Goal: Task Accomplishment & Management: Manage account settings

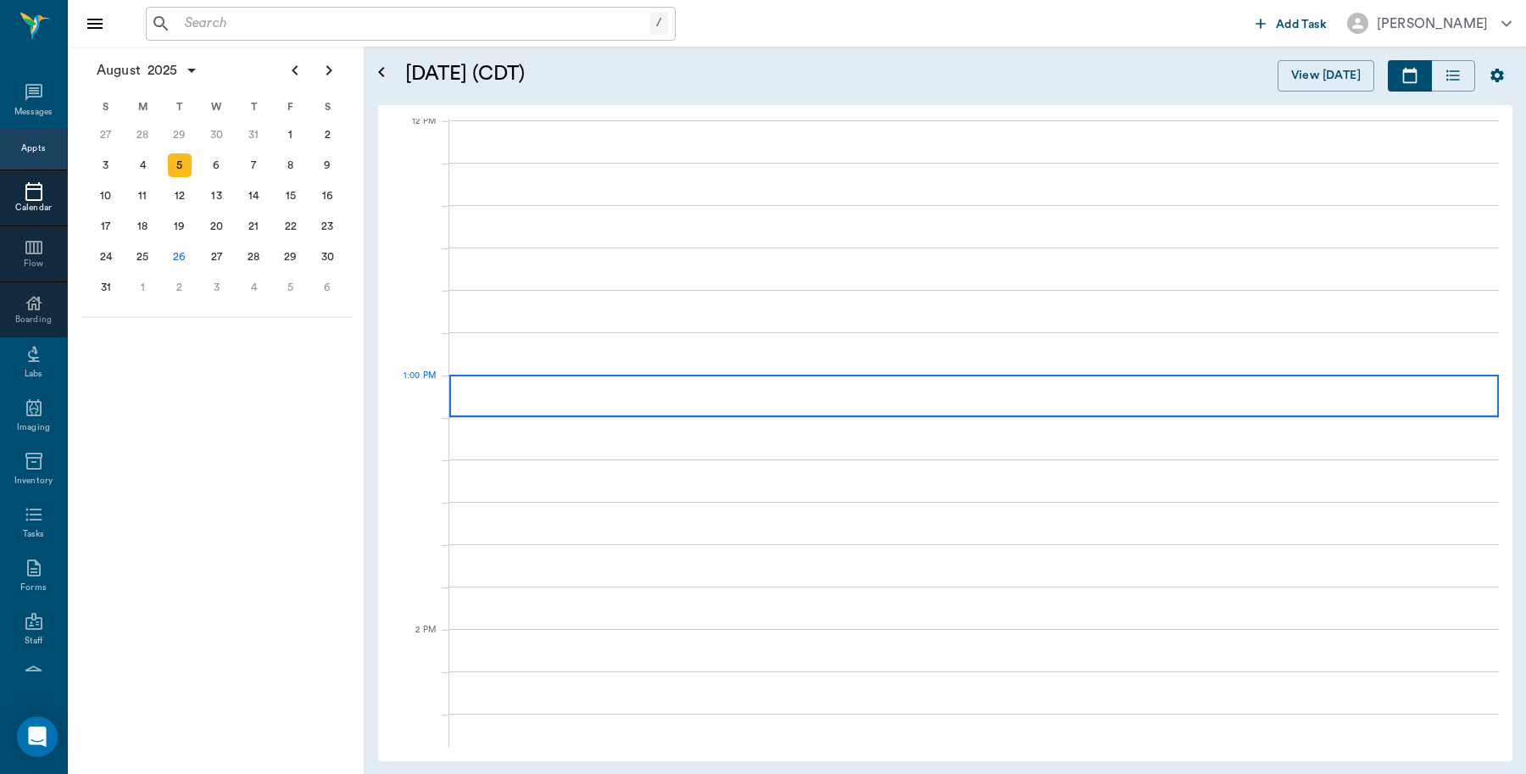
scroll to position [1020, 0]
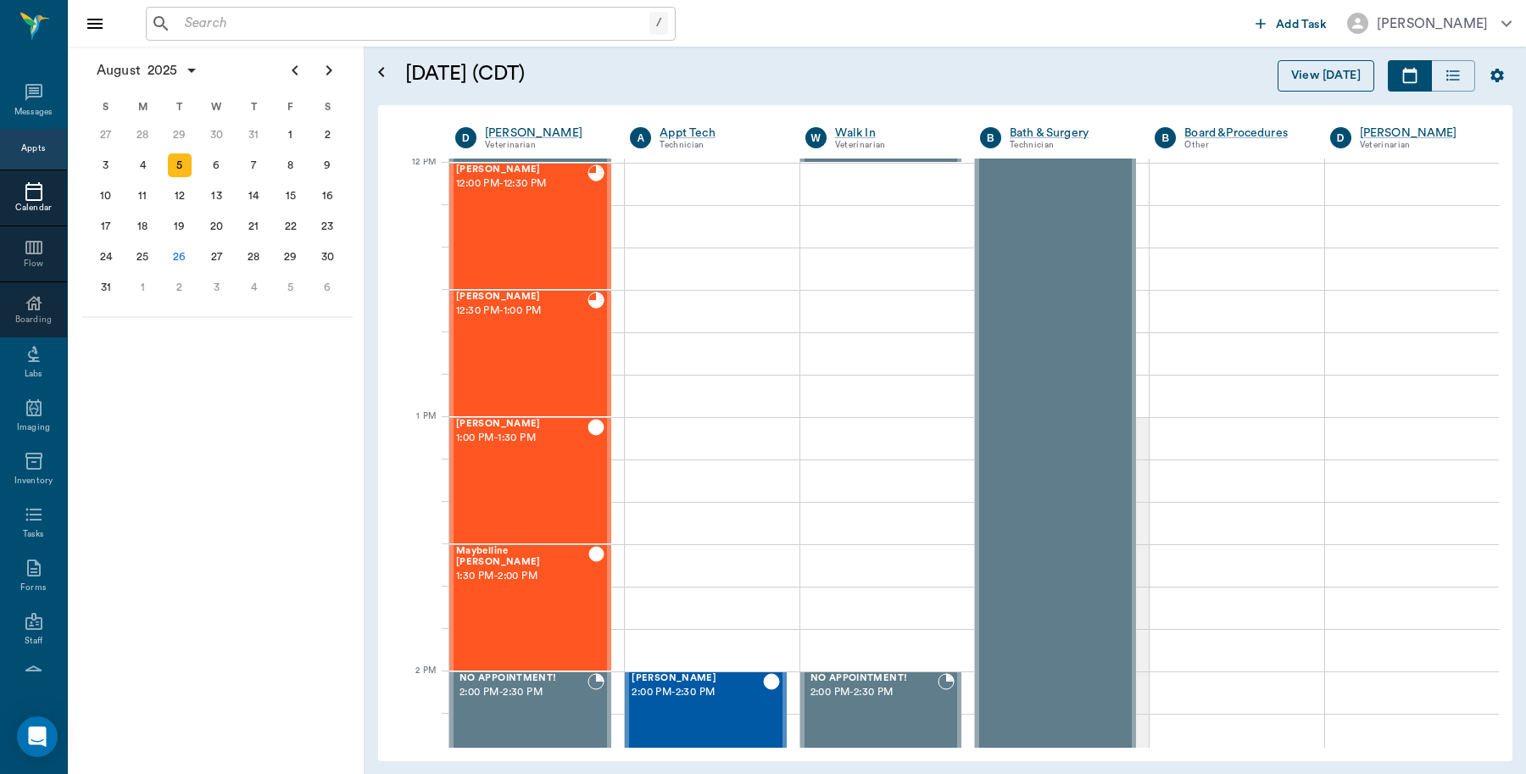
click at [1308, 73] on button "View [DATE]" at bounding box center [1325, 75] width 97 height 31
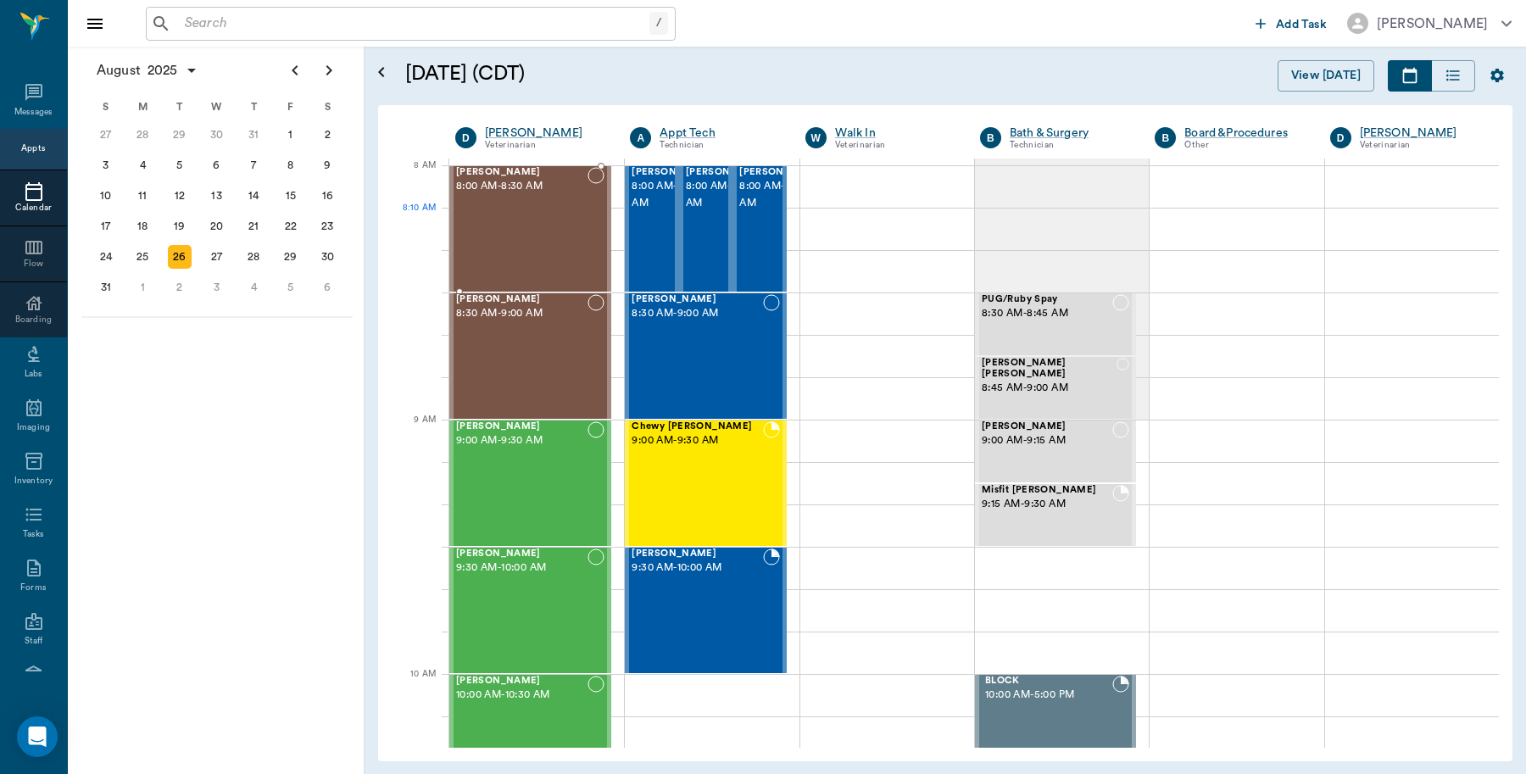
click at [523, 223] on div "[PERSON_NAME] 8:00 AM - 8:30 AM" at bounding box center [521, 229] width 131 height 124
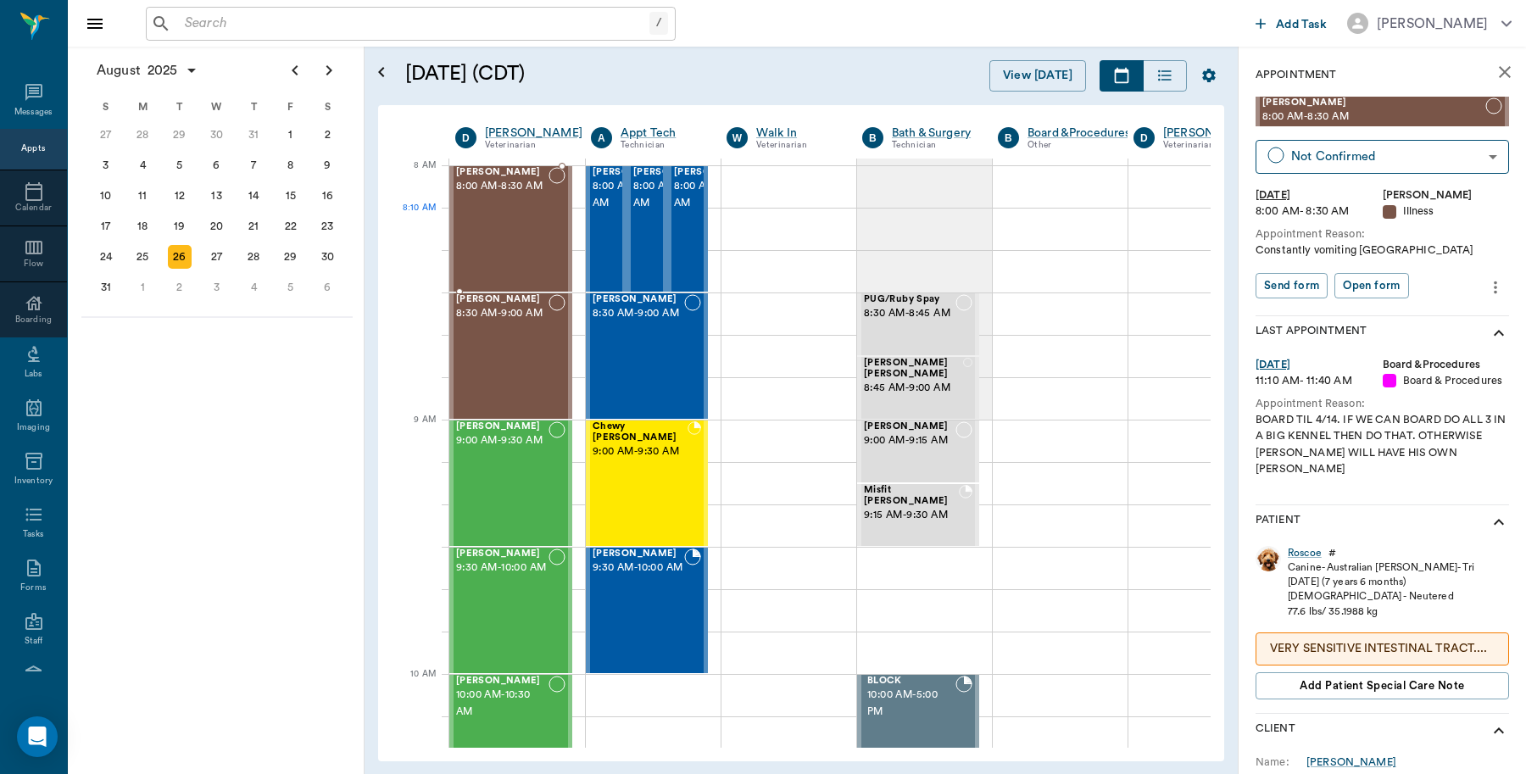
click at [544, 238] on div "[PERSON_NAME] 8:00 AM - 8:30 AM" at bounding box center [502, 229] width 92 height 124
click at [466, 242] on div "[PERSON_NAME] 8:00 AM - 8:30 AM" at bounding box center [502, 229] width 92 height 124
click at [608, 212] on span "8:00 AM - 8:30 AM" at bounding box center [634, 195] width 85 height 34
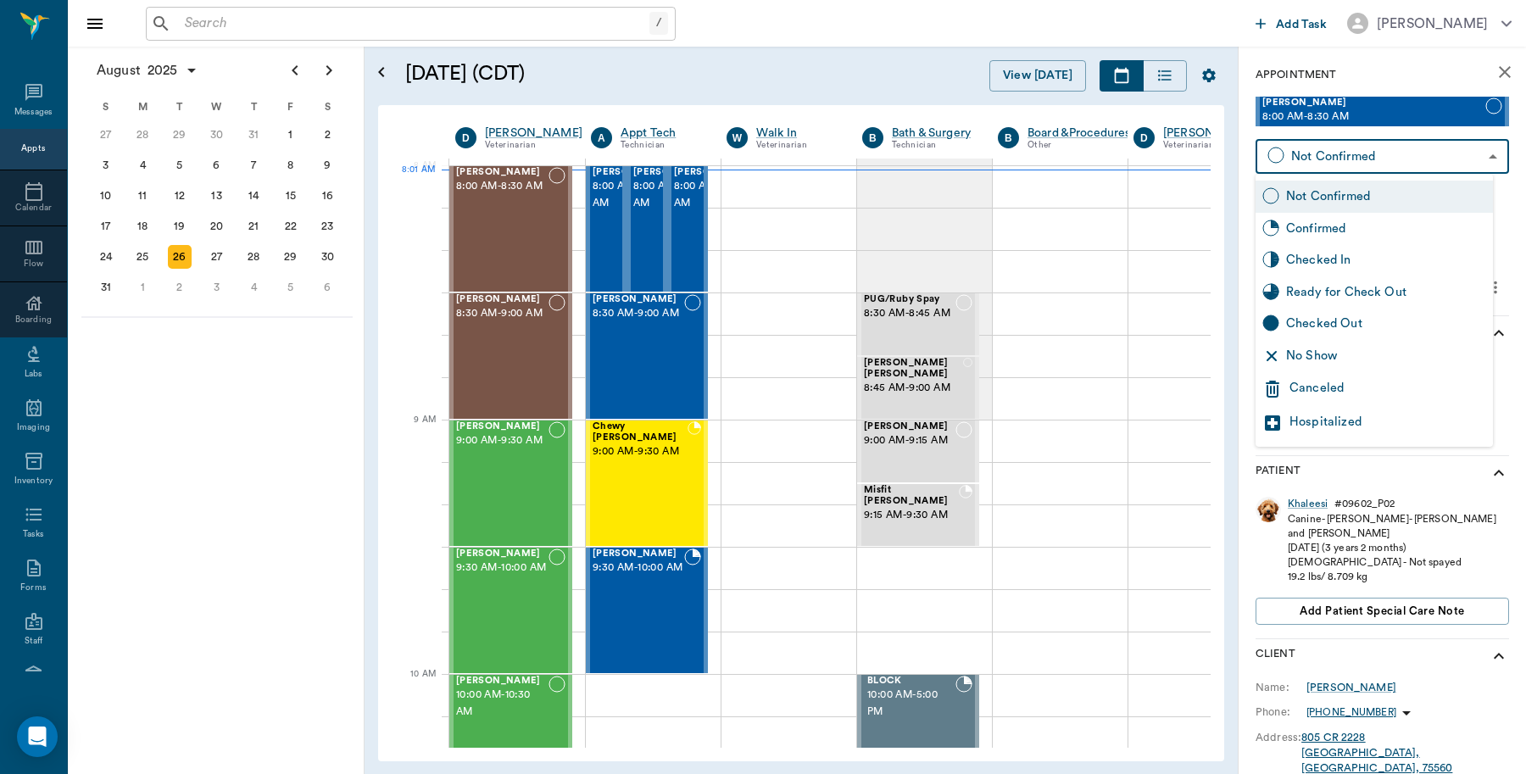
click at [1388, 158] on body "/ ​ Add Task [PERSON_NAME] Nectar Messages Appts Calendar Flow Boarding Labs Im…" at bounding box center [763, 387] width 1526 height 774
click at [1339, 261] on div "Checked In" at bounding box center [1386, 260] width 200 height 19
type input "CHECKED_IN"
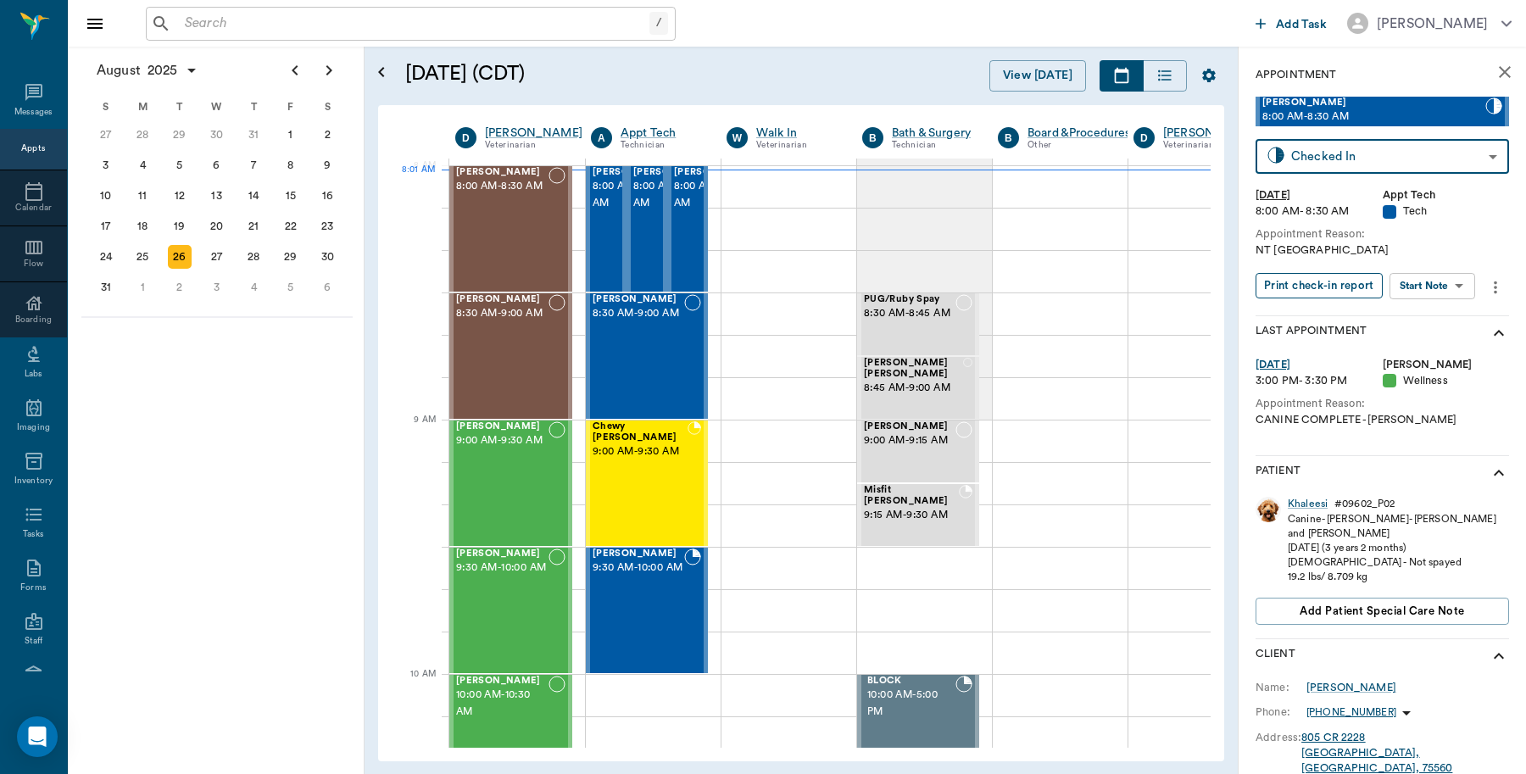
click at [1329, 285] on button "Print check-in report" at bounding box center [1318, 286] width 127 height 26
click at [642, 240] on div "[PERSON_NAME] 8:00 AM - 8:30 AM" at bounding box center [675, 229] width 85 height 124
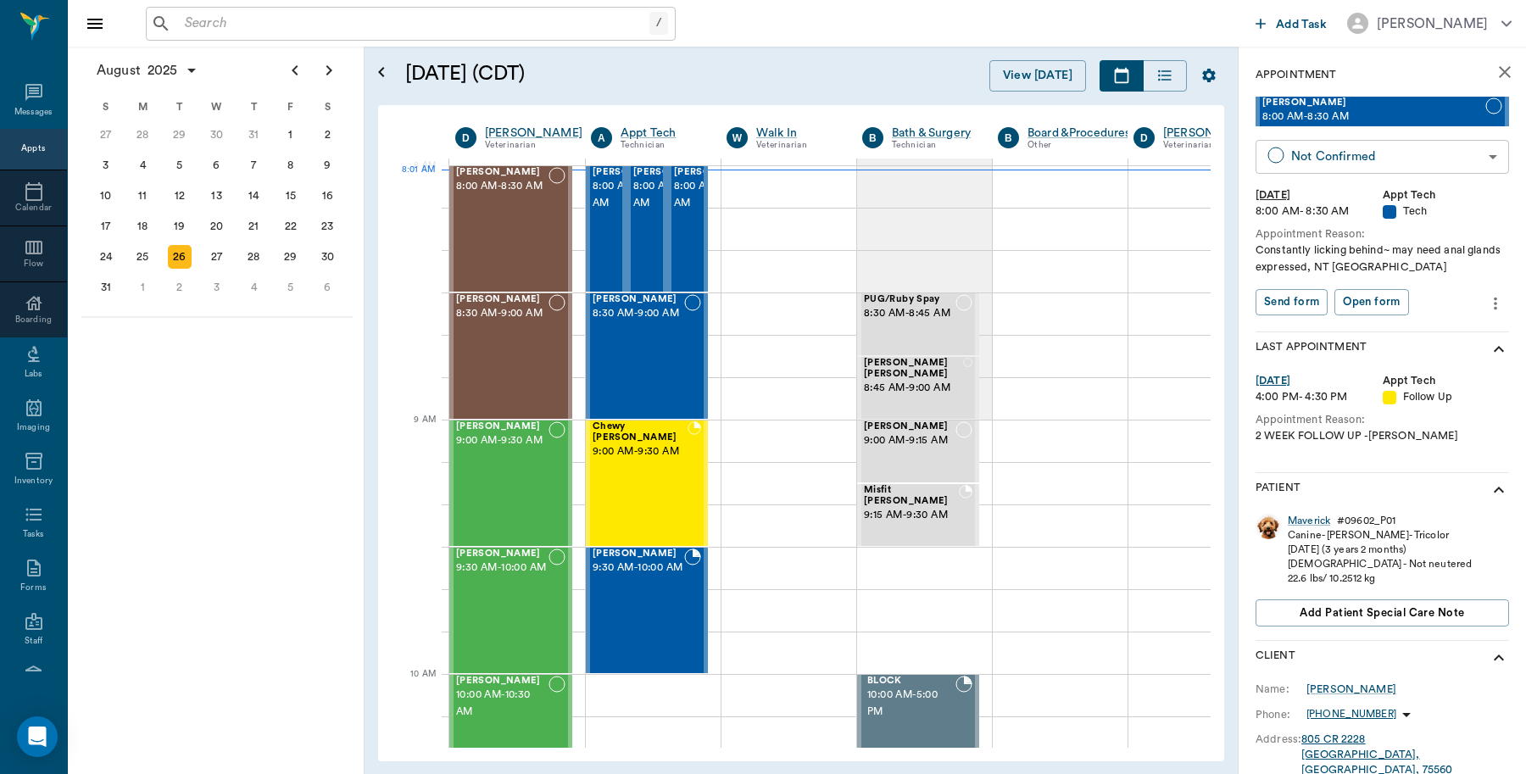
click at [1356, 157] on body "/ ​ Add Task [PERSON_NAME] Nectar Messages Appts Calendar Flow Boarding Labs Im…" at bounding box center [763, 387] width 1526 height 774
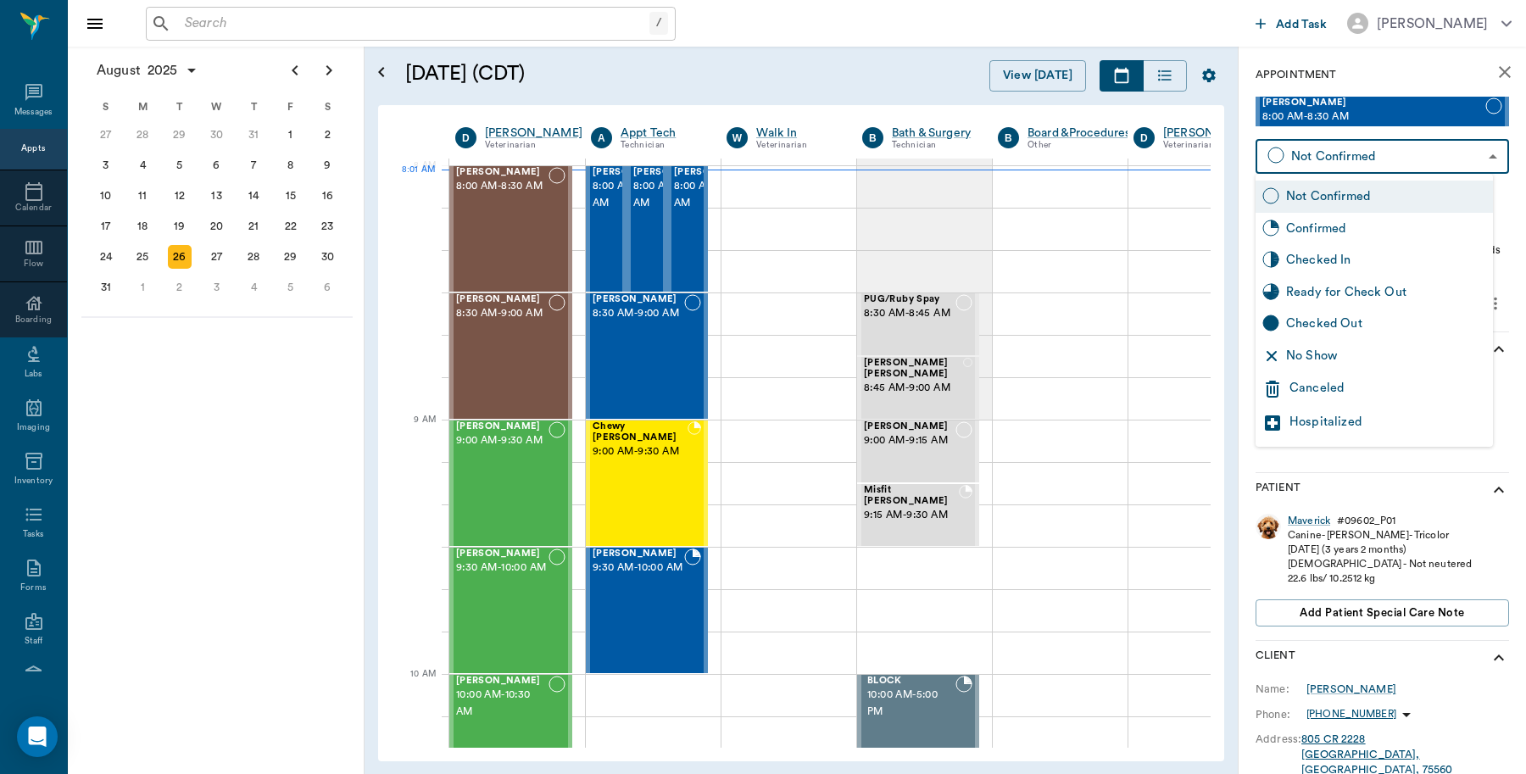
click at [1318, 254] on div "Checked In" at bounding box center [1386, 260] width 200 height 19
type input "CHECKED_IN"
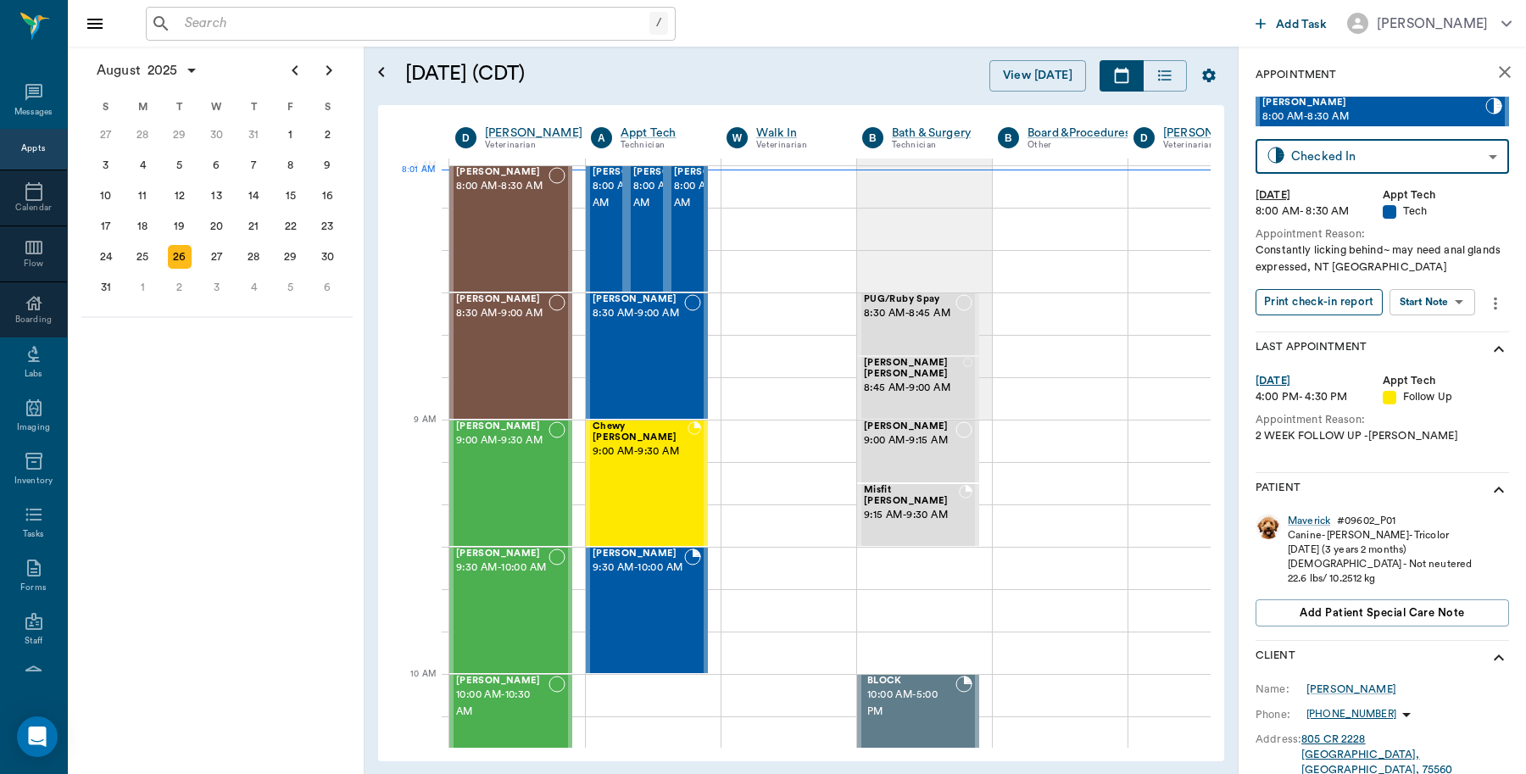
click at [1310, 309] on button "Print check-in report" at bounding box center [1318, 302] width 127 height 26
click at [679, 209] on span "8:00 AM - 8:30 AM" at bounding box center [716, 195] width 85 height 34
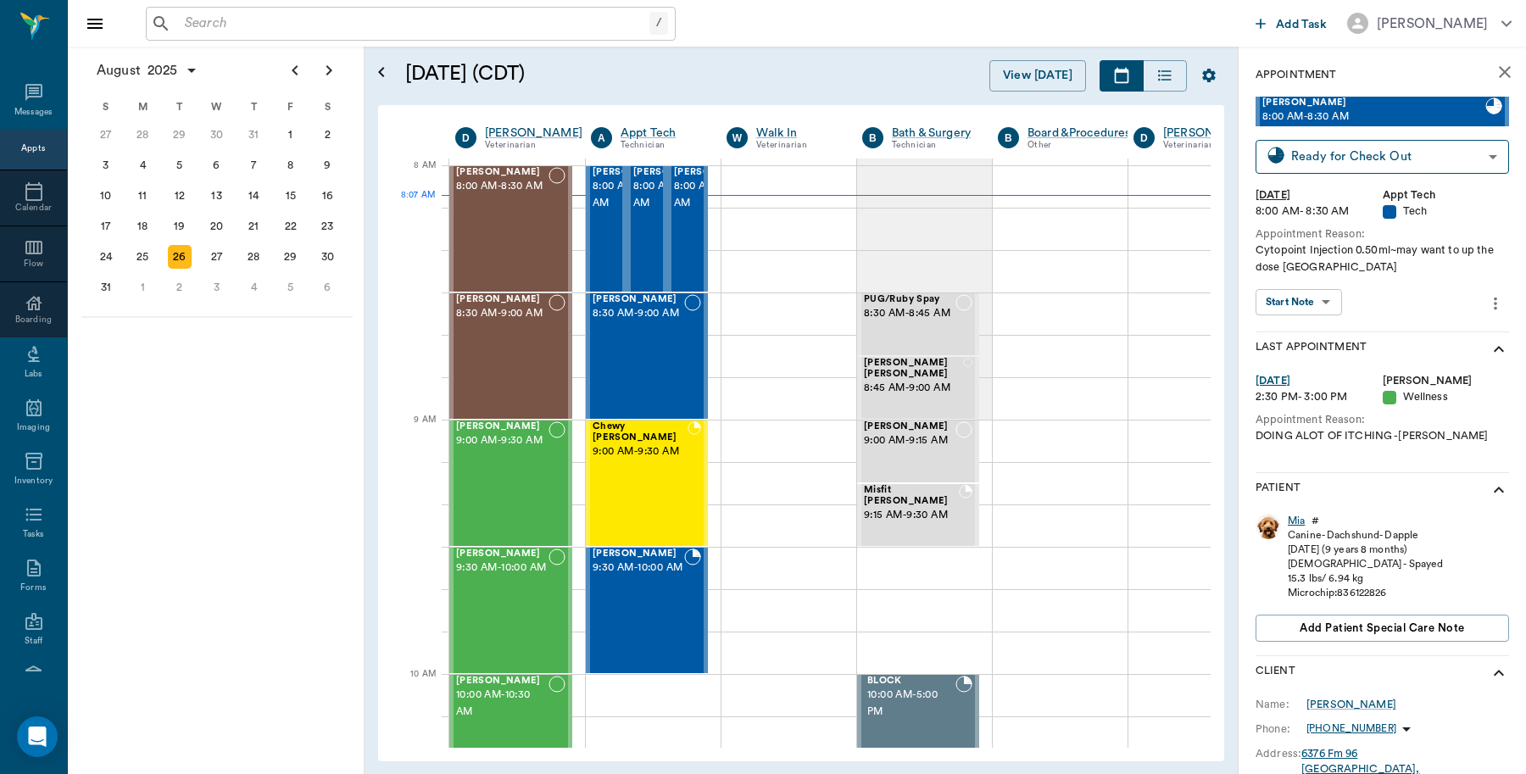
click at [1298, 519] on div "Mia" at bounding box center [1295, 521] width 17 height 14
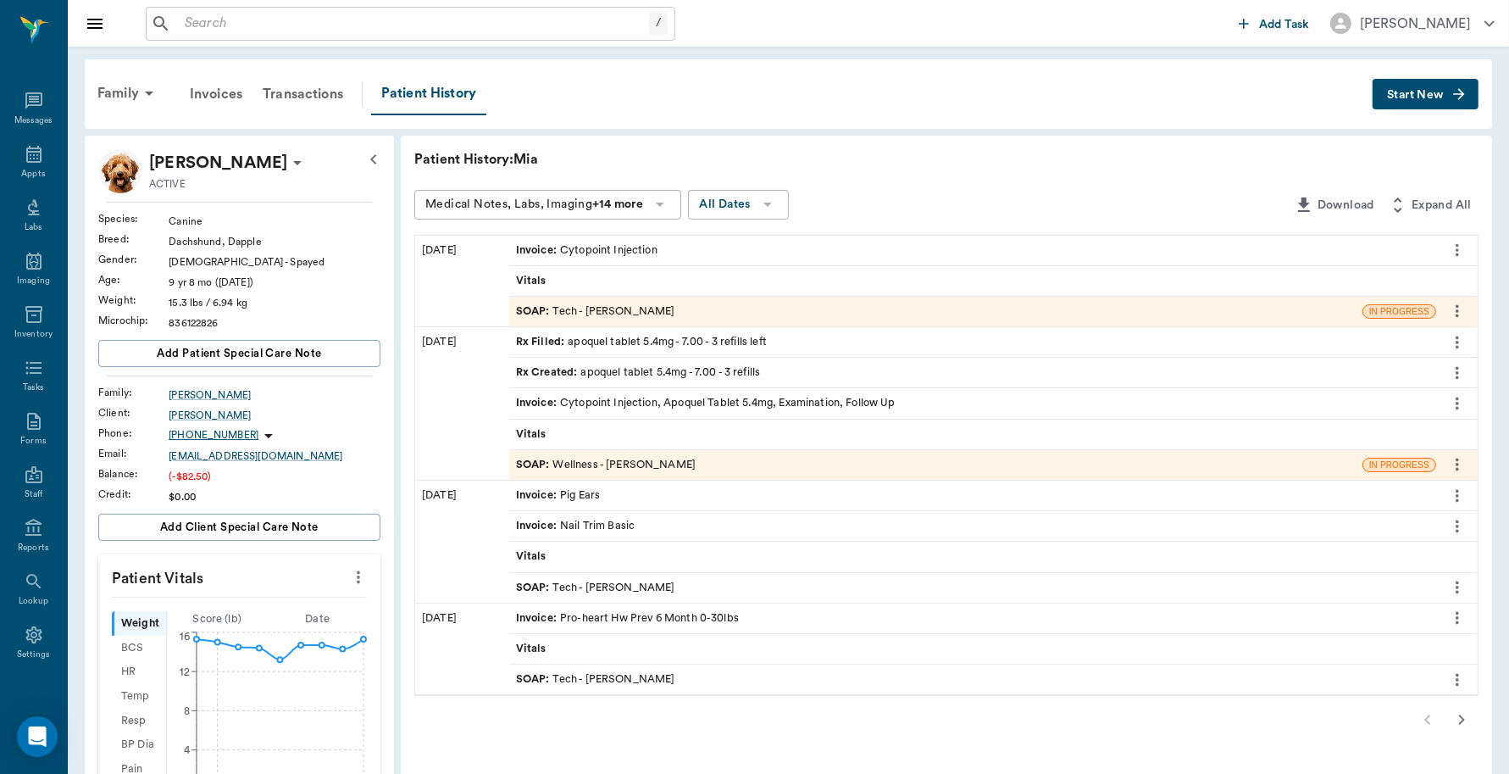
click at [625, 246] on div "Invoice : Cytopoint Injection" at bounding box center [587, 250] width 142 height 16
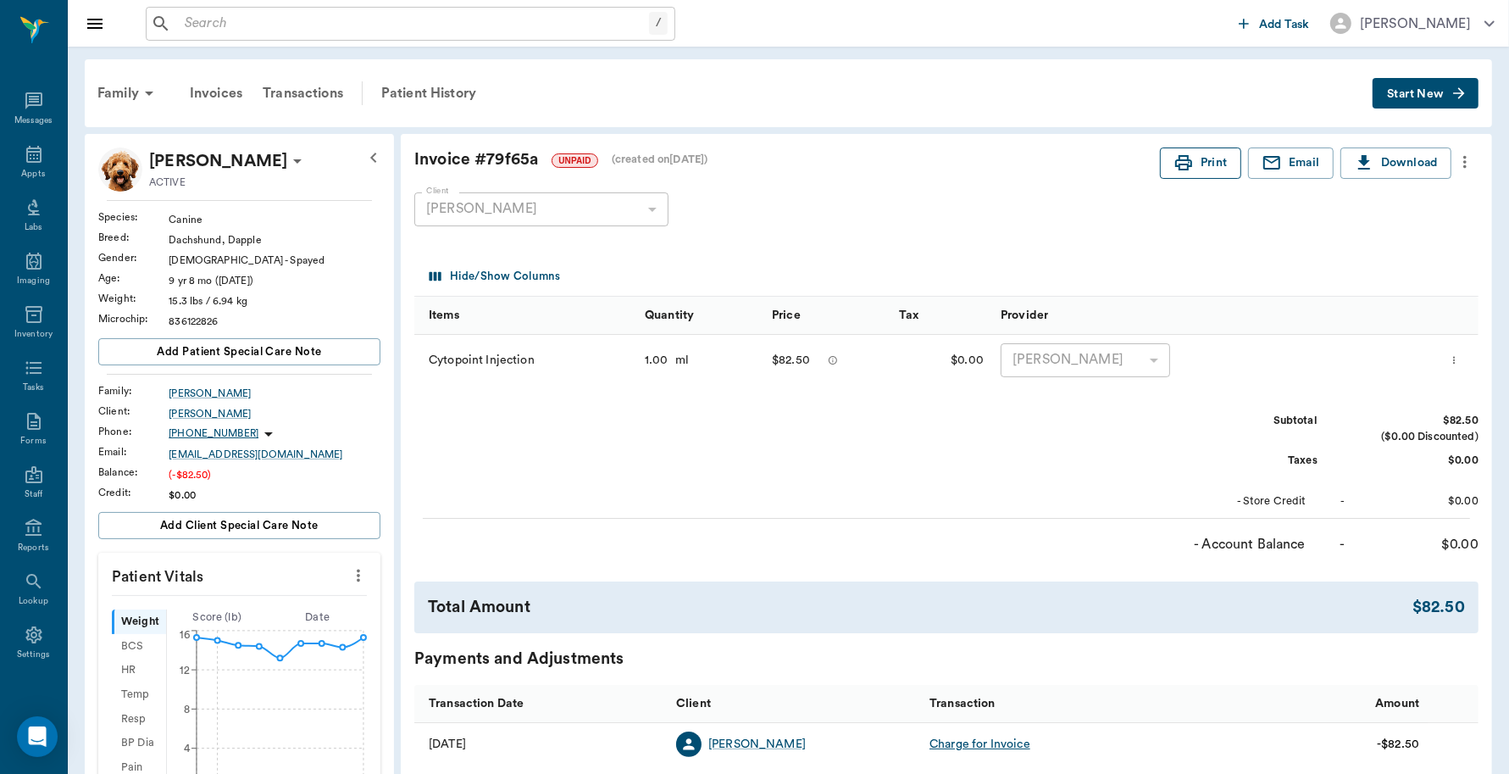
click at [1192, 167] on button "Print" at bounding box center [1200, 162] width 81 height 31
click at [36, 167] on div "Appts" at bounding box center [33, 163] width 67 height 53
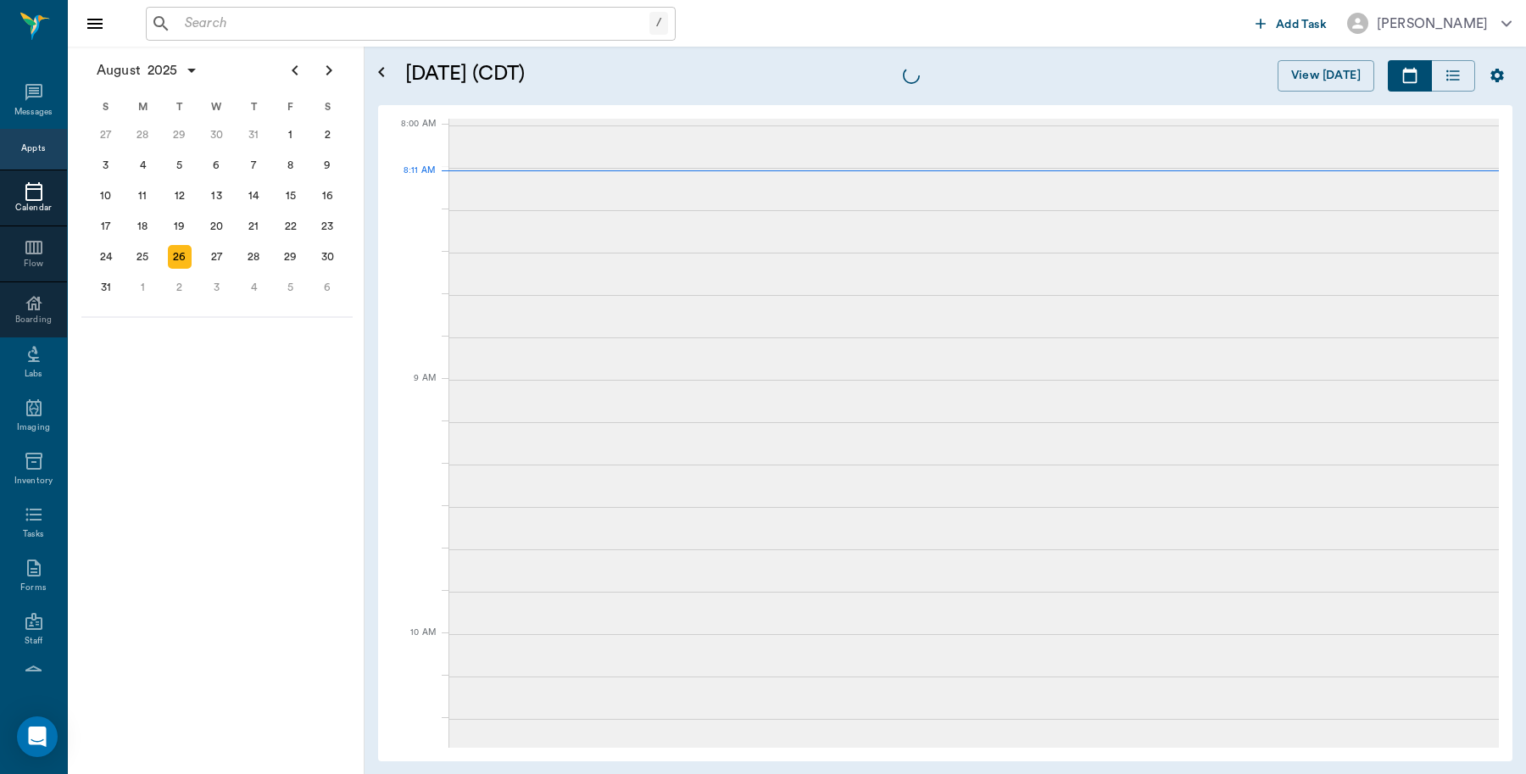
scroll to position [1, 0]
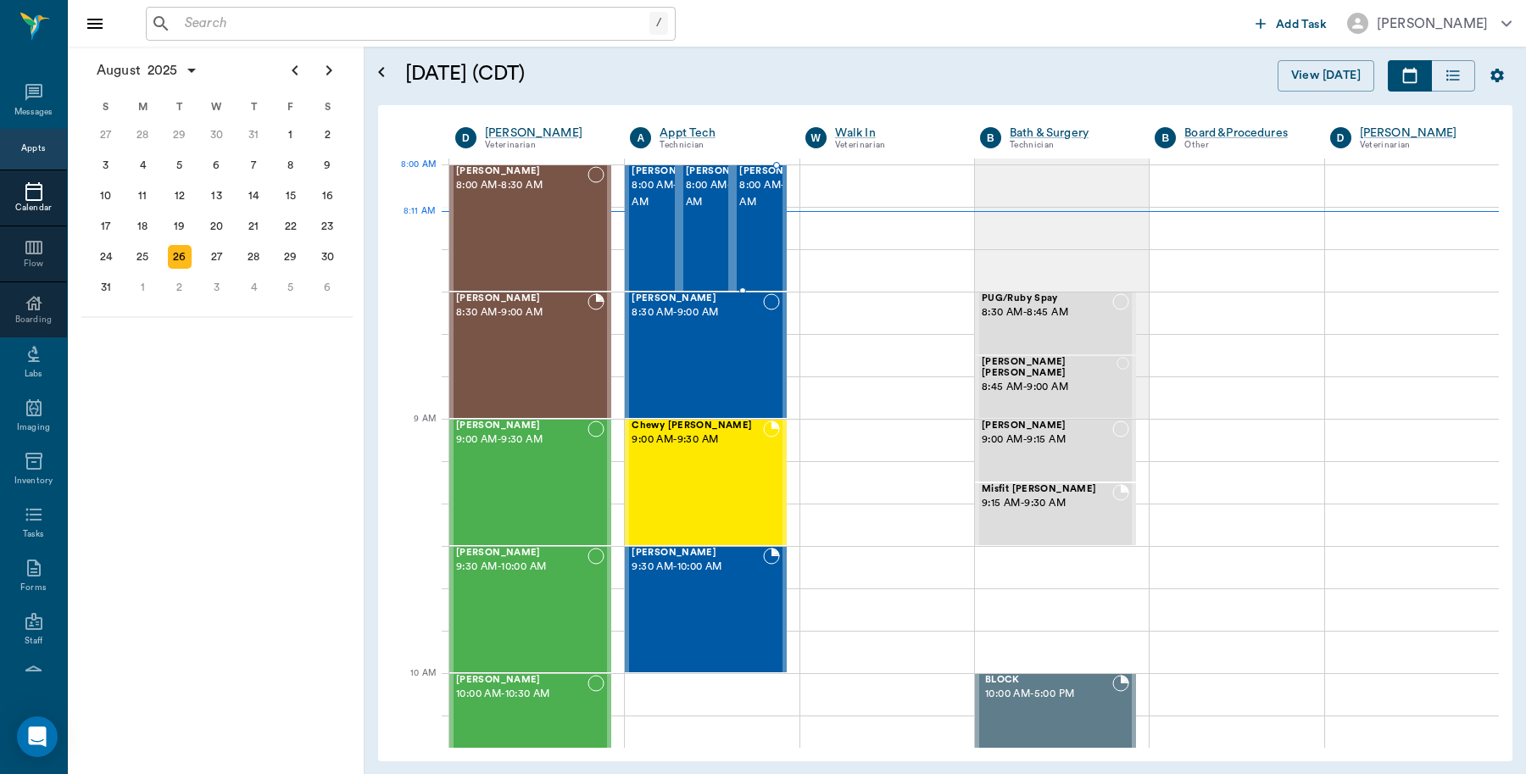
click at [824, 204] on div at bounding box center [824, 228] width 0 height 124
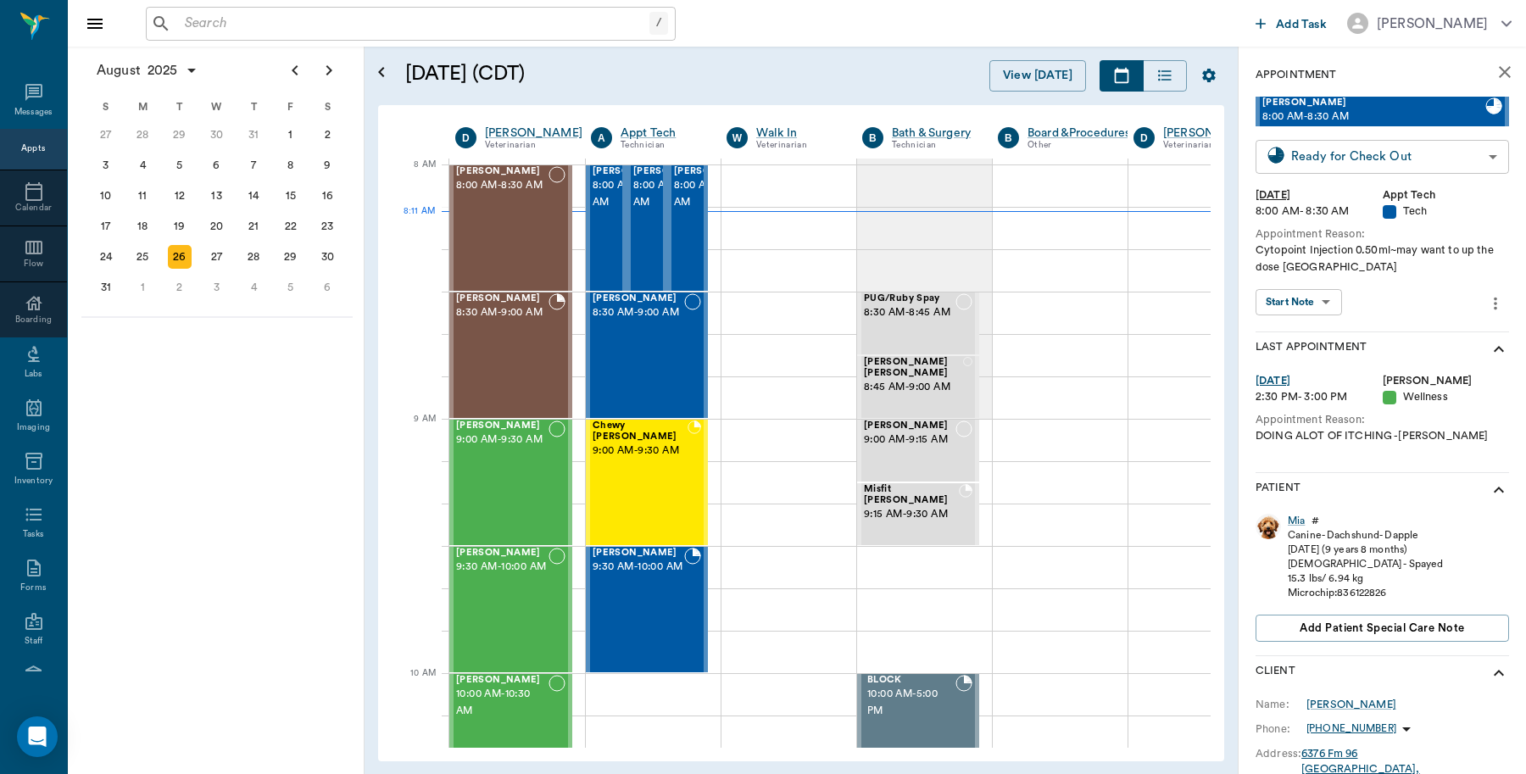
click at [1464, 162] on body "/ ​ Add Task [PERSON_NAME] Nectar Messages Appts Calendar Flow Boarding Labs Im…" at bounding box center [763, 387] width 1526 height 774
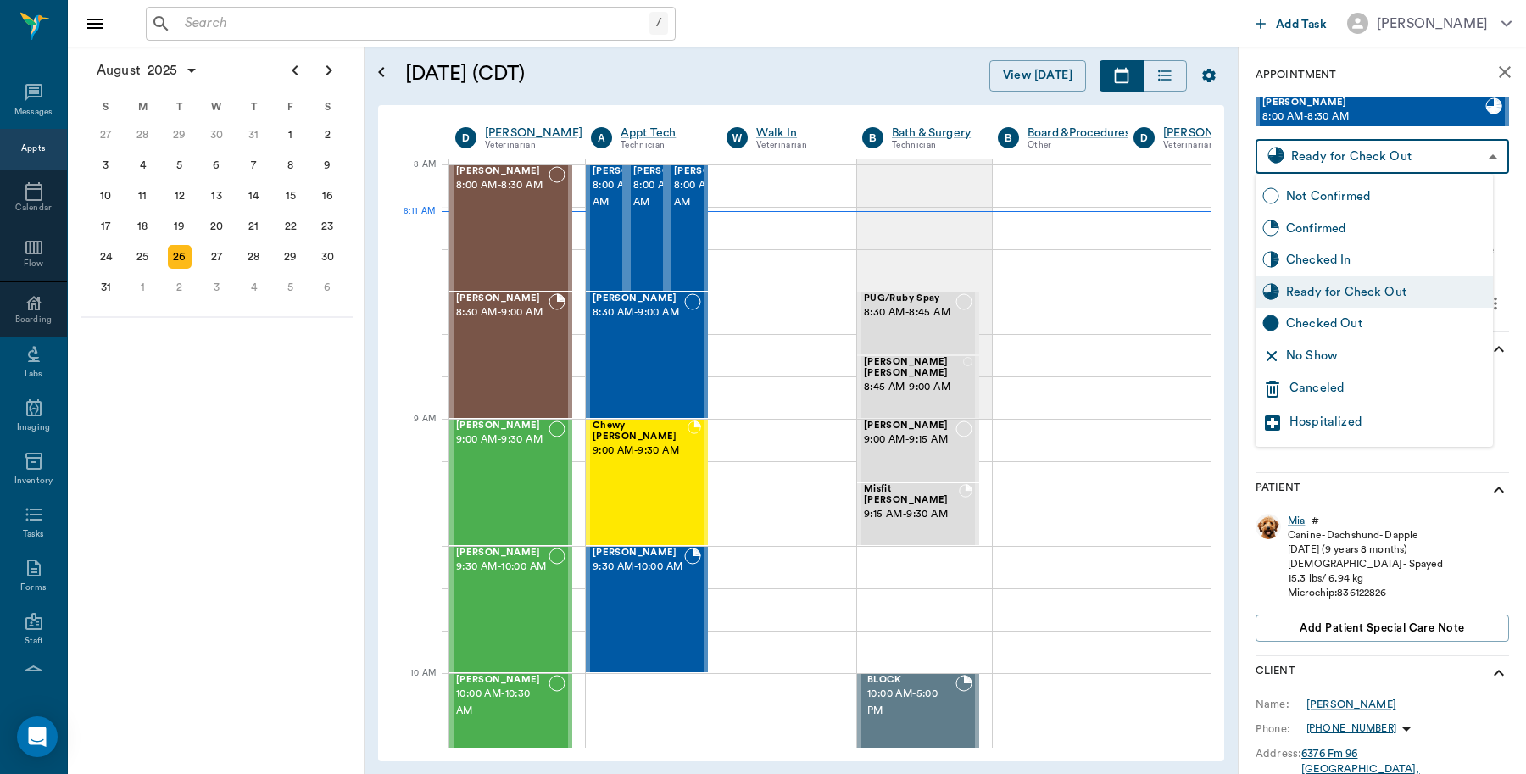
click at [1361, 318] on div "Checked Out" at bounding box center [1386, 323] width 200 height 19
type input "CHECKED_OUT"
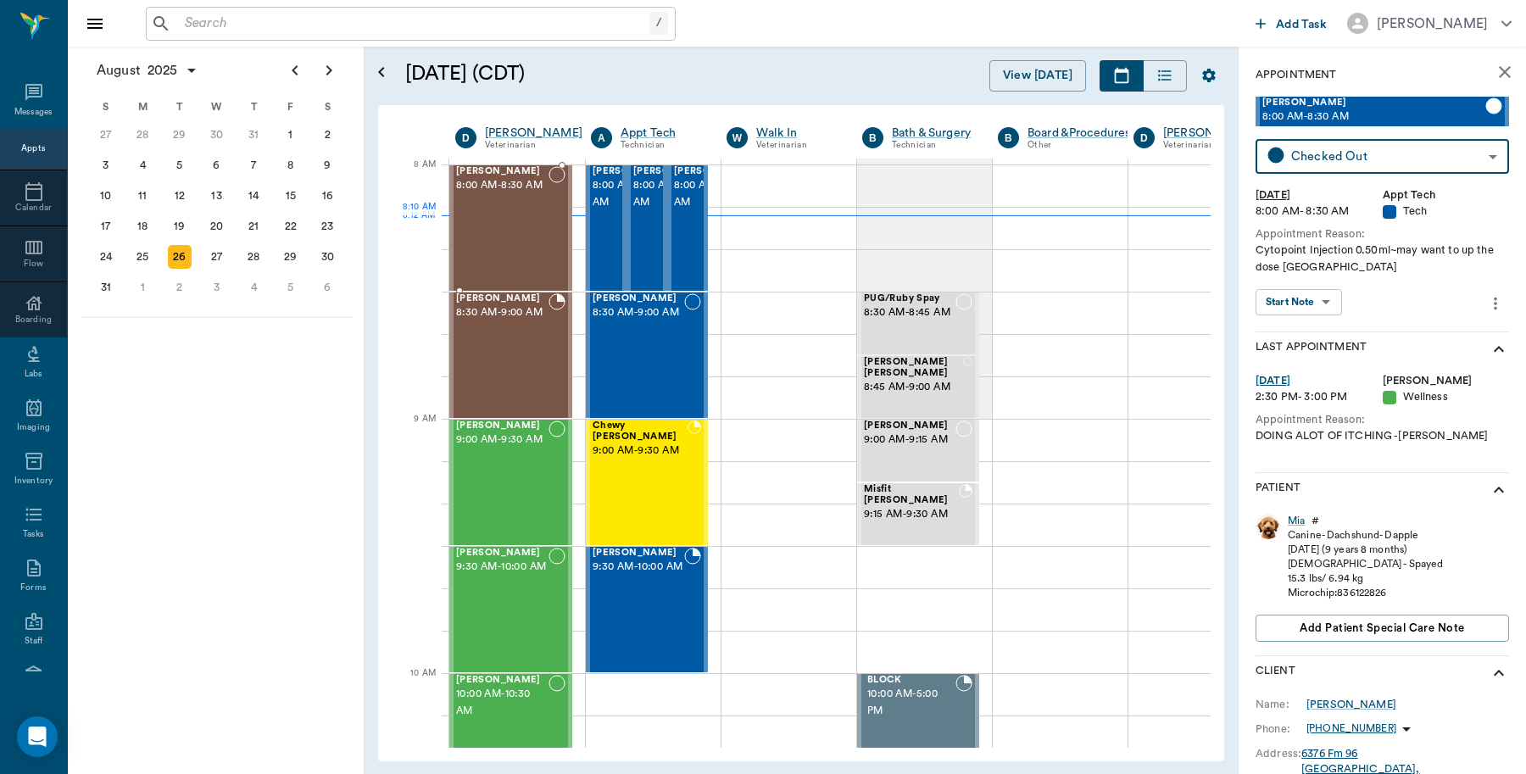
click at [509, 223] on div "[PERSON_NAME] 8:00 AM - 8:30 AM" at bounding box center [502, 228] width 92 height 124
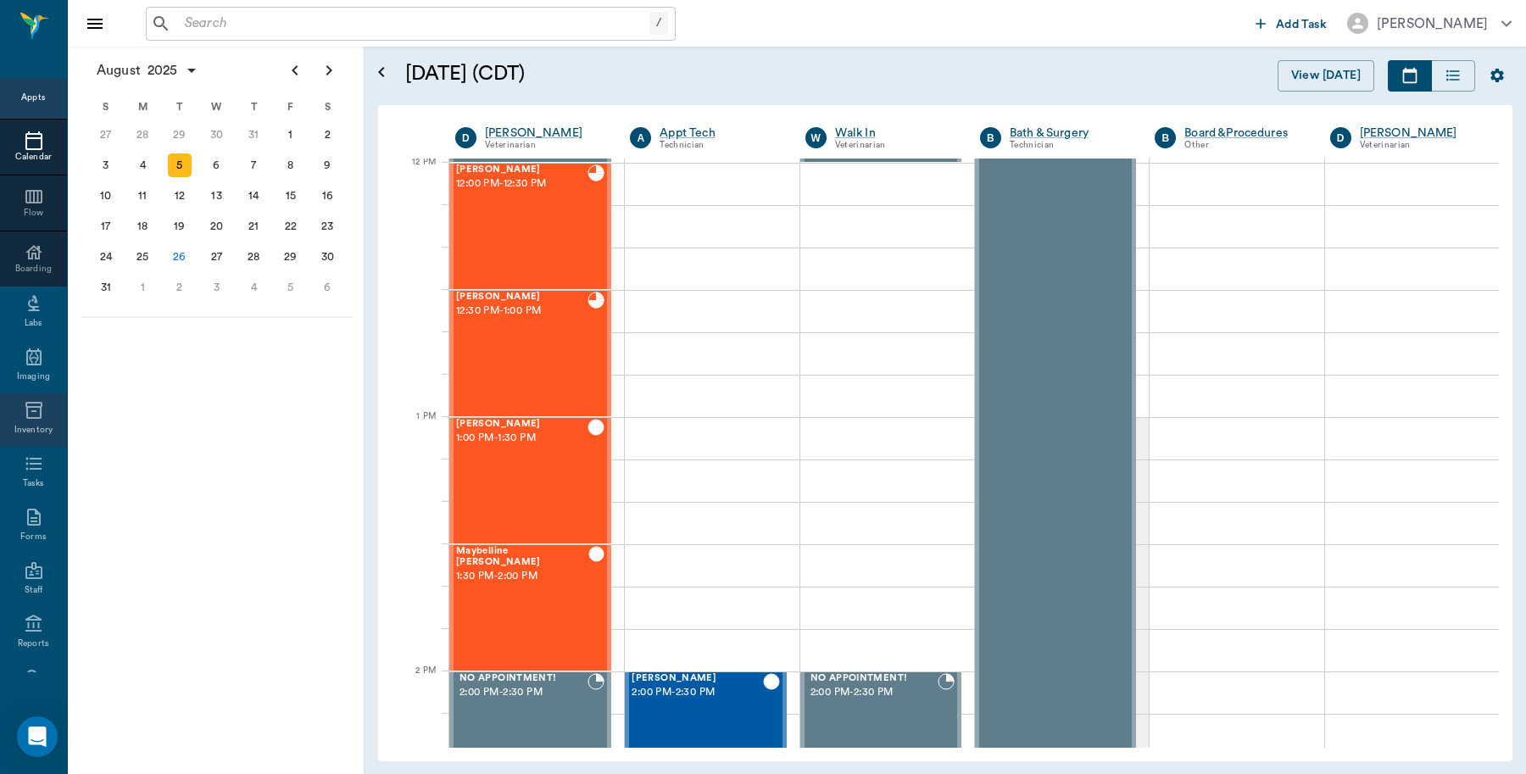
scroll to position [157, 0]
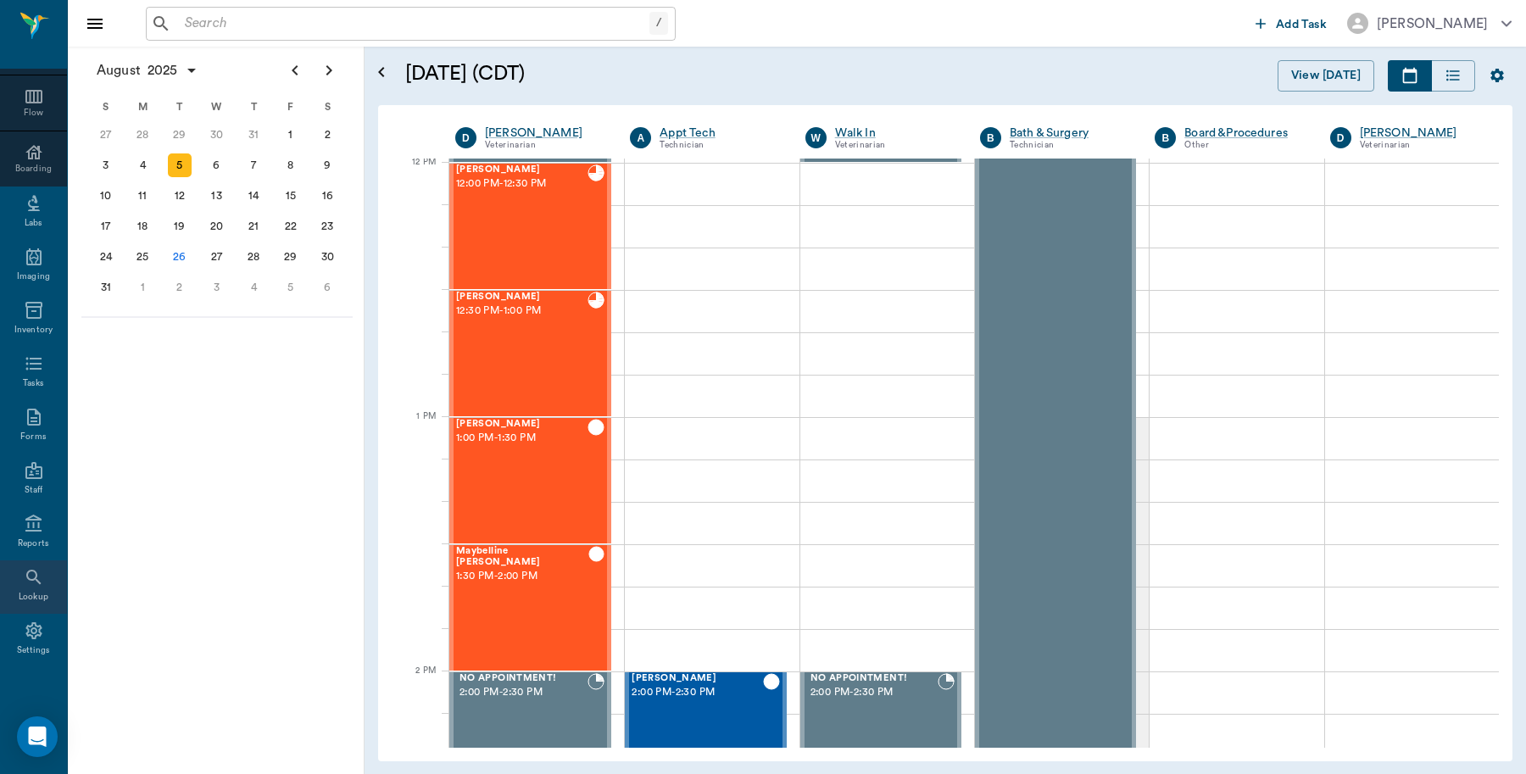
click at [19, 594] on div "Lookup" at bounding box center [34, 597] width 30 height 13
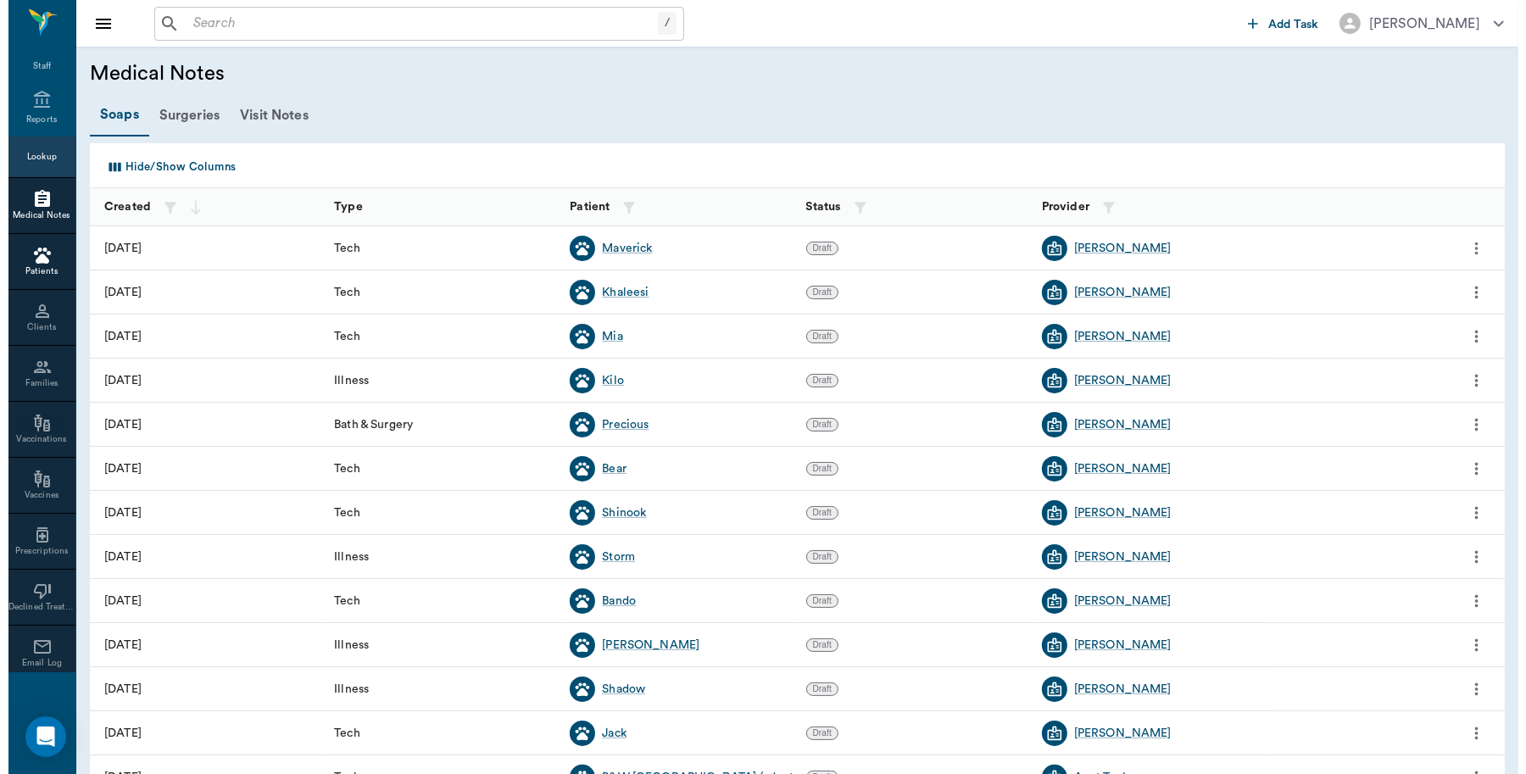
scroll to position [653, 0]
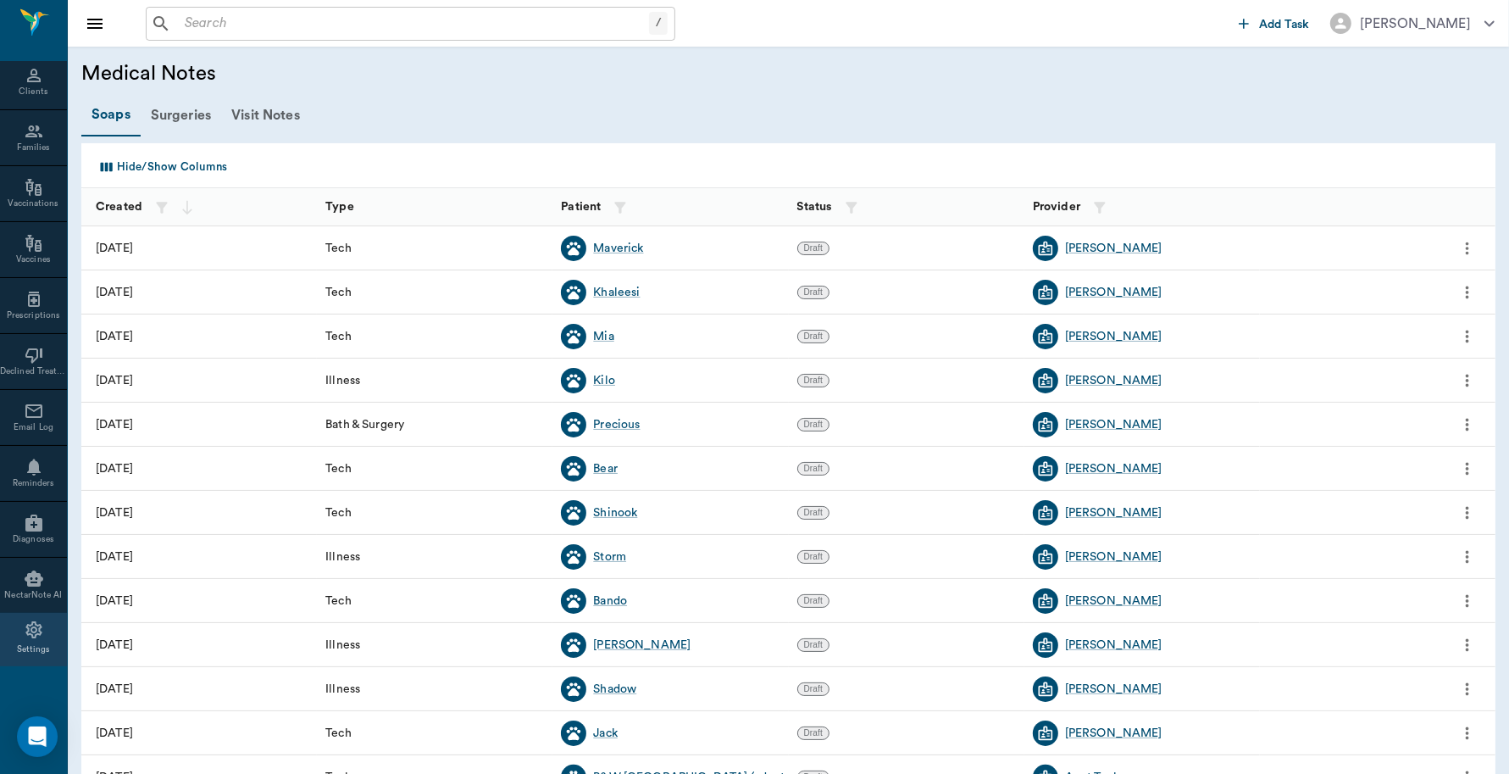
click at [25, 636] on icon at bounding box center [34, 630] width 20 height 20
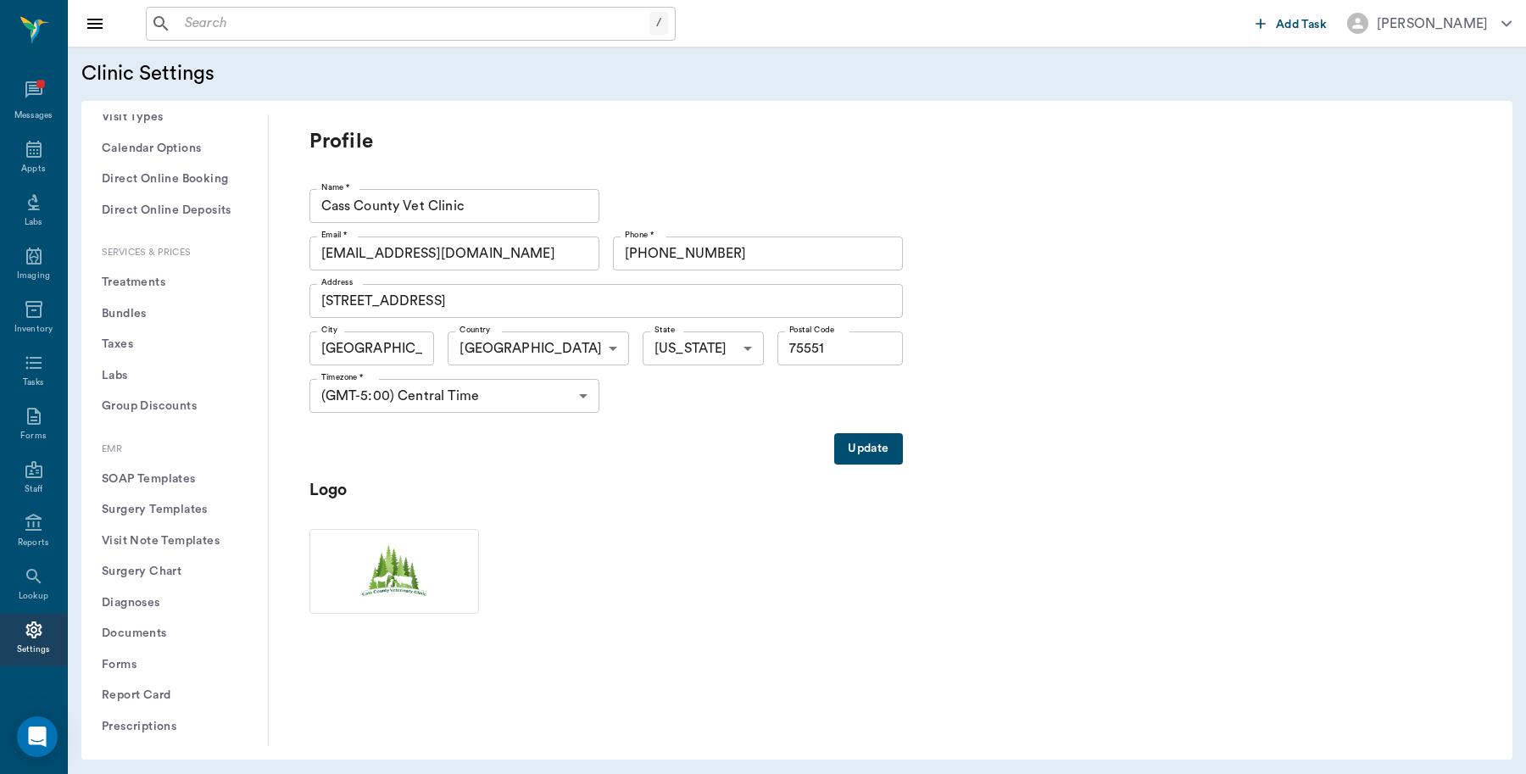
scroll to position [530, 0]
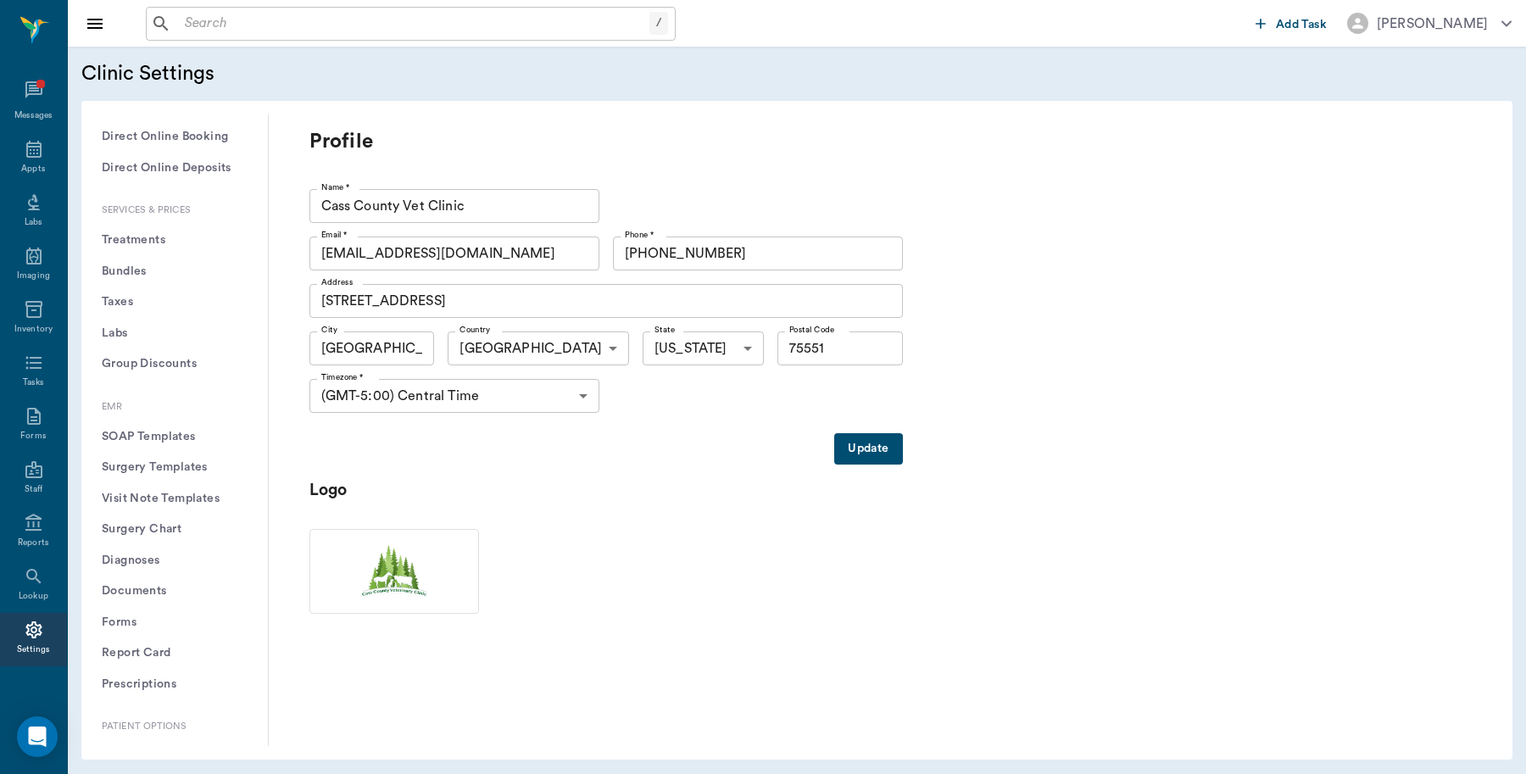
click at [162, 236] on button "Treatments" at bounding box center [174, 240] width 159 height 31
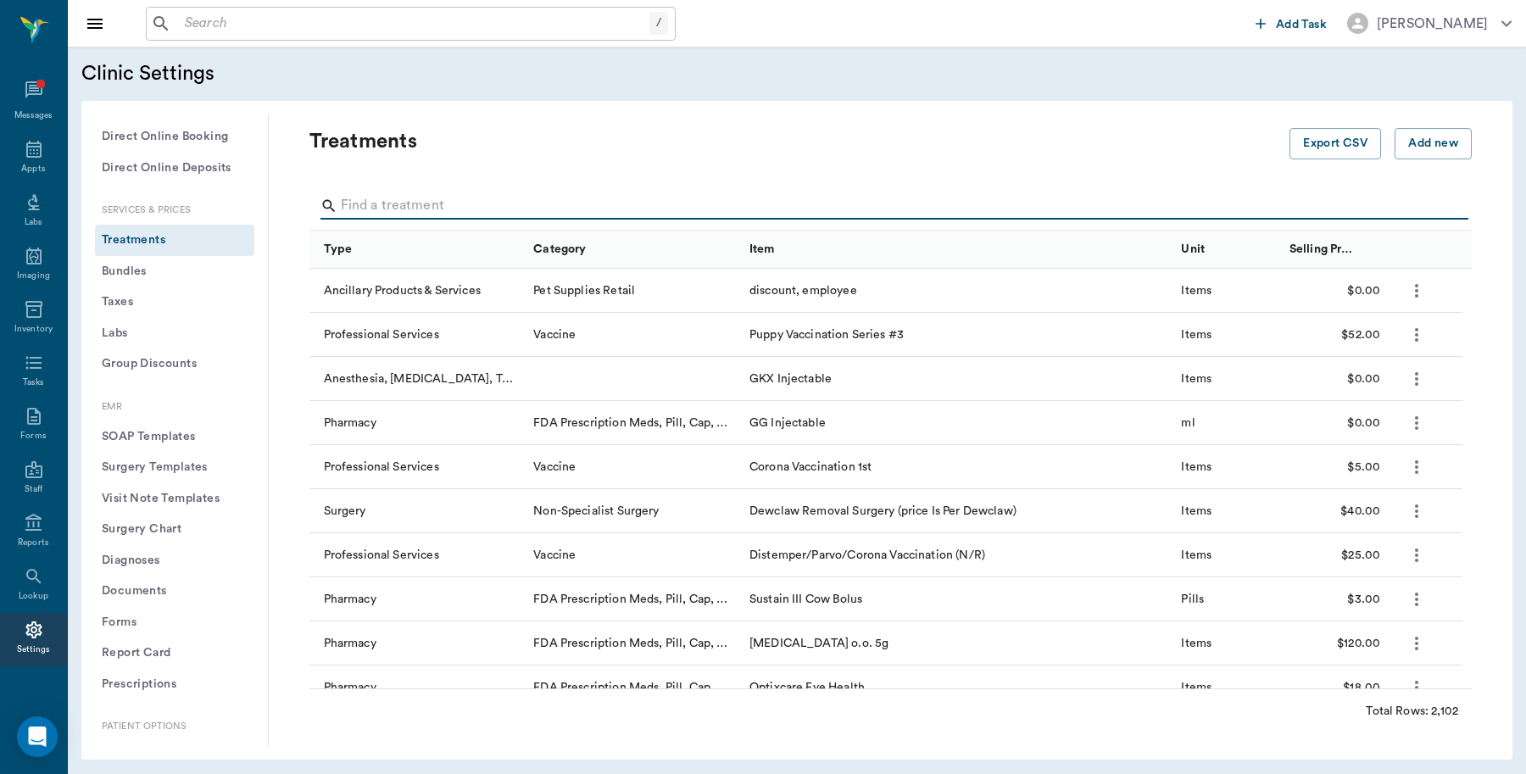
click at [450, 196] on input "Search" at bounding box center [892, 205] width 1102 height 27
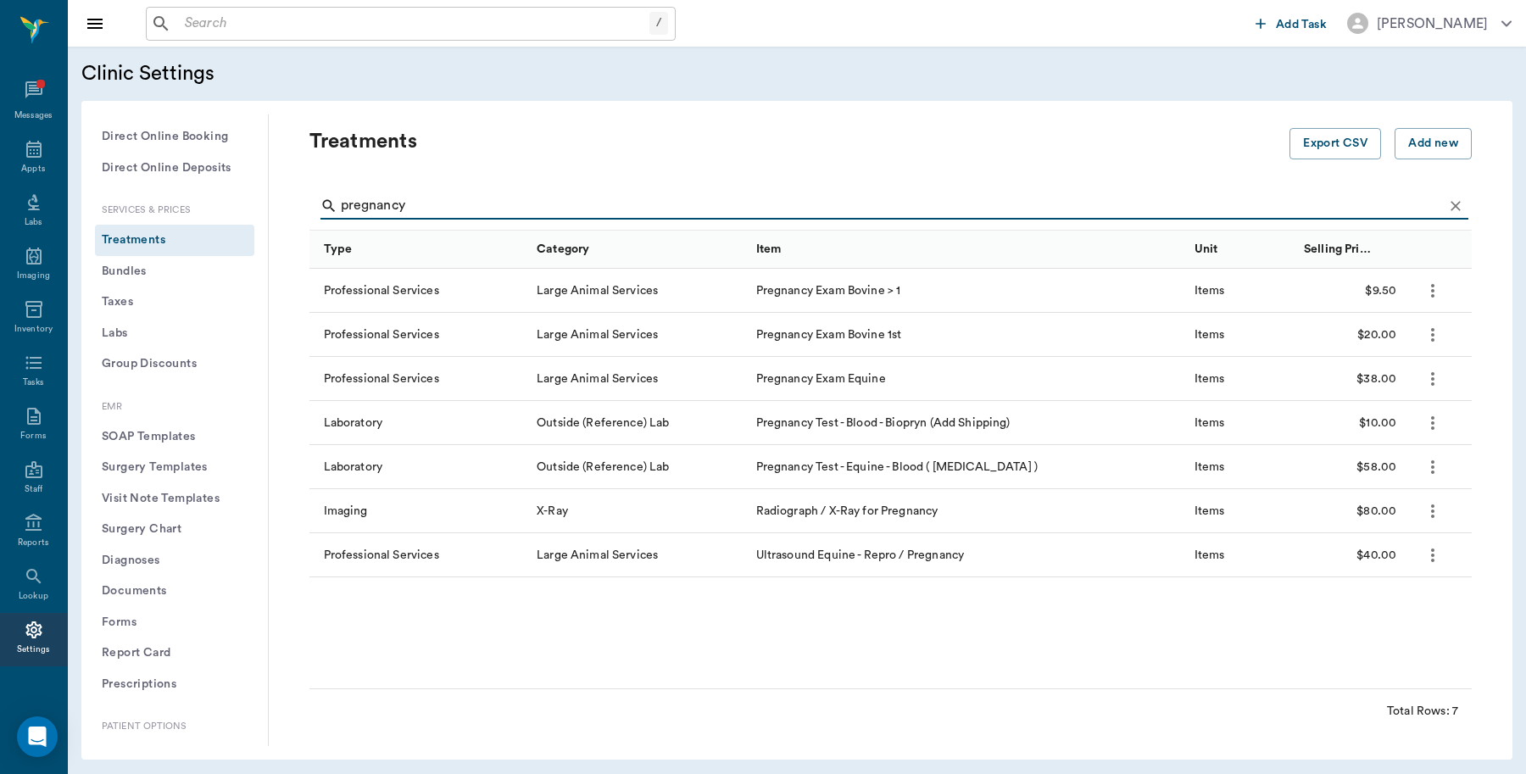
type input "pregnancy"
click at [31, 148] on icon at bounding box center [34, 149] width 20 height 20
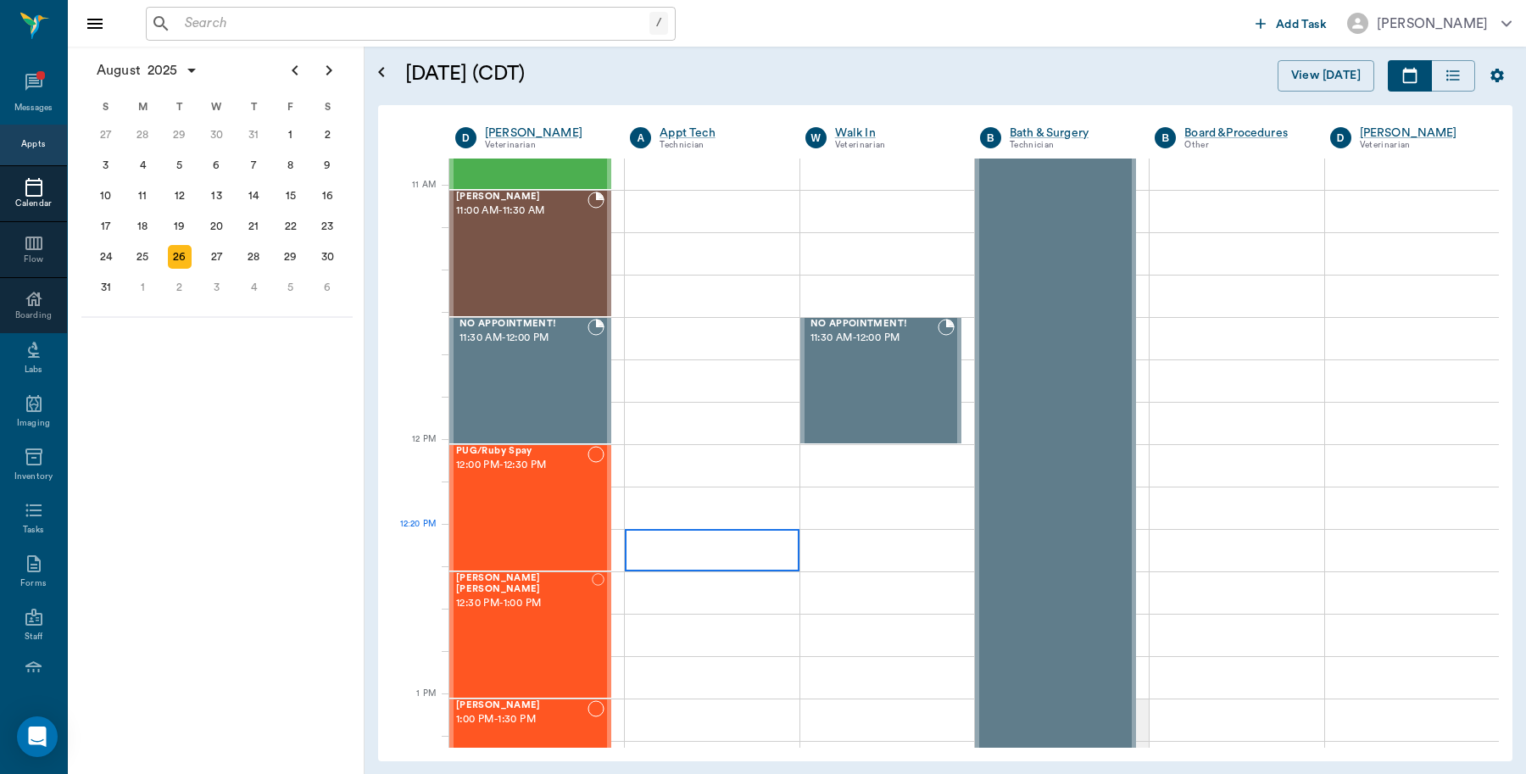
scroll to position [743, 0]
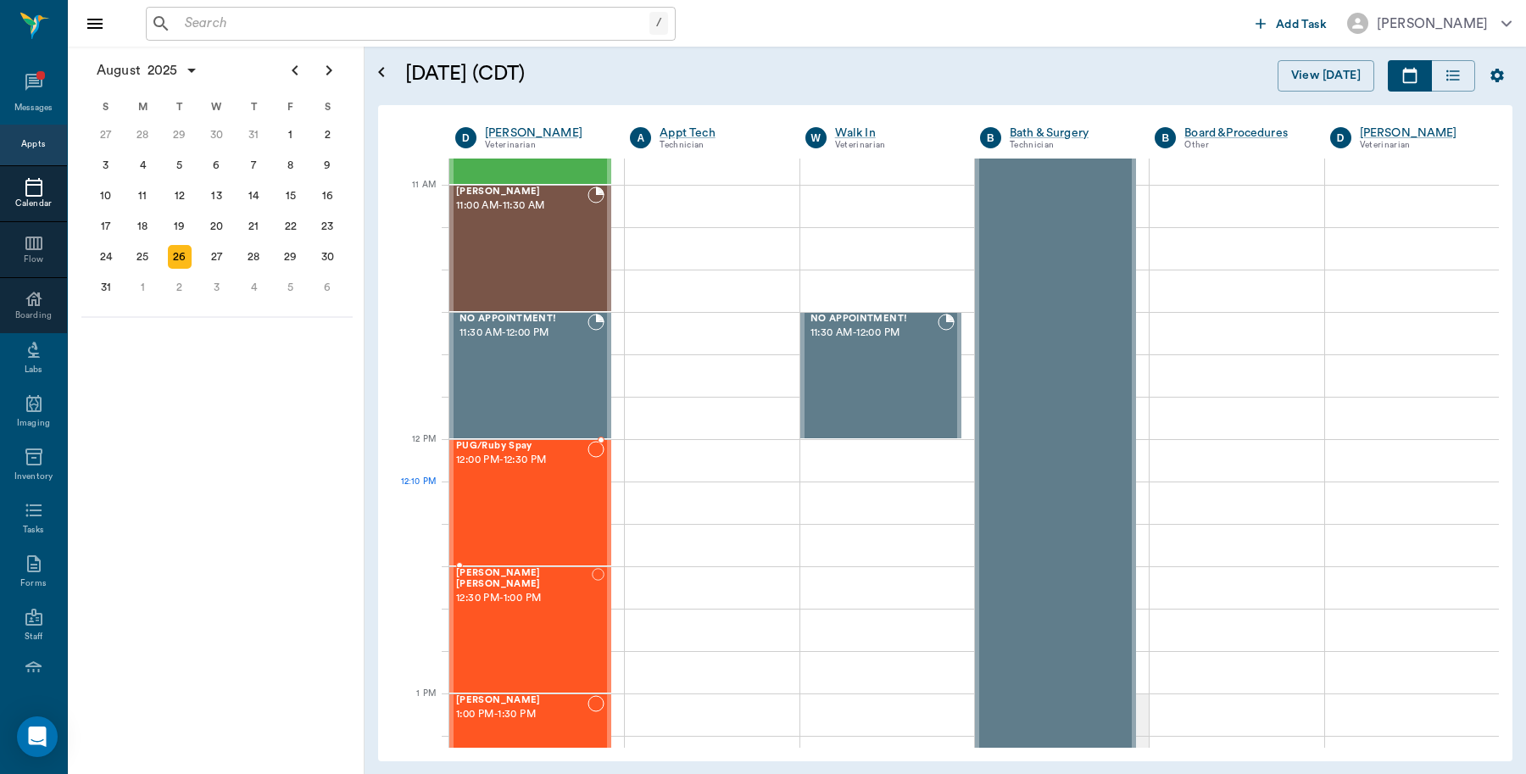
click at [509, 483] on div "PUG/Ruby Spay 12:00 PM - 12:30 PM" at bounding box center [521, 503] width 131 height 124
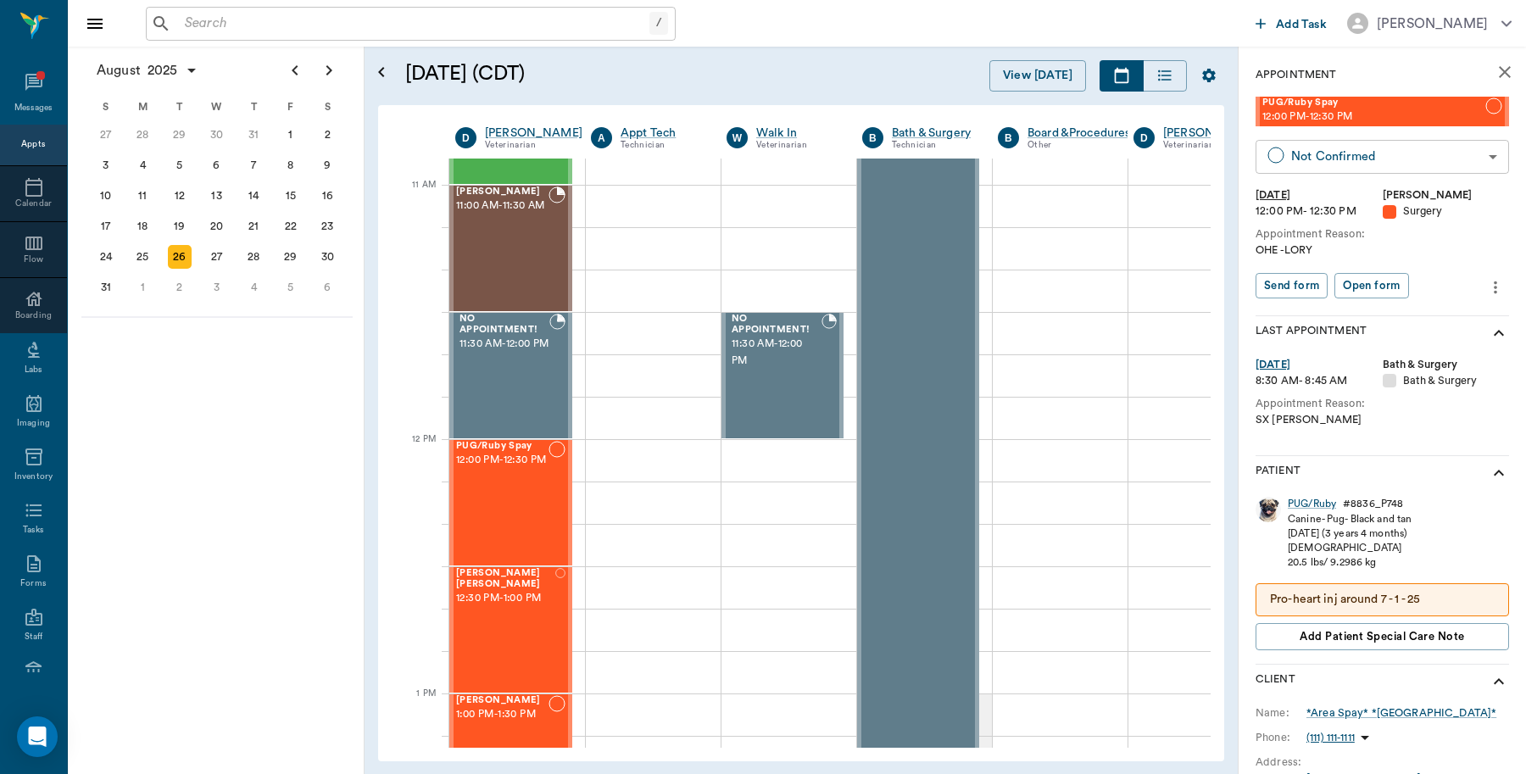
click at [1354, 163] on body "/ ​ Add Task Dr. Bert Ellsworth Nectar Messages Appts Calendar Flow Boarding La…" at bounding box center [763, 387] width 1526 height 774
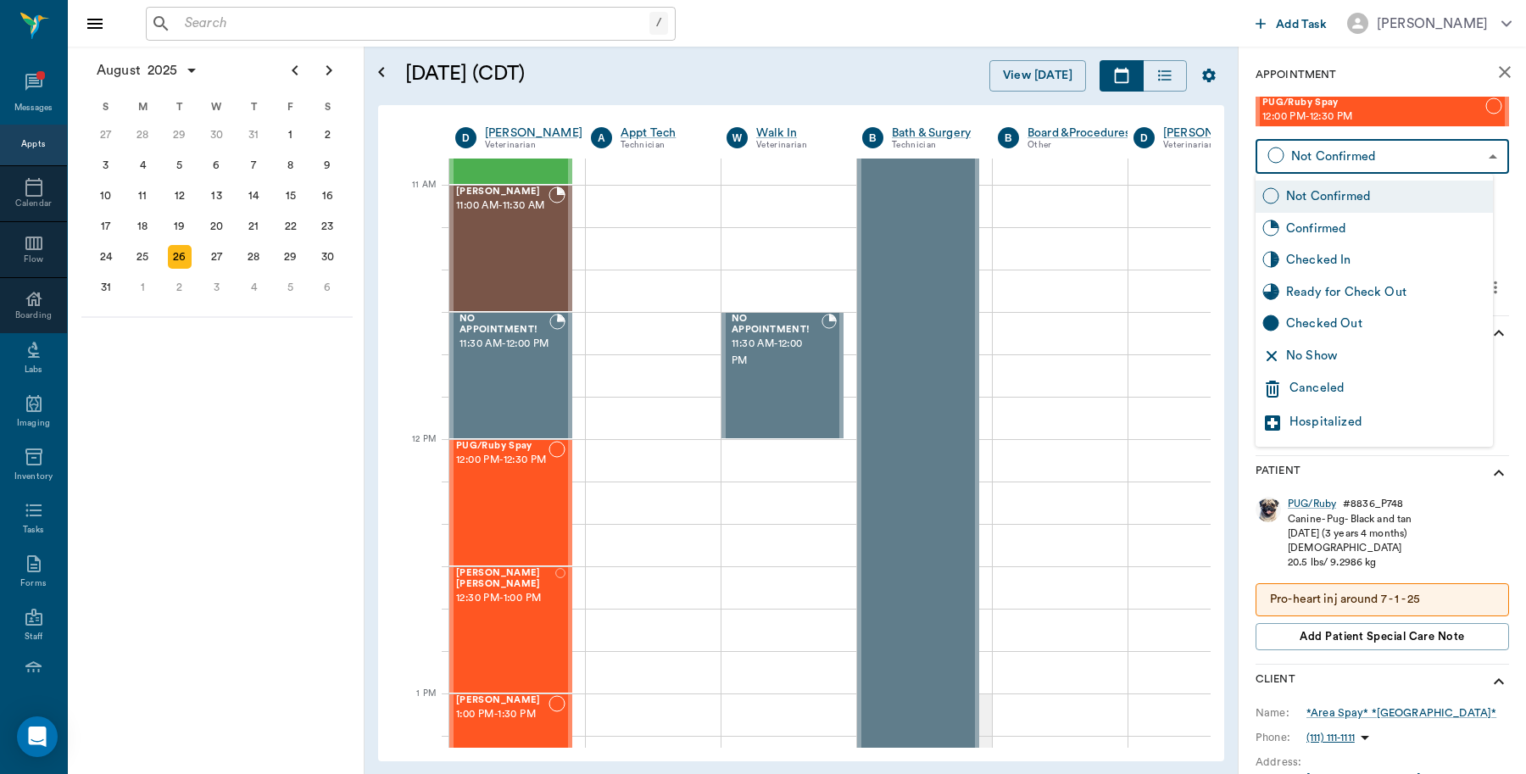
click at [1333, 256] on div "Checked In" at bounding box center [1386, 260] width 200 height 19
type input "CHECKED_IN"
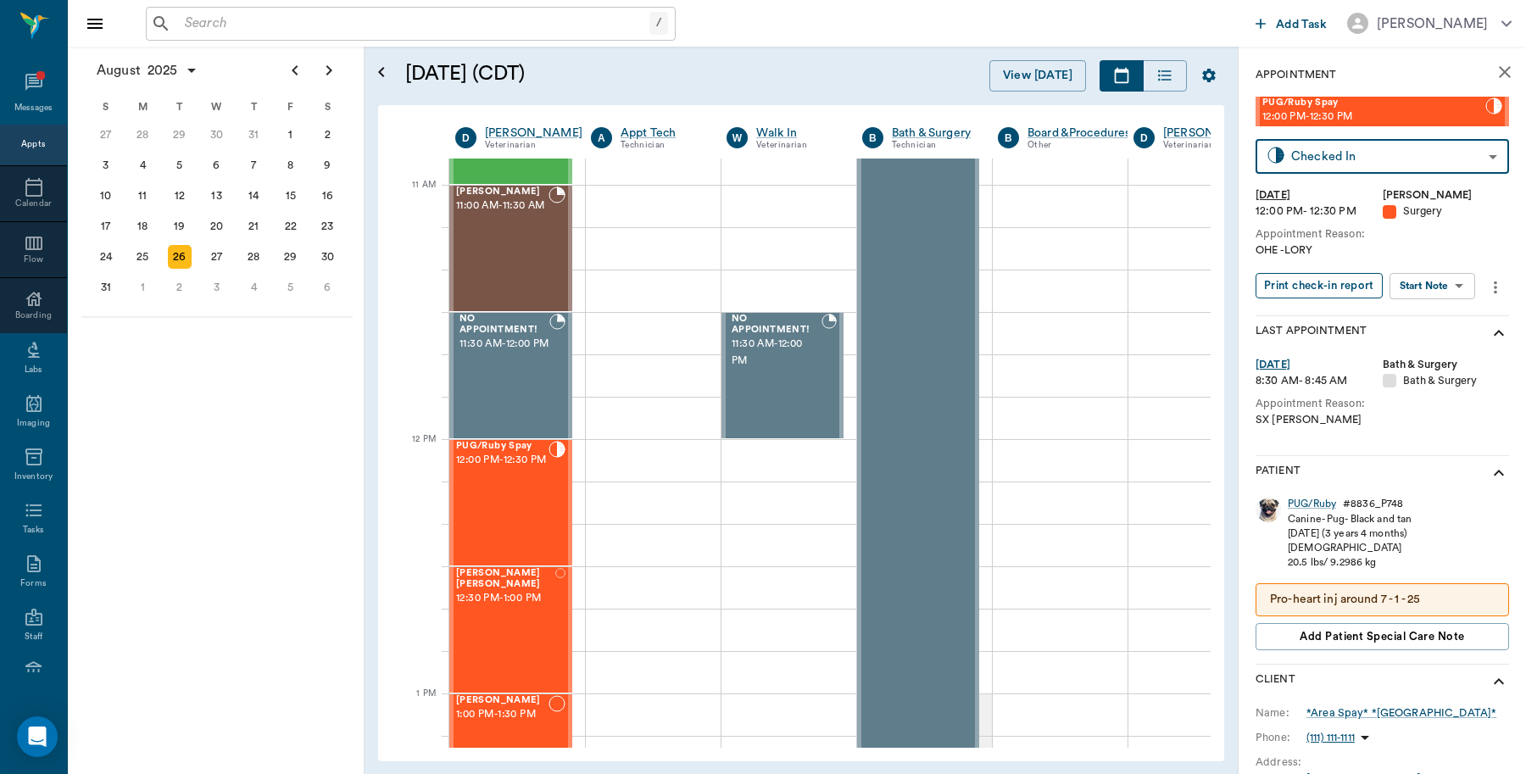
click at [1318, 286] on button "Print check-in report" at bounding box center [1318, 286] width 127 height 26
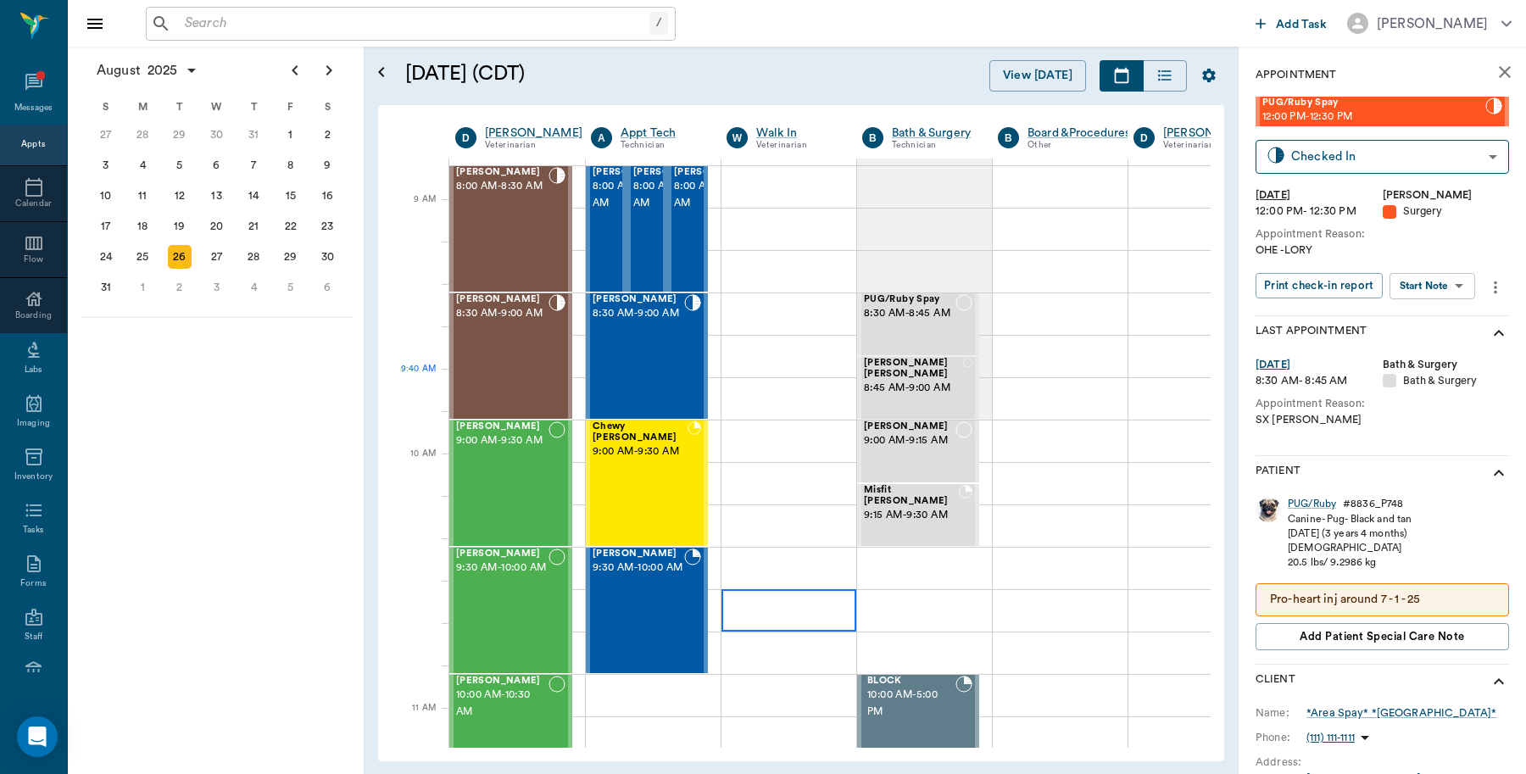
scroll to position [530, 0]
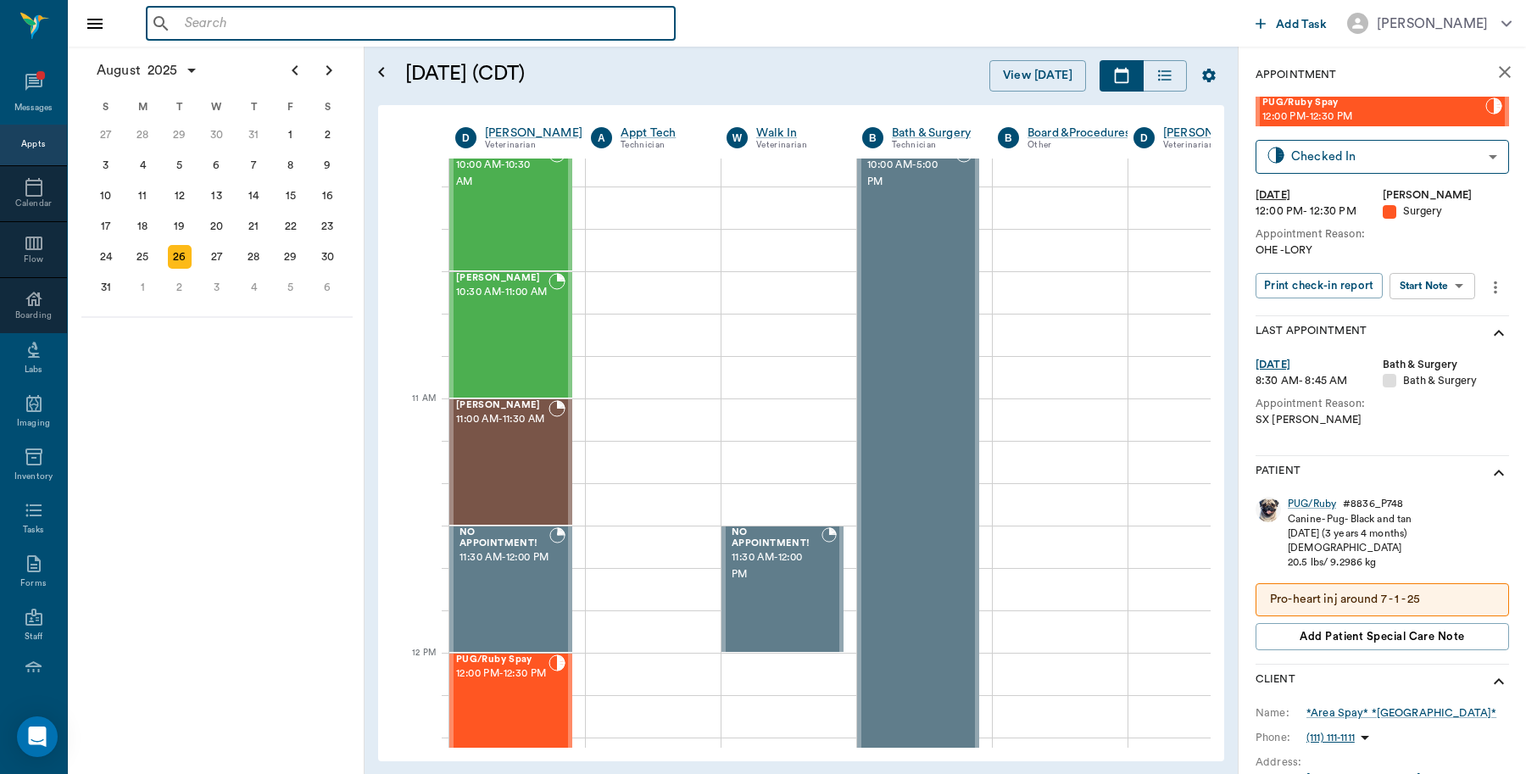
click at [225, 23] on input "text" at bounding box center [423, 24] width 490 height 24
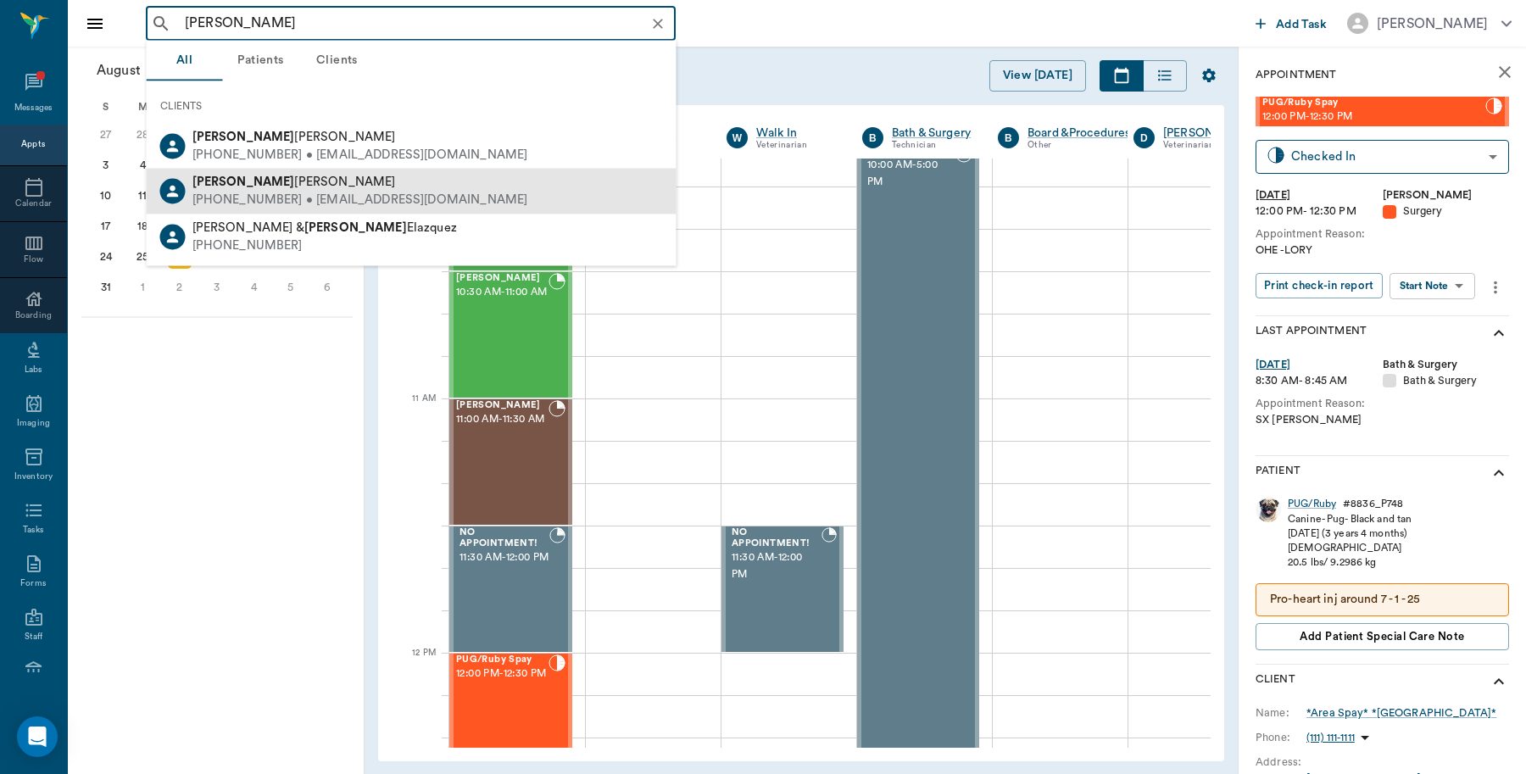
click at [258, 204] on div "(903) 799-8539 • JESUSLORINDA7882@yahoo.com" at bounding box center [360, 201] width 336 height 18
type input "Lorinda"
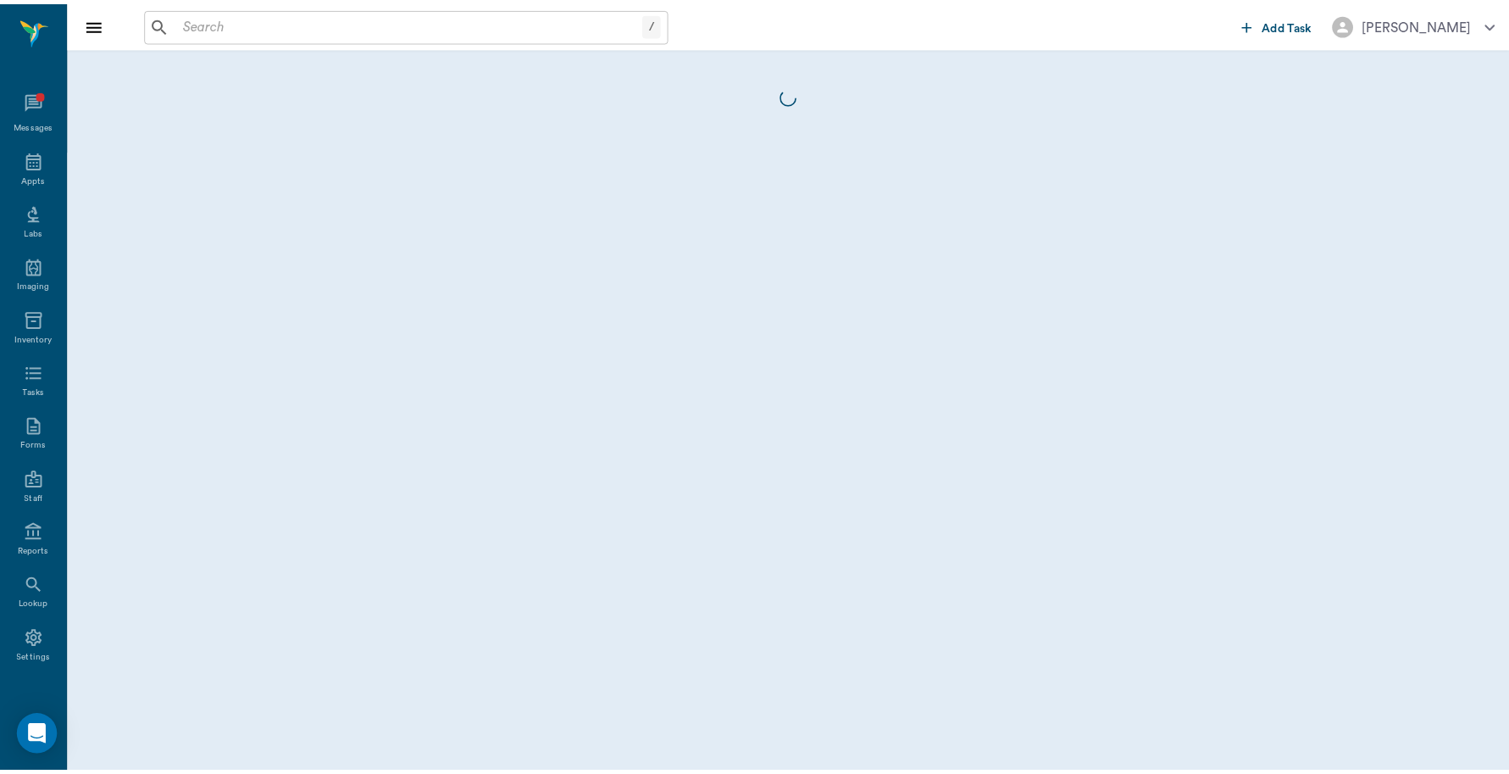
scroll to position [10, 0]
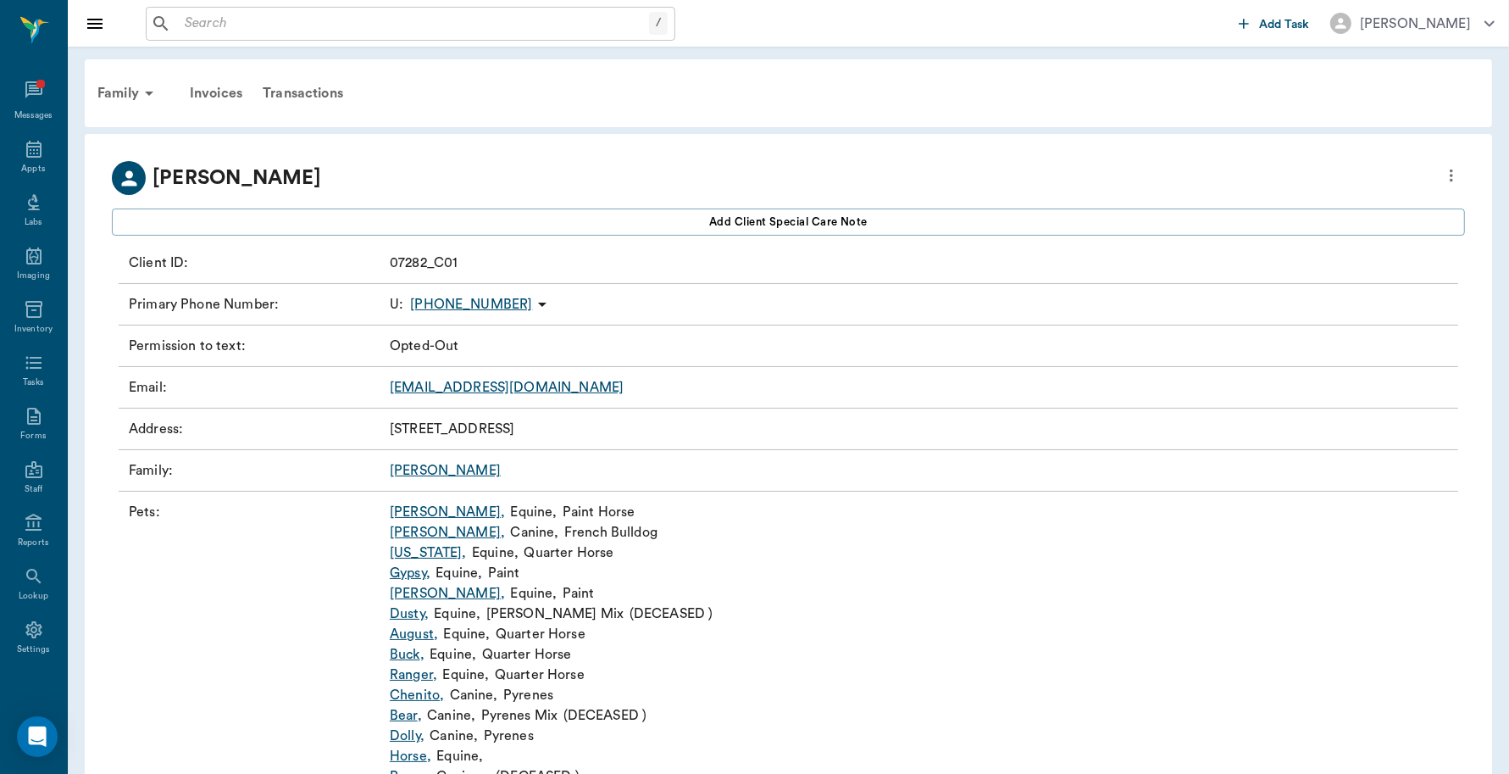
click at [425, 696] on link "Chenito ," at bounding box center [417, 695] width 54 height 20
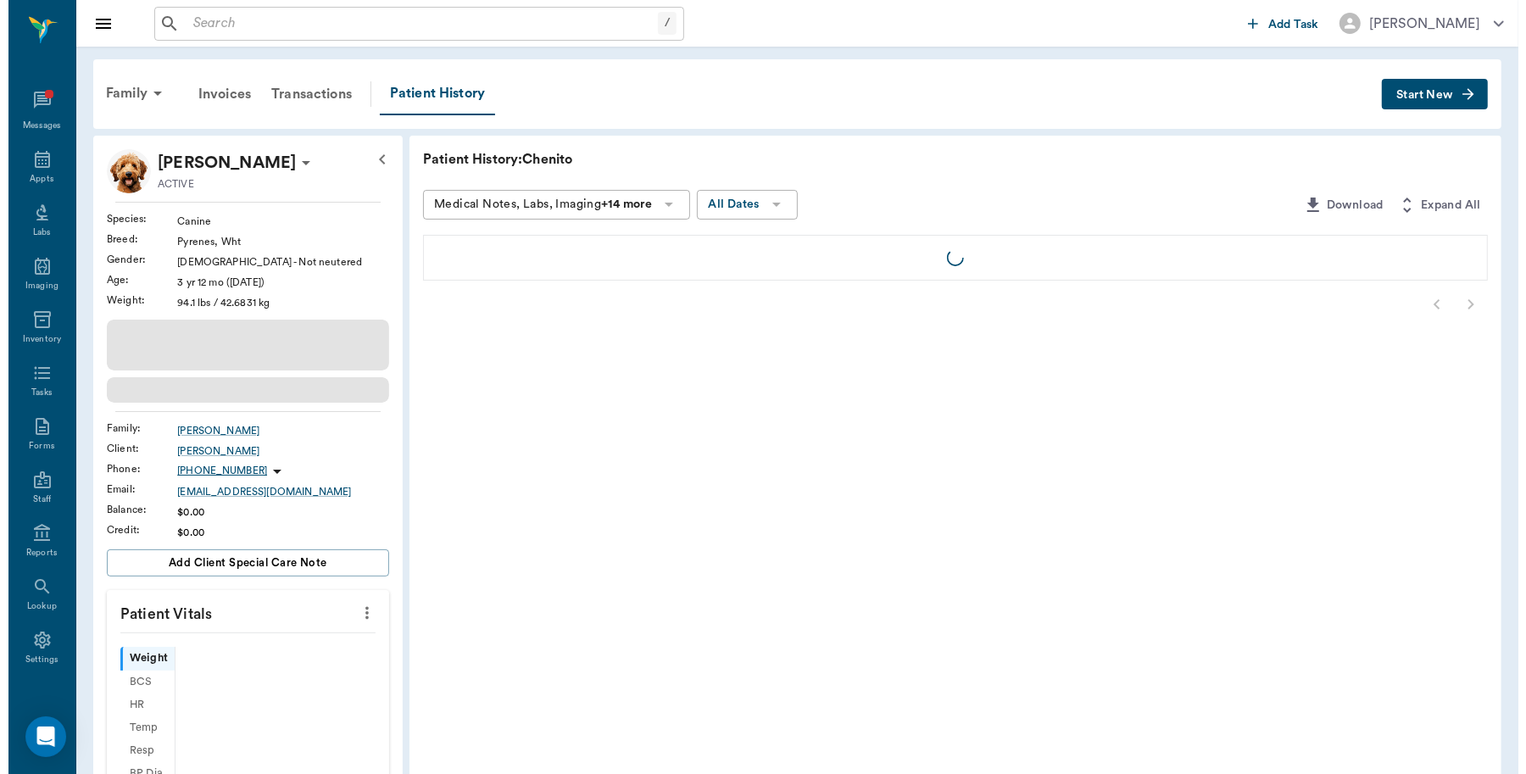
scroll to position [10, 0]
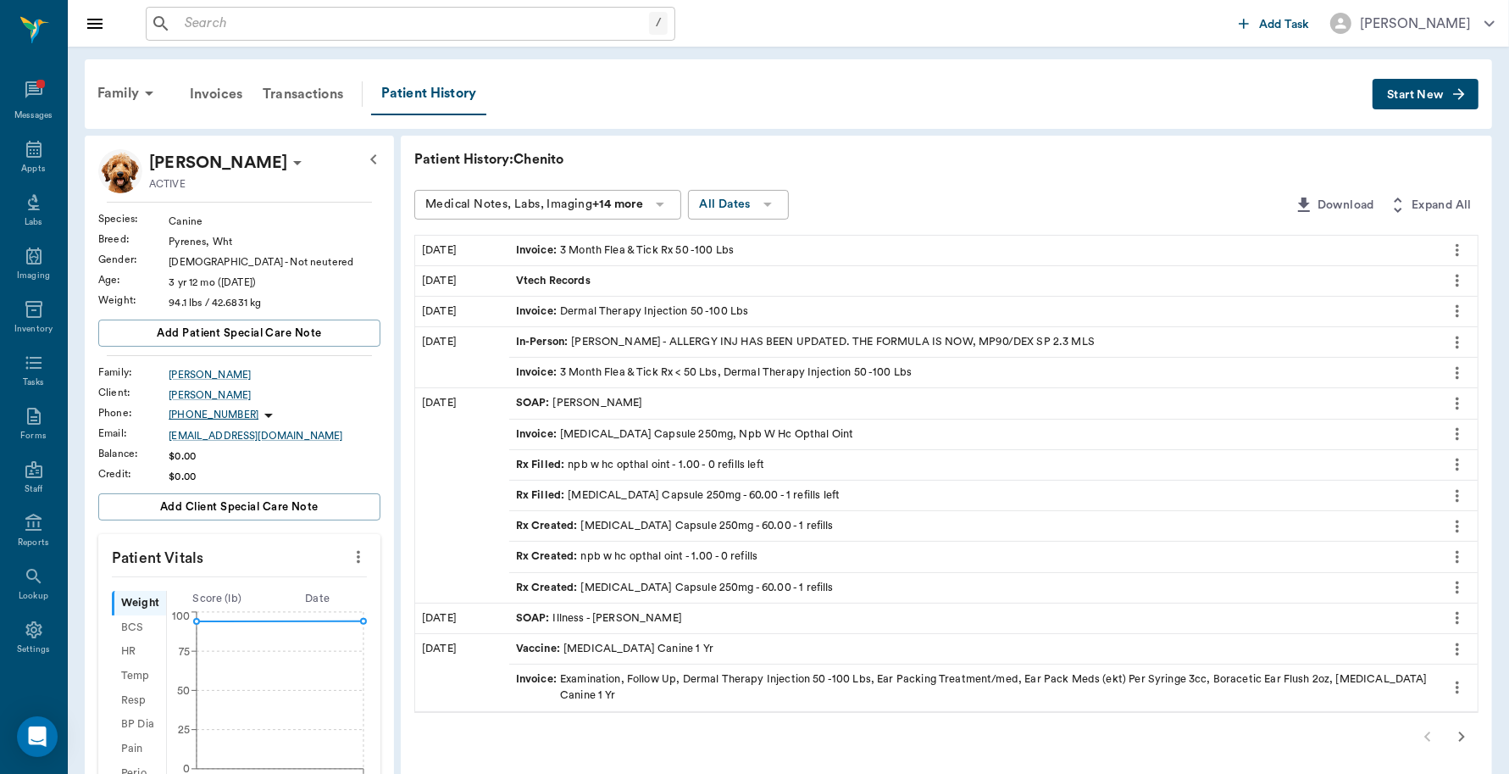
click at [1443, 95] on span "Start New" at bounding box center [1415, 95] width 57 height 0
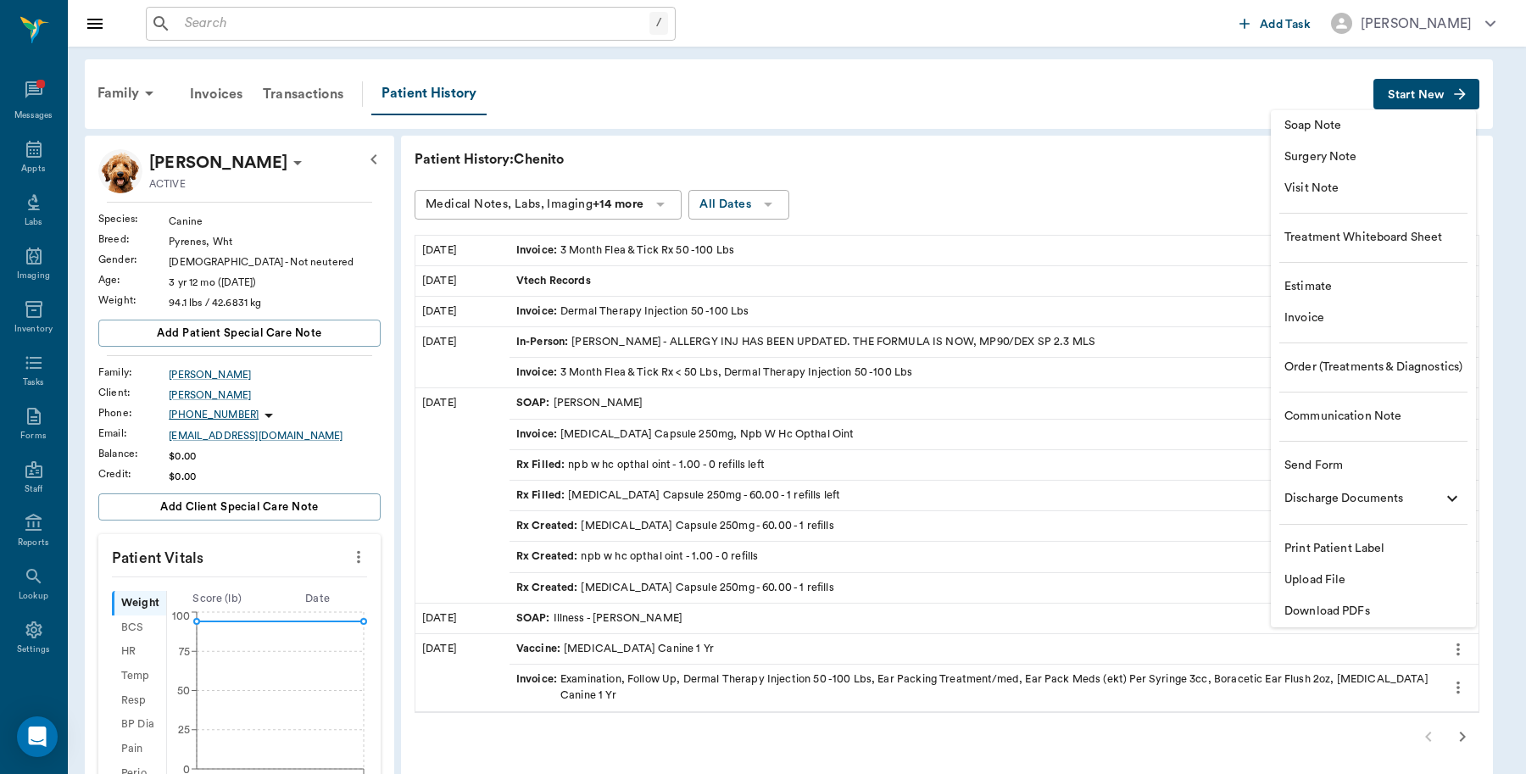
click at [1309, 319] on span "Invoice" at bounding box center [1373, 318] width 178 height 18
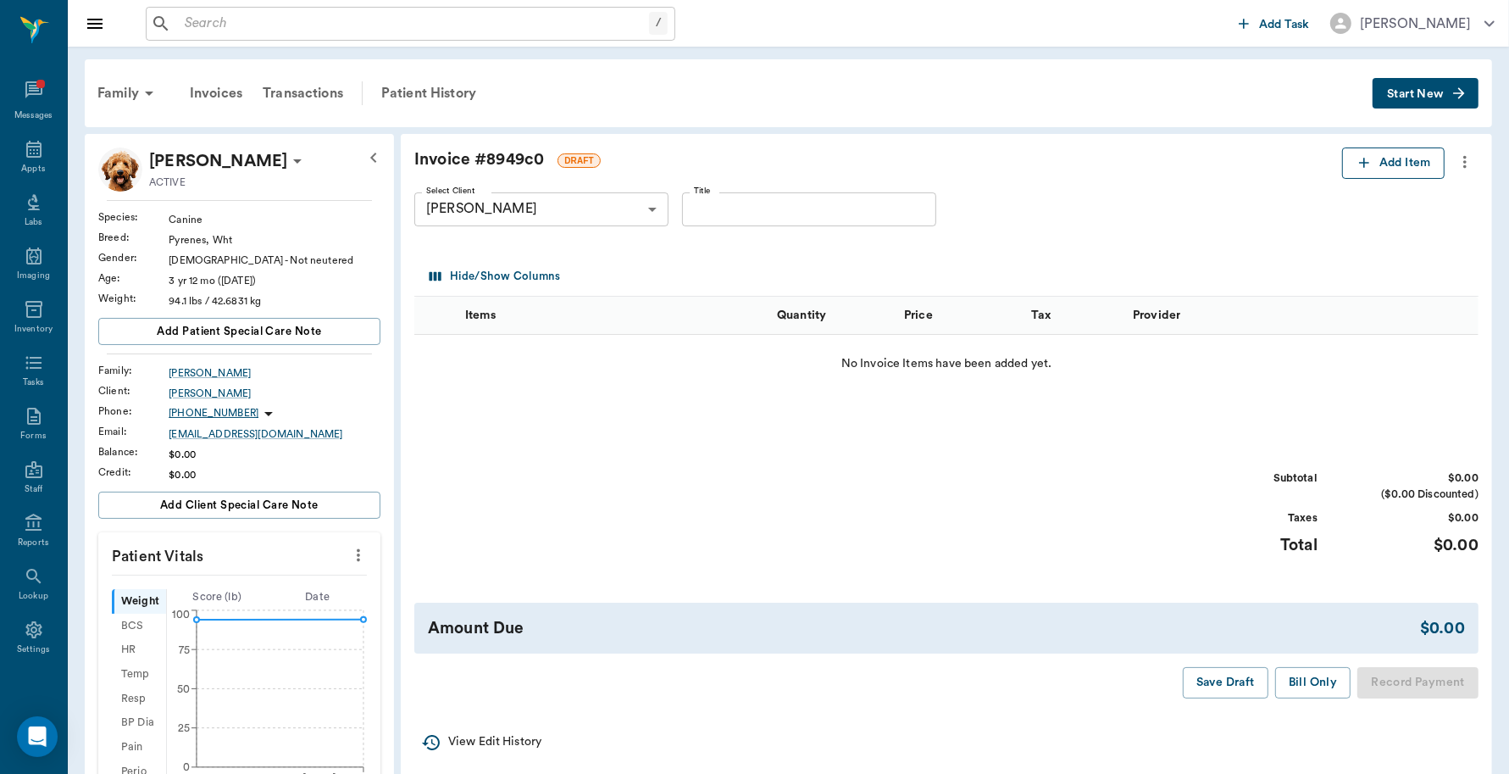
click at [1397, 168] on button "Add Item" at bounding box center [1393, 162] width 103 height 31
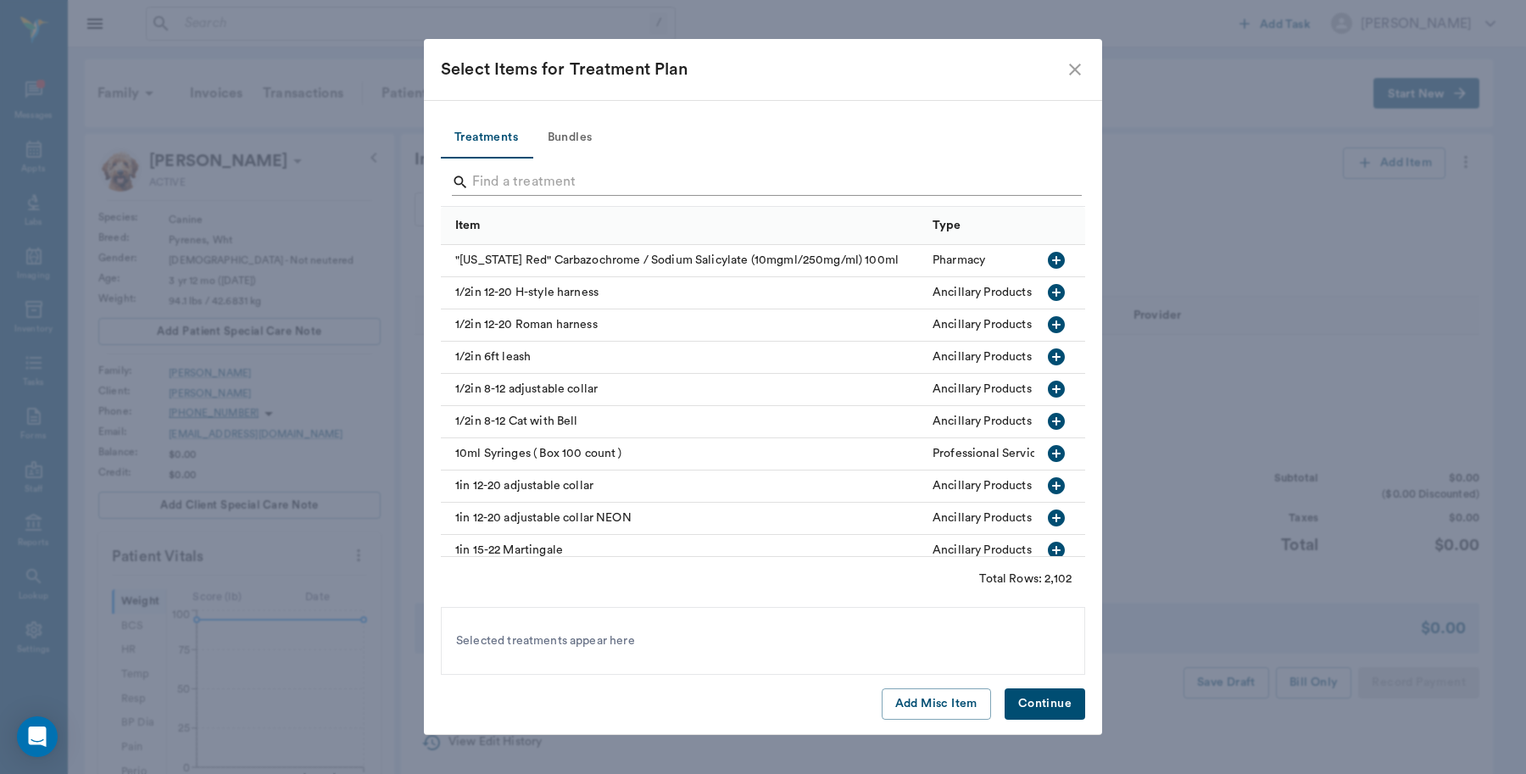
click at [611, 170] on input "Search" at bounding box center [764, 182] width 584 height 27
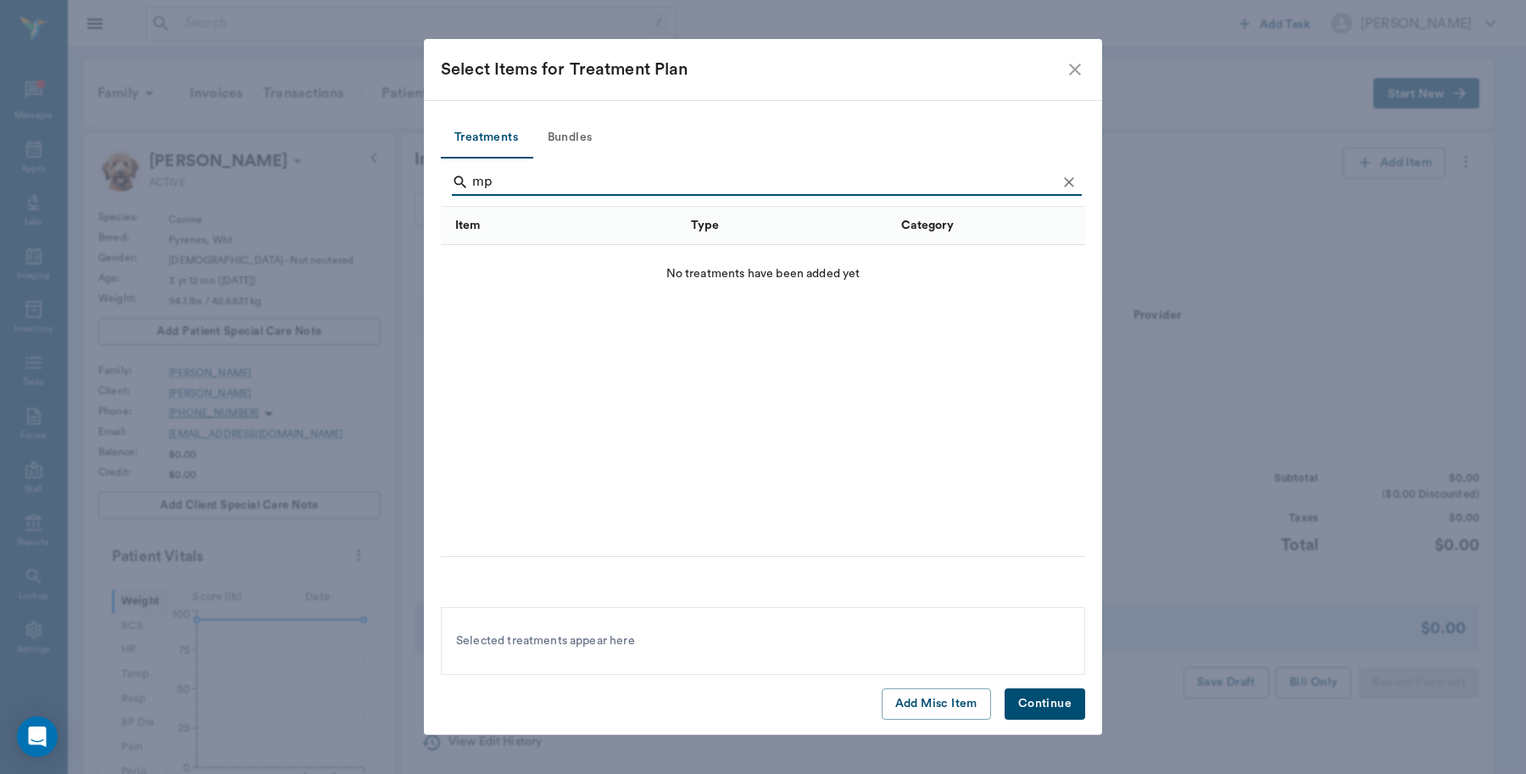
type input "m"
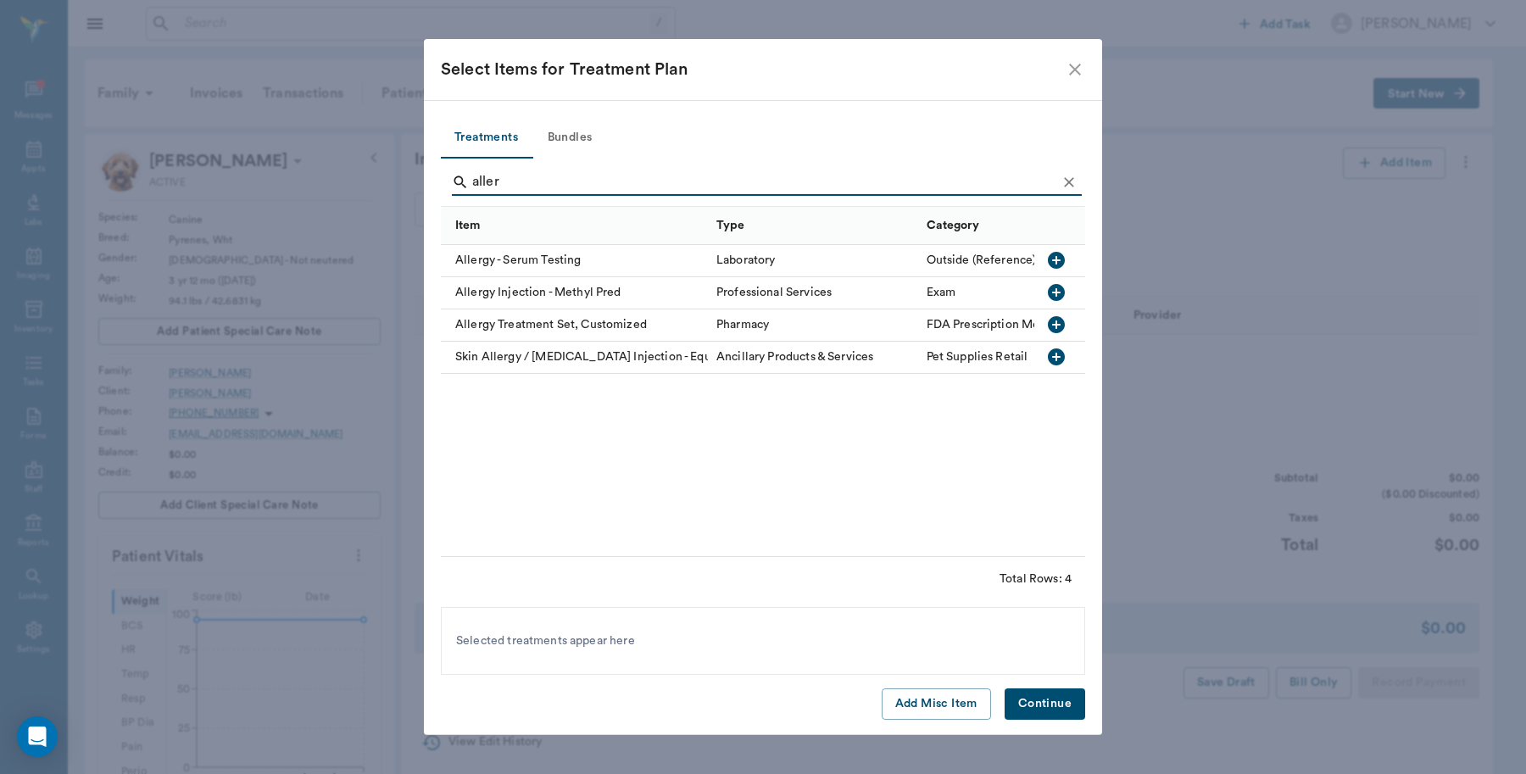
type input "aller"
click at [844, 297] on div "Professional Services" at bounding box center [813, 293] width 210 height 32
click at [1058, 709] on button "Continue" at bounding box center [1044, 703] width 81 height 31
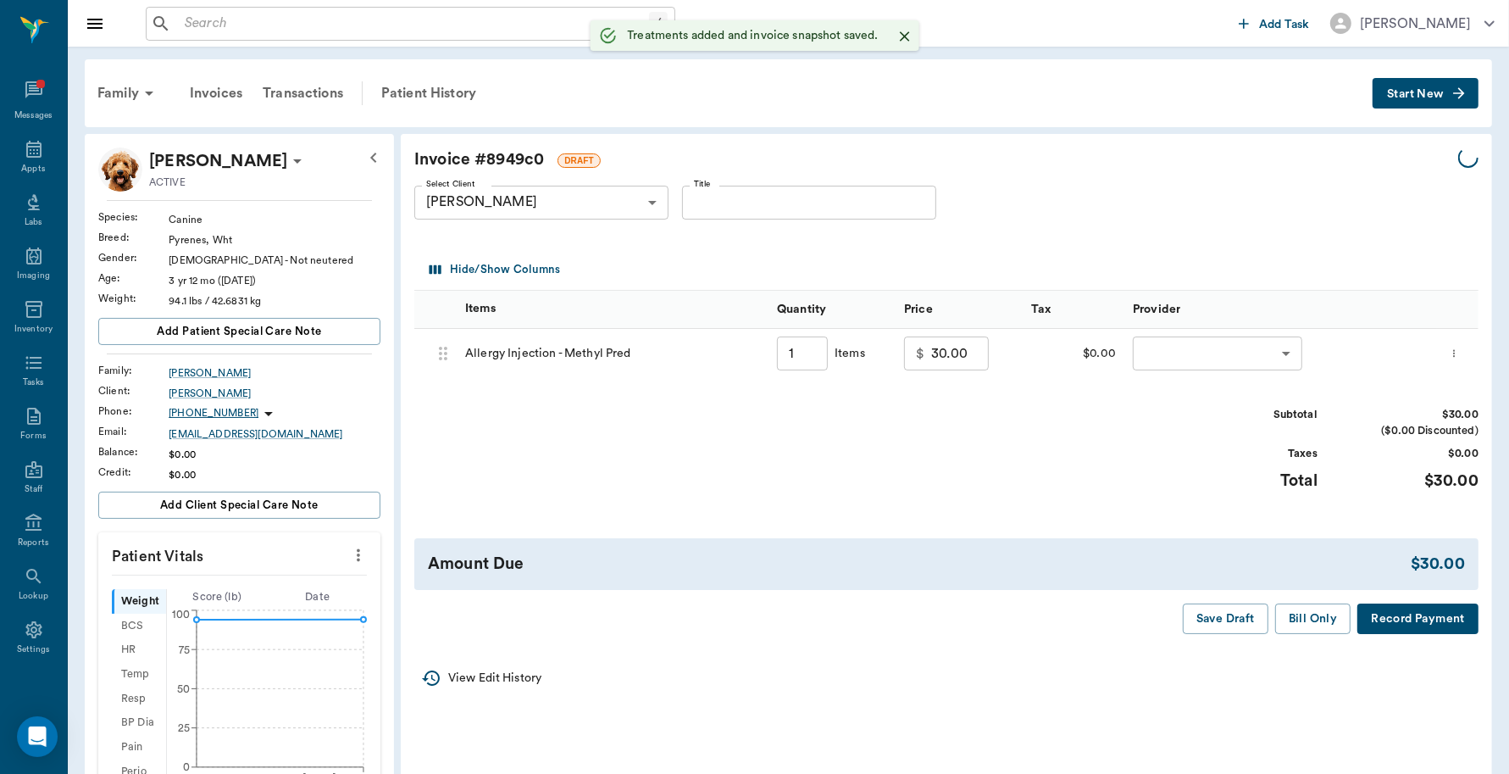
type input "1.00"
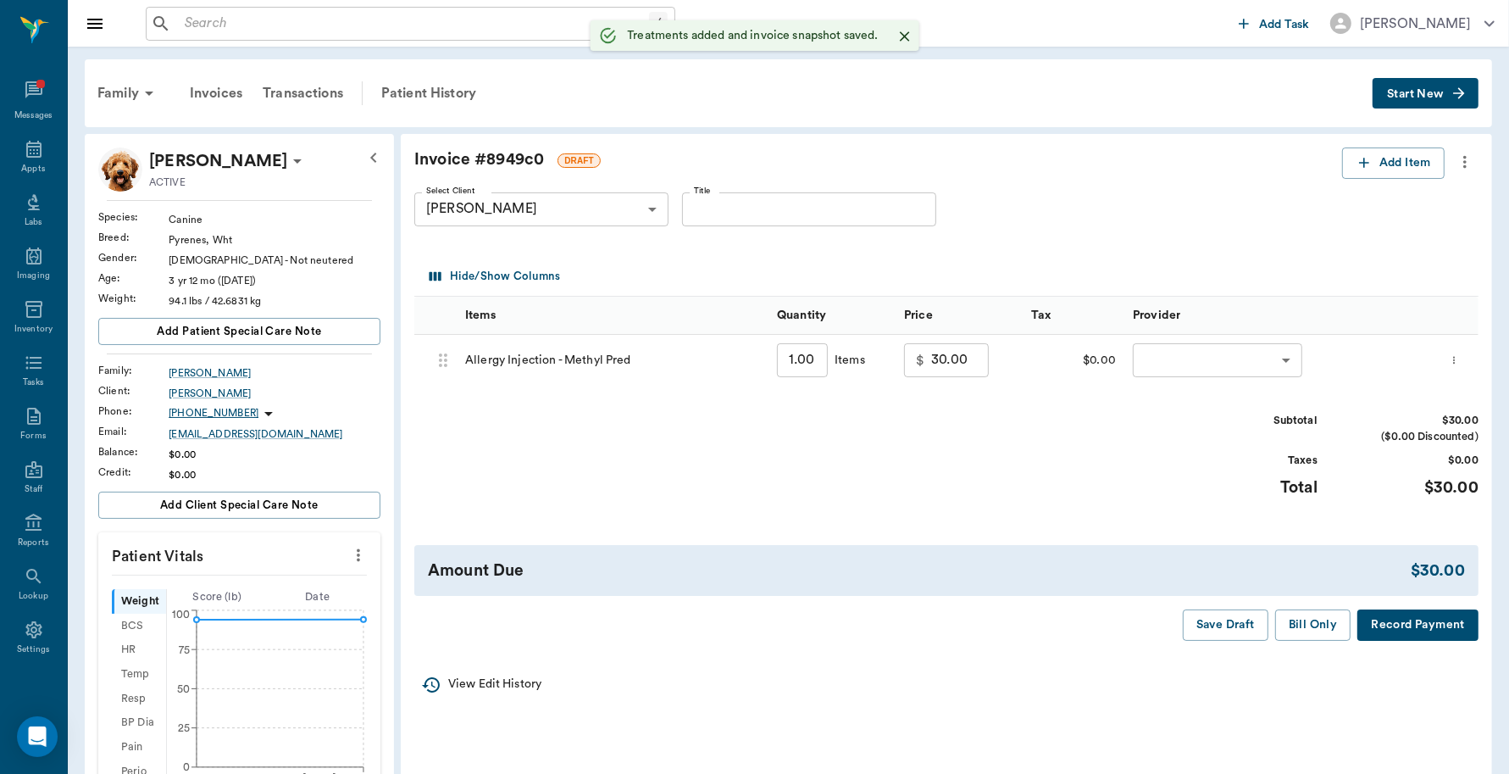
click at [1247, 371] on body "/ ​ Add Task Dr. Bert Ellsworth Nectar Messages Appts Labs Imaging Inventory Ta…" at bounding box center [754, 647] width 1509 height 1295
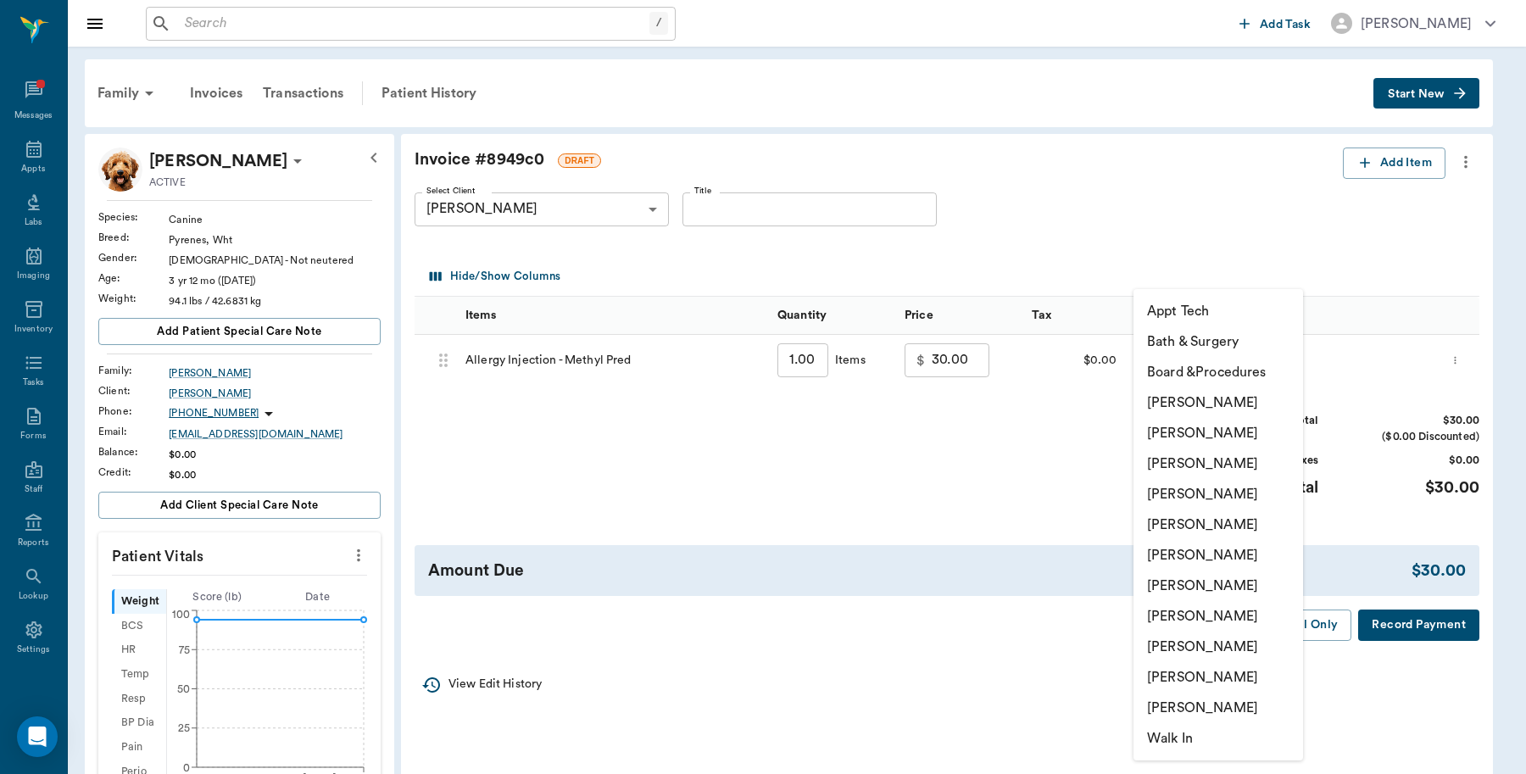
click at [1212, 403] on li "Caryn Watson" at bounding box center [1218, 402] width 170 height 31
type input "none-6899ea08ed37b777db10de45"
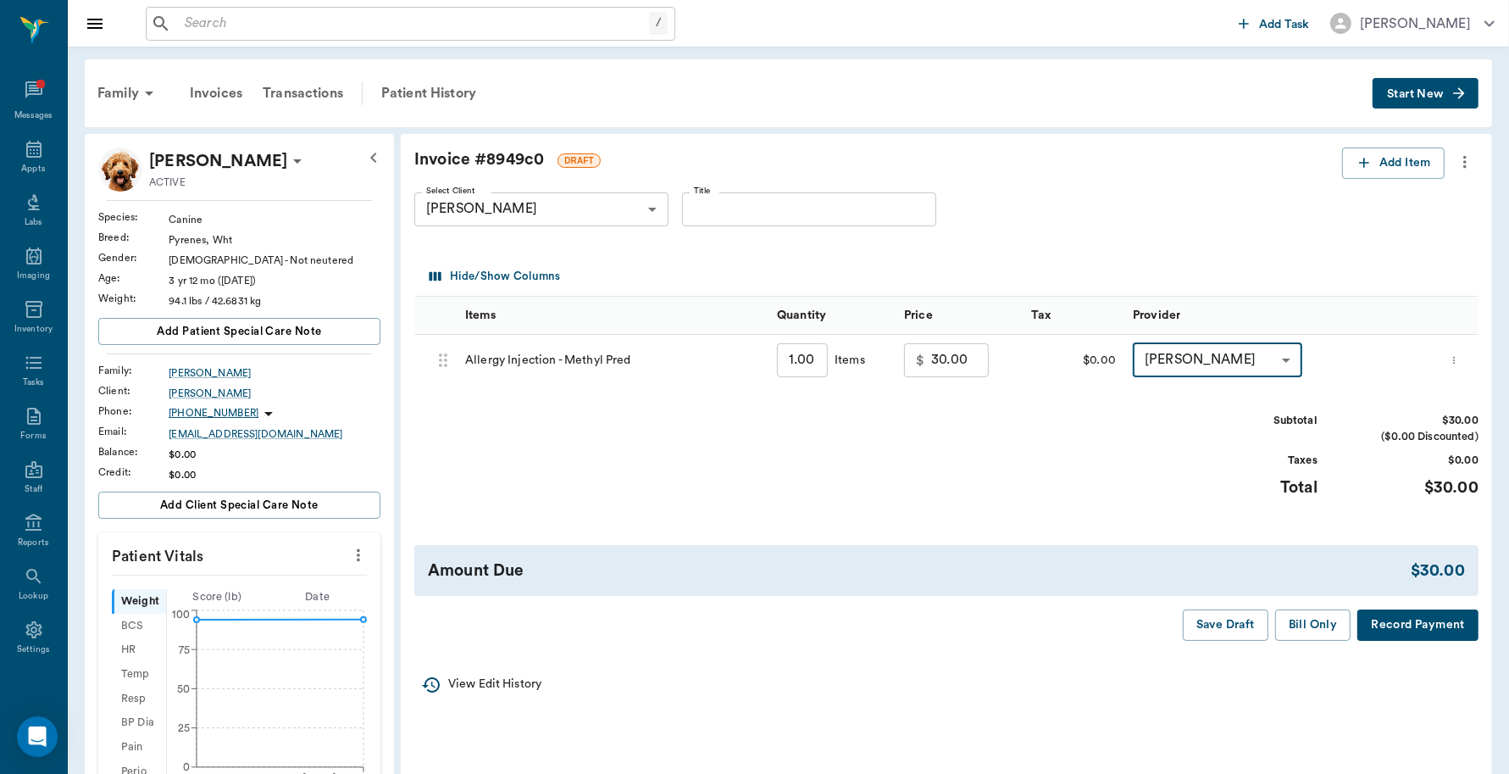
click at [1426, 631] on button "Record Payment" at bounding box center [1418, 624] width 121 height 31
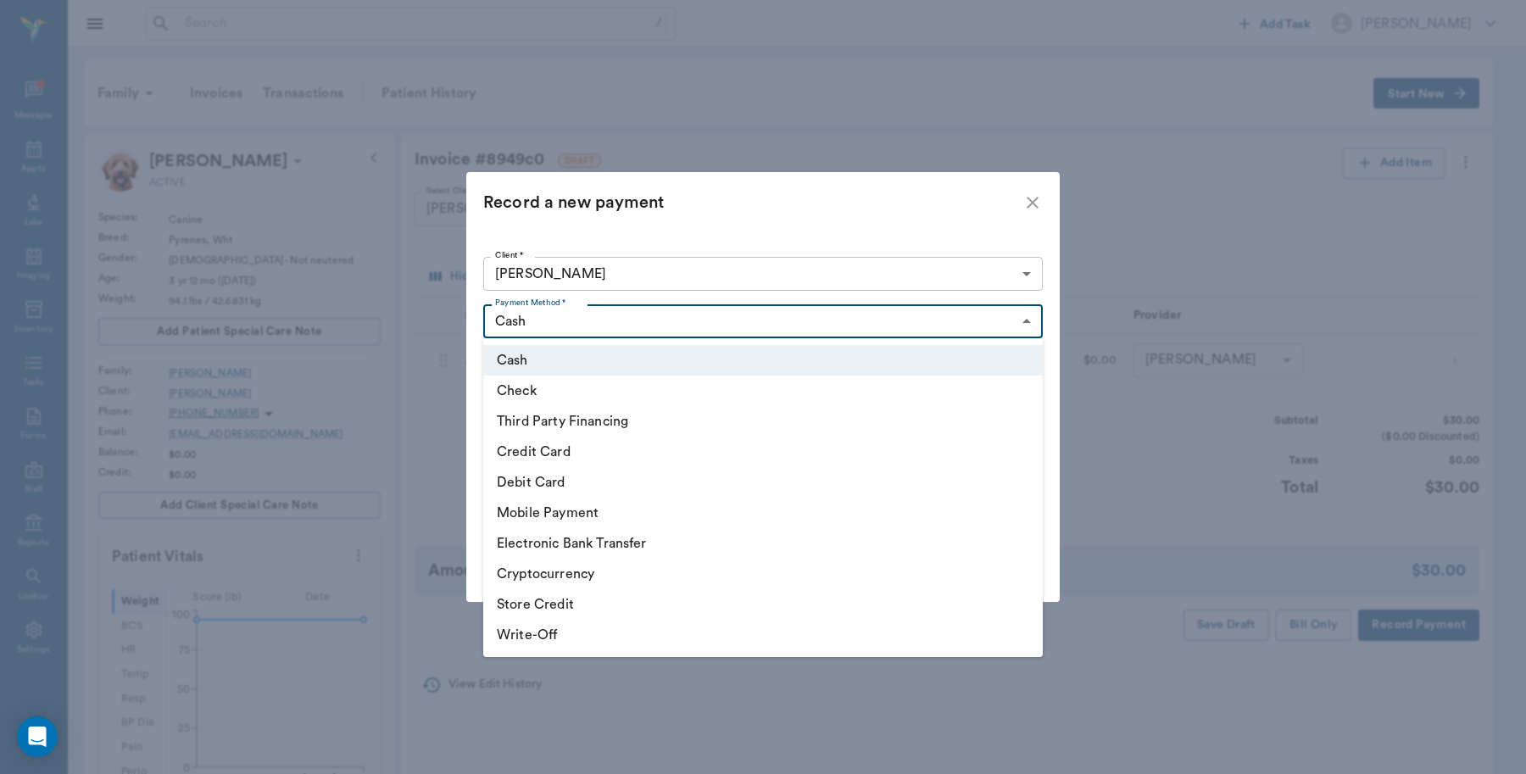
click at [614, 308] on body "/ ​ Add Task Dr. Bert Ellsworth Nectar Messages Appts Labs Imaging Inventory Ta…" at bounding box center [763, 647] width 1526 height 1295
click at [553, 477] on li "Debit Card" at bounding box center [762, 482] width 559 height 31
type input "DEBIT_CARD"
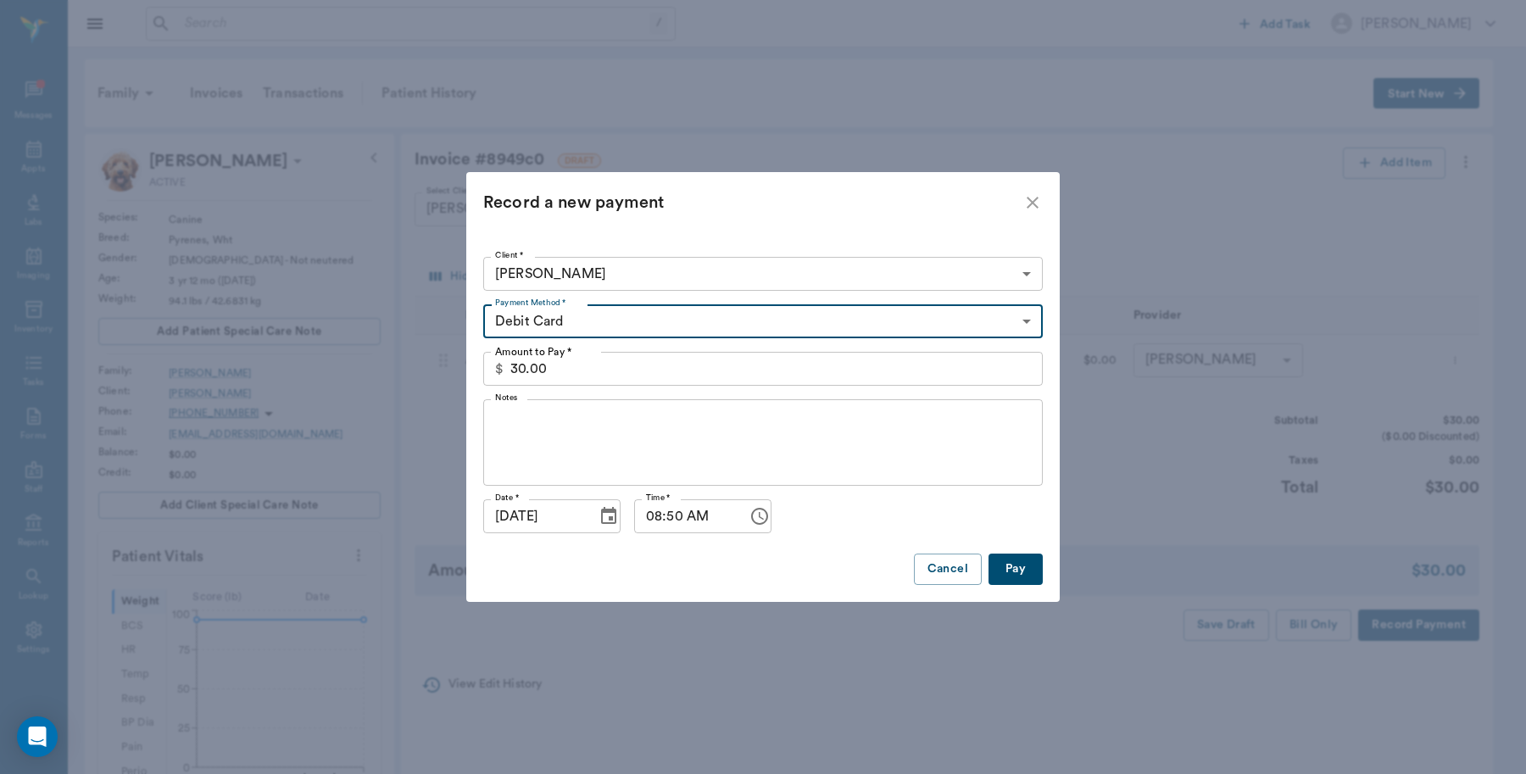
click at [1011, 570] on button "Pay" at bounding box center [1015, 568] width 54 height 31
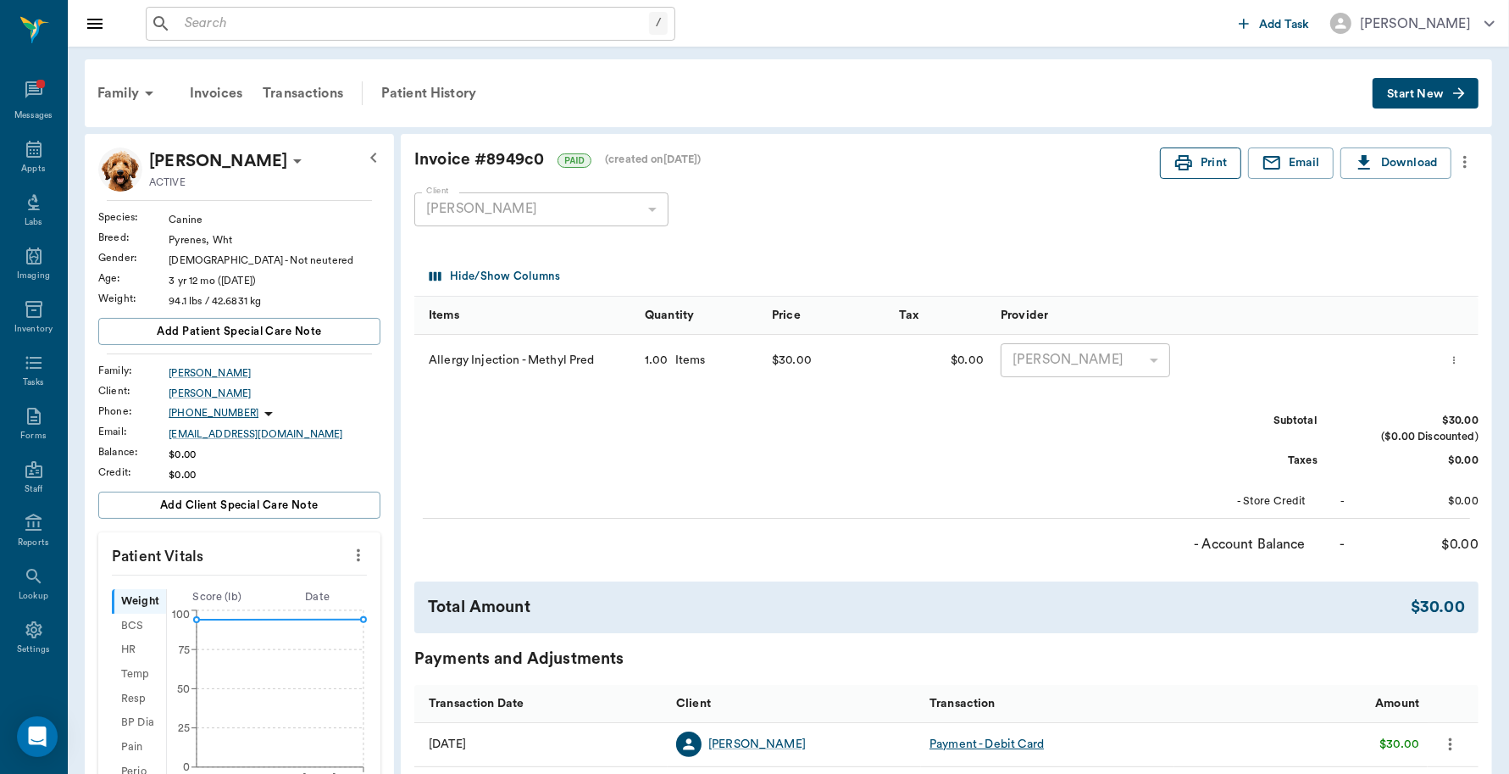
click at [1174, 159] on icon "button" at bounding box center [1184, 163] width 20 height 20
click at [21, 163] on div "Appts" at bounding box center [33, 169] width 24 height 13
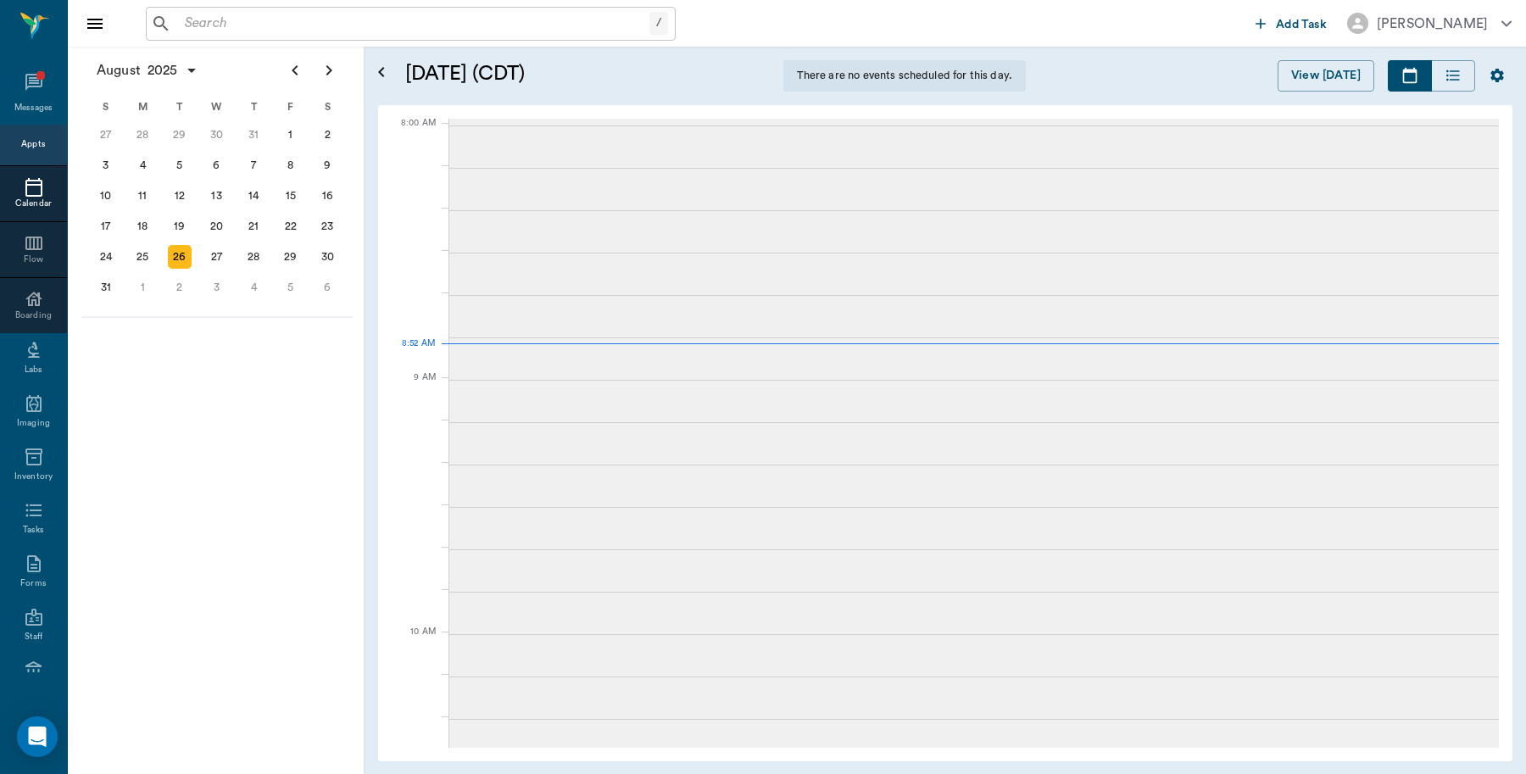
scroll to position [1, 0]
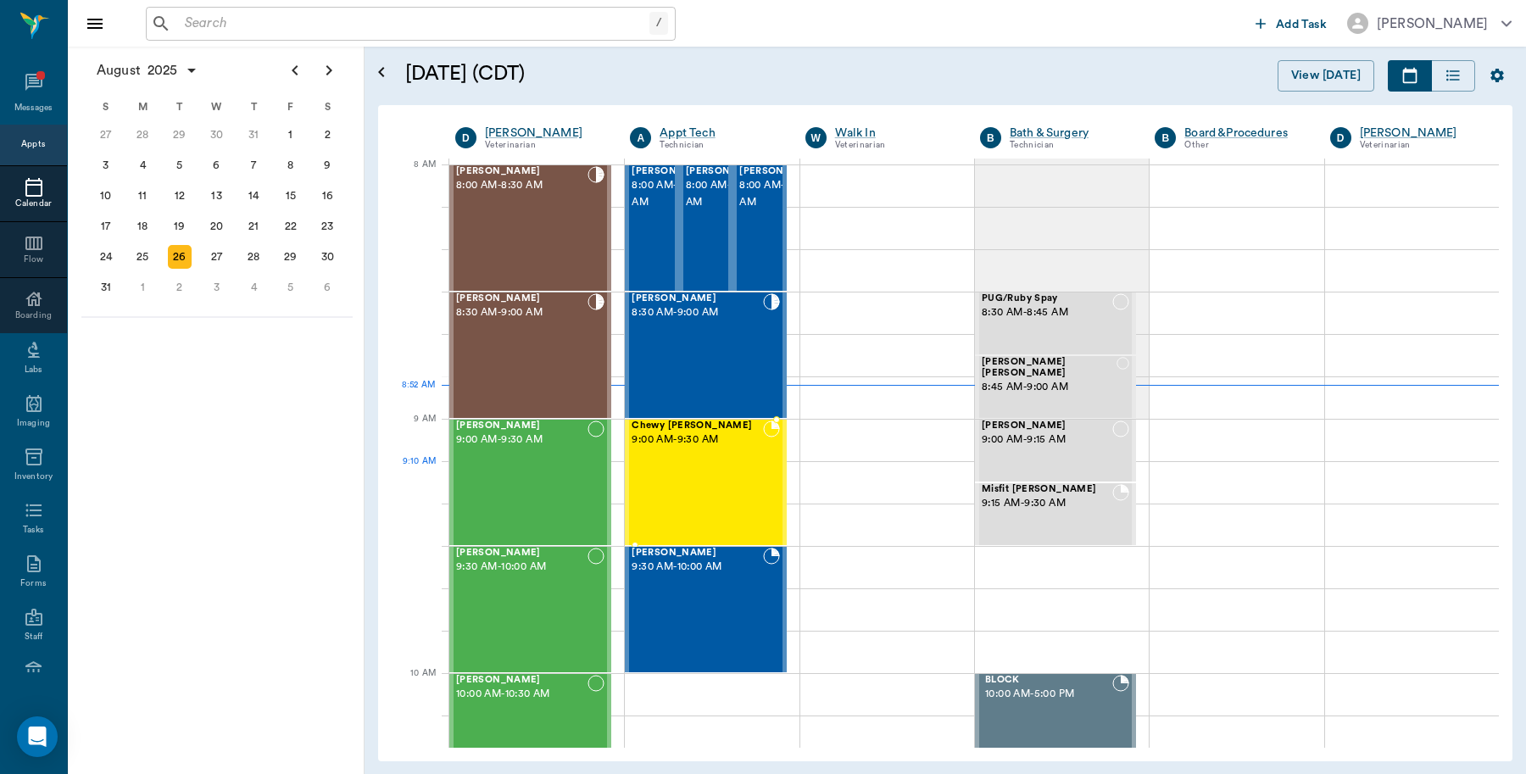
click at [688, 472] on div "Chewy Ayers 9:00 AM - 9:30 AM" at bounding box center [696, 482] width 131 height 124
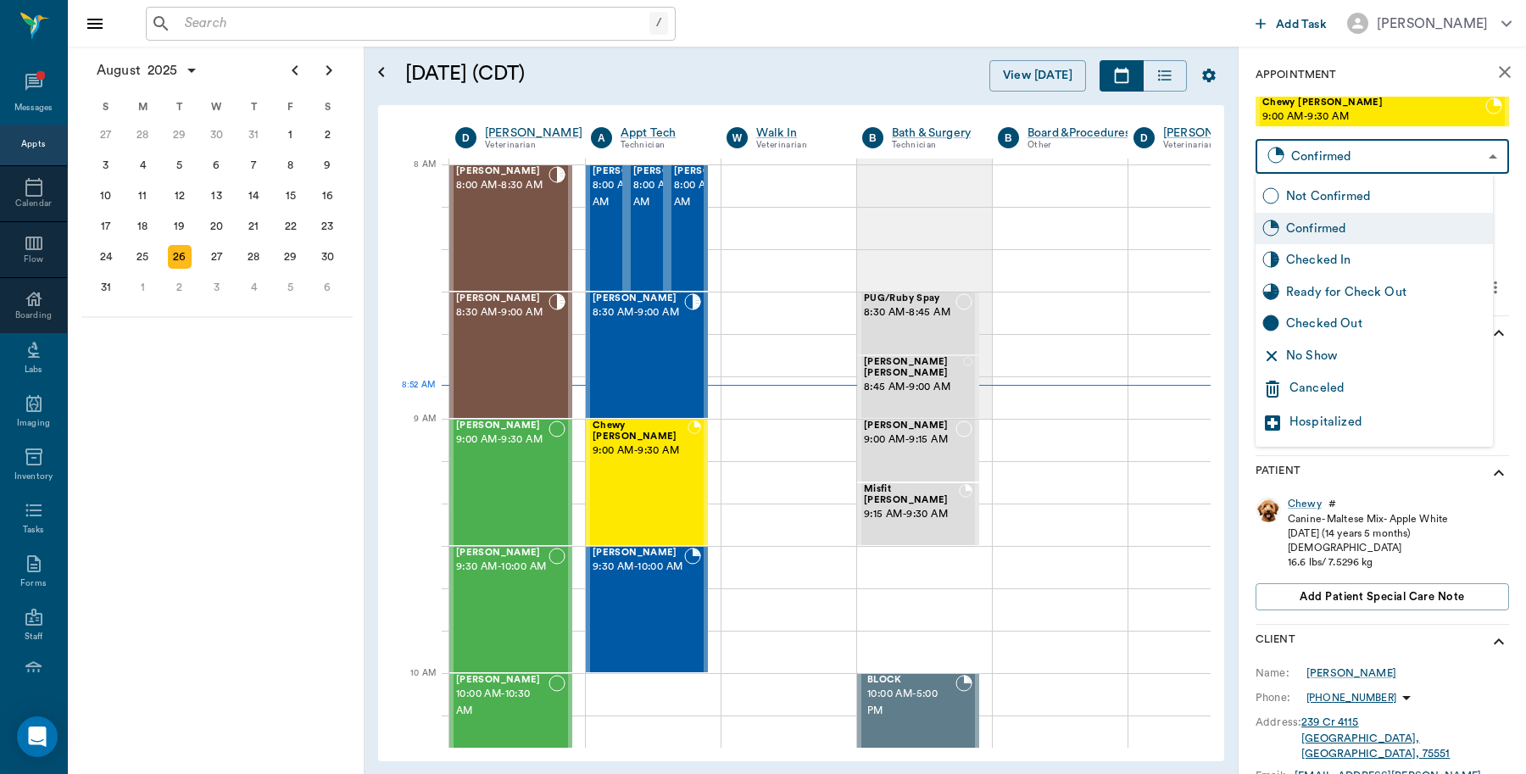
click at [1341, 159] on body "/ ​ Add Task Dr. Bert Ellsworth Nectar Messages Appts Calendar Flow Boarding La…" at bounding box center [763, 387] width 1526 height 774
click at [1320, 255] on div "Checked In" at bounding box center [1386, 260] width 200 height 19
type input "CHECKED_IN"
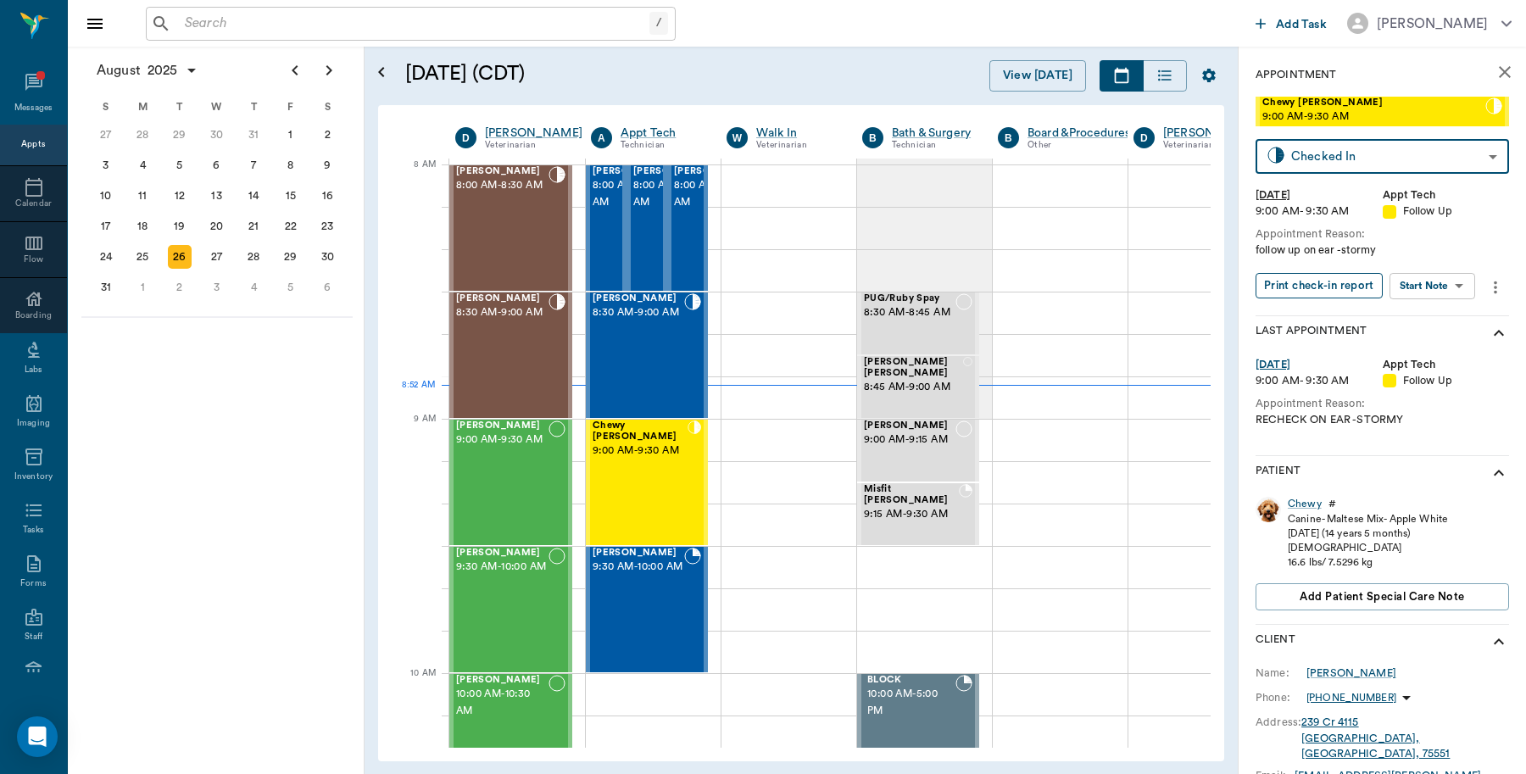
click at [1348, 286] on button "Print check-in report" at bounding box center [1318, 286] width 127 height 26
click at [644, 321] on span "8:30 AM - 9:00 AM" at bounding box center [638, 312] width 92 height 17
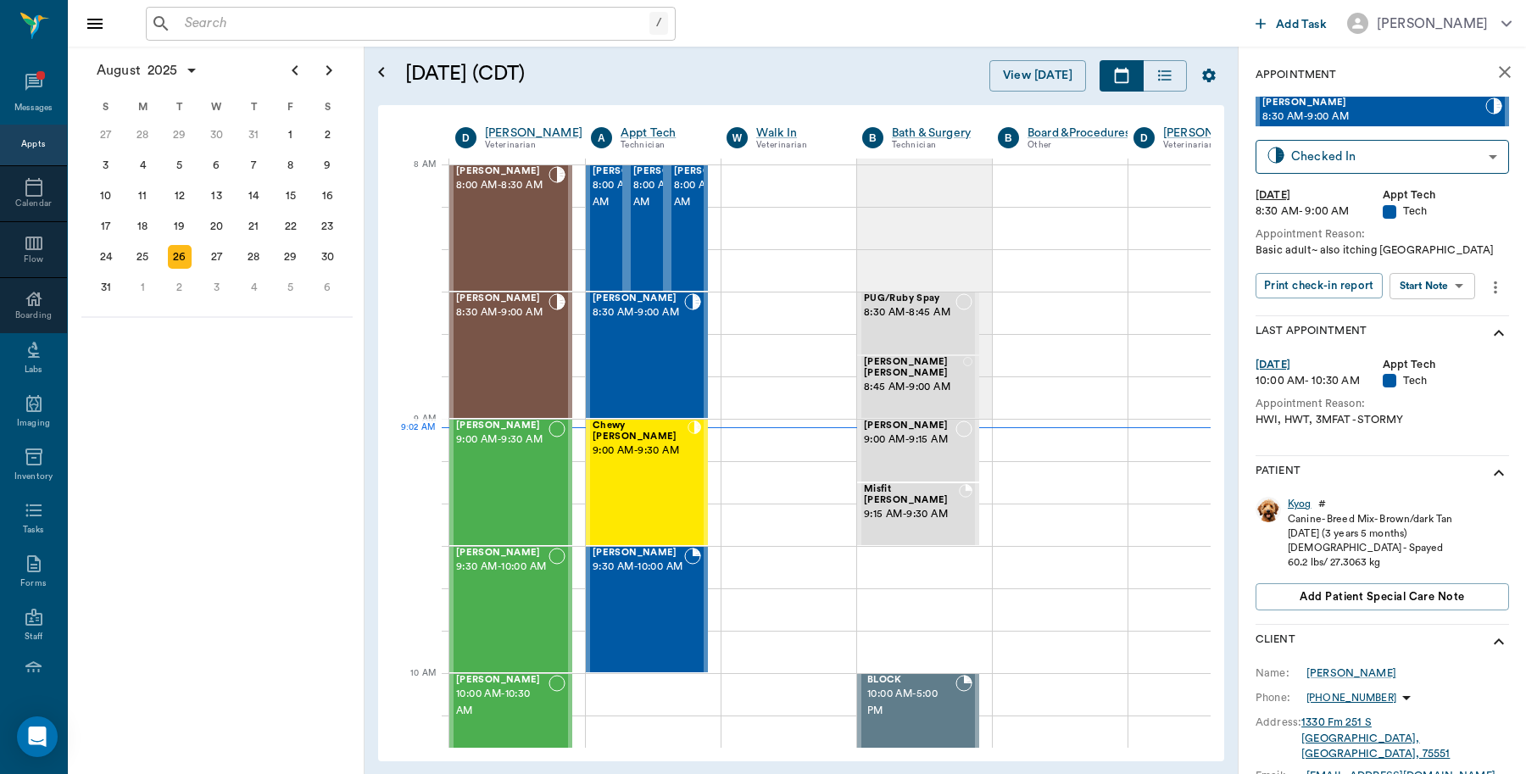
click at [1298, 502] on div "Kyog" at bounding box center [1299, 504] width 24 height 14
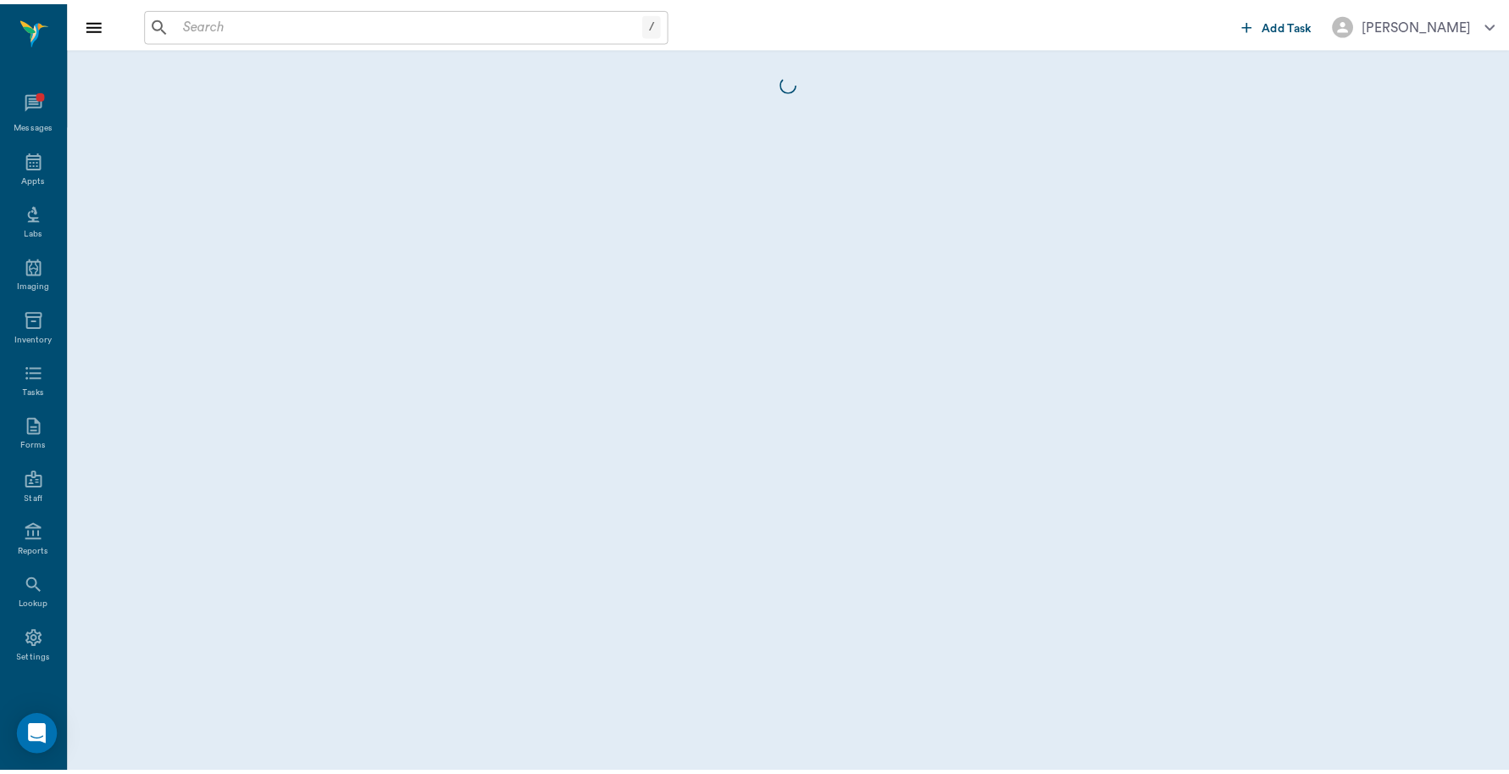
scroll to position [5, 0]
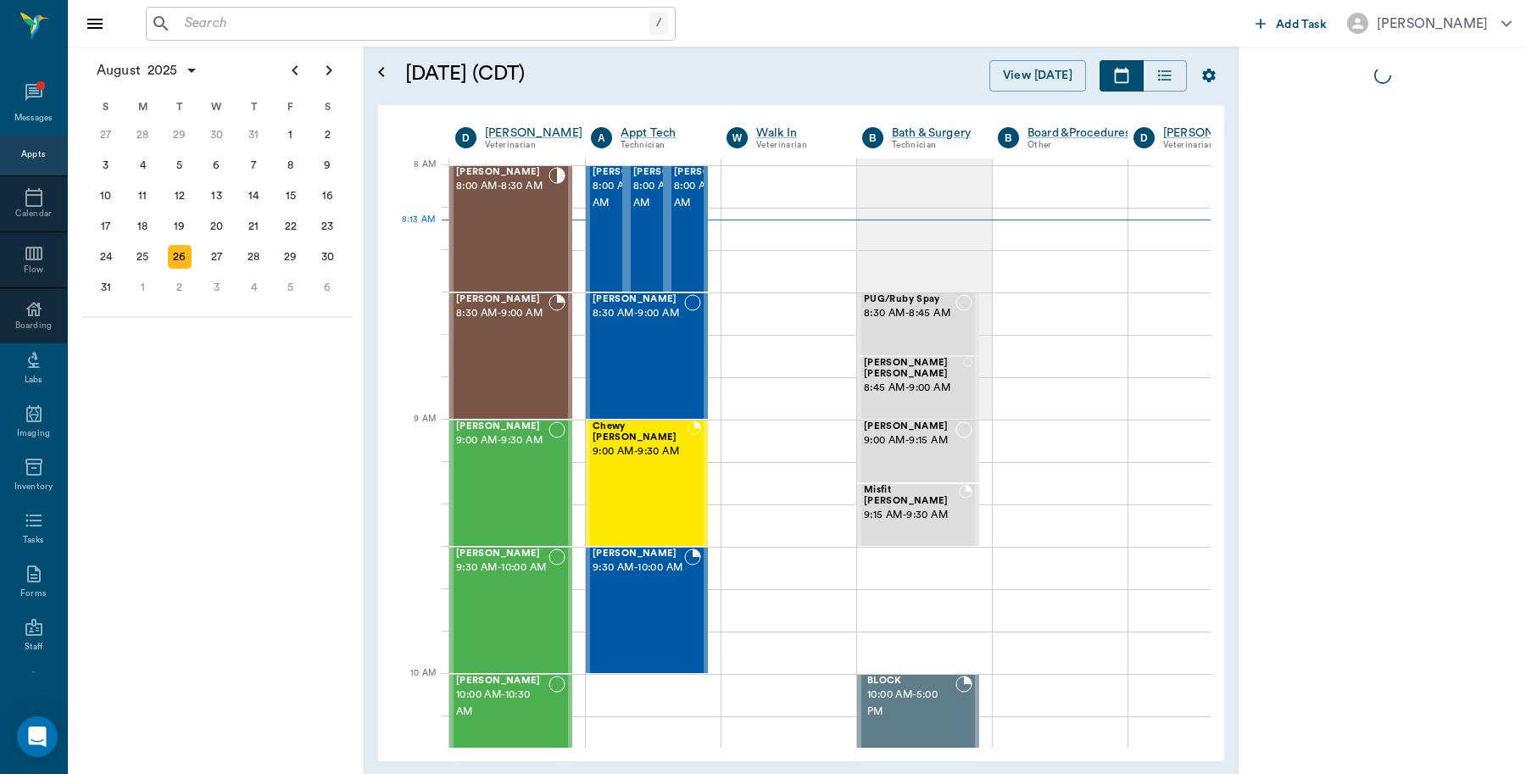
scroll to position [1, 1]
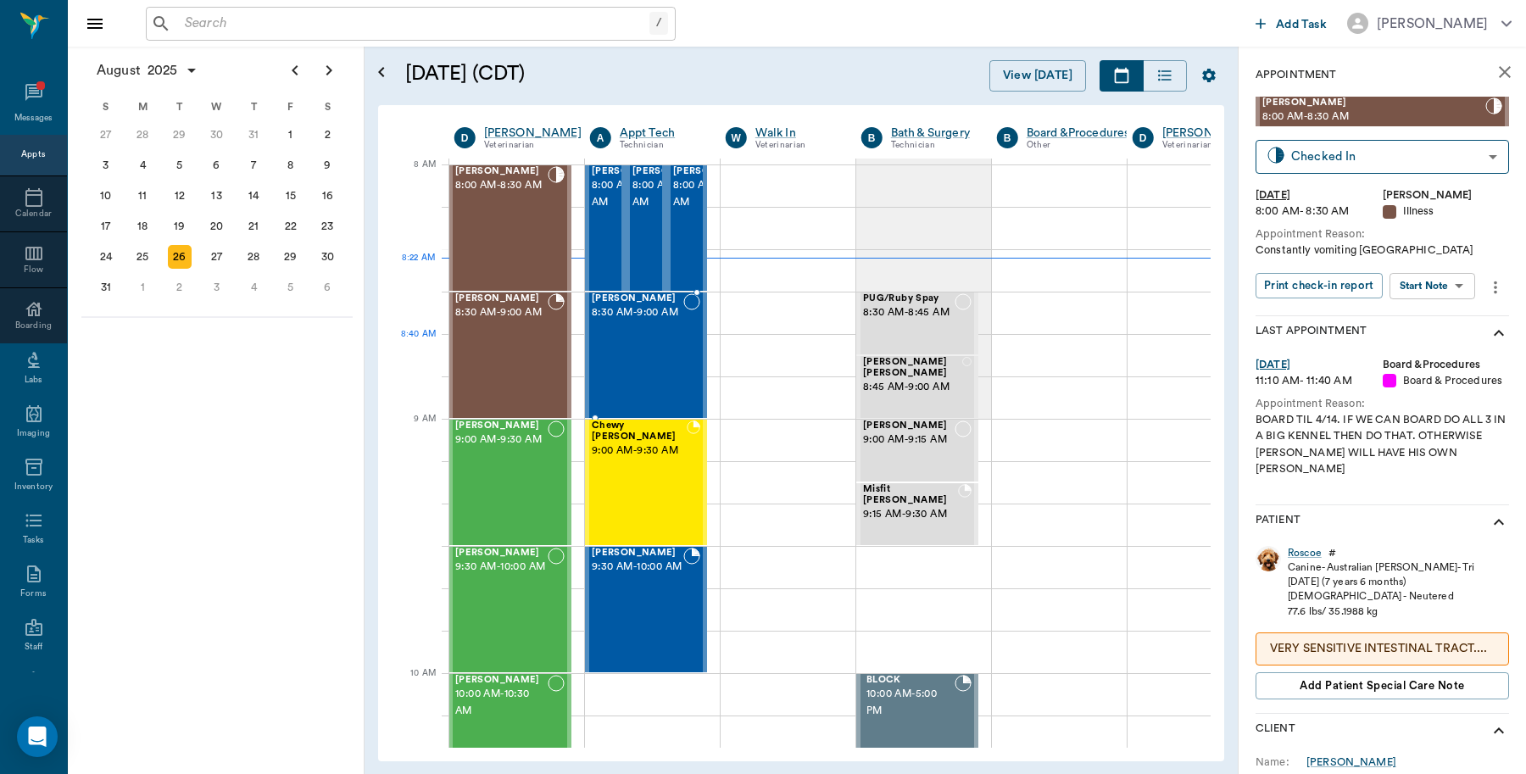
click at [609, 321] on span "8:30 AM - 9:00 AM" at bounding box center [638, 312] width 92 height 17
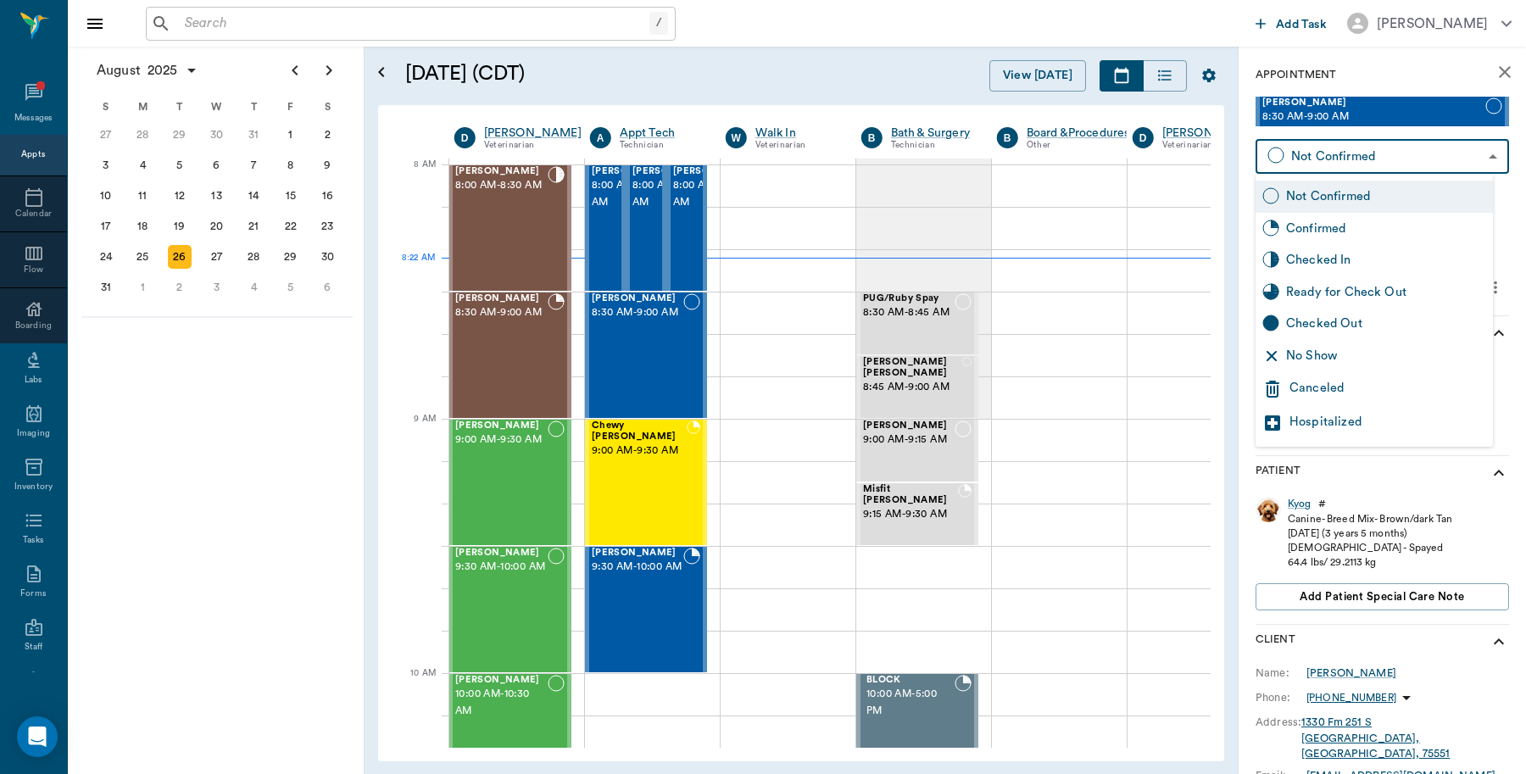
click at [1295, 153] on body "/ ​ Add Task Dr. Bert Ellsworth Nectar Messages Appts Calendar Flow Boarding La…" at bounding box center [763, 387] width 1526 height 774
click at [1284, 261] on div "Checked In" at bounding box center [1373, 260] width 237 height 32
type input "CHECKED_IN"
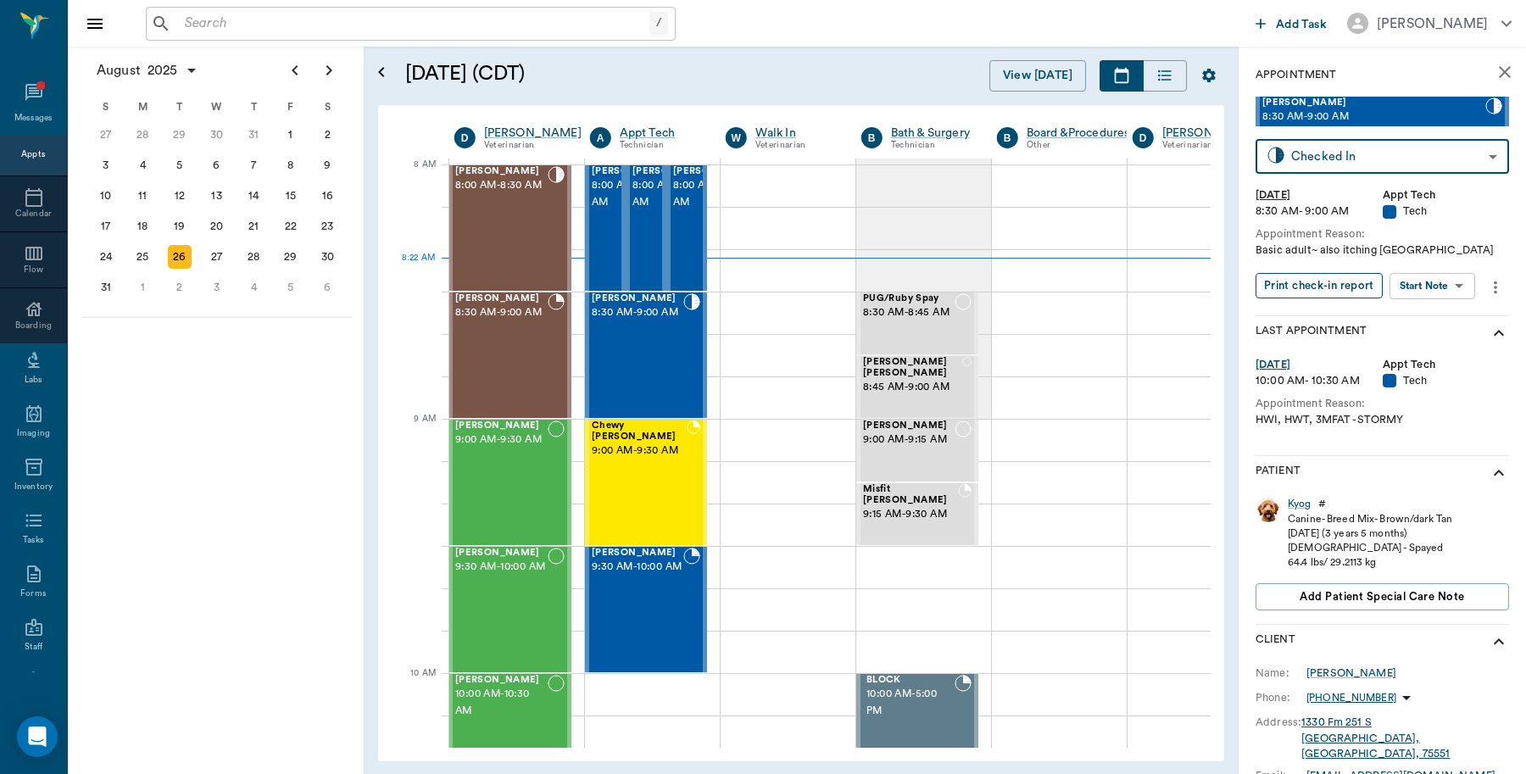
click at [1303, 289] on button "Print check-in report" at bounding box center [1318, 286] width 127 height 26
click at [646, 211] on span "8:00 AM - 8:30 AM" at bounding box center [674, 194] width 85 height 34
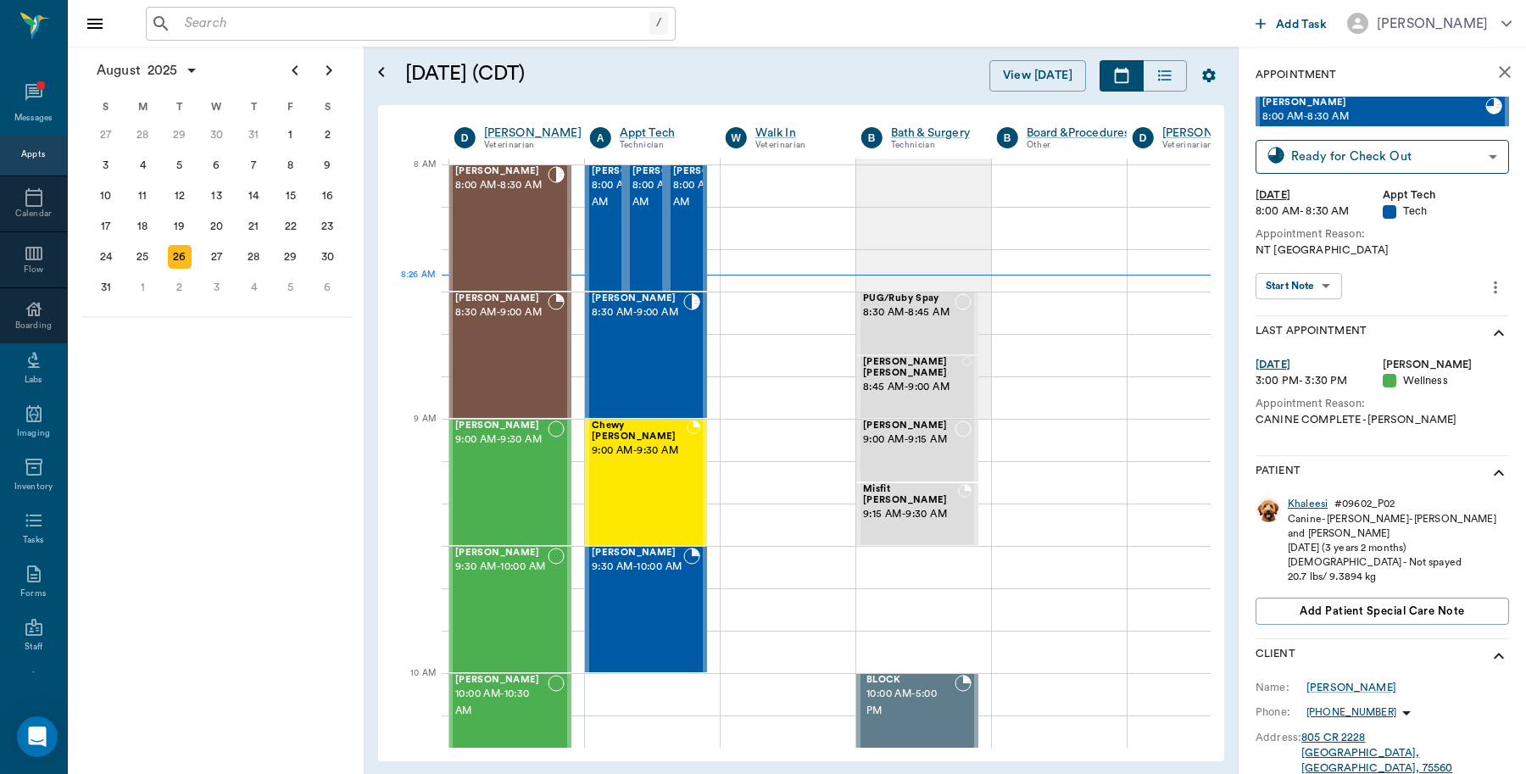
click at [1311, 497] on div "Khaleesi" at bounding box center [1307, 504] width 40 height 14
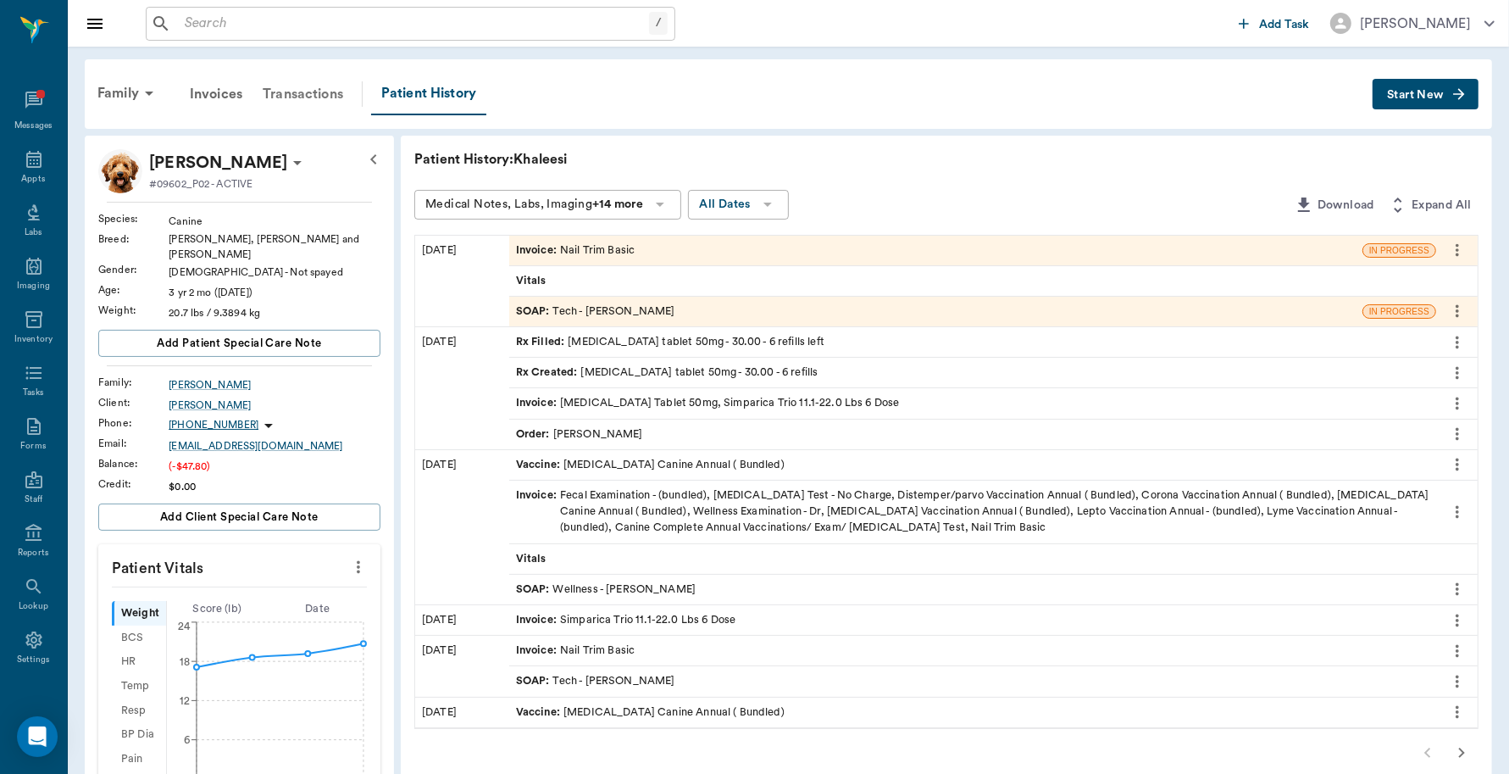
click at [318, 93] on div "Transactions" at bounding box center [303, 94] width 101 height 41
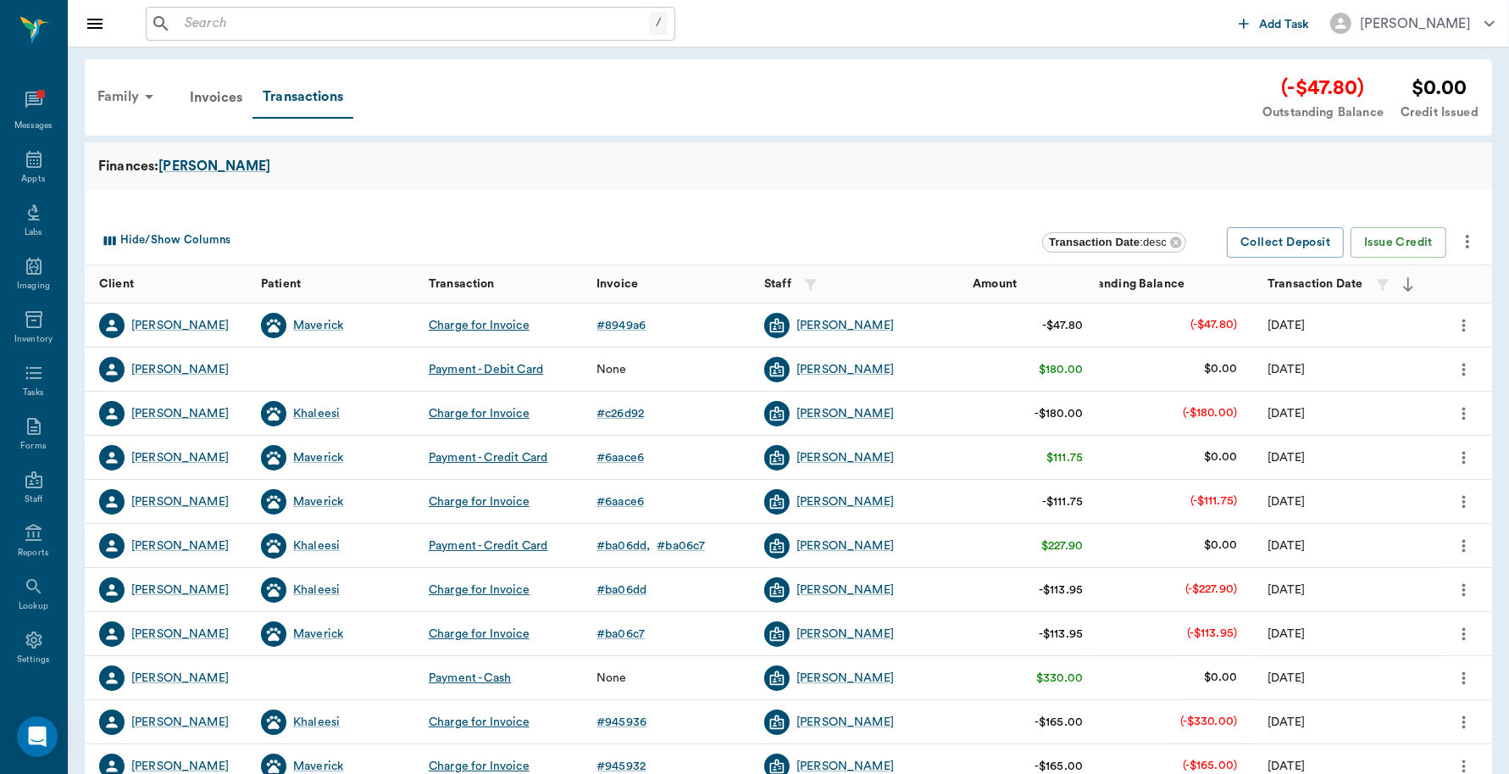
click at [134, 94] on div "Family" at bounding box center [128, 96] width 82 height 41
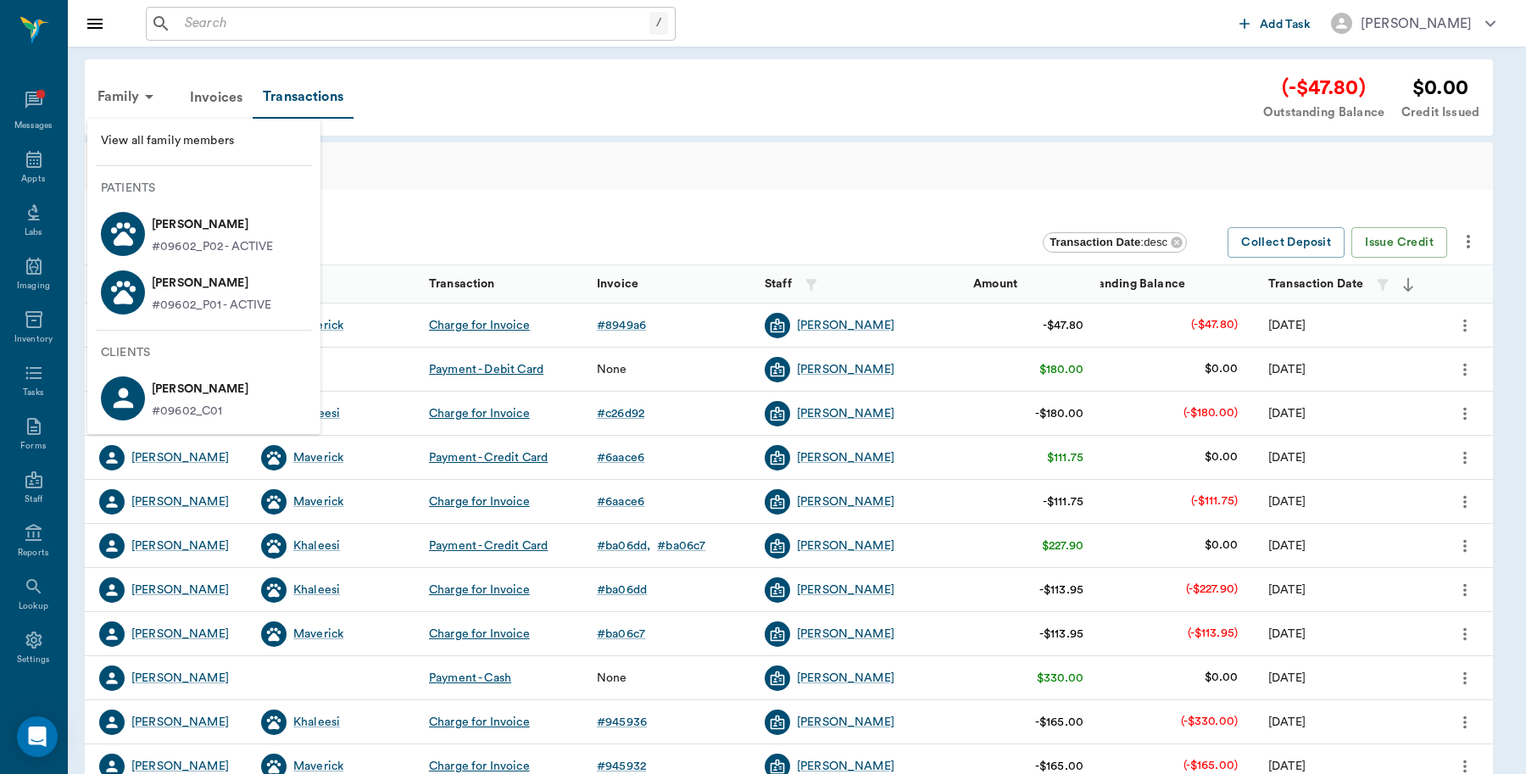
click at [178, 233] on p "[PERSON_NAME]" at bounding box center [213, 224] width 122 height 27
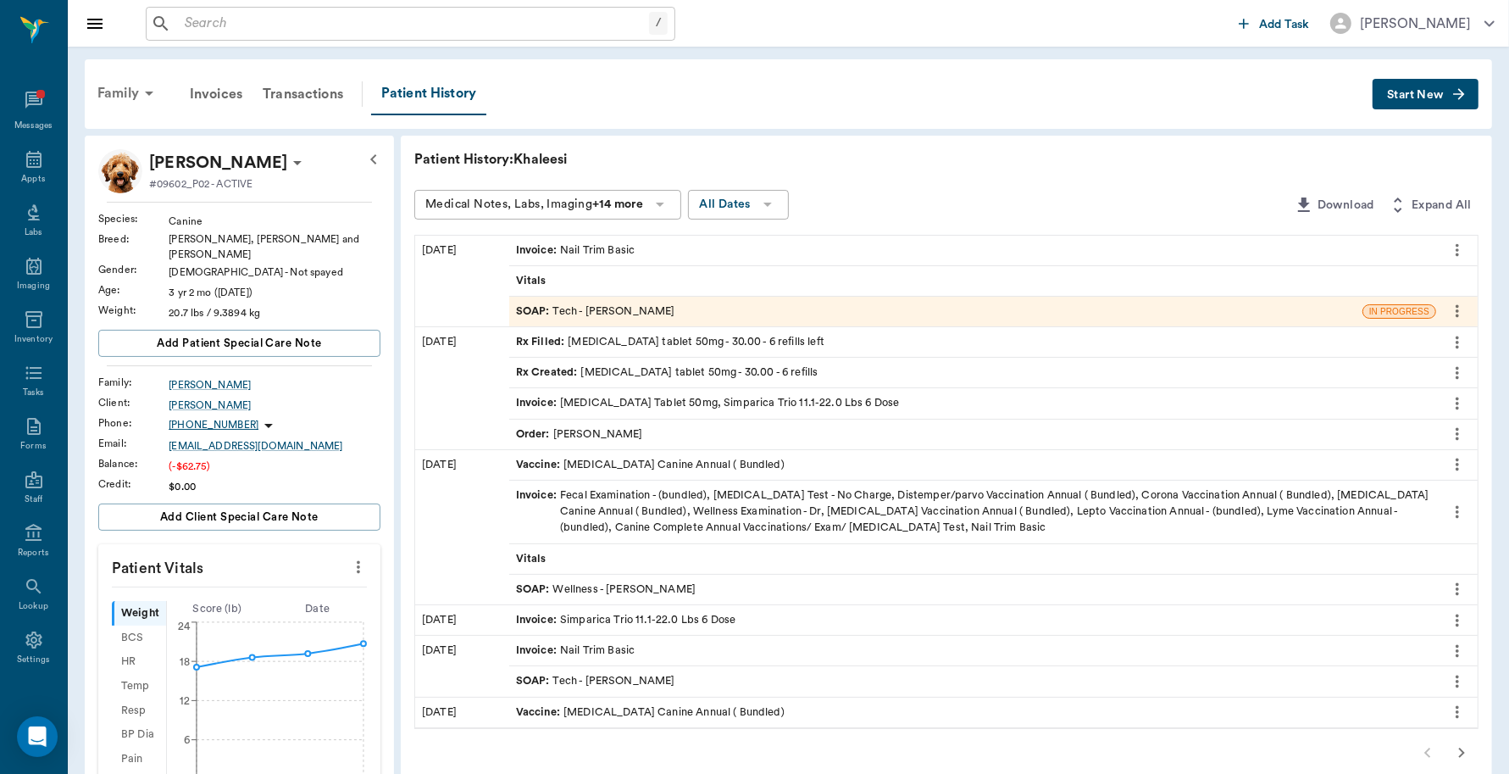
click at [124, 96] on div "Family" at bounding box center [128, 93] width 82 height 41
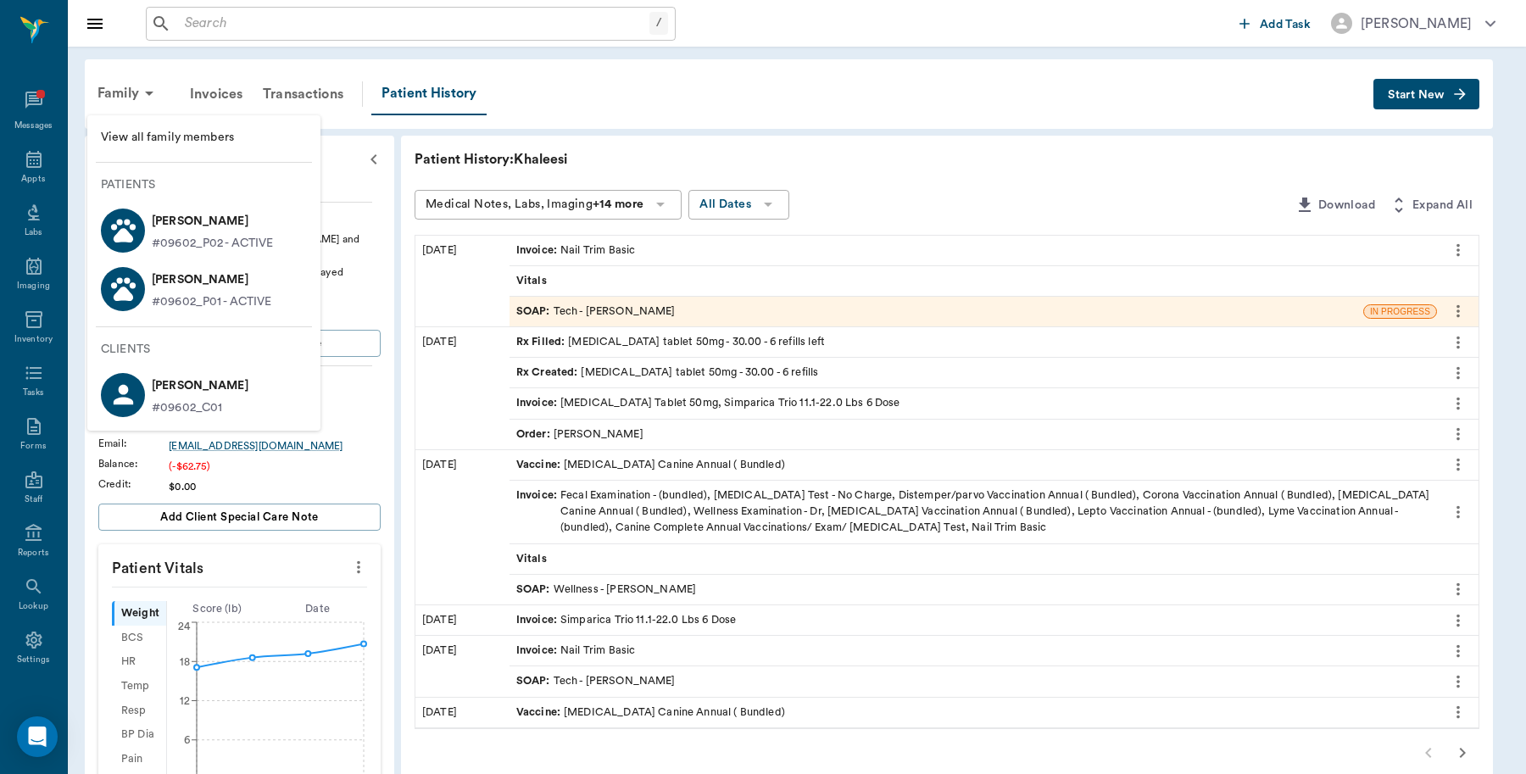
click at [170, 293] on p "#09602_P01 - ACTIVE" at bounding box center [212, 302] width 120 height 18
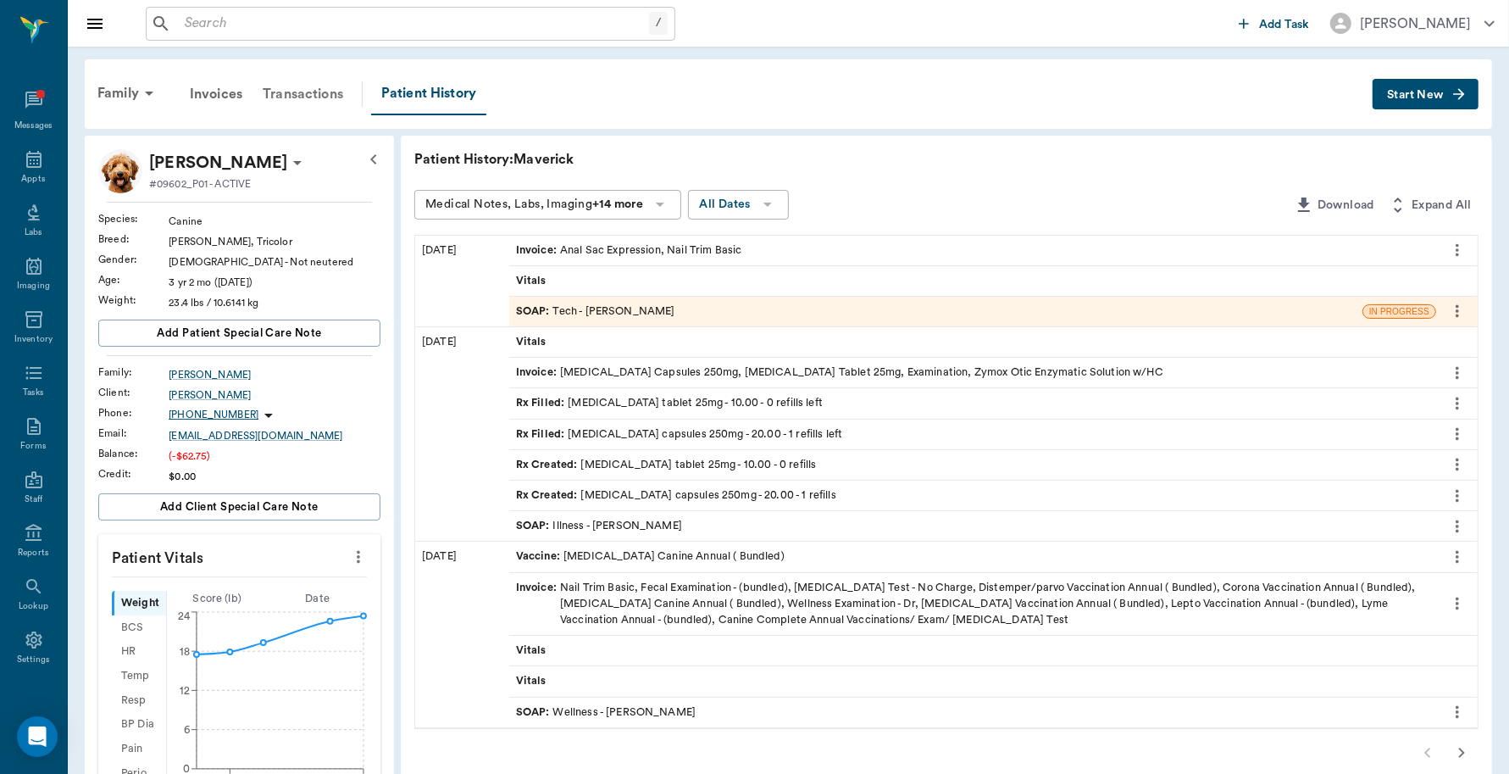
click at [324, 83] on div "Transactions" at bounding box center [303, 94] width 101 height 41
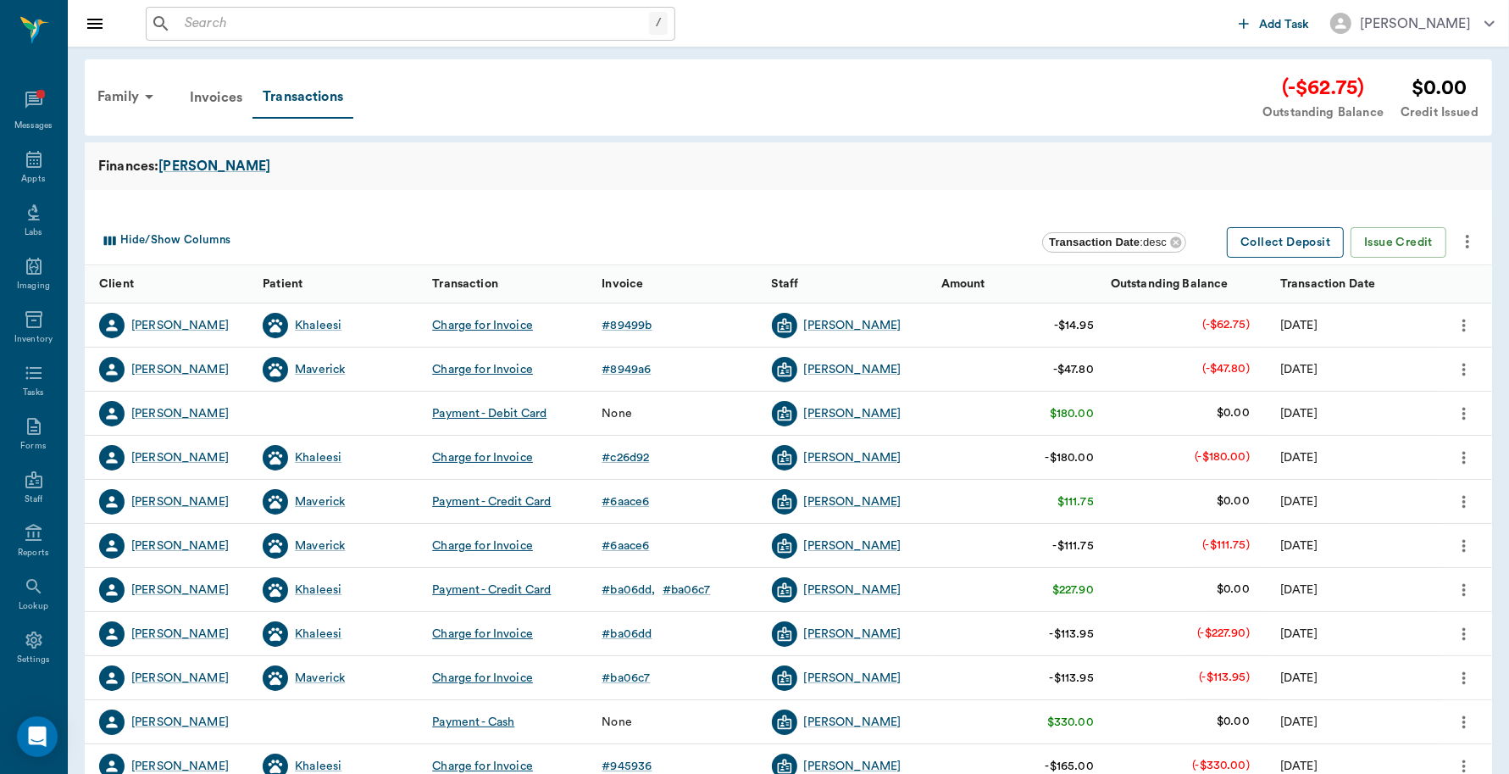
click at [1312, 243] on button "Collect Deposit" at bounding box center [1285, 242] width 117 height 31
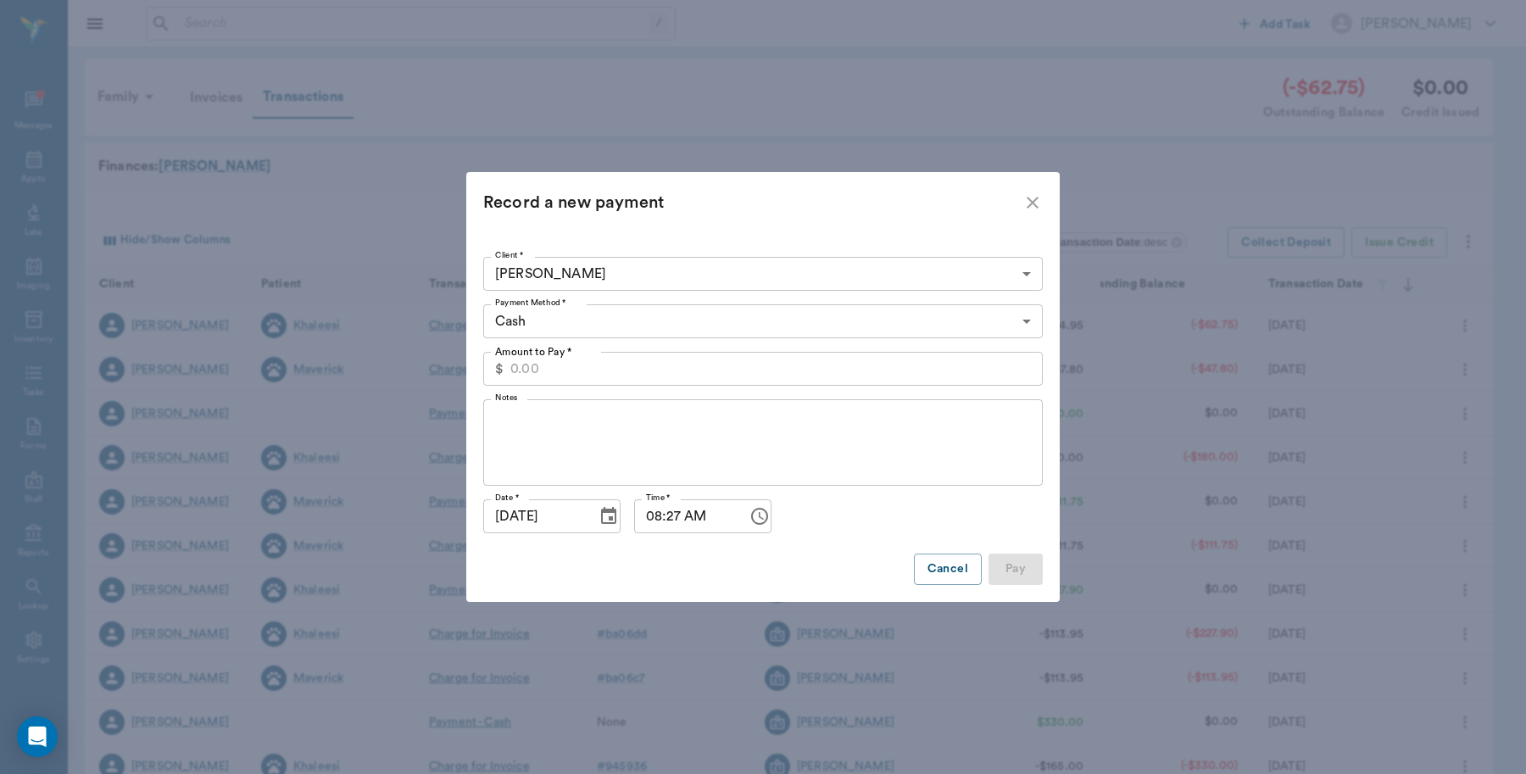
click at [568, 314] on body "/ ​ Add Task Dr. Bert Ellsworth Nectar Messages Appts Labs Imaging Inventory Ta…" at bounding box center [763, 521] width 1526 height 1042
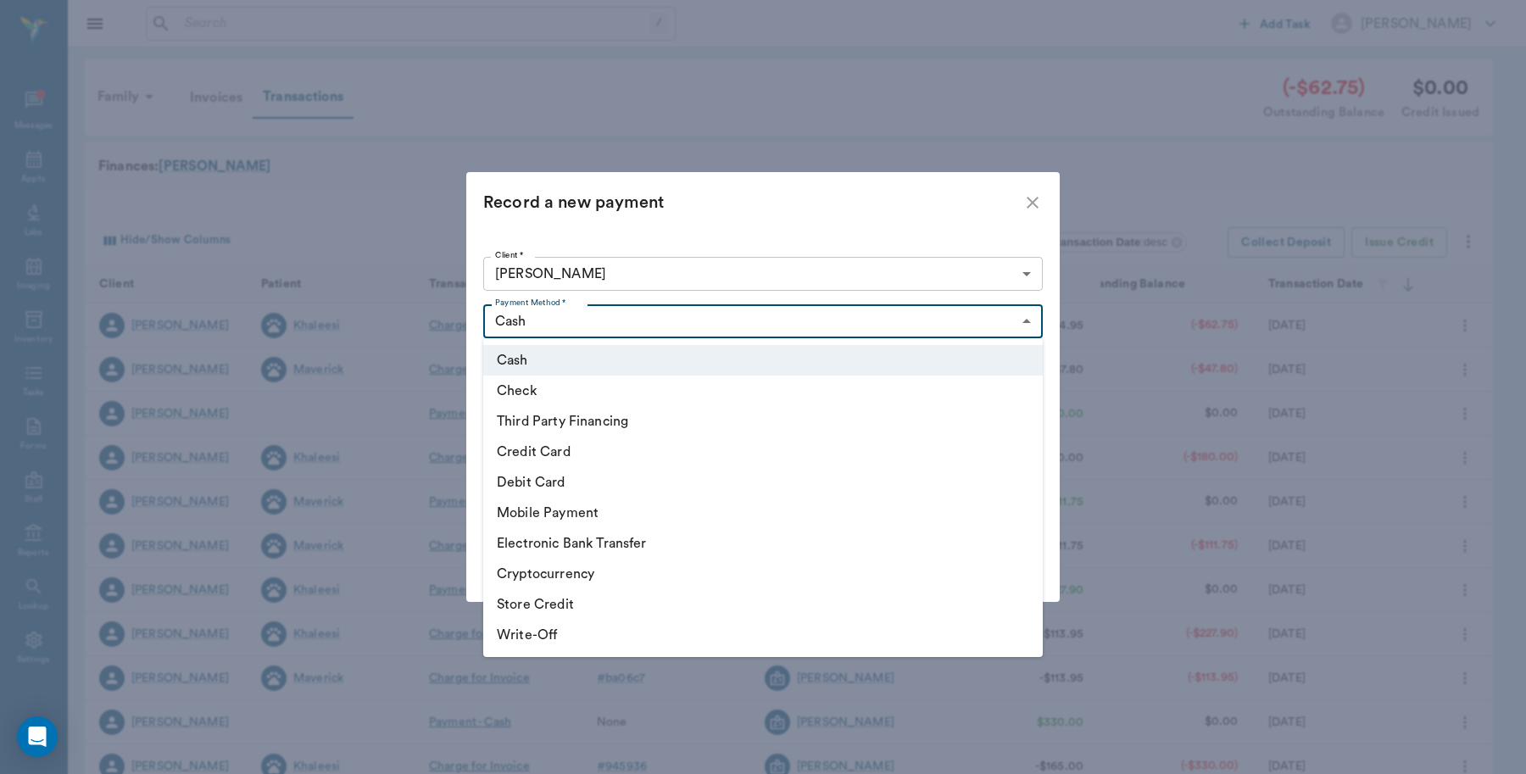
click at [547, 475] on li "Debit Card" at bounding box center [762, 482] width 559 height 31
type input "DEBIT_CARD"
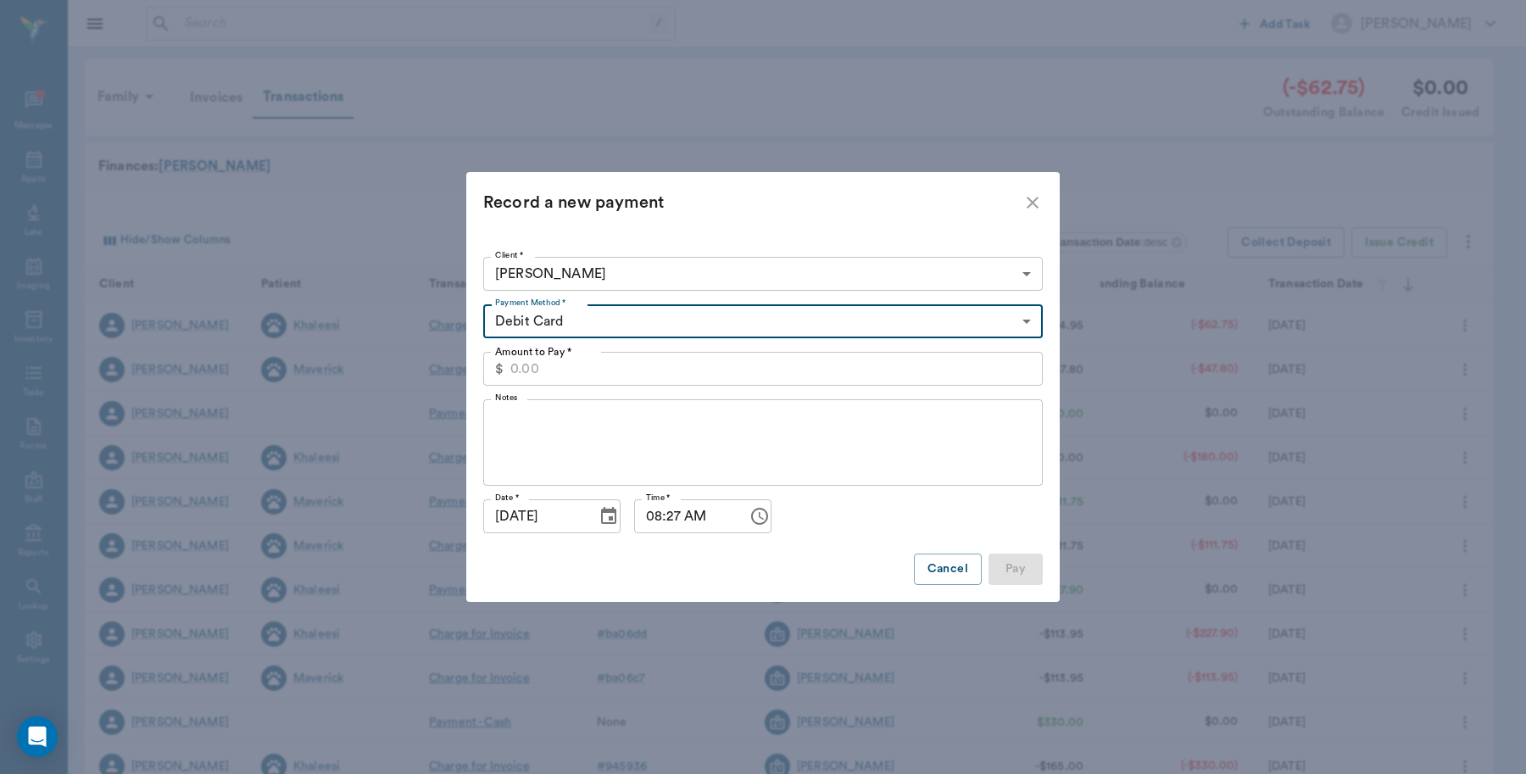
click at [548, 363] on input "Amount to Pay *" at bounding box center [776, 369] width 532 height 34
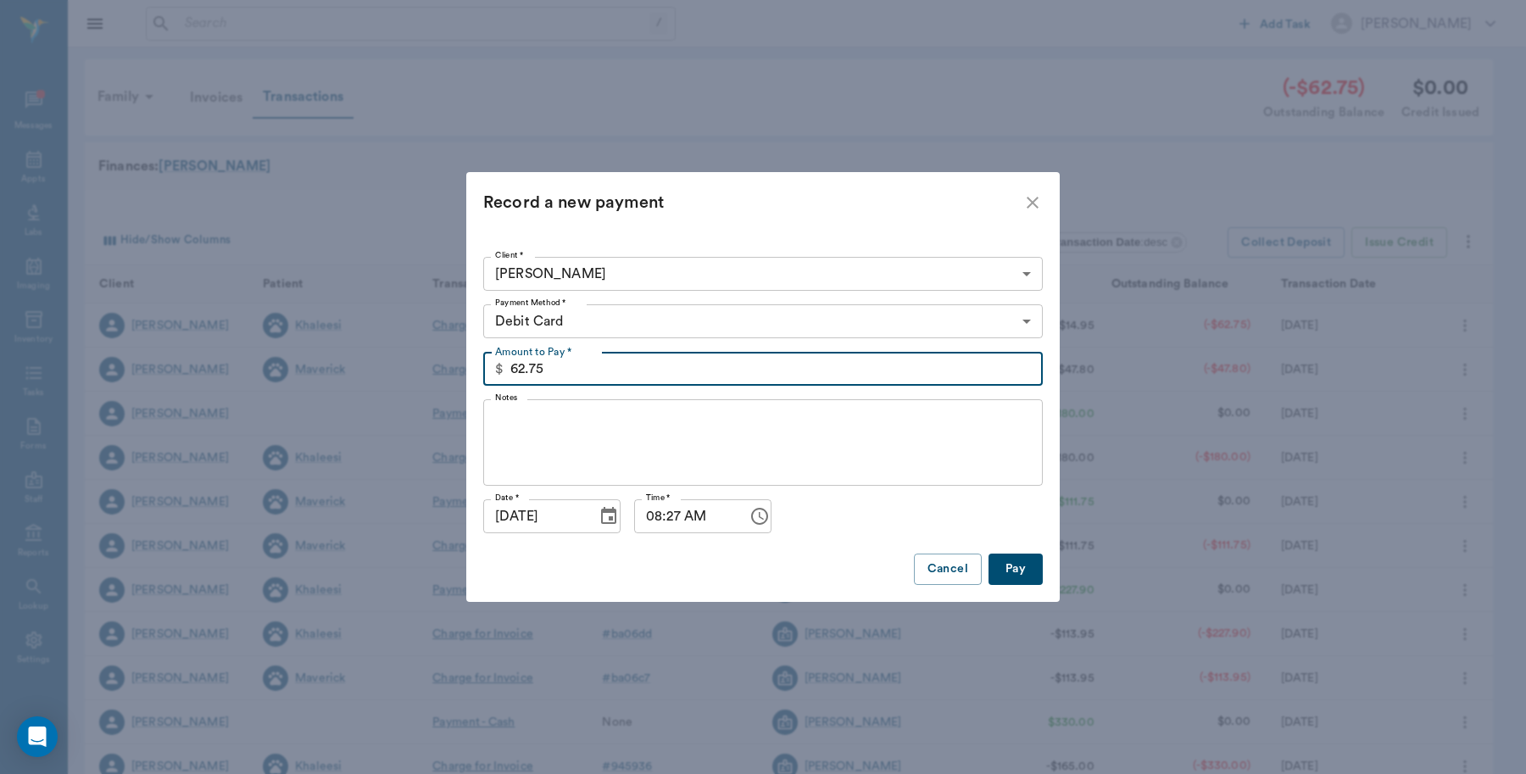
type input "62.75"
click at [1031, 568] on button "Pay" at bounding box center [1015, 568] width 54 height 31
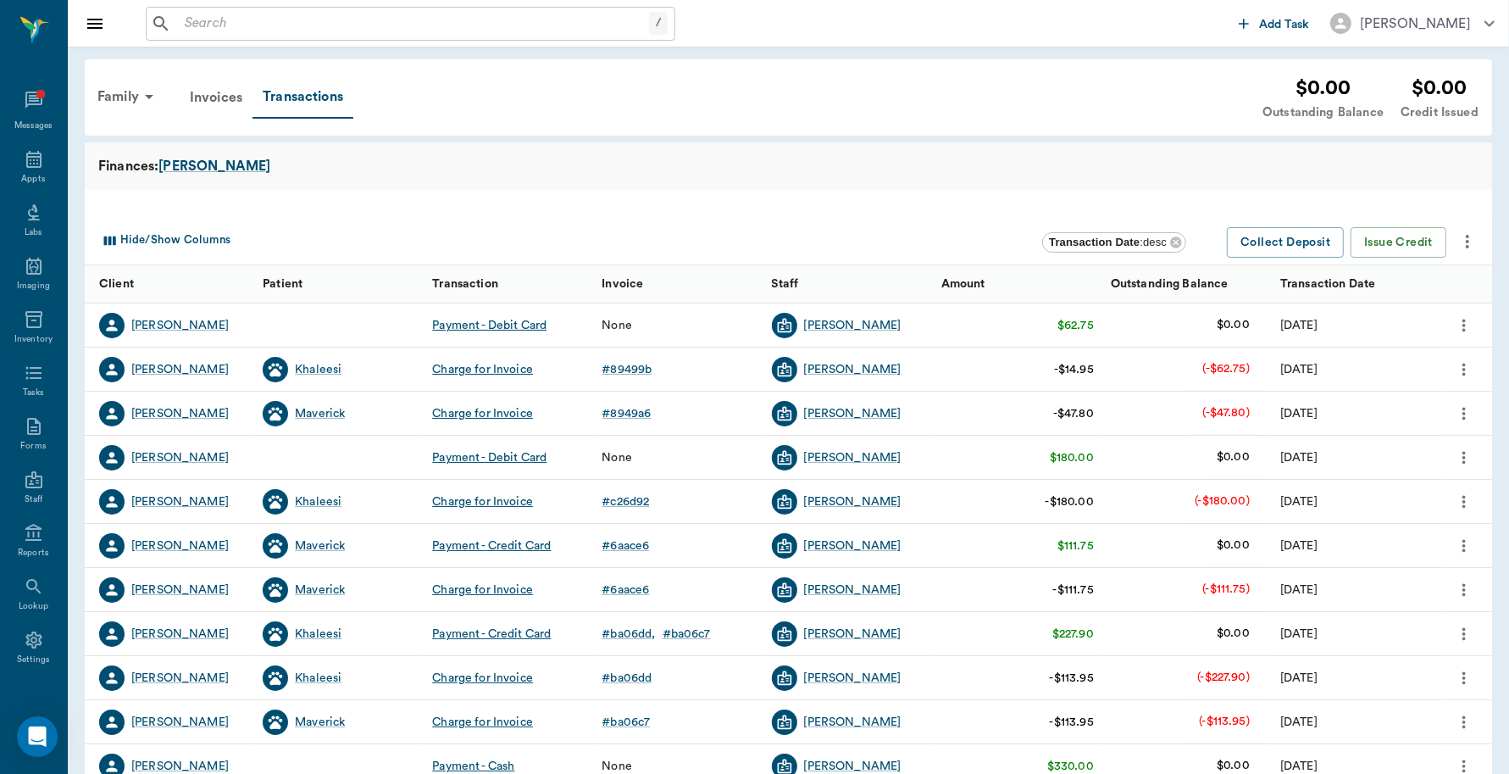
click at [1464, 325] on icon "more" at bounding box center [1464, 325] width 3 height 13
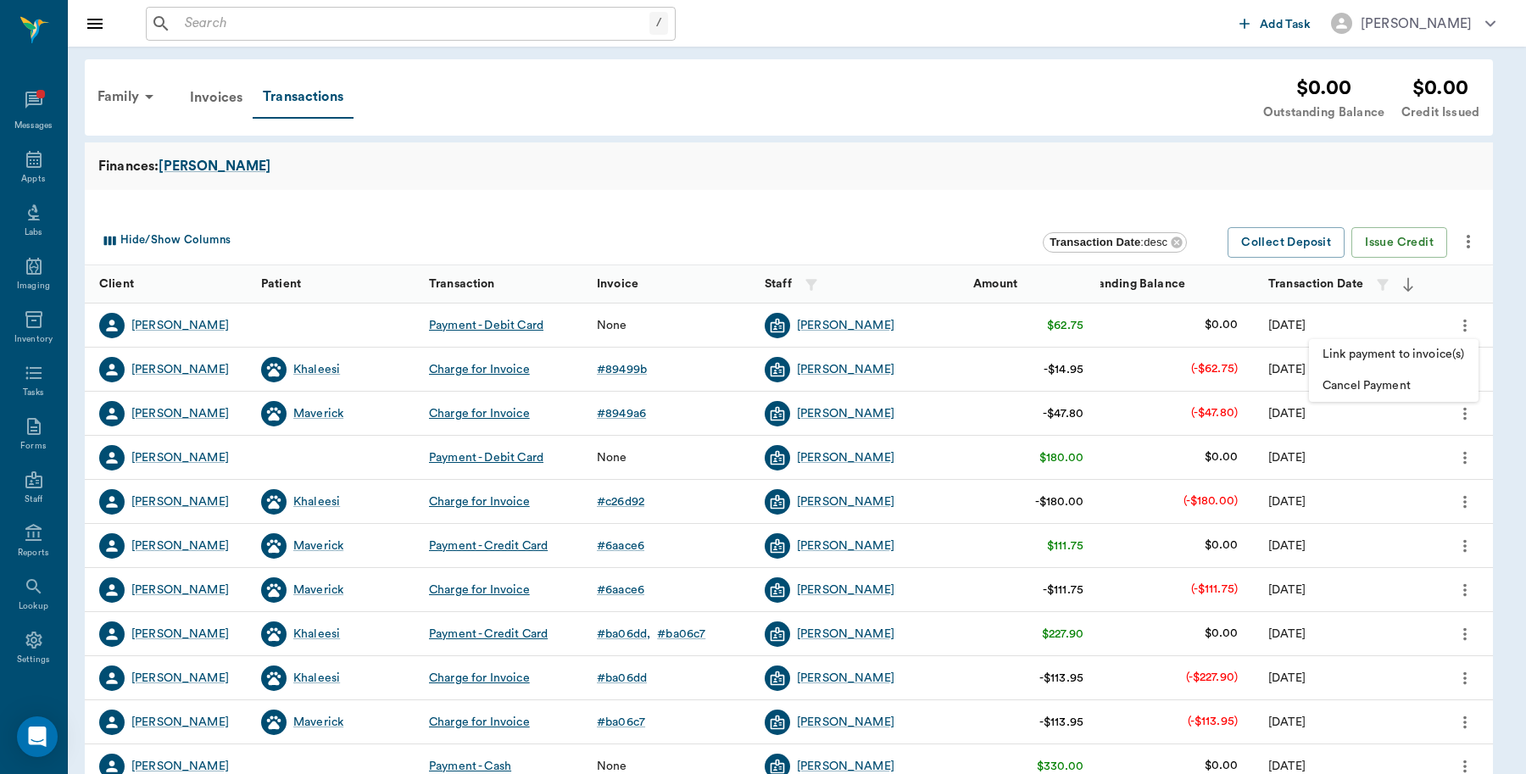
click at [1425, 348] on span "Link payment to invoice(s)" at bounding box center [1393, 355] width 142 height 18
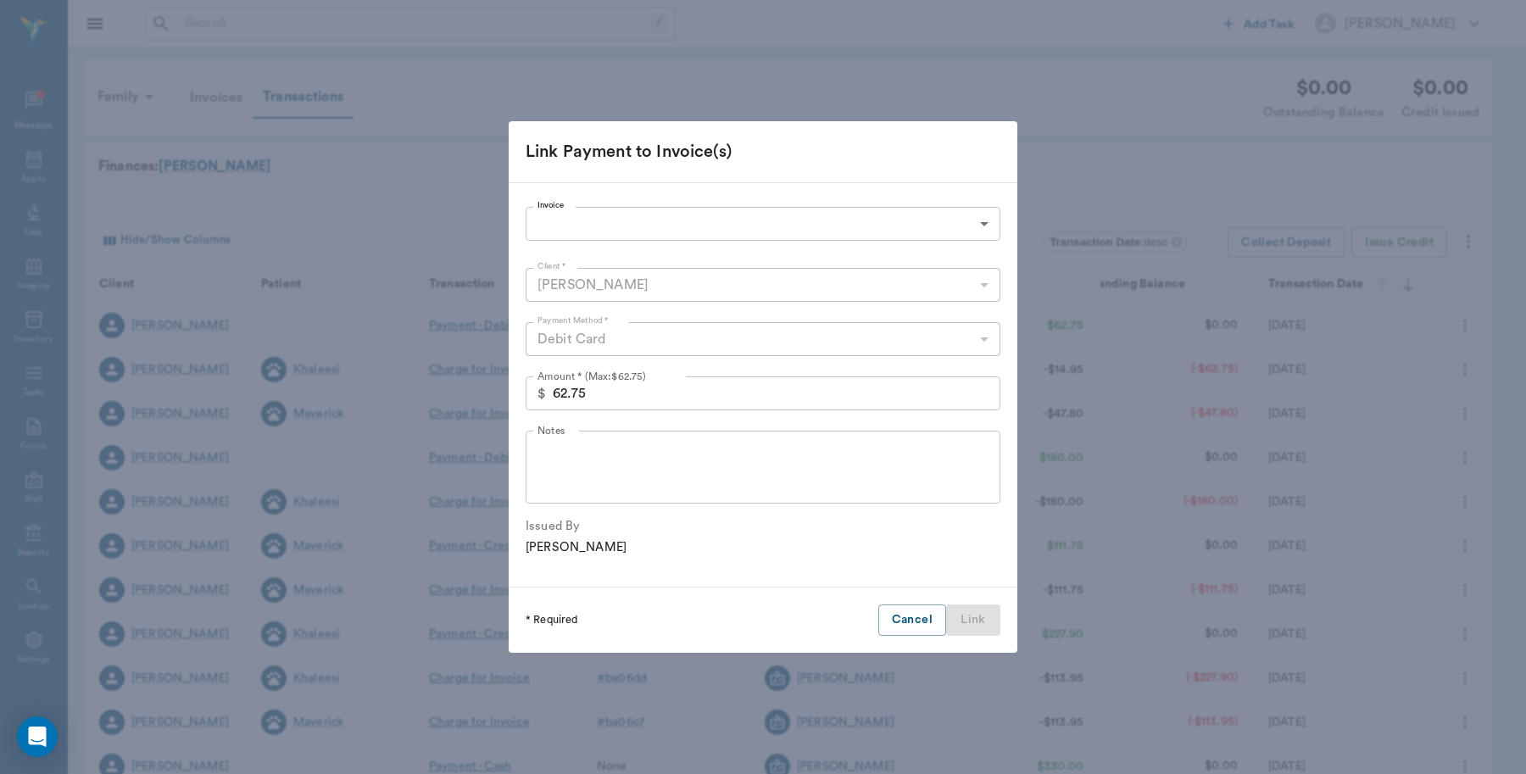
click at [784, 225] on body "/ ​ Add Task Dr. Bert Ellsworth Nectar Messages Appts Labs Imaging Inventory Ta…" at bounding box center [763, 521] width 1526 height 1042
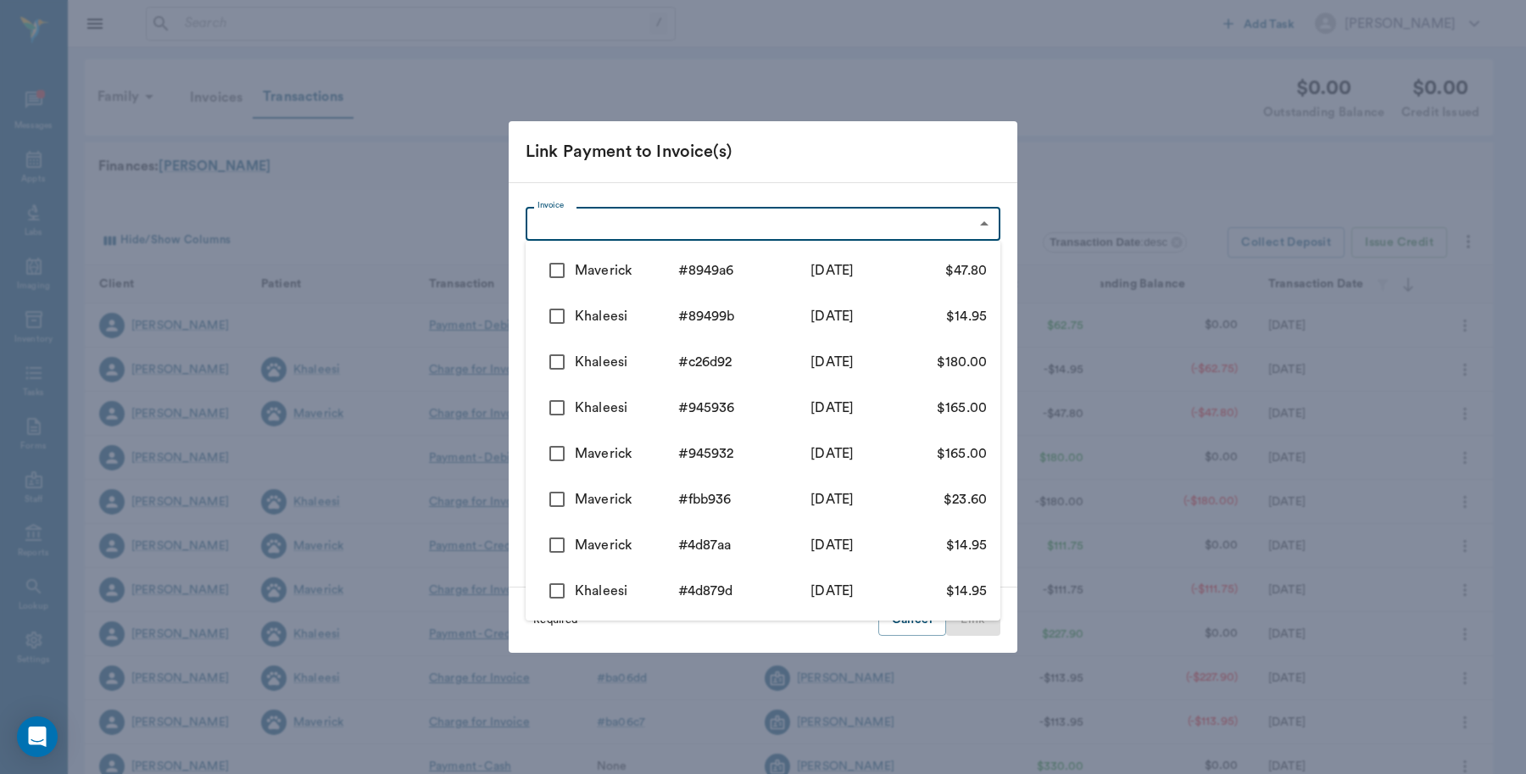
click at [555, 267] on input "checkbox" at bounding box center [557, 271] width 36 height 36
checkbox input "true"
type input "68adb1ff10fcb0de388949a6"
type input "47.80"
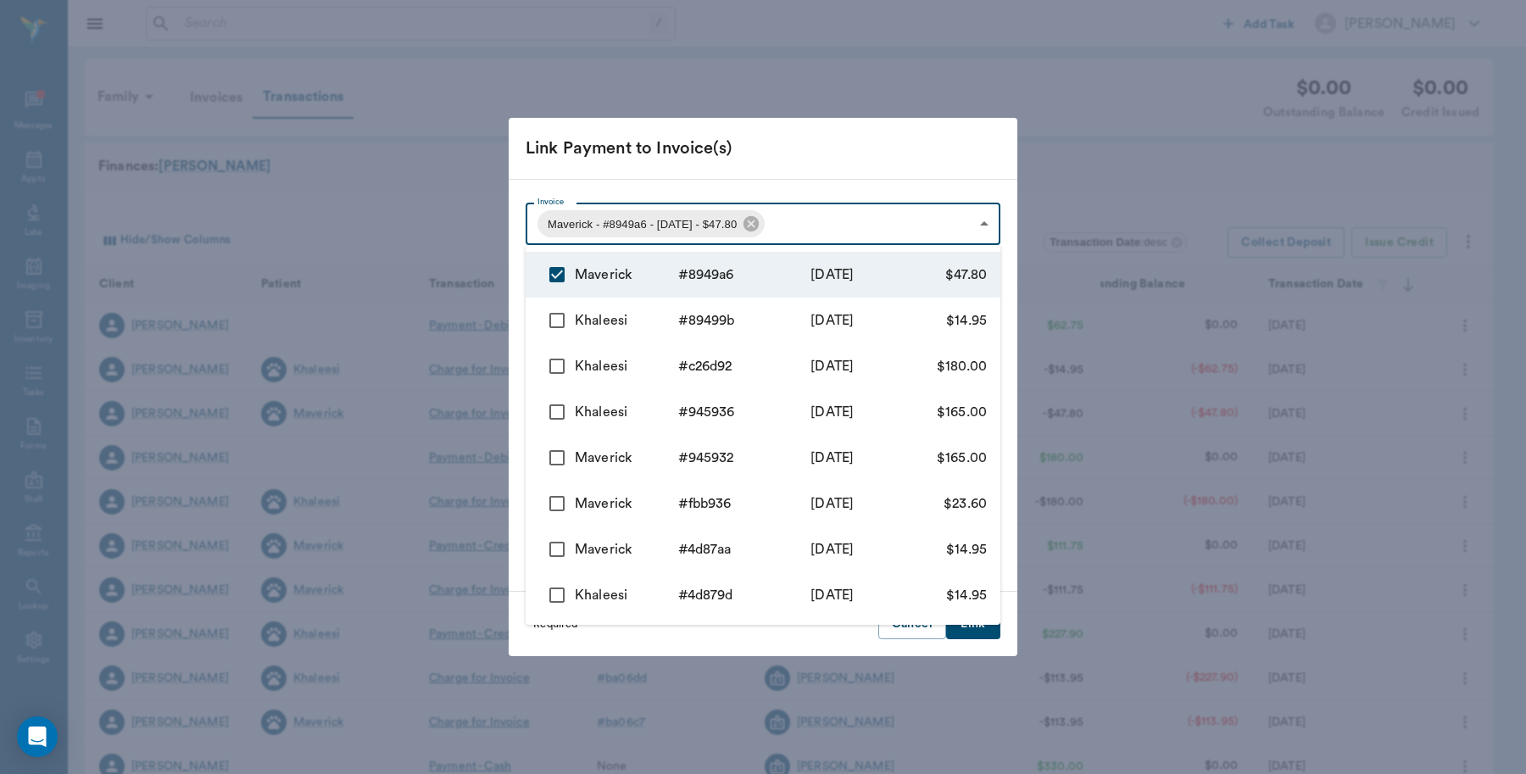
click at [552, 318] on input "checkbox" at bounding box center [557, 321] width 36 height 36
checkbox input "true"
type input "68adb1ff10fcb0de388949a6,68adb1db10fcb0de3889499b"
type input "62.75"
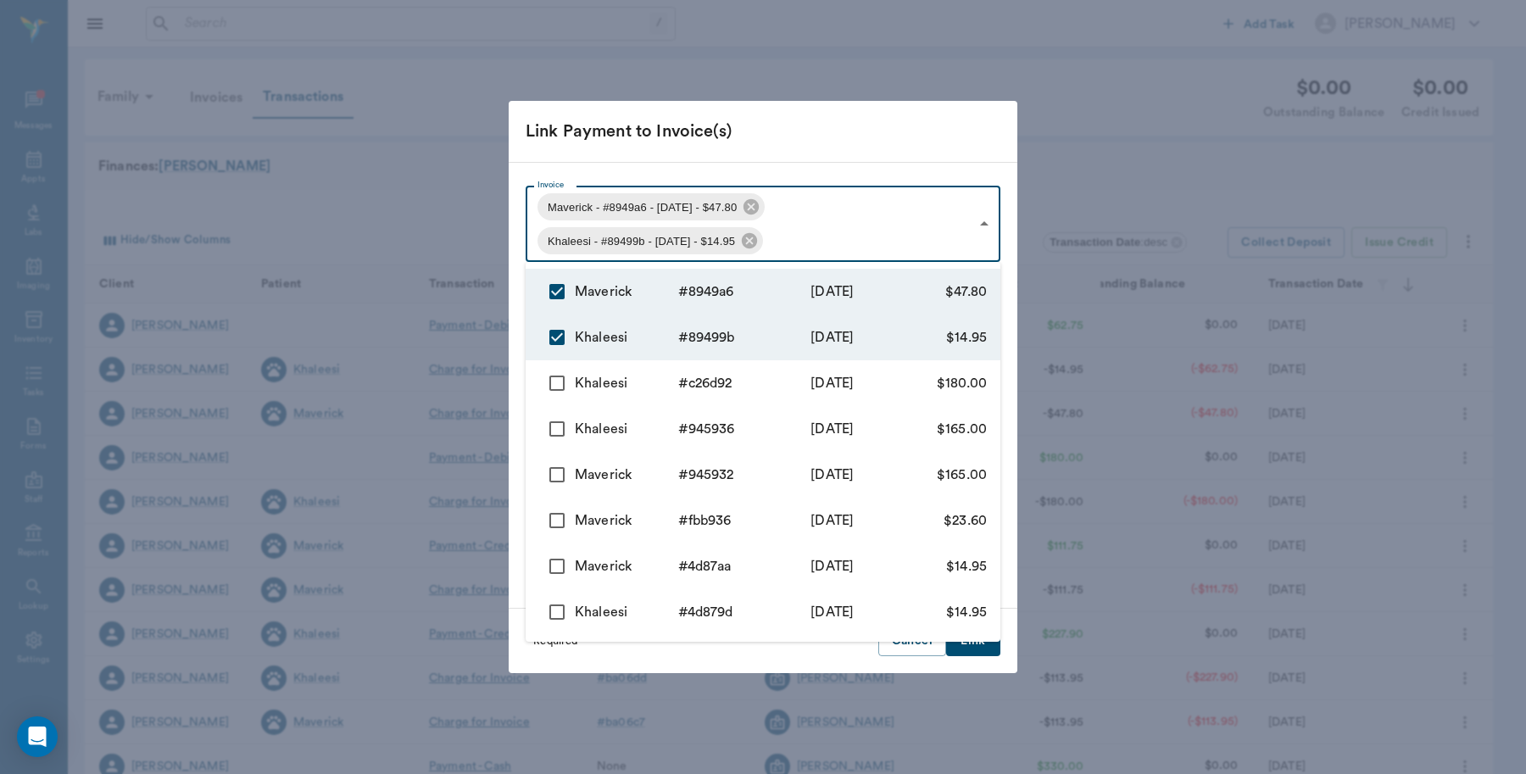
click at [983, 110] on div at bounding box center [763, 387] width 1526 height 774
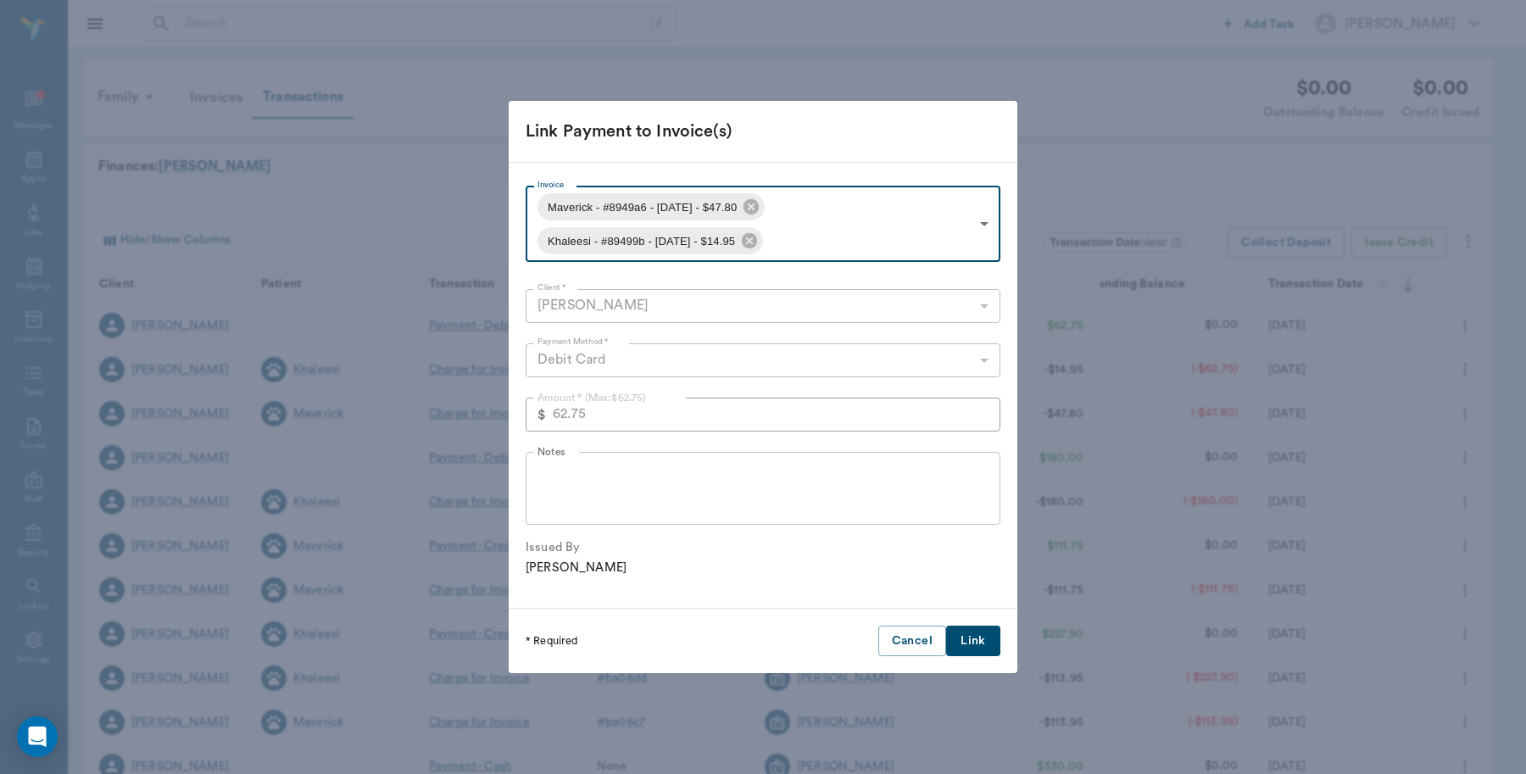
click at [969, 633] on button "Link" at bounding box center [973, 640] width 54 height 31
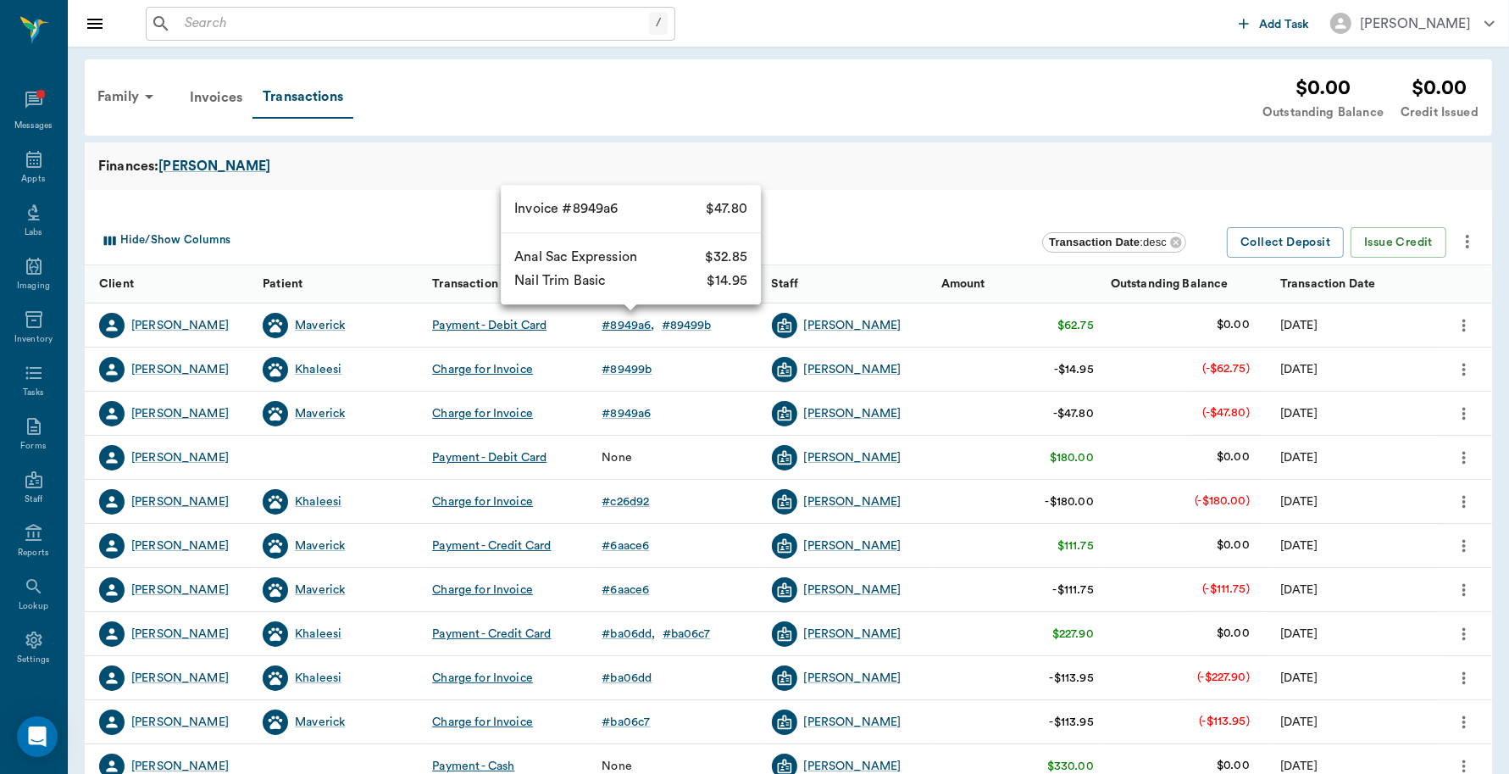
click at [628, 322] on div "# 8949a6" at bounding box center [628, 325] width 53 height 17
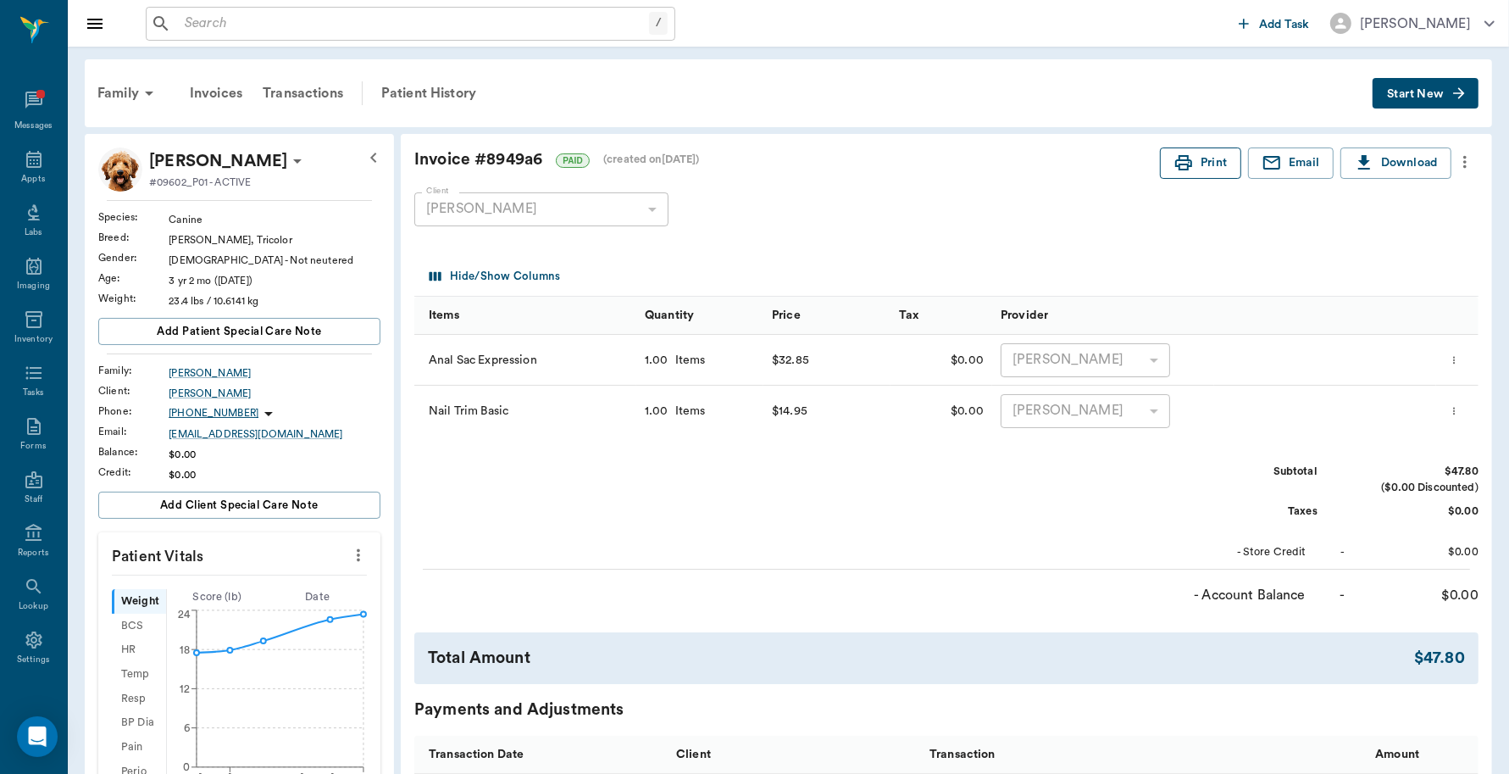
click at [1178, 161] on icon "button" at bounding box center [1183, 162] width 17 height 15
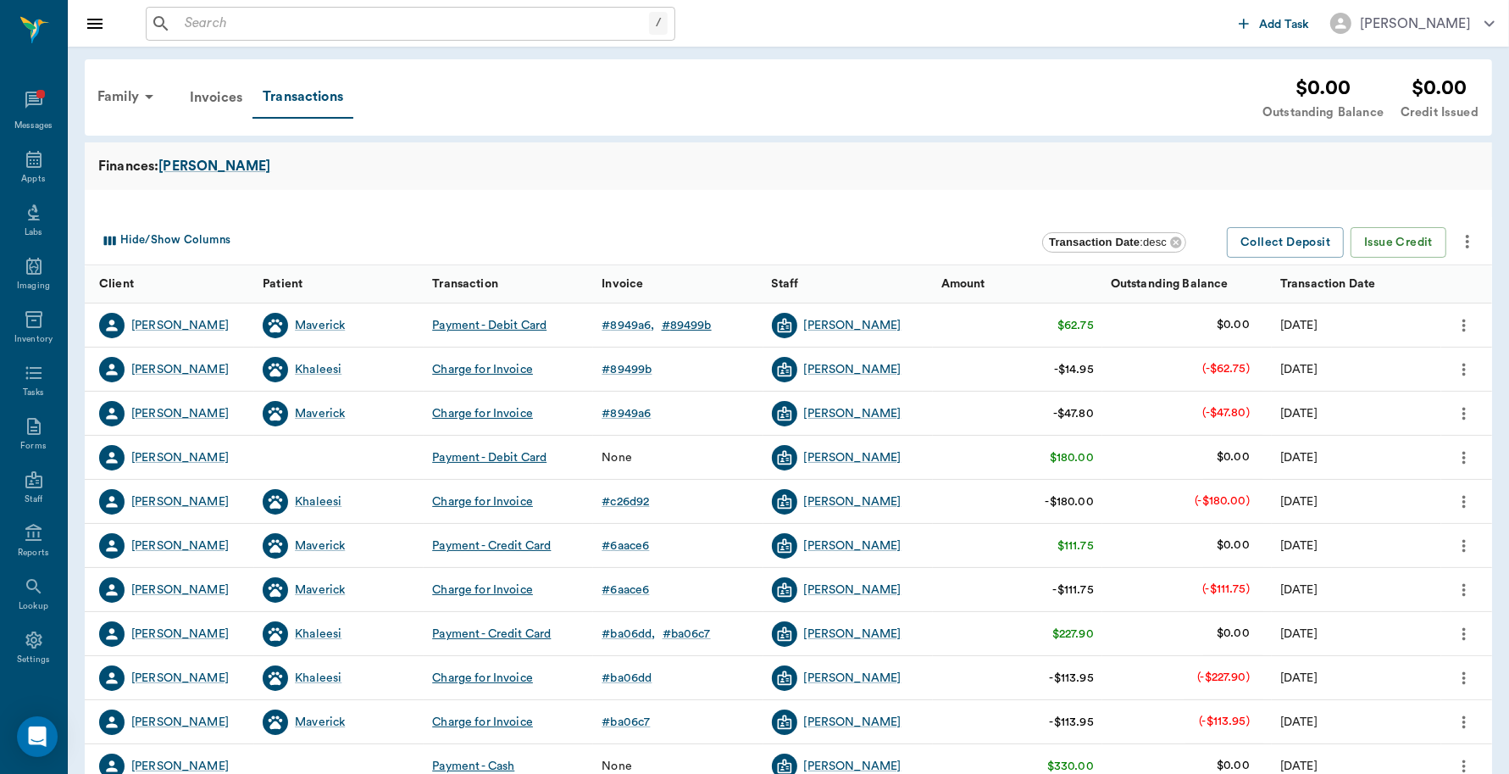
click at [689, 320] on div "# 89499b" at bounding box center [687, 325] width 50 height 17
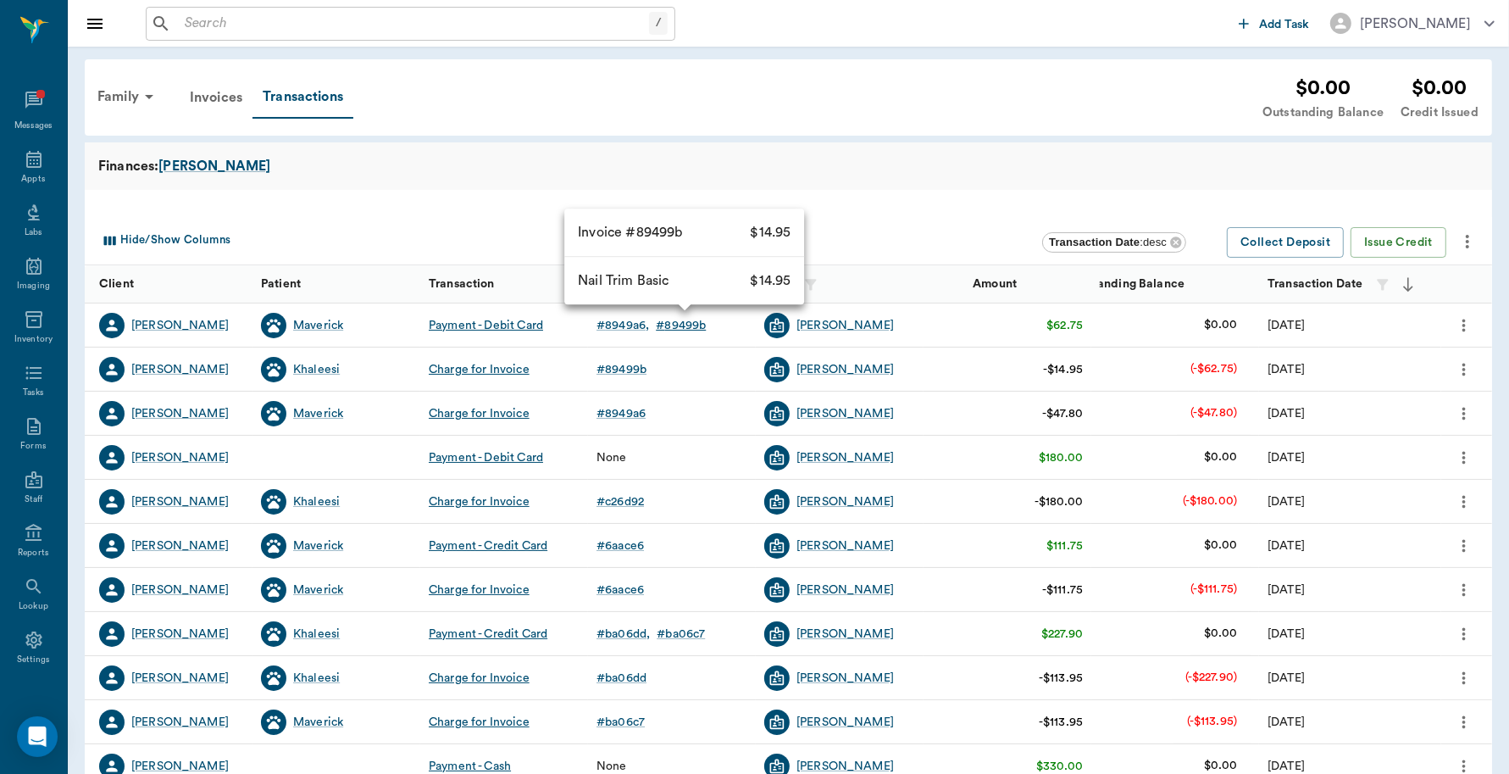
click at [675, 322] on div "# 89499b" at bounding box center [681, 325] width 50 height 17
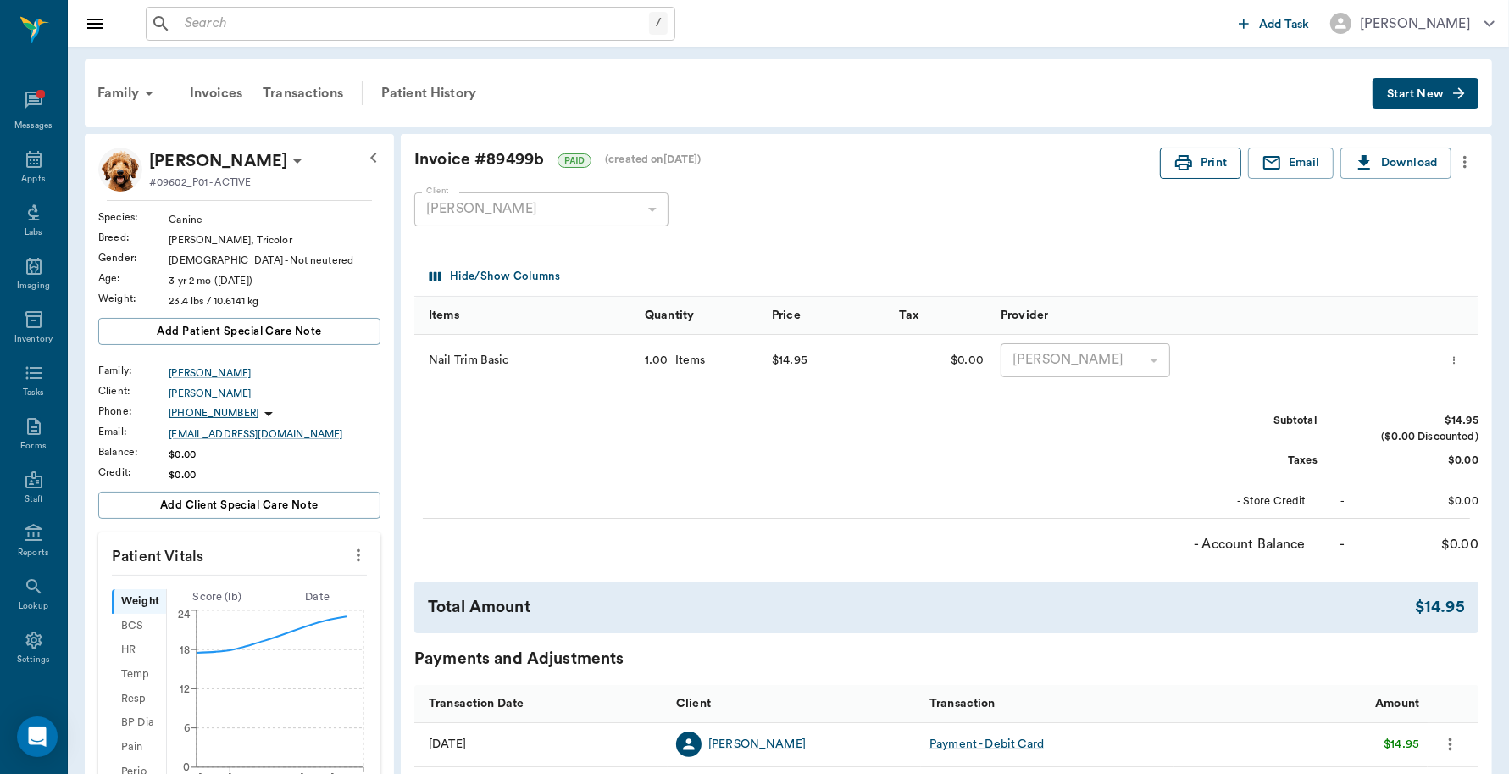
click at [1192, 168] on button "Print" at bounding box center [1200, 162] width 81 height 31
click at [28, 158] on icon at bounding box center [34, 159] width 20 height 20
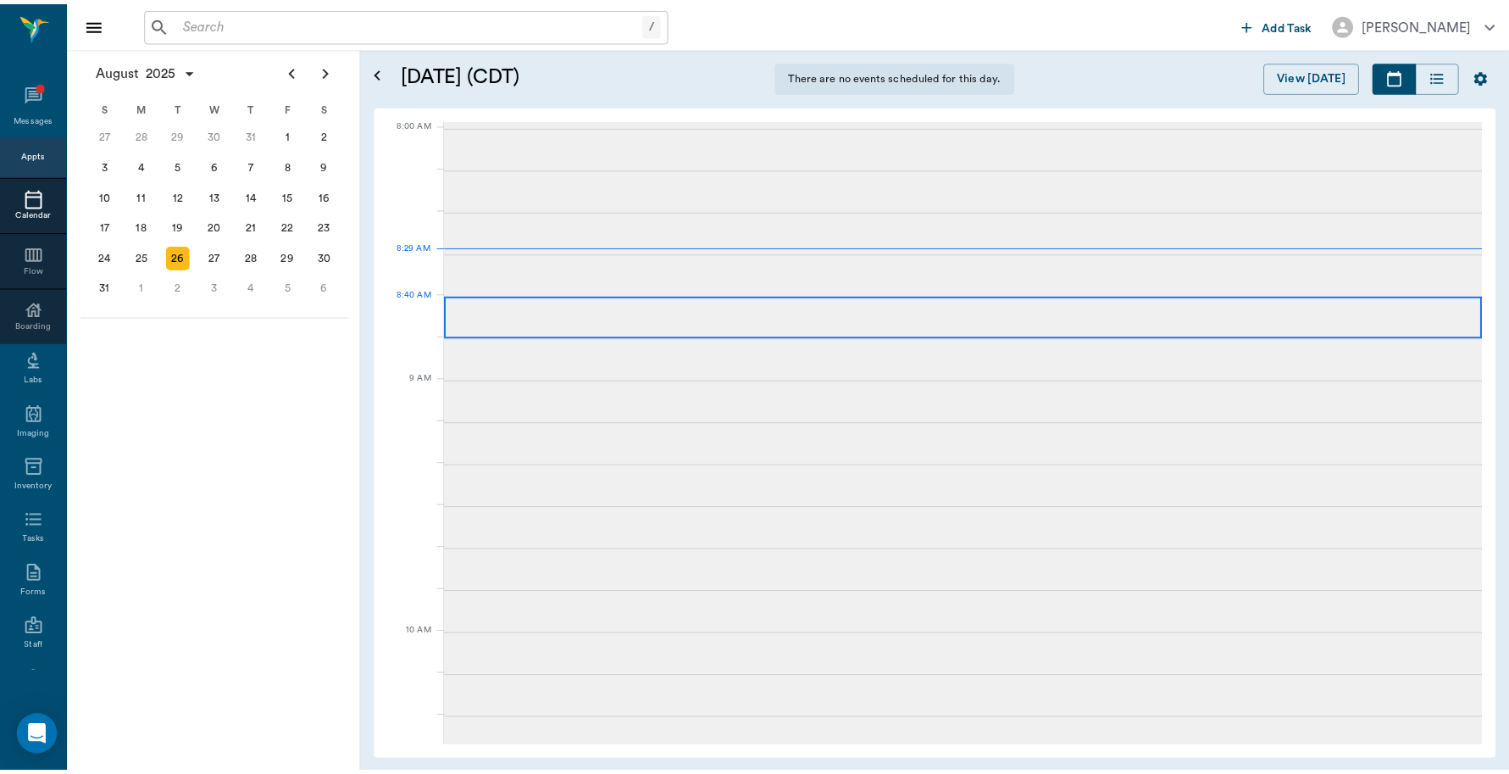
scroll to position [2, 0]
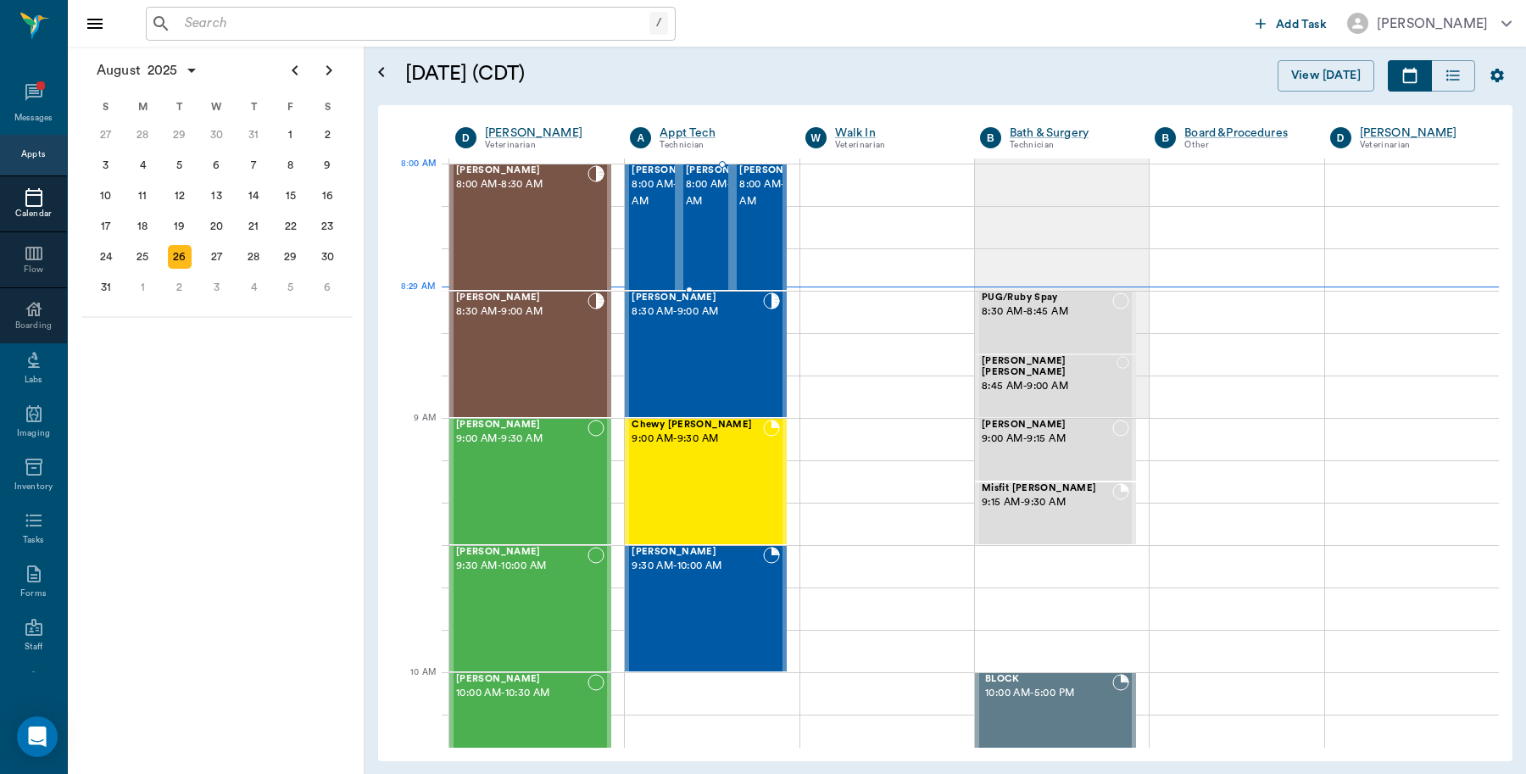
click at [714, 202] on span "8:00 AM - 8:30 AM" at bounding box center [728, 193] width 85 height 34
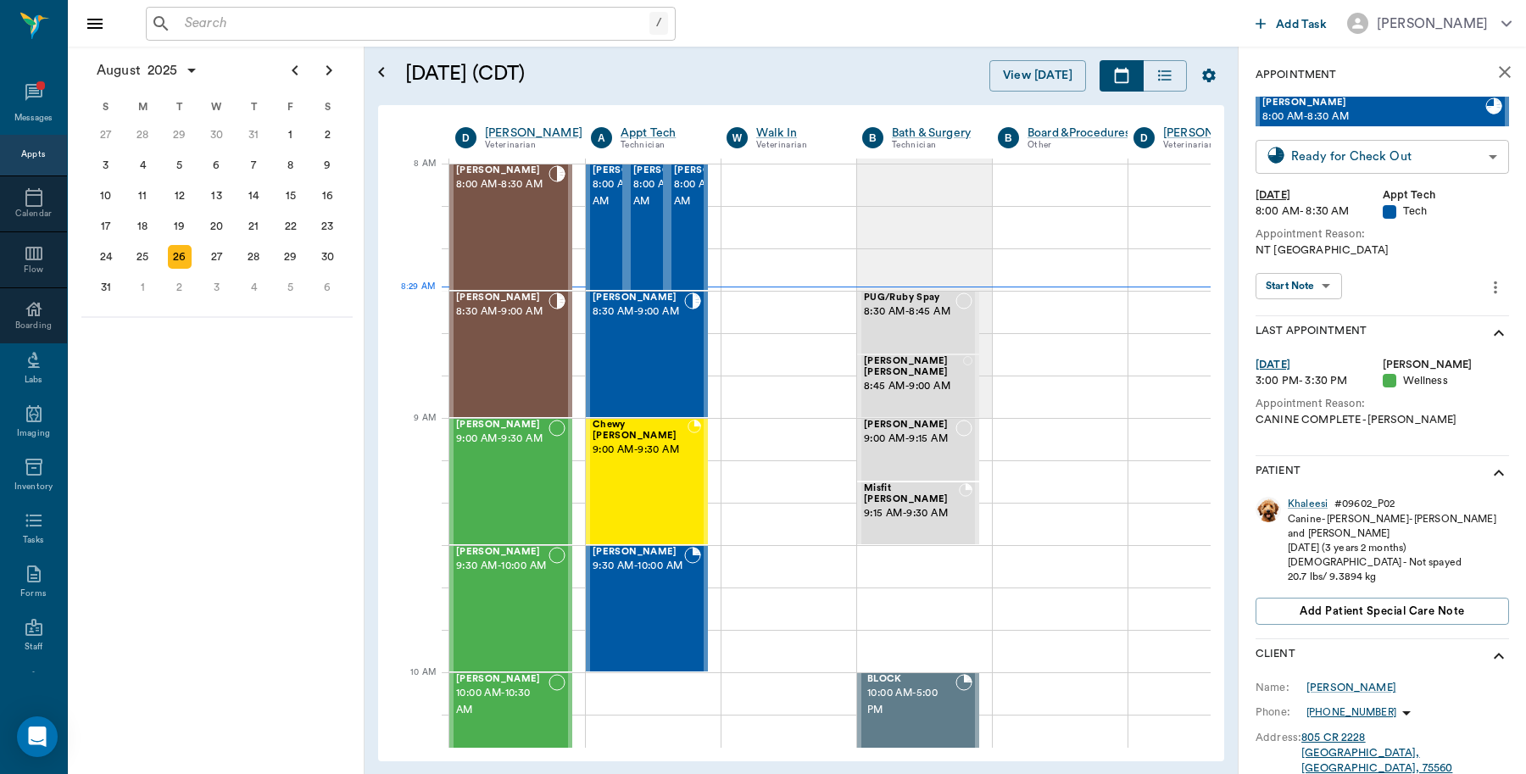
click at [1464, 158] on body "/ ​ Add Task Dr. Bert Ellsworth Nectar Messages Appts Calendar Flow Boarding La…" at bounding box center [763, 387] width 1526 height 774
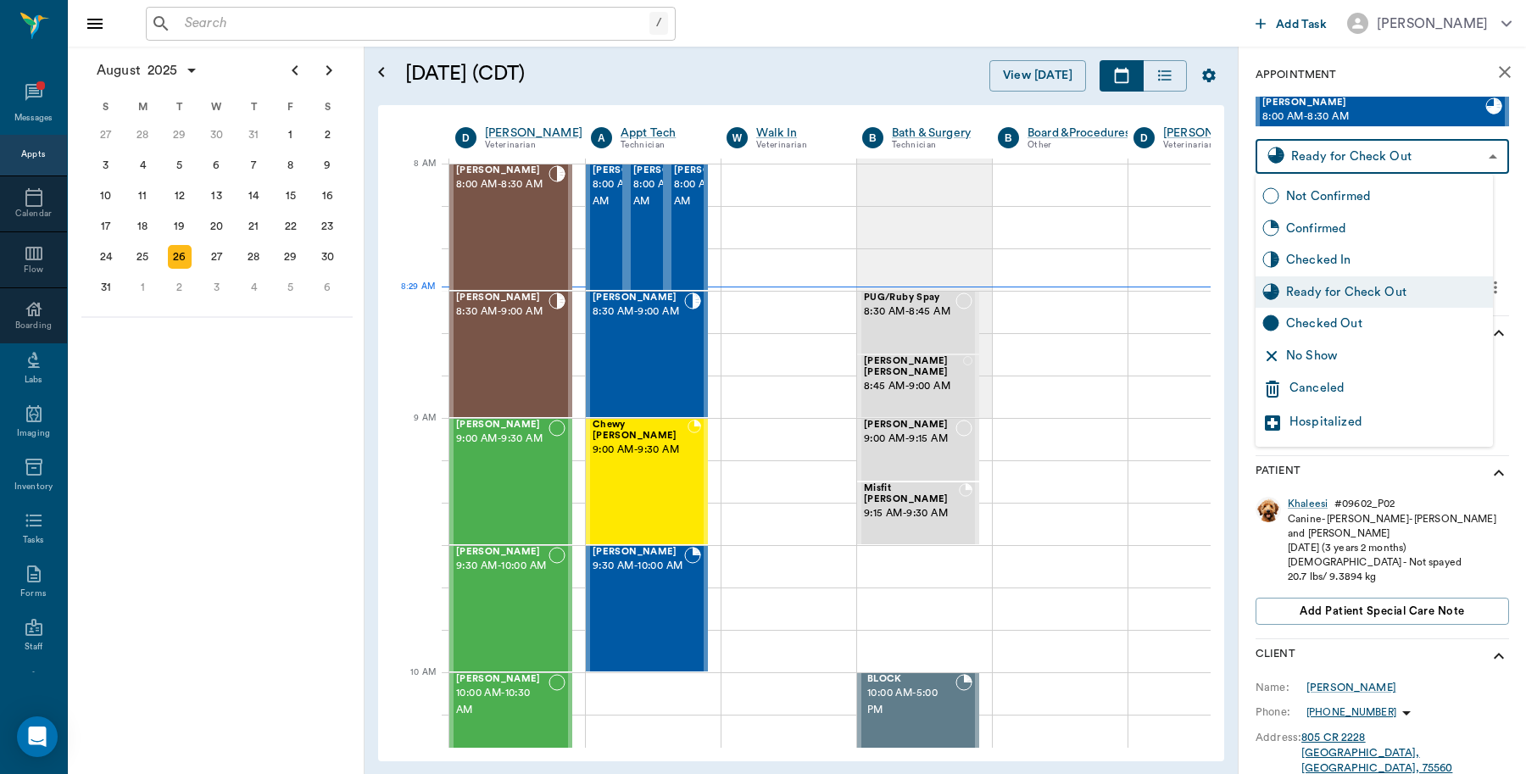
click at [1319, 323] on div "Checked Out" at bounding box center [1386, 323] width 200 height 19
type input "CHECKED_OUT"
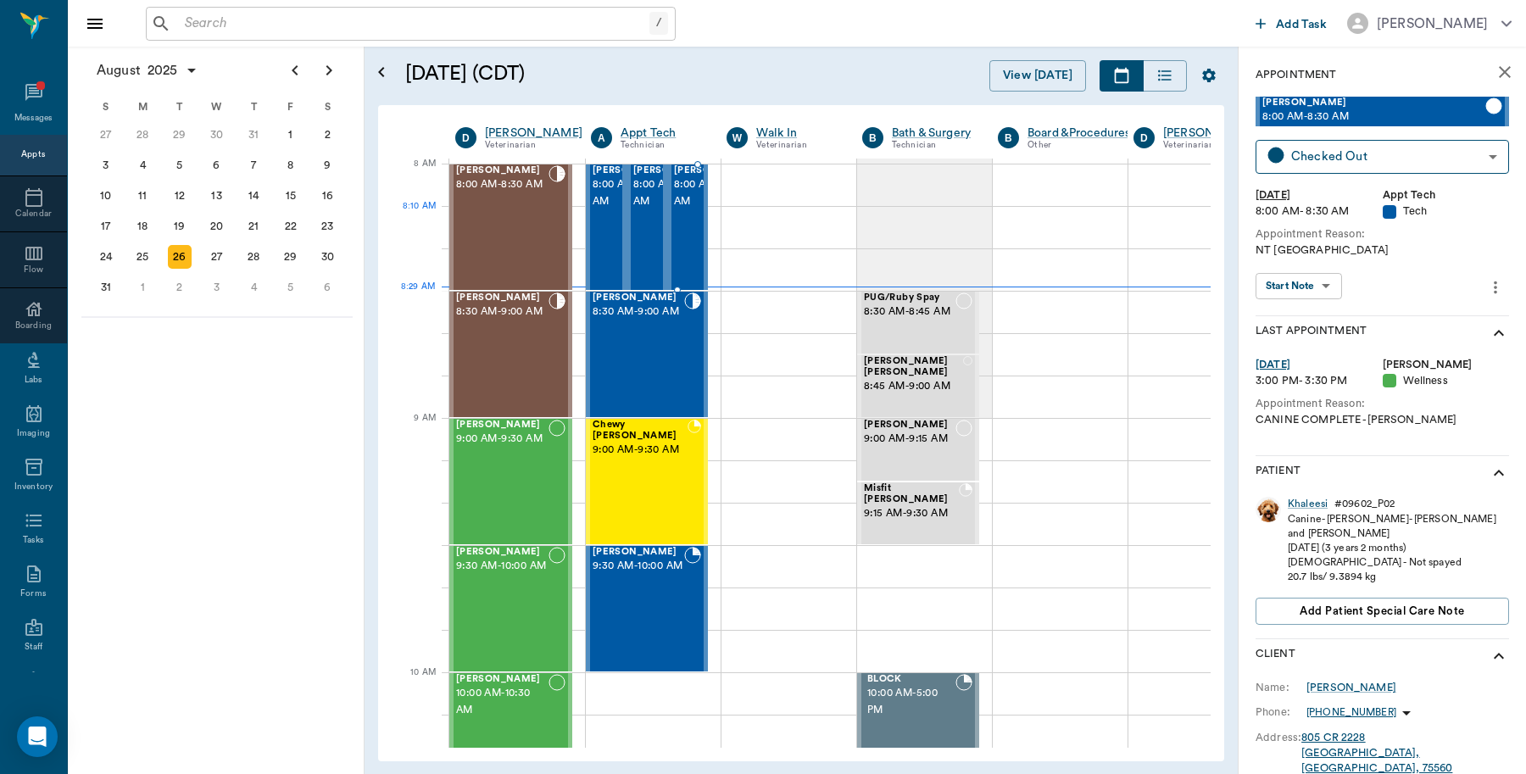
click at [691, 210] on span "8:00 AM - 8:30 AM" at bounding box center [716, 193] width 85 height 34
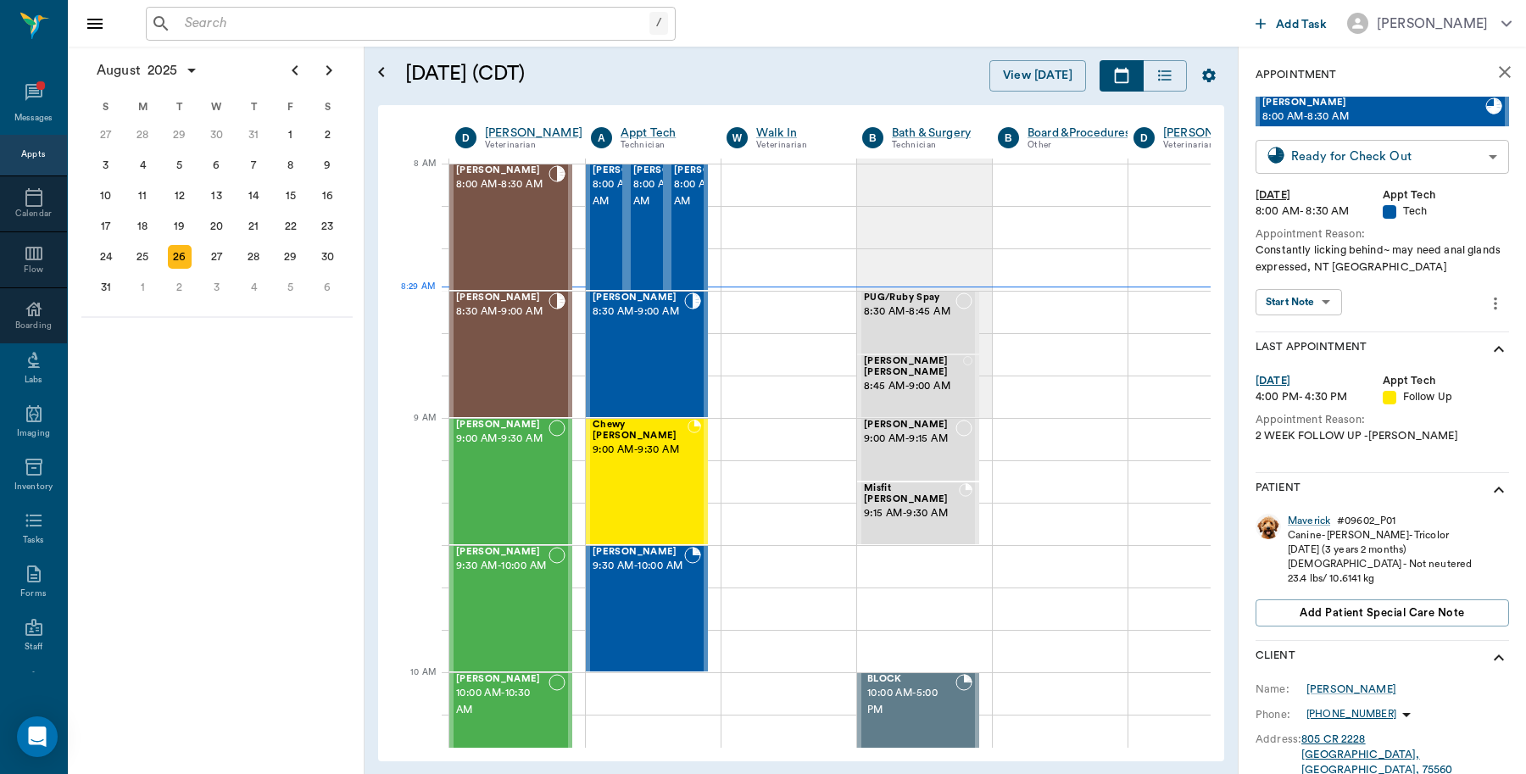
click at [1387, 162] on body "/ ​ Add Task Dr. Bert Ellsworth Nectar Messages Appts Calendar Flow Boarding La…" at bounding box center [763, 387] width 1526 height 774
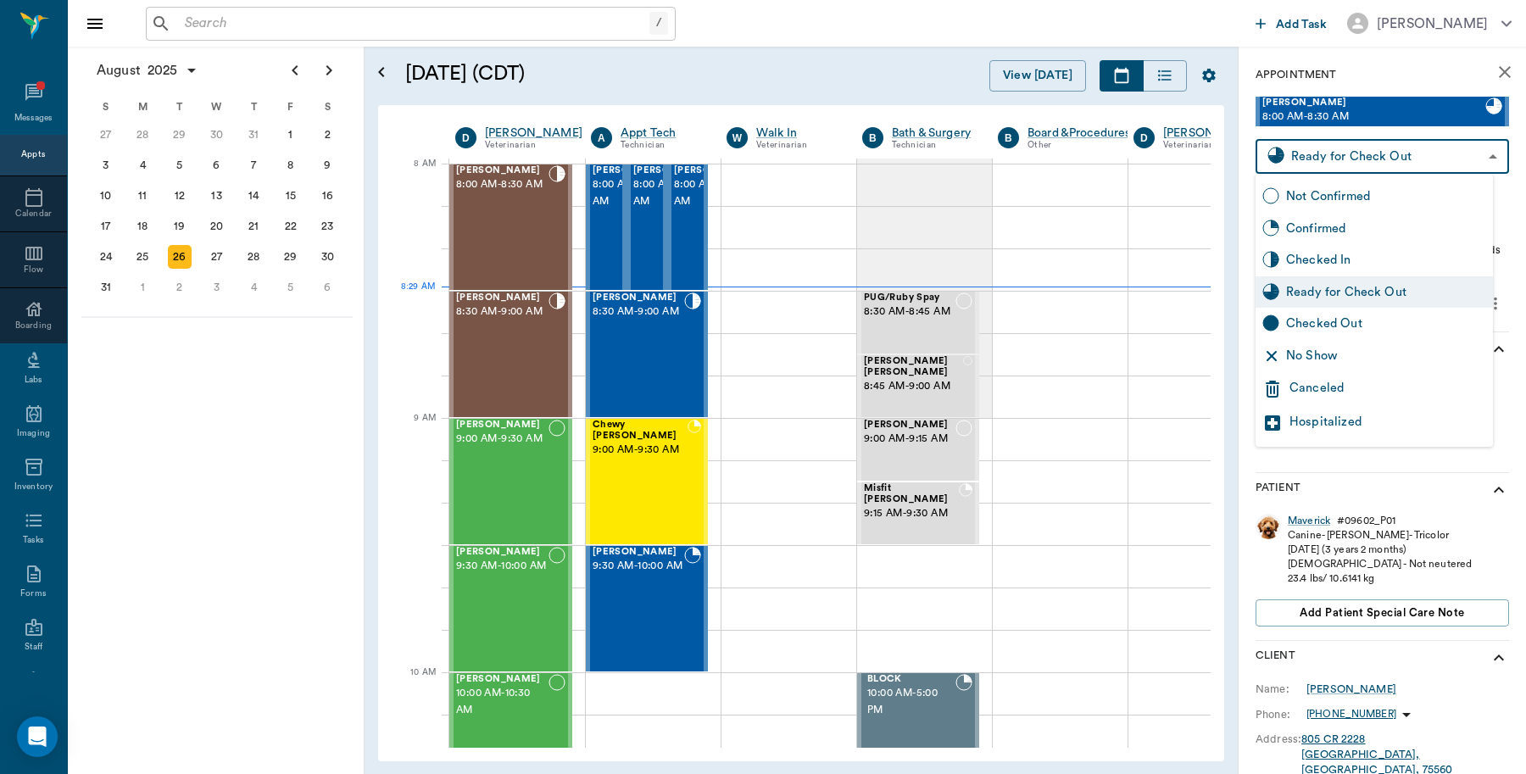
click at [1343, 322] on div "Checked Out" at bounding box center [1386, 323] width 200 height 19
type input "CHECKED_OUT"
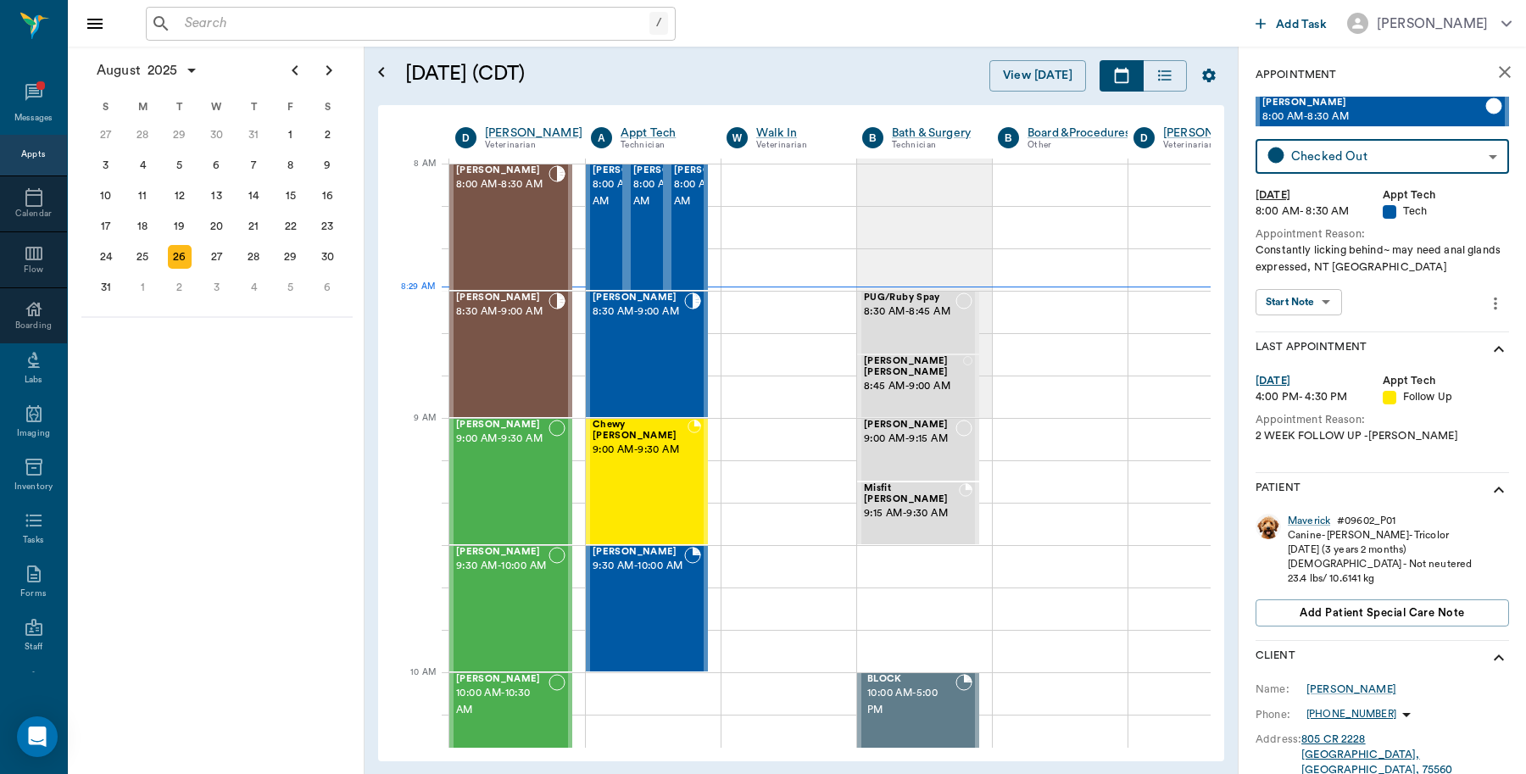
click at [307, 18] on input "text" at bounding box center [413, 24] width 471 height 24
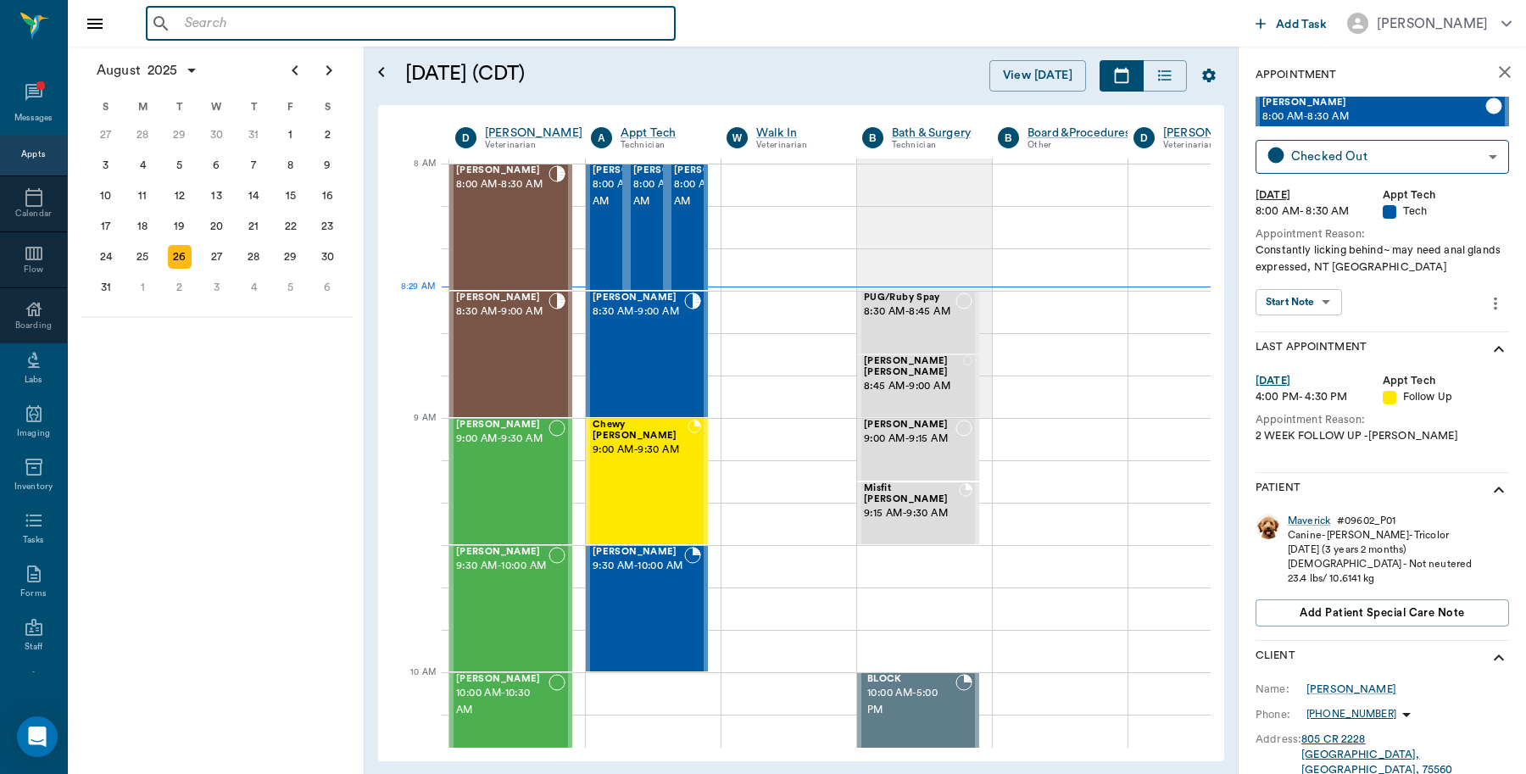
paste input "[PERSON_NAME]"
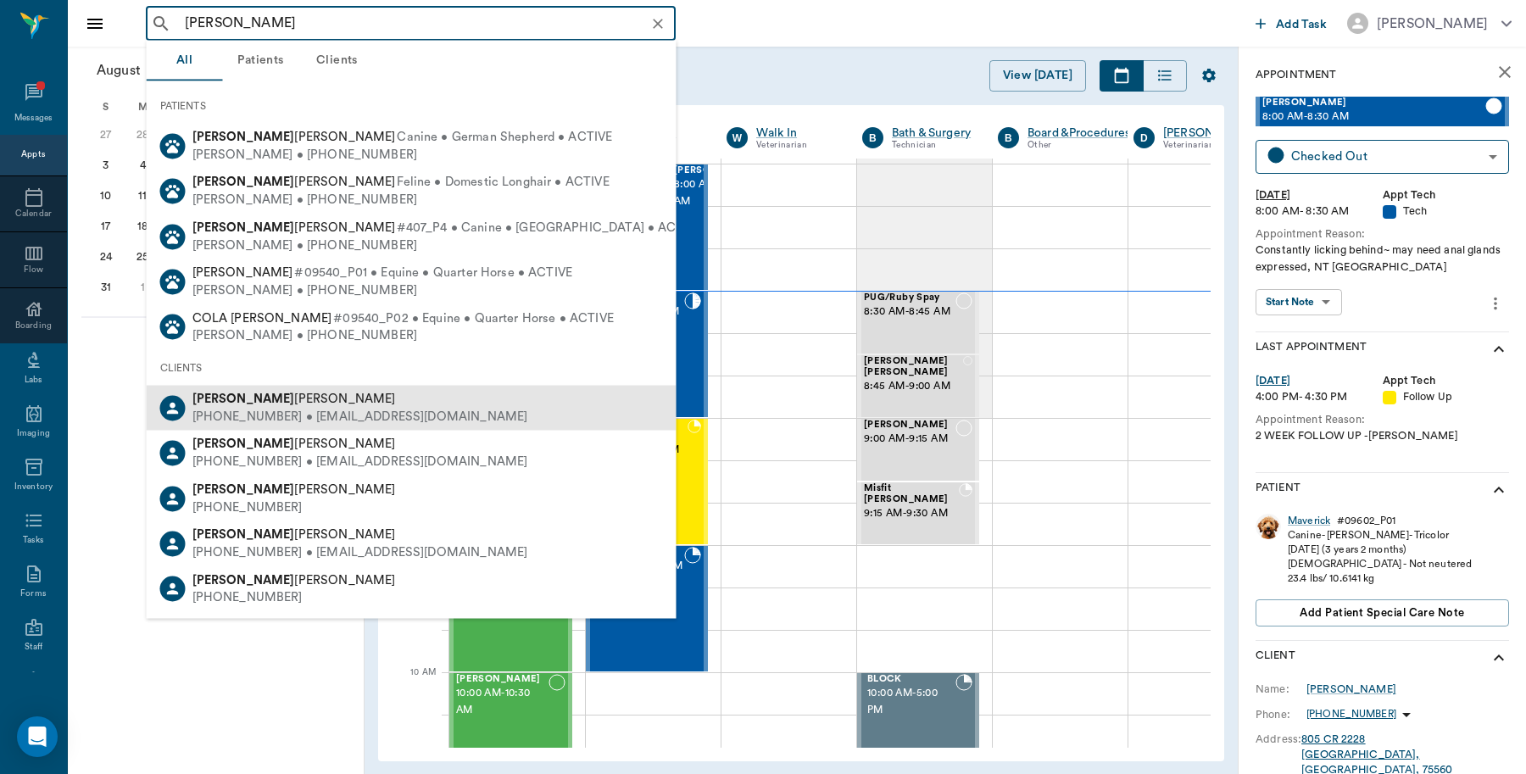
click at [259, 399] on span "[PERSON_NAME]" at bounding box center [293, 398] width 203 height 13
type input "[PERSON_NAME]"
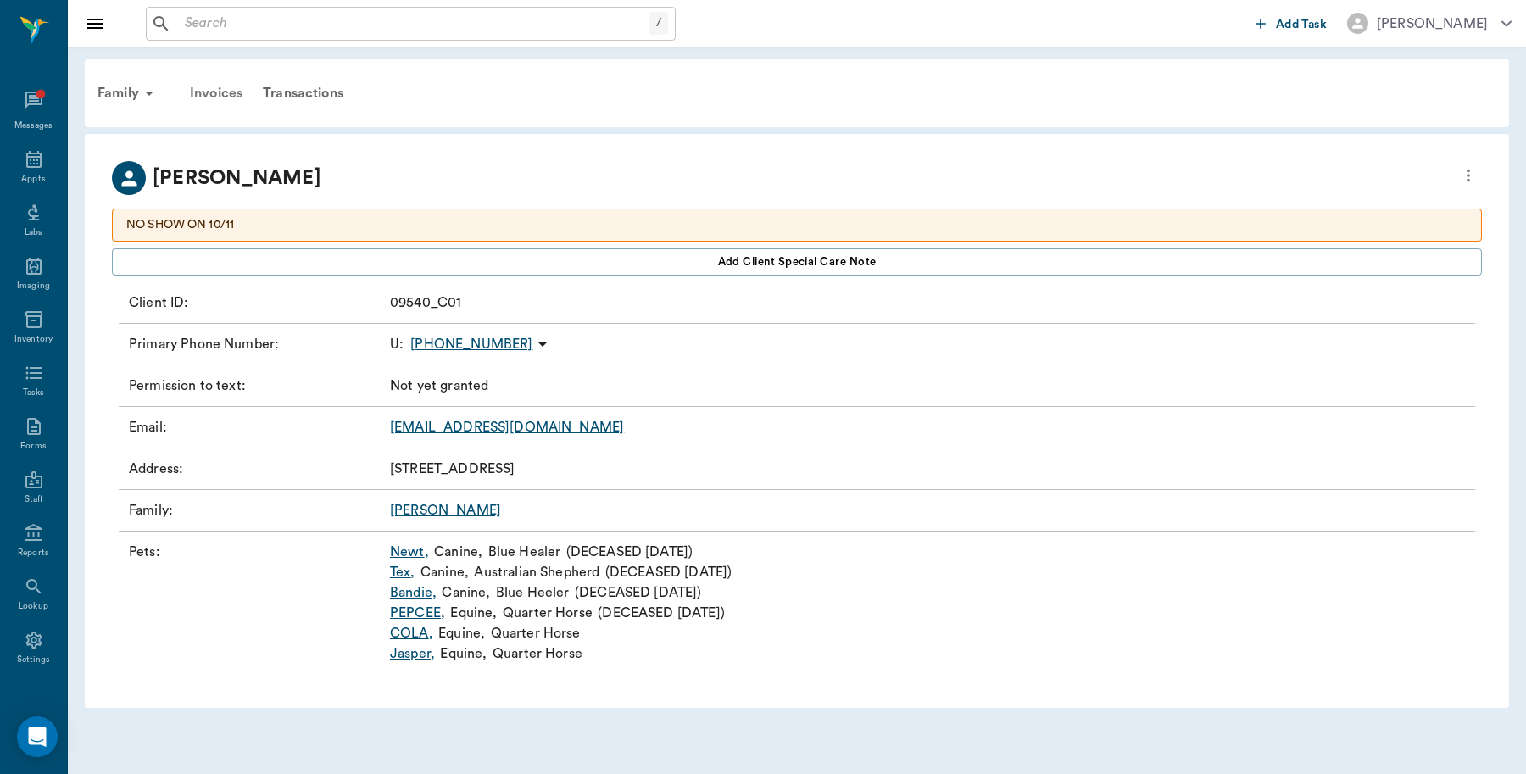
click at [216, 83] on div "Invoices" at bounding box center [216, 93] width 73 height 41
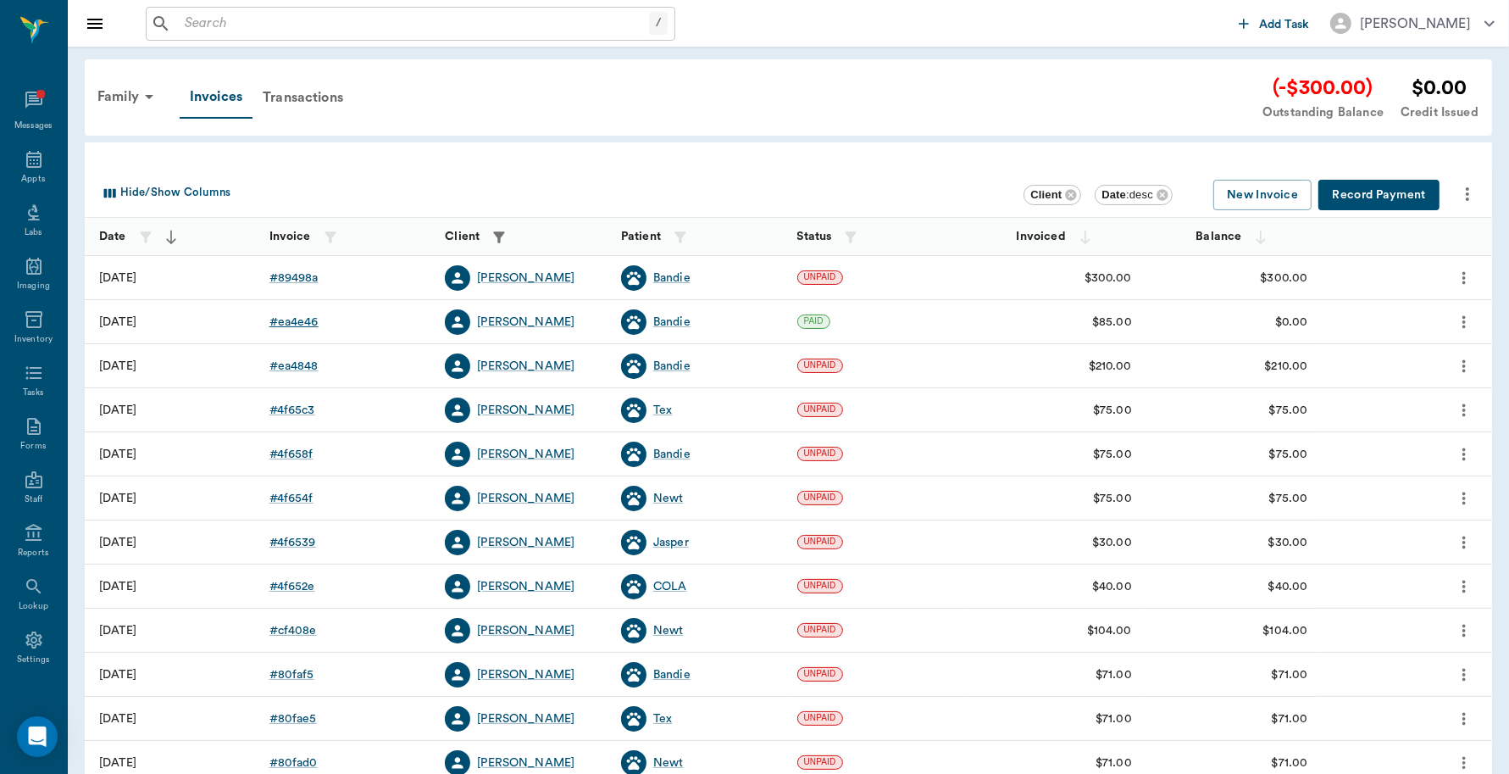
click at [307, 318] on div "# ea4e46" at bounding box center [294, 322] width 49 height 17
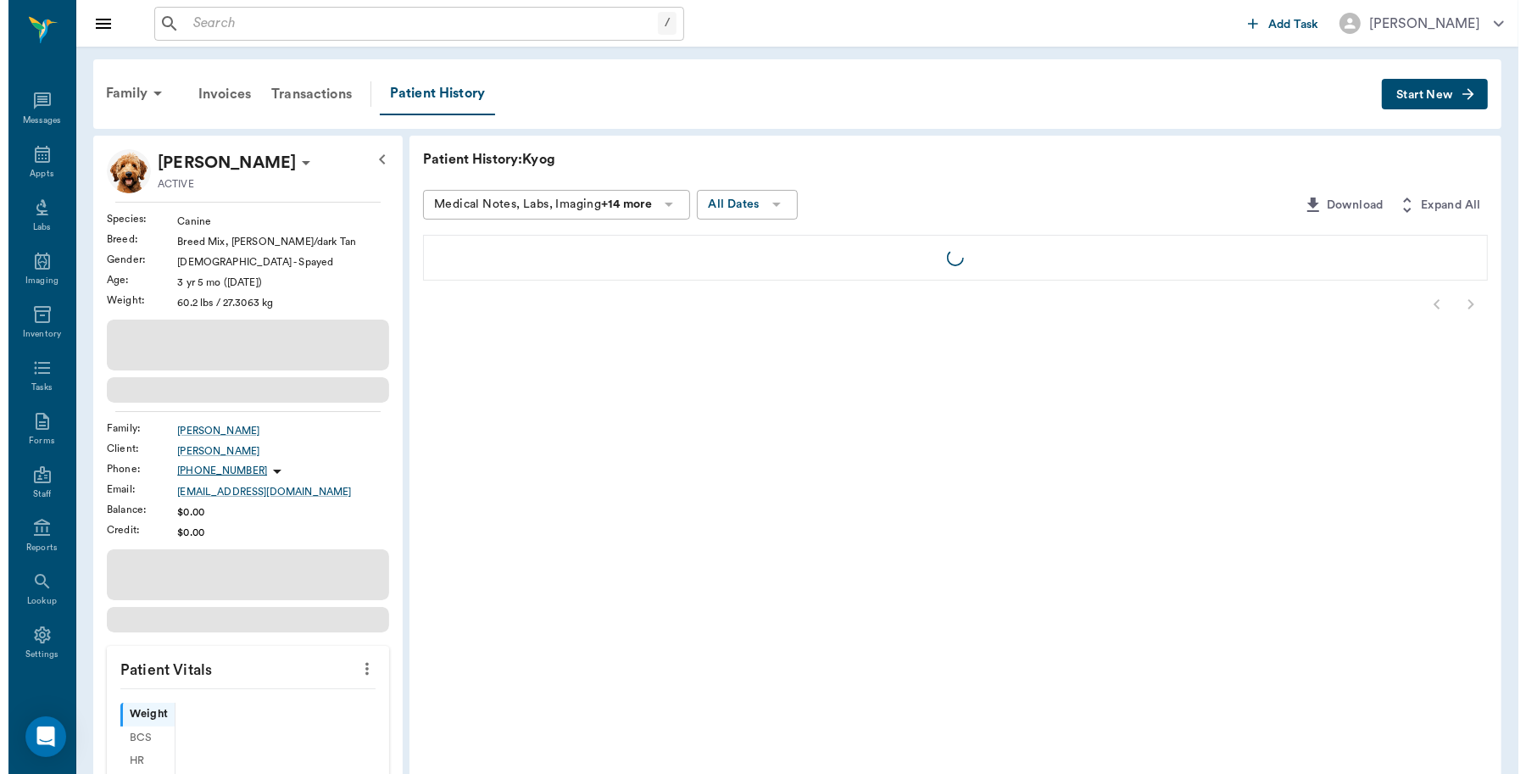
scroll to position [5, 0]
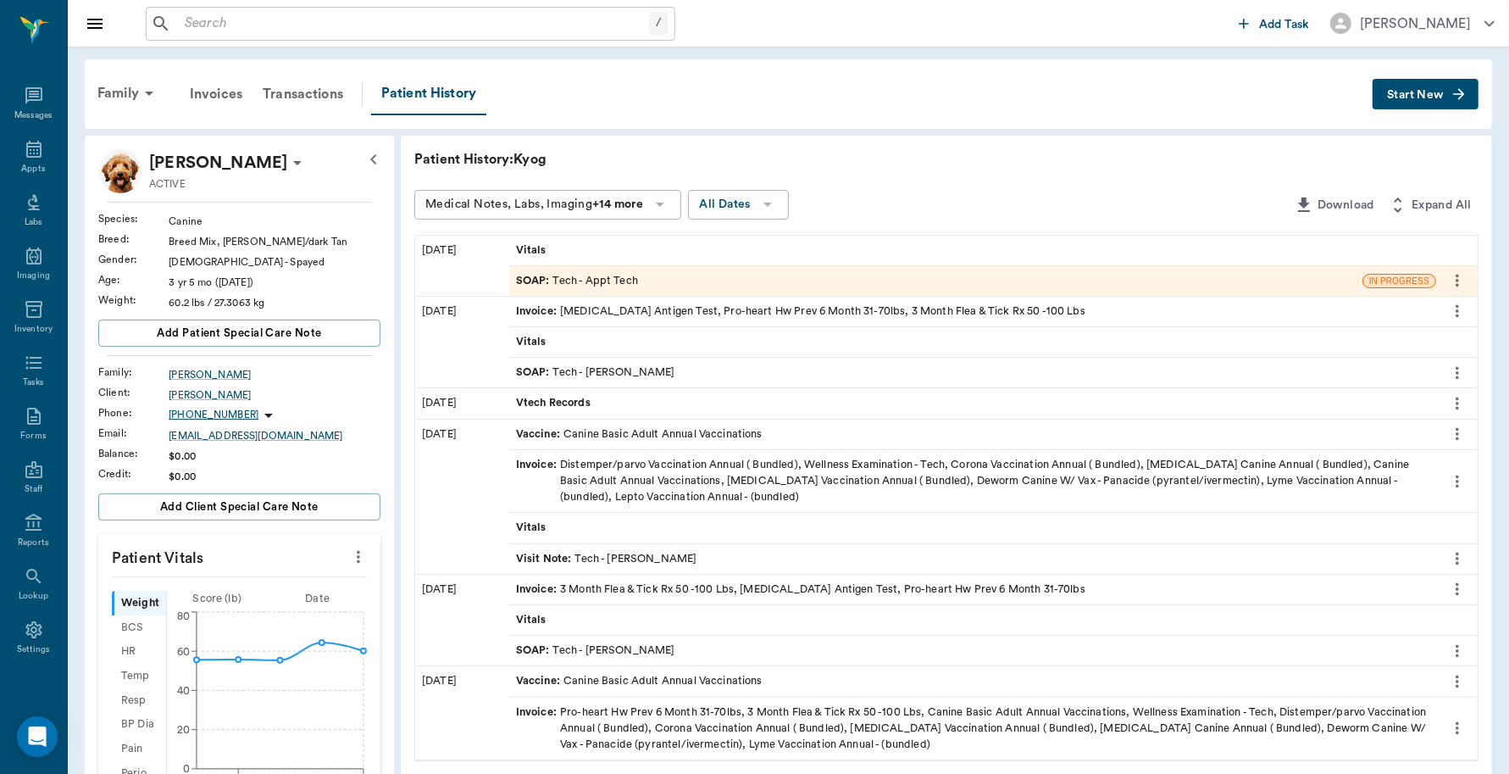
click at [603, 281] on div "SOAP : Tech - Appt Tech" at bounding box center [577, 281] width 122 height 16
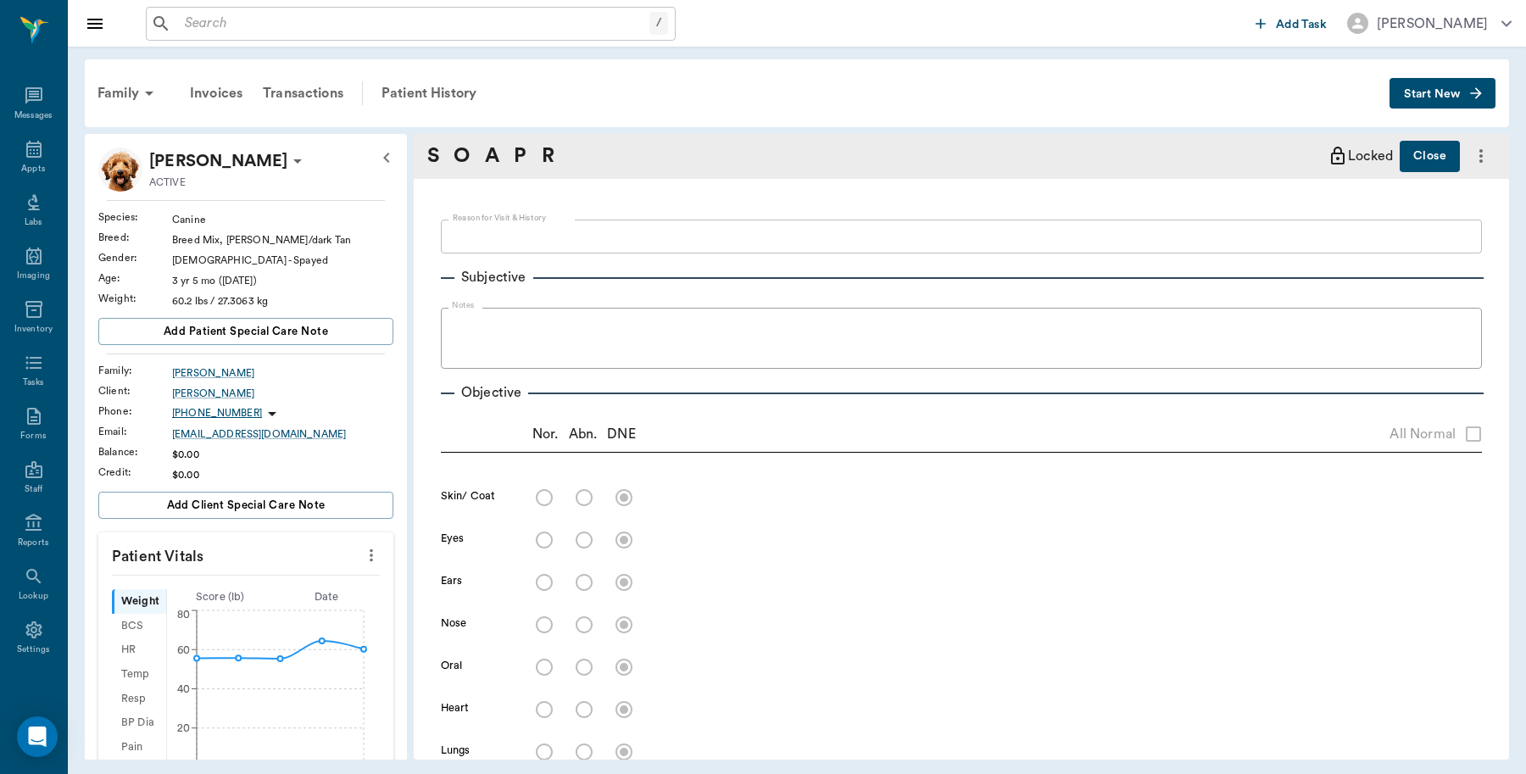
type textarea "Basic adult~ also itching Caryn"
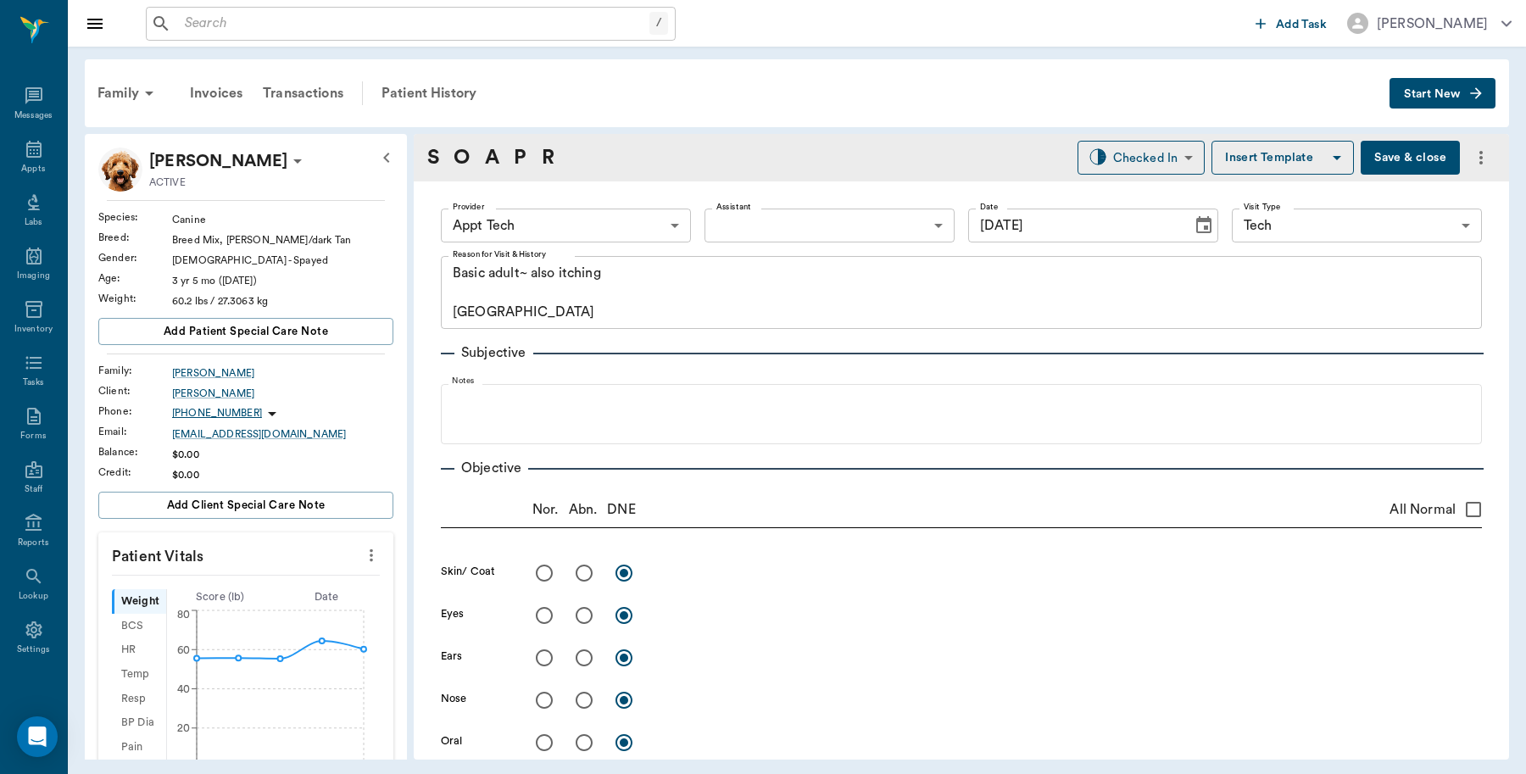
click at [1386, 158] on button "Save & close" at bounding box center [1409, 158] width 99 height 34
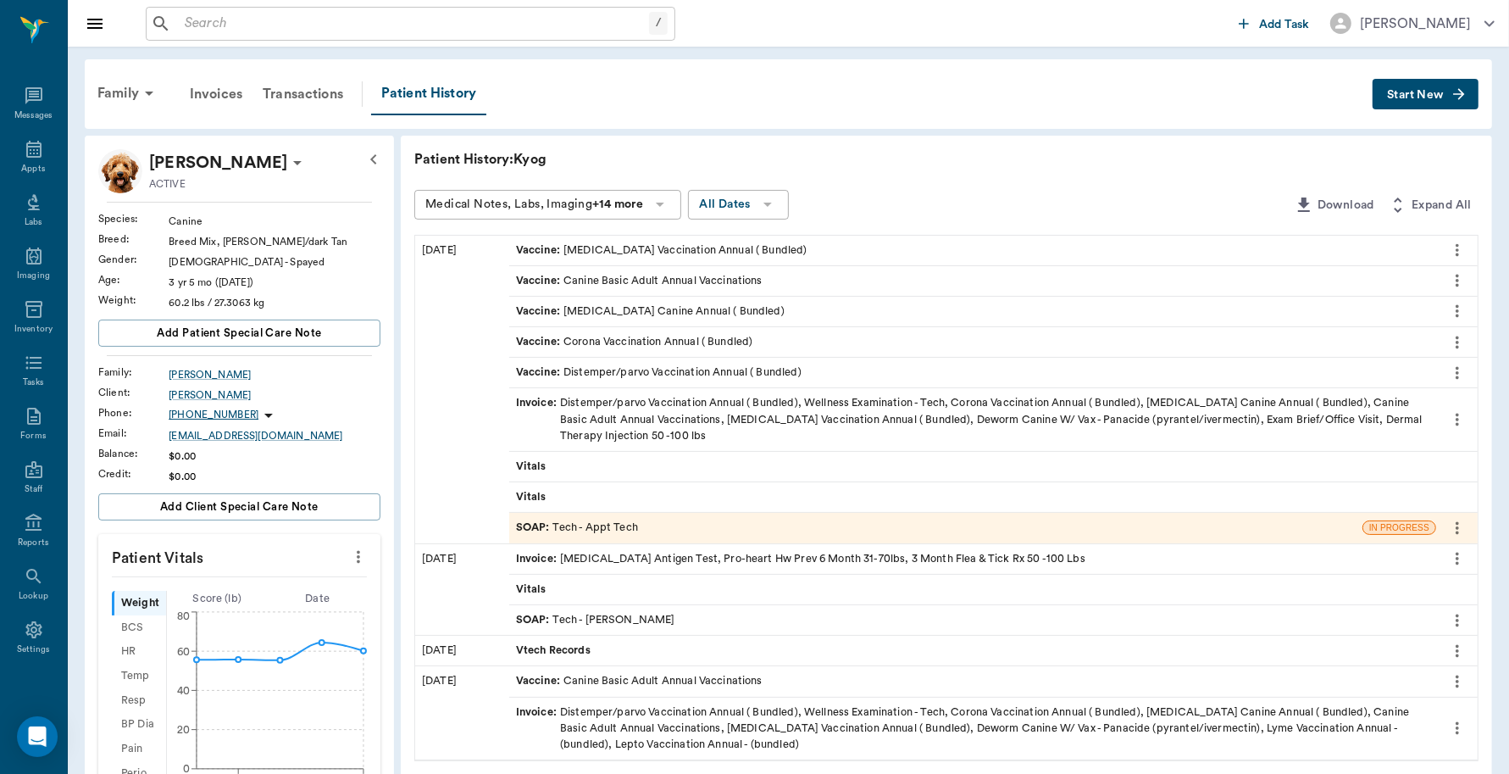
click at [615, 531] on div "SOAP : Tech - Appt Tech" at bounding box center [577, 528] width 122 height 16
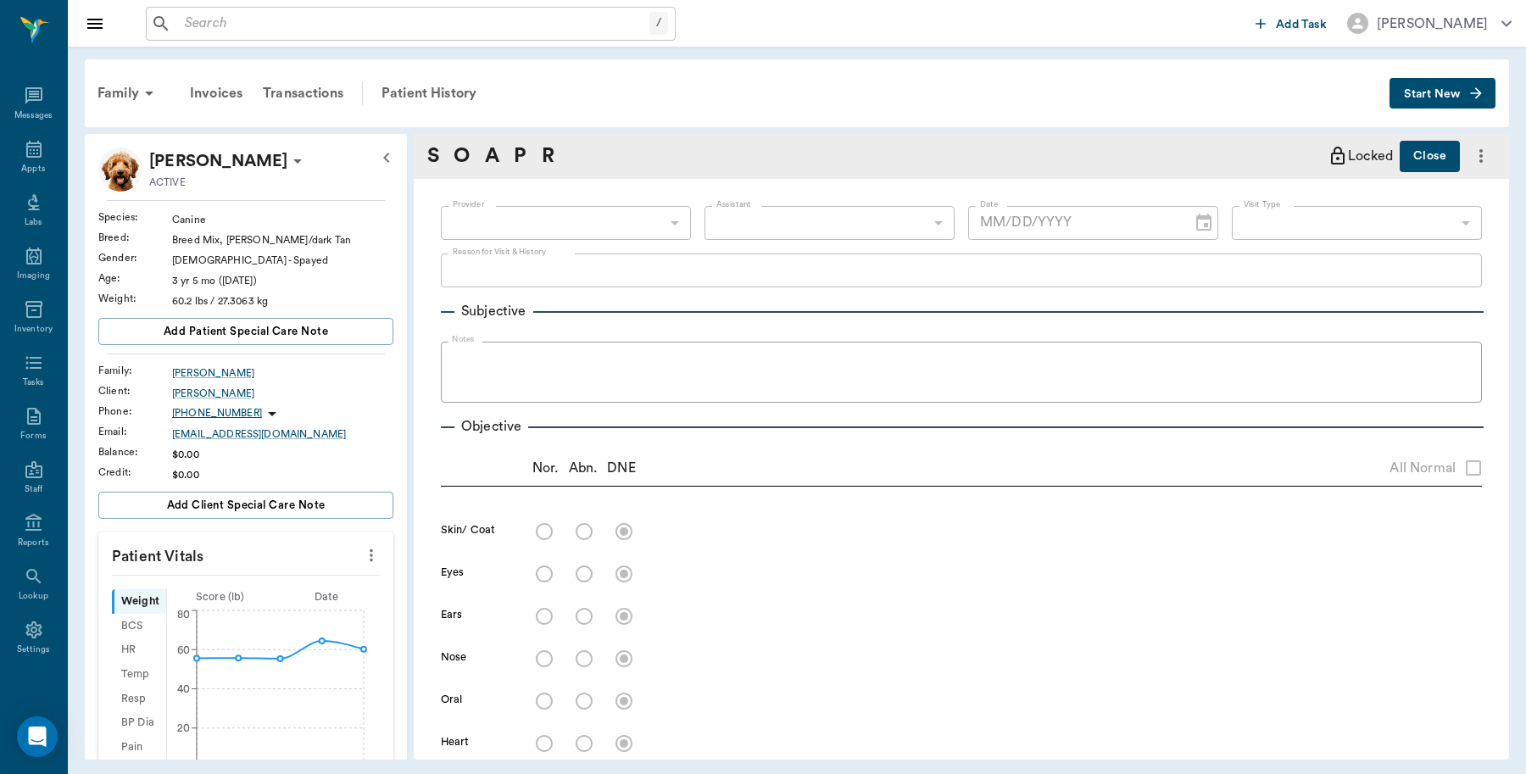
type input "63ec2f075fda476ae8351a4c"
type input "65d2be4f46e3a538d89b8c1a"
type textarea "Basic adult~ also itching Caryn"
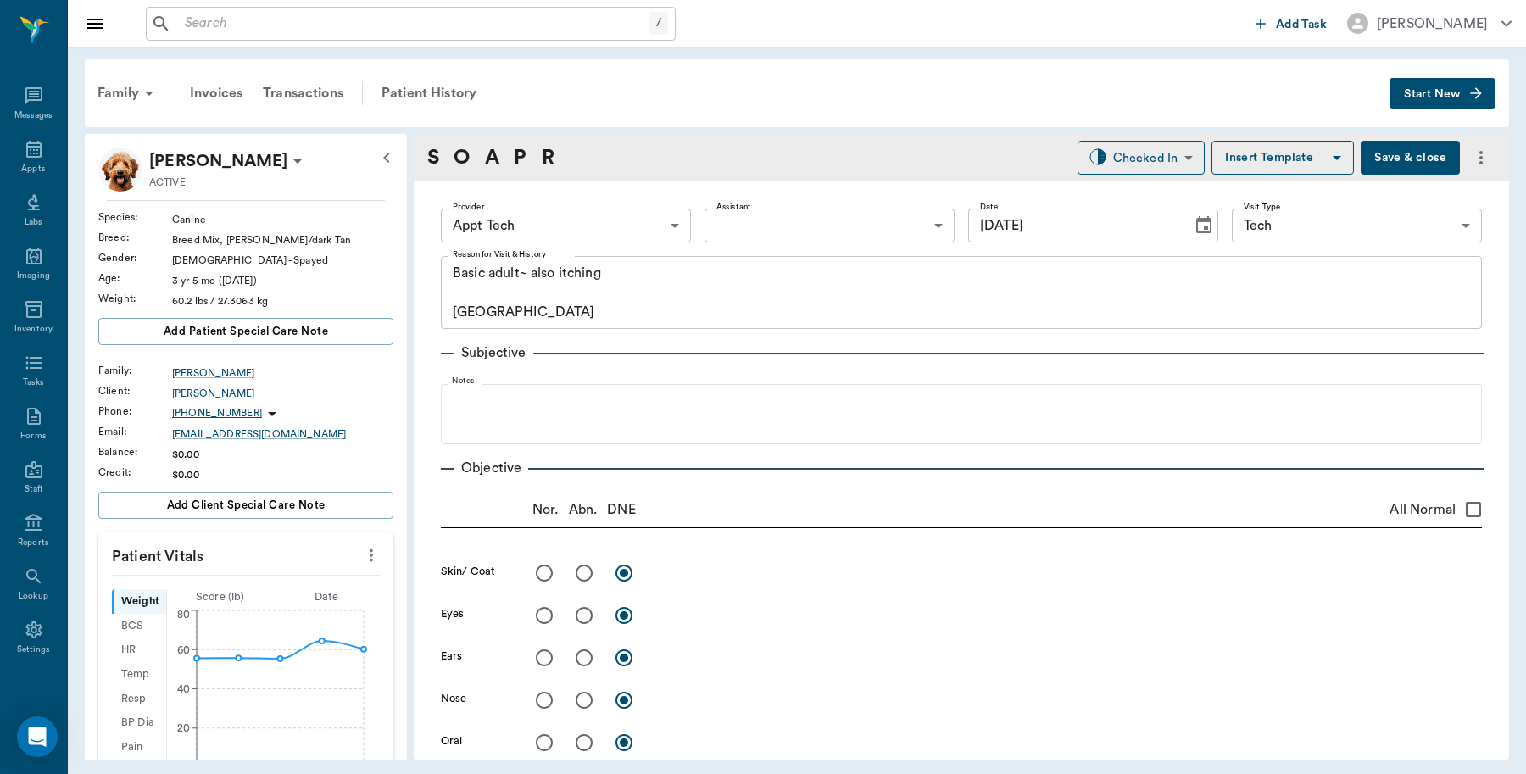
type input "08/26/2025"
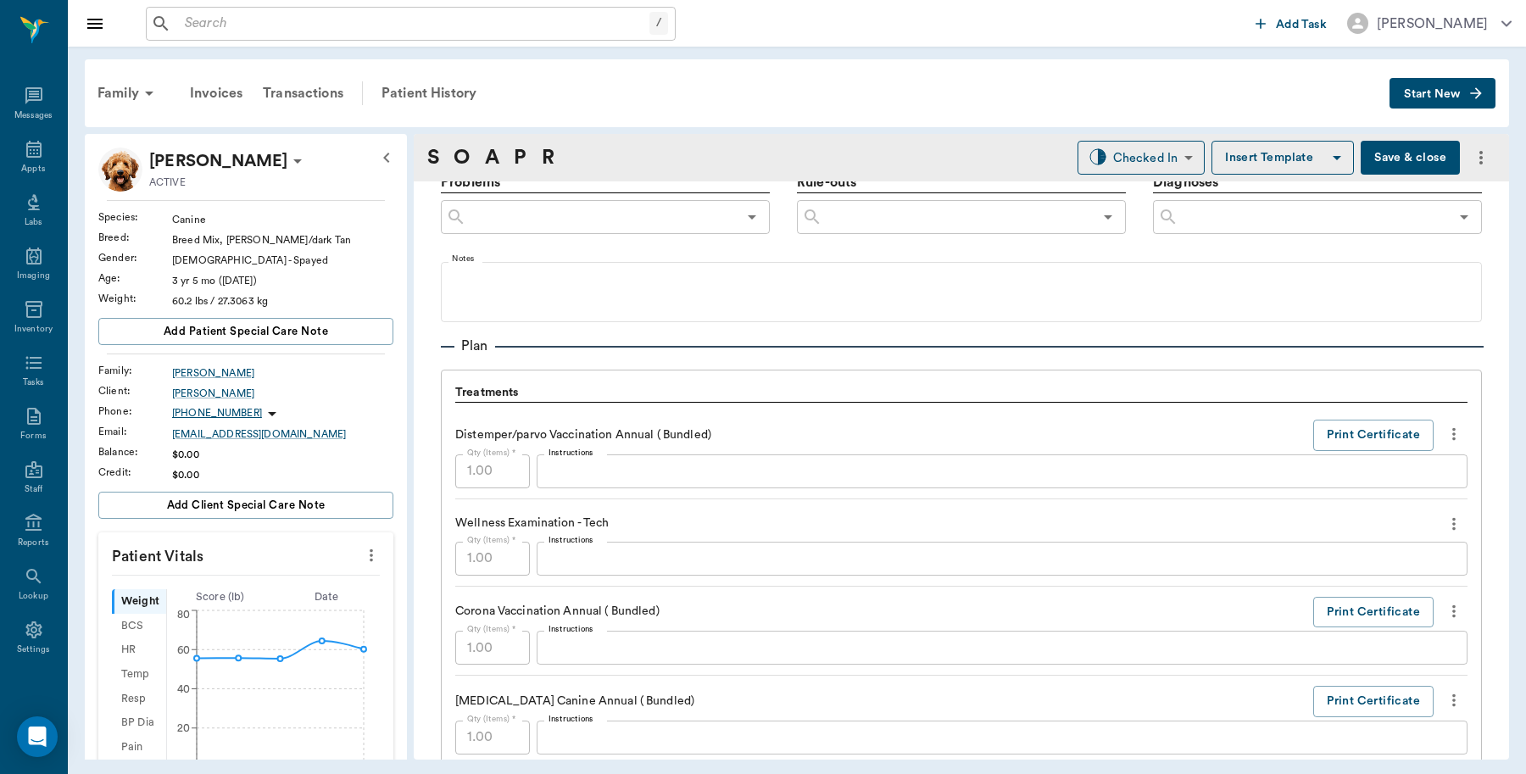
scroll to position [1165, 0]
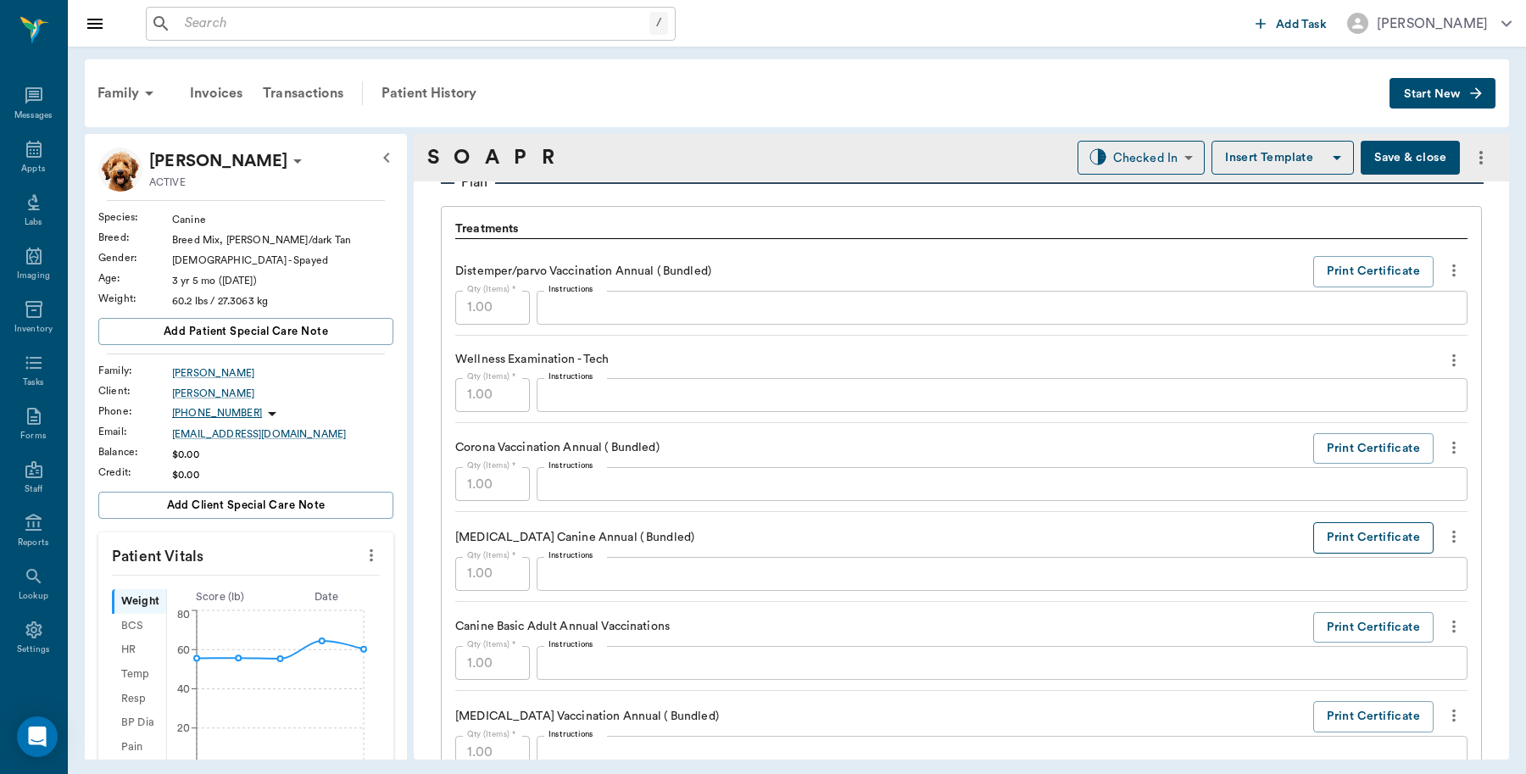
click at [1360, 539] on button "Print Certificate" at bounding box center [1373, 537] width 120 height 31
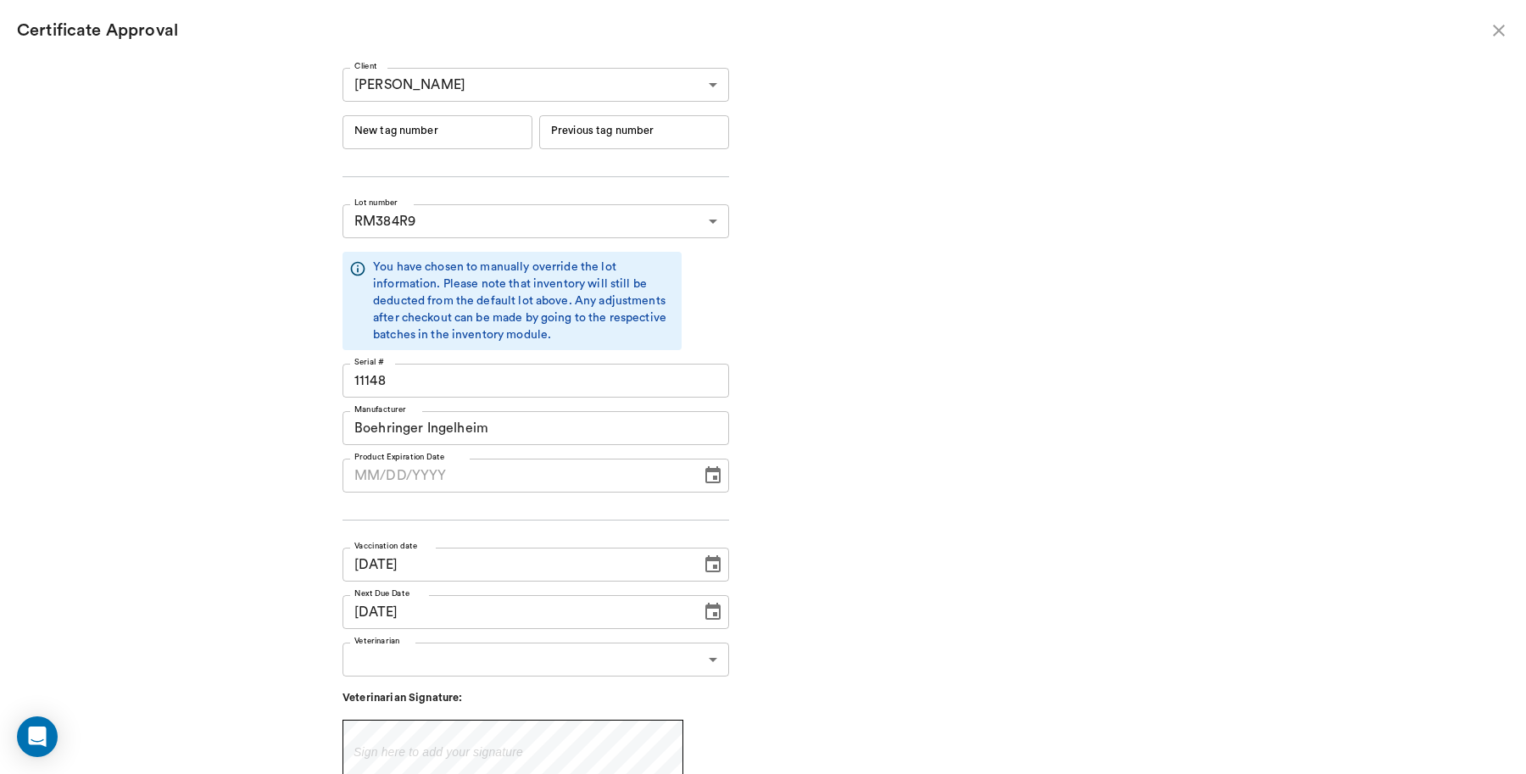
type input "06/19/2026"
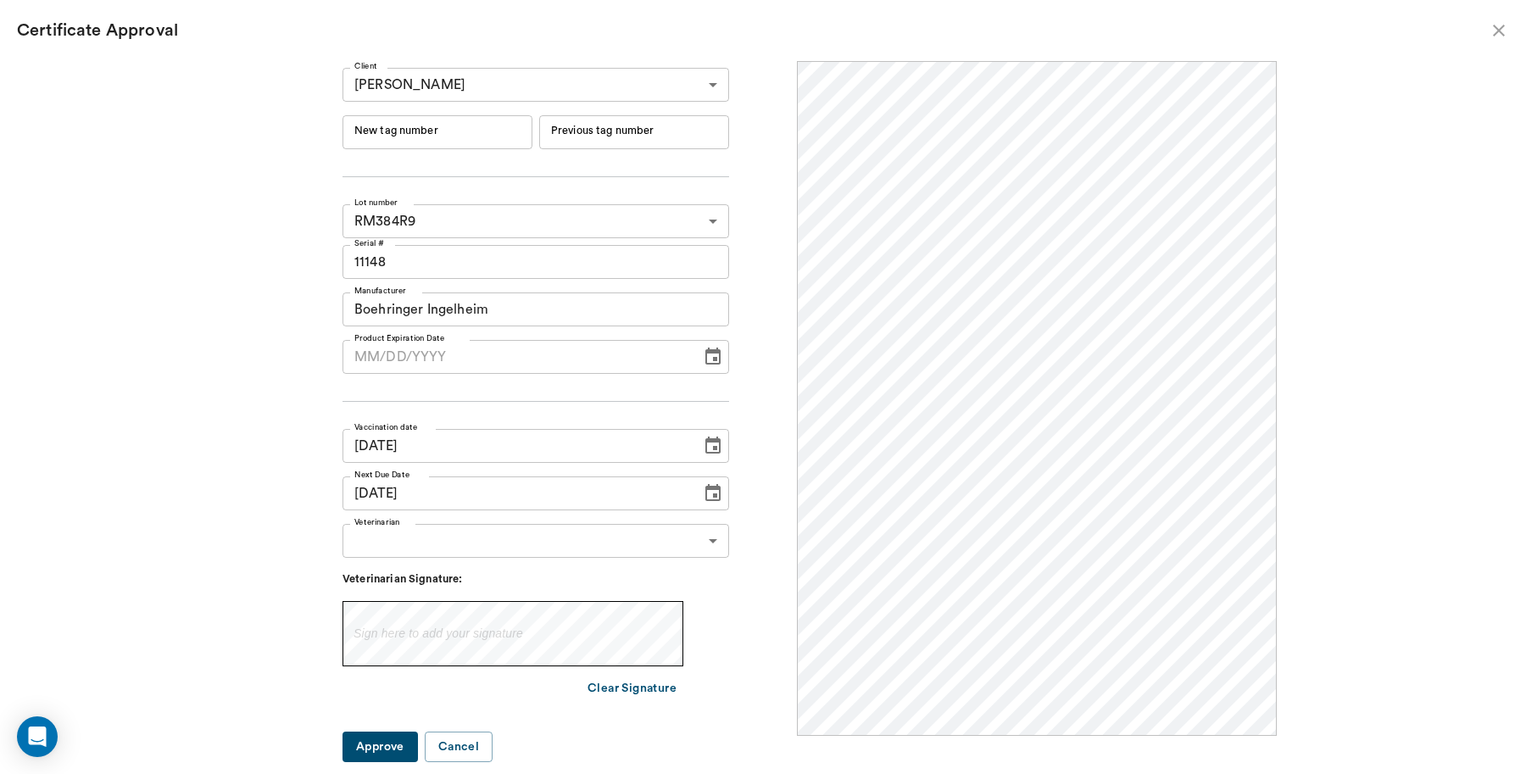
scroll to position [0, 0]
drag, startPoint x: 425, startPoint y: 119, endPoint x: 442, endPoint y: 125, distance: 17.7
click at [426, 119] on div "New tag number New tag number" at bounding box center [437, 132] width 190 height 34
type input "251043"
click at [615, 547] on body "/ ​ Add Task Dr. Bert Ellsworth Nectar Messages Appts Labs Imaging Inventory Ta…" at bounding box center [763, 387] width 1526 height 774
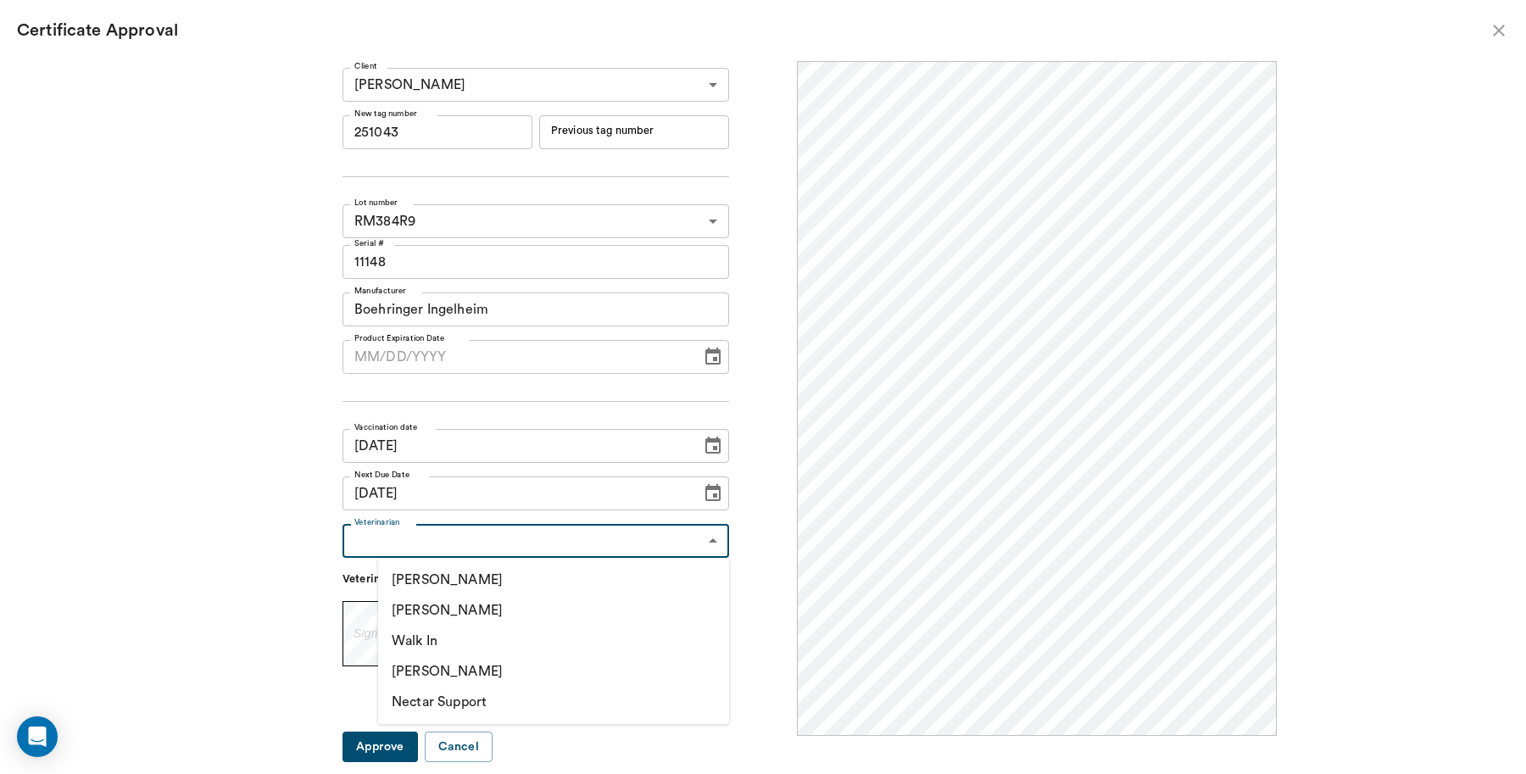
click at [498, 607] on li "[PERSON_NAME]" at bounding box center [553, 610] width 351 height 31
type input "63ec2f075fda476ae8351a4d"
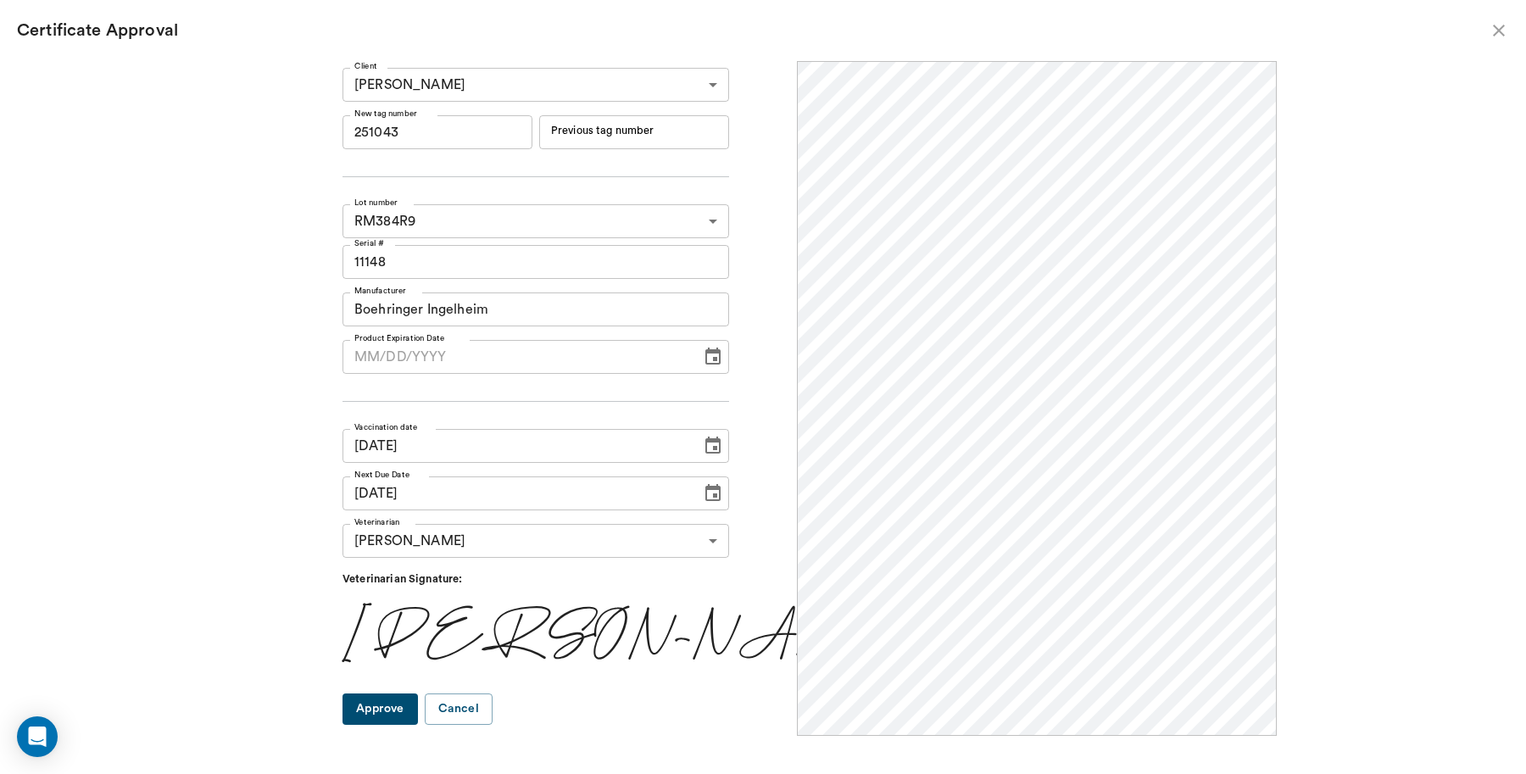
click at [418, 709] on button "Approve" at bounding box center [379, 708] width 75 height 31
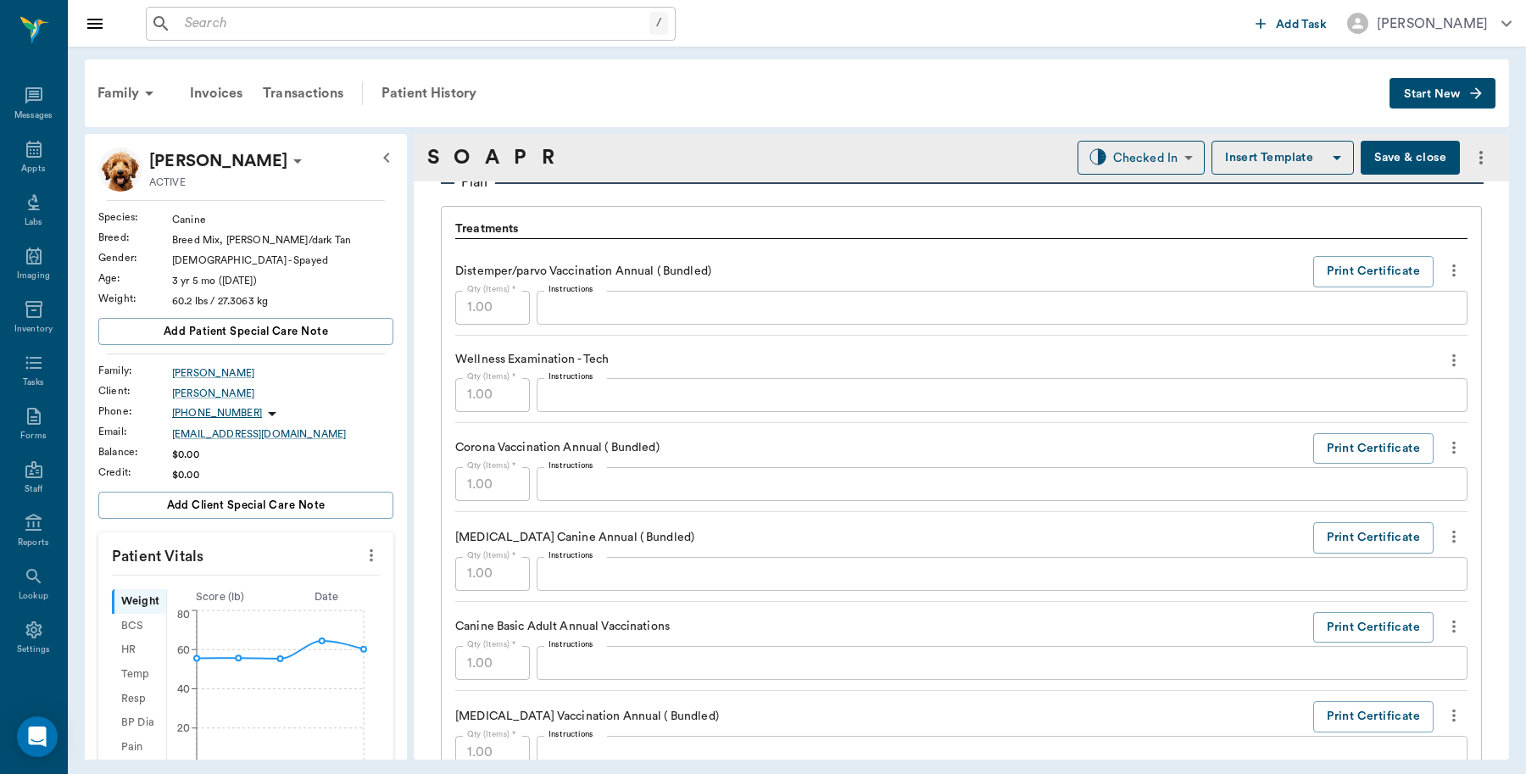
click at [1392, 162] on button "Save & close" at bounding box center [1409, 158] width 99 height 34
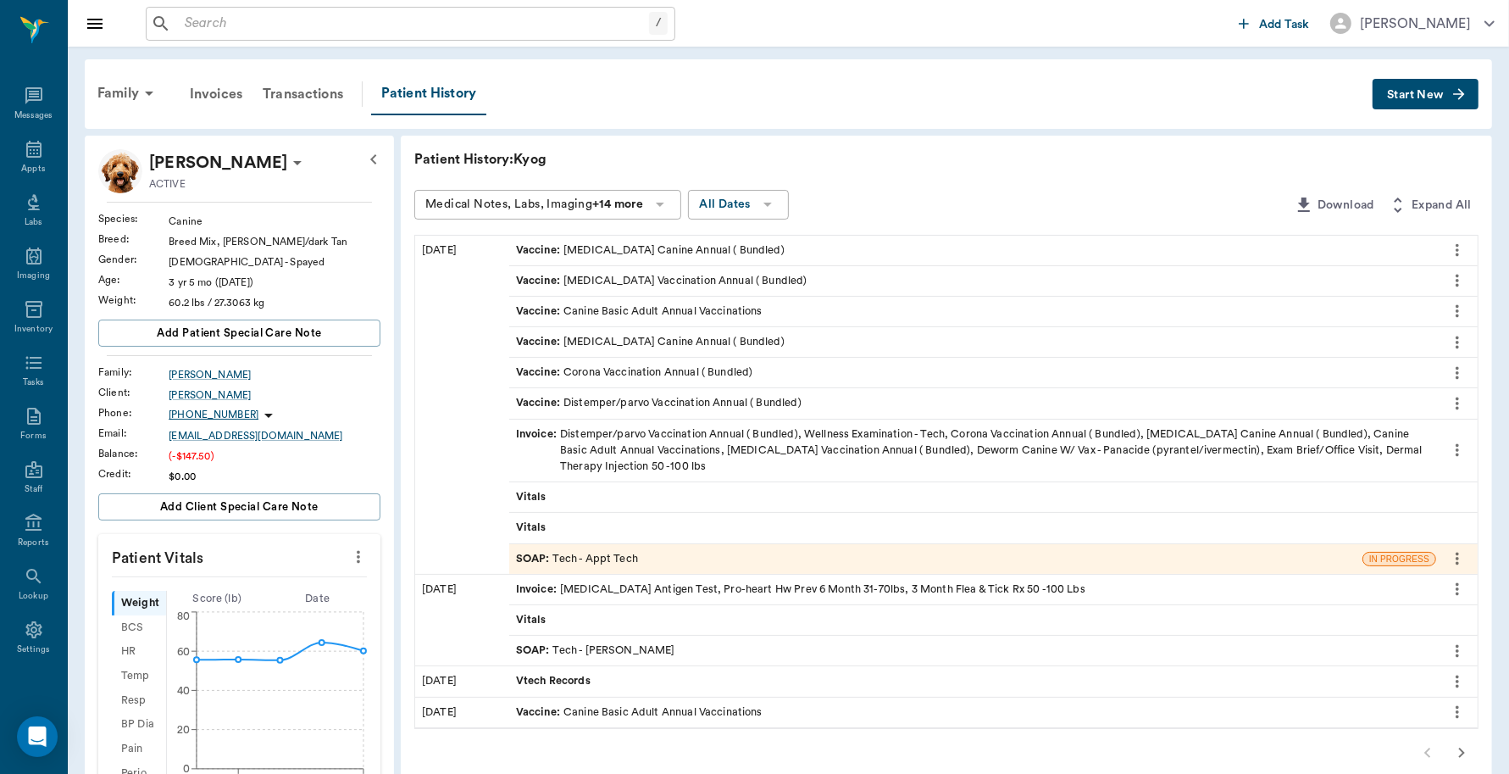
click at [829, 445] on div "Invoice : Distemper/parvo Vaccination Annual ( Bundled), Wellness Examination -…" at bounding box center [973, 450] width 914 height 49
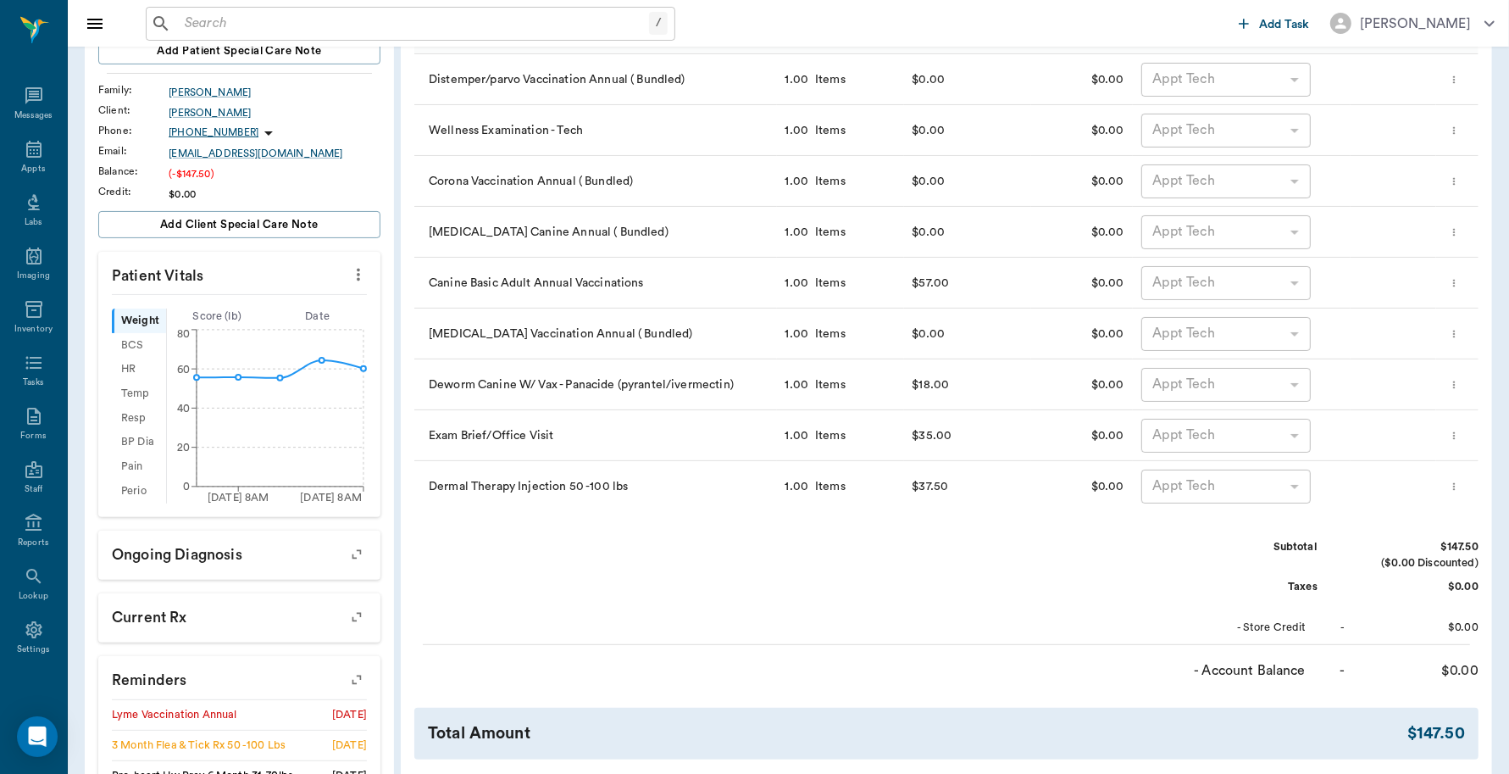
scroll to position [86, 0]
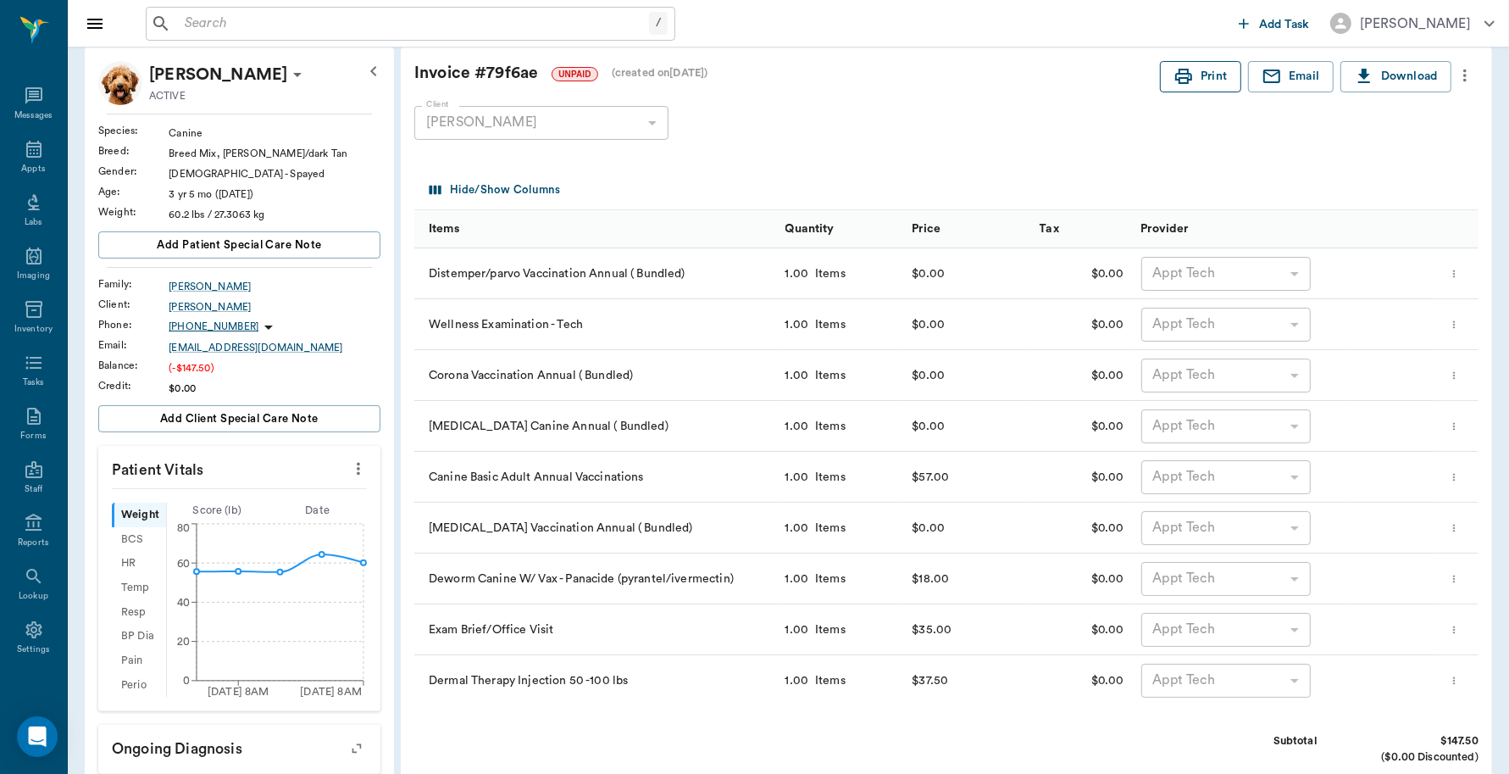
click at [1200, 72] on button "Print" at bounding box center [1200, 76] width 81 height 31
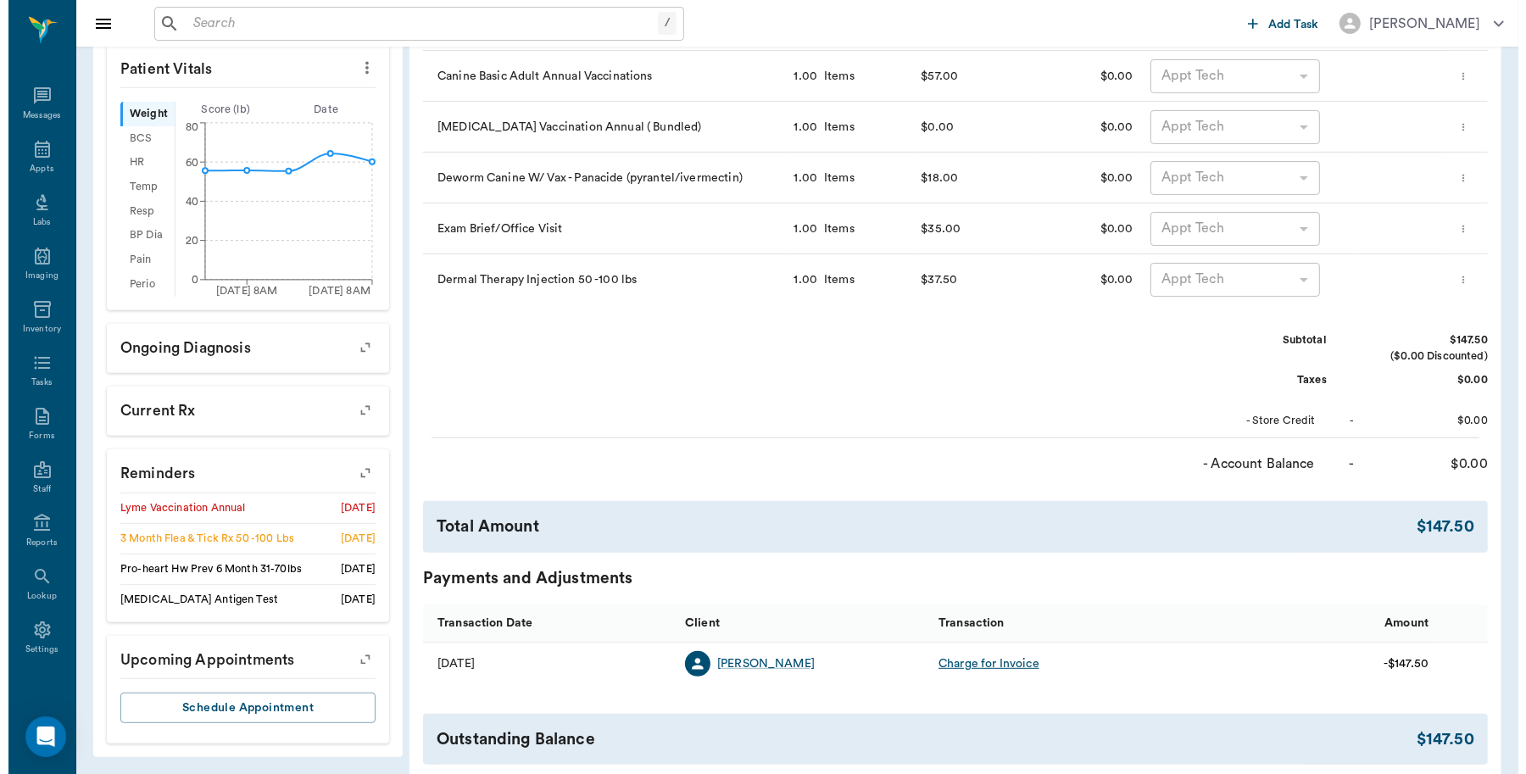
scroll to position [616, 0]
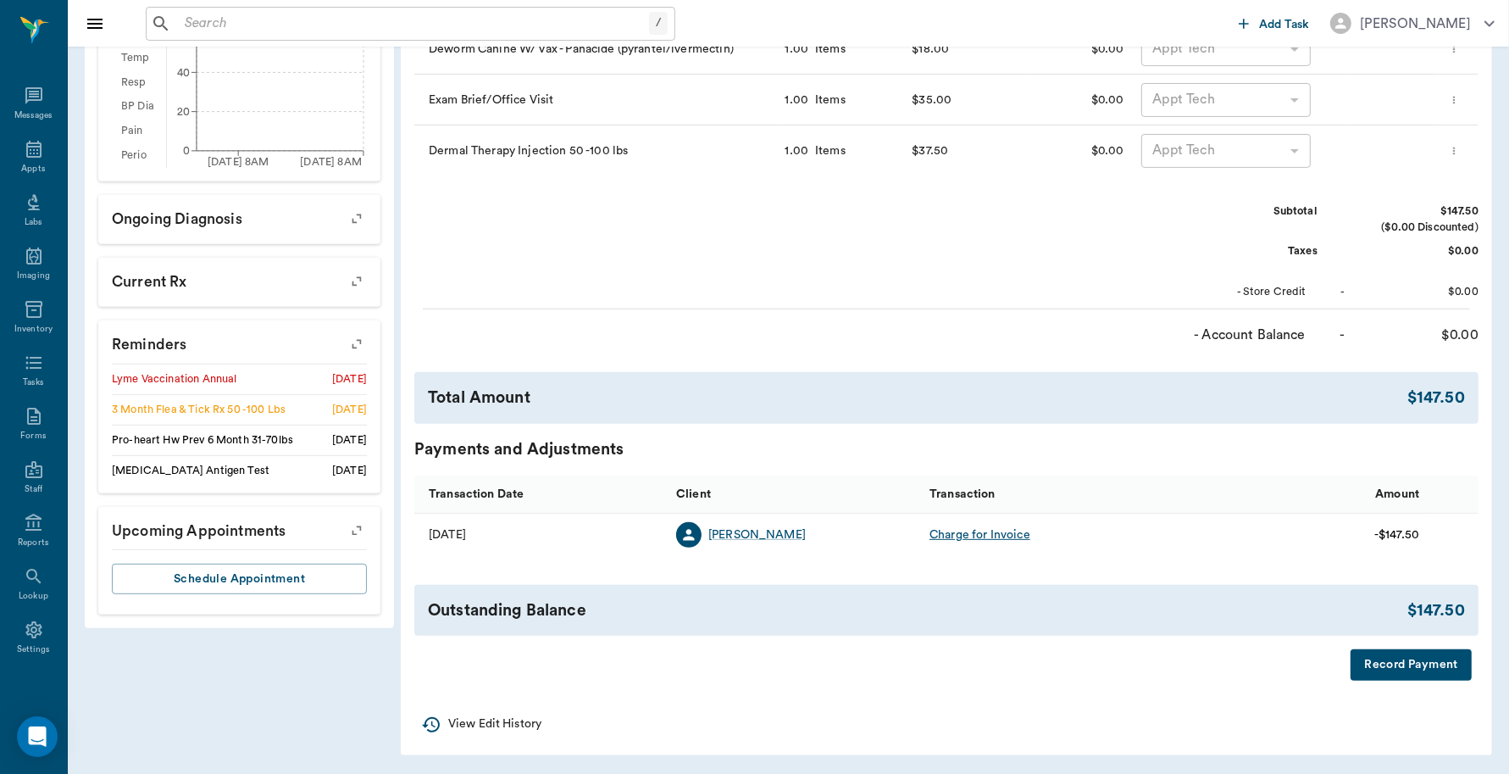
click at [1413, 667] on button "Record Payment" at bounding box center [1411, 664] width 121 height 31
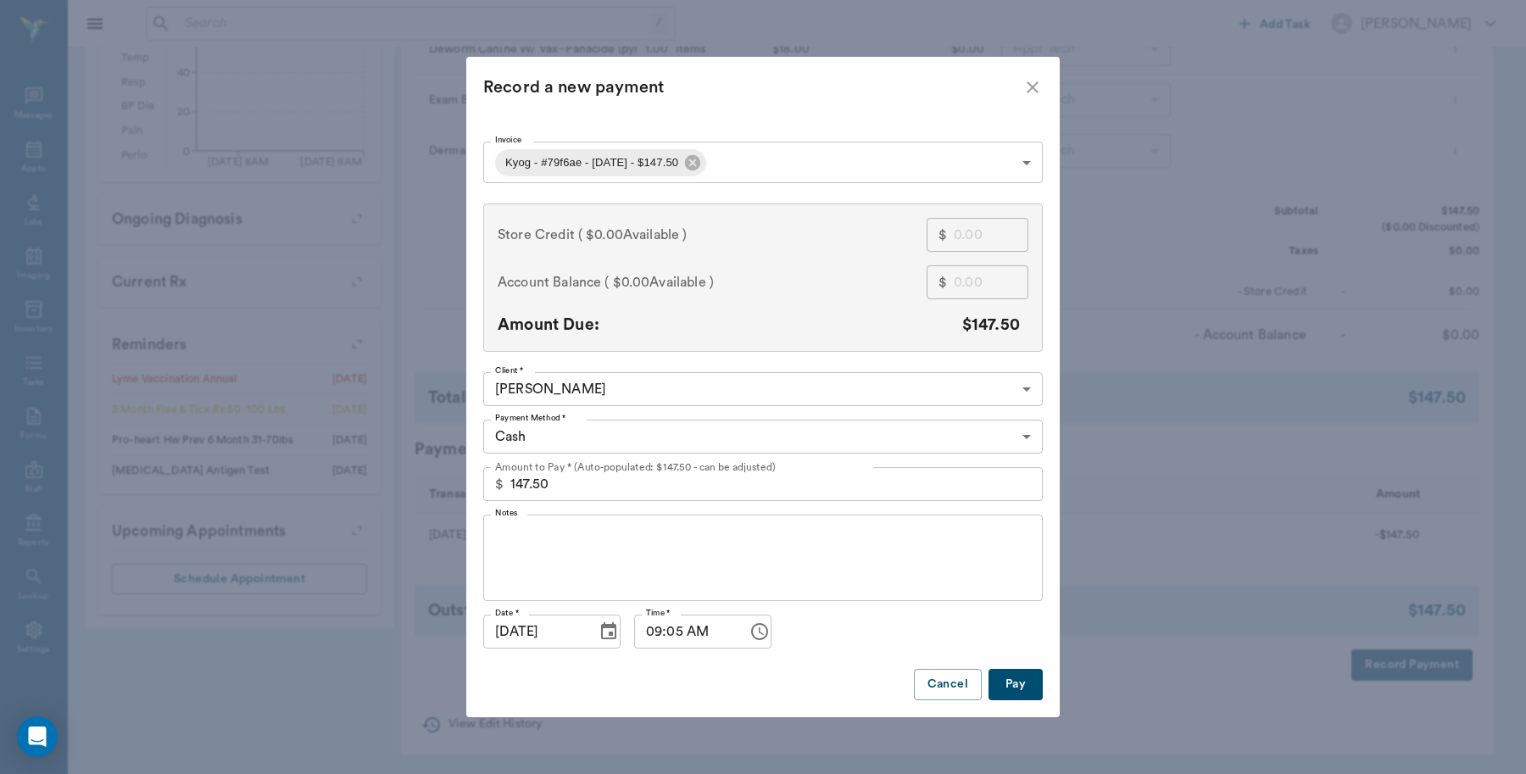
click at [725, 432] on body "/ ​ Add Task Dr. Bert Ellsworth Nectar Messages Appts Labs Imaging Inventory Ta…" at bounding box center [763, 79] width 1526 height 1391
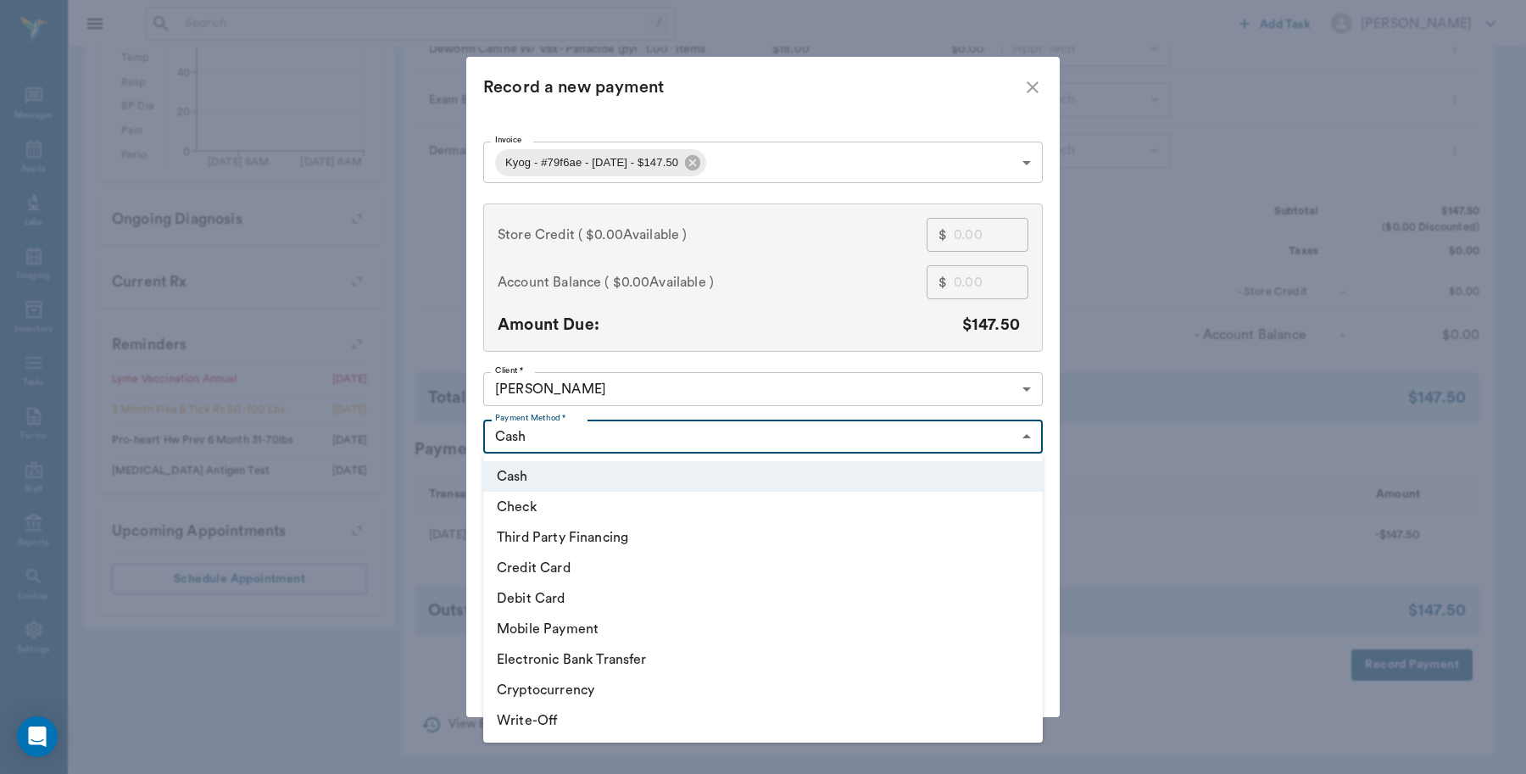
click at [562, 596] on li "Debit Card" at bounding box center [762, 598] width 559 height 31
type input "DEBIT_CARD"
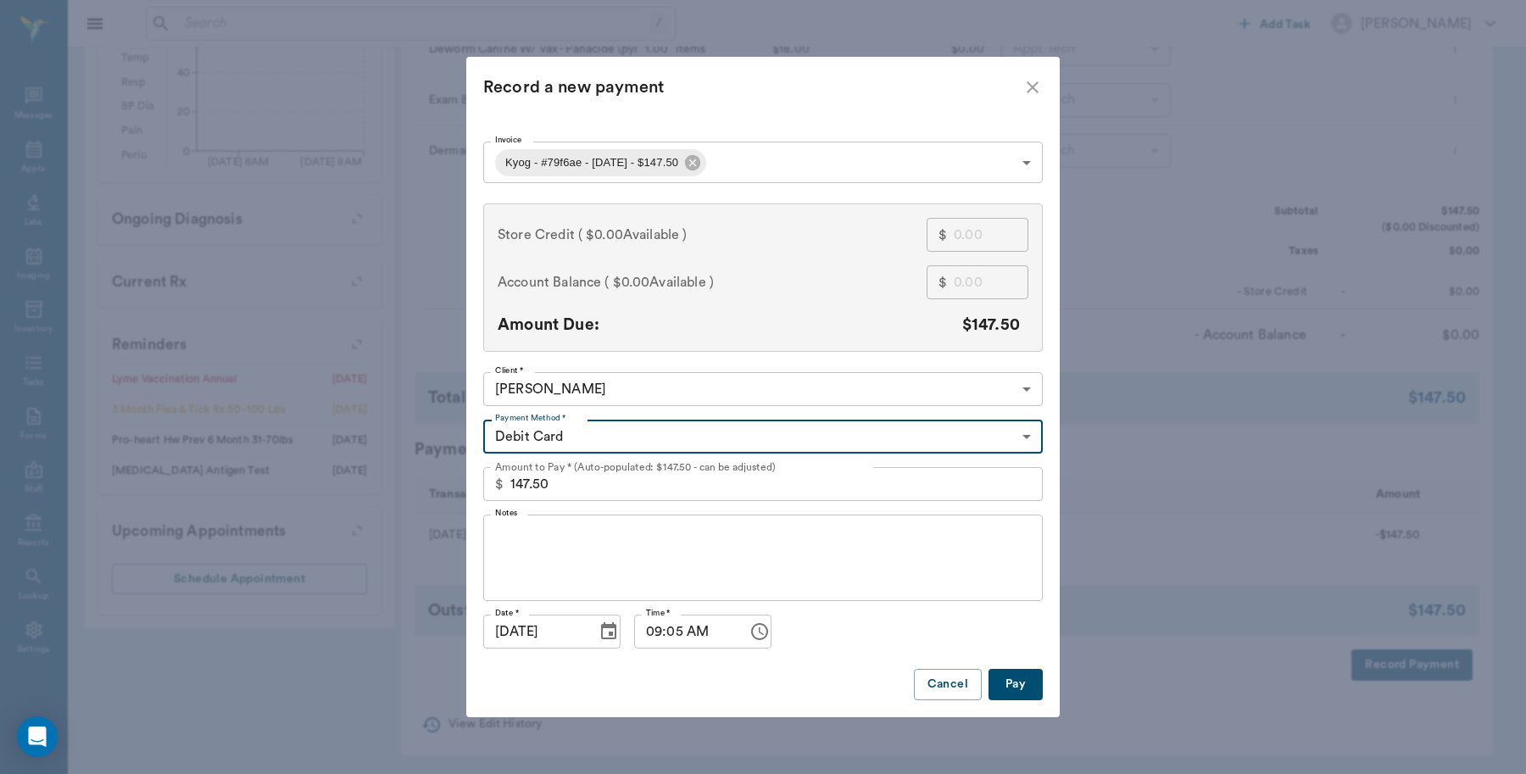
click at [1014, 692] on button "Pay" at bounding box center [1015, 684] width 54 height 31
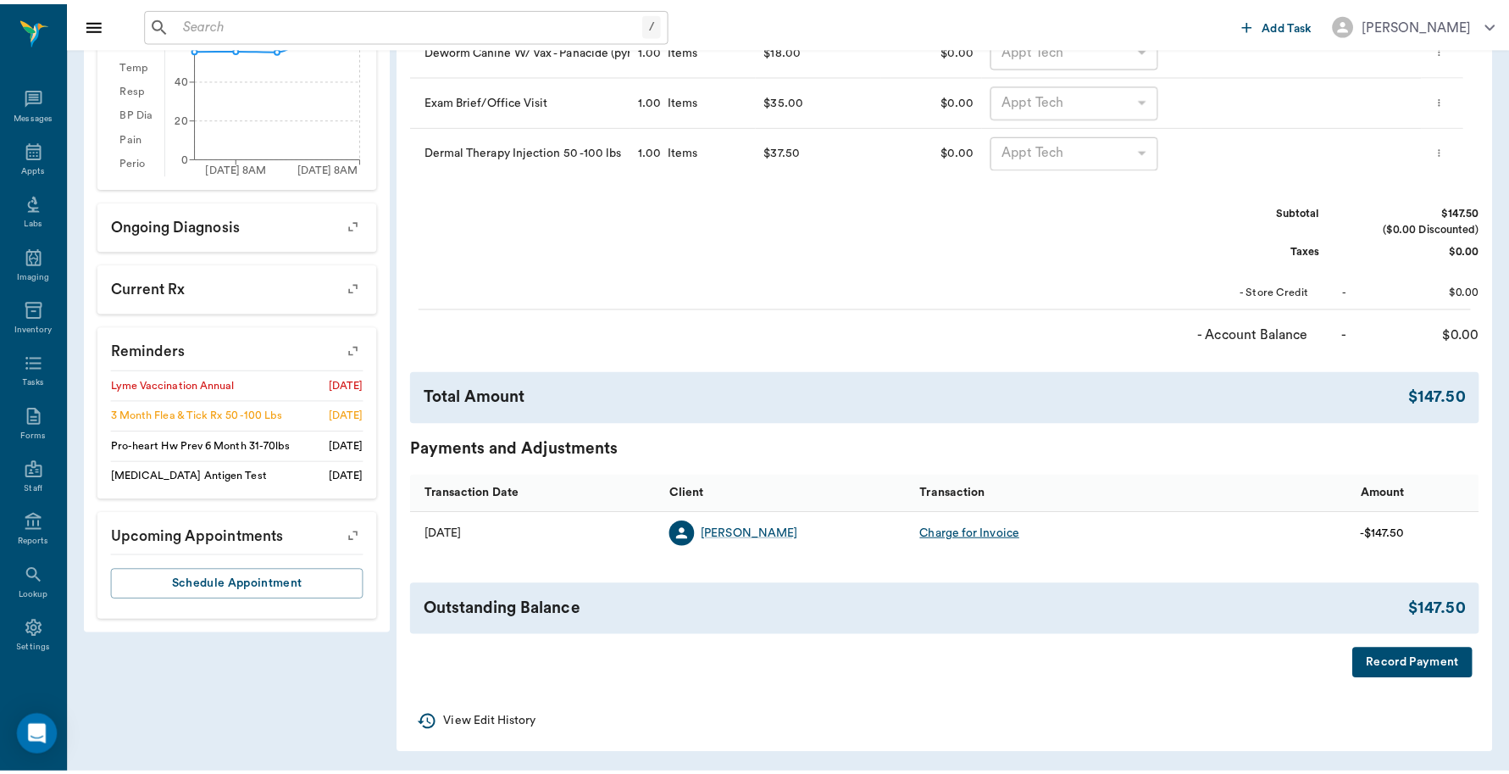
scroll to position [610, 0]
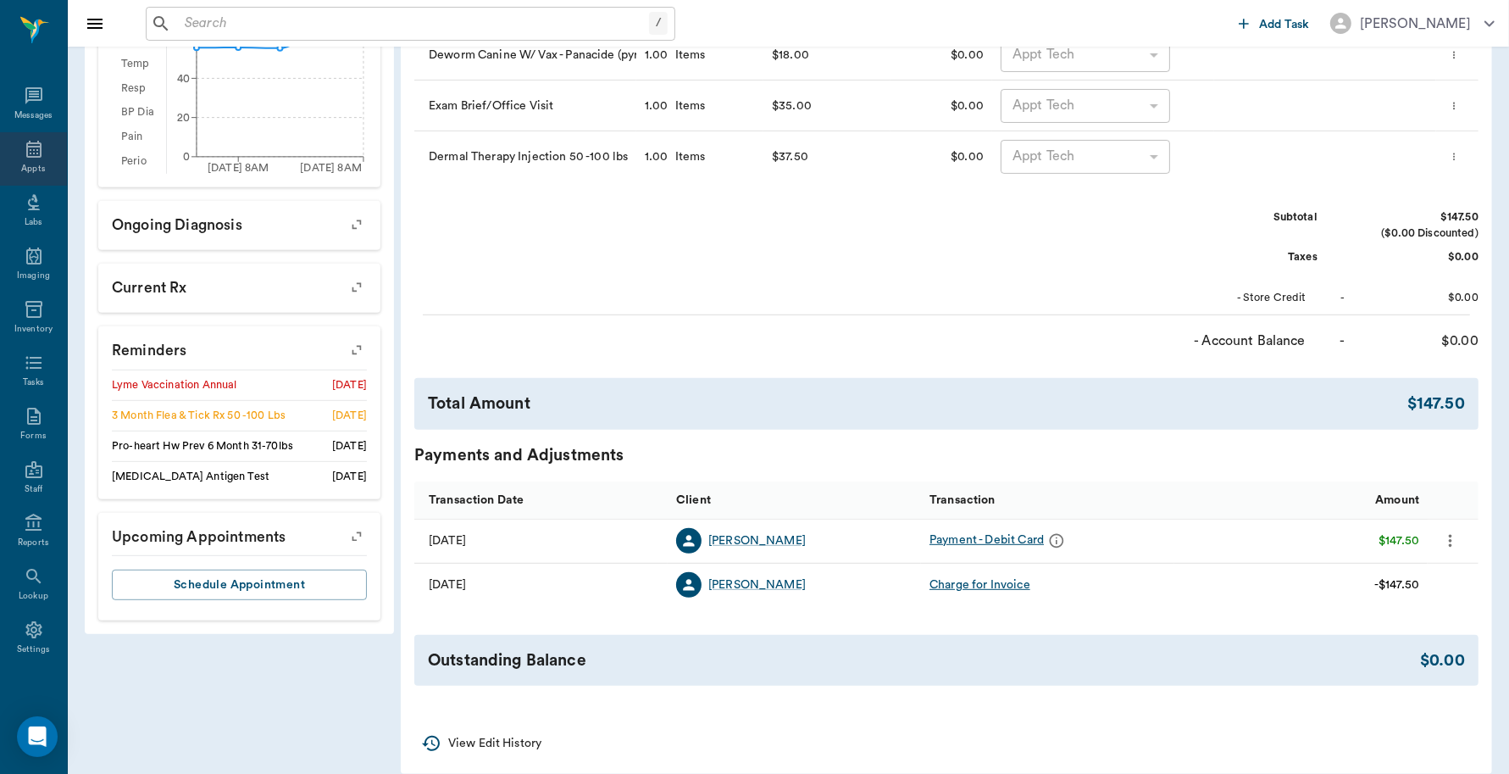
click at [21, 164] on div "Appts" at bounding box center [33, 169] width 24 height 13
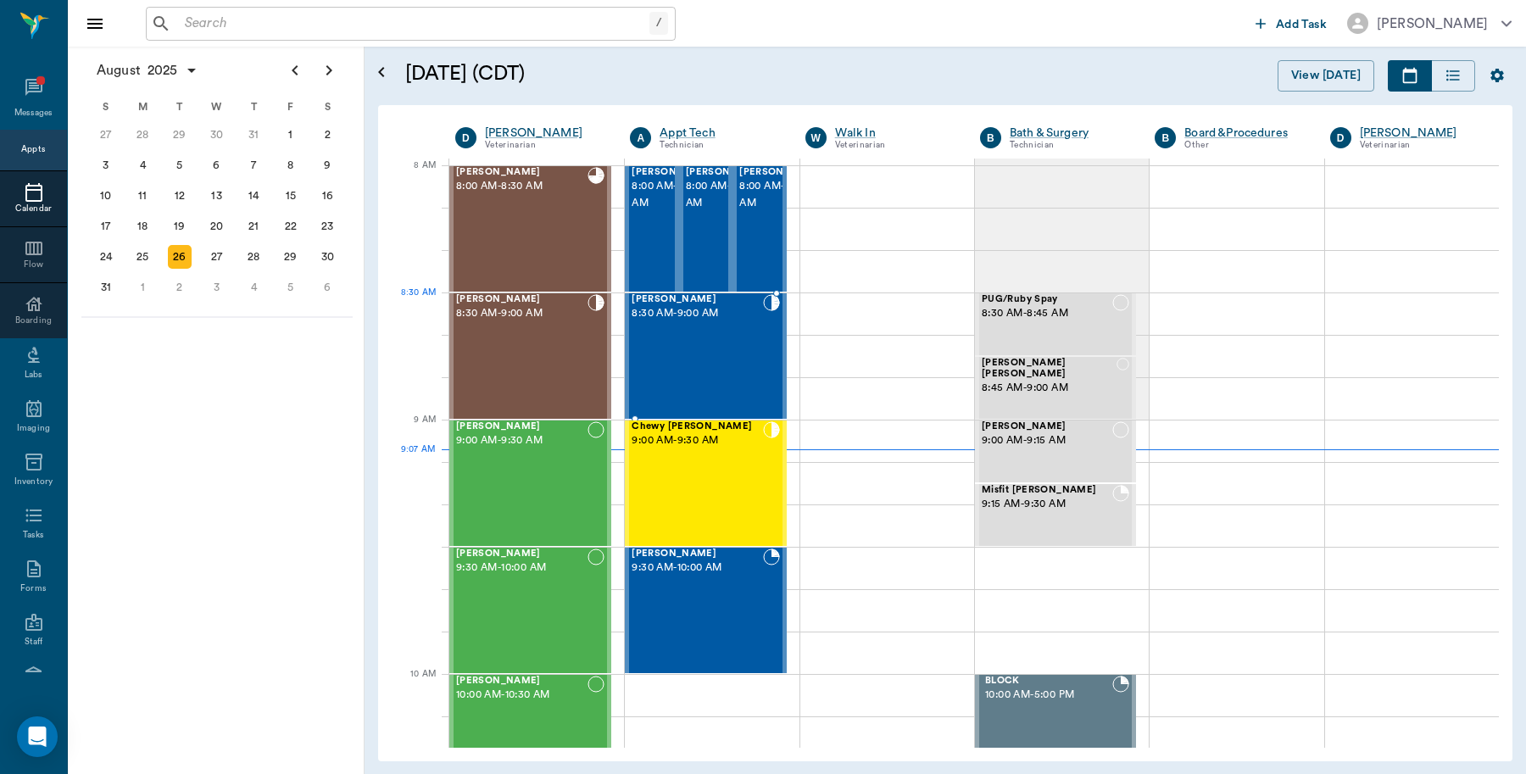
click at [678, 323] on div "Kyog McClung 8:30 AM - 9:00 AM" at bounding box center [696, 356] width 131 height 124
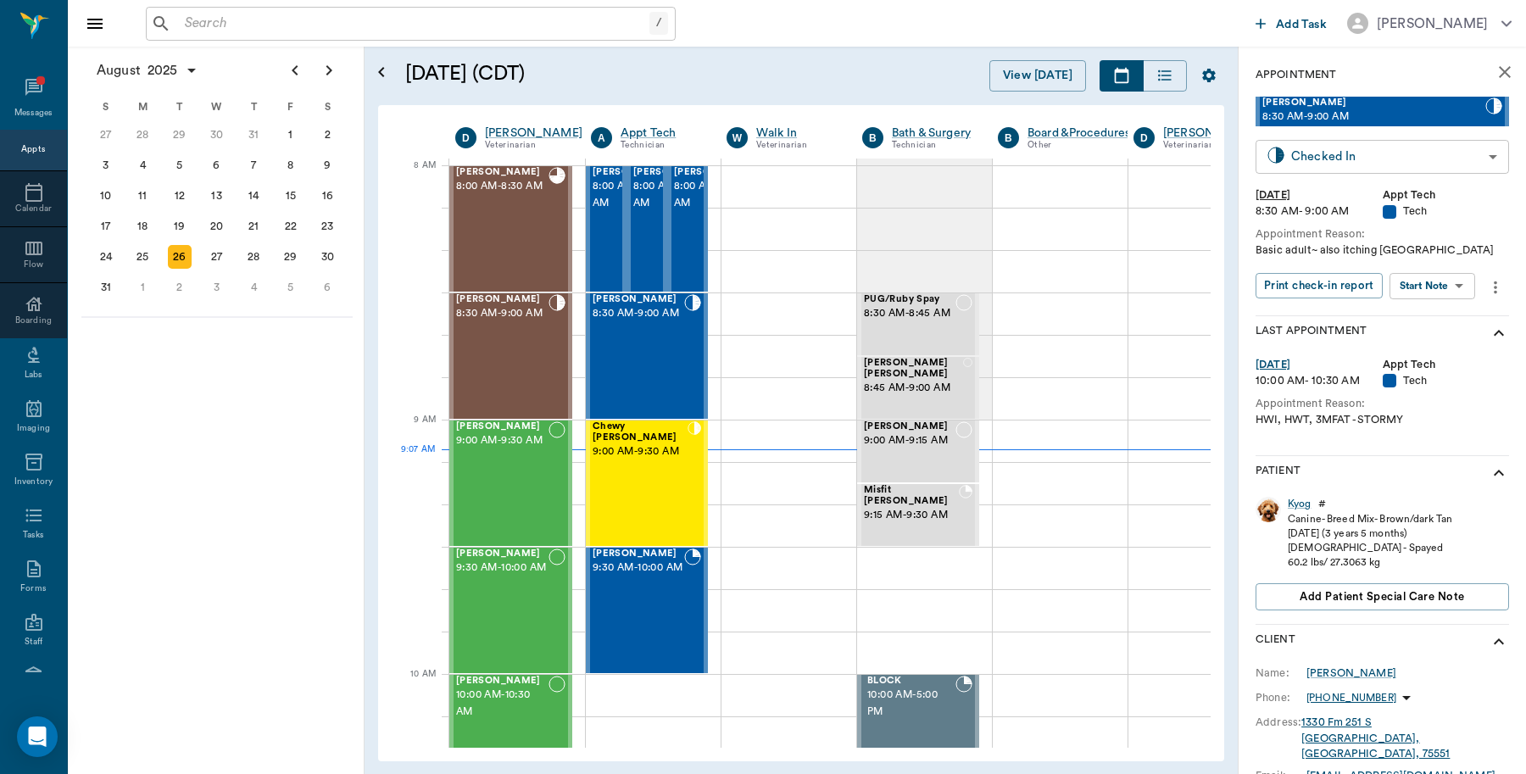
click at [1375, 145] on body "/ ​ Add Task Dr. Bert Ellsworth Nectar Messages Appts Calendar Flow Boarding La…" at bounding box center [763, 387] width 1526 height 774
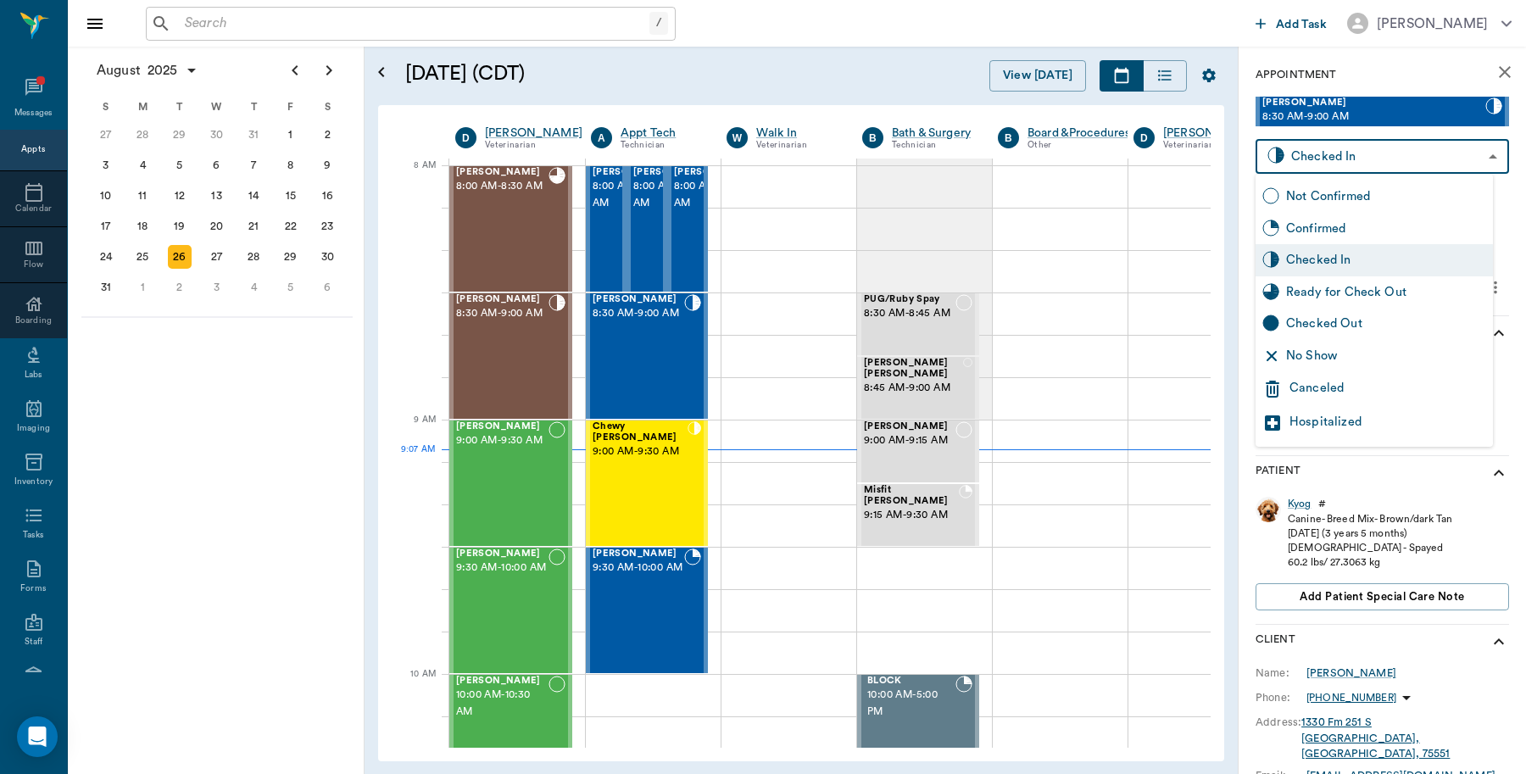
click at [1327, 290] on div "Ready for Check Out" at bounding box center [1386, 292] width 200 height 19
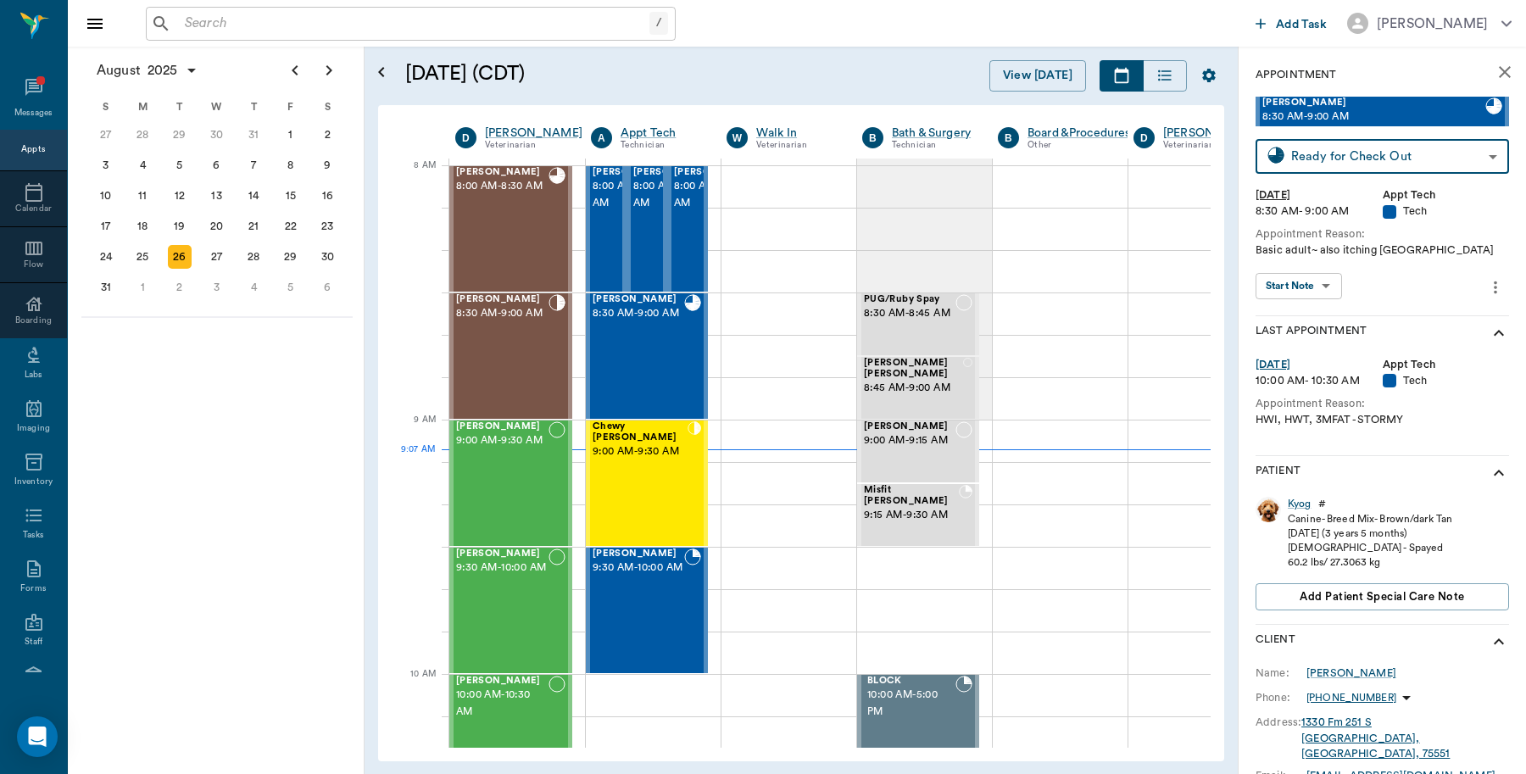
click at [1350, 149] on body "/ ​ Add Task Dr. Bert Ellsworth Nectar Messages Appts Calendar Flow Boarding La…" at bounding box center [763, 387] width 1526 height 774
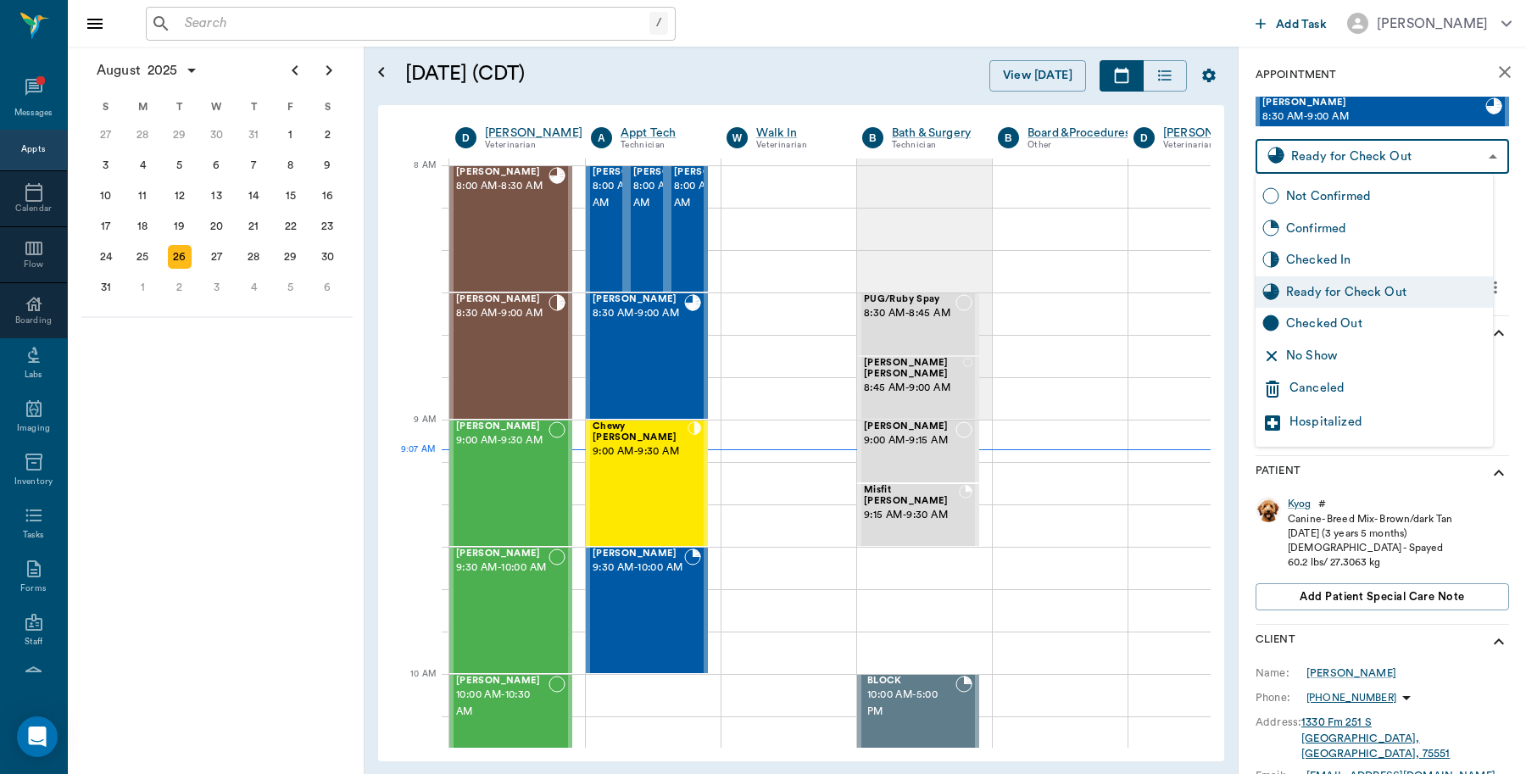
click at [1318, 302] on div "Ready for Check Out" at bounding box center [1373, 292] width 237 height 32
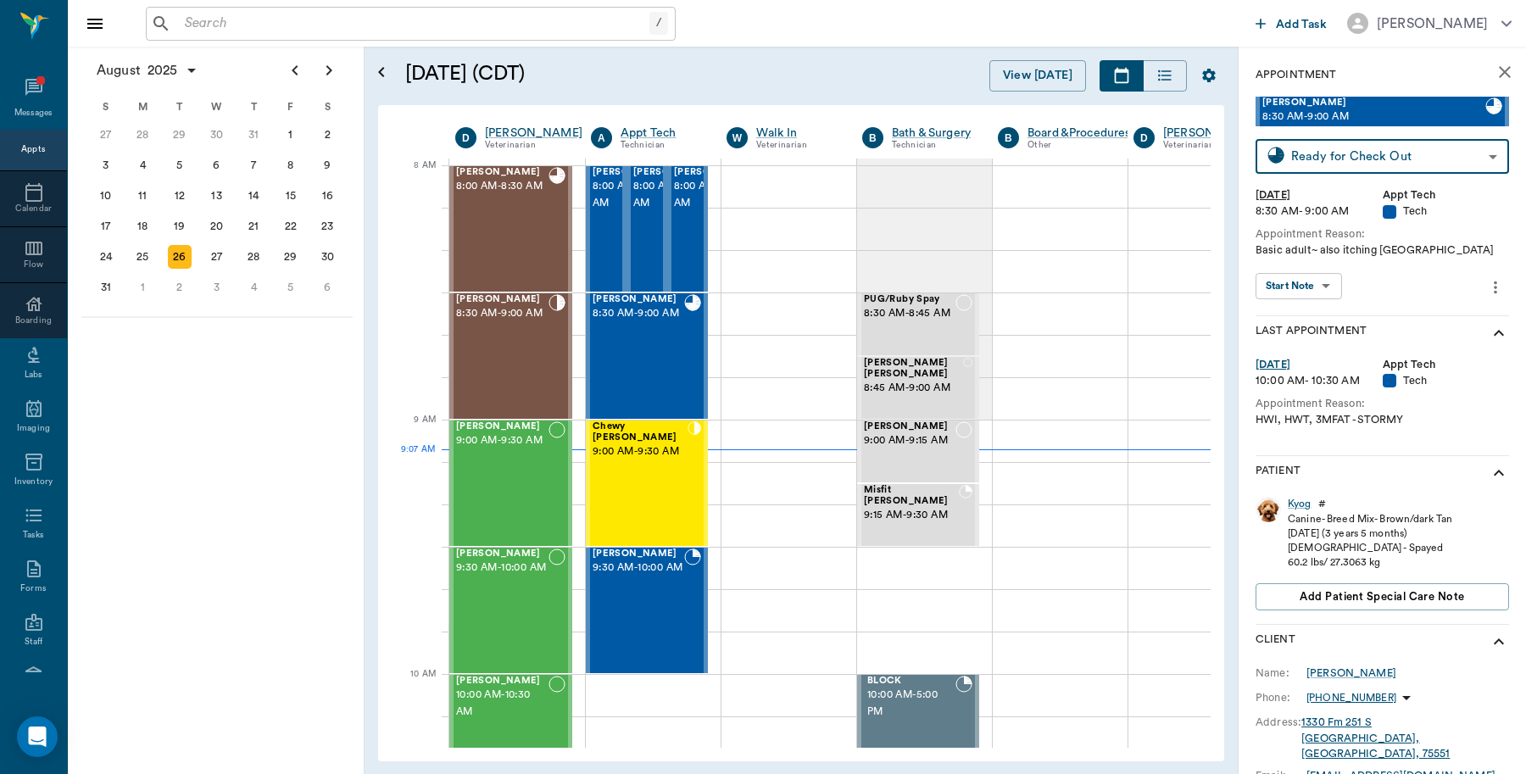
click at [1336, 157] on body "/ ​ Add Task Dr. Bert Ellsworth Nectar Messages Appts Calendar Flow Boarding La…" at bounding box center [763, 387] width 1526 height 774
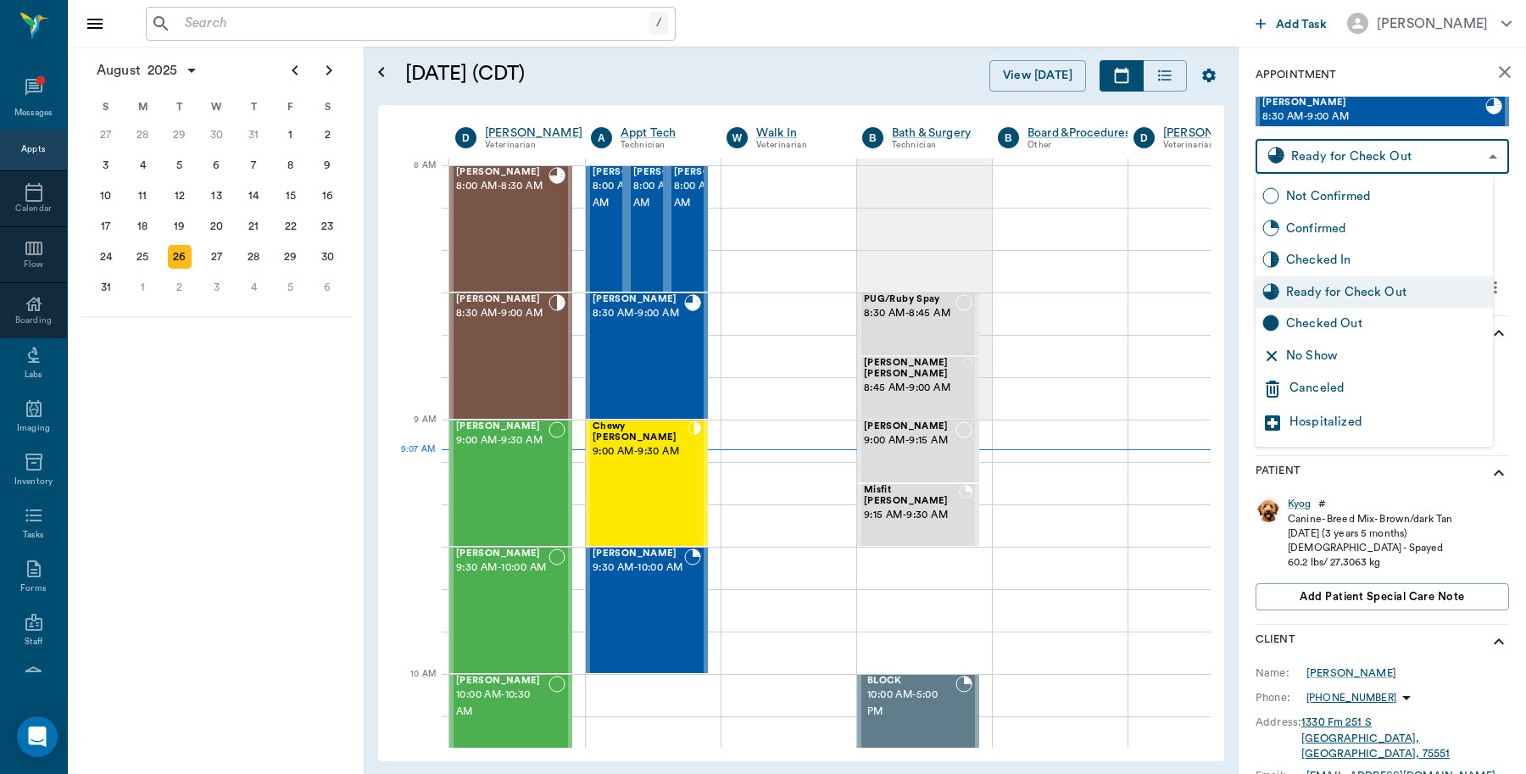
click at [1280, 316] on div "Checked Out" at bounding box center [1373, 324] width 237 height 32
type input "CHECKED_OUT"
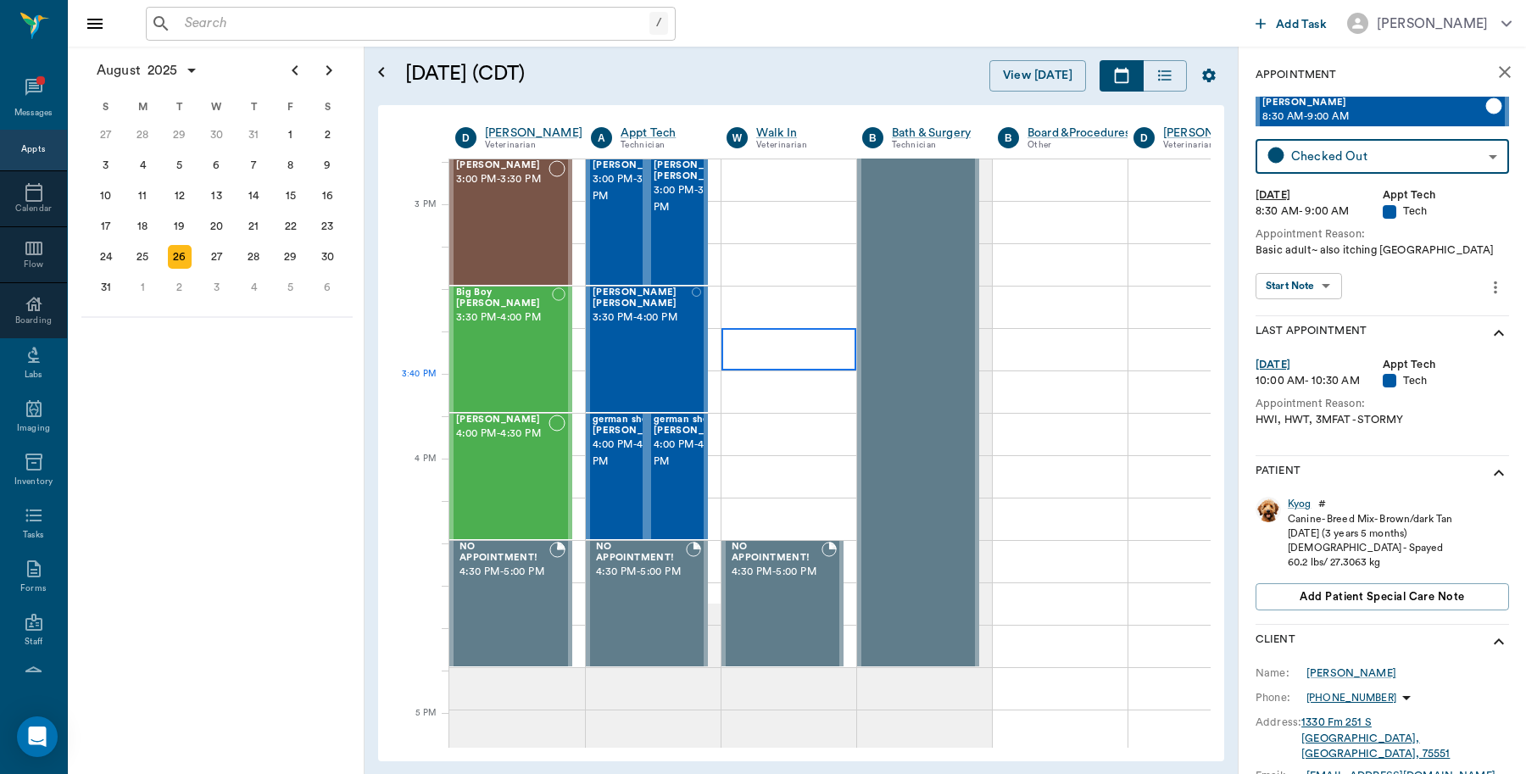
scroll to position [1801, 0]
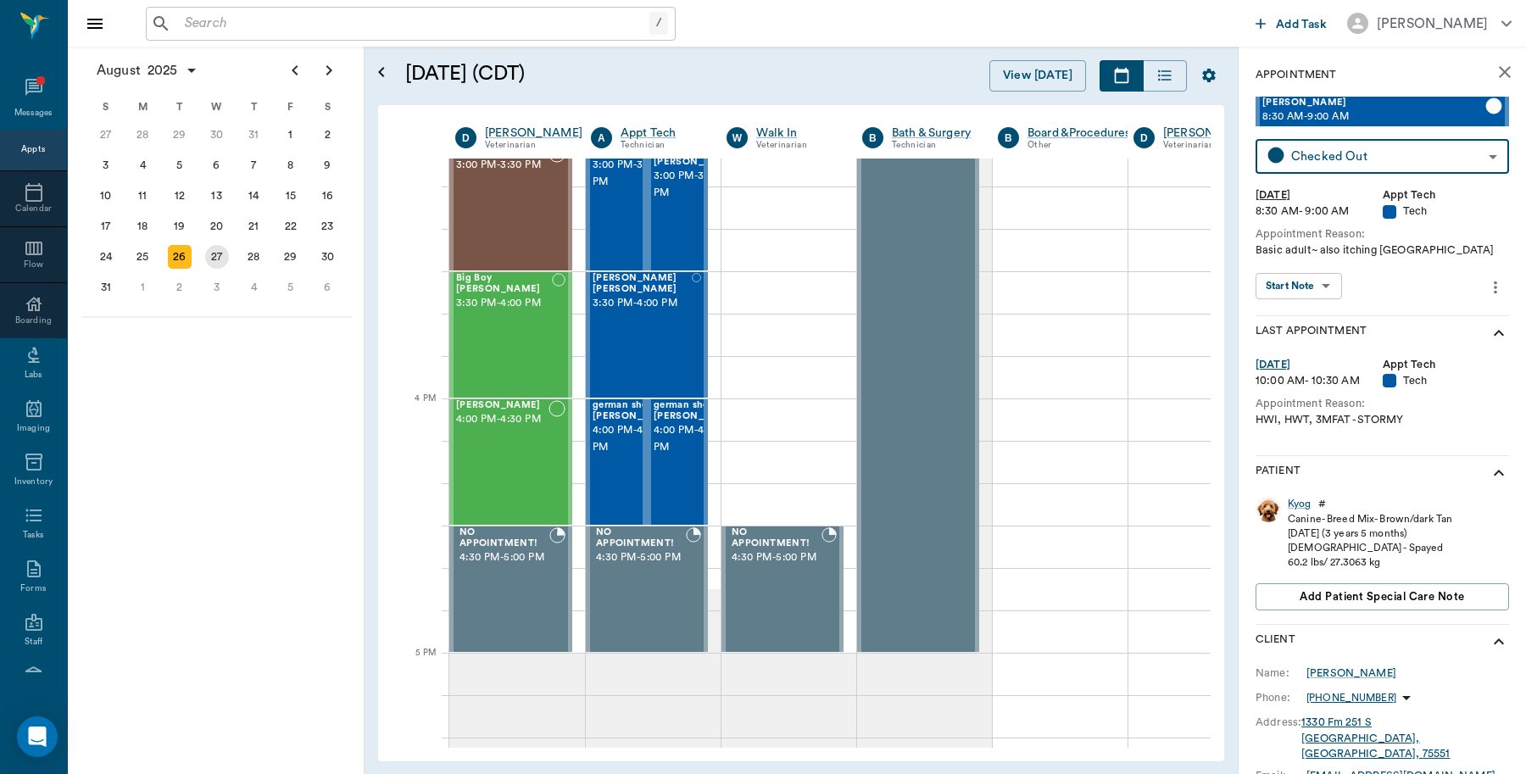
click at [227, 251] on div "27" at bounding box center [216, 257] width 37 height 31
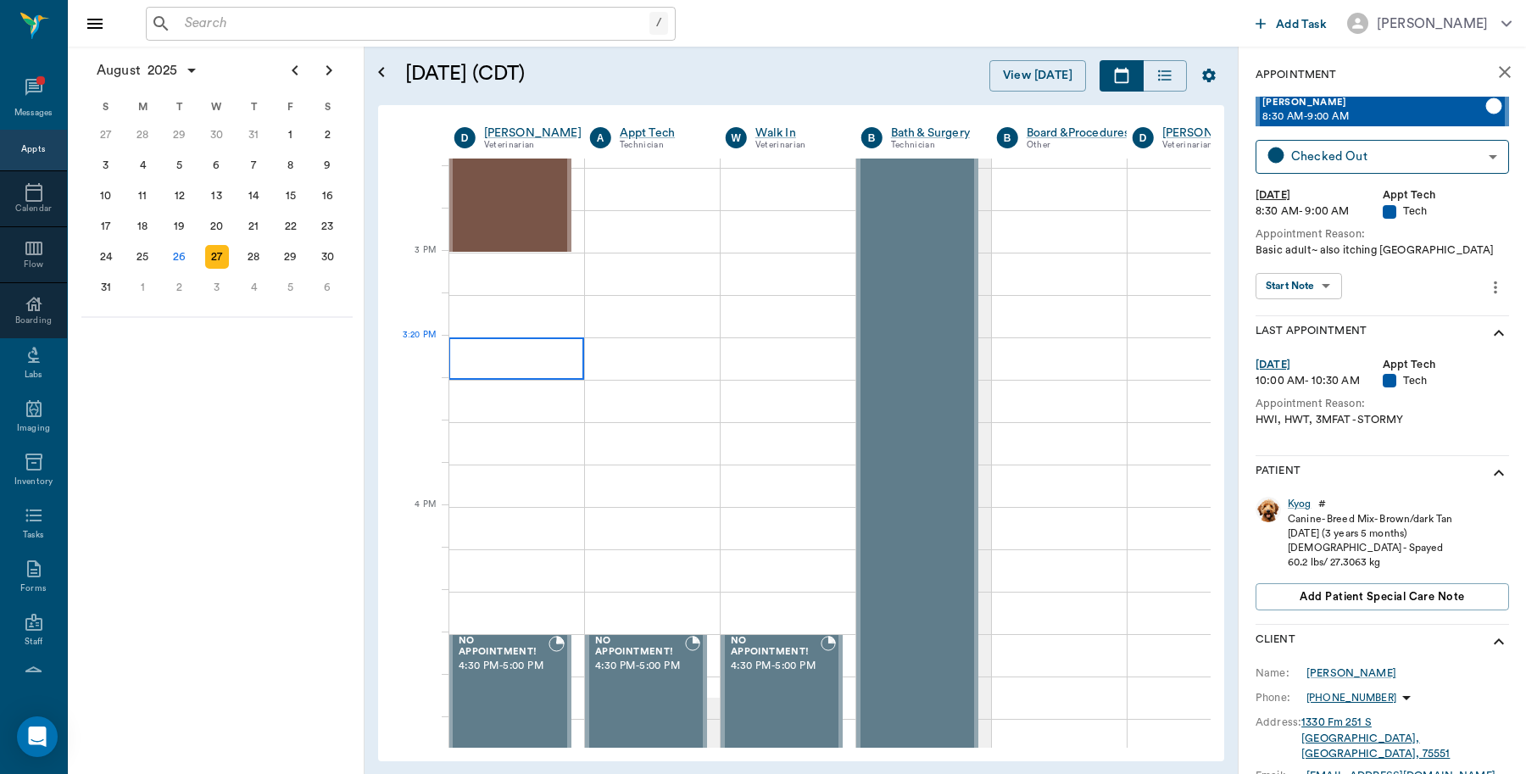
scroll to position [1695, 1]
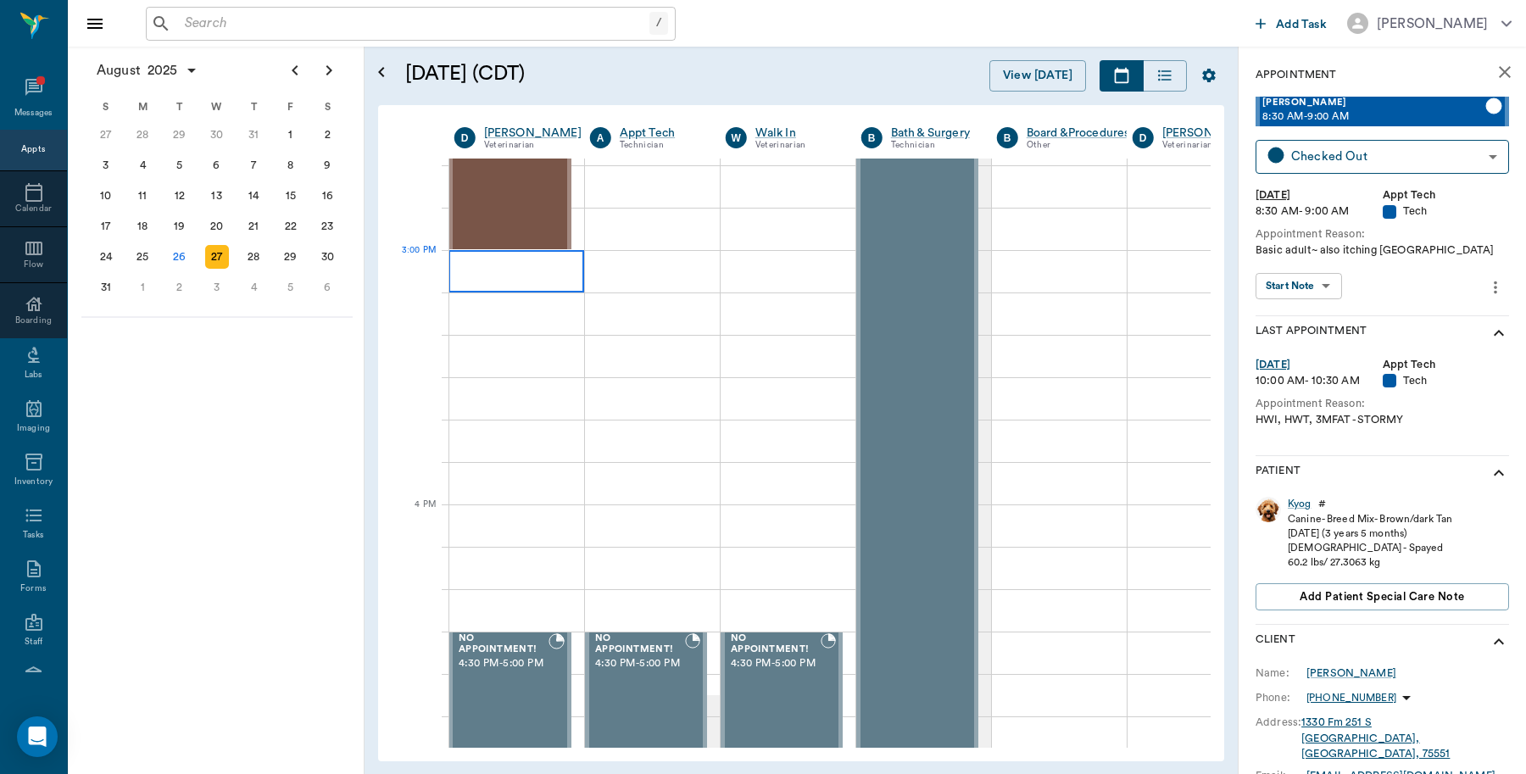
click at [510, 273] on div at bounding box center [516, 271] width 136 height 42
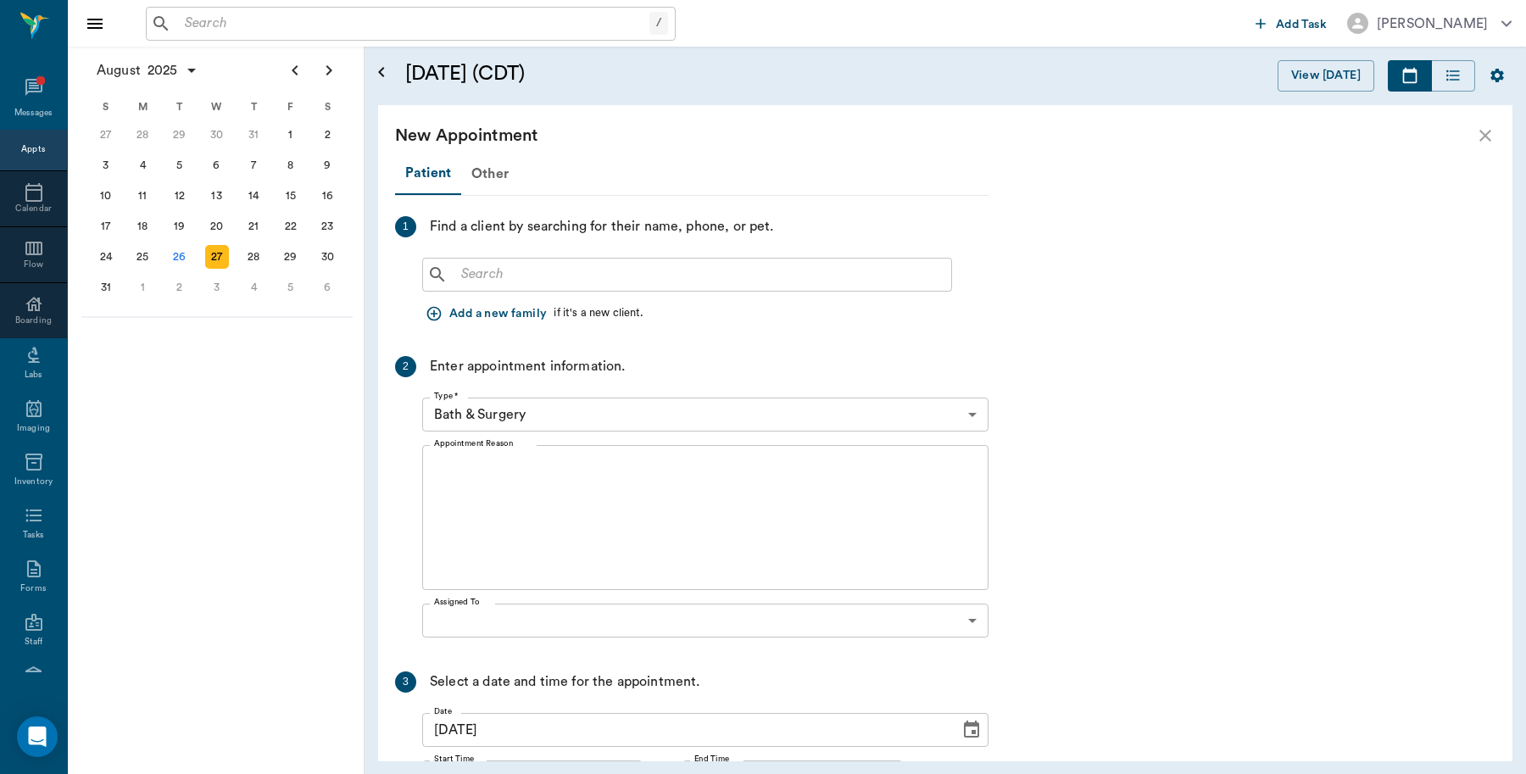
scroll to position [1695, 0]
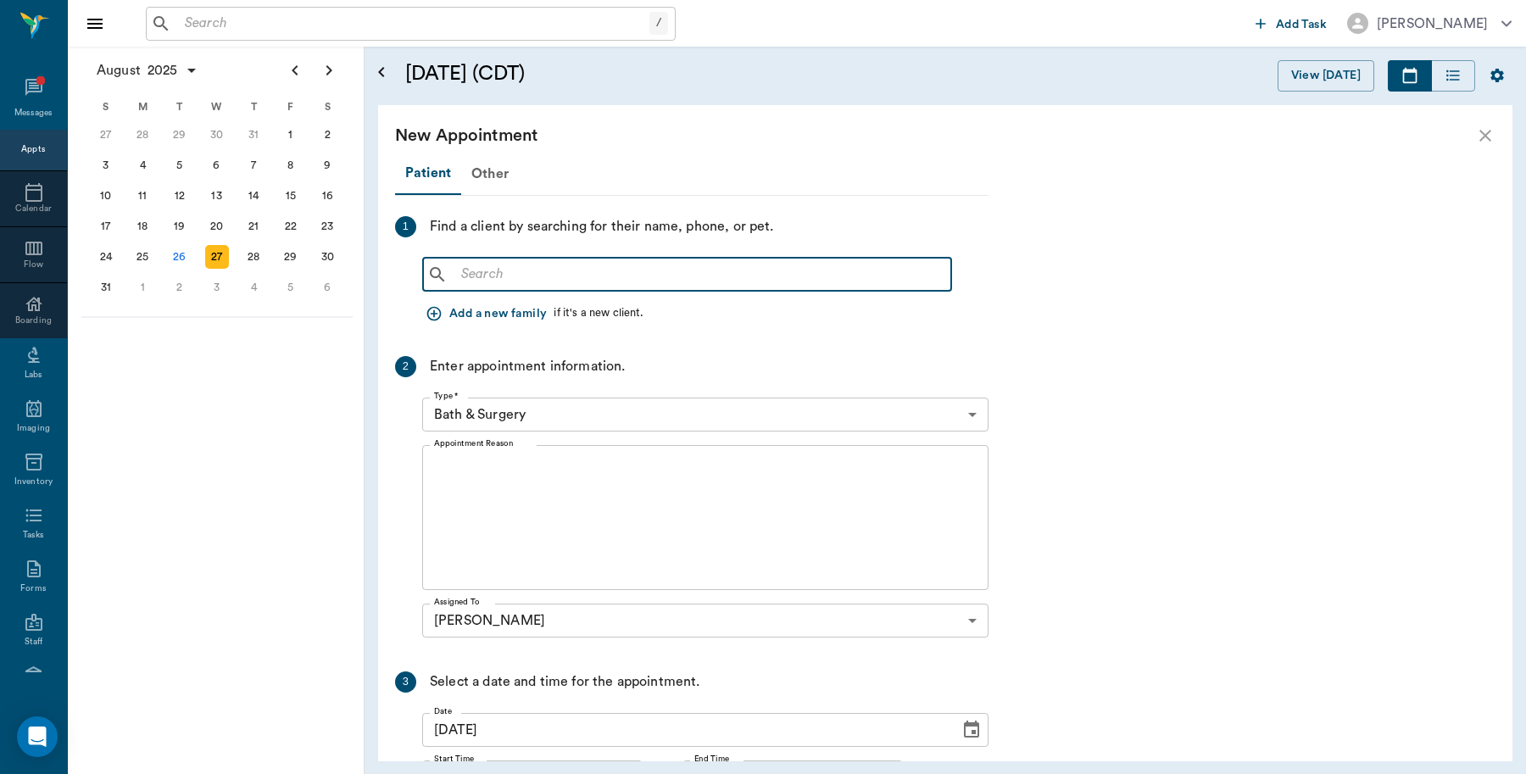
click at [623, 284] on input "text" at bounding box center [699, 275] width 490 height 24
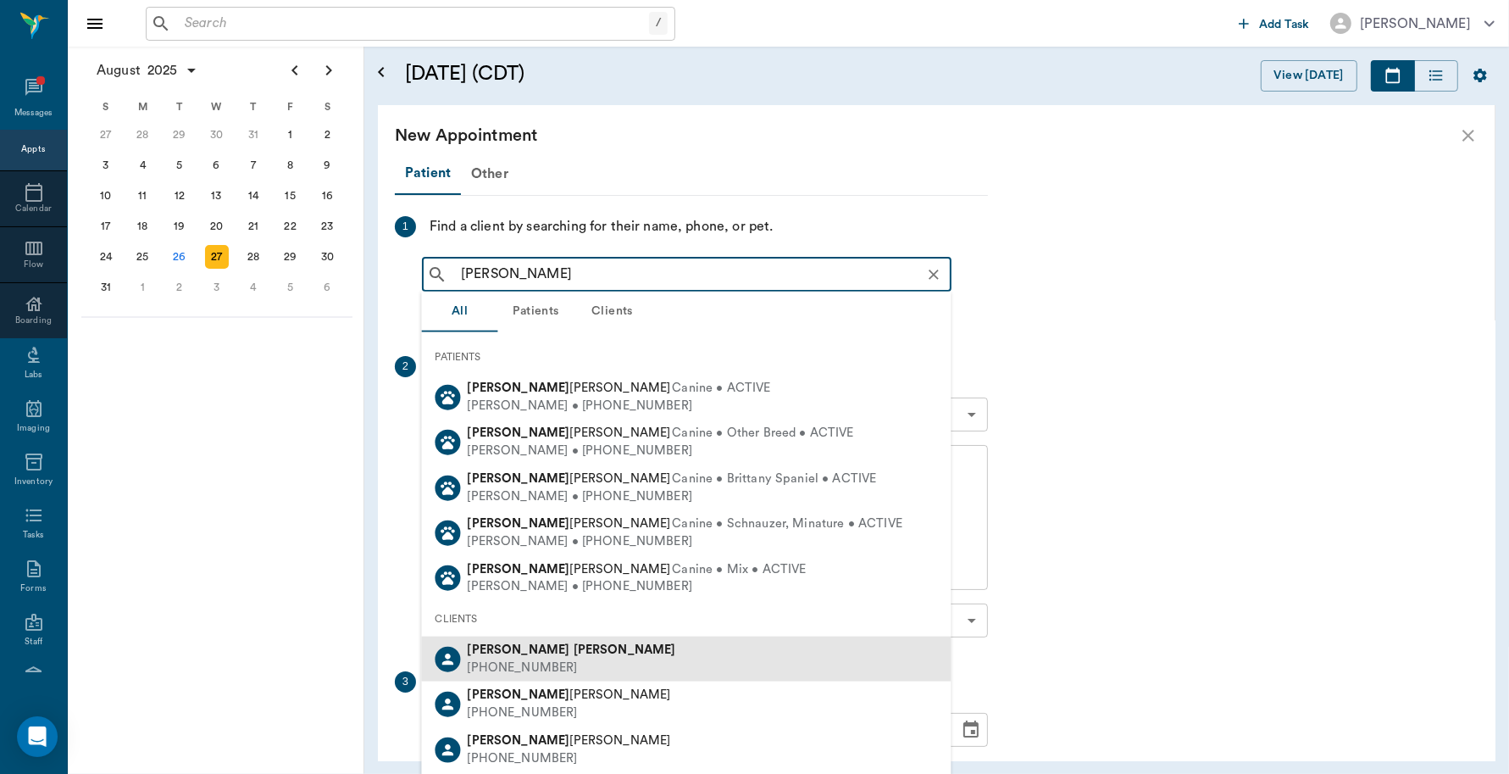
click at [484, 664] on div "(903) 665-4475" at bounding box center [572, 668] width 208 height 18
type input "Jill Crocker"
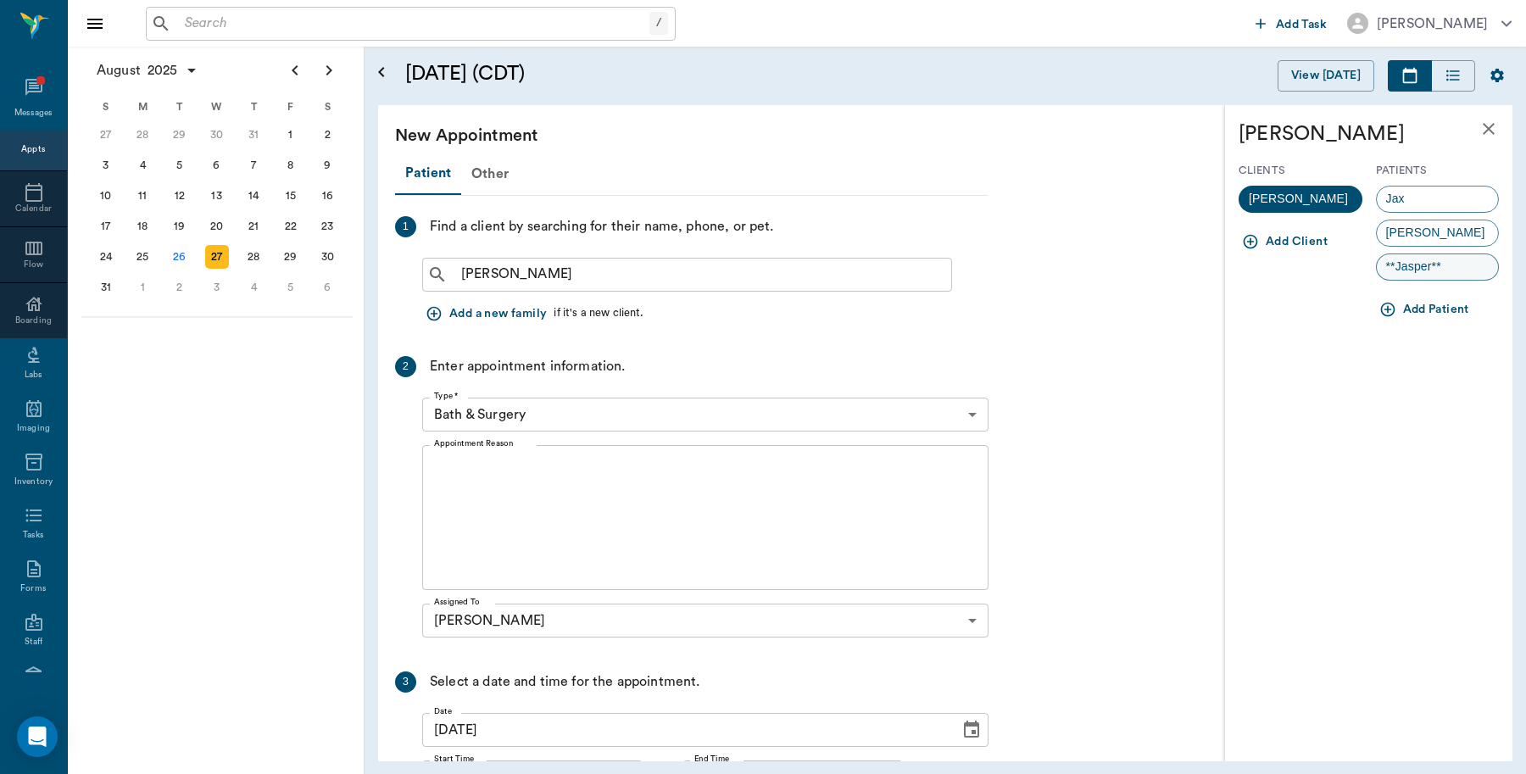
click at [1433, 270] on span "**Jasper**" at bounding box center [1413, 267] width 74 height 18
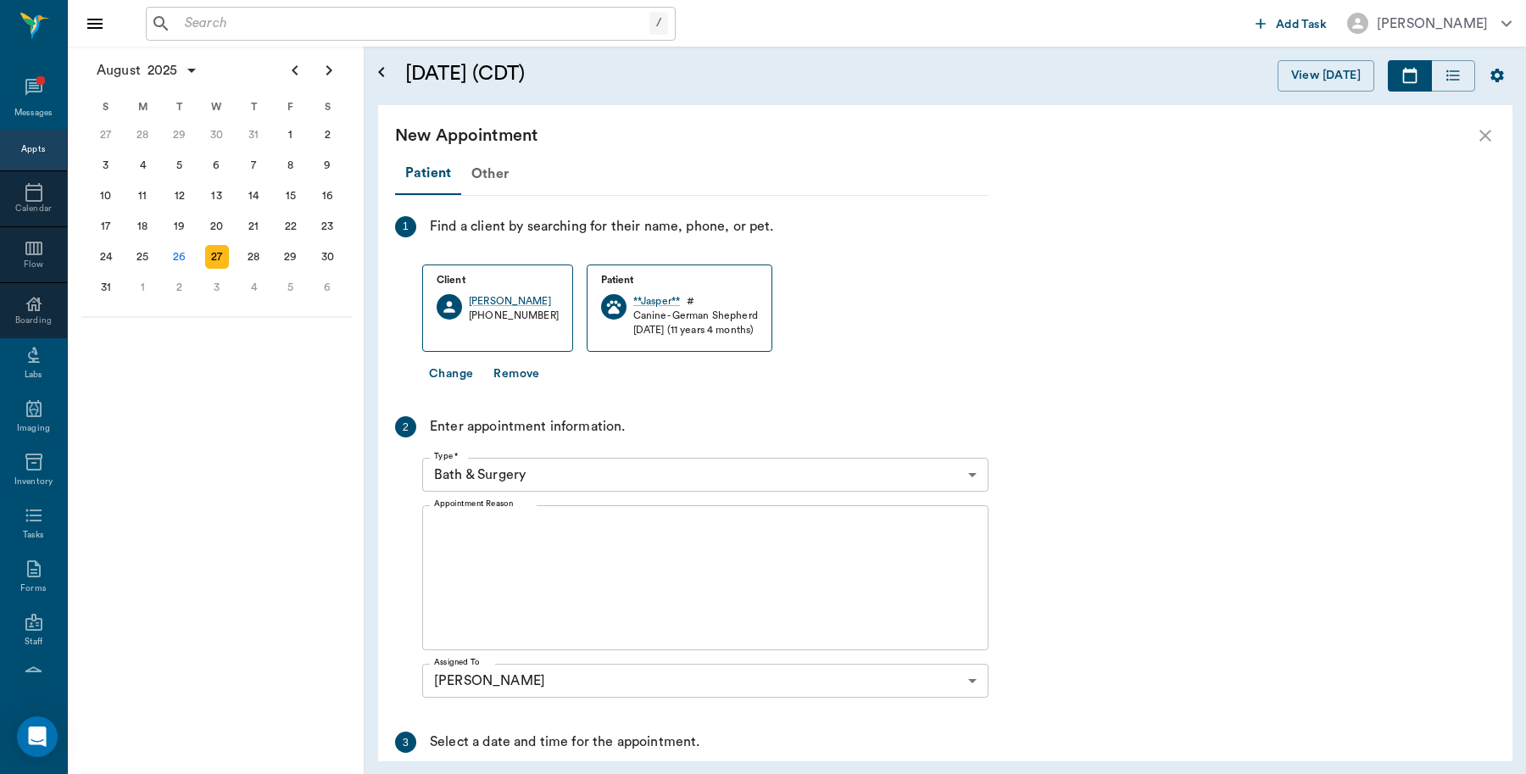
click at [535, 472] on body "/ ​ Add Task Dr. Bert Ellsworth Nectar Messages Appts Calendar Flow Boarding La…" at bounding box center [763, 387] width 1526 height 774
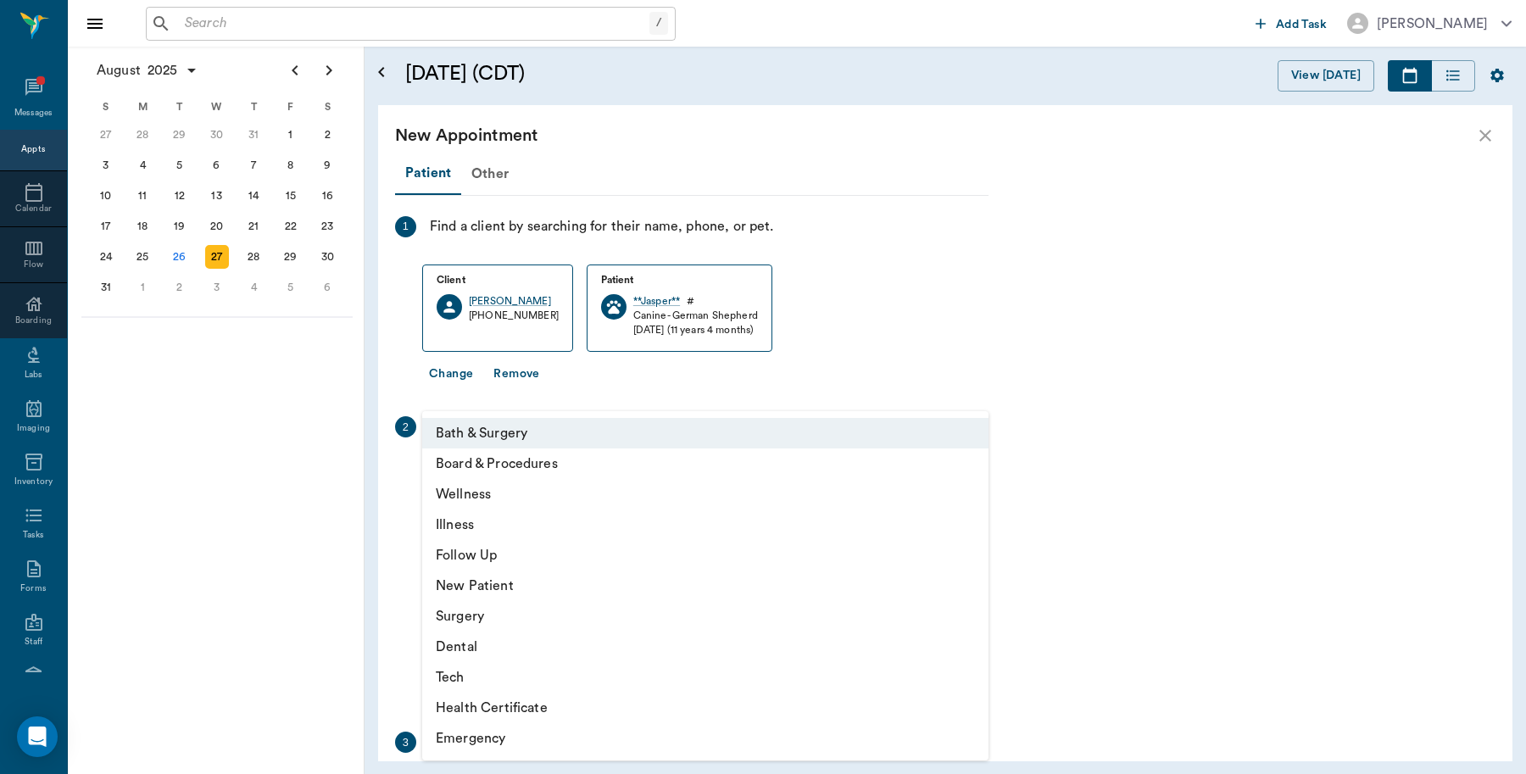
click at [507, 485] on li "Wellness" at bounding box center [705, 494] width 566 height 31
type input "65d2be4f46e3a538d89b8c14"
type input "03:30 PM"
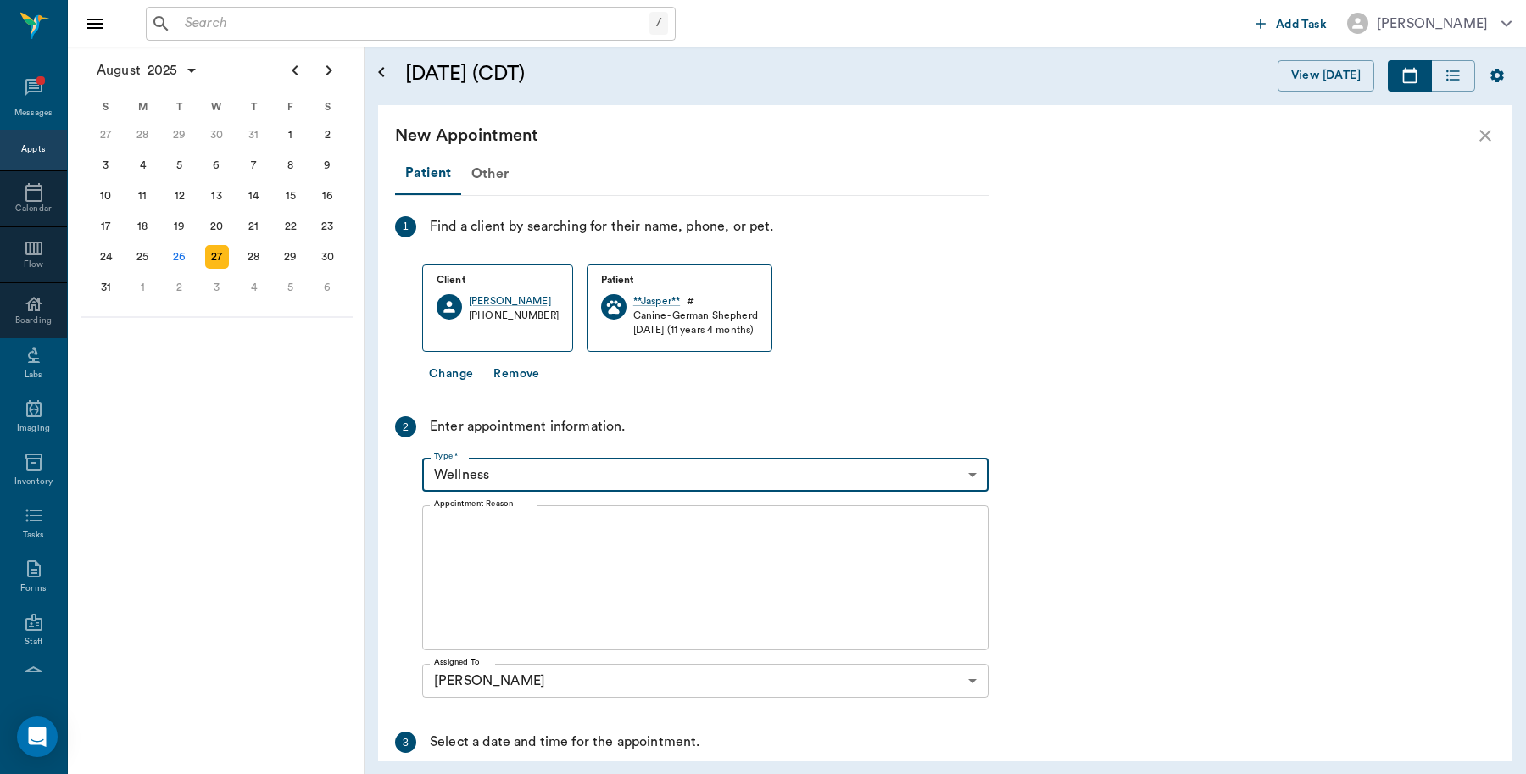
click at [549, 536] on textarea "Appointment Reason" at bounding box center [705, 578] width 542 height 117
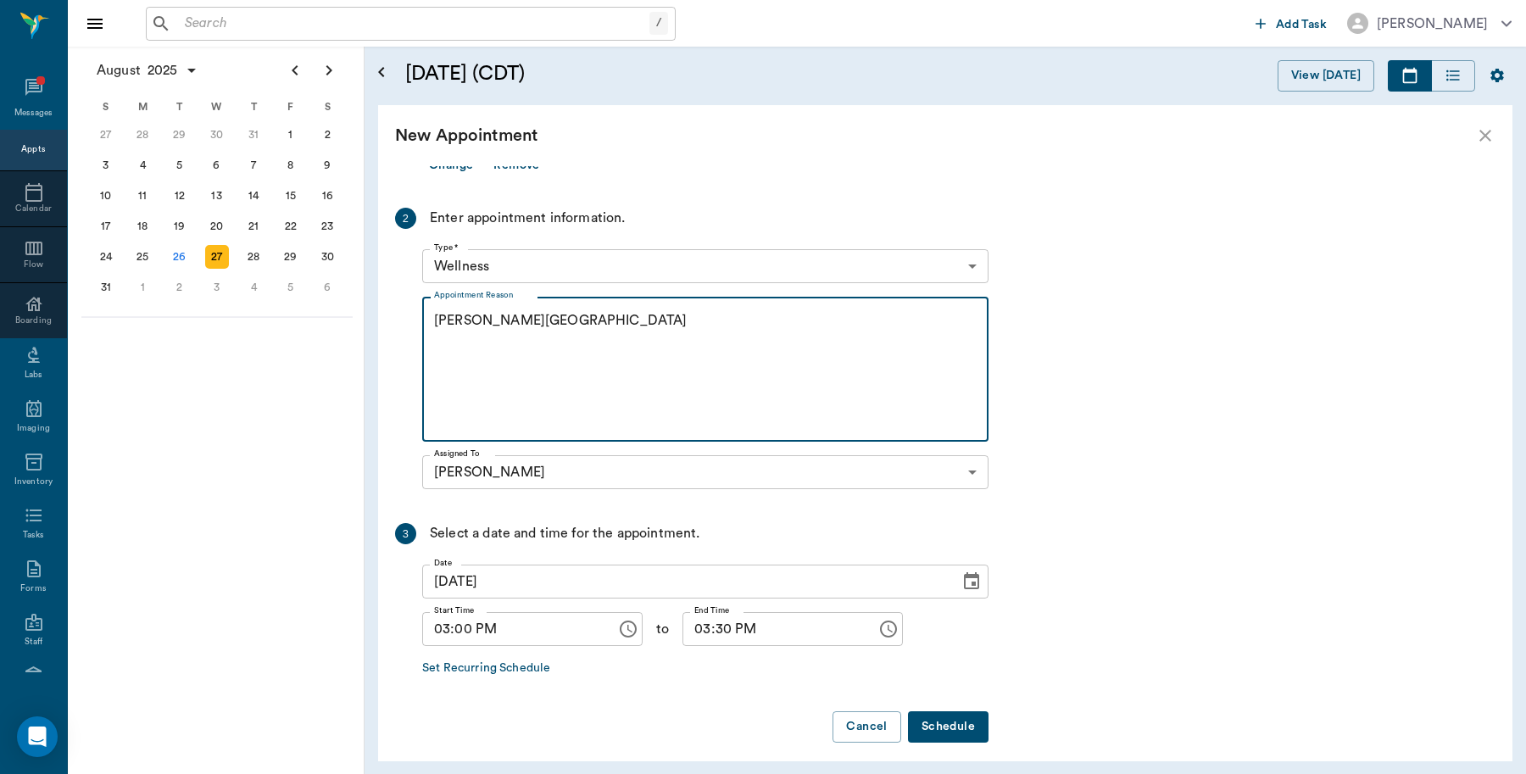
scroll to position [220, 0]
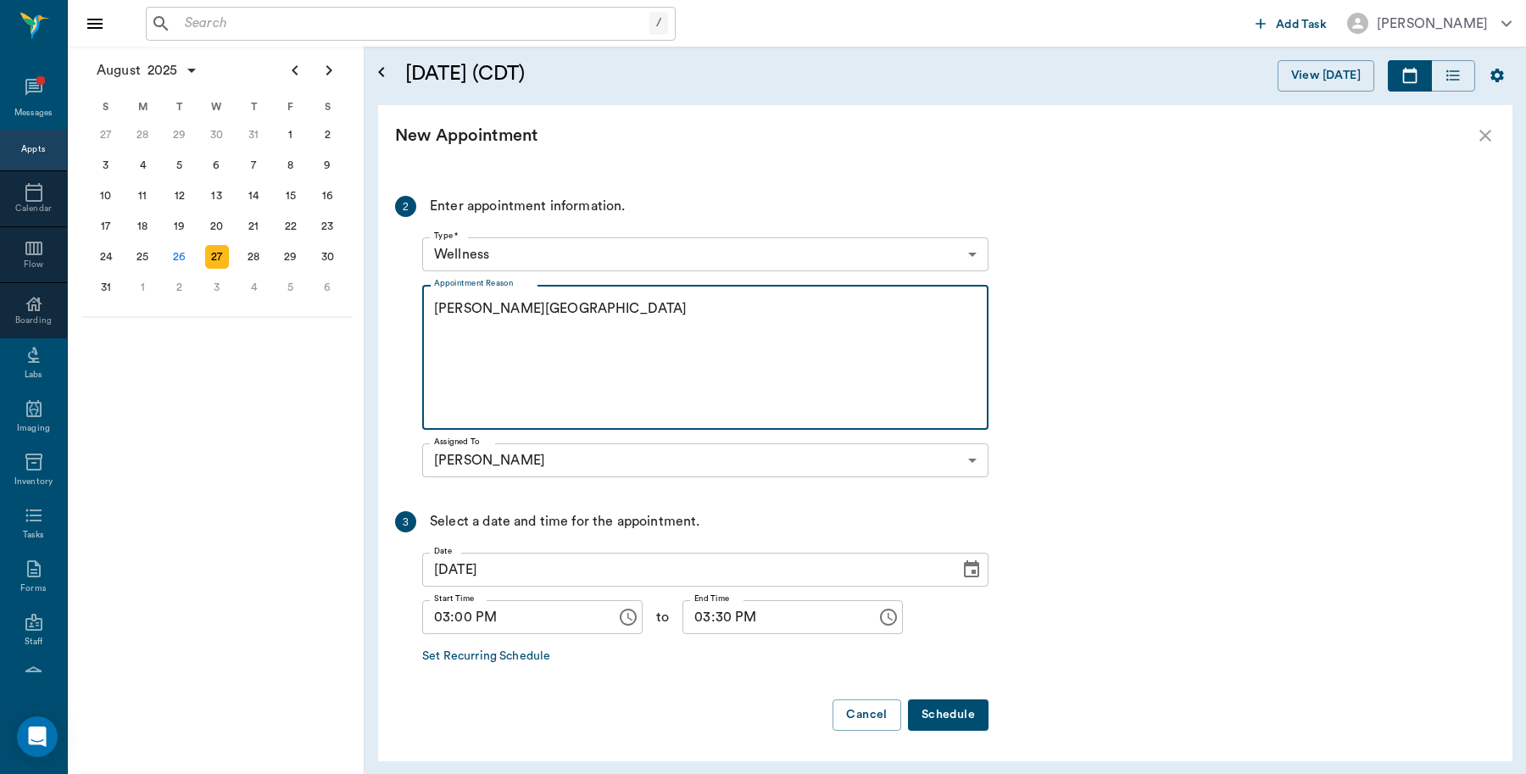
type textarea "Euth Caryn"
click at [968, 714] on button "Schedule" at bounding box center [948, 714] width 81 height 31
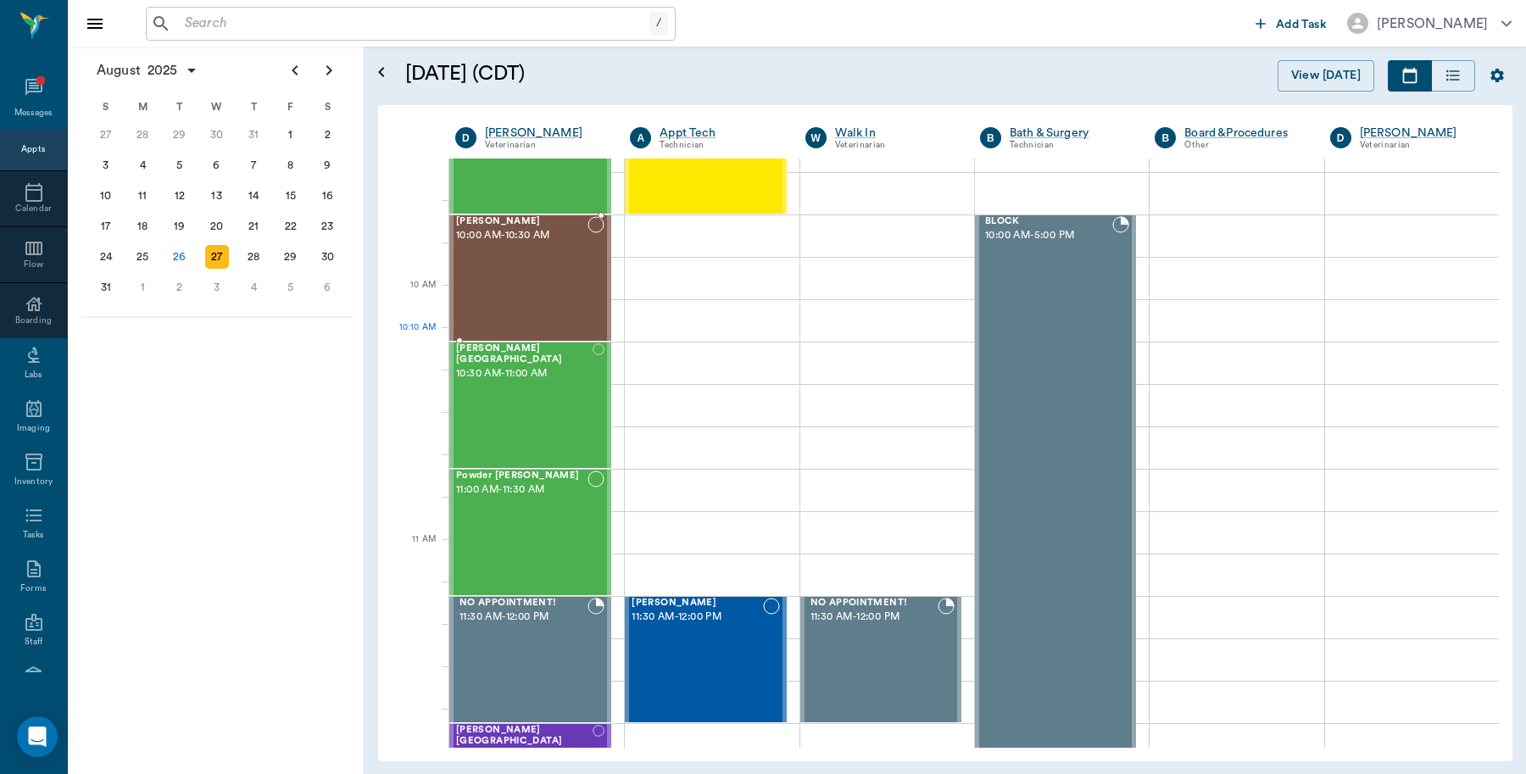
scroll to position [212, 0]
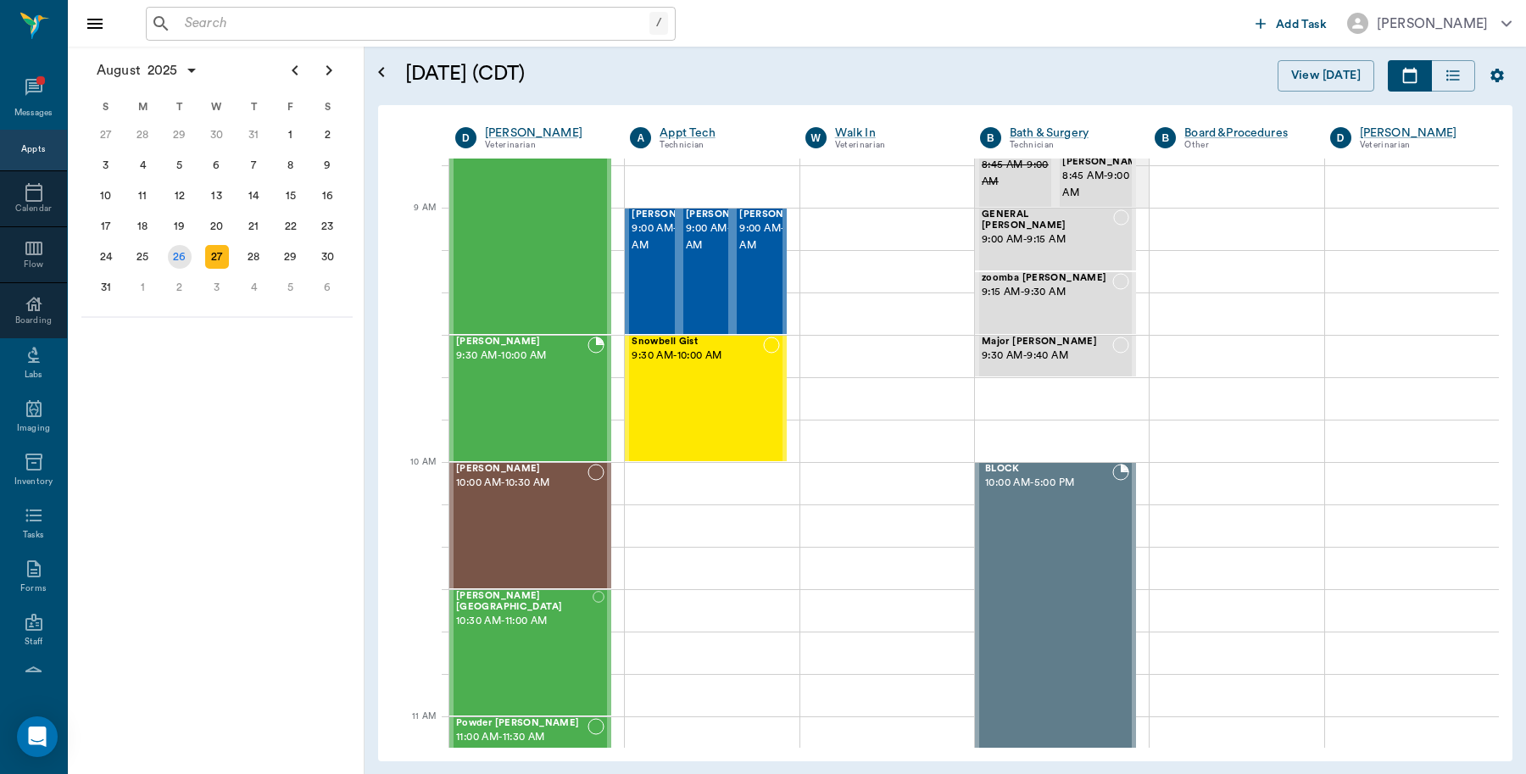
click at [170, 253] on div "26" at bounding box center [180, 257] width 24 height 24
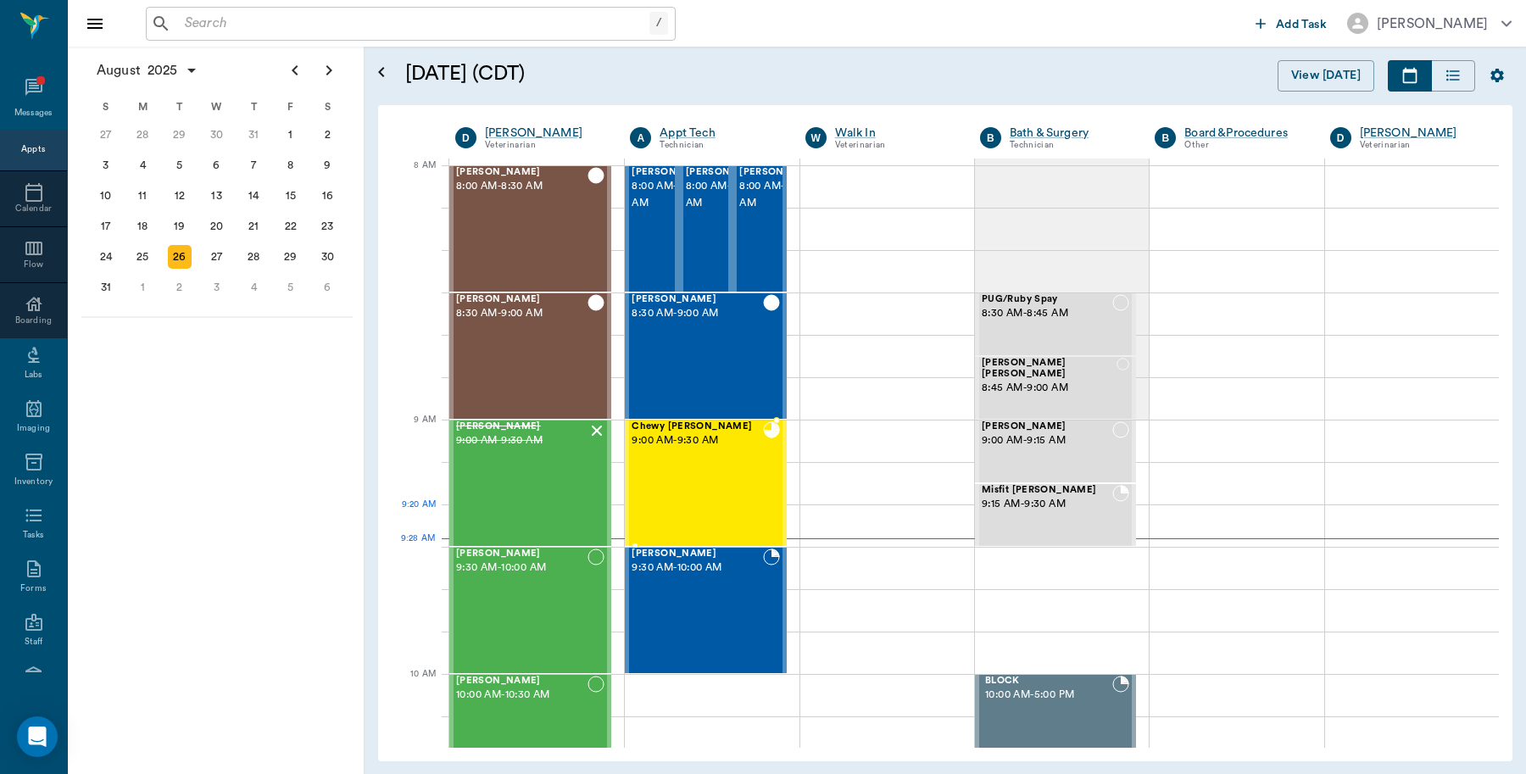
click at [691, 459] on div "Chewy Ayers 9:00 AM - 9:30 AM" at bounding box center [696, 483] width 131 height 124
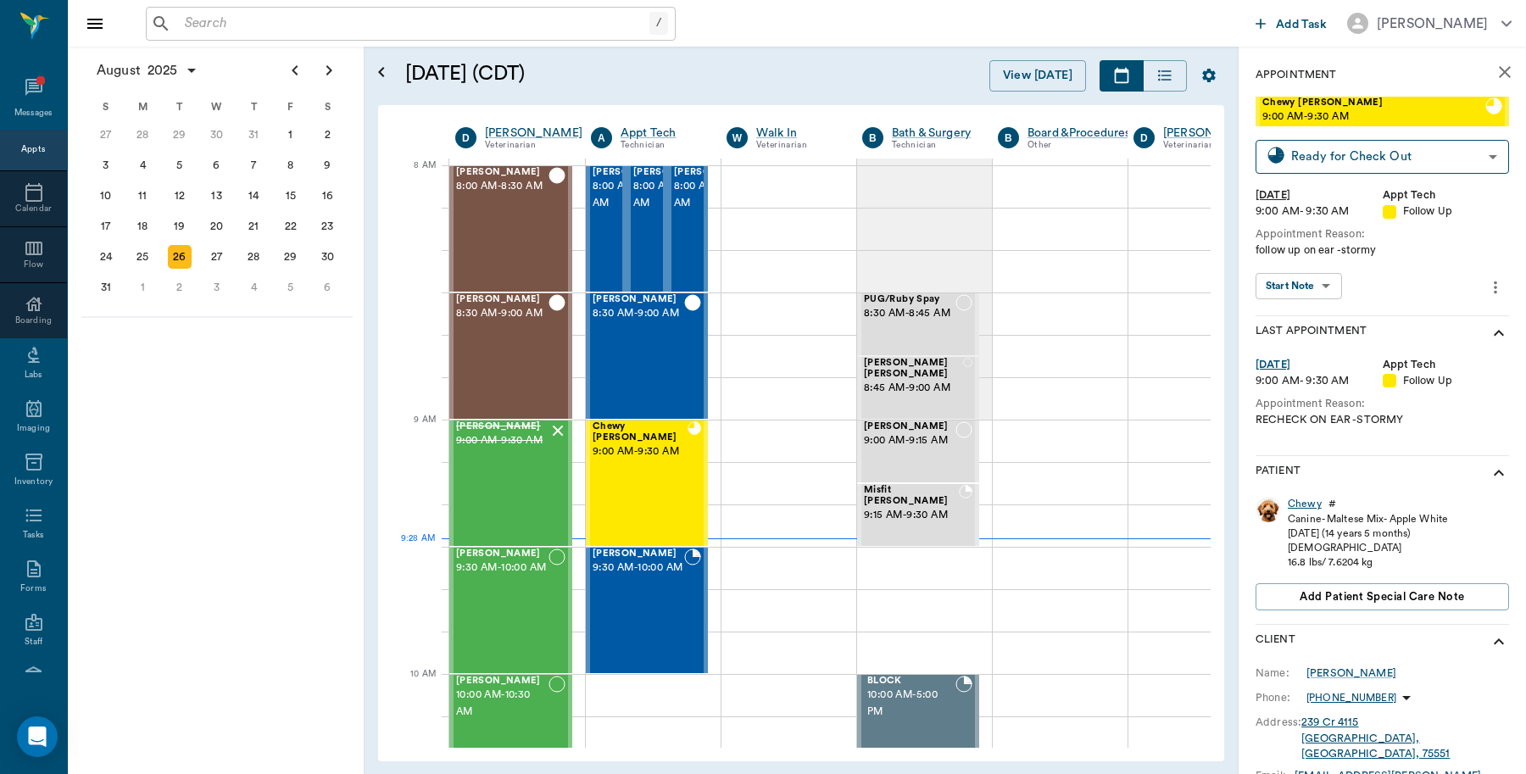
click at [1307, 503] on div "Chewy" at bounding box center [1304, 504] width 34 height 14
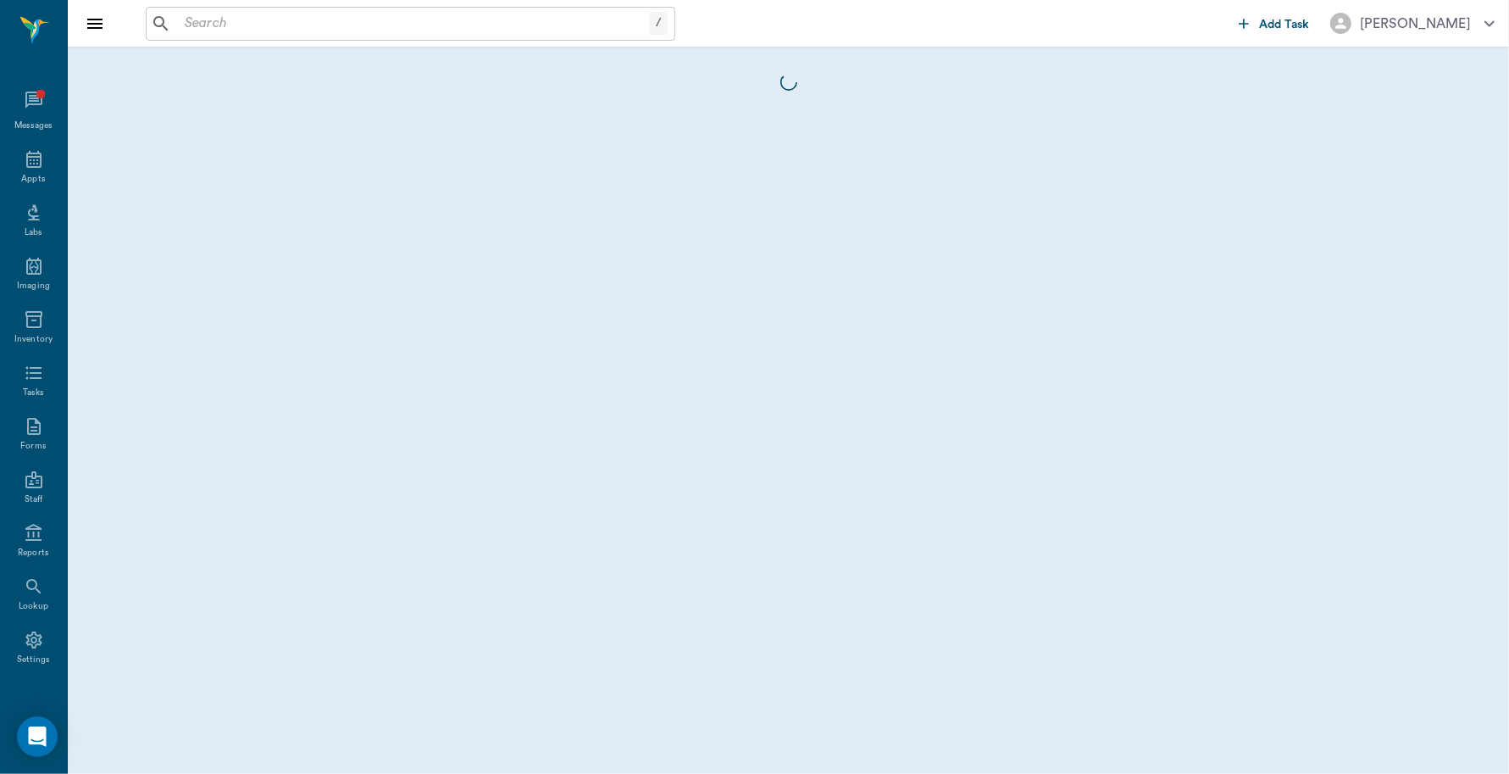
scroll to position [5, 0]
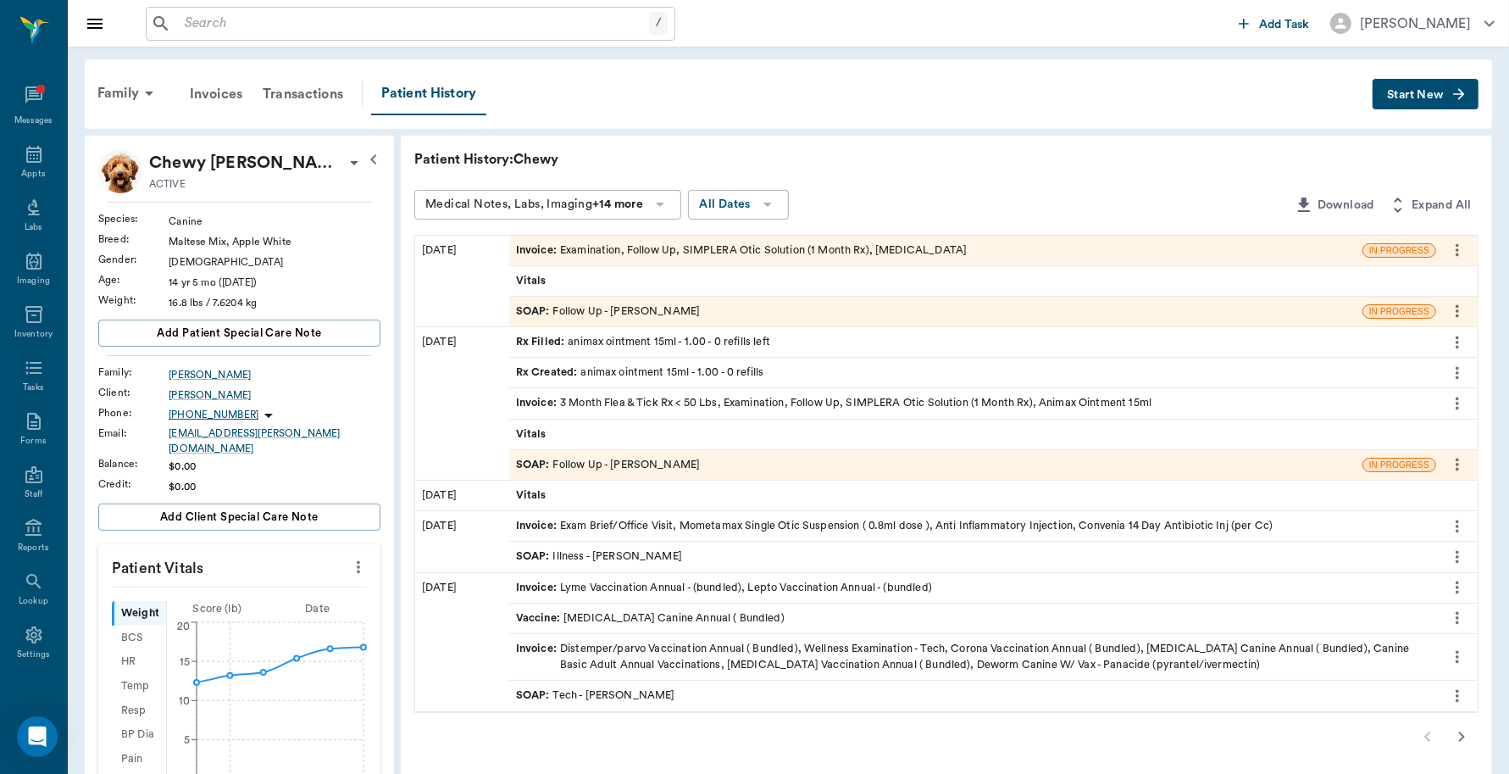
click at [757, 253] on div "Invoice : Examination, Follow Up, SIMPLERA Otic Solution (1 Month Rx), Biopsy" at bounding box center [741, 250] width 451 height 16
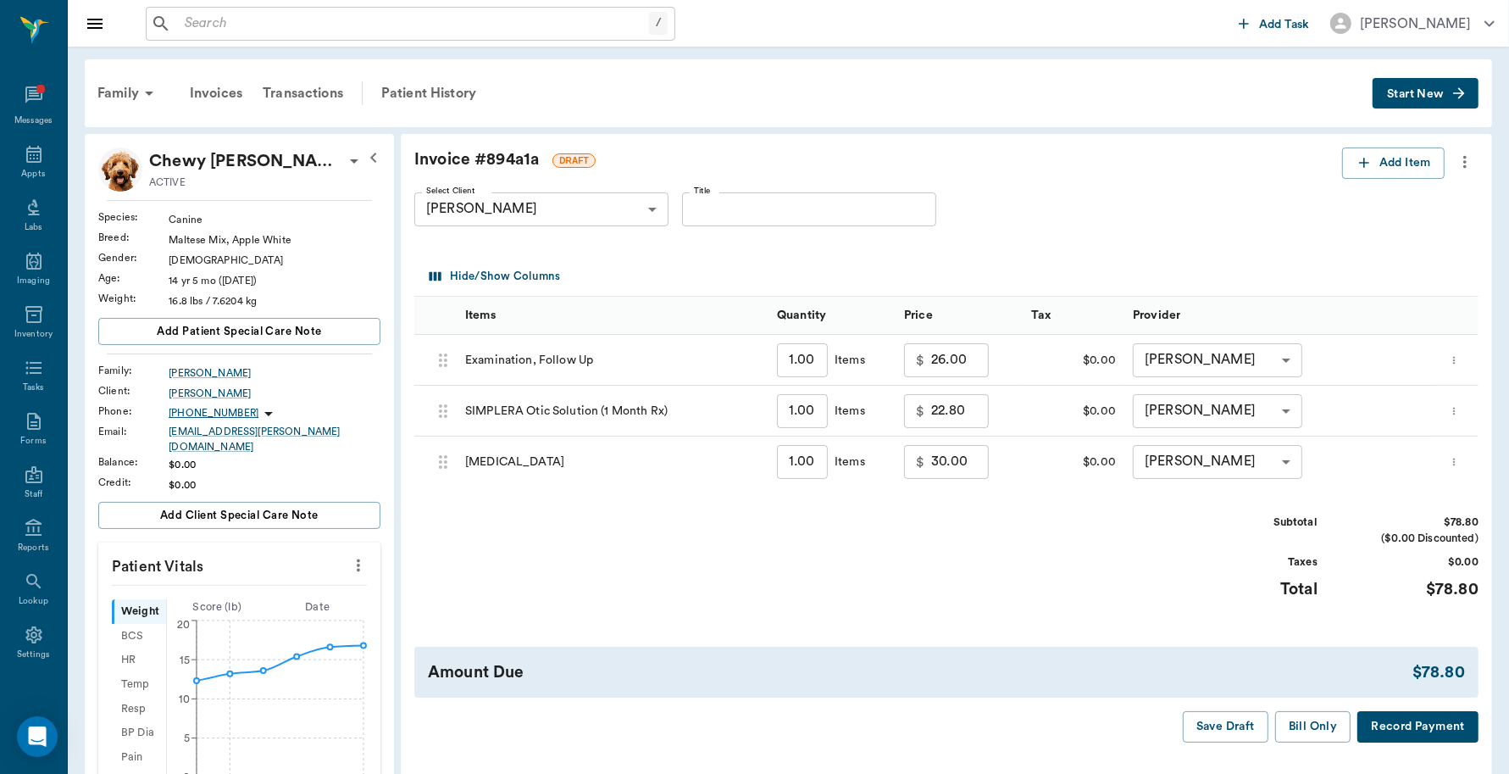
click at [1392, 723] on button "Record Payment" at bounding box center [1418, 726] width 121 height 31
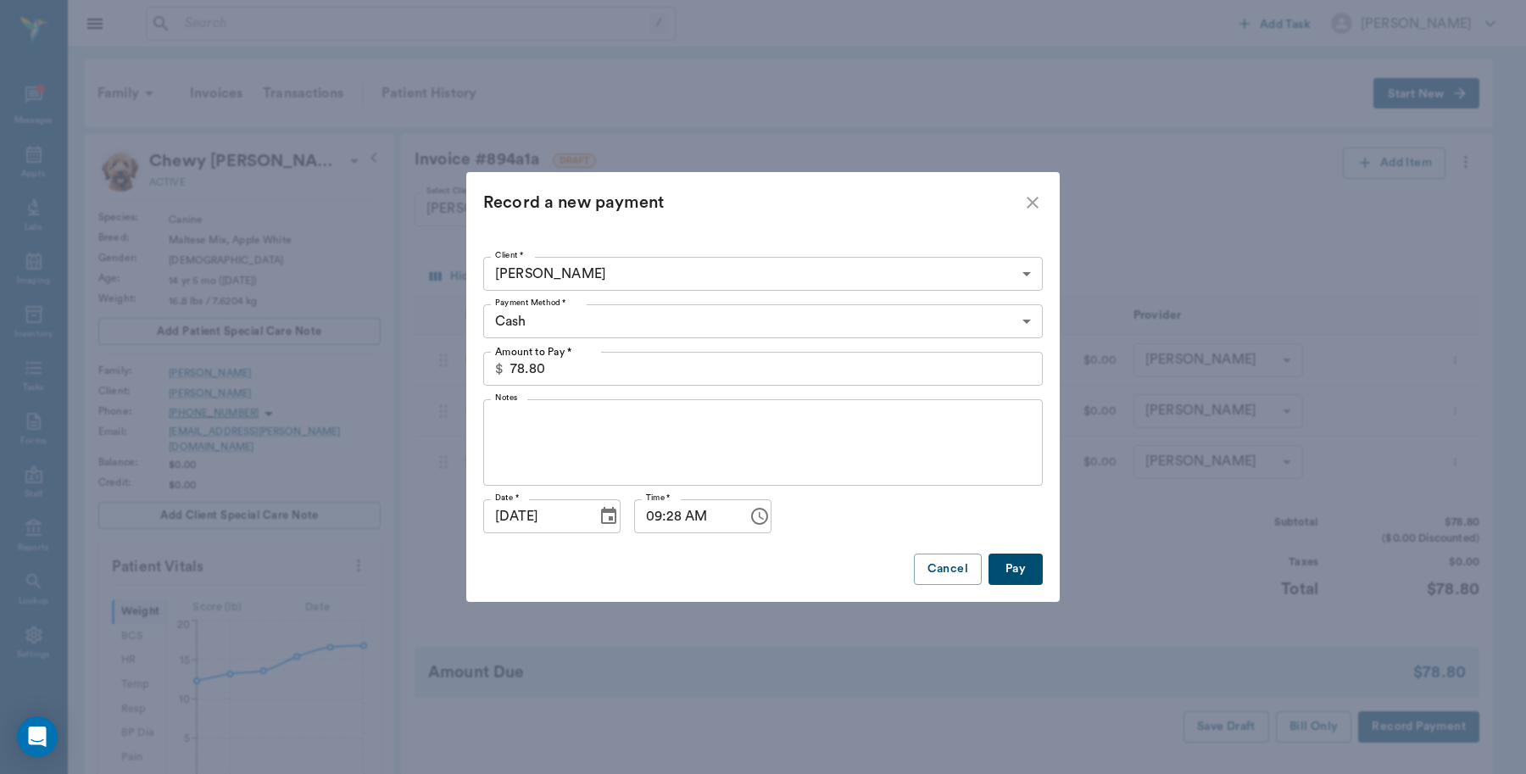
click at [561, 320] on body "/ ​ Add Task Dr. Bert Ellsworth Nectar Messages Appts Labs Imaging Inventory Ta…" at bounding box center [763, 668] width 1526 height 1336
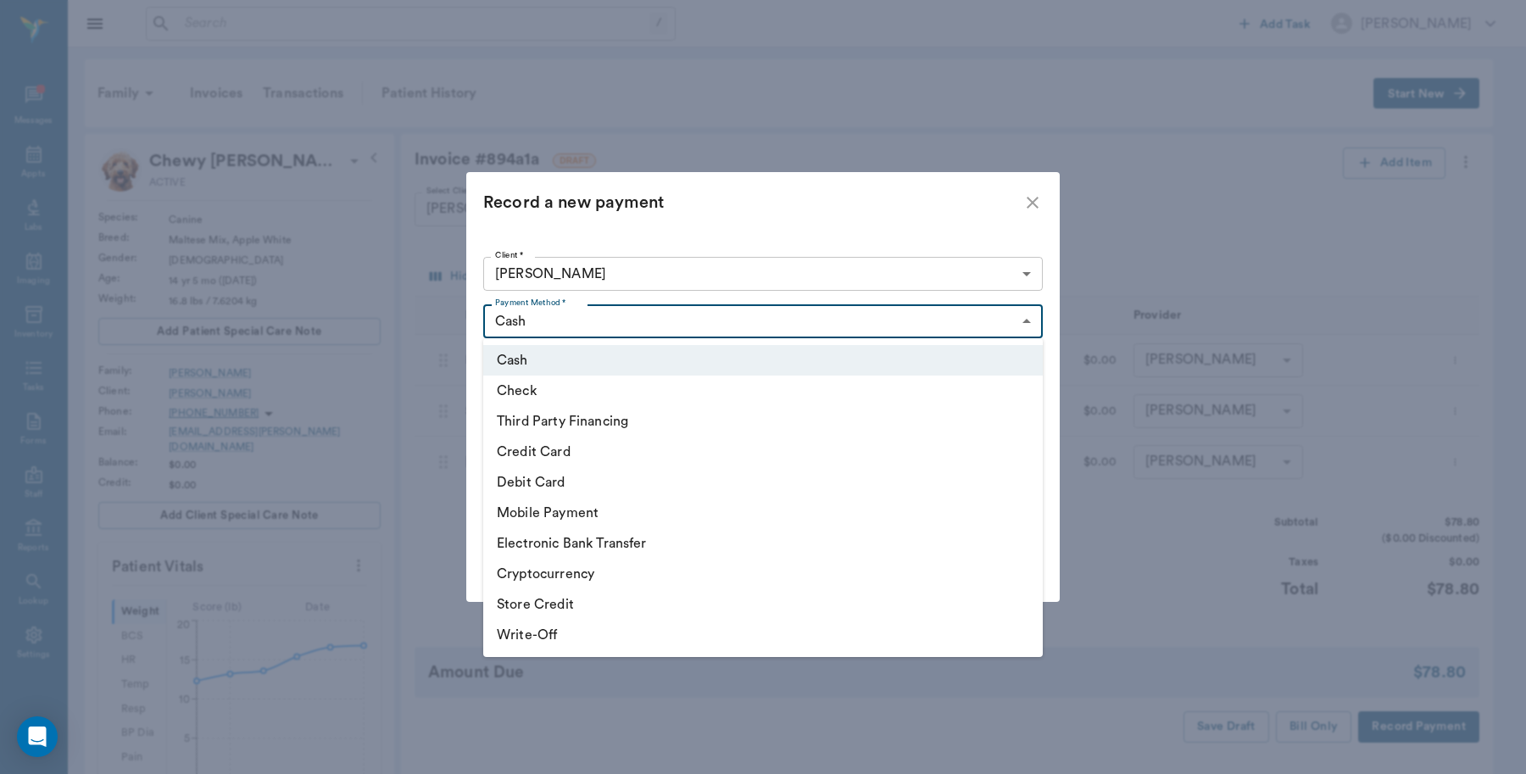
click at [545, 483] on li "Debit Card" at bounding box center [762, 482] width 559 height 31
type input "DEBIT_CARD"
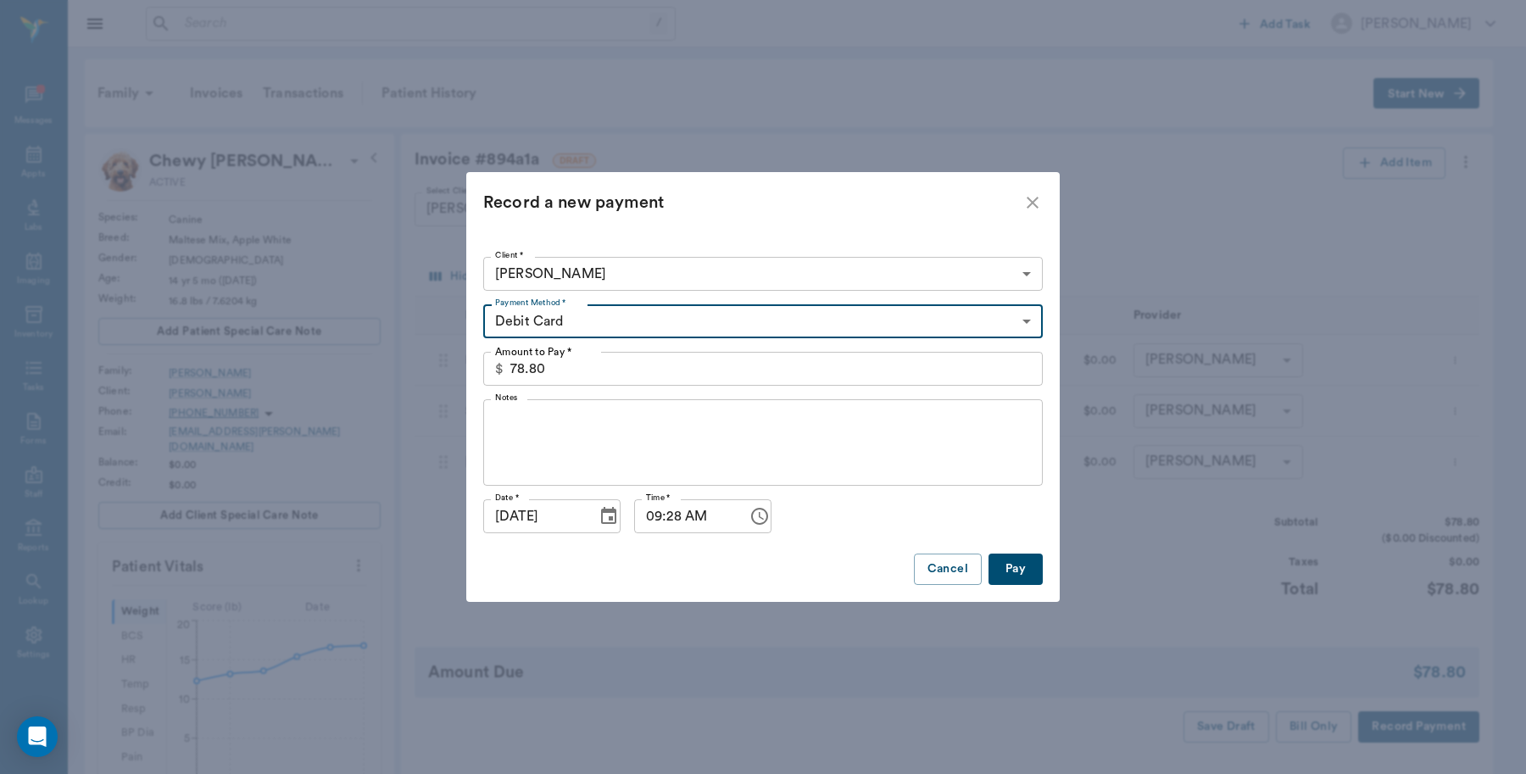
click at [1017, 570] on button "Pay" at bounding box center [1015, 568] width 54 height 31
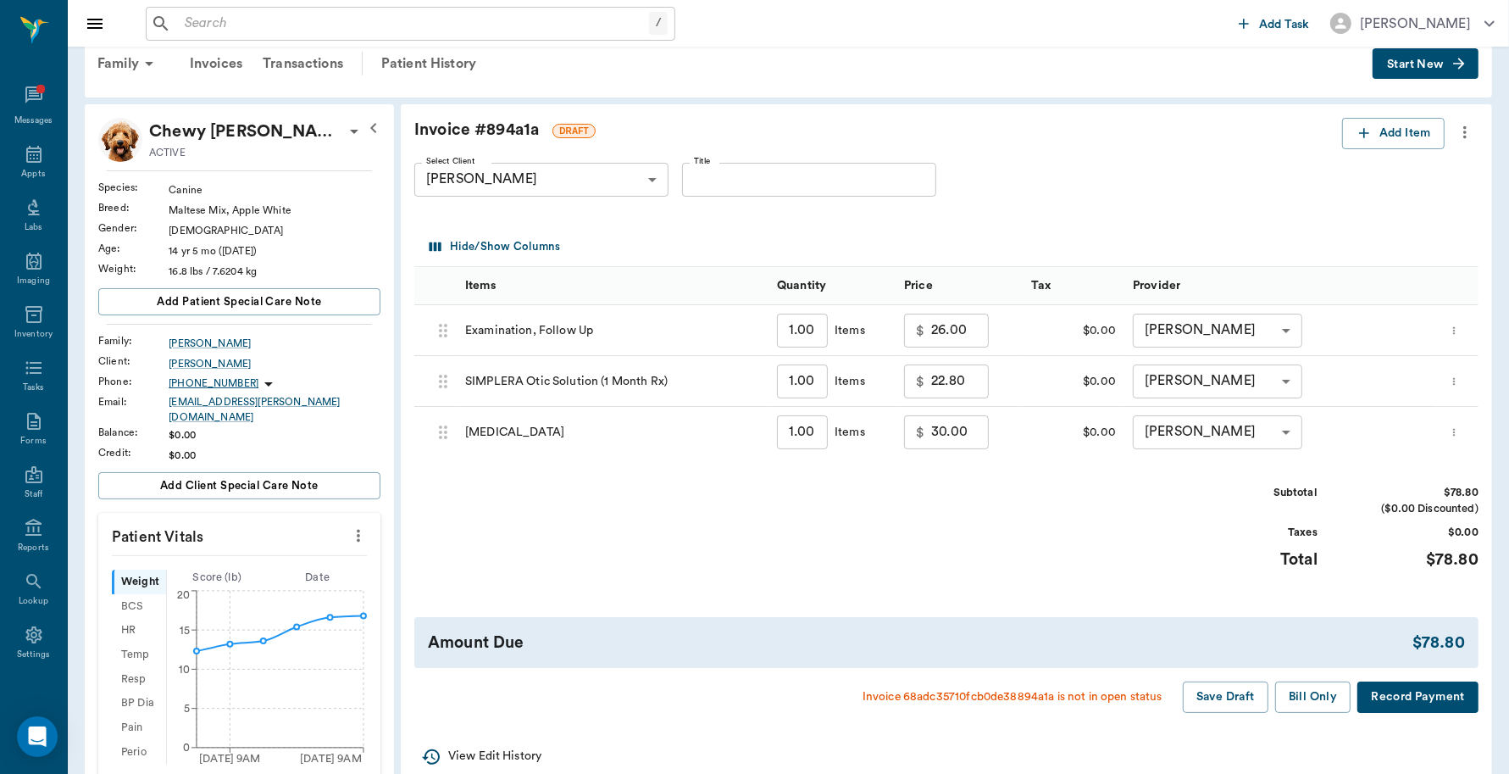
scroll to position [24, 0]
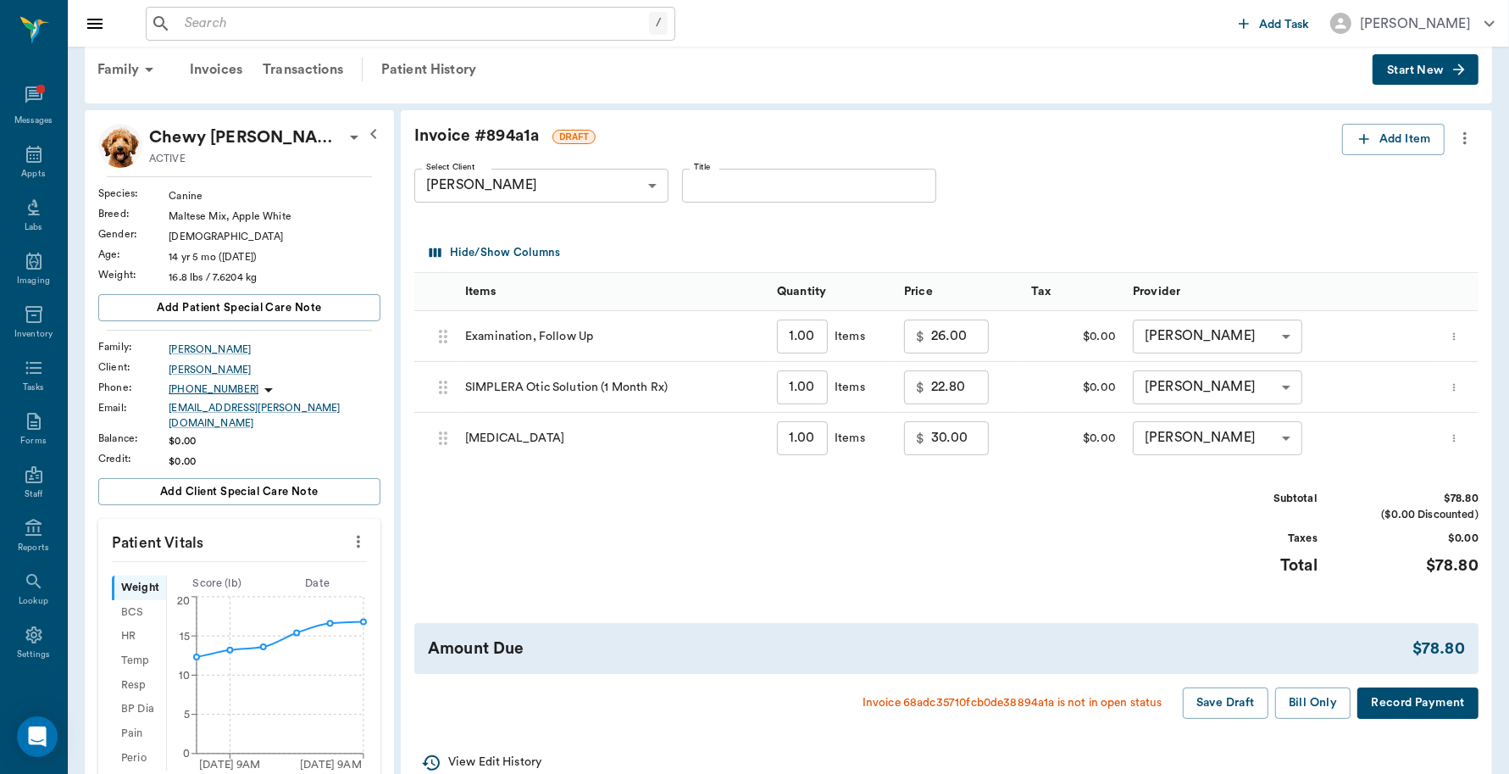
click at [1454, 697] on button "Record Payment" at bounding box center [1418, 702] width 121 height 31
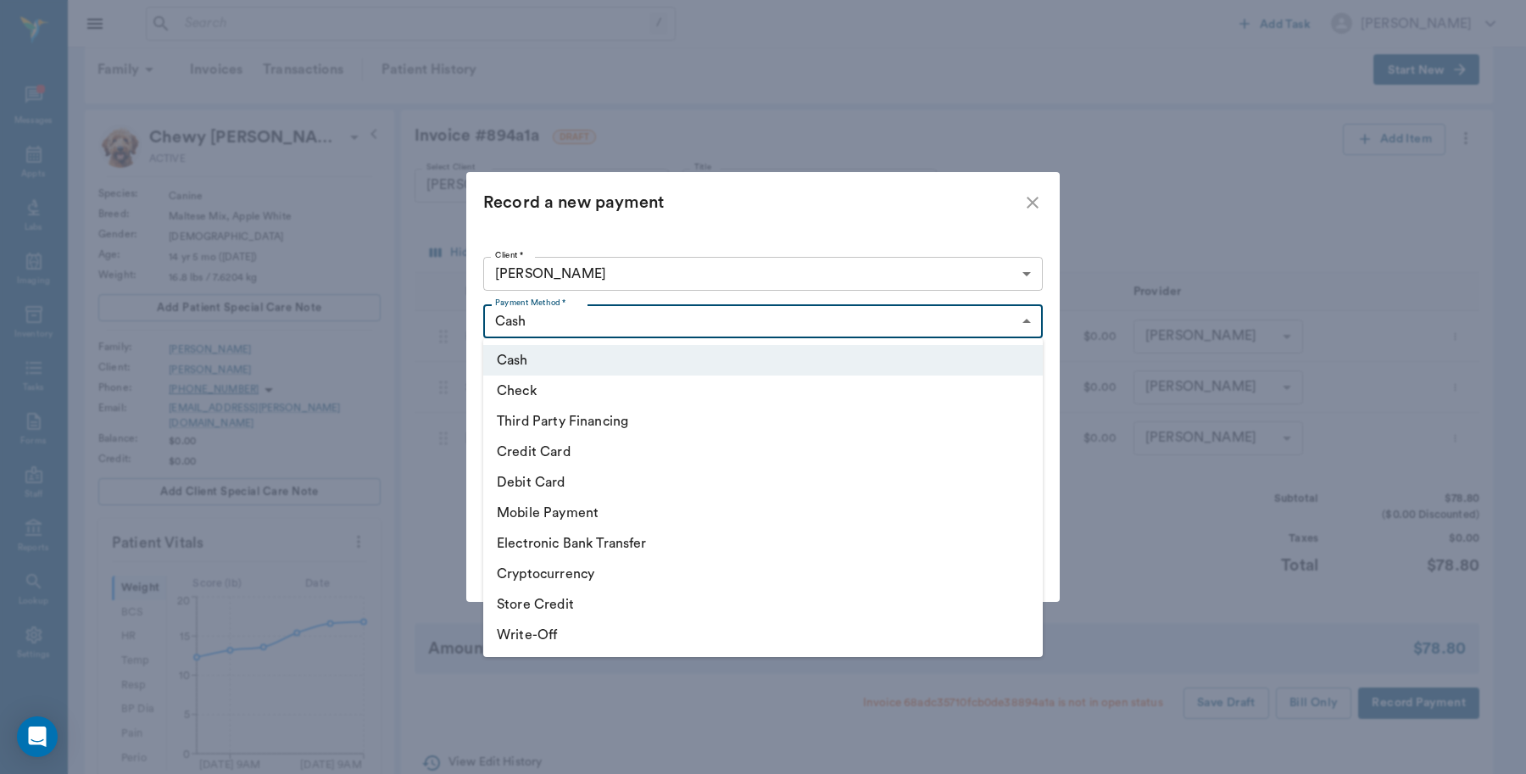
click at [712, 320] on body "/ ​ Add Task Dr. Bert Ellsworth Nectar Messages Appts Labs Imaging Inventory Ta…" at bounding box center [763, 644] width 1526 height 1336
click at [556, 475] on li "Debit Card" at bounding box center [762, 482] width 559 height 31
type input "DEBIT_CARD"
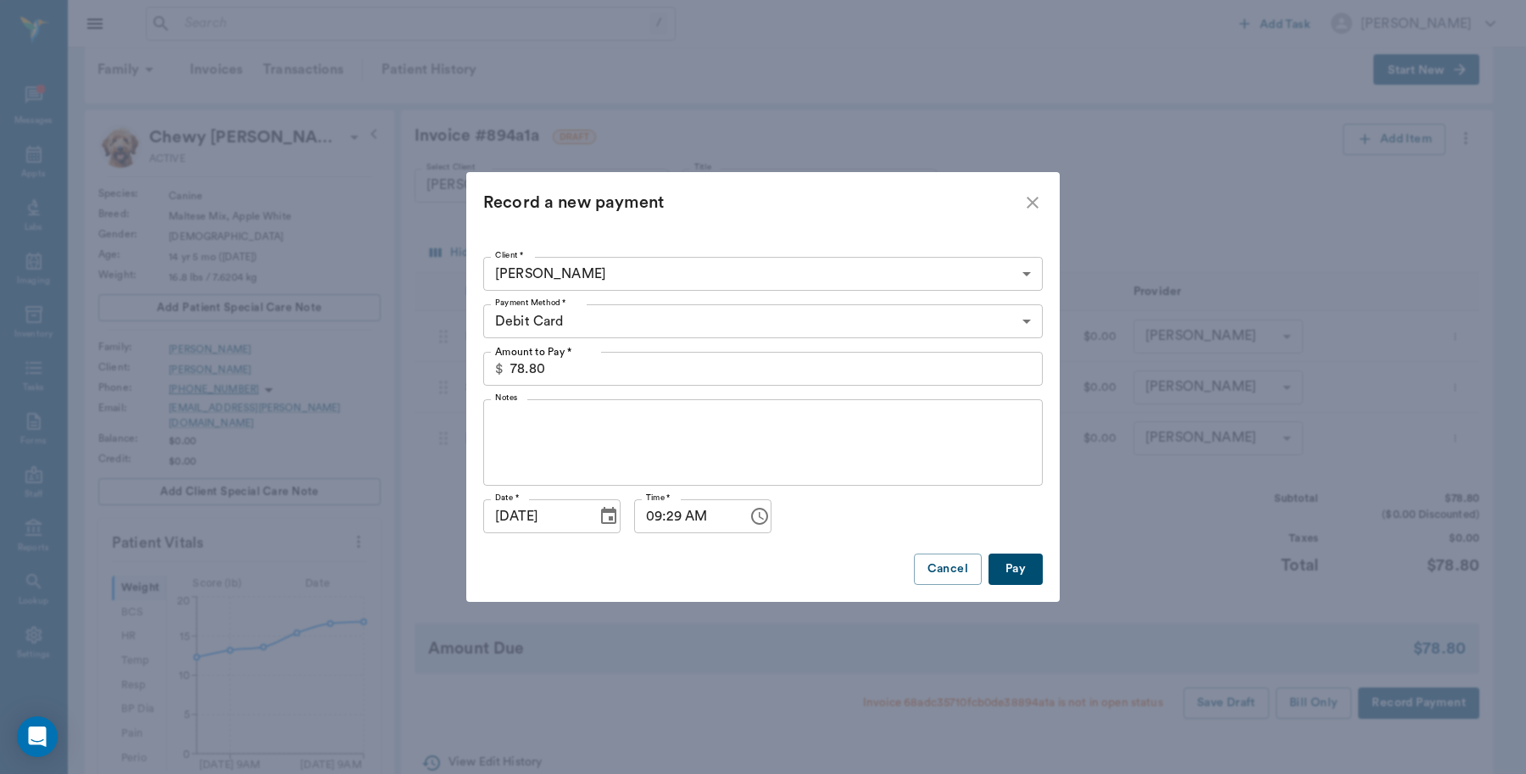
click at [1005, 570] on button "Pay" at bounding box center [1015, 568] width 54 height 31
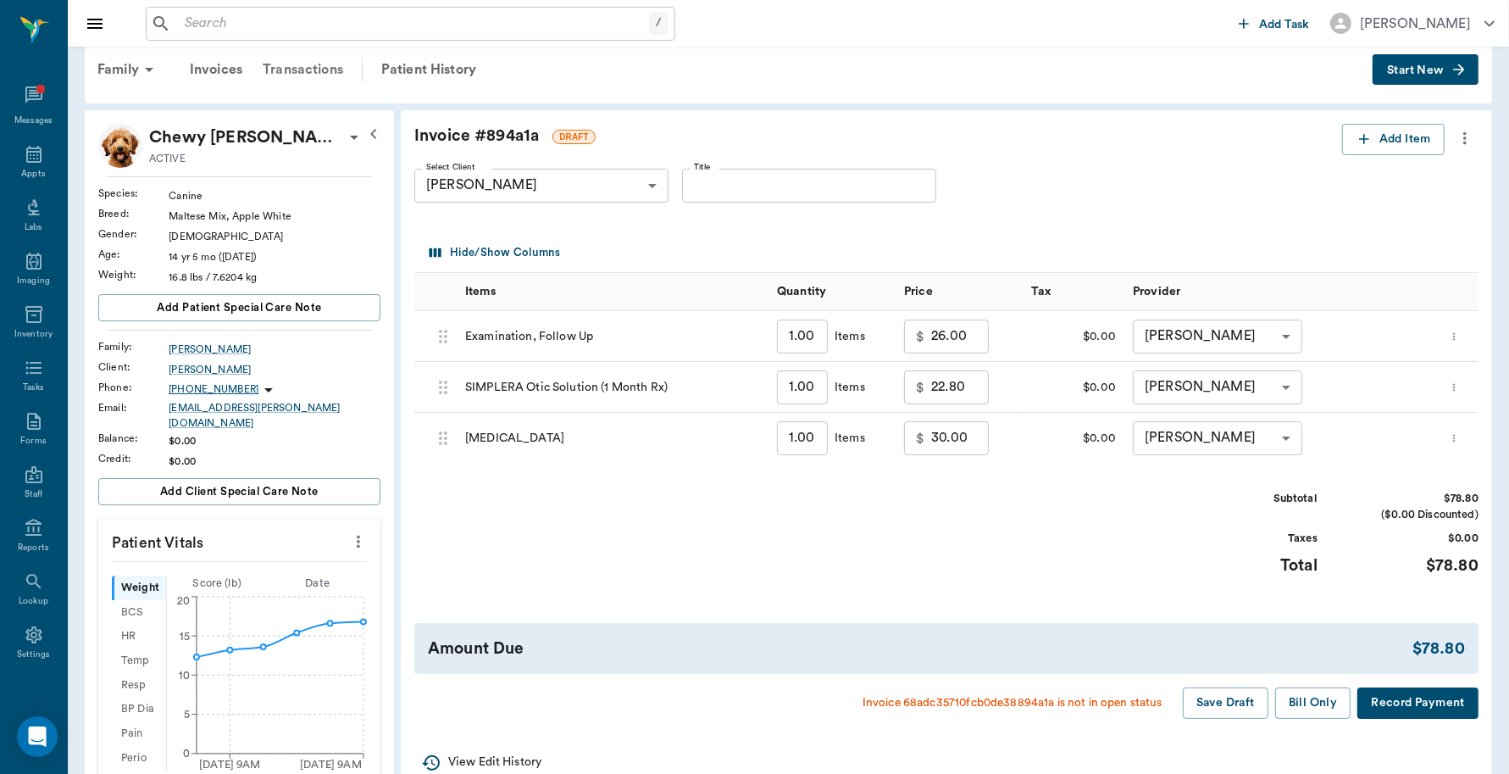
click at [329, 66] on div "Transactions" at bounding box center [303, 69] width 101 height 41
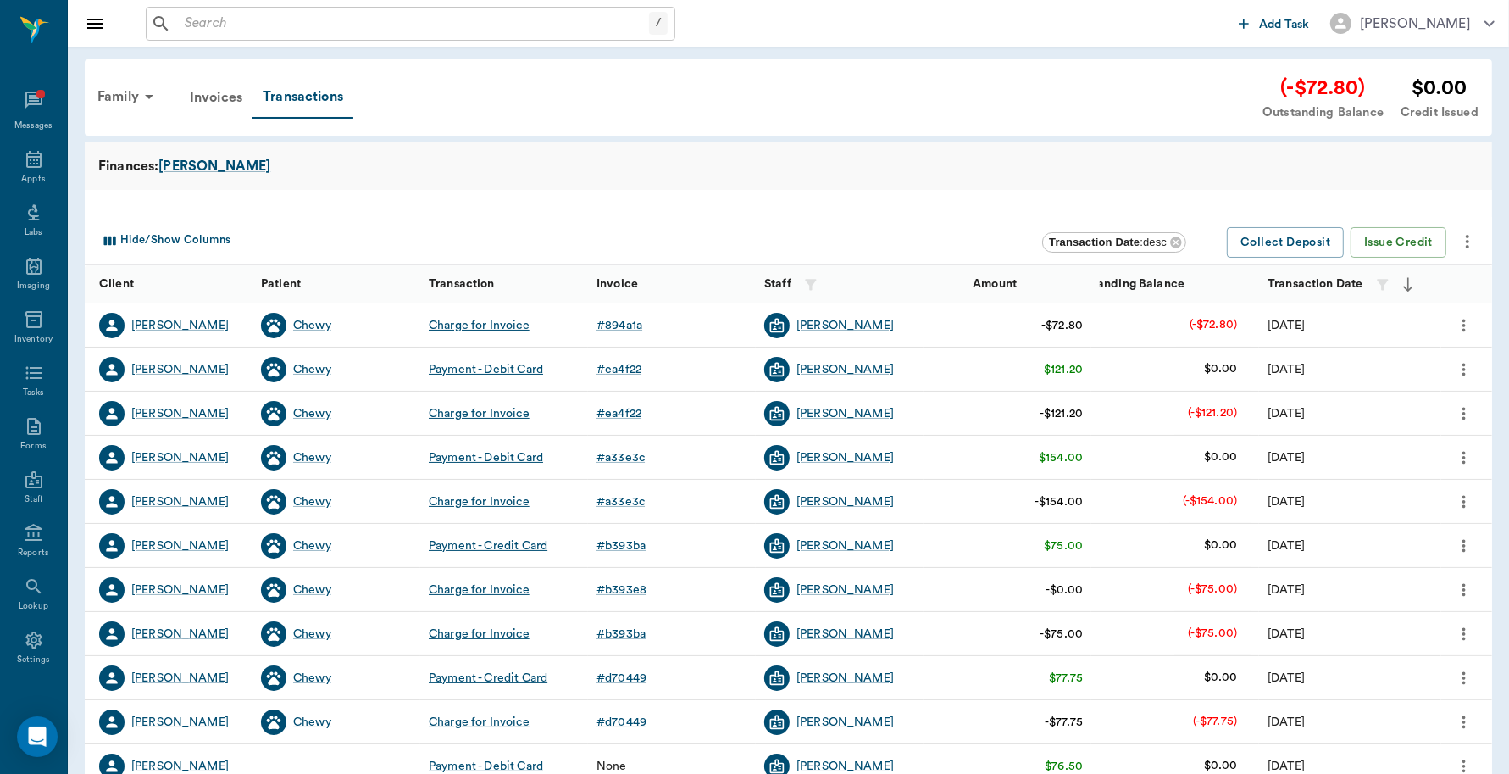
scroll to position [5, 0]
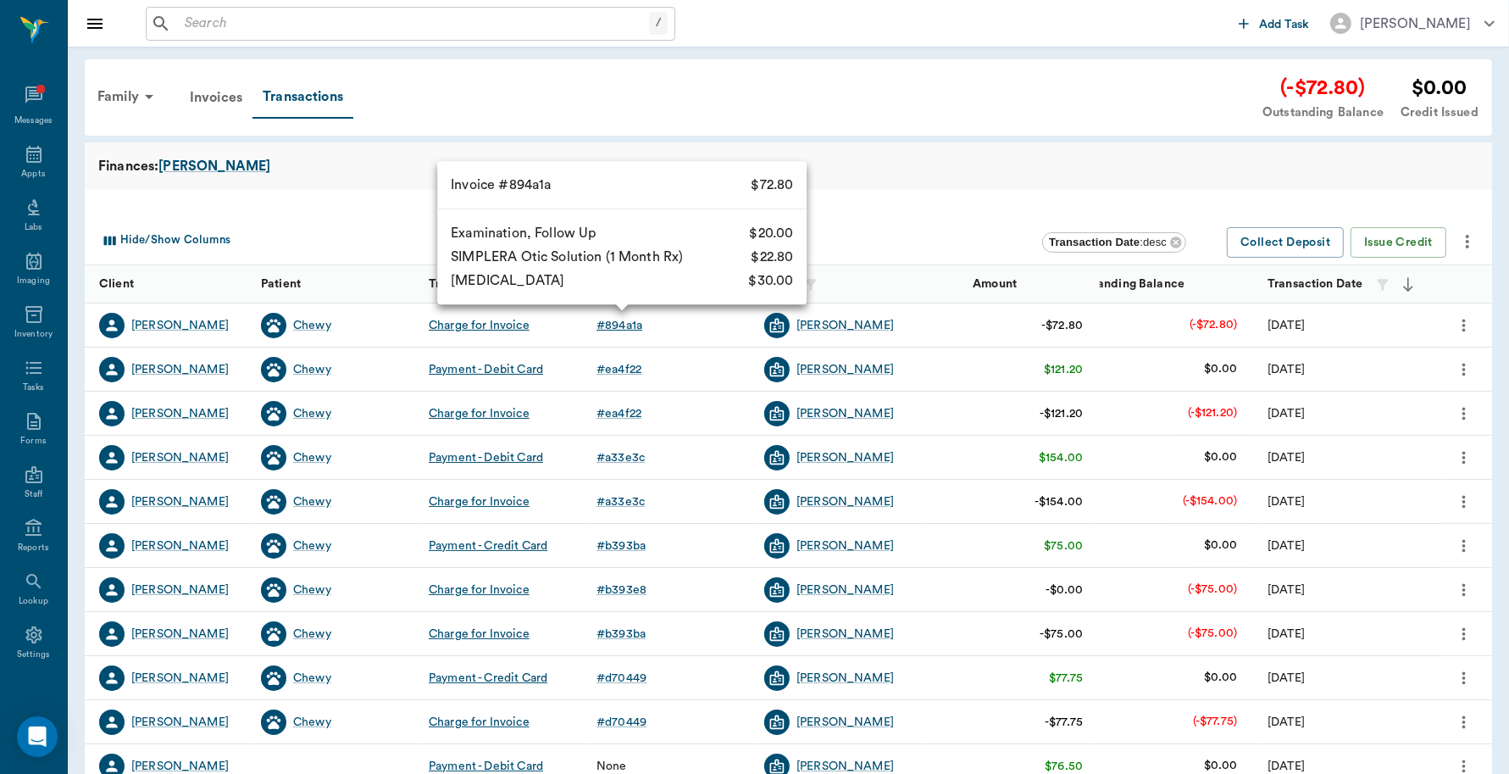
click at [631, 326] on div "# 894a1a" at bounding box center [620, 325] width 46 height 17
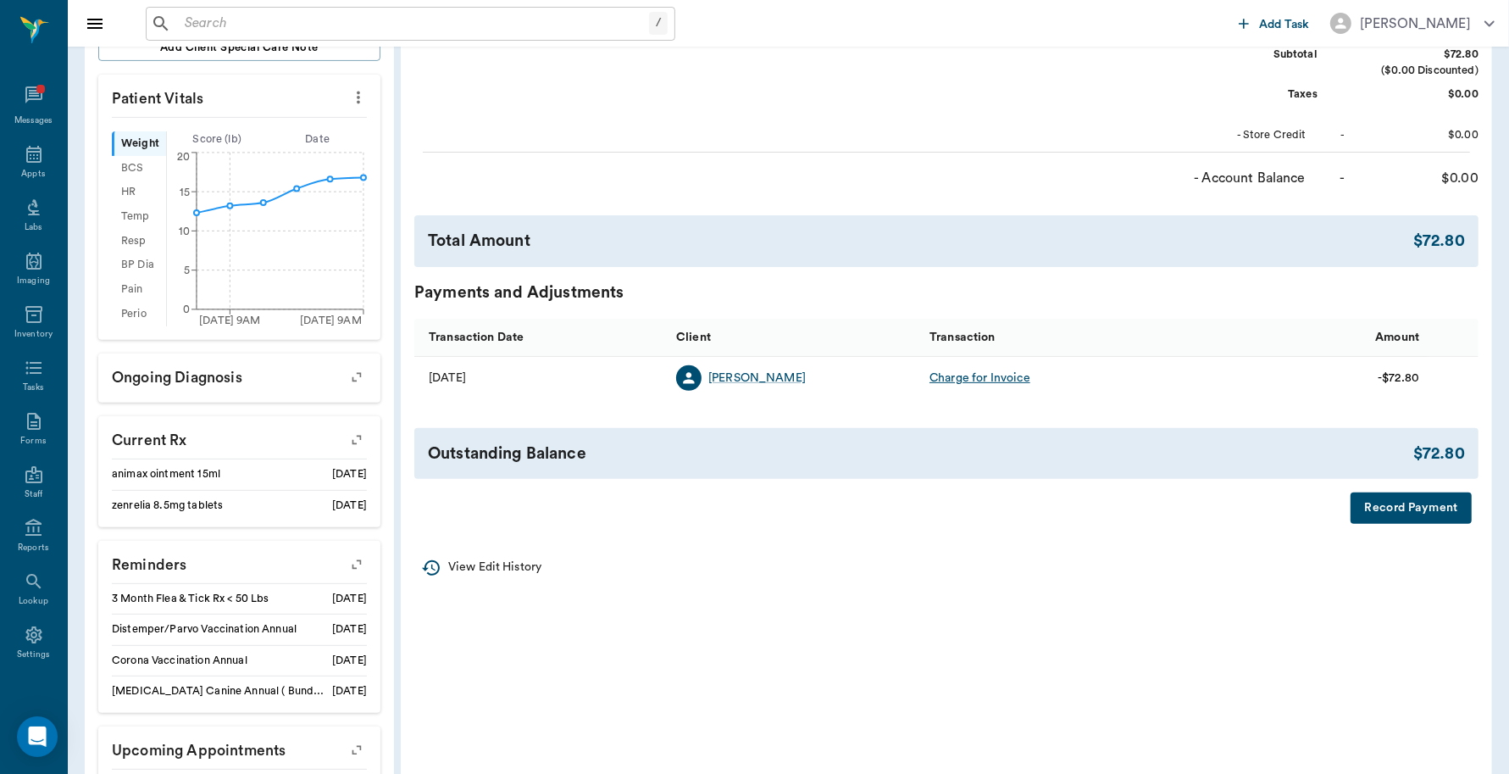
scroll to position [553, 0]
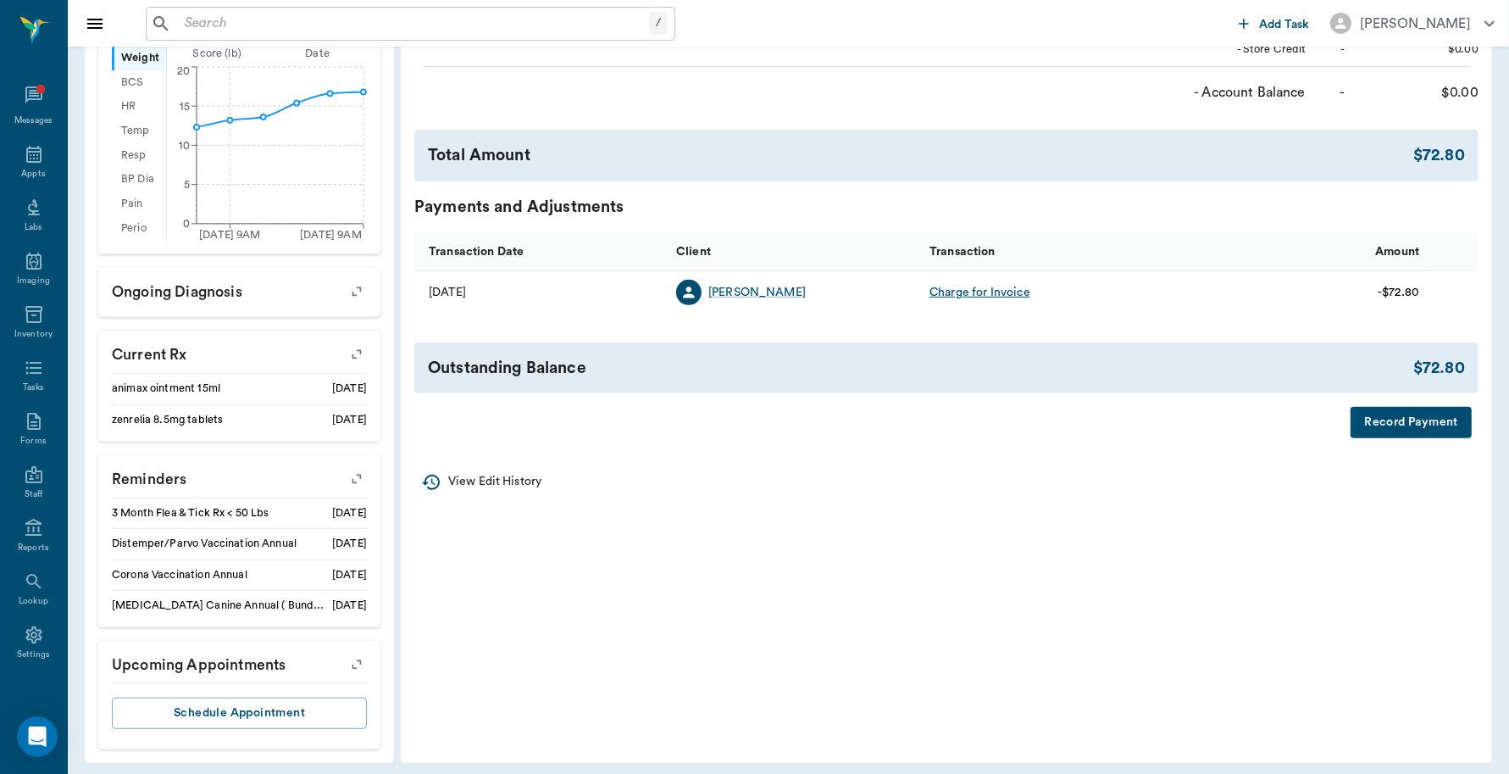
click at [1446, 415] on button "Record Payment" at bounding box center [1411, 422] width 121 height 31
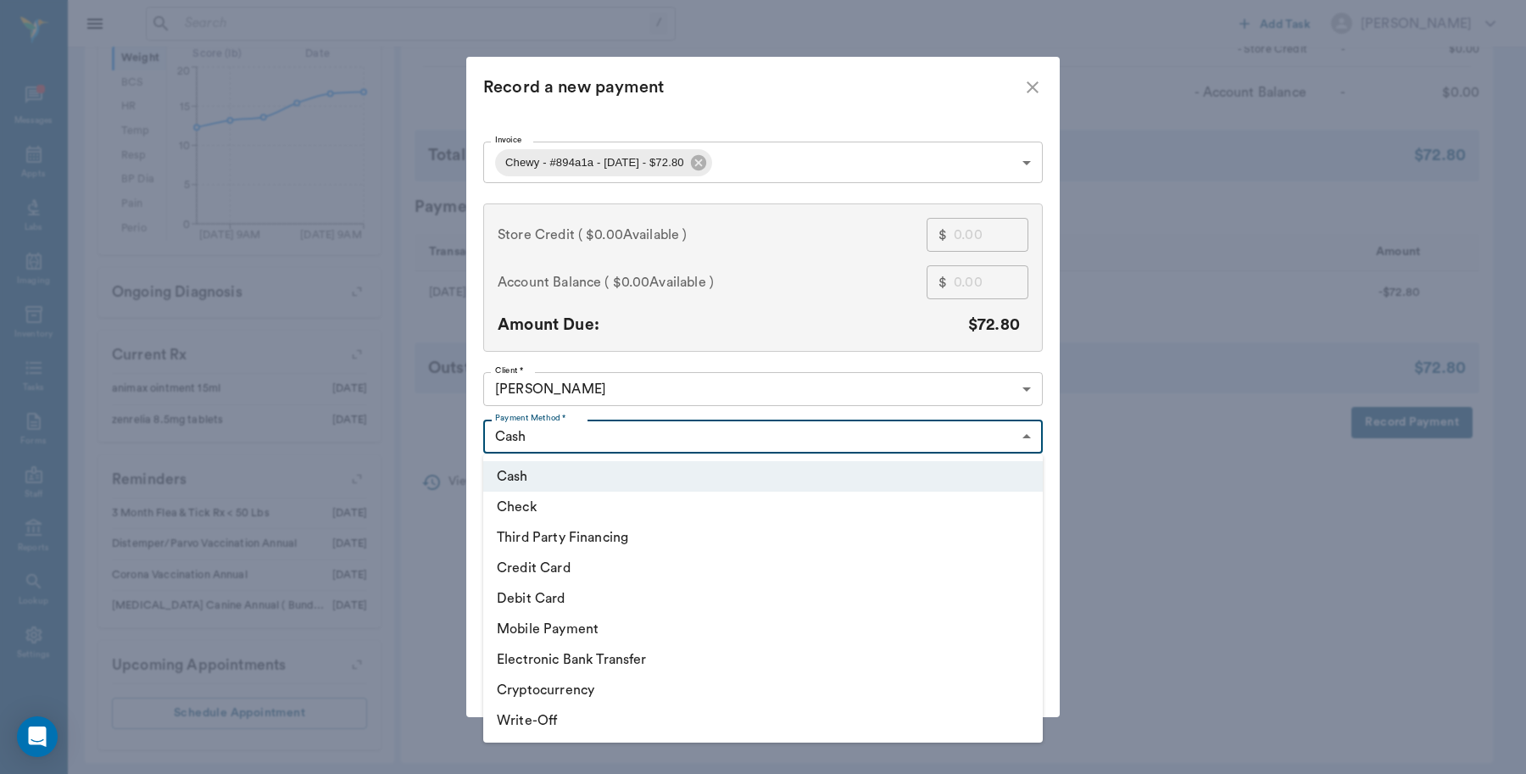
click at [592, 432] on body "/ ​ Add Task Dr. Bert Ellsworth Nectar Messages Appts Labs Imaging Inventory Ta…" at bounding box center [763, 115] width 1526 height 1336
click at [555, 602] on li "Debit Card" at bounding box center [762, 598] width 559 height 31
type input "DEBIT_CARD"
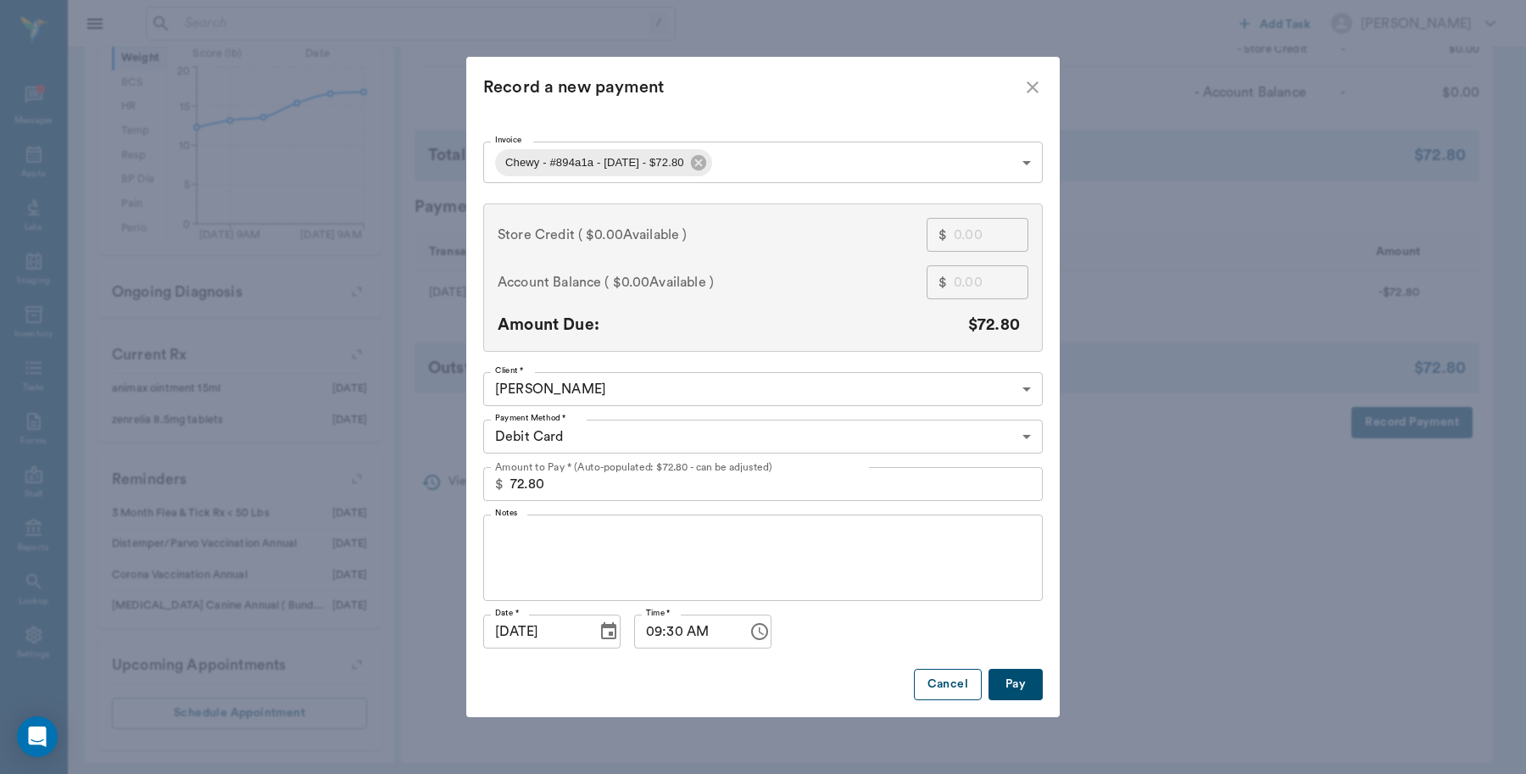
click at [959, 684] on button "Cancel" at bounding box center [948, 684] width 68 height 31
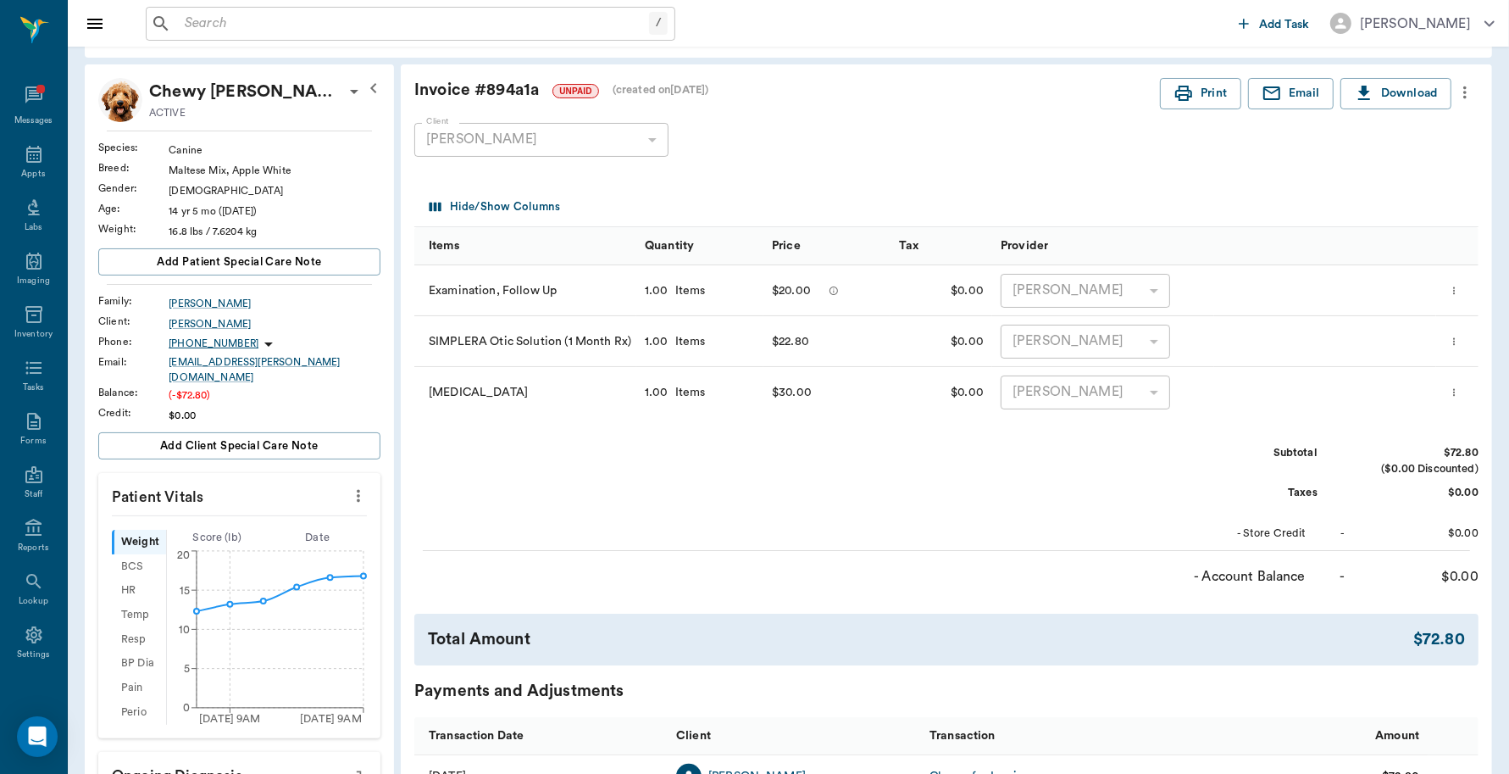
scroll to position [24, 0]
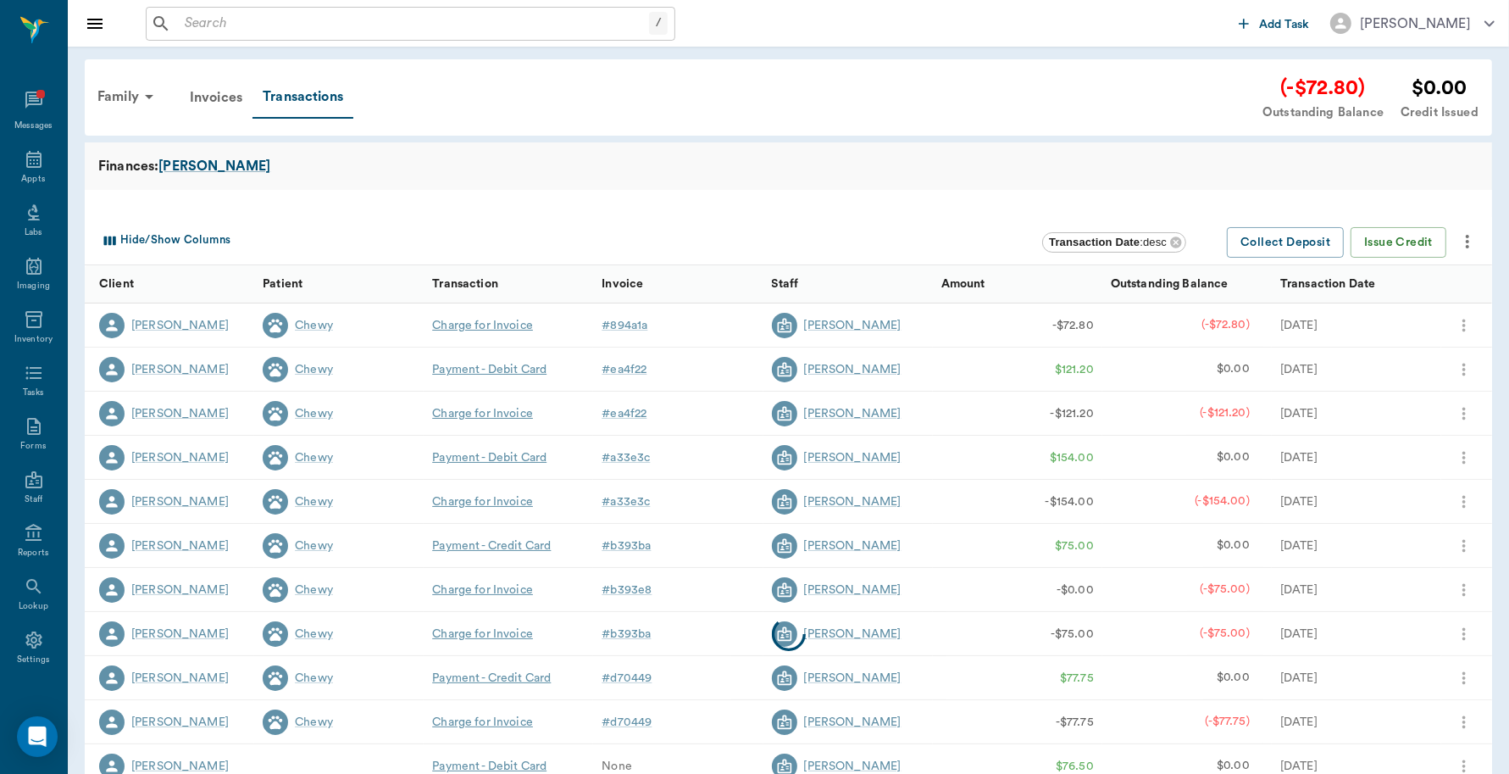
scroll to position [5, 0]
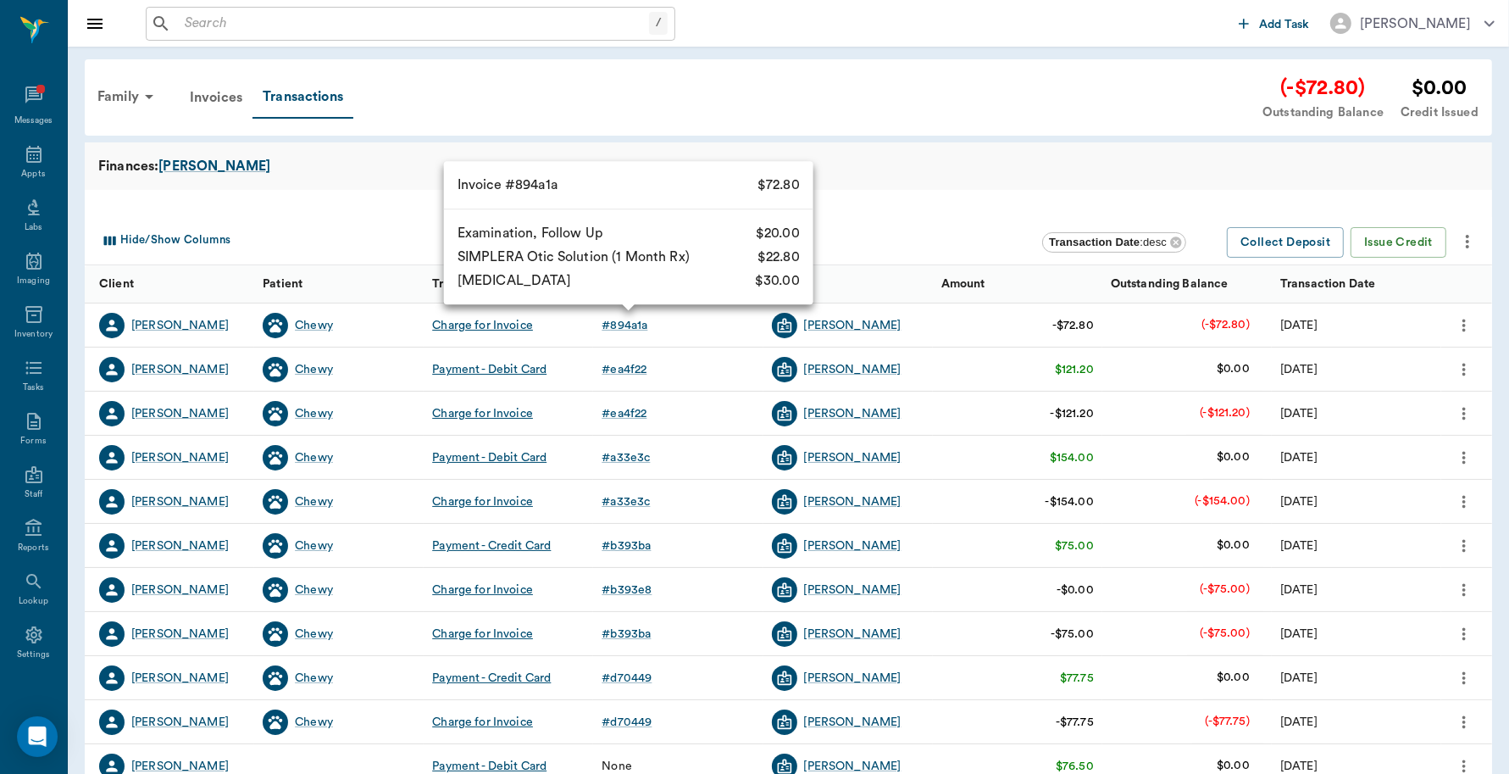
click at [631, 323] on div "# 894a1a" at bounding box center [625, 325] width 46 height 17
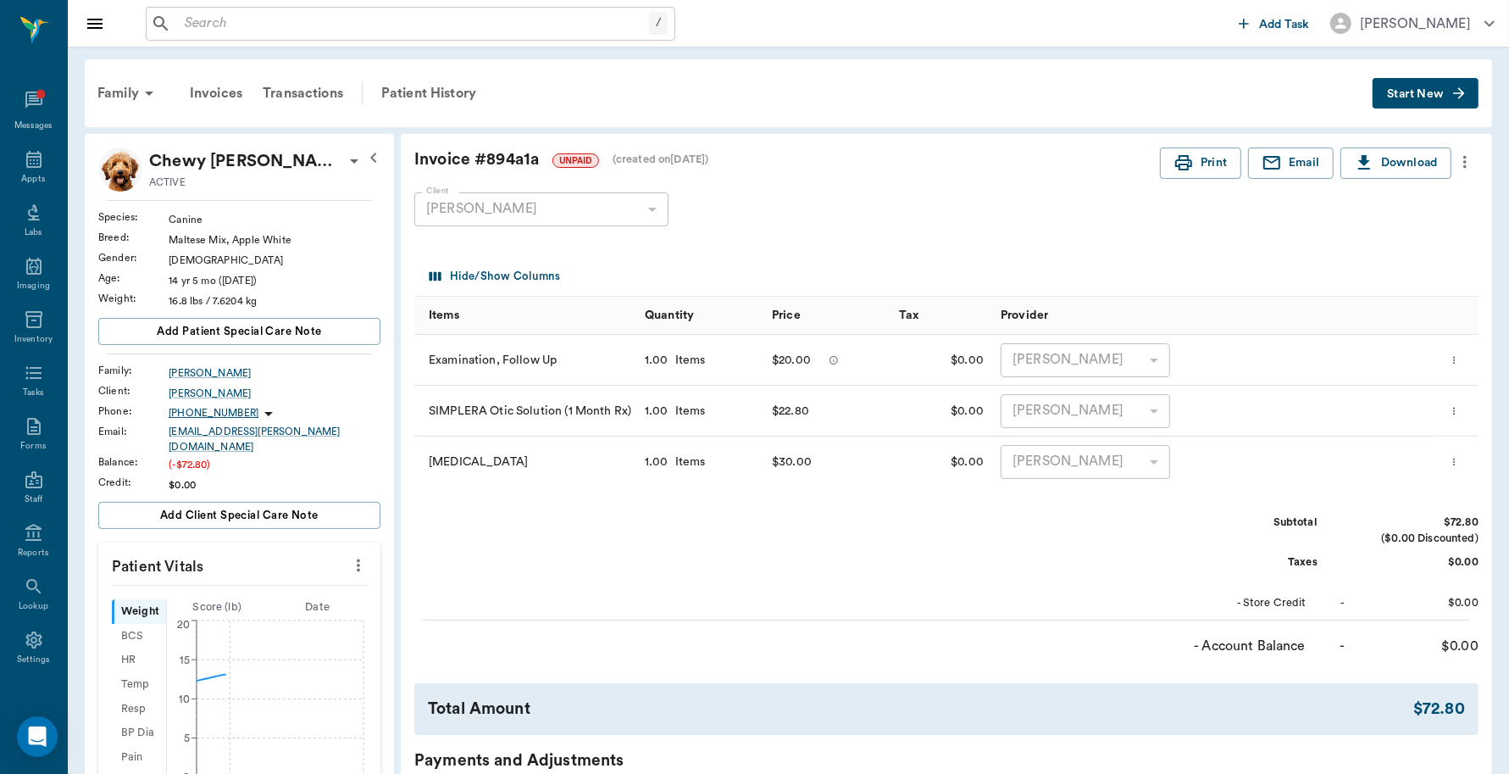
scroll to position [5, 0]
click at [1185, 153] on icon "button" at bounding box center [1184, 163] width 20 height 20
click at [331, 89] on div "Transactions" at bounding box center [303, 93] width 101 height 41
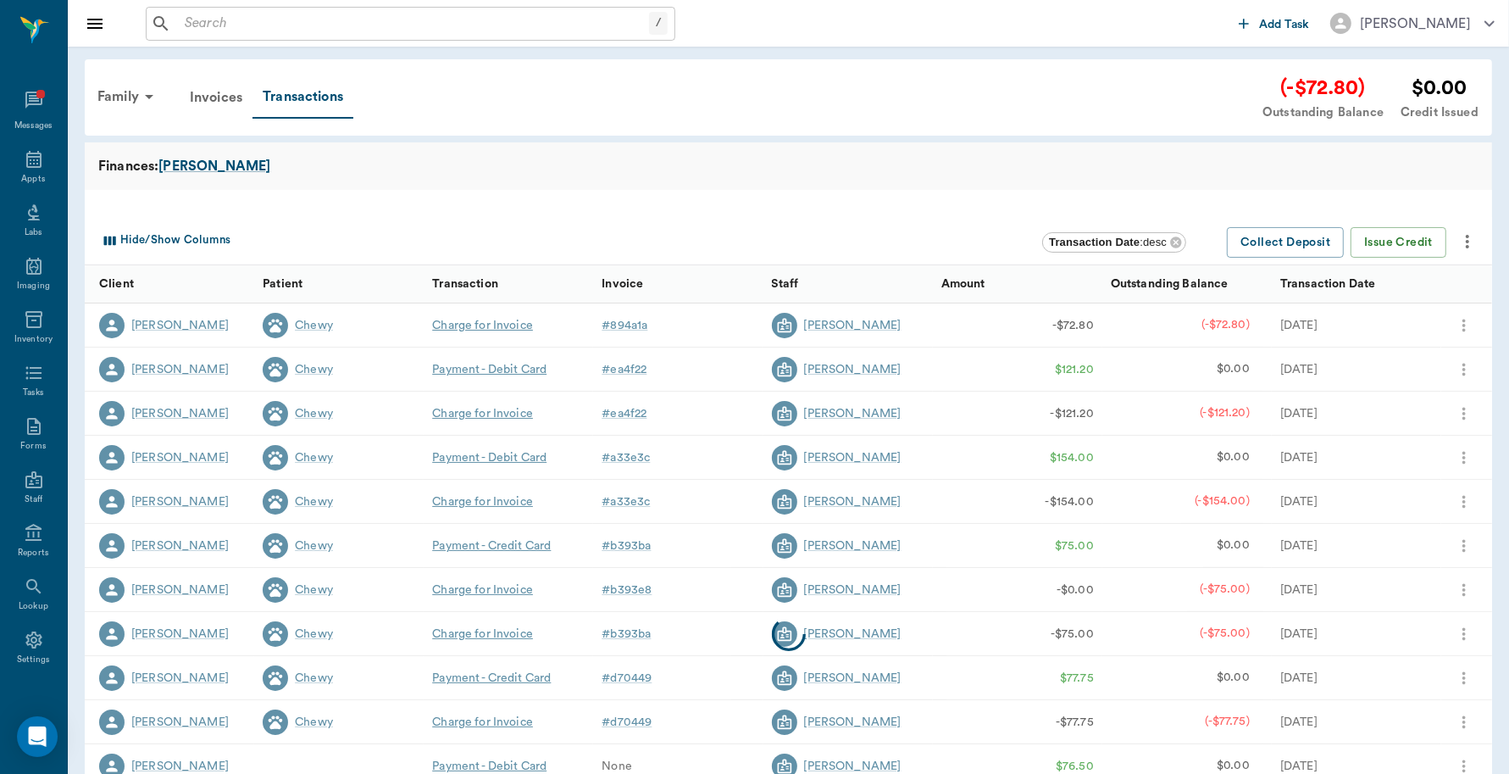
scroll to position [5, 0]
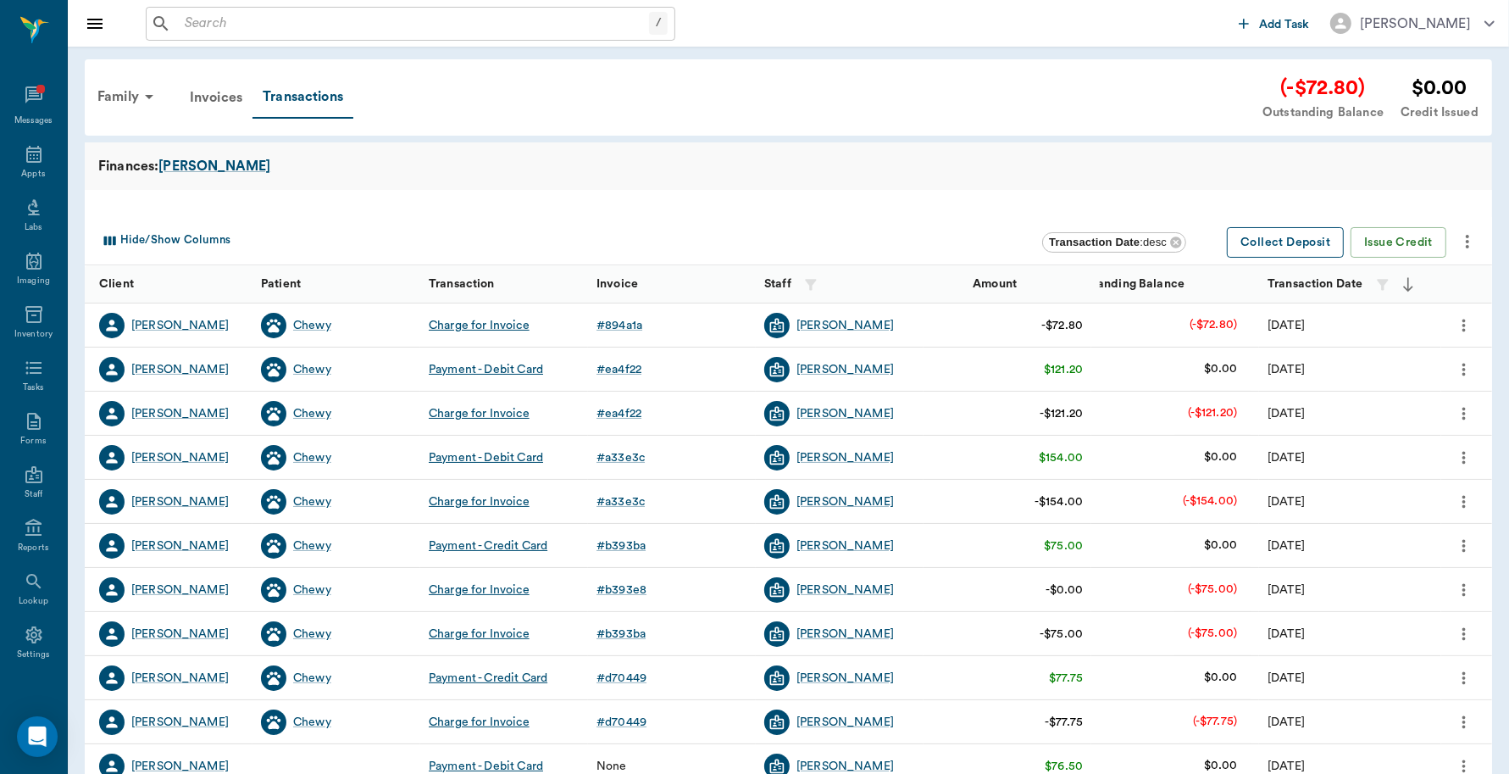
click at [1291, 246] on button "Collect Deposit" at bounding box center [1285, 242] width 117 height 31
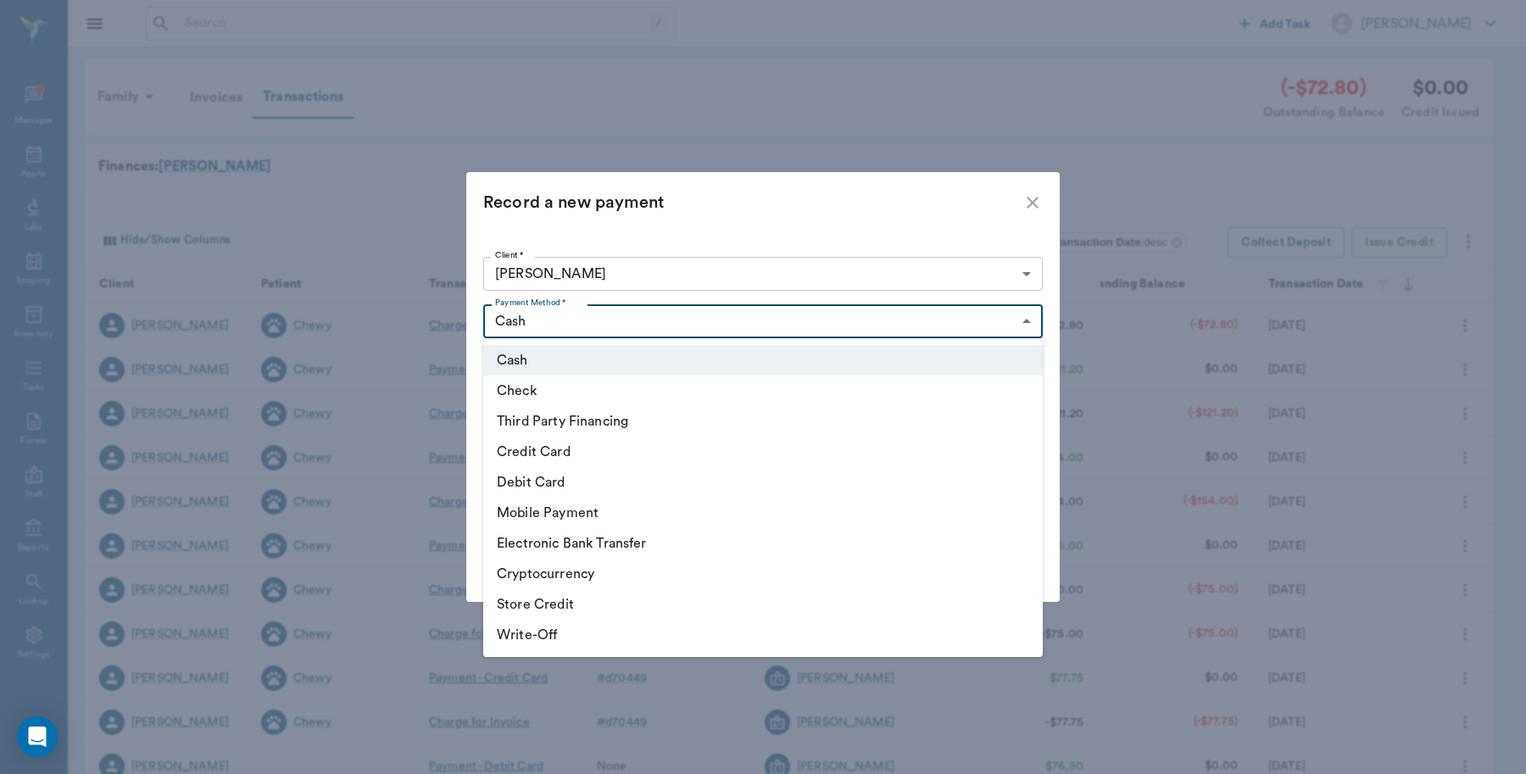
click at [705, 326] on body "/ ​ Add Task Dr. Bert Ellsworth Nectar Messages Appts Labs Imaging Inventory Ta…" at bounding box center [763, 521] width 1526 height 1042
click at [598, 458] on li "Credit Card" at bounding box center [762, 451] width 559 height 31
type input "CREDIT_CARD"
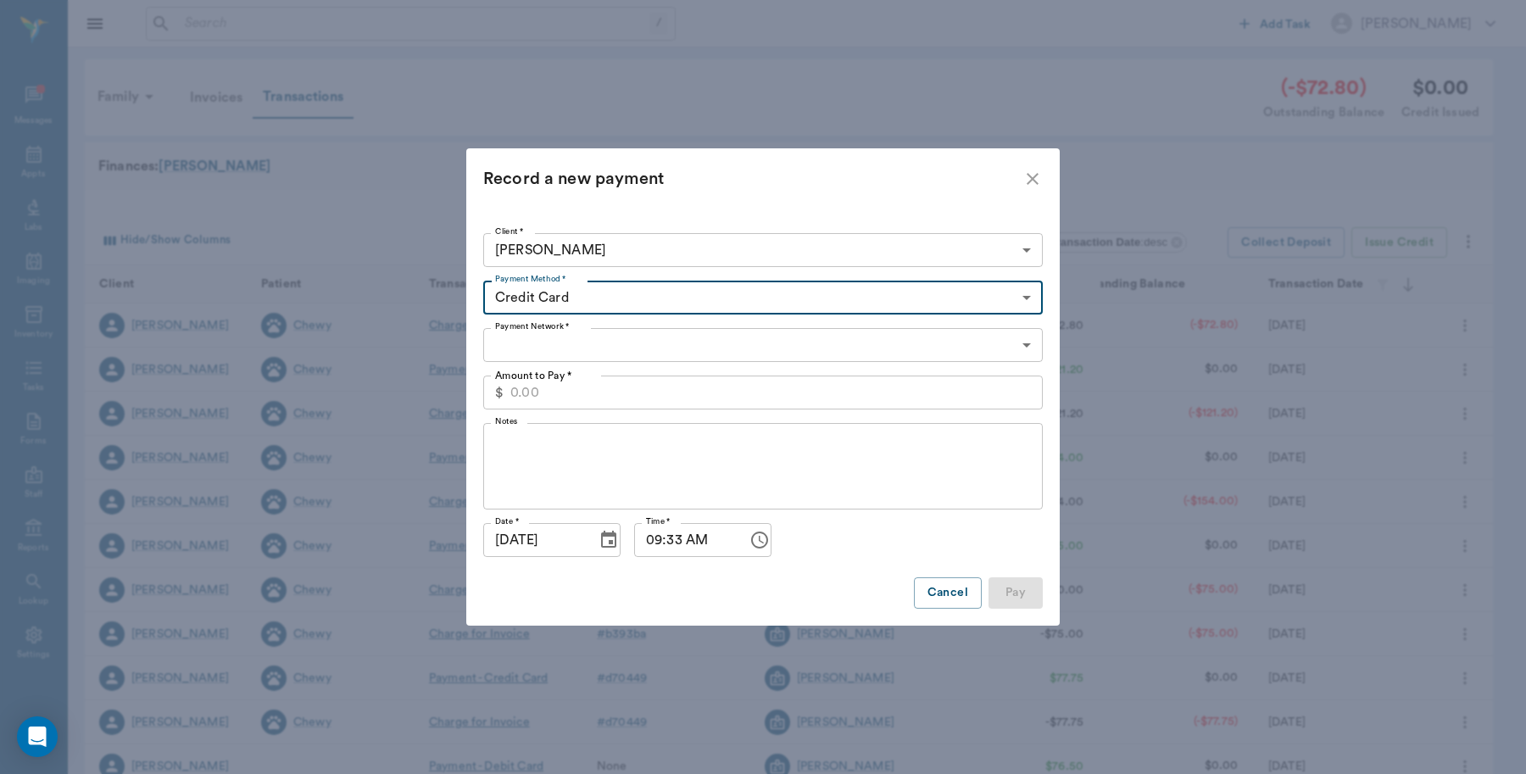
click at [586, 354] on body "/ ​ Add Task Dr. Bert Ellsworth Nectar Messages Appts Labs Imaging Inventory Ta…" at bounding box center [763, 521] width 1526 height 1042
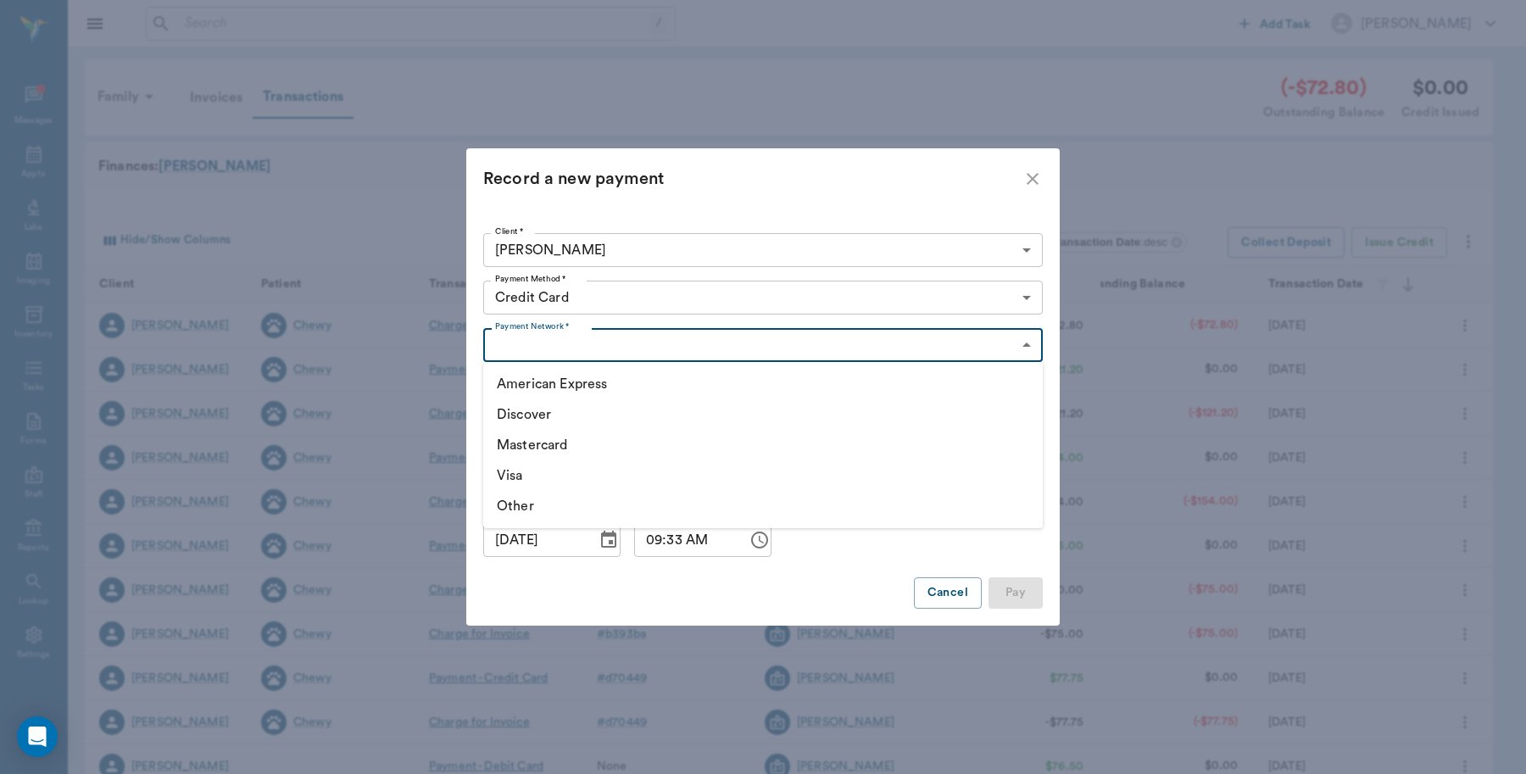
click at [598, 420] on li "Discover" at bounding box center [762, 414] width 559 height 31
type input "DISCOVER"
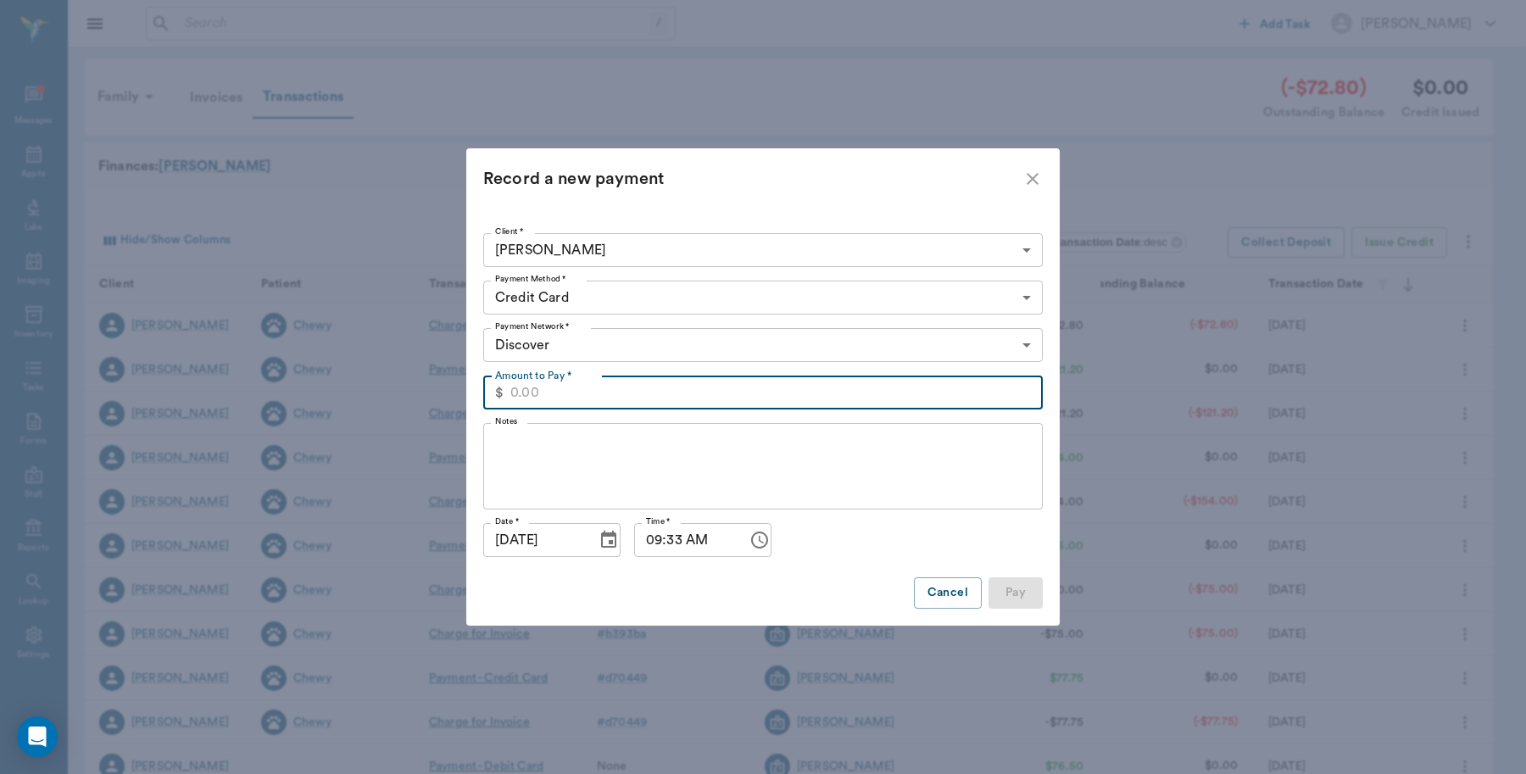
click at [593, 397] on input "Amount to Pay *" at bounding box center [776, 392] width 532 height 34
type input "78.80"
click at [1032, 600] on button "Pay" at bounding box center [1015, 592] width 54 height 31
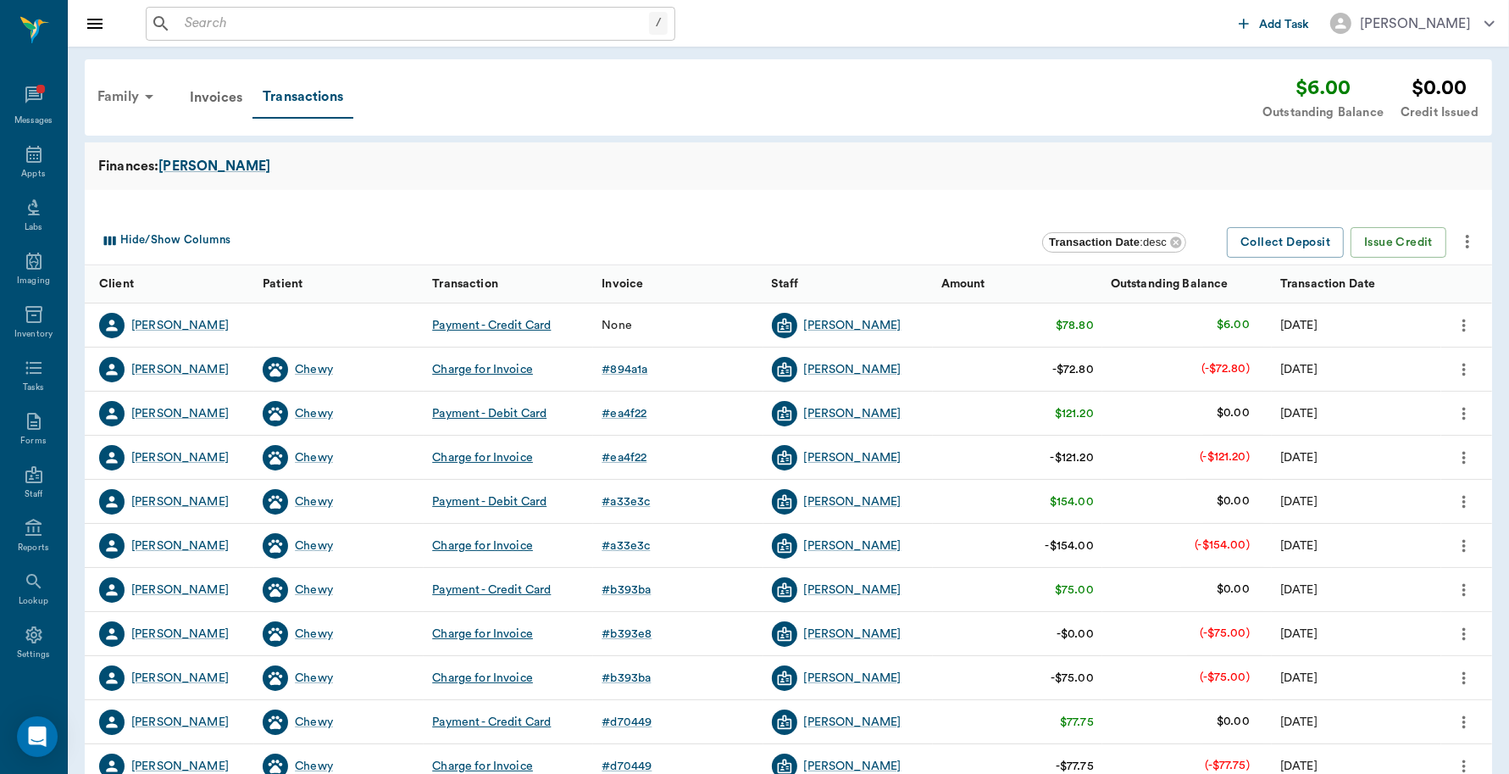
click at [129, 93] on div "Family" at bounding box center [128, 96] width 82 height 41
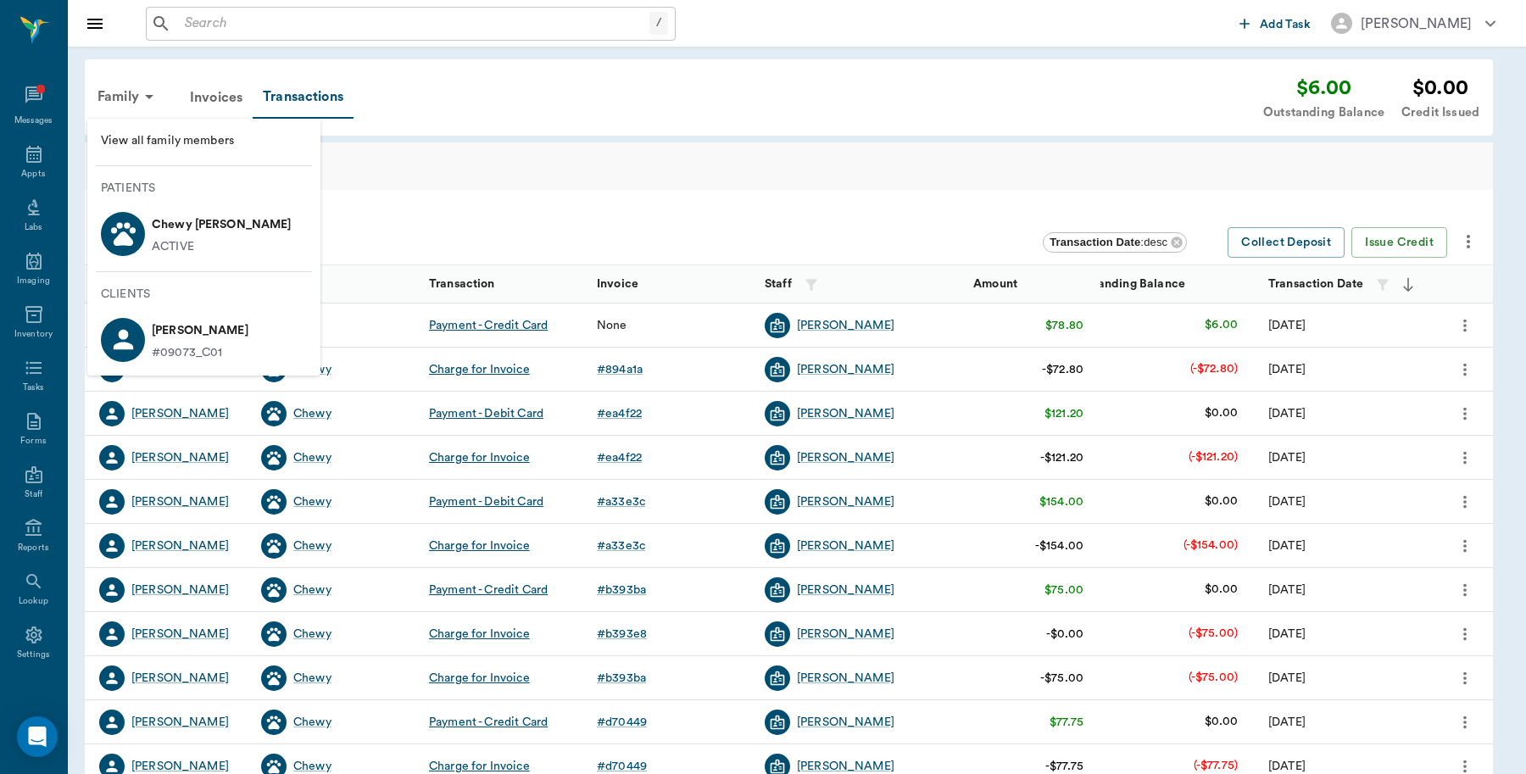
click at [166, 234] on p "Chewy [PERSON_NAME]" at bounding box center [222, 224] width 140 height 27
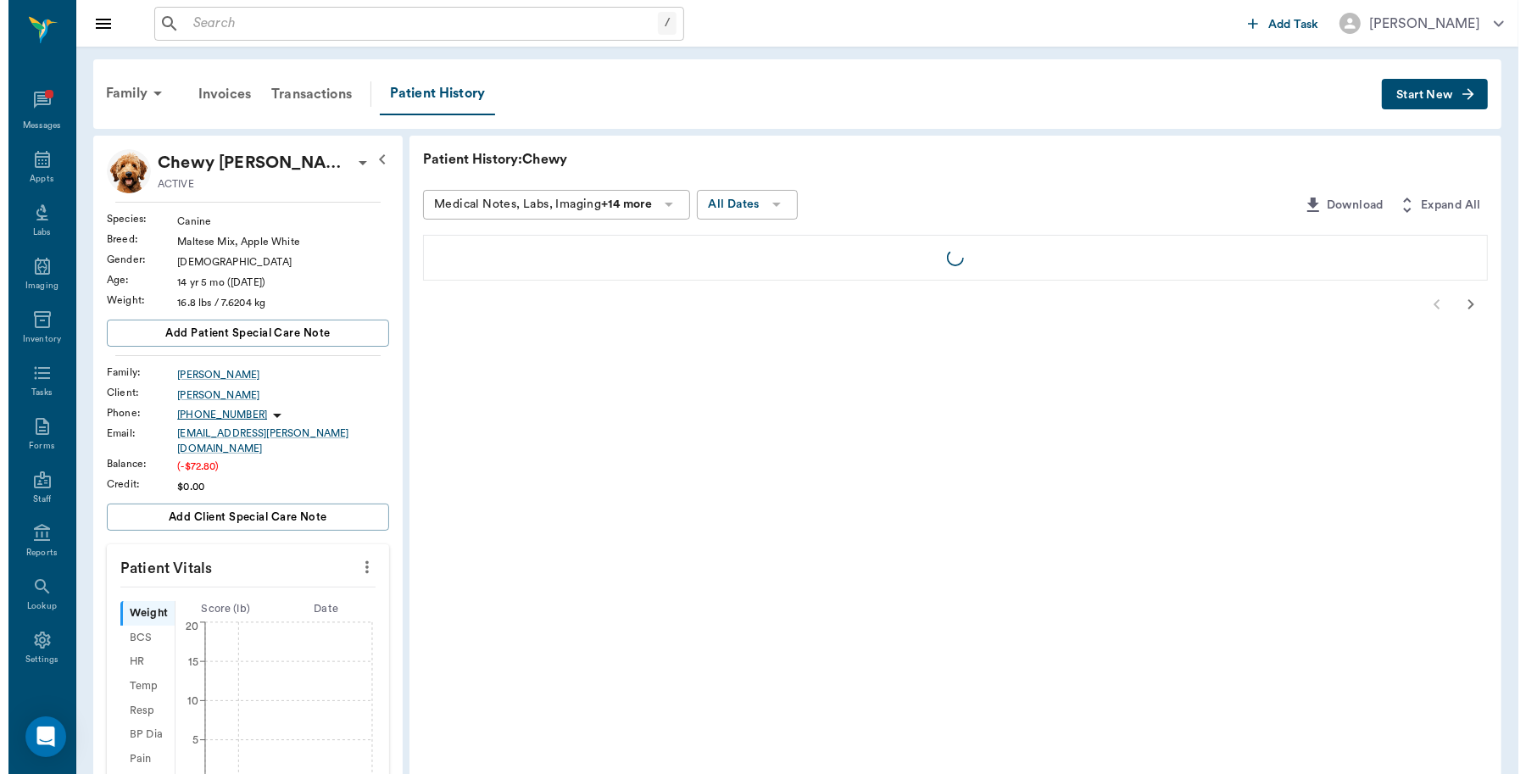
scroll to position [5, 0]
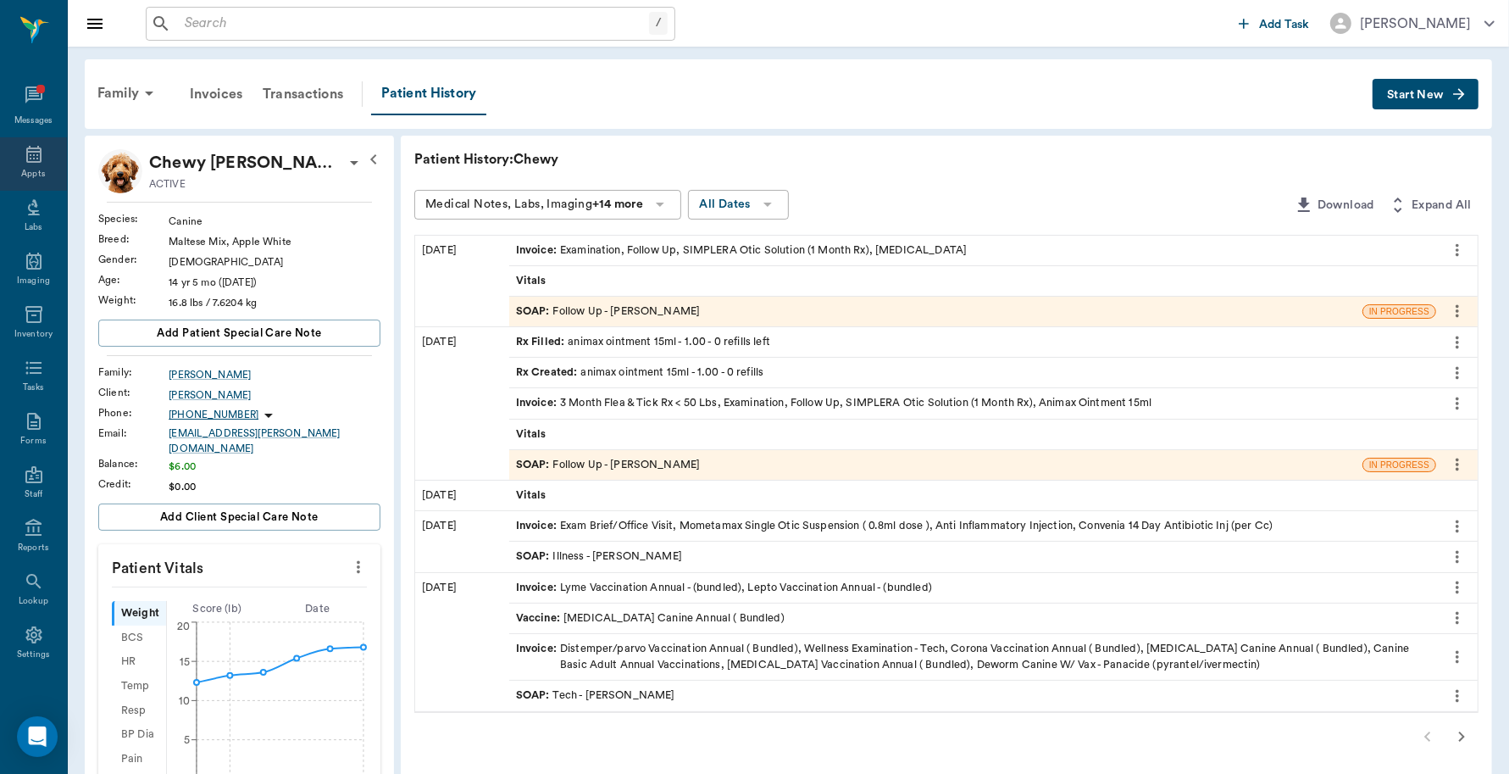
click at [28, 171] on div "Appts" at bounding box center [33, 174] width 24 height 13
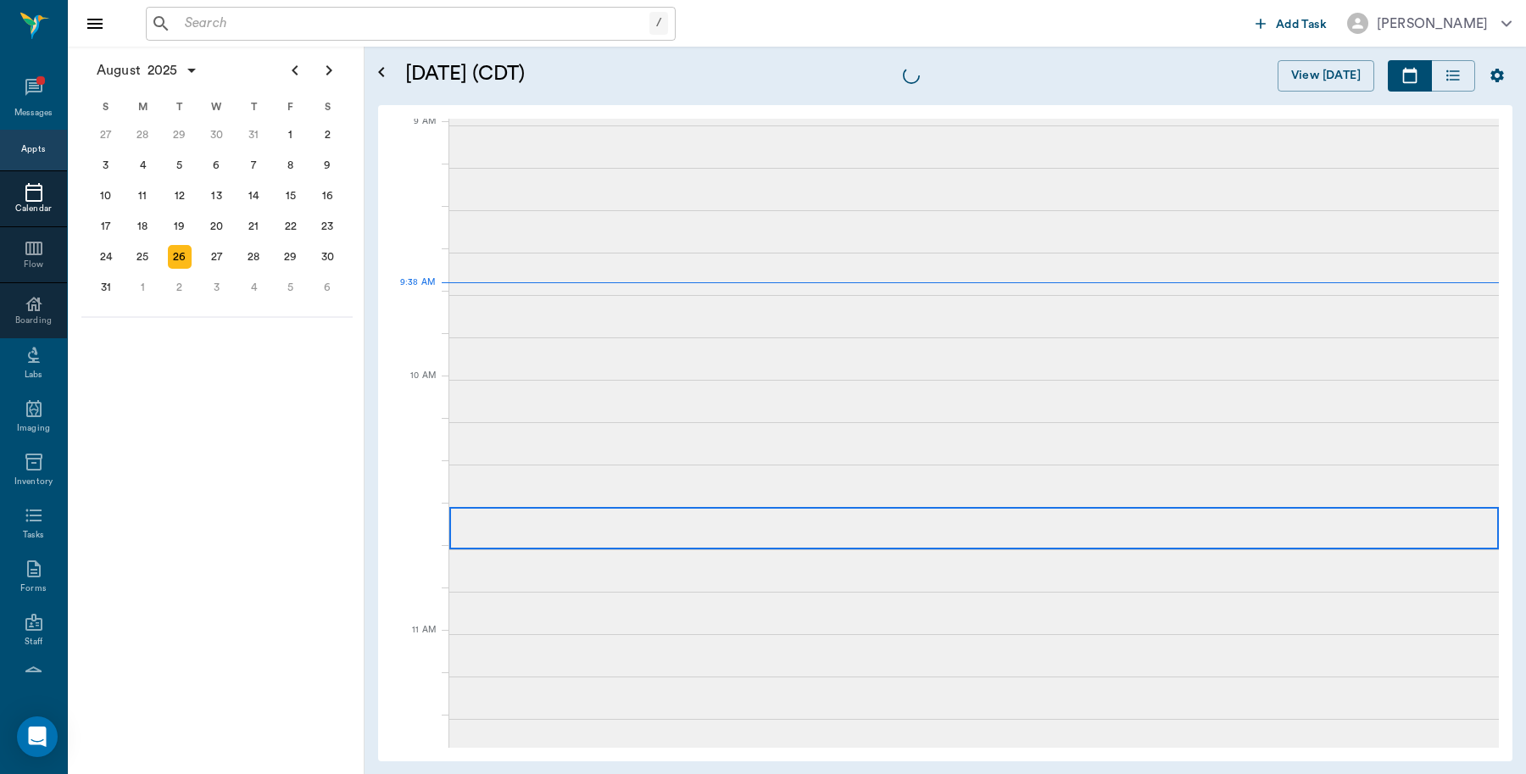
scroll to position [257, 0]
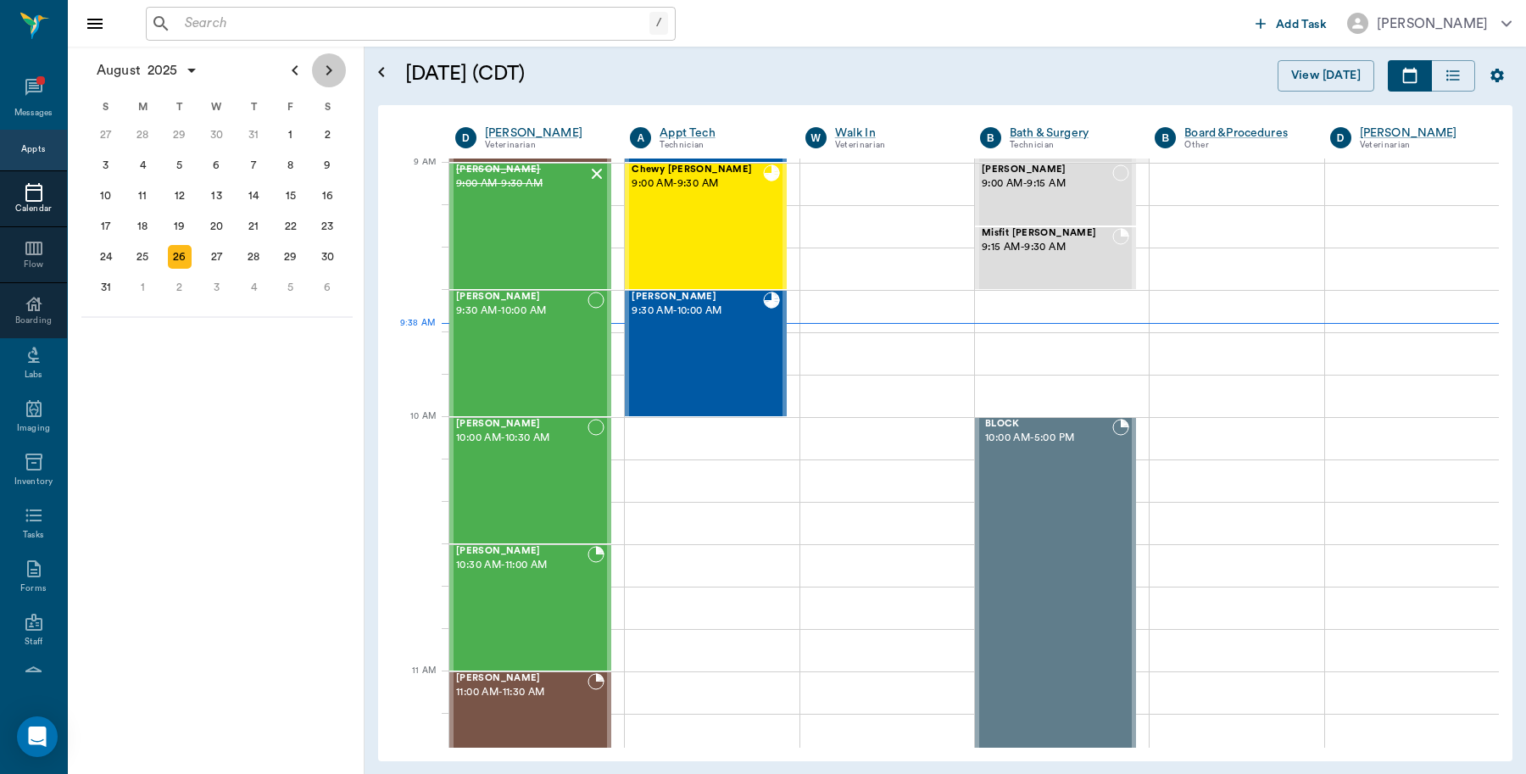
click at [325, 65] on icon "Next page" at bounding box center [329, 70] width 20 height 20
click at [288, 225] on div "26" at bounding box center [291, 226] width 24 height 24
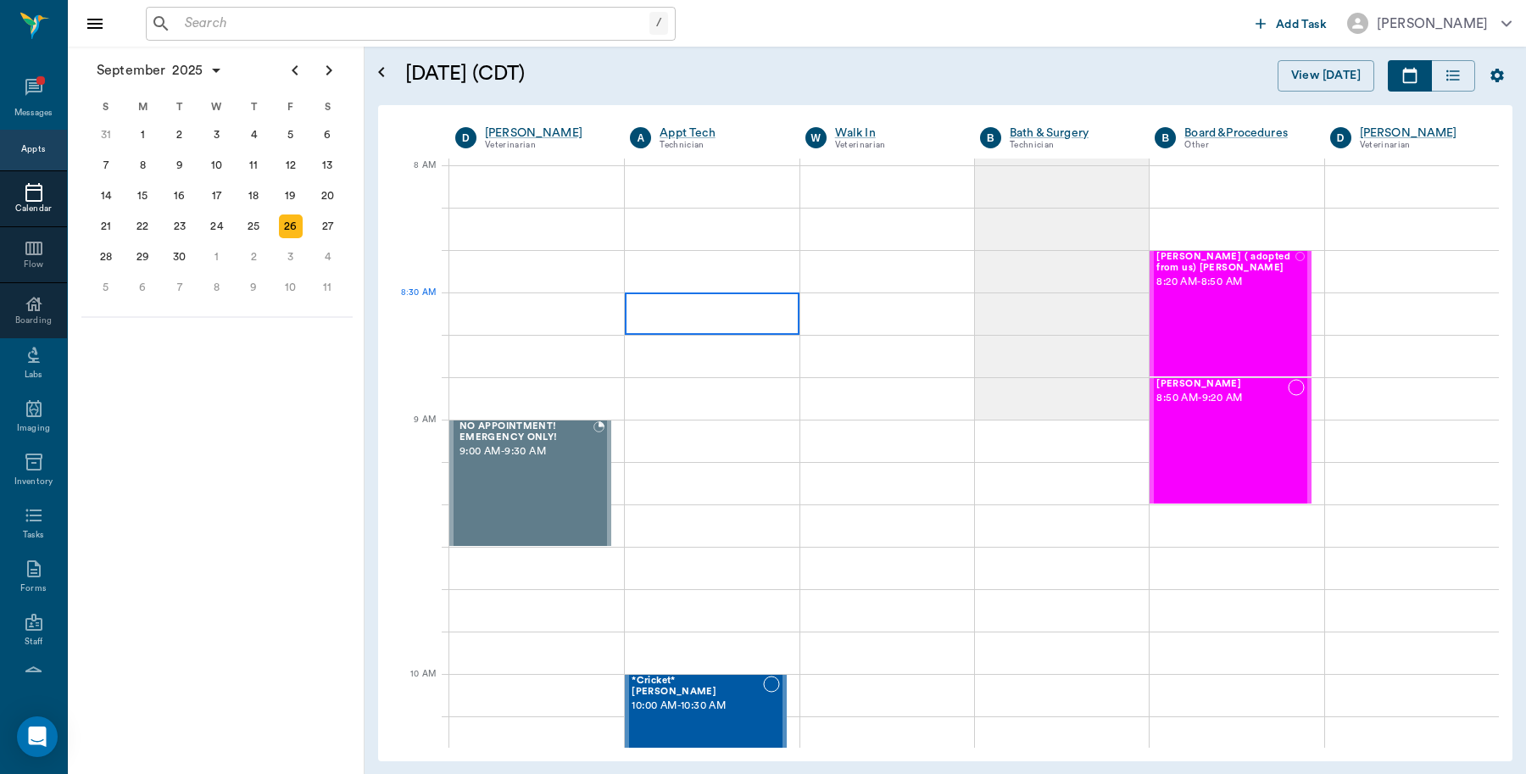
click at [700, 320] on div at bounding box center [712, 313] width 174 height 42
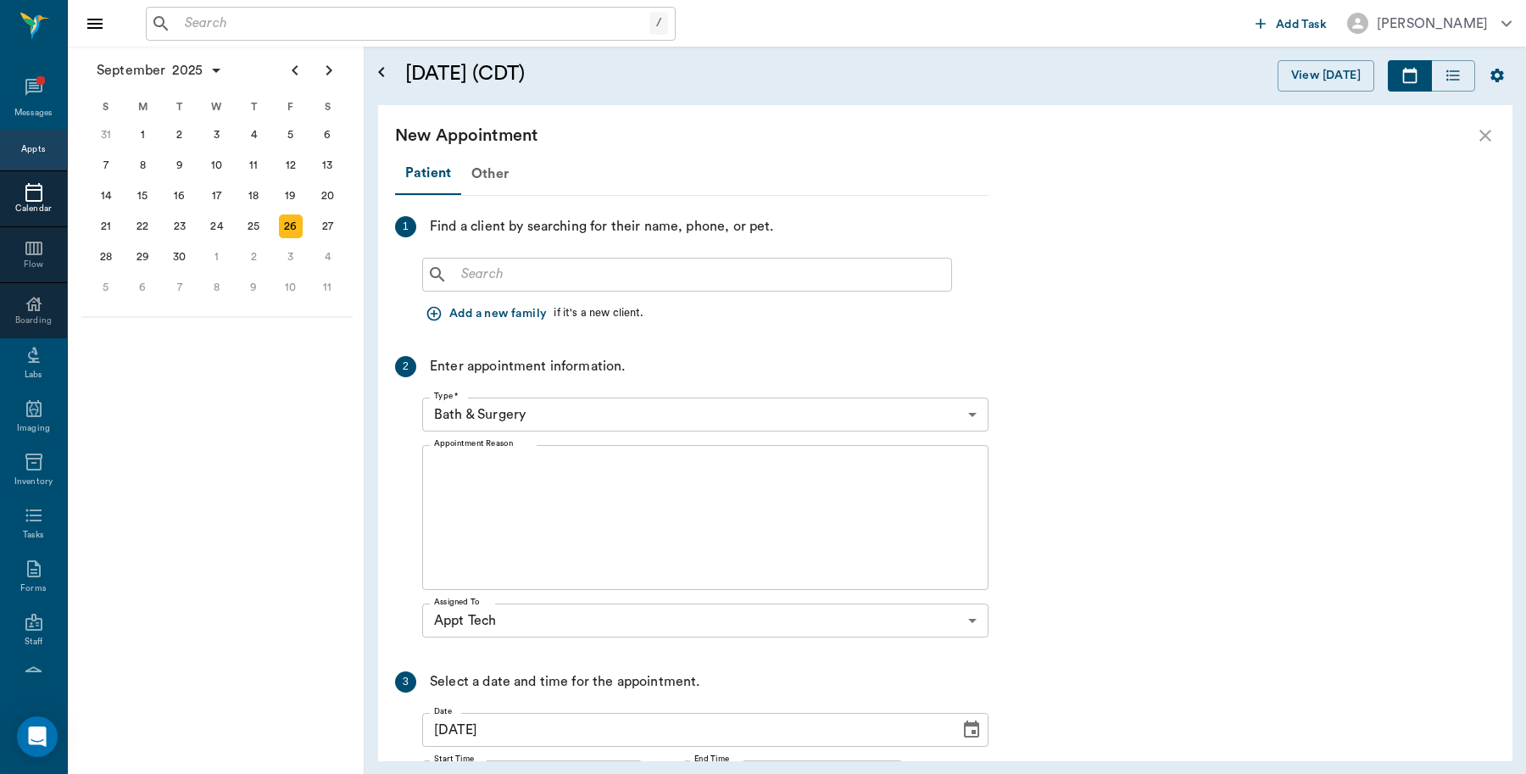
click at [657, 270] on input "text" at bounding box center [699, 275] width 490 height 24
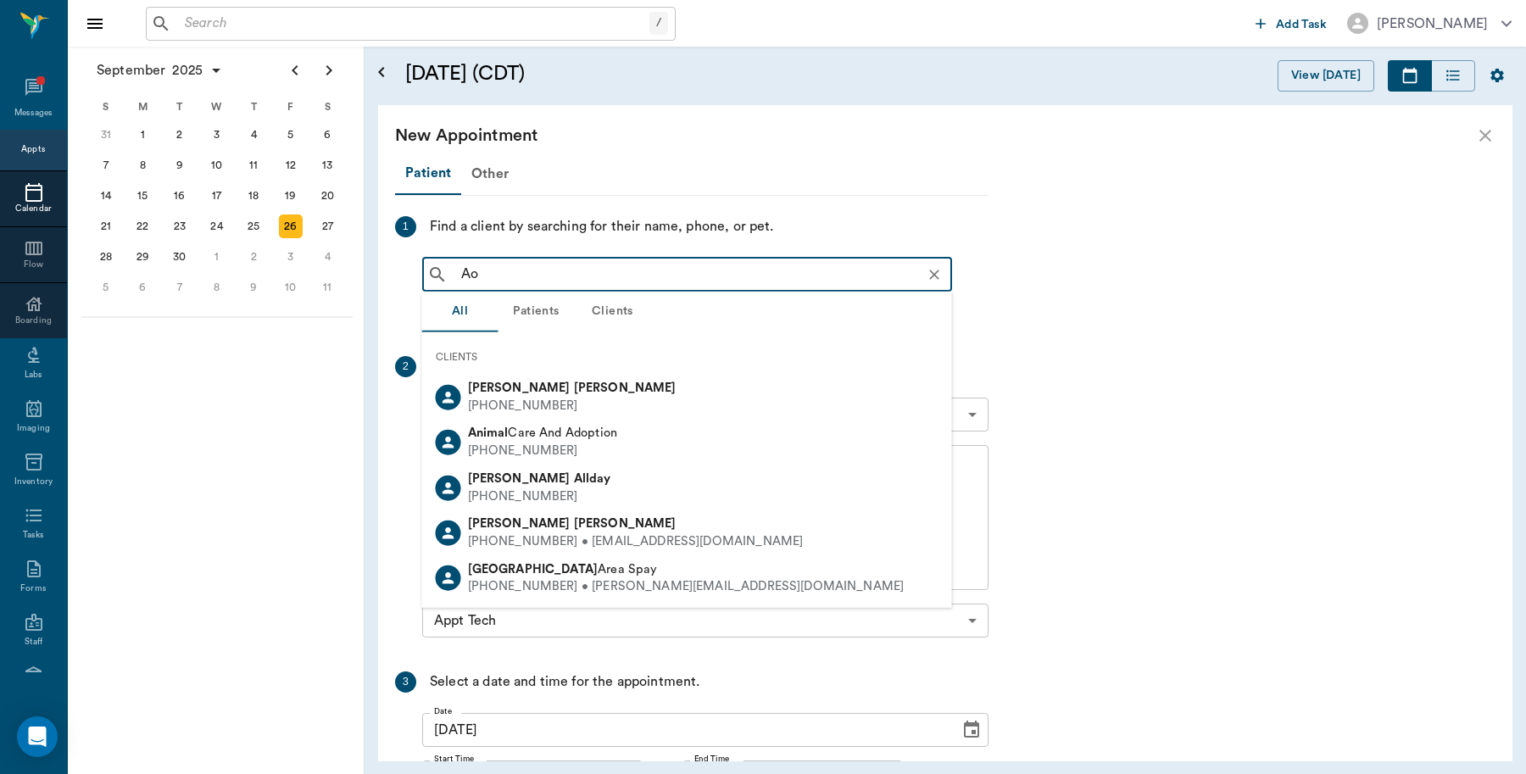
type input "A"
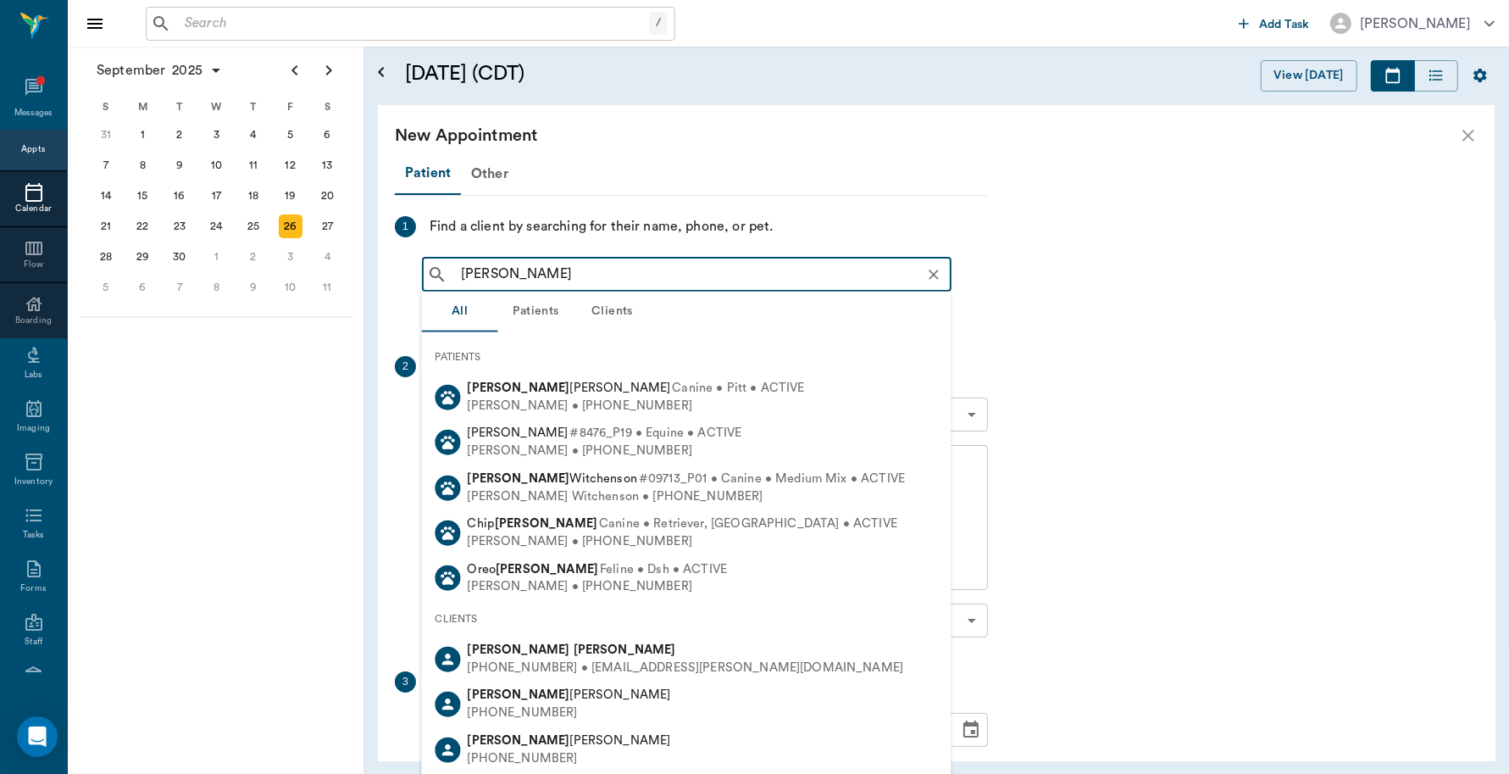
type input "Donna Ayers"
click at [574, 650] on b "Ayers" at bounding box center [625, 649] width 103 height 13
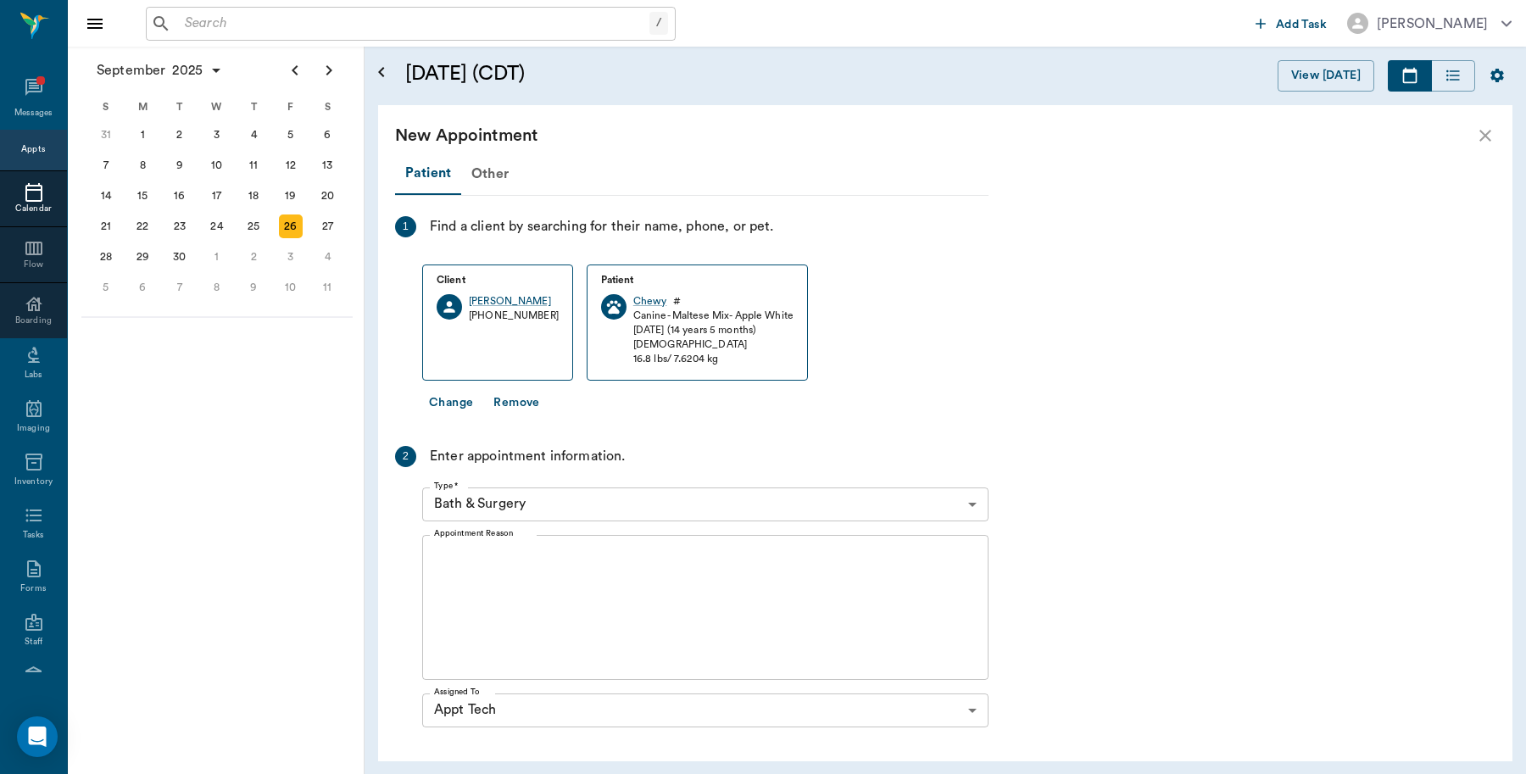
click at [556, 505] on body "/ ​ Add Task Dr. Bert Ellsworth Nectar Messages Appts Calendar Flow Boarding La…" at bounding box center [763, 387] width 1526 height 774
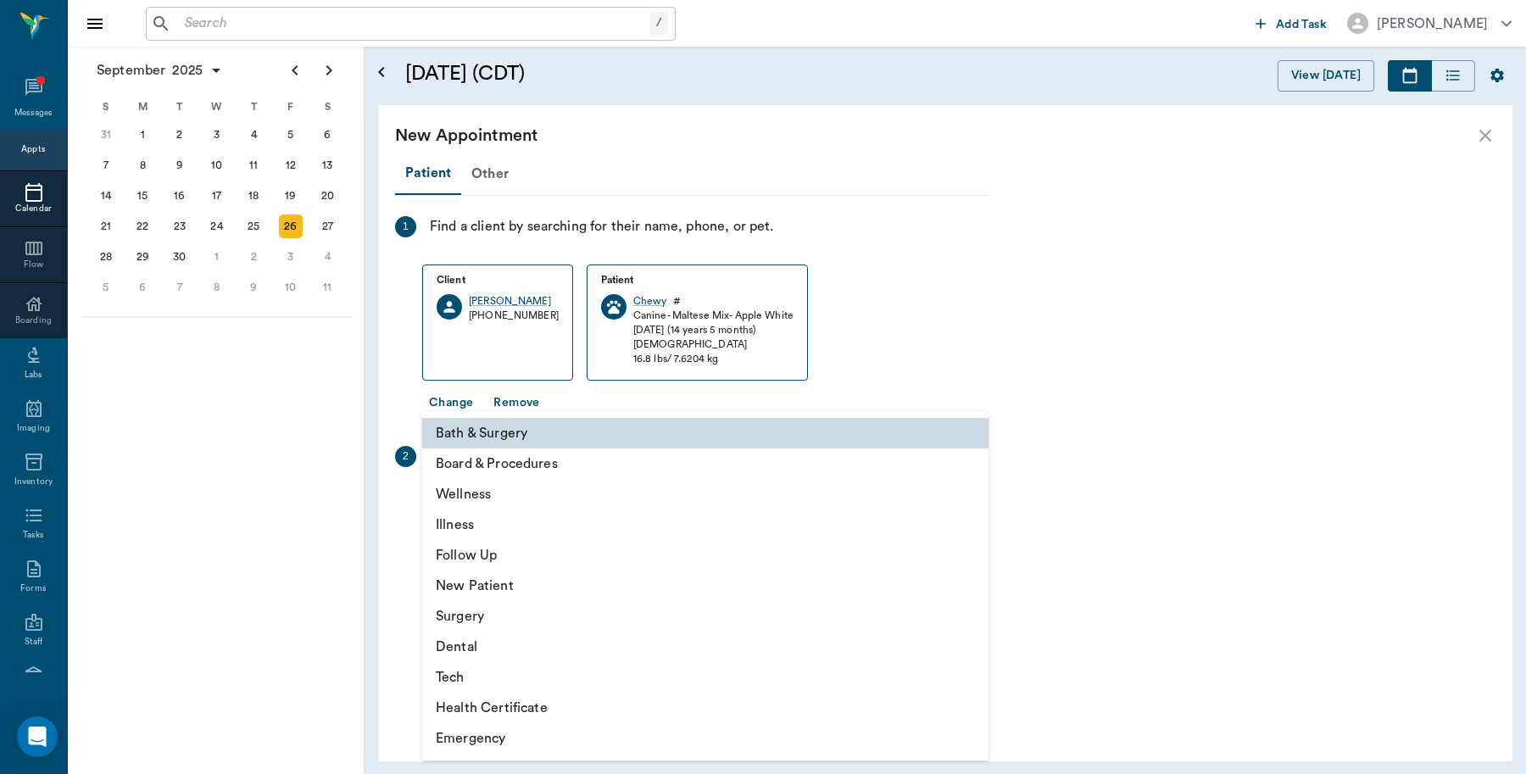
click at [520, 551] on li "Follow Up" at bounding box center [705, 555] width 566 height 31
type input "65d2be4f46e3a538d89b8c16"
type input "09:00 AM"
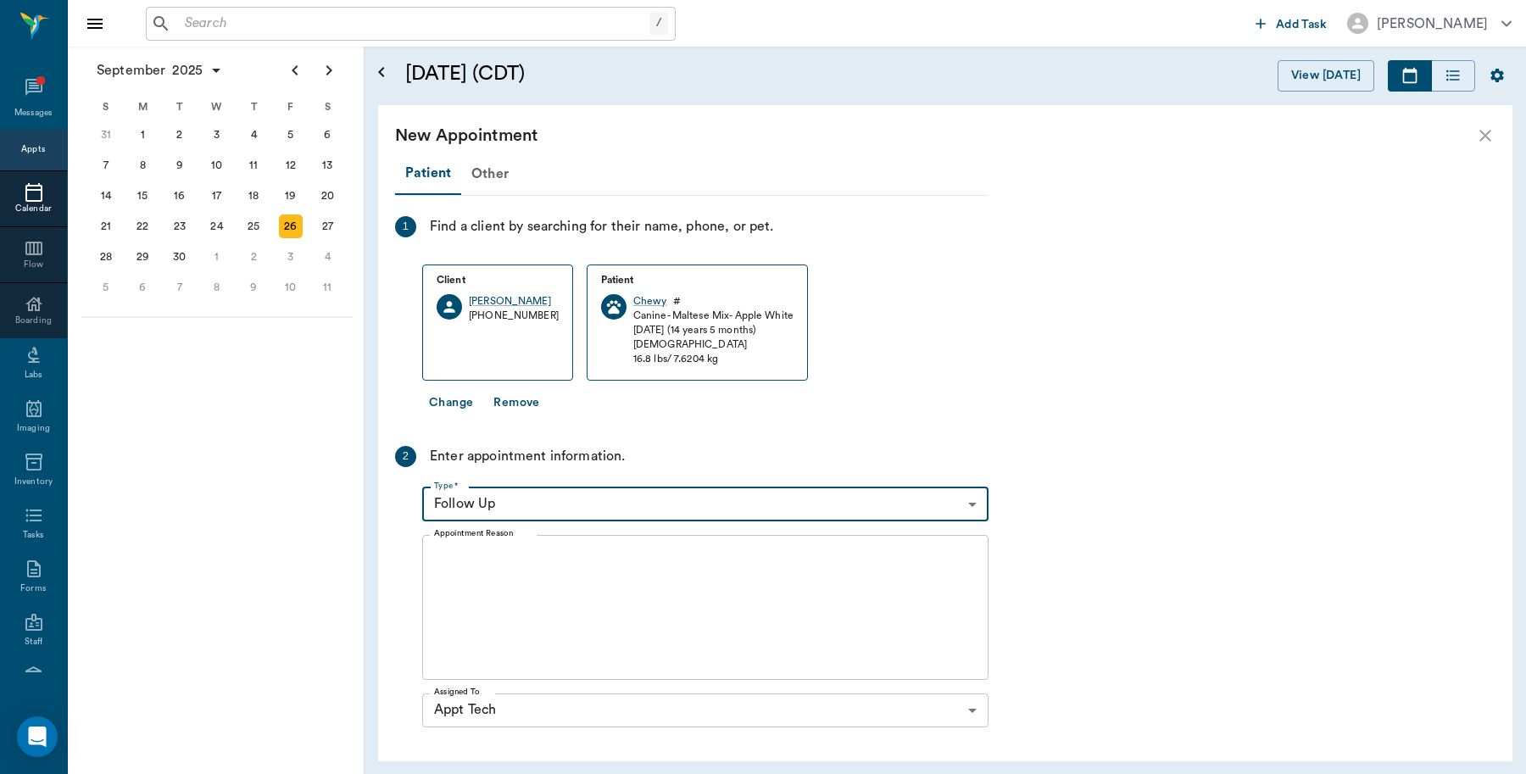
click at [509, 570] on textarea "Appointment Reason" at bounding box center [705, 606] width 542 height 117
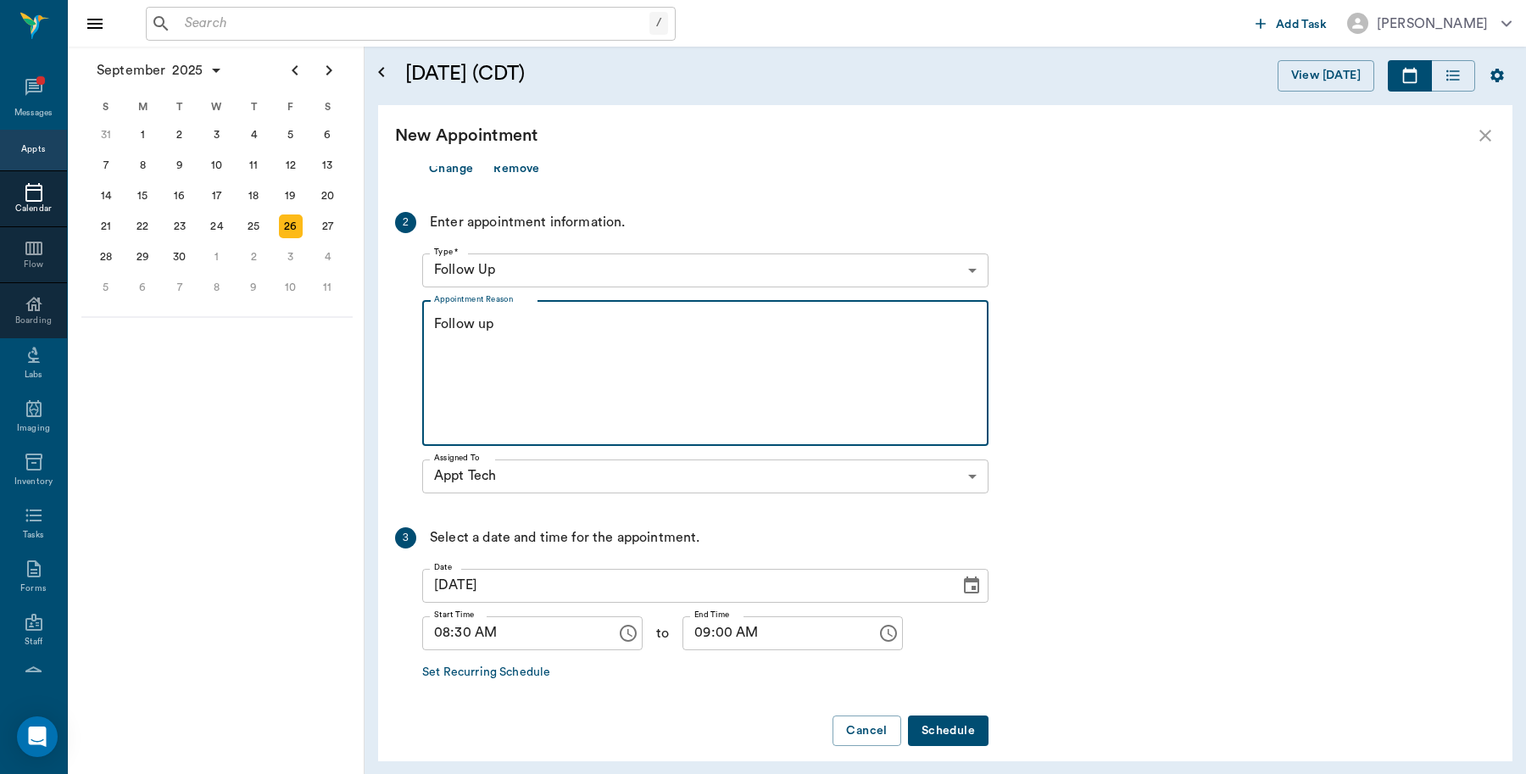
scroll to position [248, 0]
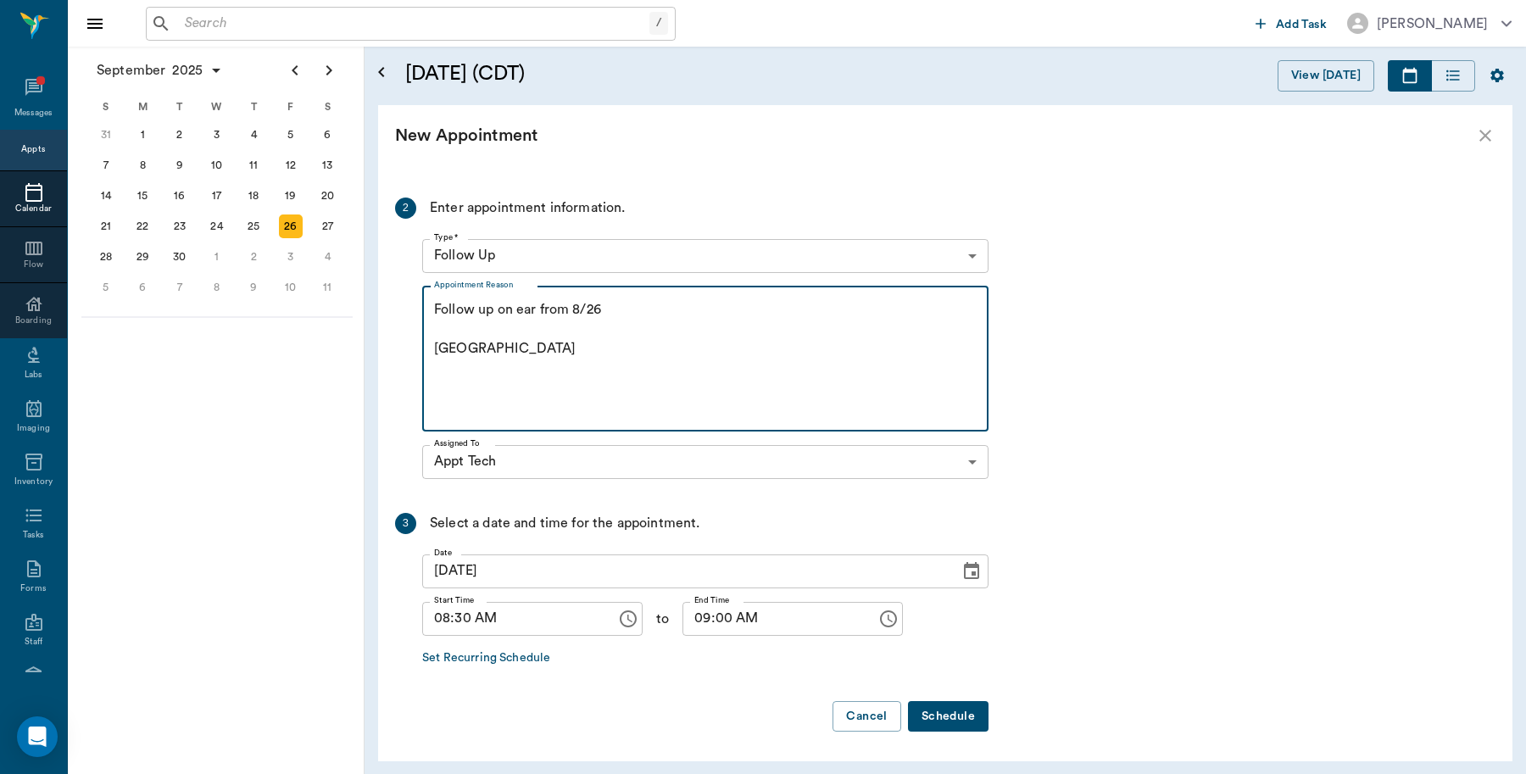
type textarea "Follow up on ear from 8/26 Caryn"
click at [948, 723] on button "Schedule" at bounding box center [948, 716] width 81 height 31
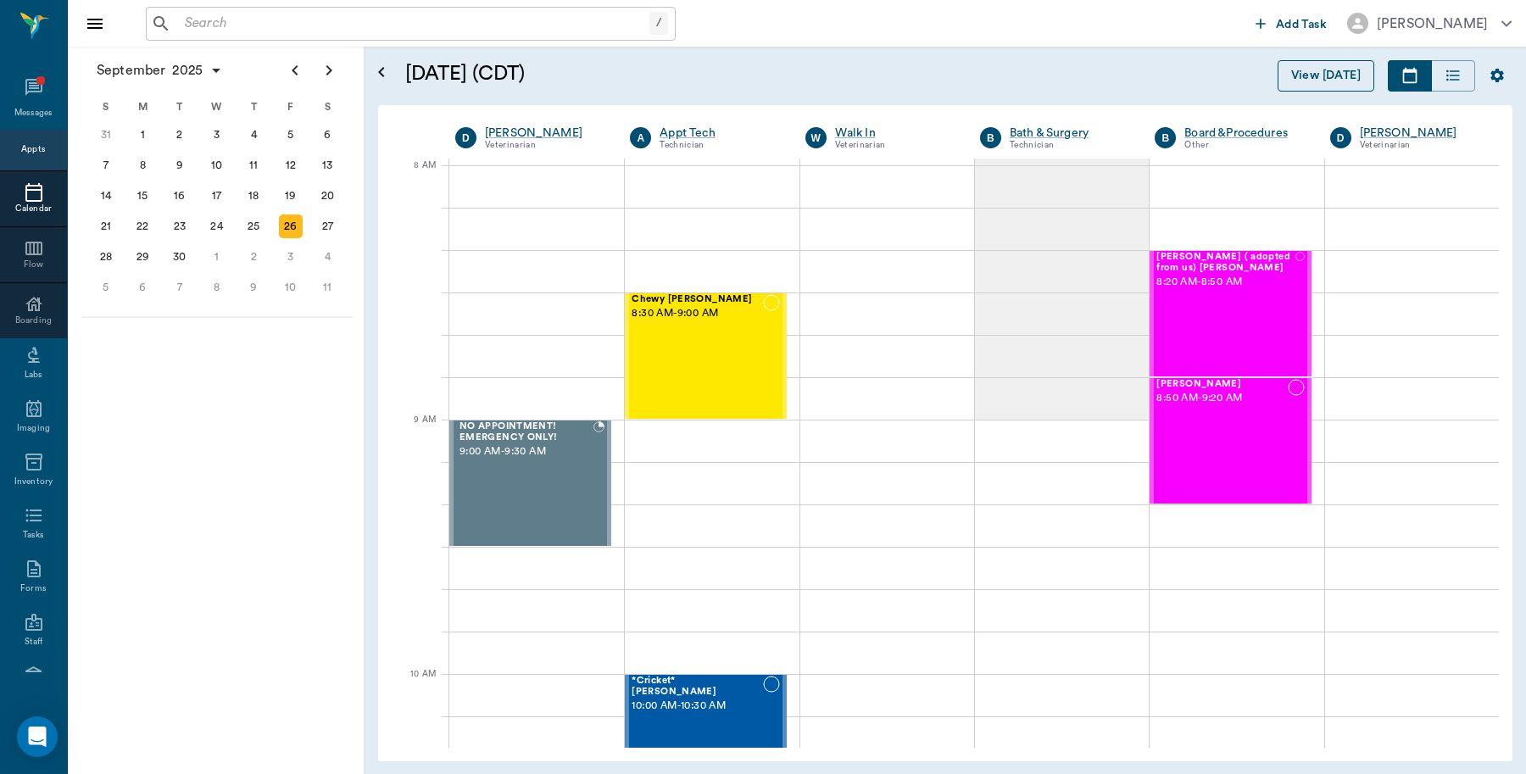
click at [1329, 73] on button "View [DATE]" at bounding box center [1325, 75] width 97 height 31
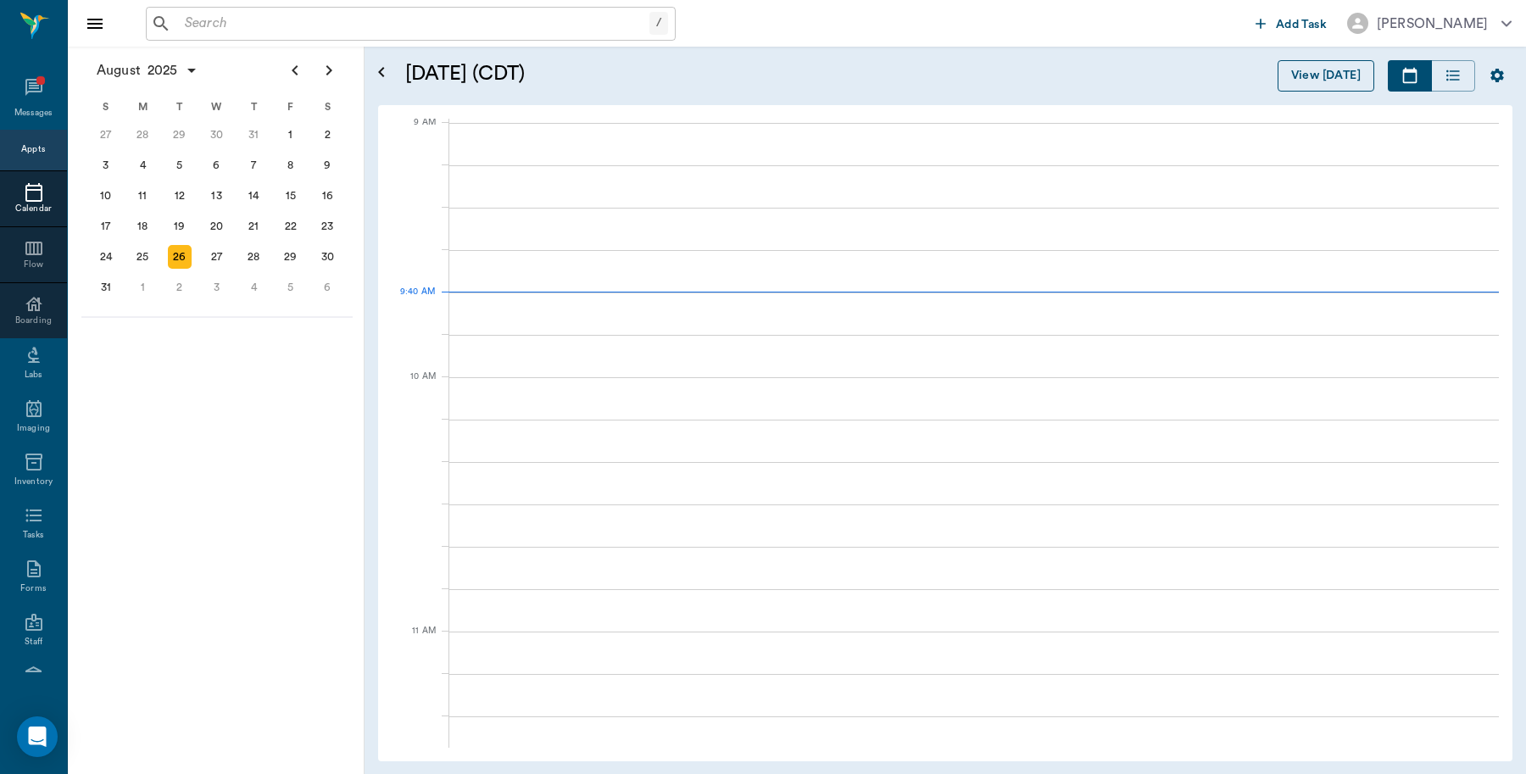
scroll to position [256, 0]
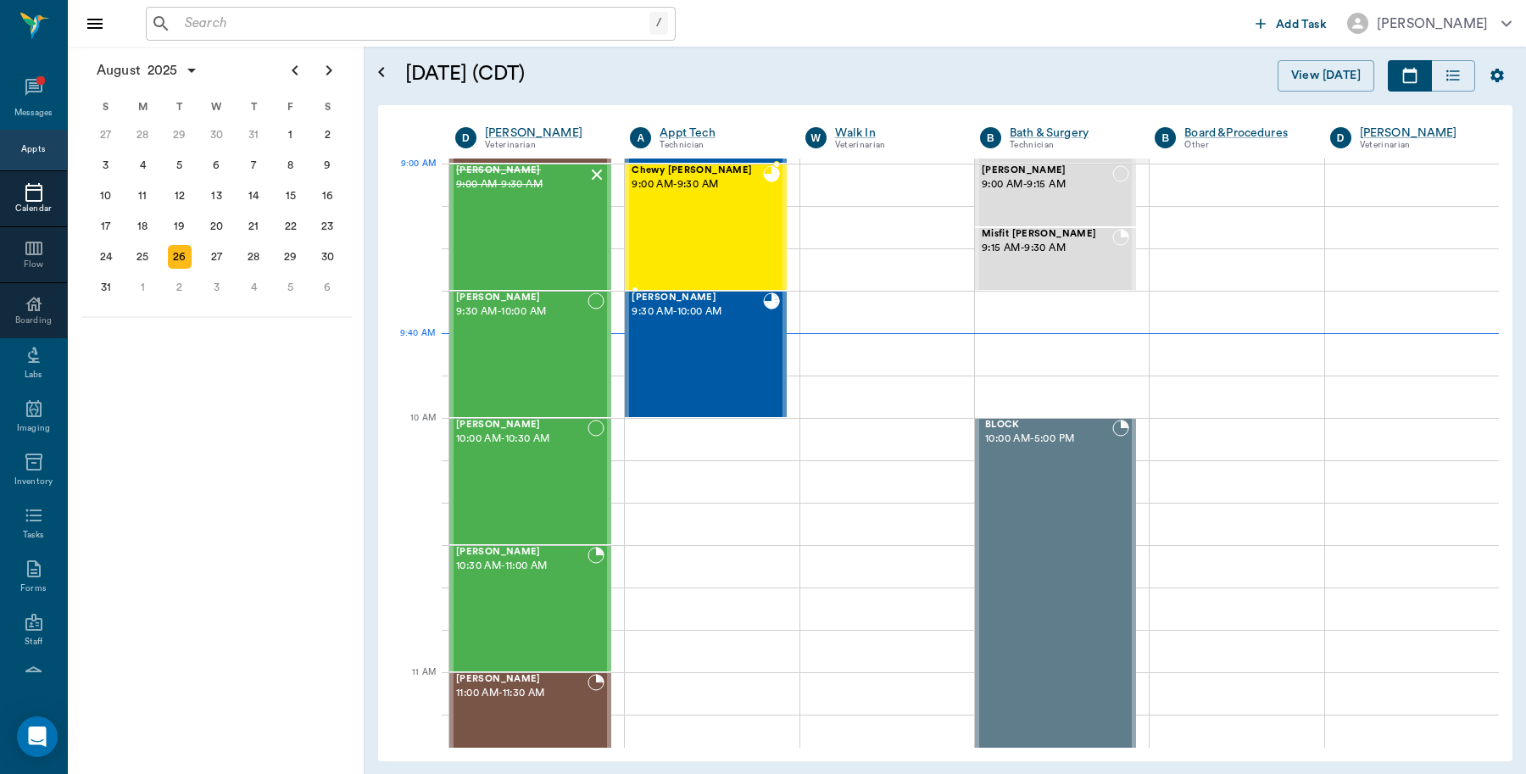
click at [721, 184] on span "9:00 AM - 9:30 AM" at bounding box center [696, 184] width 131 height 17
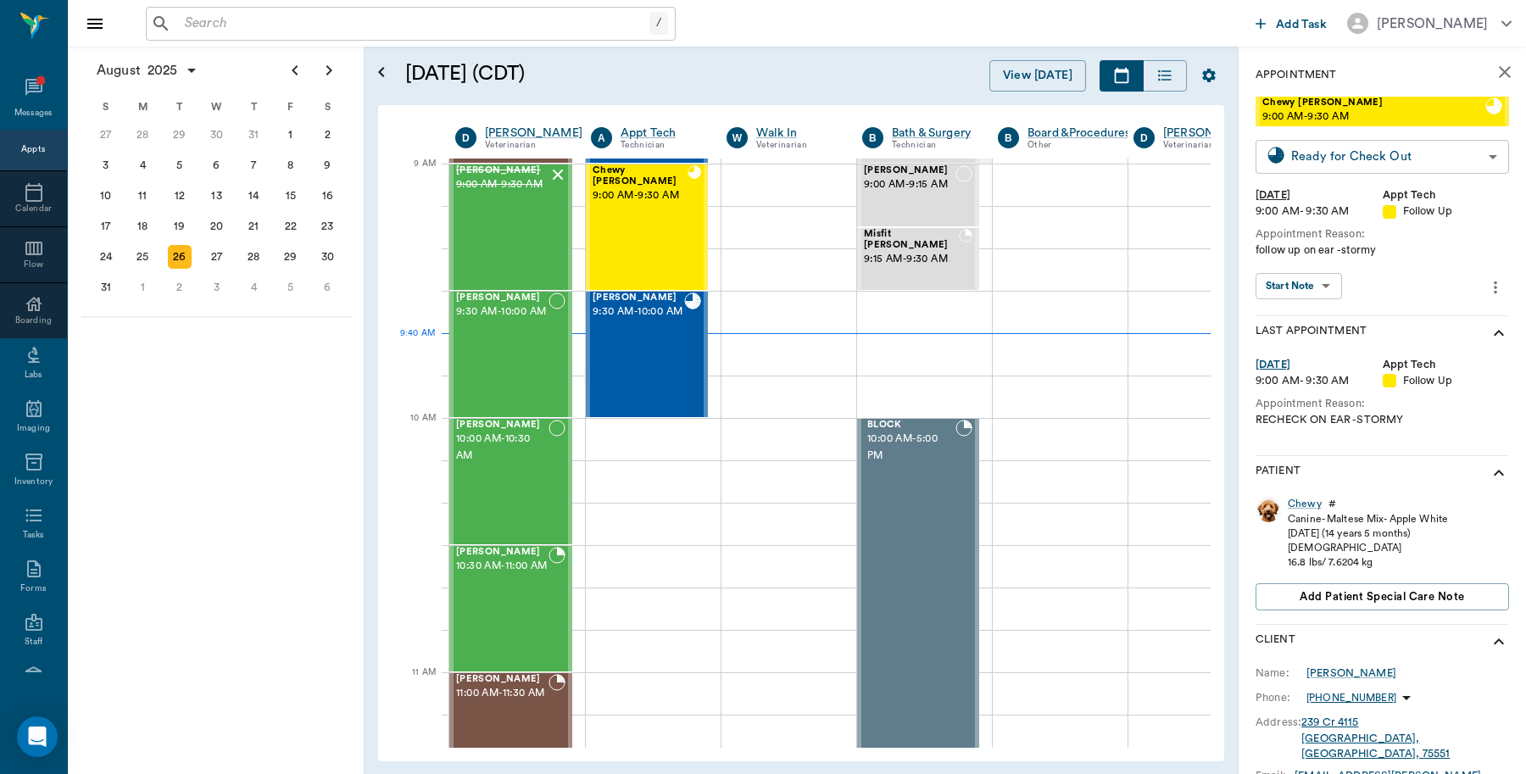
click at [1430, 158] on body "/ ​ Add Task Dr. Bert Ellsworth Nectar Messages Appts Calendar Flow Boarding La…" at bounding box center [763, 387] width 1526 height 774
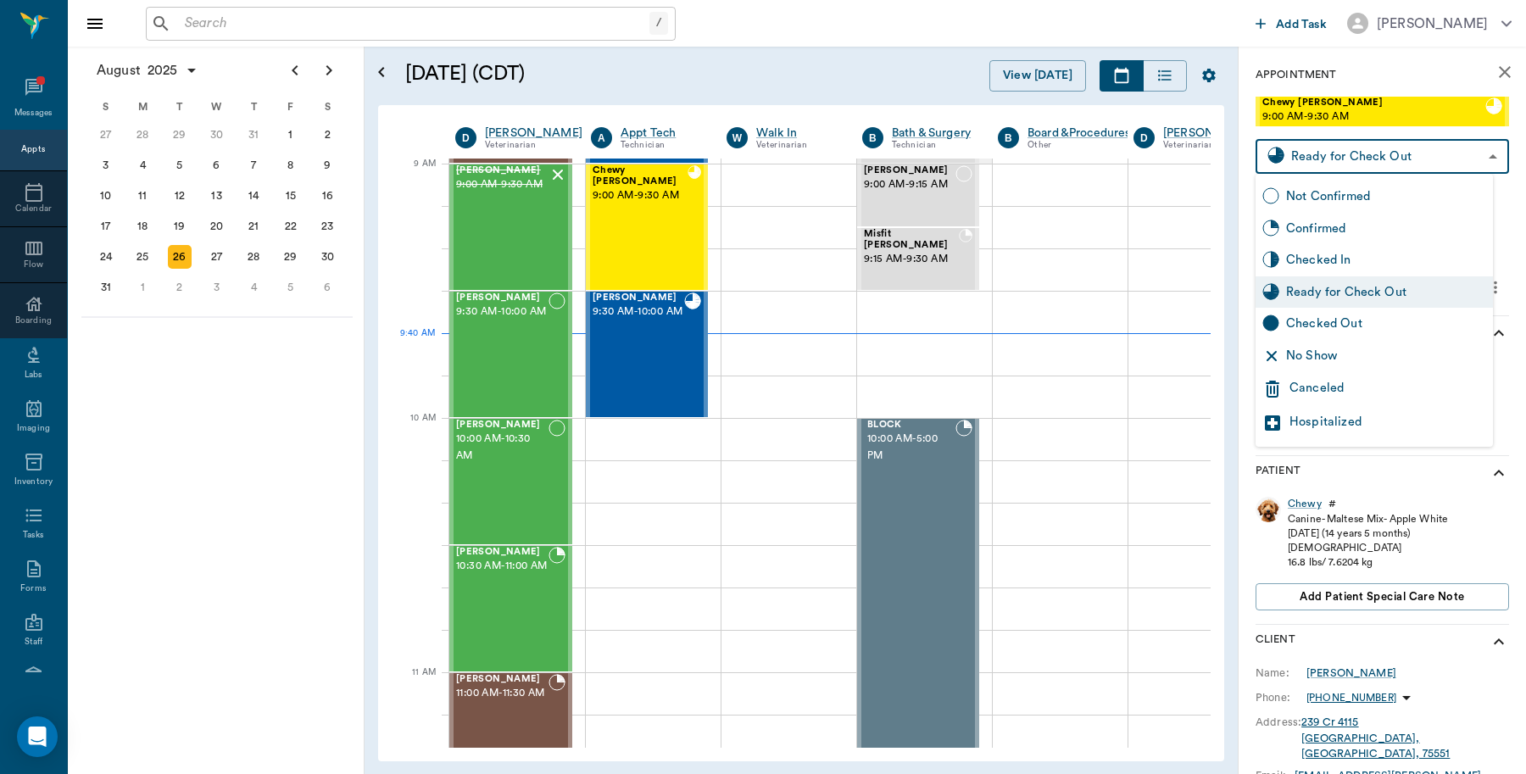
click at [1316, 325] on div "Checked Out" at bounding box center [1386, 323] width 200 height 19
type input "CHECKED_OUT"
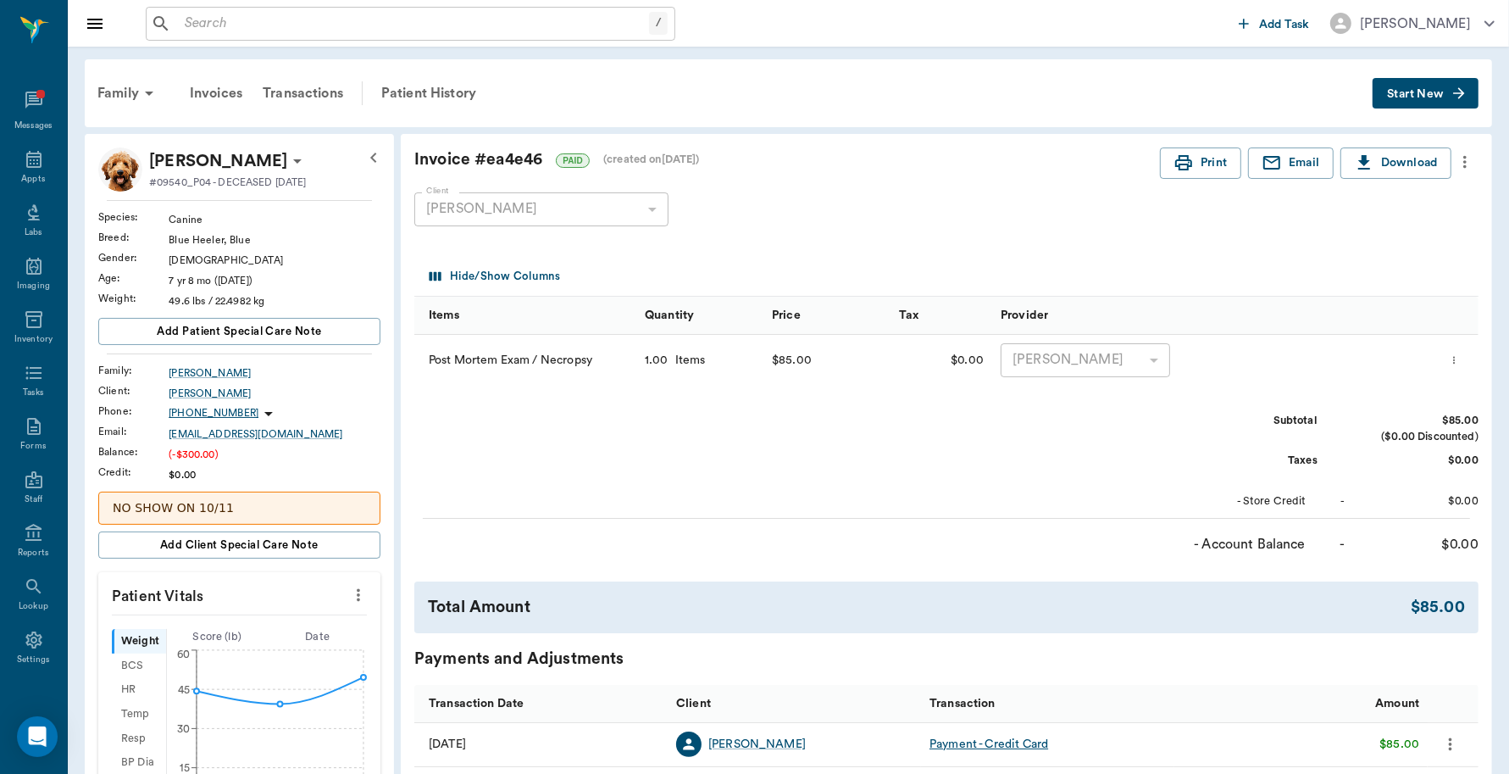
click at [1399, 94] on span "Start New" at bounding box center [1415, 94] width 57 height 0
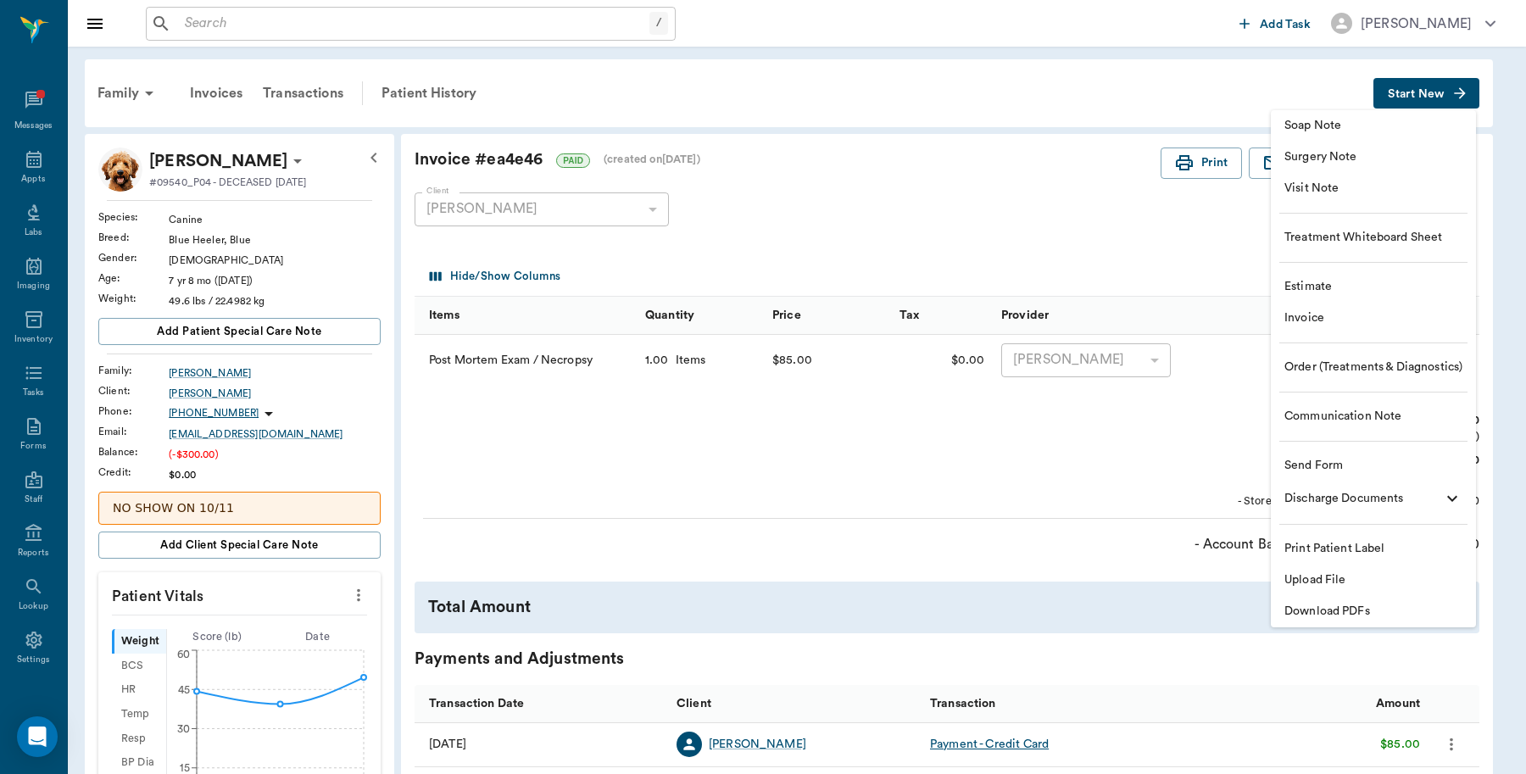
click at [1348, 578] on span "Upload File" at bounding box center [1373, 580] width 178 height 18
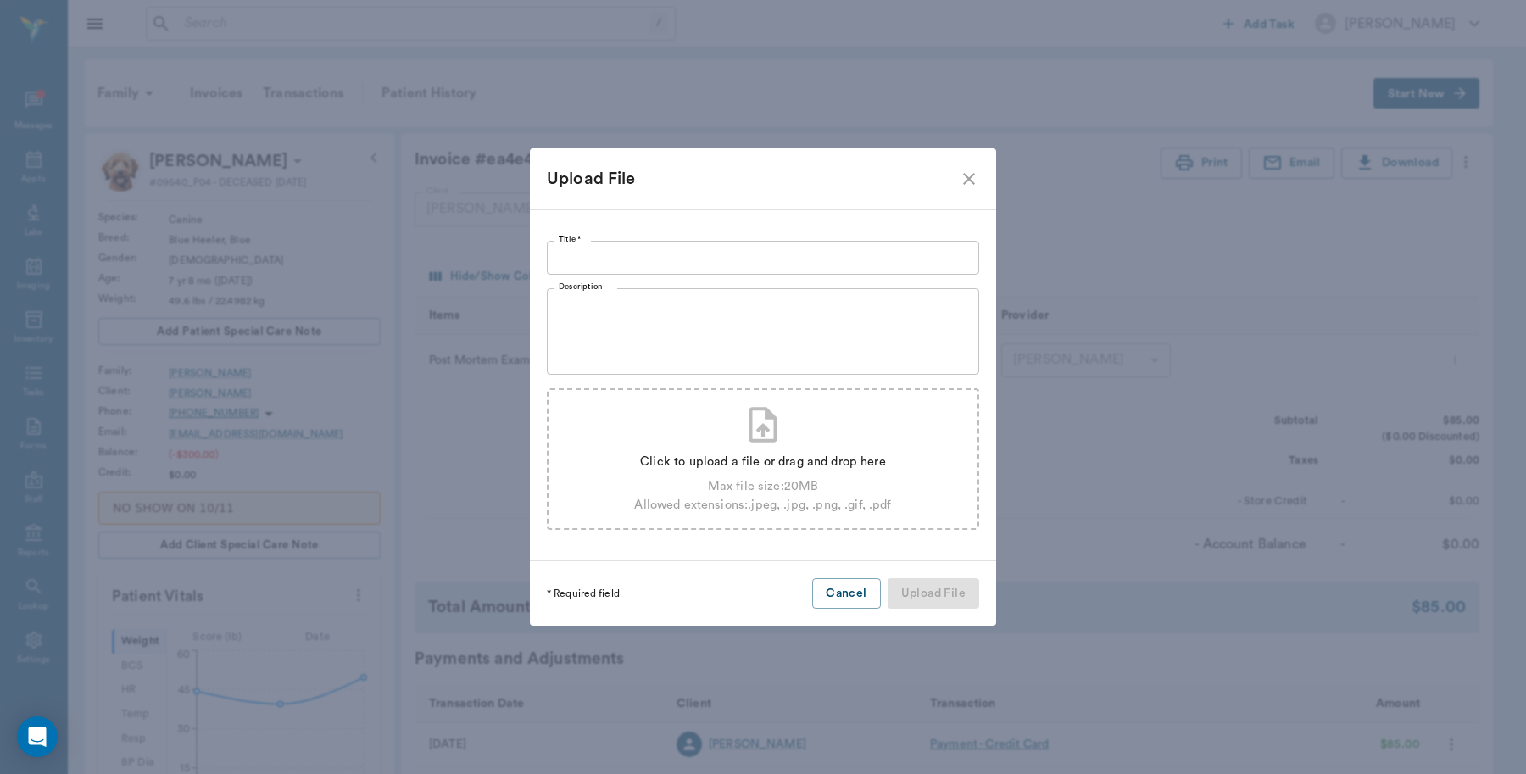
click at [777, 468] on div "Click to upload a file or drag and drop here" at bounding box center [762, 462] width 257 height 19
type input "C:\fakepath\finalized_report_C252260267_2025-08-25_19-05-44.pdf"
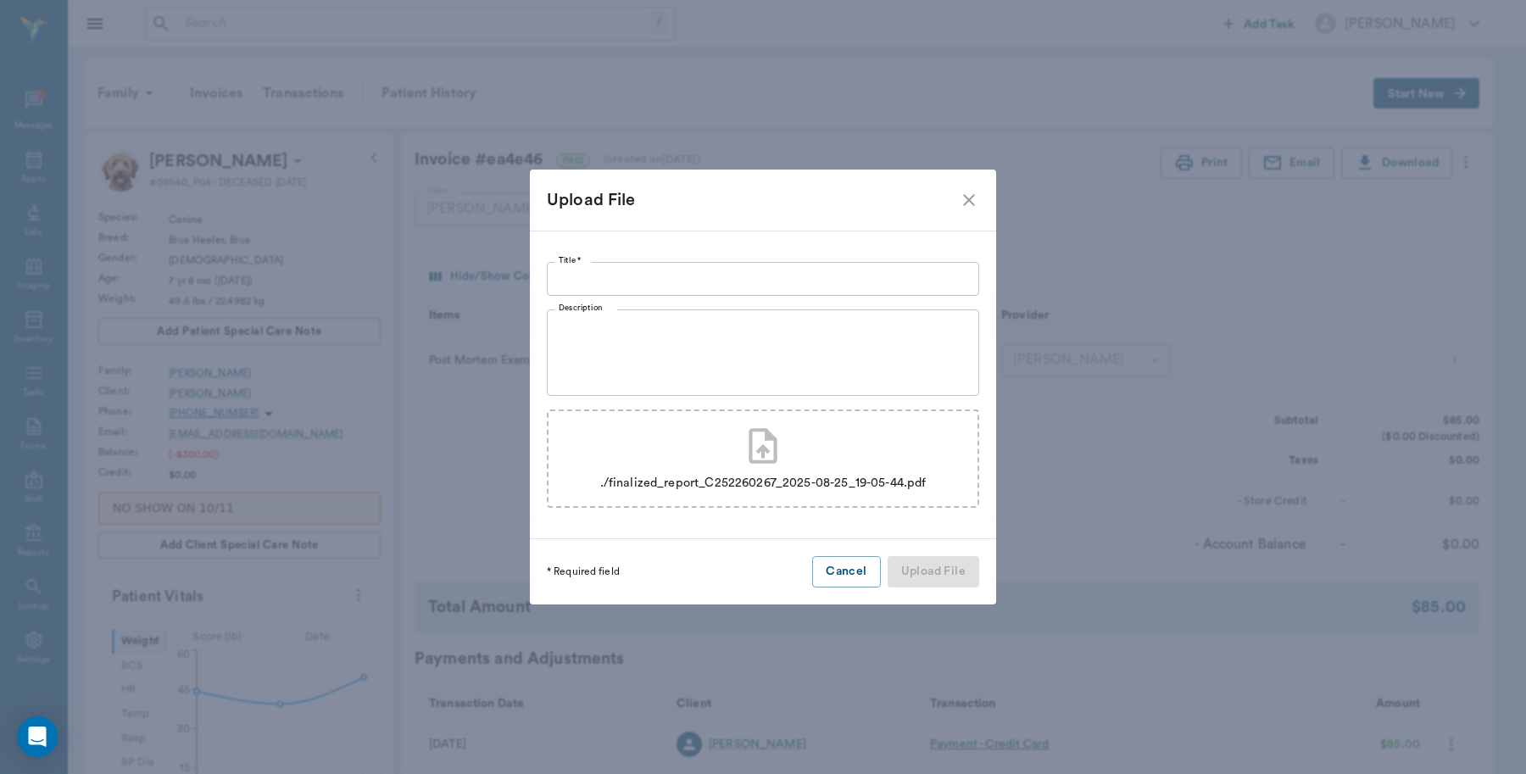
click at [665, 276] on input "Title *" at bounding box center [763, 279] width 432 height 34
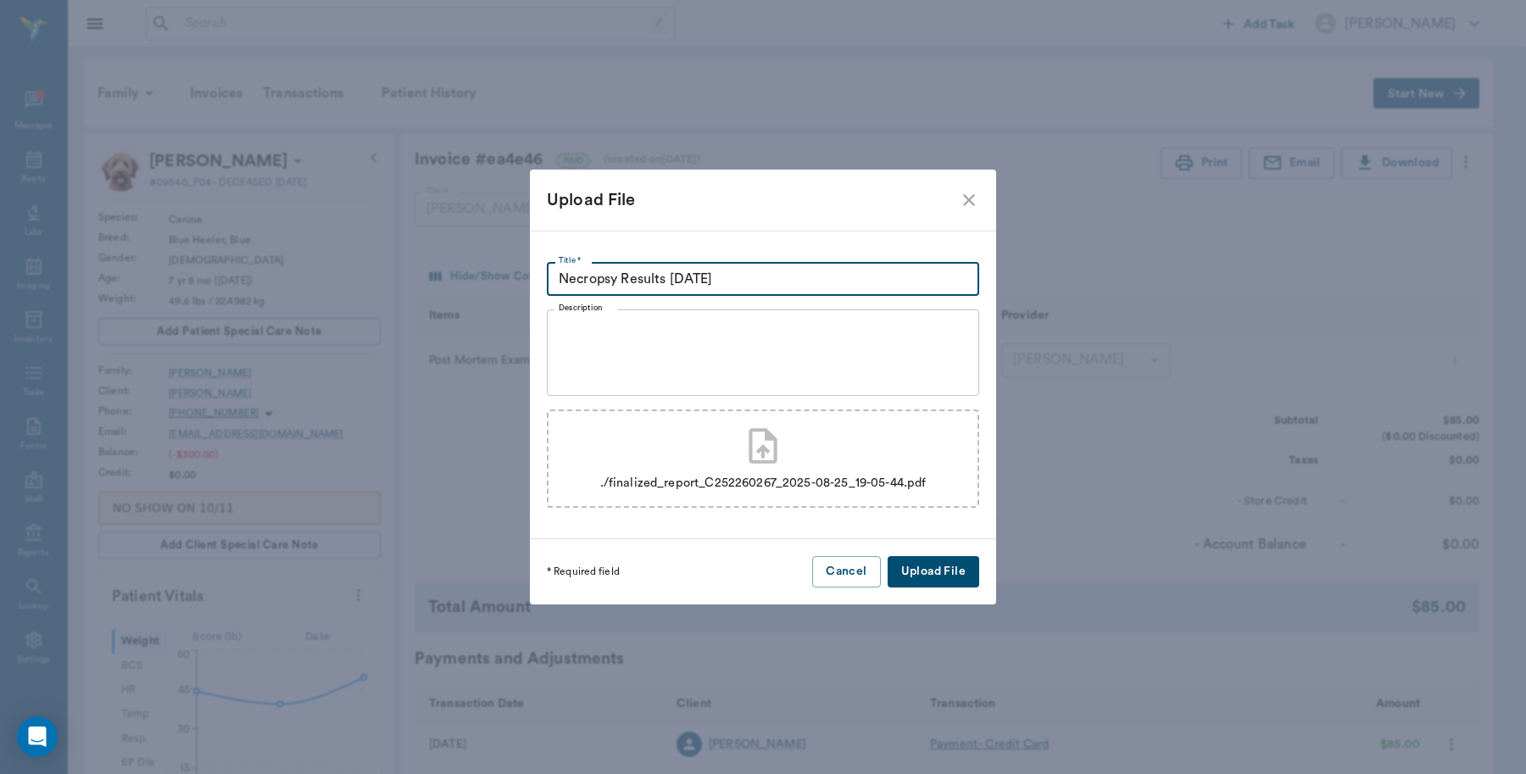
type input "Necropsy Results 8.25.25"
click at [948, 573] on button "Upload File" at bounding box center [933, 571] width 92 height 31
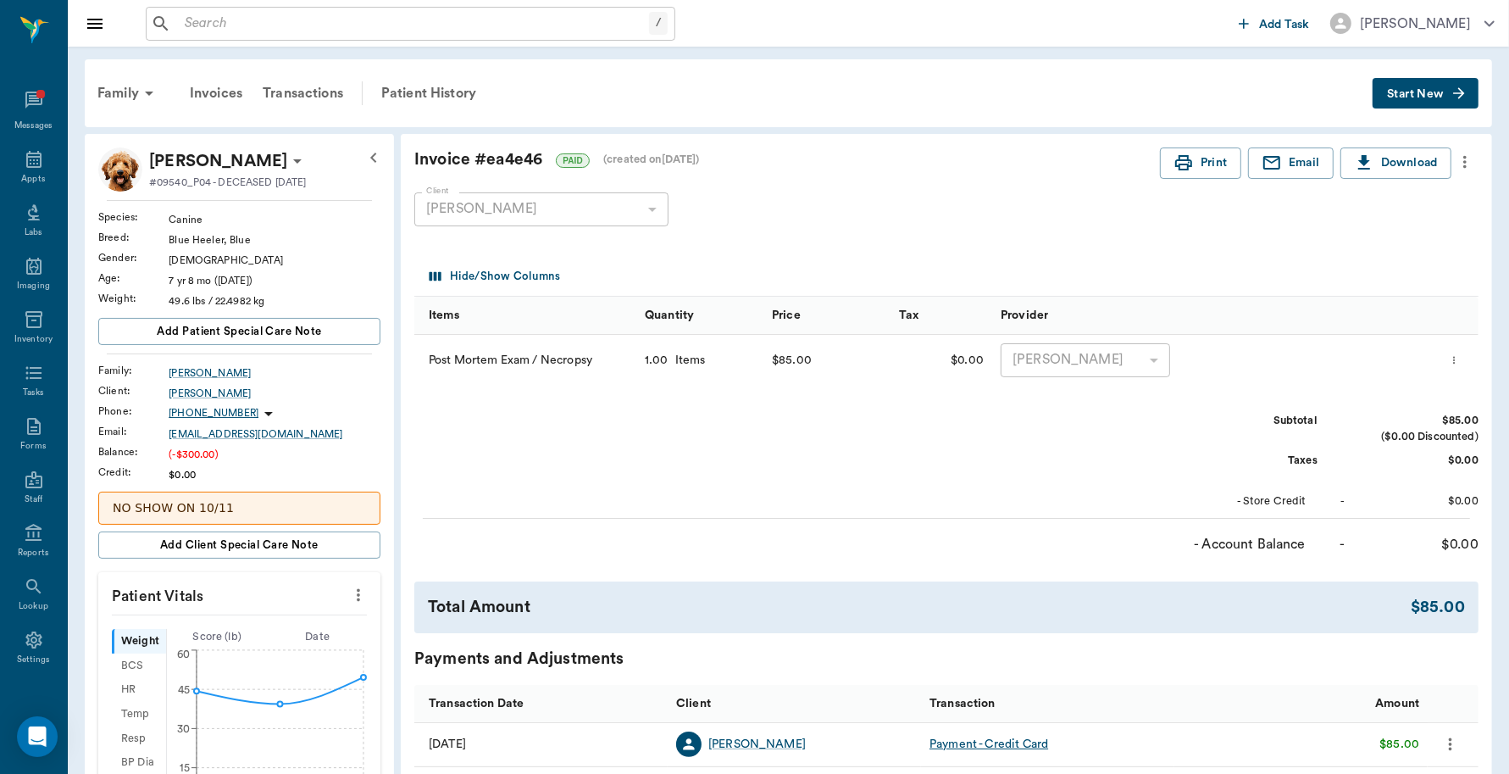
click at [201, 158] on p "Bandie O'Bryant" at bounding box center [218, 160] width 138 height 27
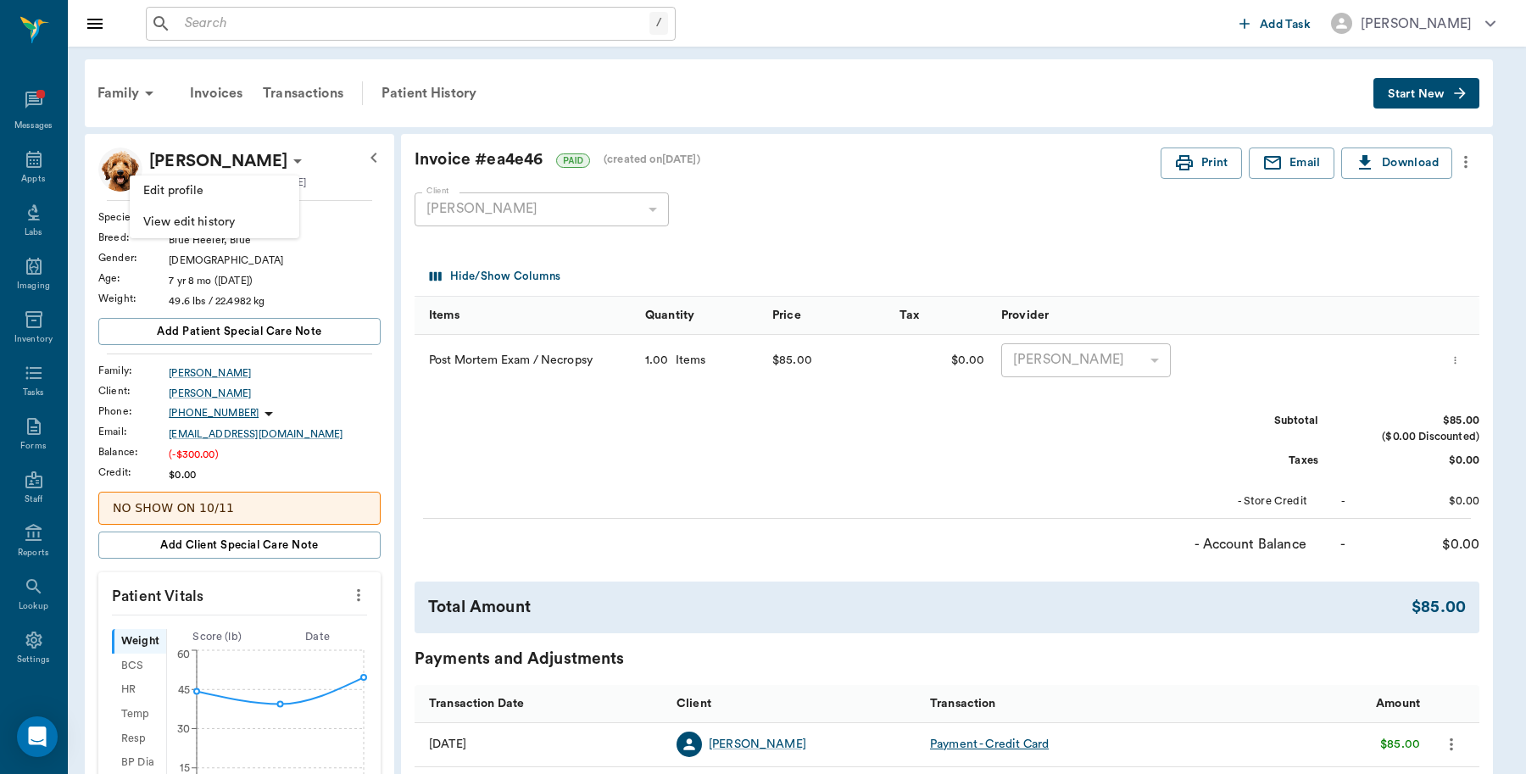
click at [124, 158] on div at bounding box center [763, 387] width 1526 height 774
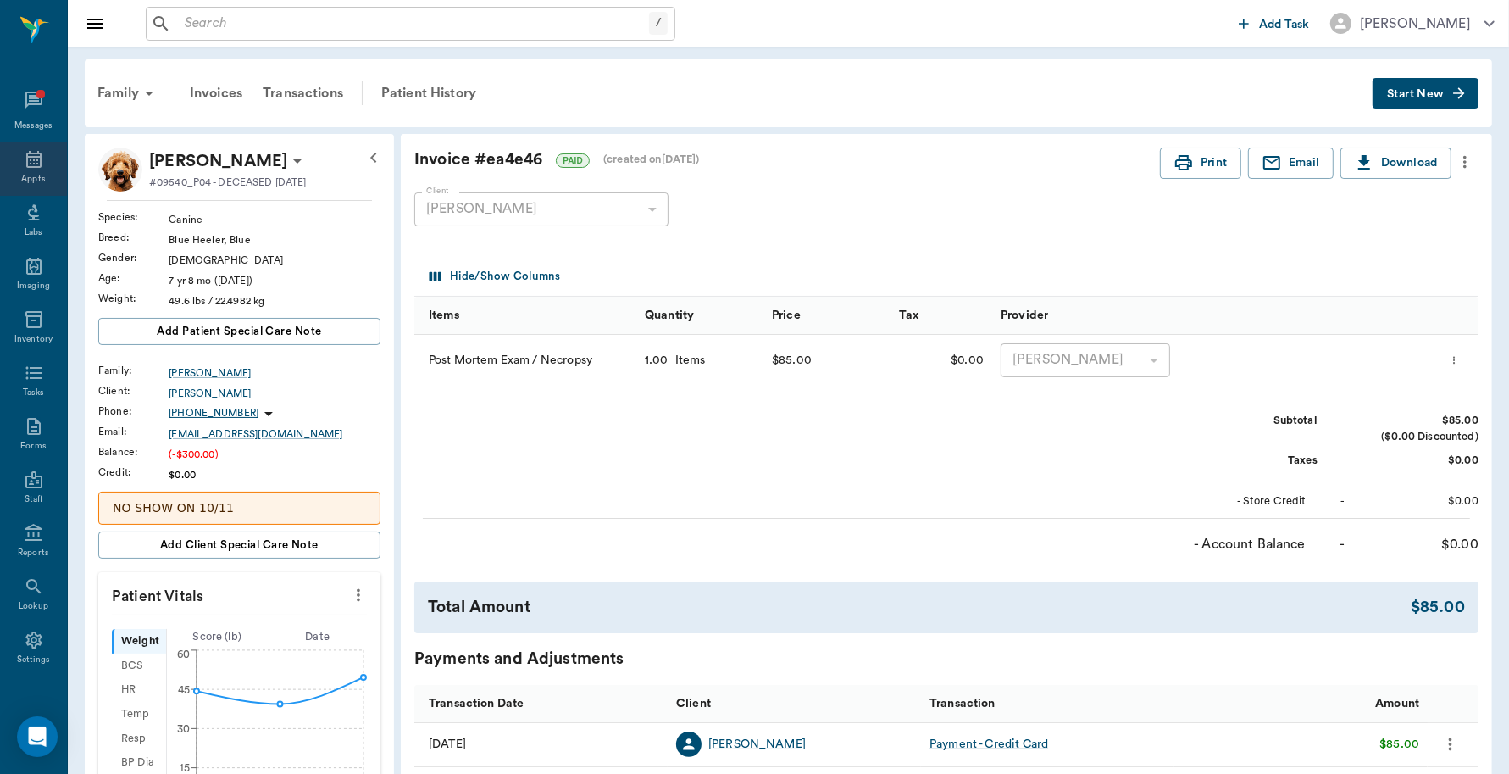
click at [24, 158] on icon at bounding box center [34, 159] width 20 height 20
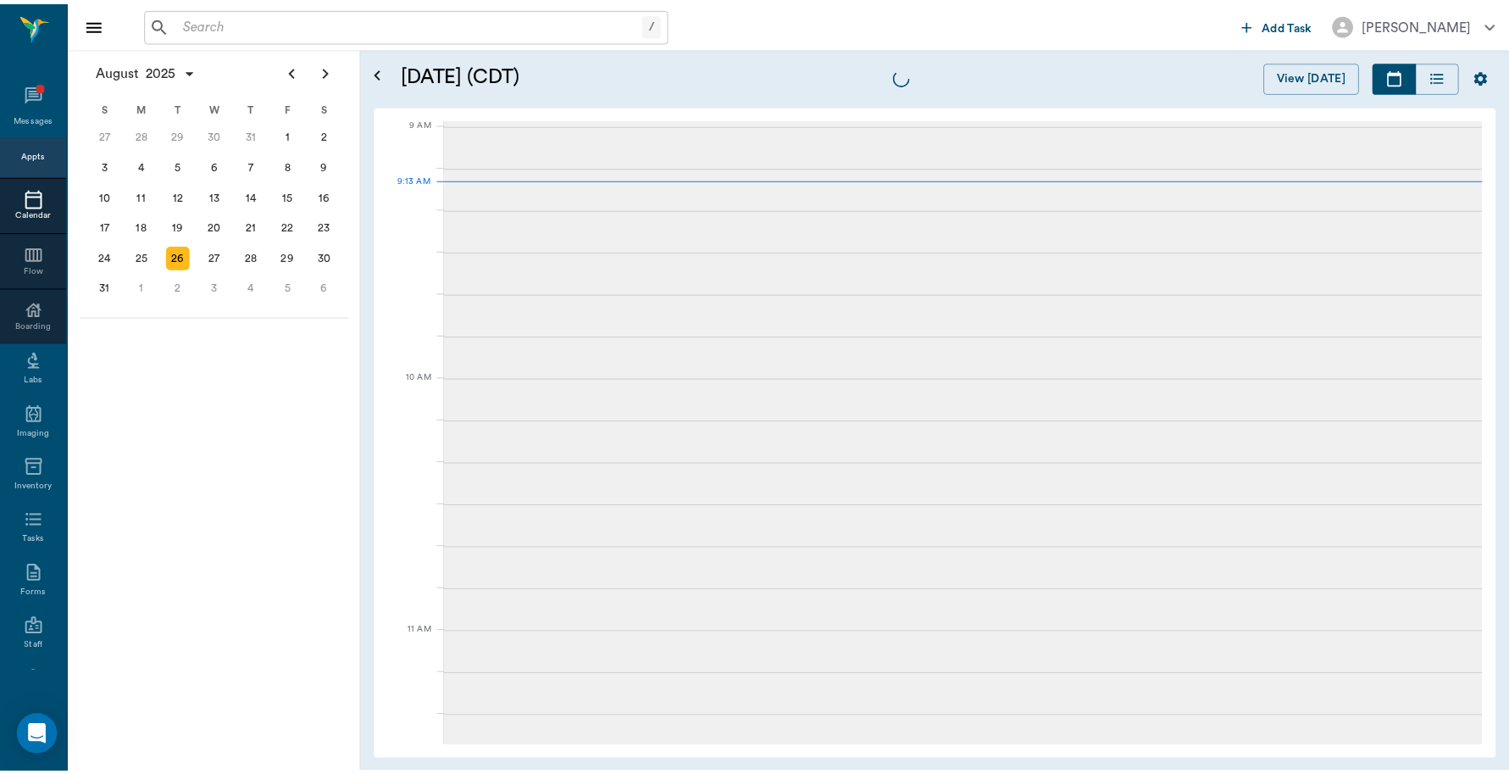
scroll to position [255, 0]
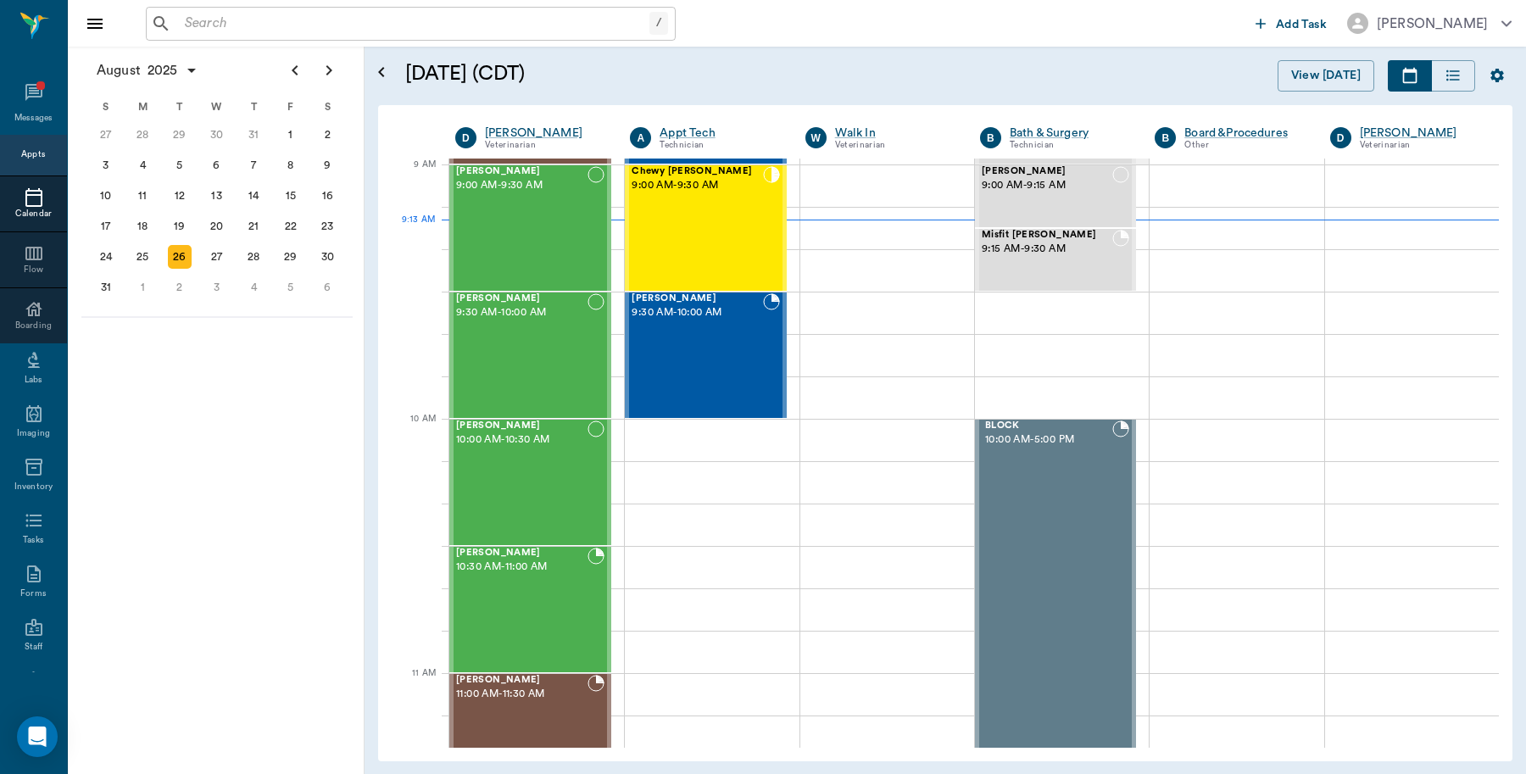
click at [297, 22] on input "text" at bounding box center [413, 24] width 471 height 24
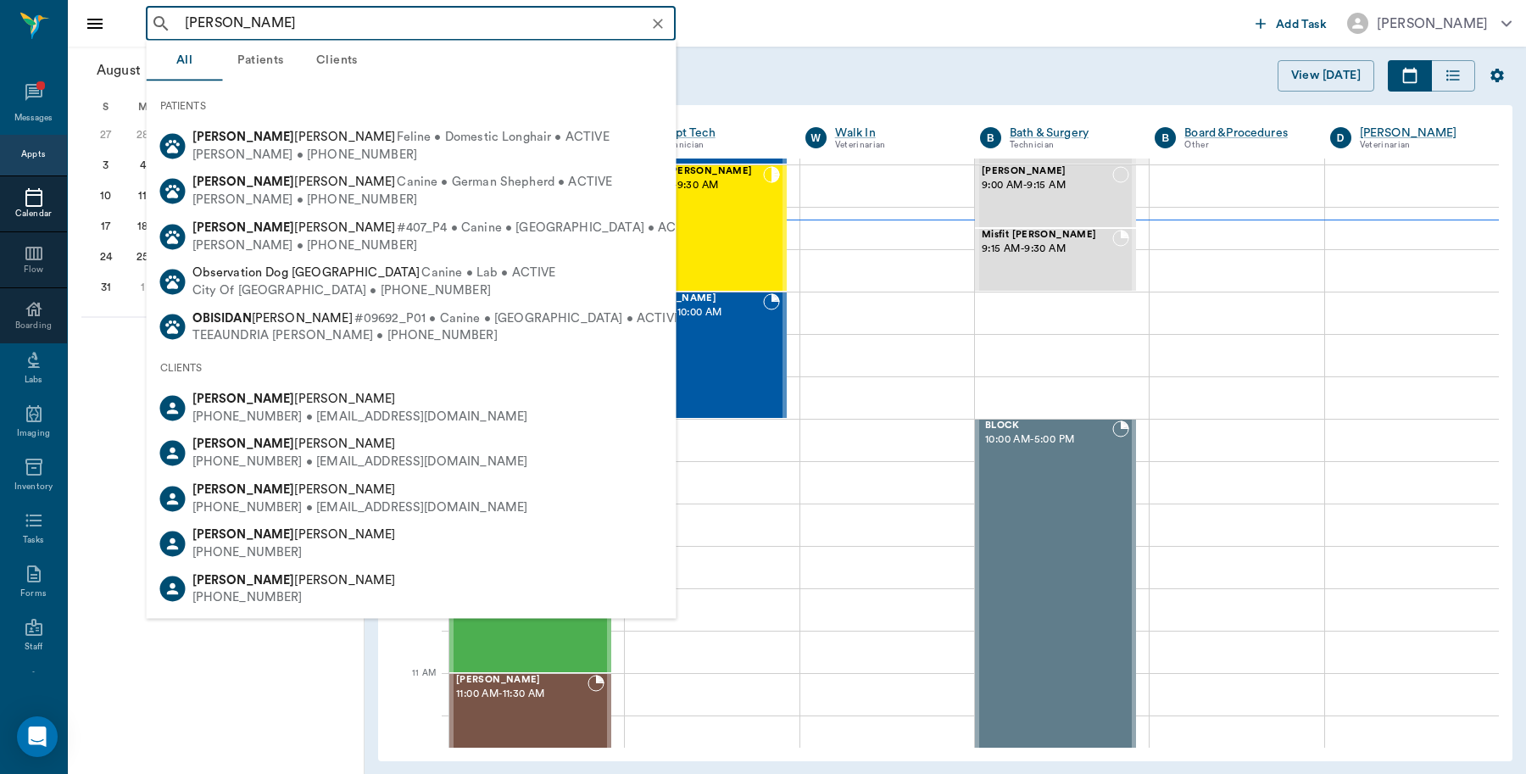
type input "jamie obr"
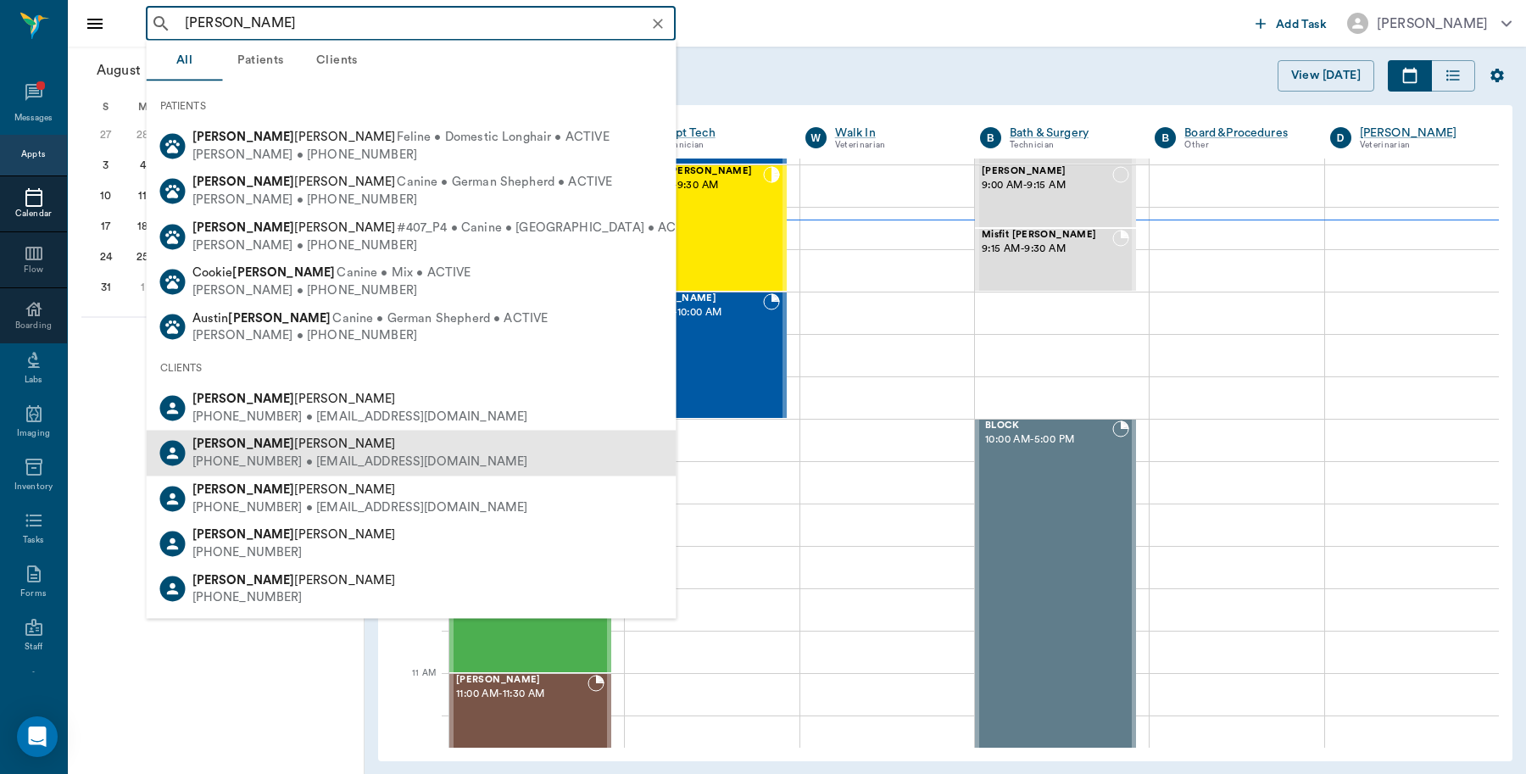
click at [253, 438] on span "Jamie O'Bryant" at bounding box center [293, 443] width 203 height 13
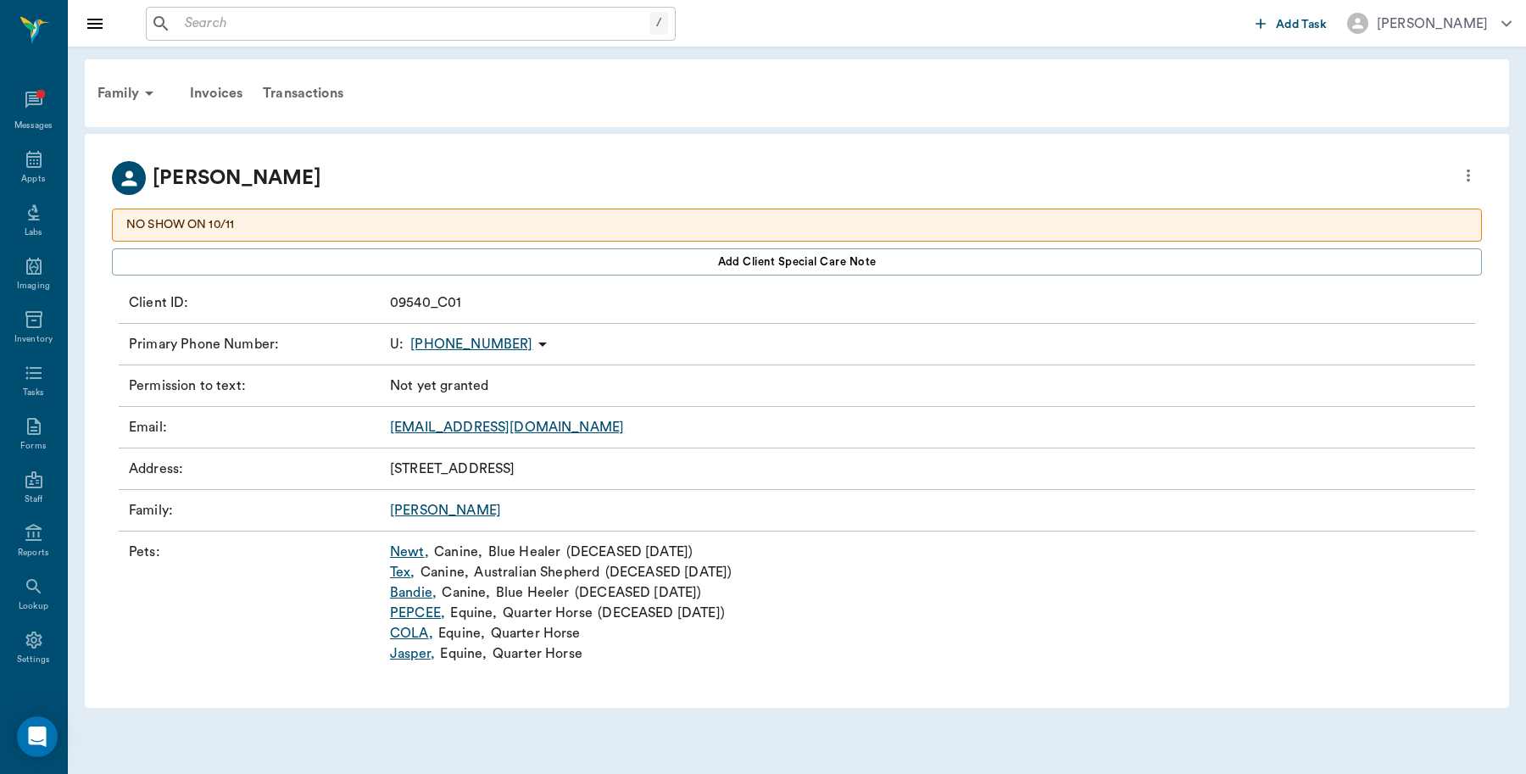
click at [413, 596] on link "Bandie ," at bounding box center [413, 592] width 47 height 20
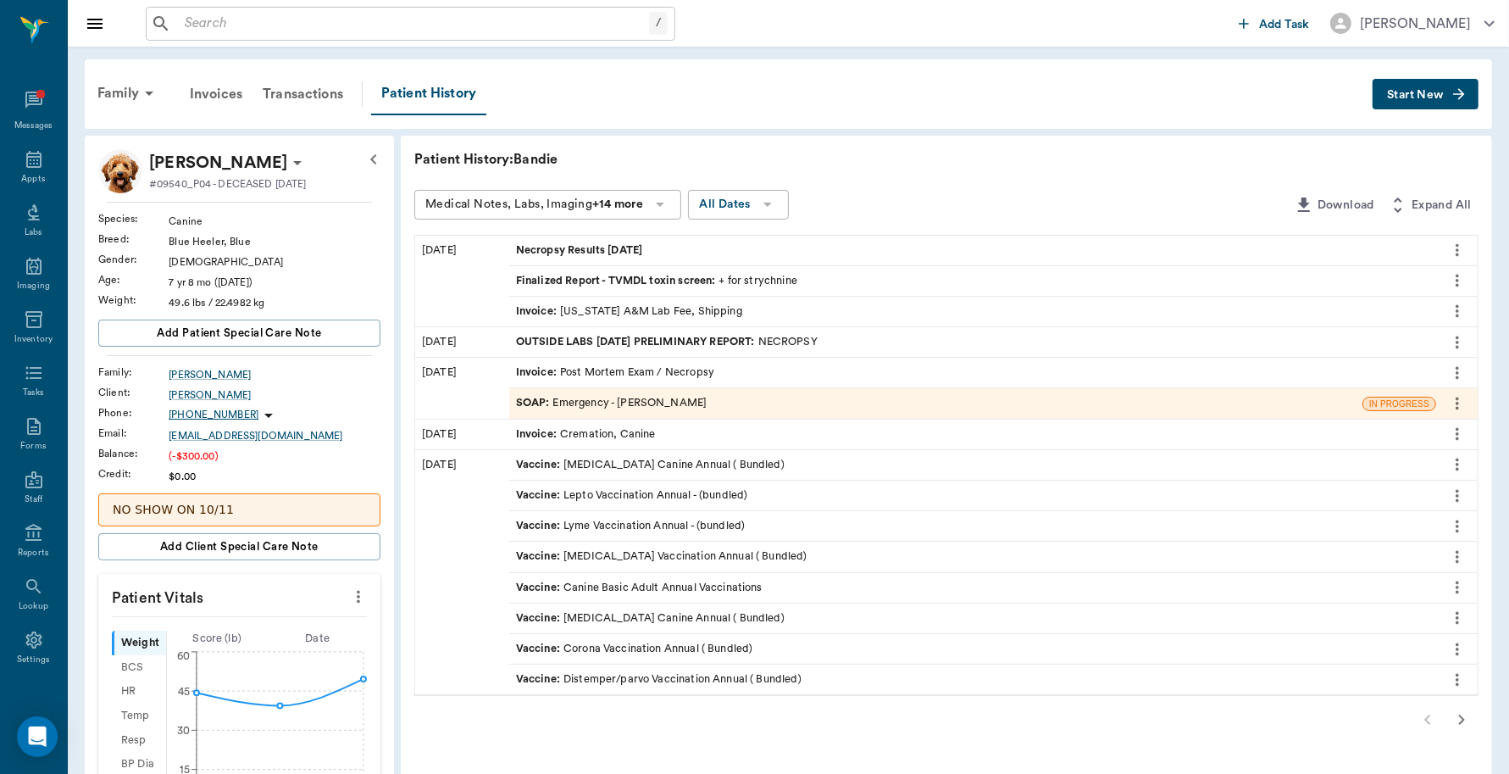
click at [271, 23] on input "text" at bounding box center [413, 24] width 471 height 24
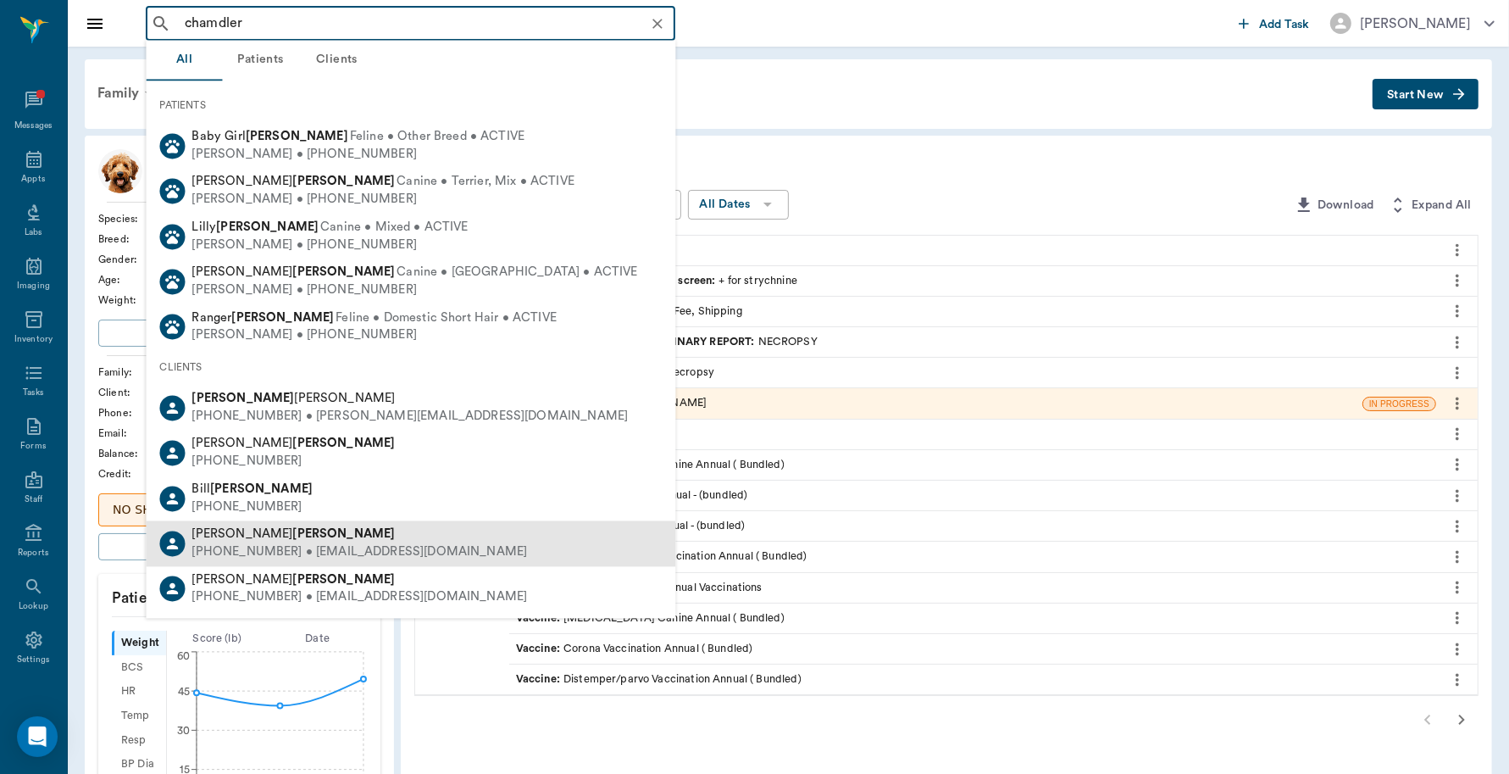
click at [277, 526] on div "Naomi Chandler" at bounding box center [360, 535] width 336 height 18
type input "chamdler"
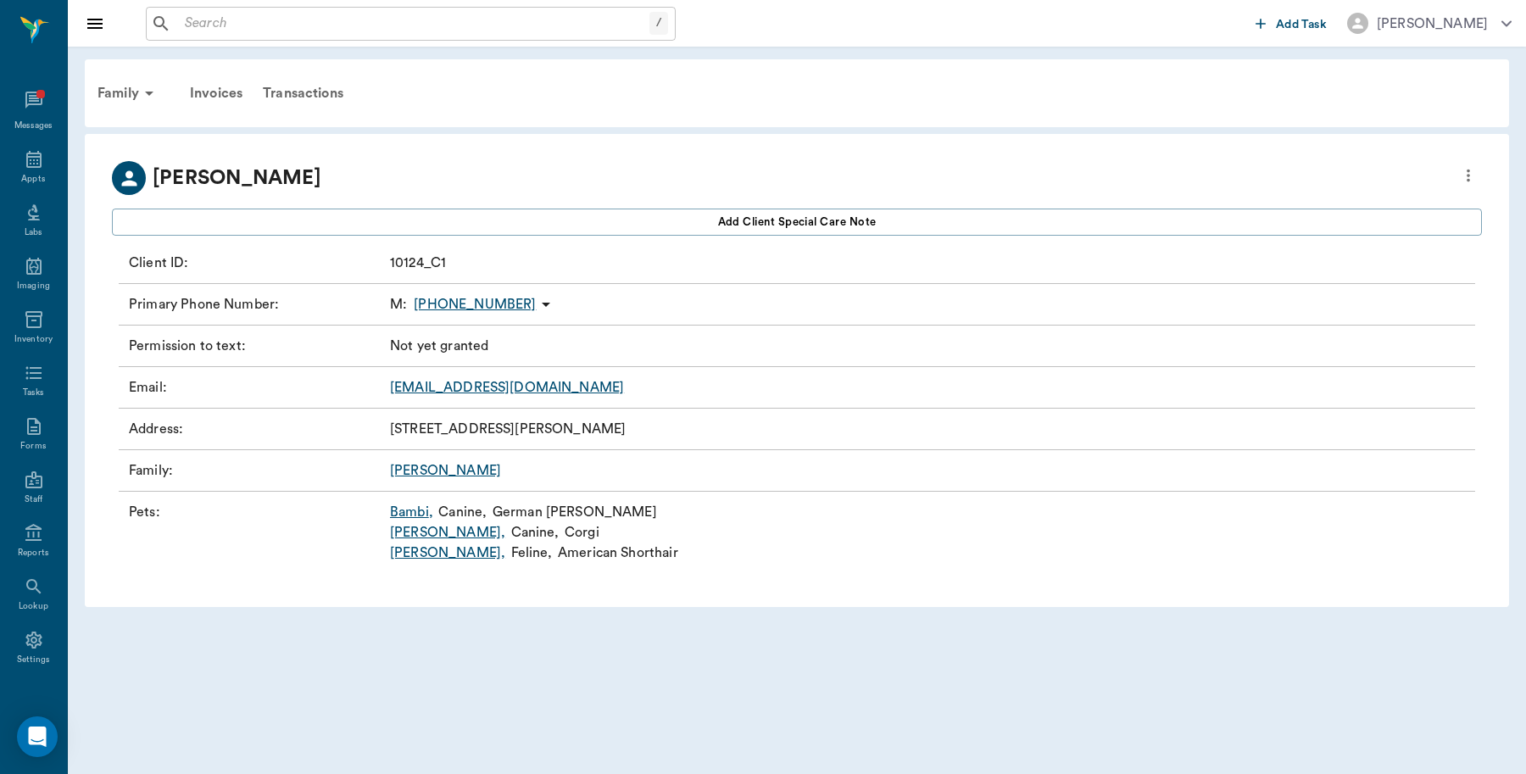
click at [247, 25] on input "text" at bounding box center [413, 24] width 471 height 24
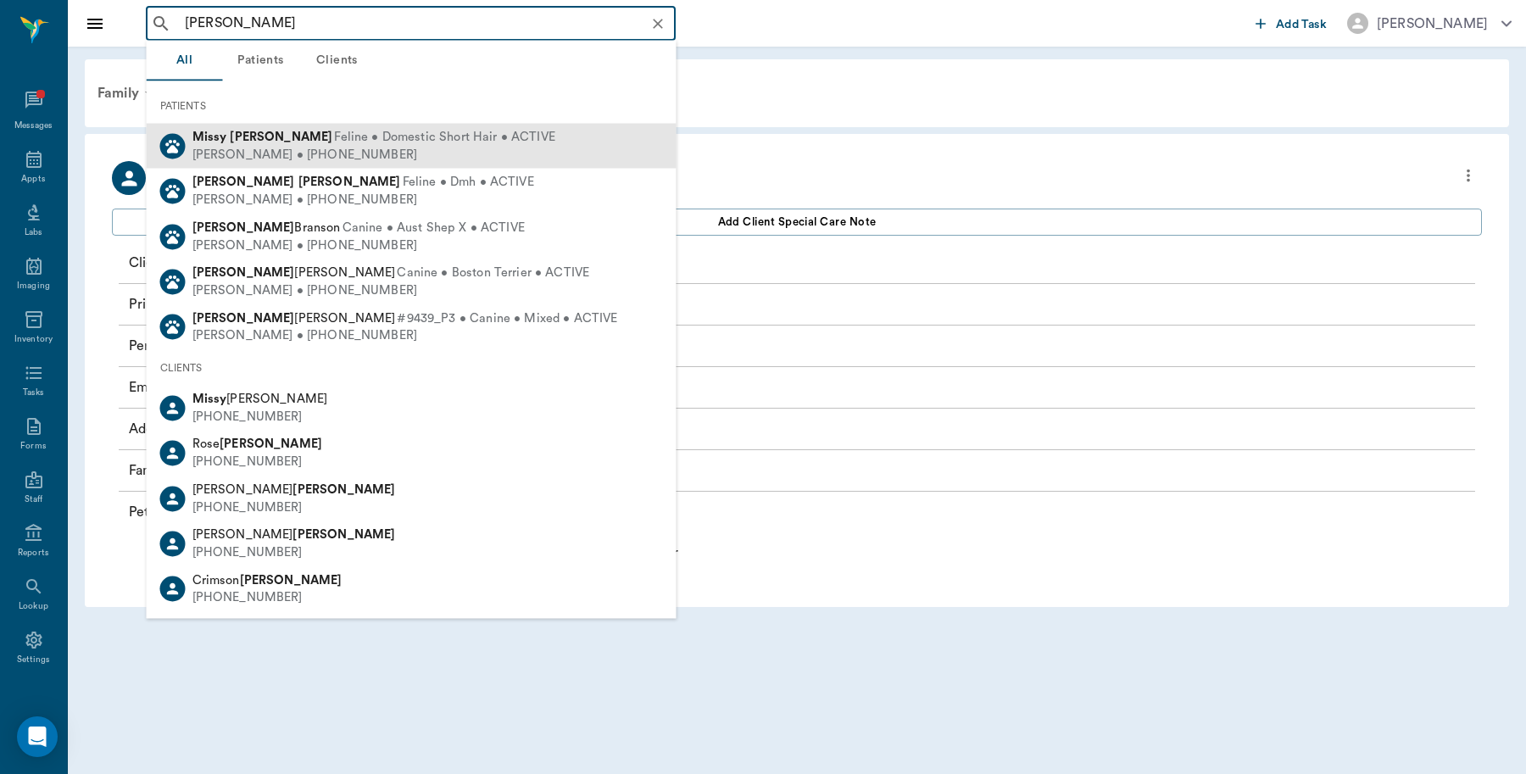
click at [218, 142] on b "Missy" at bounding box center [209, 137] width 35 height 13
type input "missy tyson"
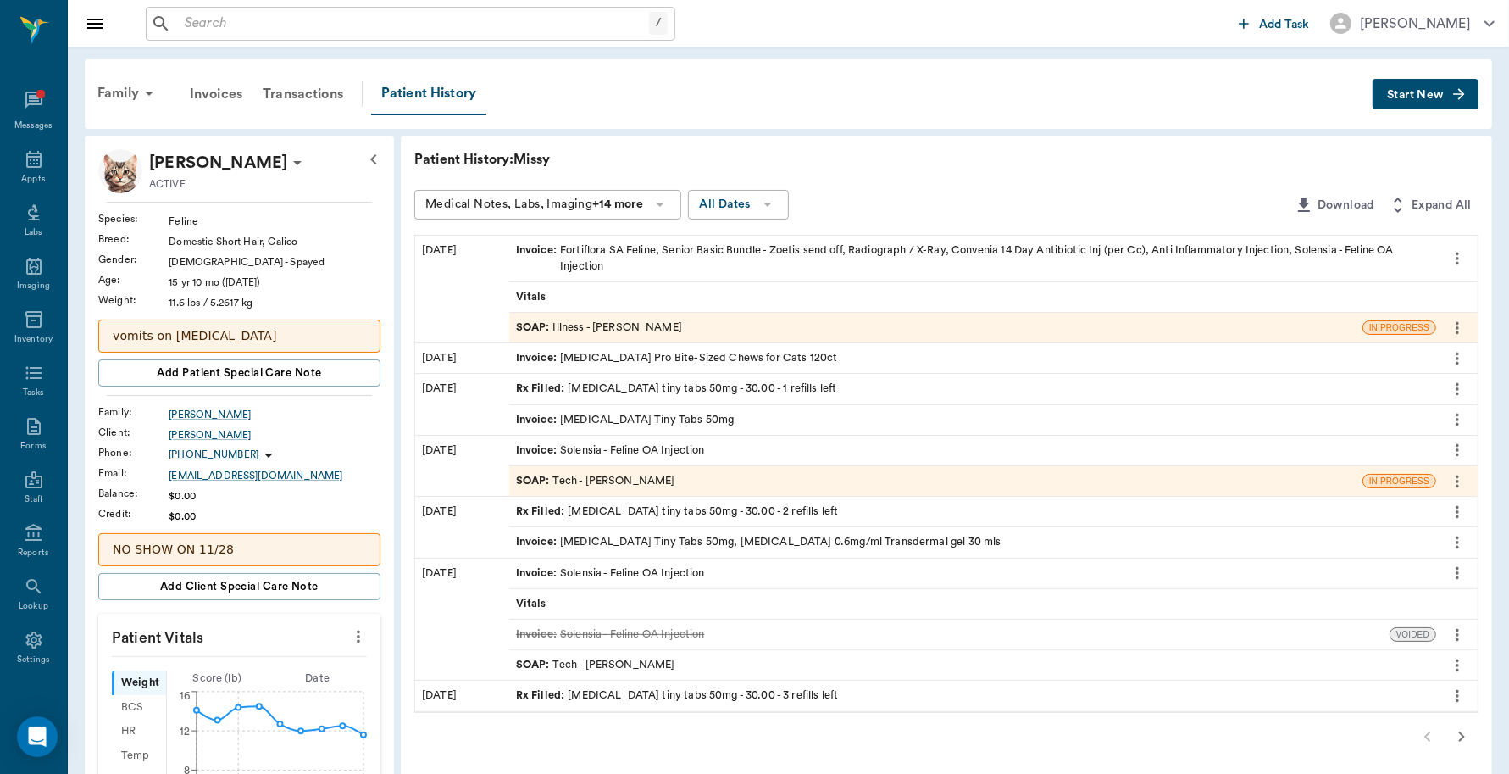
click at [1445, 113] on div "Family Invoices Transactions Patient History Start New" at bounding box center [789, 93] width 1408 height 69
click at [1442, 95] on span "Start New" at bounding box center [1415, 95] width 57 height 0
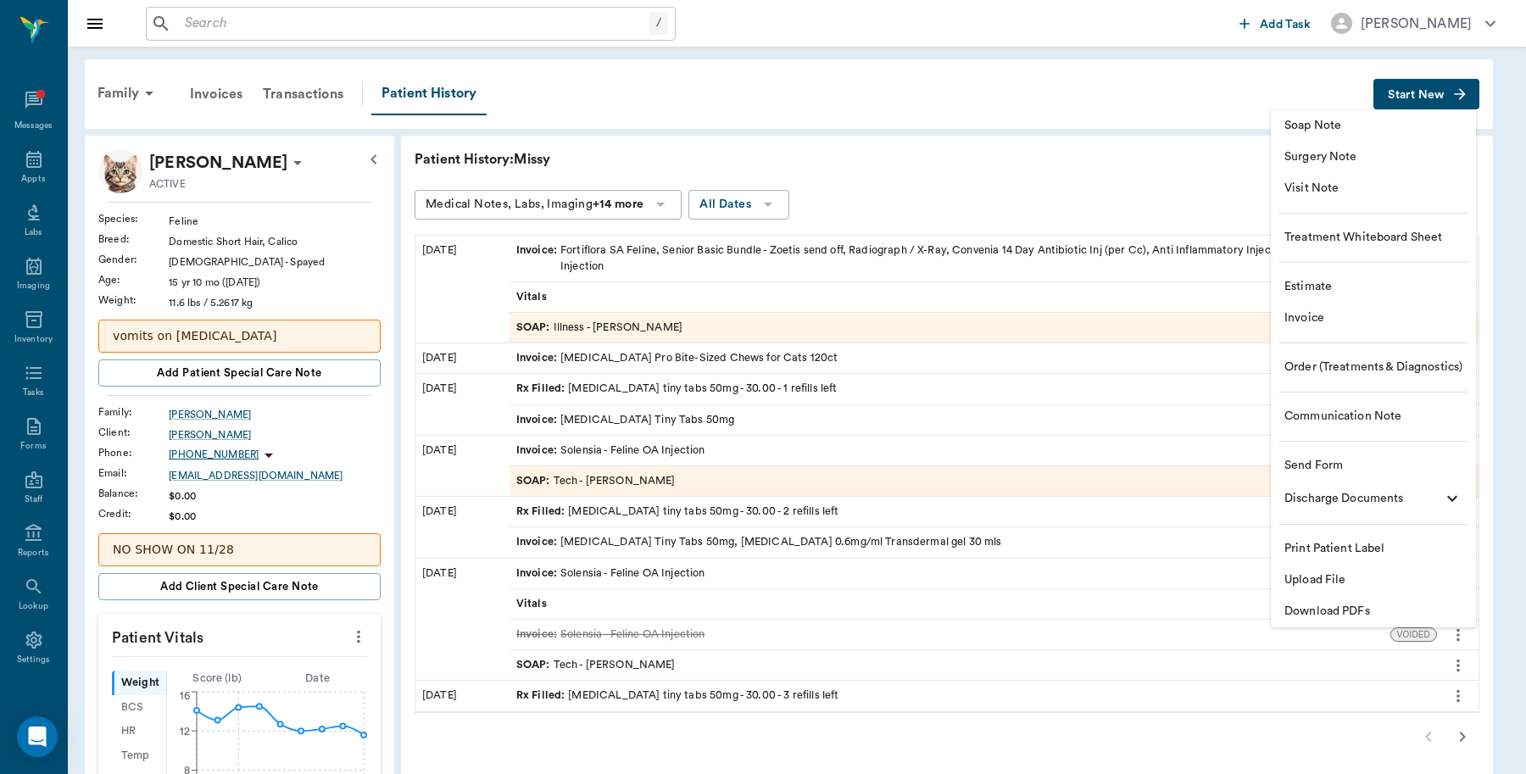
click at [1322, 575] on span "Upload File" at bounding box center [1373, 580] width 178 height 18
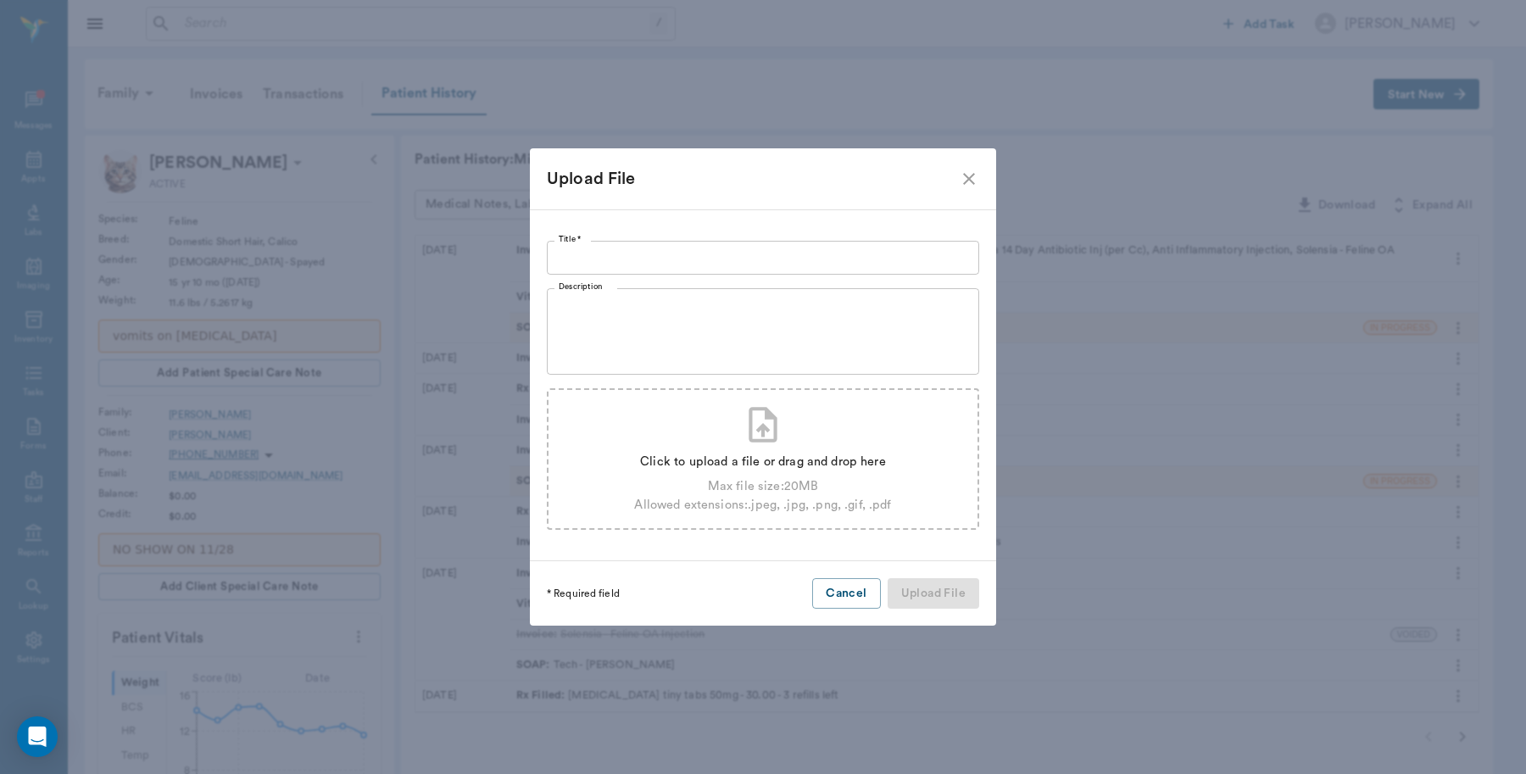
click at [739, 437] on div "Click to upload a file or drag and drop here Max file size: 20 MB Allowed exten…" at bounding box center [763, 459] width 432 height 142
type input "C:\fakepath\H2314324_4671815 ZRL Result Report (1).pdf"
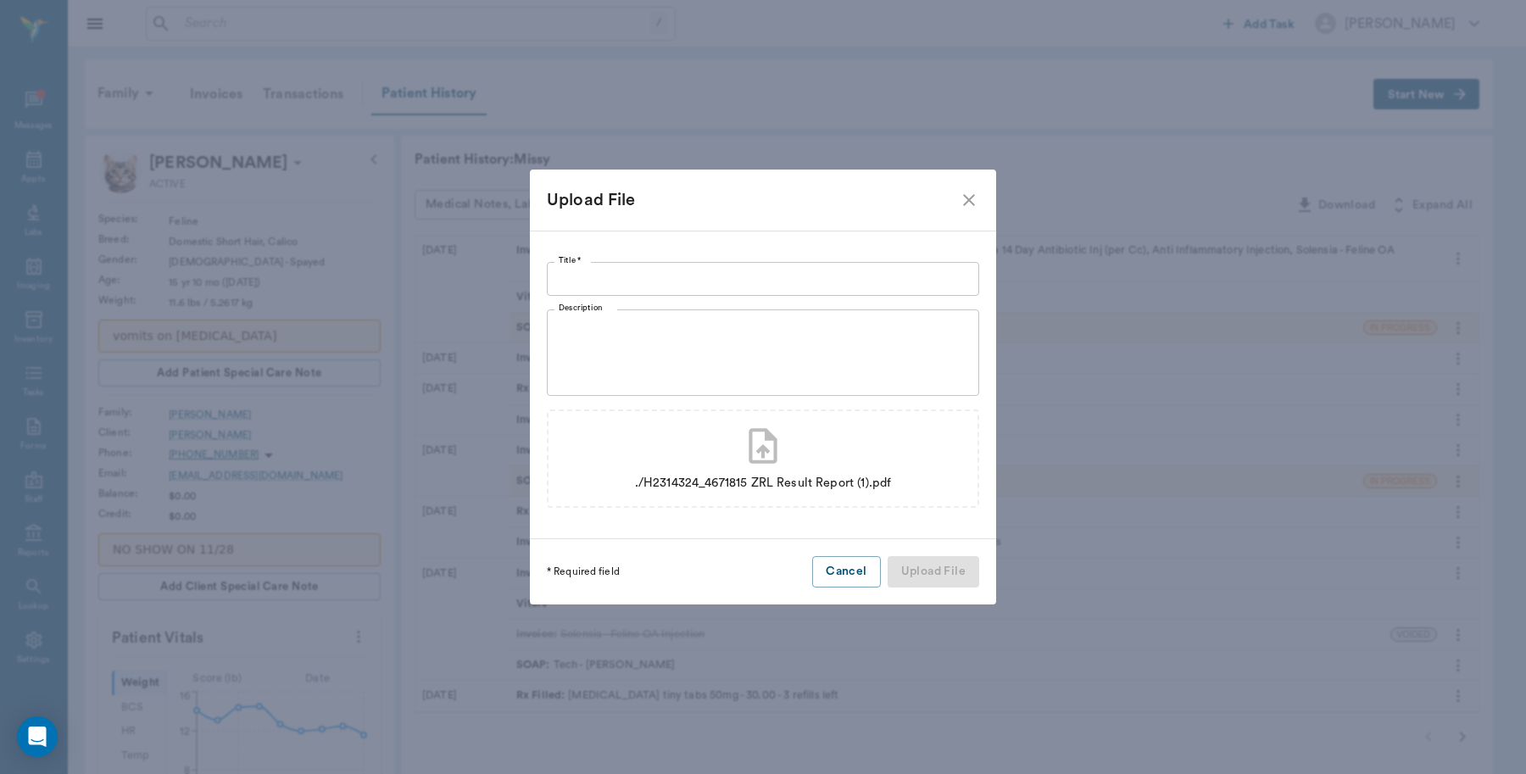
click at [655, 261] on div "Title * Title * Description x Description ./H2314324_4671815 ZRL Result Report …" at bounding box center [763, 385] width 466 height 308
click at [653, 282] on input "Title *" at bounding box center [763, 279] width 432 height 34
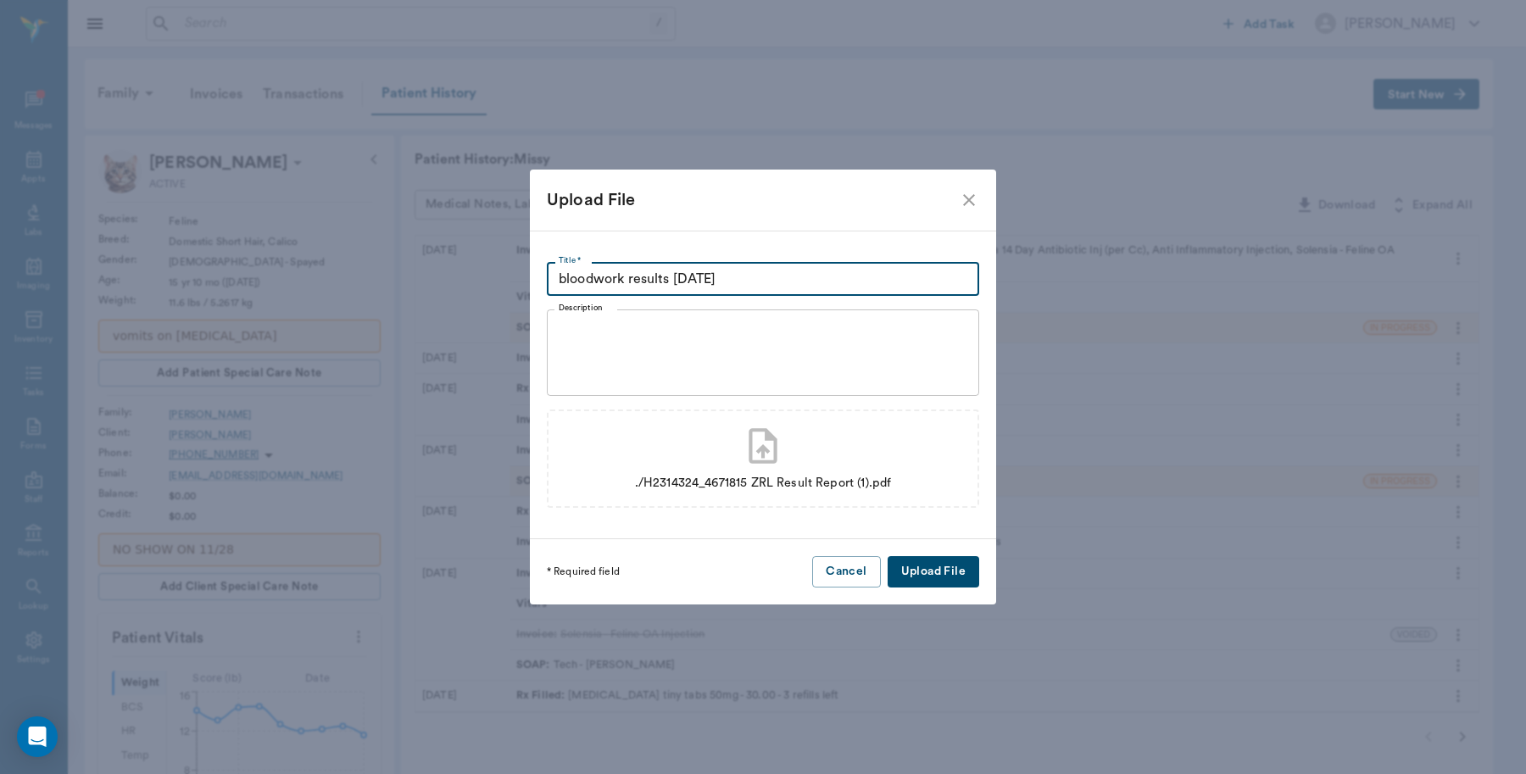
type input "bloodwork results 8.26.25"
click at [959, 568] on button "Upload File" at bounding box center [933, 571] width 92 height 31
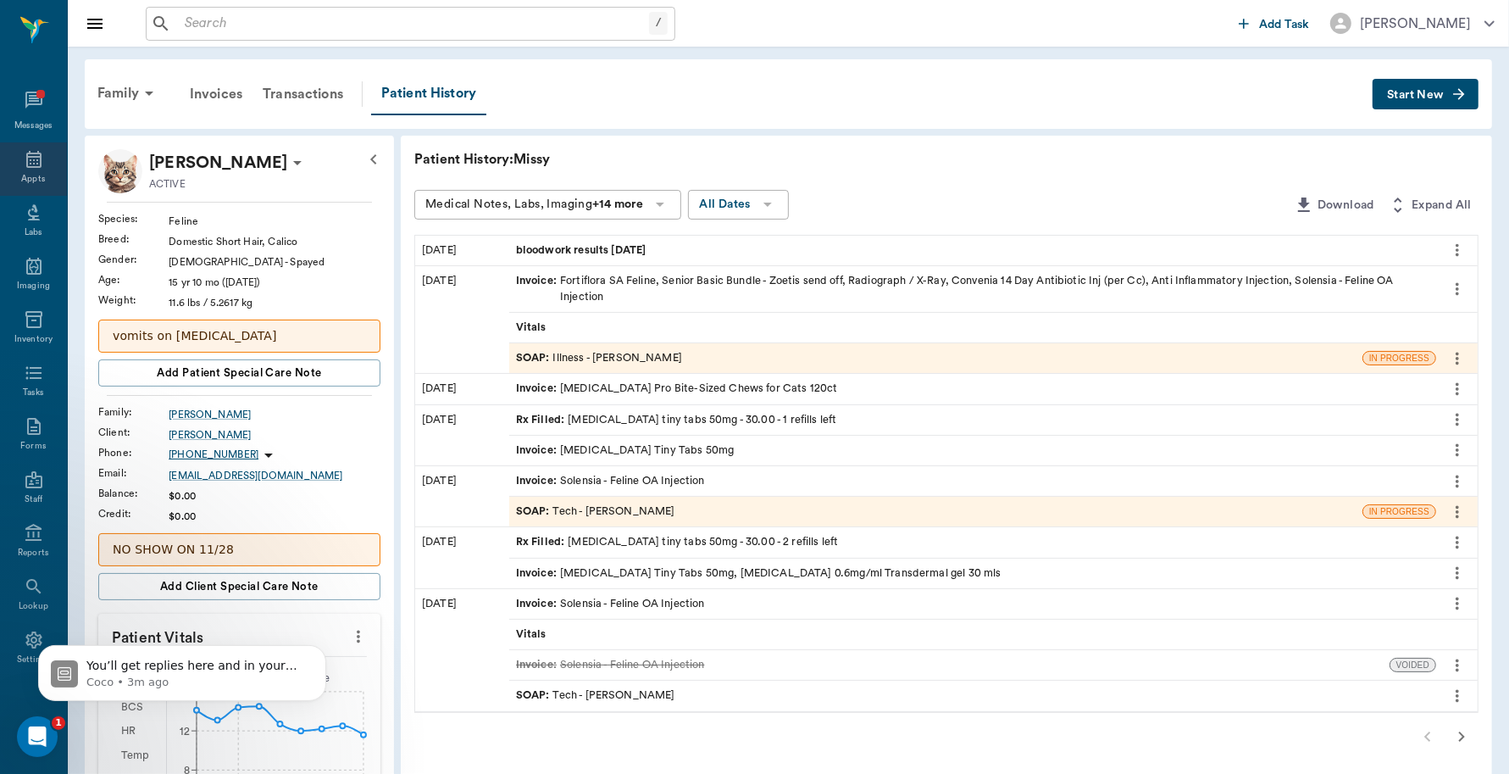
click at [26, 164] on icon at bounding box center [34, 159] width 20 height 20
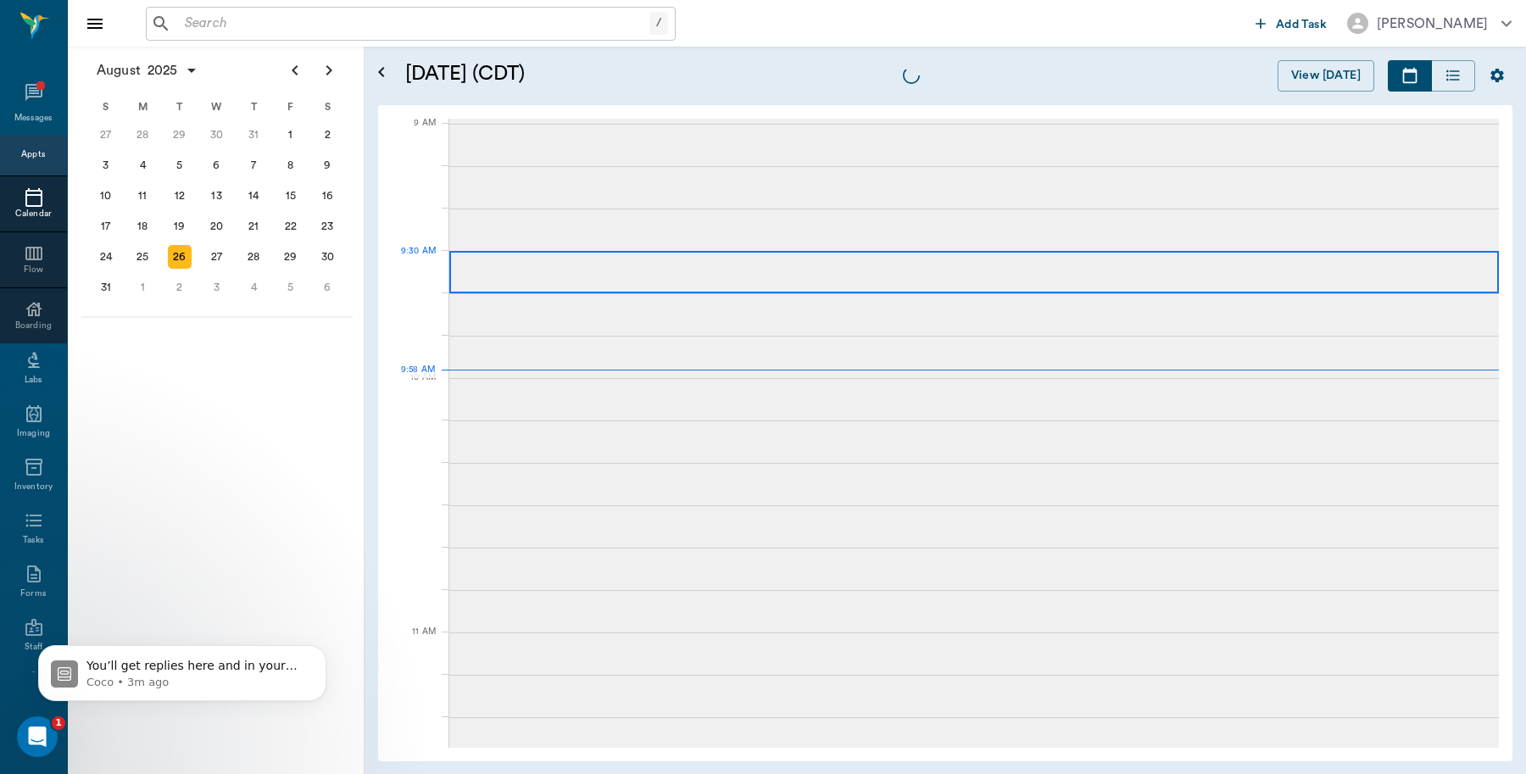
scroll to position [255, 0]
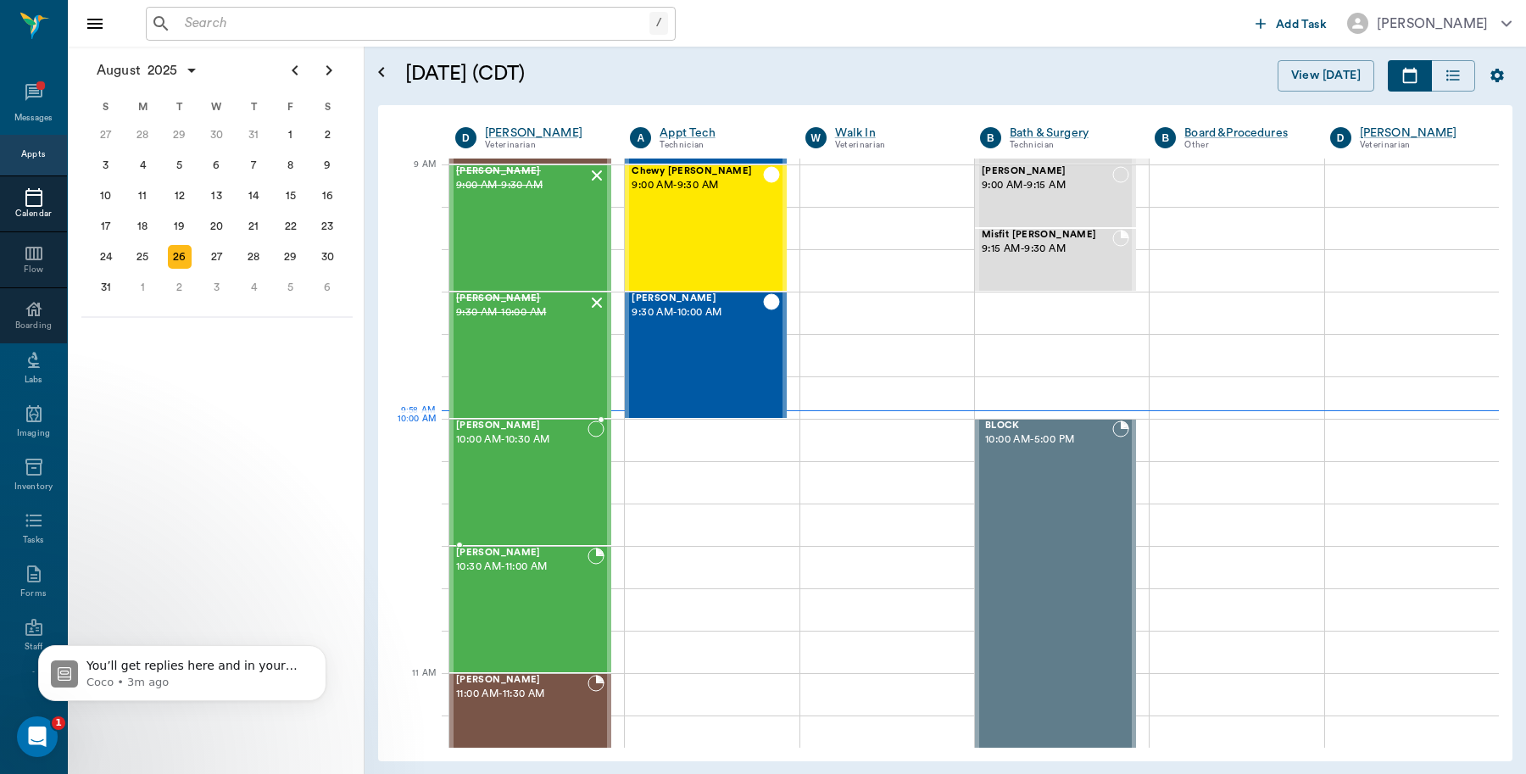
click at [581, 459] on div "Piper Thomas 10:00 AM - 10:30 AM" at bounding box center [521, 482] width 131 height 124
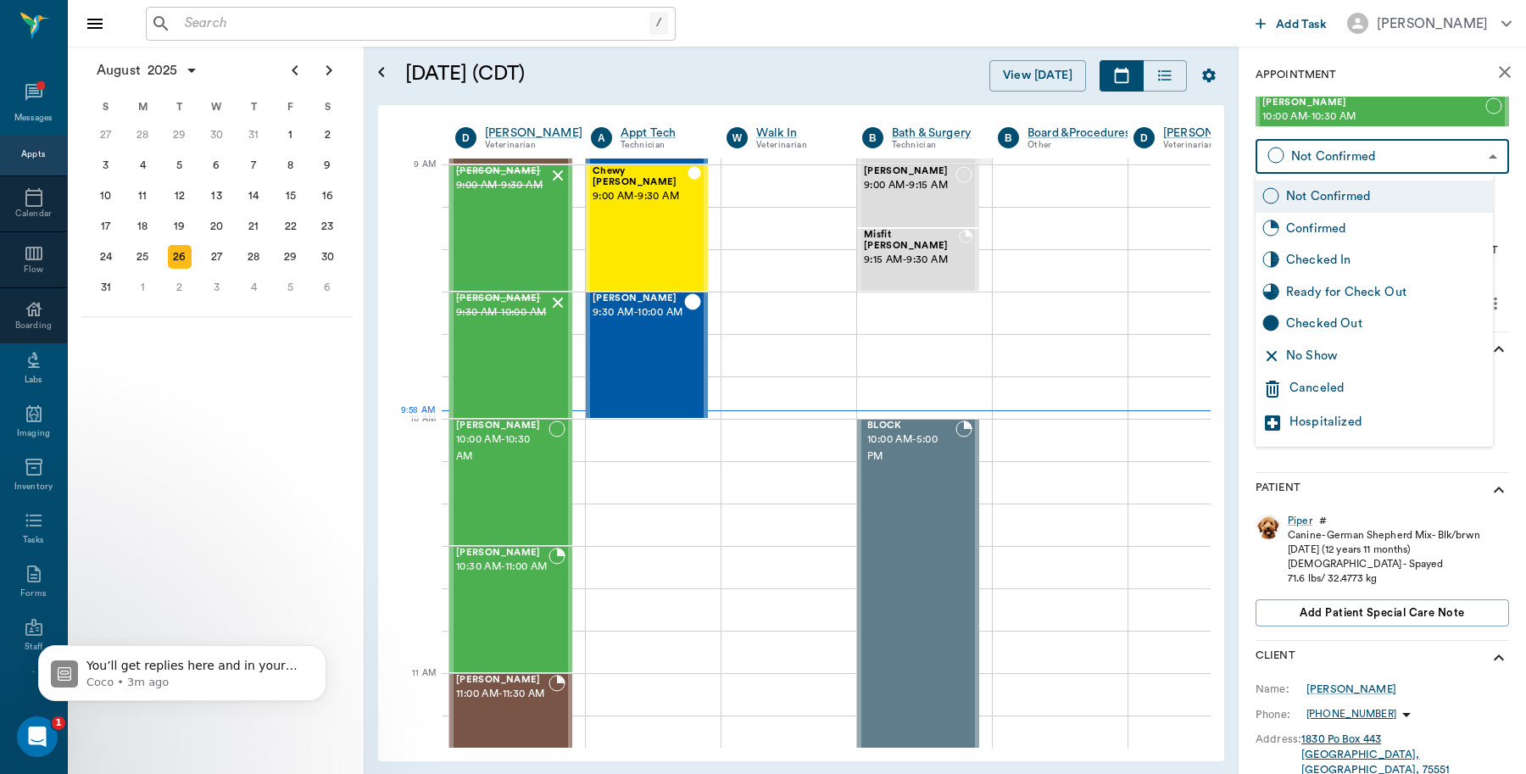
click at [1316, 158] on body "/ ​ Add Task Dr. Bert Ellsworth Nectar Messages Appts Calendar Flow Boarding La…" at bounding box center [763, 387] width 1526 height 774
click at [1322, 256] on div "Checked In" at bounding box center [1386, 260] width 200 height 19
type input "CHECKED_IN"
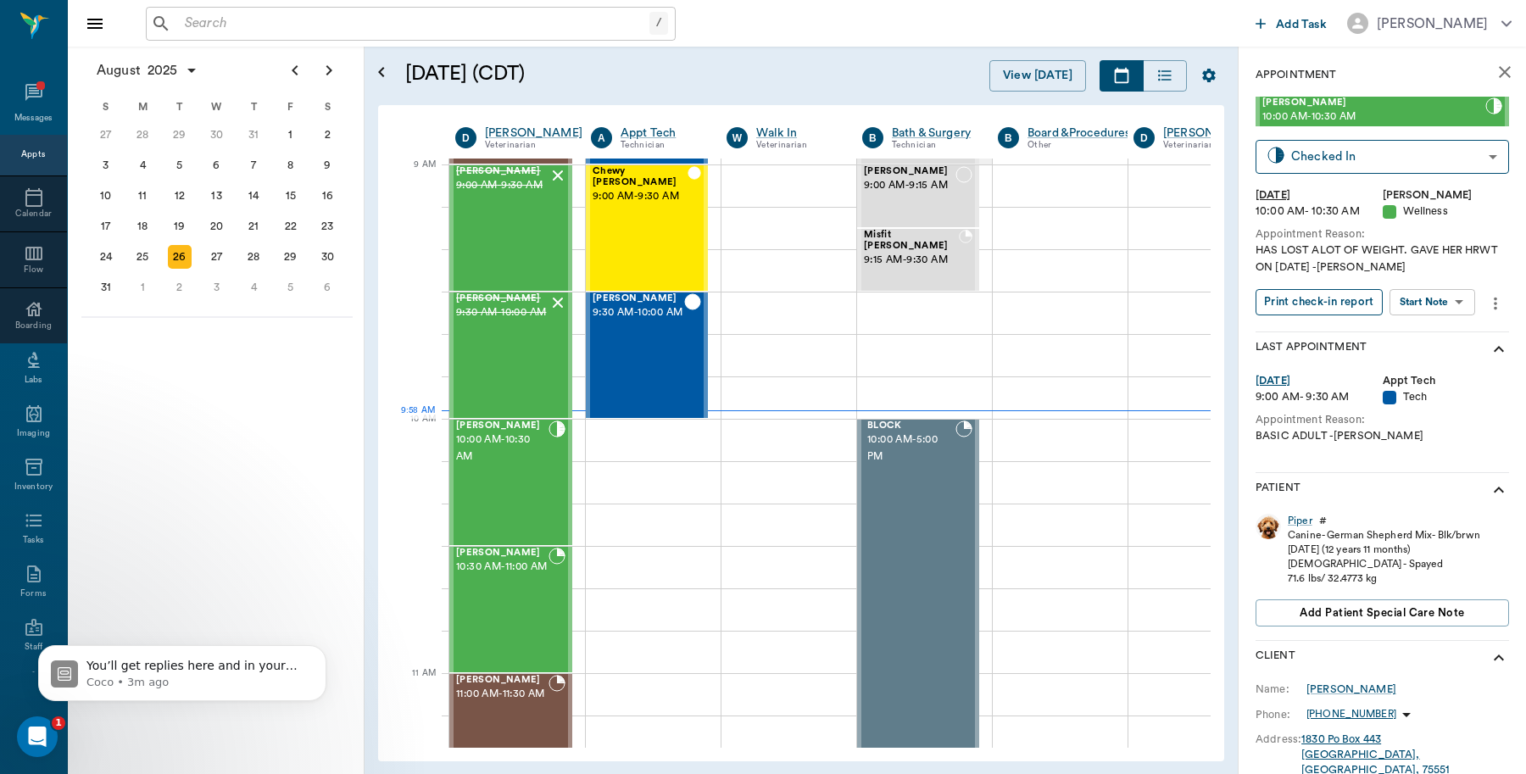
click at [1342, 305] on button "Print check-in report" at bounding box center [1318, 302] width 127 height 26
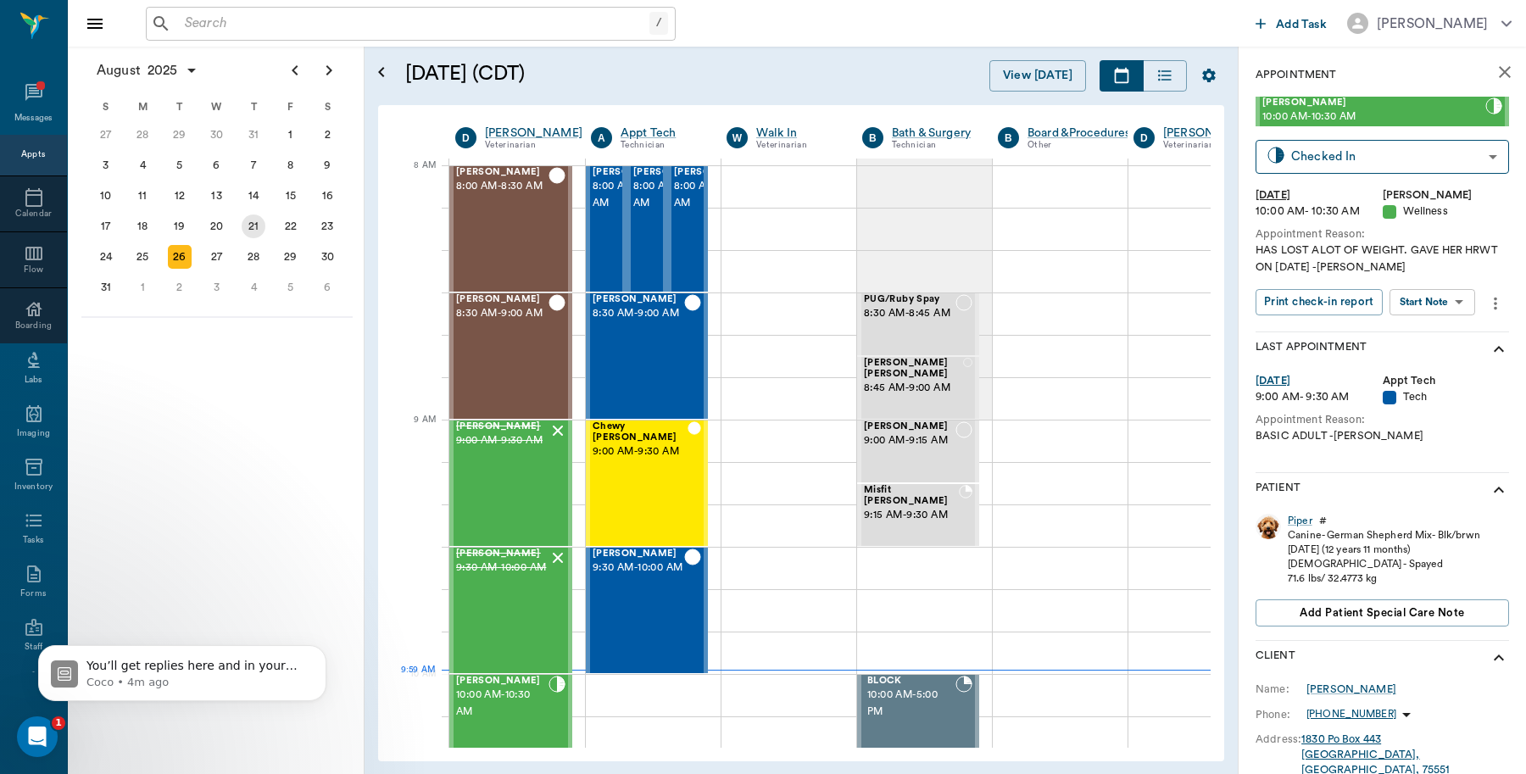
click at [258, 229] on div "21" at bounding box center [254, 226] width 24 height 24
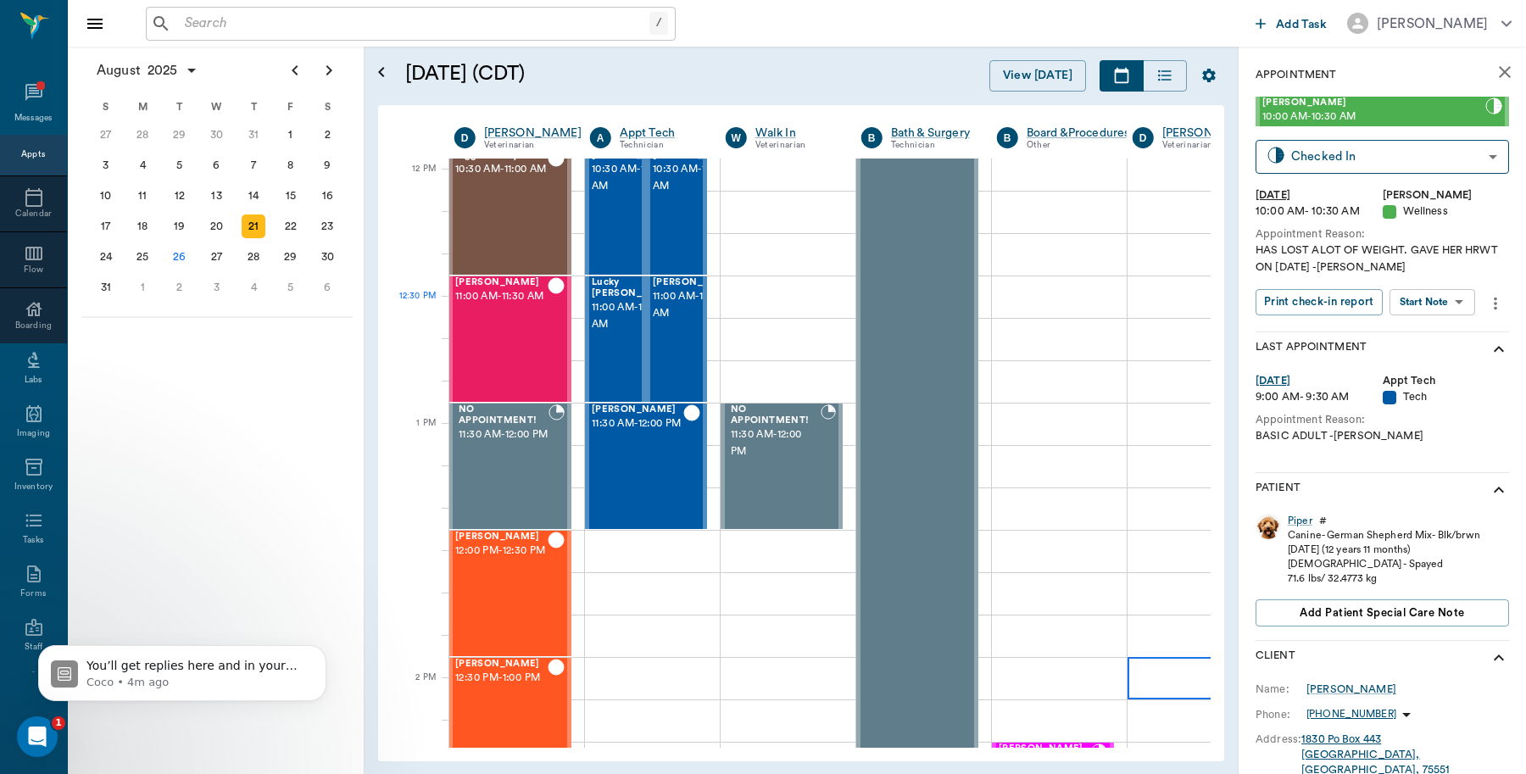
scroll to position [1059, 1]
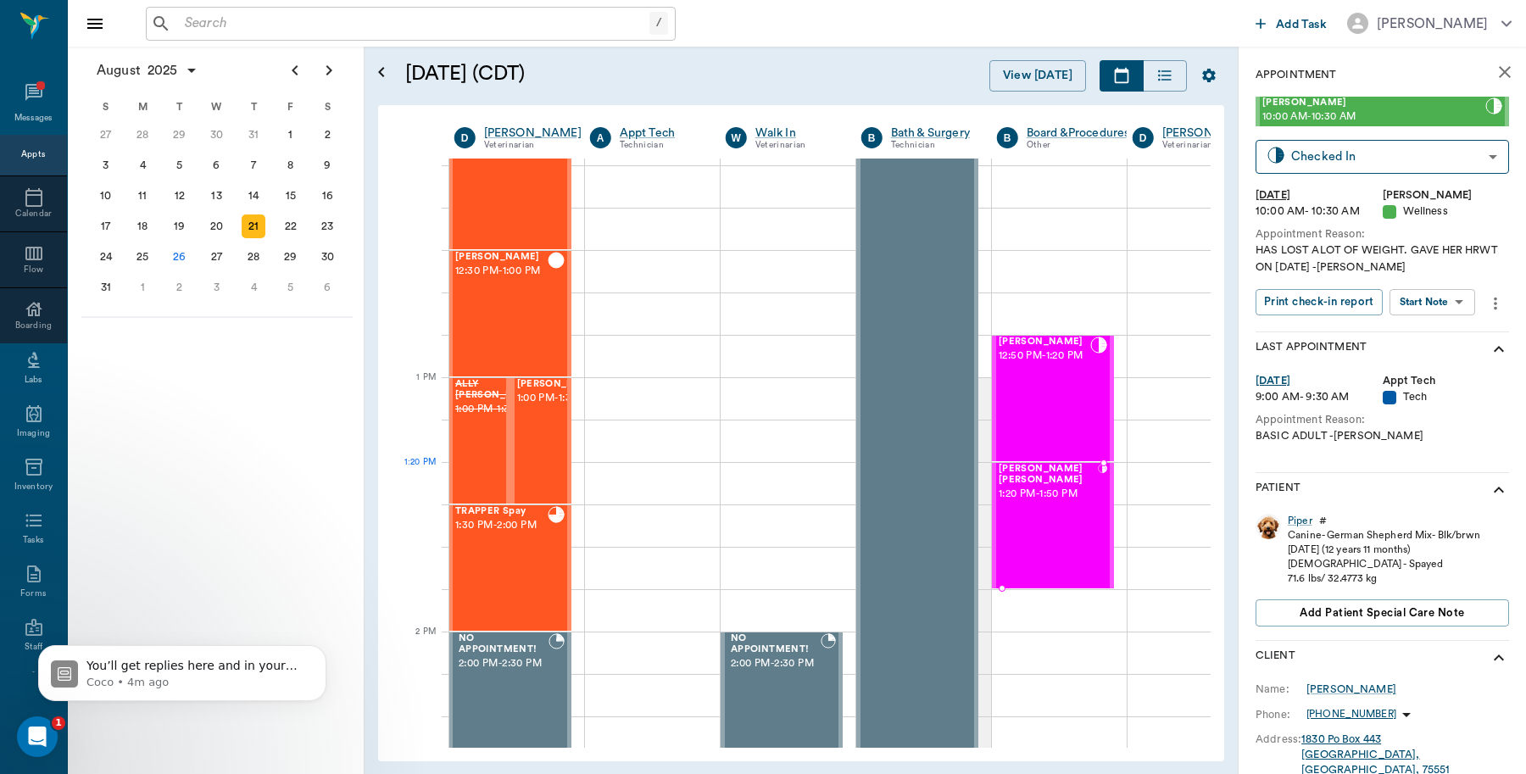
click at [1044, 486] on span "1:20 PM - 1:50 PM" at bounding box center [1047, 494] width 99 height 17
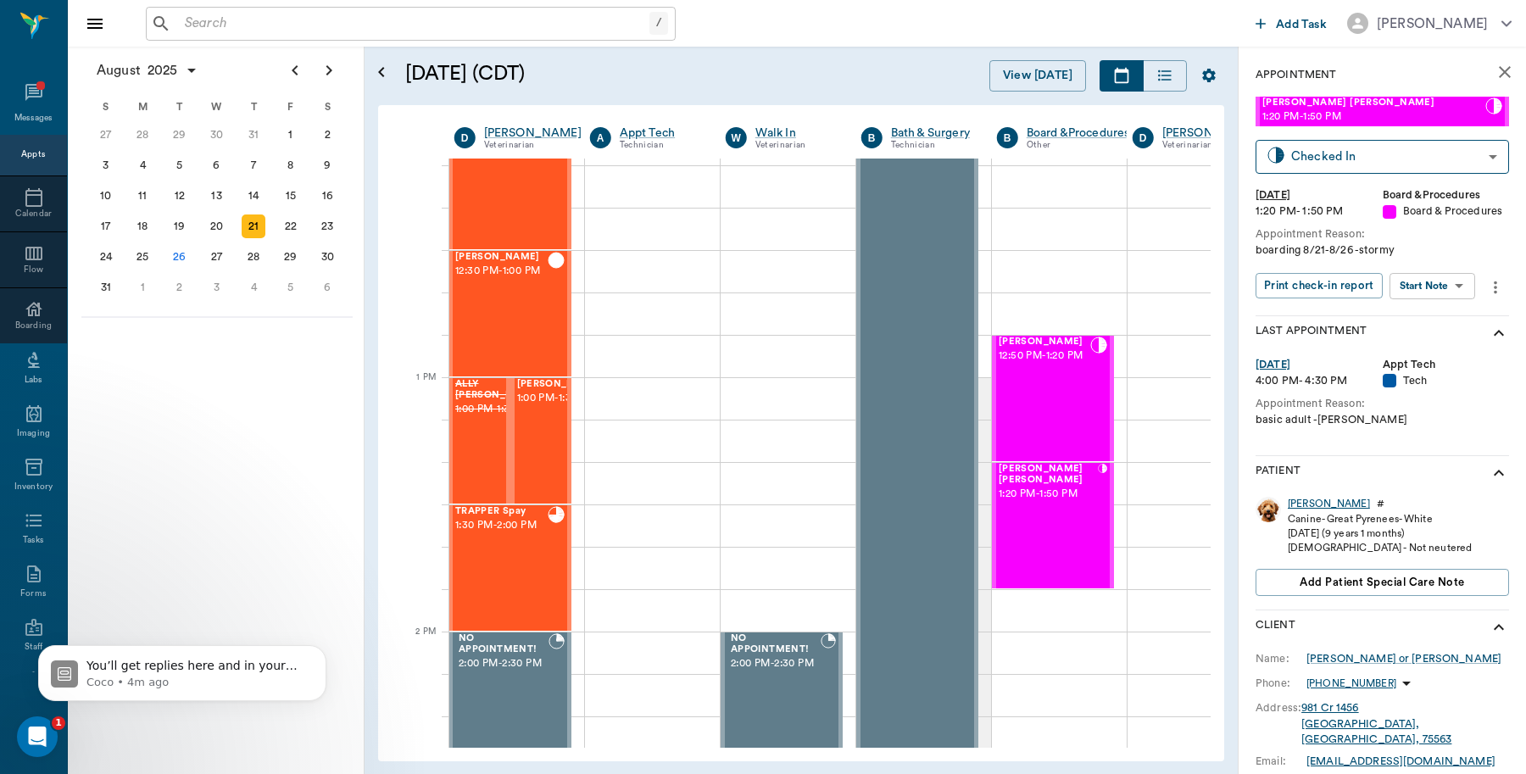
click at [1302, 511] on div "Bowie" at bounding box center [1328, 504] width 82 height 14
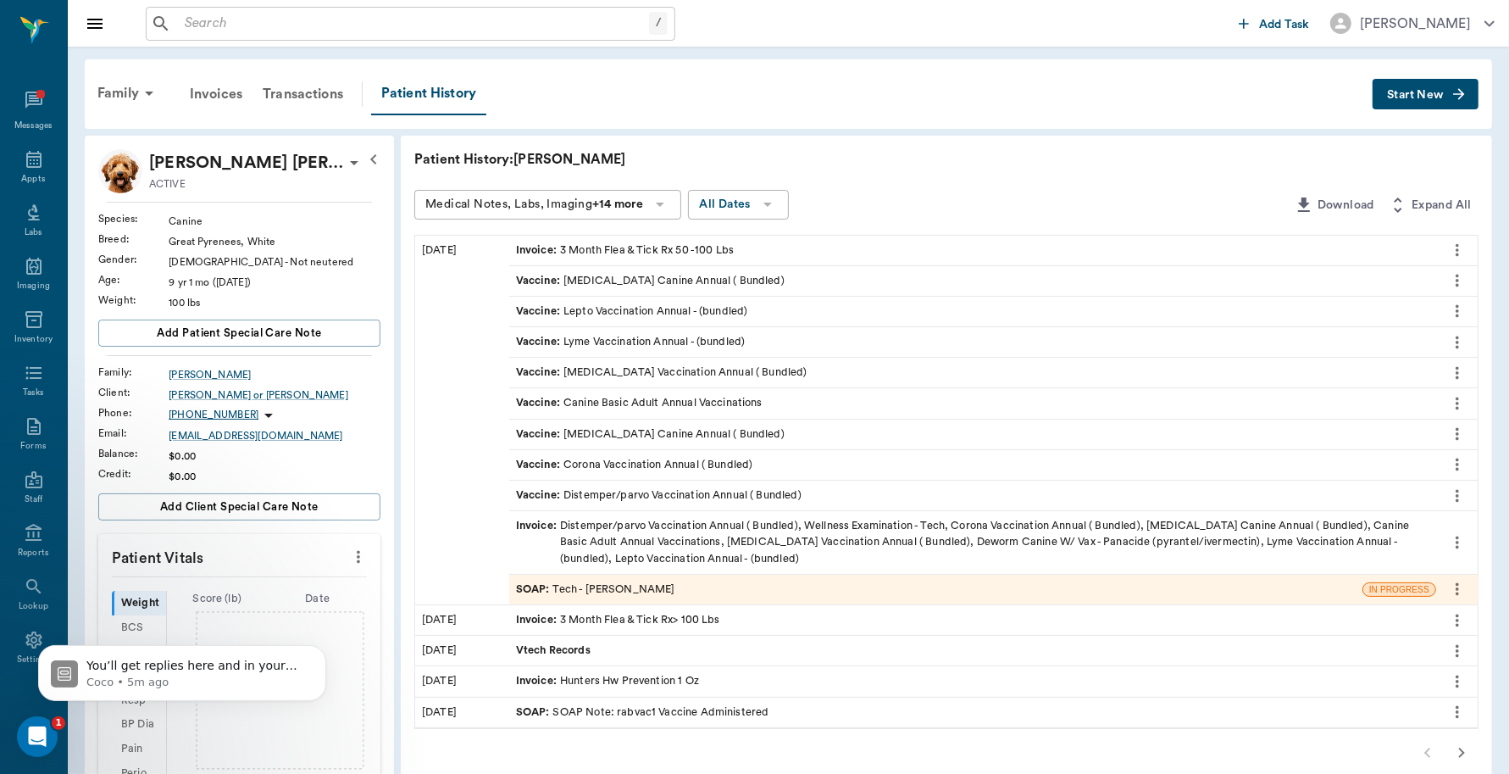
click at [659, 590] on div "SOAP : Tech - Daniel Virnala" at bounding box center [935, 590] width 853 height 30
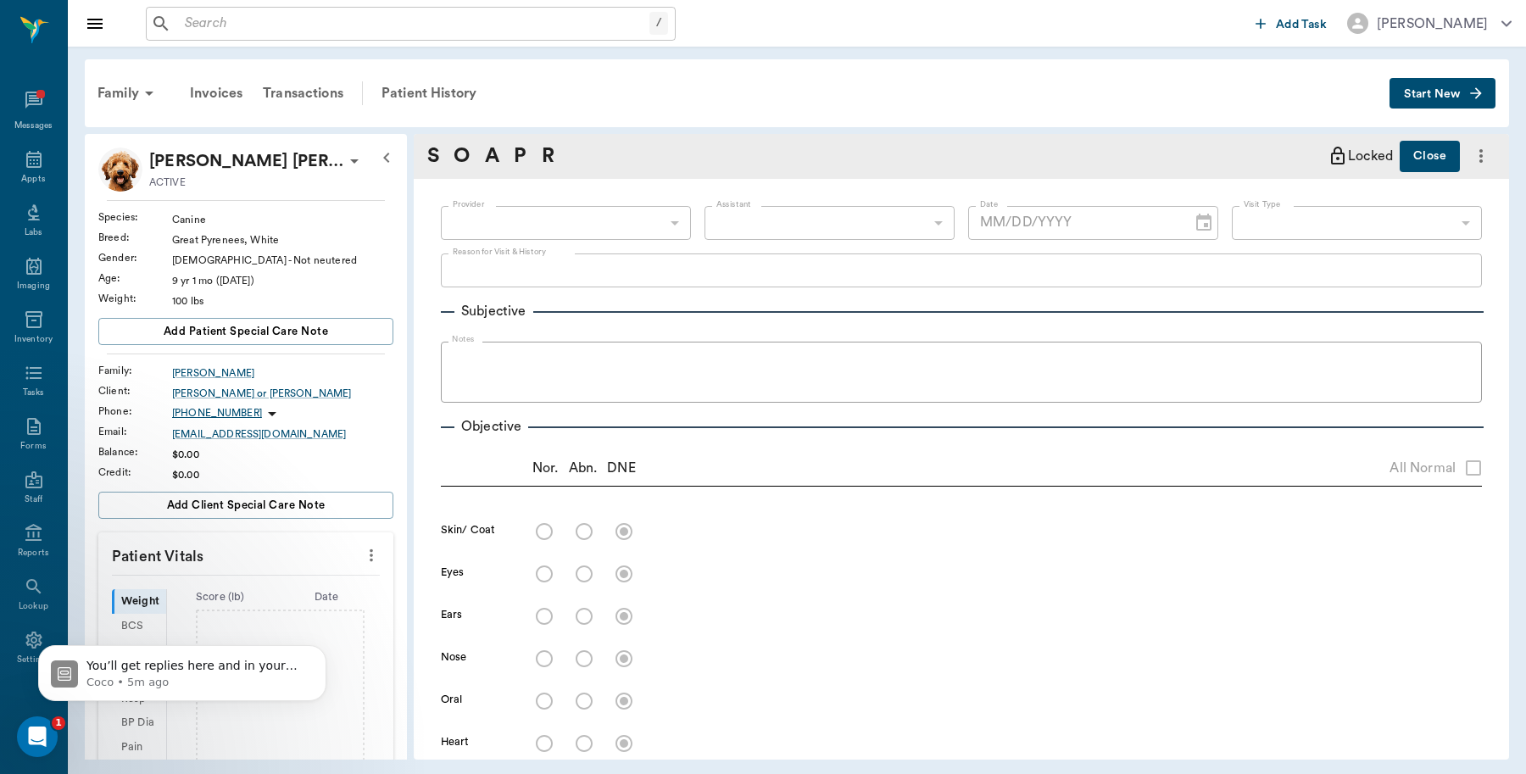
type input "642ef10e332a41444de2bad1"
type input "65d2be4f46e3a538d89b8c1a"
type textarea "basic adult -jess"
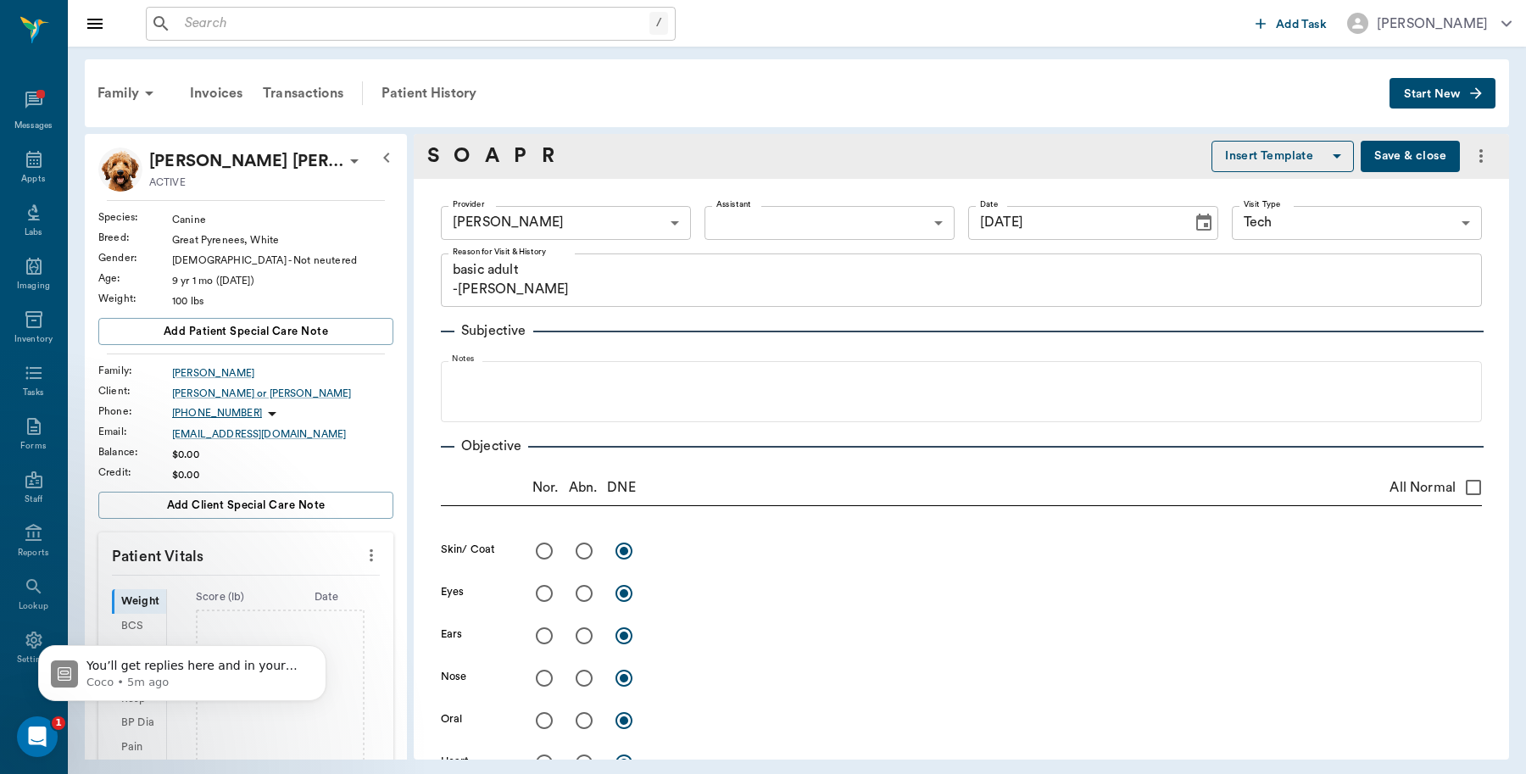
type input "08/08/2025"
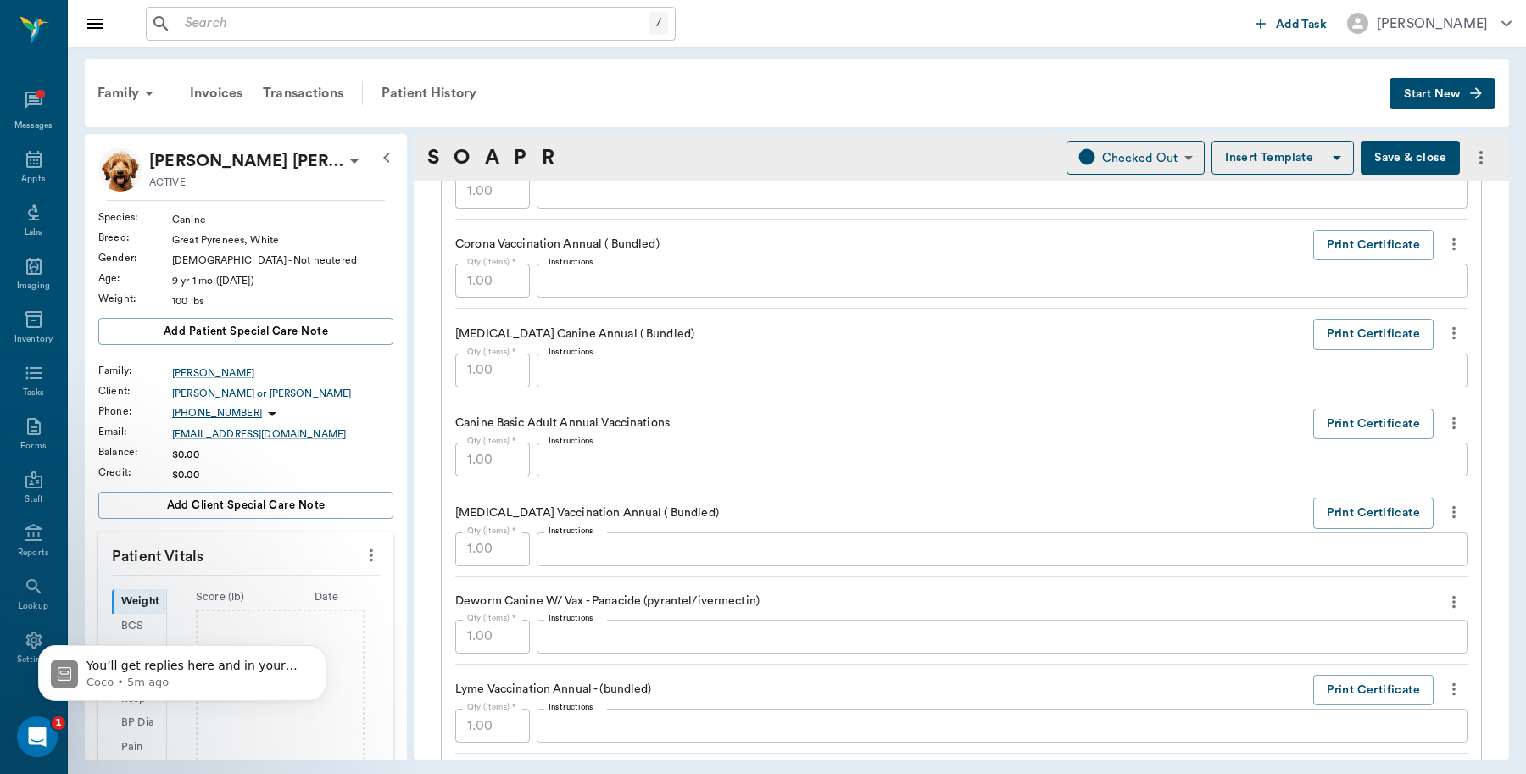
scroll to position [1483, 0]
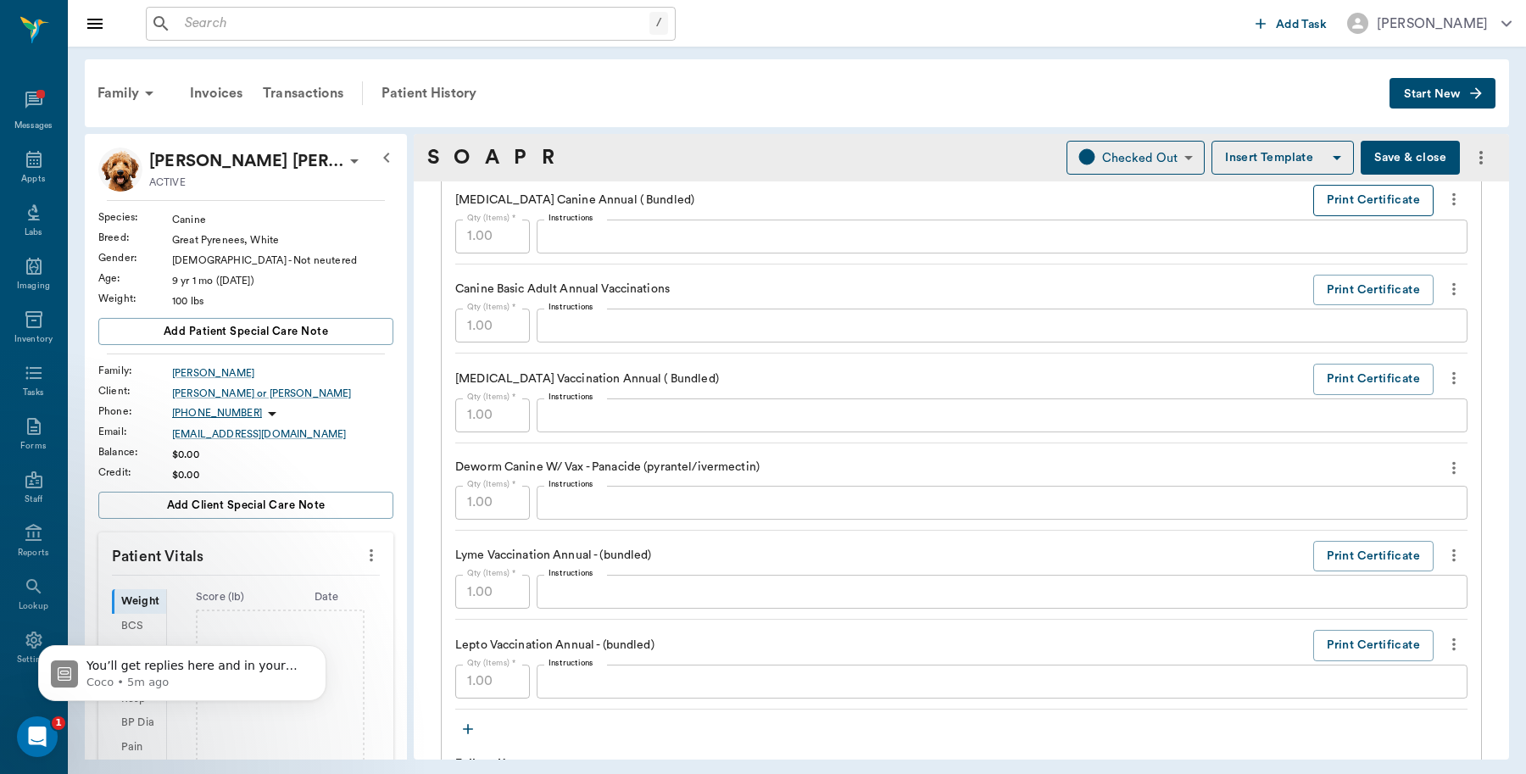
click at [1337, 202] on button "Print Certificate" at bounding box center [1373, 200] width 120 height 31
click at [1378, 209] on button "Print Certificate" at bounding box center [1373, 200] width 120 height 31
click at [1323, 197] on button "Print Certificate" at bounding box center [1373, 200] width 120 height 31
click at [1407, 146] on button "Save & close" at bounding box center [1409, 158] width 99 height 34
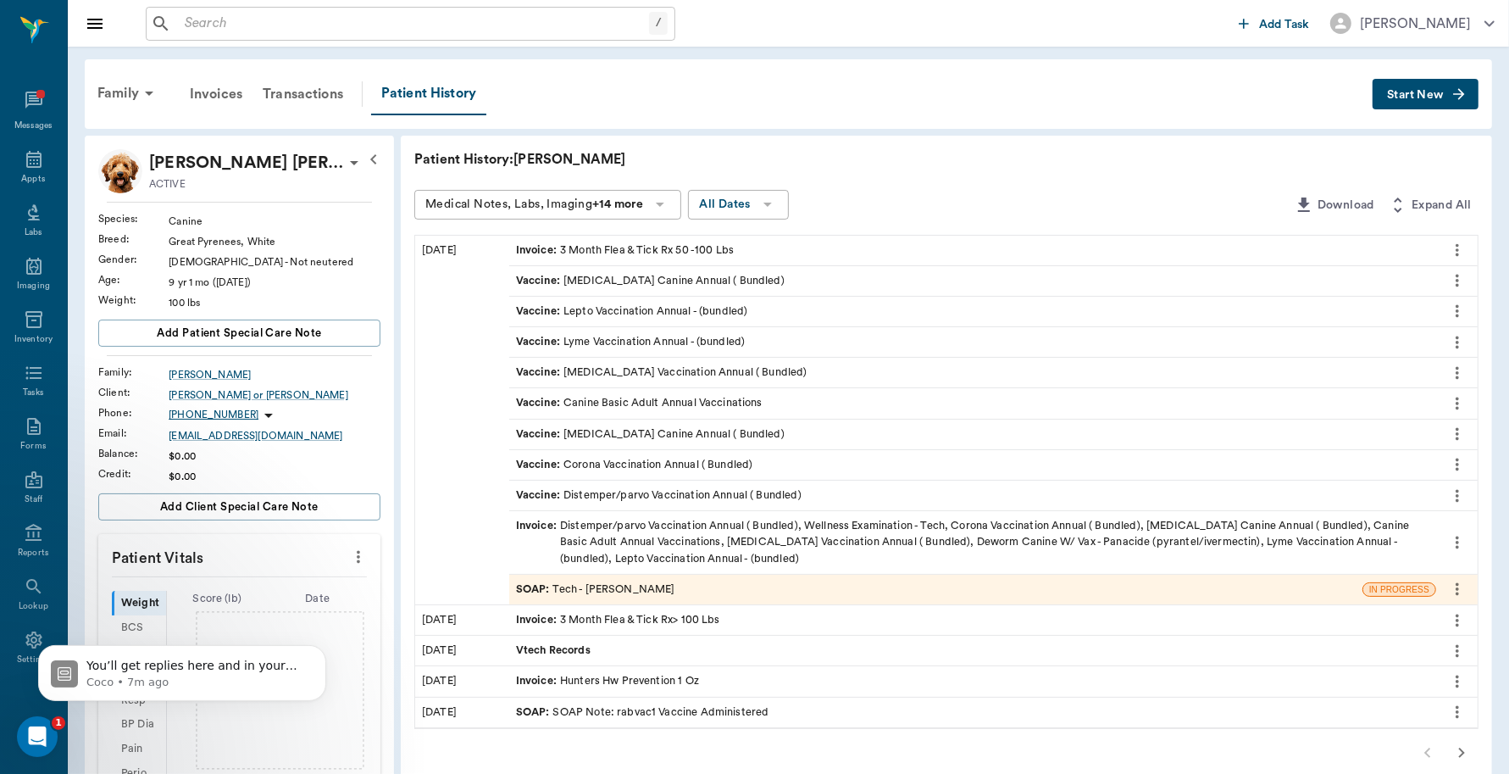
click at [835, 591] on div "SOAP : Tech - Daniel Virnala" at bounding box center [935, 590] width 853 height 30
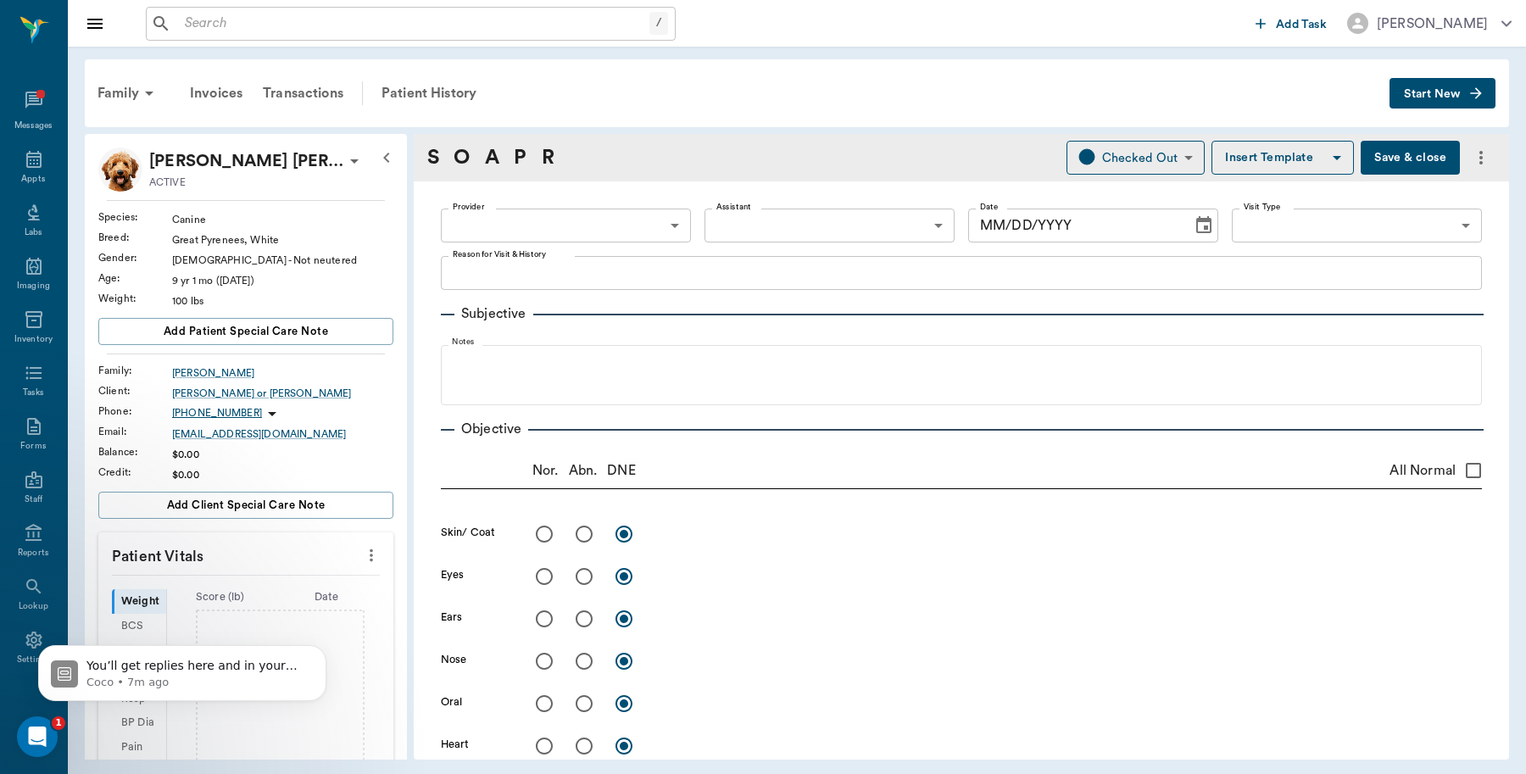
type input "642ef10e332a41444de2bad1"
type input "65d2be4f46e3a538d89b8c1a"
type textarea "basic adult -jess"
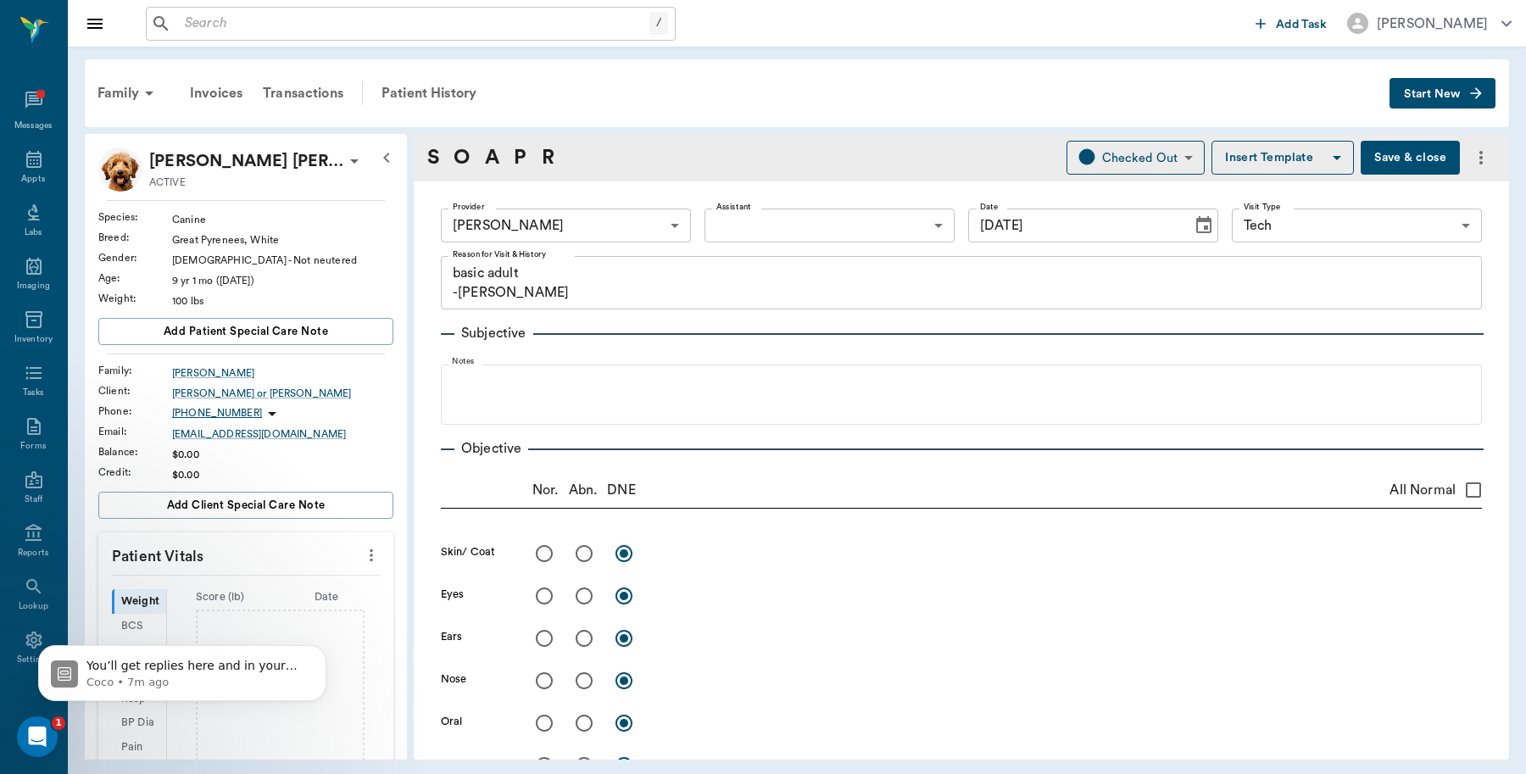
type input "08/08/2025"
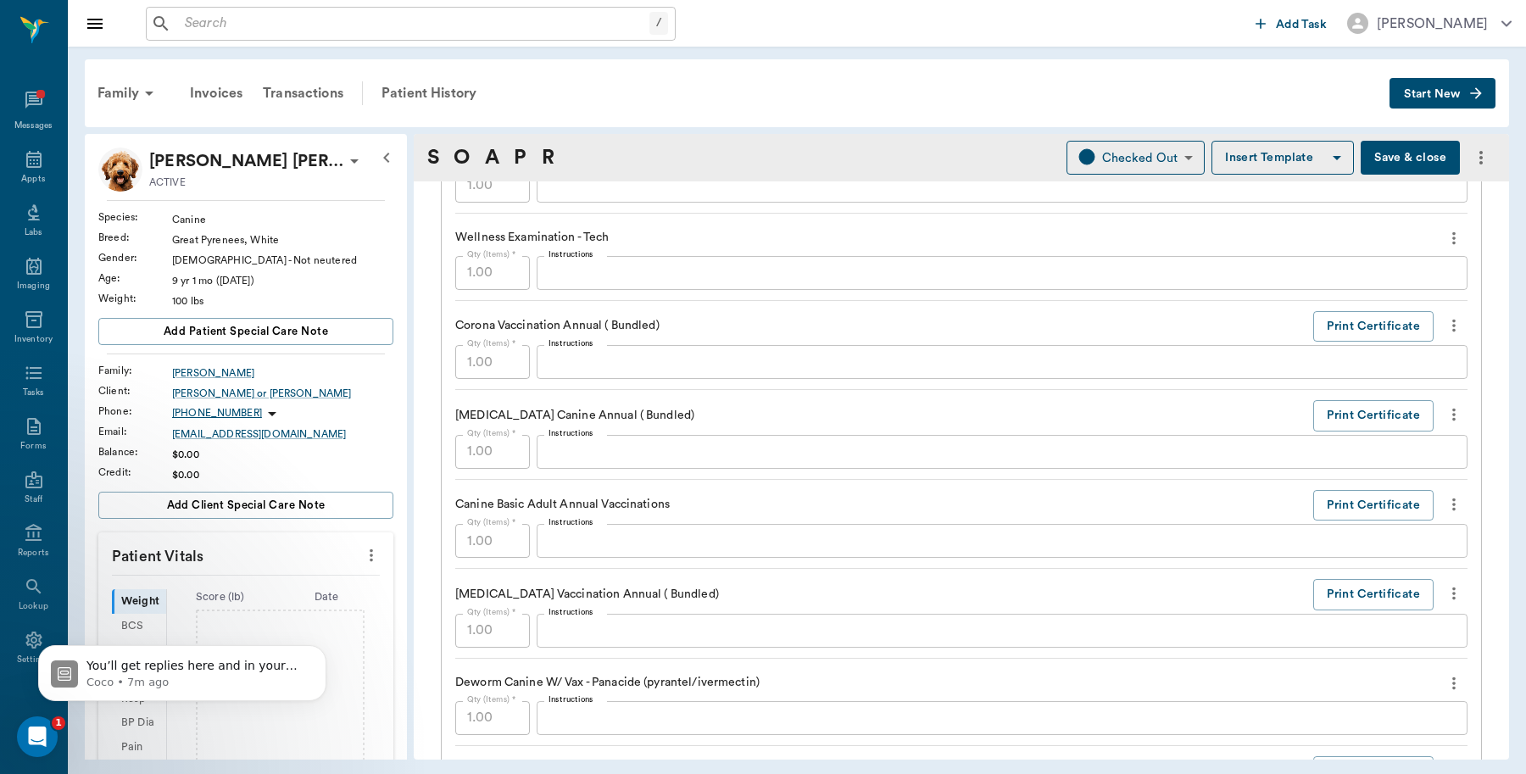
scroll to position [1271, 0]
click at [1339, 412] on button "Print Certificate" at bounding box center [1373, 412] width 120 height 31
click at [1331, 503] on button "Print Certificate" at bounding box center [1373, 501] width 120 height 31
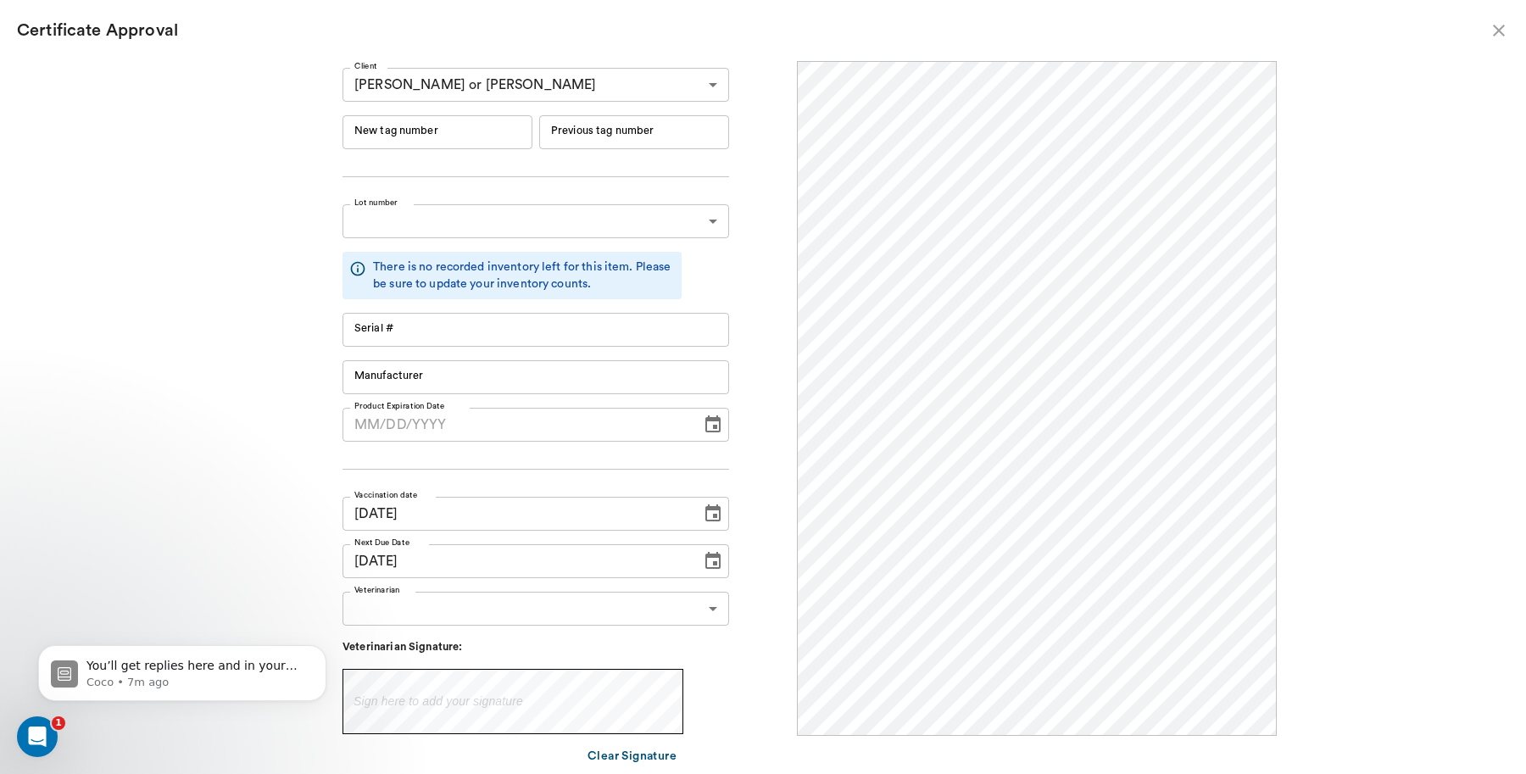
scroll to position [0, 0]
click at [472, 136] on input "New tag number" at bounding box center [437, 132] width 190 height 34
type input "251044"
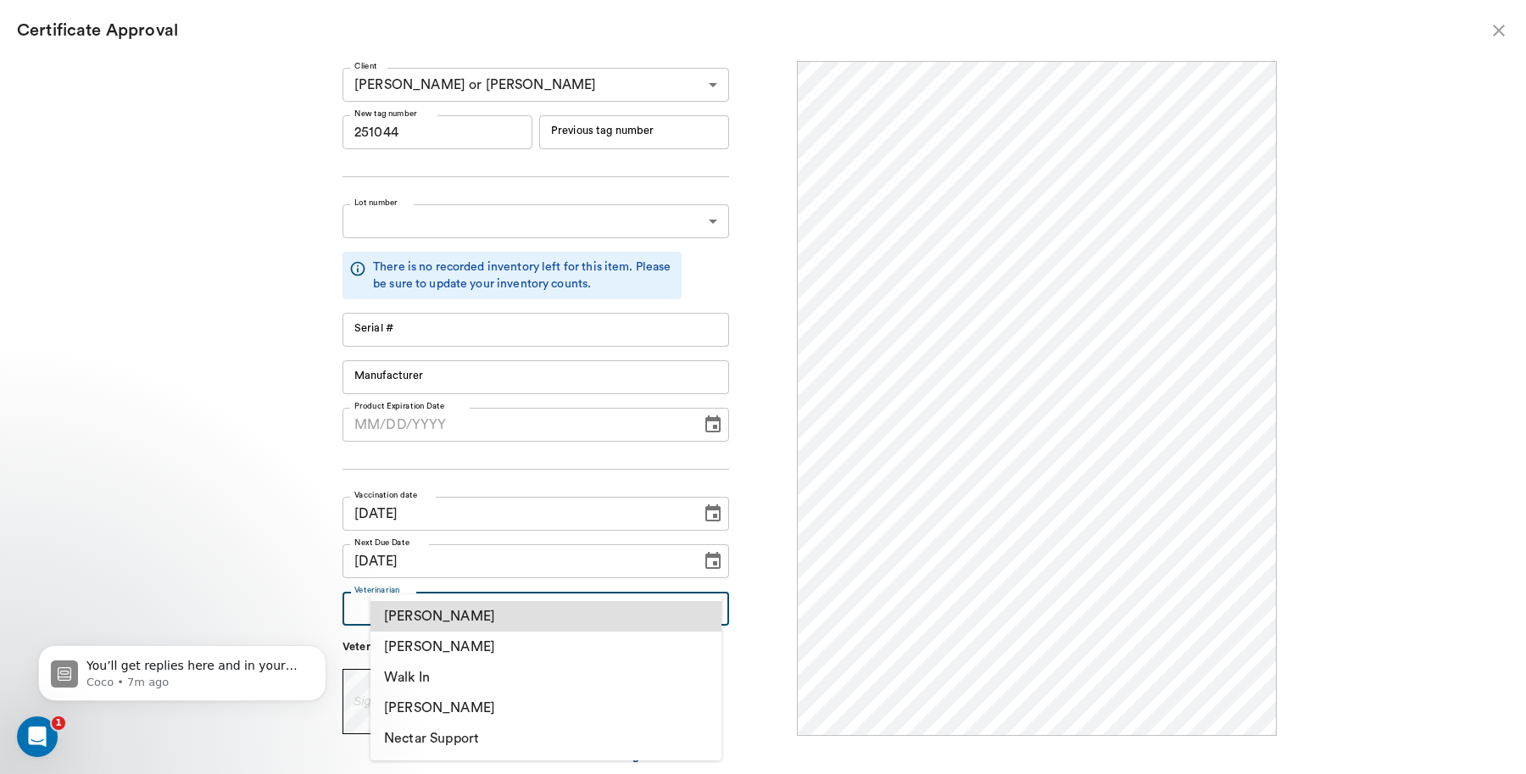
click at [411, 614] on body "/ ​ Add Task Dr. Bert Ellsworth Nectar Messages Appts Labs Imaging Inventory Ta…" at bounding box center [763, 387] width 1526 height 774
click at [473, 650] on li "[PERSON_NAME]" at bounding box center [545, 646] width 351 height 31
type input "63ec2f075fda476ae8351a4d"
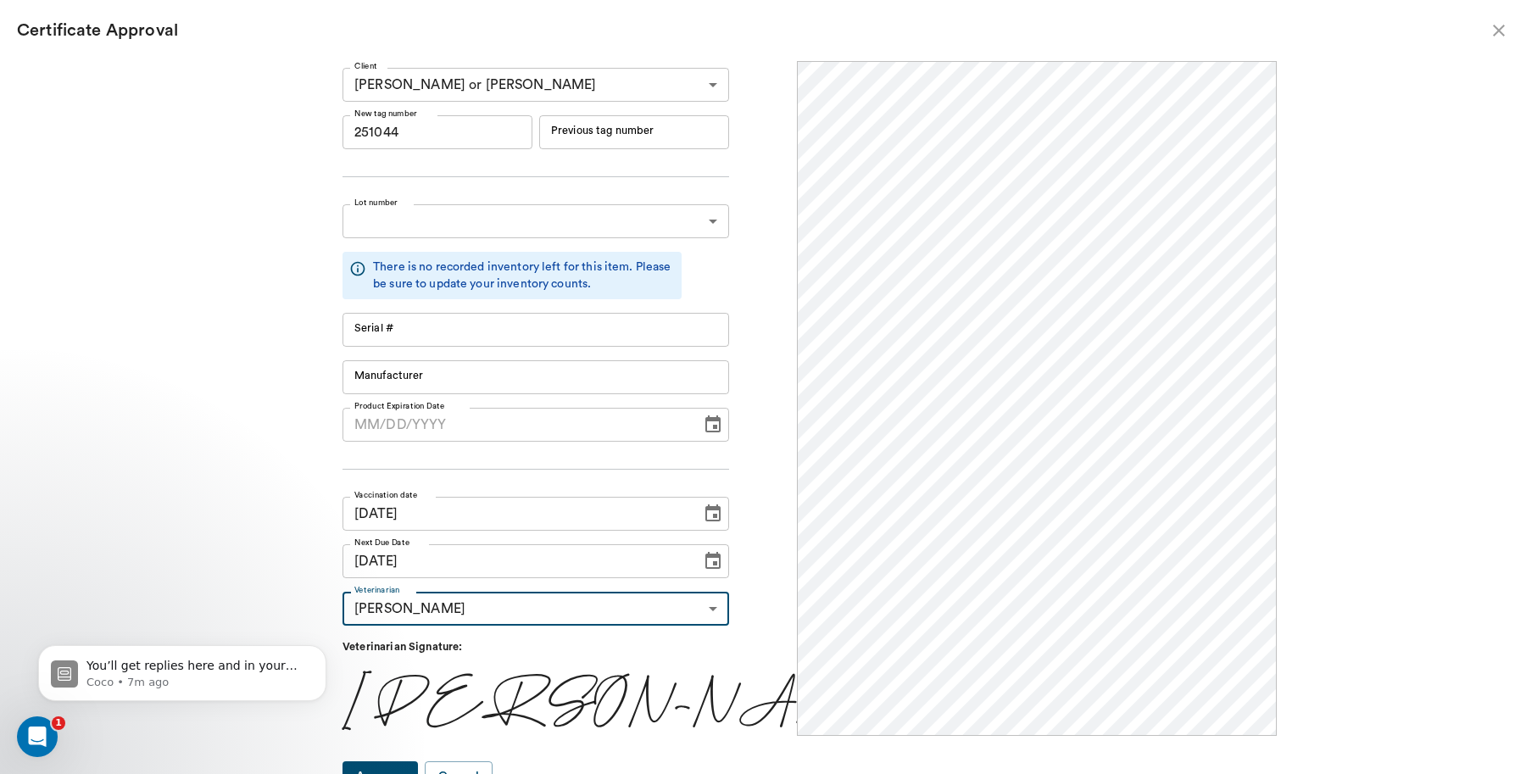
scroll to position [18, 0]
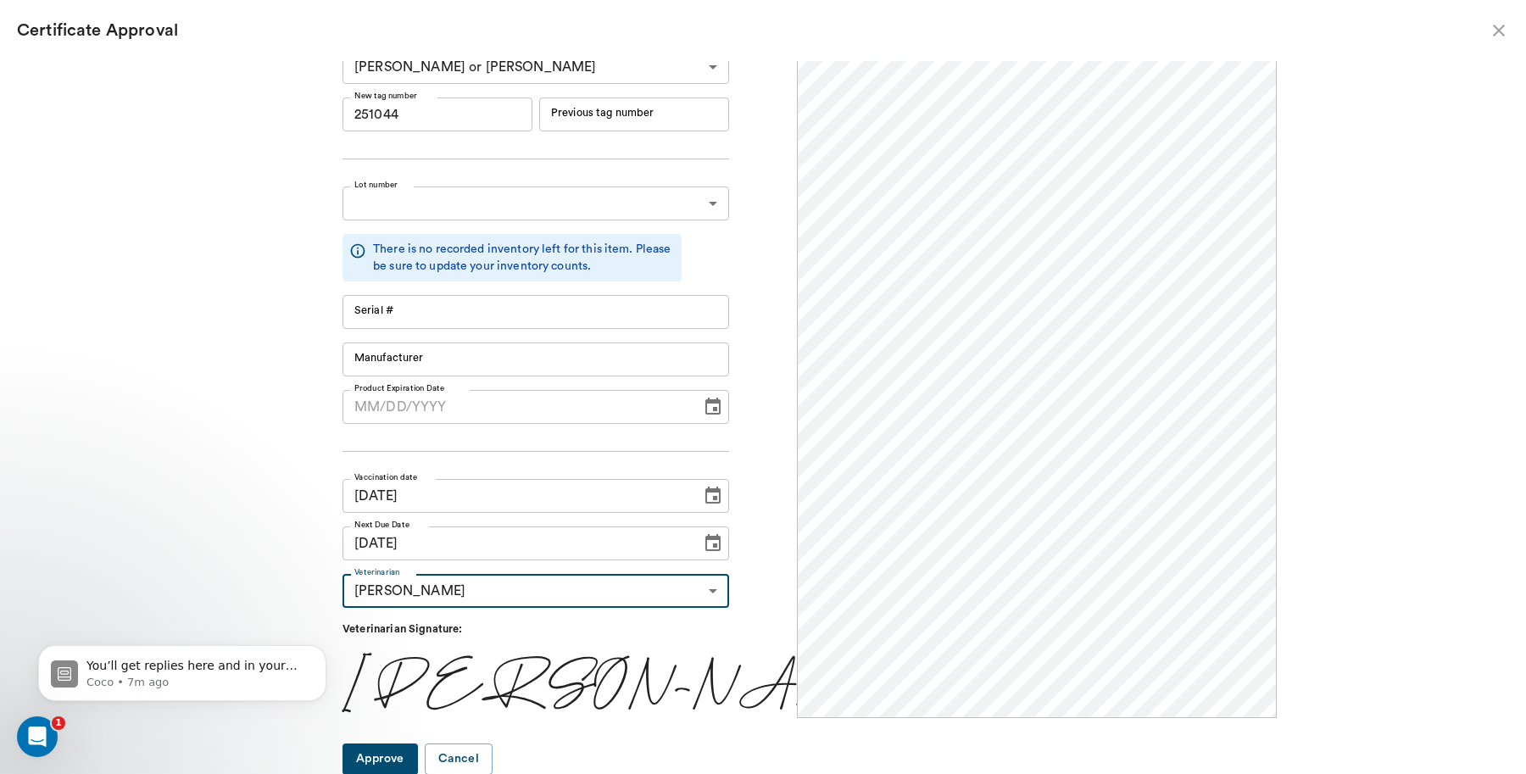
click at [418, 756] on button "Approve" at bounding box center [379, 758] width 75 height 31
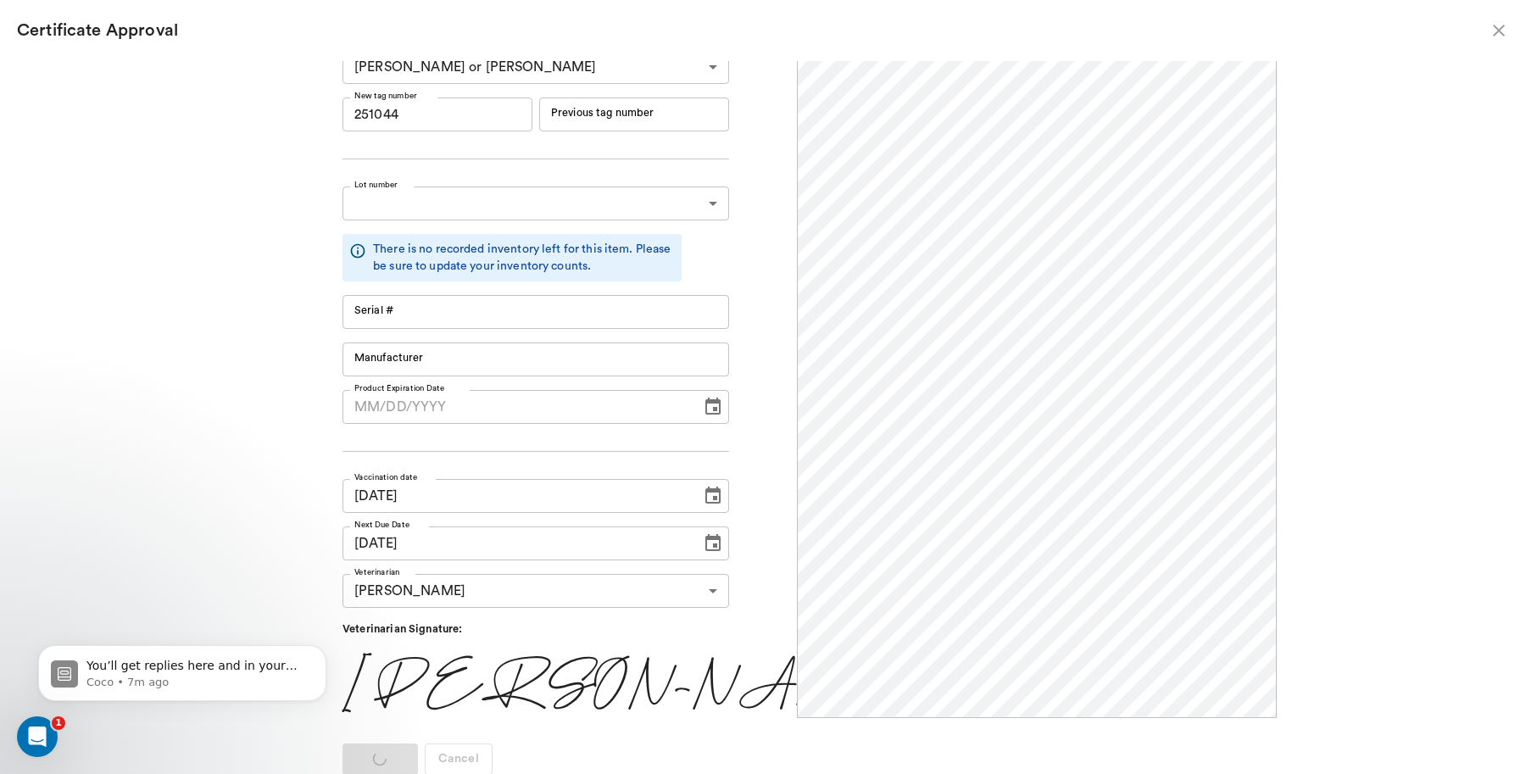
scroll to position [0, 0]
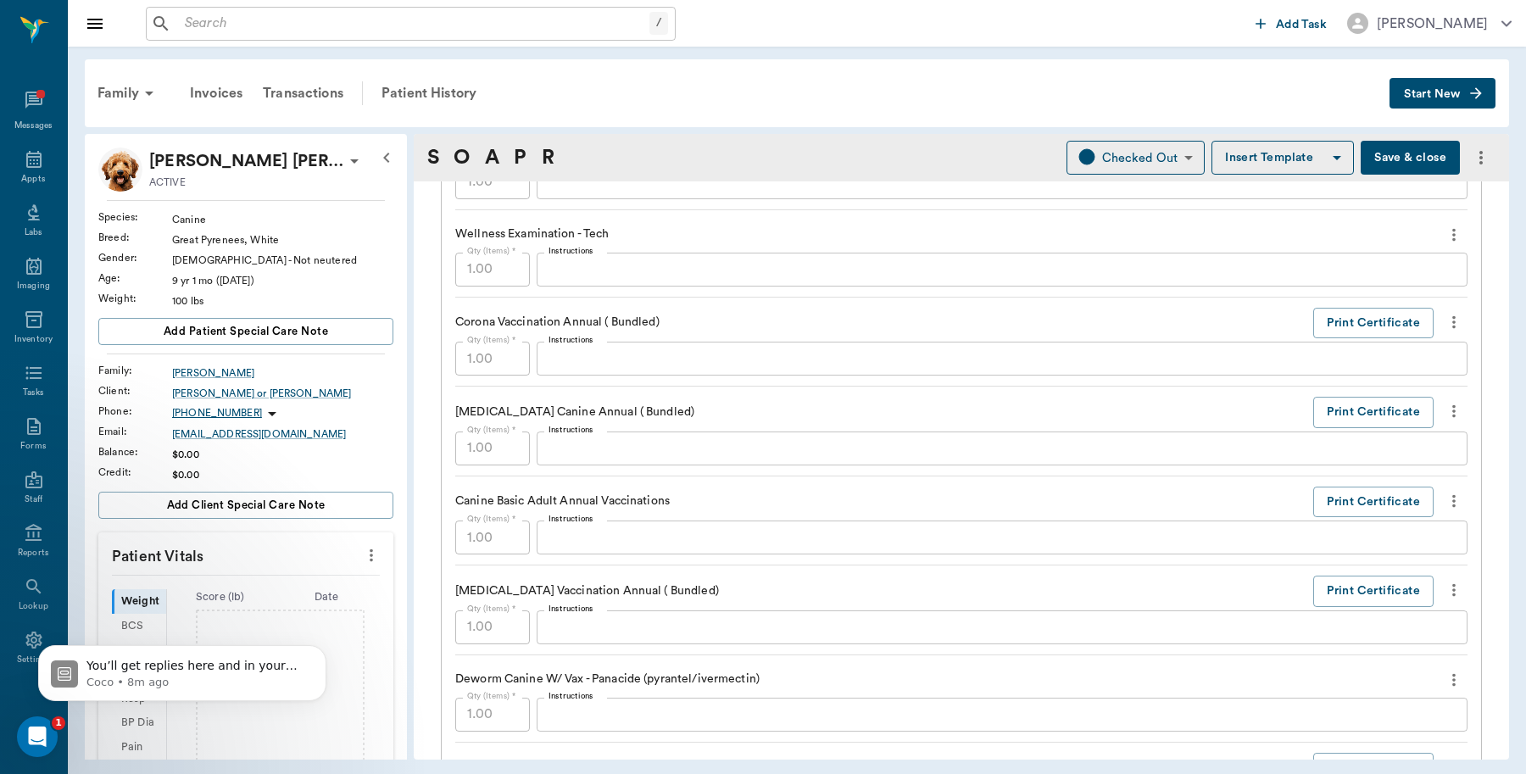
click at [1417, 154] on button "Save & close" at bounding box center [1409, 158] width 99 height 34
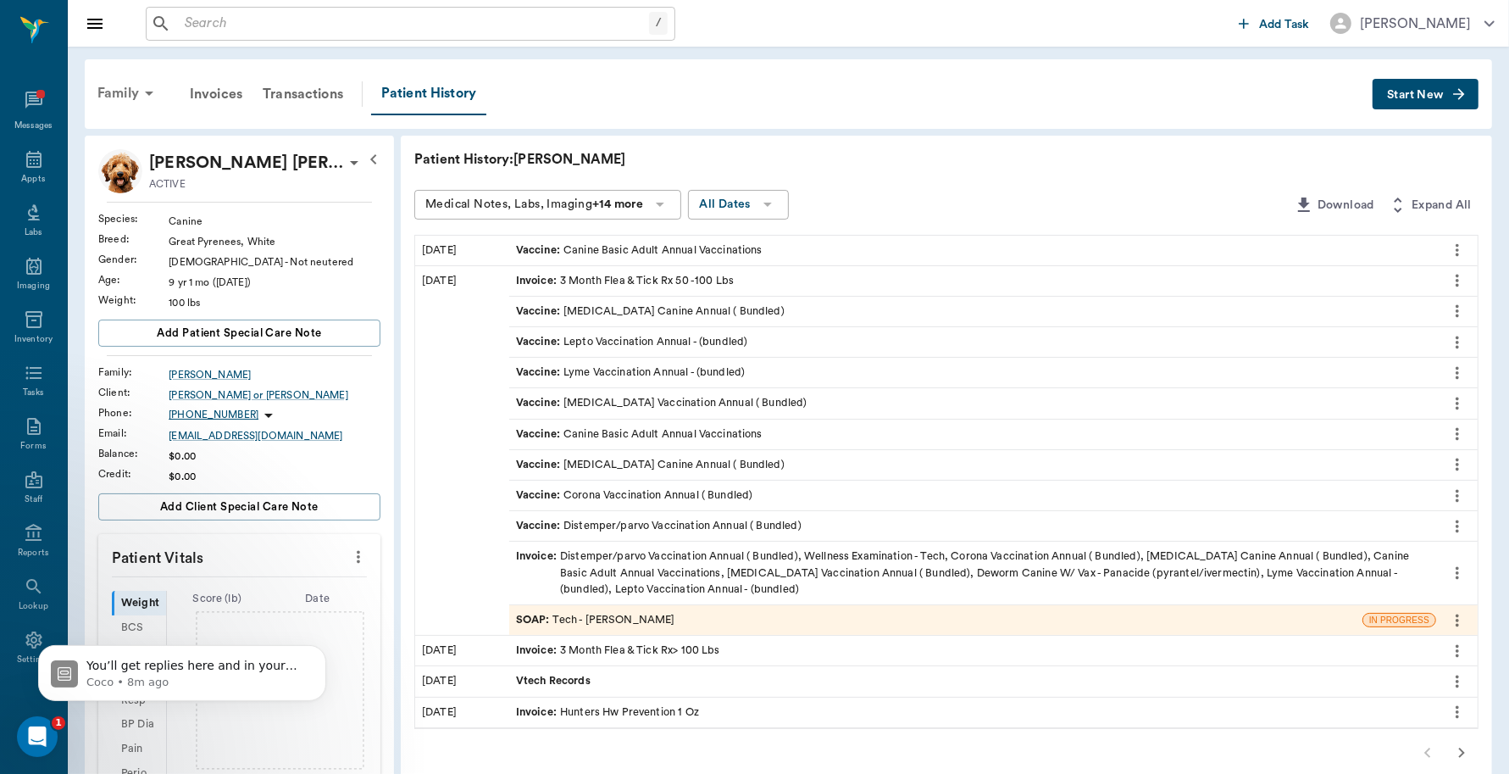
click at [112, 92] on div "Family" at bounding box center [128, 93] width 82 height 41
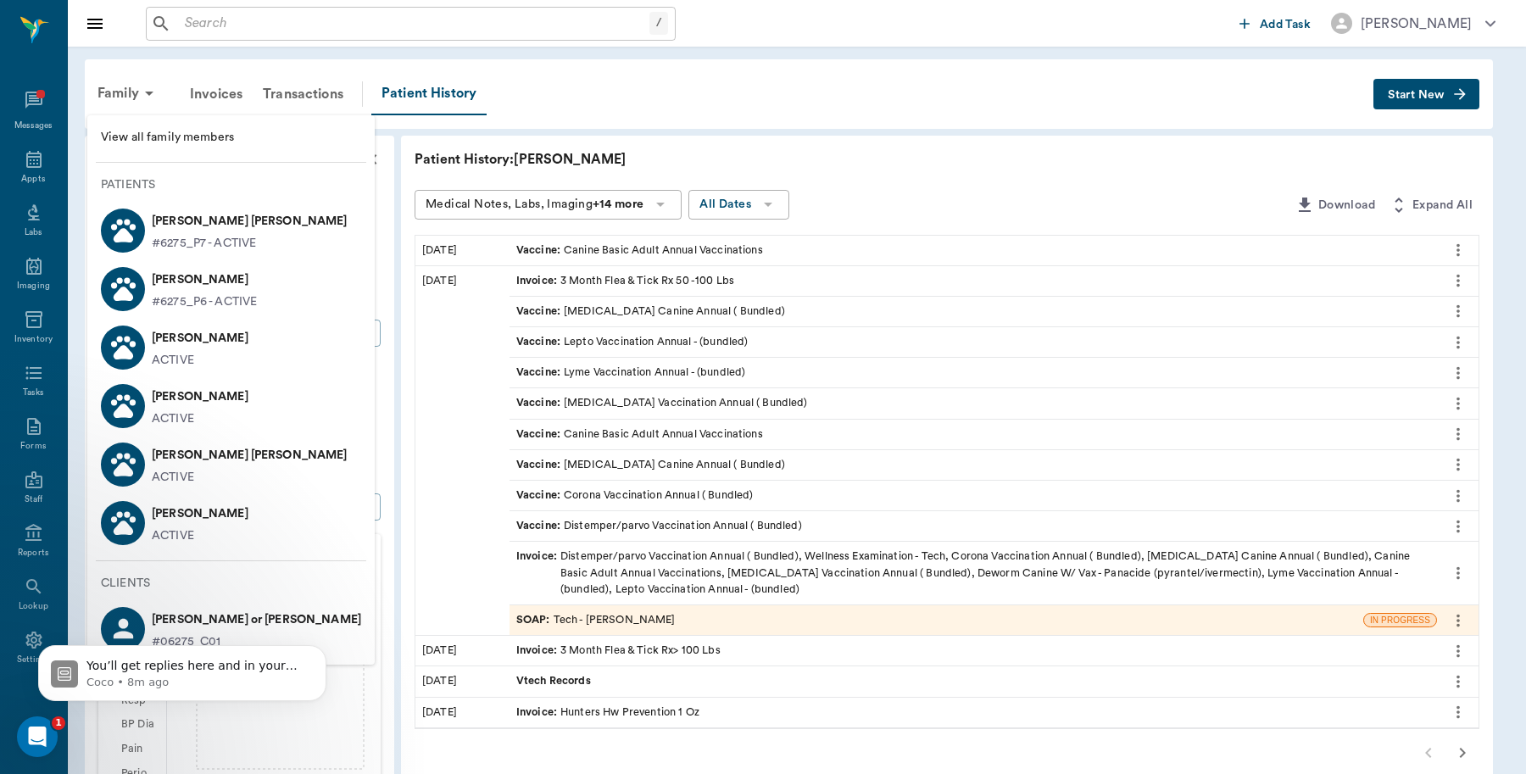
click at [176, 401] on p "Jake Stephens" at bounding box center [200, 396] width 97 height 27
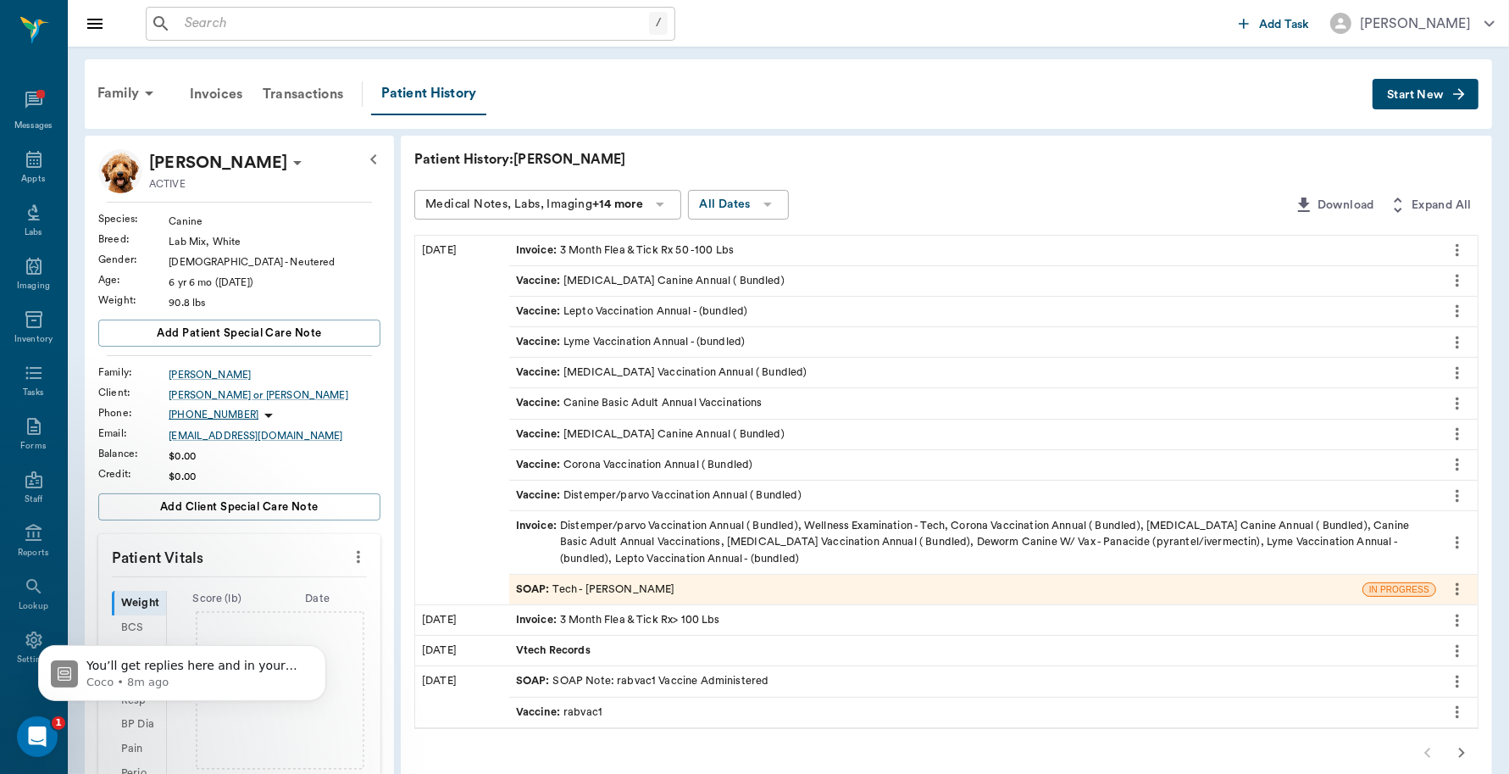
click at [653, 589] on div "SOAP : Tech - Daniel Virnala" at bounding box center [595, 589] width 159 height 16
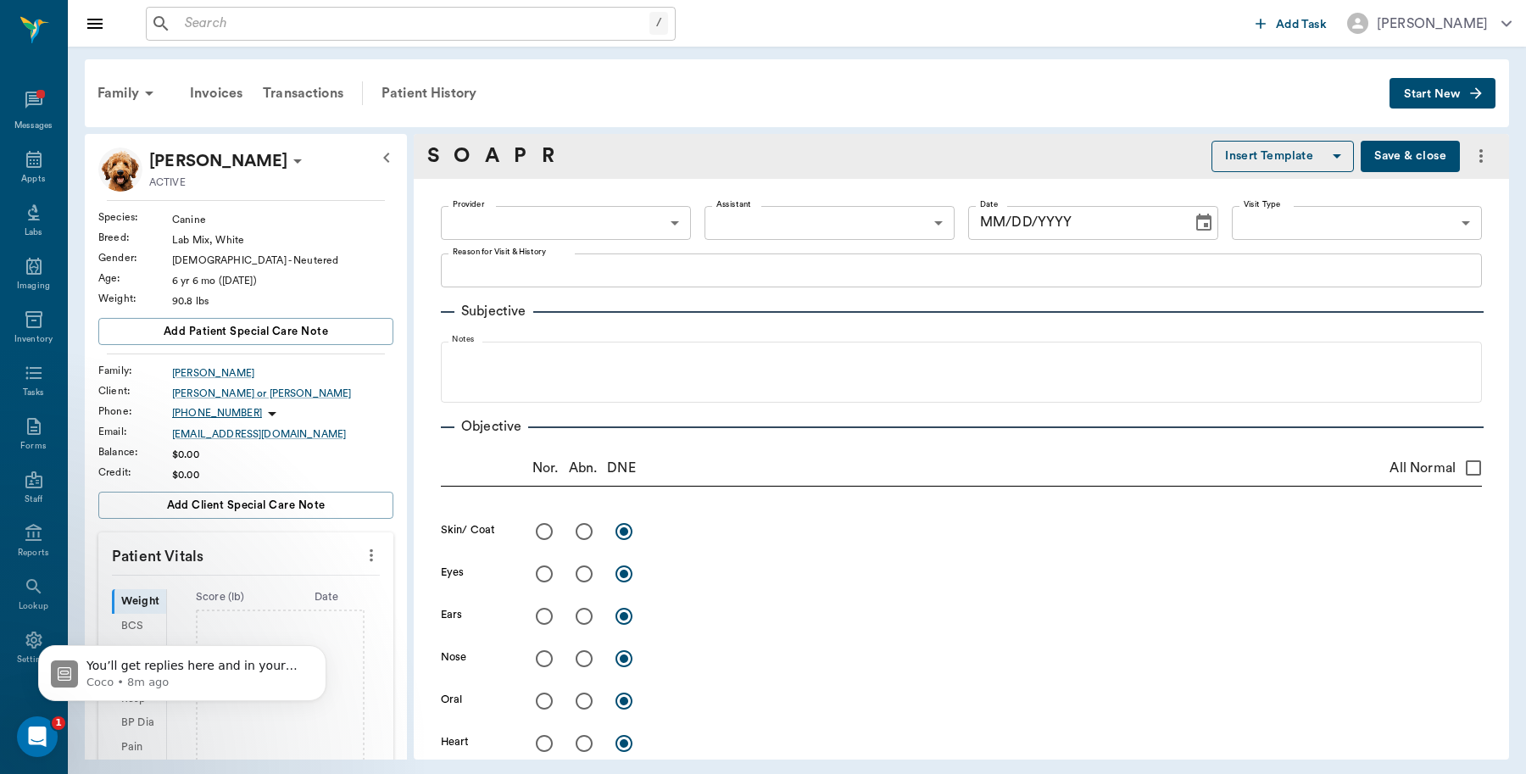
type input "642ef10e332a41444de2bad1"
type input "65d2be4f46e3a538d89b8c1a"
type textarea "basic adult -jess"
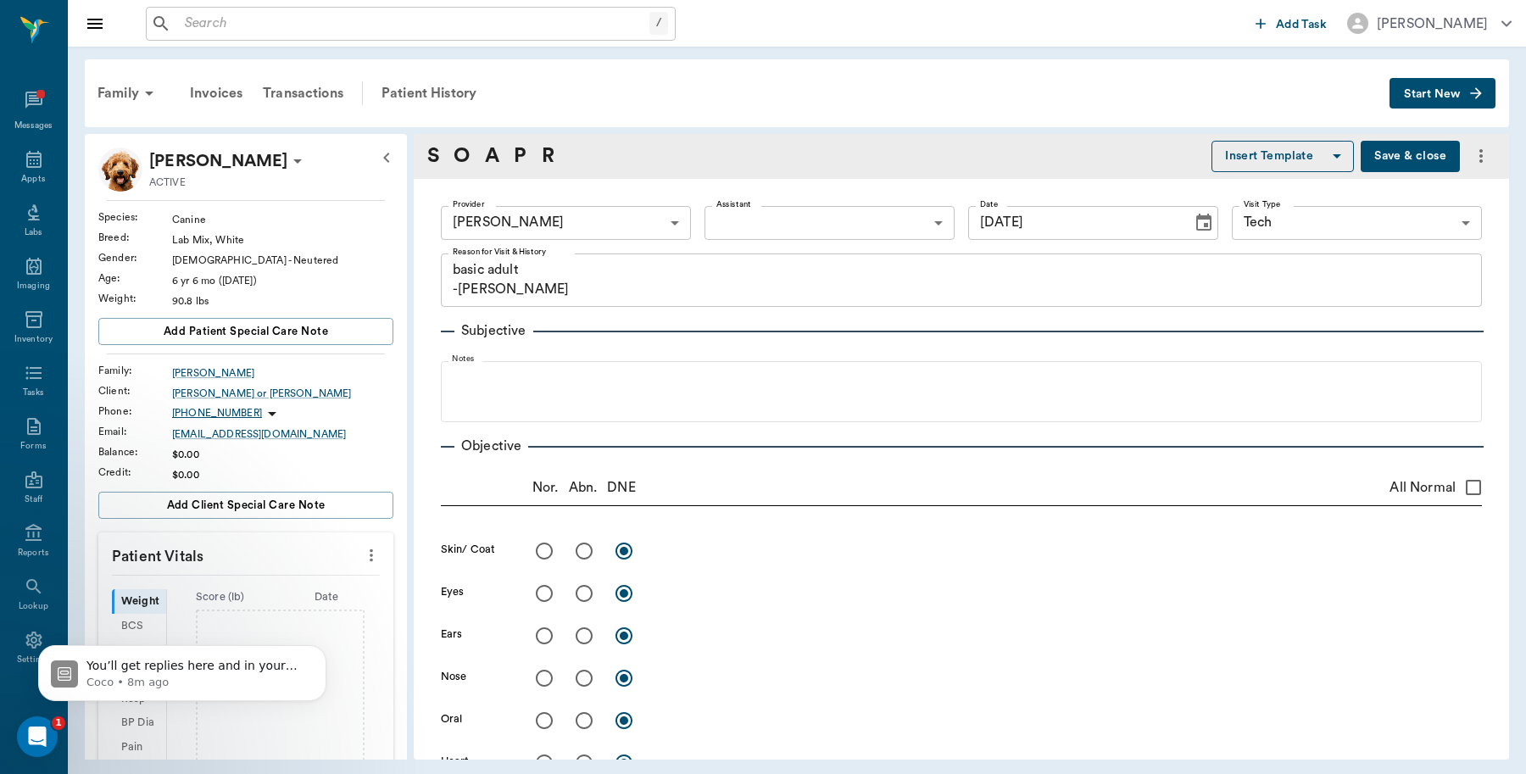
type input "08/08/2025"
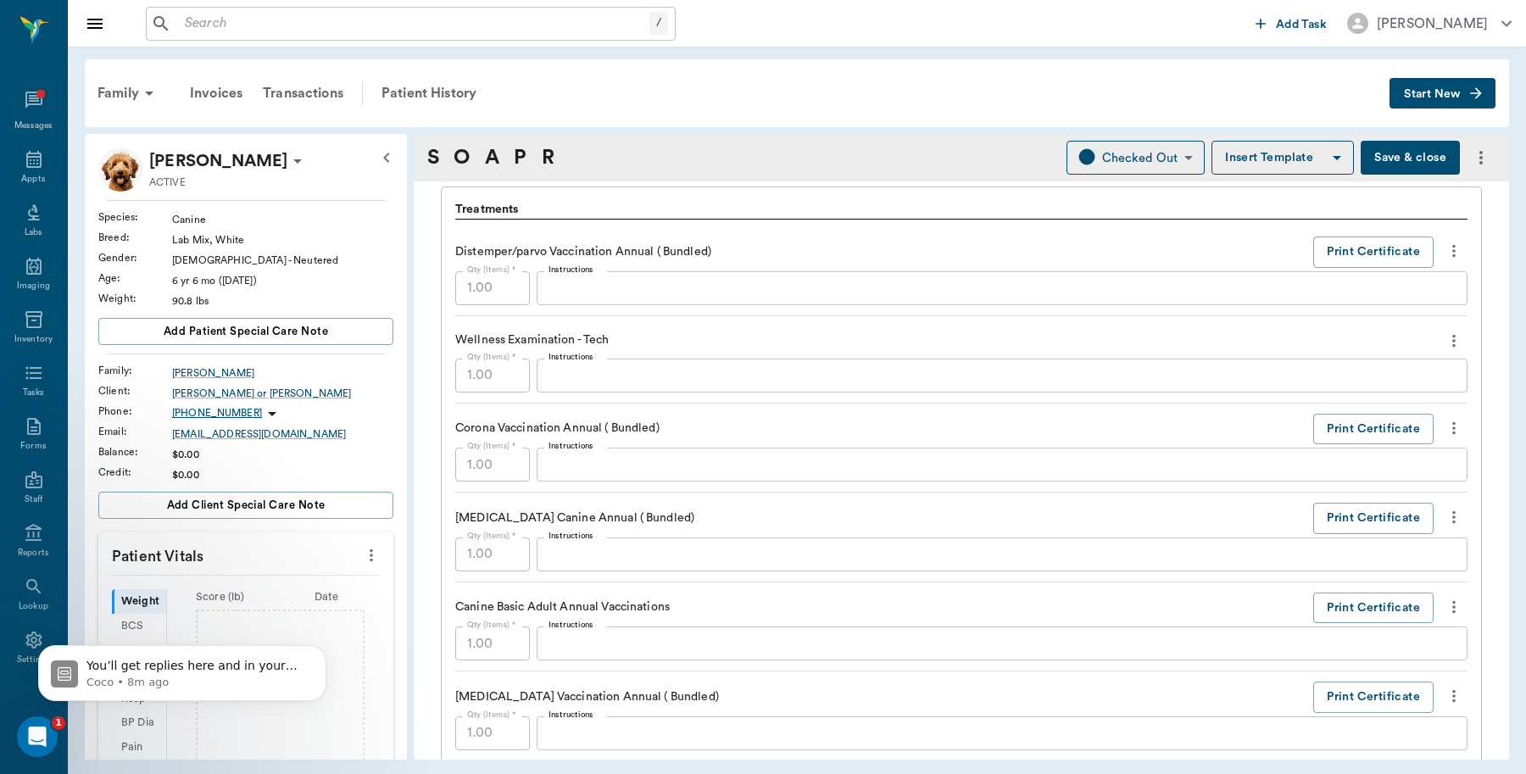
scroll to position [1271, 0]
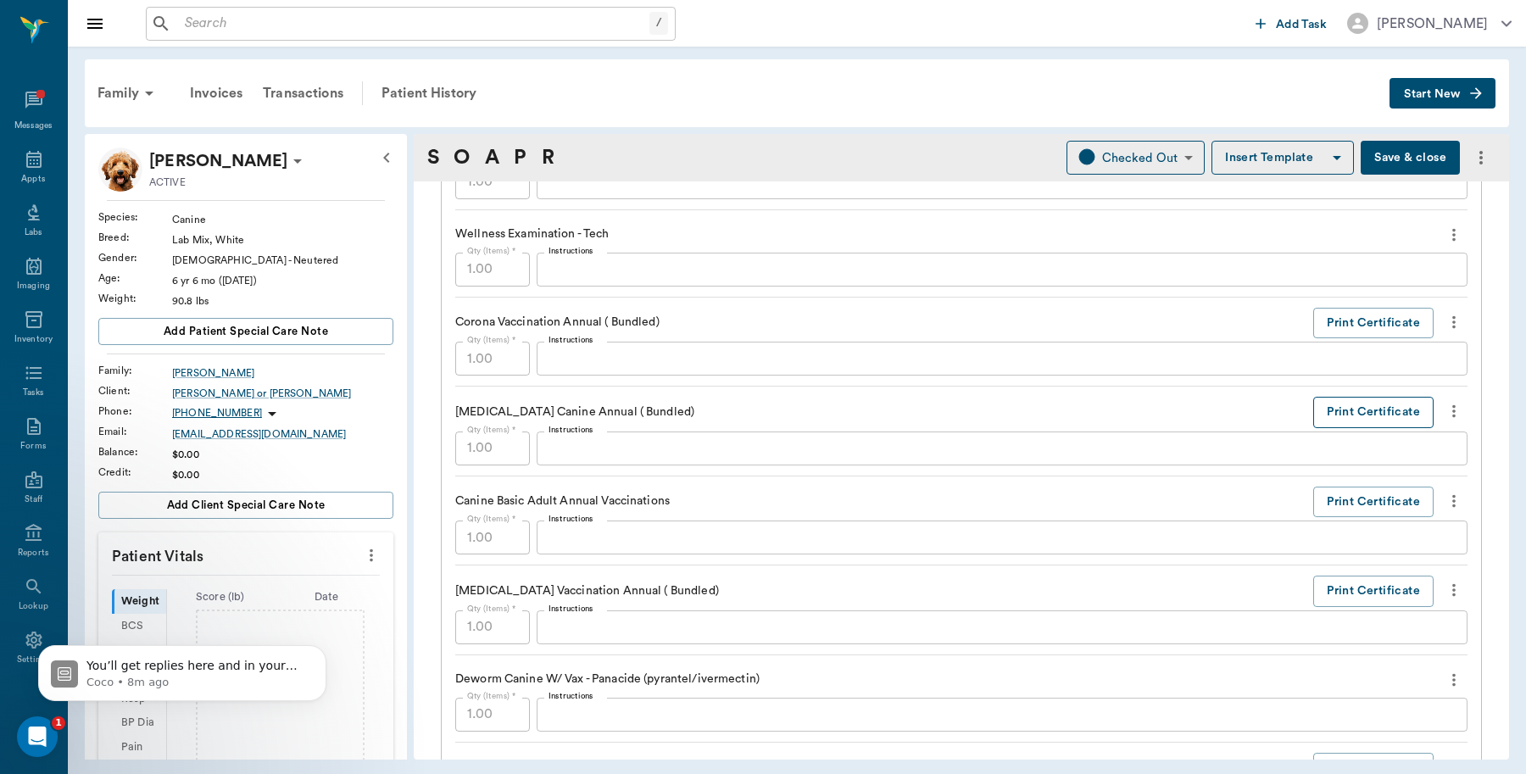
click at [1335, 416] on button "Print Certificate" at bounding box center [1373, 412] width 120 height 31
click at [1329, 507] on button "Print Certificate" at bounding box center [1373, 501] width 120 height 31
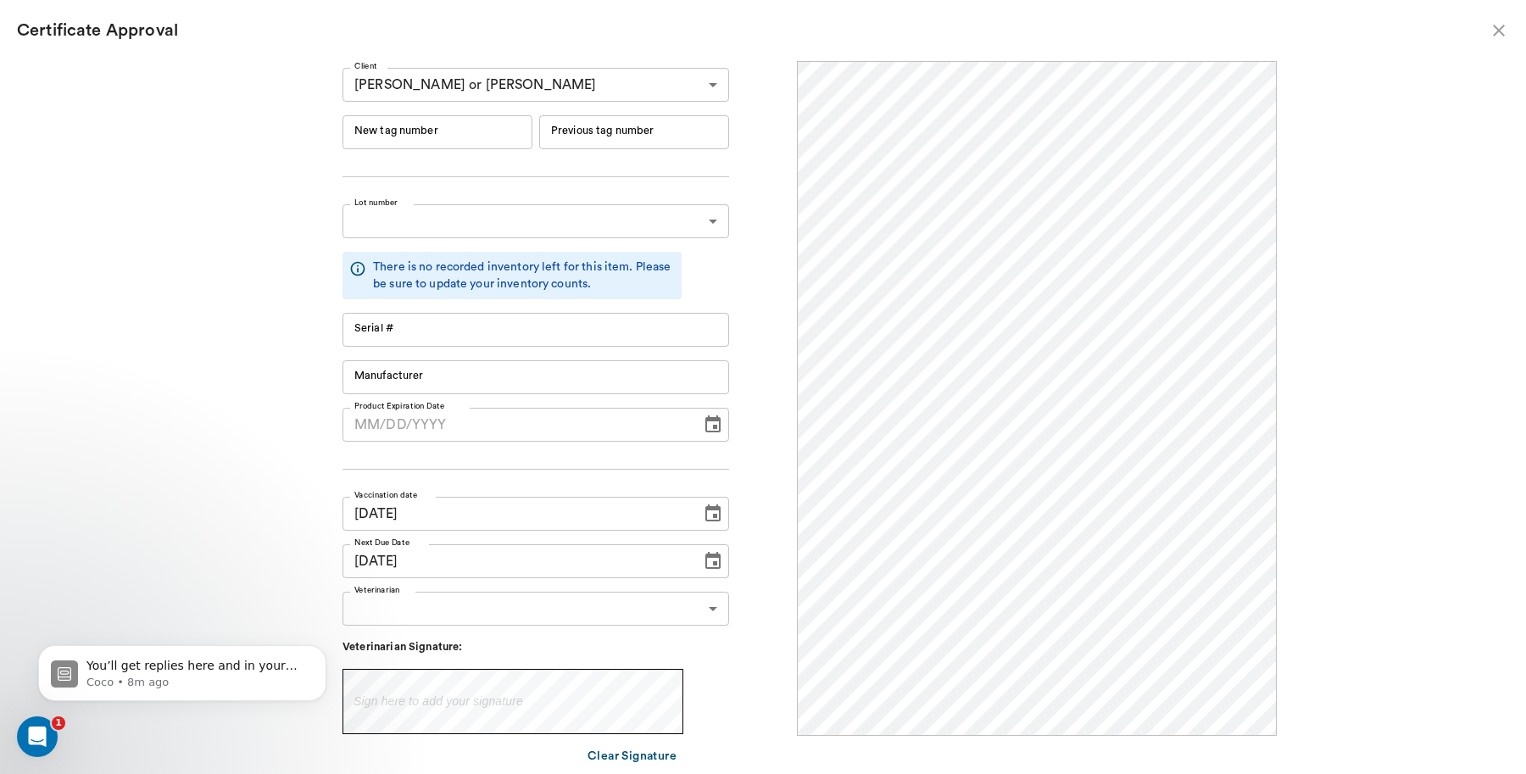
scroll to position [0, 0]
click at [462, 134] on input "New tag number" at bounding box center [437, 132] width 190 height 34
type input "251045"
click at [562, 587] on div "Client Cliff or Keith Stephens 63ec2e8352e12b0ba117b304 Client New tag number 2…" at bounding box center [535, 449] width 386 height 762
click at [558, 603] on body "/ ​ Add Task Dr. Bert Ellsworth Nectar Messages Appts Labs Imaging Inventory Ta…" at bounding box center [763, 387] width 1526 height 774
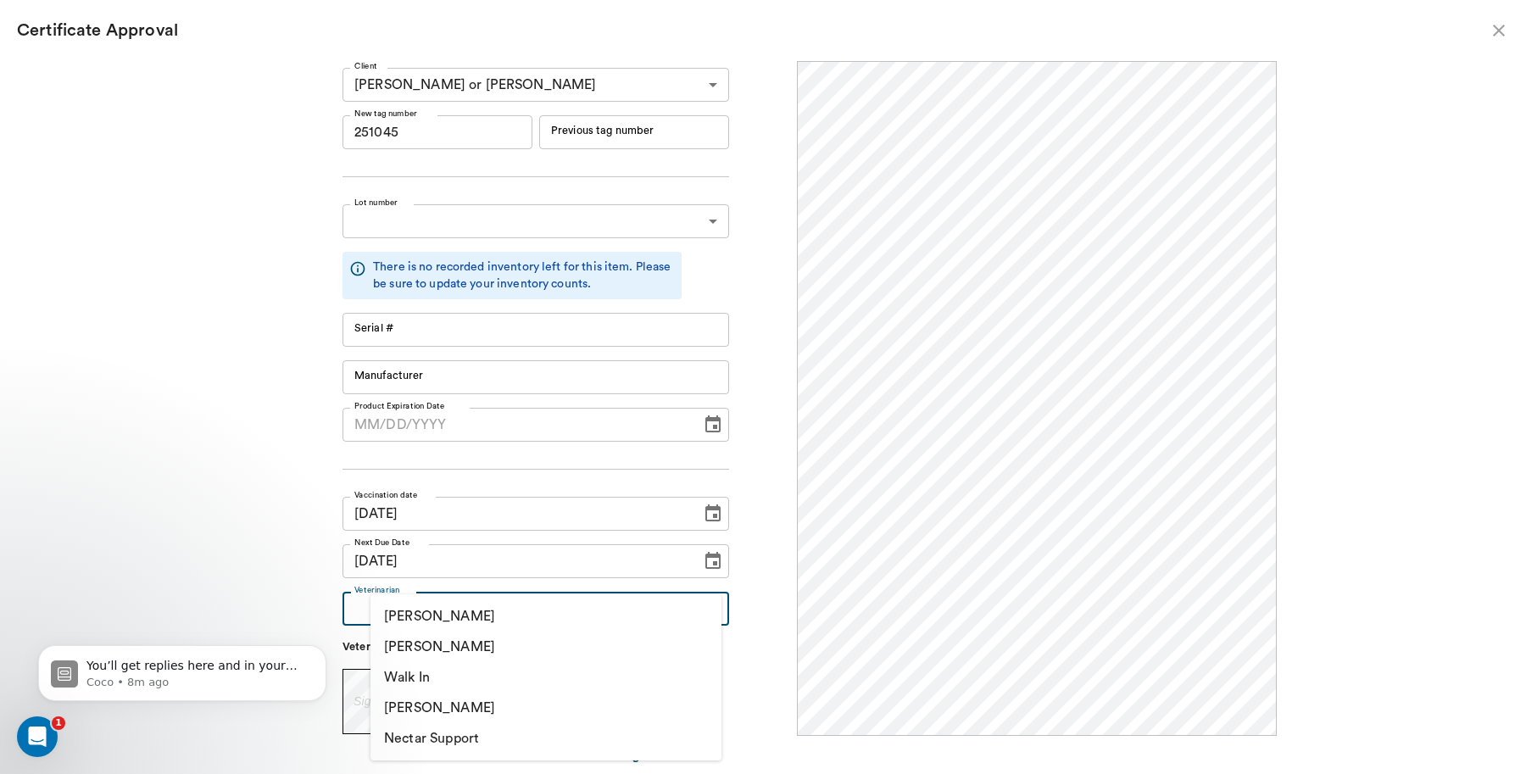
click at [494, 649] on li "[PERSON_NAME]" at bounding box center [545, 646] width 351 height 31
type input "63ec2f075fda476ae8351a4d"
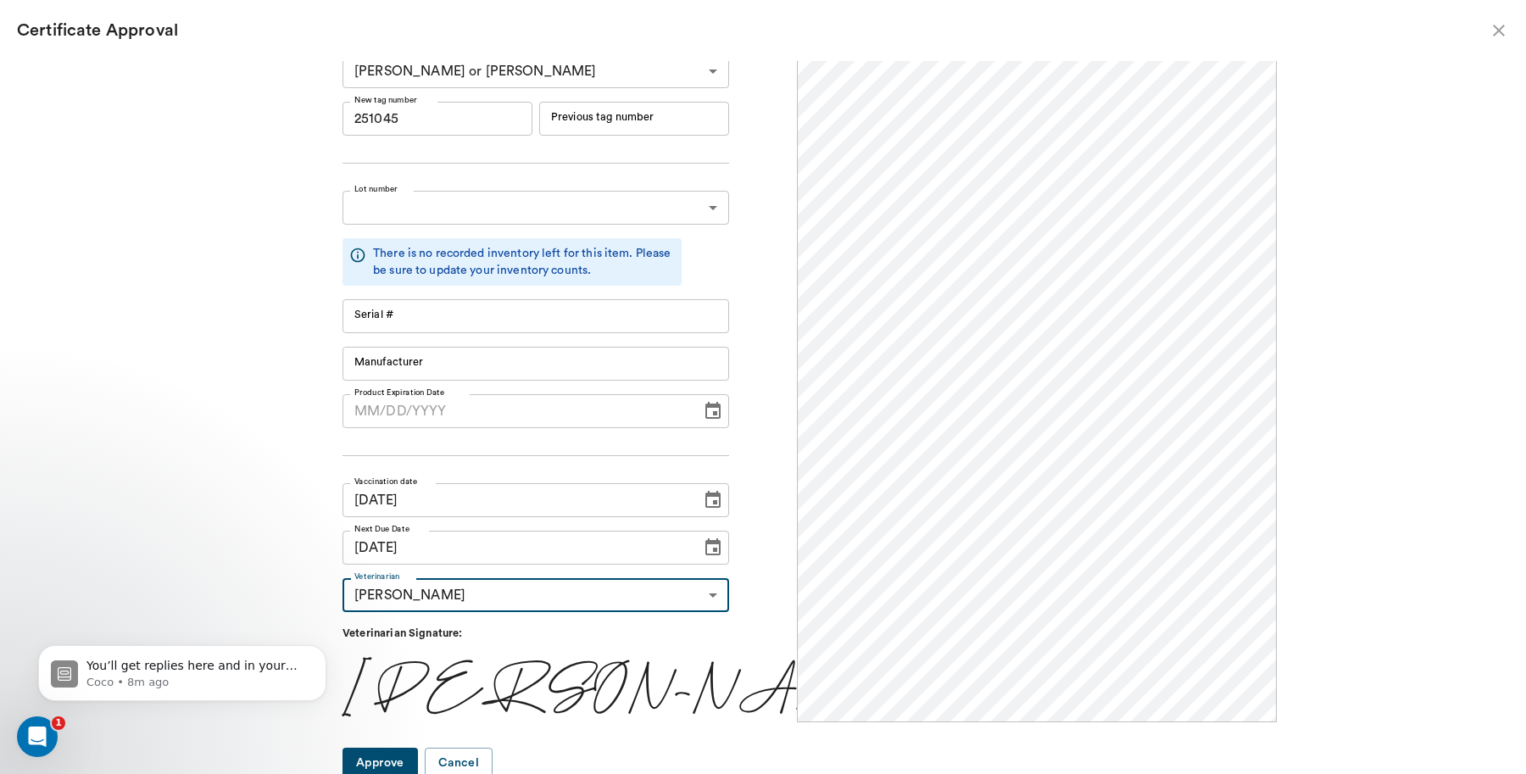
scroll to position [18, 0]
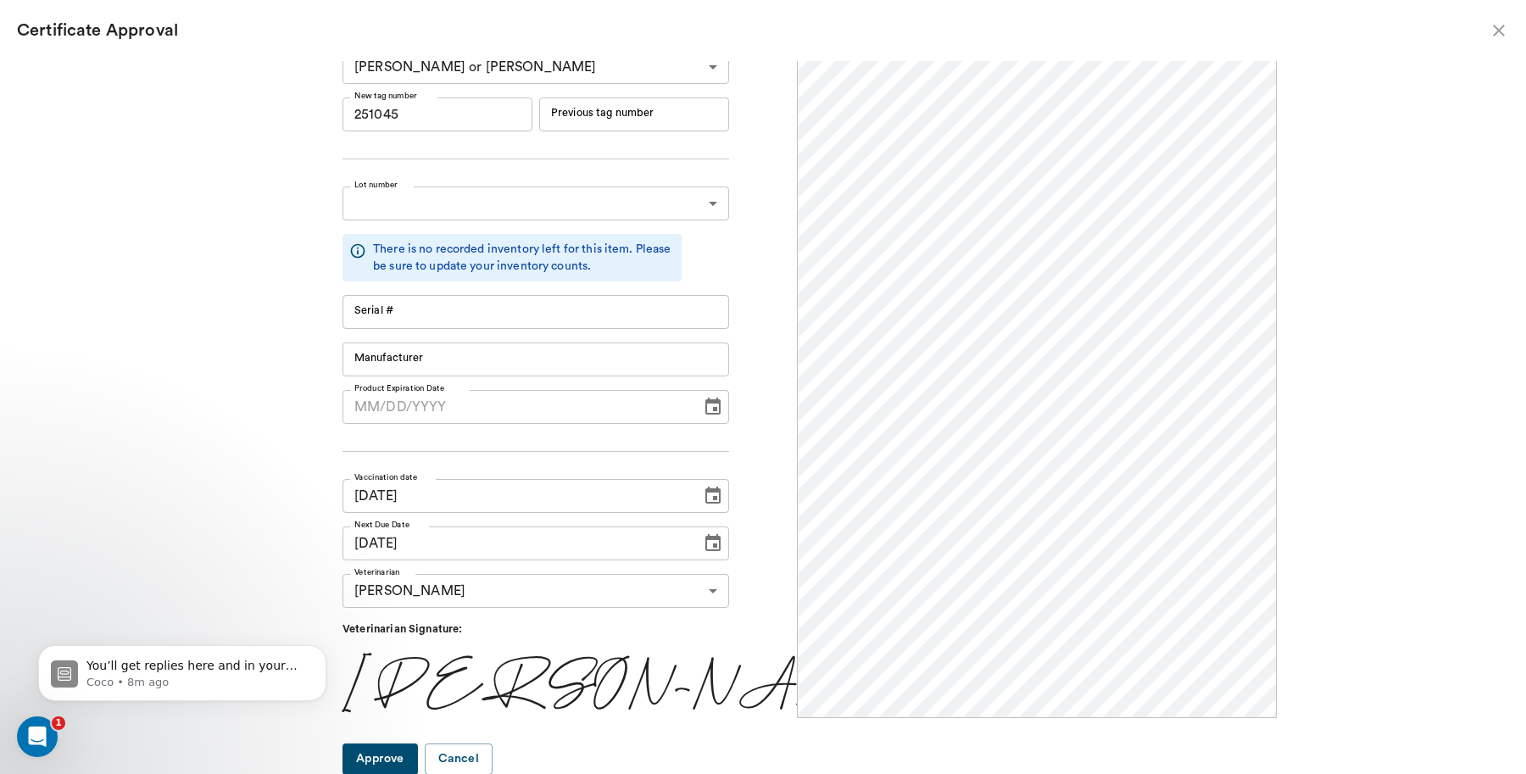
click at [399, 755] on button "Approve" at bounding box center [379, 758] width 75 height 31
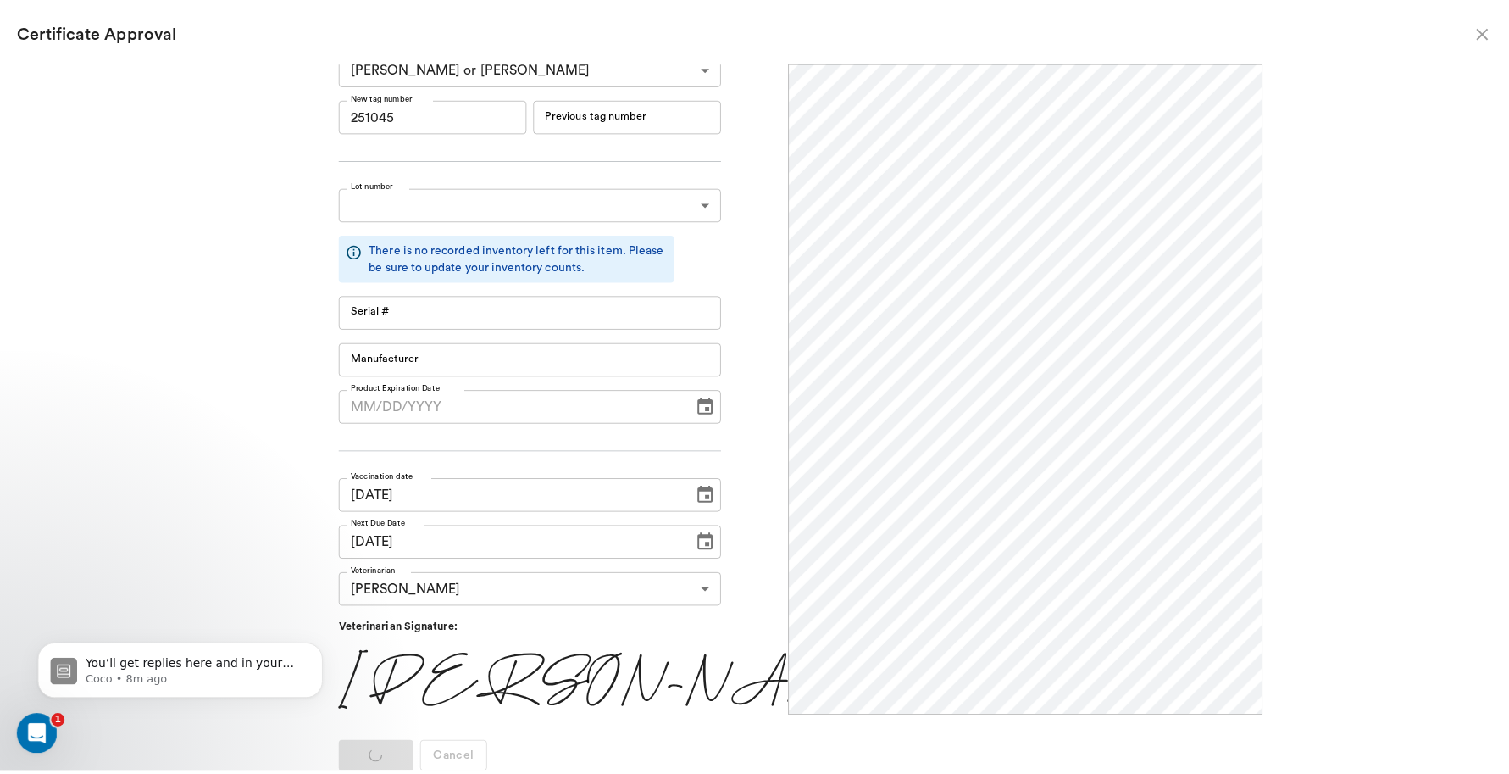
scroll to position [0, 0]
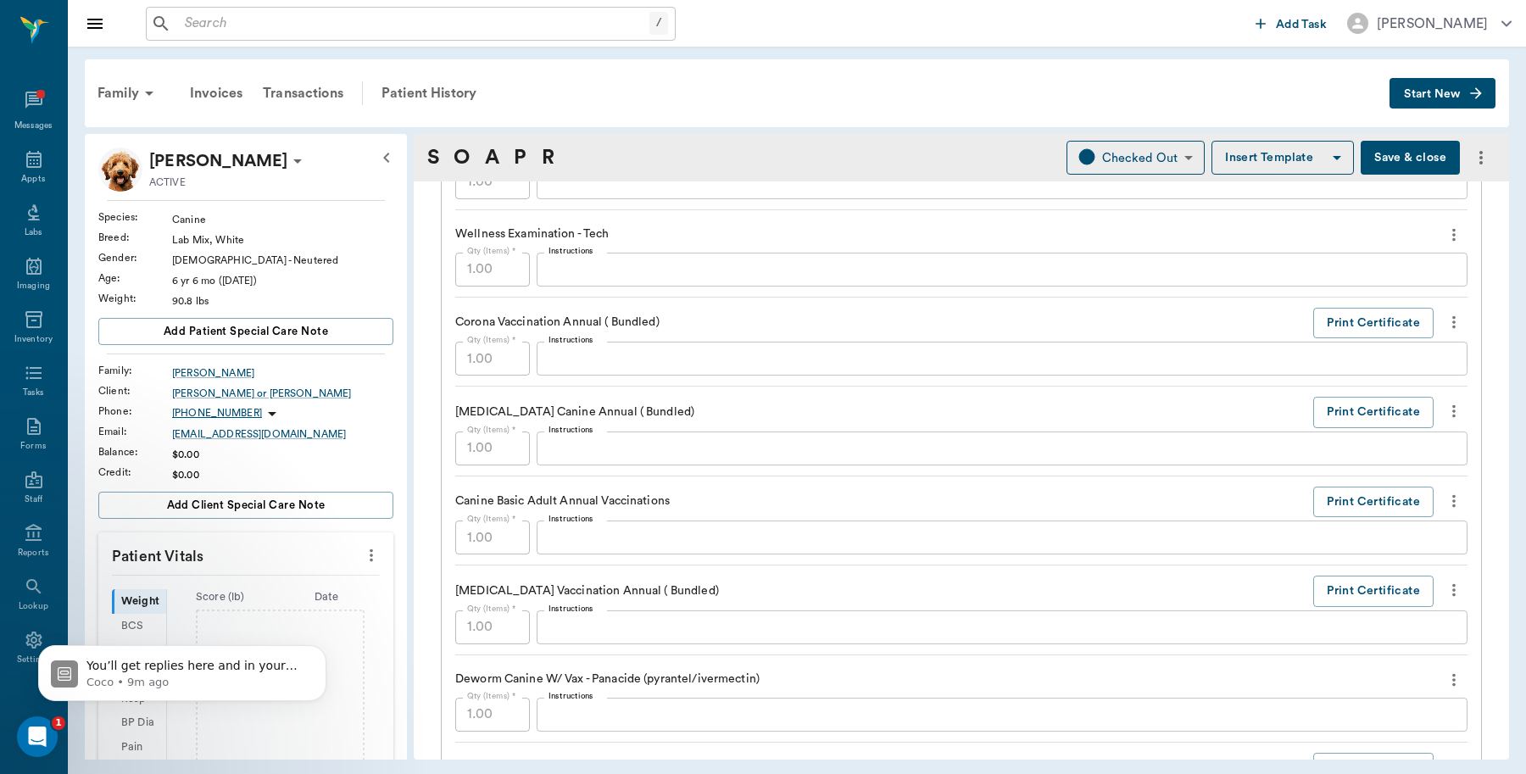
click at [1403, 157] on button "Save & close" at bounding box center [1409, 158] width 99 height 34
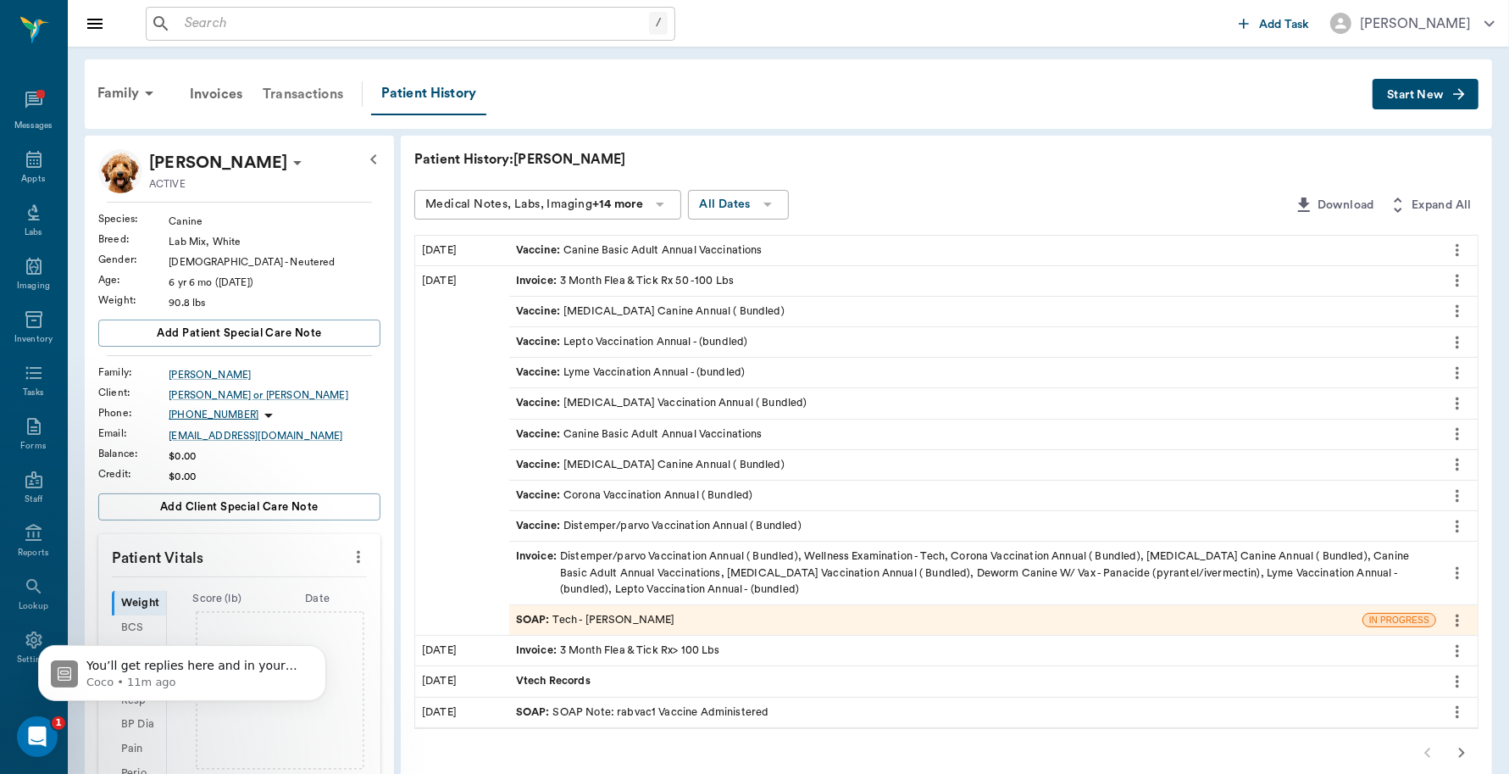
click at [314, 94] on div "Transactions" at bounding box center [303, 94] width 101 height 41
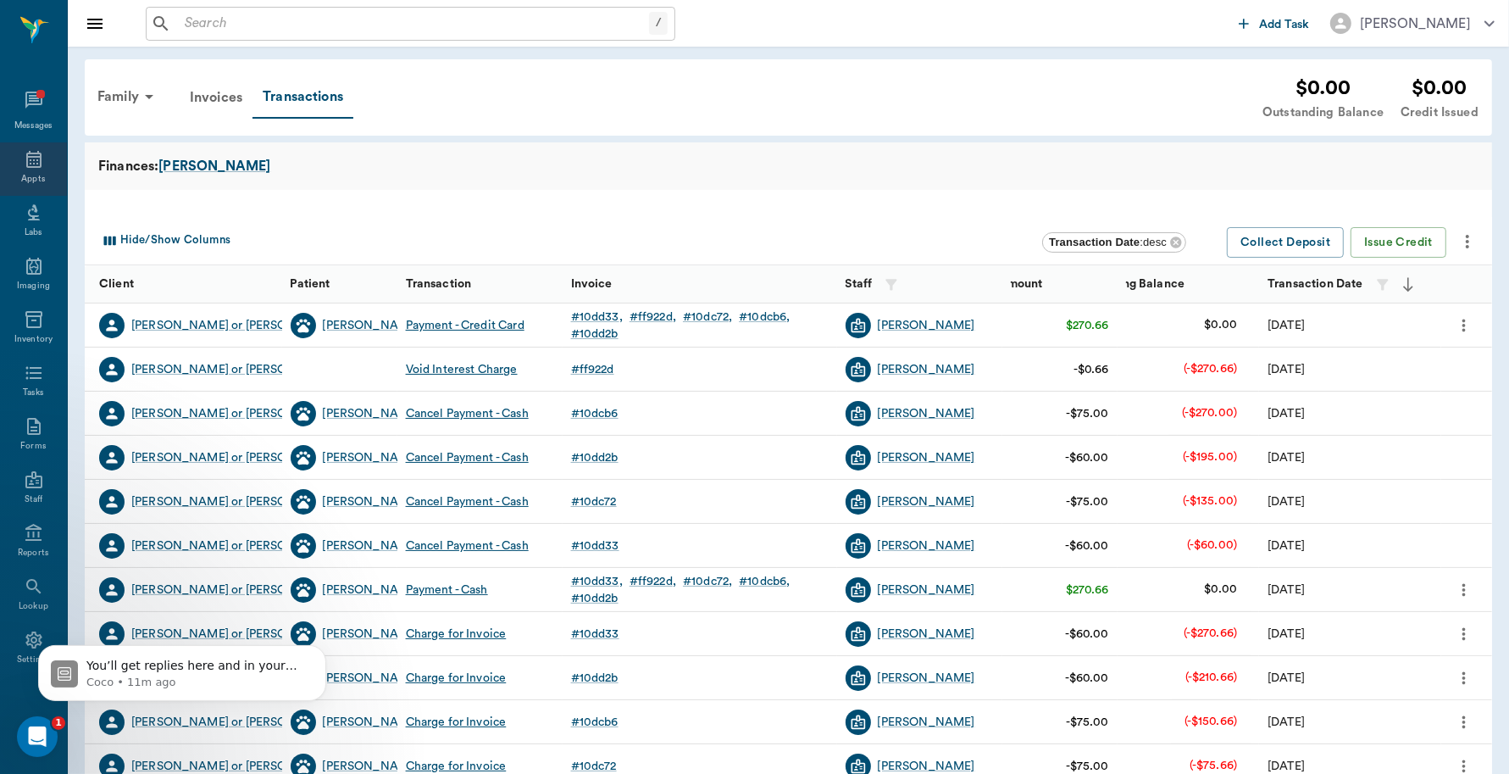
click at [24, 158] on icon at bounding box center [34, 159] width 20 height 20
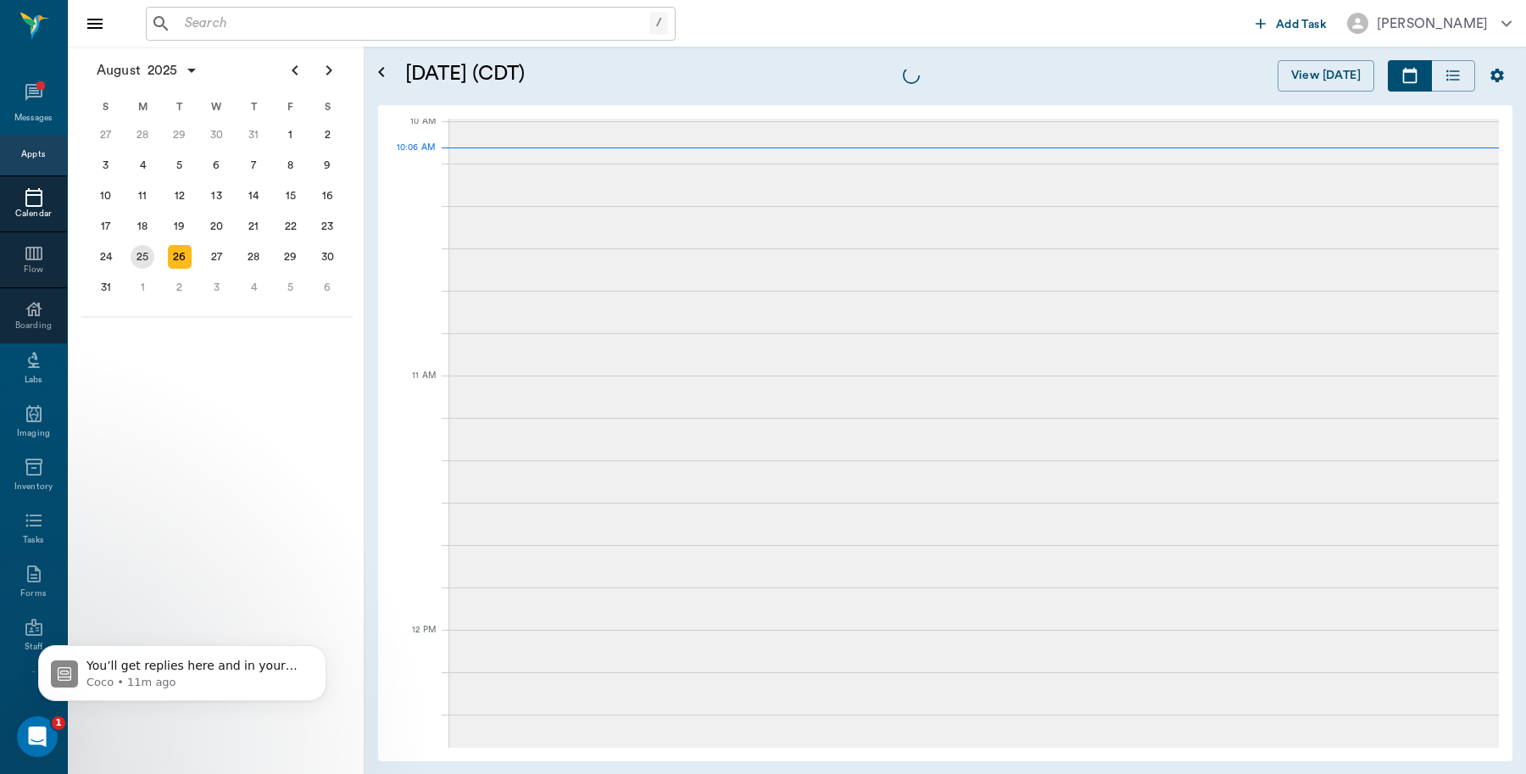
scroll to position [511, 0]
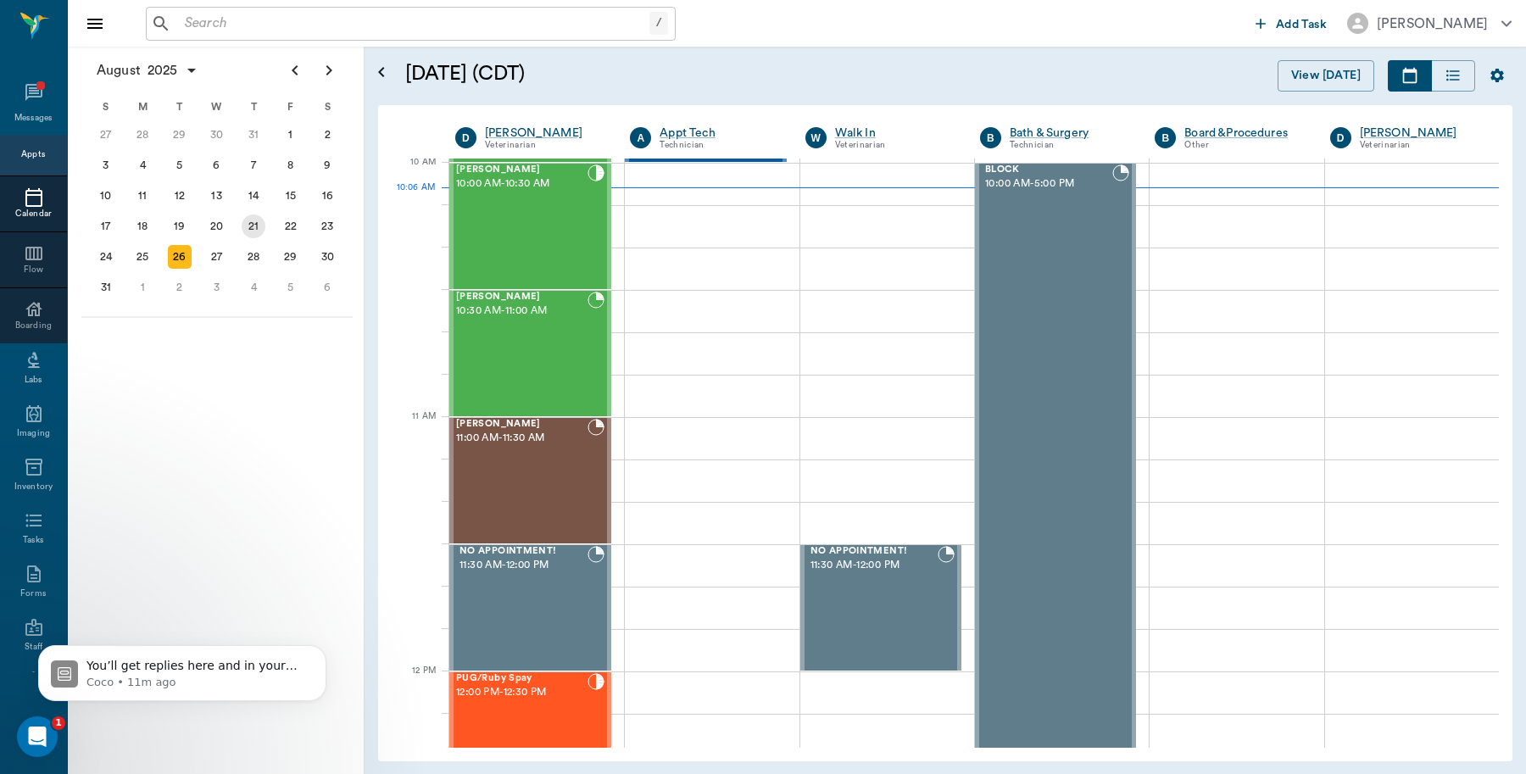
click at [247, 221] on div "21" at bounding box center [254, 226] width 24 height 24
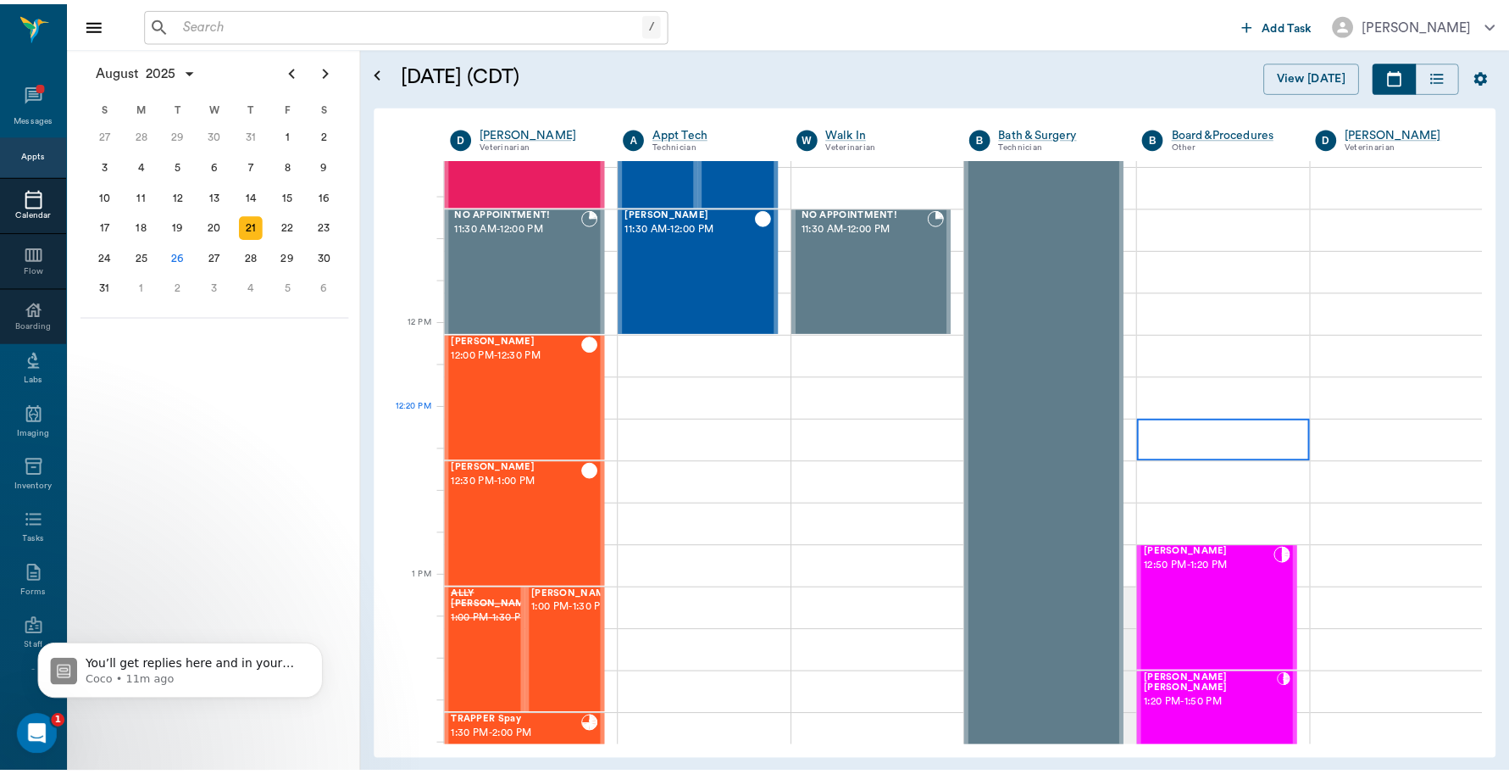
scroll to position [848, 0]
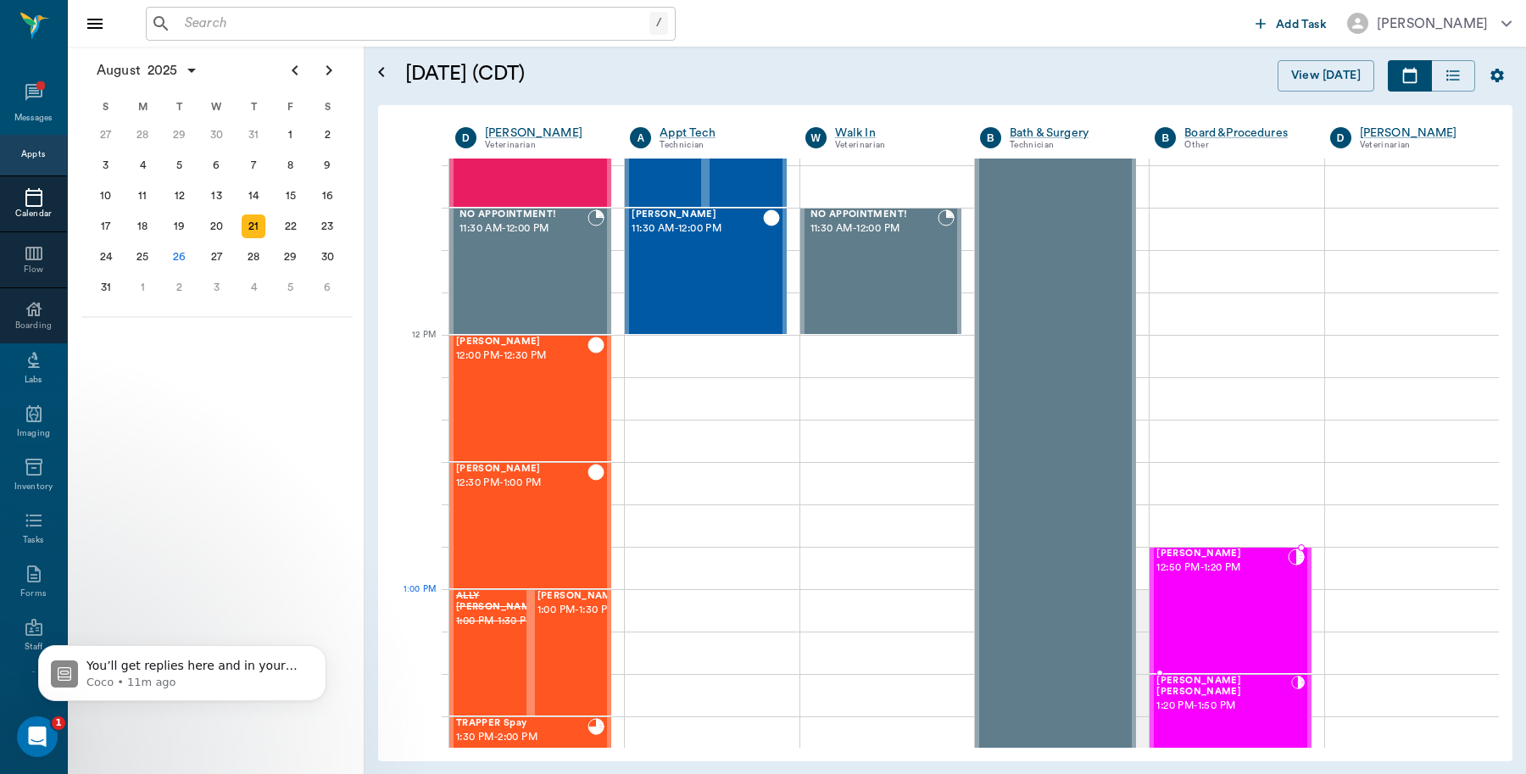
click at [1197, 603] on div "Jake Stephens 12:50 PM - 1:20 PM" at bounding box center [1221, 610] width 131 height 124
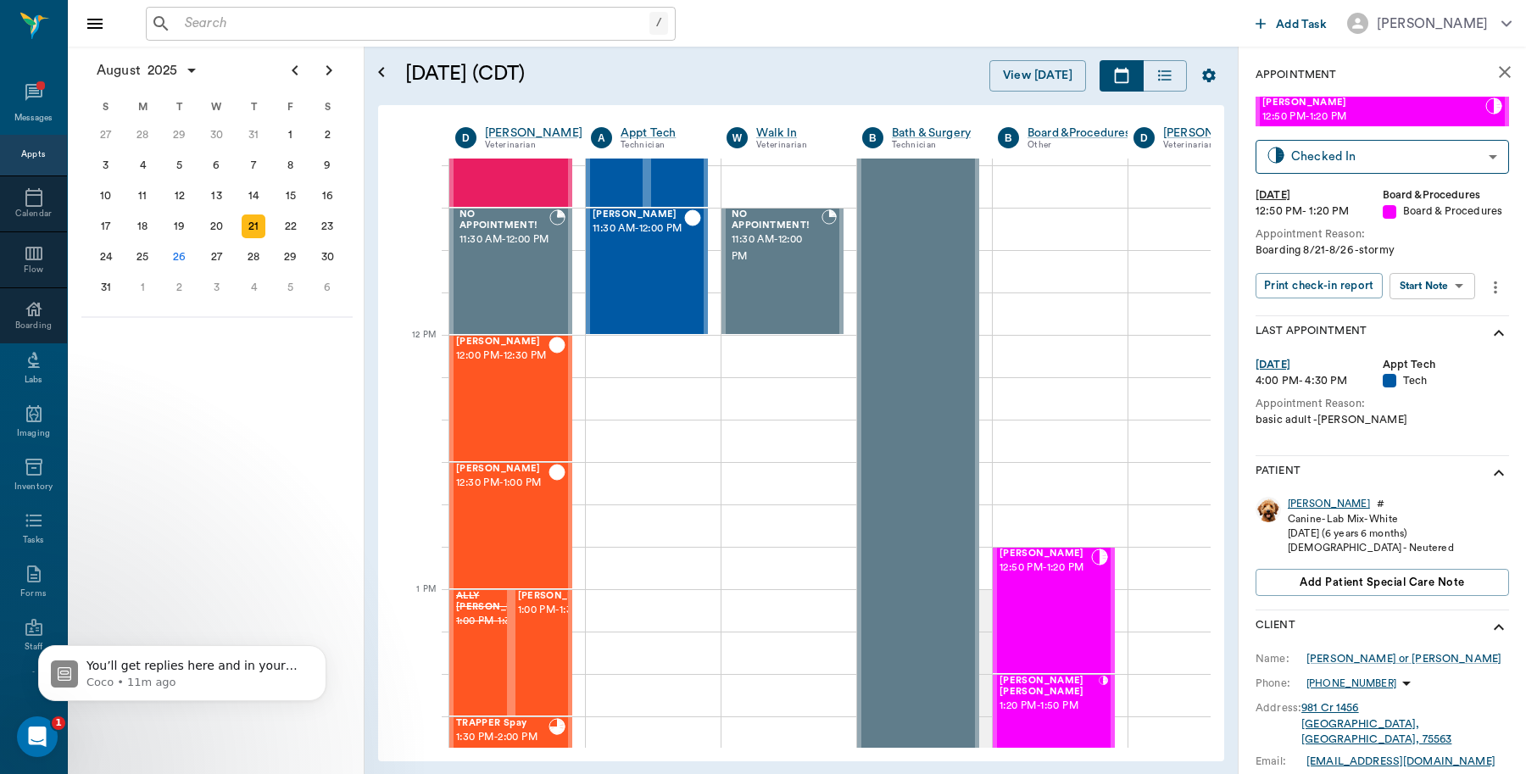
click at [1301, 511] on div "Jake" at bounding box center [1328, 504] width 82 height 14
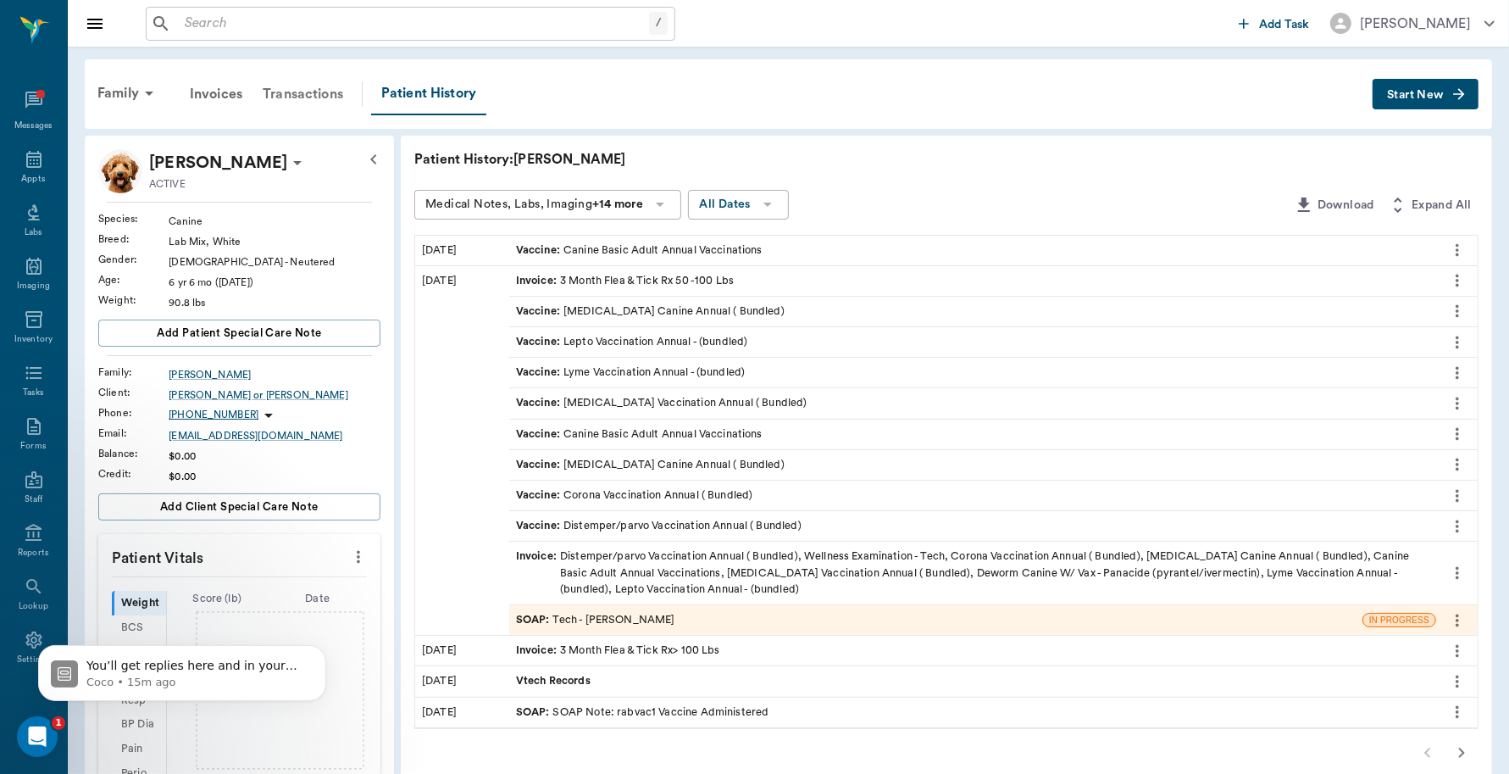
click at [303, 91] on div "Transactions" at bounding box center [303, 94] width 101 height 41
click at [1407, 86] on button "Start New" at bounding box center [1426, 94] width 106 height 31
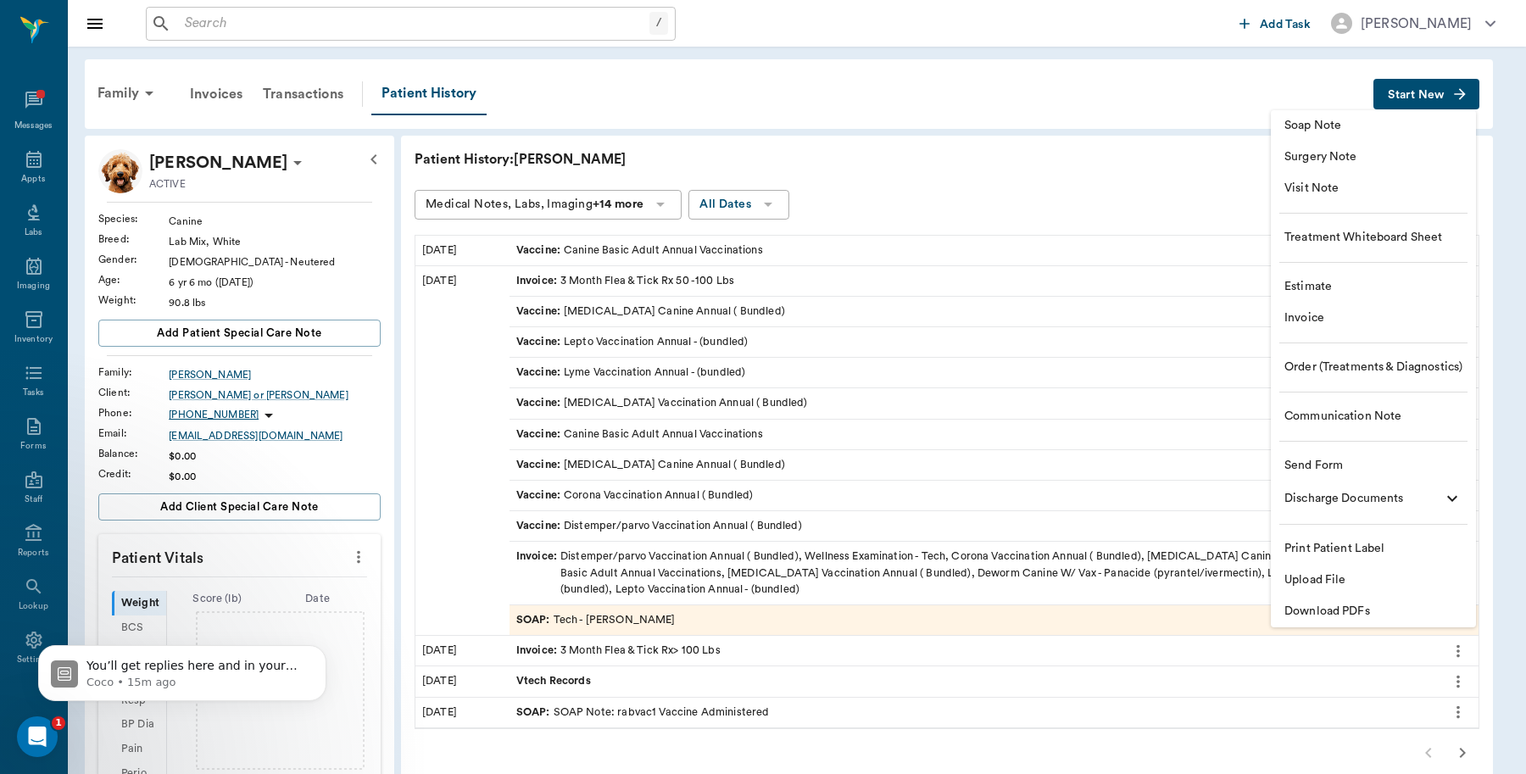
click at [1323, 323] on span "Invoice" at bounding box center [1373, 318] width 178 height 18
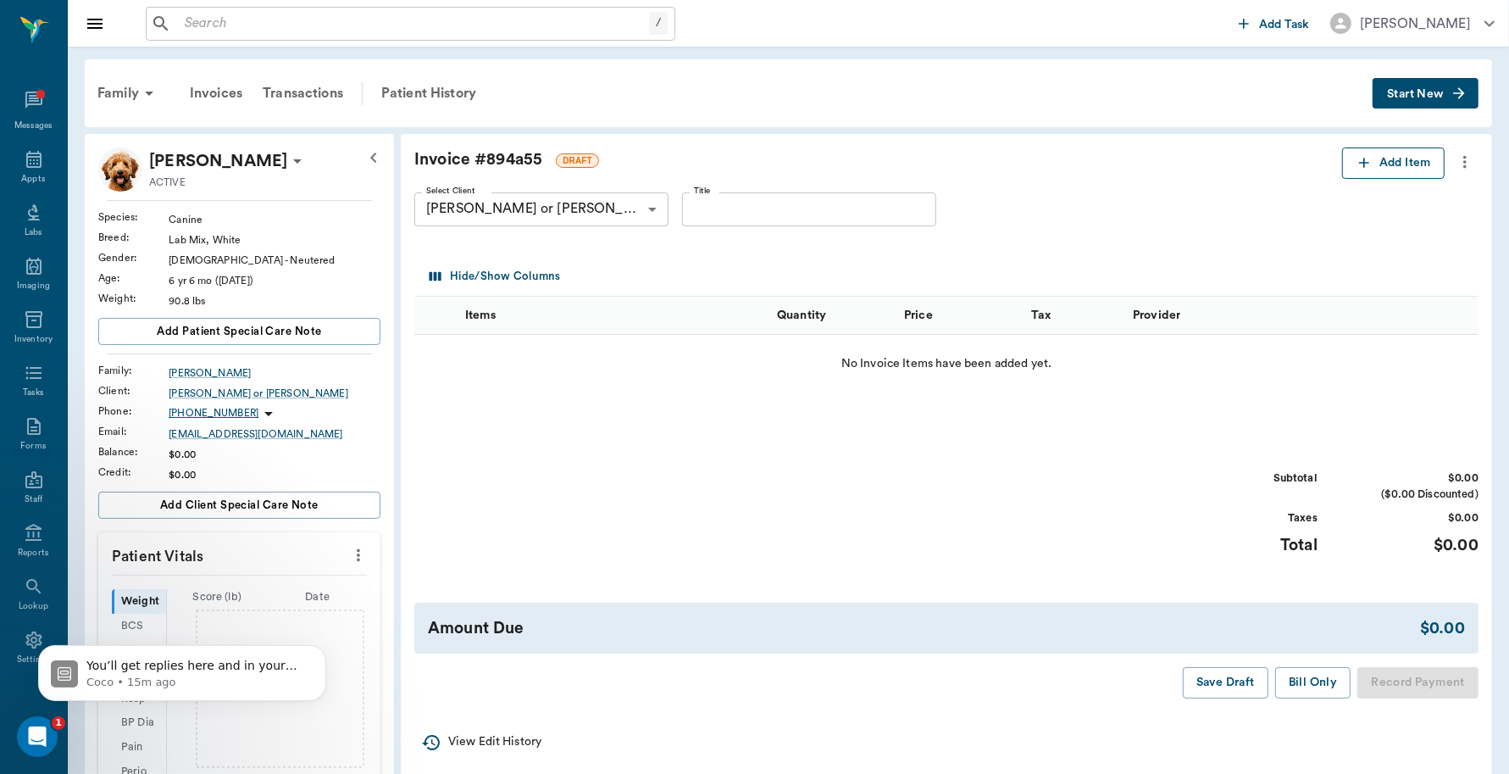
click at [1377, 170] on button "Add Item" at bounding box center [1393, 162] width 103 height 31
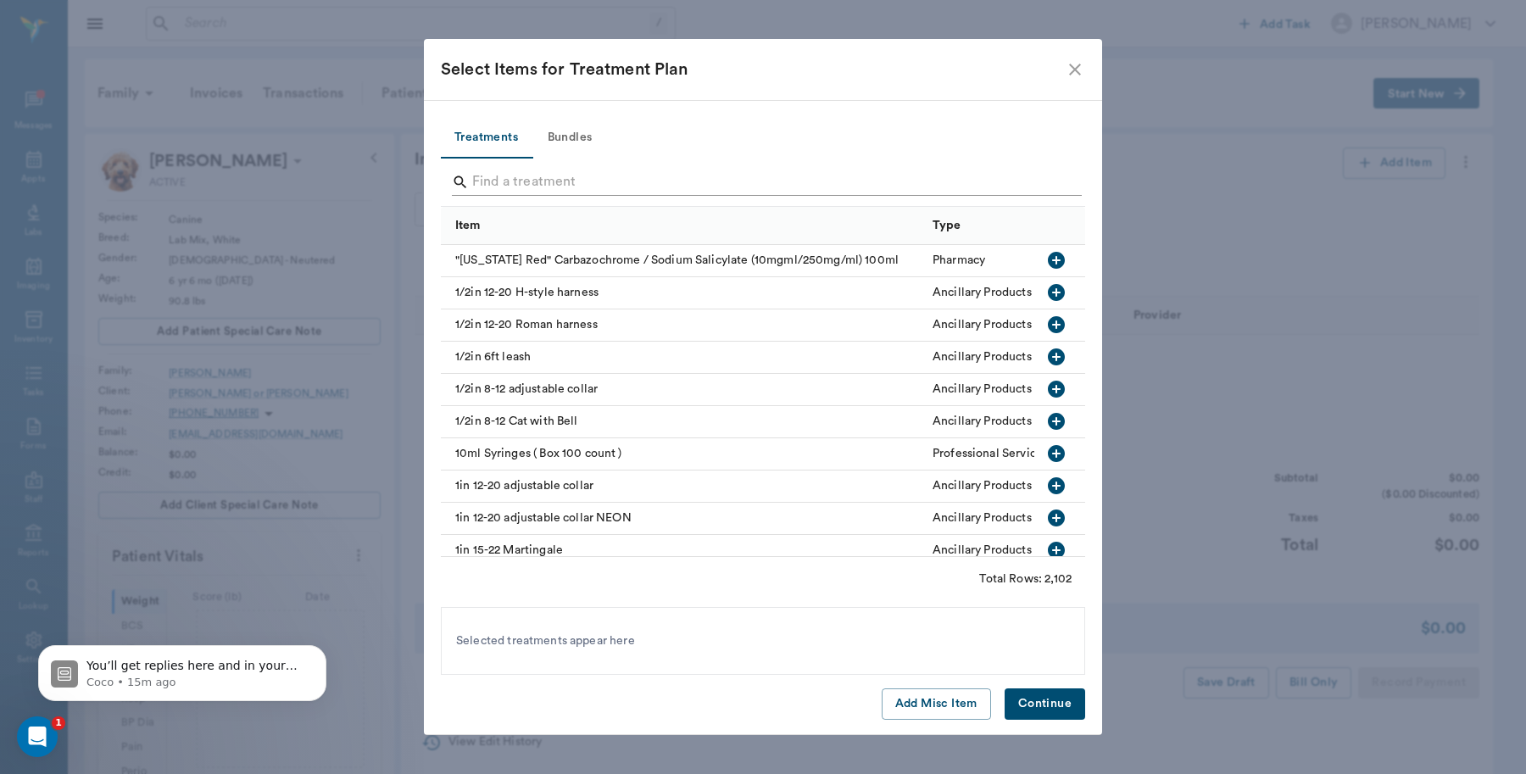
click at [603, 176] on input "Search" at bounding box center [764, 182] width 584 height 27
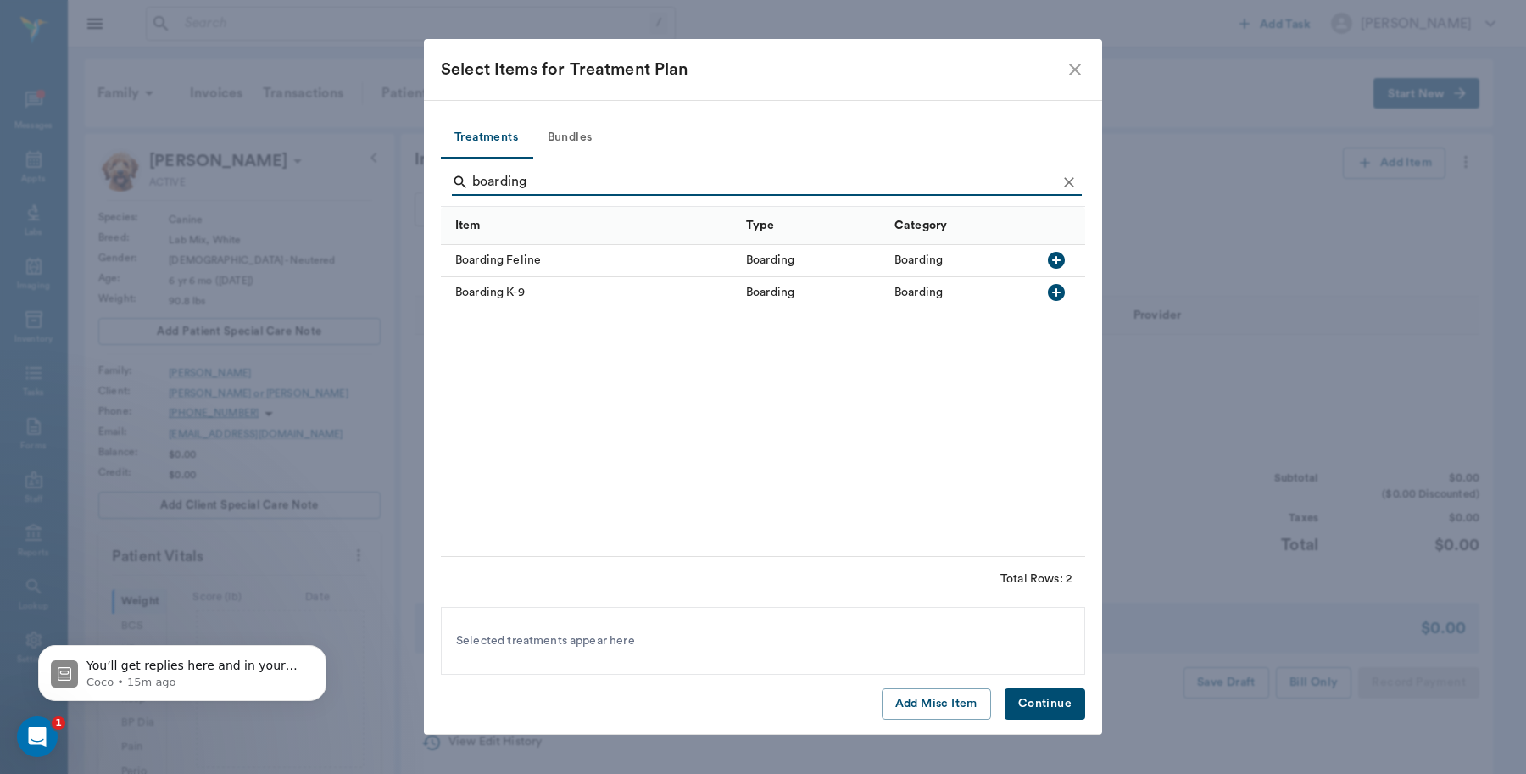
type input "boarding"
click at [1058, 288] on icon "button" at bounding box center [1056, 292] width 17 height 17
click at [1053, 702] on button "Continue" at bounding box center [1044, 703] width 81 height 31
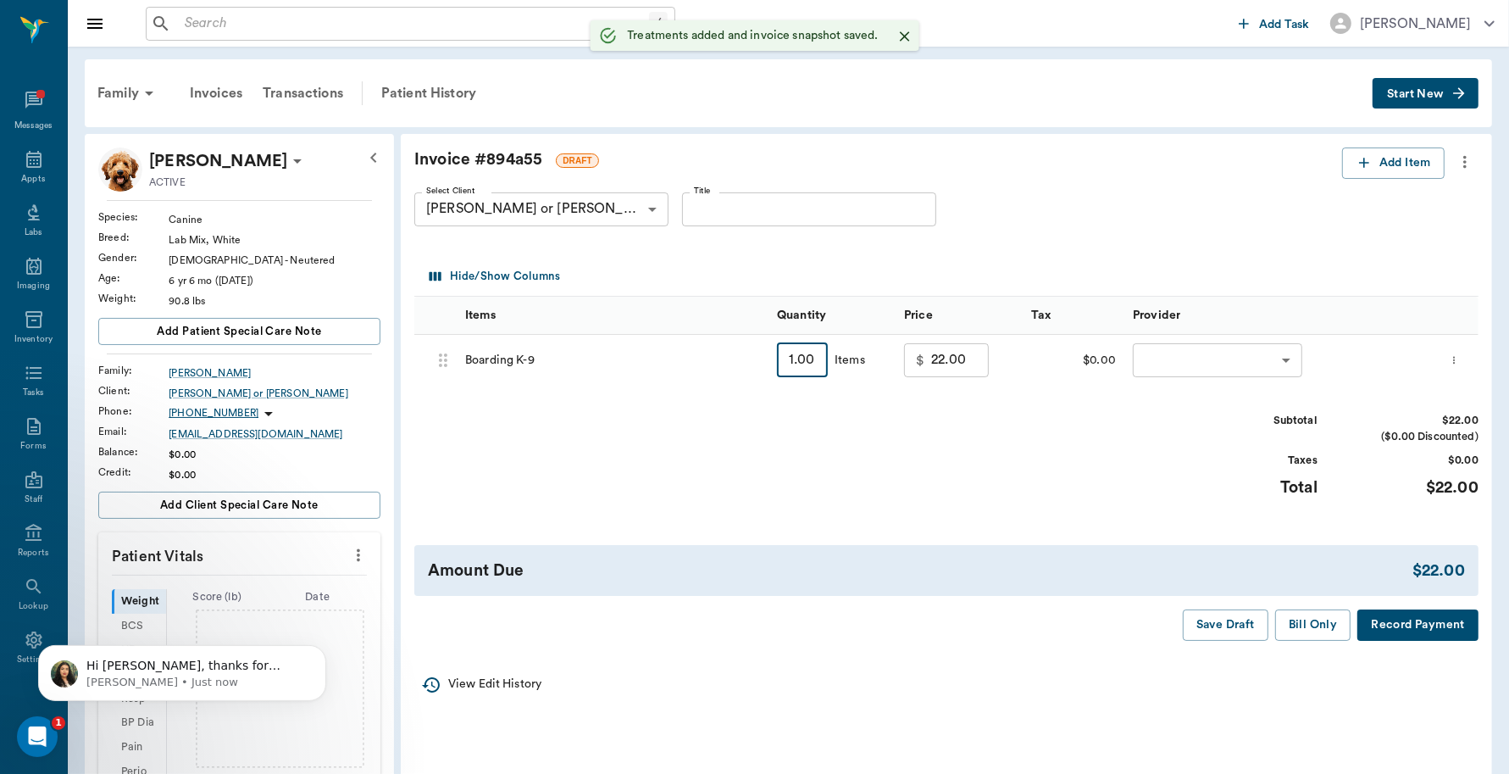
click at [808, 361] on input "1.00" at bounding box center [802, 360] width 51 height 34
type input "5"
type input "110.00"
type input "5"
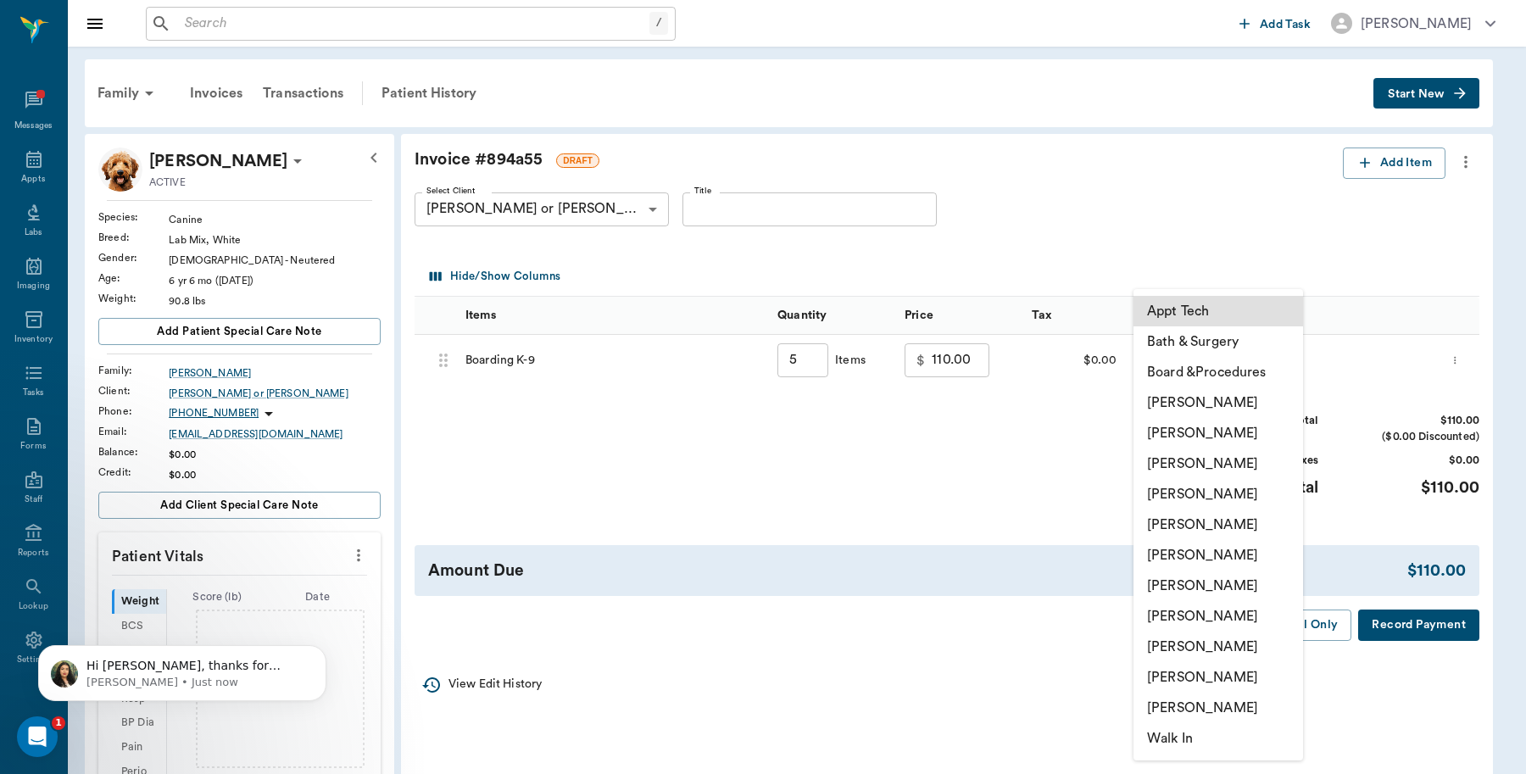
click at [1182, 370] on body "/ ​ Add Task Dr. Bert Ellsworth Nectar Messages Appts Labs Imaging Inventory Ta…" at bounding box center [763, 632] width 1526 height 1264
click at [1185, 397] on li "Caryn Watson" at bounding box center [1218, 402] width 170 height 31
type input "none-6899ea08ed37b777db10de45"
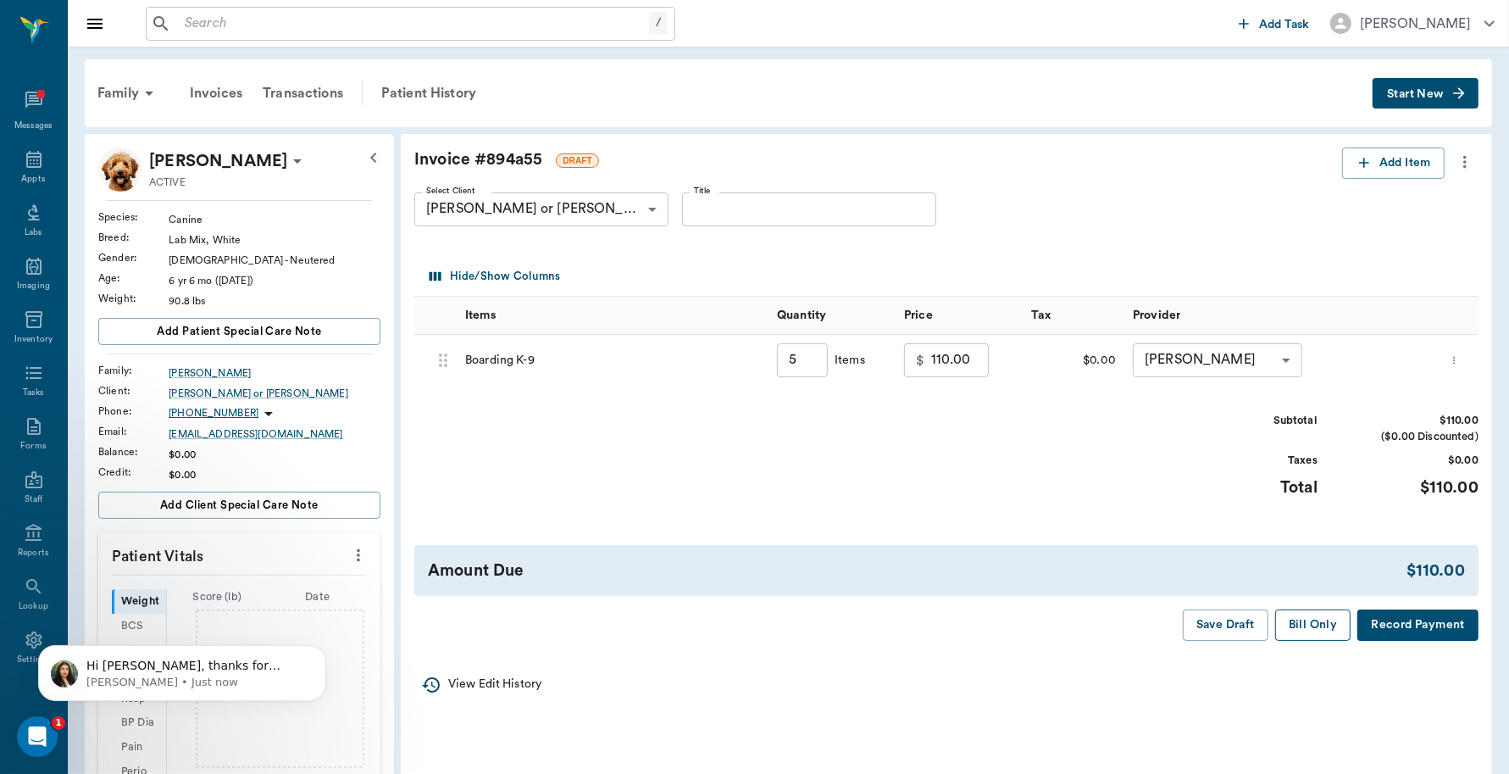
click at [1310, 629] on button "Bill Only" at bounding box center [1313, 624] width 76 height 31
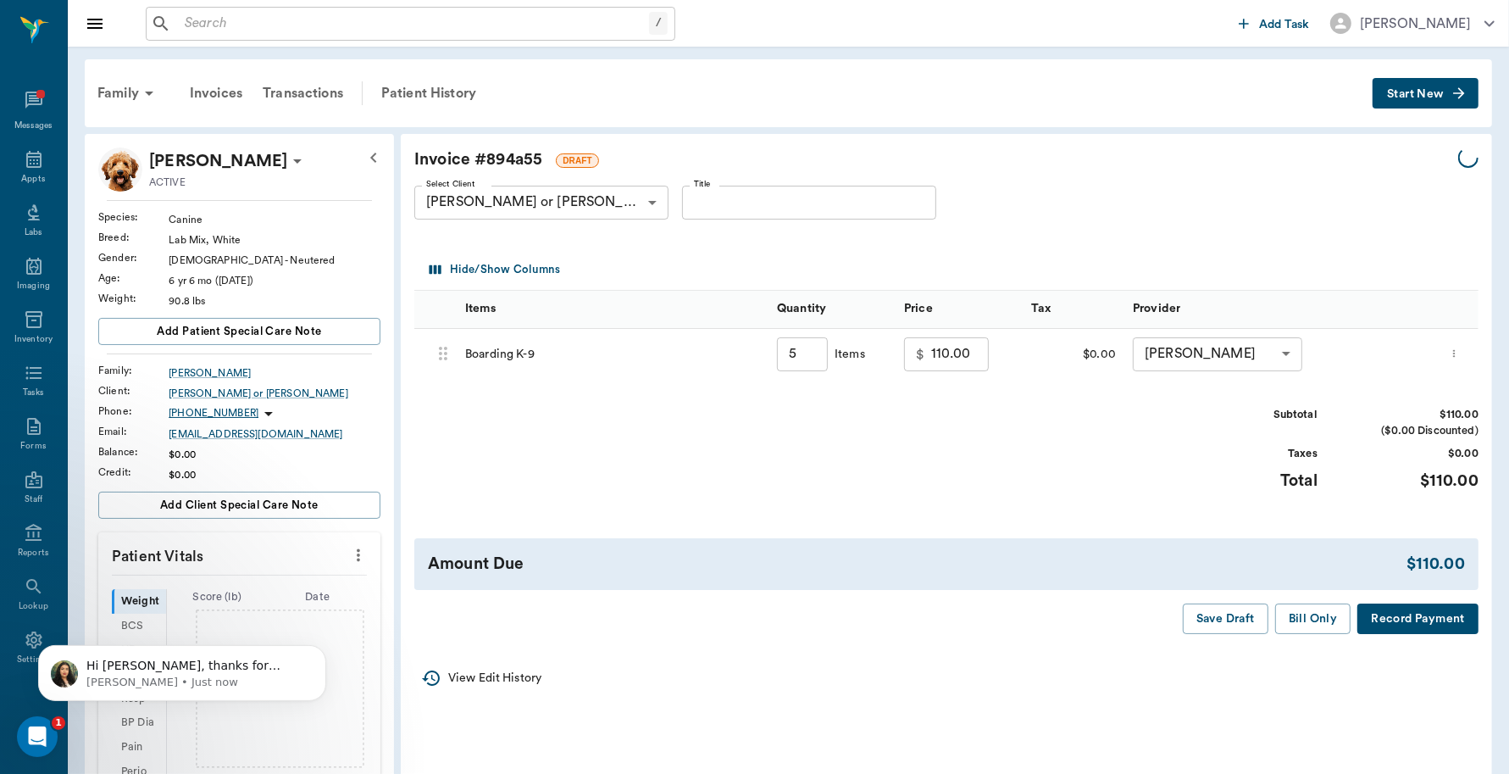
type input "5.00"
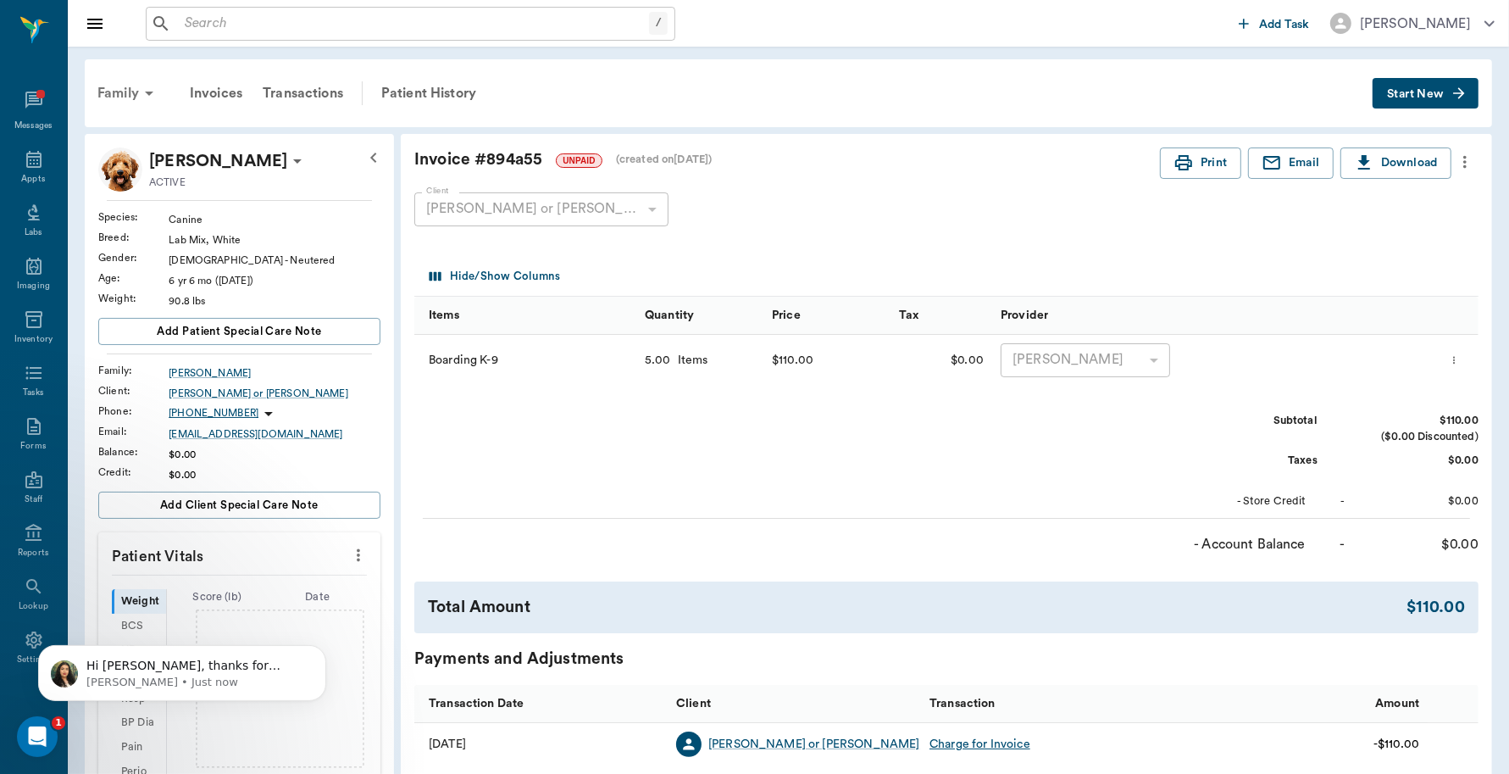
click at [106, 92] on div "Family" at bounding box center [128, 93] width 82 height 41
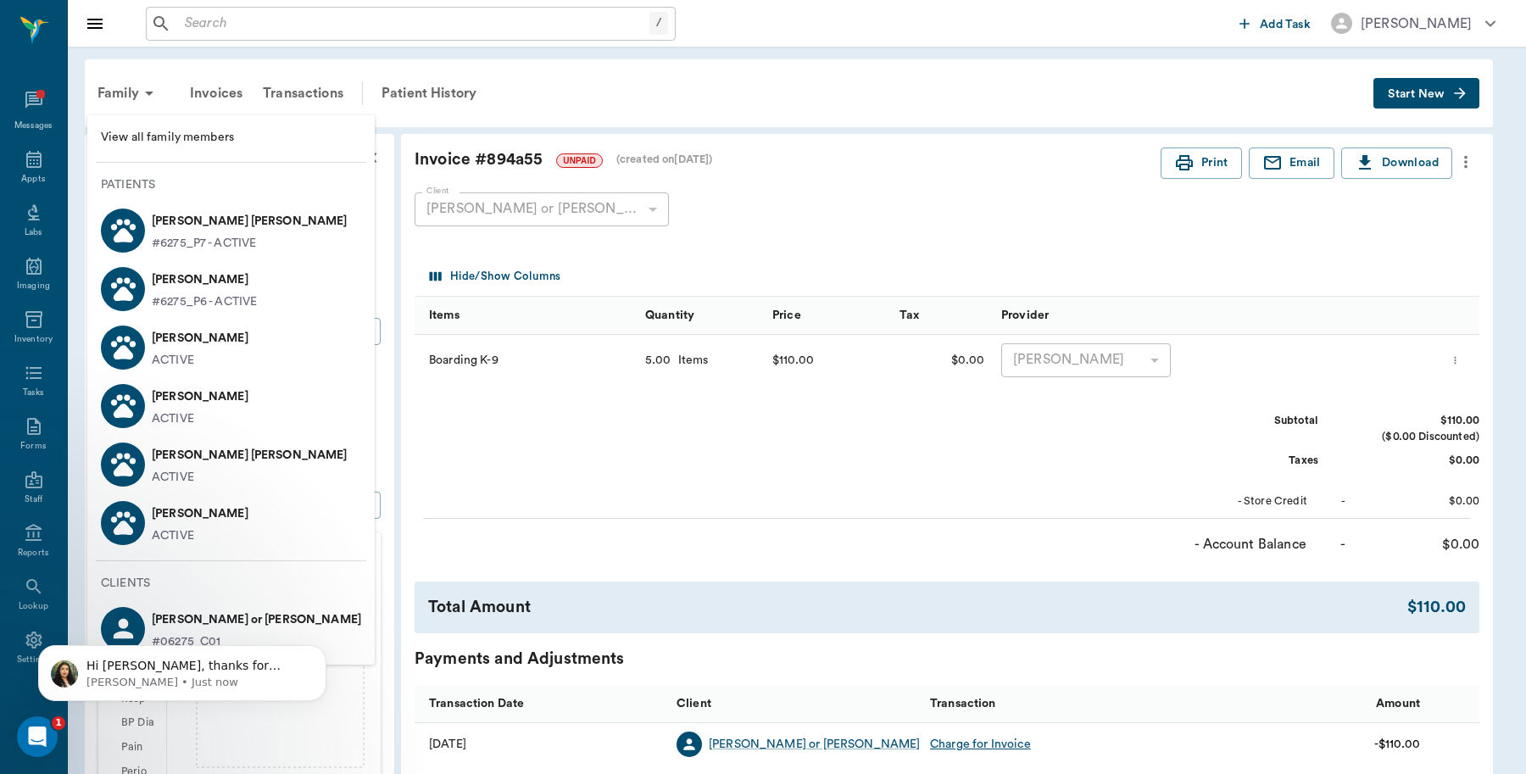
click at [183, 458] on p "Bowie Stephens" at bounding box center [250, 455] width 196 height 27
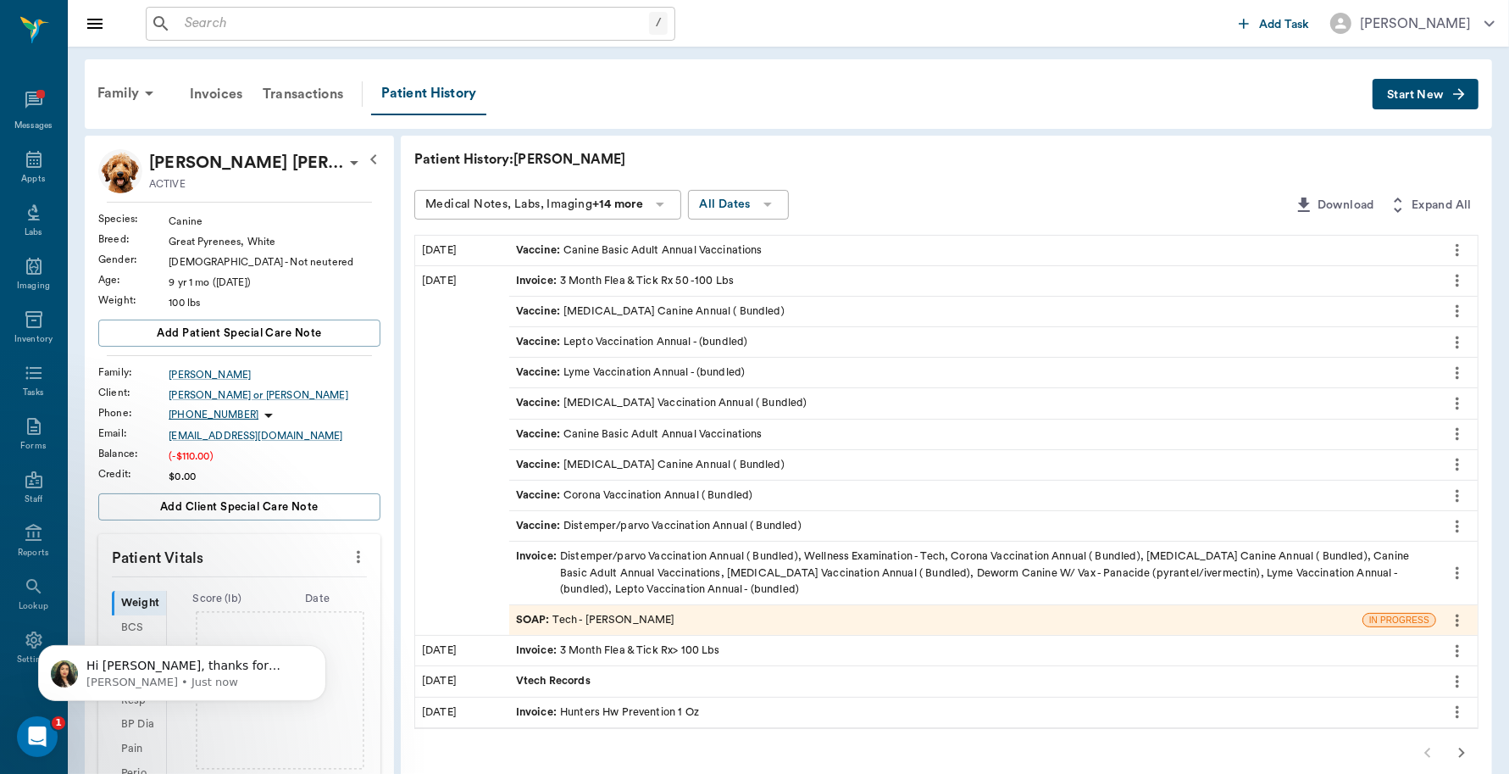
click at [1441, 95] on span "Start New" at bounding box center [1415, 95] width 57 height 0
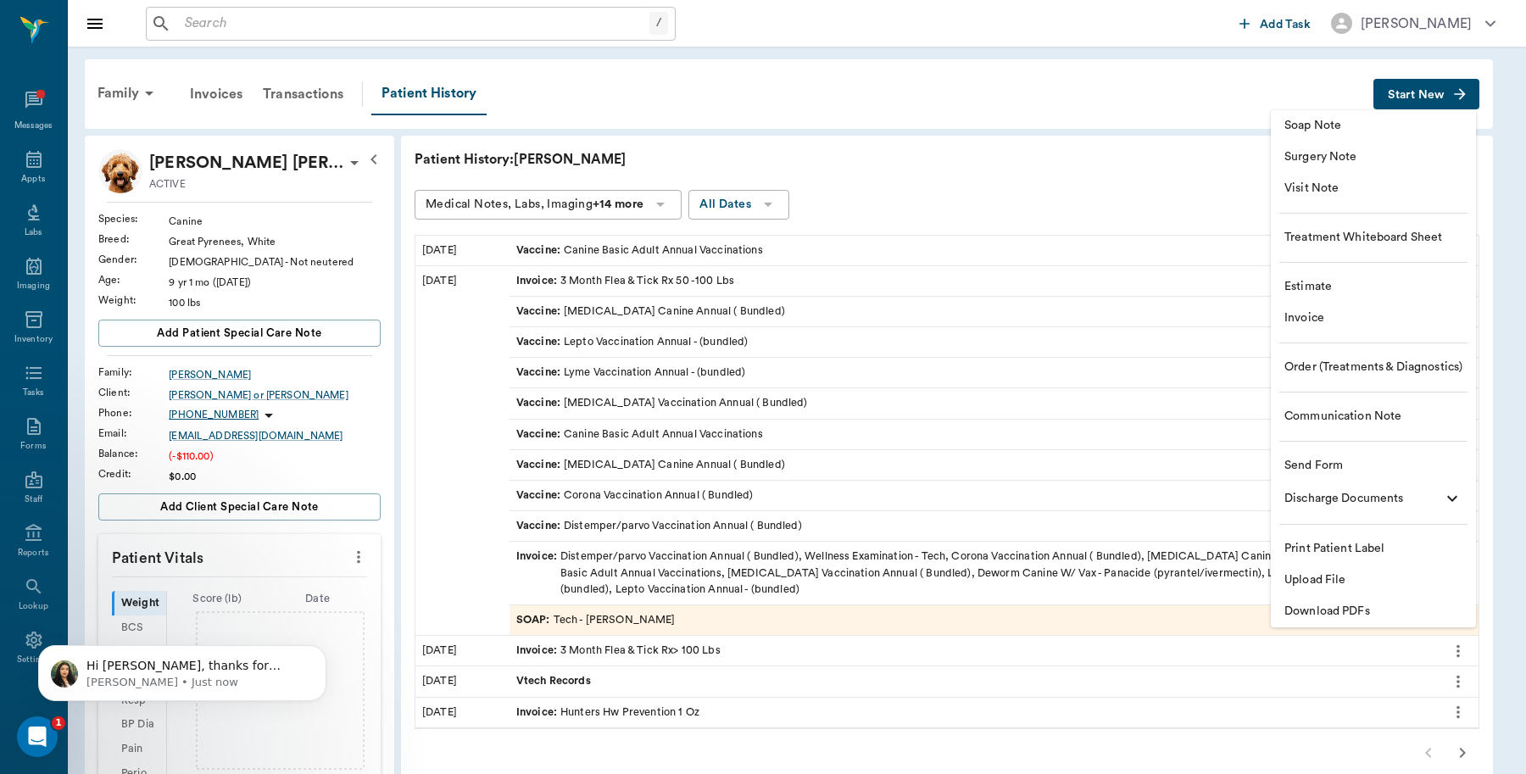
click at [1337, 312] on span "Invoice" at bounding box center [1373, 318] width 178 height 18
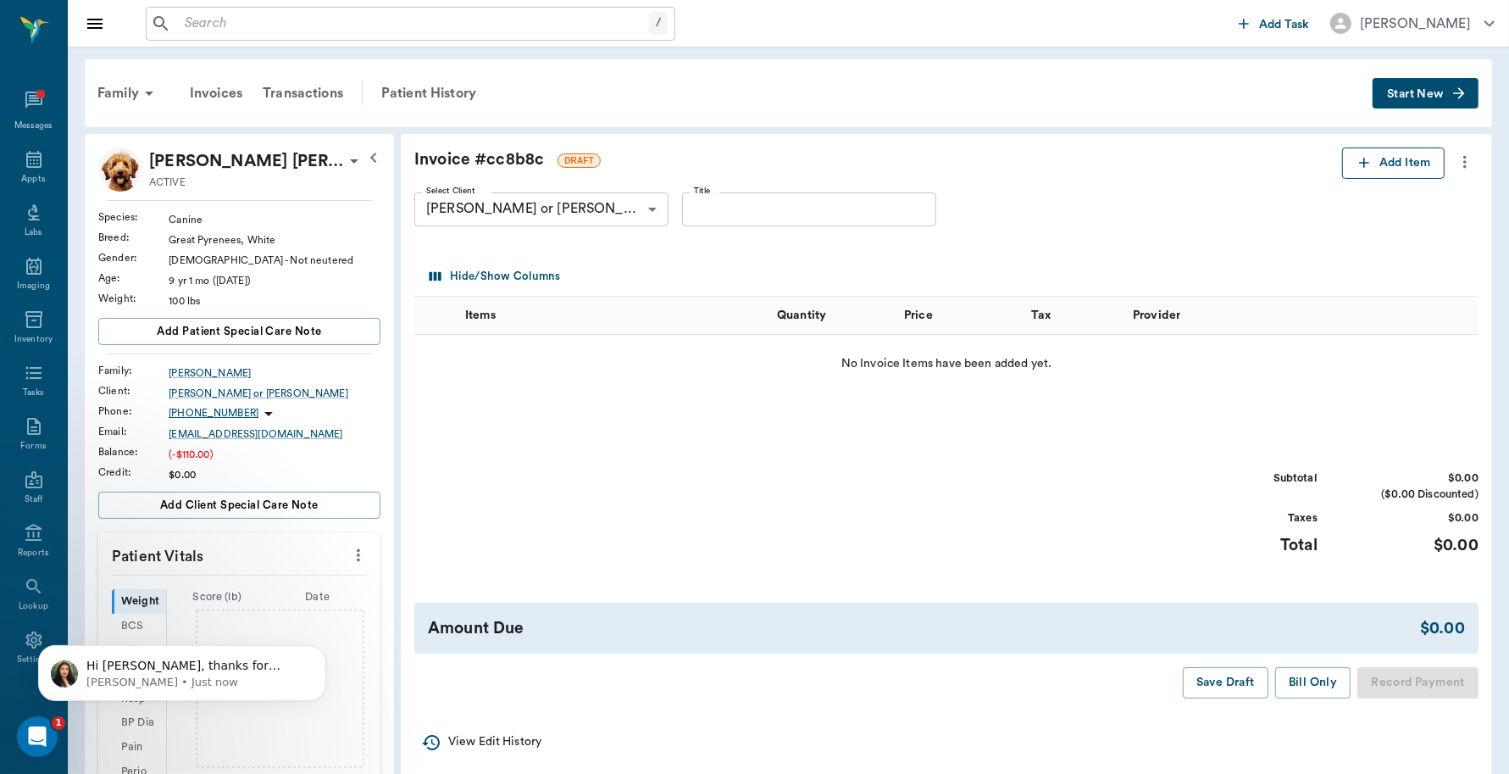
click at [1366, 172] on button "Add Item" at bounding box center [1393, 162] width 103 height 31
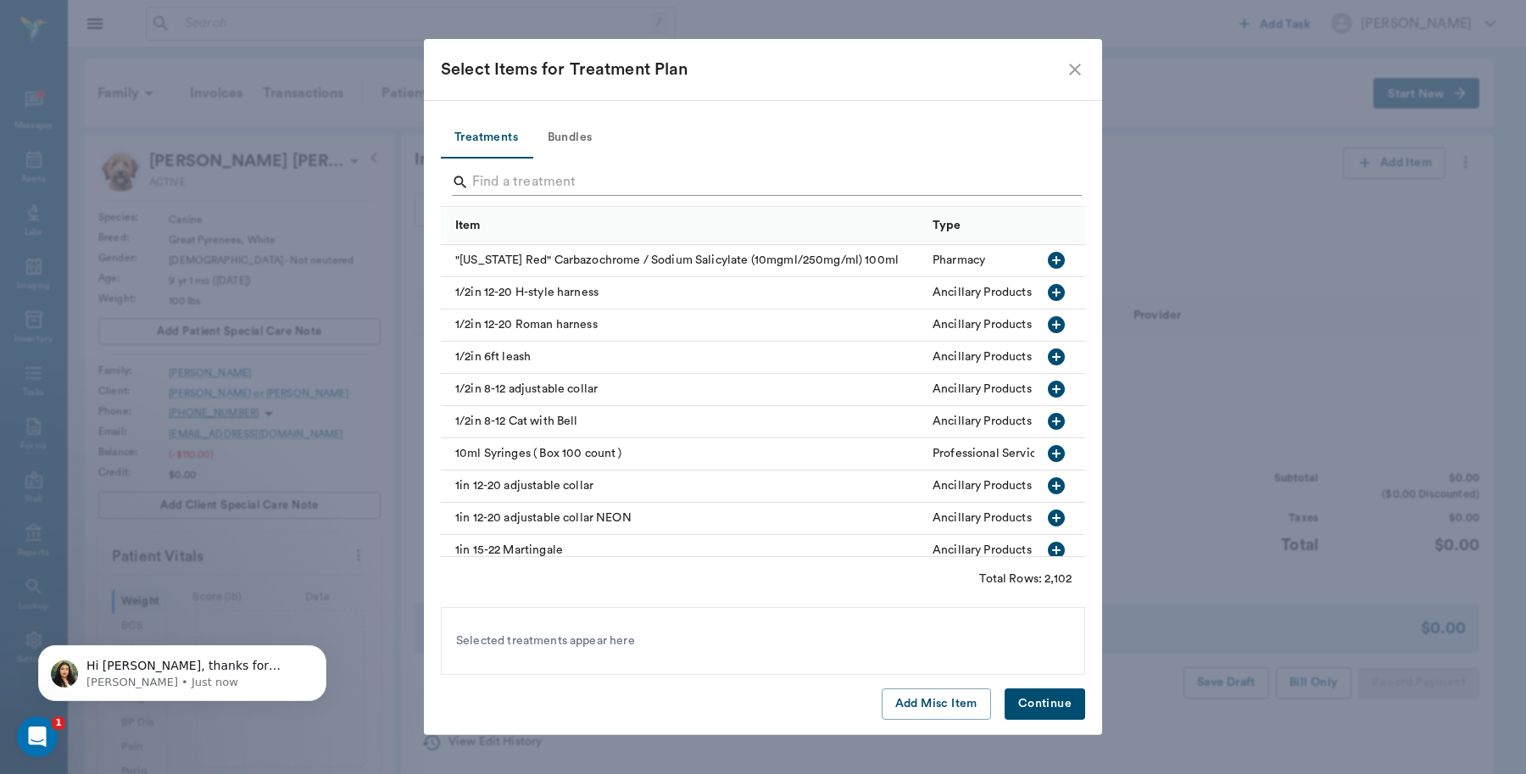
click at [616, 175] on input "Search" at bounding box center [764, 182] width 584 height 27
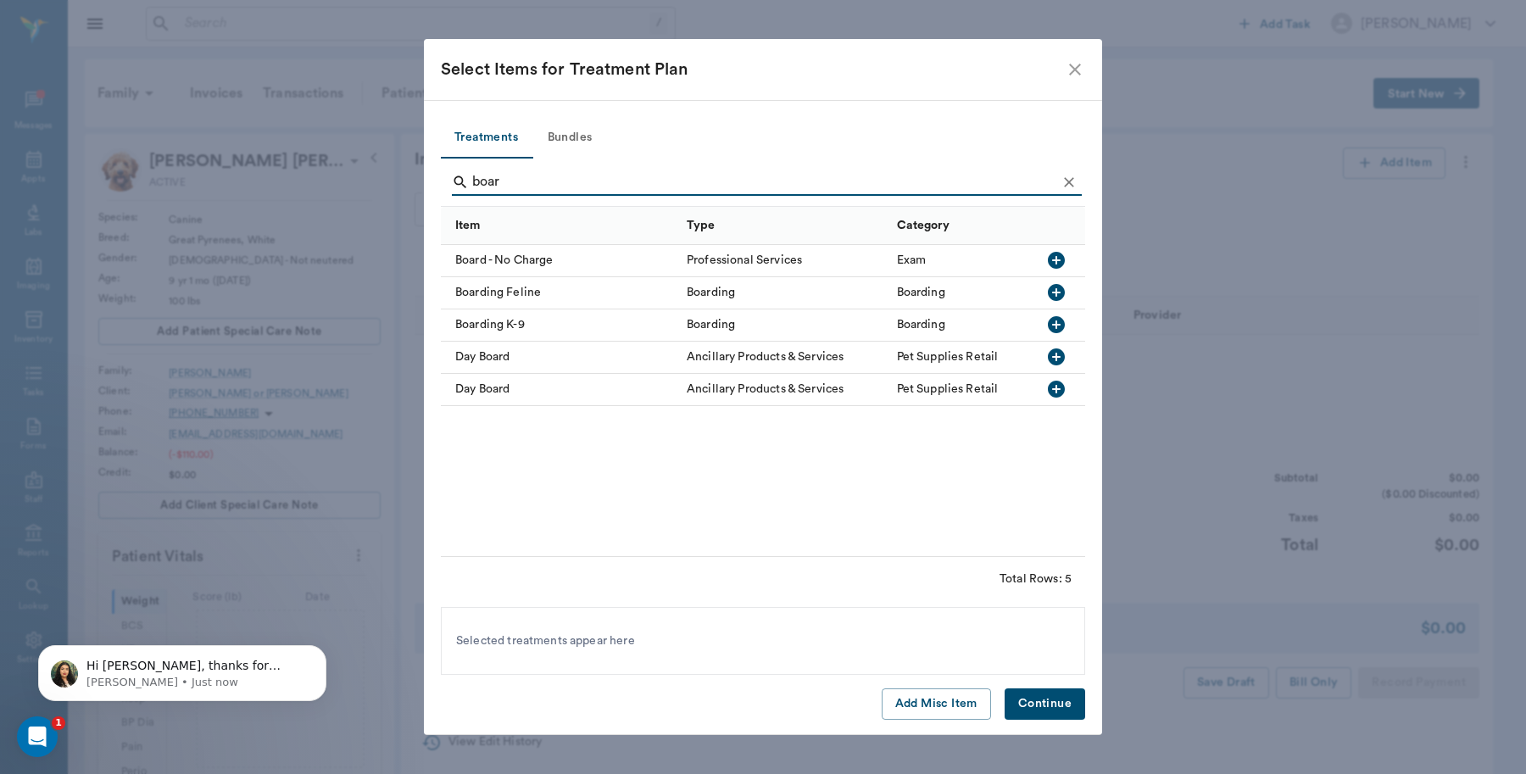
type input "boar"
click at [1056, 325] on icon "button" at bounding box center [1056, 324] width 20 height 20
click at [1047, 704] on button "Continue" at bounding box center [1044, 703] width 81 height 31
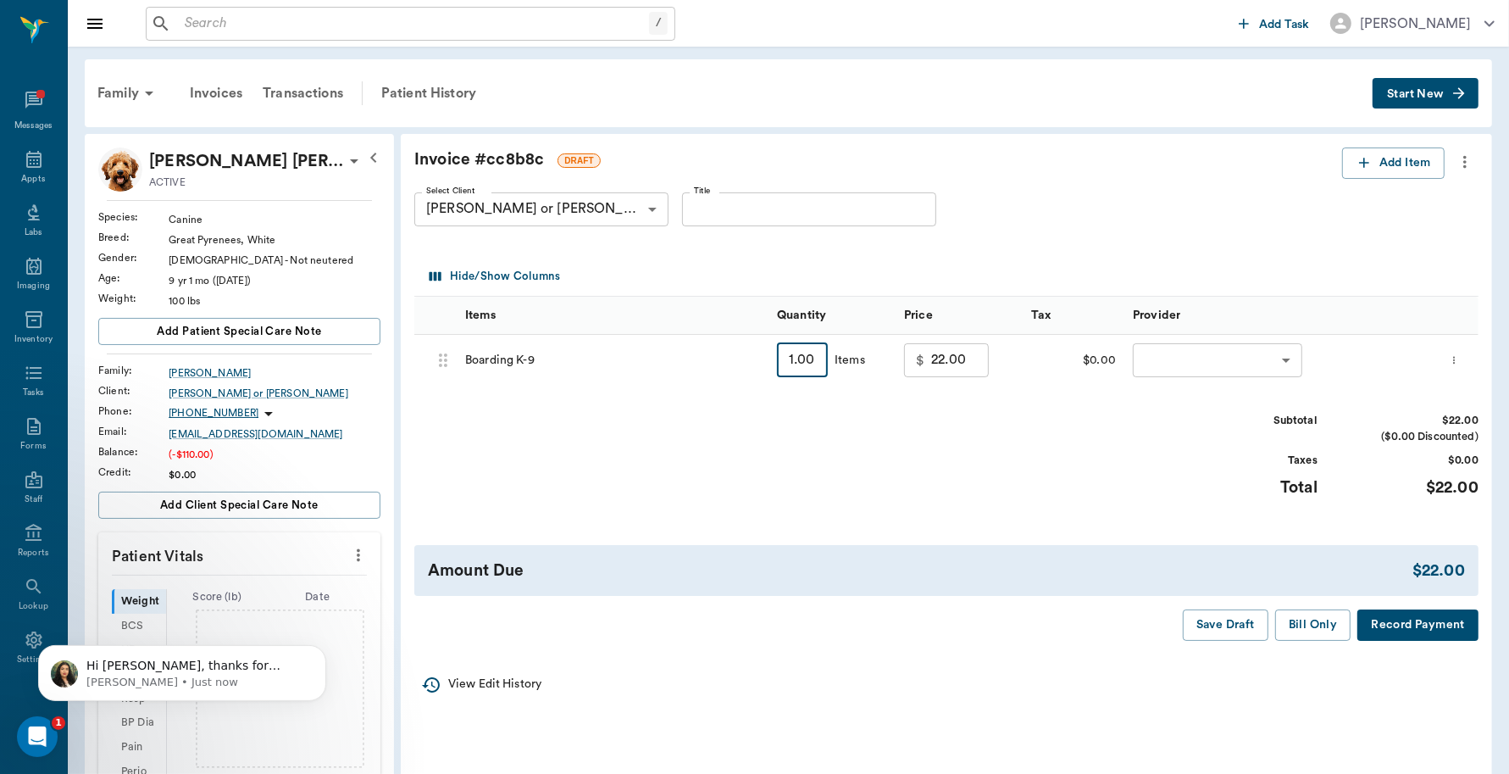
click at [805, 366] on input "1.00" at bounding box center [802, 360] width 51 height 34
type input "5"
type input "110.00"
type input "5"
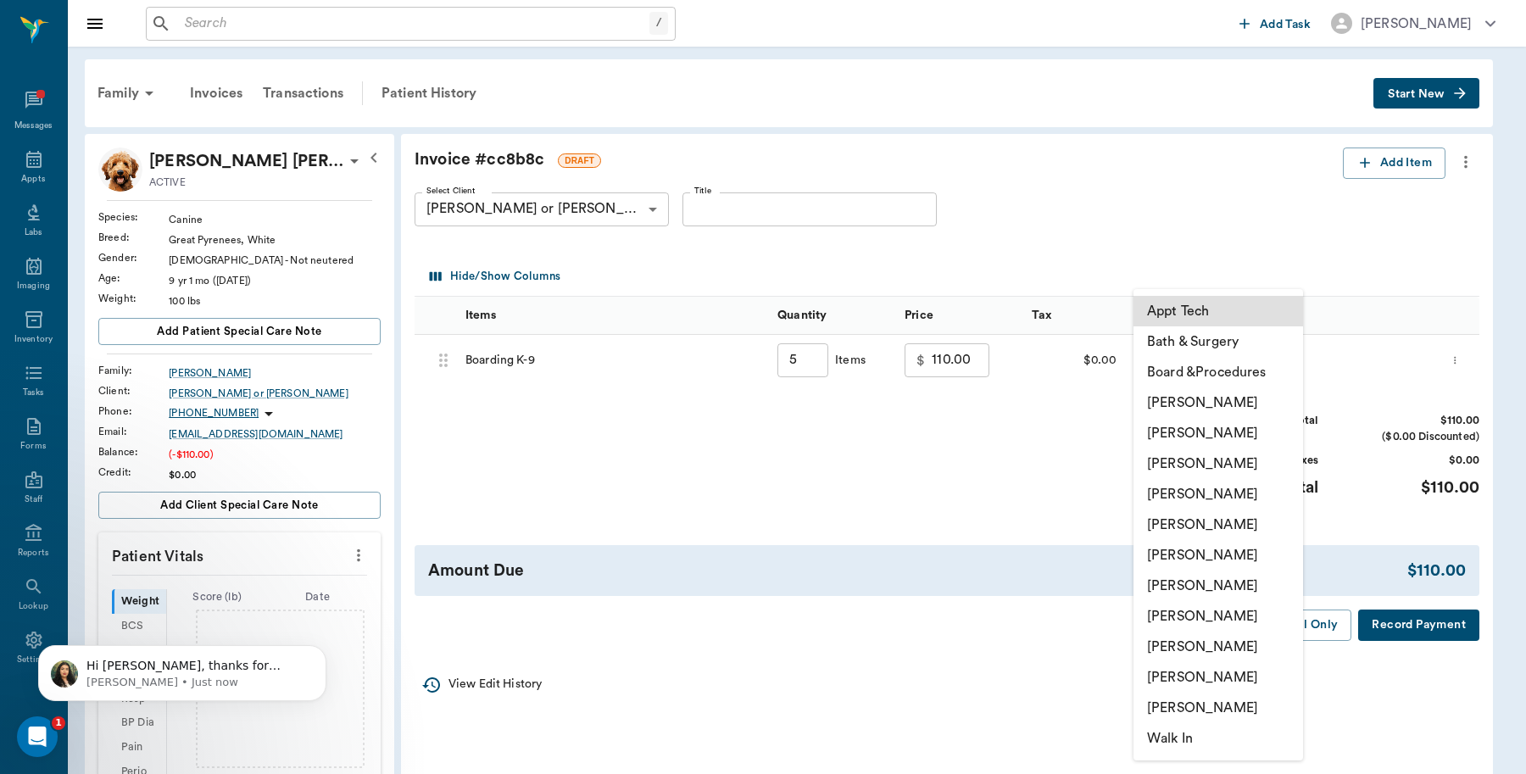
click at [1157, 360] on body "/ ​ Add Task Dr. Bert Ellsworth Nectar Messages Appts Labs Imaging Inventory Ta…" at bounding box center [763, 632] width 1526 height 1264
click at [1197, 404] on li "Caryn Watson" at bounding box center [1218, 402] width 170 height 31
type input "none-6899ea08ed37b777db10de45"
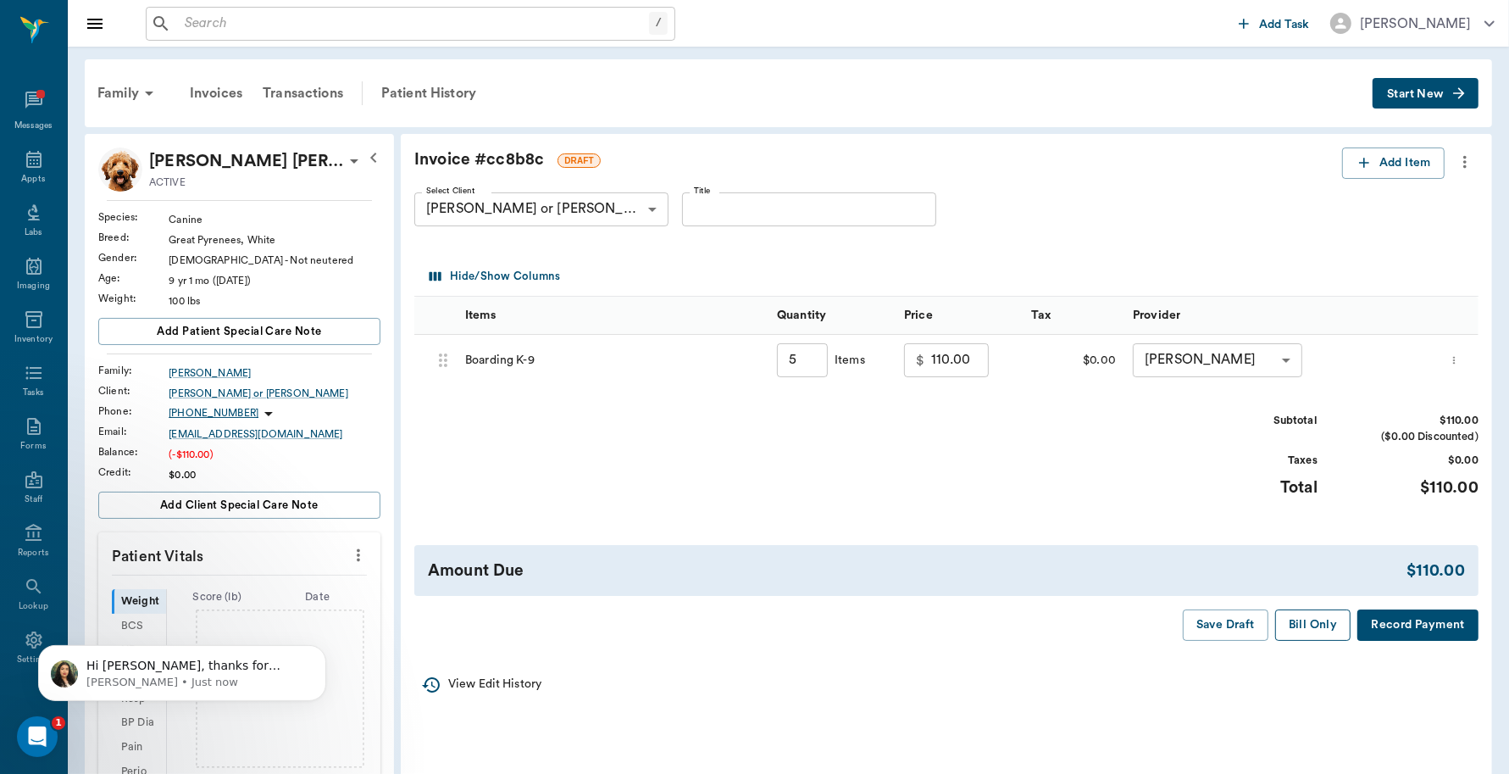
click at [1308, 627] on button "Bill Only" at bounding box center [1313, 624] width 76 height 31
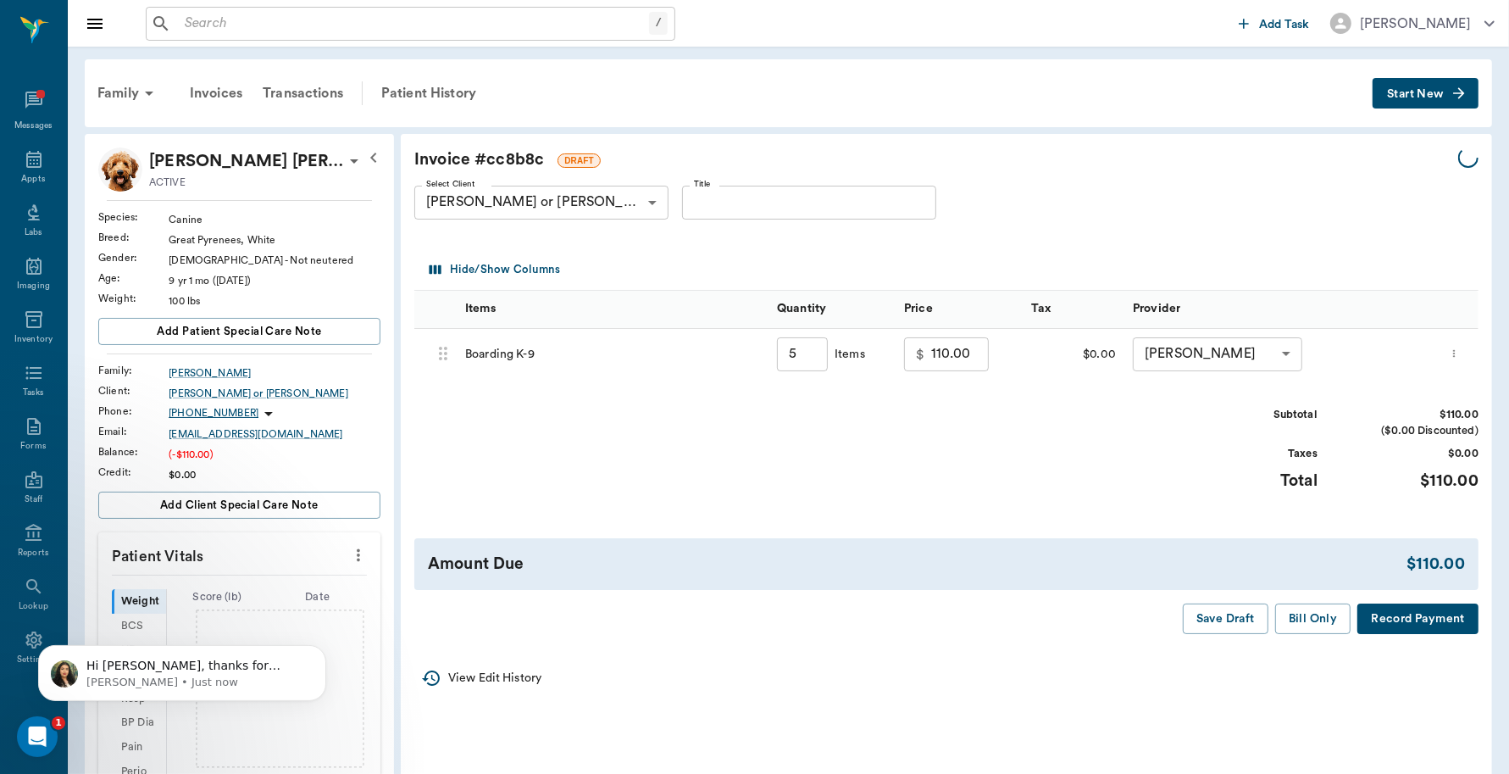
type input "5.00"
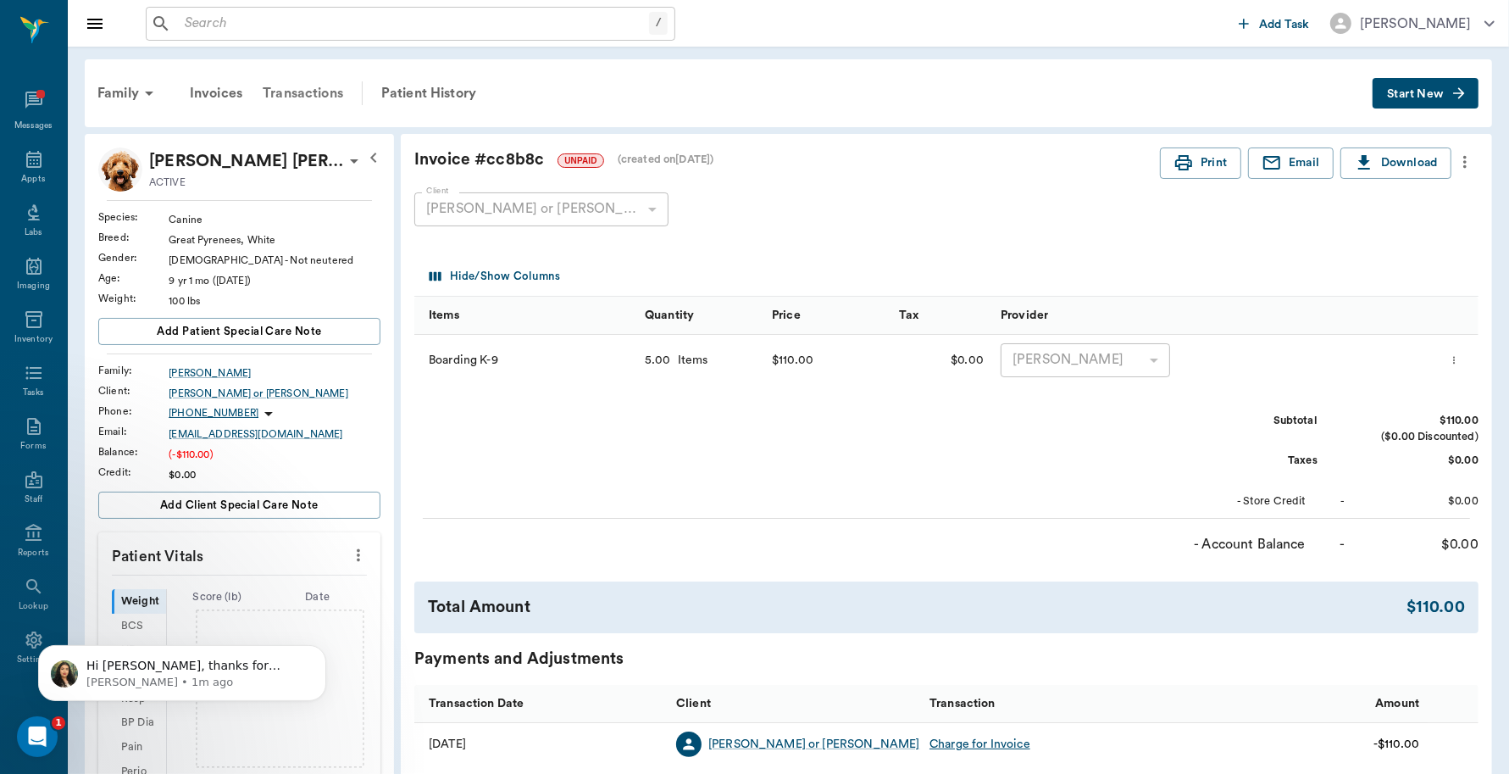
click at [297, 97] on div "Transactions" at bounding box center [303, 93] width 101 height 41
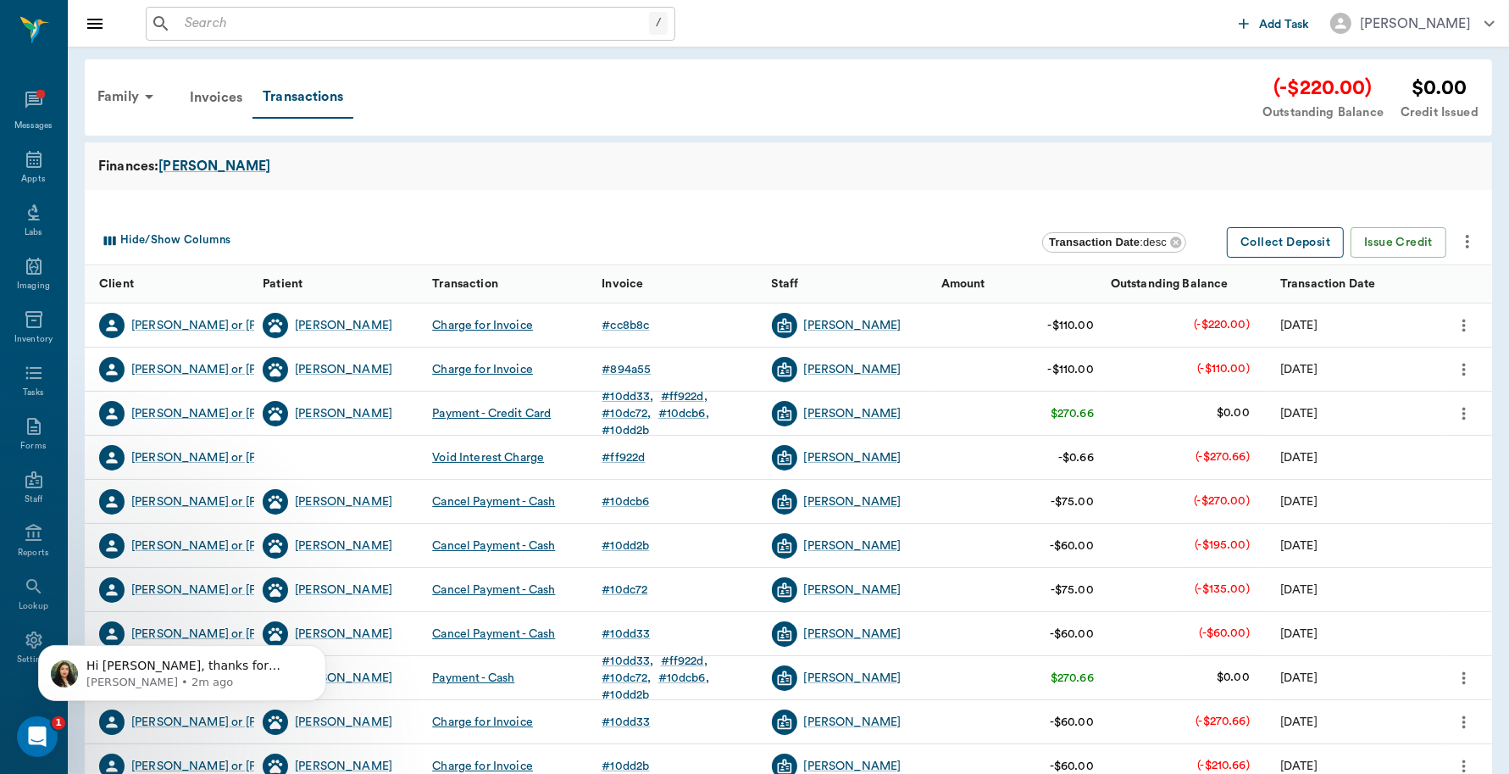
click at [1292, 242] on button "Collect Deposit" at bounding box center [1285, 242] width 117 height 31
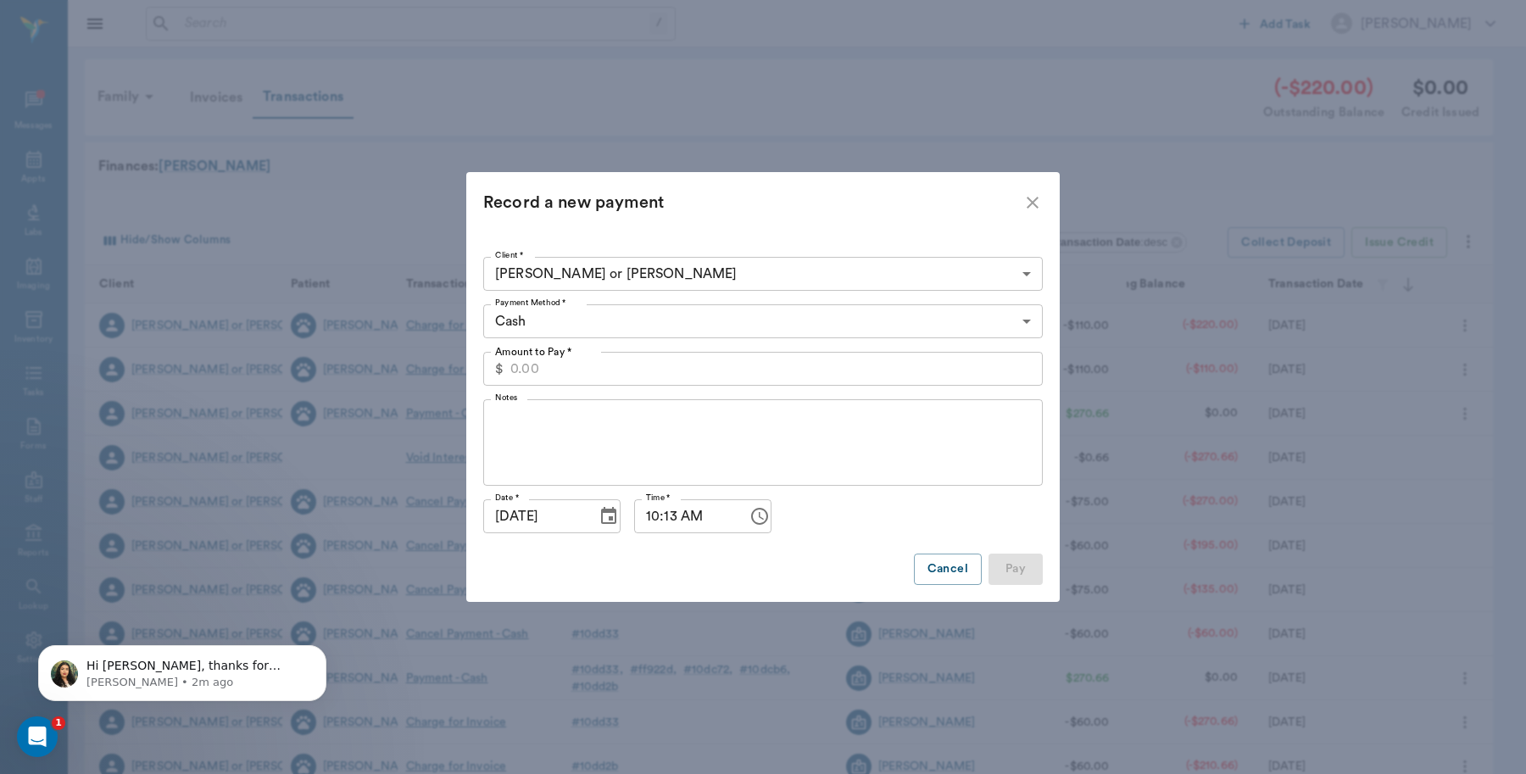
click at [591, 314] on body "/ ​ Add Task Dr. Bert Ellsworth Nectar Messages Appts Labs Imaging Inventory Ta…" at bounding box center [763, 521] width 1526 height 1042
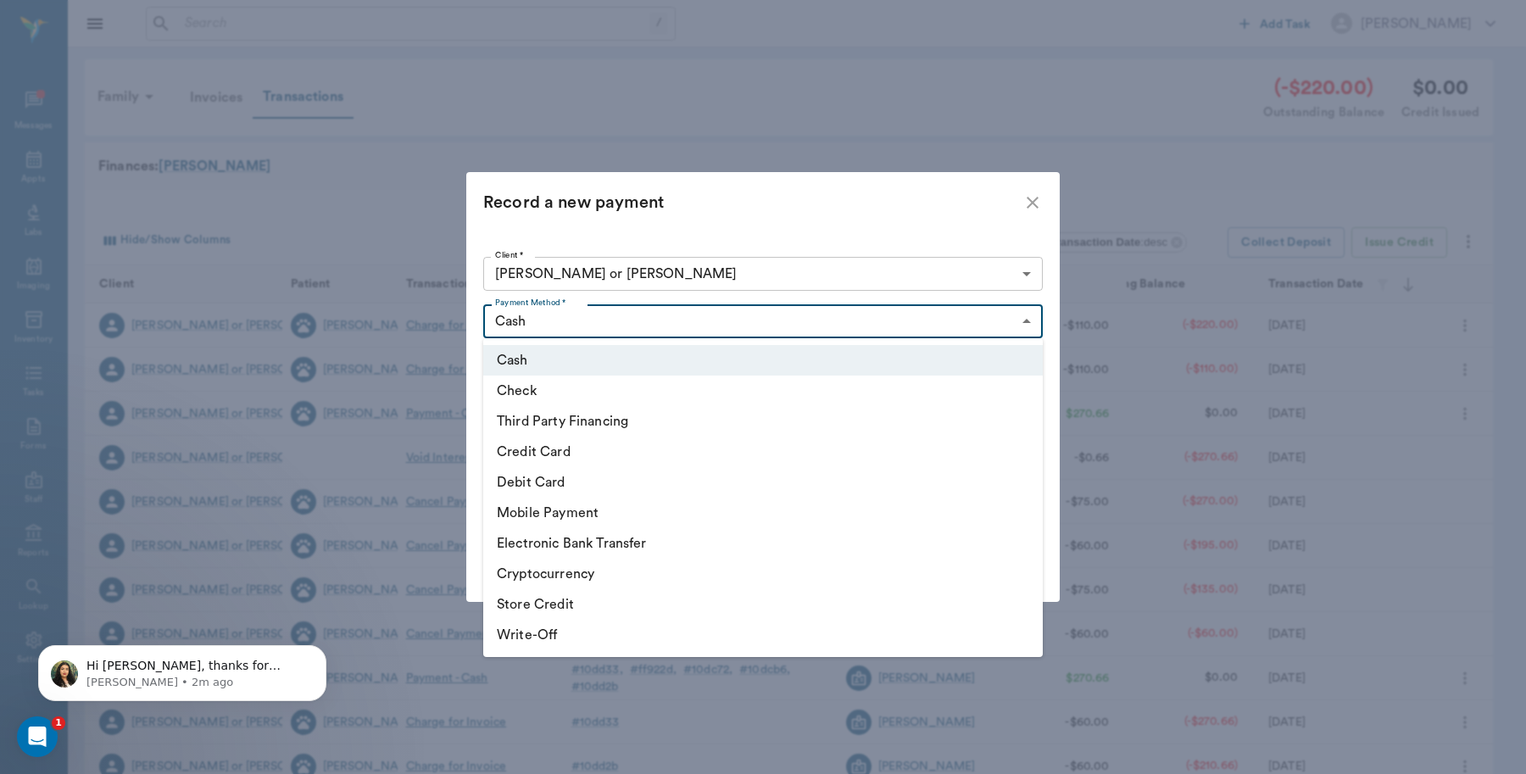
click at [553, 490] on li "Debit Card" at bounding box center [762, 482] width 559 height 31
type input "DEBIT_CARD"
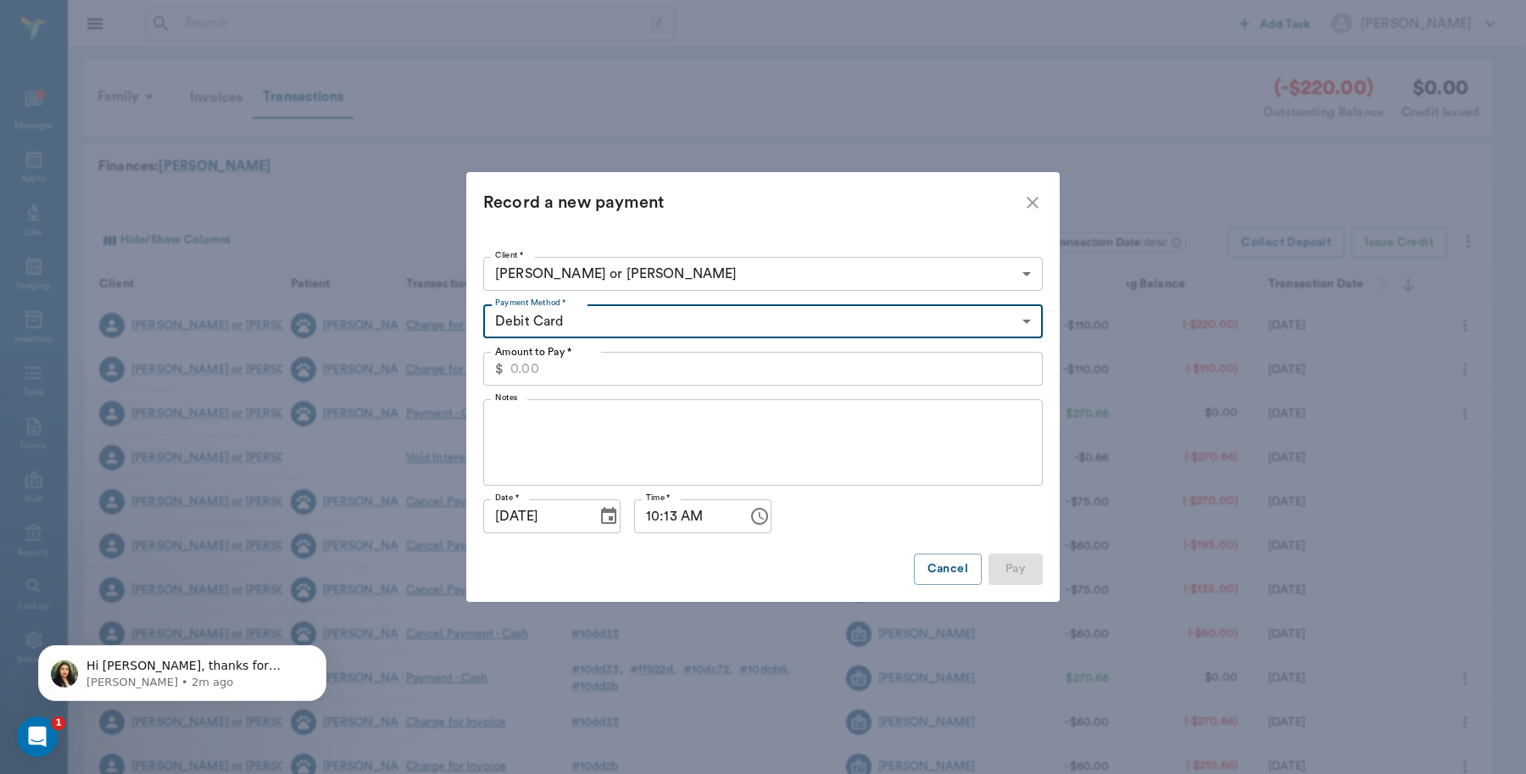
click at [594, 358] on input "Amount to Pay *" at bounding box center [776, 369] width 532 height 34
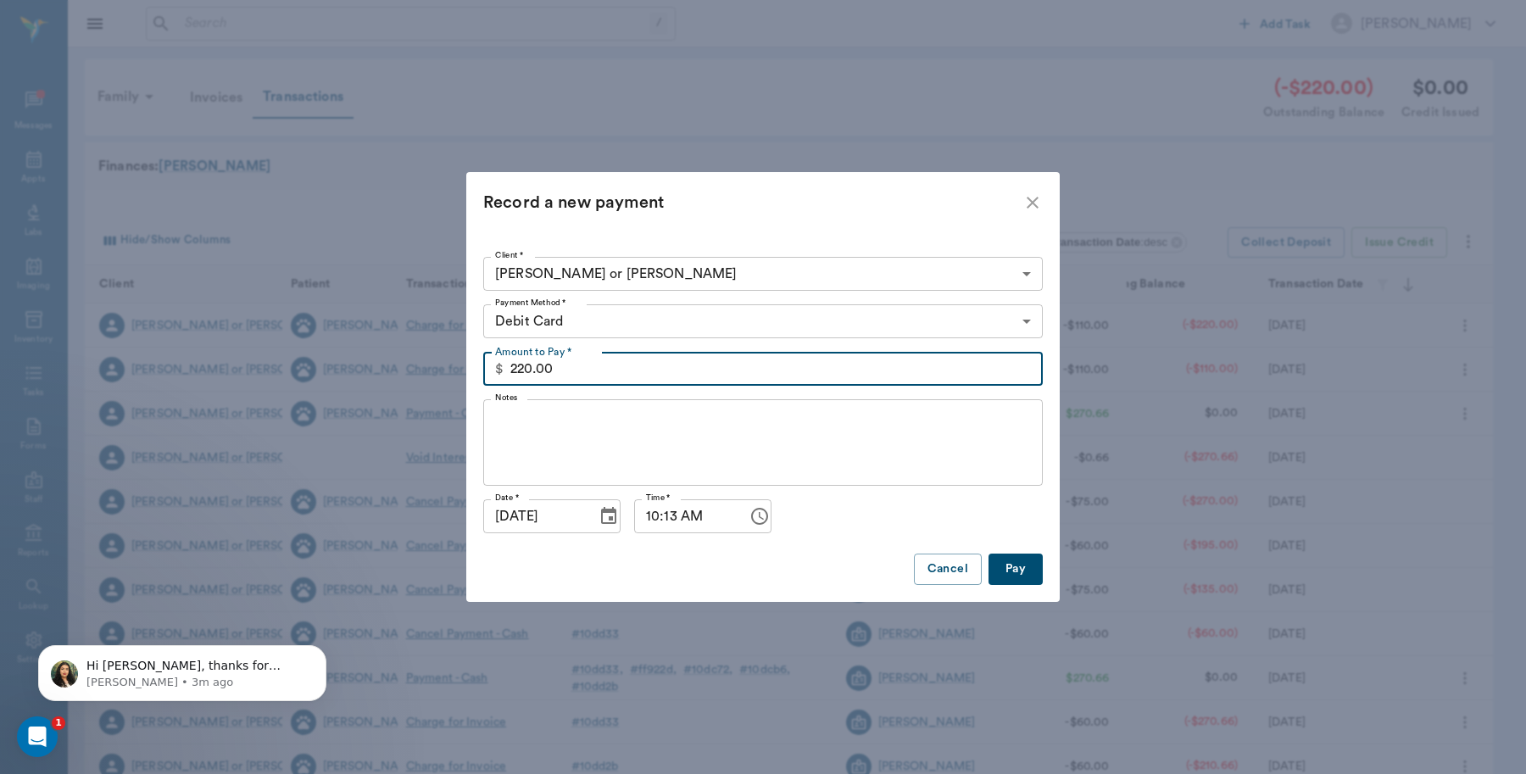
type input "220.00"
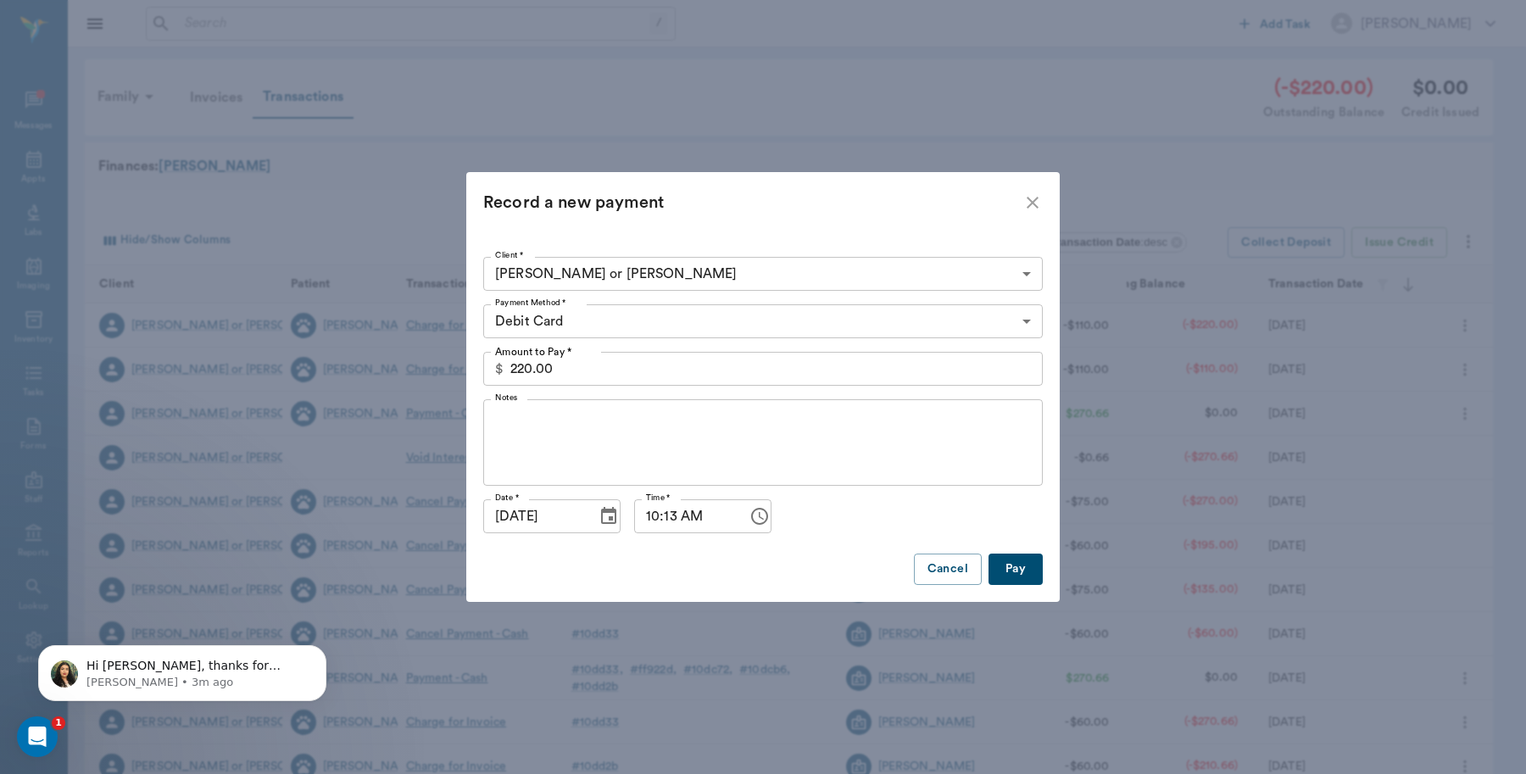
click at [1020, 564] on button "Pay" at bounding box center [1015, 568] width 54 height 31
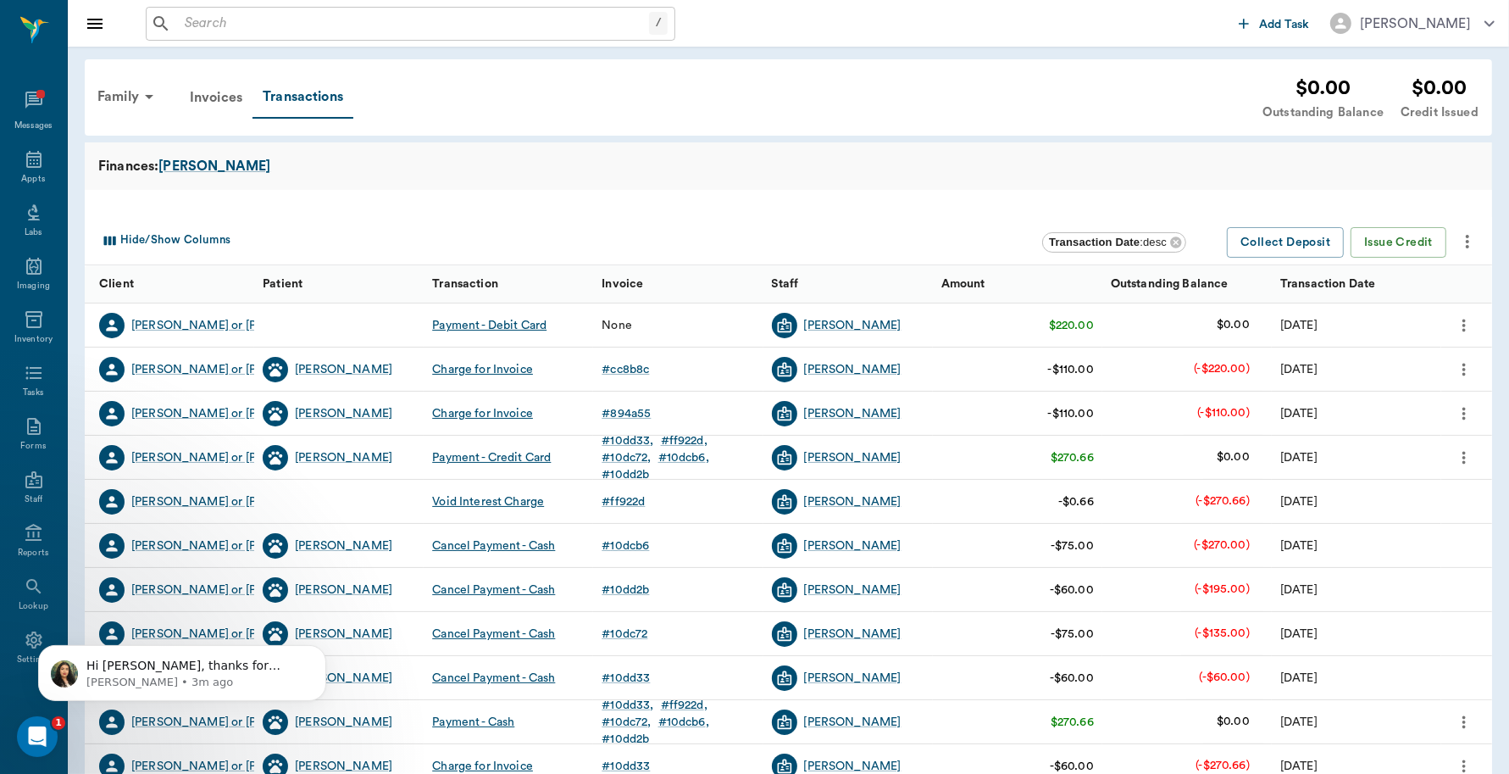
click at [1463, 322] on icon "more" at bounding box center [1464, 325] width 19 height 20
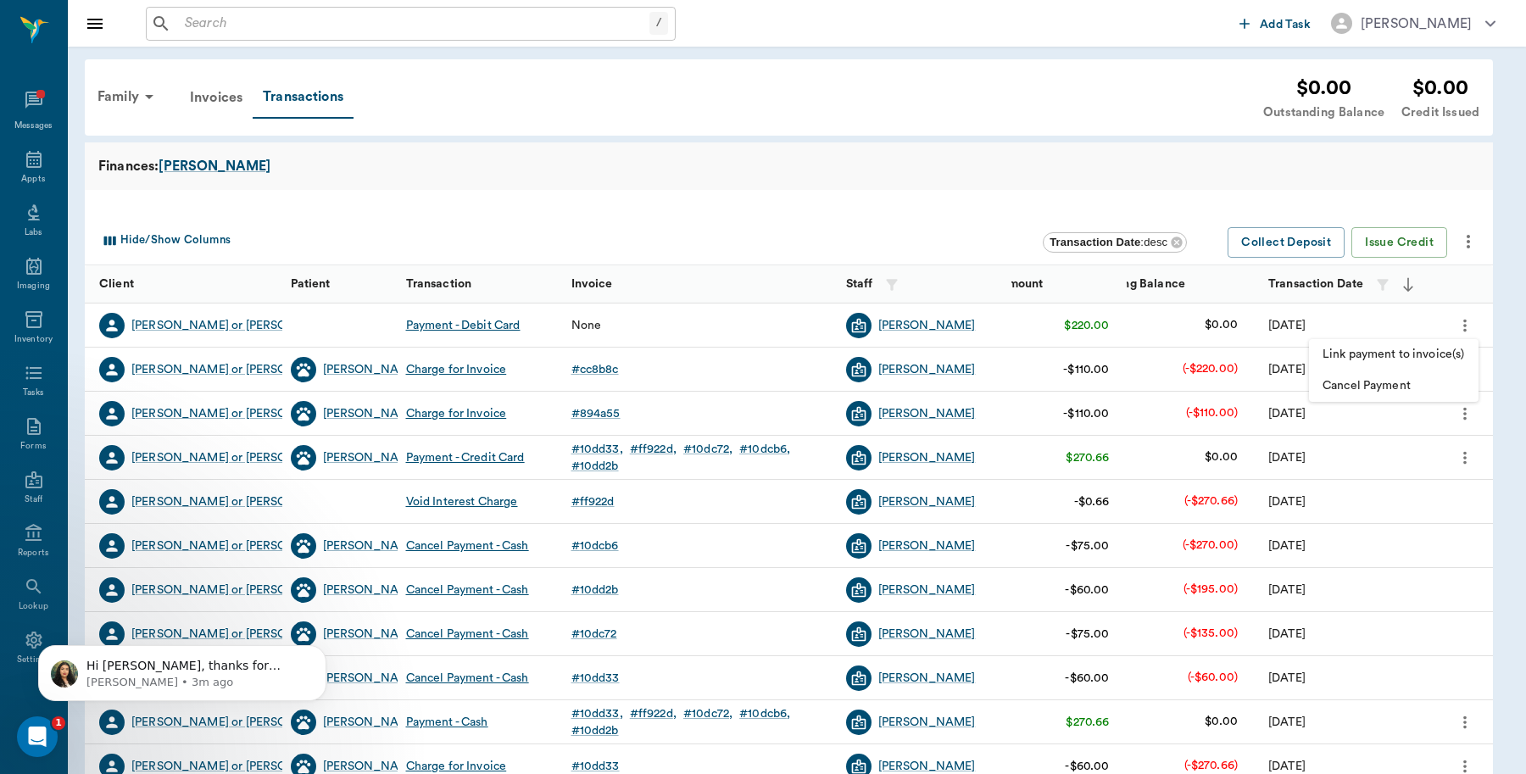
click at [1422, 349] on span "Link payment to invoice(s)" at bounding box center [1393, 355] width 142 height 18
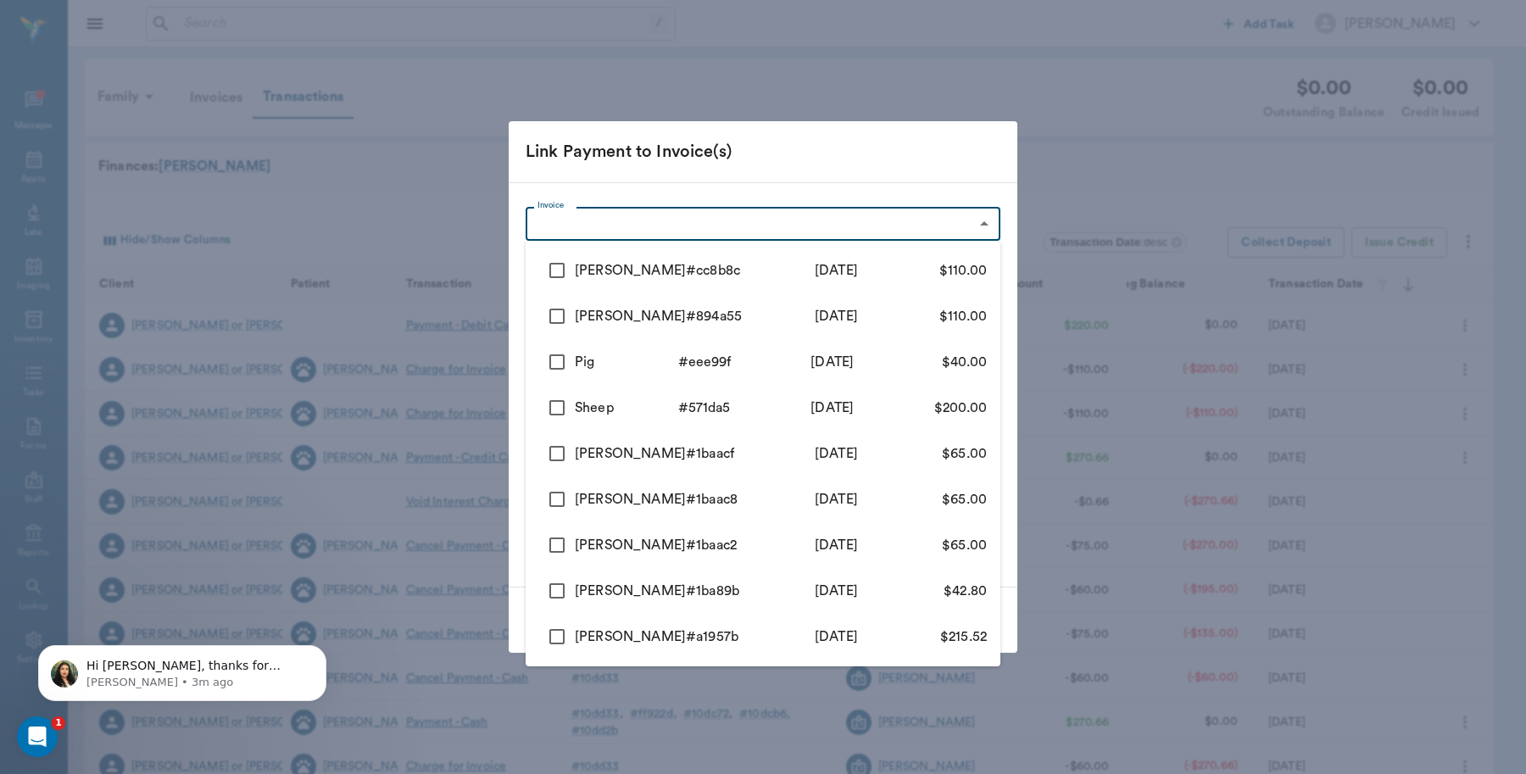
click at [718, 230] on body "/ ​ Add Task Dr. Bert Ellsworth Nectar Messages Appts Labs Imaging Inventory Ta…" at bounding box center [763, 521] width 1526 height 1042
click at [564, 267] on input "checkbox" at bounding box center [557, 271] width 36 height 36
checkbox input "true"
type input "68adceb8b23a0e82cacc8b8c"
type input "110.00"
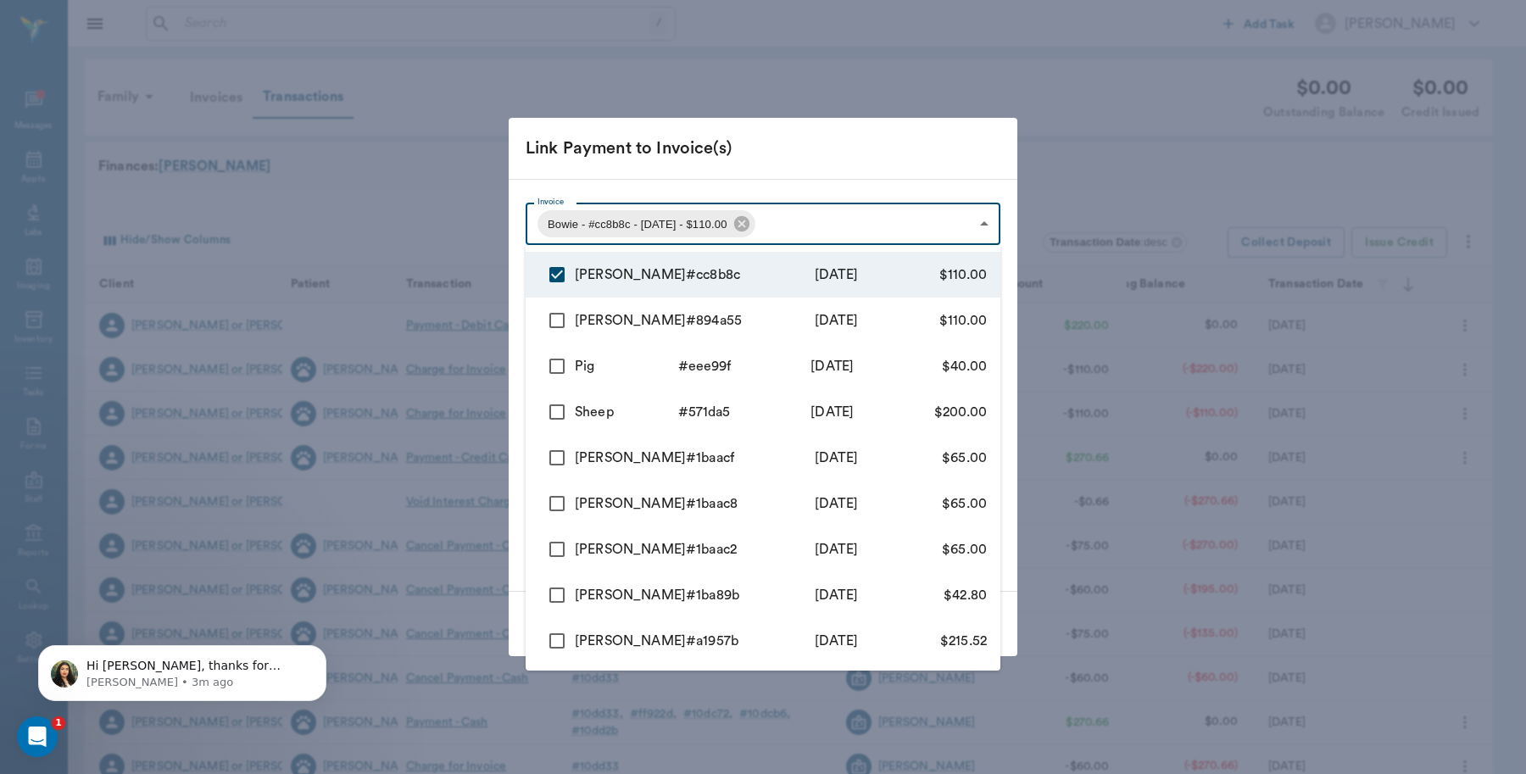
click at [559, 322] on input "checkbox" at bounding box center [557, 321] width 36 height 36
checkbox input "true"
type input "68adceb8b23a0e82cacc8b8c,68adce7f10fcb0de38894a55"
type input "220.00"
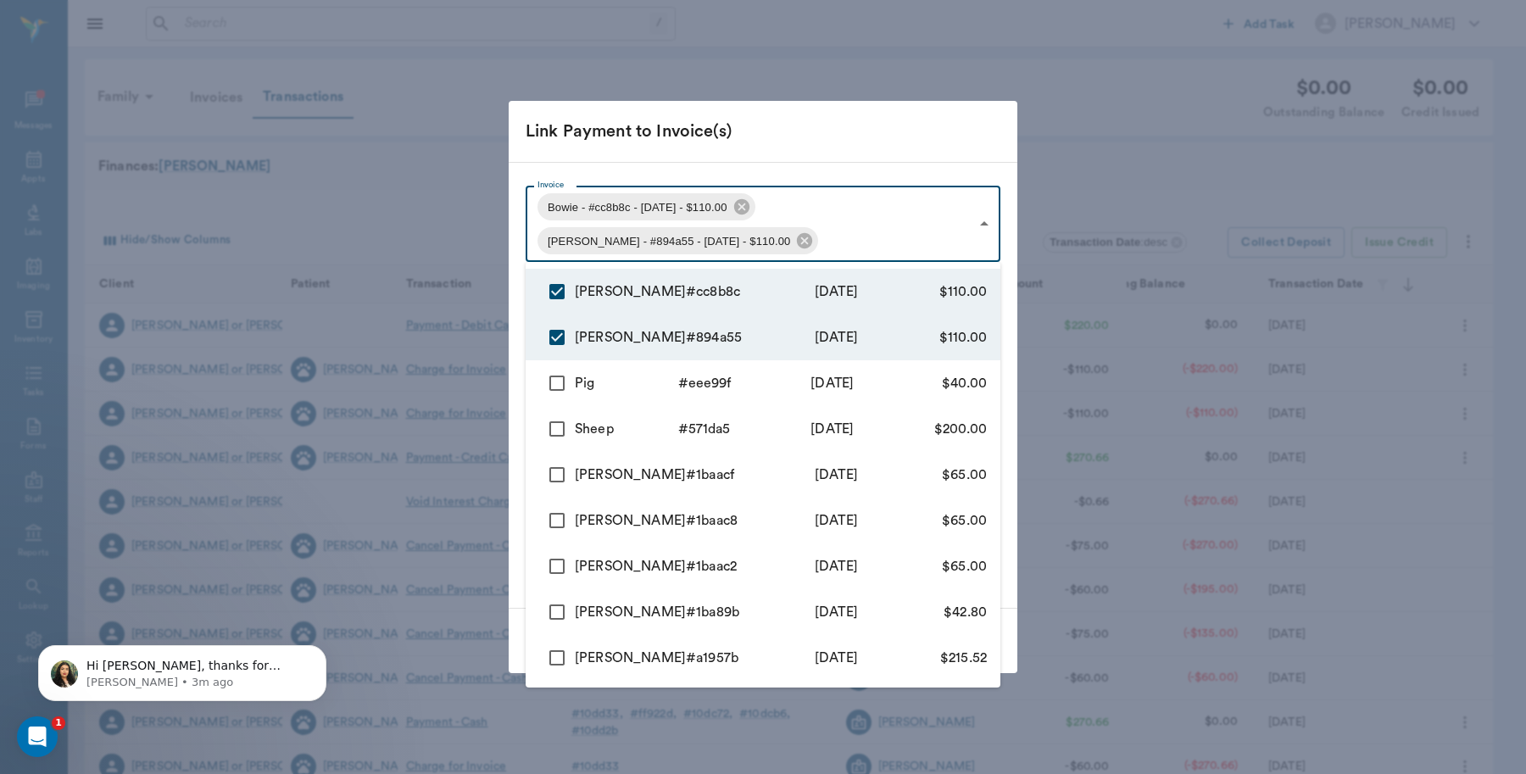
click at [892, 132] on div at bounding box center [763, 387] width 1526 height 774
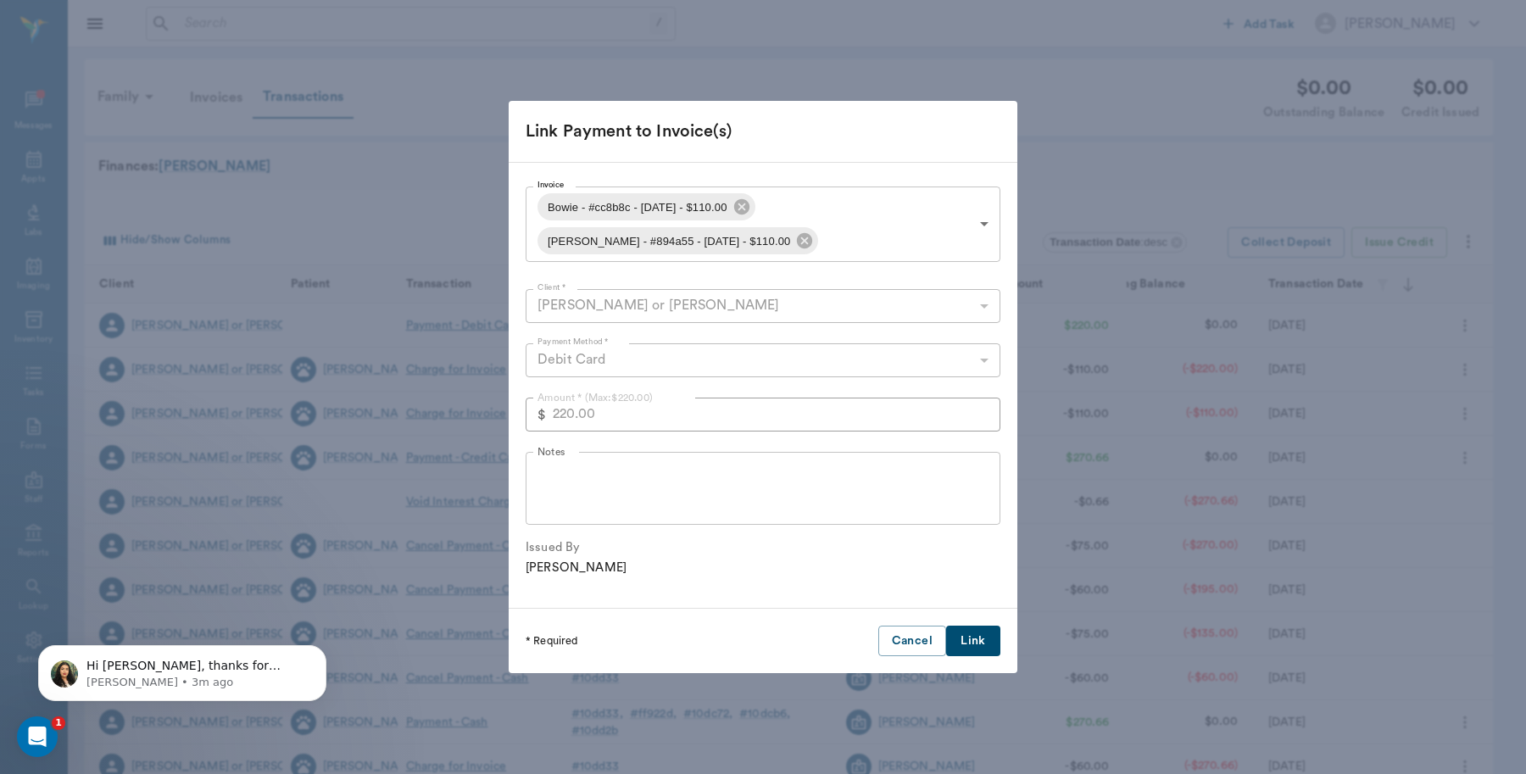
click at [981, 634] on button "Link" at bounding box center [973, 640] width 54 height 31
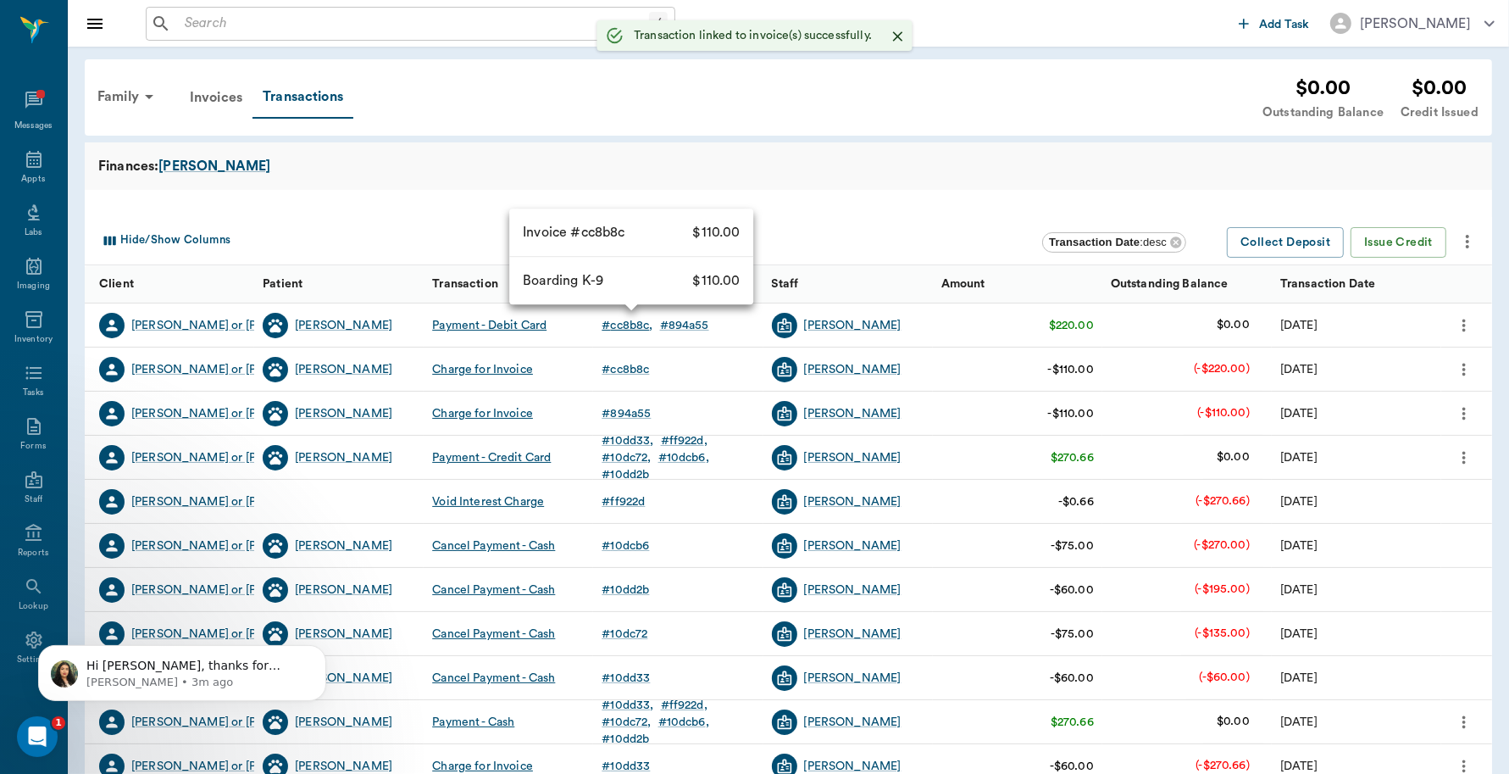
click at [631, 323] on div "# cc8b8c" at bounding box center [627, 325] width 51 height 17
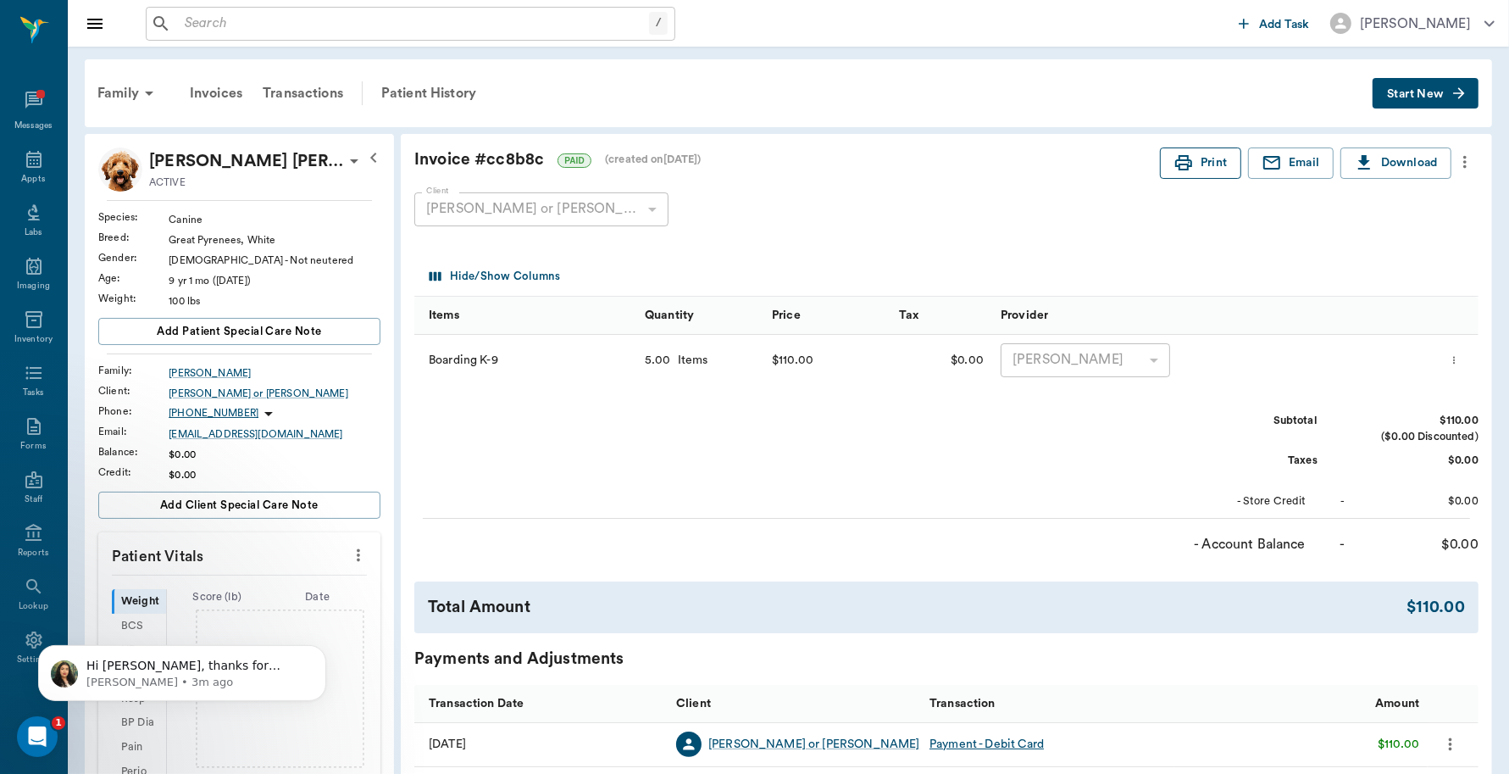
click at [1195, 165] on button "Print" at bounding box center [1200, 162] width 81 height 31
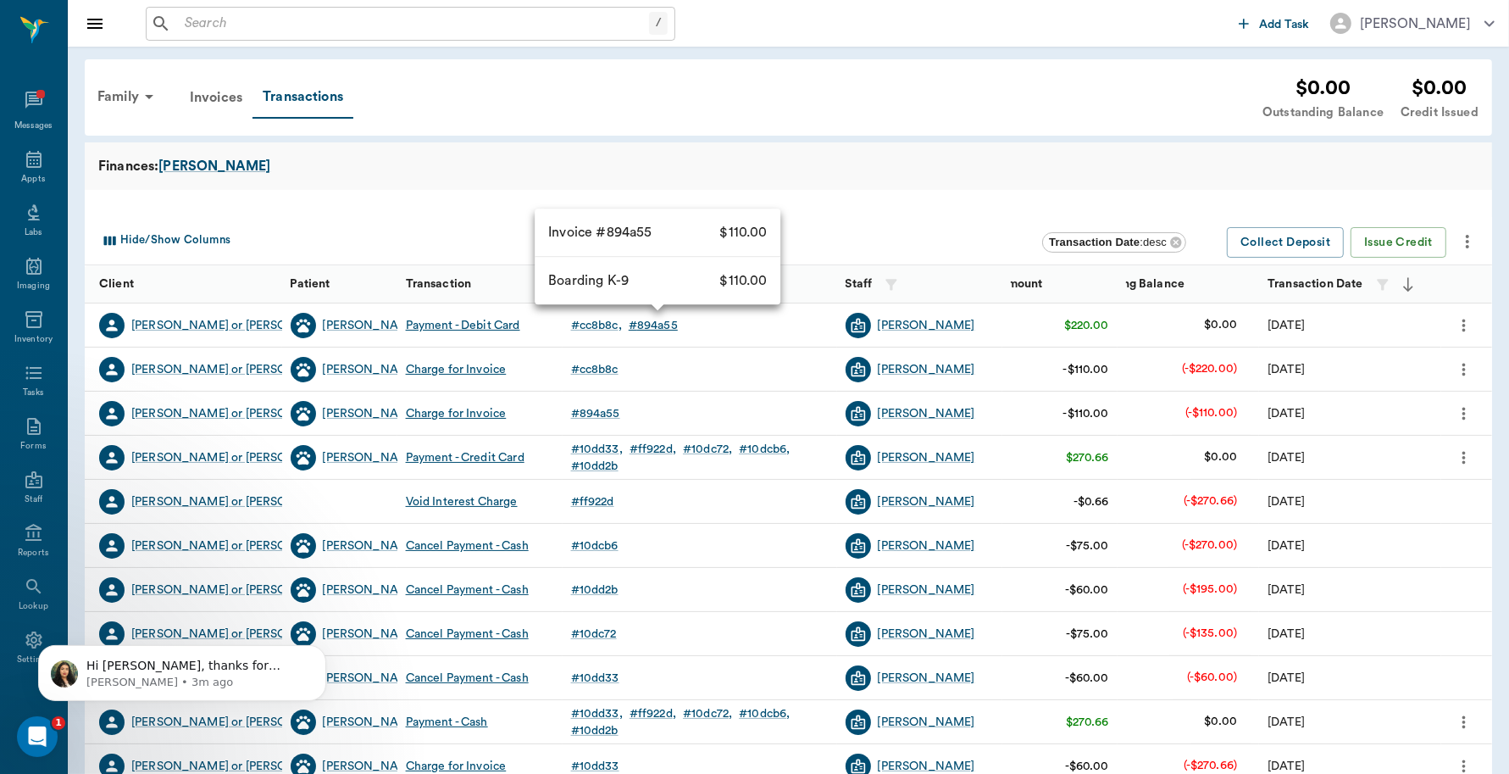
click at [668, 323] on div "# 894a55" at bounding box center [653, 325] width 49 height 17
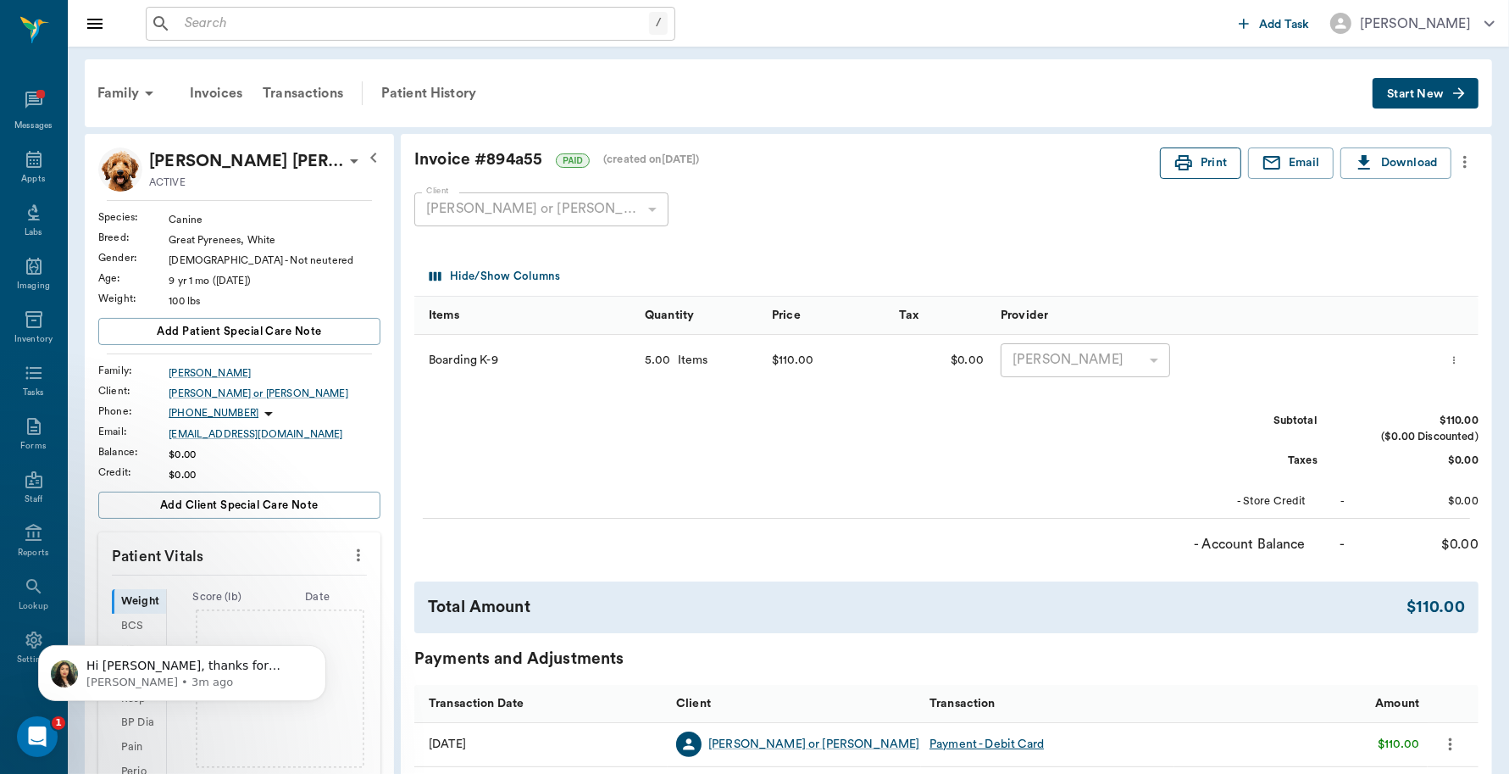
click at [1199, 171] on button "Print" at bounding box center [1200, 162] width 81 height 31
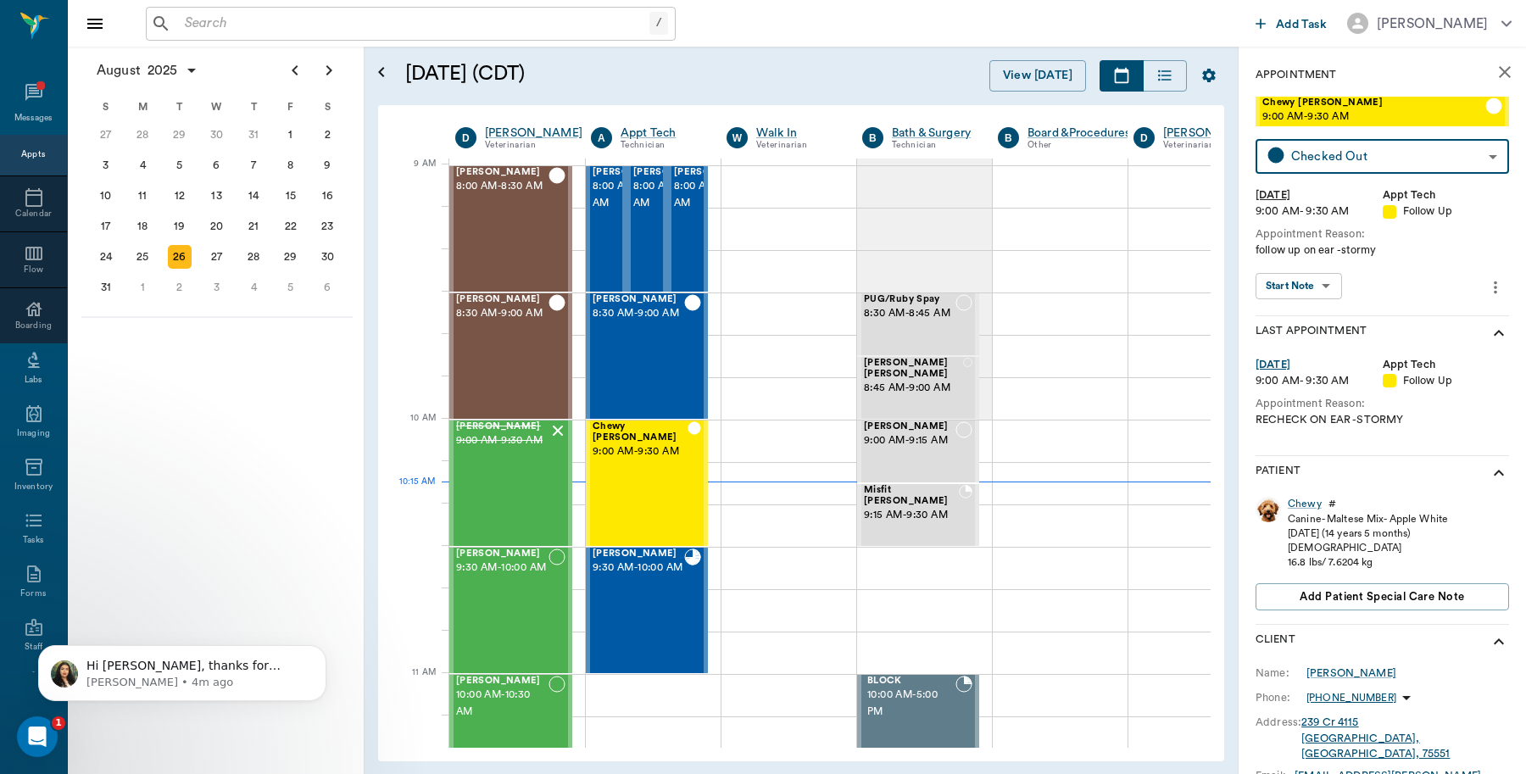
scroll to position [256, 0]
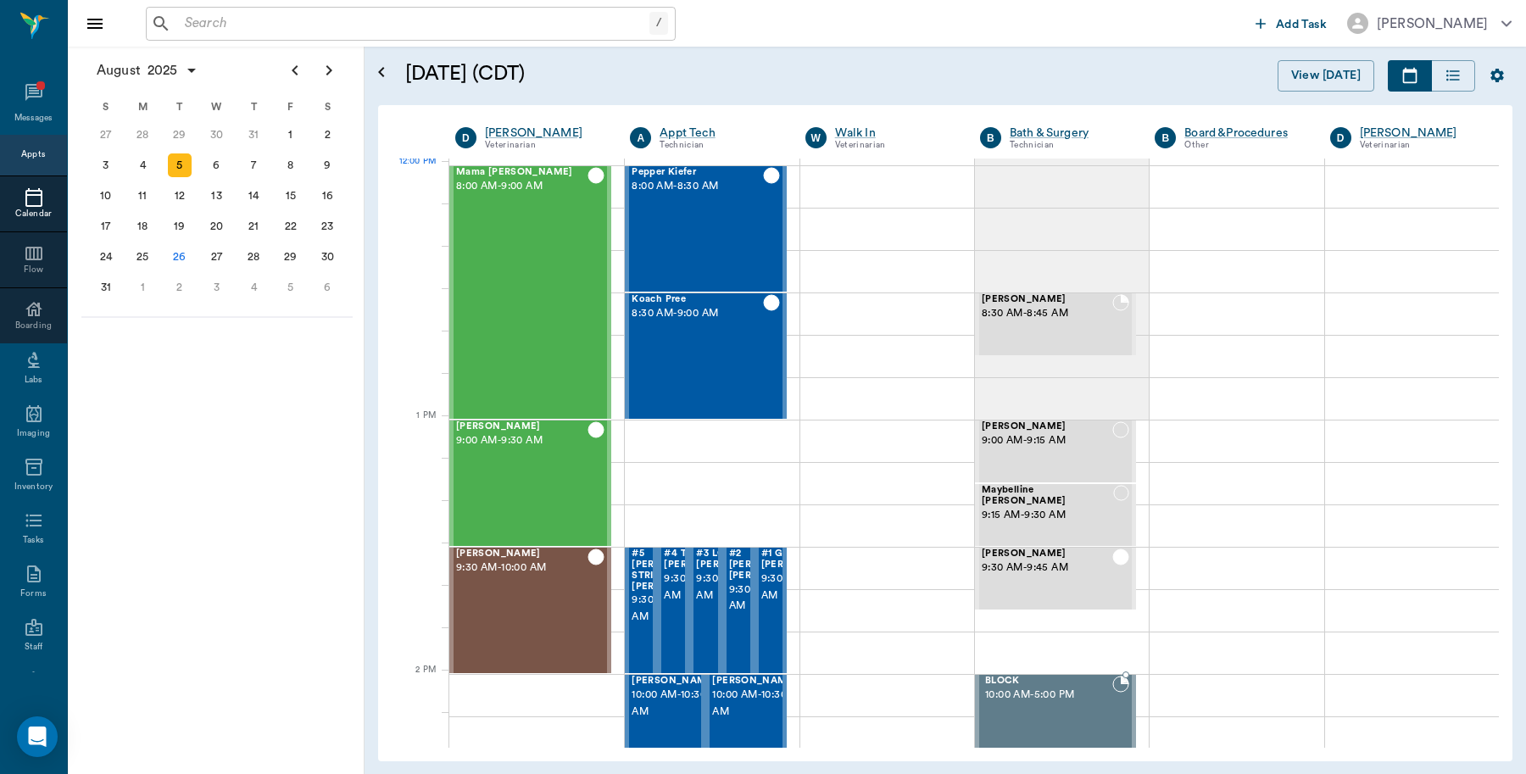
scroll to position [1020, 0]
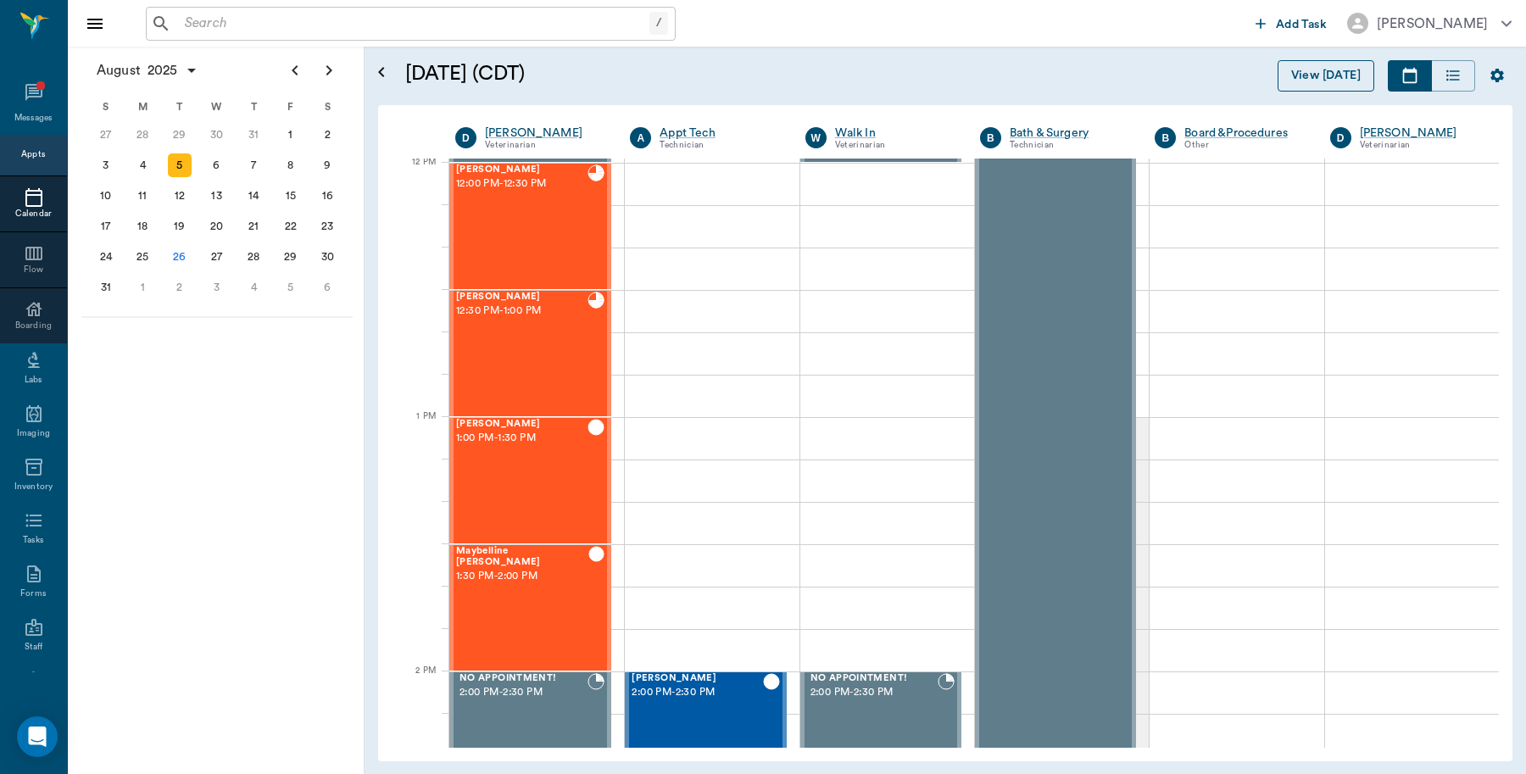
click at [1335, 72] on button "View [DATE]" at bounding box center [1325, 75] width 97 height 31
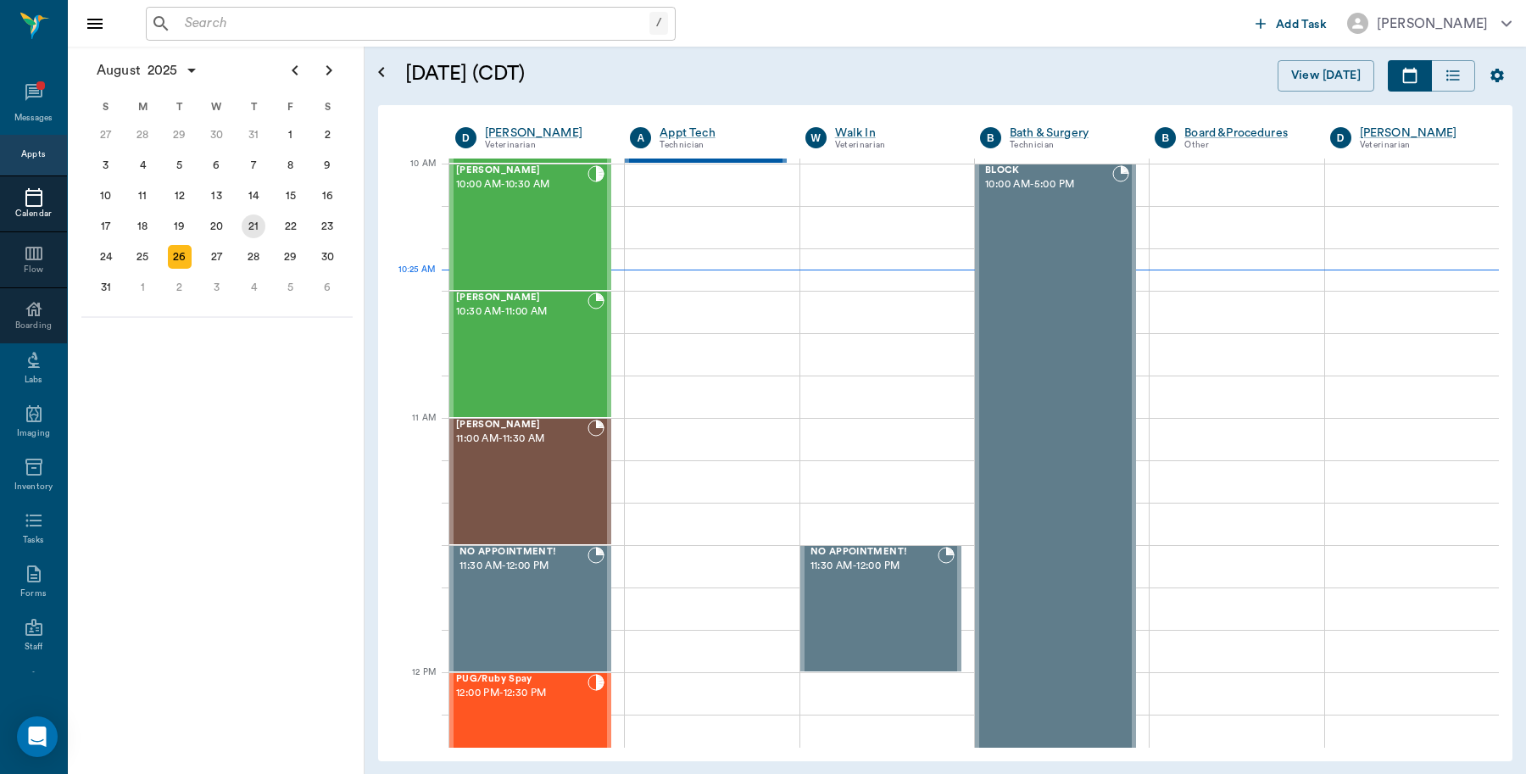
click at [250, 214] on div "21" at bounding box center [254, 226] width 24 height 24
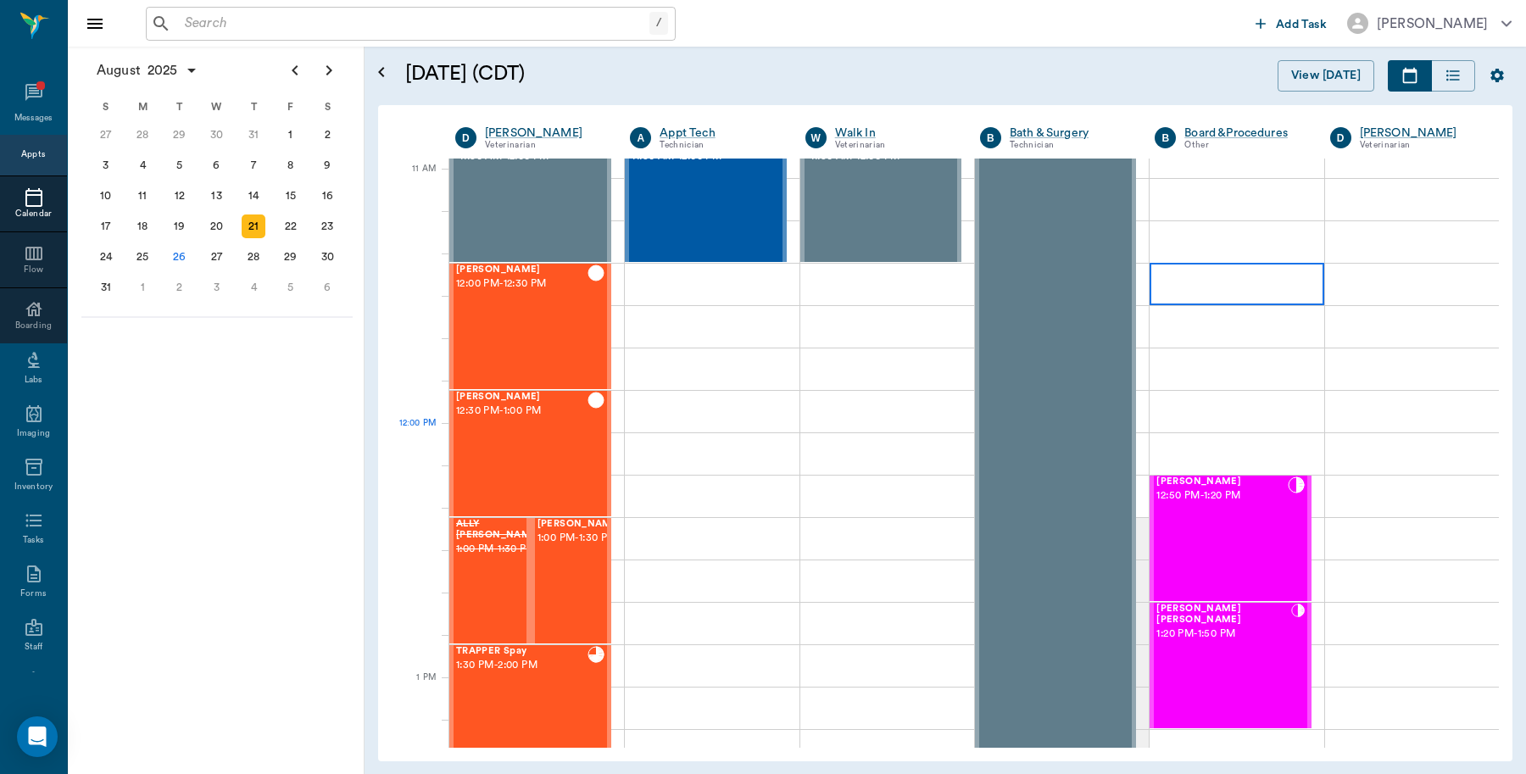
scroll to position [1165, 0]
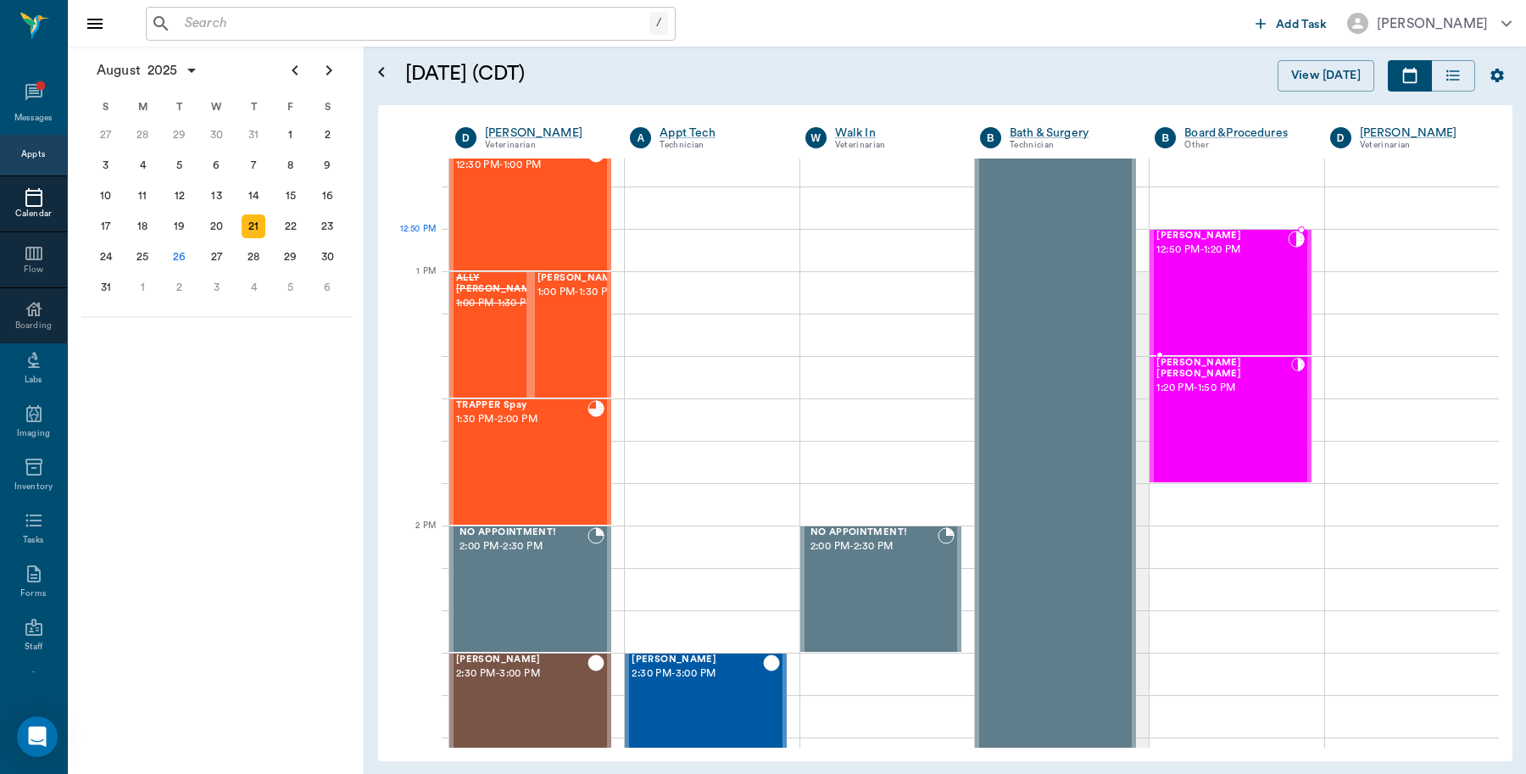
click at [1223, 260] on div "[PERSON_NAME] 12:50 PM - 1:20 PM" at bounding box center [1221, 293] width 131 height 124
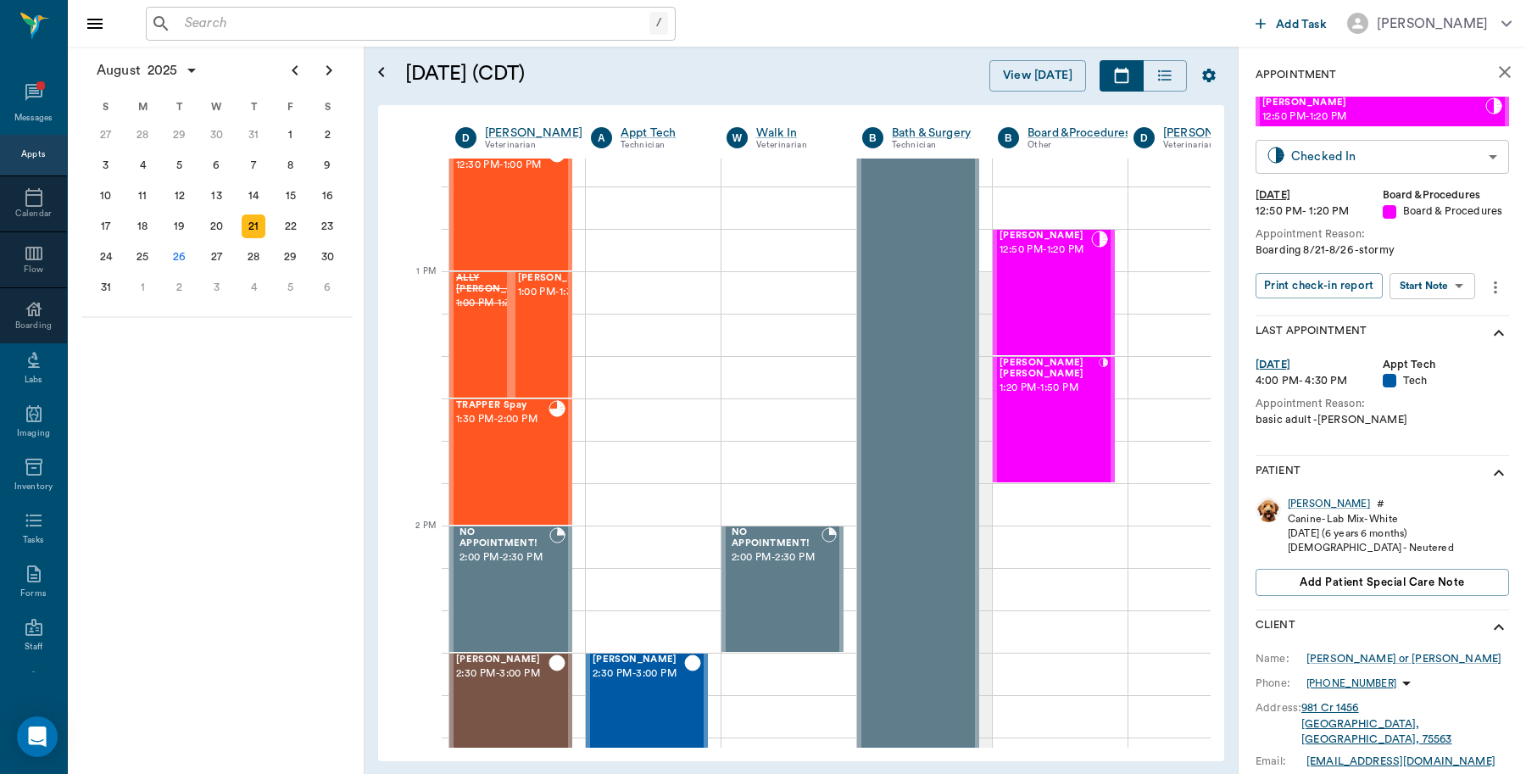
click at [1430, 164] on body "/ ​ Add Task [PERSON_NAME] Nectar Messages Appts Calendar Flow Boarding Labs Im…" at bounding box center [763, 387] width 1526 height 774
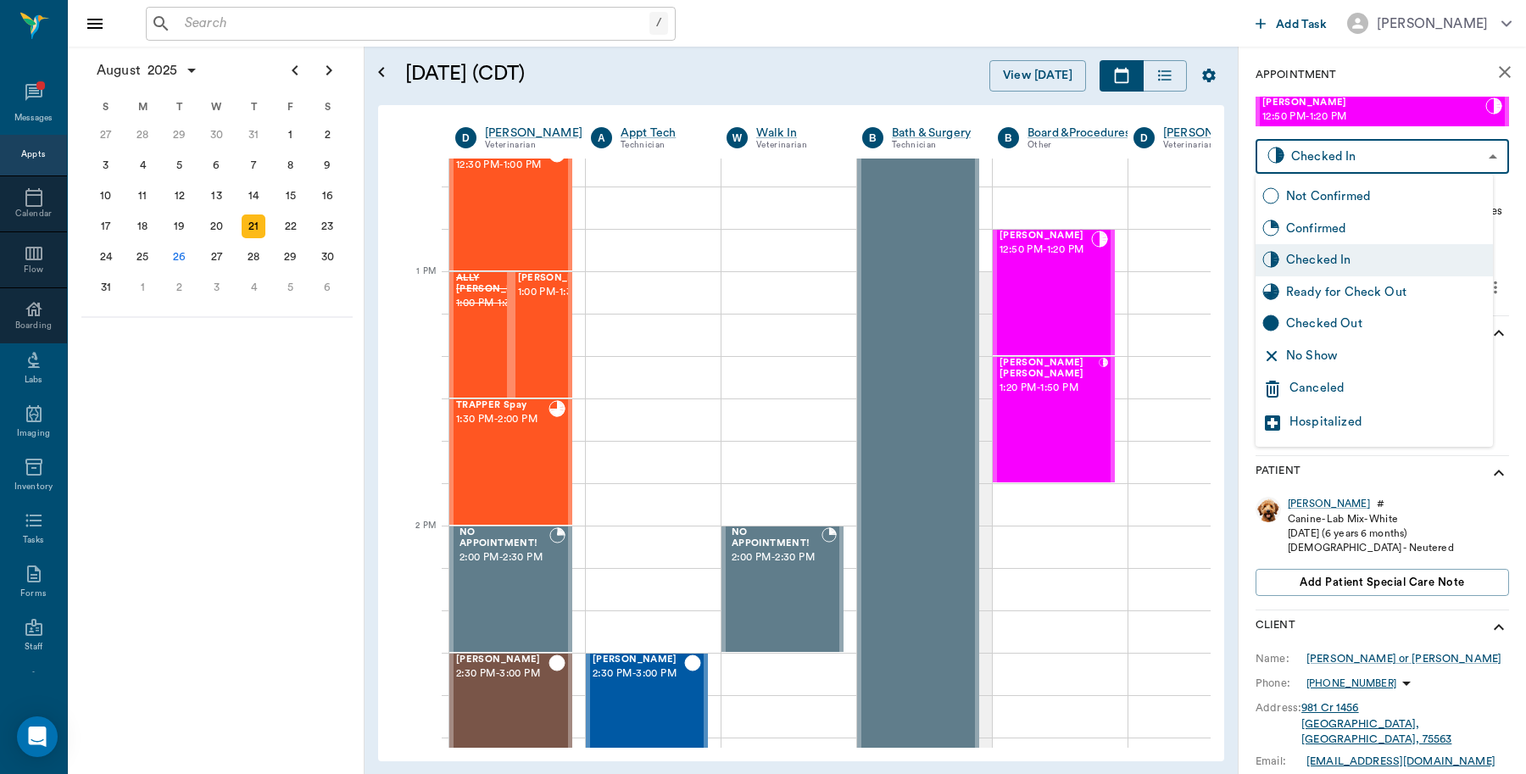
click at [1331, 328] on div "Checked Out" at bounding box center [1386, 323] width 200 height 19
type input "CHECKED_OUT"
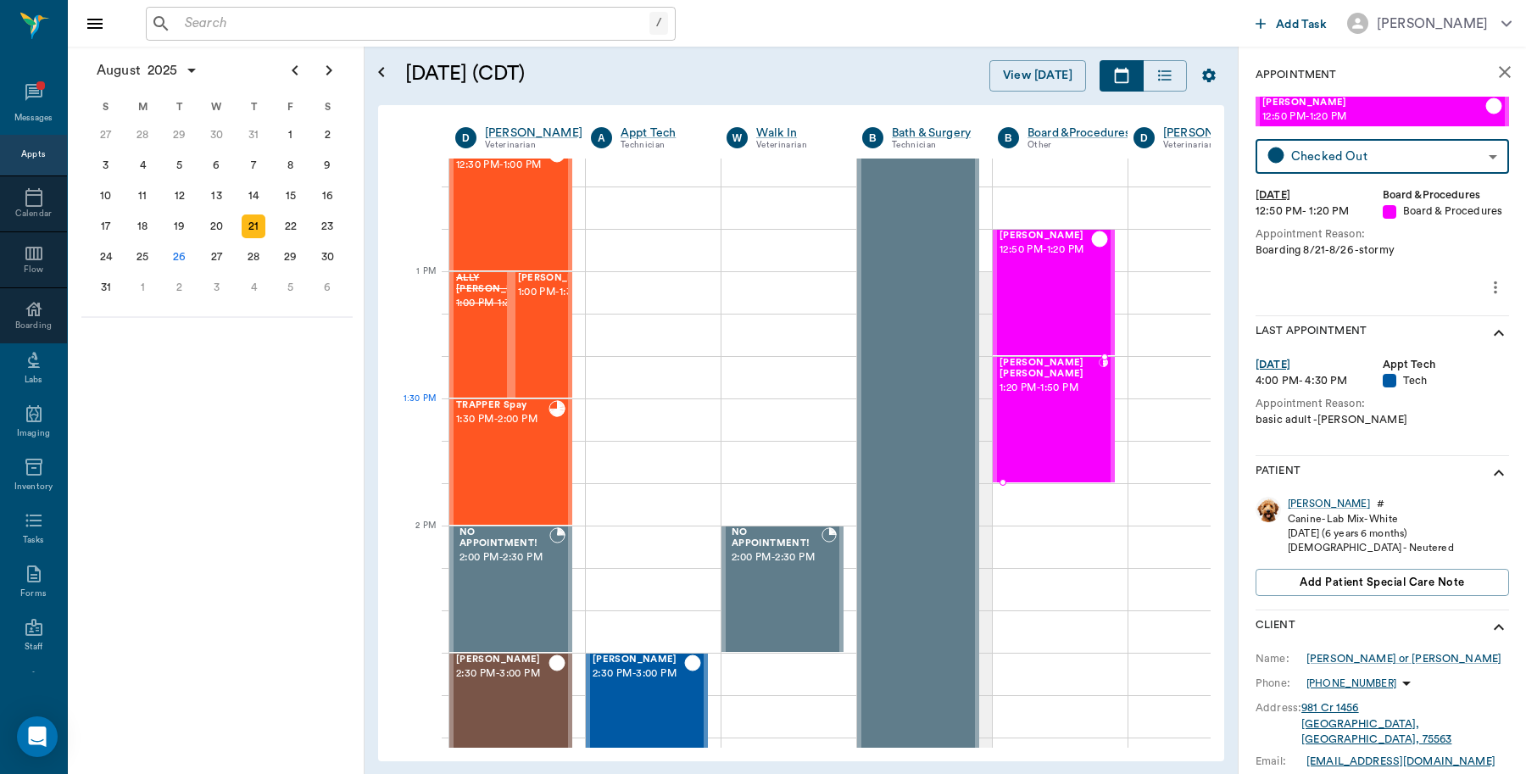
click at [1081, 400] on div "Bowie Stephens 1:20 PM - 1:50 PM" at bounding box center [1048, 420] width 99 height 124
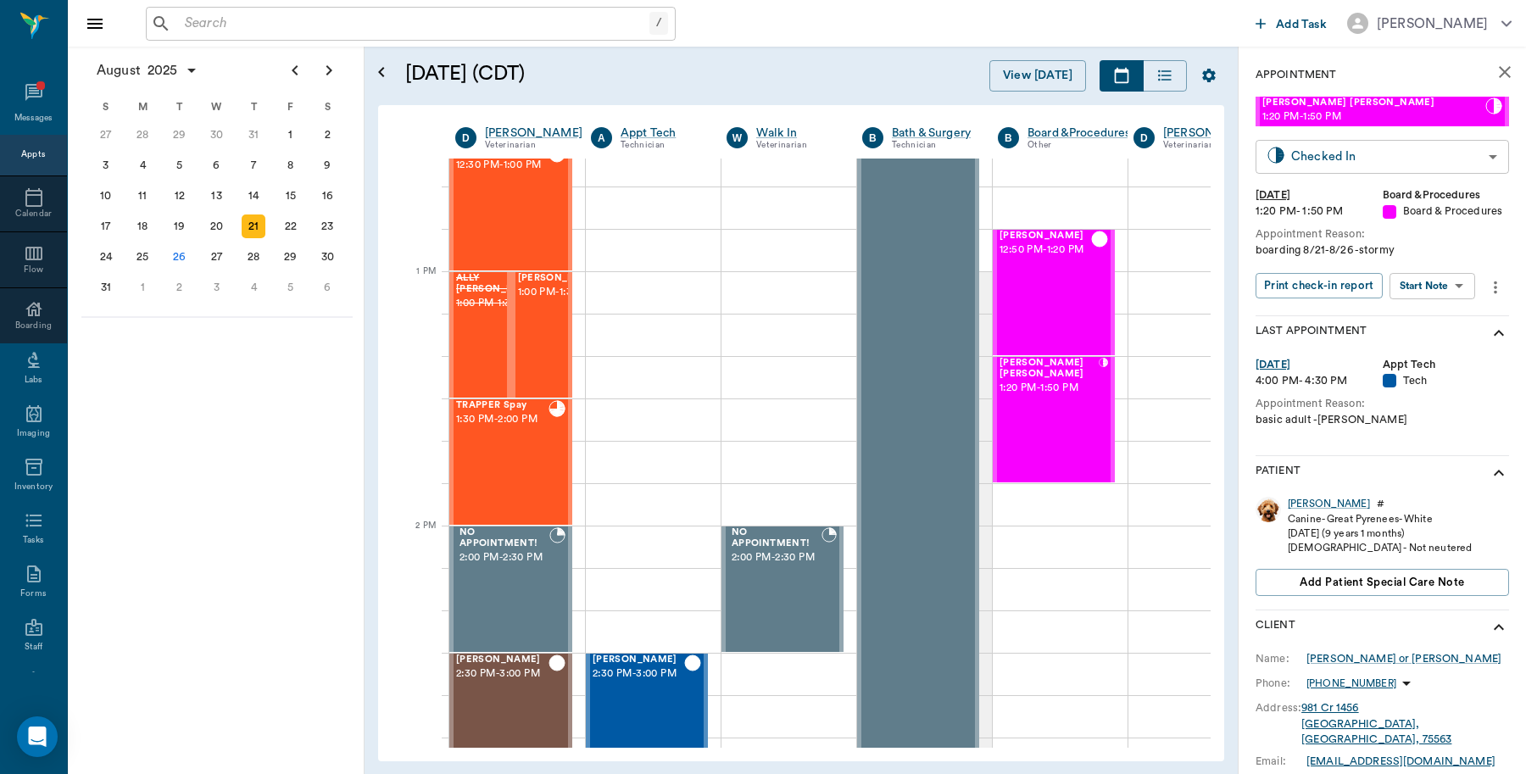
click at [1458, 155] on body "/ ​ Add Task Dr. Bert Ellsworth Nectar Messages Appts Calendar Flow Boarding La…" at bounding box center [763, 387] width 1526 height 774
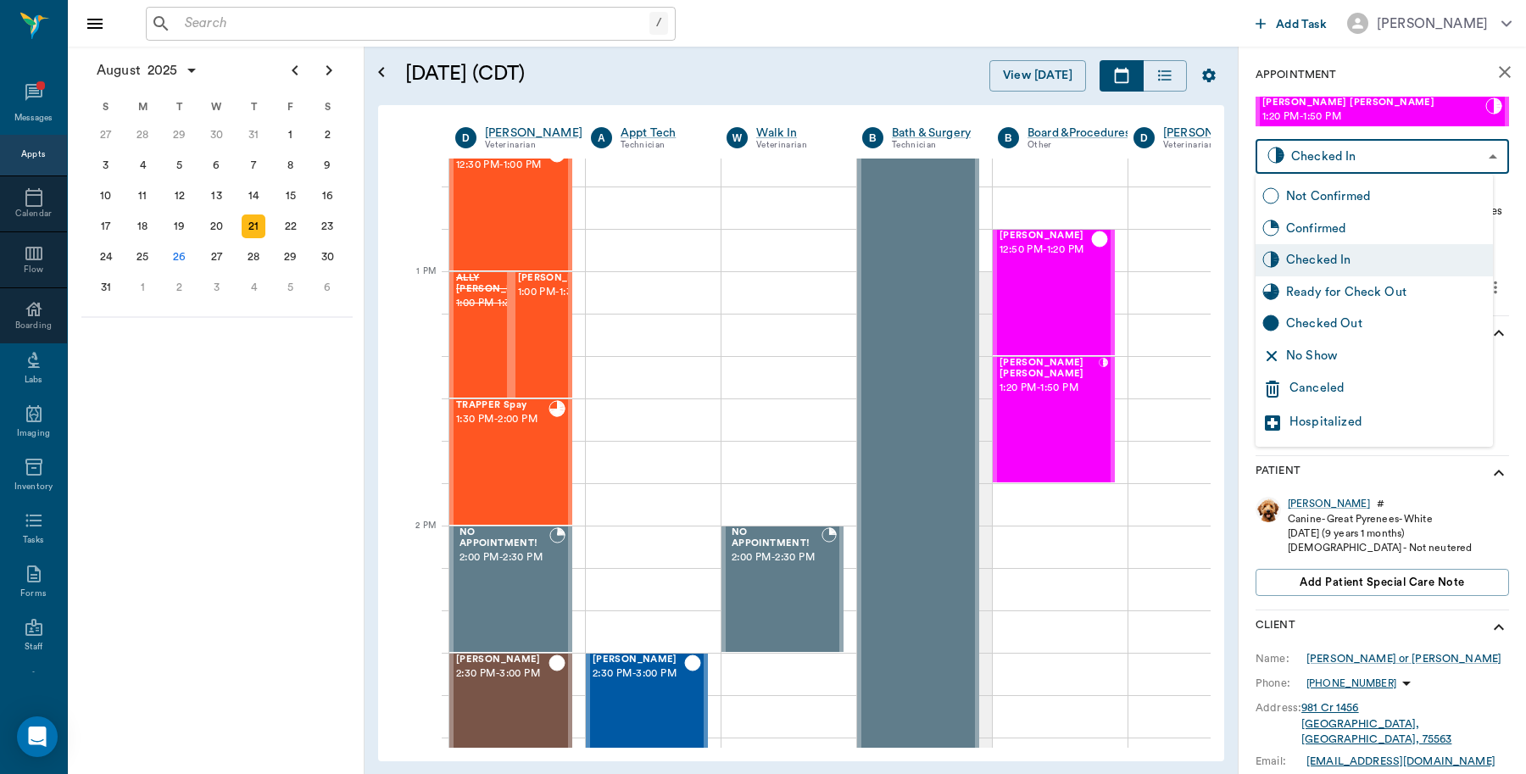
click at [1374, 322] on div "Checked Out" at bounding box center [1386, 323] width 200 height 19
type input "CHECKED_OUT"
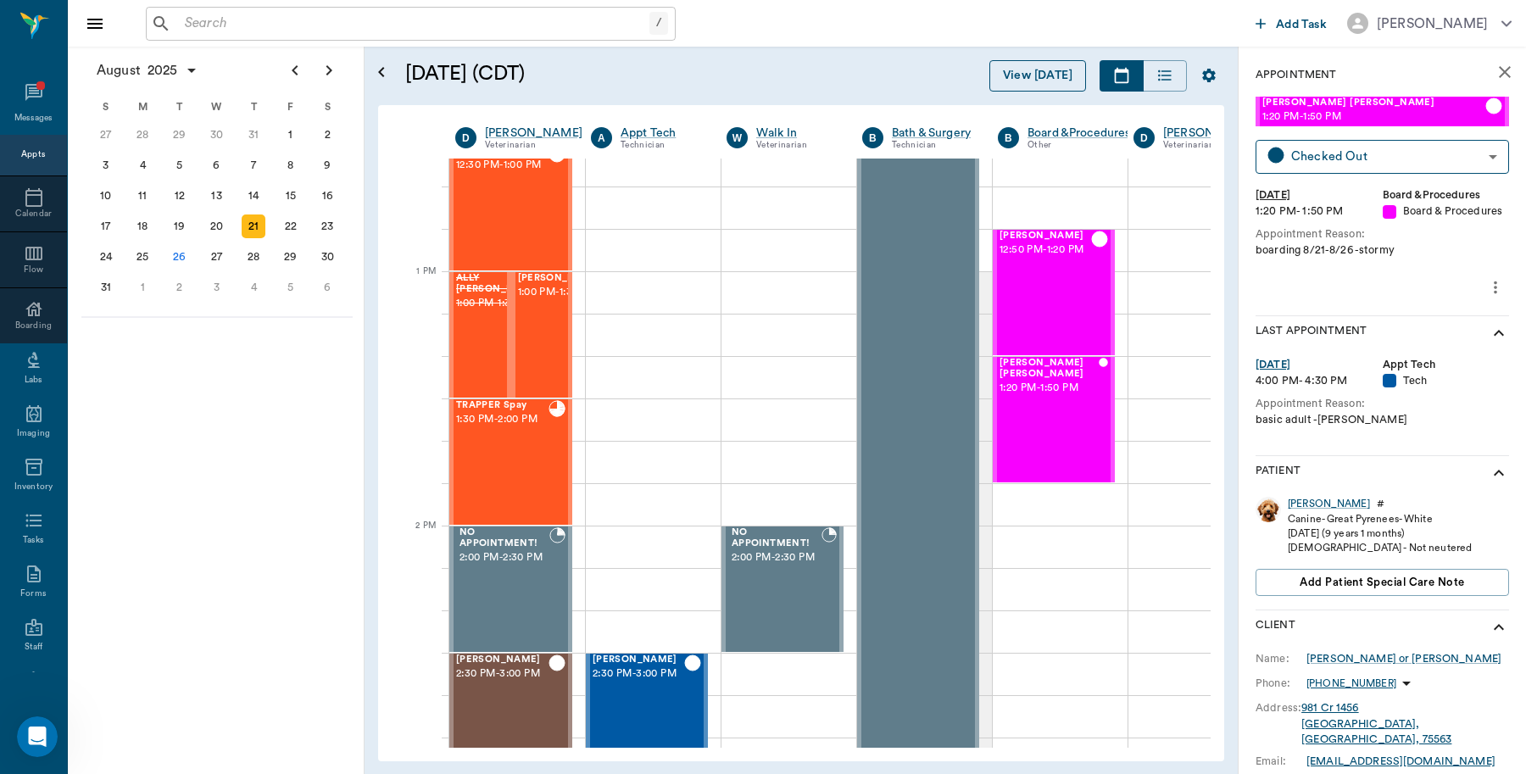
click at [1027, 77] on button "View [DATE]" at bounding box center [1037, 75] width 97 height 31
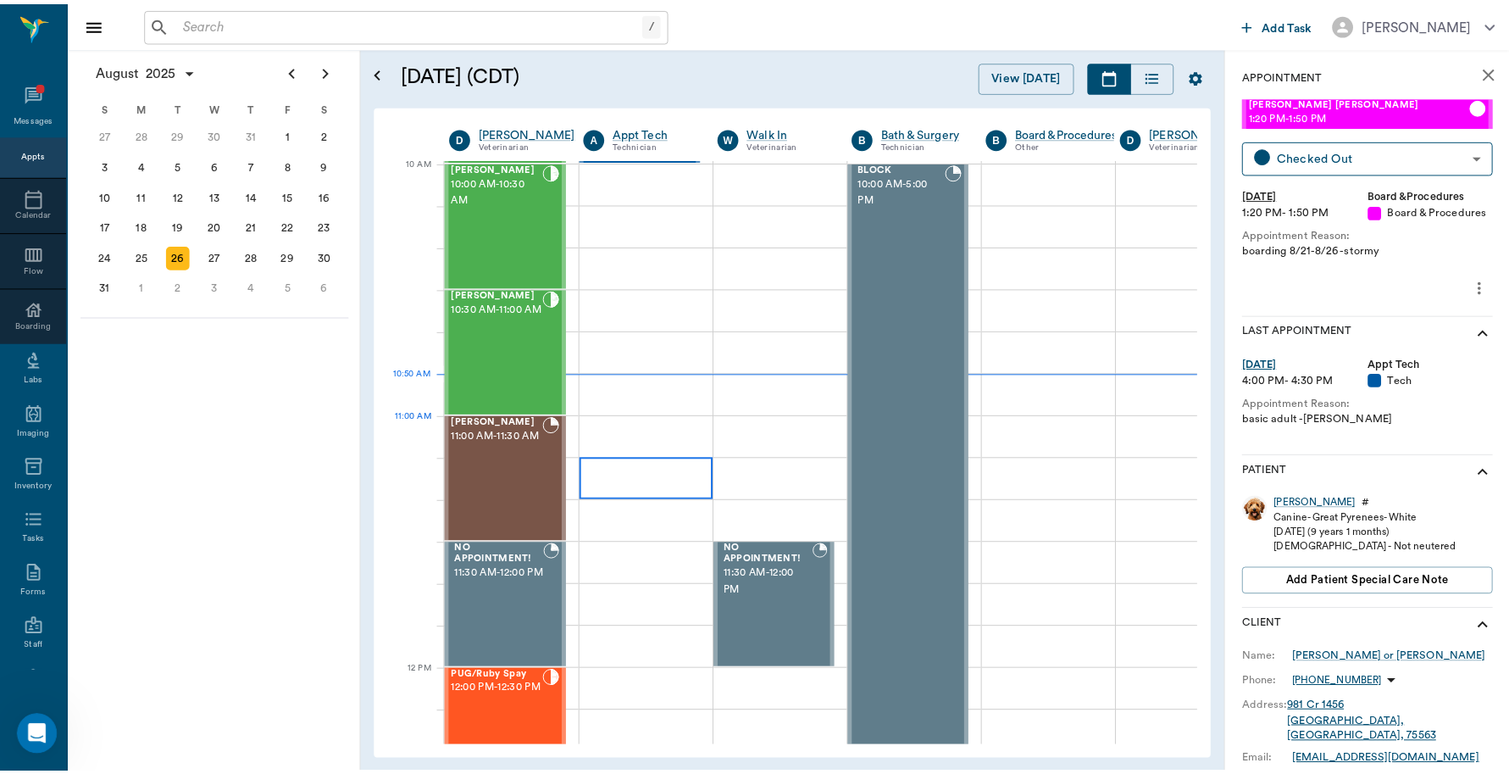
scroll to position [511, 1]
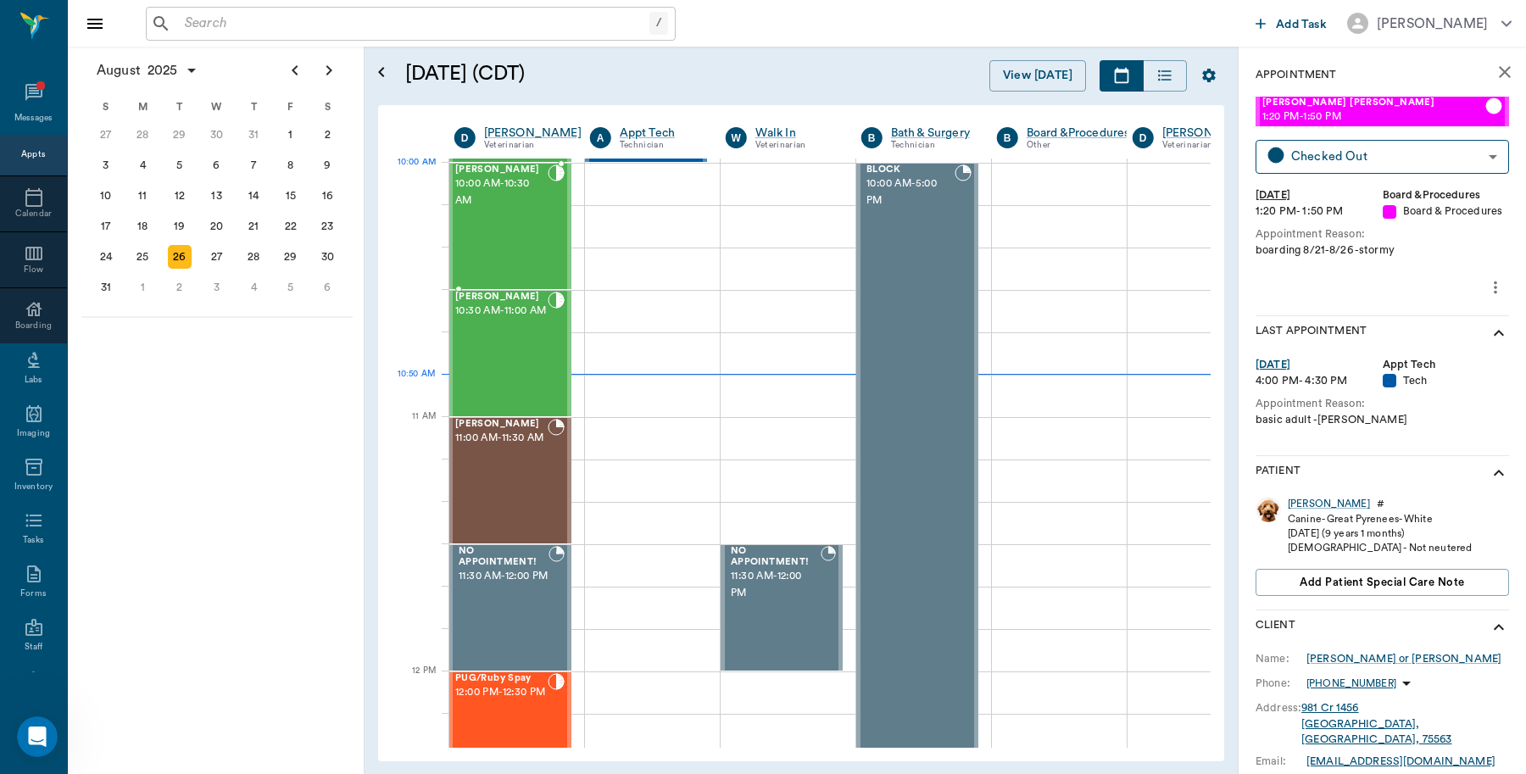
click at [477, 200] on span "10:00 AM - 10:30 AM" at bounding box center [501, 192] width 92 height 34
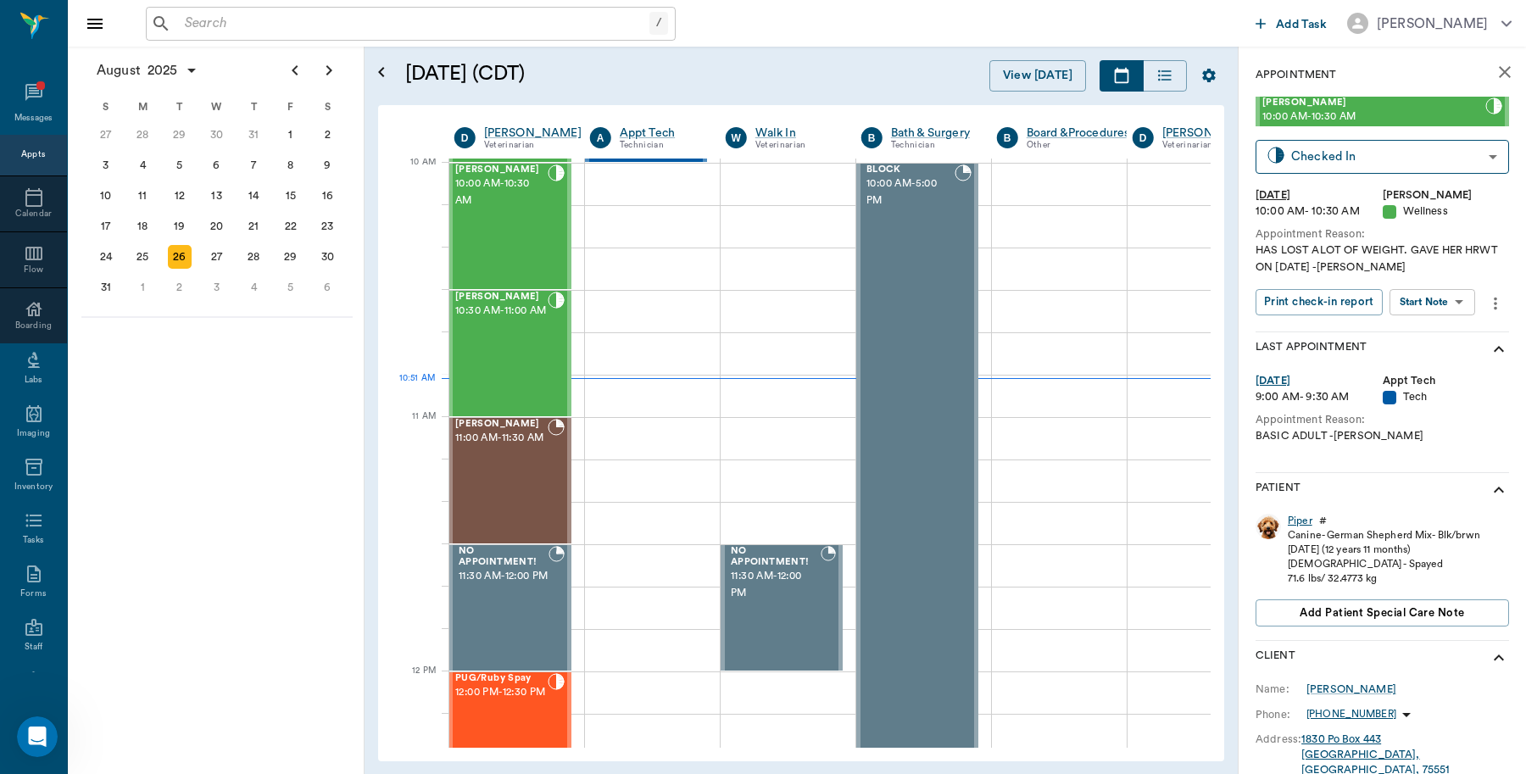
click at [1292, 519] on div "Piper" at bounding box center [1299, 521] width 25 height 14
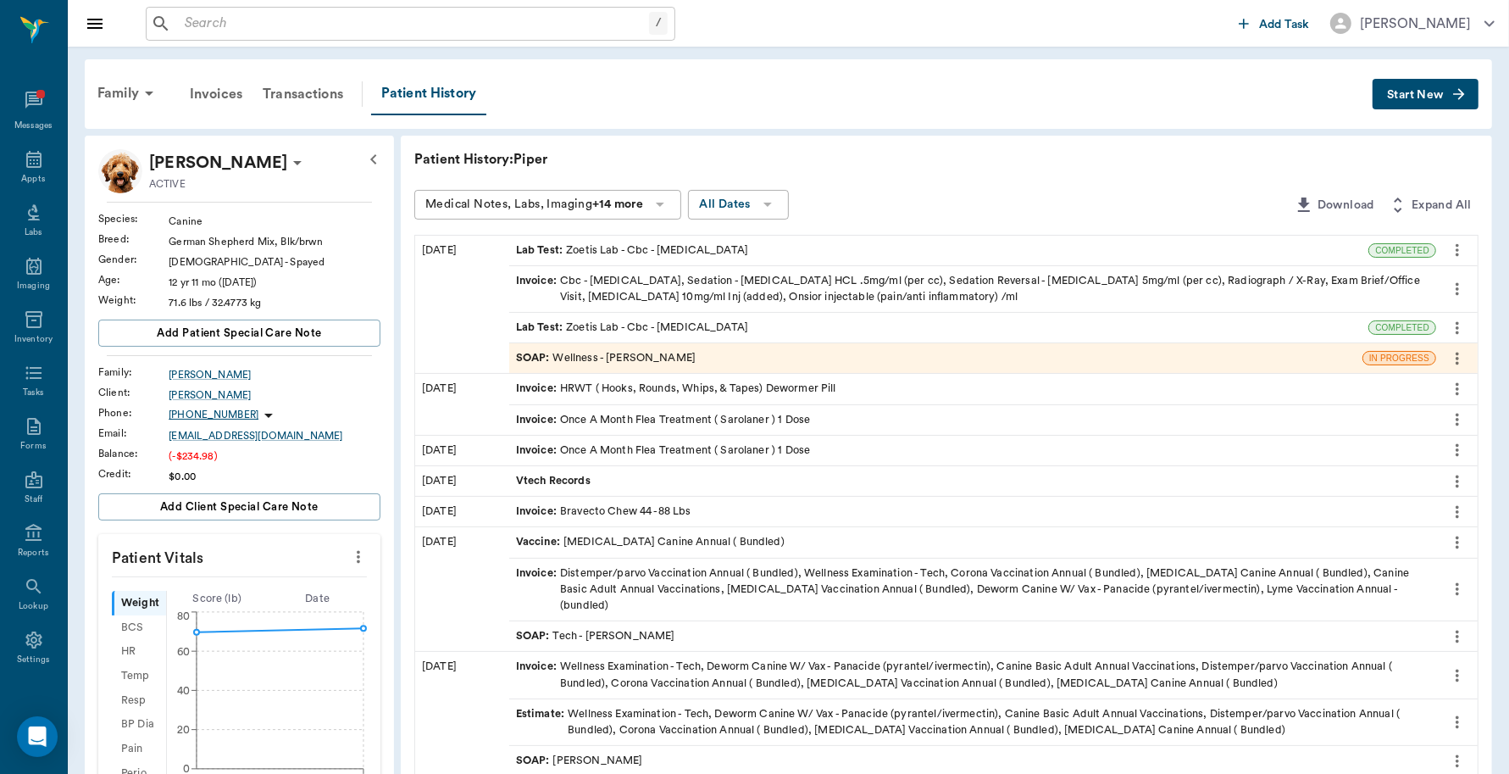
click at [570, 278] on div "Invoice : Cbc - [MEDICAL_DATA], Sedation - [MEDICAL_DATA] HCL .5mg/ml (per cc),…" at bounding box center [973, 289] width 914 height 32
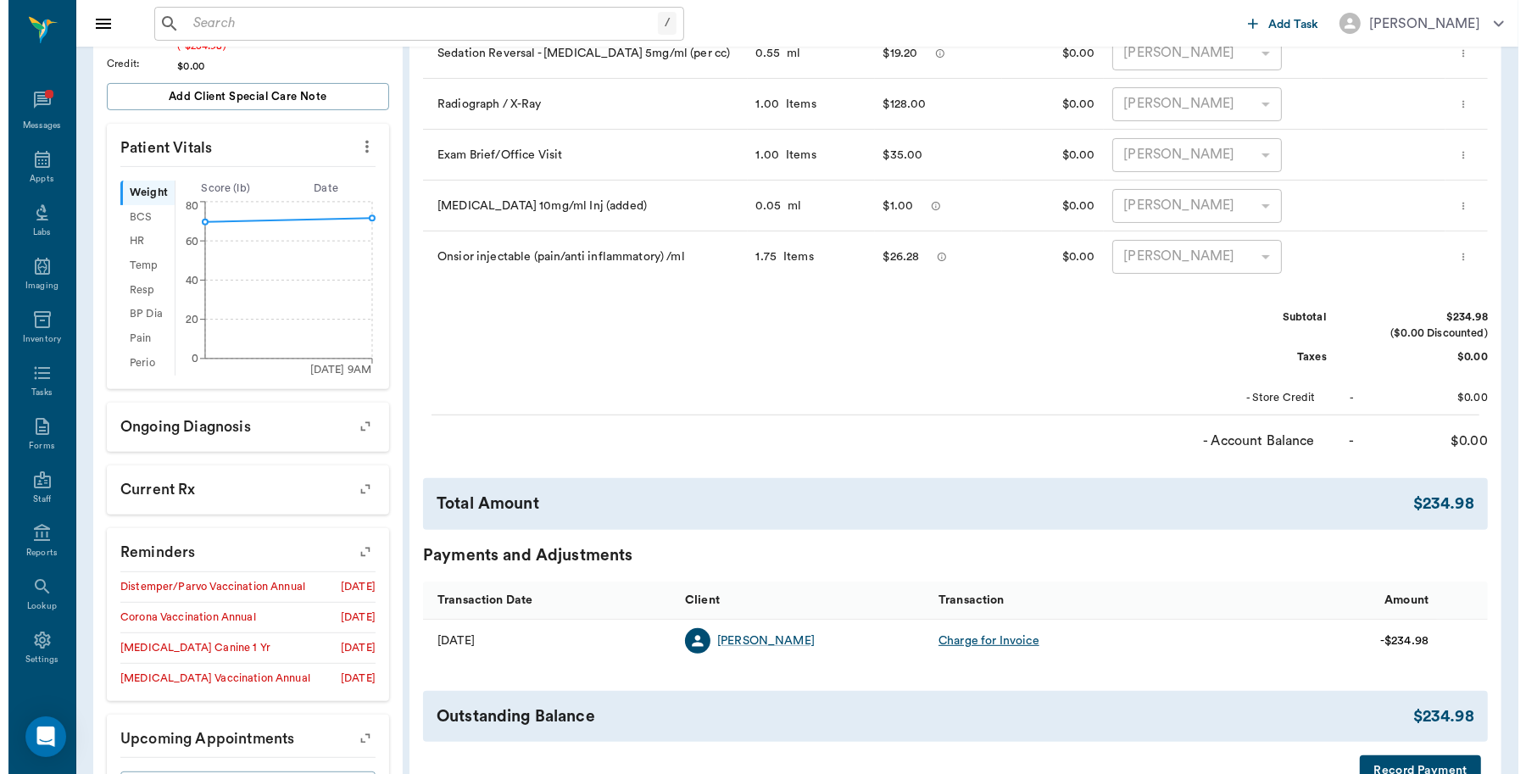
scroll to position [514, 0]
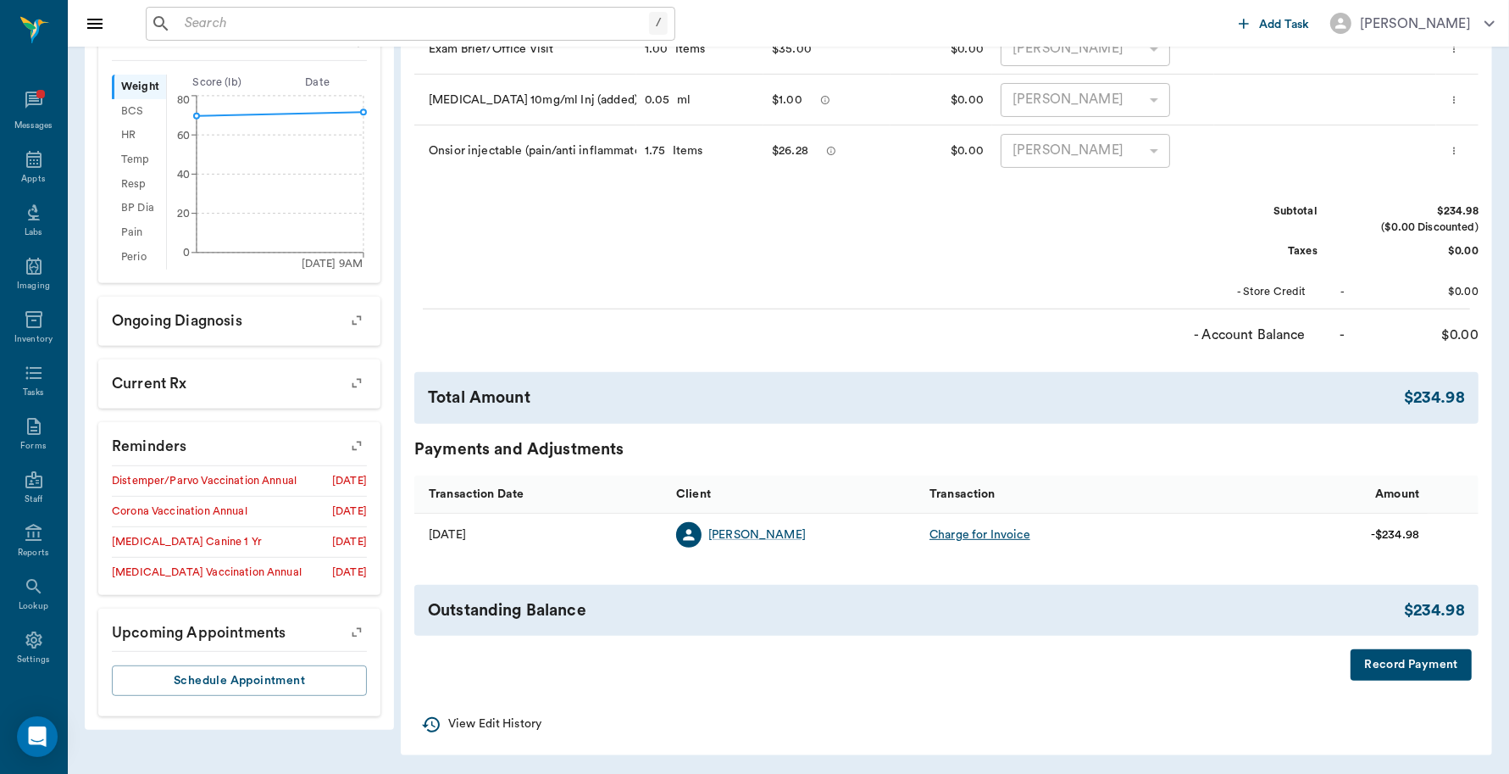
click at [1376, 663] on button "Record Payment" at bounding box center [1411, 664] width 121 height 31
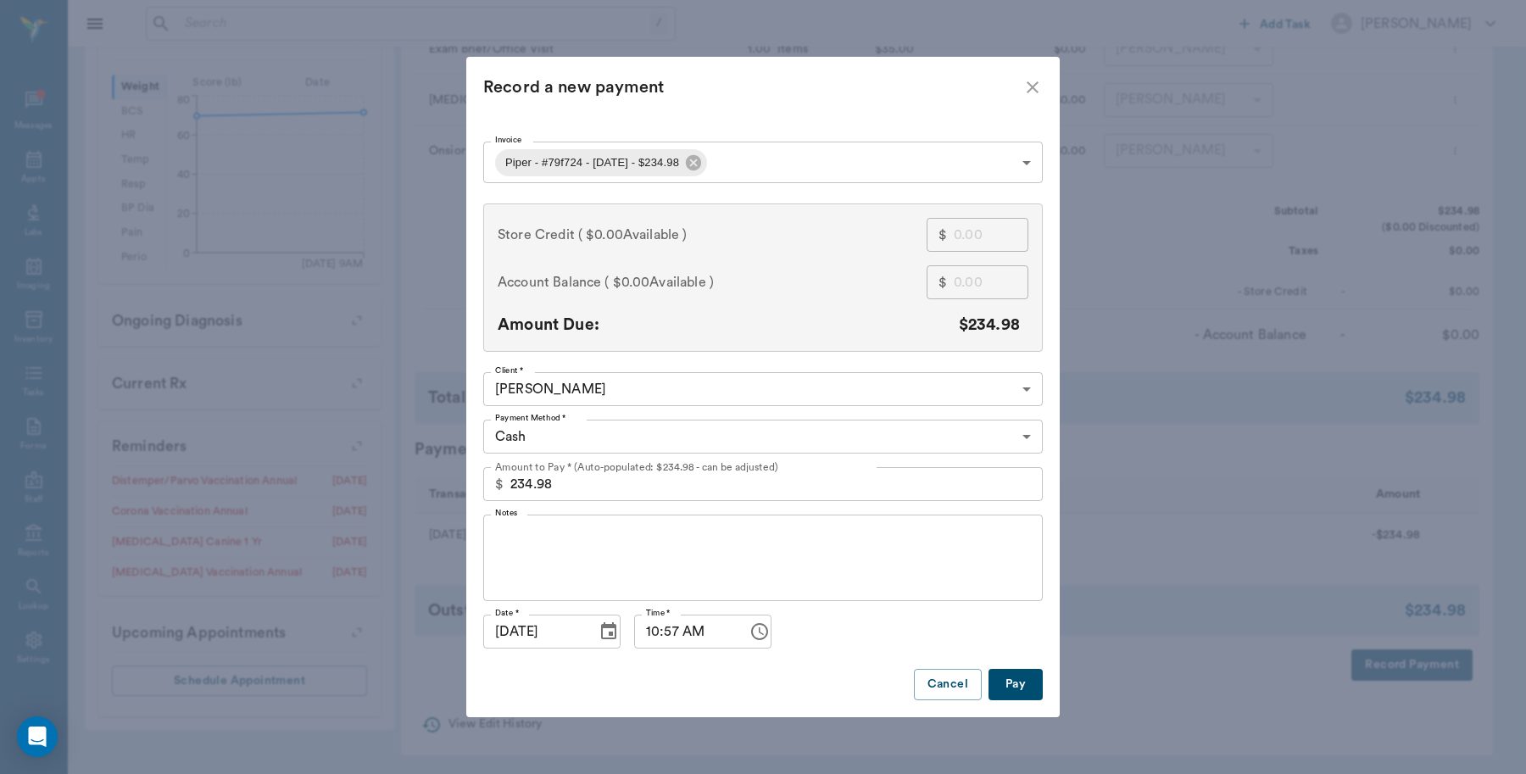
click at [647, 432] on body "/ ​ Add Task [PERSON_NAME] Nectar Messages Appts Labs Imaging Inventory Tasks F…" at bounding box center [763, 130] width 1526 height 1289
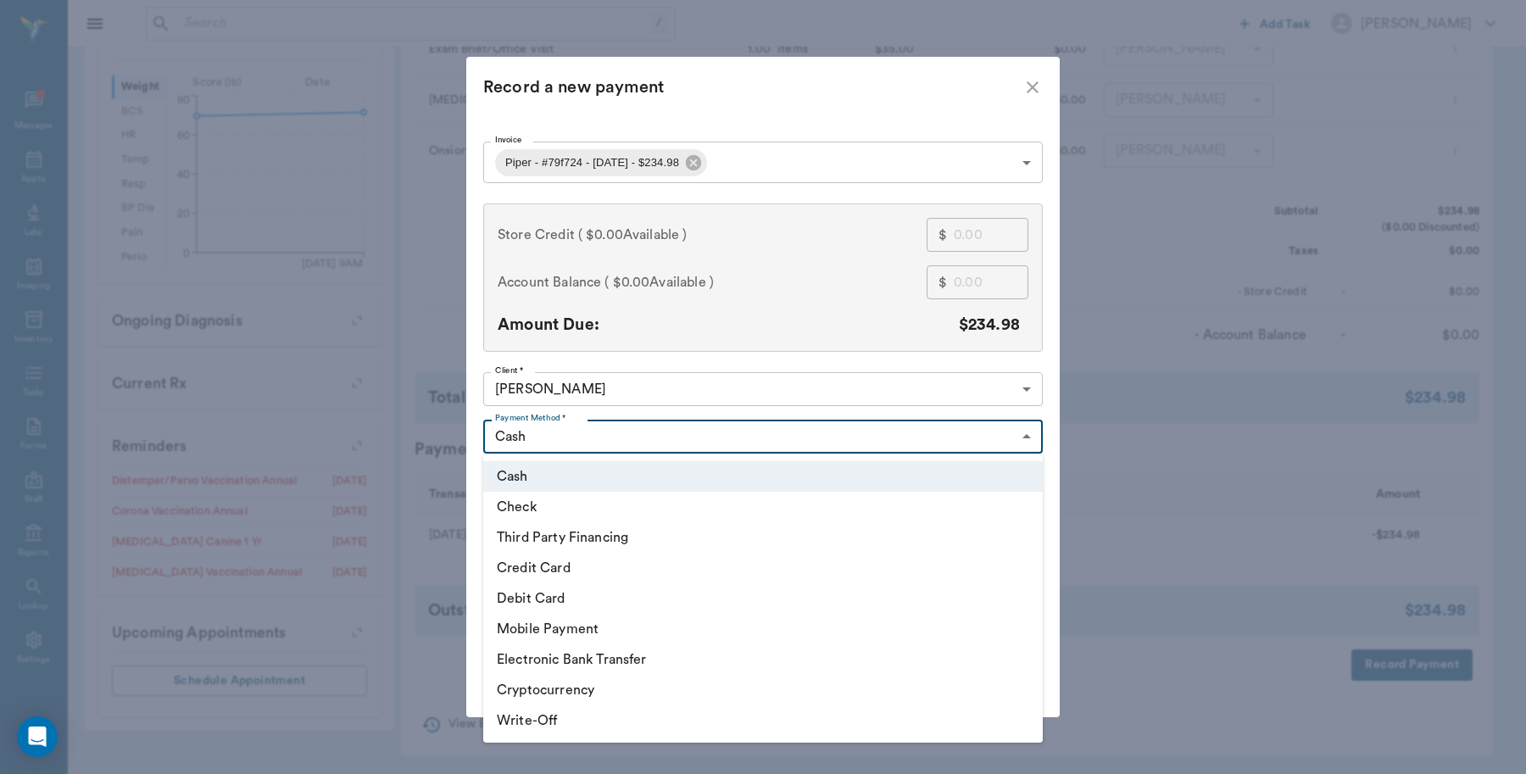
click at [557, 531] on li "Third Party Financing" at bounding box center [762, 537] width 559 height 31
type input "CREDIT"
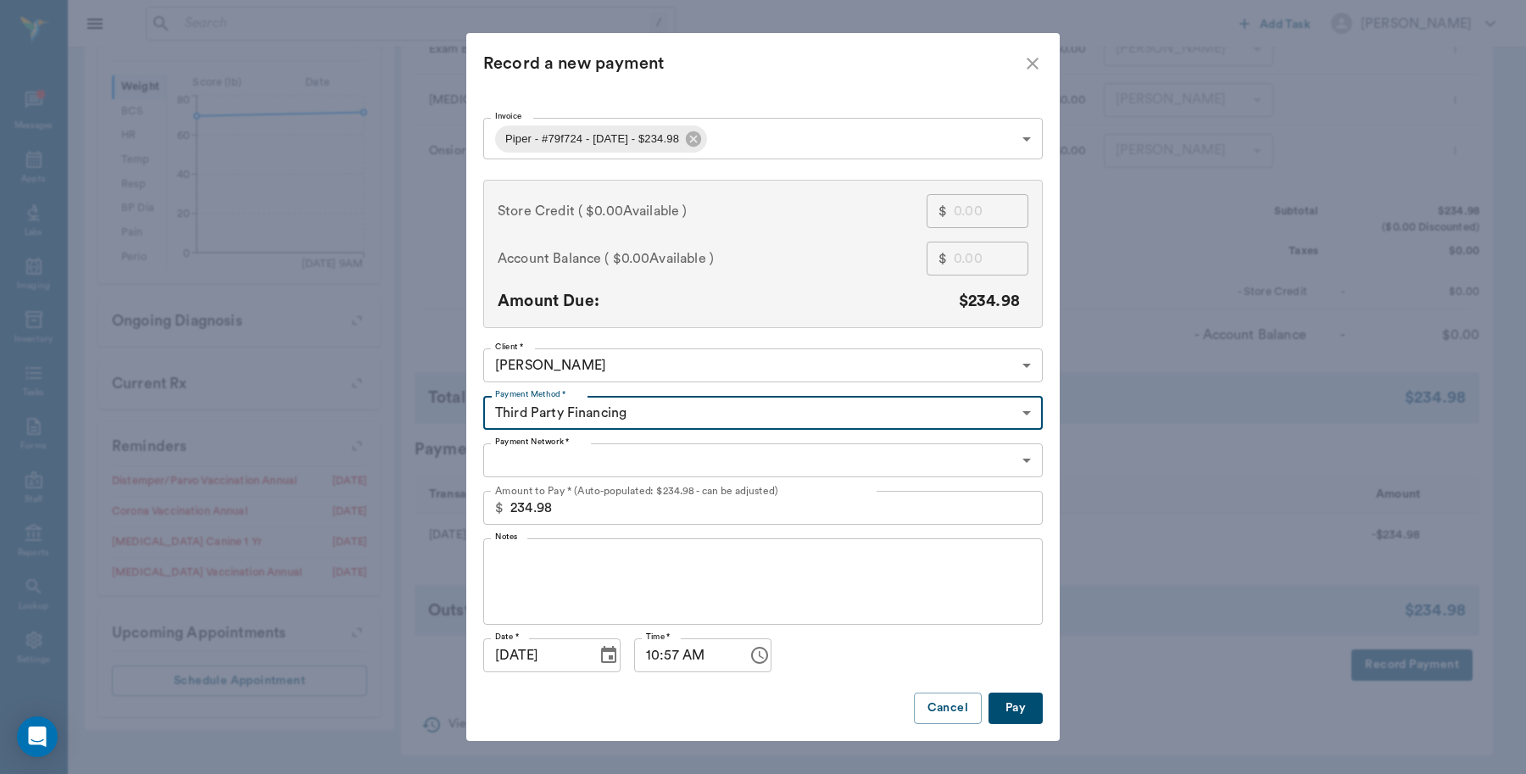
click at [636, 451] on body "/ ​ Add Task [PERSON_NAME] Nectar Messages Appts Labs Imaging Inventory Tasks F…" at bounding box center [763, 130] width 1526 height 1289
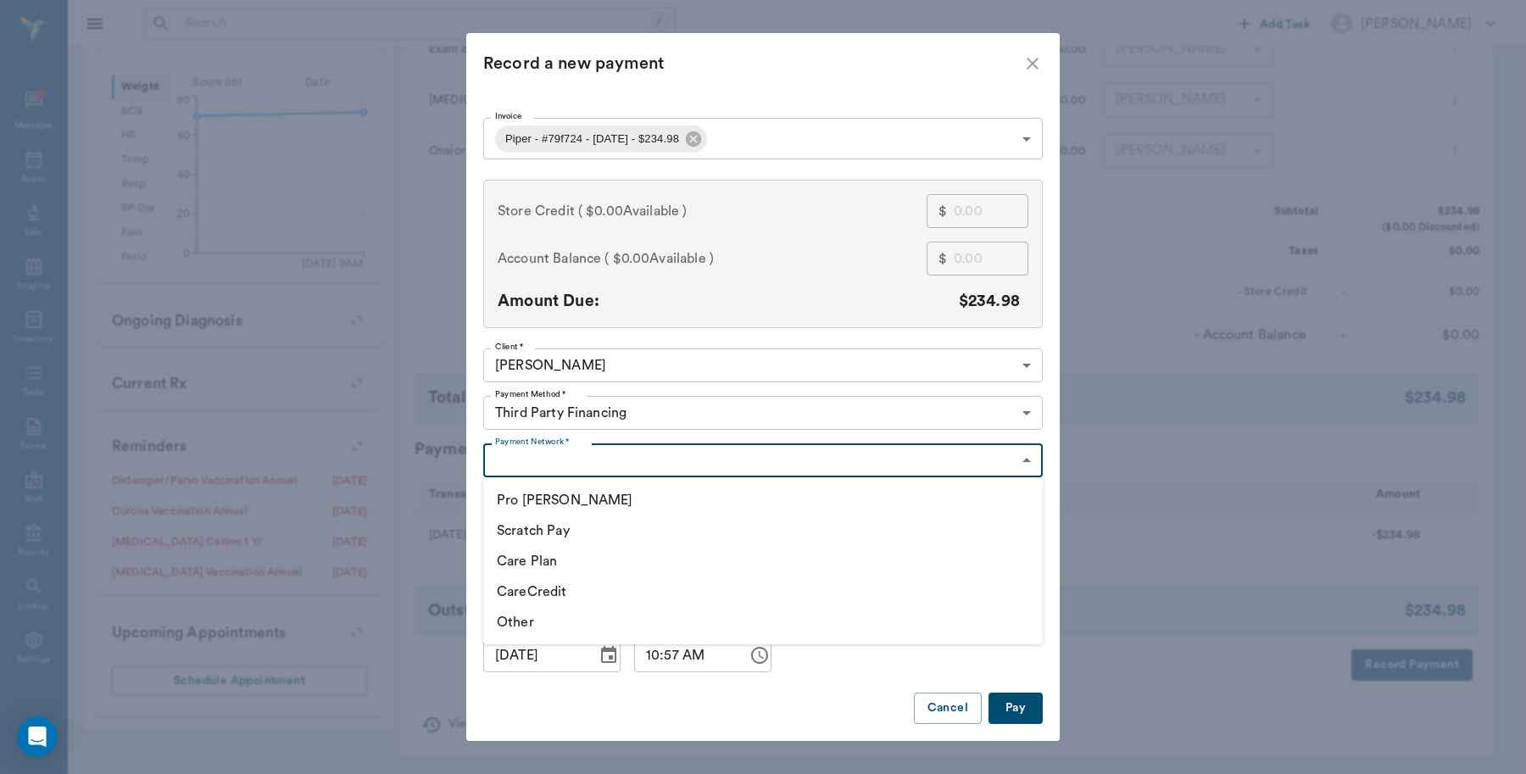
click at [552, 593] on li "CareCredit" at bounding box center [762, 591] width 559 height 31
type input "CARE_CREDIT"
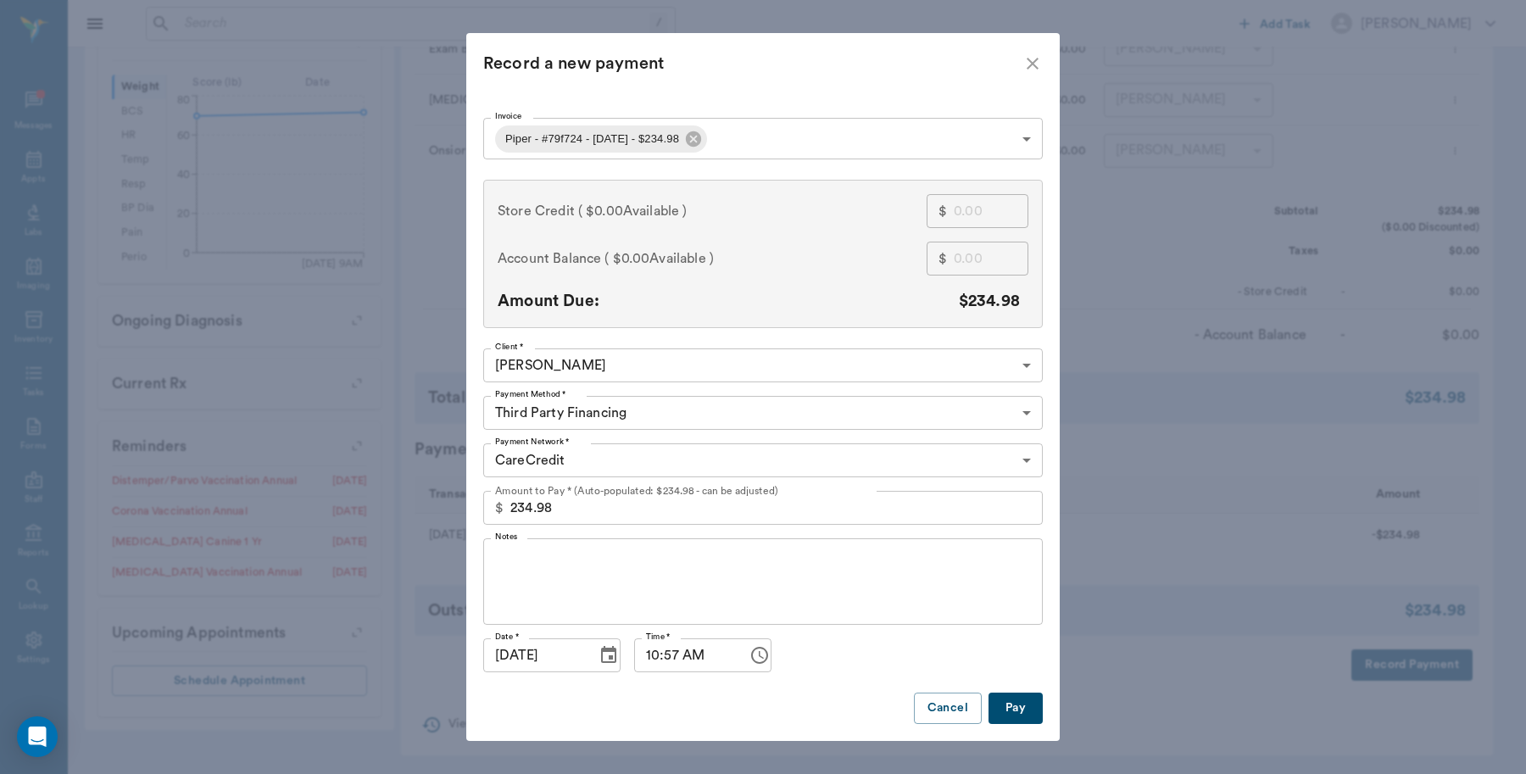
click at [1013, 710] on button "Pay" at bounding box center [1015, 707] width 54 height 31
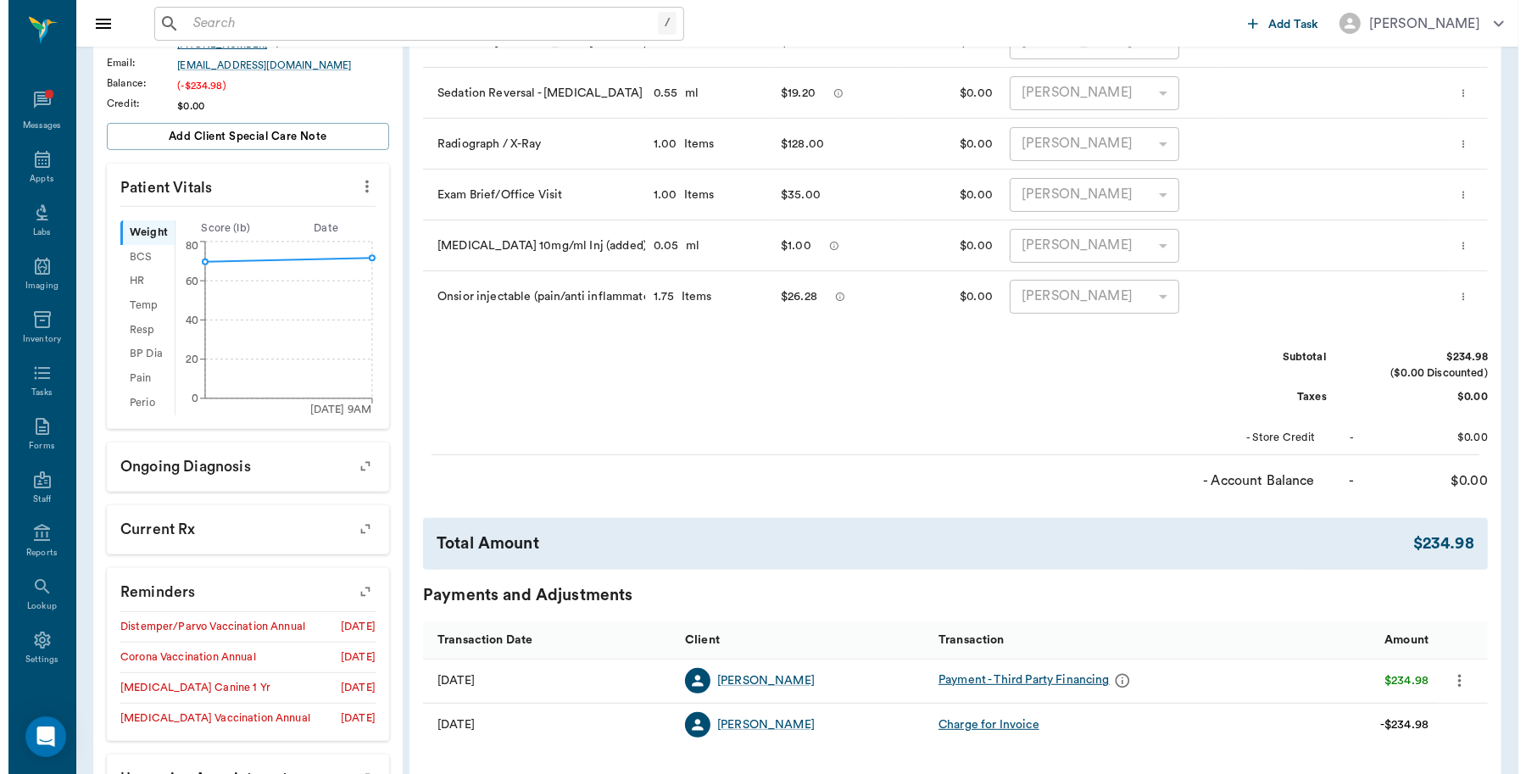
scroll to position [0, 0]
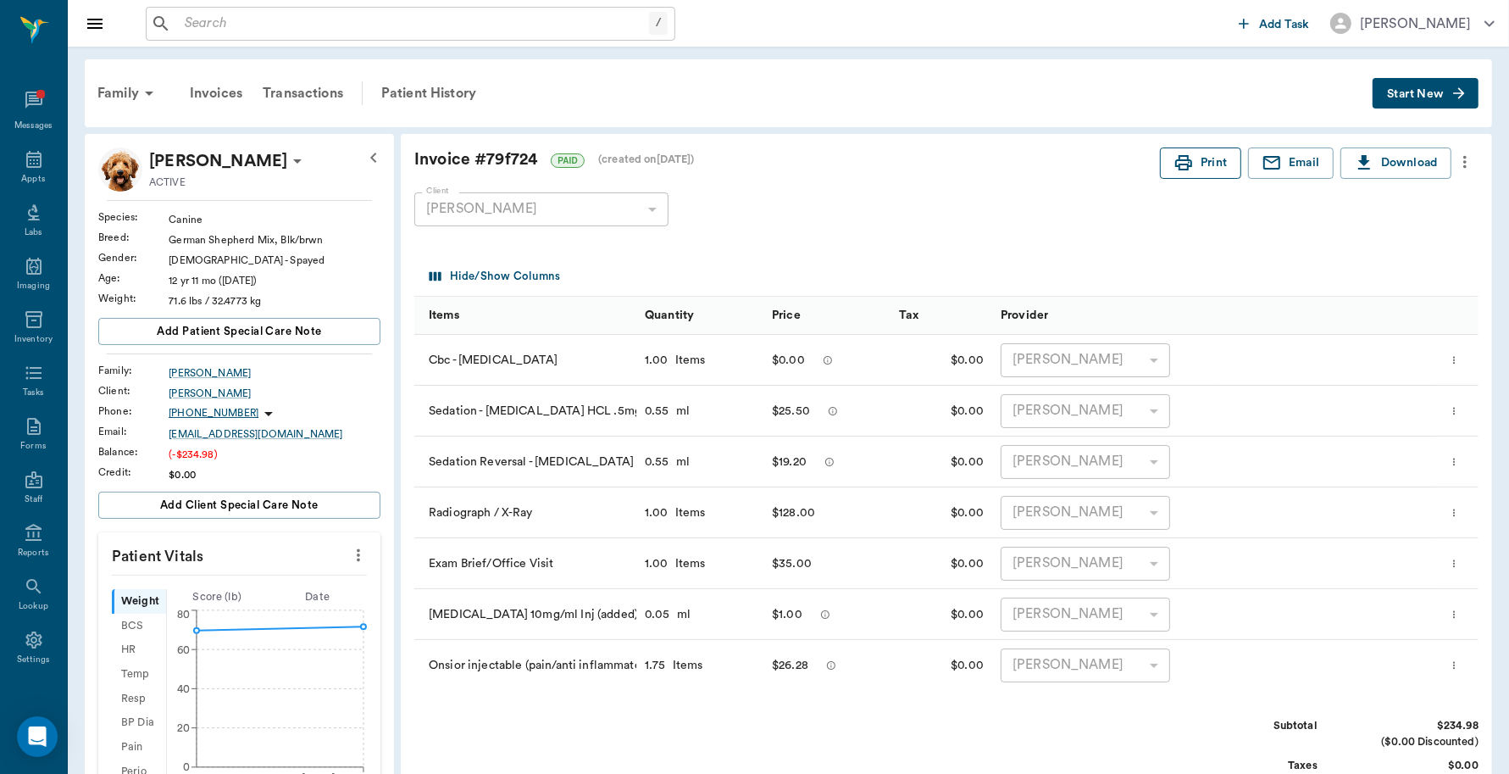
click at [1214, 170] on button "Print" at bounding box center [1200, 162] width 81 height 31
click at [24, 176] on div "Appts" at bounding box center [33, 179] width 24 height 13
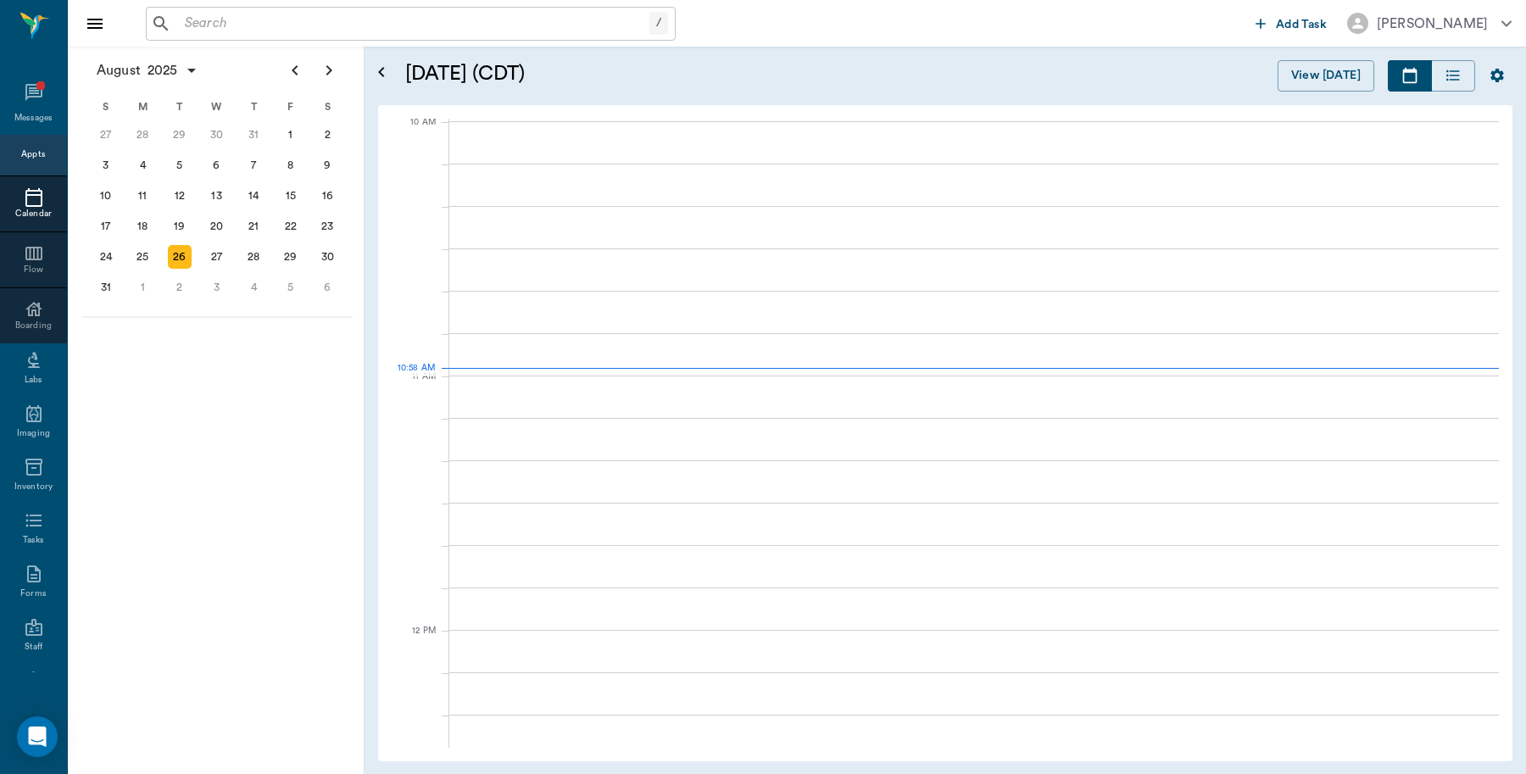
scroll to position [511, 0]
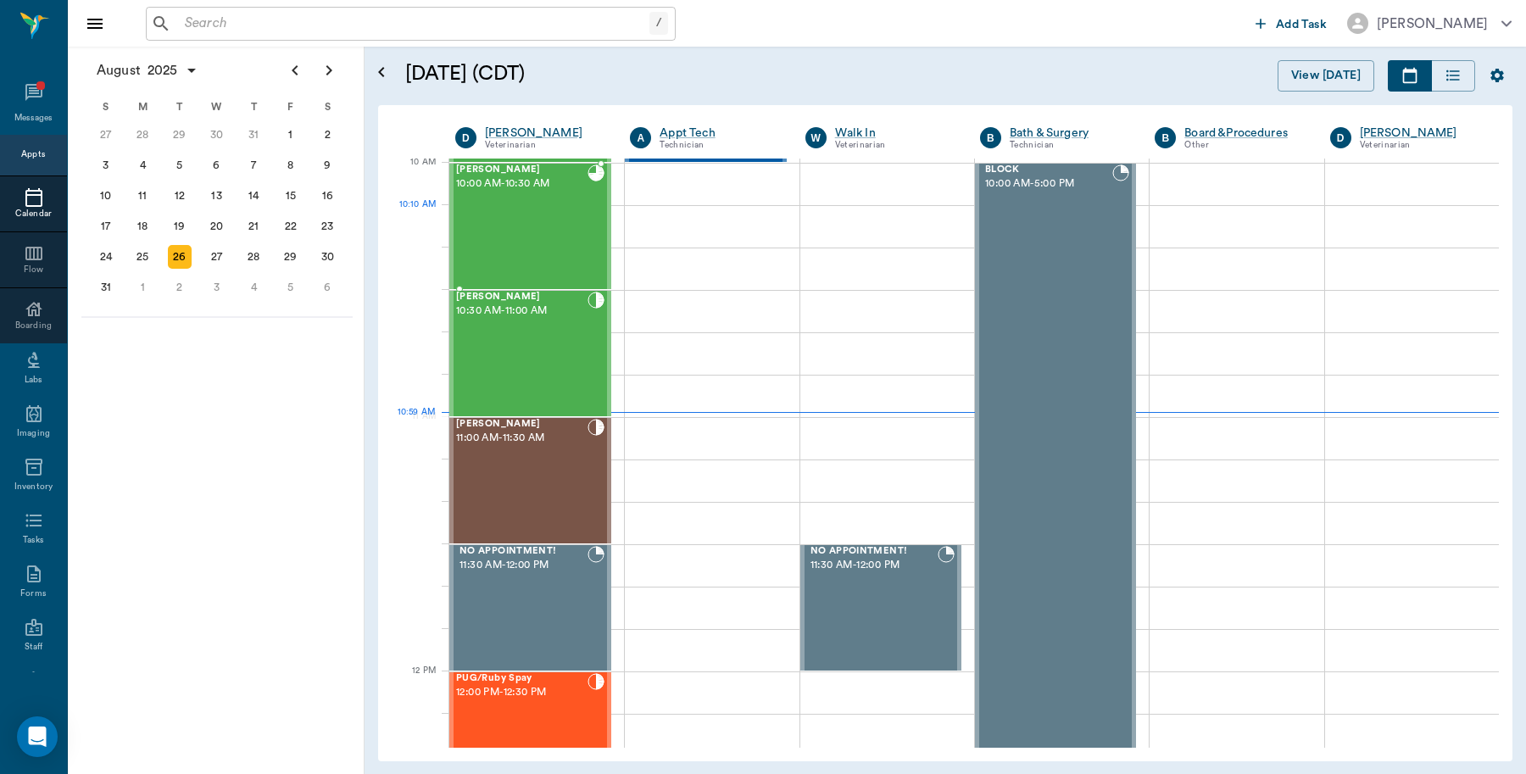
click at [532, 220] on div "Piper Thomas 10:00 AM - 10:30 AM" at bounding box center [521, 226] width 131 height 124
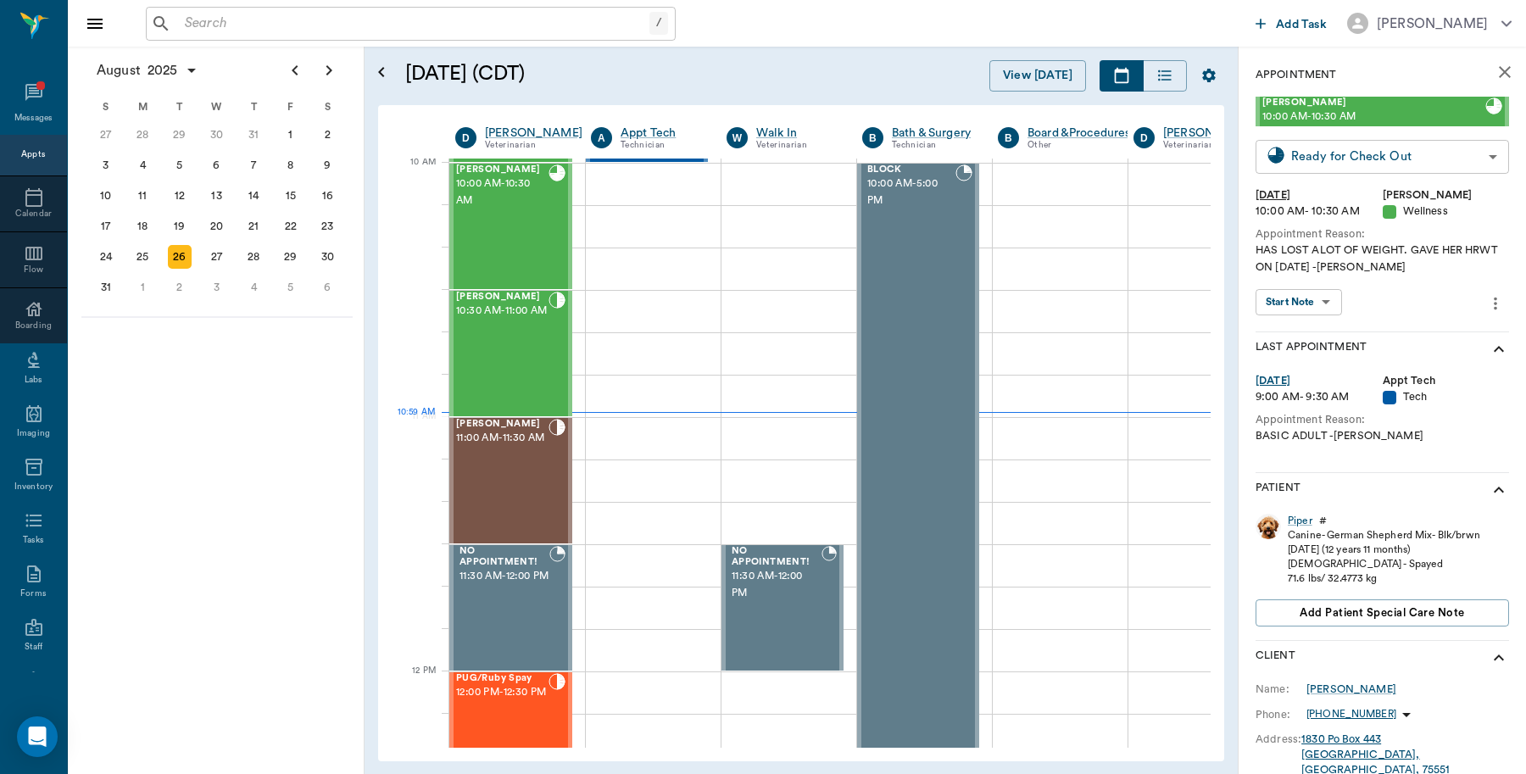
click at [1337, 148] on body "/ ​ Add Task Dr. Bert Ellsworth Nectar Messages Appts Calendar Flow Boarding La…" at bounding box center [763, 387] width 1526 height 774
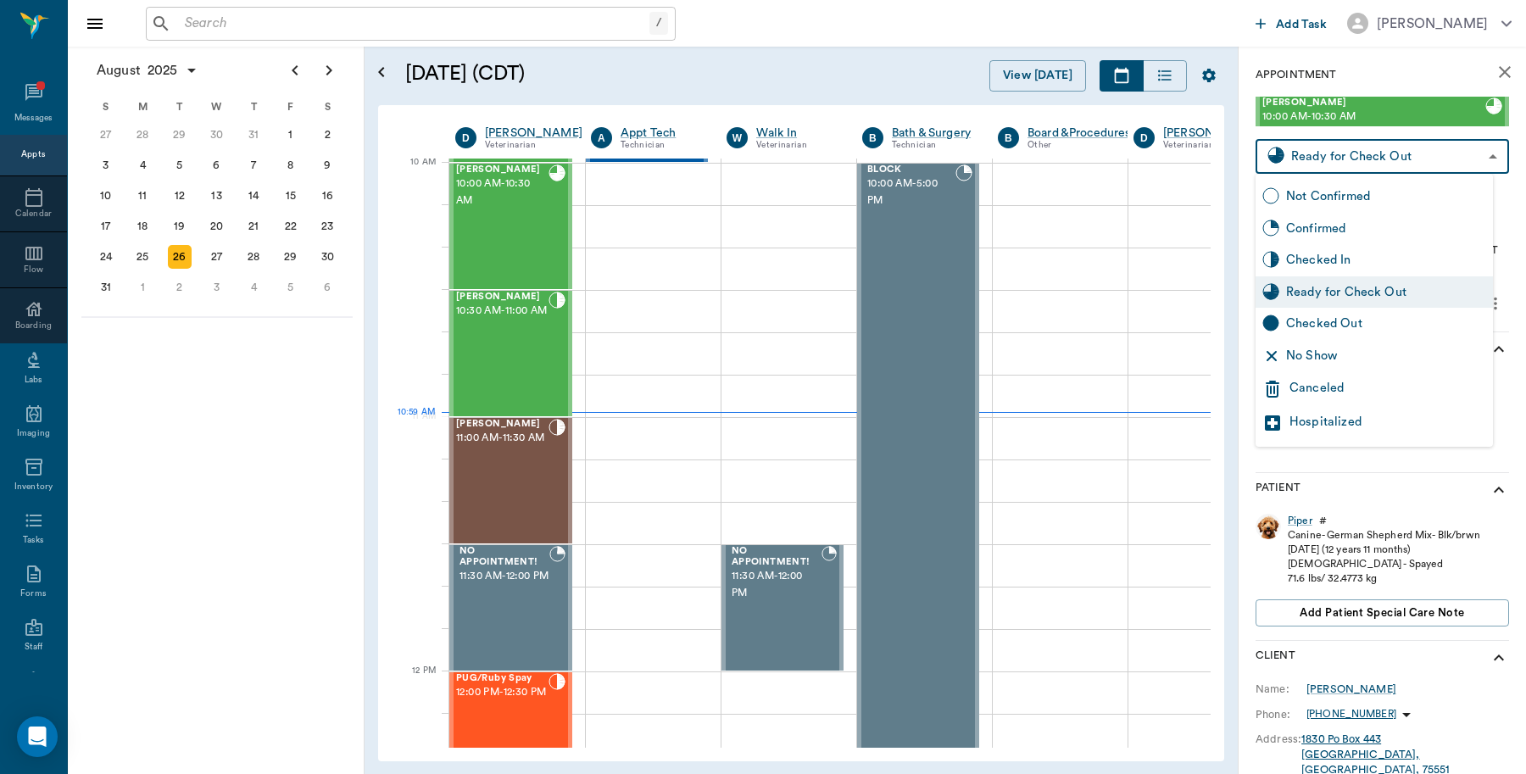
click at [1303, 323] on div "Checked Out" at bounding box center [1386, 323] width 200 height 19
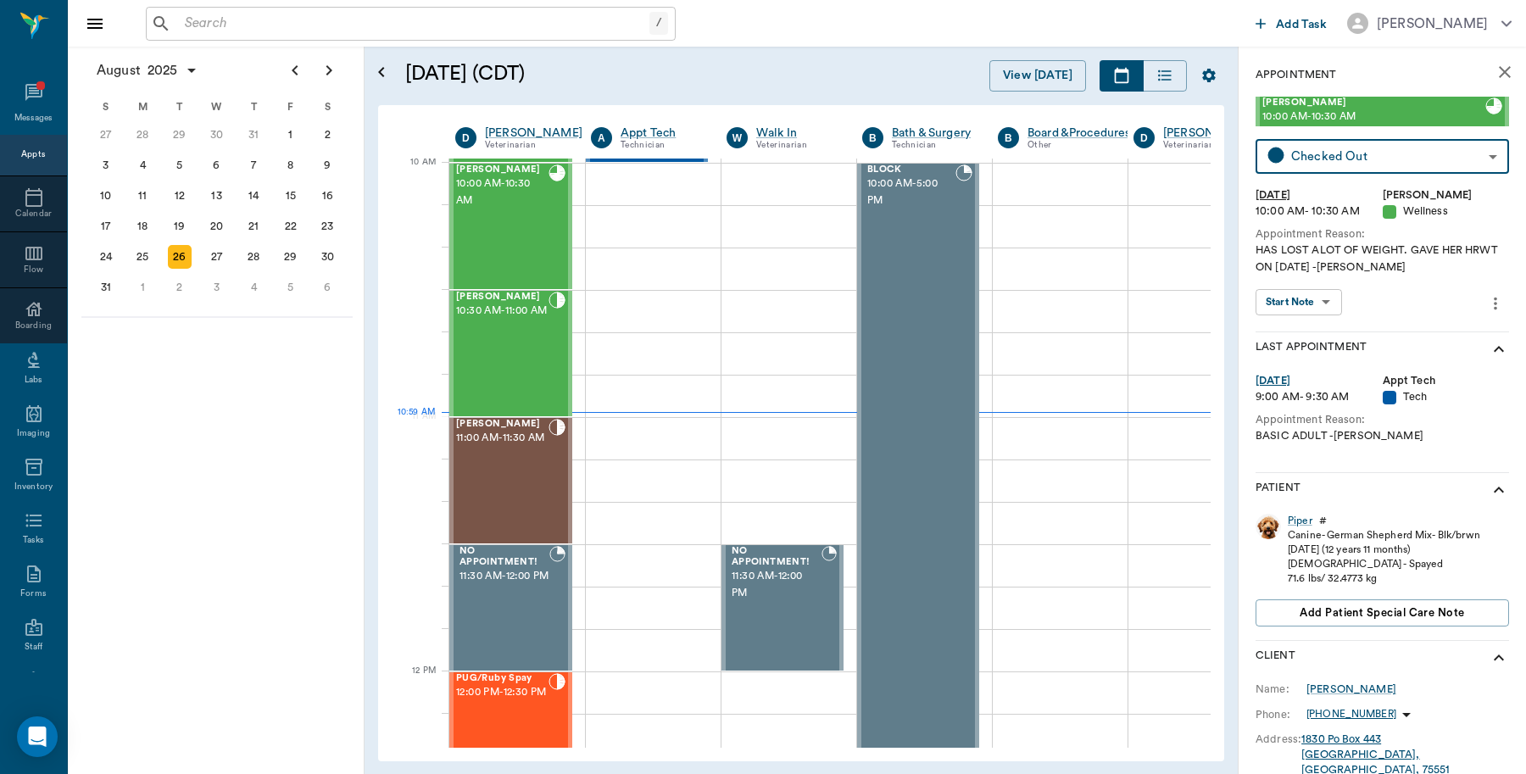
type input "CHECKED_OUT"
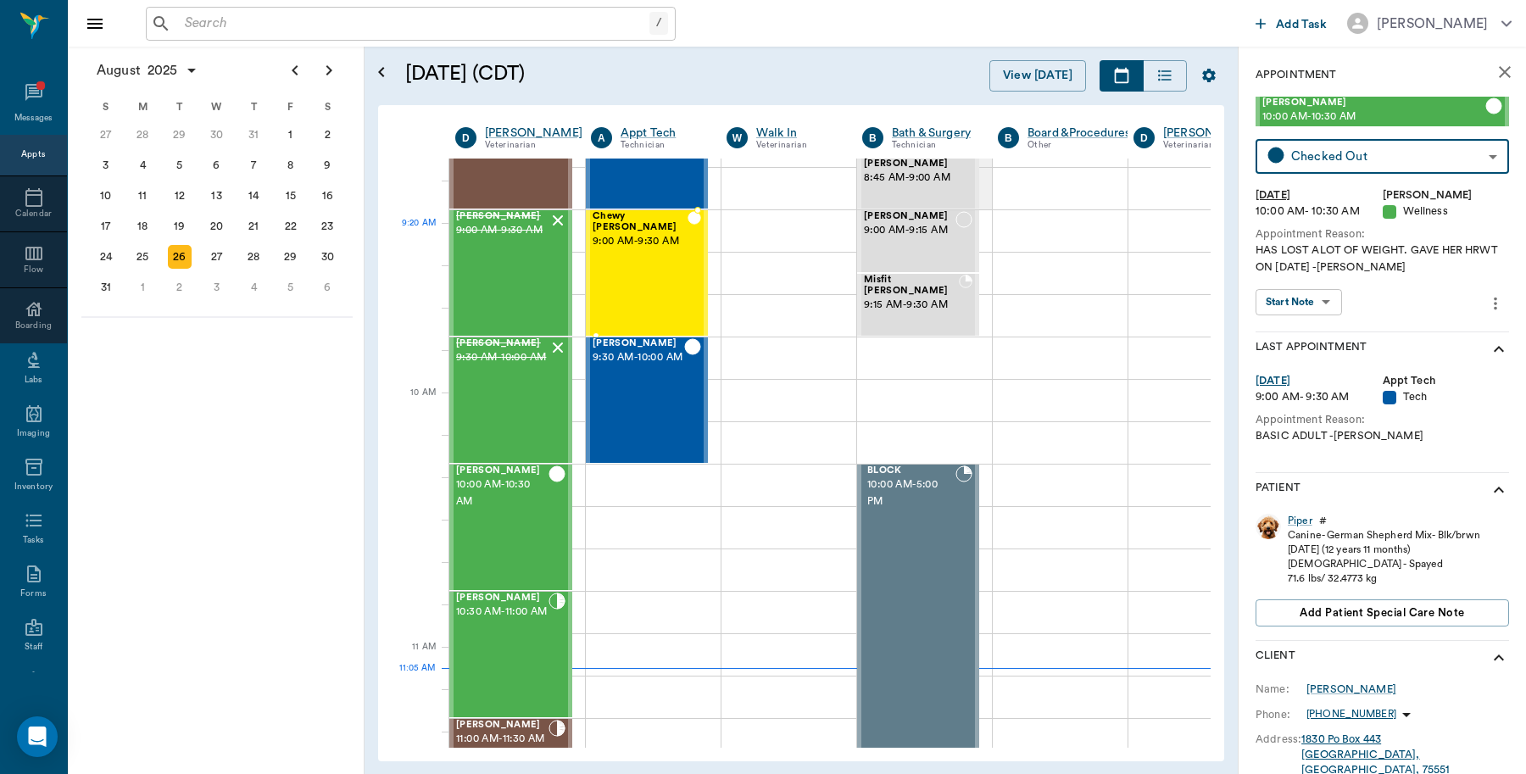
scroll to position [193, 0]
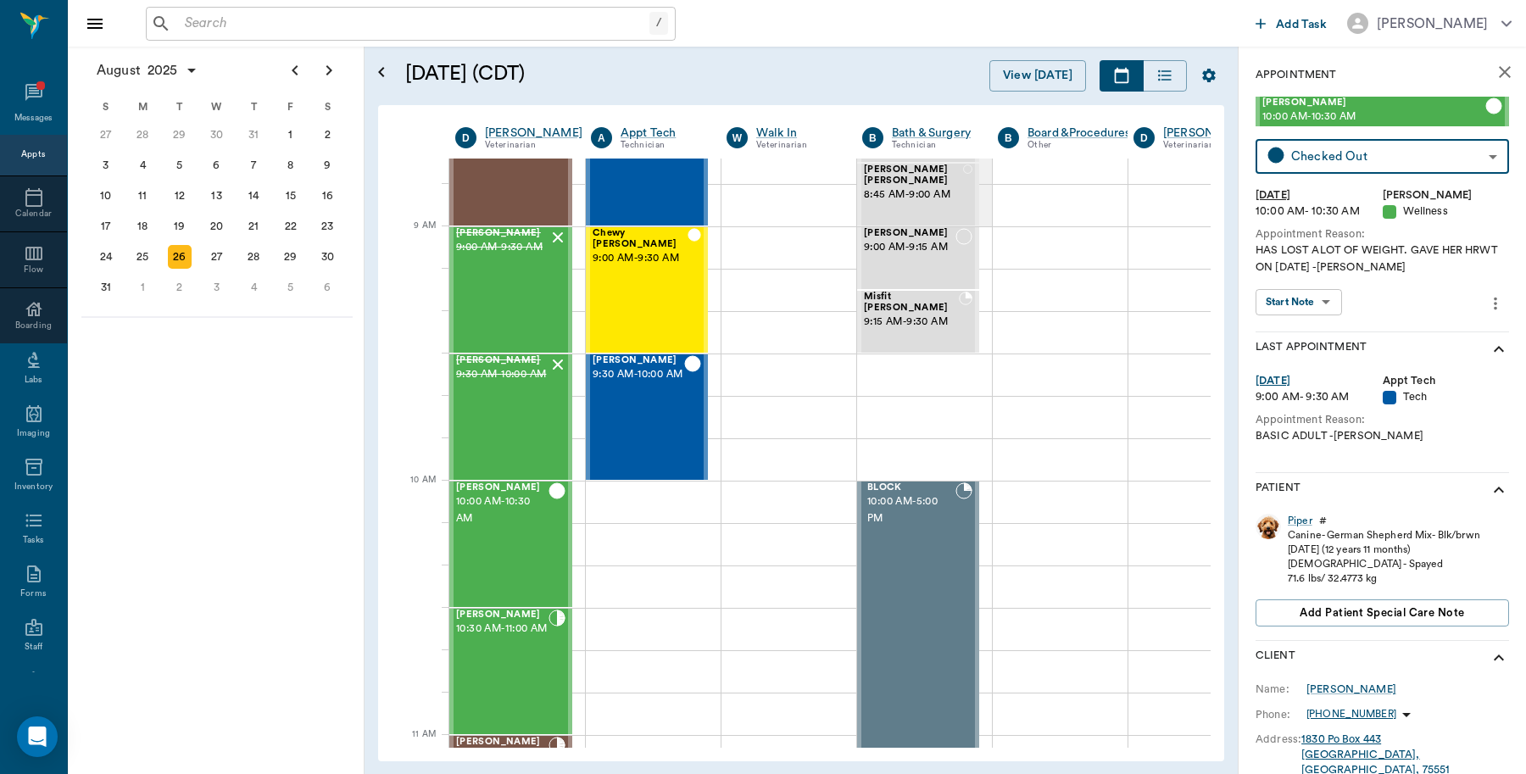
drag, startPoint x: 230, startPoint y: 35, endPoint x: 237, endPoint y: 26, distance: 11.4
click at [230, 35] on input "text" at bounding box center [413, 24] width 471 height 24
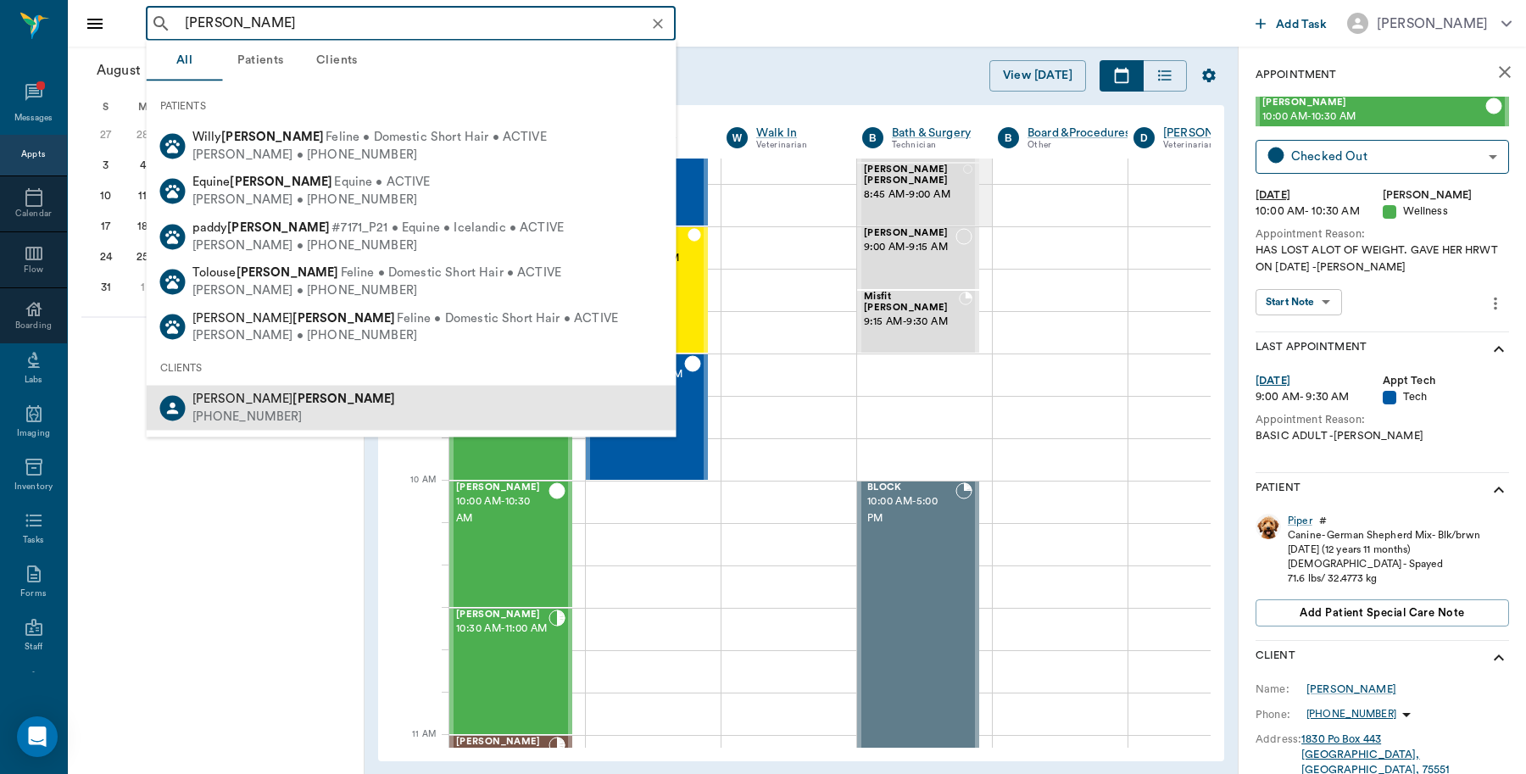
click at [281, 408] on div "(903) 650-7625" at bounding box center [293, 417] width 203 height 18
type input "yarman"
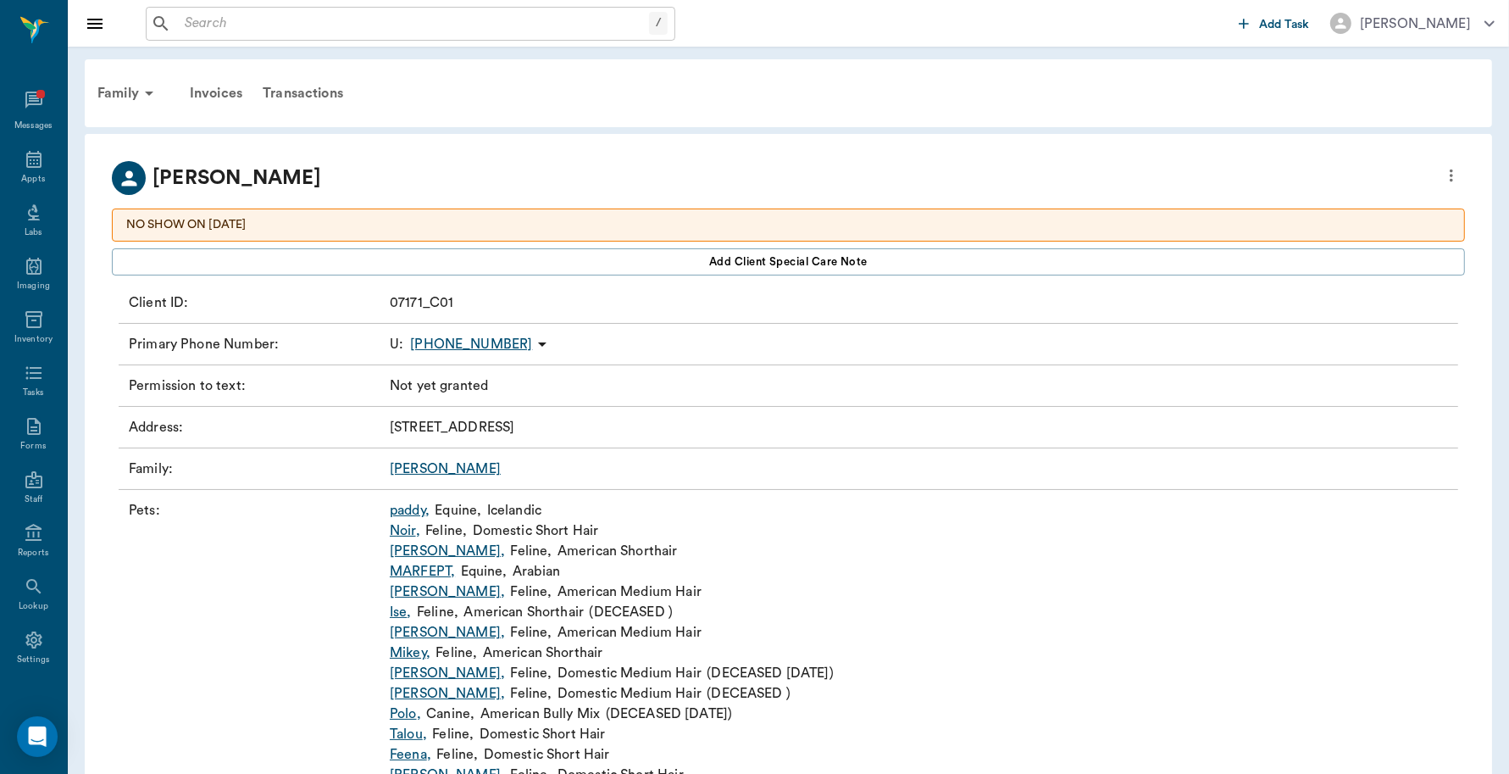
click at [416, 509] on link "paddy ," at bounding box center [410, 510] width 40 height 20
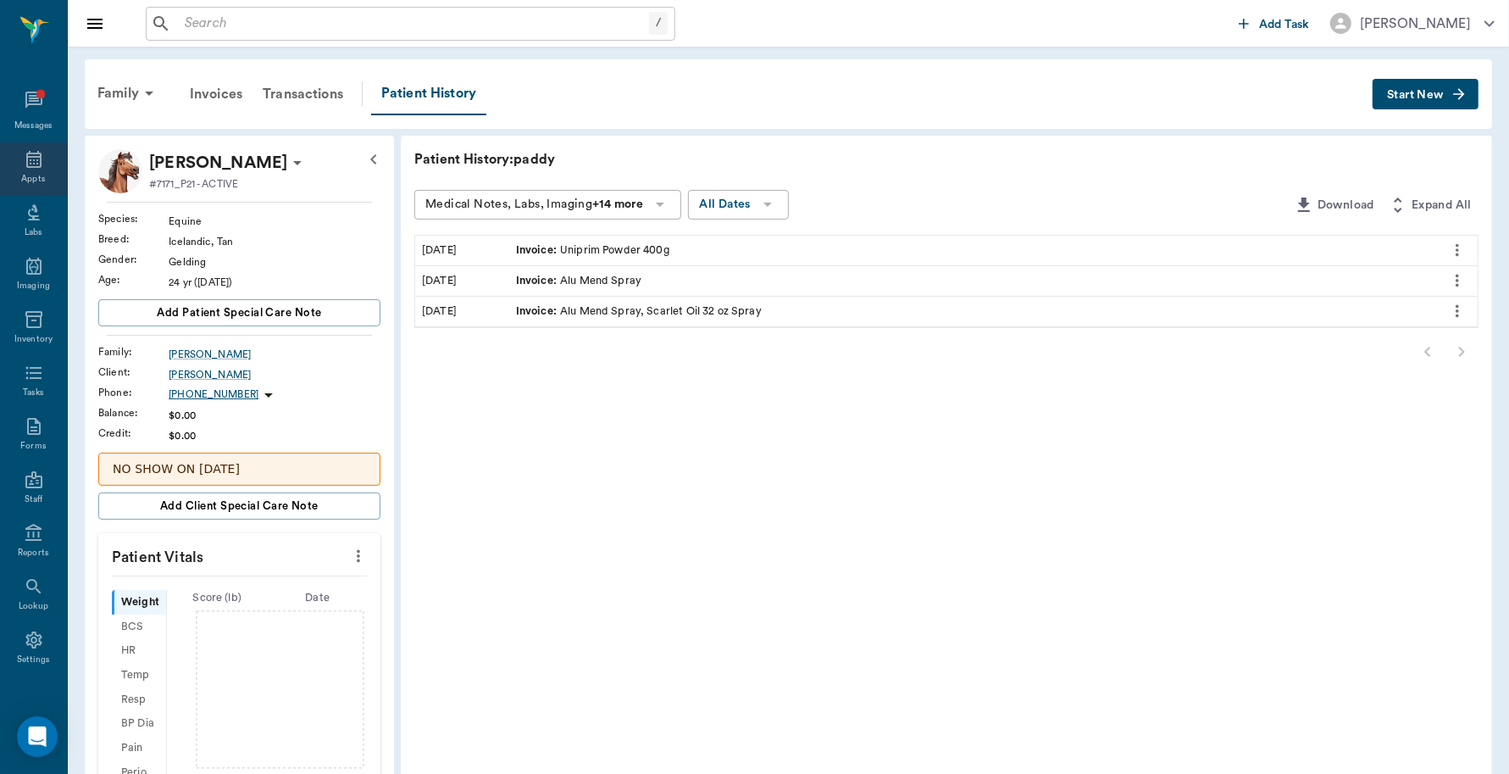
click at [34, 174] on div "Appts" at bounding box center [33, 179] width 24 height 13
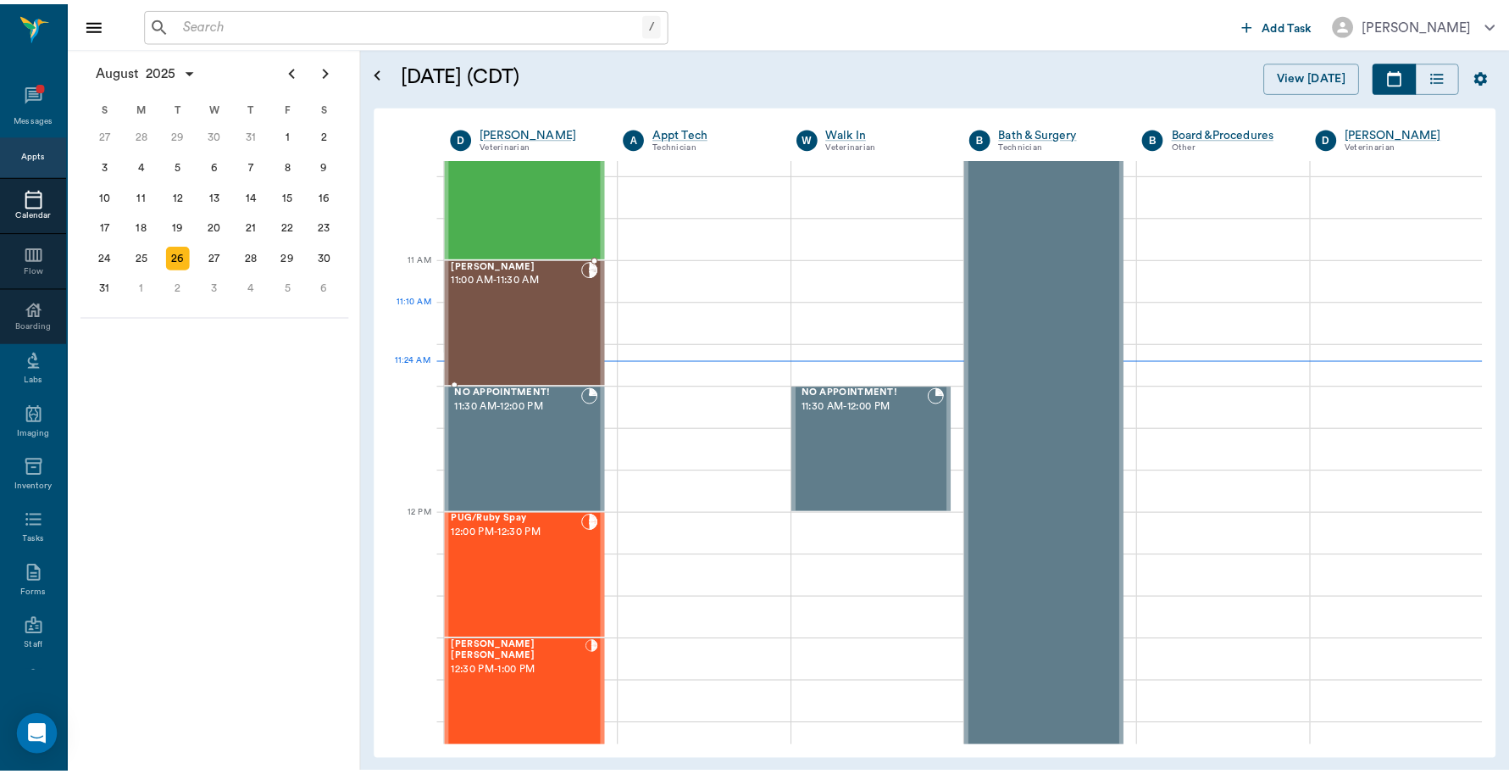
scroll to position [553, 0]
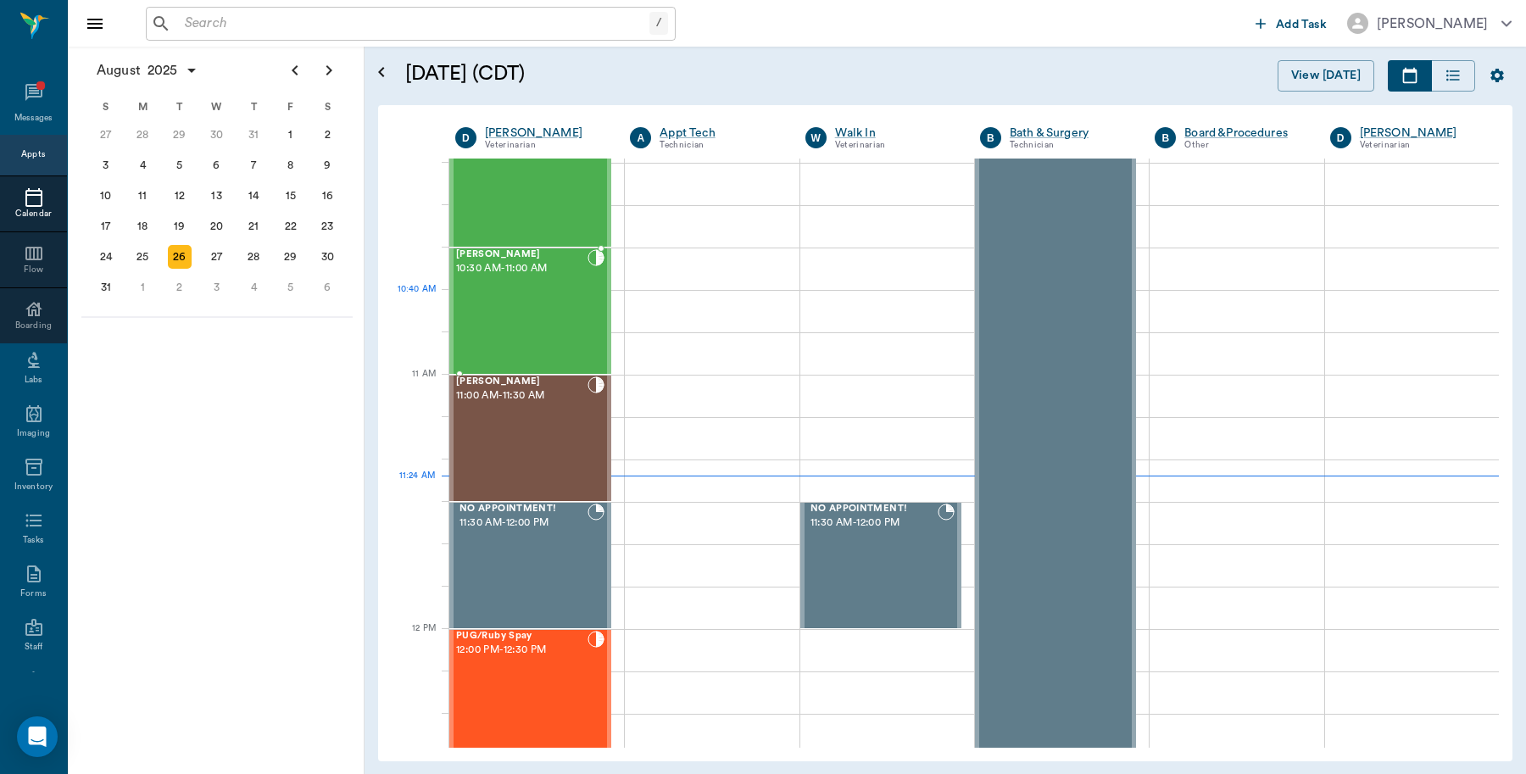
click at [520, 312] on div "Max Owens 10:30 AM - 11:00 AM" at bounding box center [521, 311] width 131 height 124
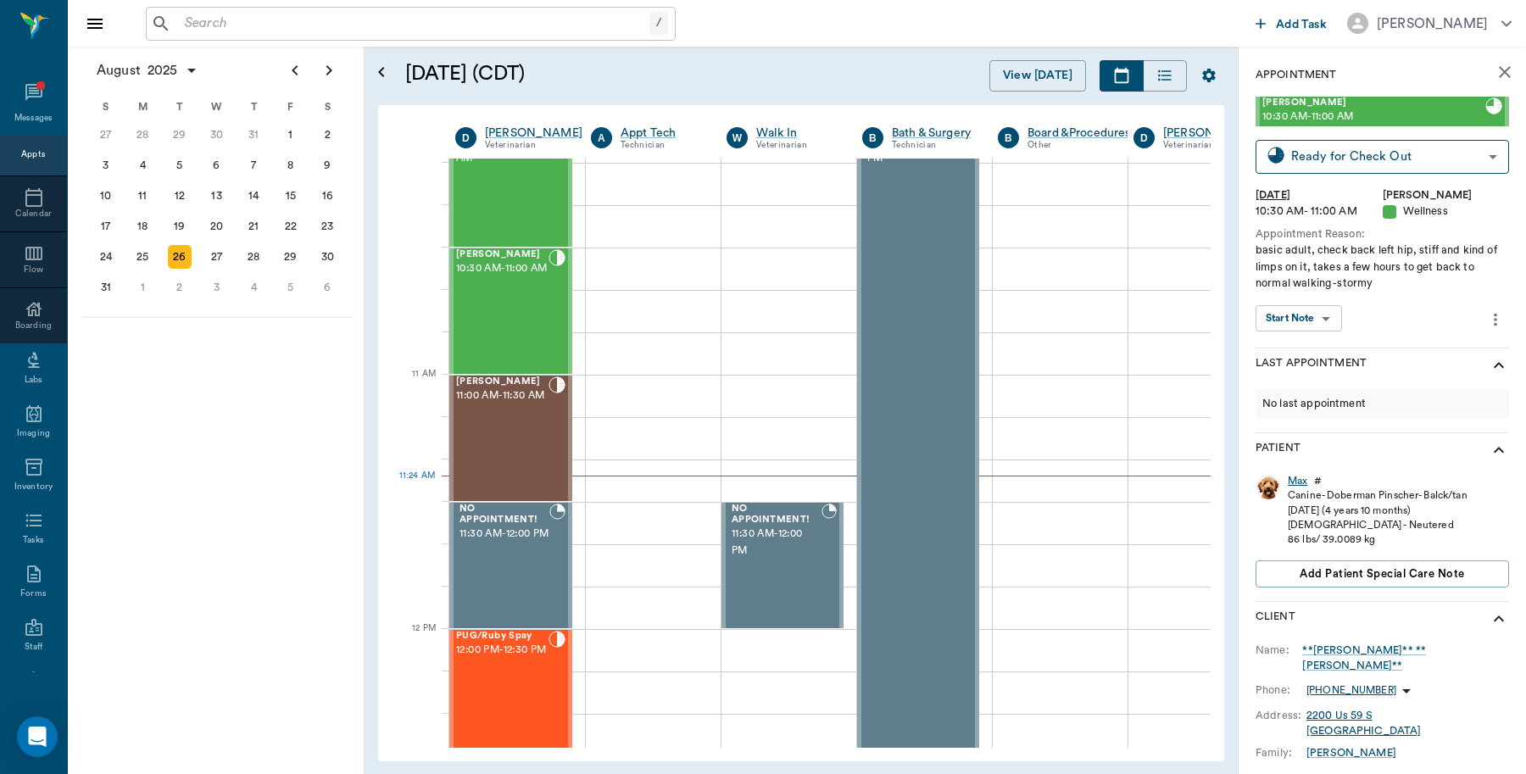
click at [1294, 481] on div "Max" at bounding box center [1296, 481] width 19 height 14
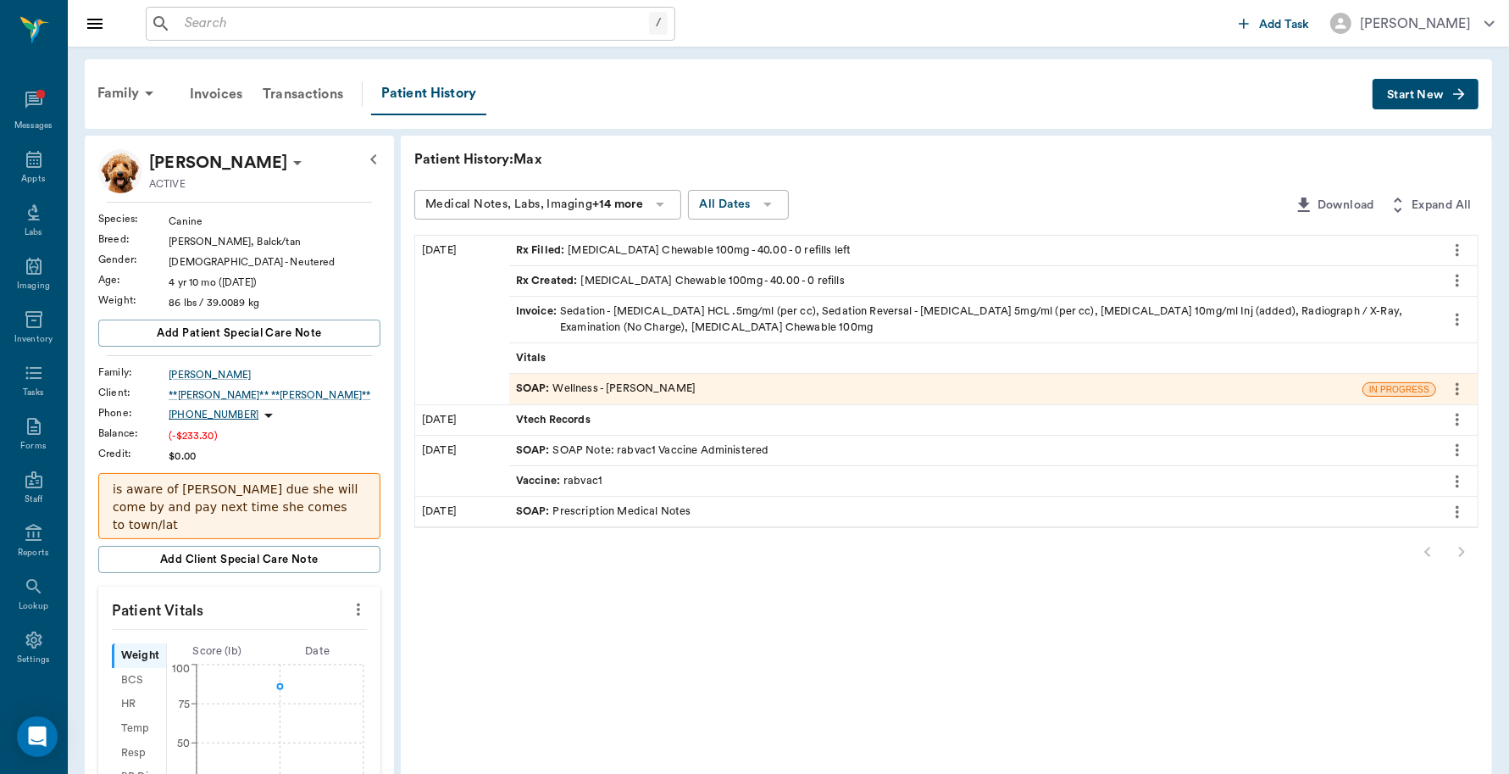
click at [1456, 318] on icon "more" at bounding box center [1457, 319] width 19 height 20
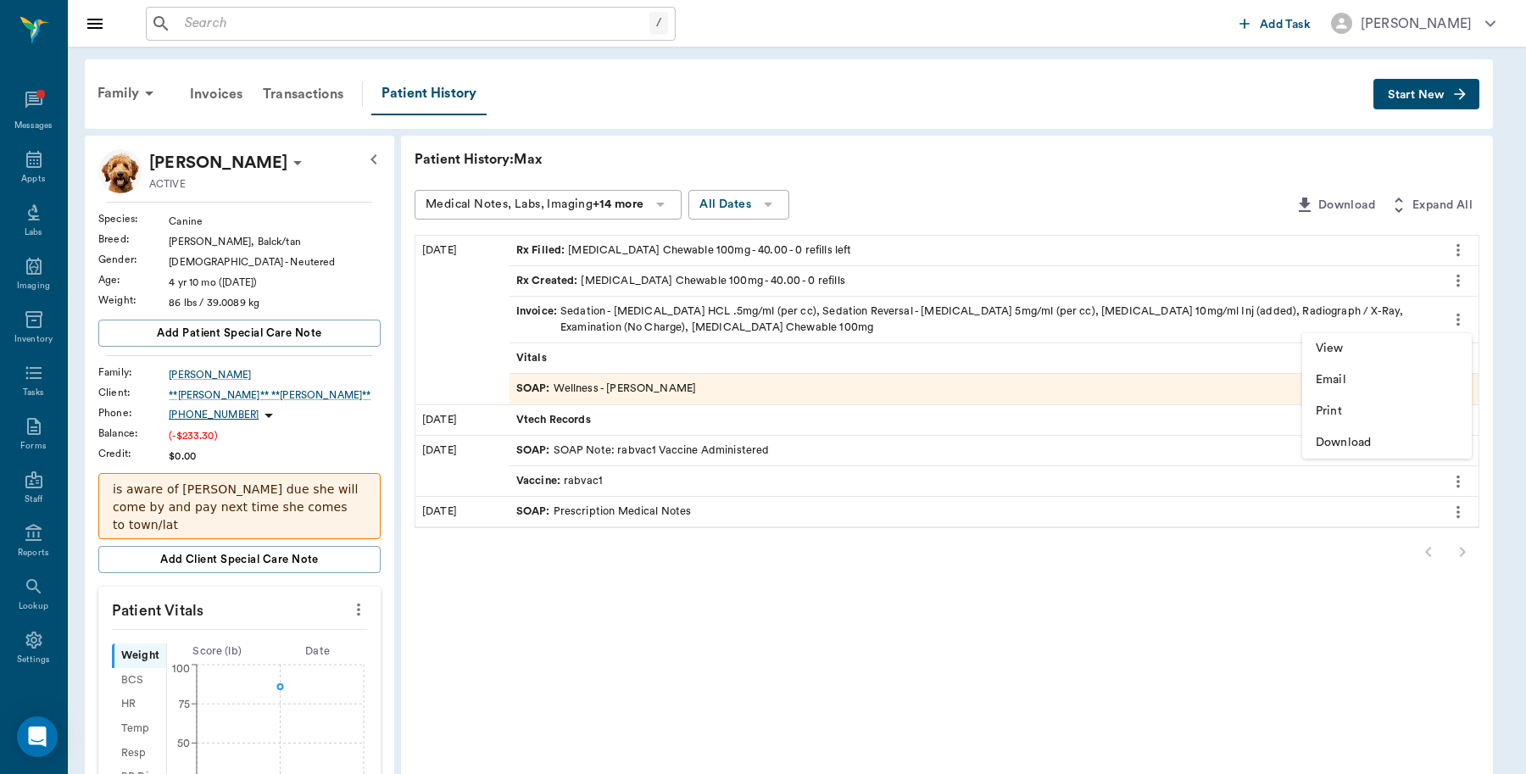
click at [1218, 302] on div at bounding box center [763, 387] width 1526 height 774
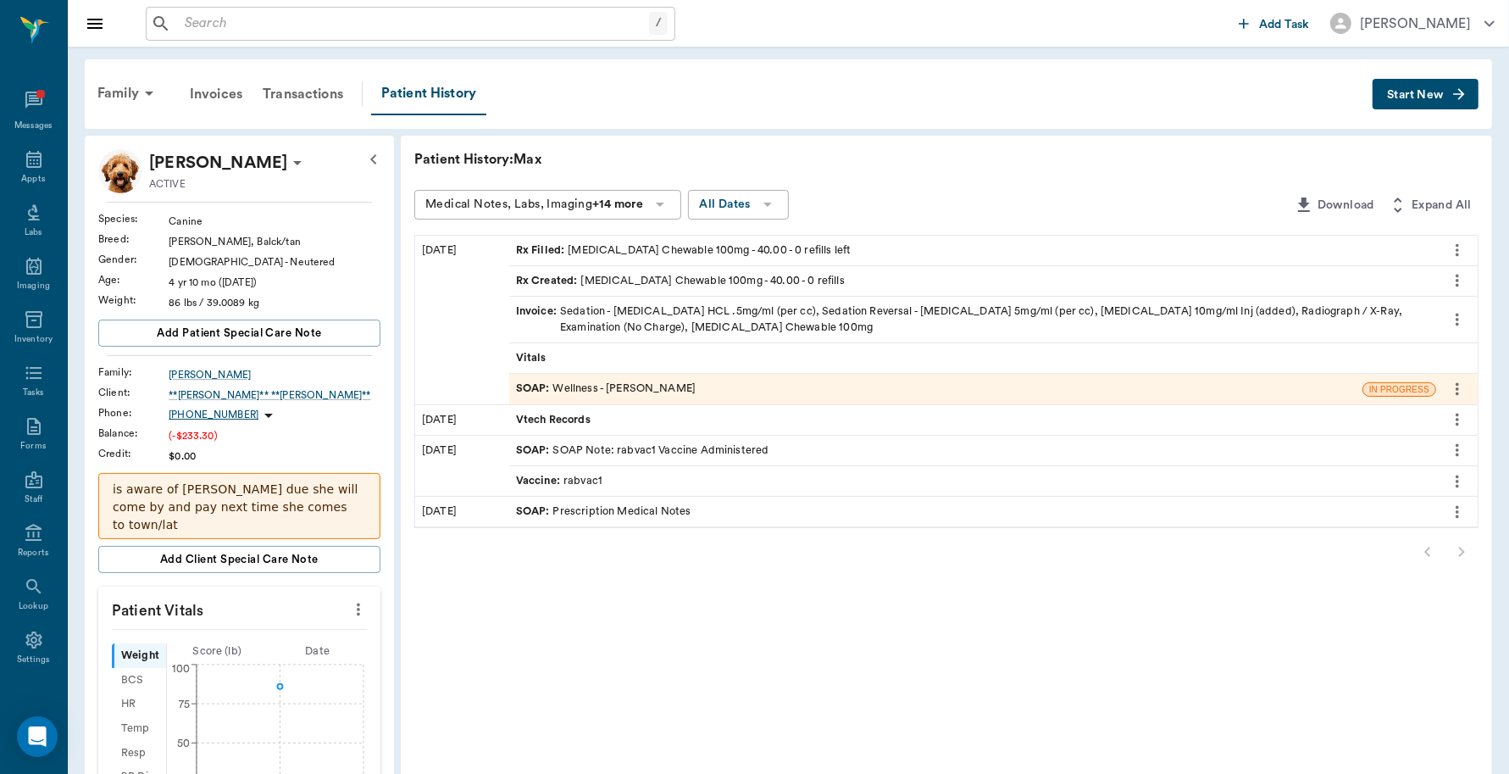
click at [1218, 302] on div "Invoice : Sedation - Dexmedetomidine HCL .5mg/ml (per cc), Sedation Reversal - …" at bounding box center [972, 320] width 927 height 46
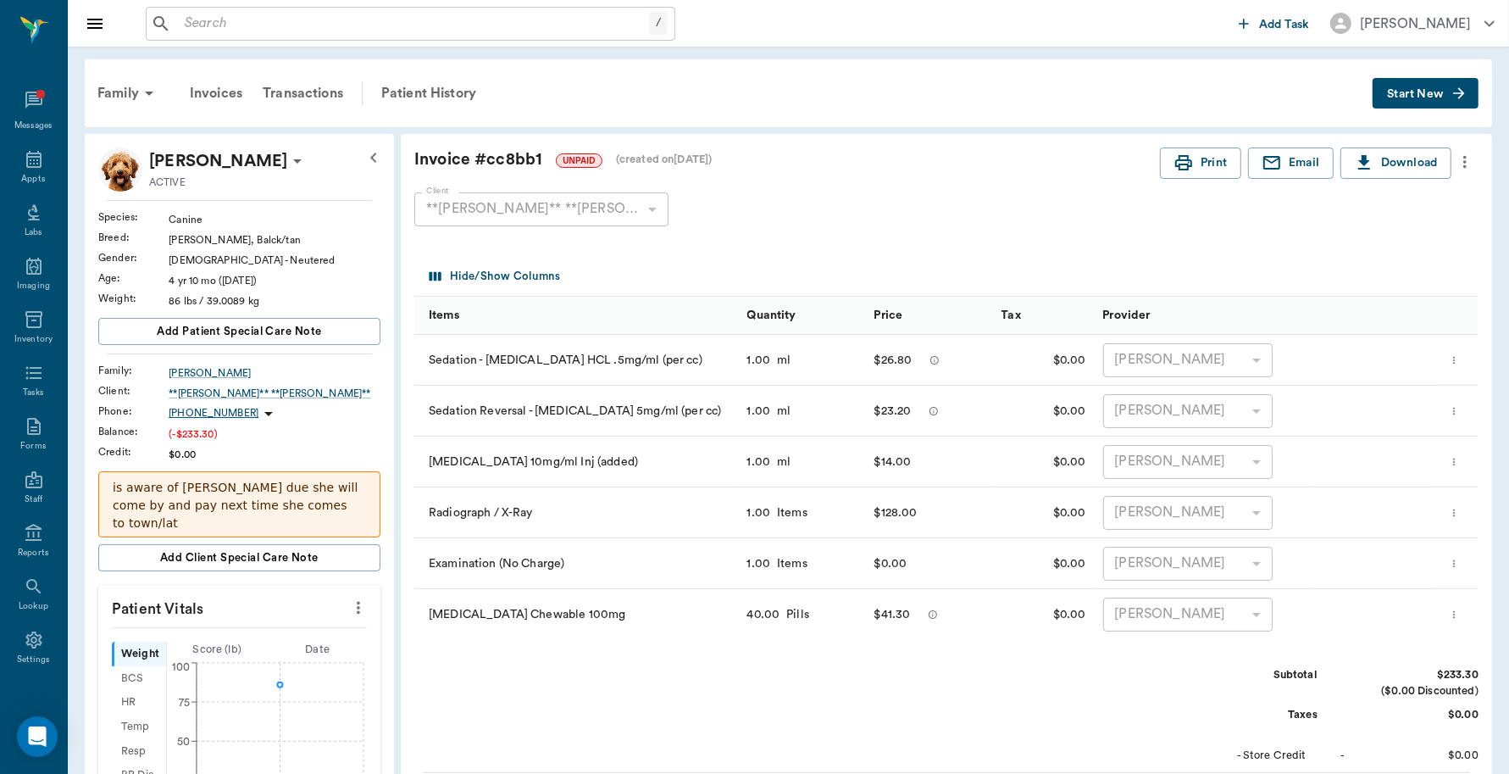
click at [1466, 159] on icon "more" at bounding box center [1465, 162] width 19 height 20
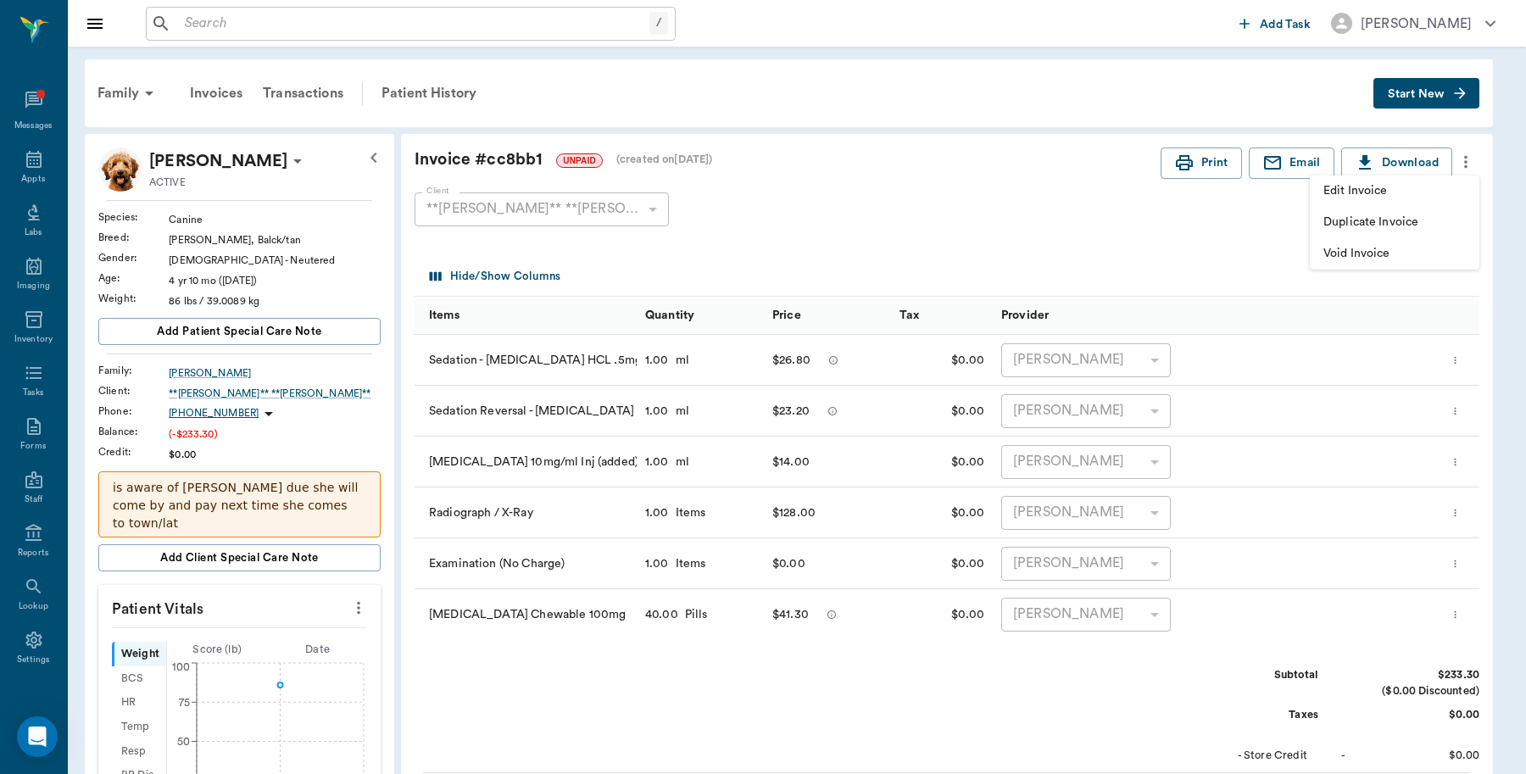
click at [1374, 246] on span "Void Invoice" at bounding box center [1394, 254] width 142 height 18
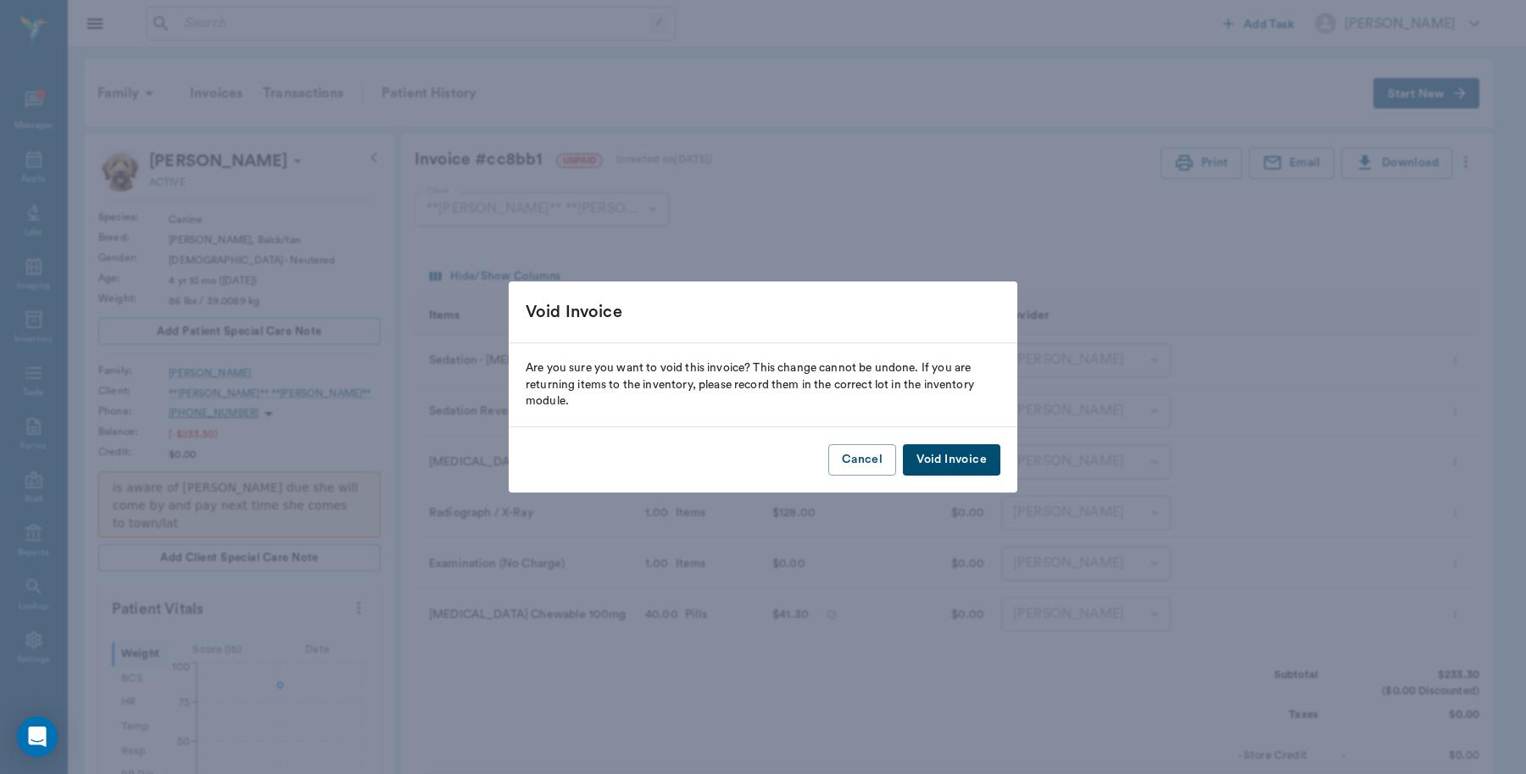
click at [969, 459] on button "Void Invoice" at bounding box center [951, 459] width 97 height 31
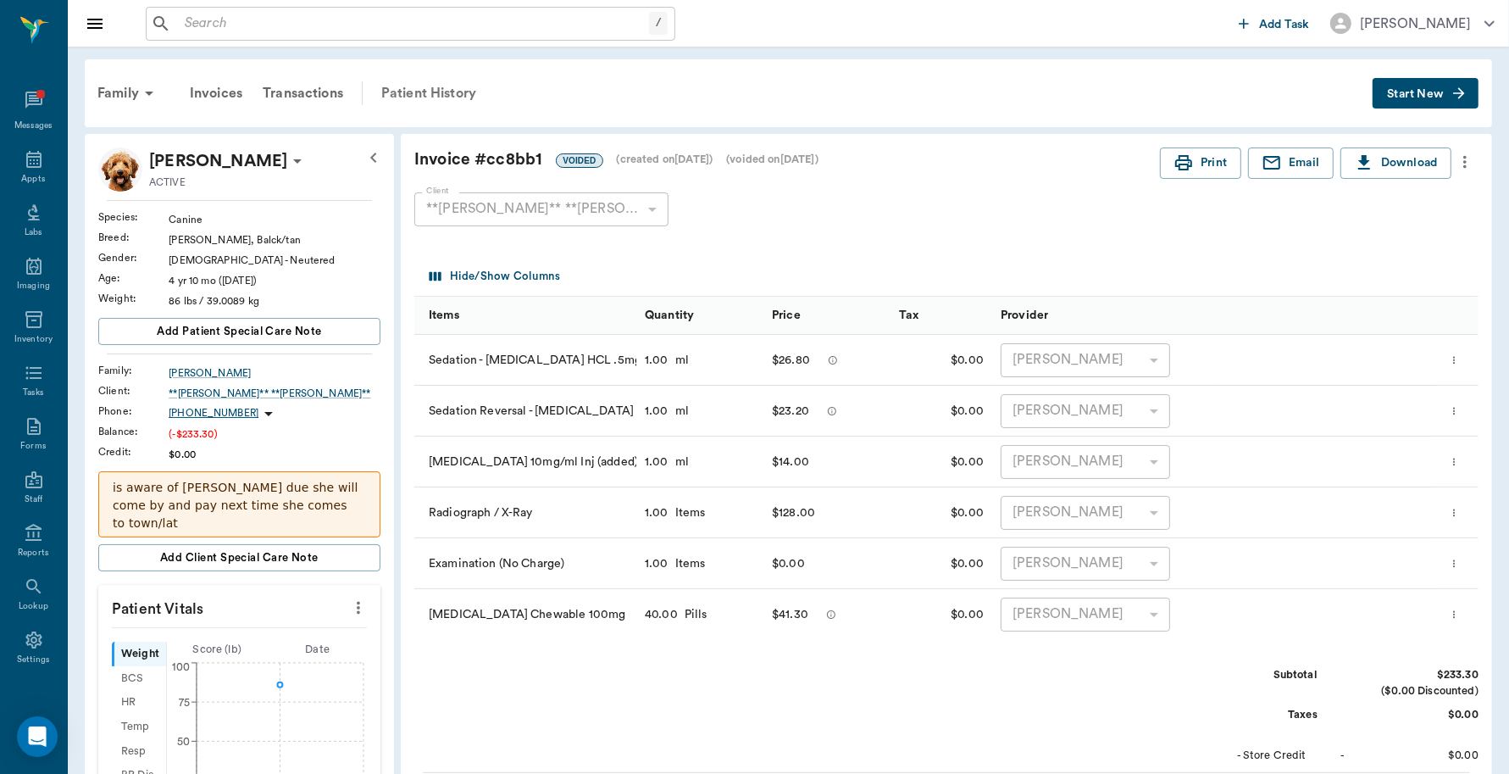
click at [420, 92] on div "Patient History" at bounding box center [428, 93] width 115 height 41
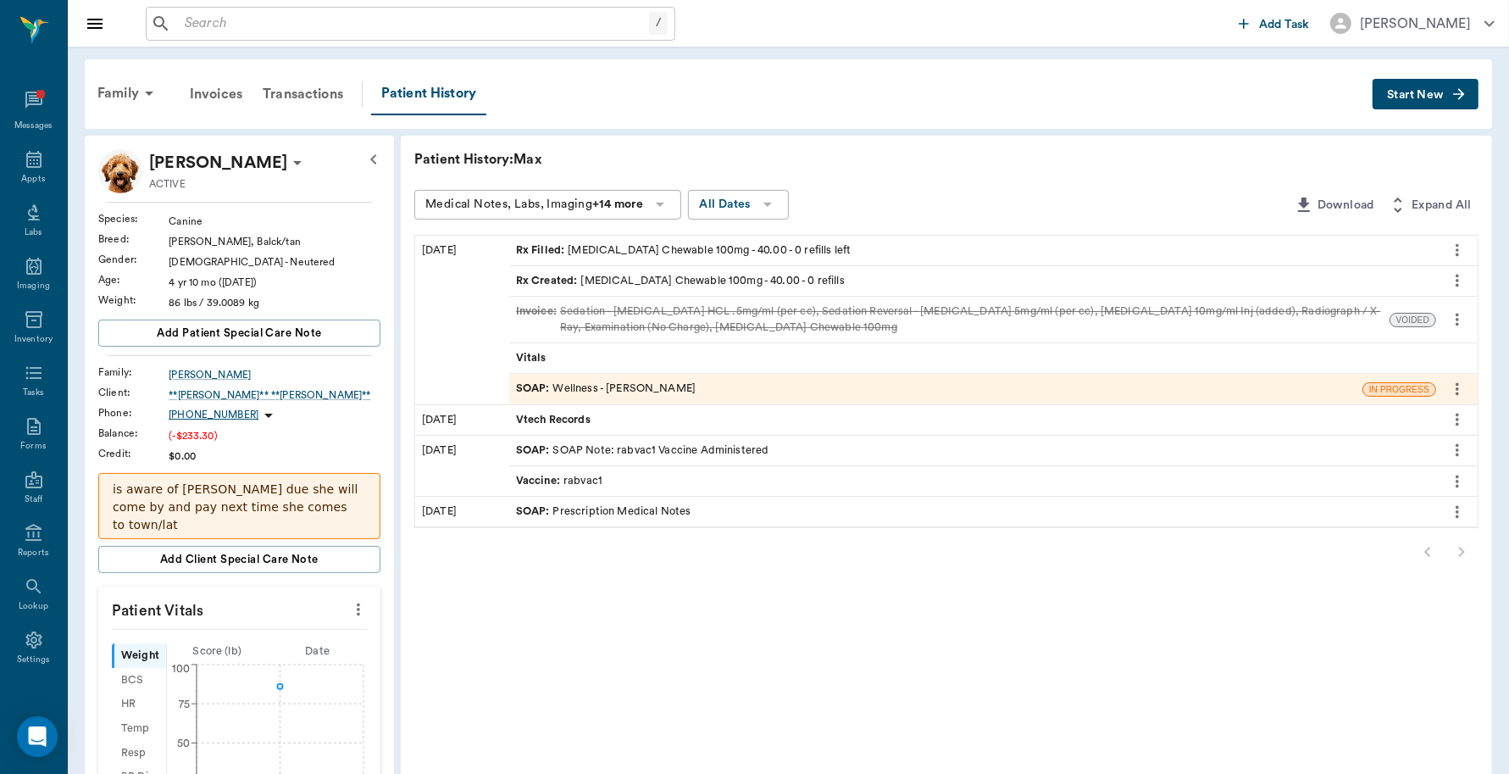
click at [586, 391] on div "SOAP : Wellness - Dr. Bert Ellsworth" at bounding box center [606, 389] width 180 height 16
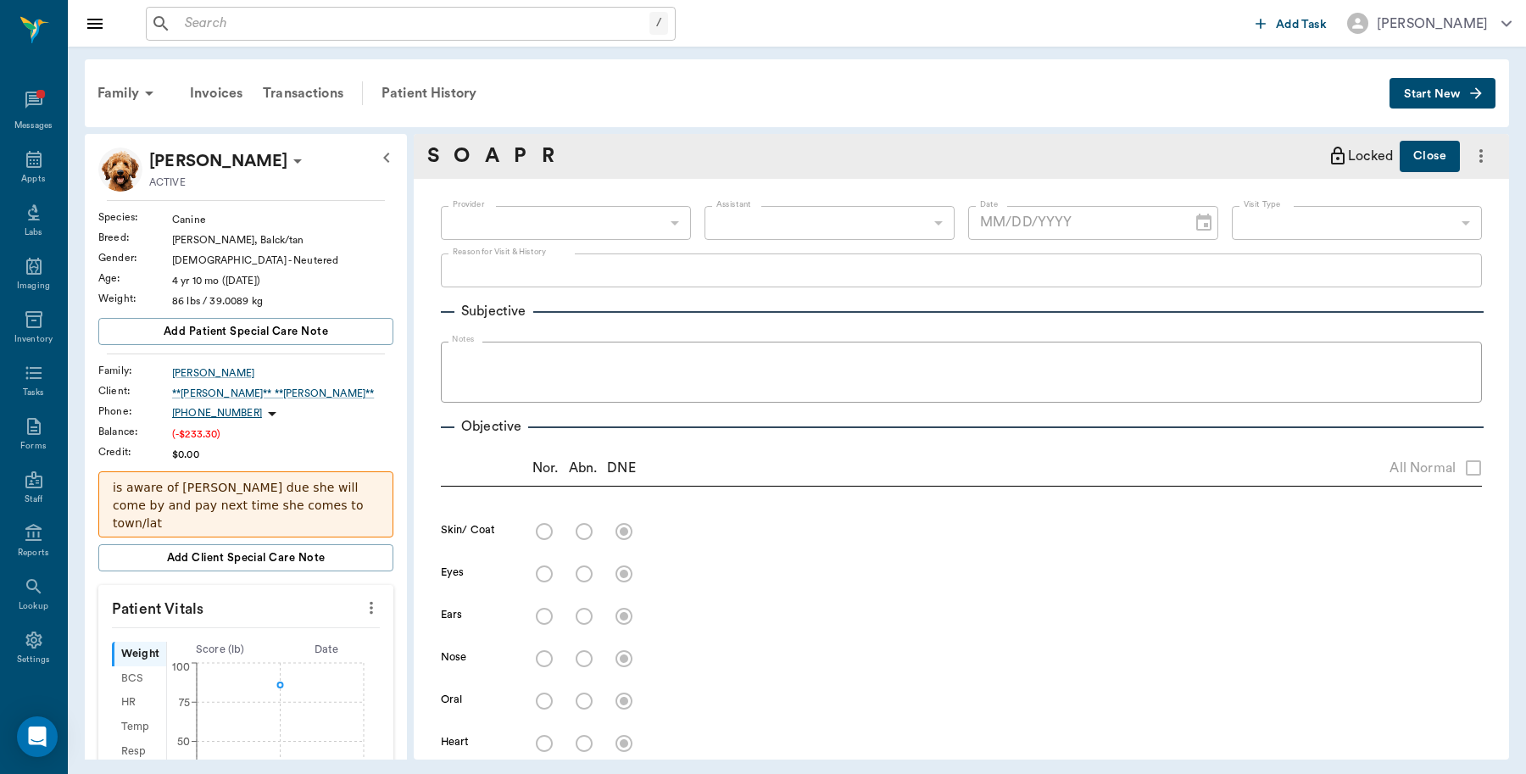
type input "63ec2f075fda476ae8351a4d"
type input "65d2be4f46e3a538d89b8c14"
type textarea "basic adult, check back left hip, stiff and kind of limps on it, takes a few ho…"
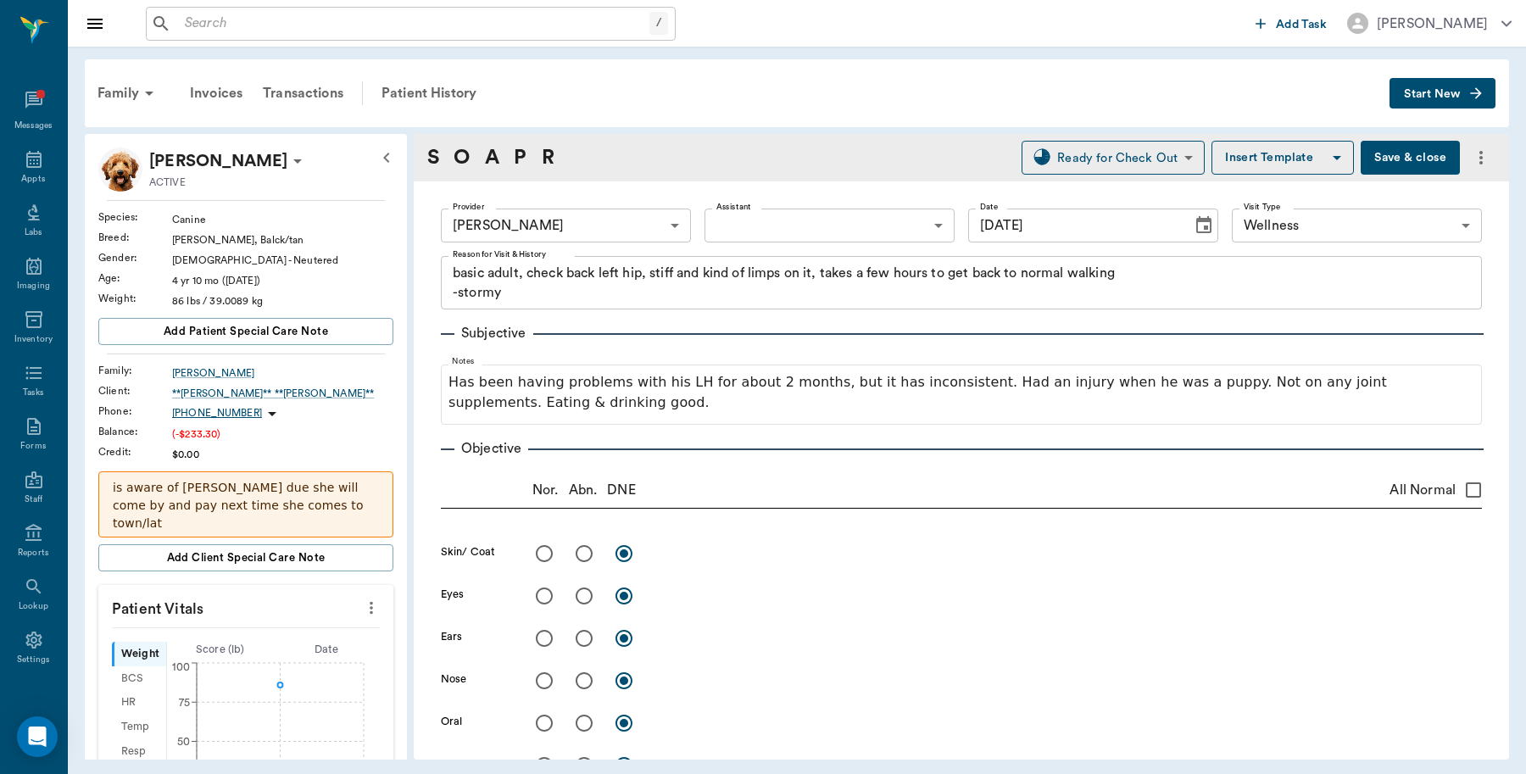
type input "[DATE]"
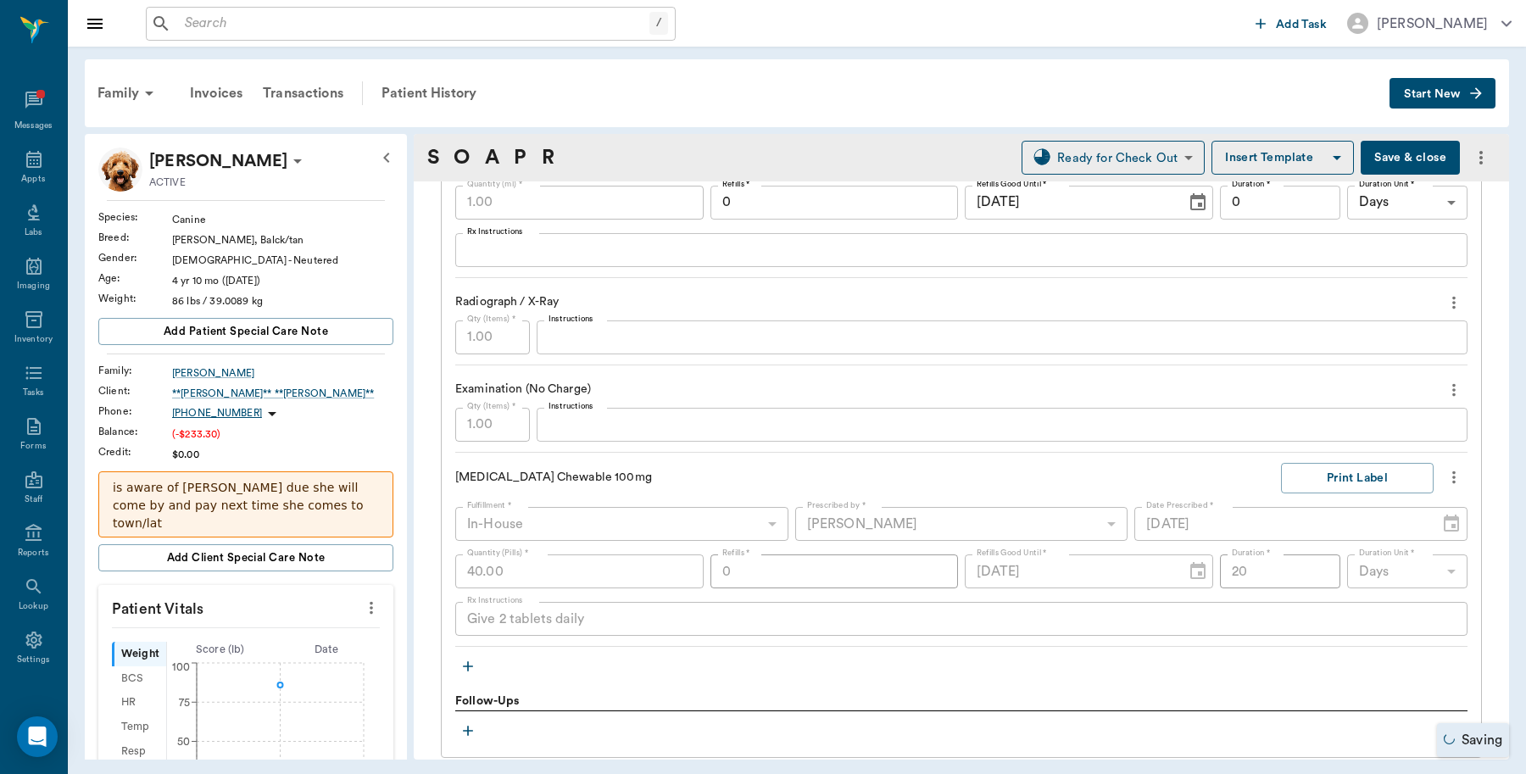
scroll to position [1774, 0]
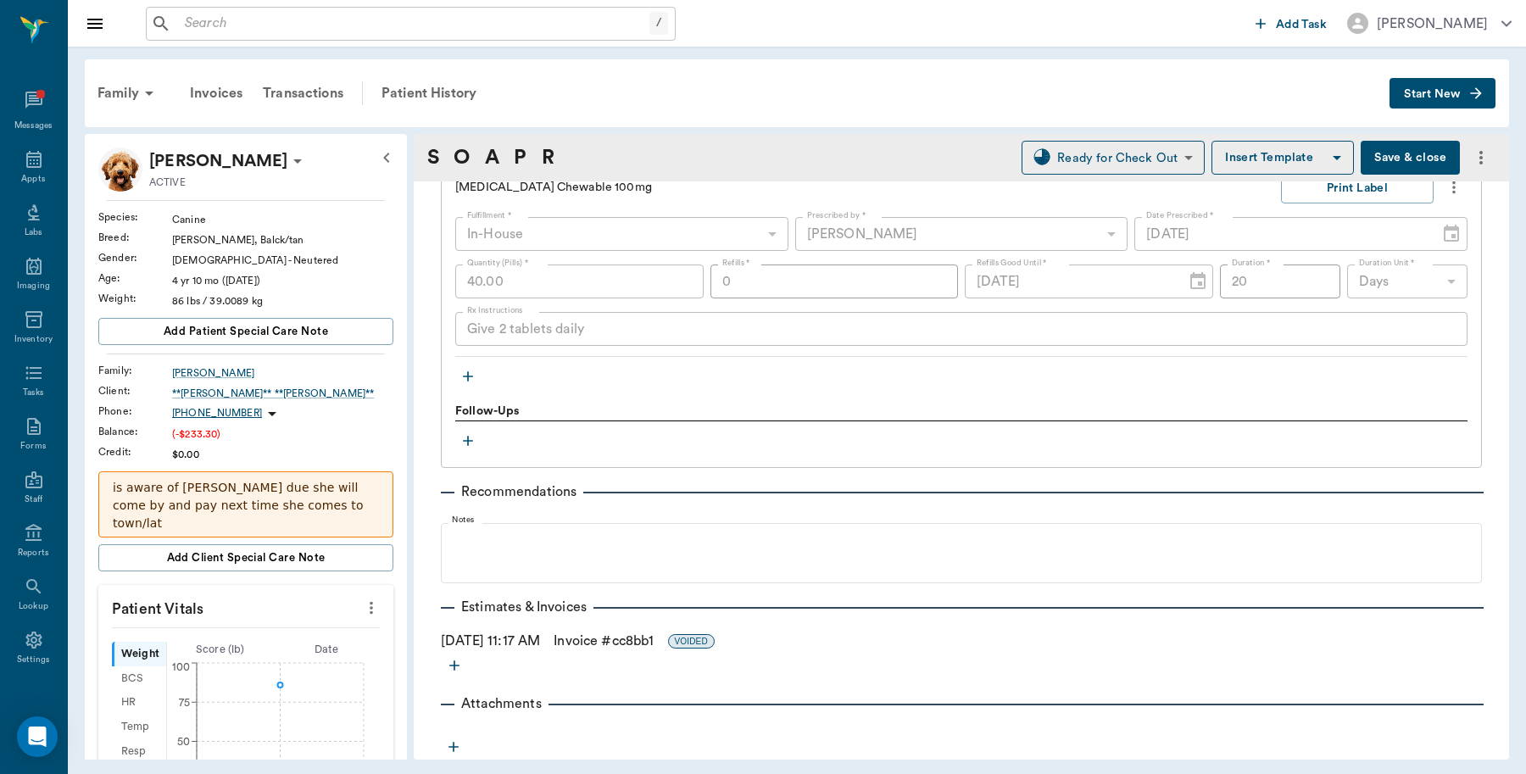
click at [472, 377] on icon "button" at bounding box center [468, 376] width 10 height 10
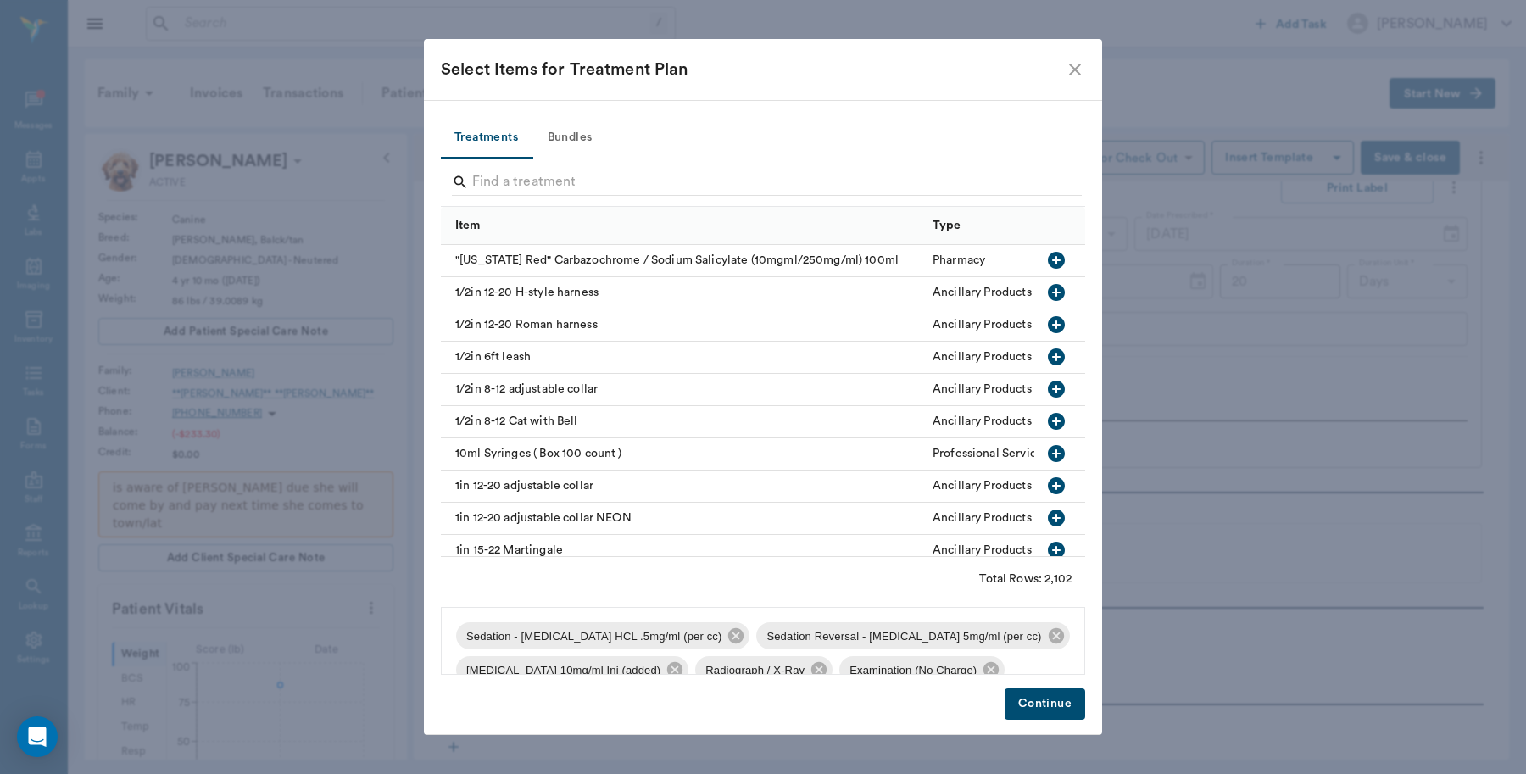
click at [556, 137] on button "Bundles" at bounding box center [569, 138] width 76 height 41
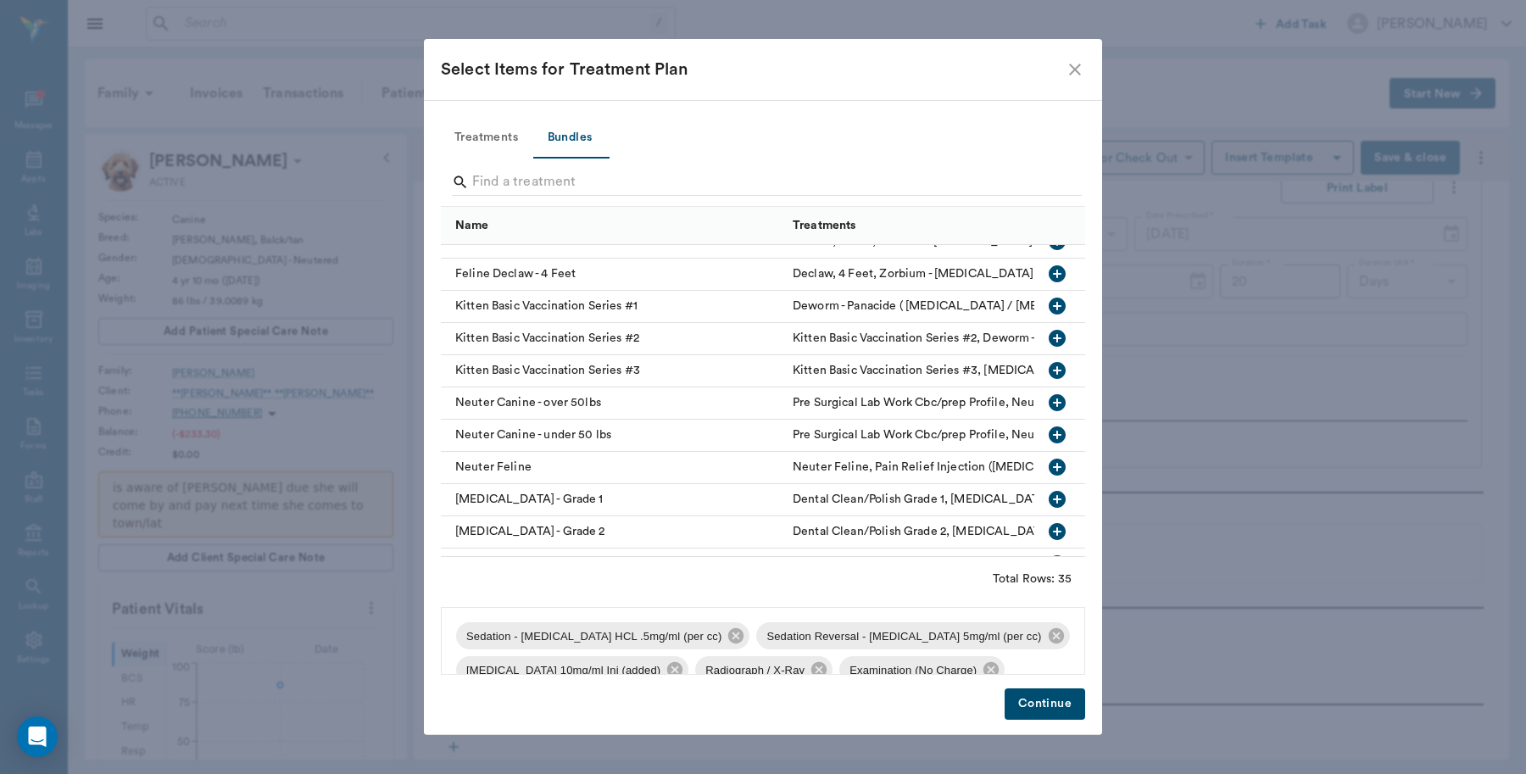
scroll to position [530, 0]
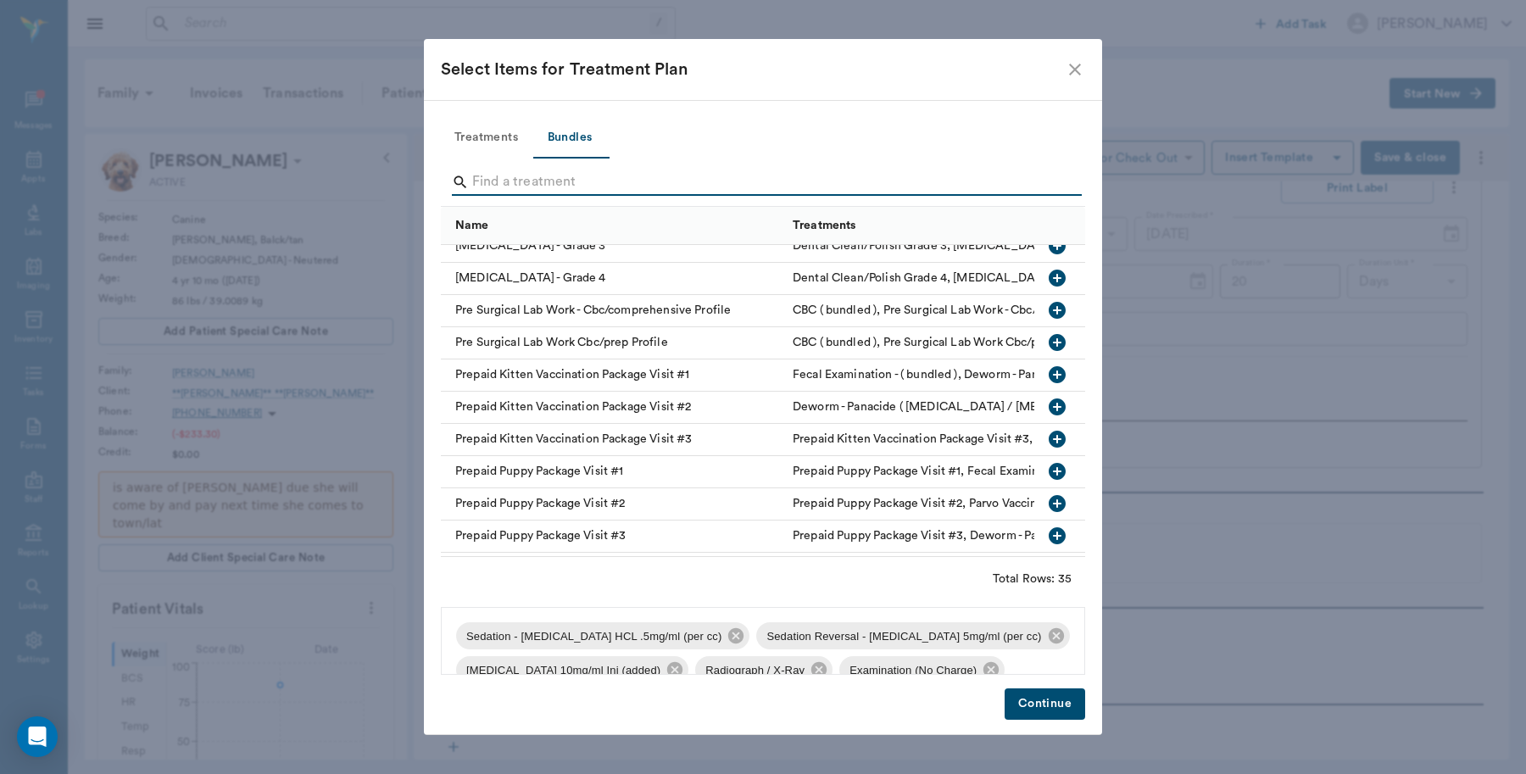
click at [496, 182] on input "Search" at bounding box center [764, 182] width 584 height 27
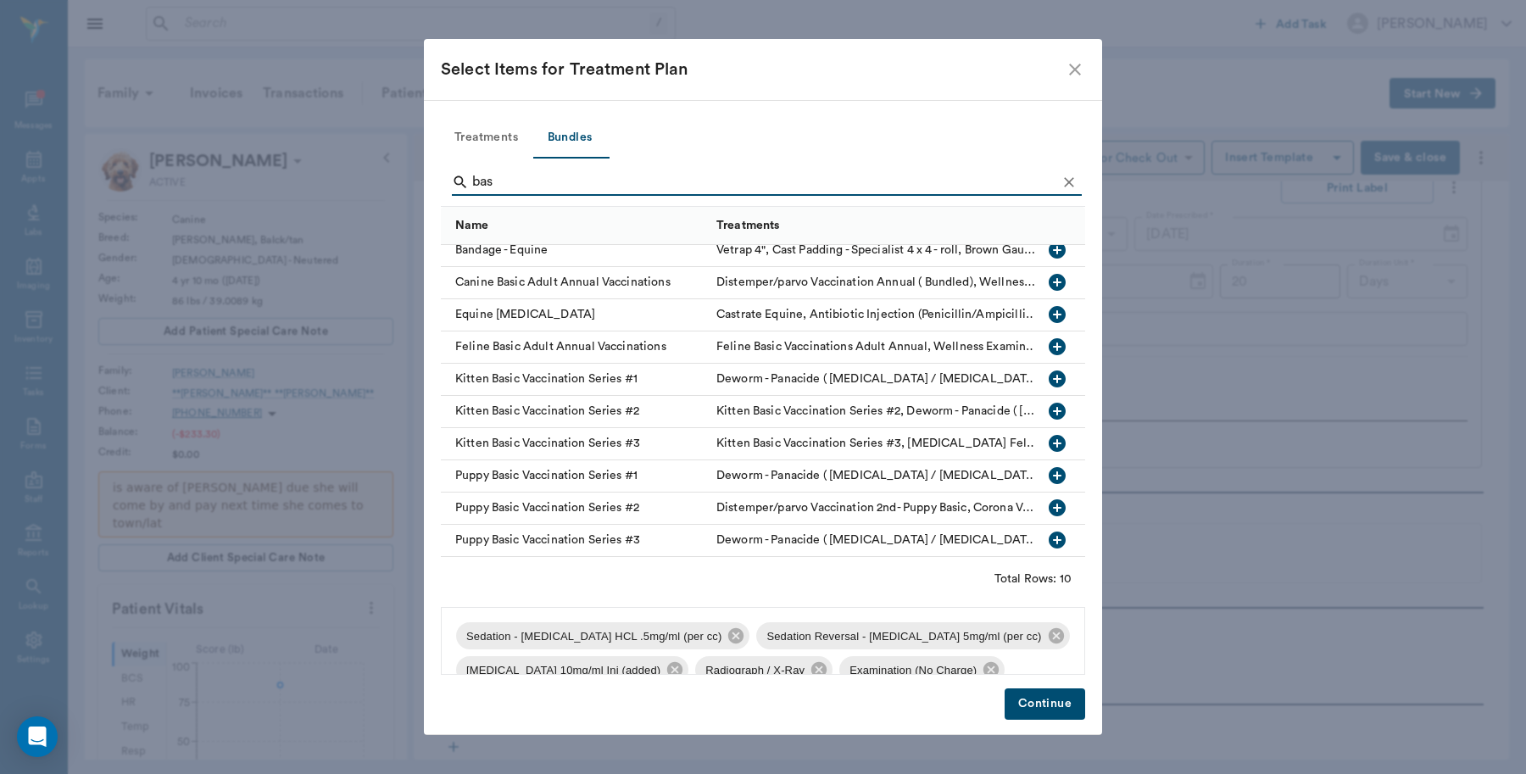
scroll to position [0, 0]
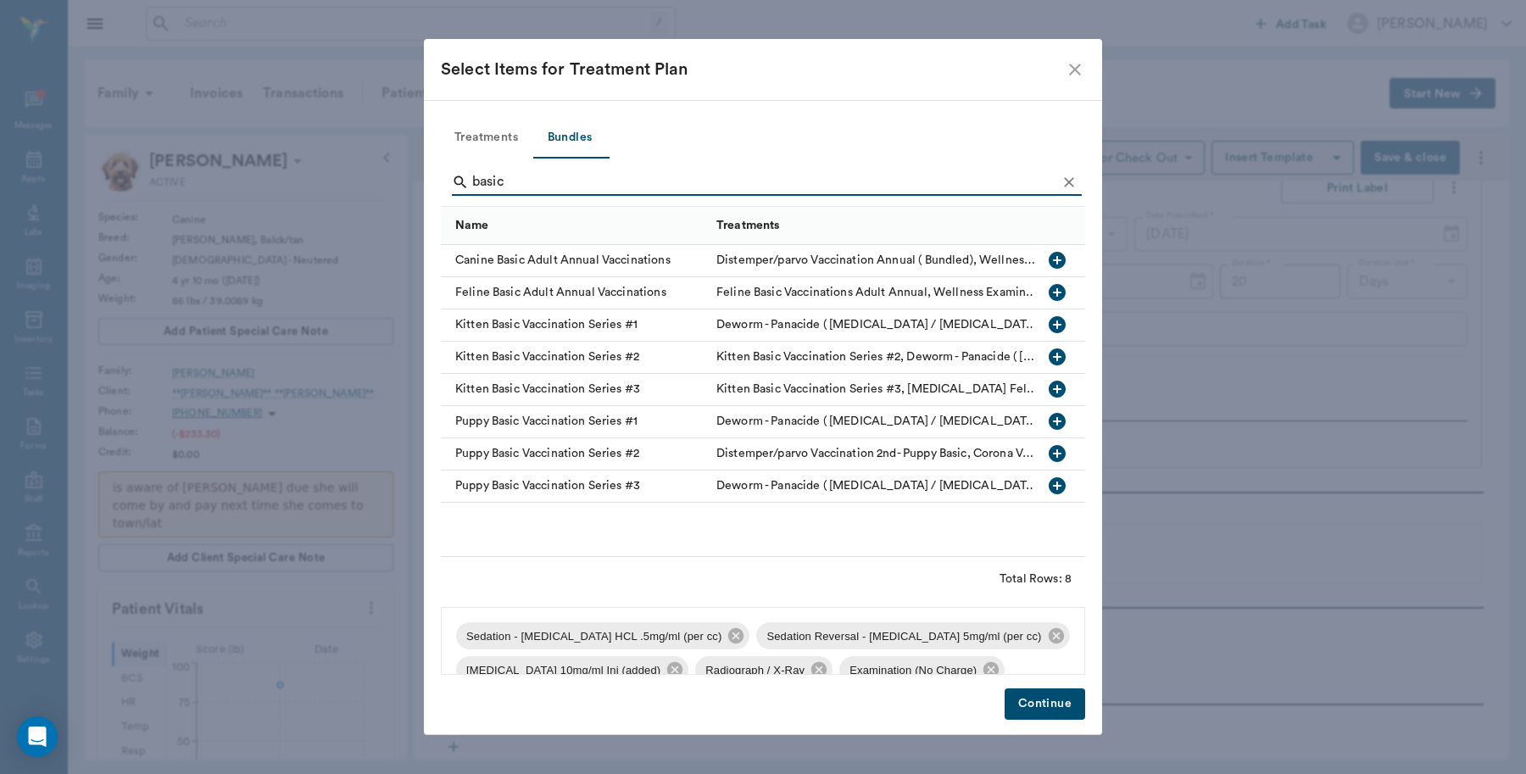
type input "basic"
click at [1051, 264] on icon "button" at bounding box center [1056, 260] width 17 height 17
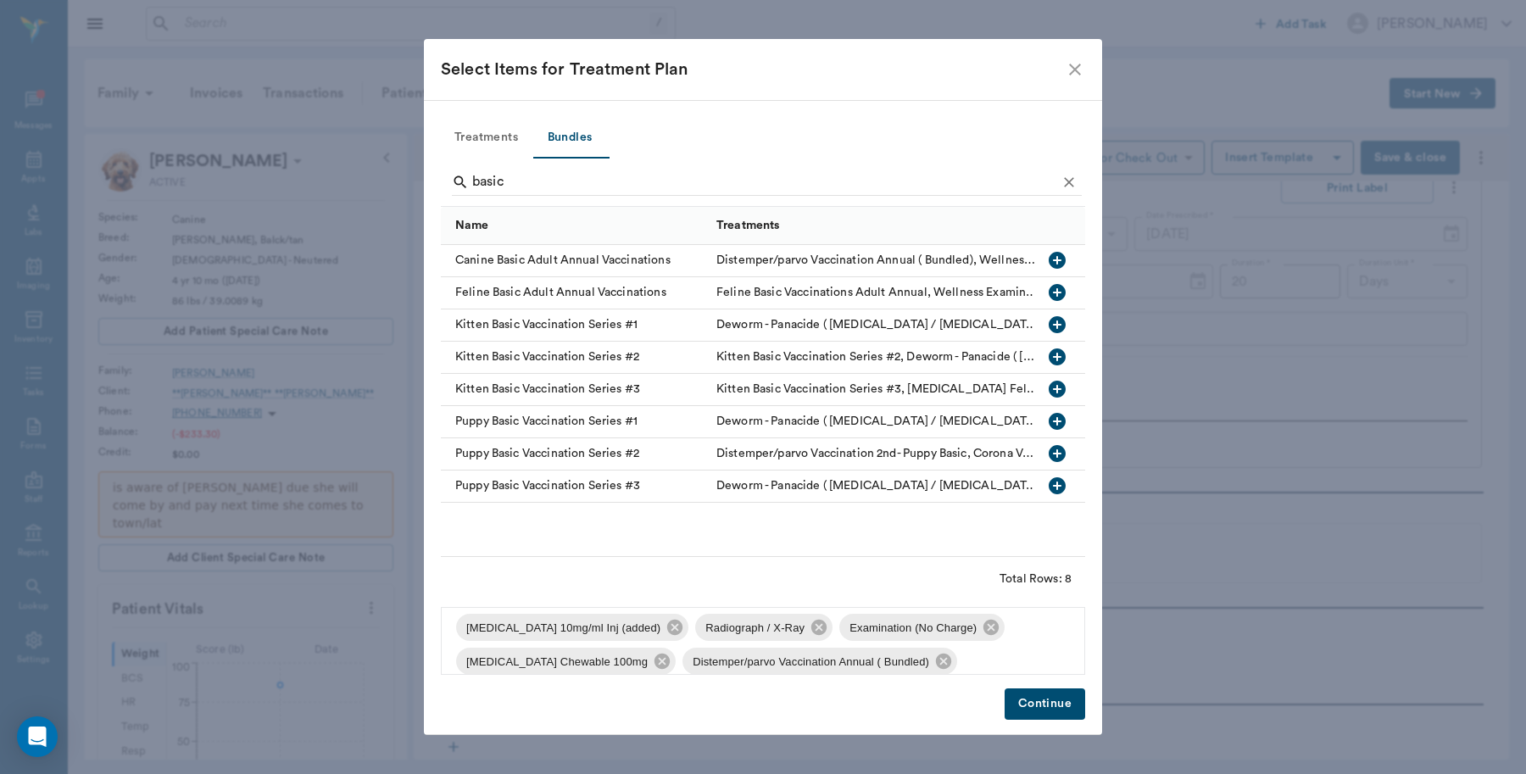
click at [1048, 703] on button "Continue" at bounding box center [1044, 703] width 81 height 31
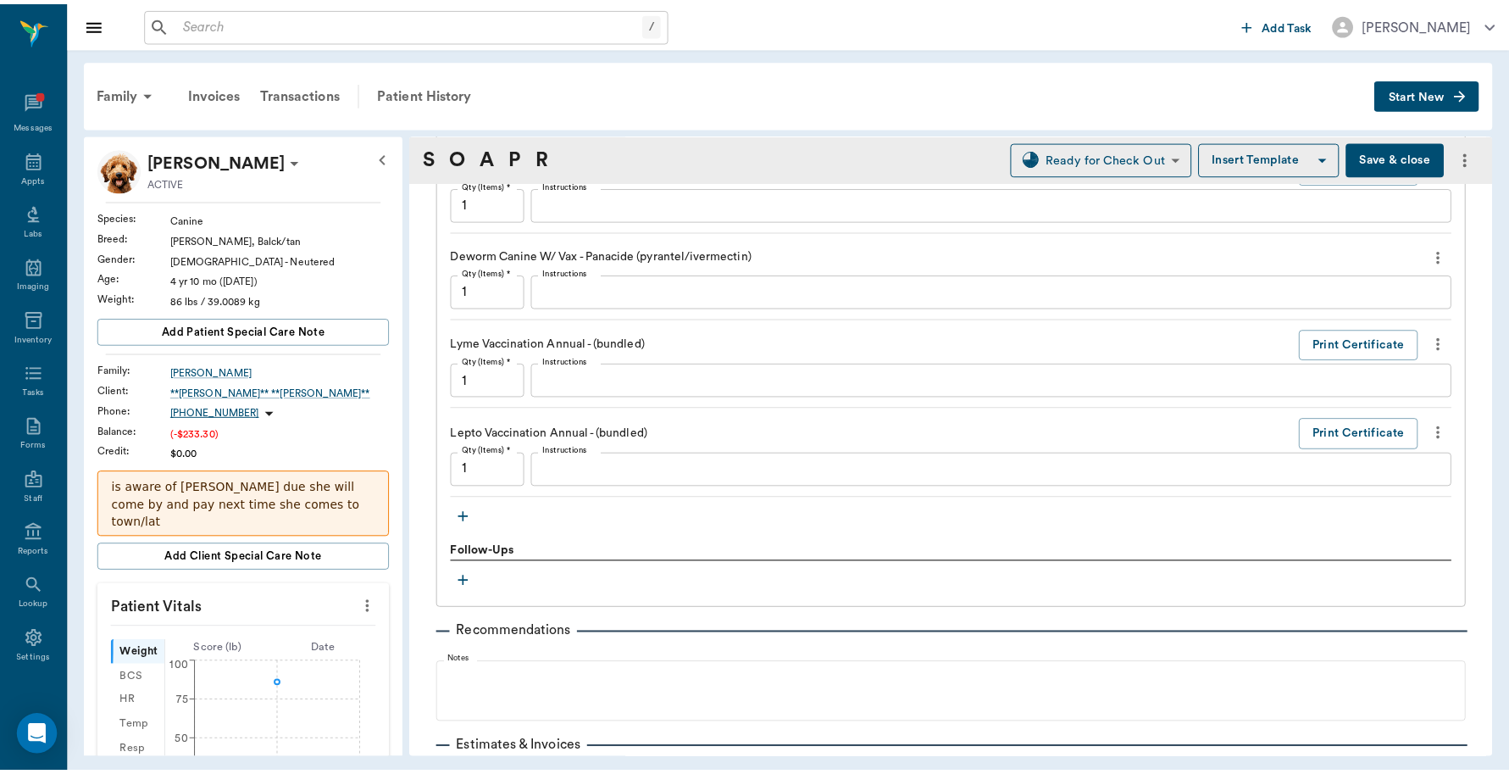
scroll to position [2304, 0]
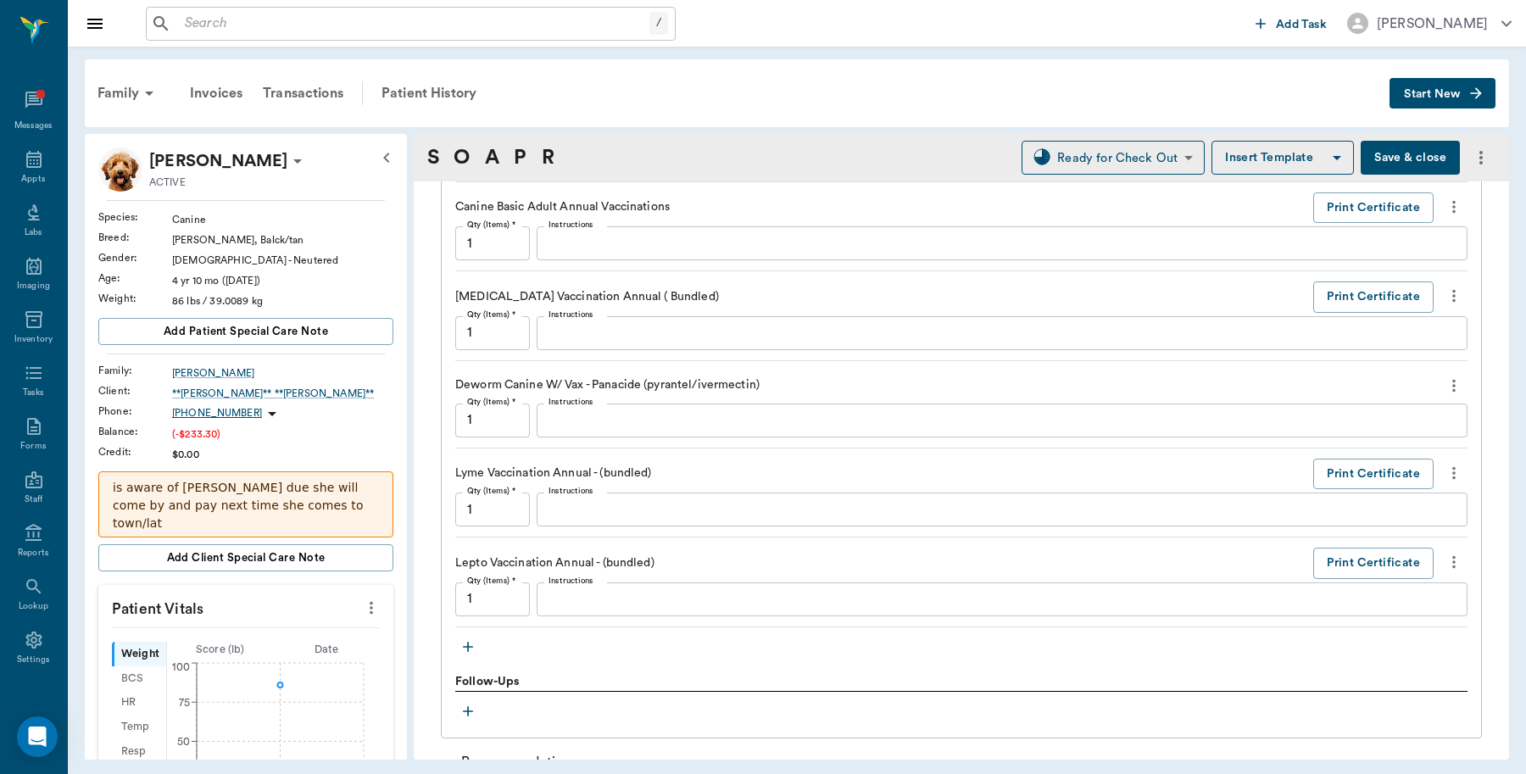
click at [1386, 149] on button "Save & close" at bounding box center [1409, 158] width 99 height 34
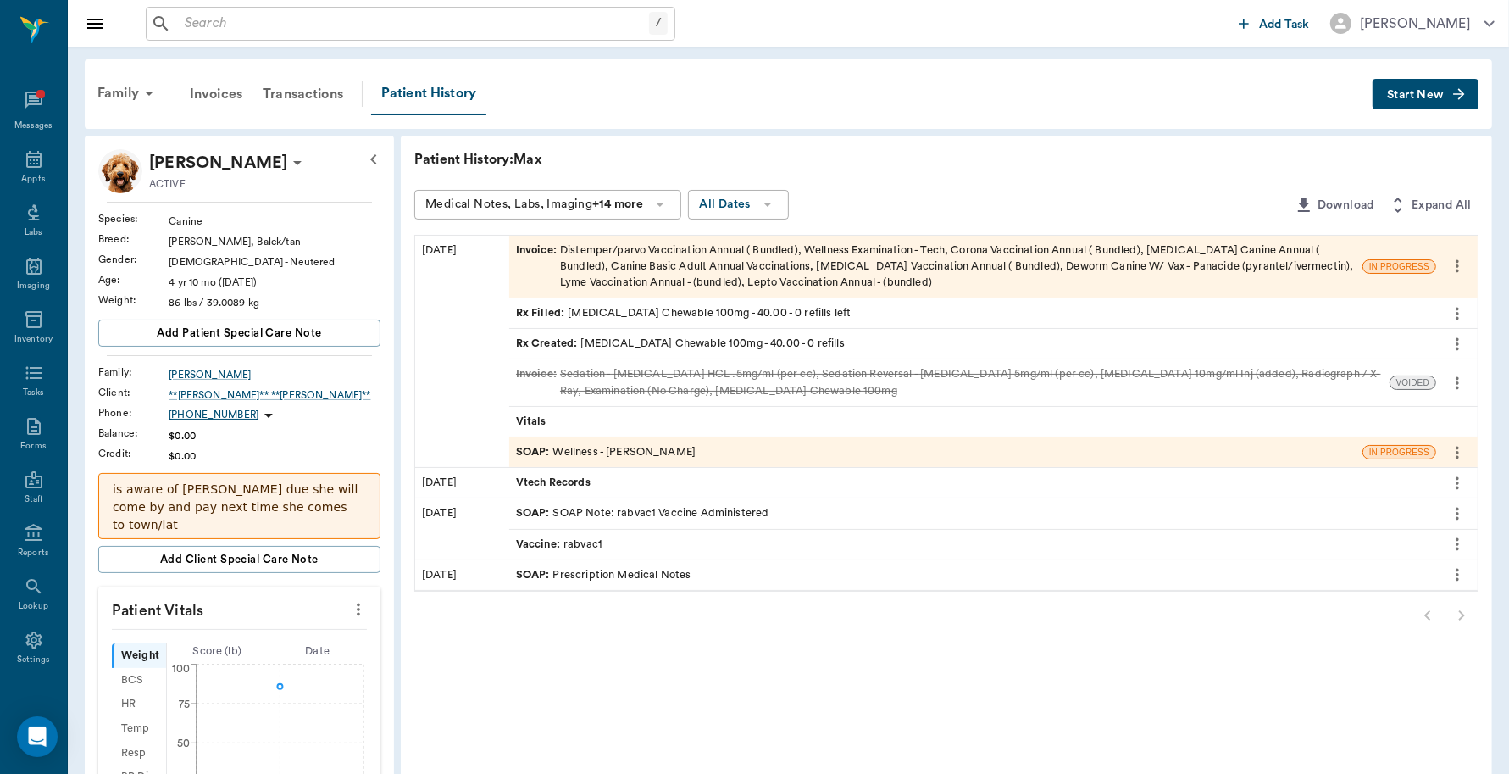
click at [1041, 256] on div "Invoice : Distemper/parvo Vaccination Annual ( Bundled), Wellness Examination -…" at bounding box center [936, 266] width 840 height 49
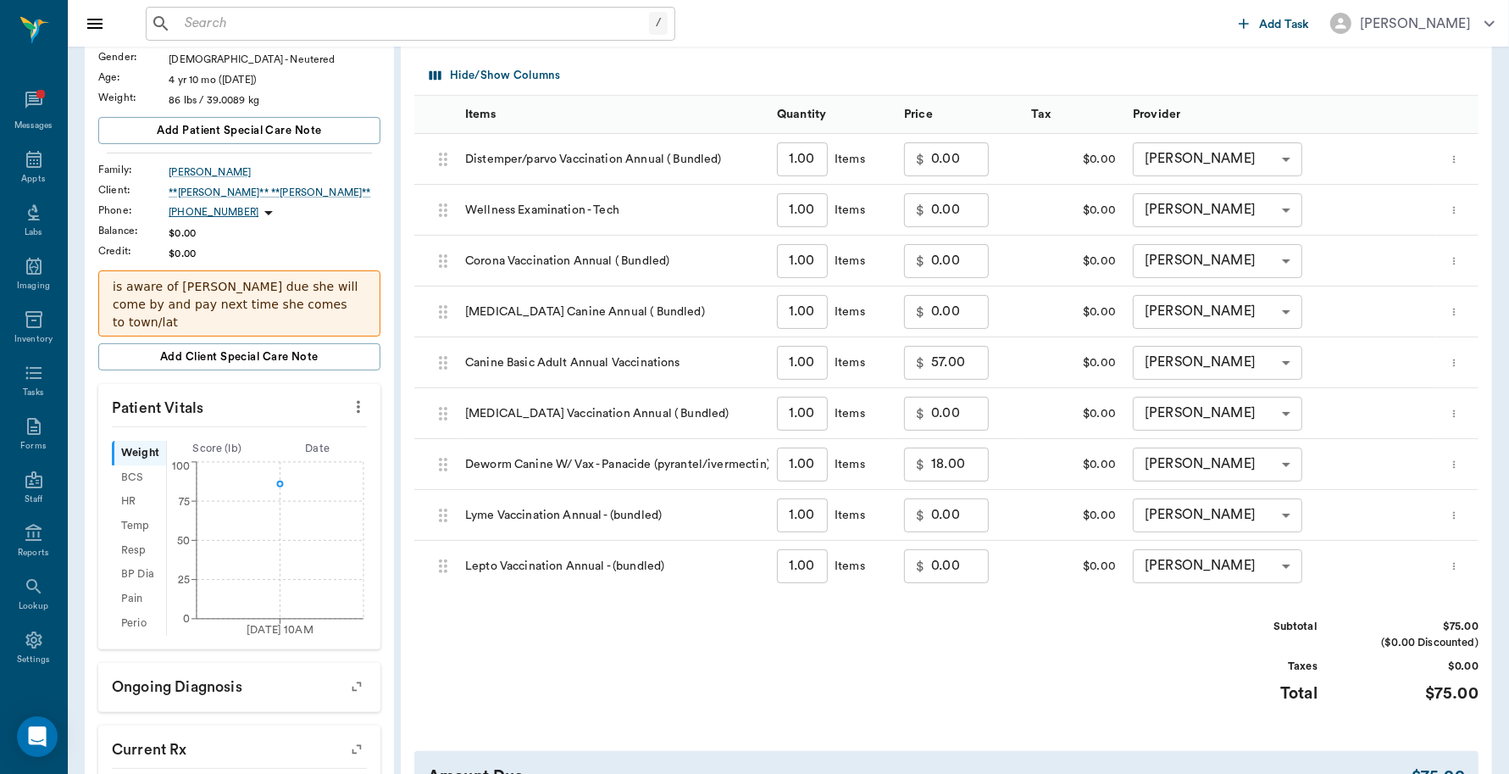
scroll to position [212, 0]
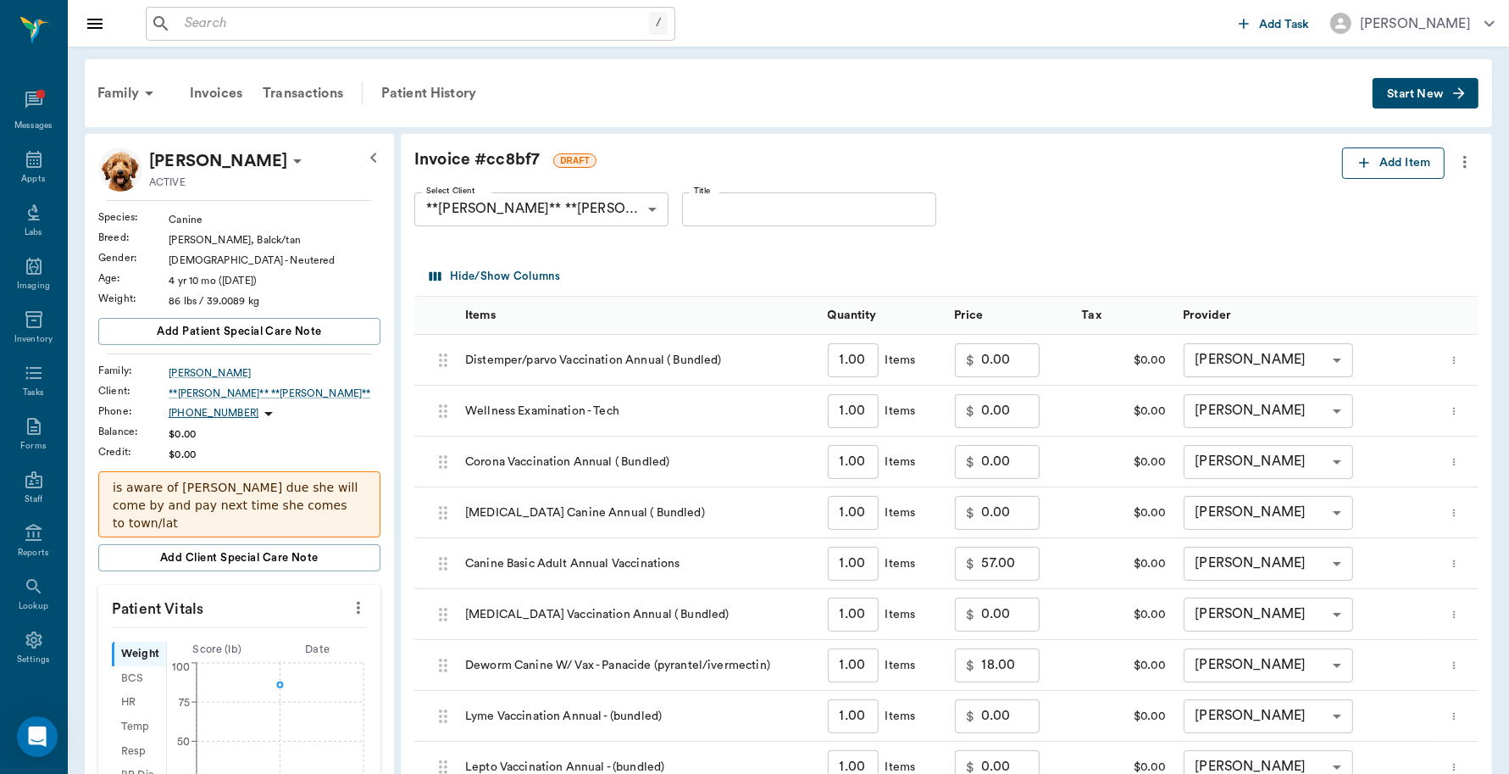
click at [1408, 170] on button "Add Item" at bounding box center [1393, 162] width 103 height 31
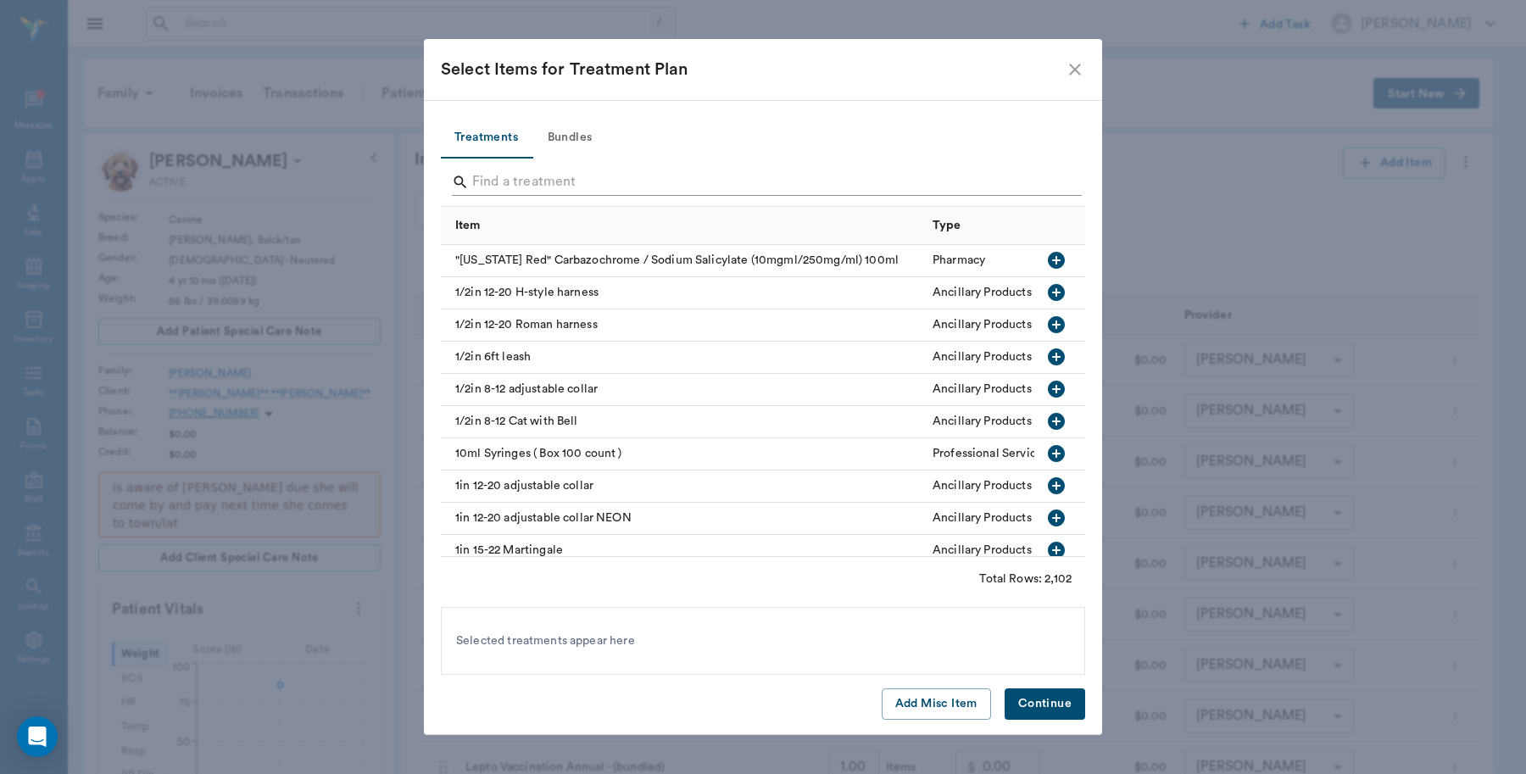
click at [600, 183] on input "Search" at bounding box center [764, 182] width 584 height 27
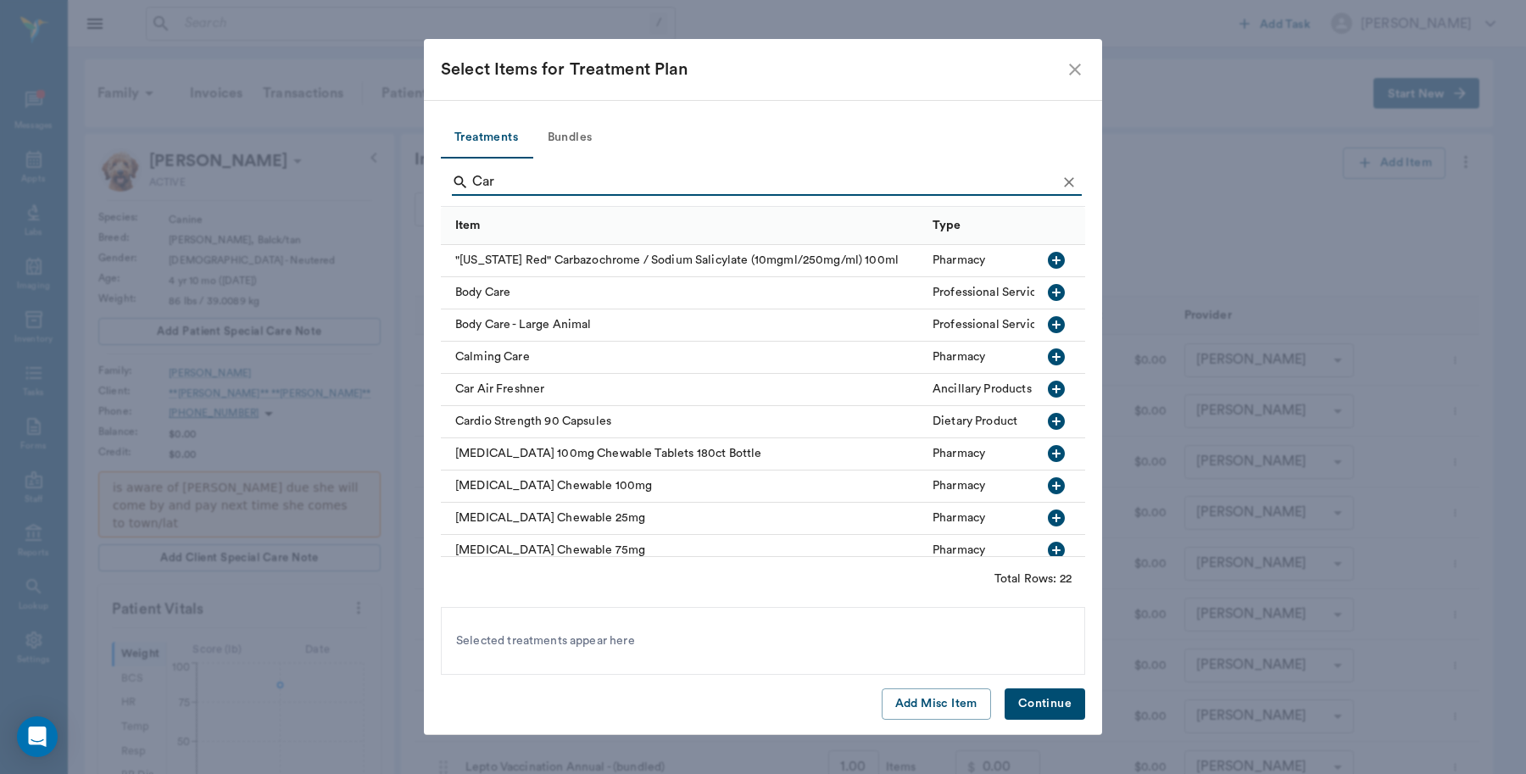
type input "Car"
click at [1046, 483] on icon "button" at bounding box center [1056, 485] width 20 height 20
click at [1035, 706] on button "Continue" at bounding box center [1044, 703] width 81 height 31
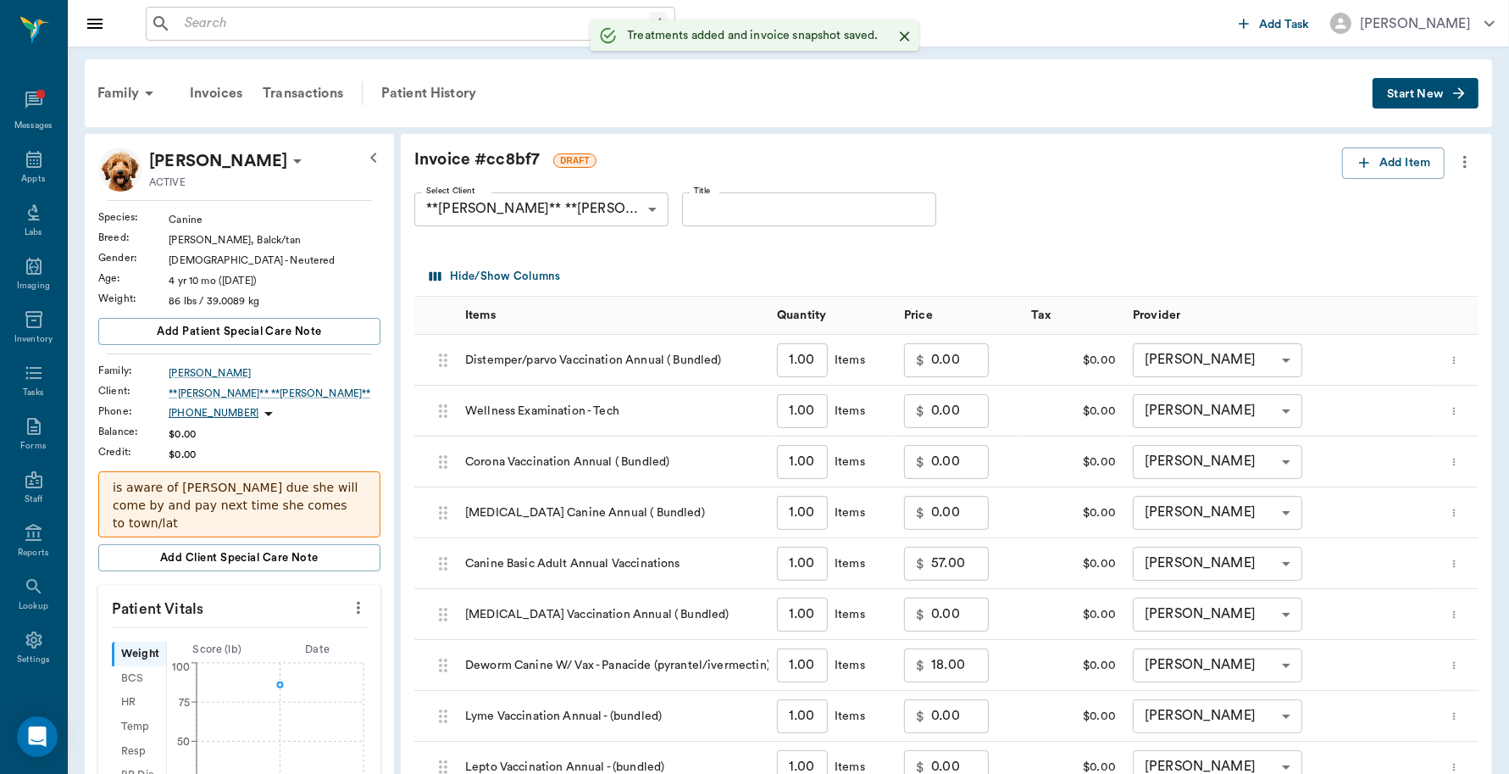
type input "1.00"
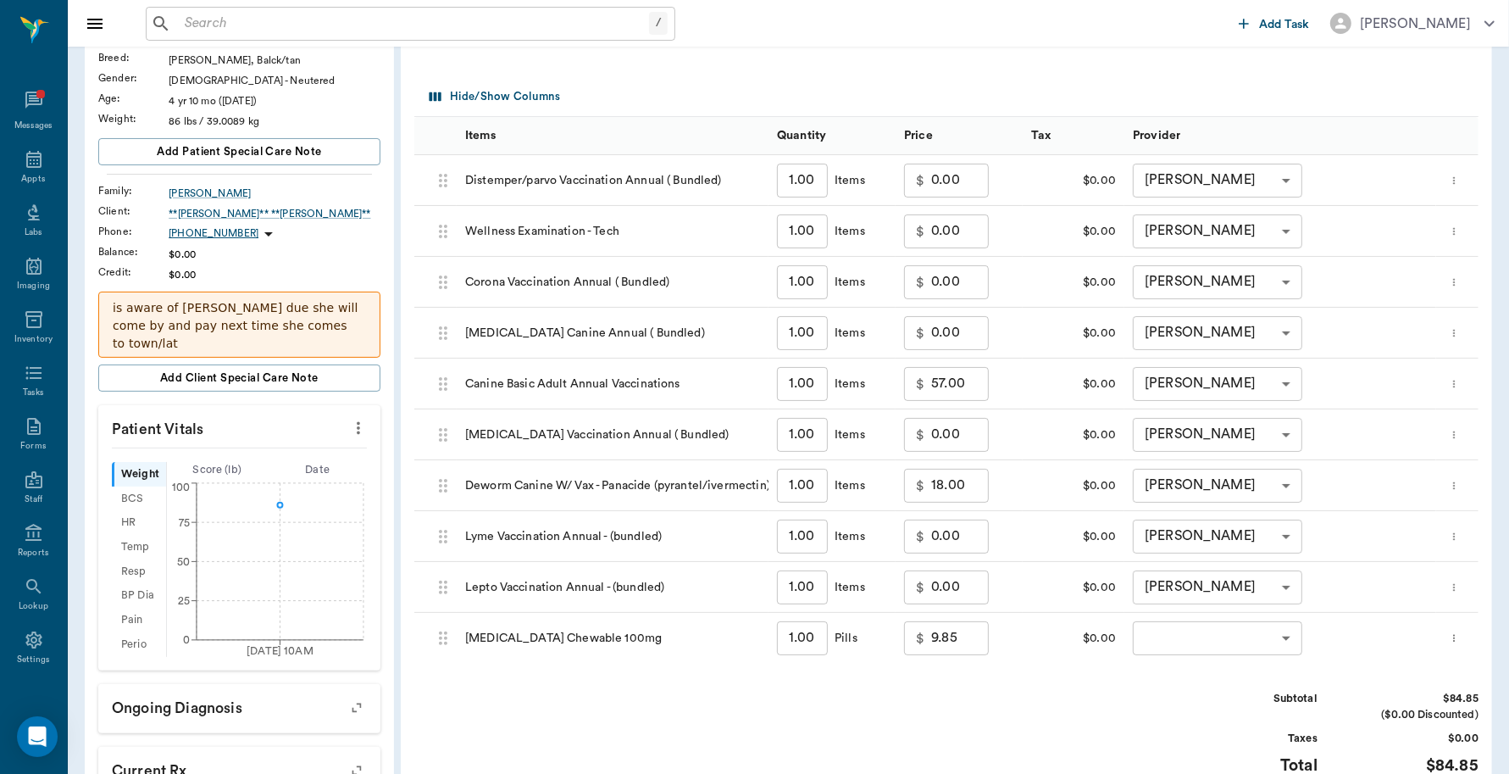
scroll to position [212, 0]
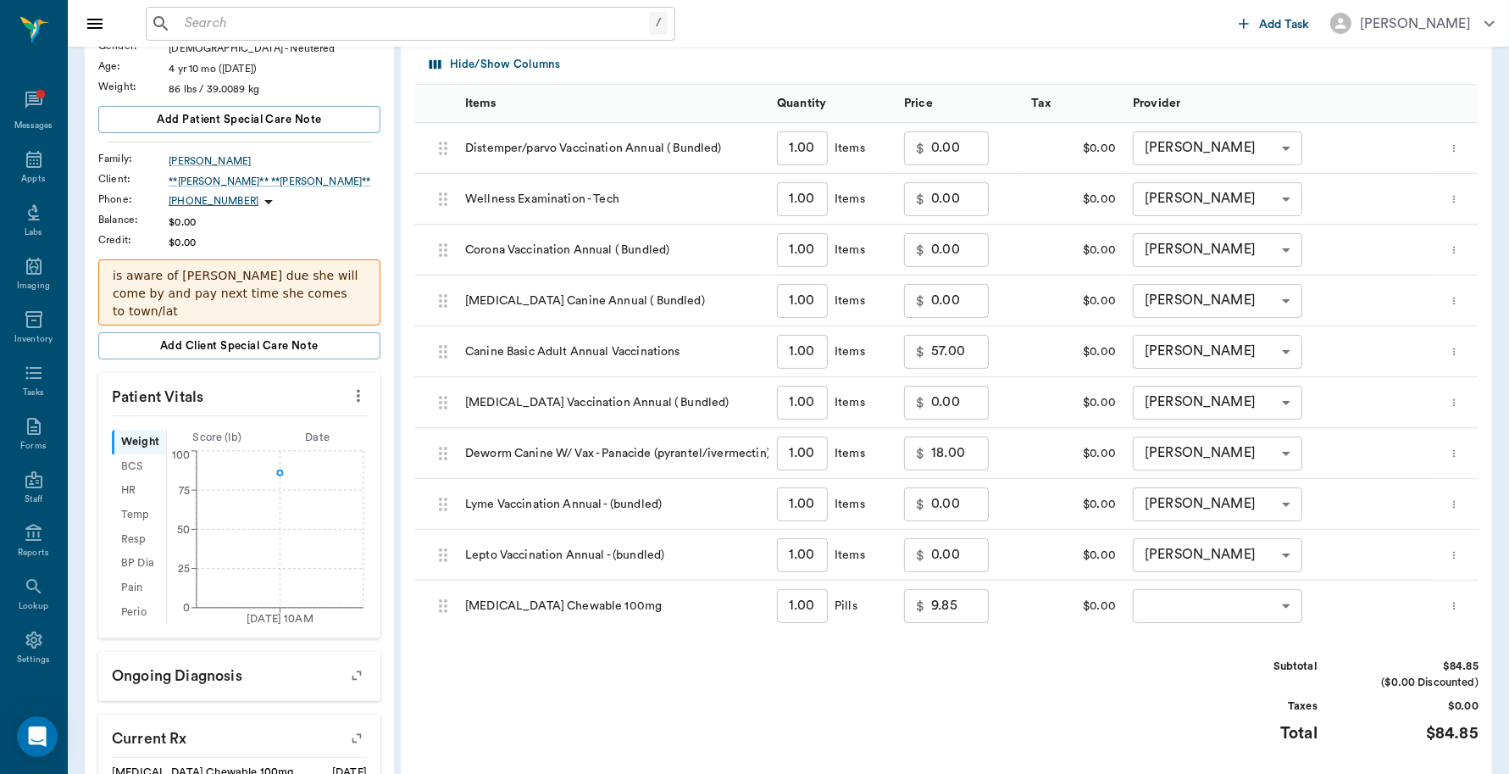
click at [1285, 607] on body "/ ​ Add Task [PERSON_NAME] Nectar Messages Appts Labs Imaging Inventory Tasks F…" at bounding box center [754, 400] width 1509 height 1225
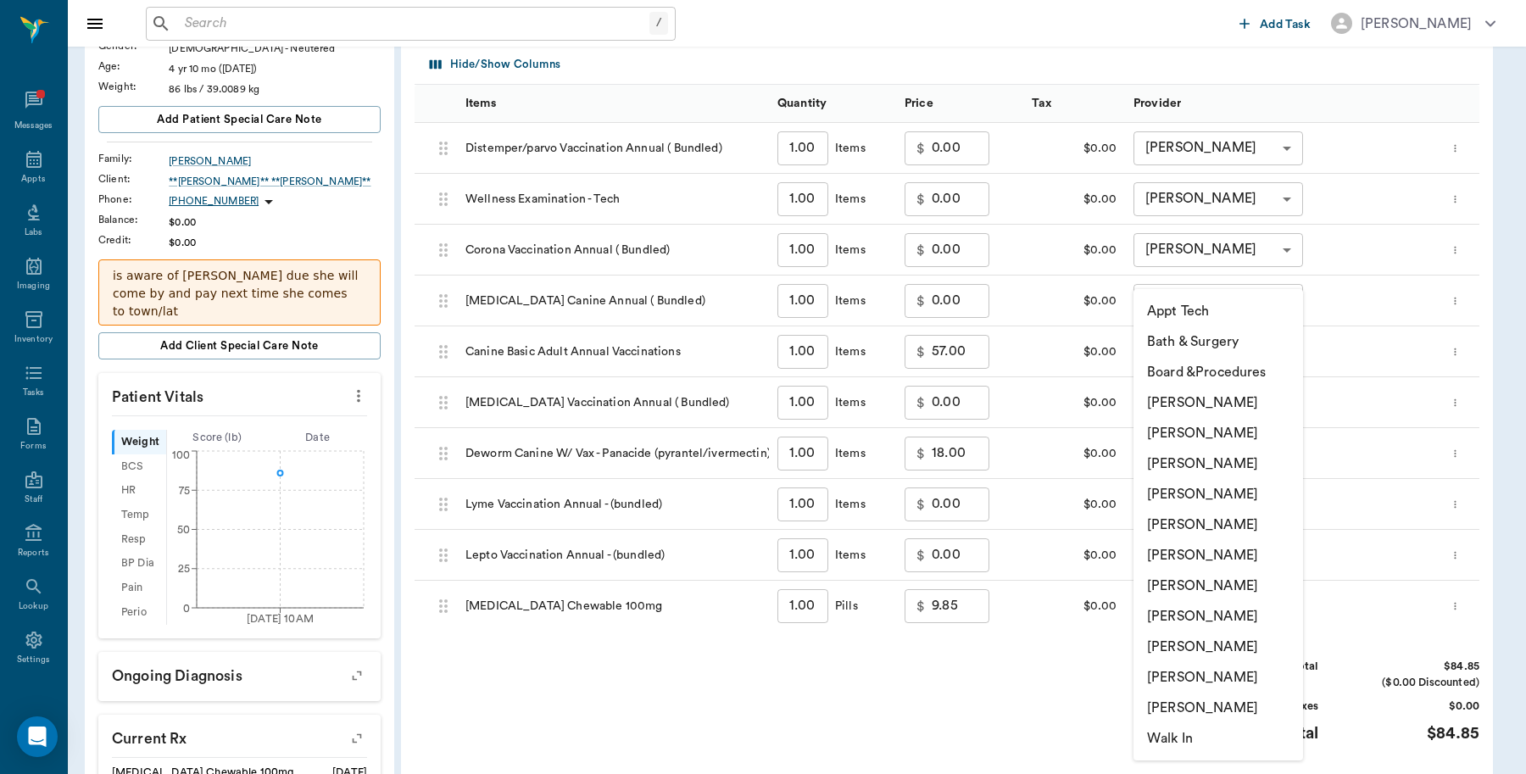
click at [1192, 397] on li "[PERSON_NAME]" at bounding box center [1218, 402] width 170 height 31
type input "none-6899ea08ed37b777db10de45"
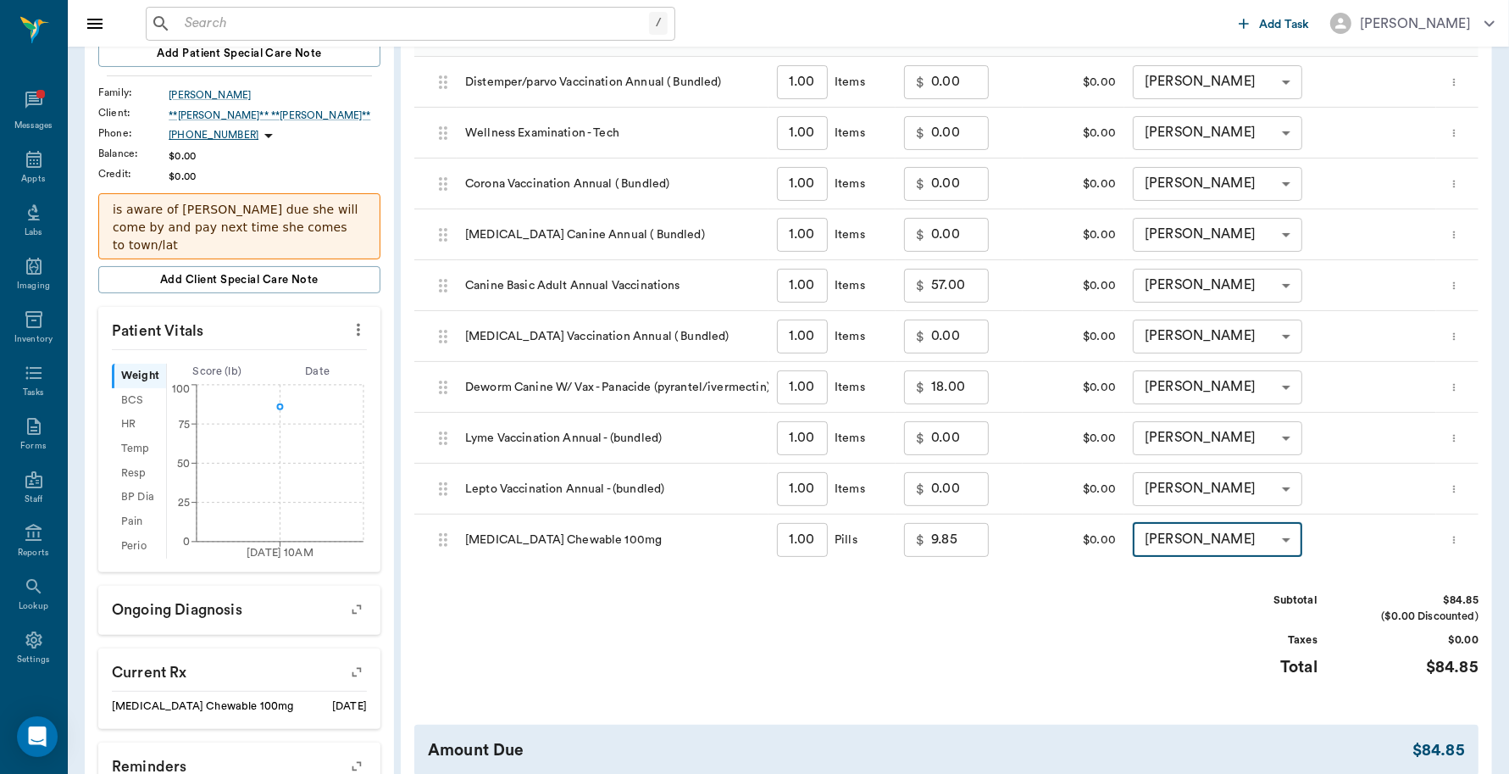
scroll to position [452, 0]
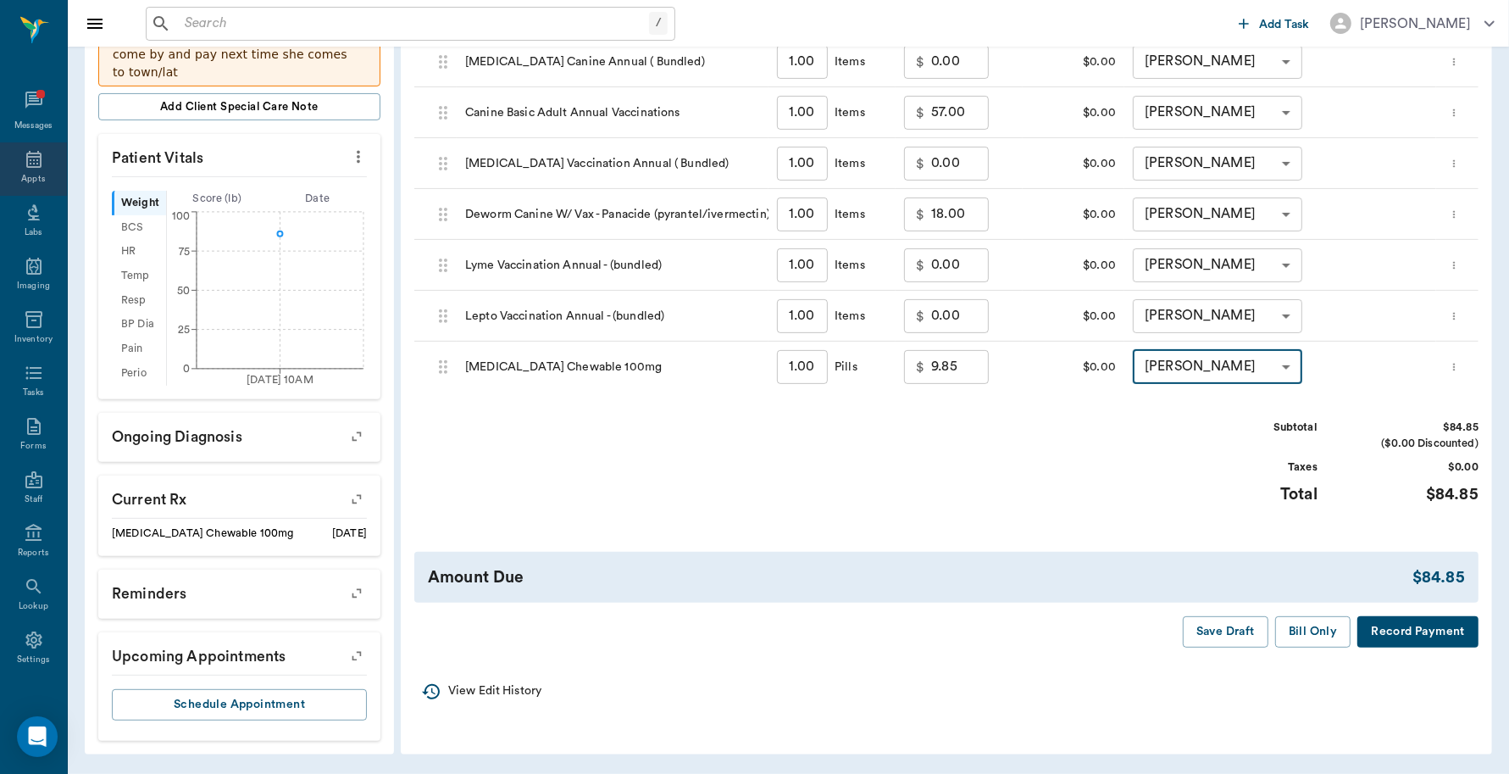
click at [28, 161] on icon at bounding box center [33, 159] width 15 height 17
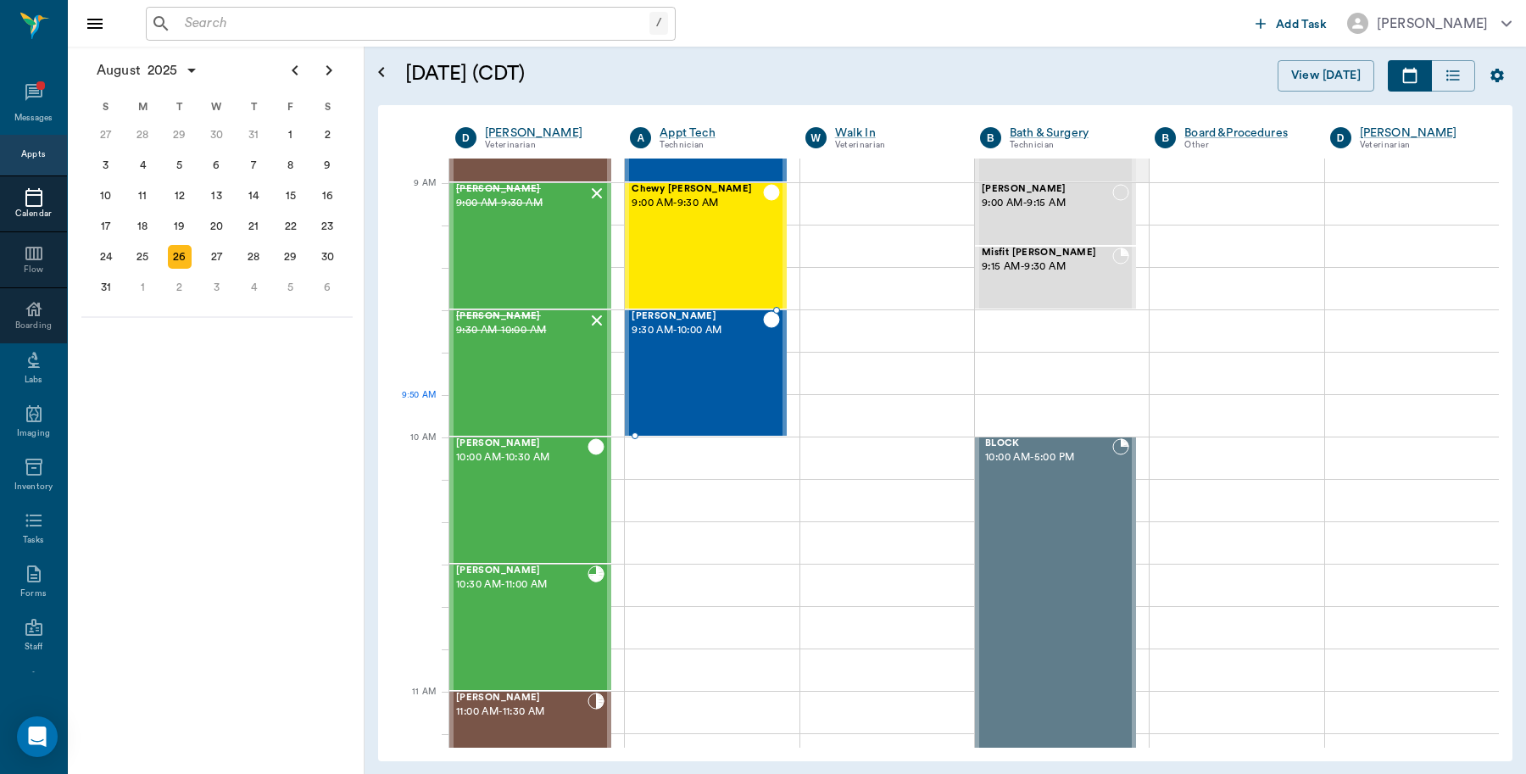
scroll to position [236, 0]
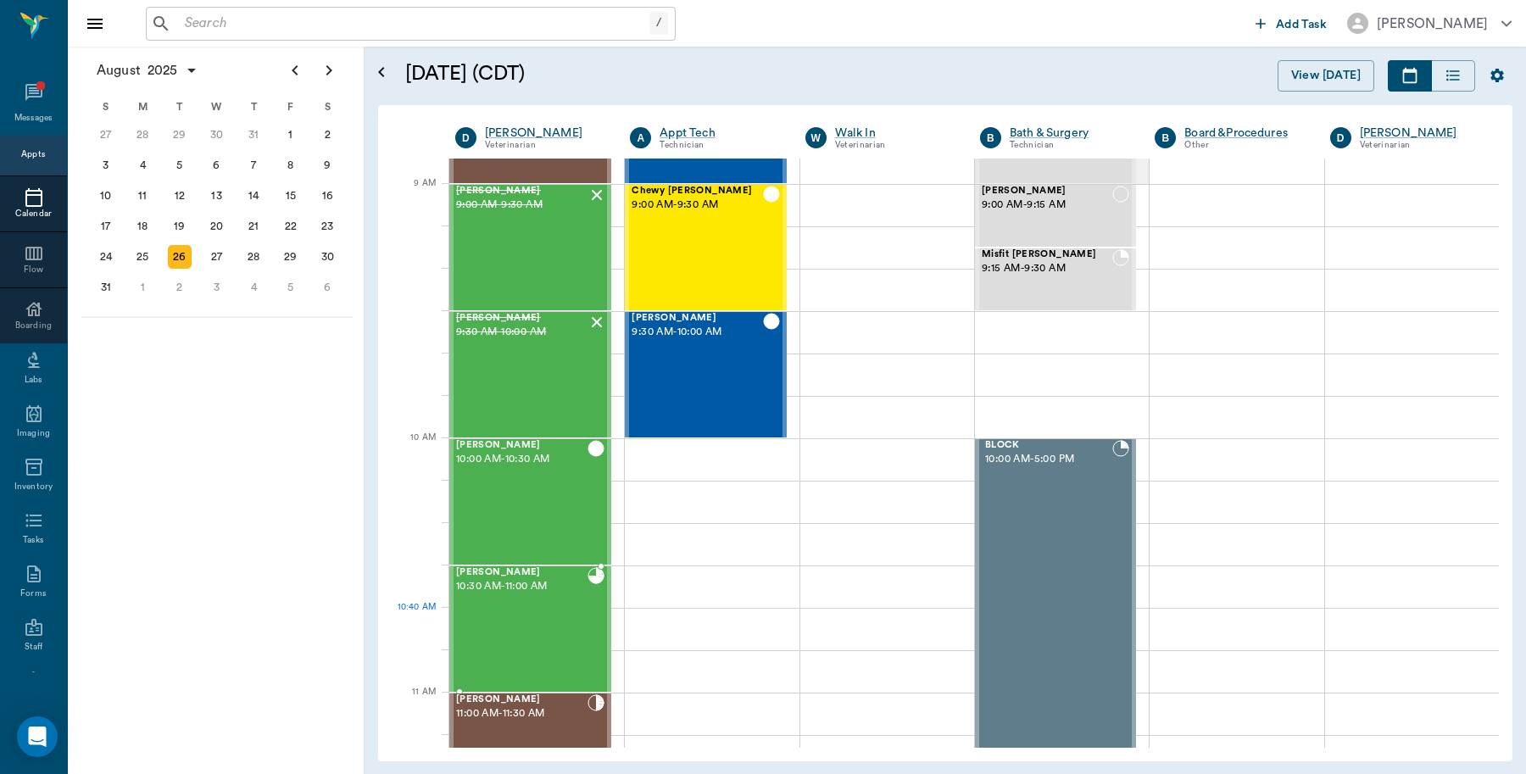
click at [520, 610] on div "[PERSON_NAME] 10:30 AM - 11:00 AM" at bounding box center [521, 629] width 131 height 124
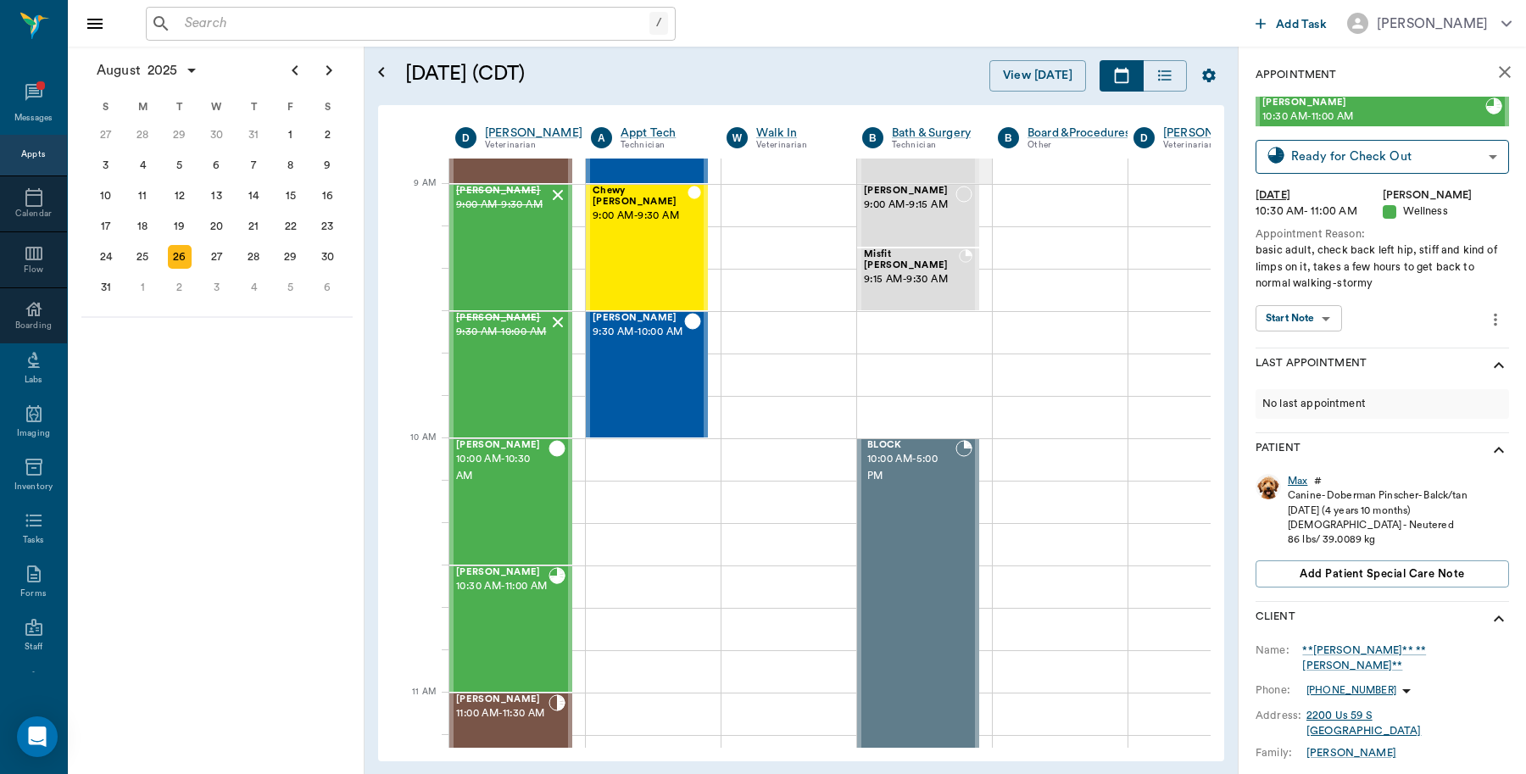
click at [1295, 481] on div "Max" at bounding box center [1296, 481] width 19 height 14
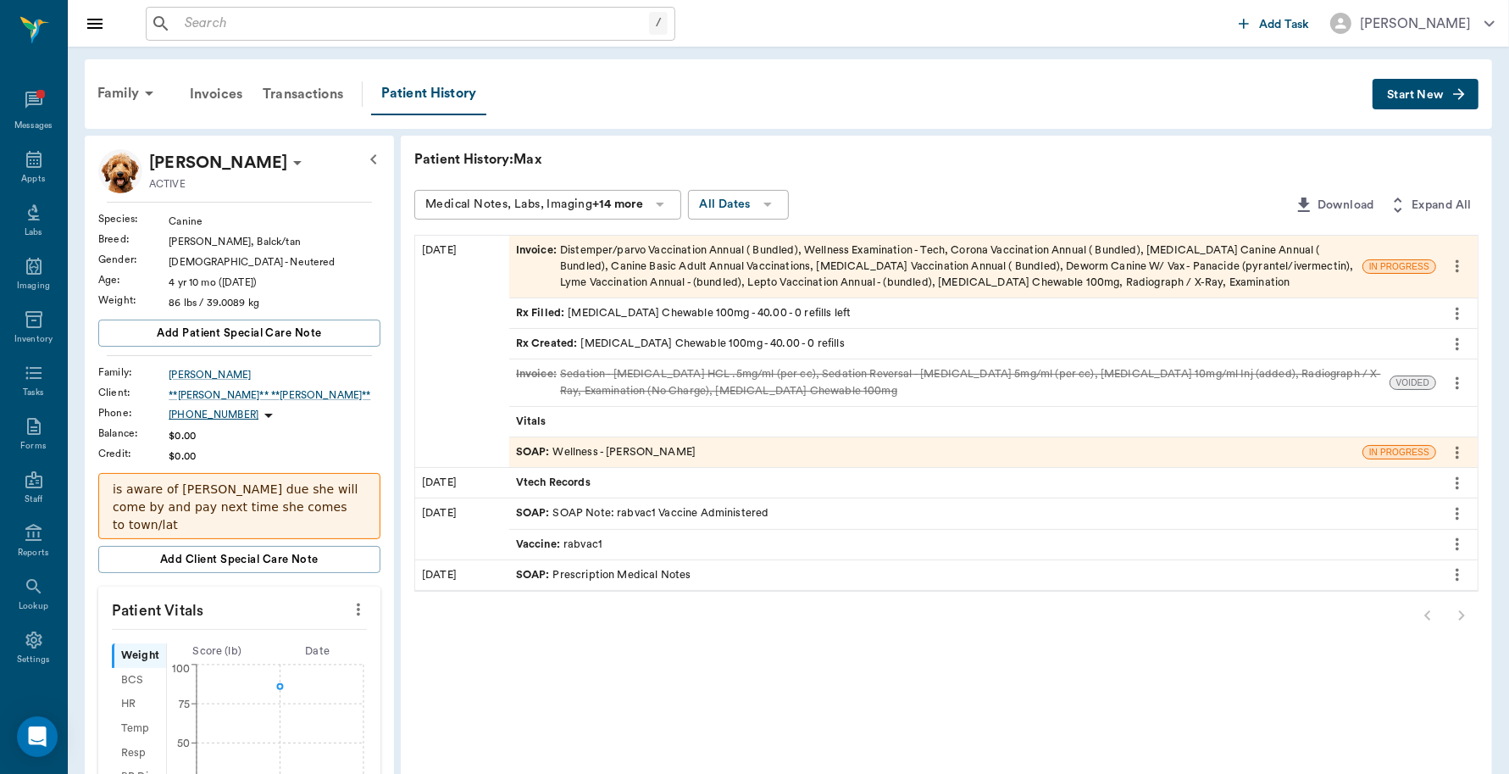
click at [624, 464] on div "SOAP : Wellness - [PERSON_NAME]" at bounding box center [935, 452] width 853 height 30
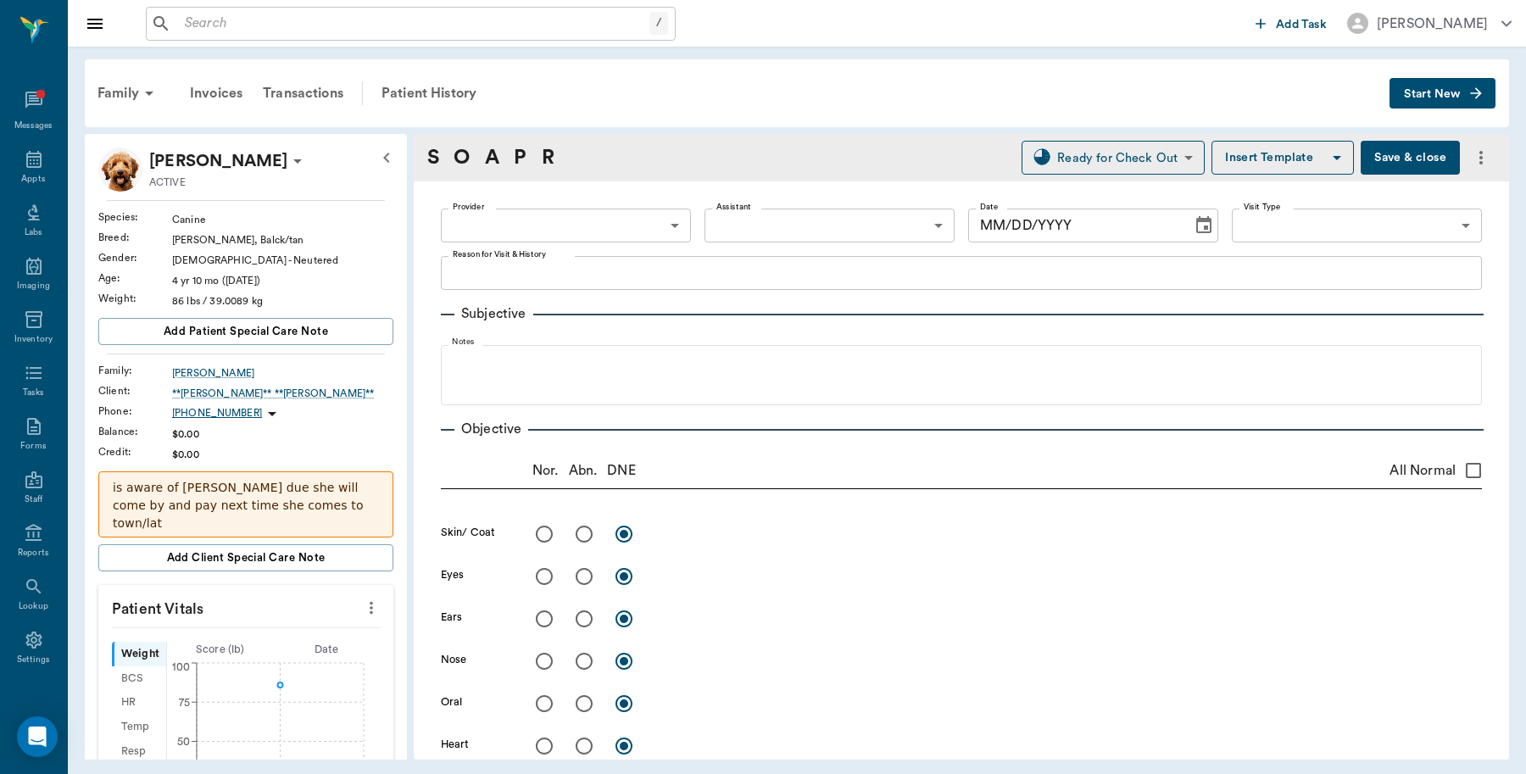
type input "63ec2f075fda476ae8351a4d"
type input "65d2be4f46e3a538d89b8c14"
type textarea "basic adult, check back left hip, stiff and kind of limps on it, takes a few ho…"
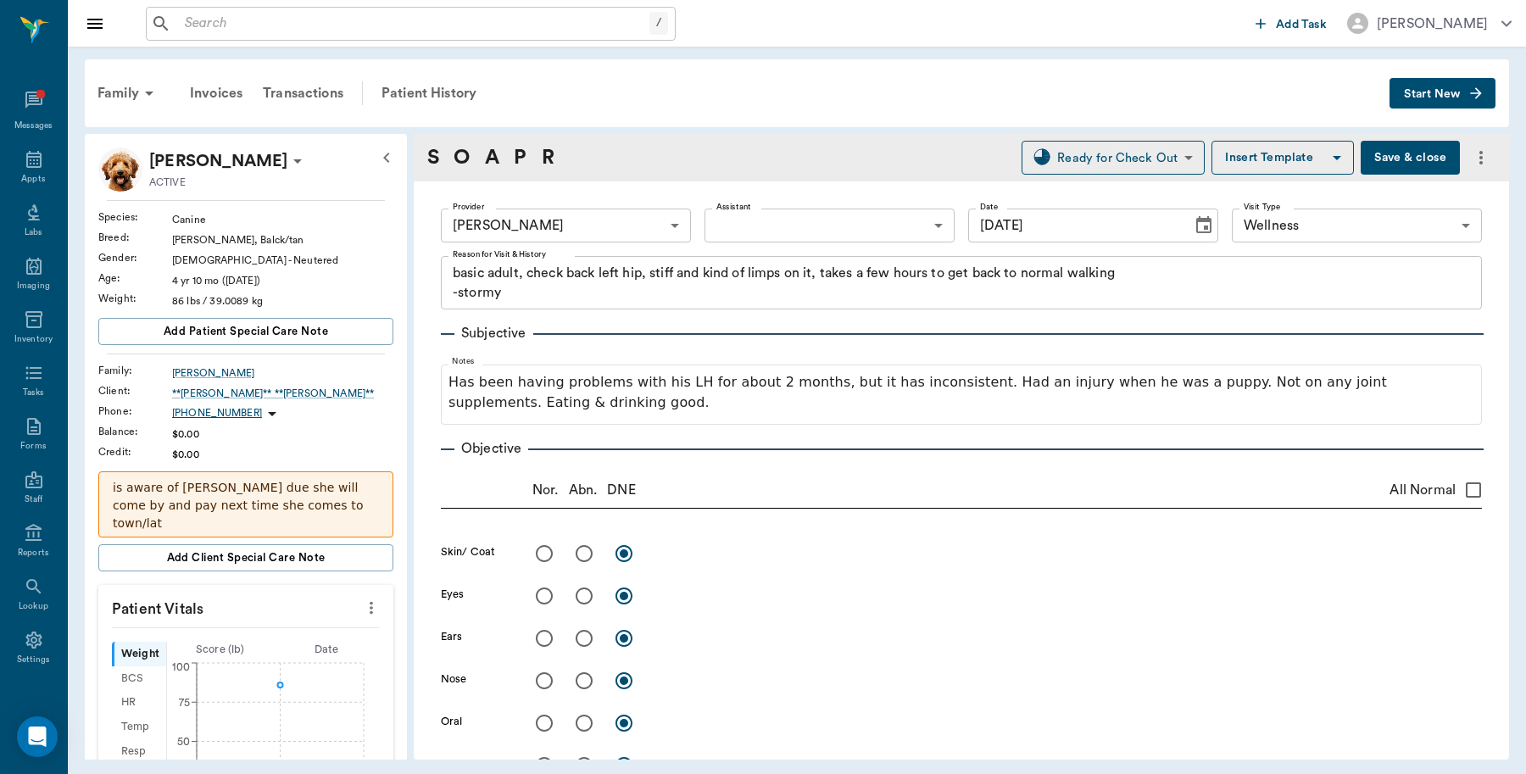
type input "[DATE]"
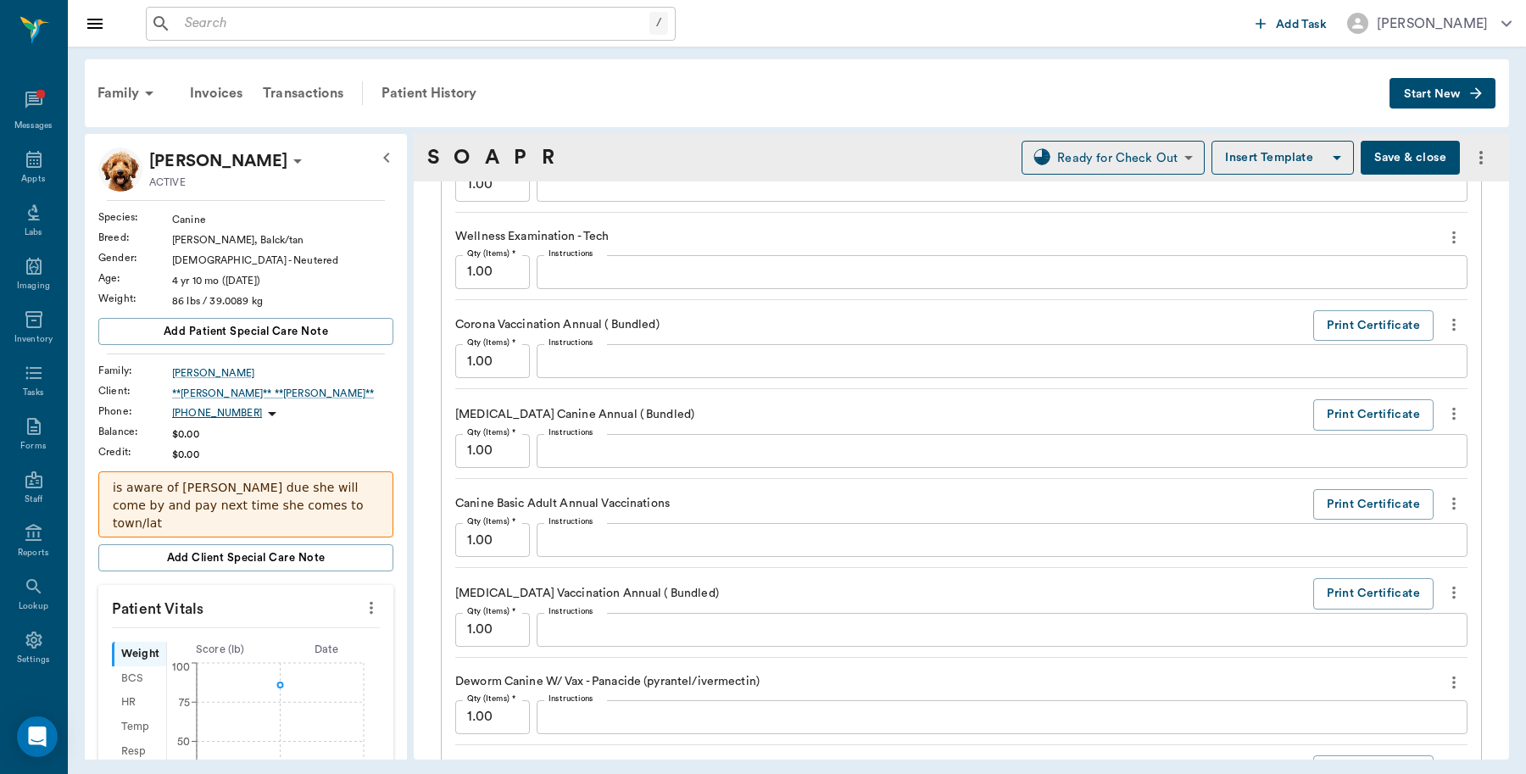
scroll to position [2013, 0]
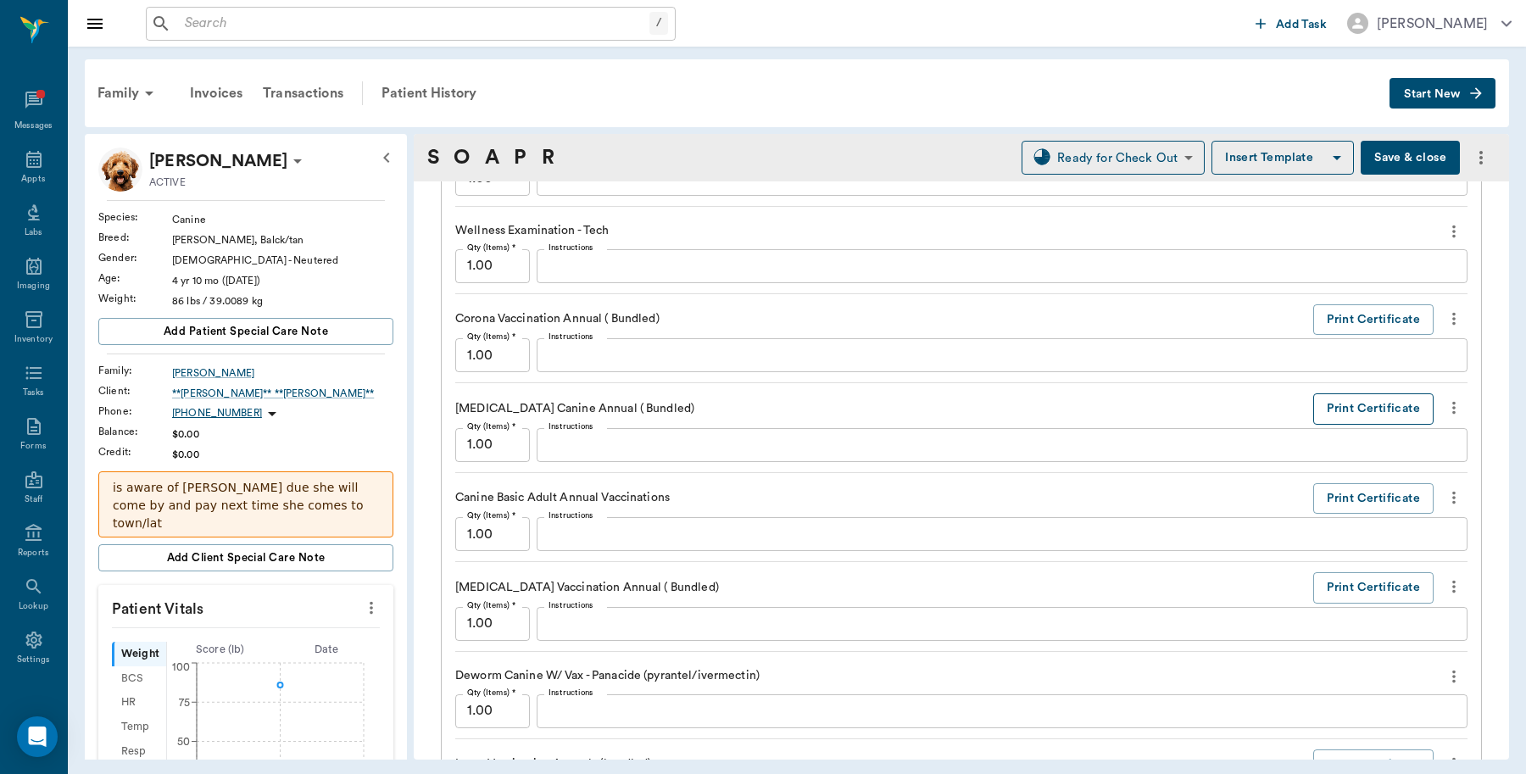
click at [1348, 414] on button "Print Certificate" at bounding box center [1373, 408] width 120 height 31
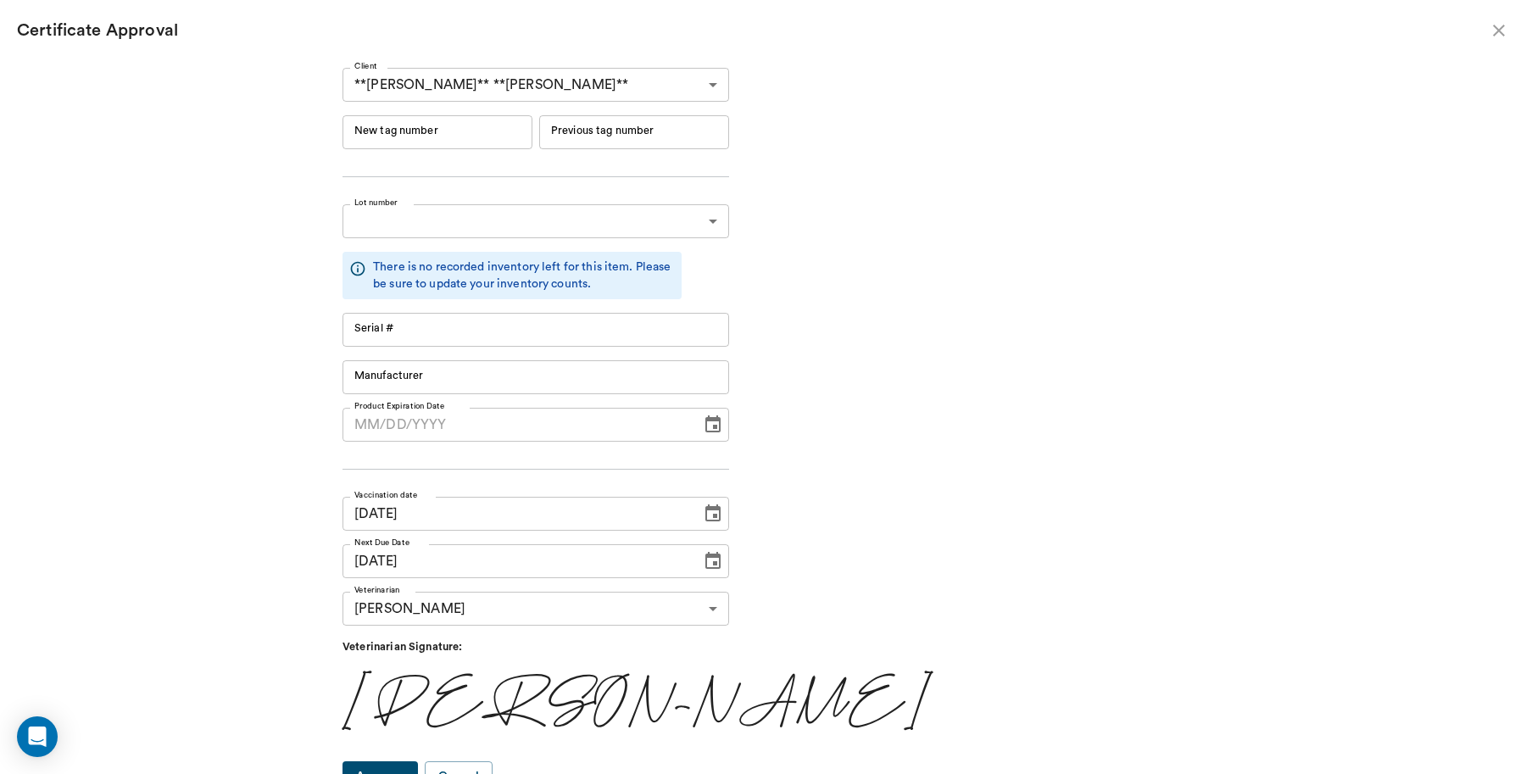
type input "RM384R9"
type input "11148"
type input "Boehringer Ingelheim"
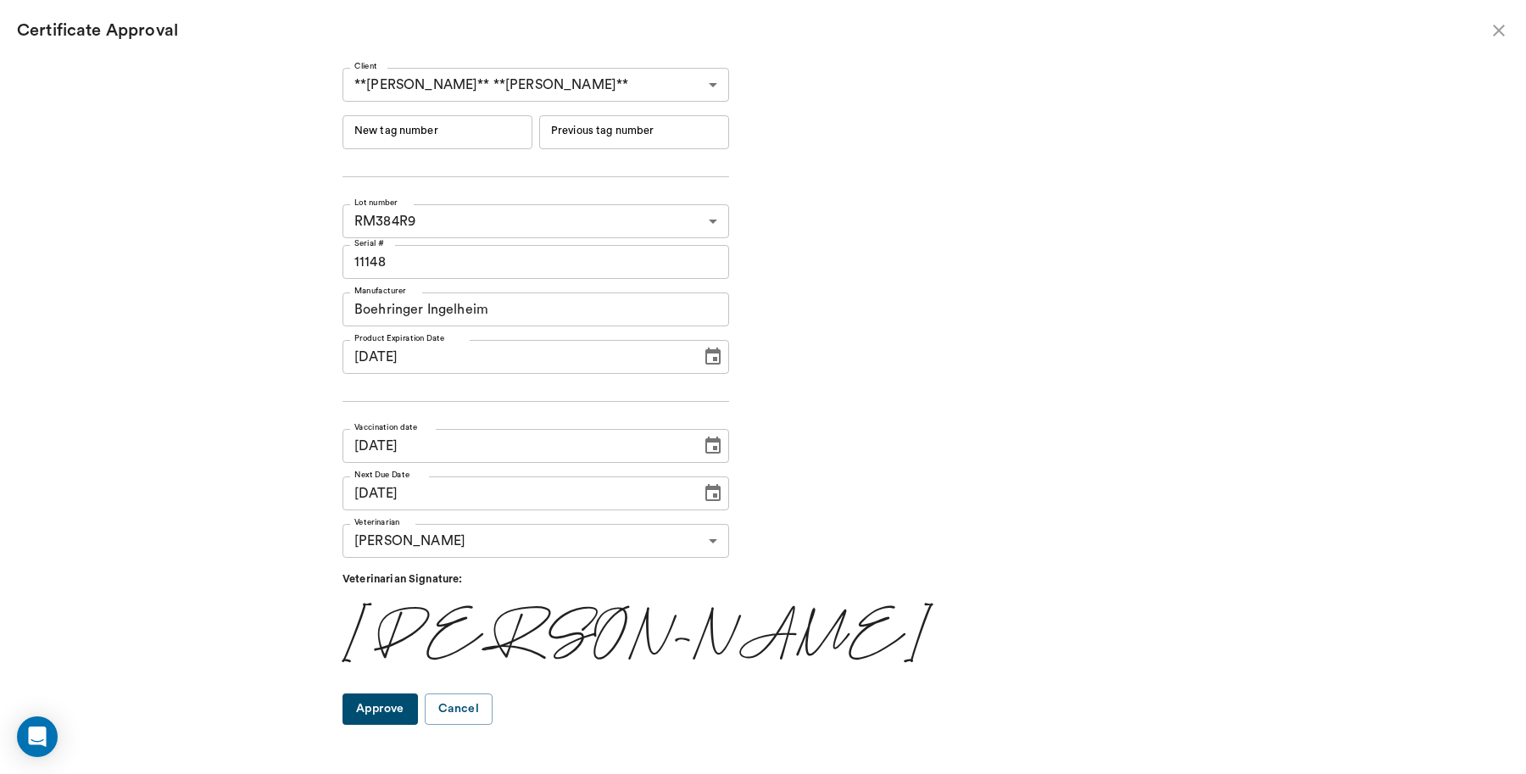
type input "[DATE]"
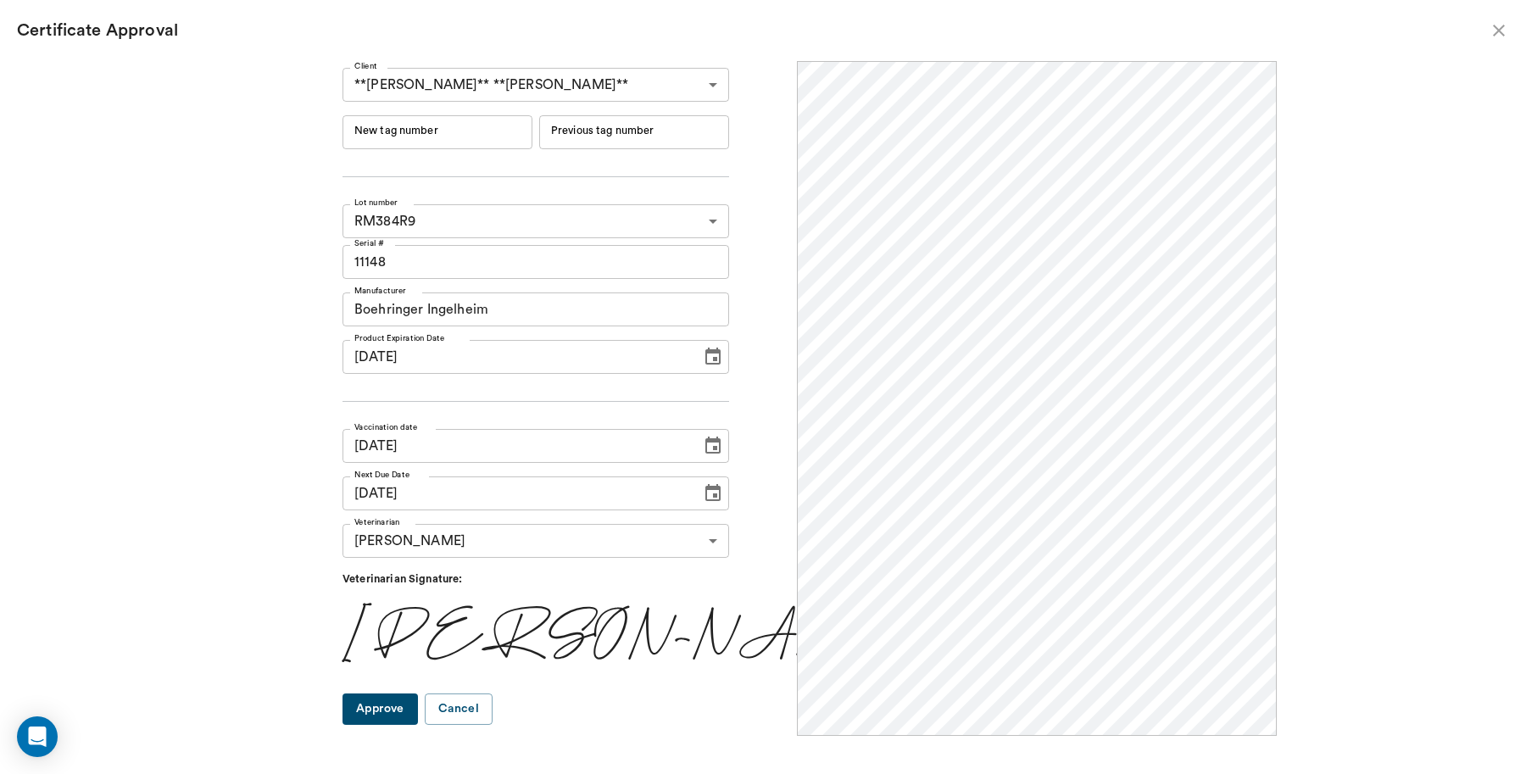
scroll to position [0, 0]
click at [490, 125] on input "New tag number" at bounding box center [437, 132] width 190 height 34
type input "251045"
click at [397, 713] on button "Approve" at bounding box center [379, 708] width 75 height 31
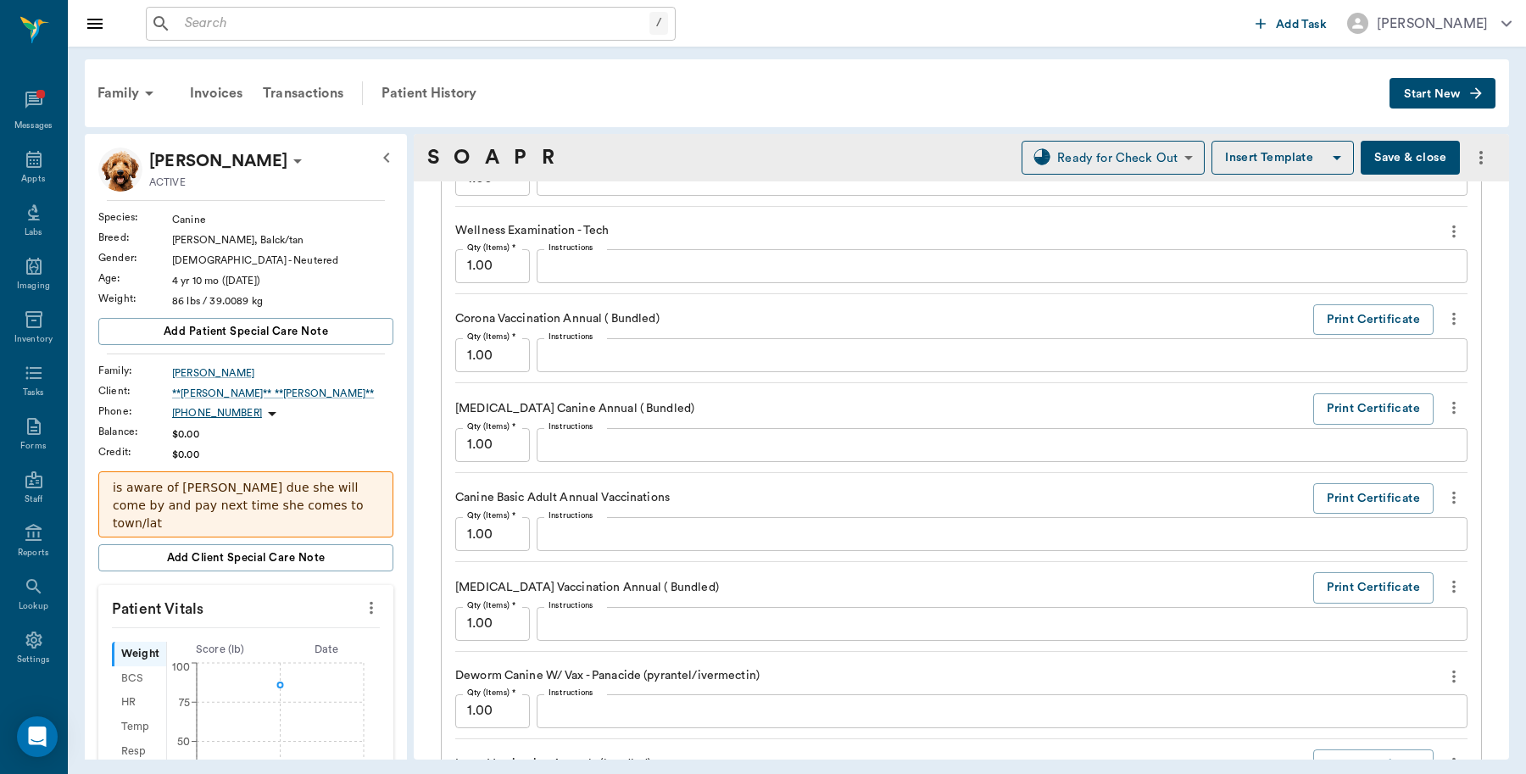
click at [1381, 151] on button "Save & close" at bounding box center [1409, 158] width 99 height 34
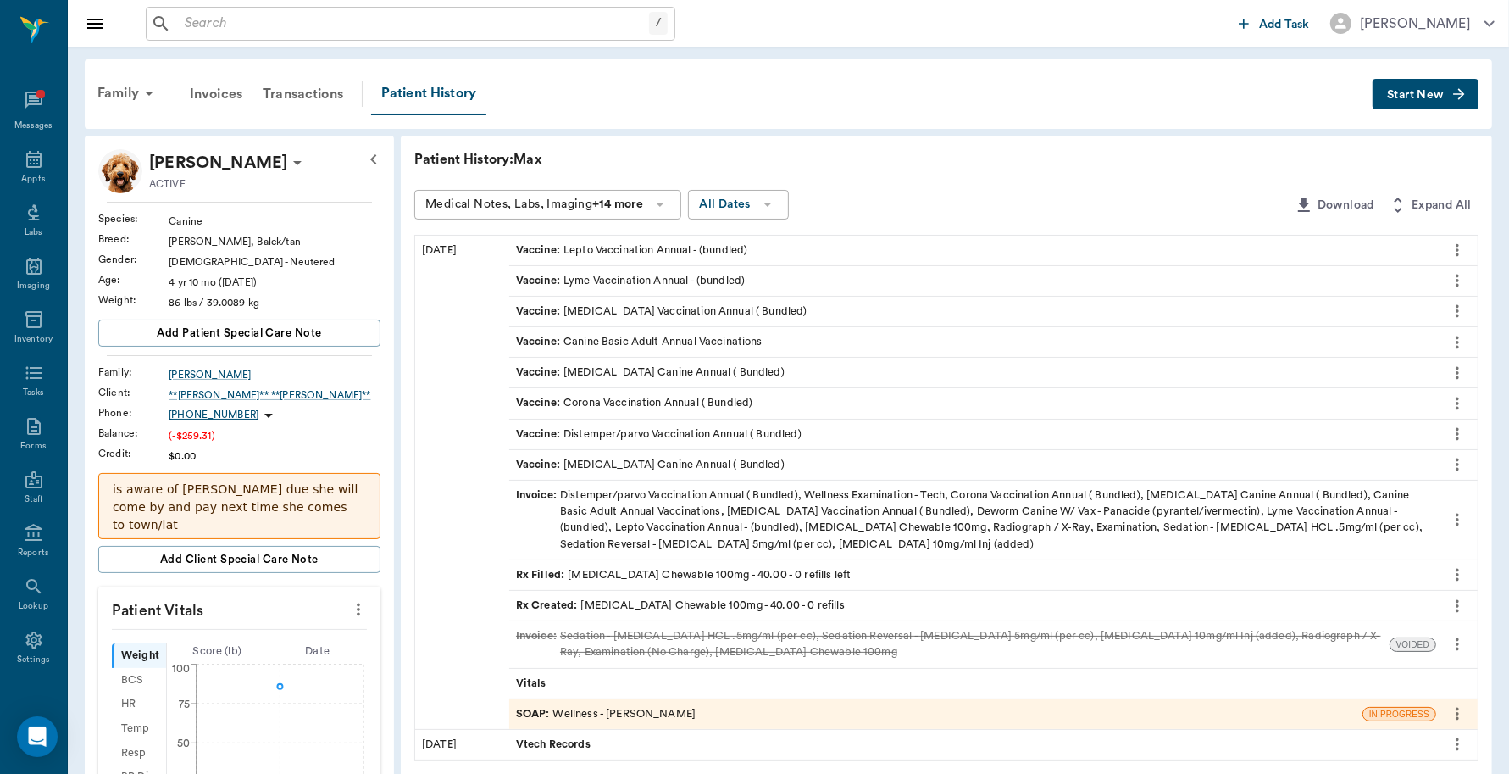
click at [644, 506] on div "Invoice : Distemper/parvo Vaccination Annual ( Bundled), Wellness Examination -…" at bounding box center [973, 519] width 914 height 65
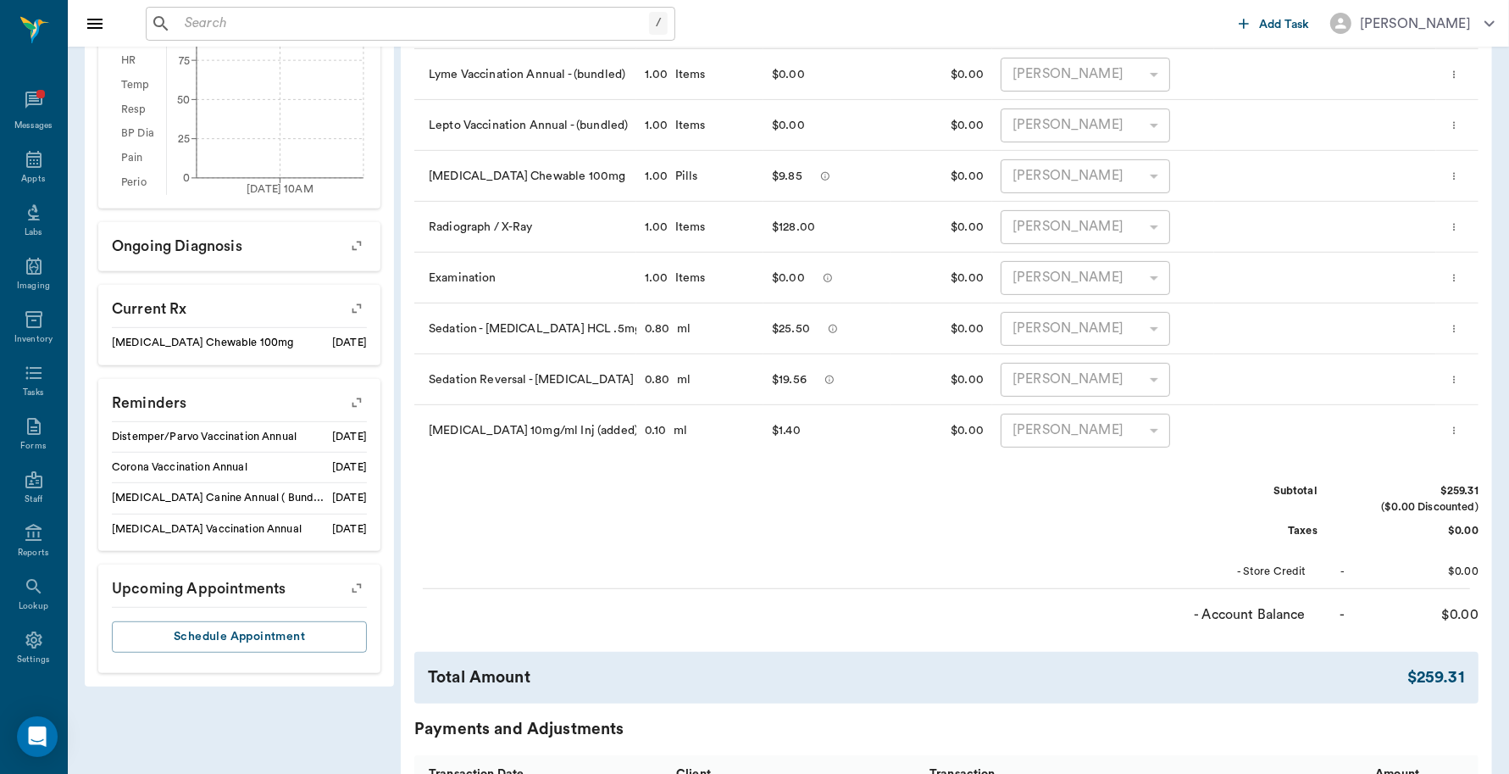
scroll to position [848, 0]
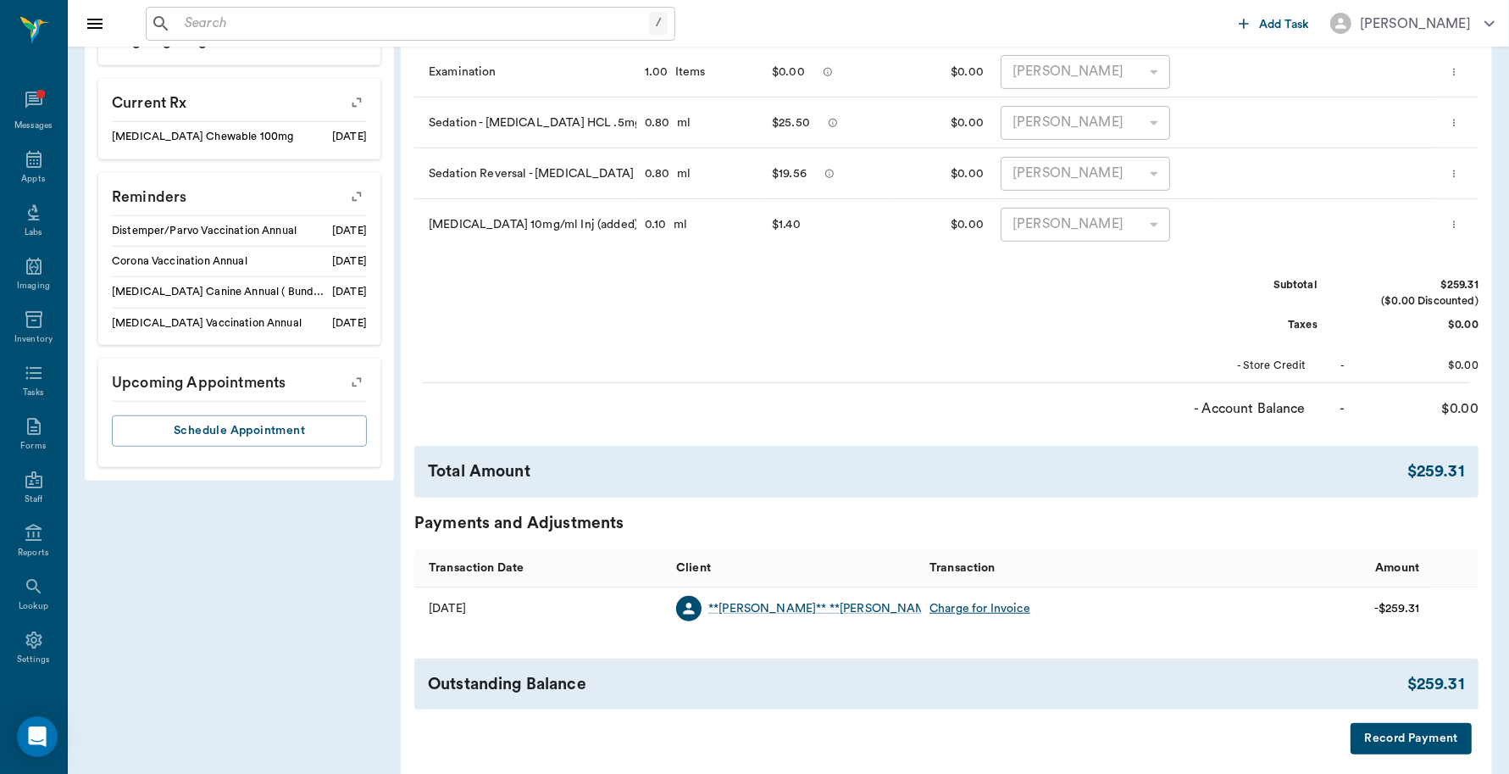
click at [1363, 739] on button "Record Payment" at bounding box center [1411, 738] width 121 height 31
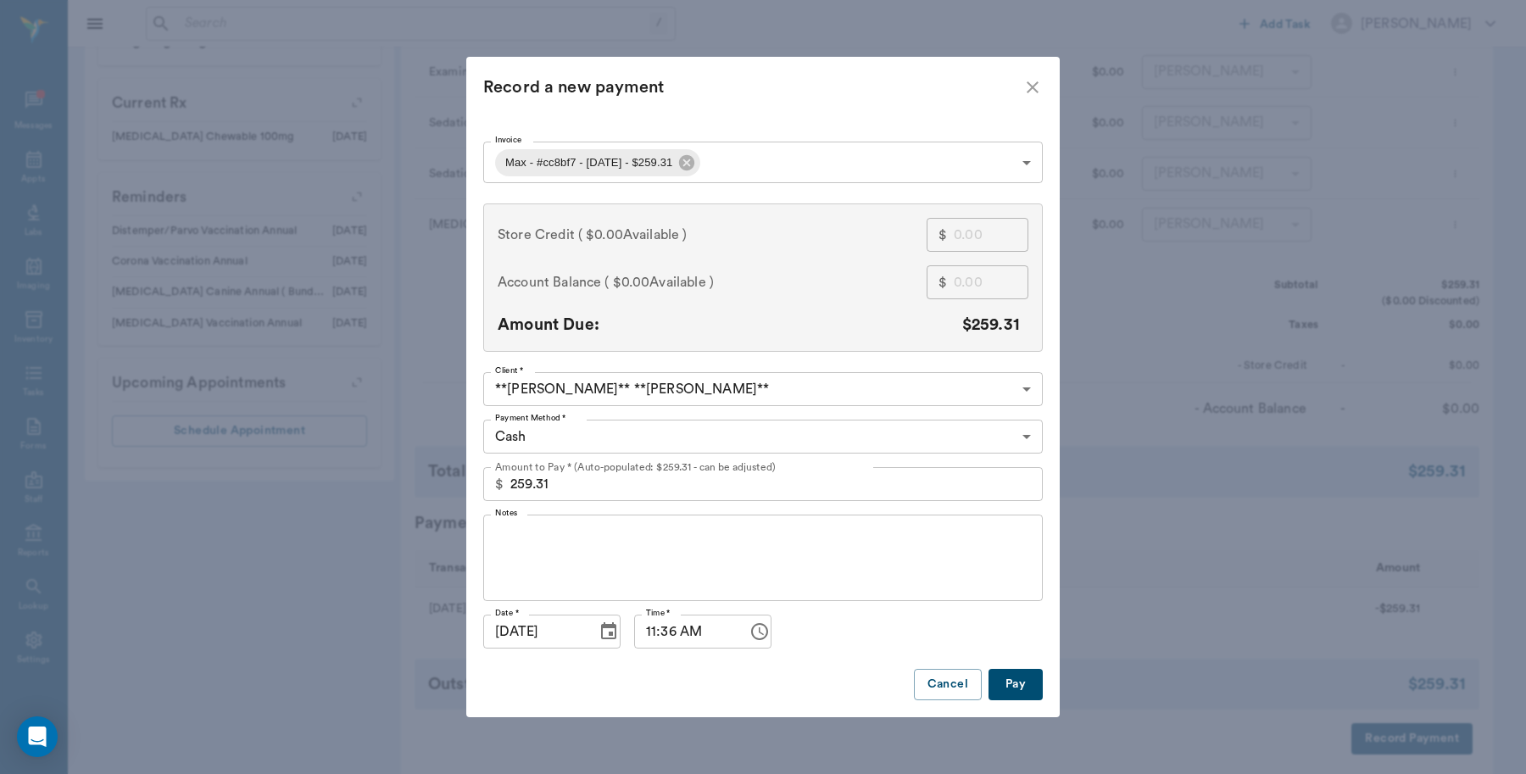
click at [606, 442] on body "/ ​ Add Task [PERSON_NAME] Nectar Messages Appts Labs Imaging Inventory Tasks F…" at bounding box center [763, 0] width 1526 height 1696
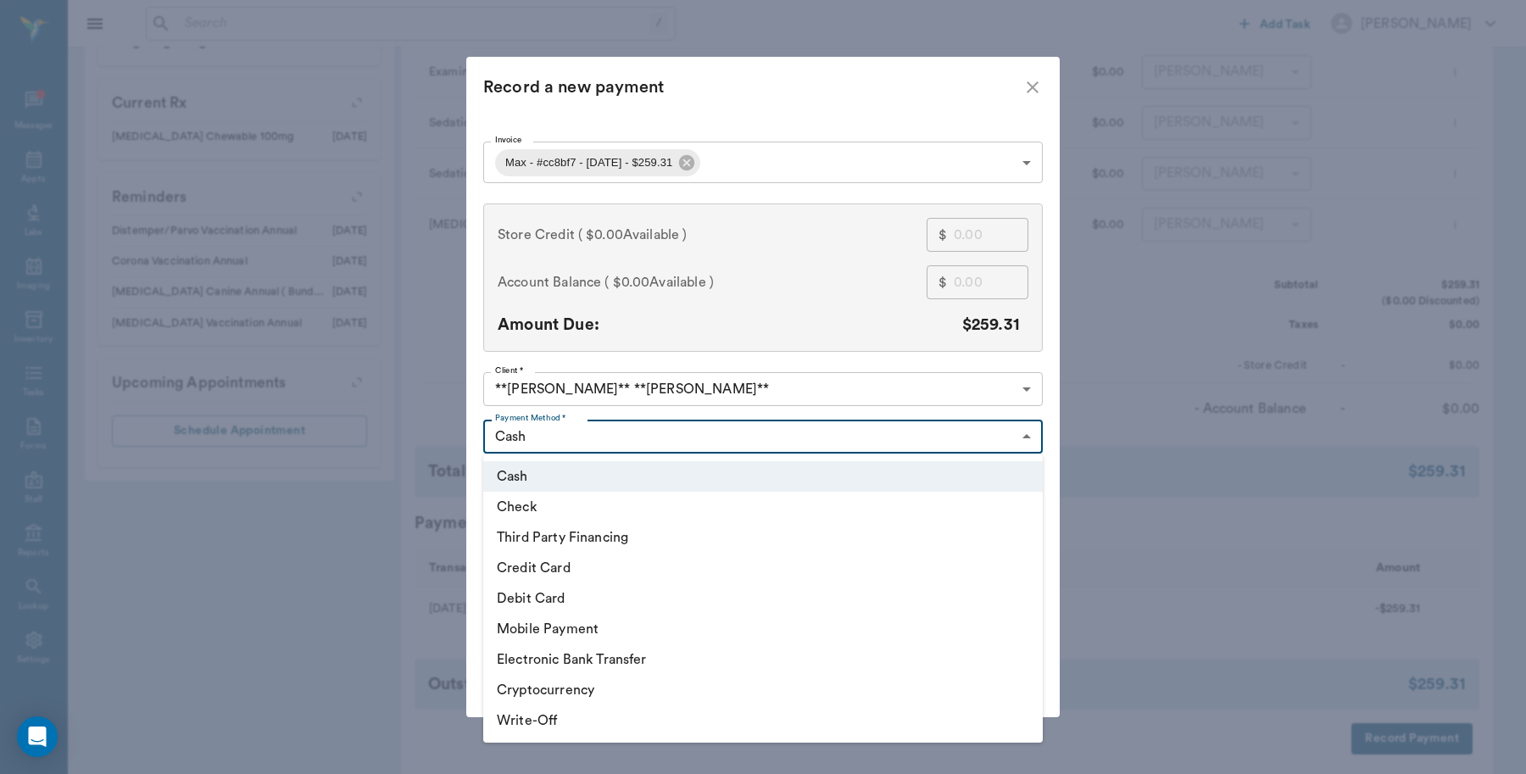
click at [521, 596] on li "Debit Card" at bounding box center [762, 598] width 559 height 31
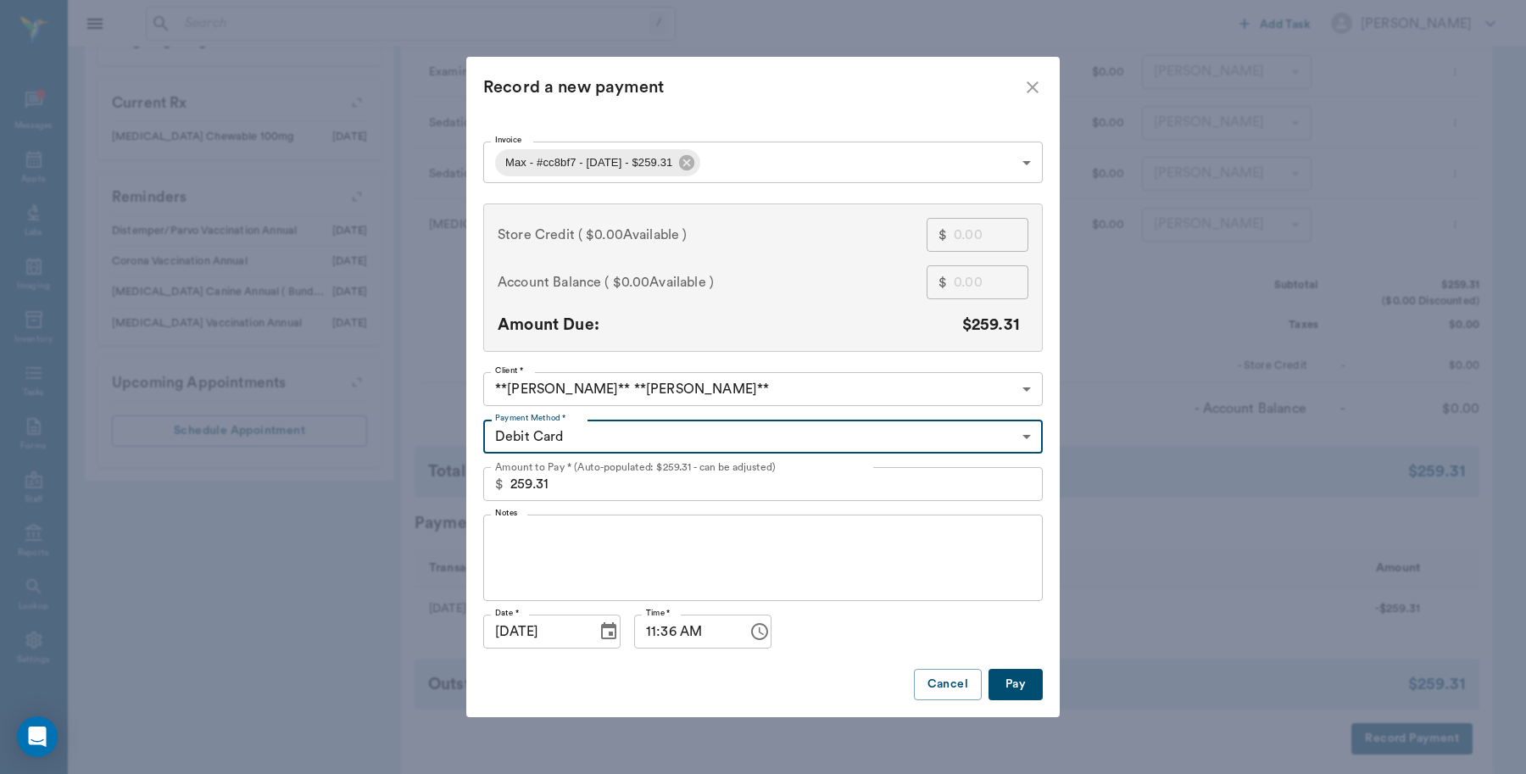
click at [695, 434] on body "/ ​ Add Task [PERSON_NAME] Nectar Messages Appts Labs Imaging Inventory Tasks F…" at bounding box center [763, 0] width 1526 height 1696
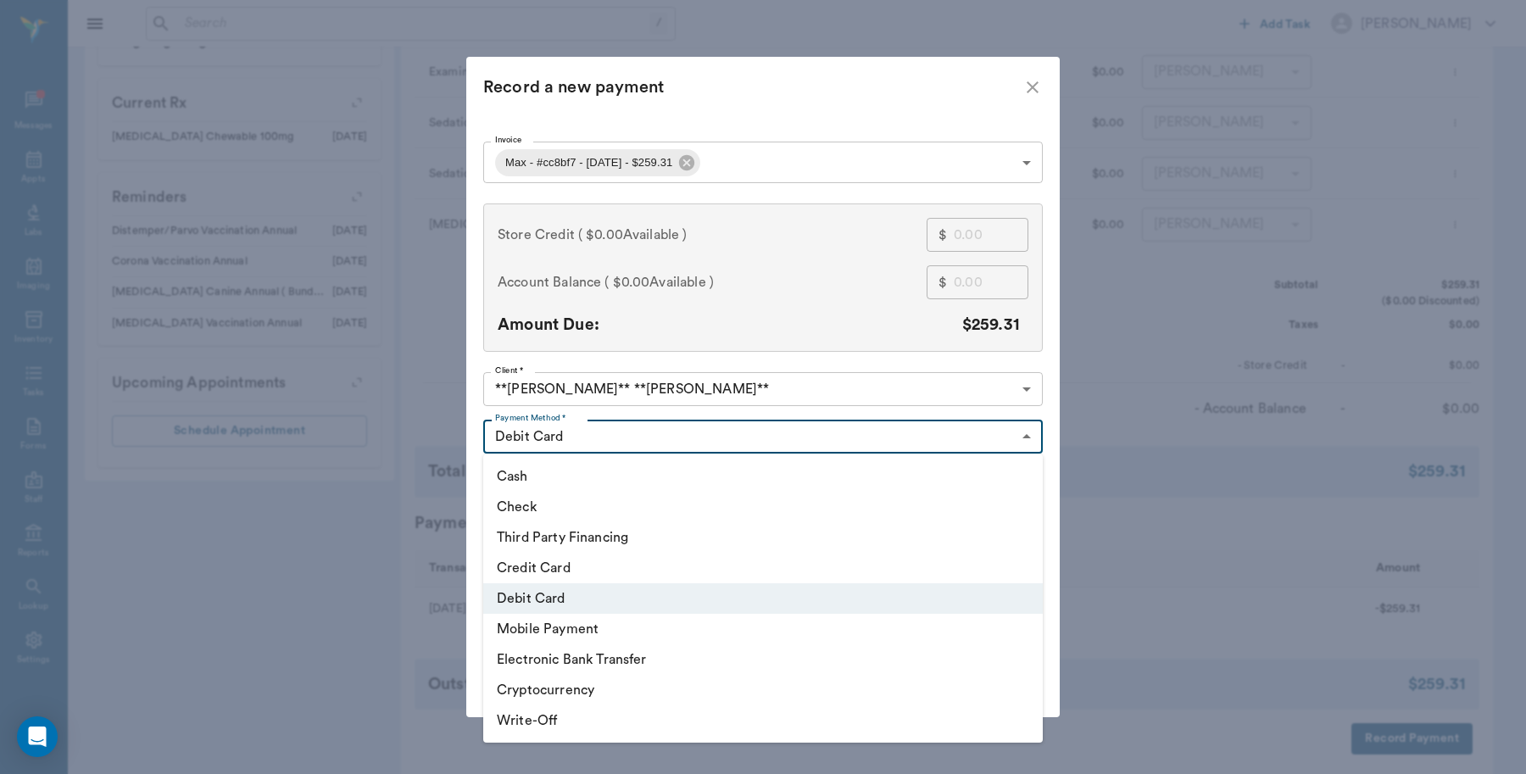
click at [536, 565] on li "Credit Card" at bounding box center [762, 568] width 559 height 31
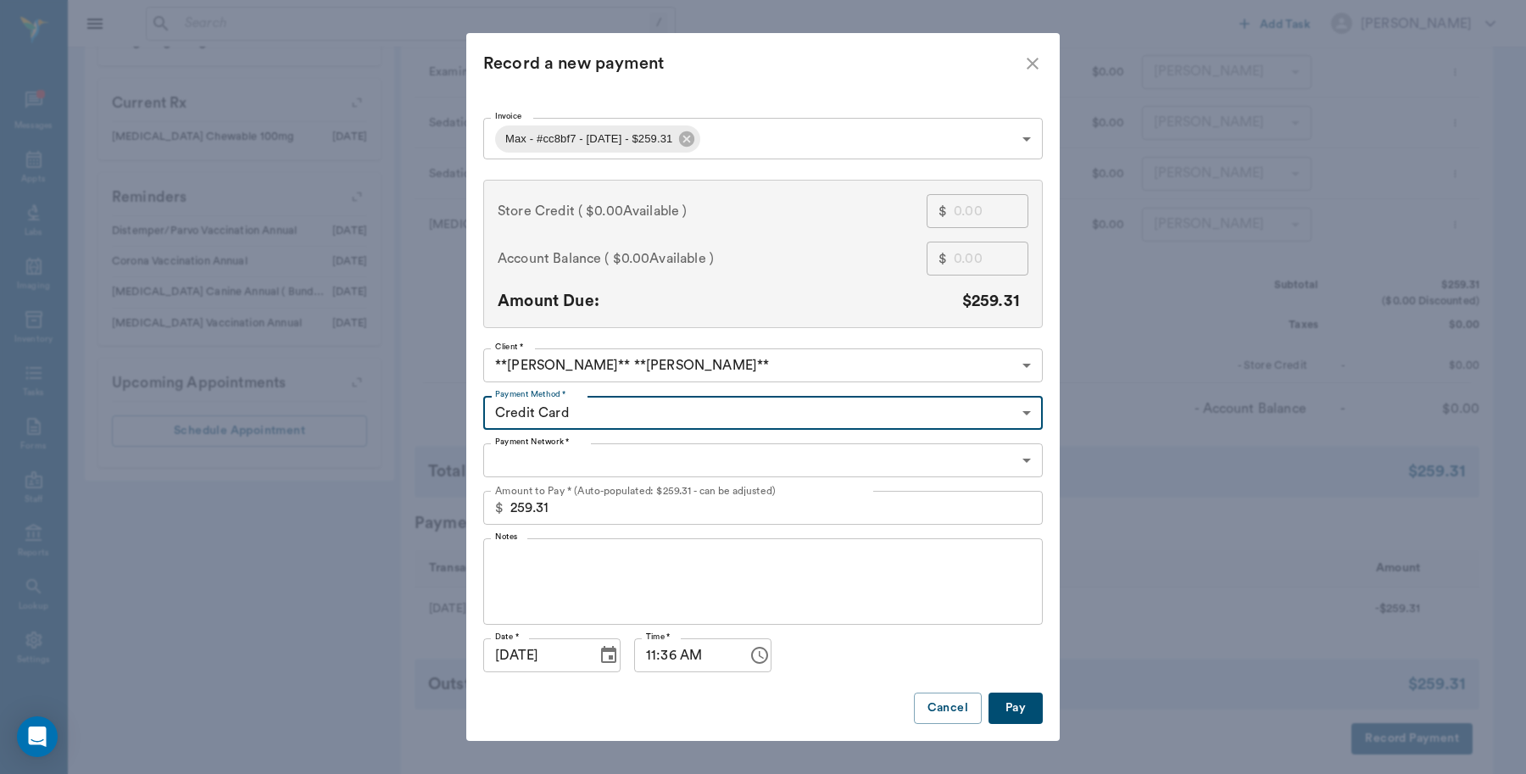
type input "CREDIT_CARD"
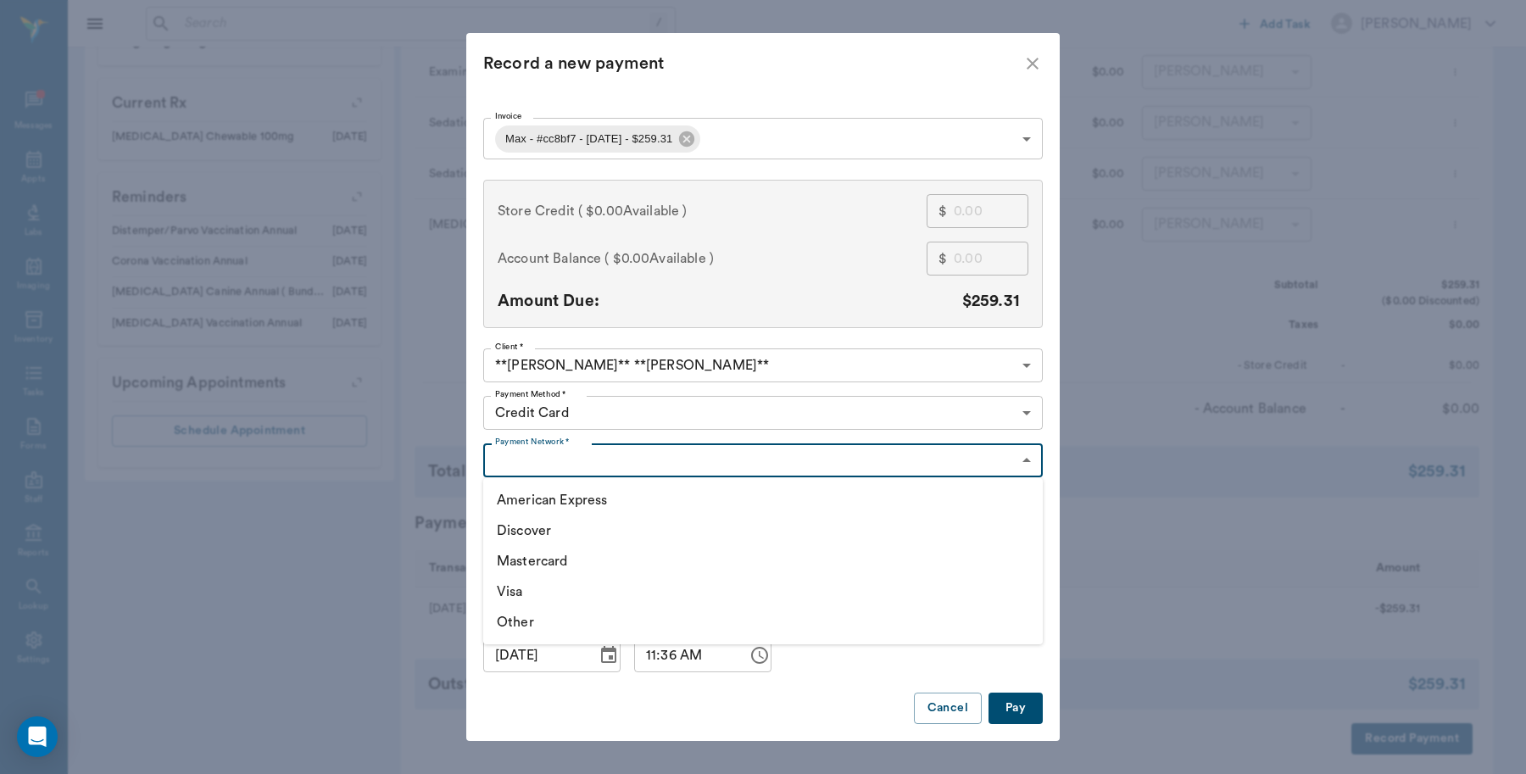
click at [564, 453] on body "/ ​ Add Task Dr. Bert Ellsworth Nectar Messages Appts Labs Imaging Inventory Ta…" at bounding box center [763, 0] width 1526 height 1696
click at [518, 598] on li "Visa" at bounding box center [762, 591] width 559 height 31
type input "VISA"
click at [1007, 716] on button "Pay" at bounding box center [1015, 707] width 54 height 31
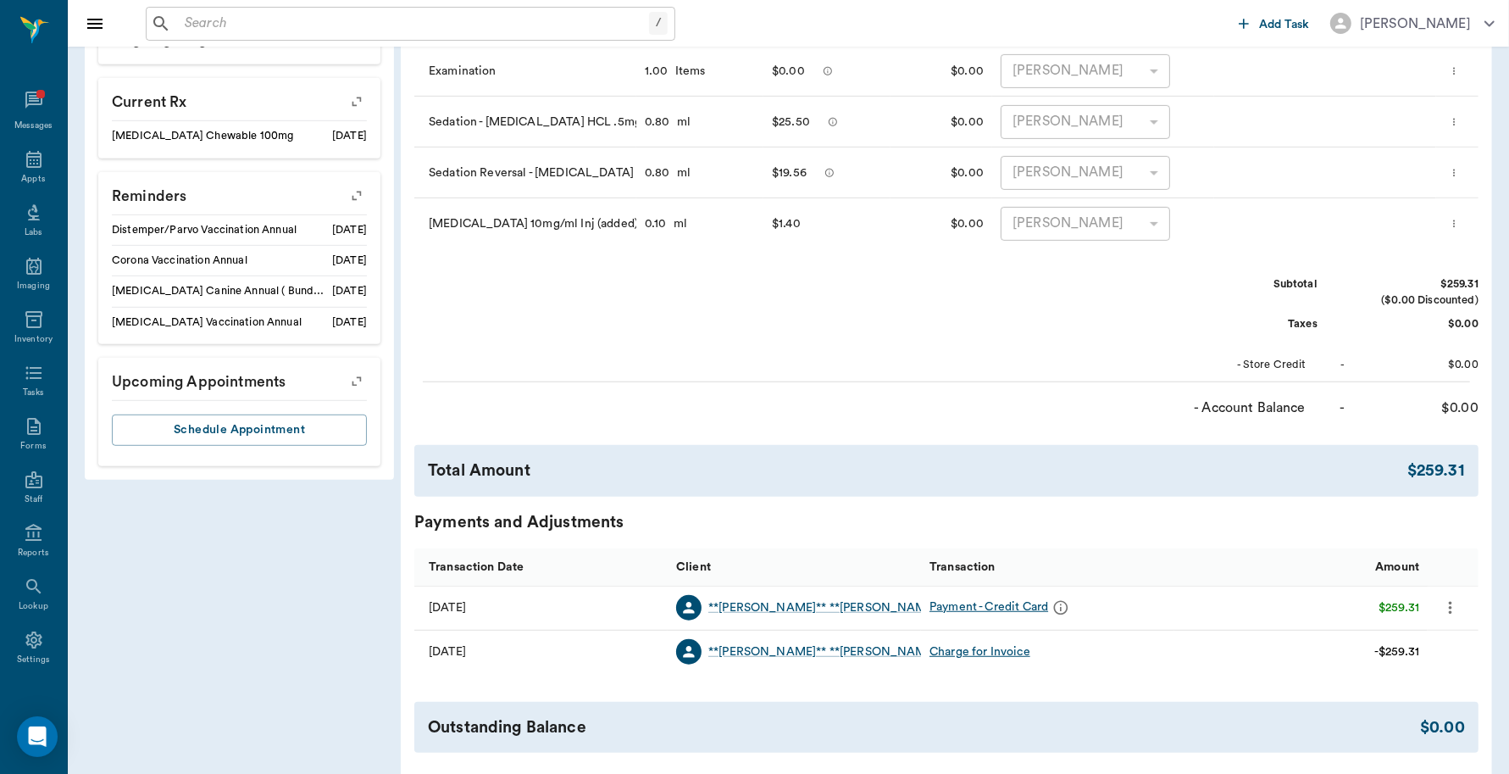
drag, startPoint x: 731, startPoint y: 538, endPoint x: 718, endPoint y: 517, distance: 25.2
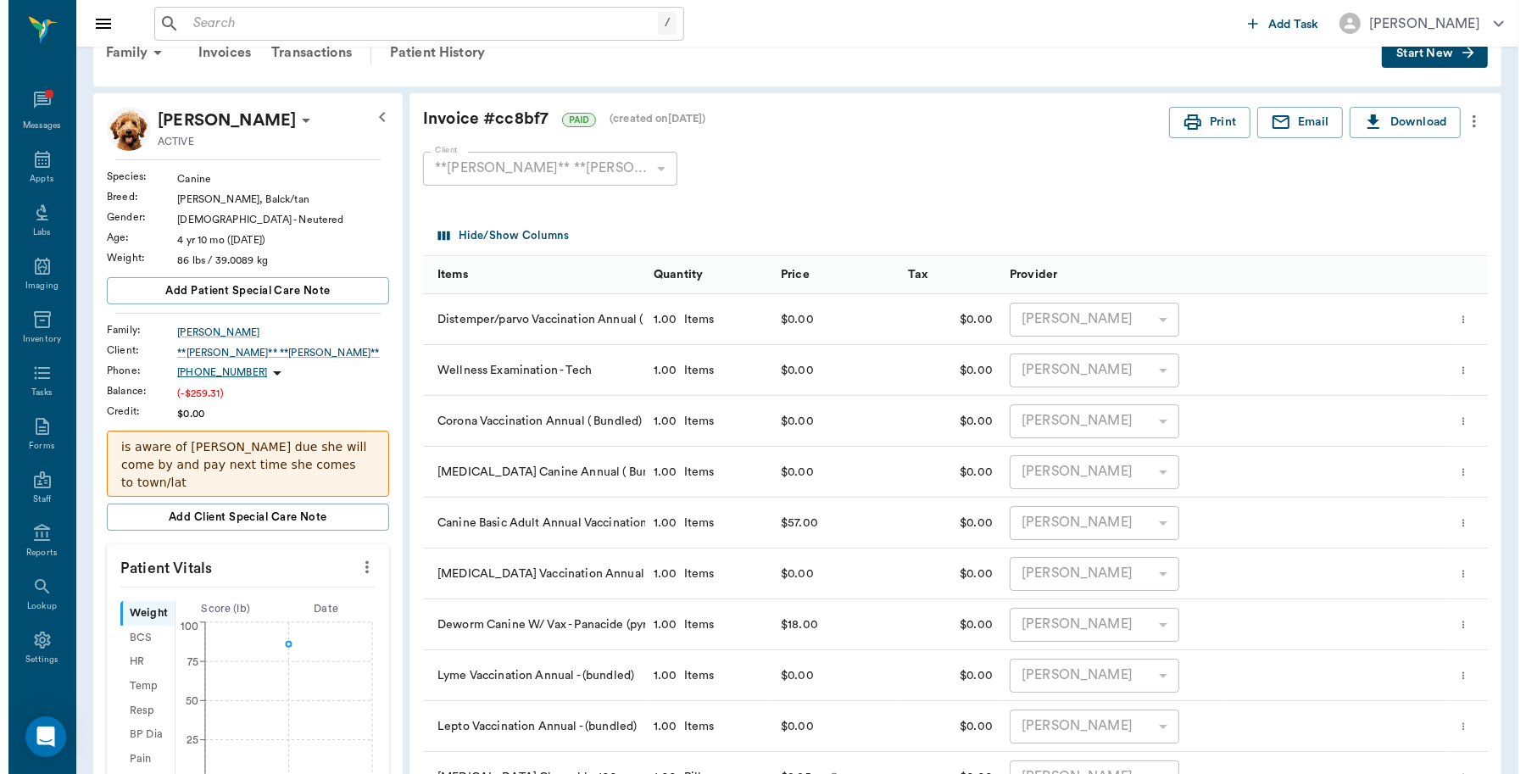
scroll to position [0, 0]
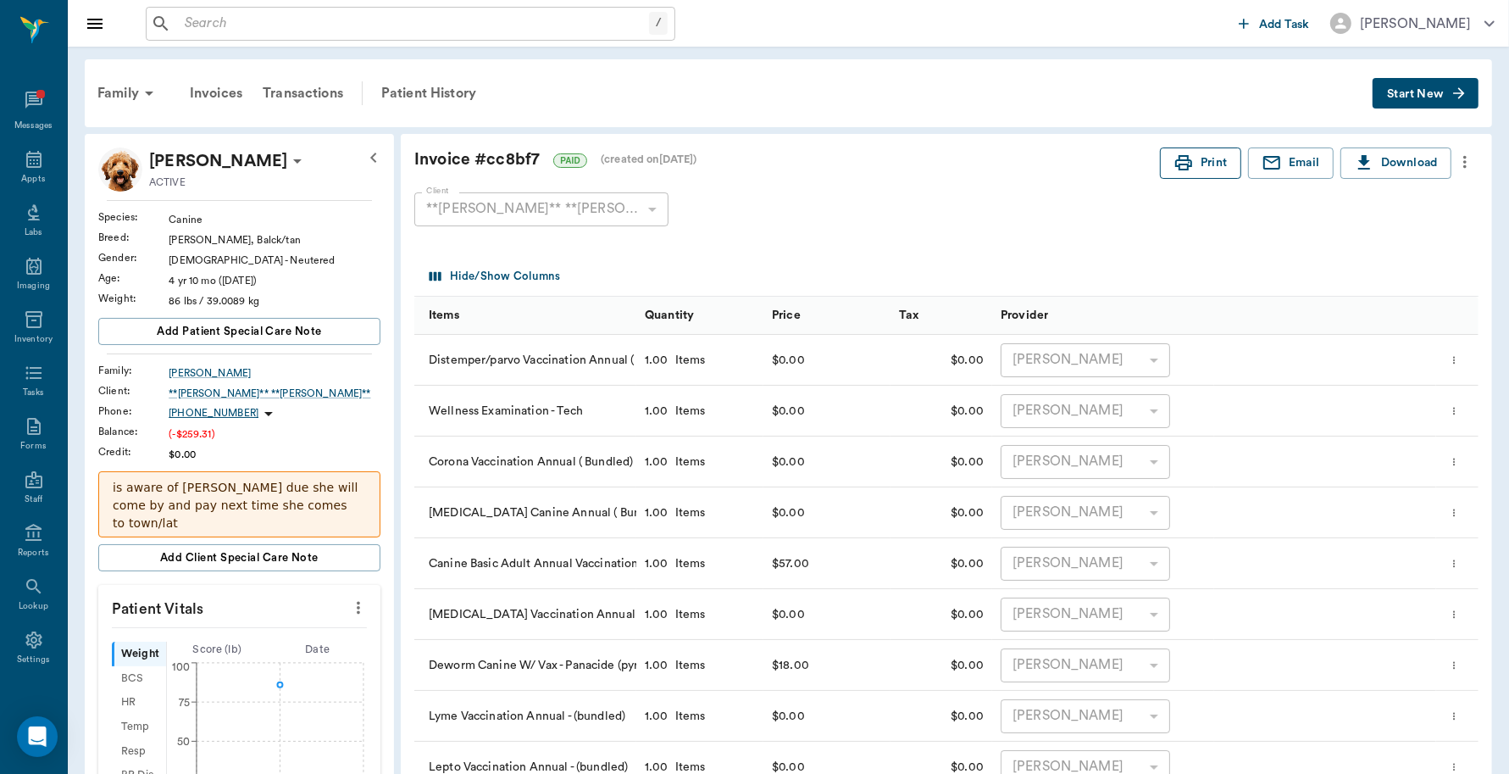
click at [1210, 158] on button "Print" at bounding box center [1200, 162] width 81 height 31
click at [6, 167] on div "Appts" at bounding box center [33, 168] width 67 height 53
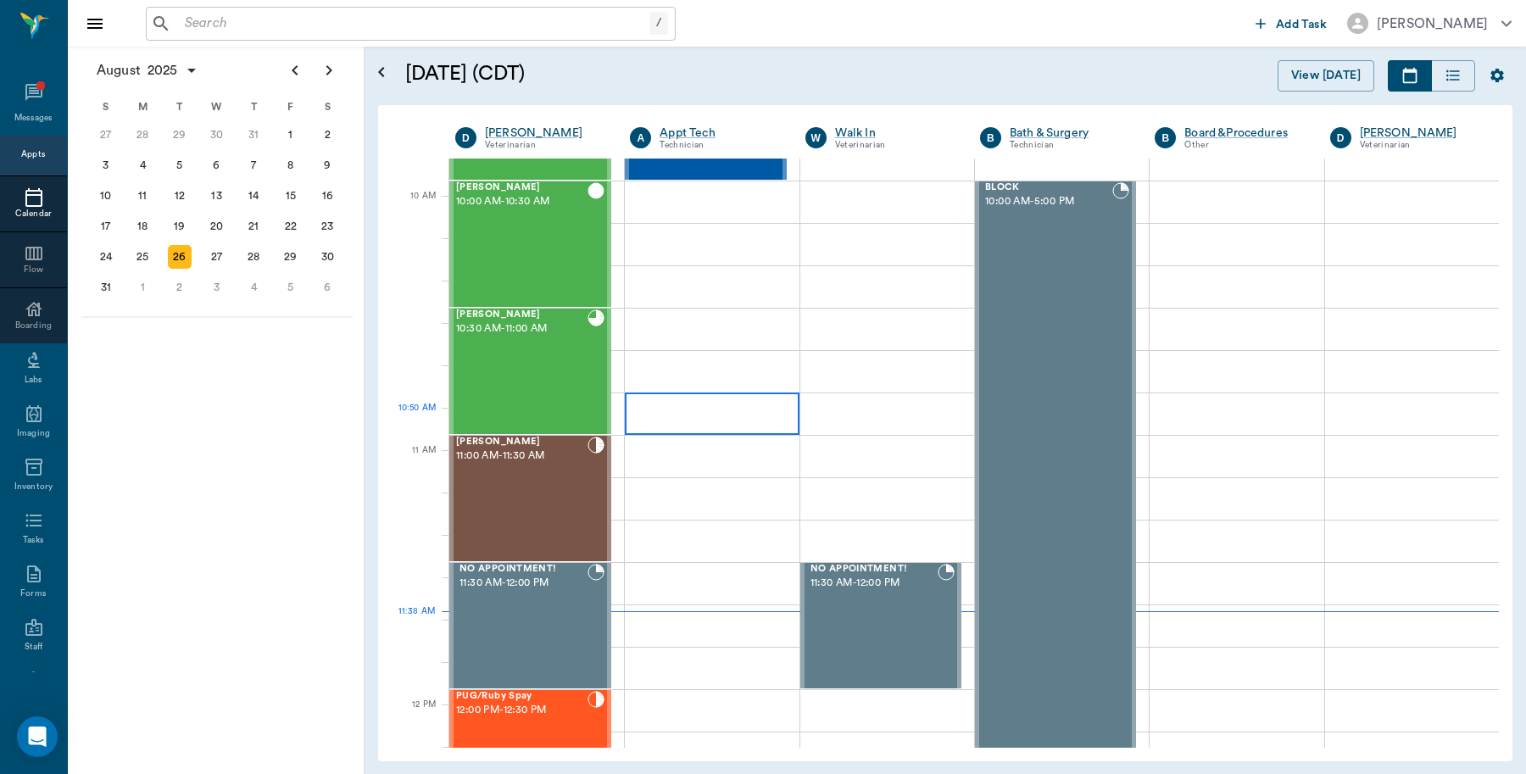
scroll to position [447, 0]
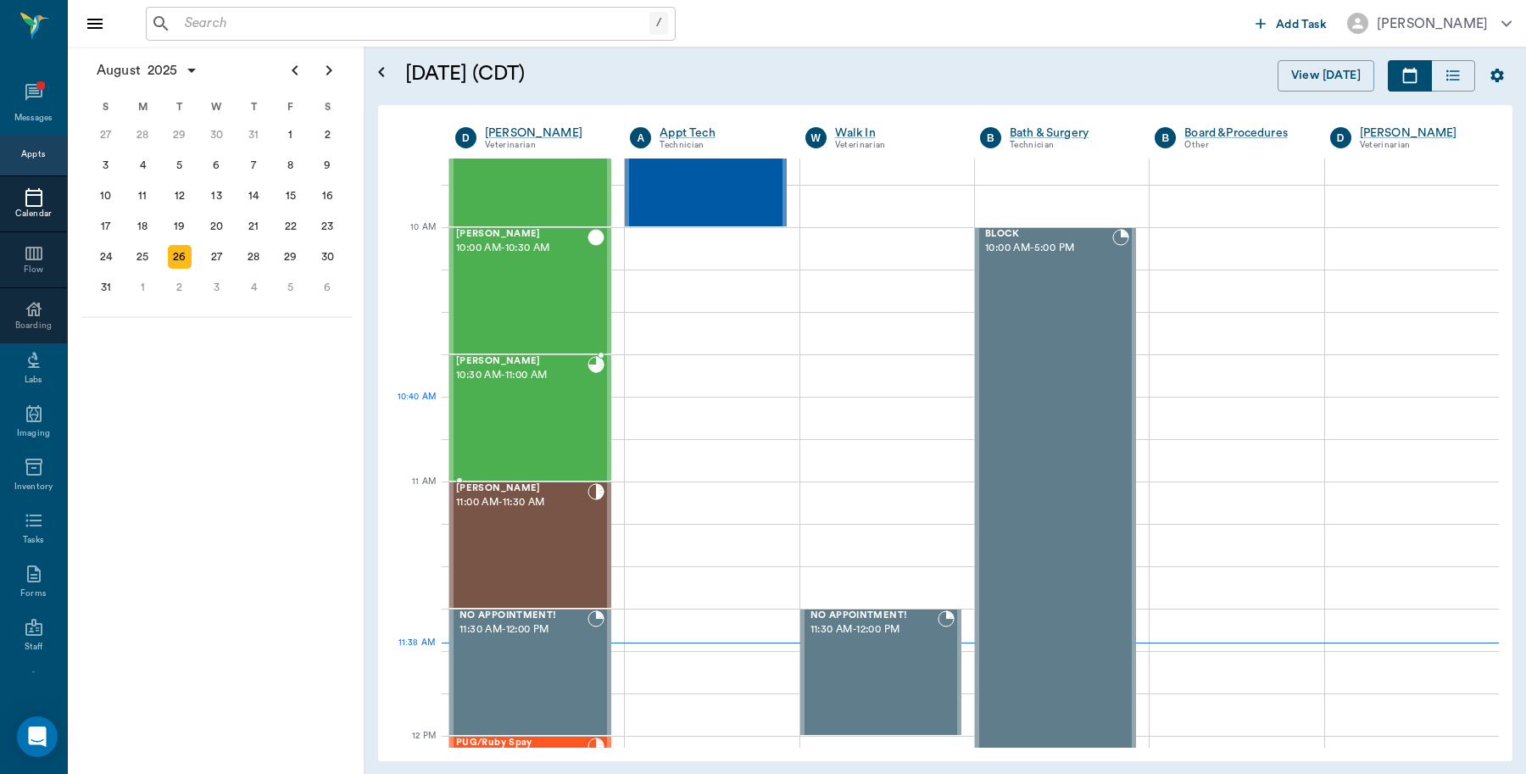
click at [581, 414] on div "Max Owens 10:30 AM - 11:00 AM" at bounding box center [521, 418] width 131 height 124
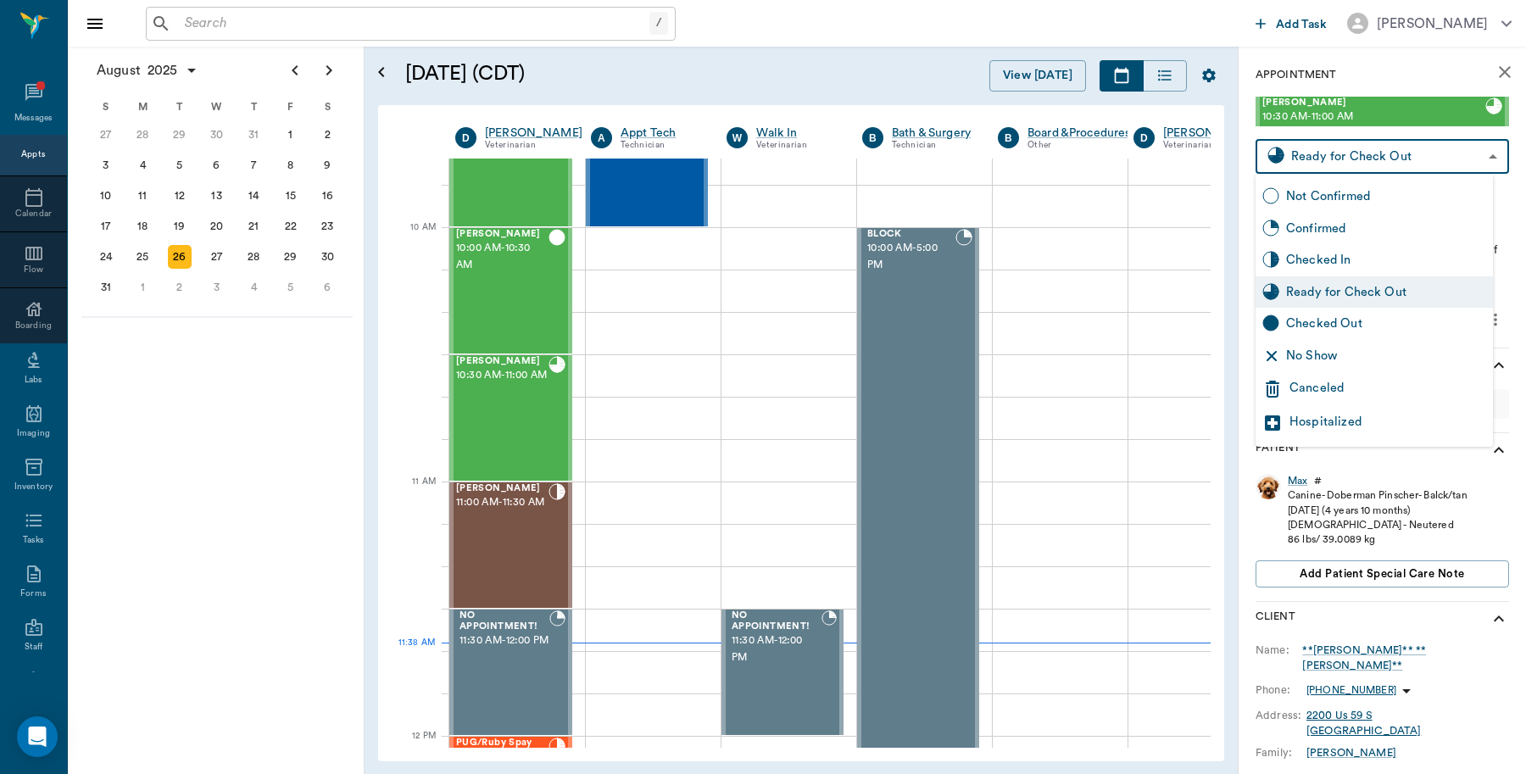
click at [1403, 165] on body "/ ​ Add Task Dr. Bert Ellsworth Nectar Messages Appts Calendar Flow Boarding La…" at bounding box center [763, 387] width 1526 height 774
click at [1335, 331] on div "Checked Out" at bounding box center [1386, 323] width 200 height 19
type input "CHECKED_OUT"
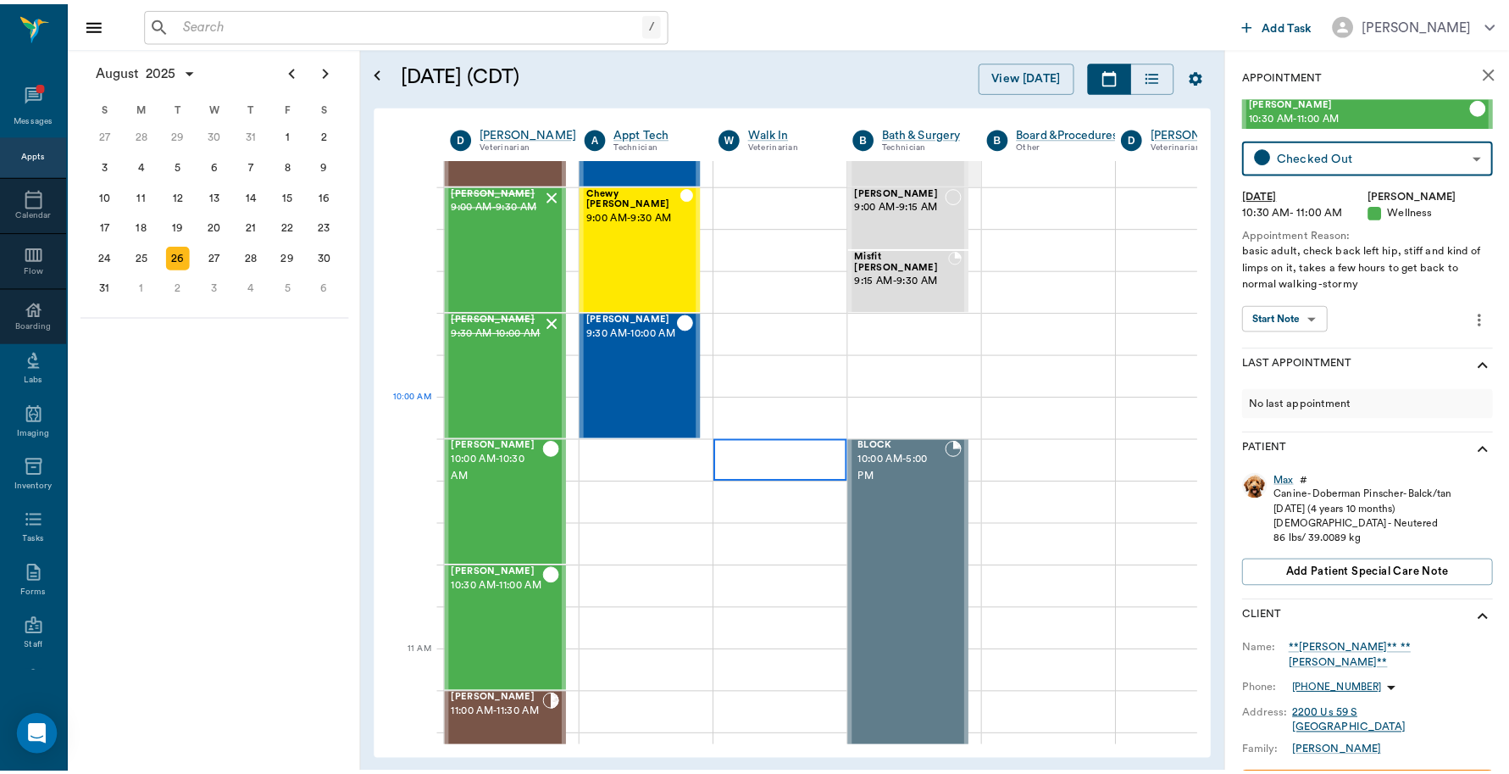
scroll to position [447, 0]
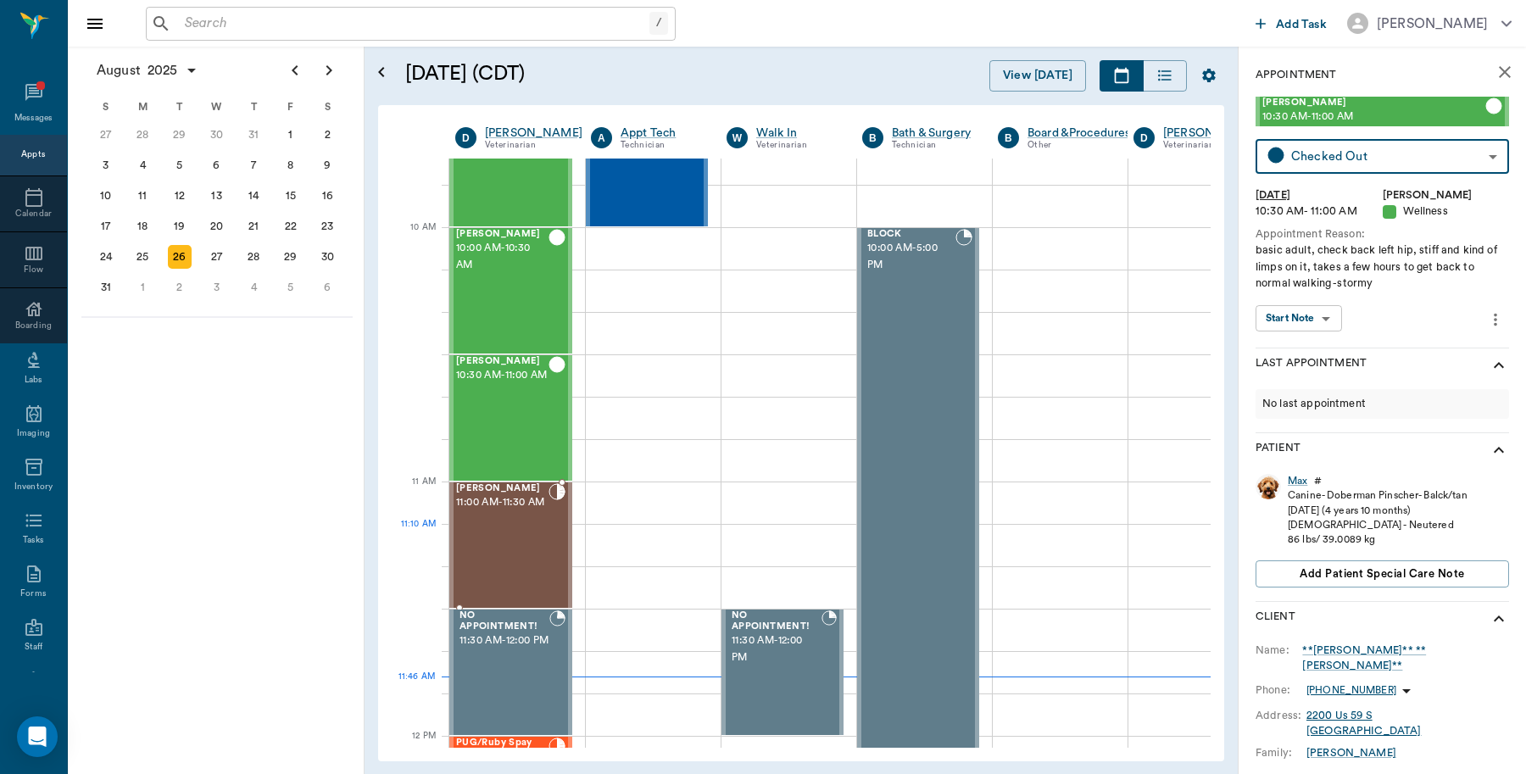
click at [532, 543] on div "Lili Machado 11:00 AM - 11:30 AM" at bounding box center [502, 545] width 92 height 124
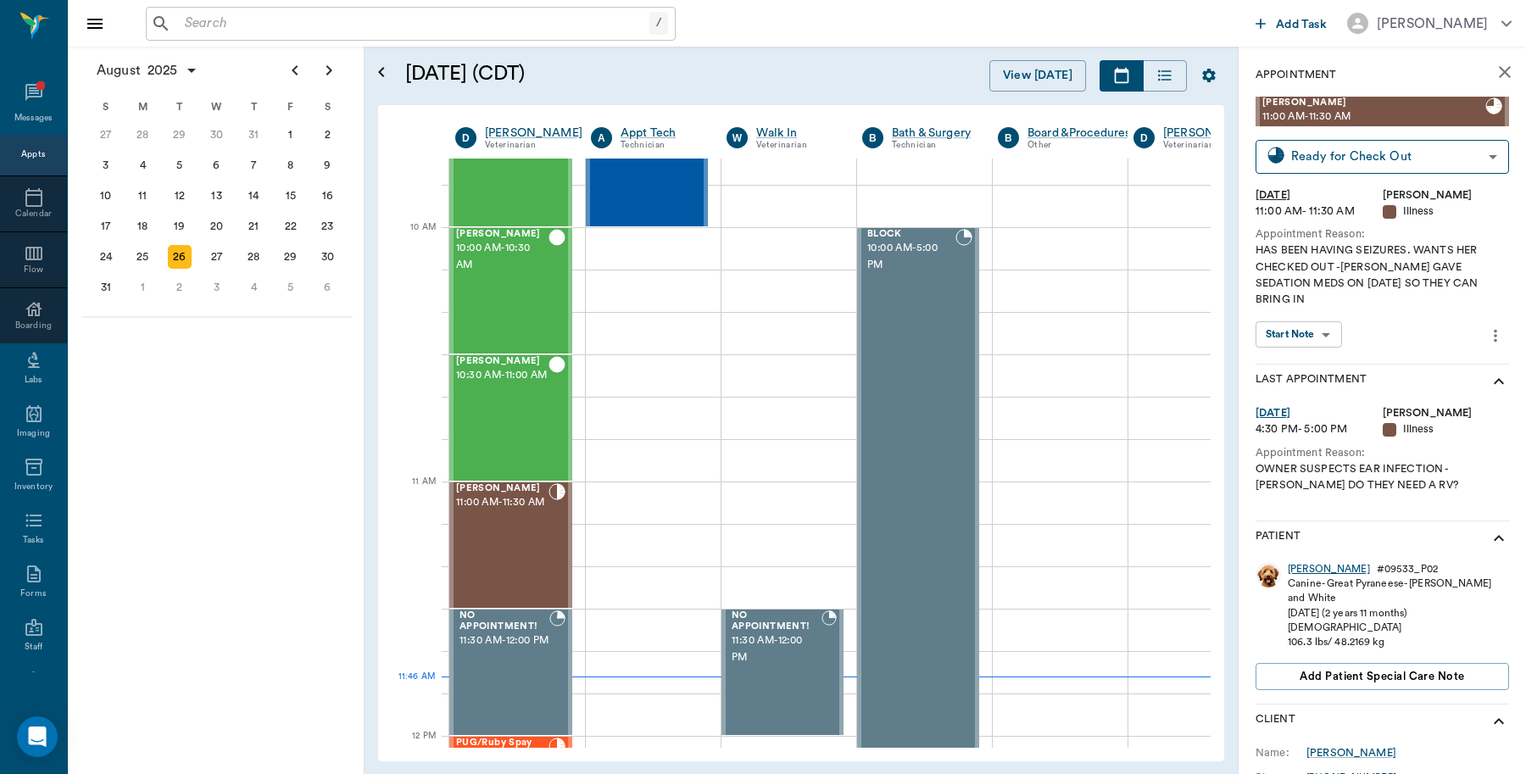
click at [1295, 562] on div "Lili" at bounding box center [1328, 569] width 82 height 14
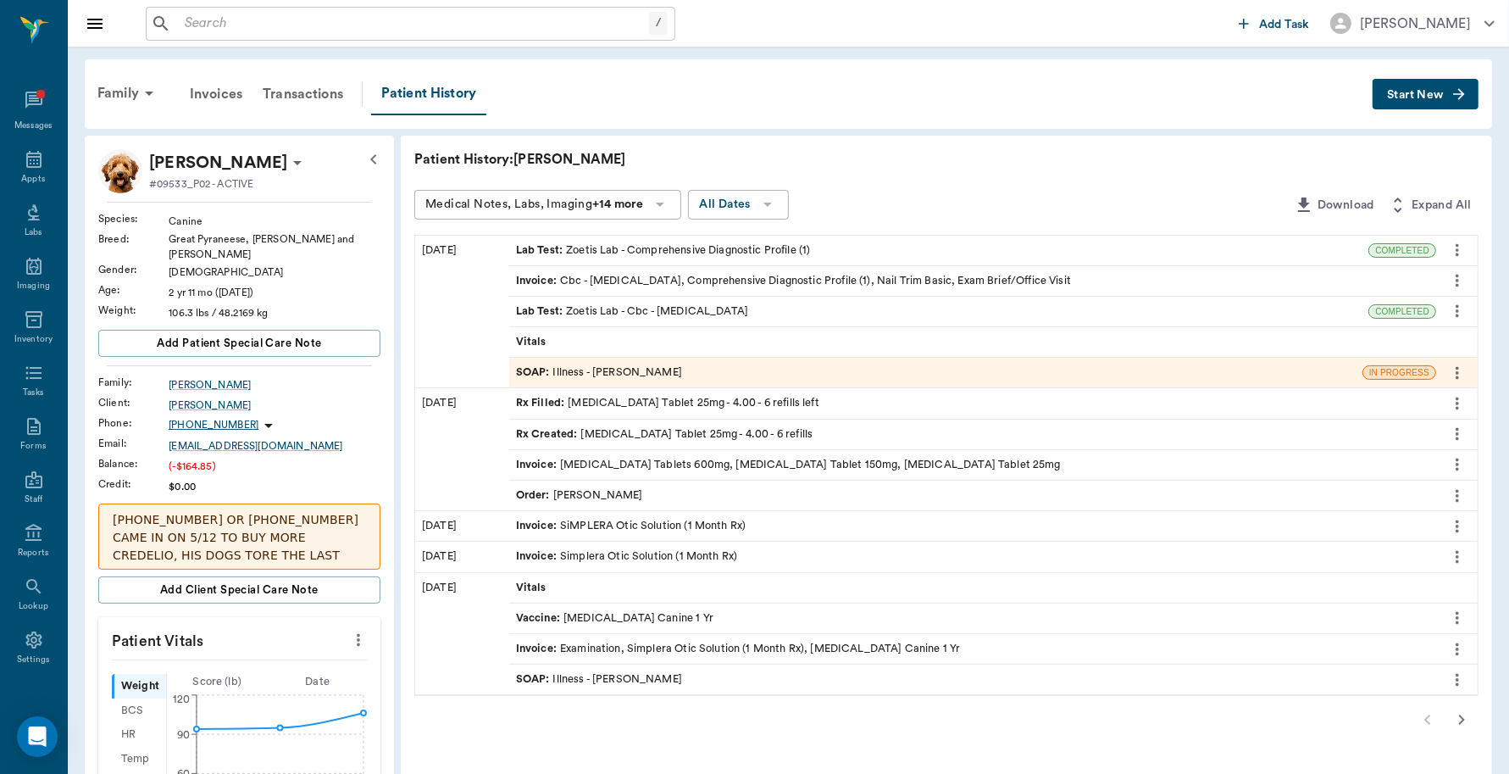
click at [634, 281] on div "Invoice : Cbc - Complete Blood Count, Comprehensive Diagnostic Profile (1), Nai…" at bounding box center [793, 281] width 555 height 16
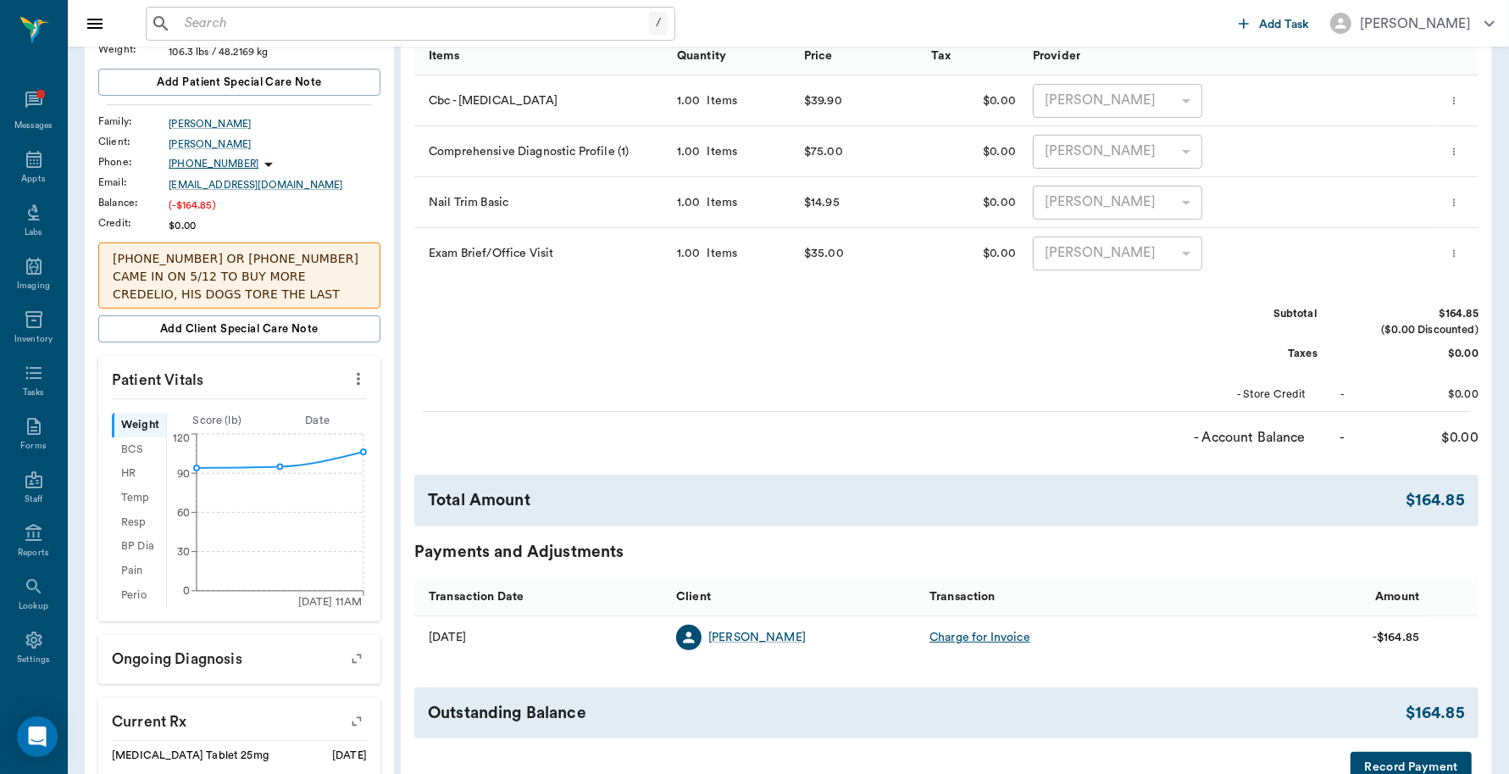
scroll to position [397, 0]
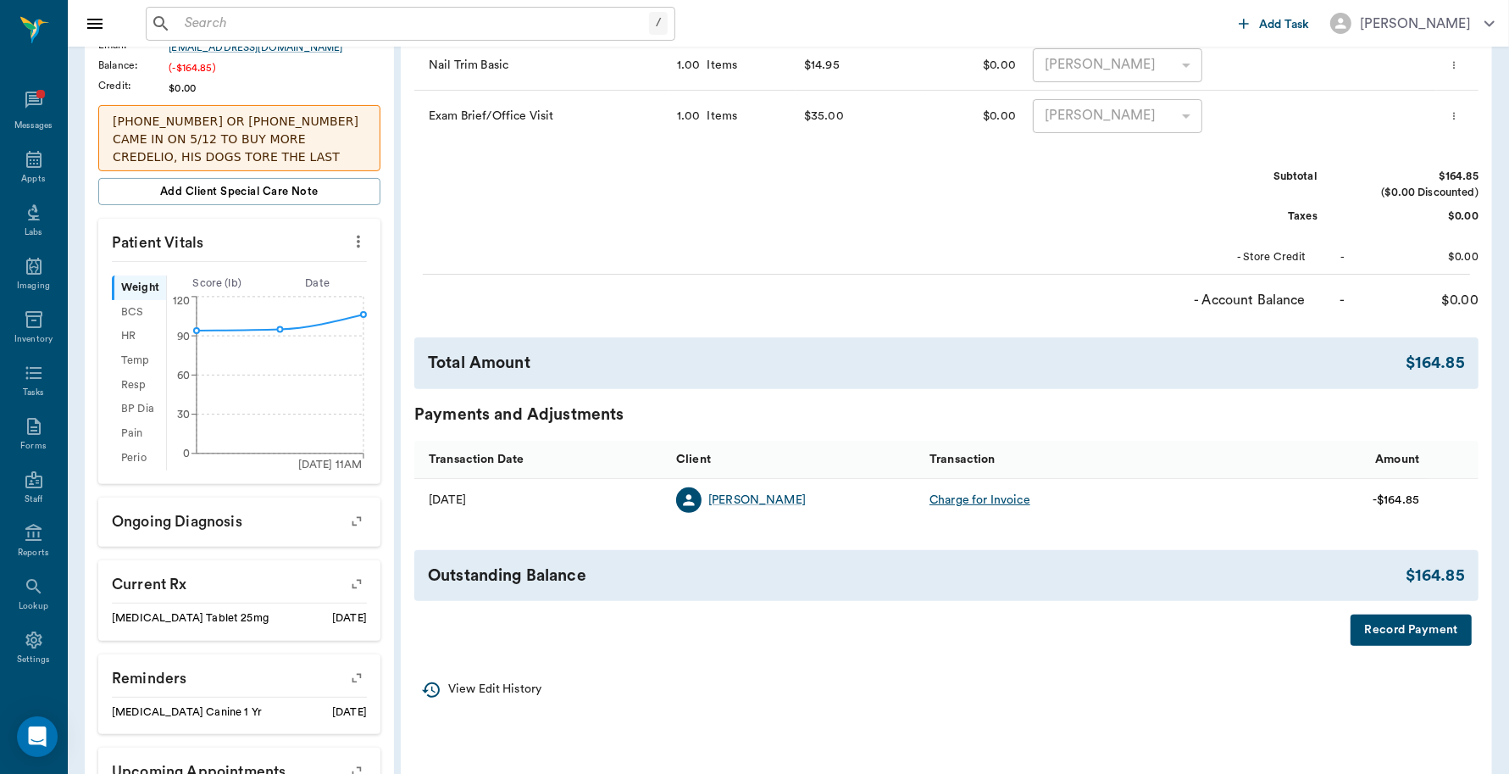
click at [1404, 624] on button "Record Payment" at bounding box center [1411, 629] width 121 height 31
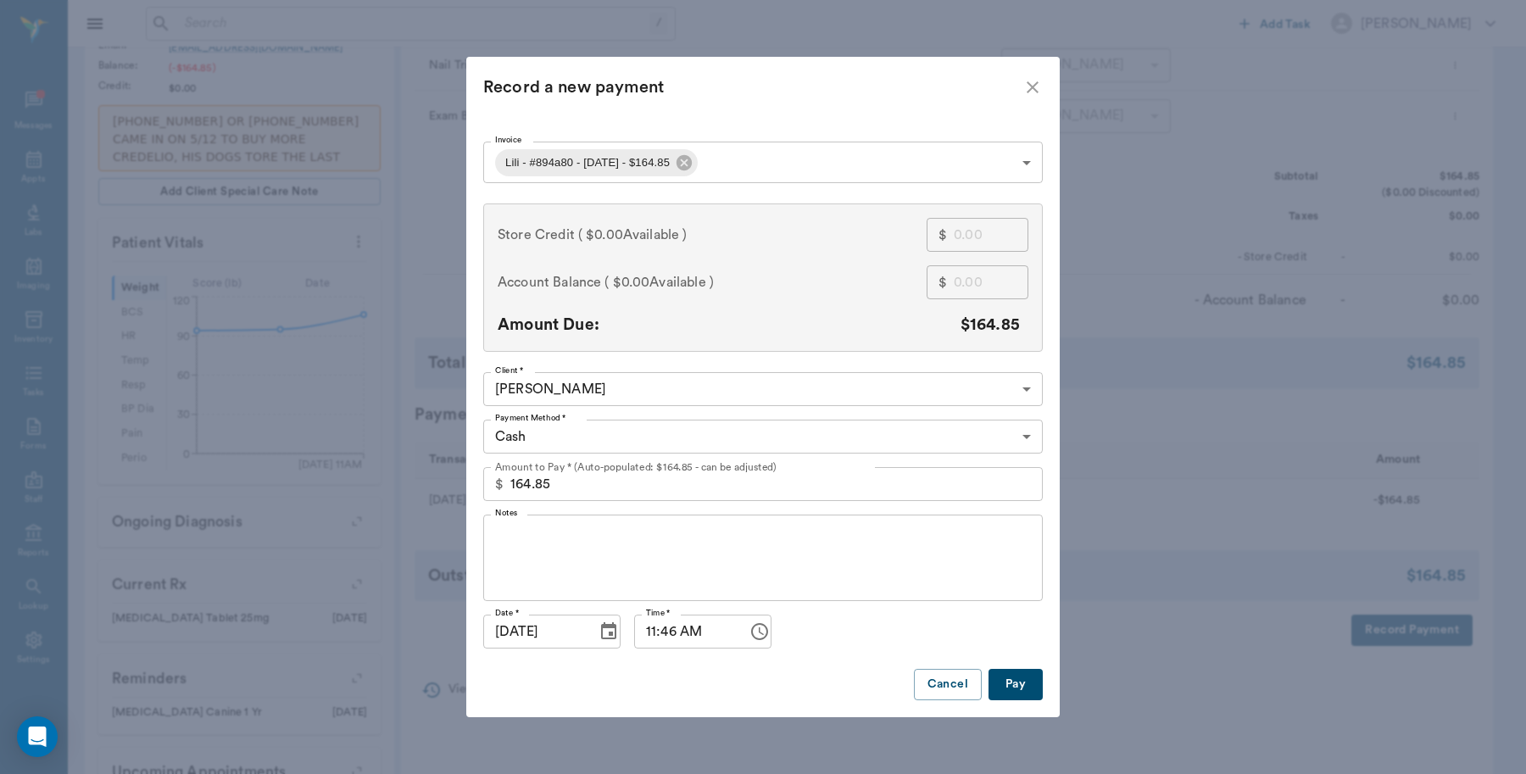
click at [664, 431] on body "/ ​ Add Task Dr. Bert Ellsworth Nectar Messages Appts Labs Imaging Inventory Ta…" at bounding box center [763, 246] width 1526 height 1286
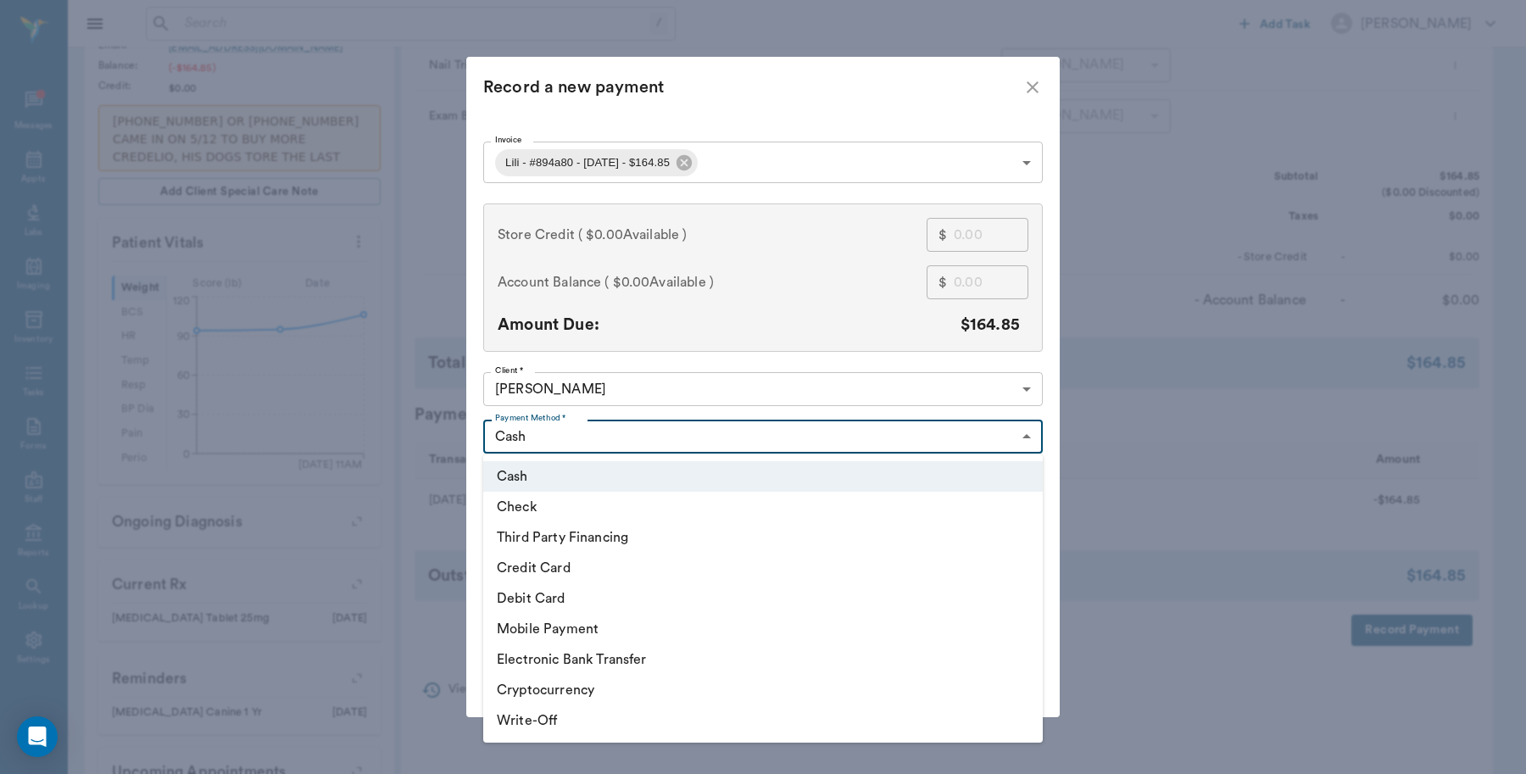
click at [559, 564] on li "Credit Card" at bounding box center [762, 568] width 559 height 31
type input "CREDIT_CARD"
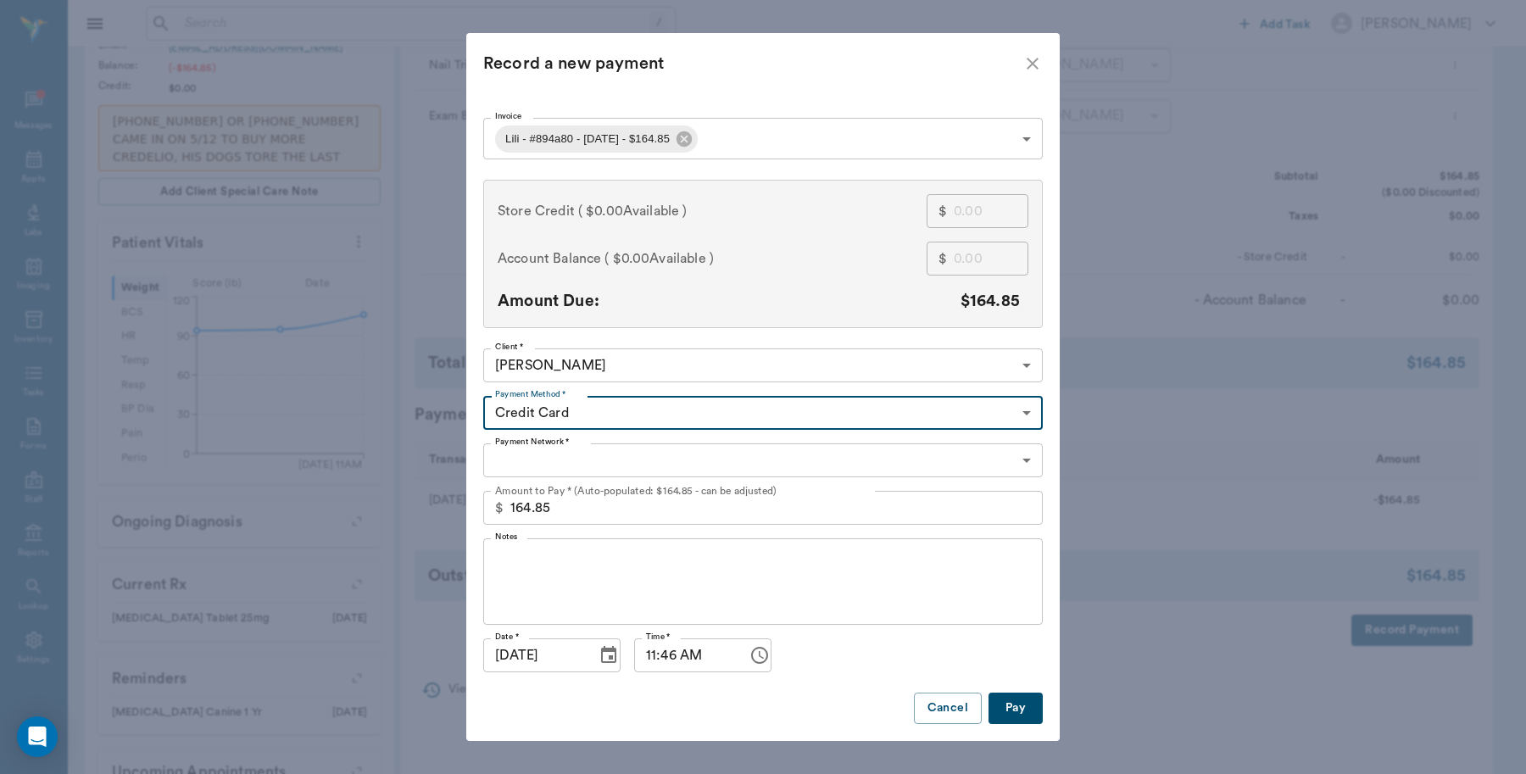
click at [638, 454] on body "/ ​ Add Task Dr. Bert Ellsworth Nectar Messages Appts Labs Imaging Inventory Ta…" at bounding box center [763, 246] width 1526 height 1286
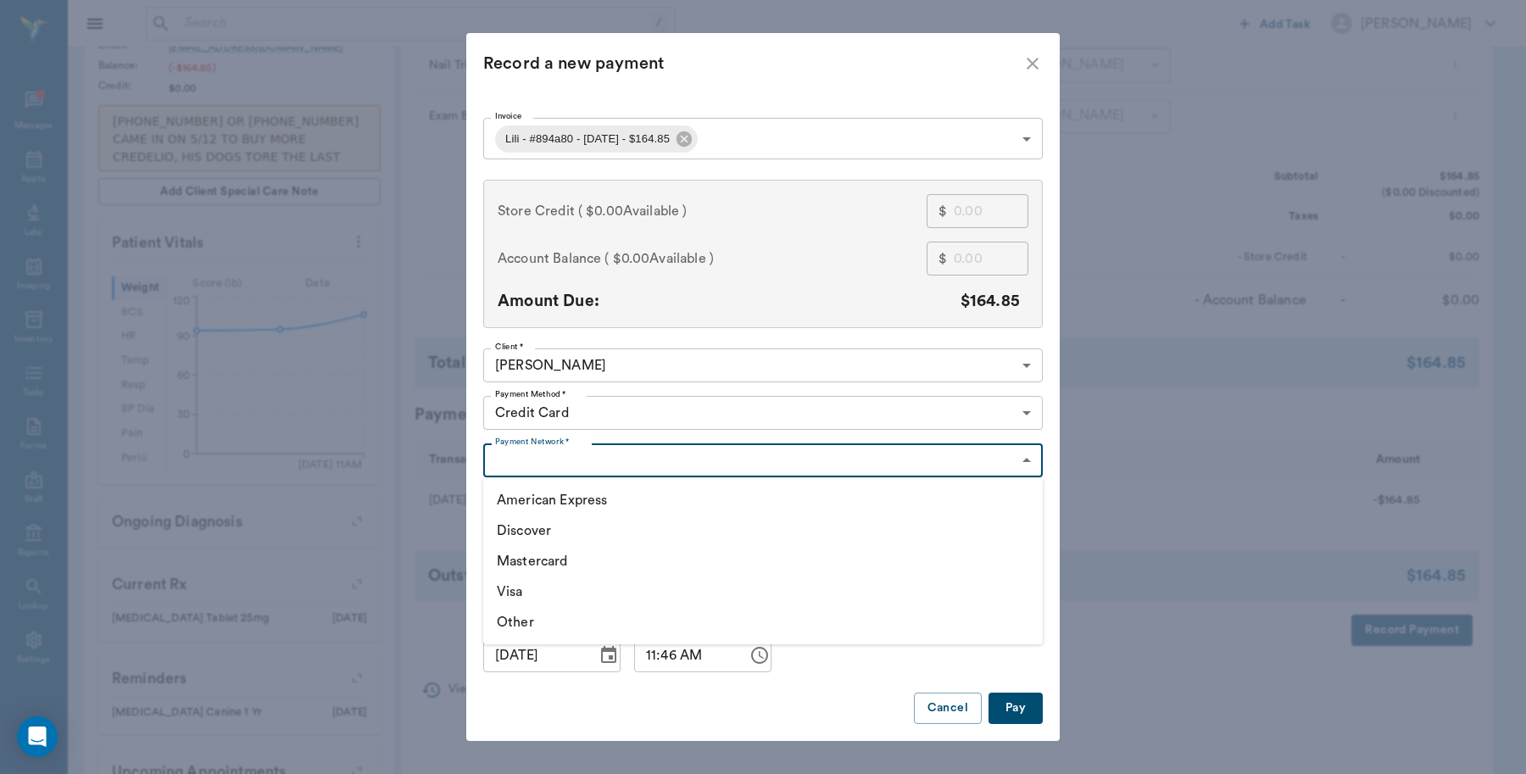
click at [514, 592] on li "Visa" at bounding box center [762, 591] width 559 height 31
type input "VISA"
click at [1011, 705] on button "Pay" at bounding box center [1015, 707] width 54 height 31
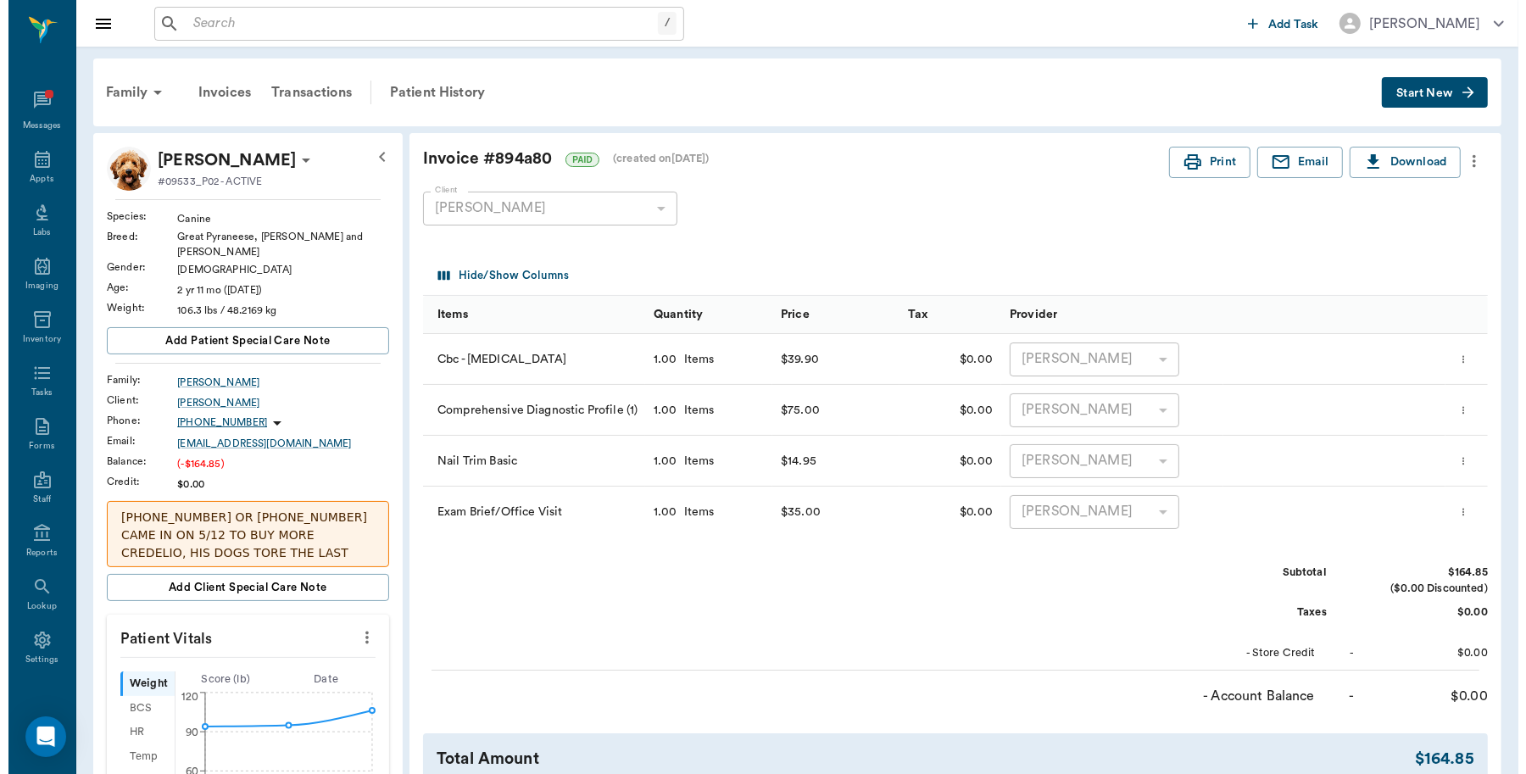
scroll to position [0, 0]
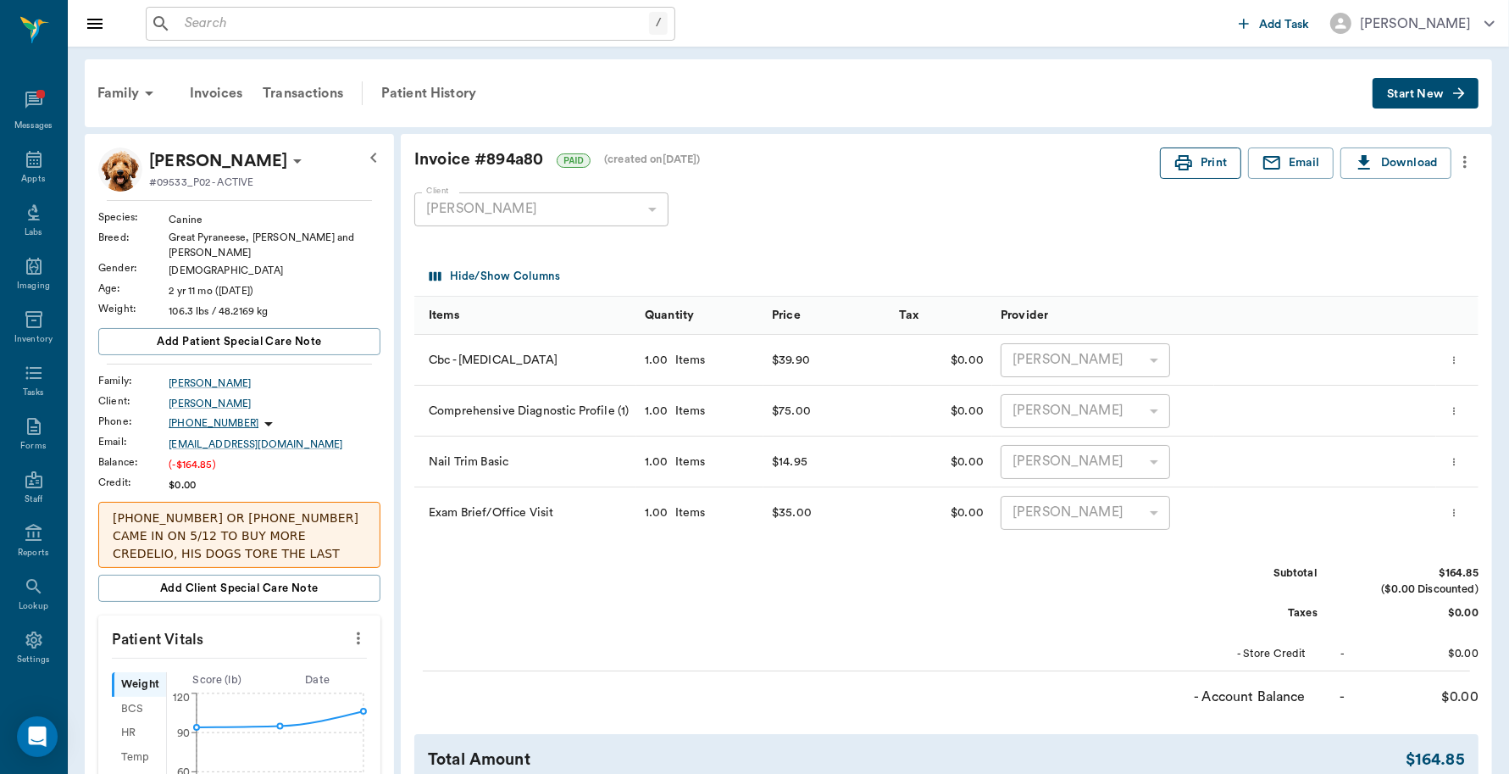
click at [1209, 155] on button "Print" at bounding box center [1200, 162] width 81 height 31
click at [26, 168] on icon at bounding box center [33, 159] width 15 height 17
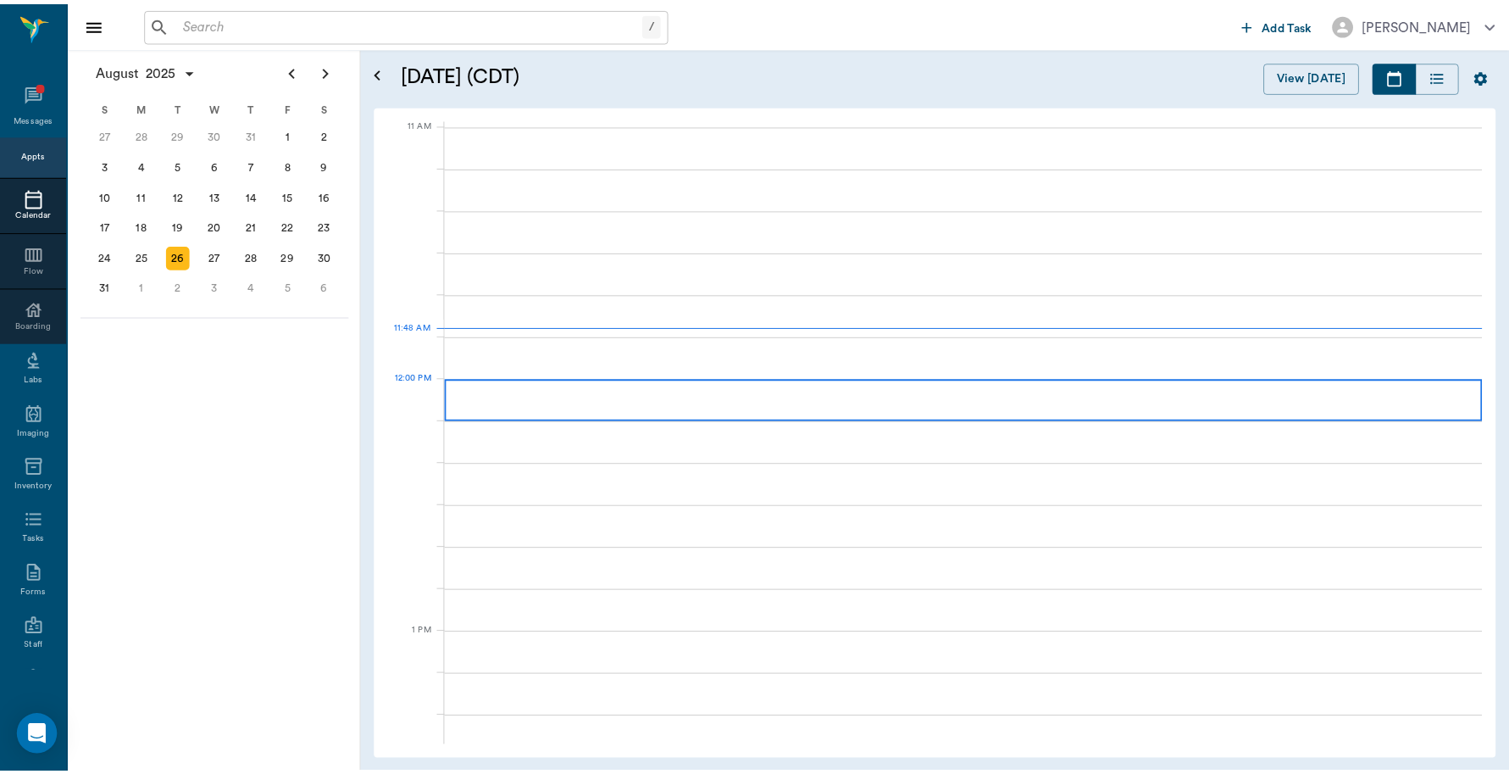
scroll to position [764, 0]
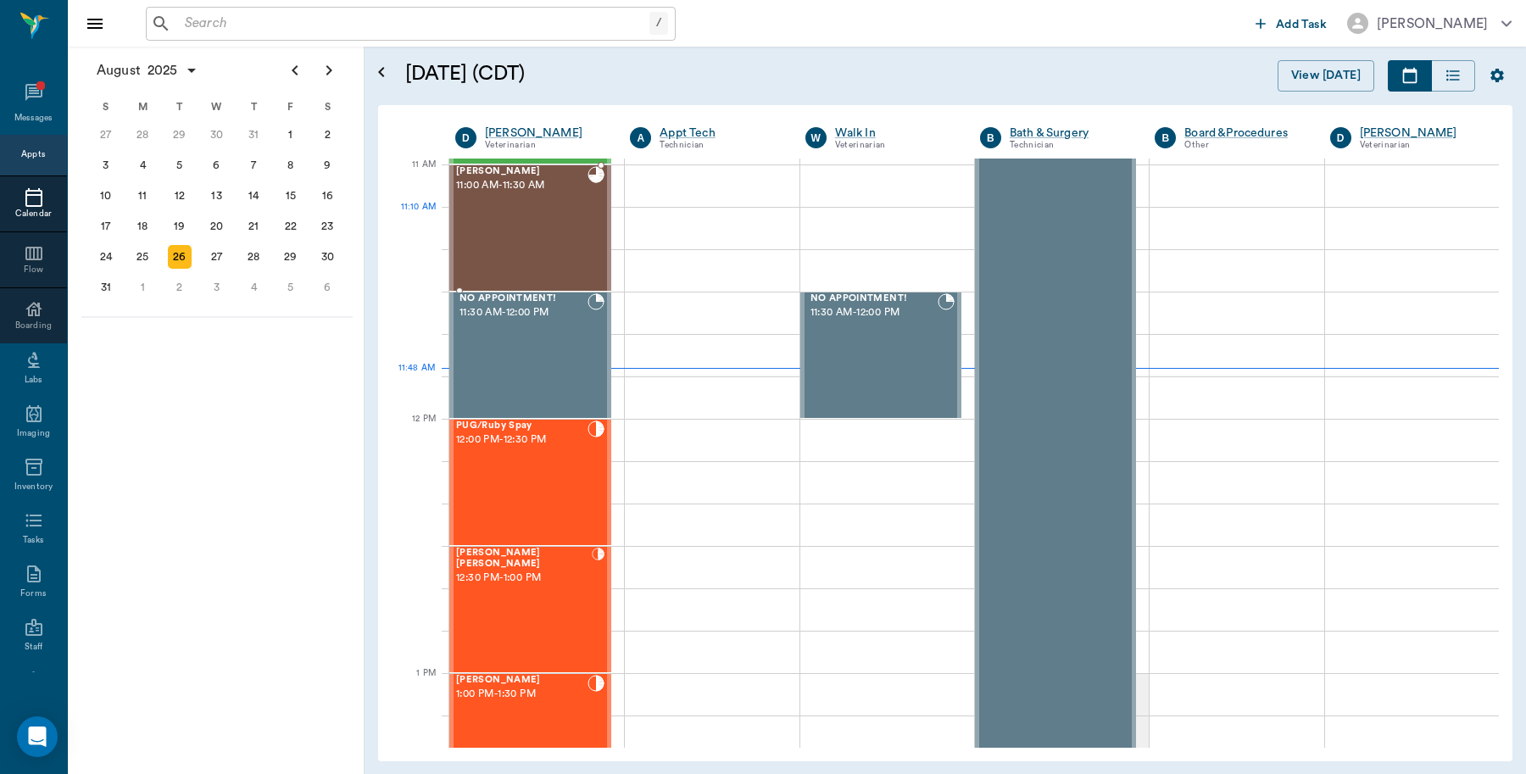
click at [557, 216] on div "Lili Machado 11:00 AM - 11:30 AM" at bounding box center [521, 228] width 131 height 124
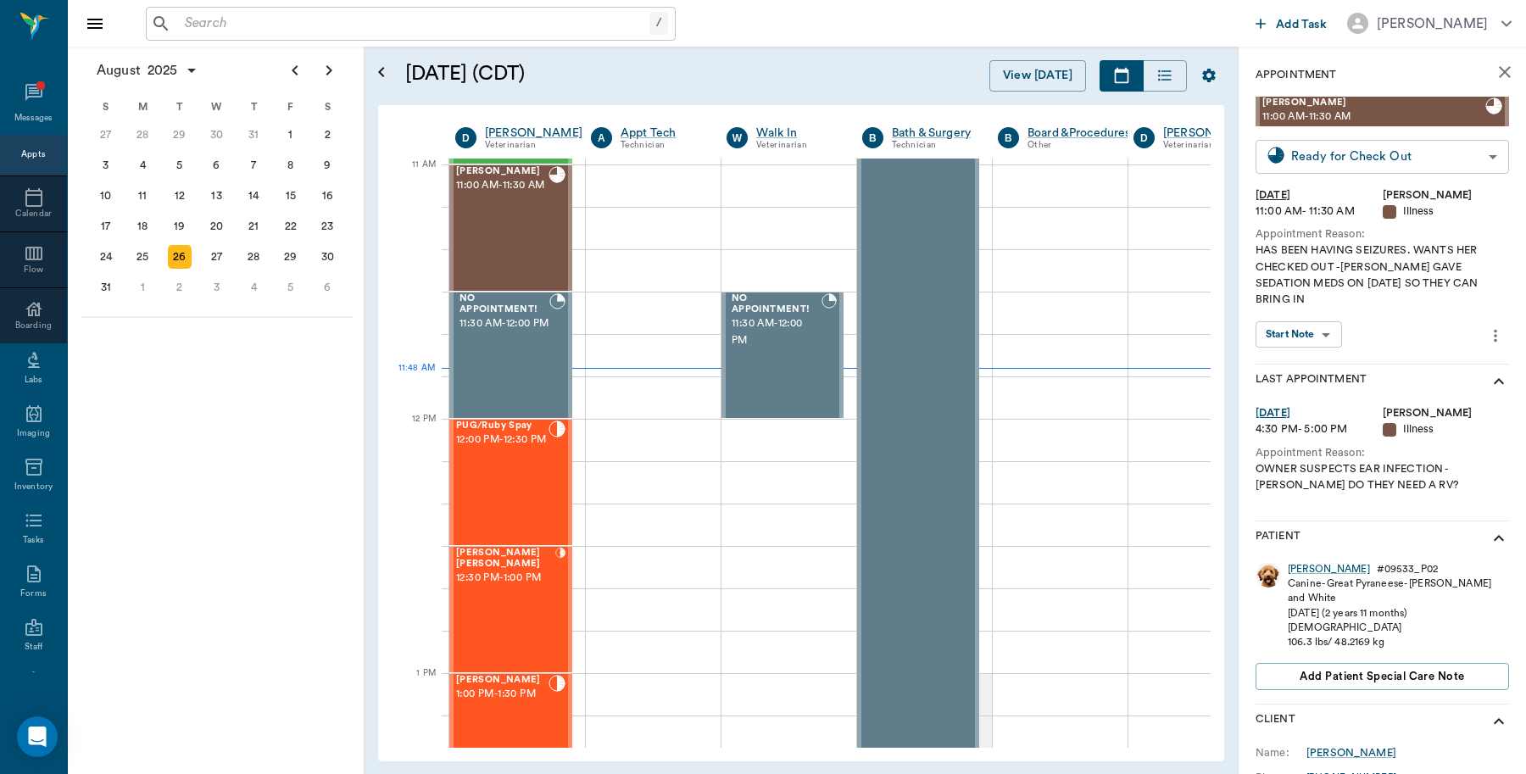
click at [1280, 153] on body "/ ​ Add Task Dr. Bert Ellsworth Nectar Messages Appts Calendar Flow Boarding La…" at bounding box center [763, 387] width 1526 height 774
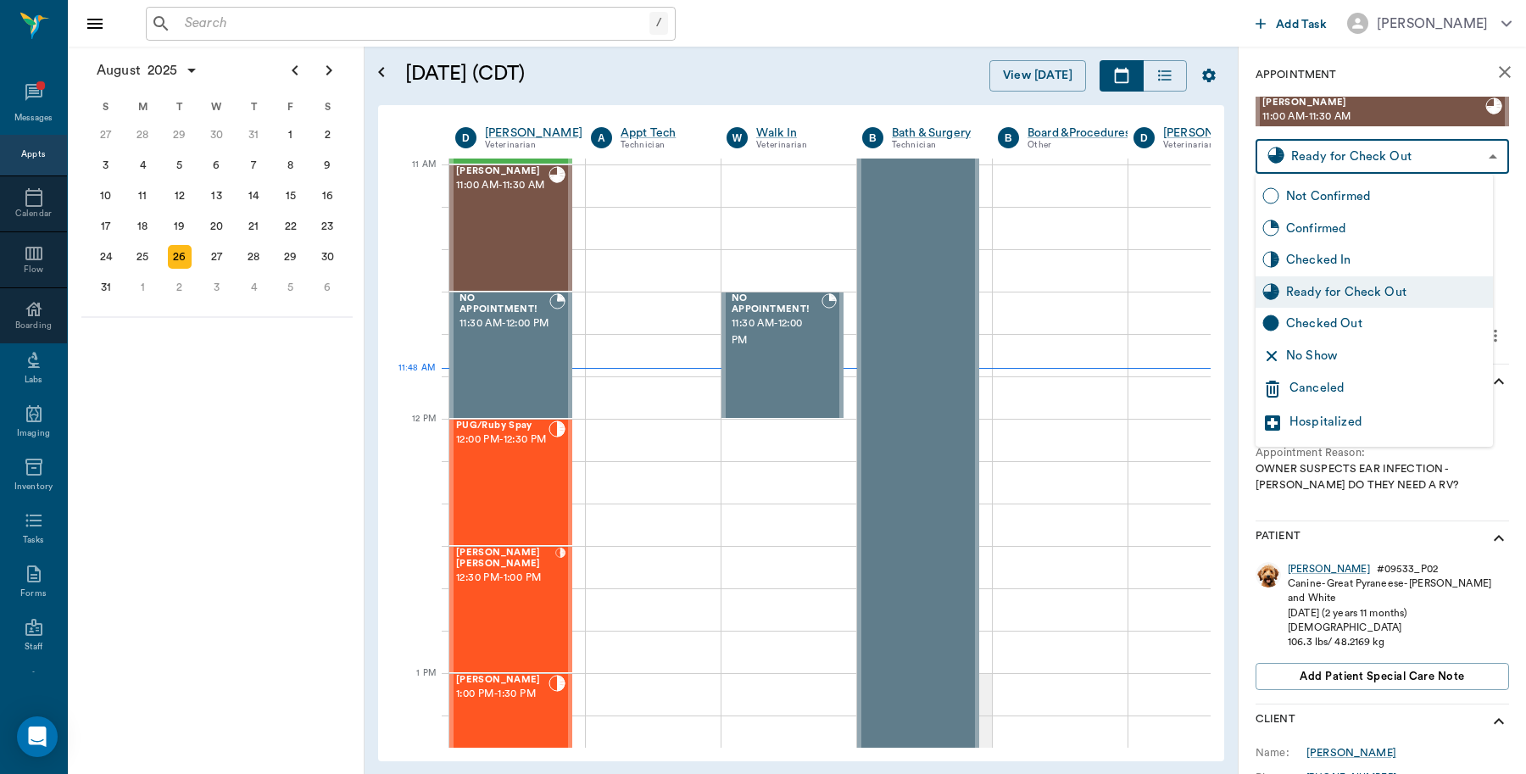
click at [1320, 320] on div "Checked Out" at bounding box center [1386, 323] width 200 height 19
type input "CHECKED_OUT"
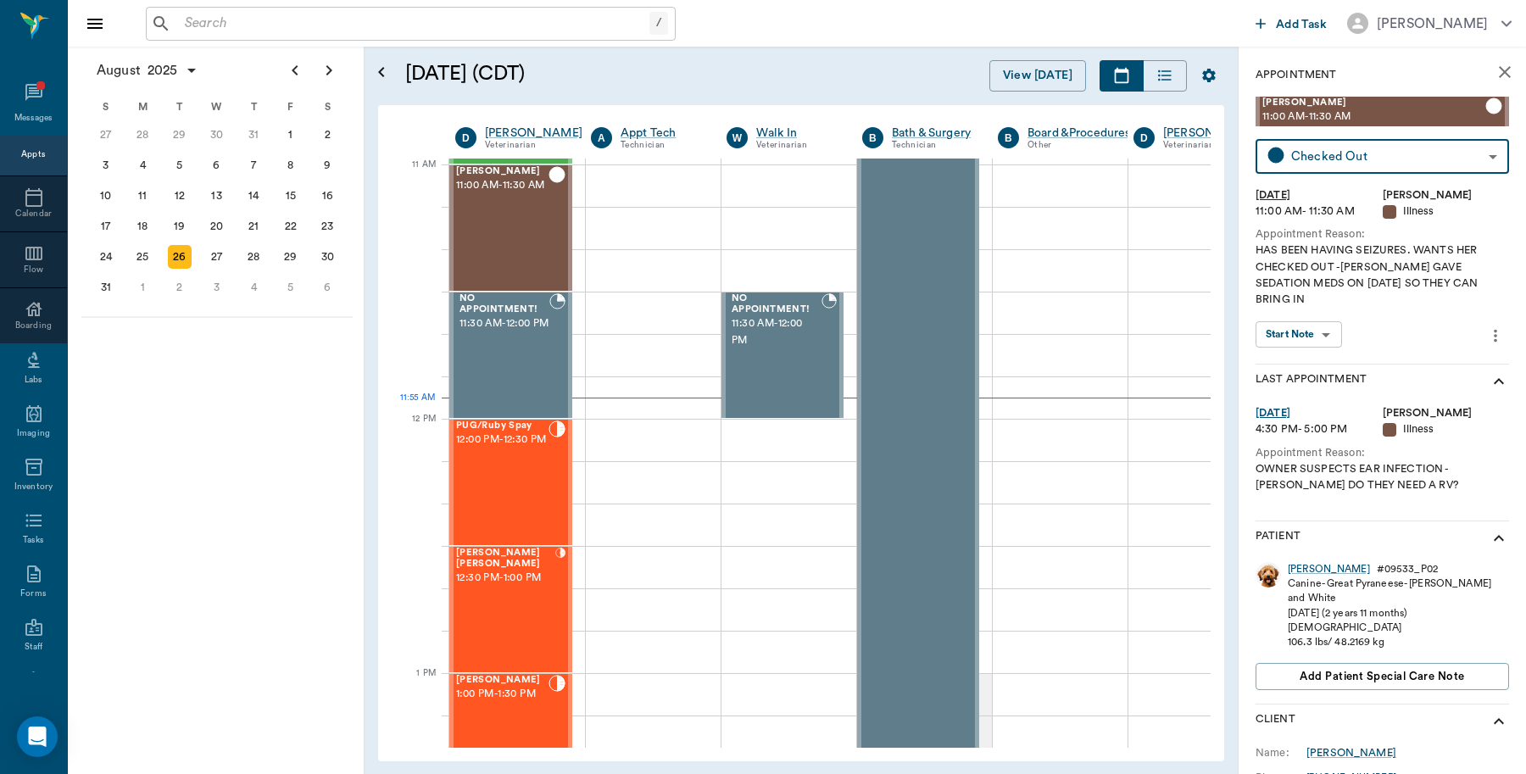
click at [281, 27] on input "text" at bounding box center [413, 24] width 471 height 24
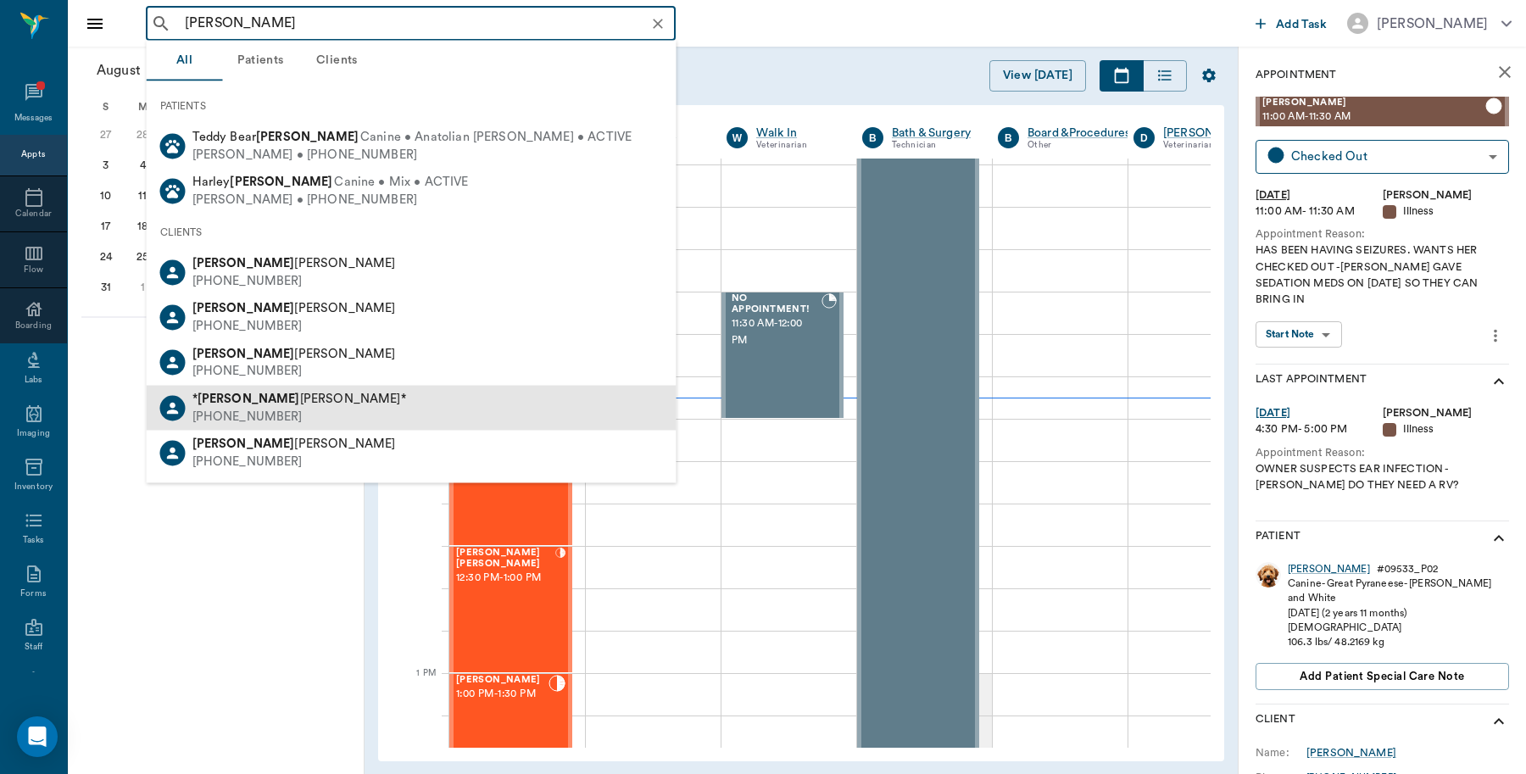
click at [242, 398] on b "Raymond" at bounding box center [248, 398] width 103 height 13
type input "Raymond"
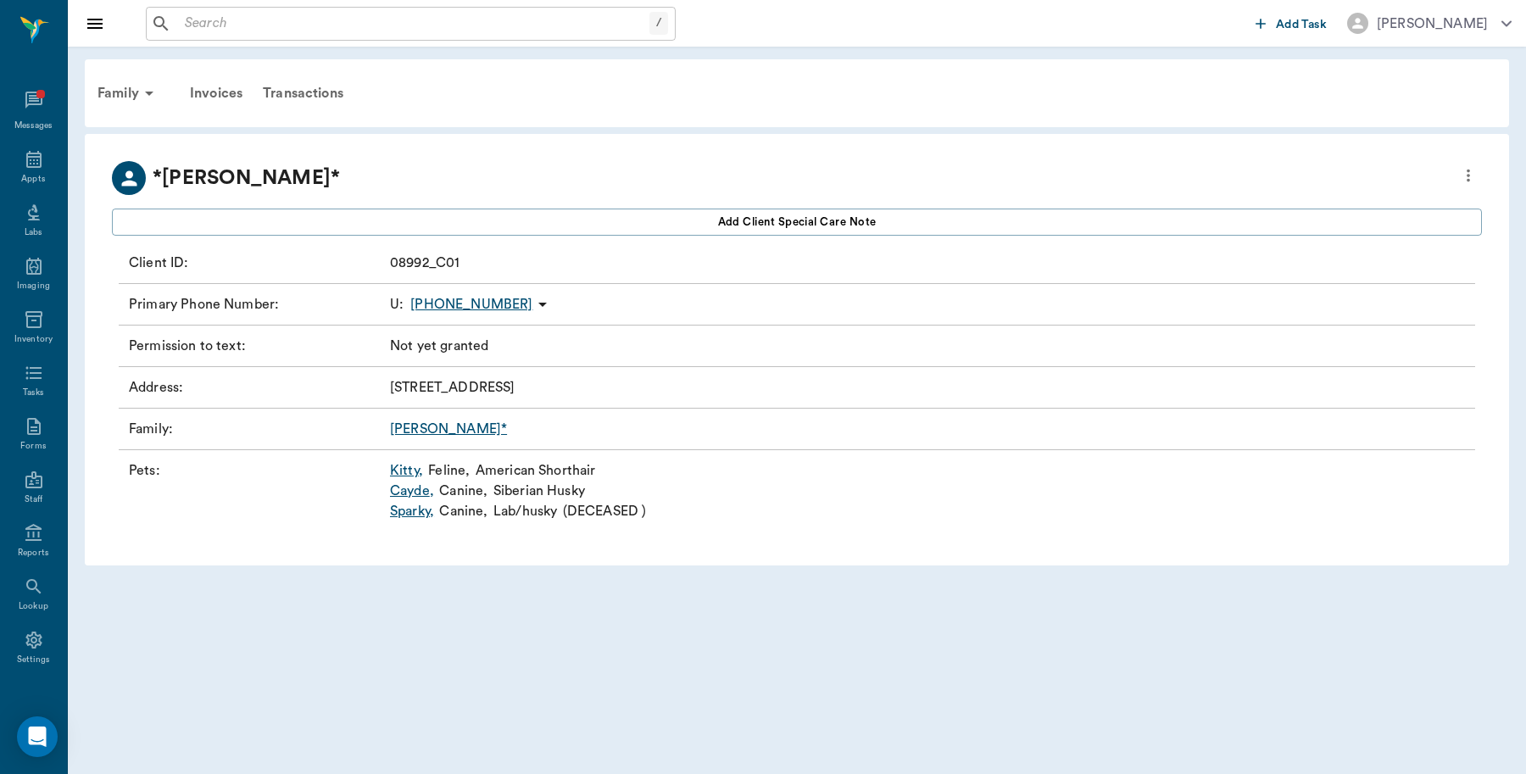
click at [404, 494] on link "Cayde ," at bounding box center [412, 491] width 44 height 20
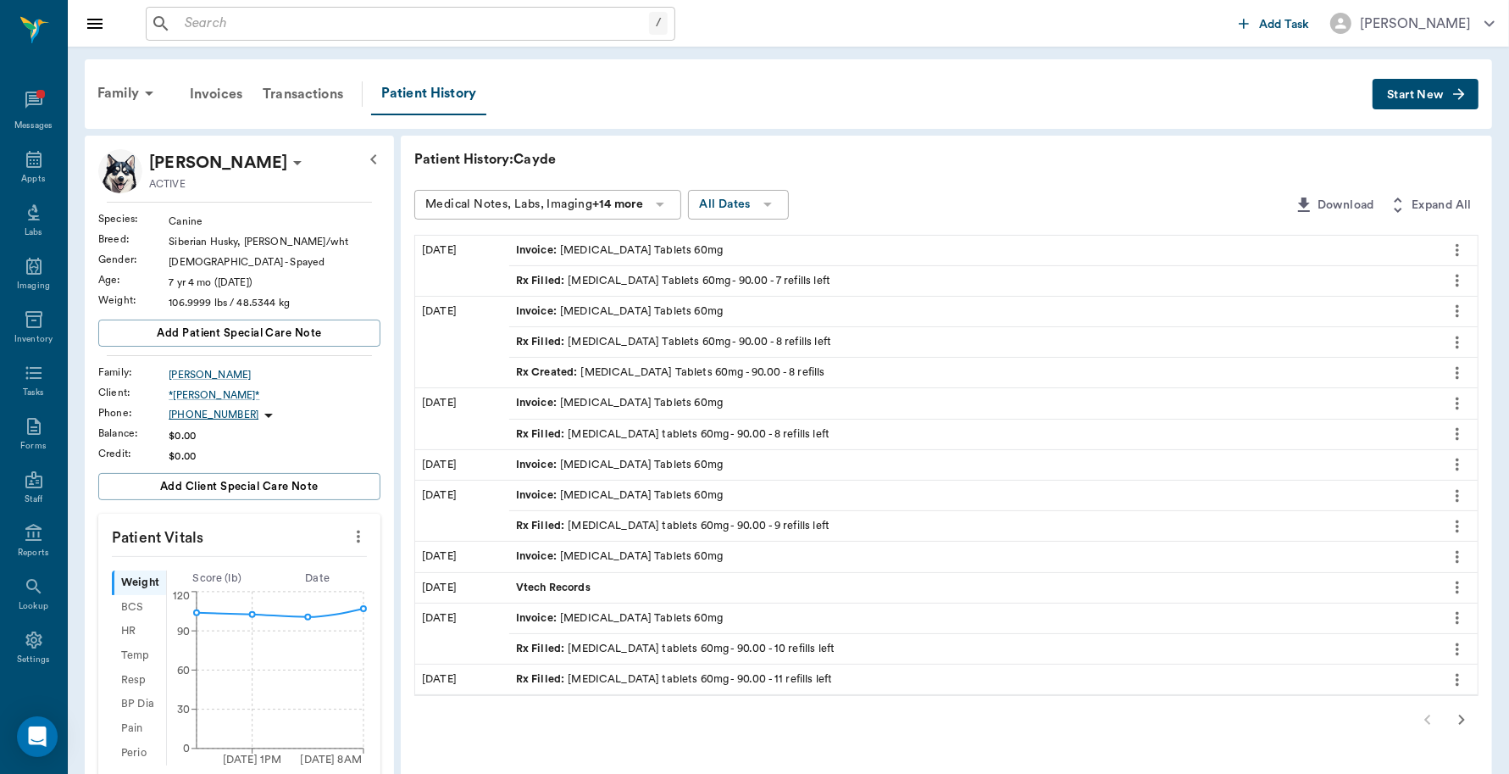
click at [1456, 286] on icon "more" at bounding box center [1457, 281] width 3 height 13
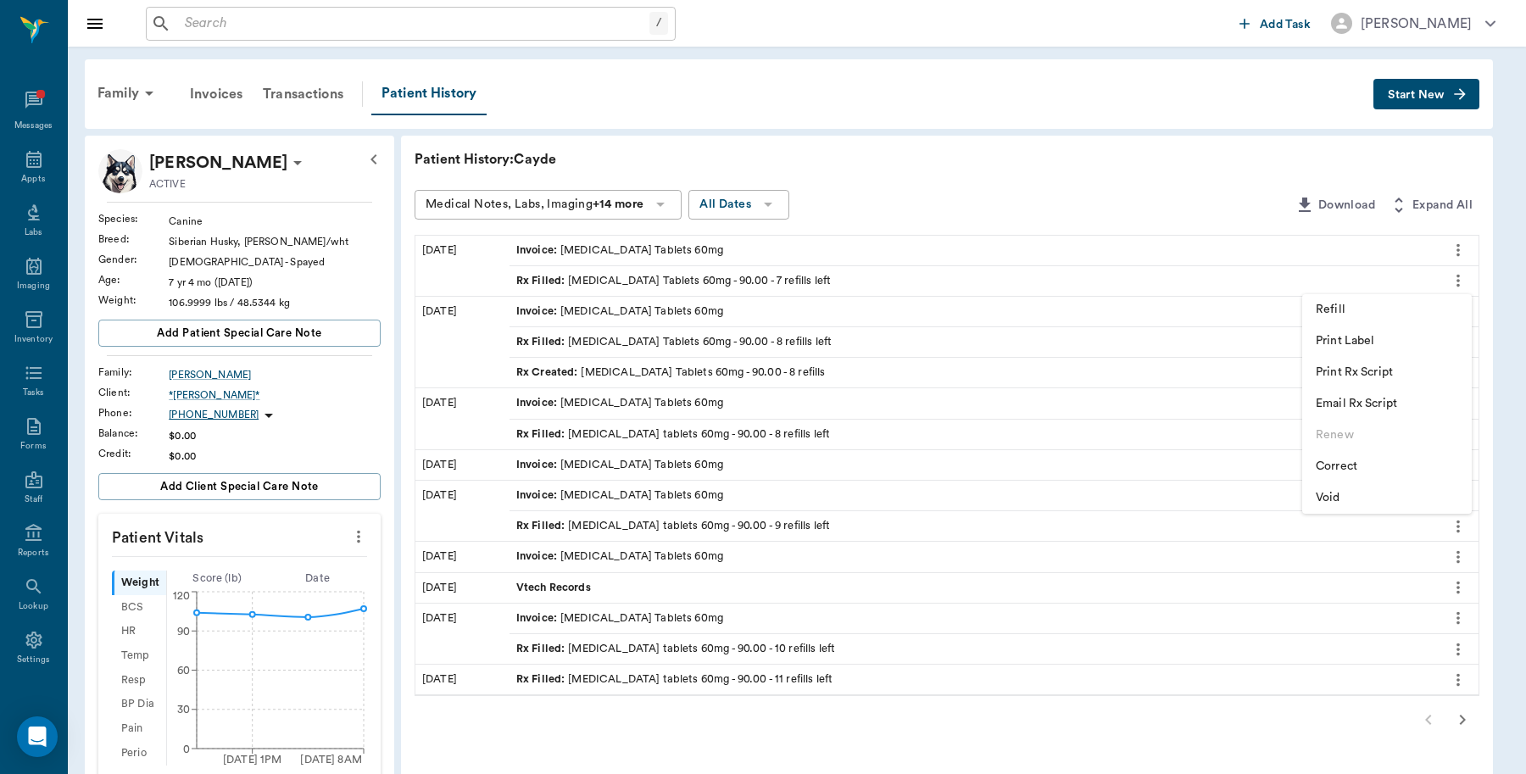
click at [1359, 377] on span "Print Rx Script" at bounding box center [1386, 373] width 142 height 18
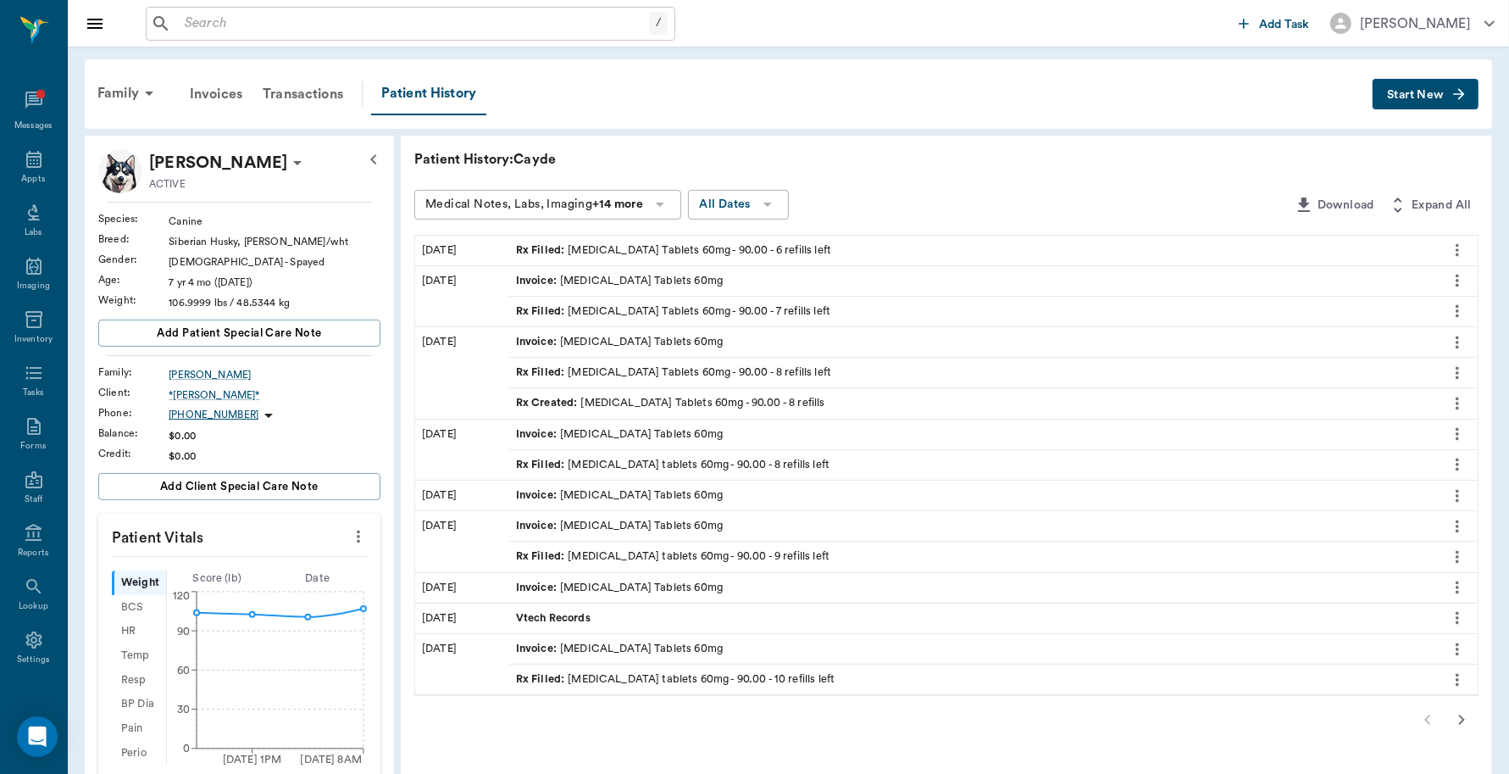
click at [713, 250] on div "Rx Filled : [MEDICAL_DATA] Tablets 60mg - 90.00 - 6 refills left" at bounding box center [673, 250] width 315 height 16
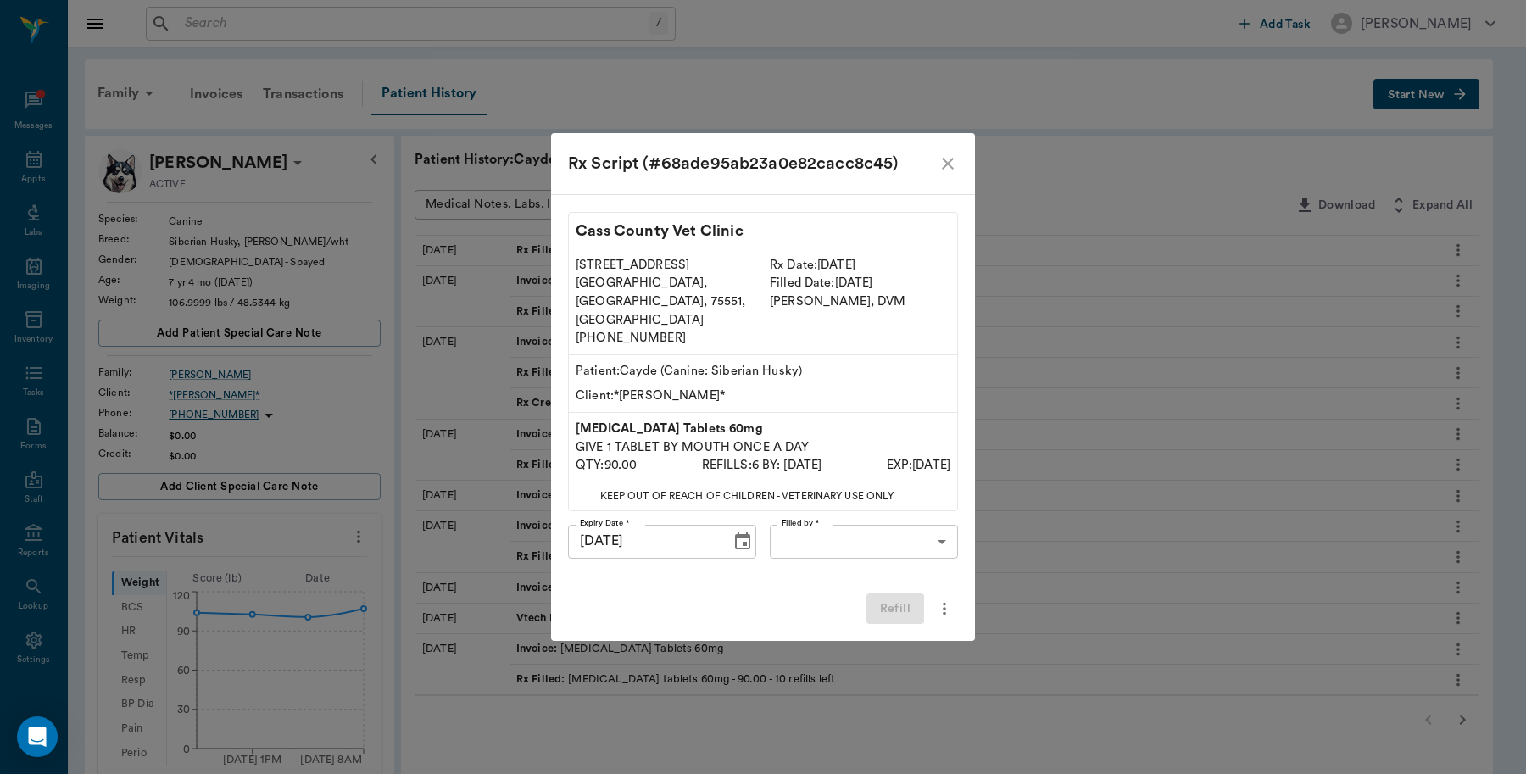
click at [942, 174] on icon "close" at bounding box center [947, 163] width 20 height 20
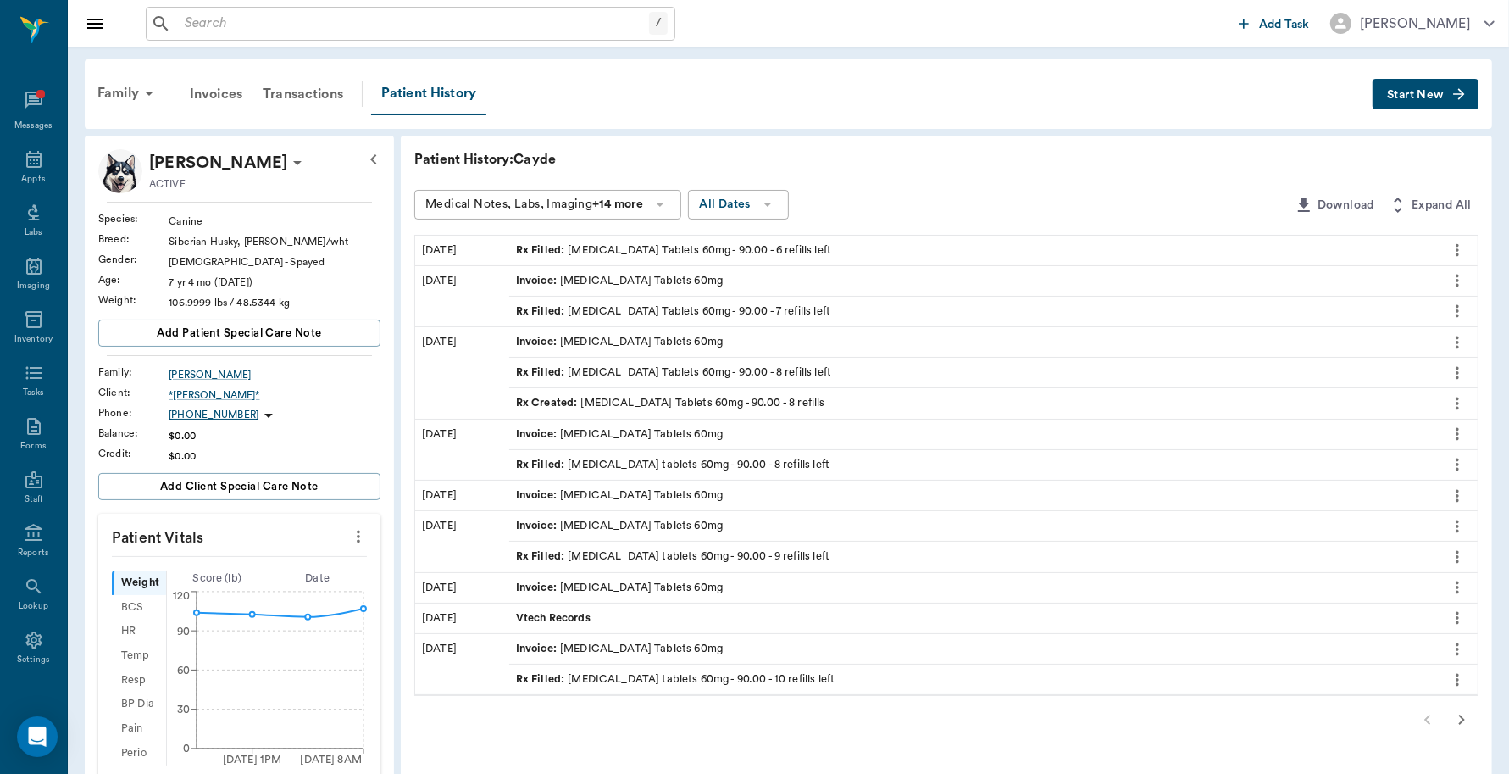
click at [1455, 250] on icon "more" at bounding box center [1457, 250] width 19 height 20
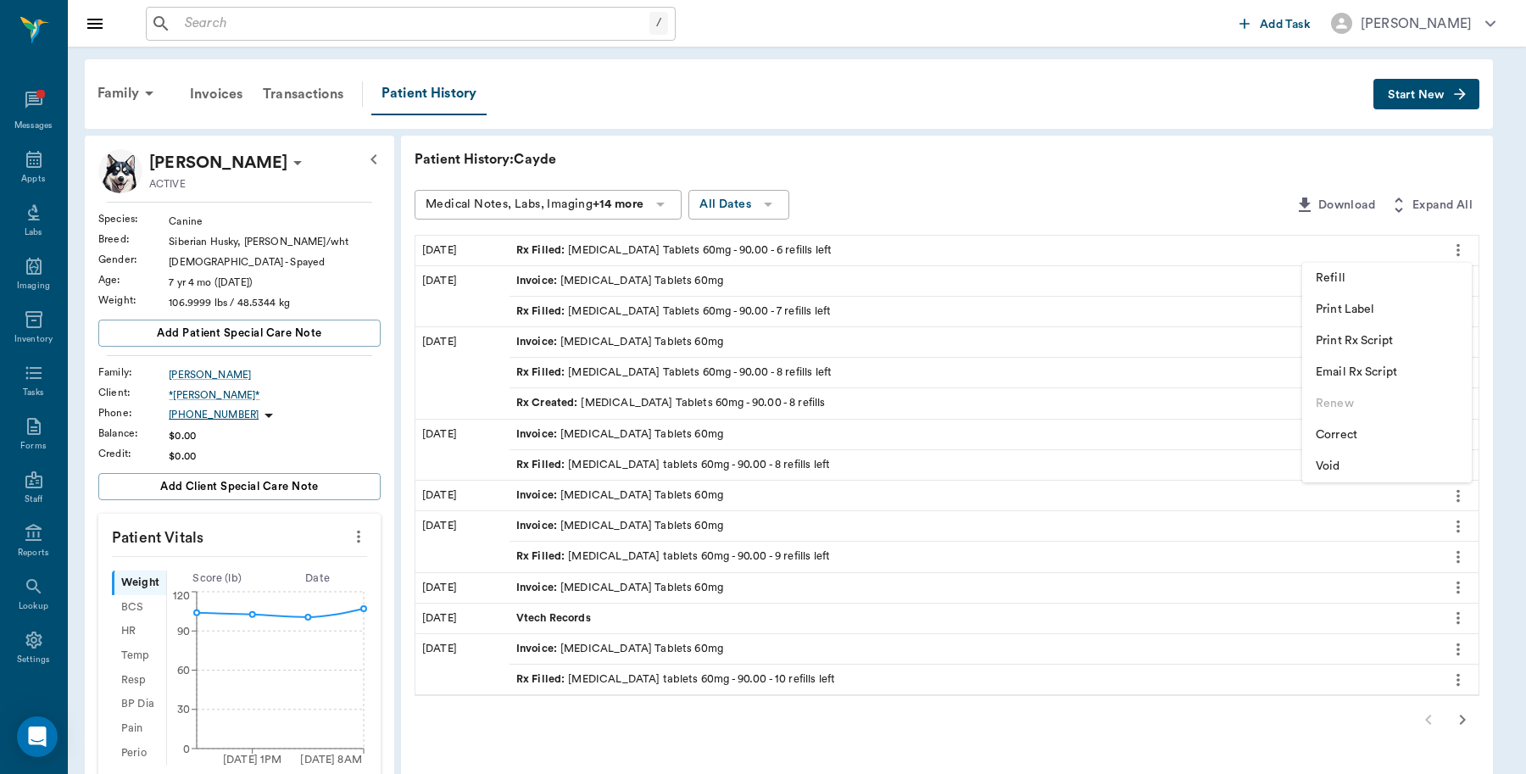
click at [920, 148] on div at bounding box center [763, 387] width 1526 height 774
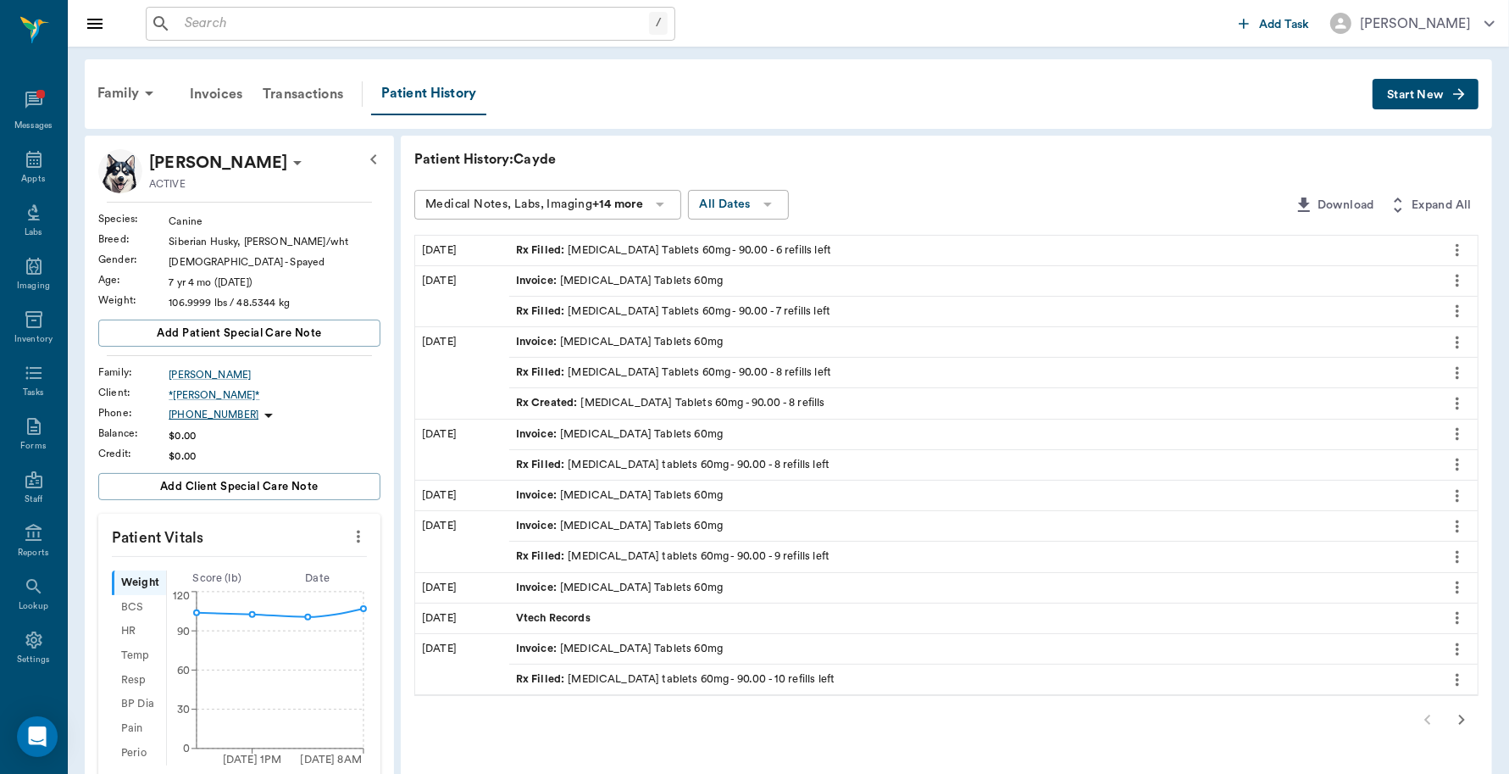
click at [1400, 83] on button "Start New" at bounding box center [1426, 94] width 106 height 31
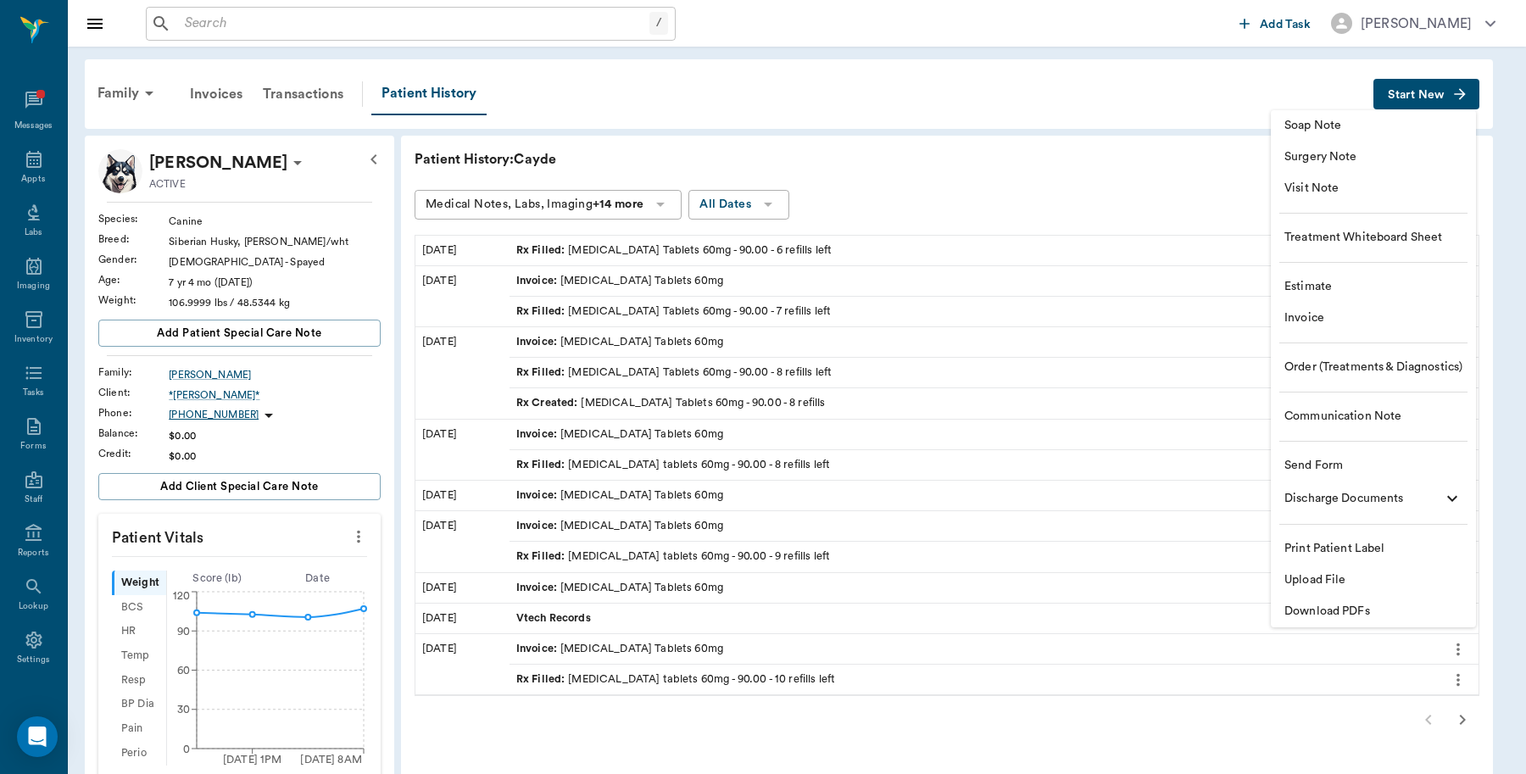
click at [1322, 308] on li "Invoice" at bounding box center [1372, 318] width 205 height 31
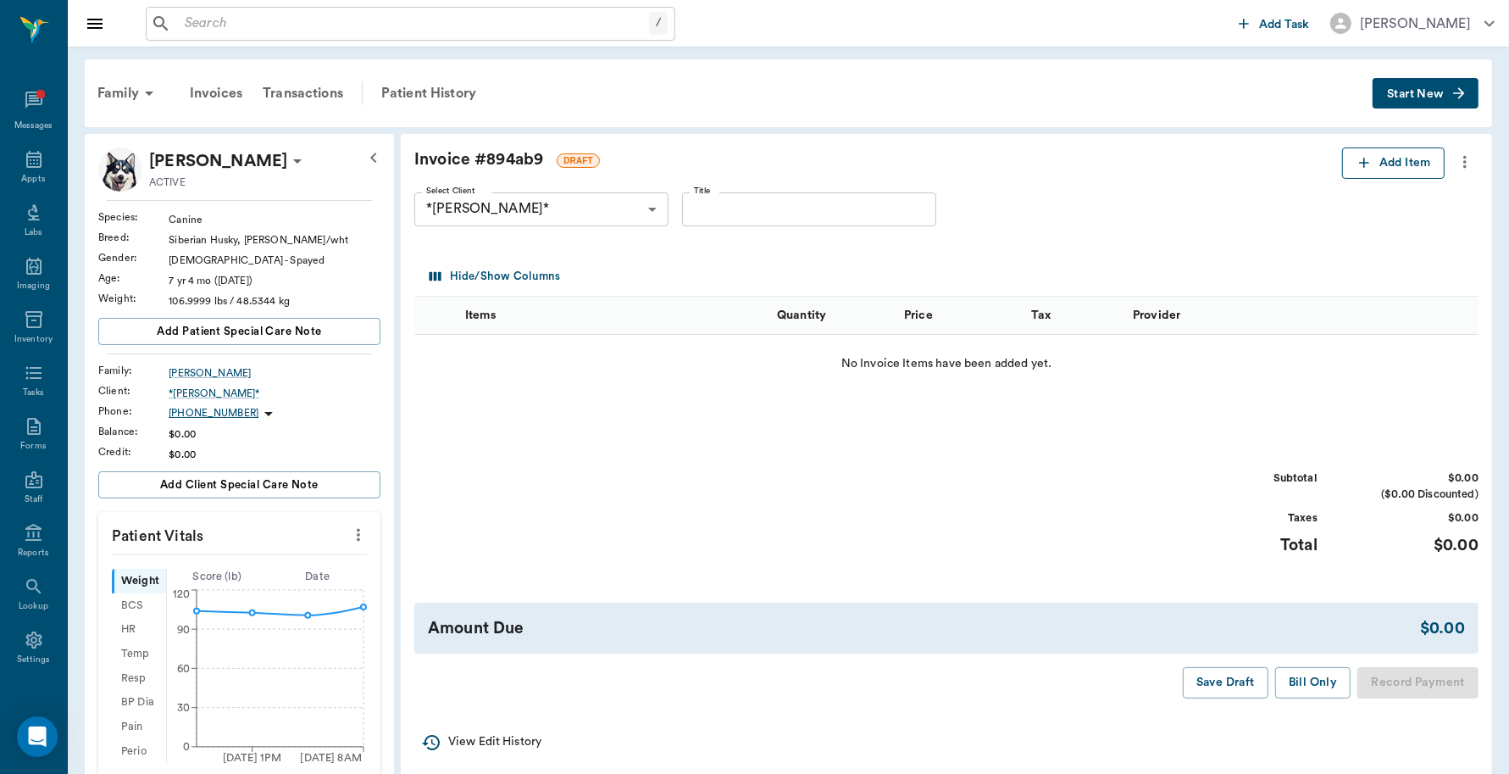
click at [1398, 165] on button "Add Item" at bounding box center [1393, 162] width 103 height 31
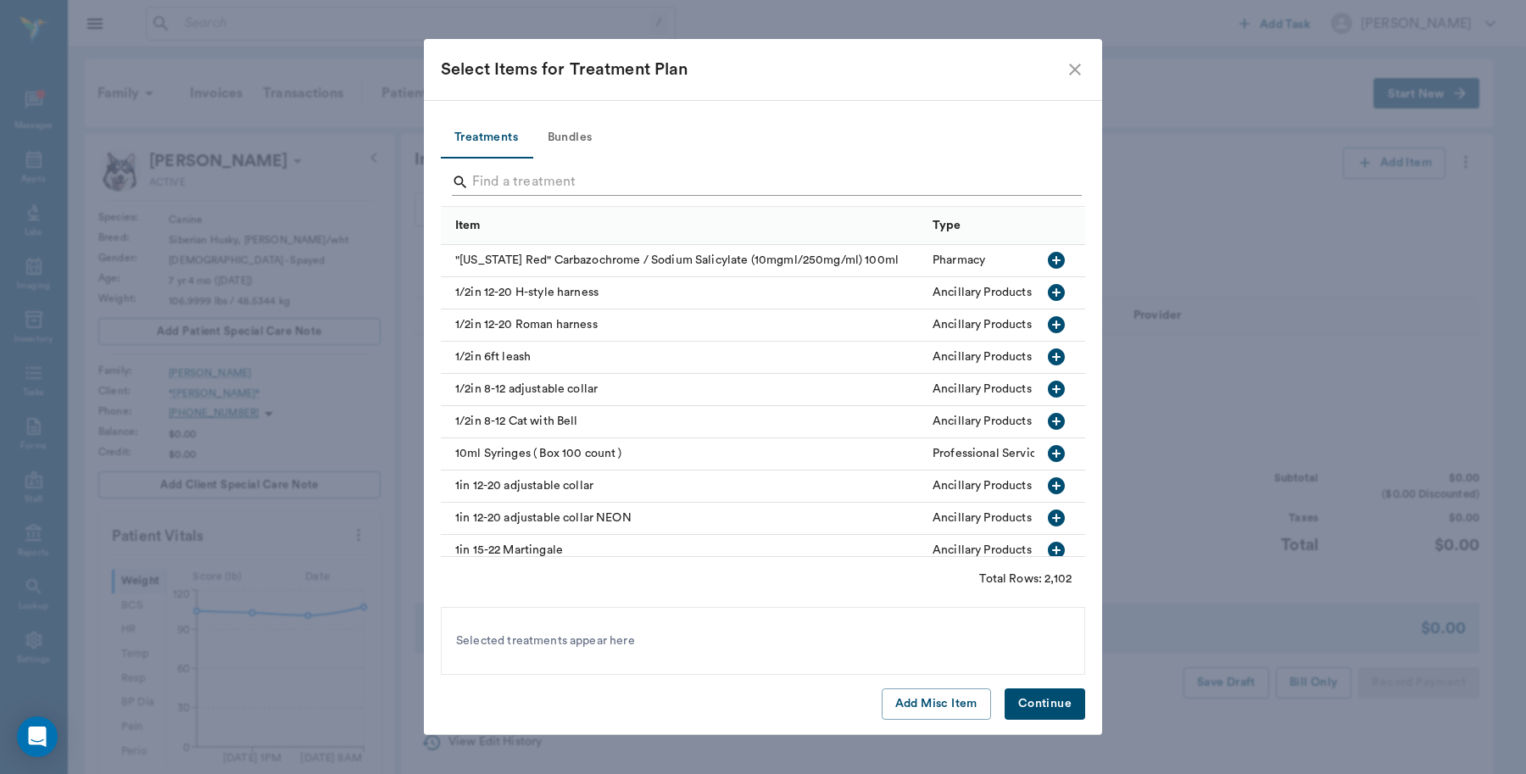
click at [532, 175] on input "Search" at bounding box center [764, 182] width 584 height 27
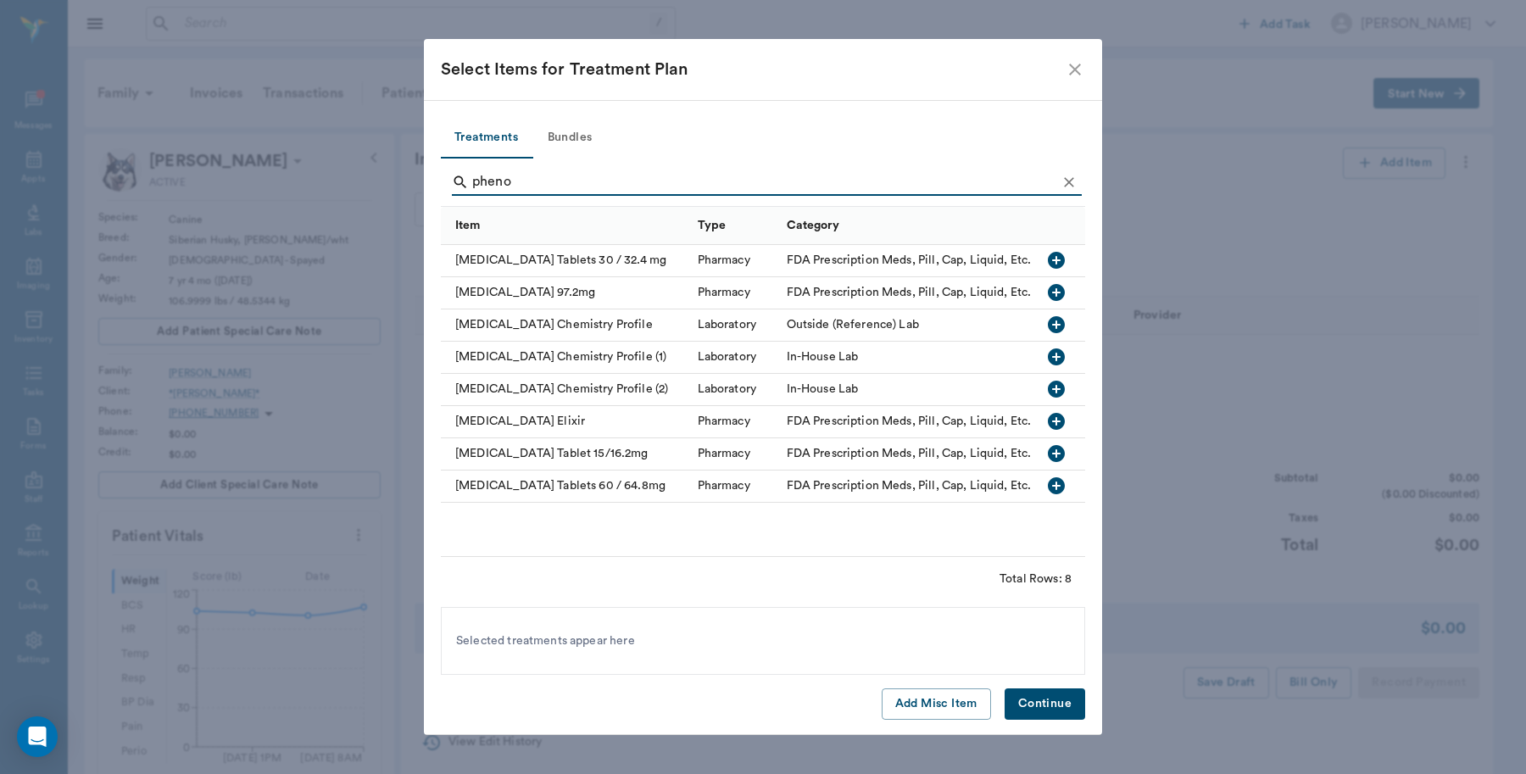
type input "pheno"
click at [1053, 485] on icon "button" at bounding box center [1056, 485] width 20 height 20
click at [1026, 713] on button "Continue" at bounding box center [1044, 703] width 81 height 31
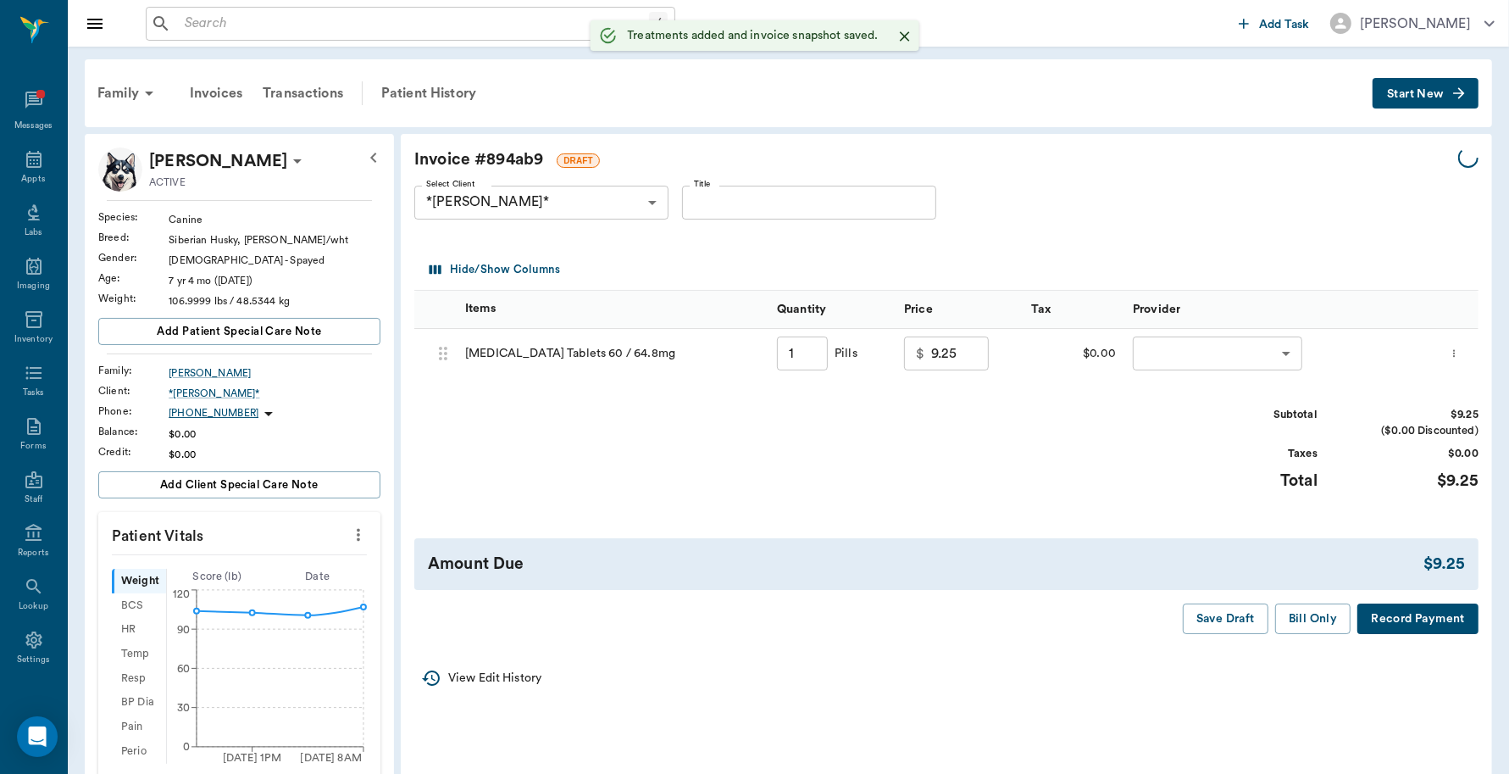
type input "1.00"
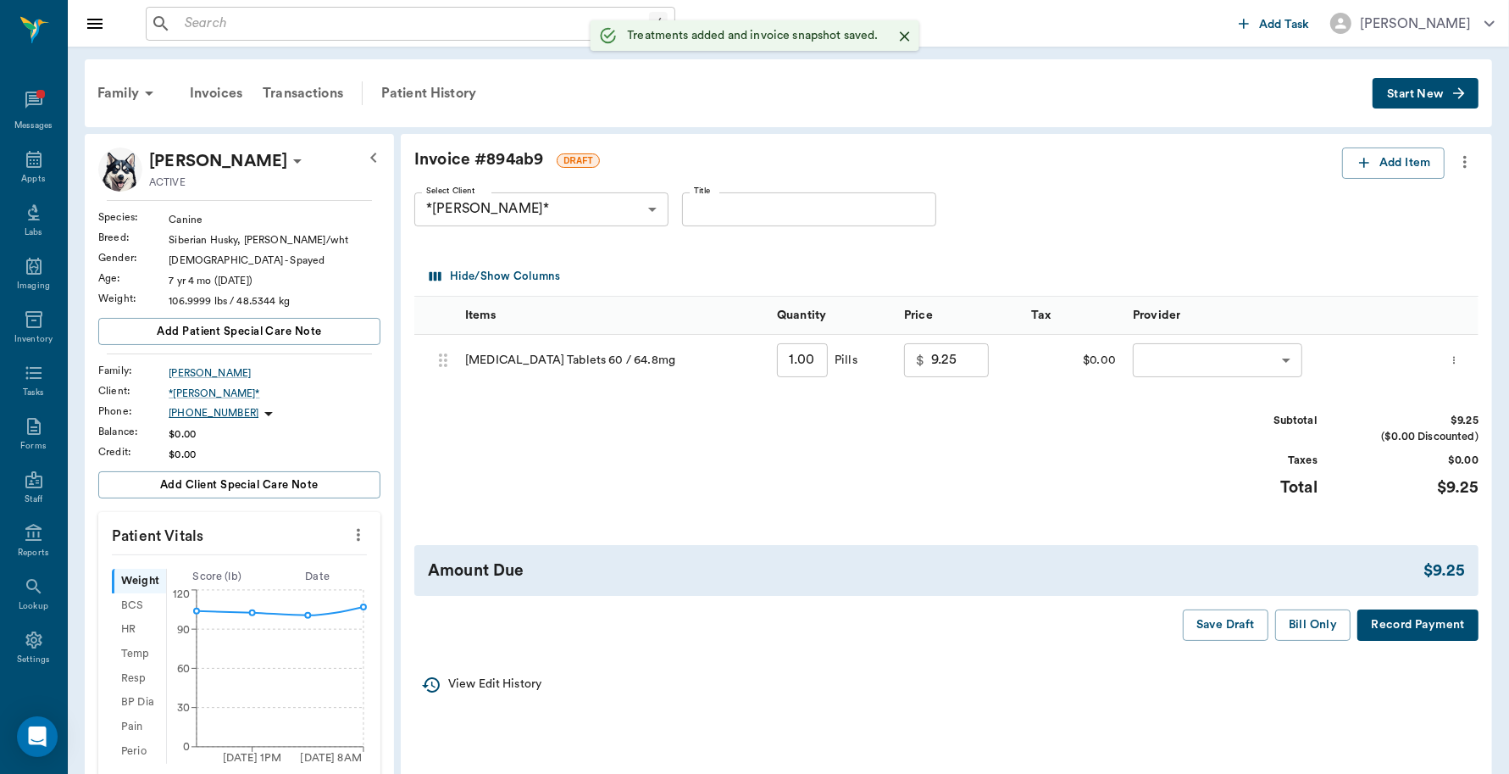
click at [1225, 369] on body "/ ​ Add Task Dr. Bert Ellsworth Nectar Messages Appts Labs Imaging Inventory Ta…" at bounding box center [754, 637] width 1509 height 1275
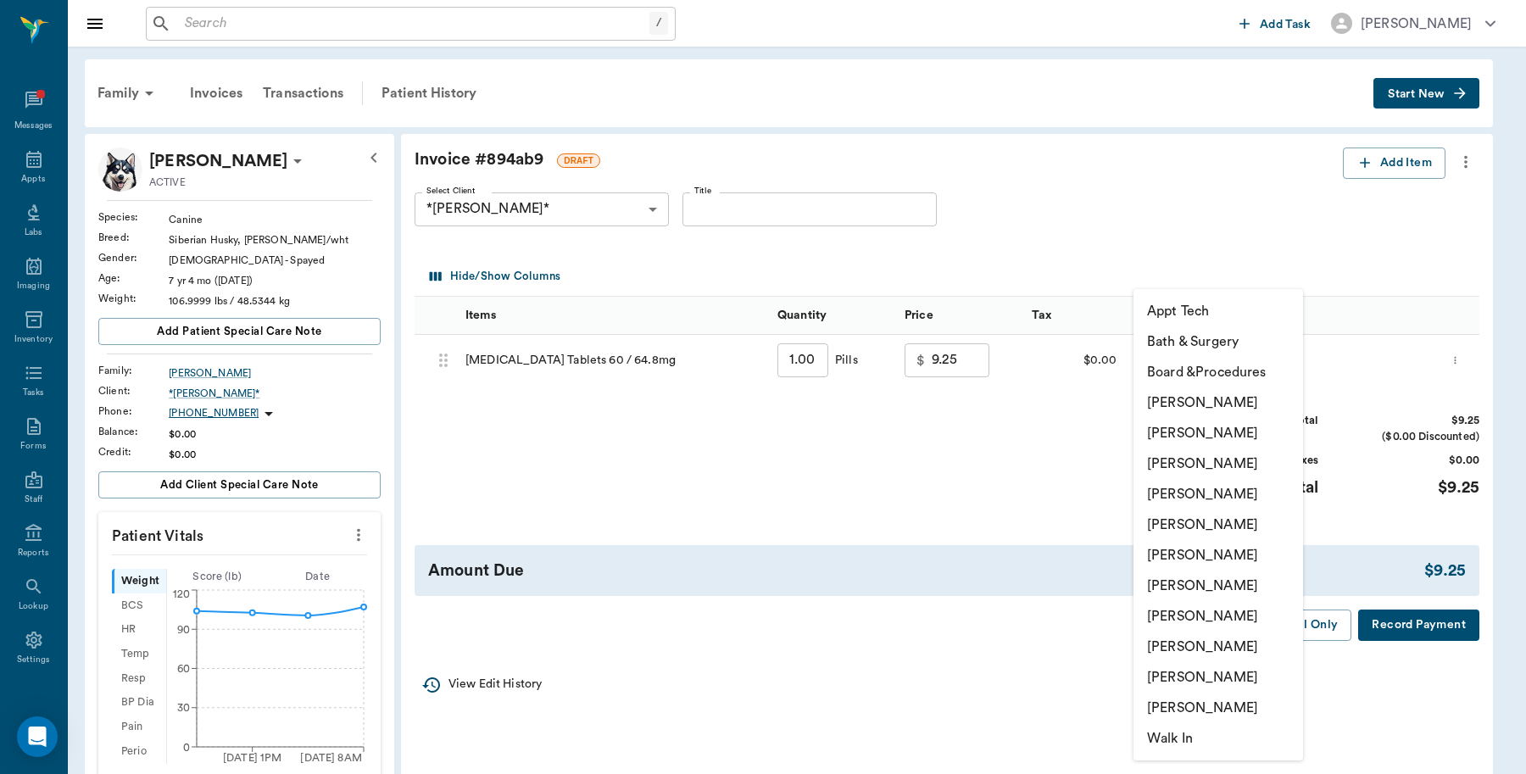
click at [1204, 408] on li "[PERSON_NAME]" at bounding box center [1218, 402] width 170 height 31
type input "none-6899ea08ed37b777db10de45"
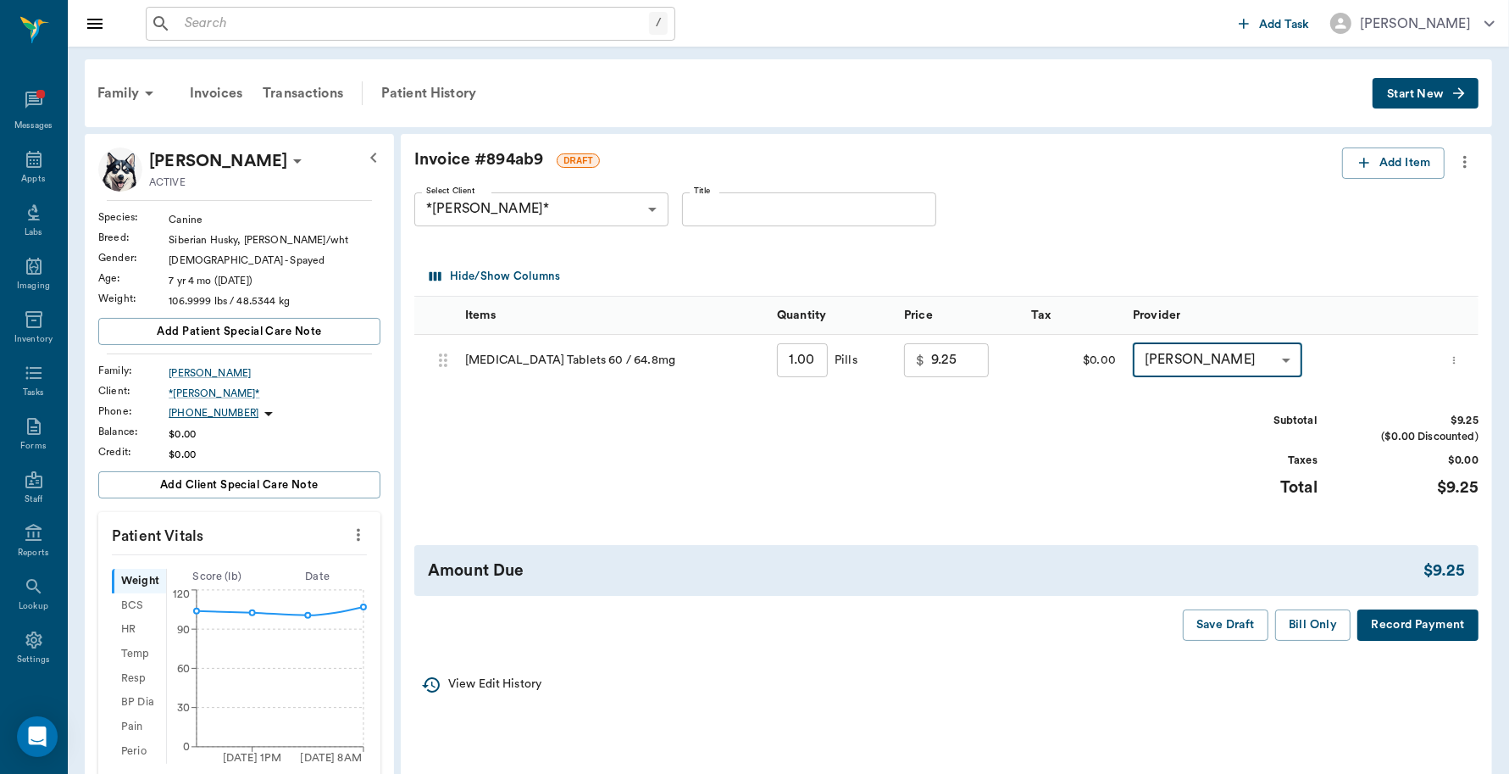
click at [806, 360] on input "1.00" at bounding box center [802, 360] width 51 height 34
type input "9"
type input "11.25"
type input "90"
type input "31.50"
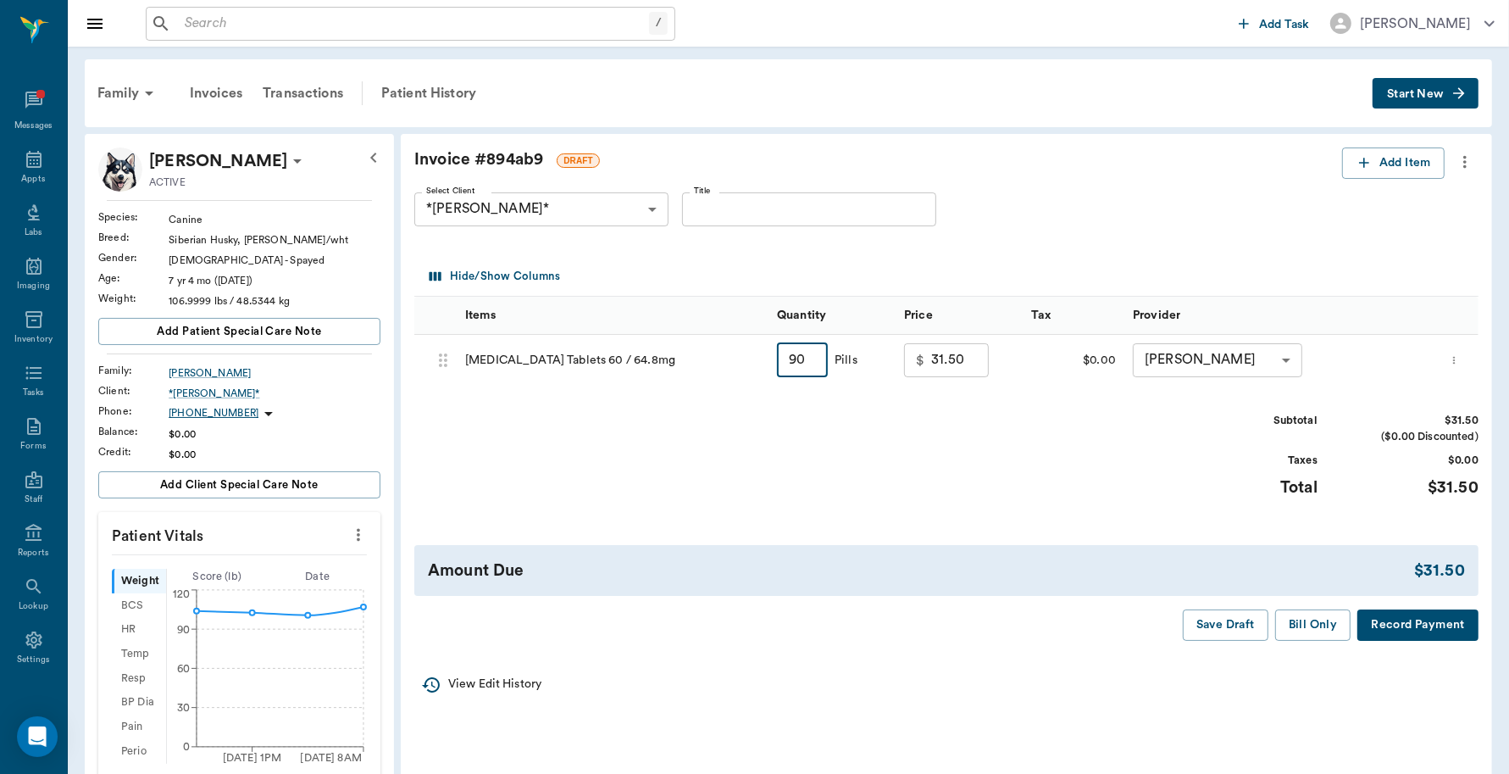
type input "90"
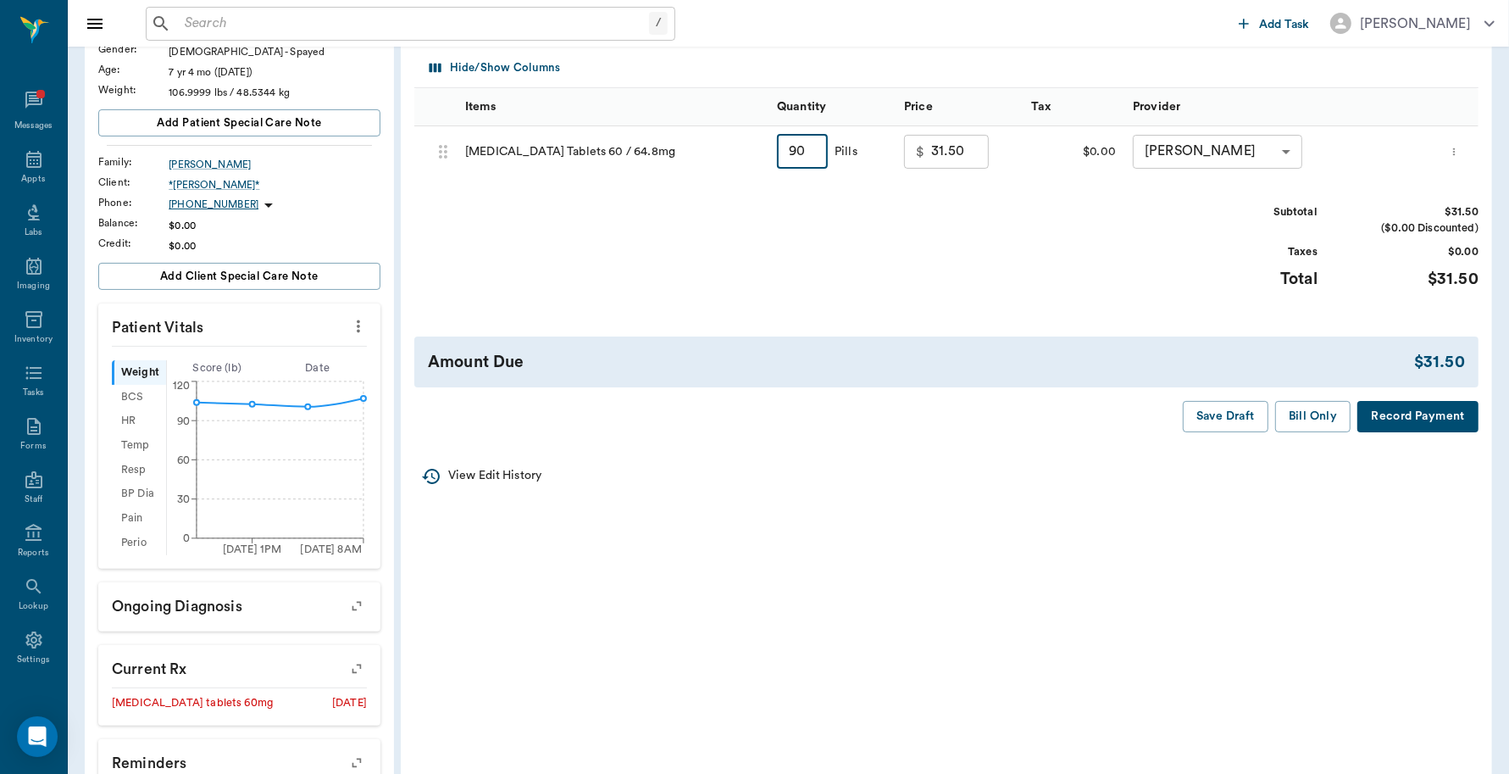
scroll to position [212, 0]
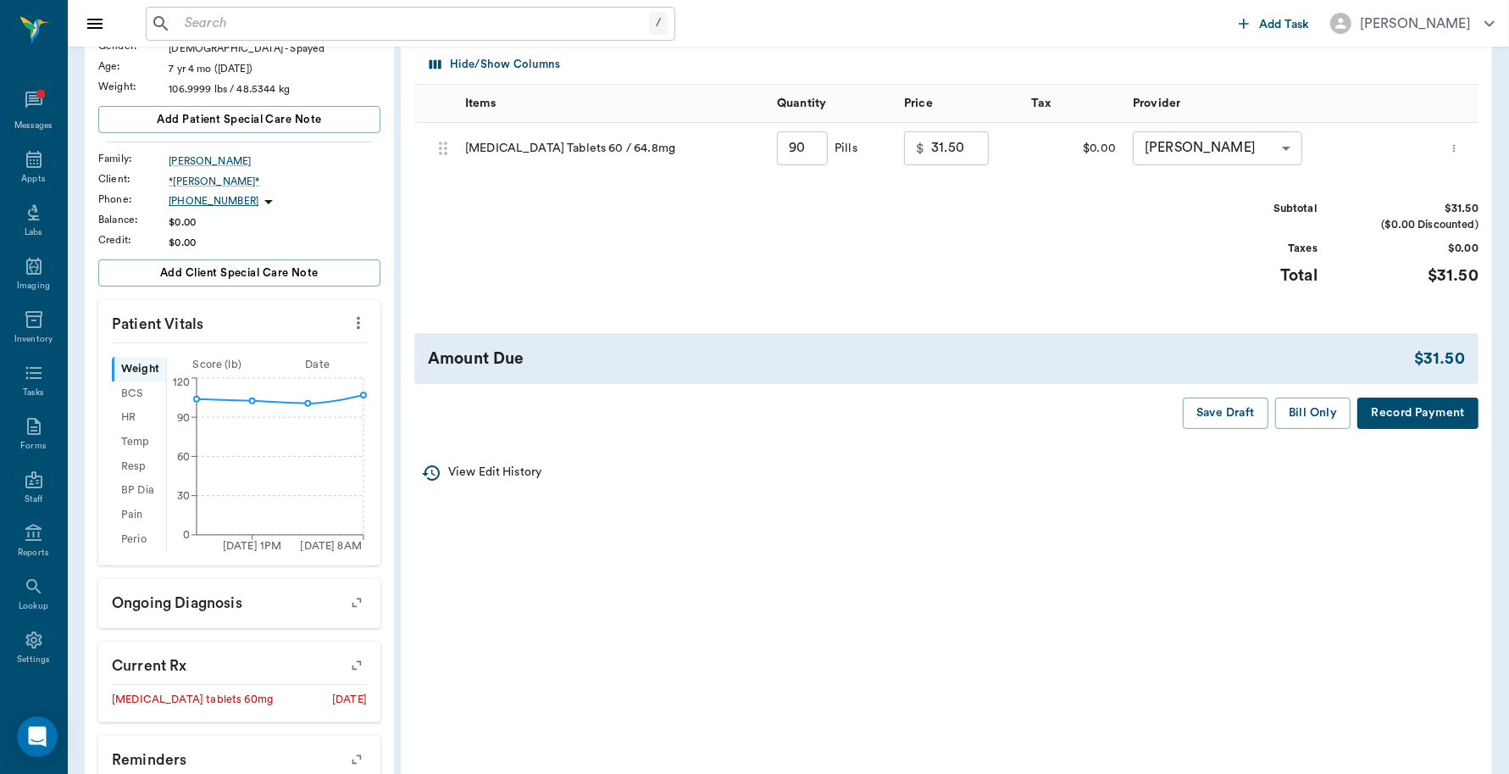
click at [1413, 416] on button "Record Payment" at bounding box center [1418, 412] width 121 height 31
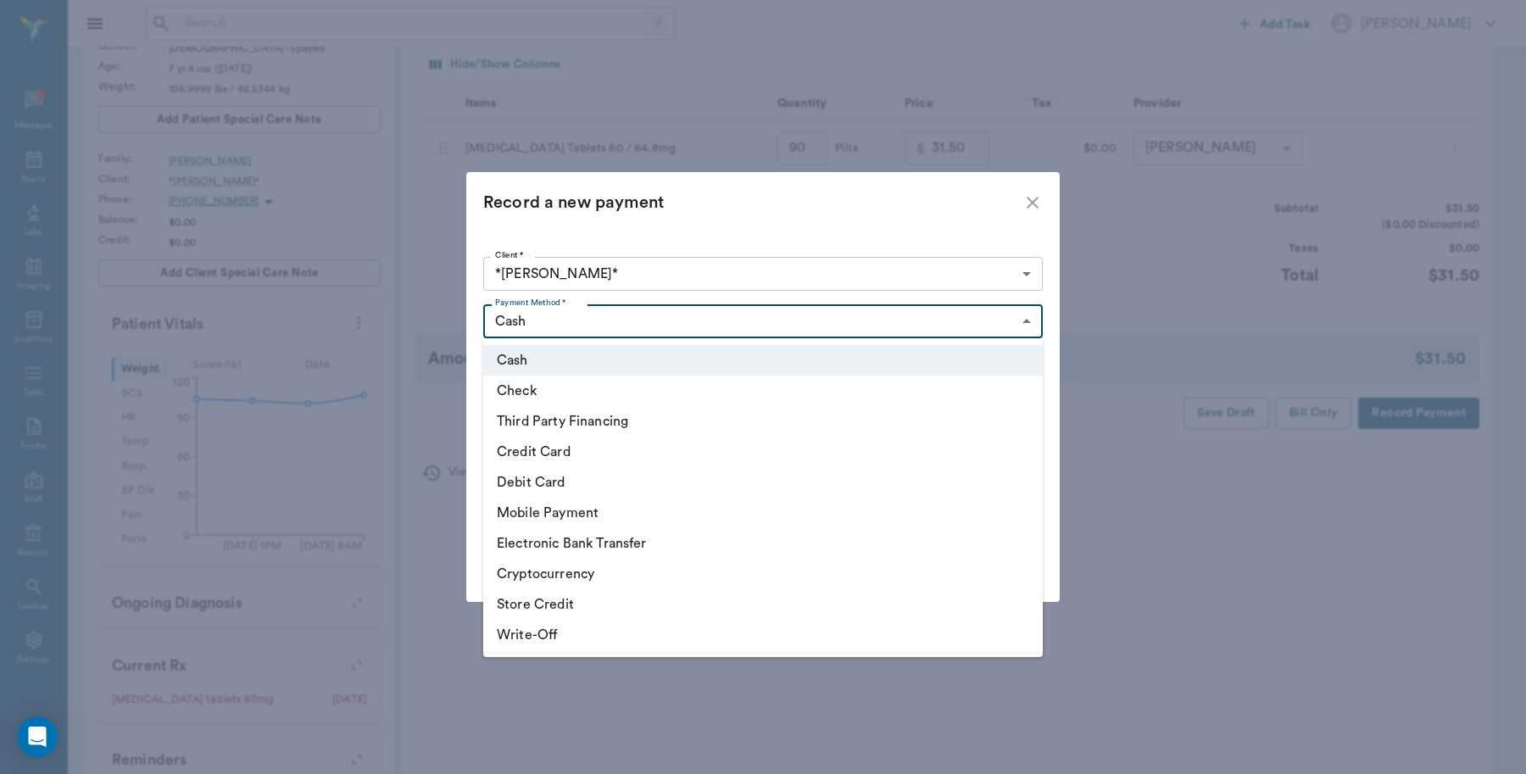
click at [666, 320] on body "/ ​ Add Task Dr. Bert Ellsworth Nectar Messages Appts Labs Imaging Inventory Ta…" at bounding box center [763, 425] width 1526 height 1275
click at [564, 450] on li "Credit Card" at bounding box center [762, 451] width 559 height 31
type input "CREDIT_CARD"
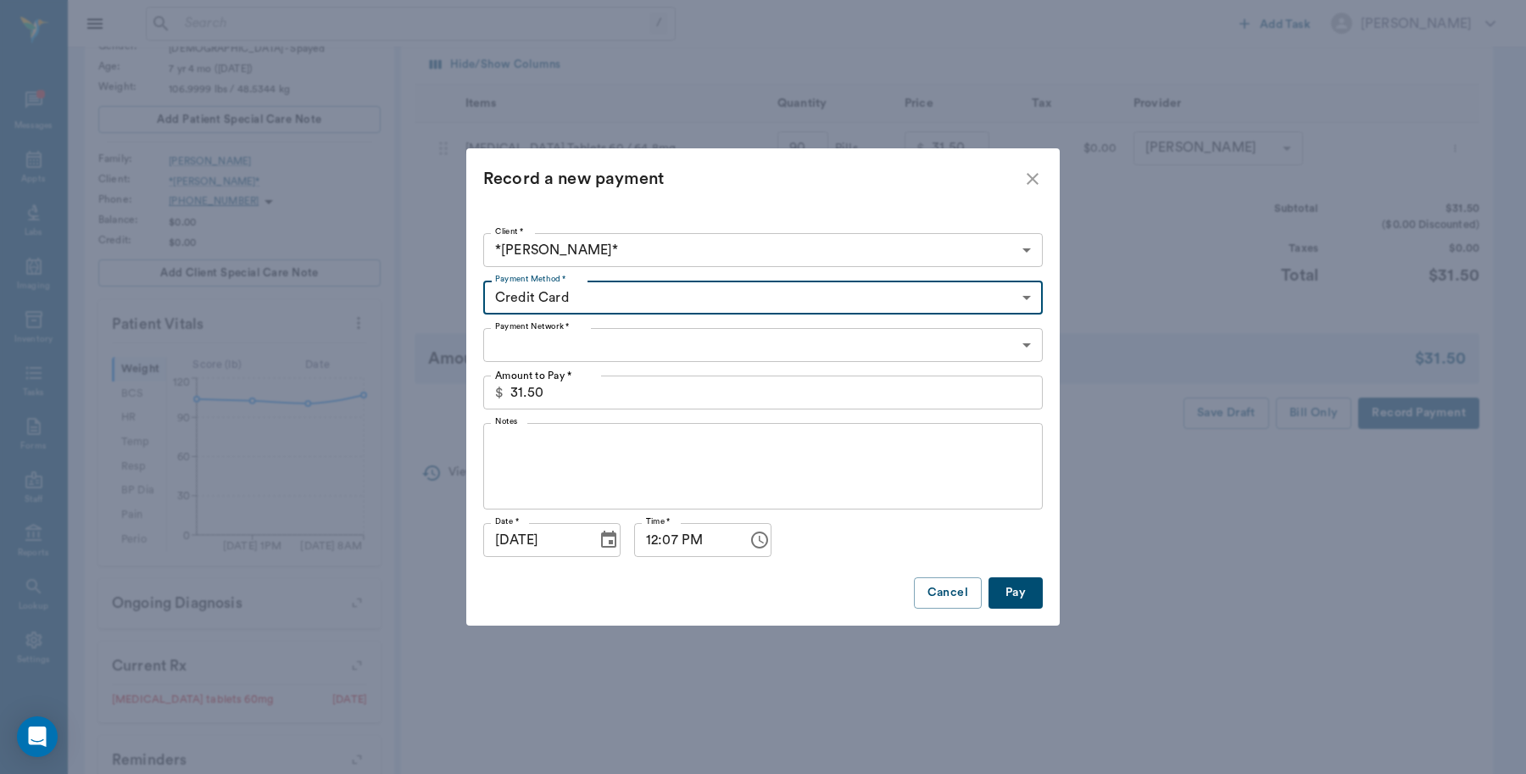
click at [594, 326] on div "Payment Network * ​ Payment Network *" at bounding box center [762, 344] width 559 height 47
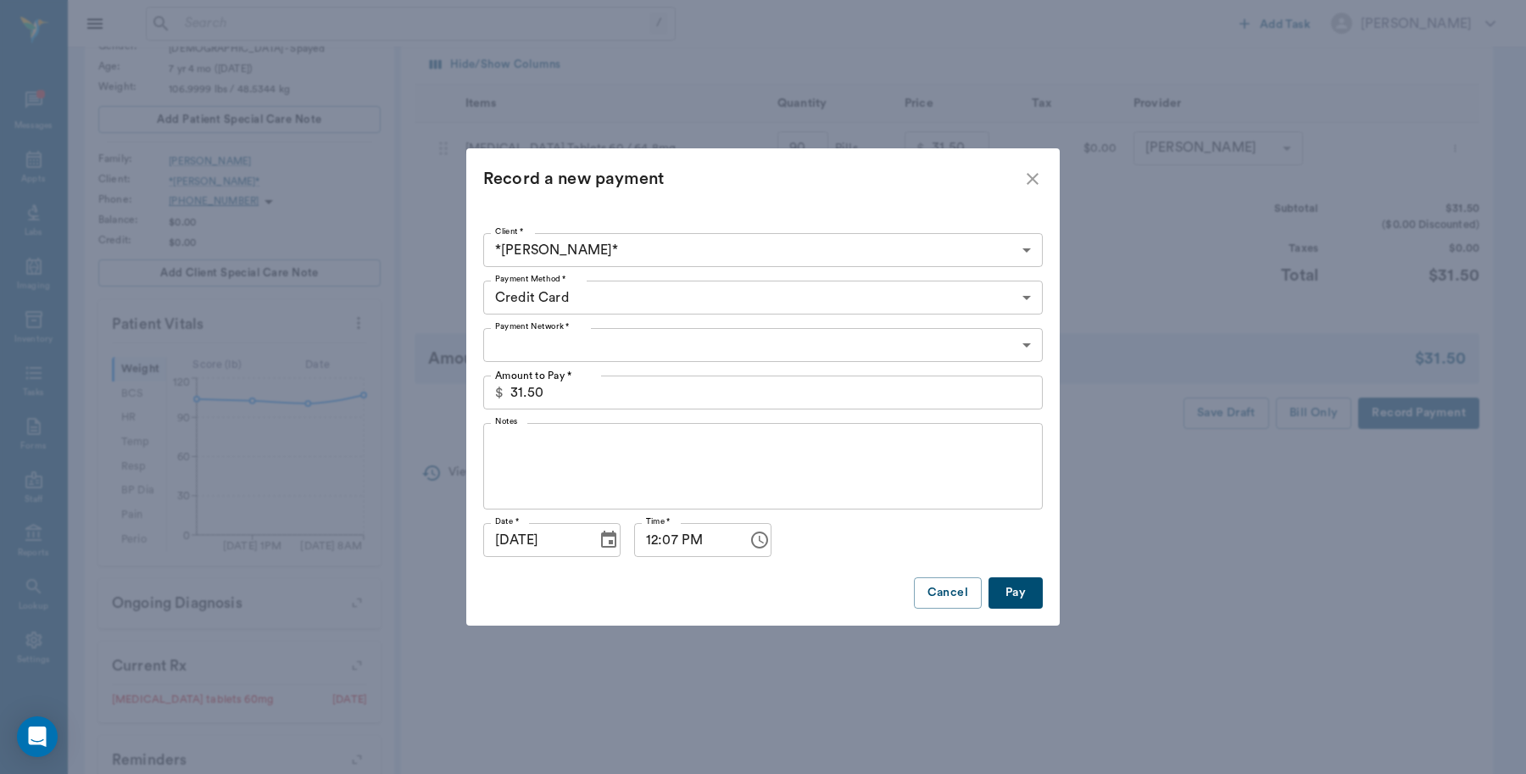
click at [592, 340] on body "/ ​ Add Task Dr. Bert Ellsworth Nectar Messages Appts Labs Imaging Inventory Ta…" at bounding box center [763, 425] width 1526 height 1275
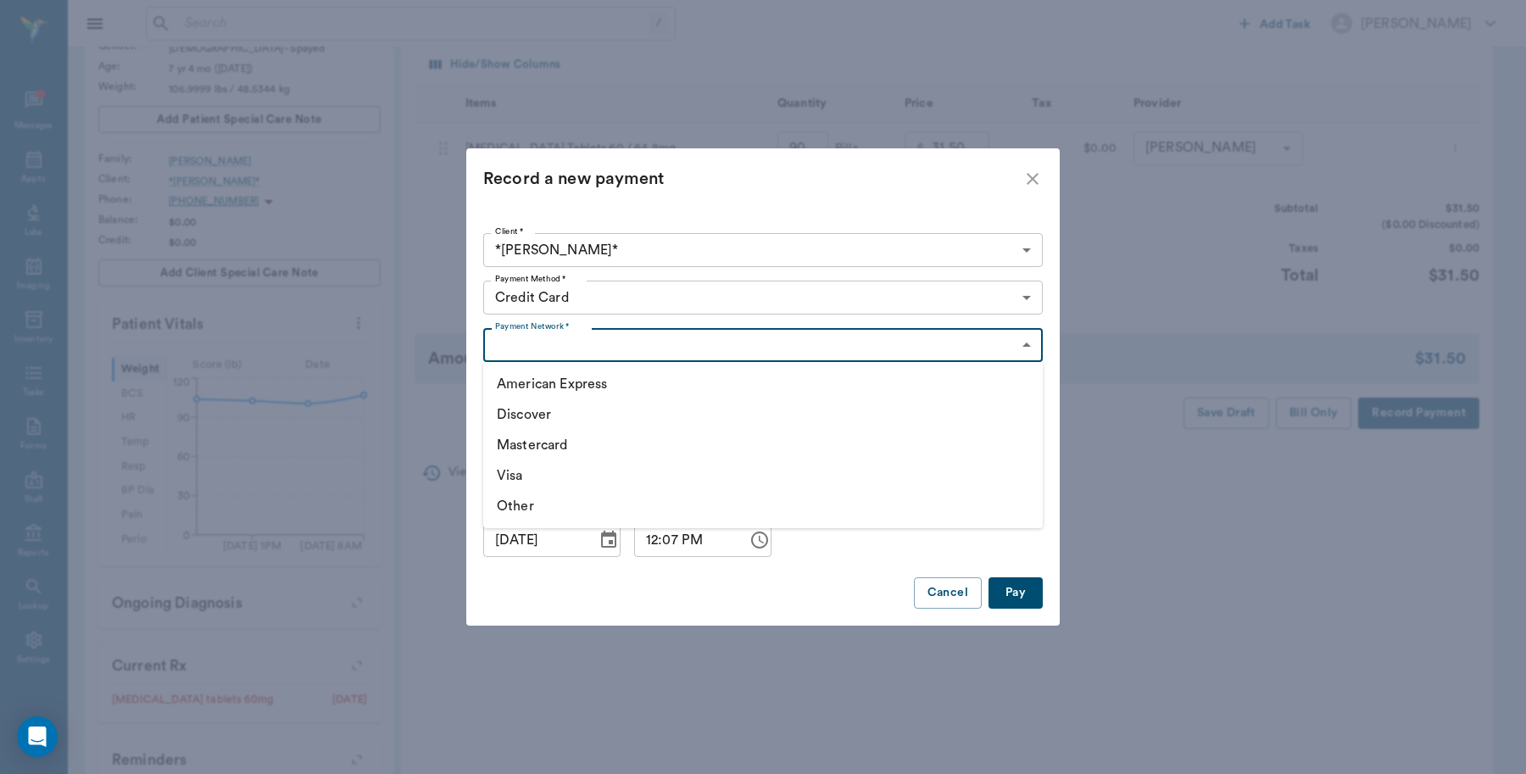
click at [553, 416] on li "Discover" at bounding box center [762, 414] width 559 height 31
type input "DISCOVER"
click at [1023, 593] on button "Pay" at bounding box center [1015, 592] width 54 height 31
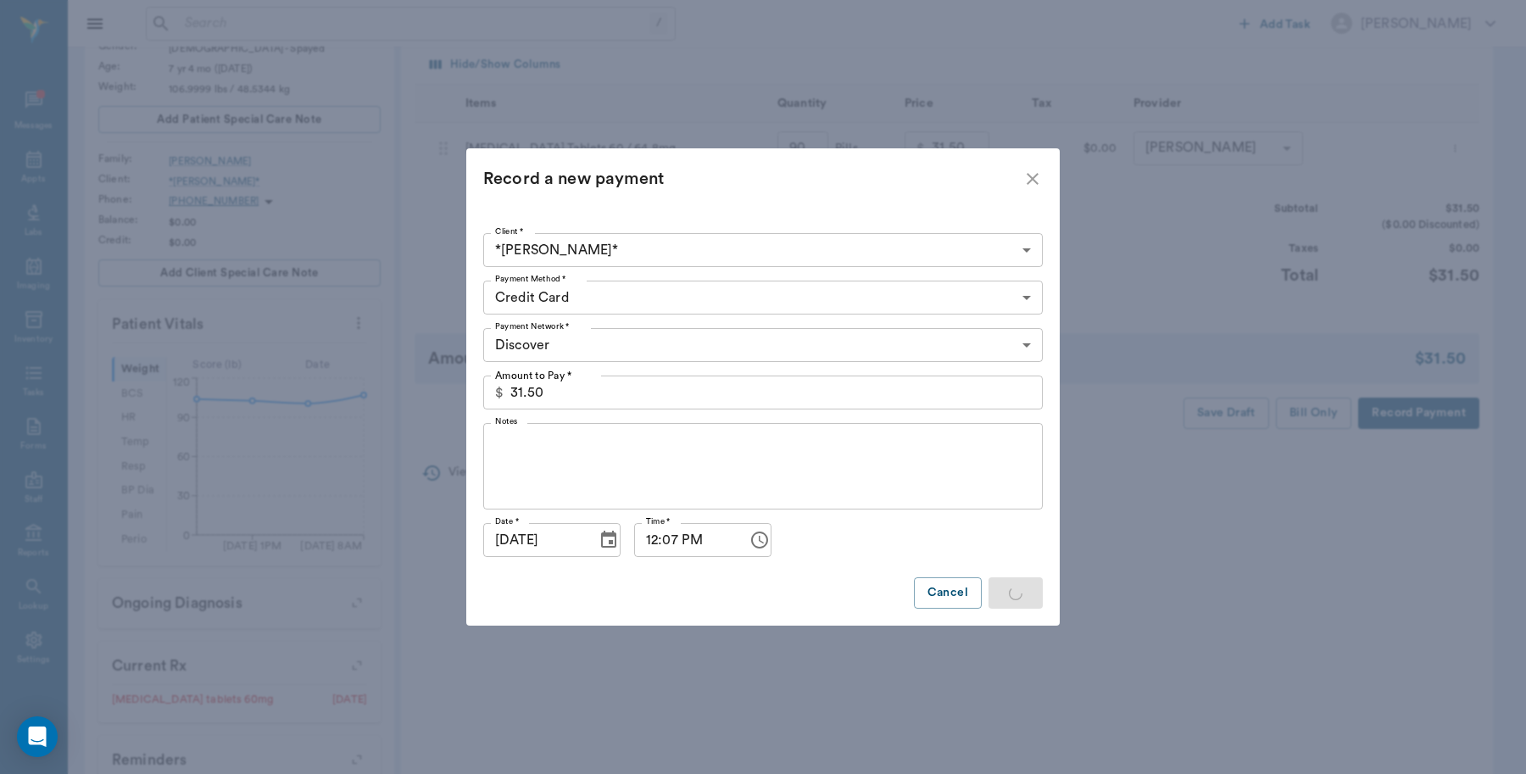
type input "90.00"
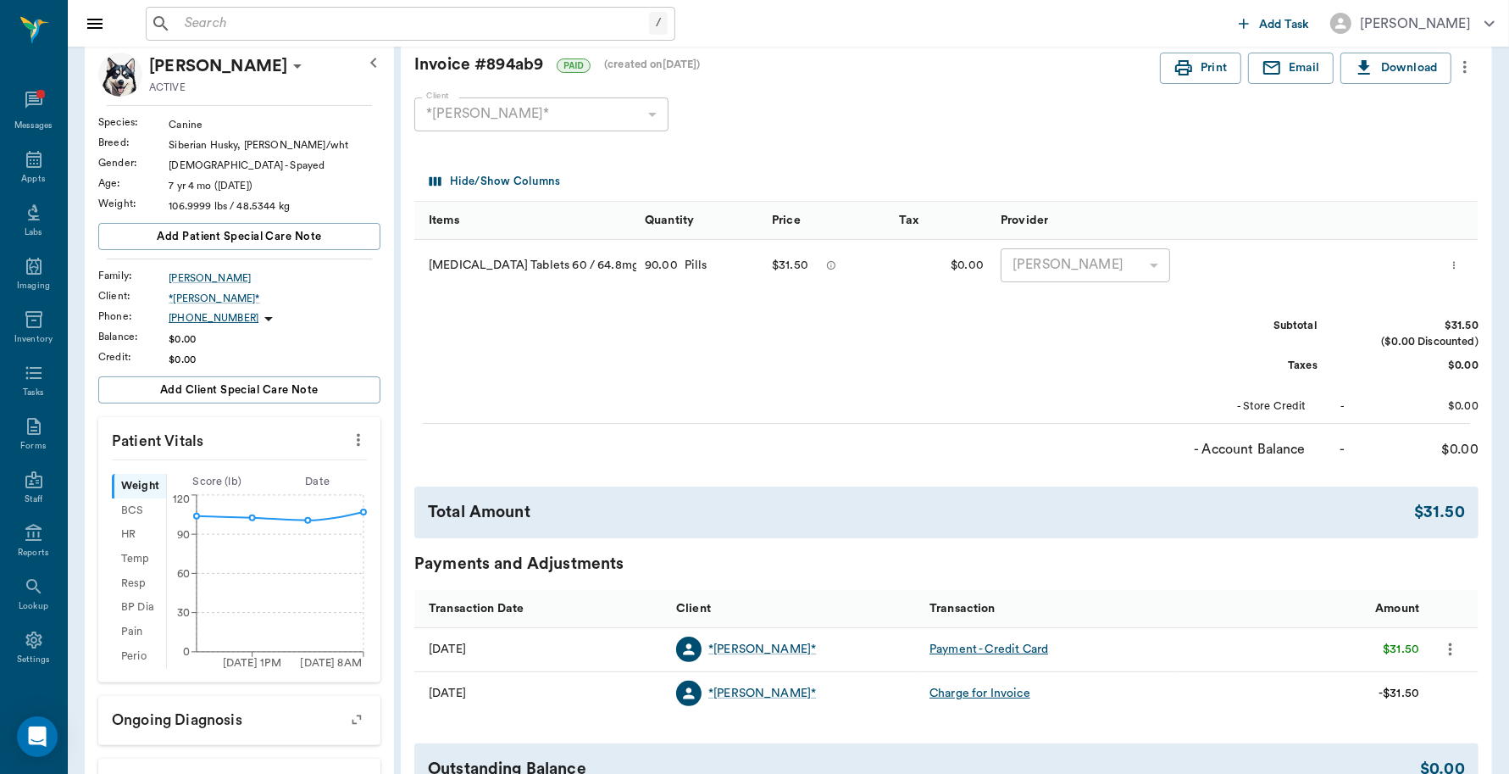
scroll to position [0, 0]
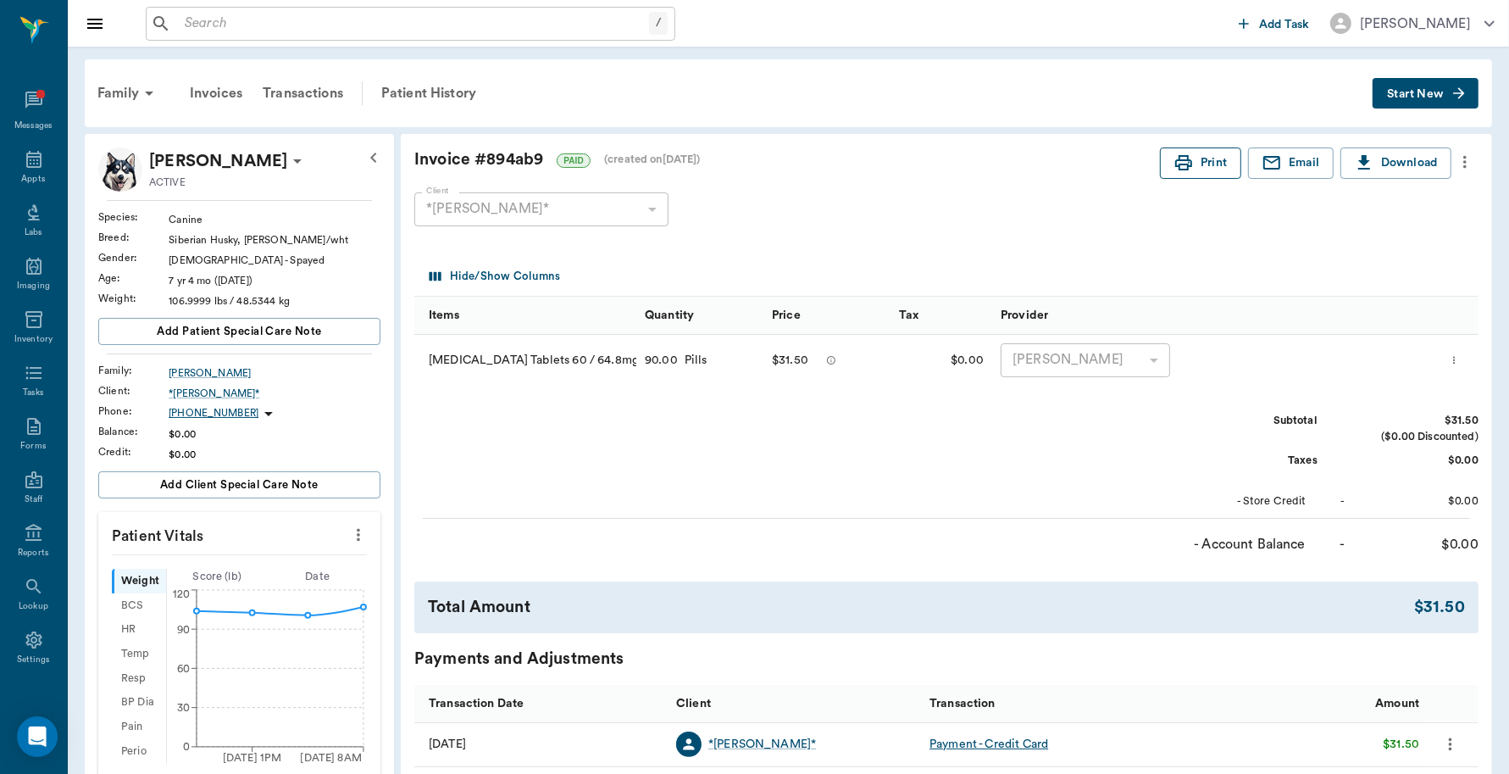
click at [1184, 165] on icon "button" at bounding box center [1183, 162] width 17 height 15
click at [25, 170] on icon at bounding box center [34, 159] width 20 height 20
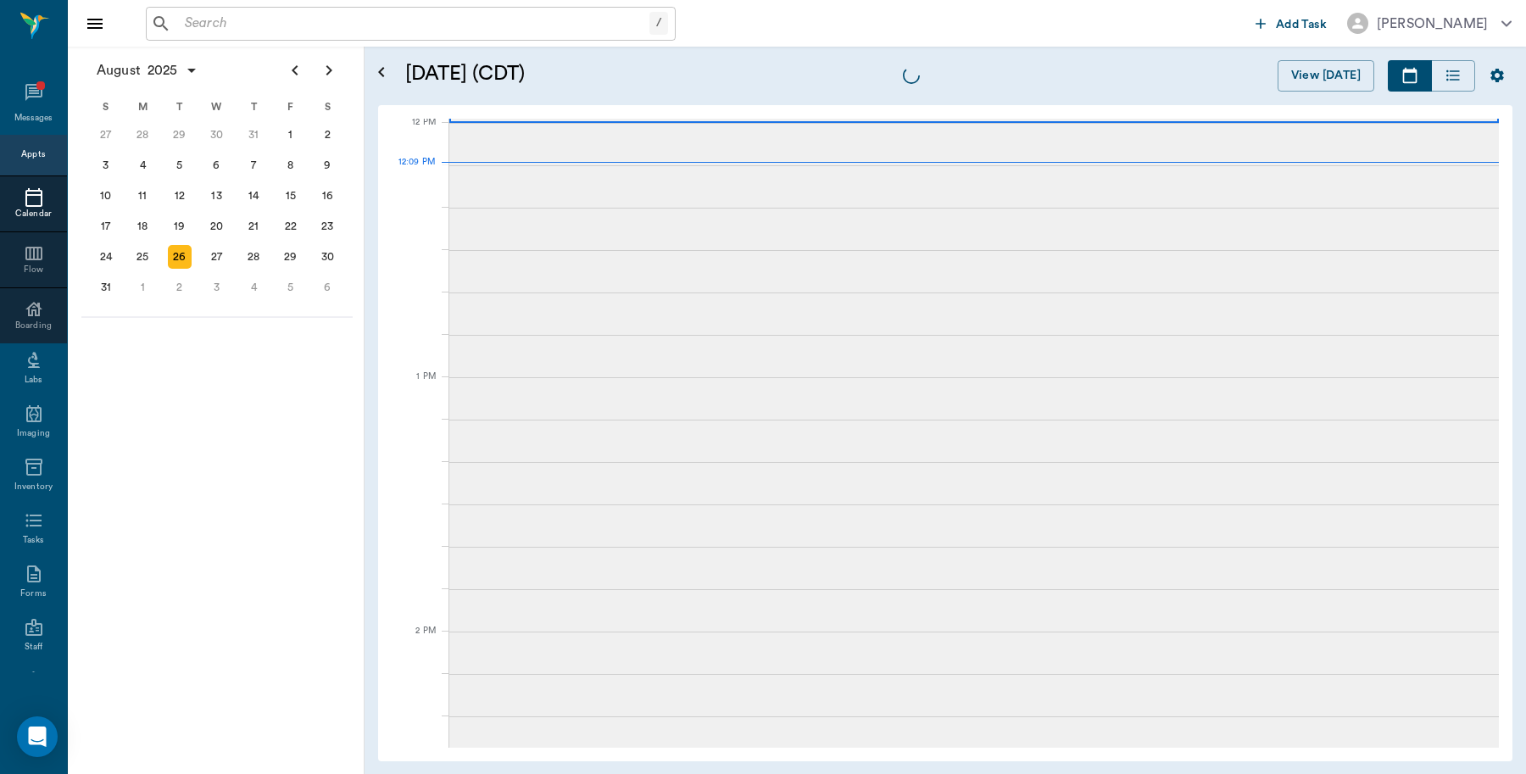
scroll to position [1019, 0]
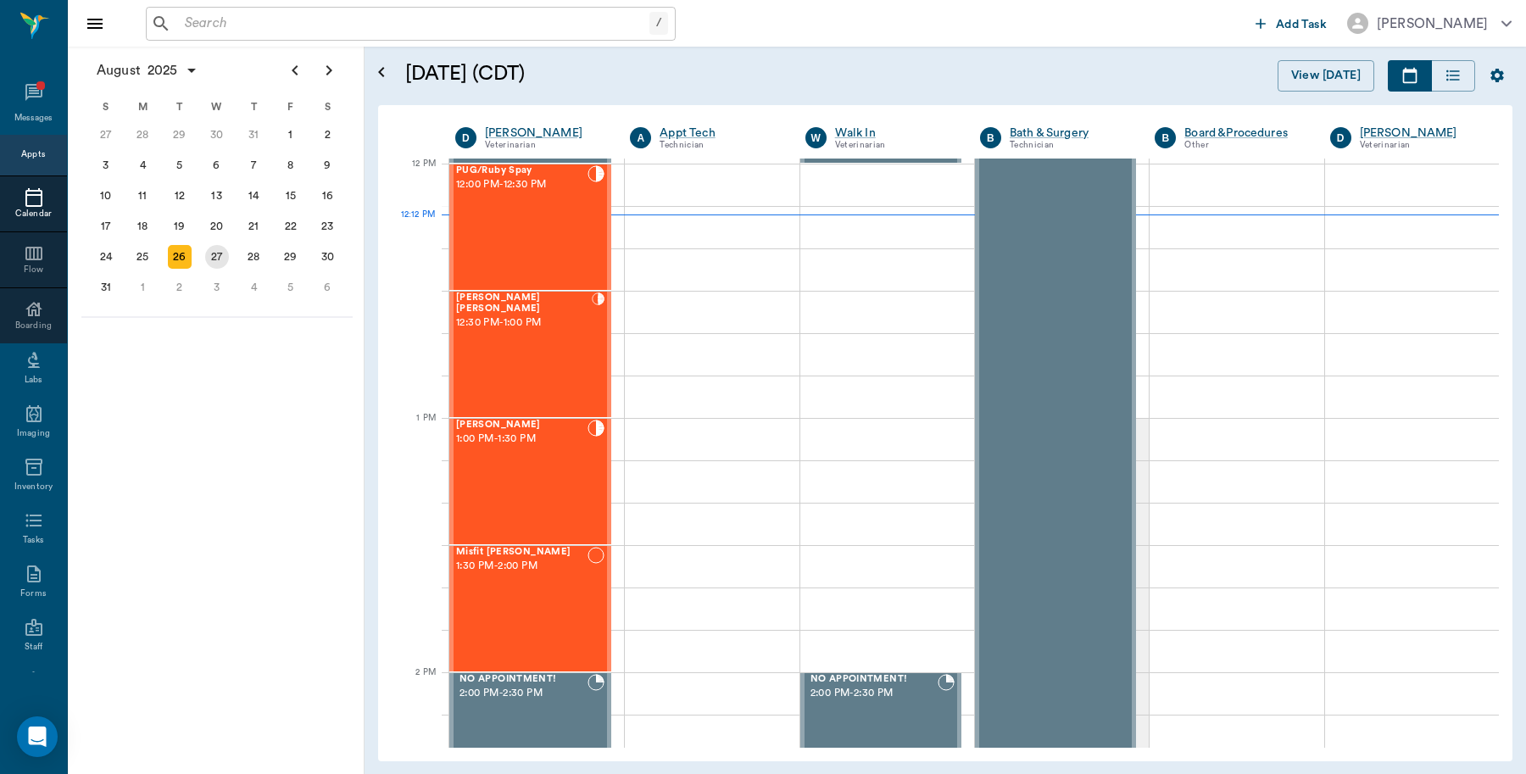
click at [216, 255] on div "27" at bounding box center [217, 257] width 24 height 24
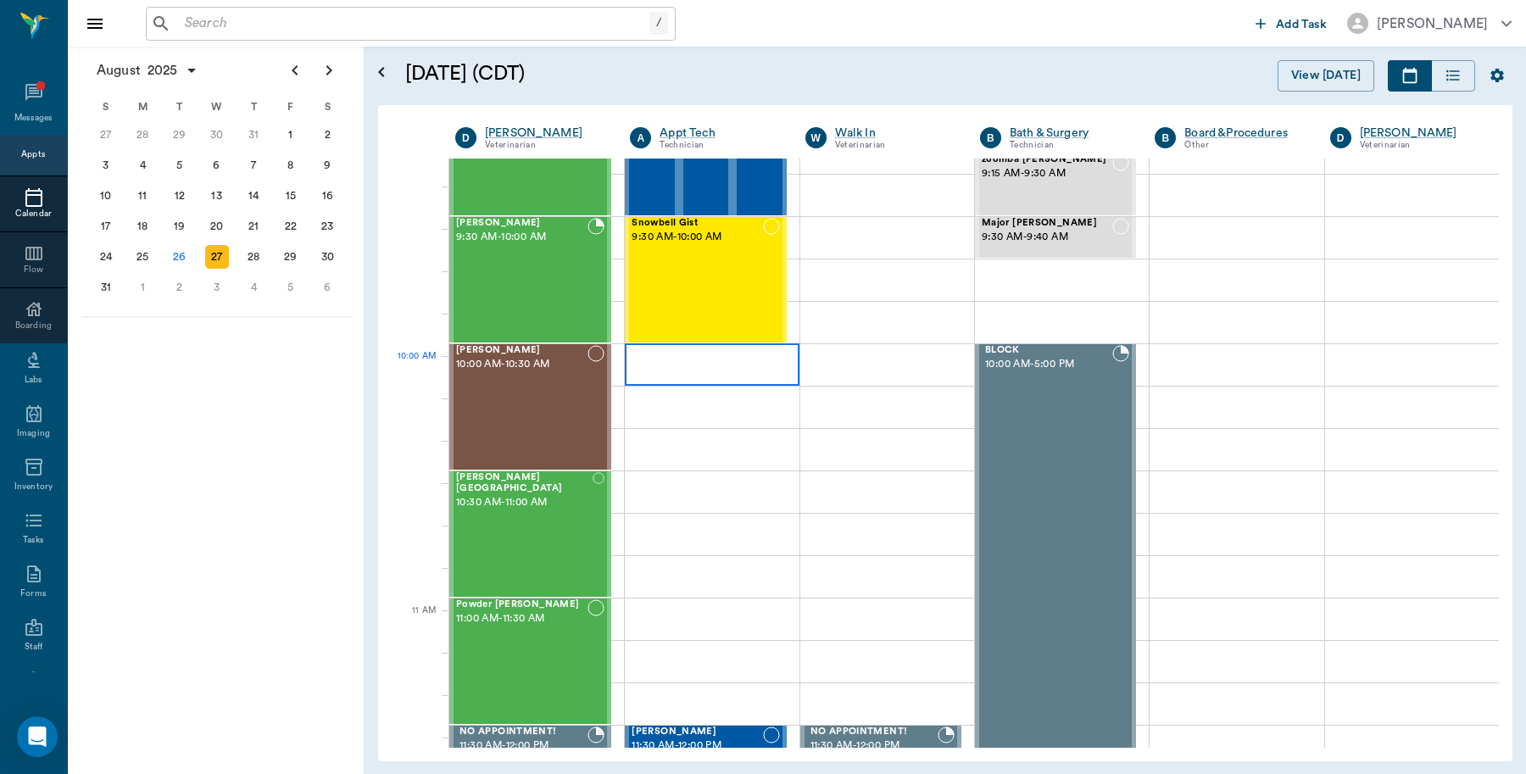
scroll to position [318, 0]
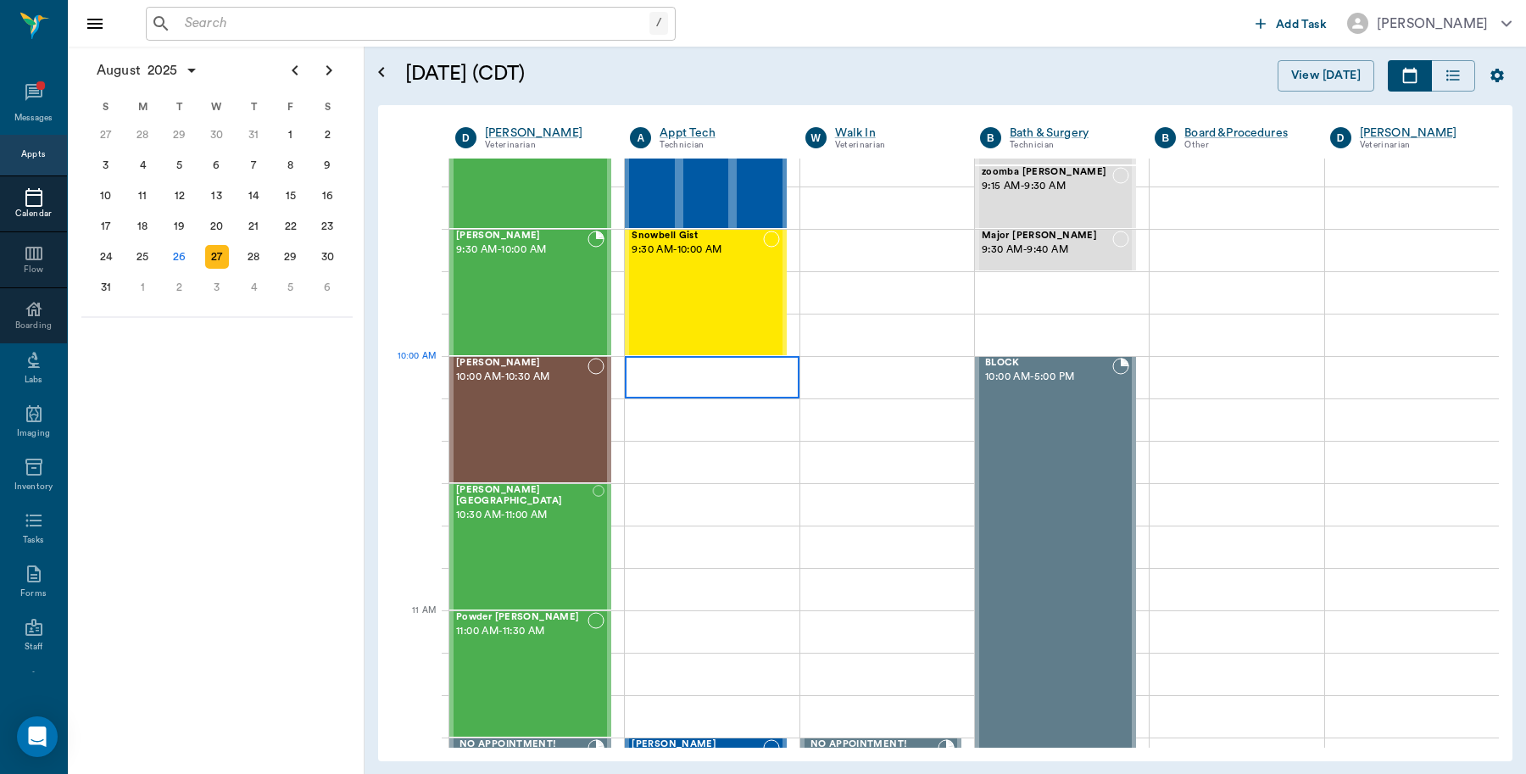
click at [737, 371] on div at bounding box center [712, 377] width 174 height 42
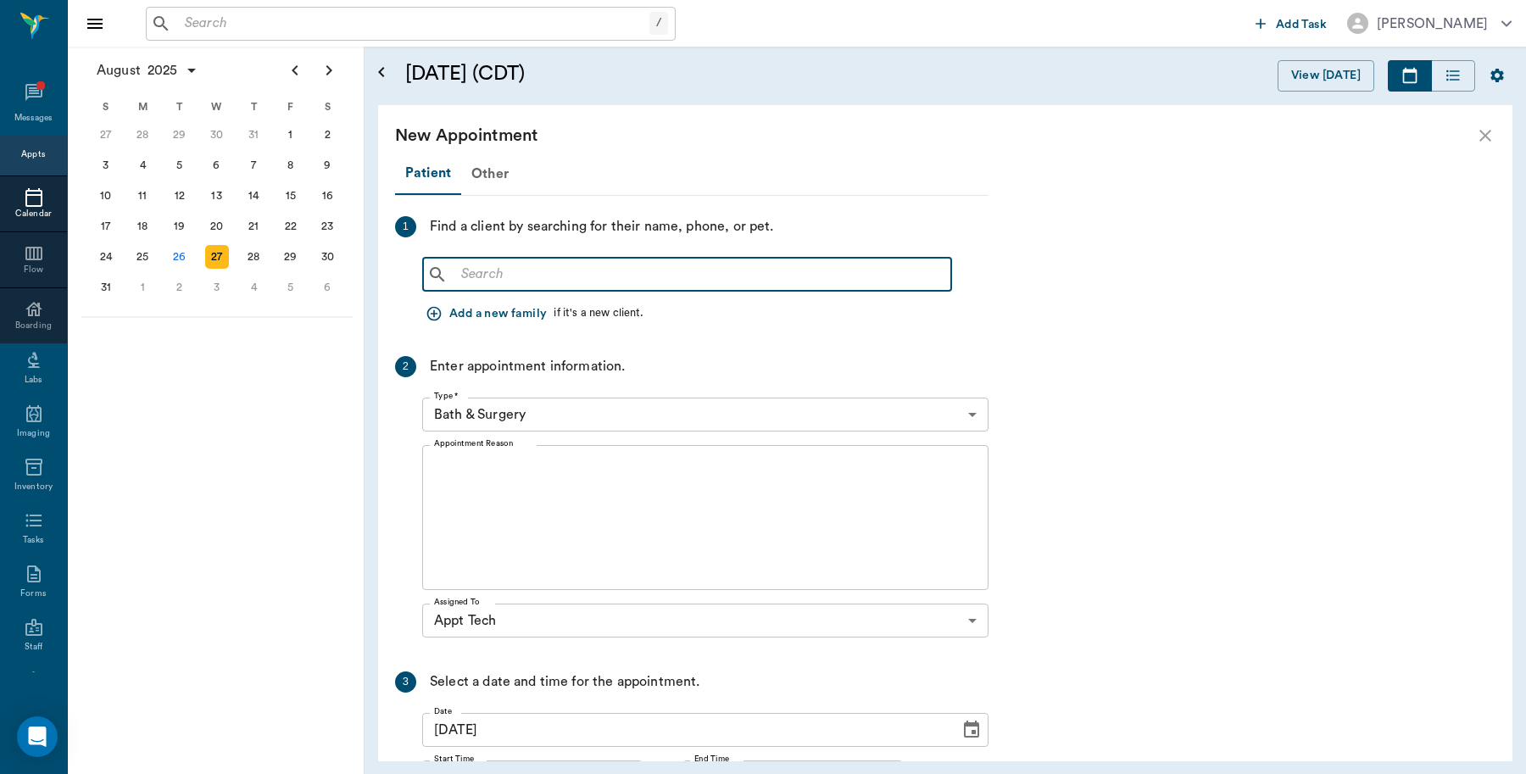
click at [596, 281] on input "text" at bounding box center [699, 275] width 490 height 24
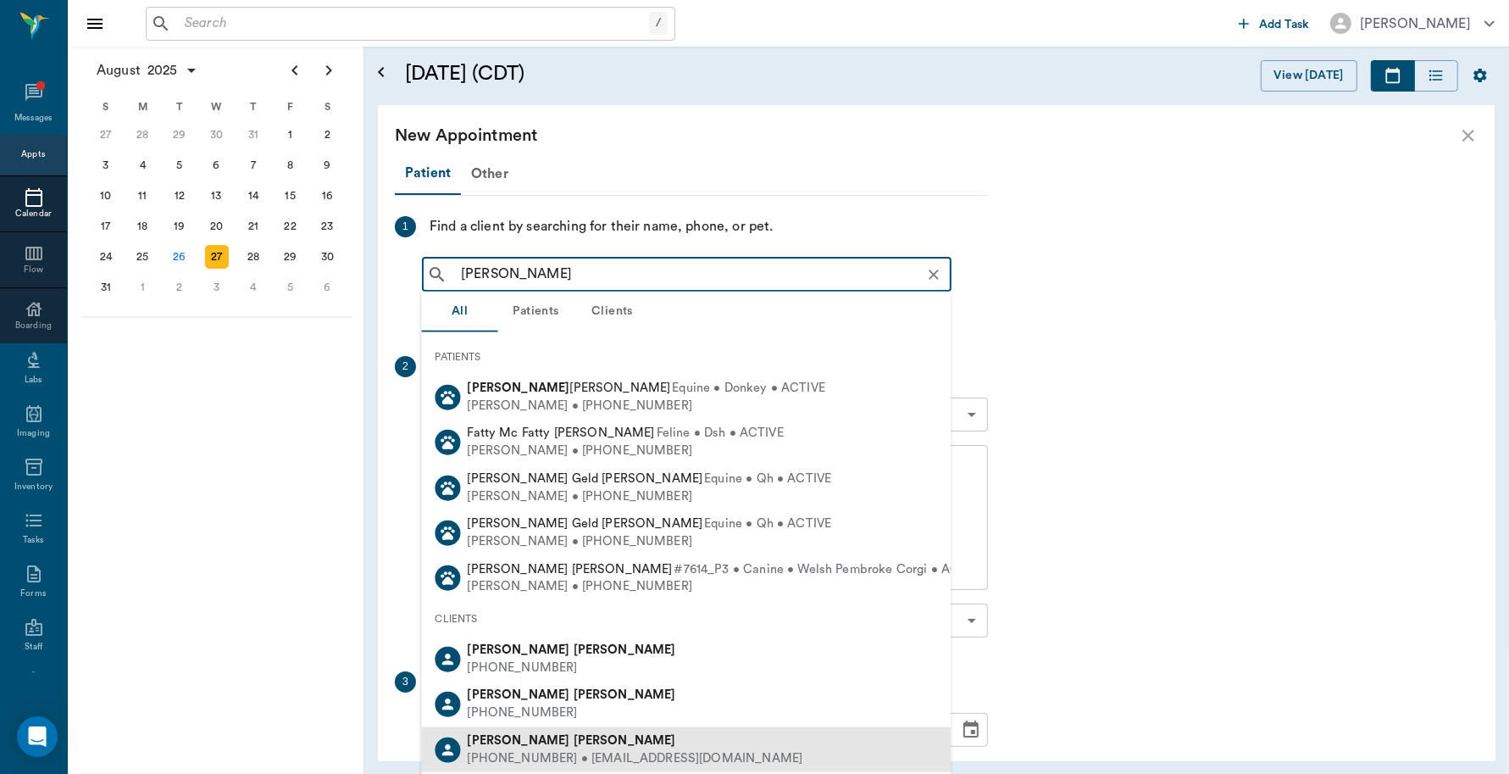
click at [574, 737] on b "[PERSON_NAME]" at bounding box center [625, 740] width 103 height 13
type input "[PERSON_NAME]"
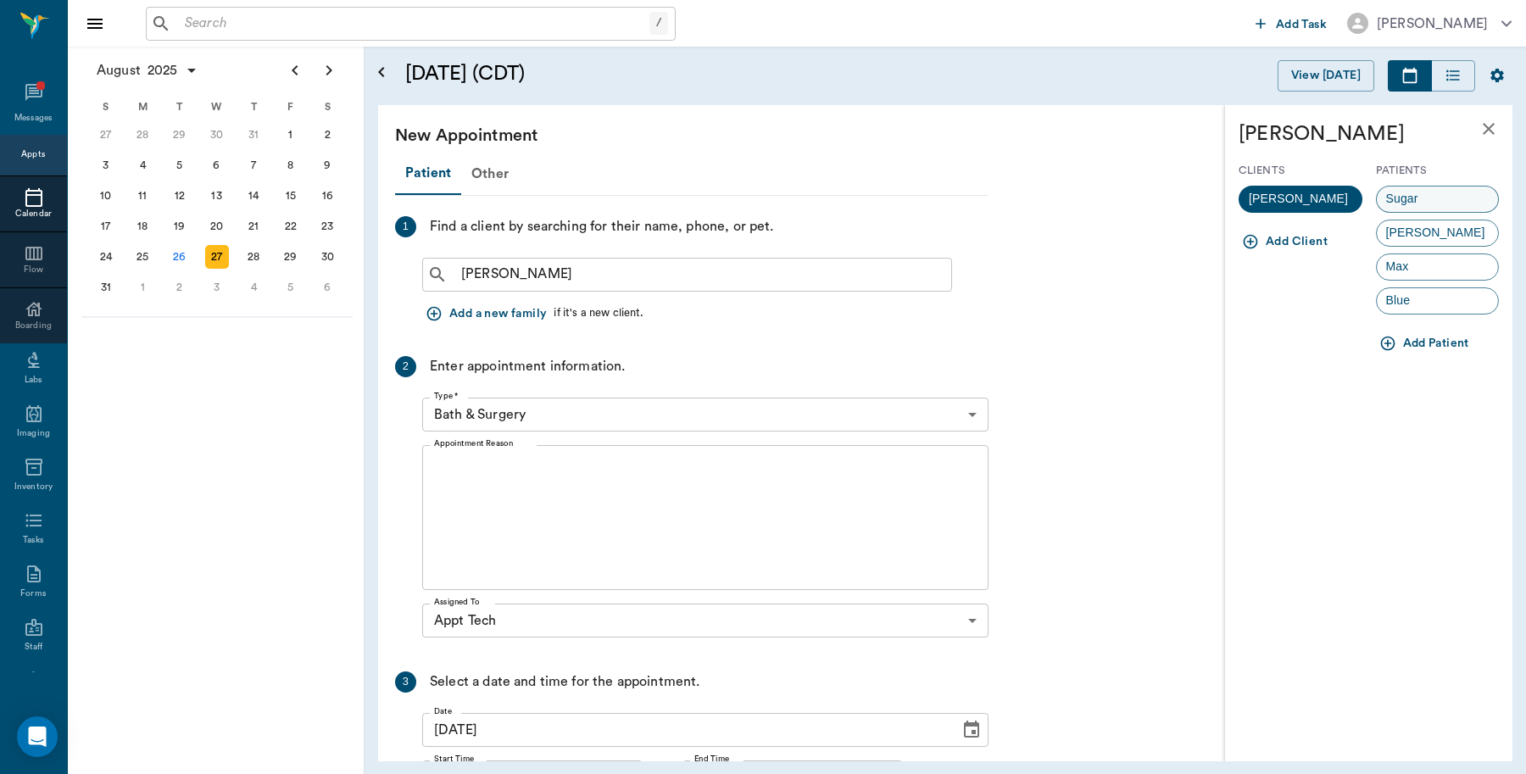
click at [1430, 200] on div "Sugar" at bounding box center [1438, 199] width 124 height 27
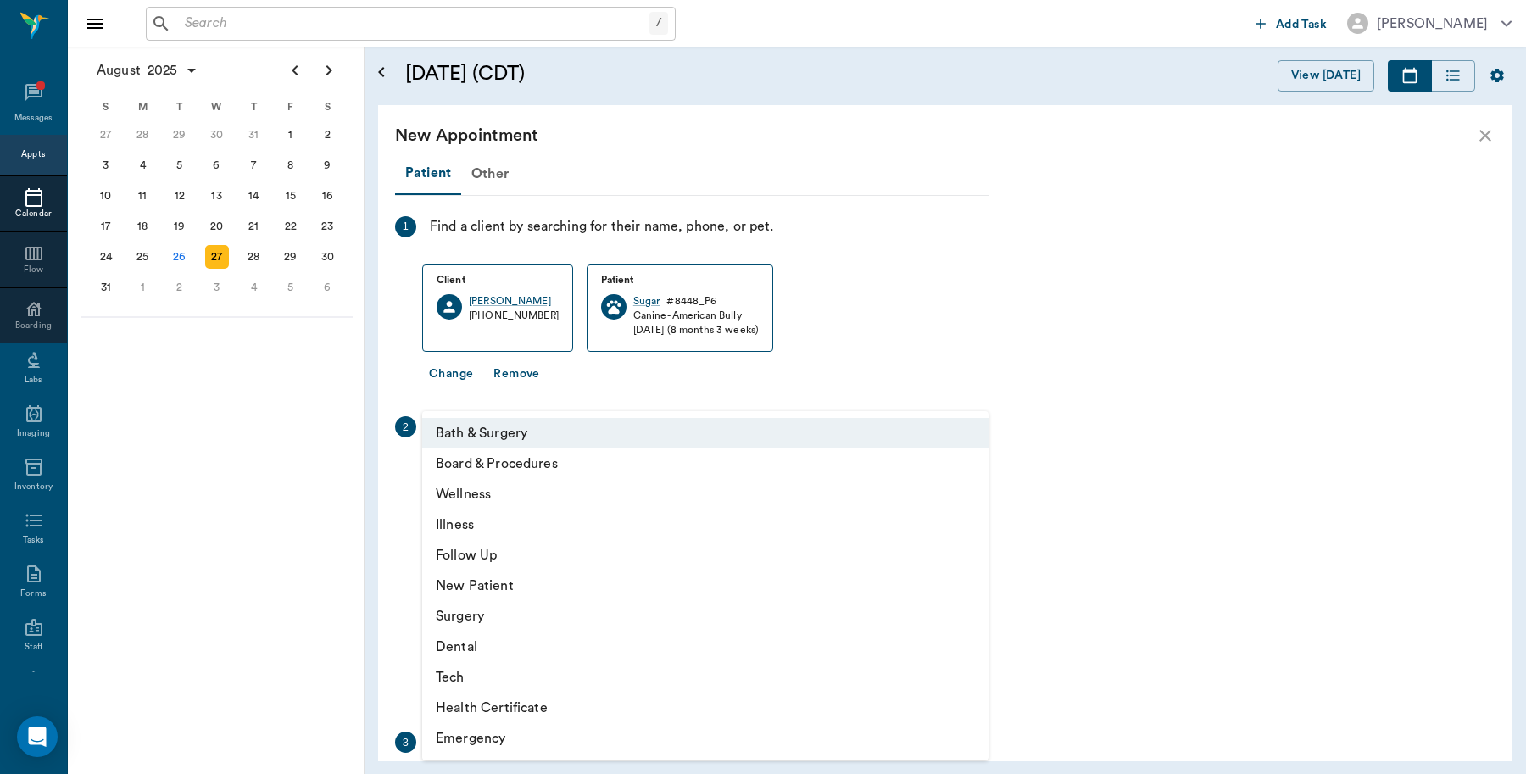
click at [586, 467] on body "/ ​ Add Task Dr. Bert Ellsworth Nectar Messages Appts Calendar Flow Boarding La…" at bounding box center [763, 387] width 1526 height 774
click at [489, 680] on li "Tech" at bounding box center [705, 677] width 566 height 31
type input "65d2be4f46e3a538d89b8c1a"
type input "10:30 AM"
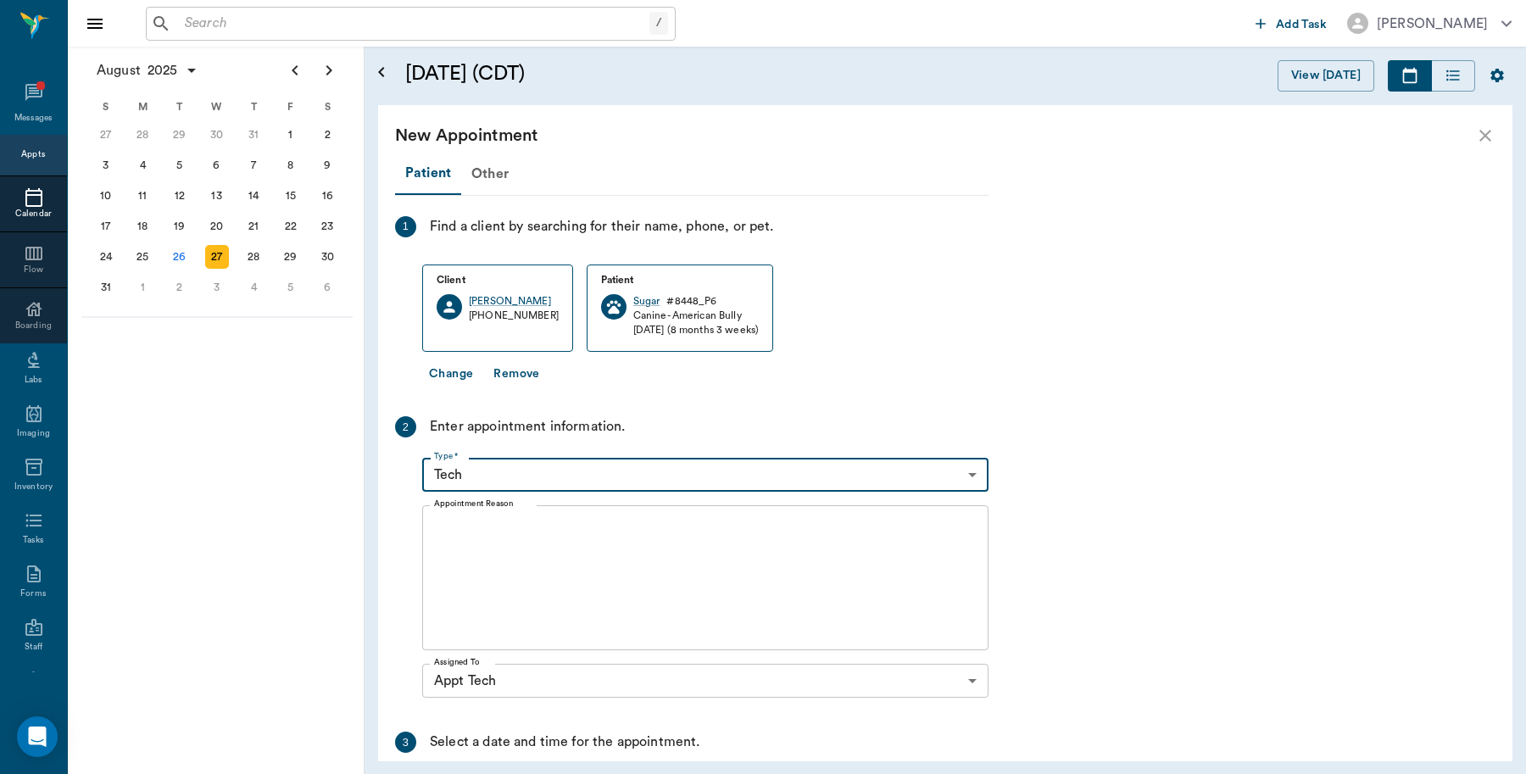
click at [592, 535] on textarea "Appointment Reason" at bounding box center [705, 578] width 542 height 117
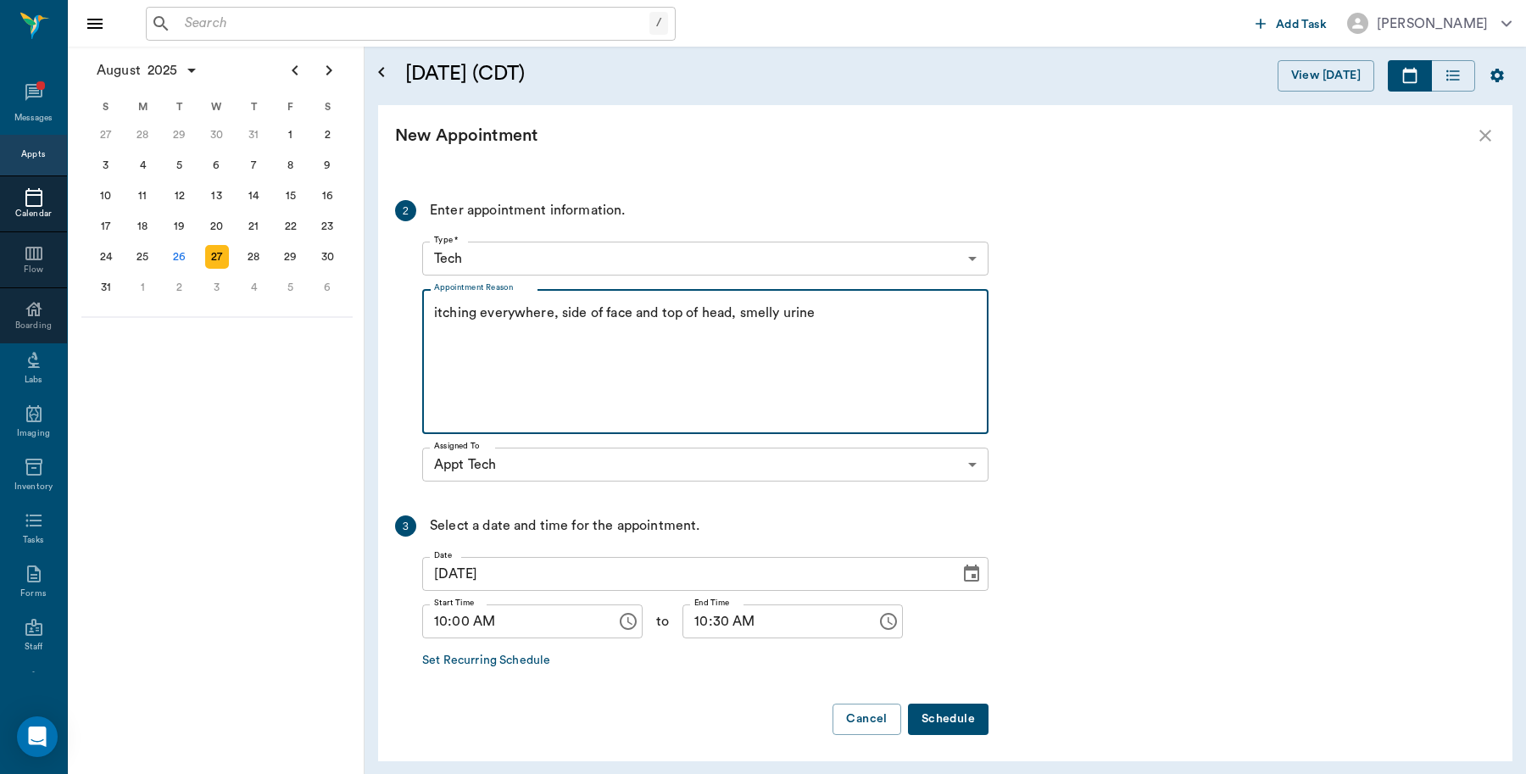
scroll to position [220, 0]
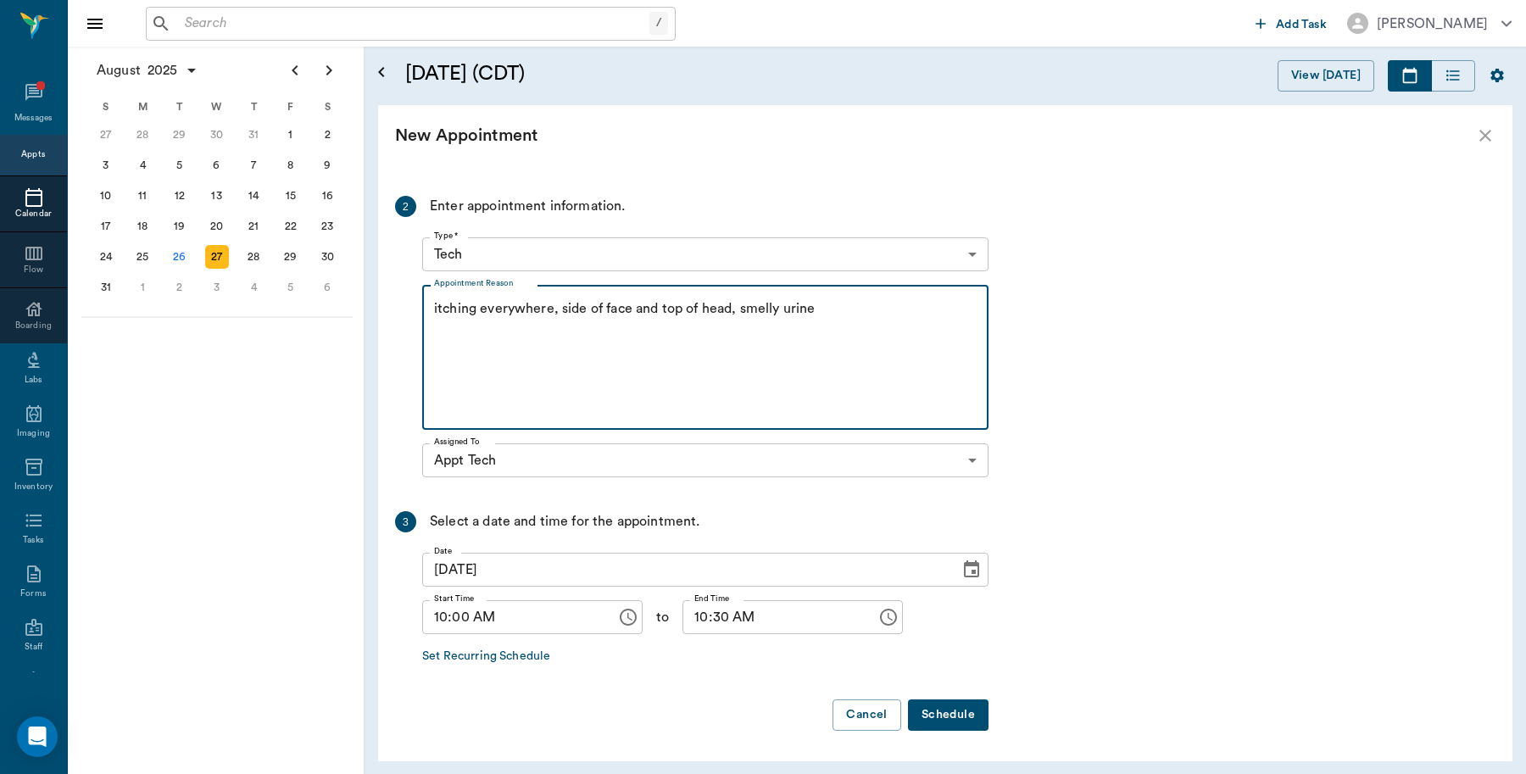
type textarea "itching everywhere, side of face and top of head, smelly urine"
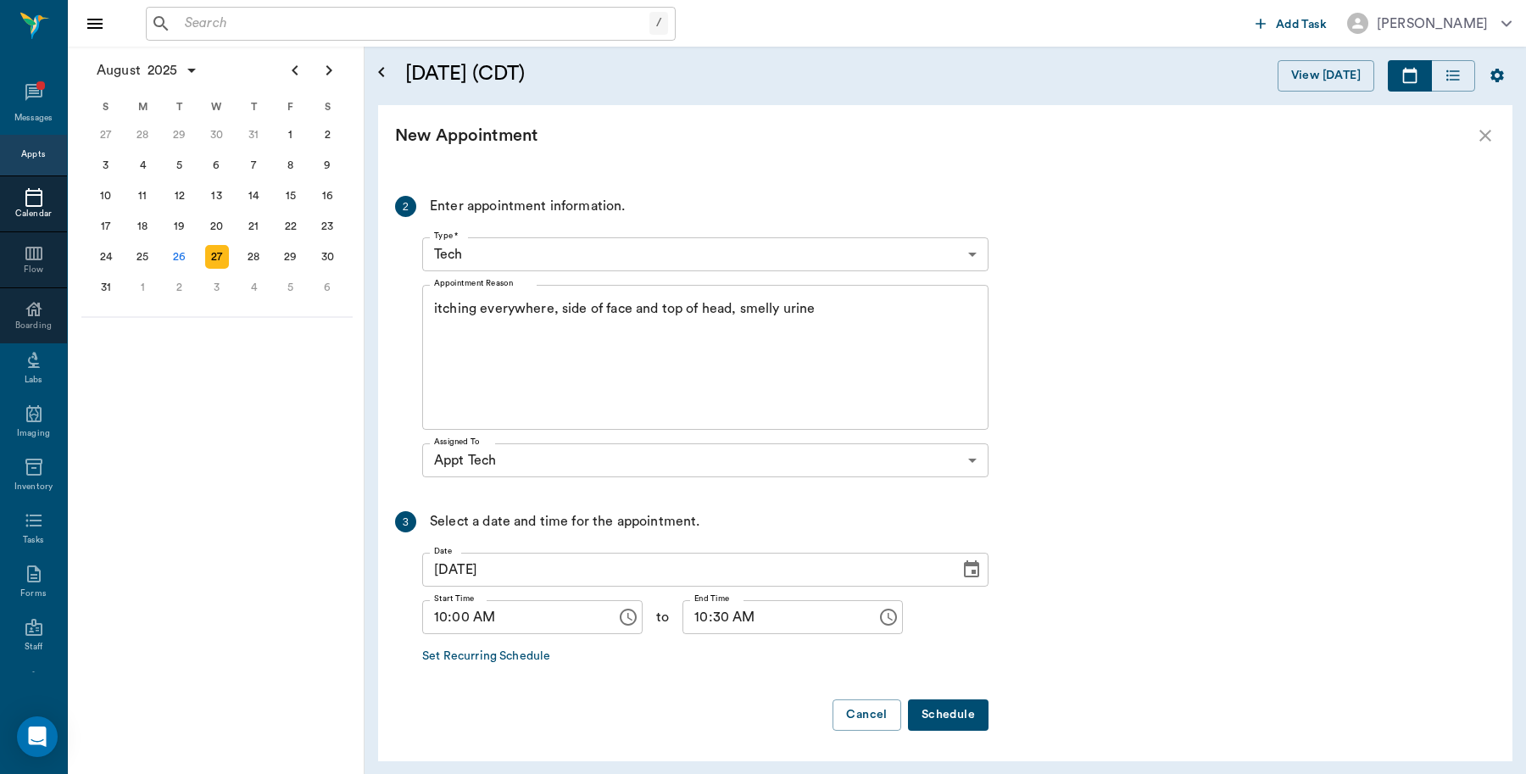
click at [979, 710] on button "Schedule" at bounding box center [948, 714] width 81 height 31
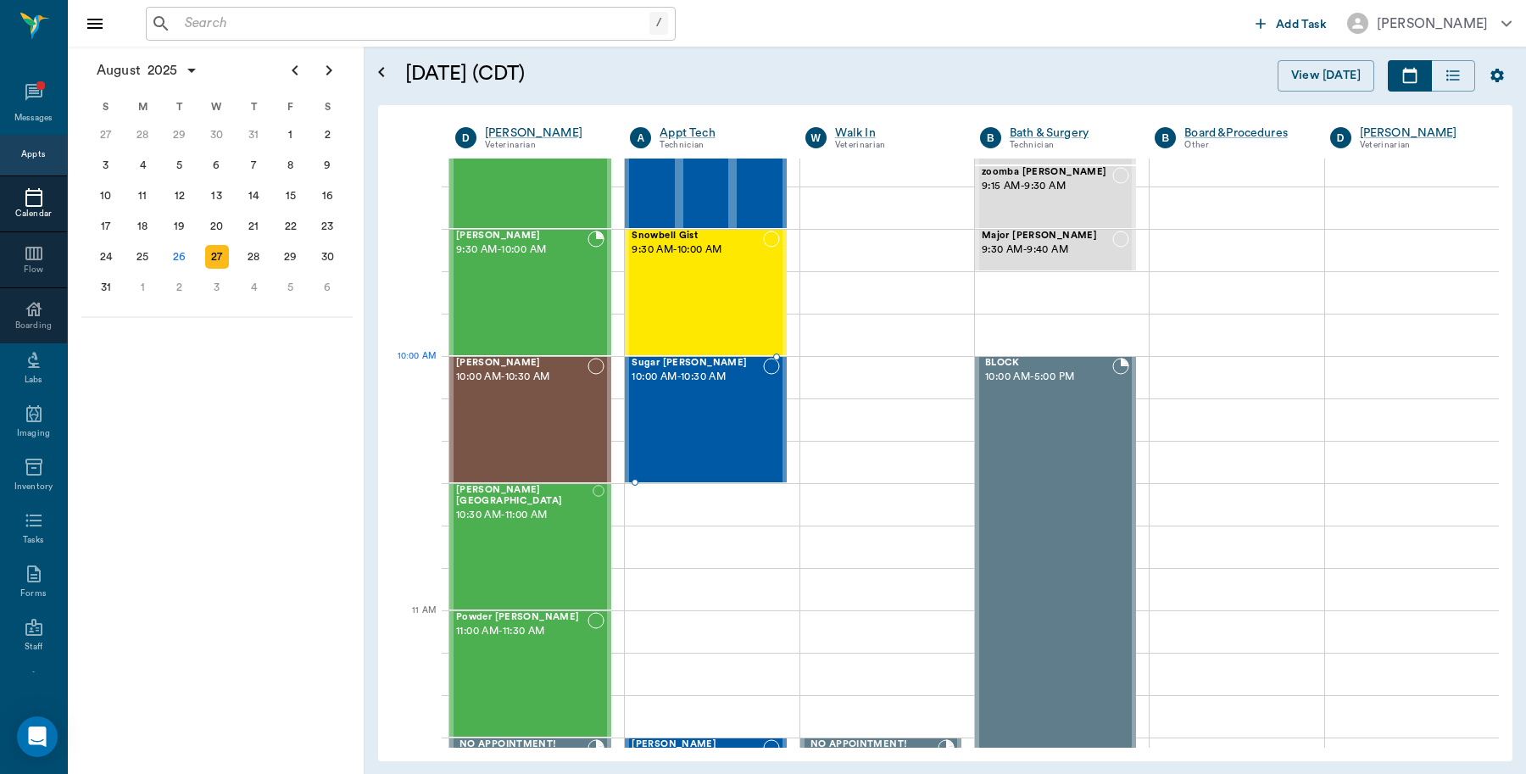
click at [713, 380] on span "10:00 AM - 10:30 AM" at bounding box center [696, 377] width 131 height 17
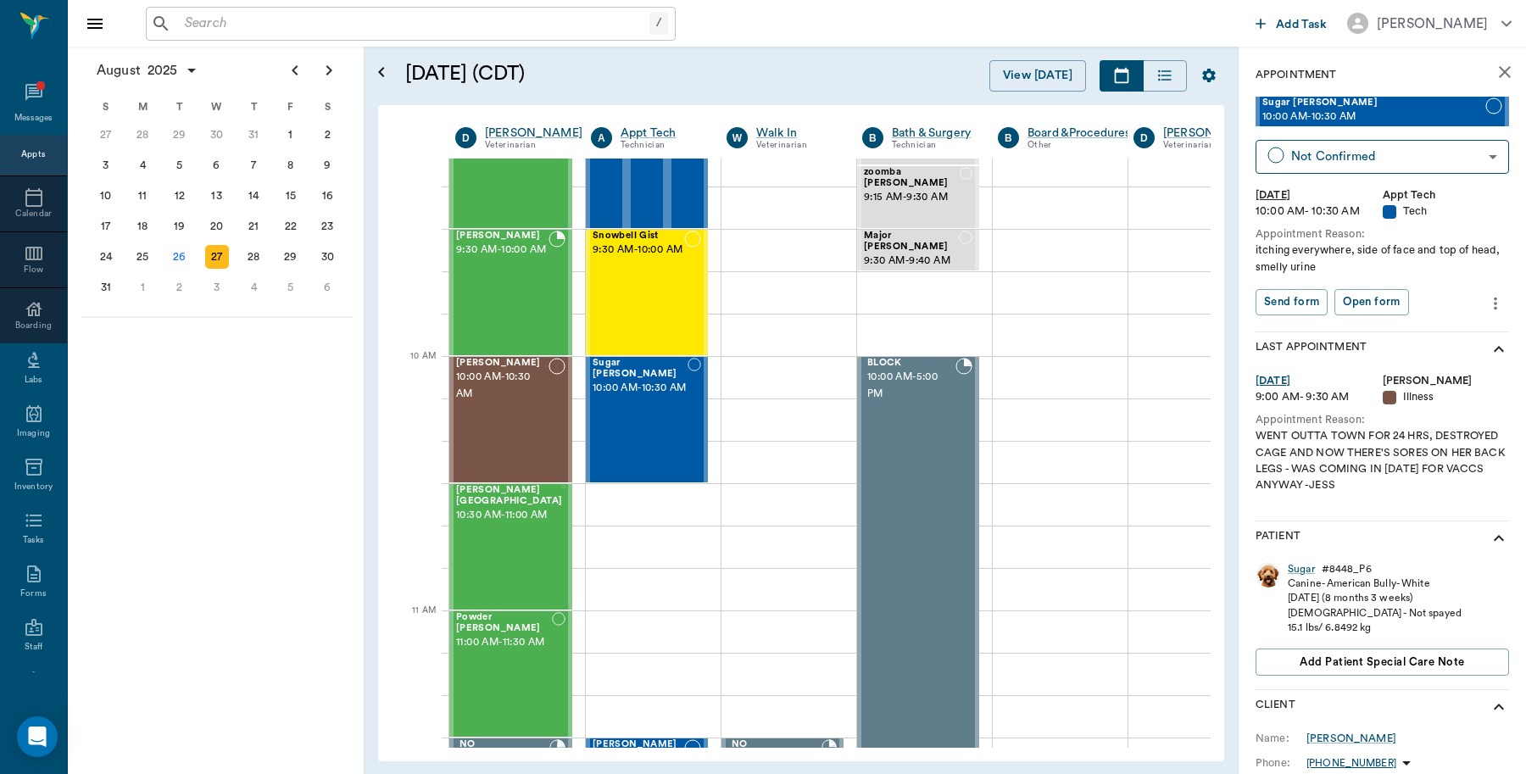
click at [1486, 299] on icon "more" at bounding box center [1495, 303] width 19 height 20
click at [1390, 342] on li "Edit appointment" at bounding box center [1408, 332] width 170 height 31
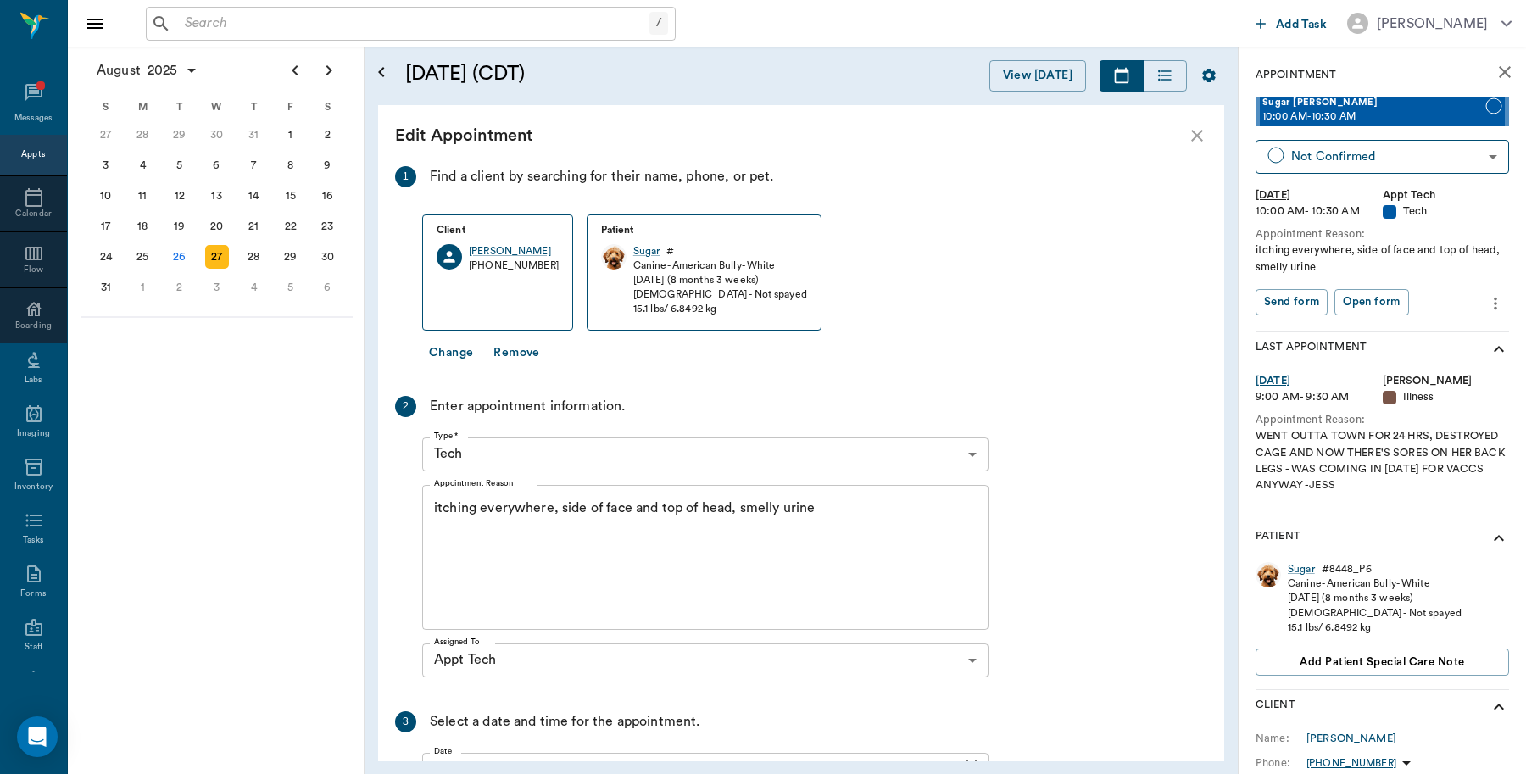
click at [888, 514] on textarea "itching everywhere, side of face and top of head, smelly urine" at bounding box center [705, 556] width 542 height 117
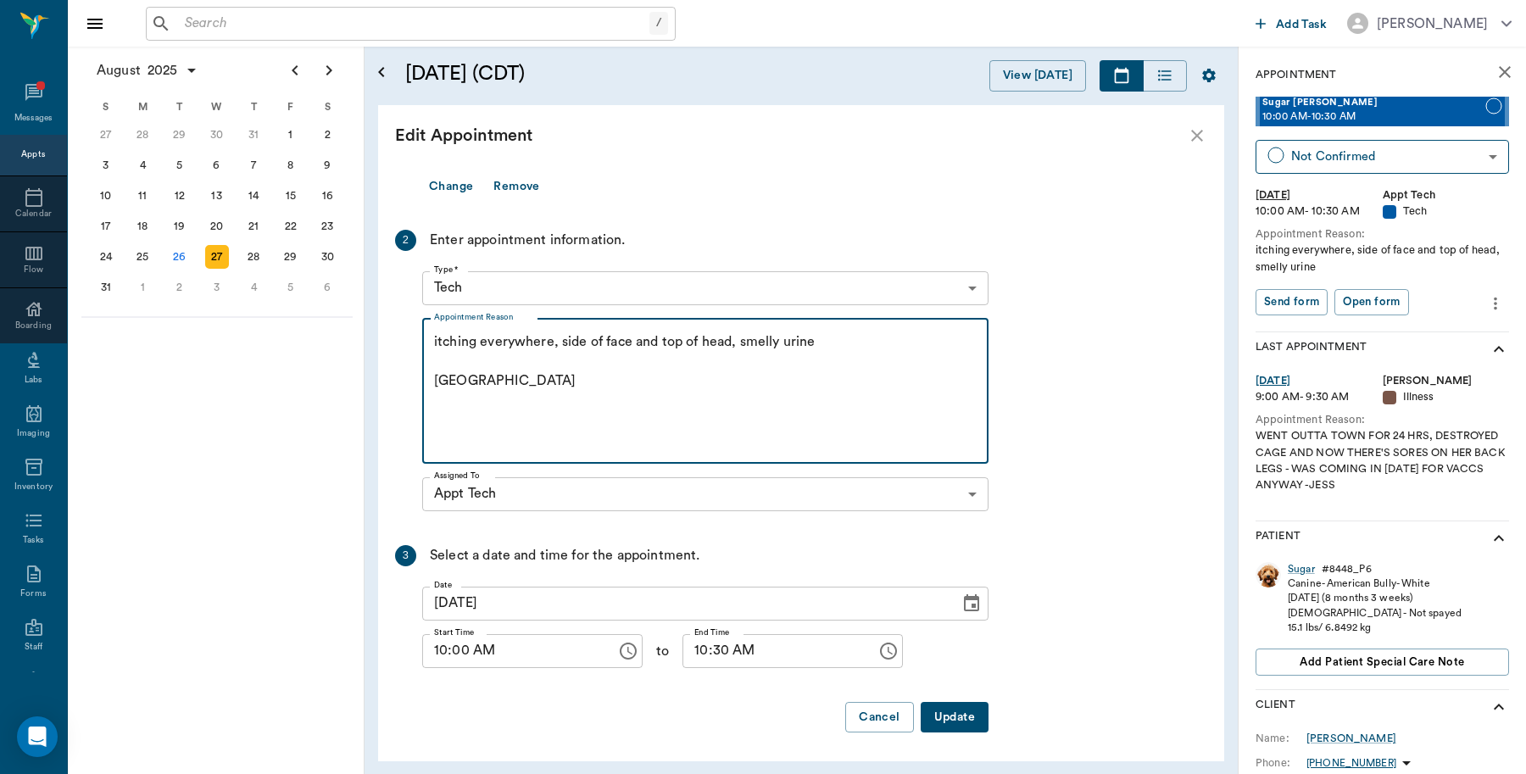
scroll to position [168, 0]
type textarea "itching everywhere, side of face and top of head, smelly urine Caryn"
click at [976, 718] on button "Update" at bounding box center [954, 715] width 68 height 31
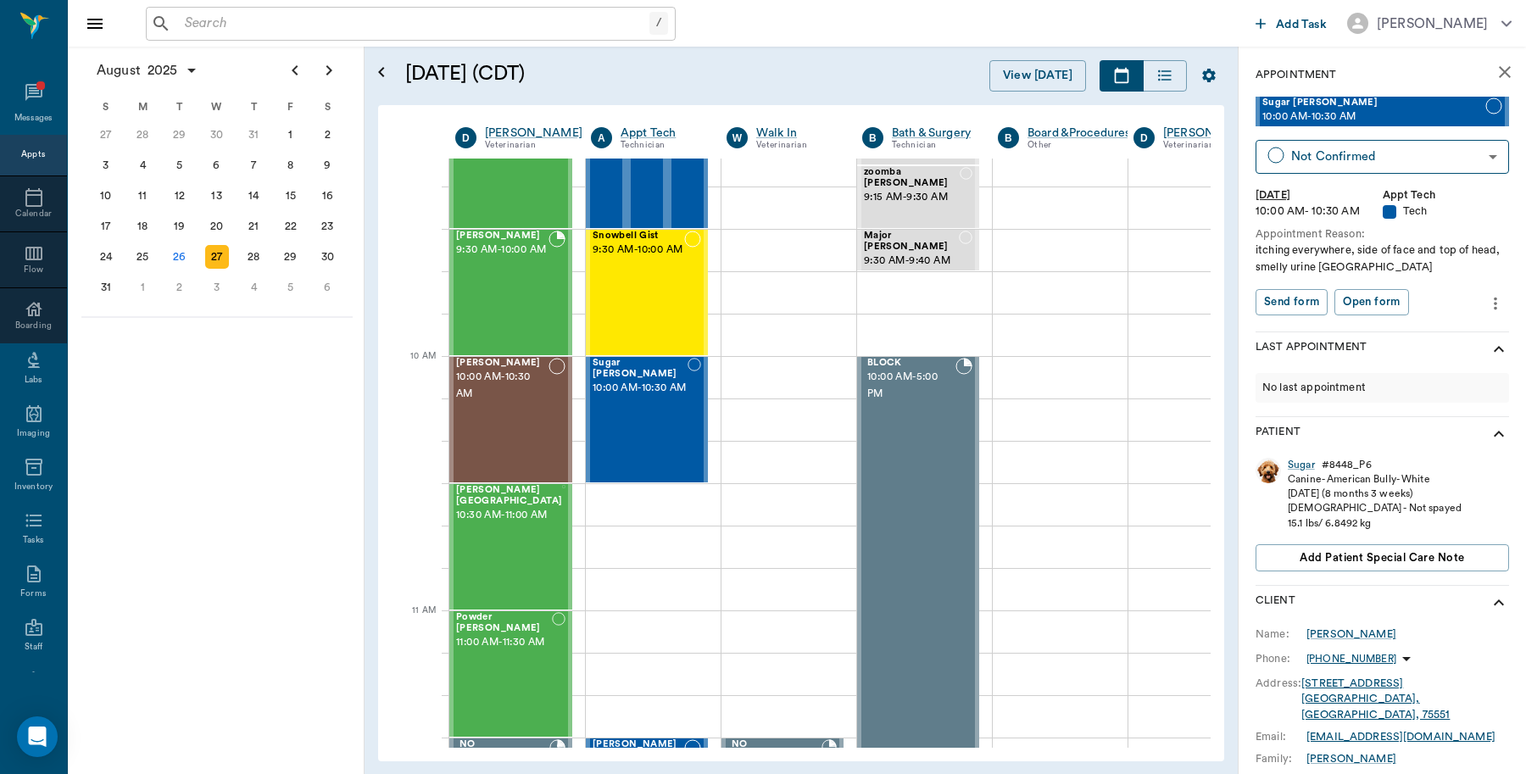
scroll to position [106, 0]
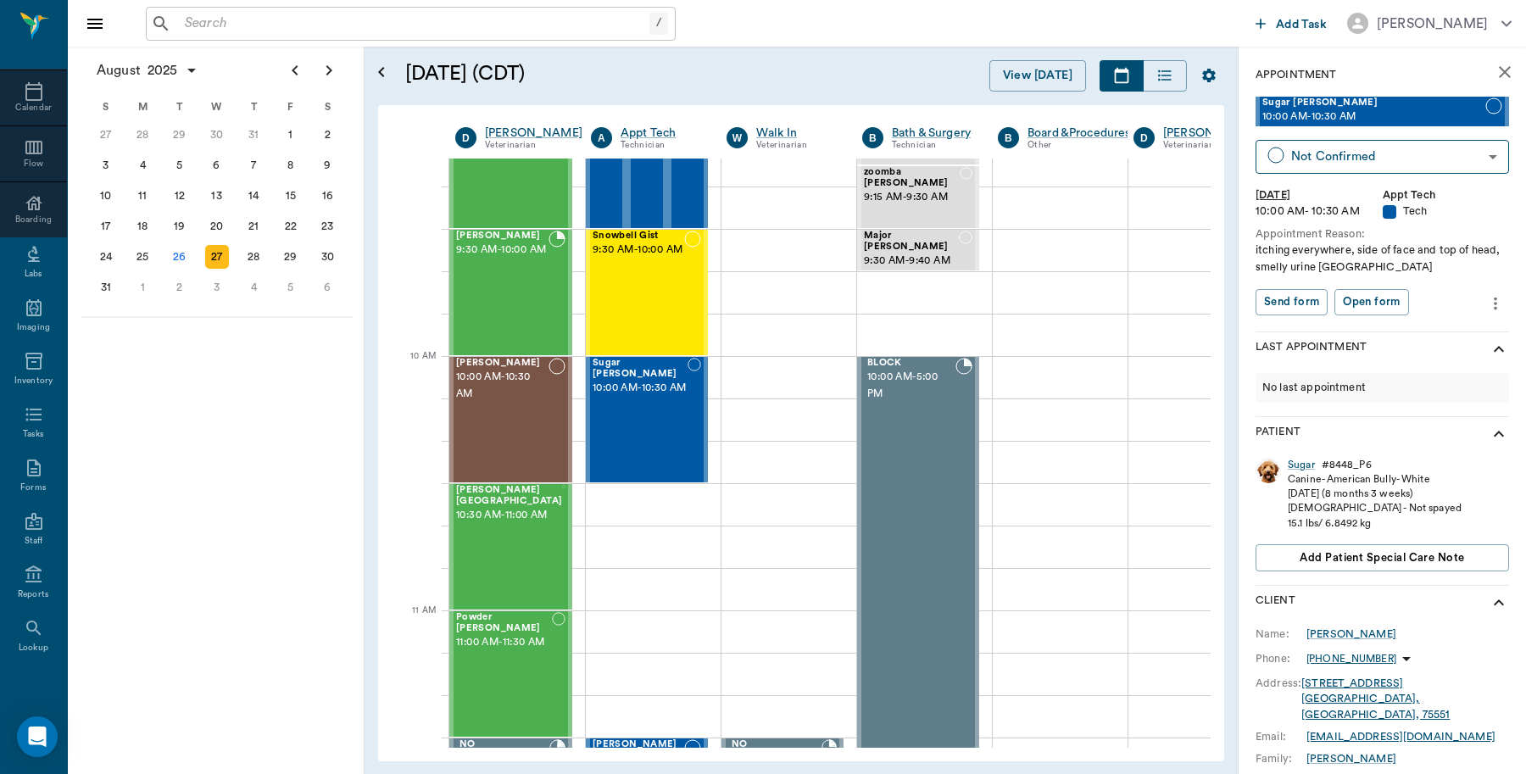
click at [1299, 463] on div "Sugar" at bounding box center [1300, 465] width 27 height 14
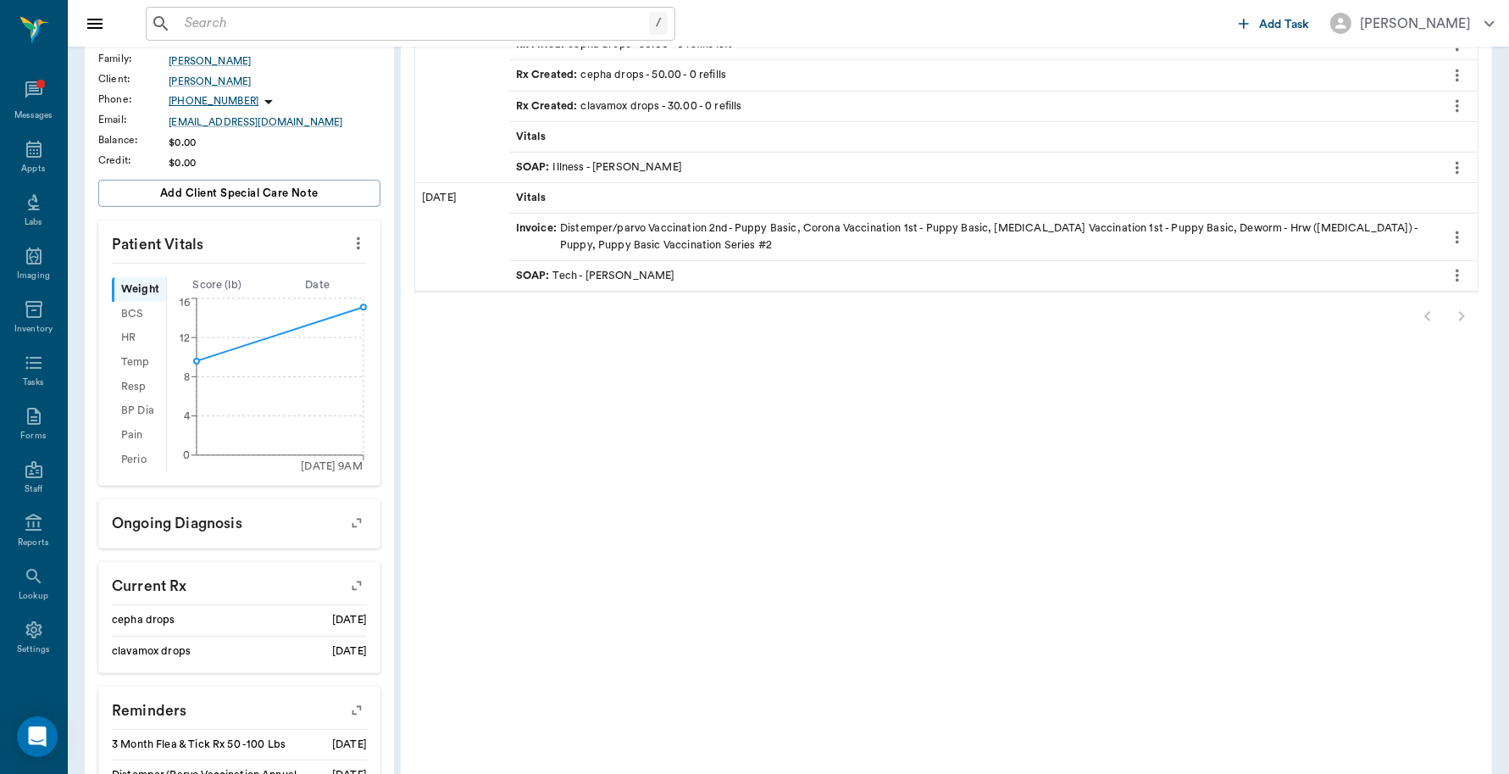
scroll to position [318, 0]
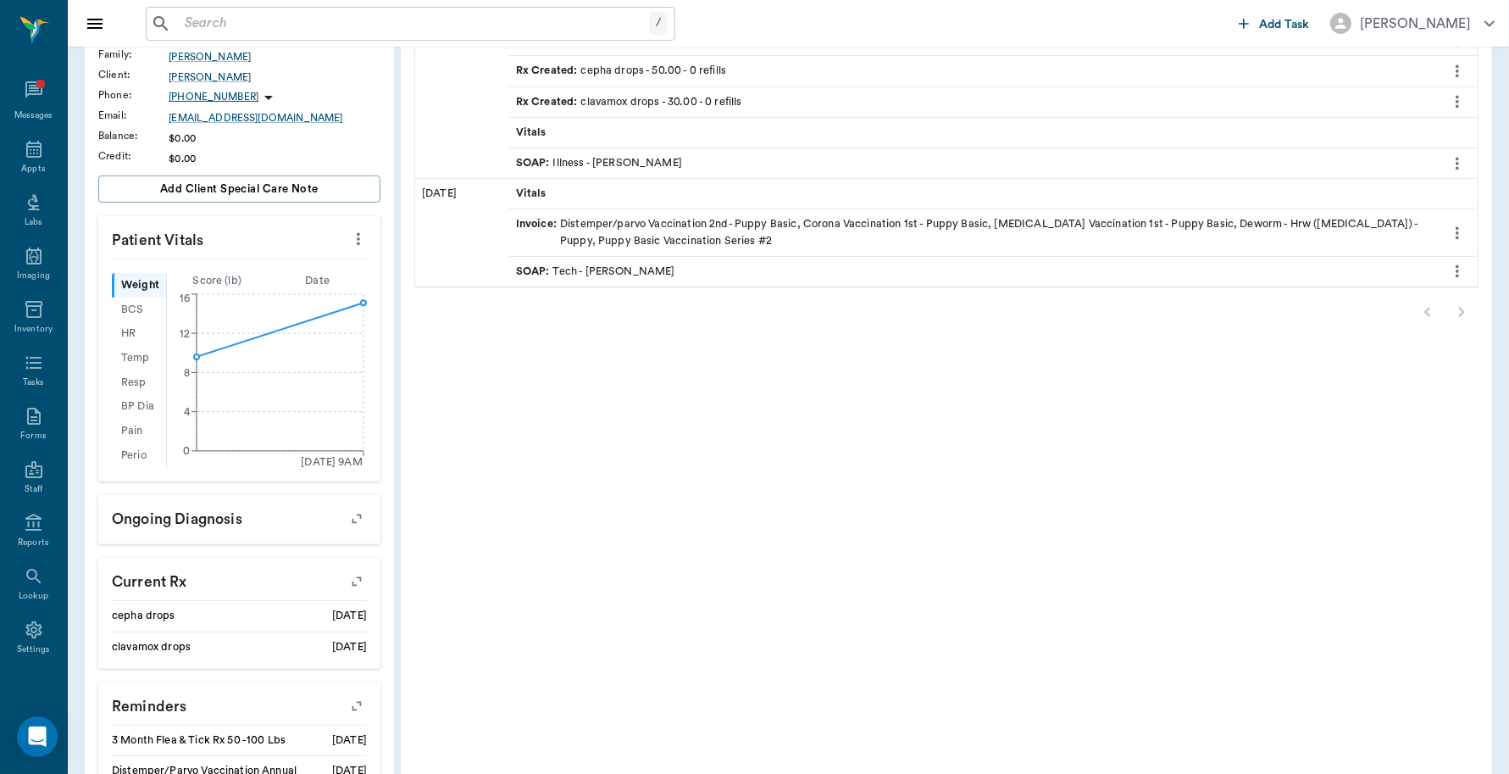
click at [1459, 314] on div at bounding box center [946, 312] width 1064 height 34
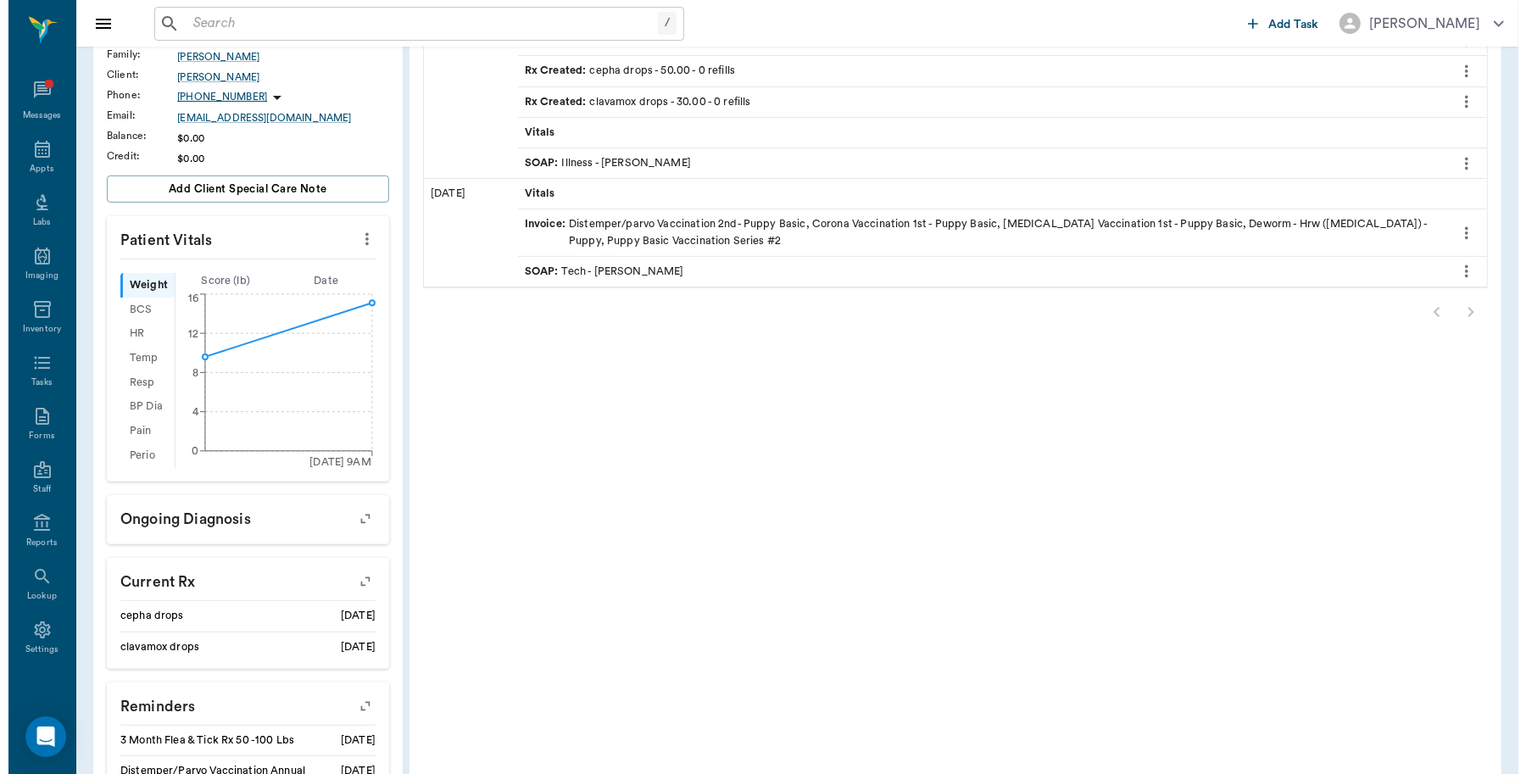
scroll to position [0, 0]
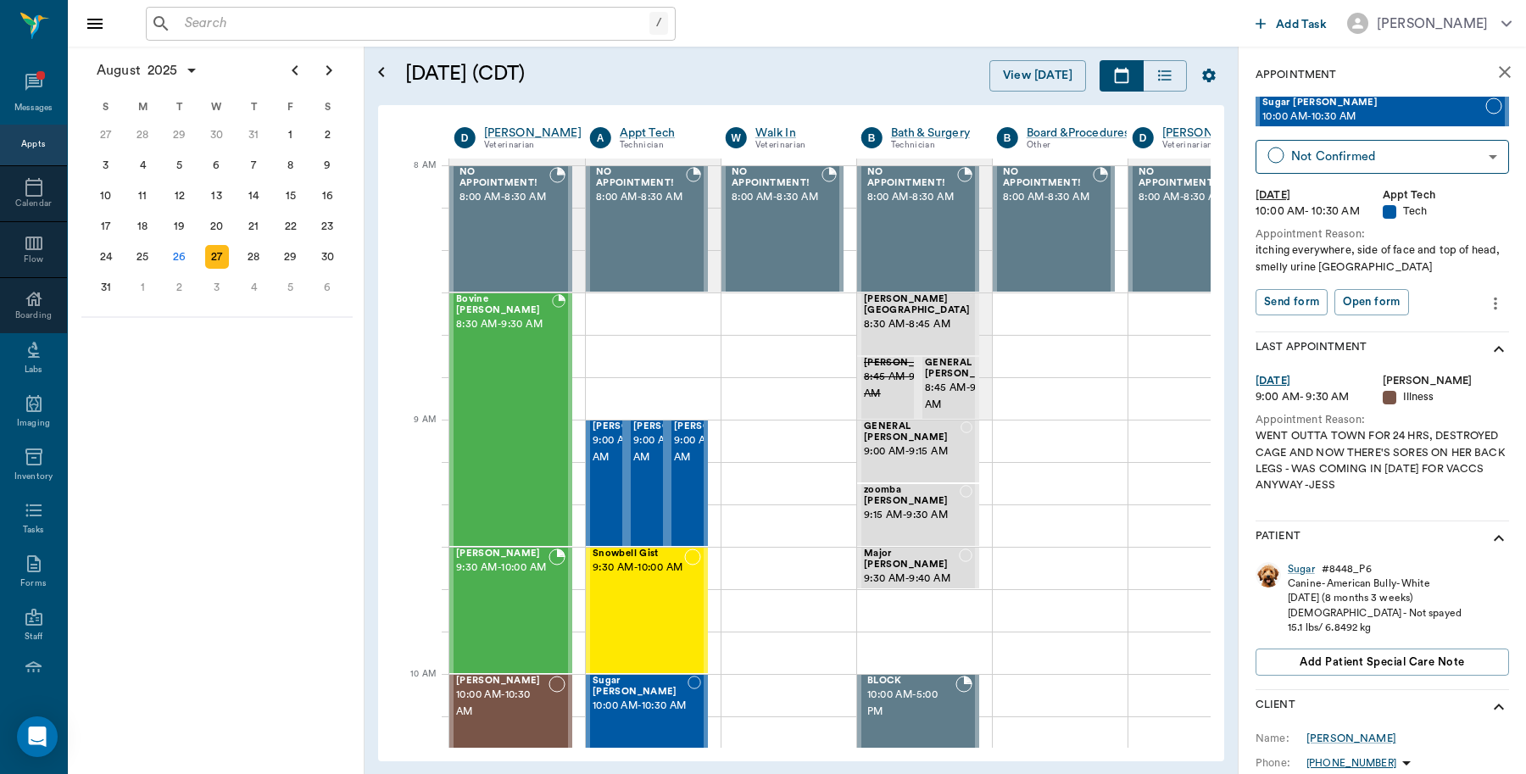
scroll to position [0, 1]
click at [187, 252] on div "26" at bounding box center [180, 257] width 24 height 24
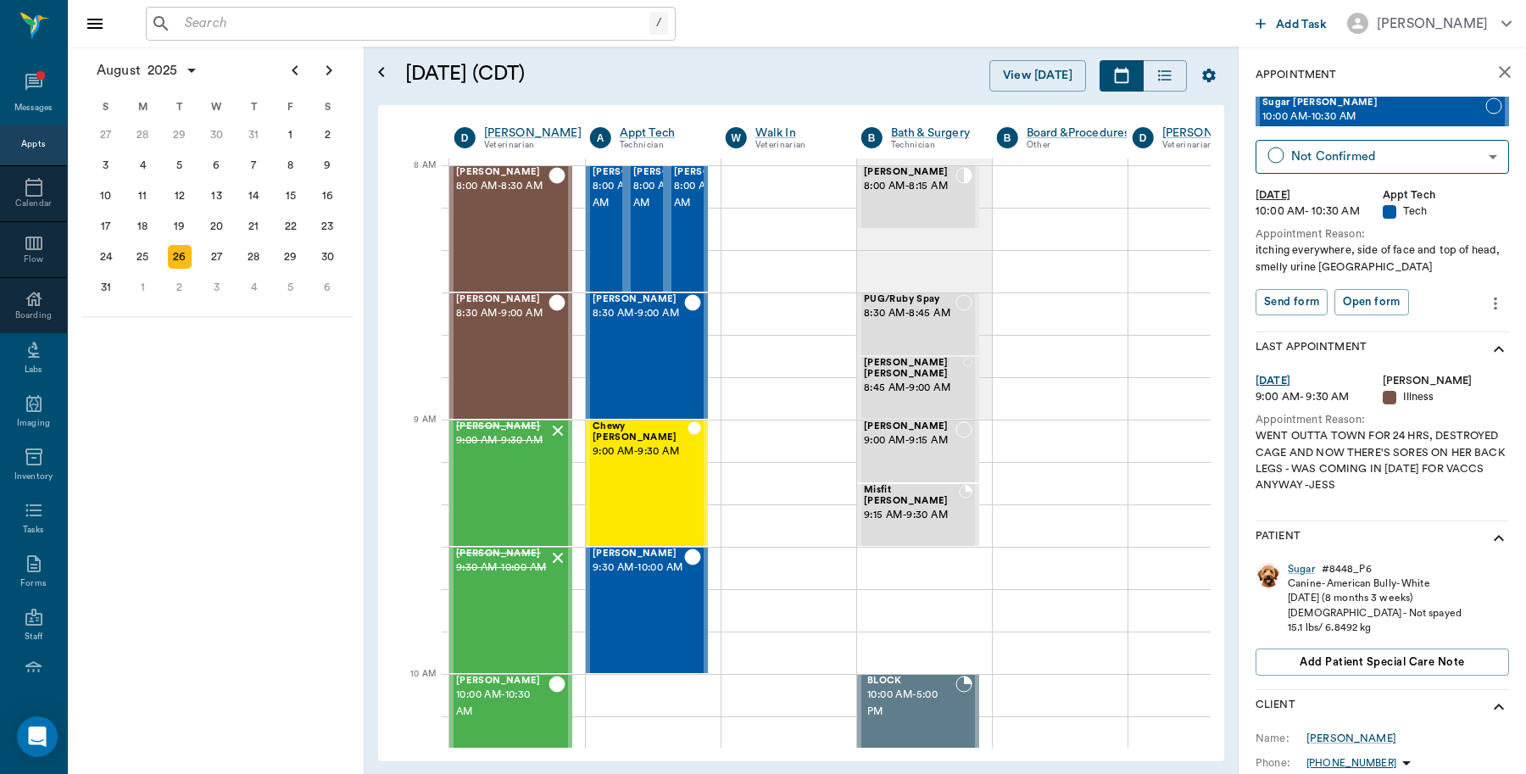
scroll to position [0, 1]
click at [492, 473] on div "Dixie Braddock 9:00 AM - 9:30 AM" at bounding box center [501, 483] width 92 height 124
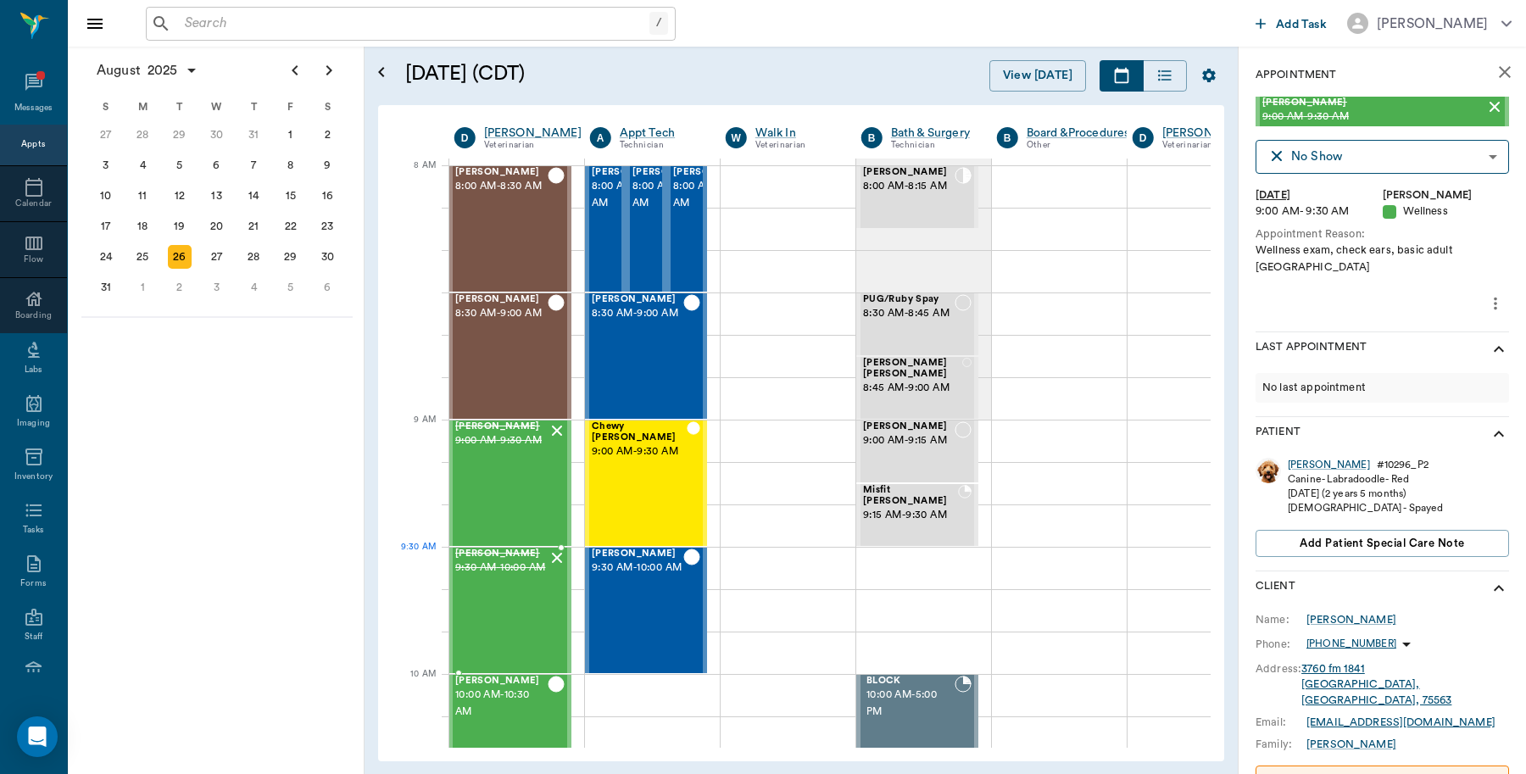
click at [538, 566] on span "9:30 AM - 10:00 AM" at bounding box center [501, 567] width 92 height 17
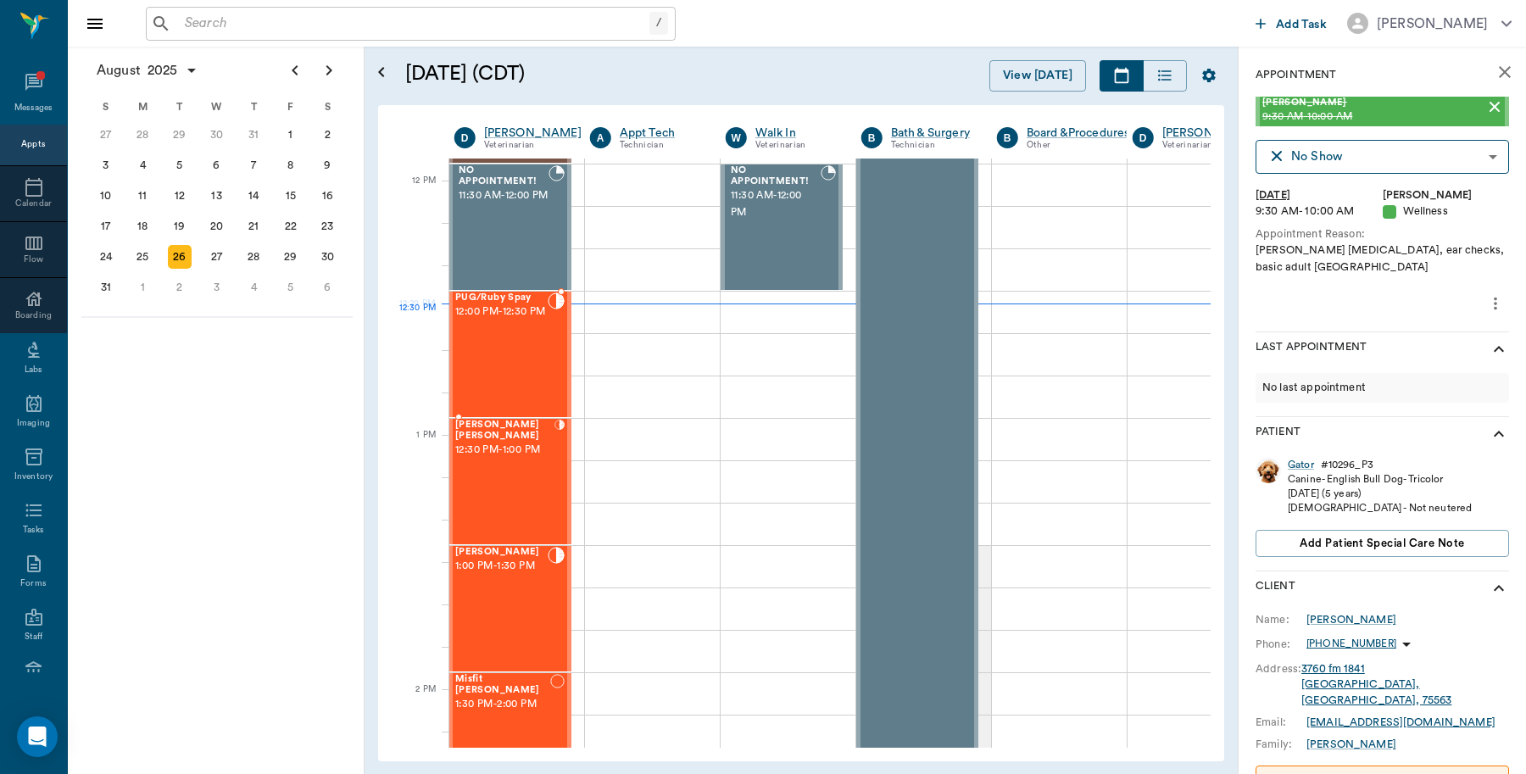
scroll to position [1165, 1]
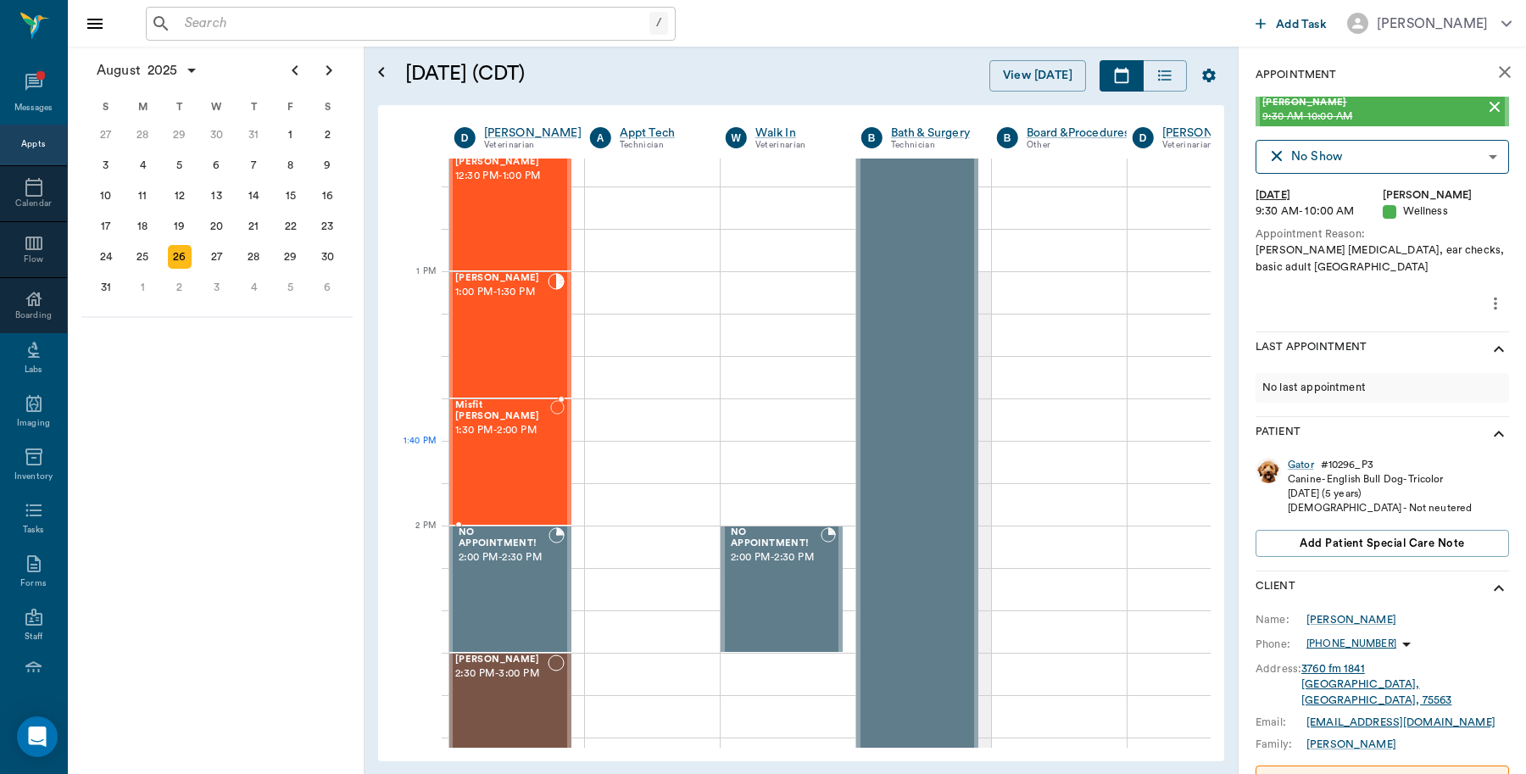
click at [510, 446] on div "Misfit Elkins 1:30 PM - 2:00 PM" at bounding box center [502, 462] width 95 height 124
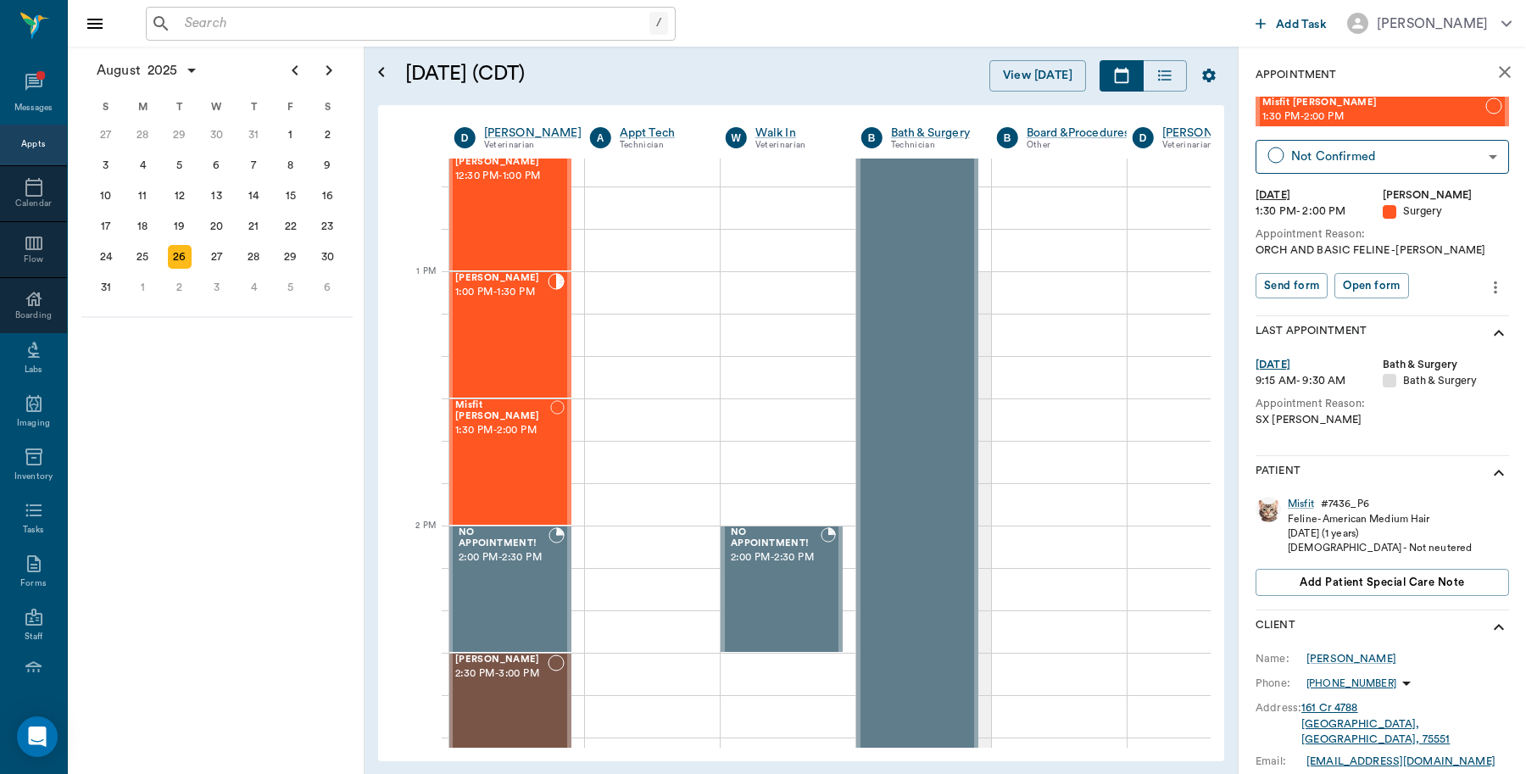
click at [309, 14] on input "text" at bounding box center [413, 24] width 471 height 24
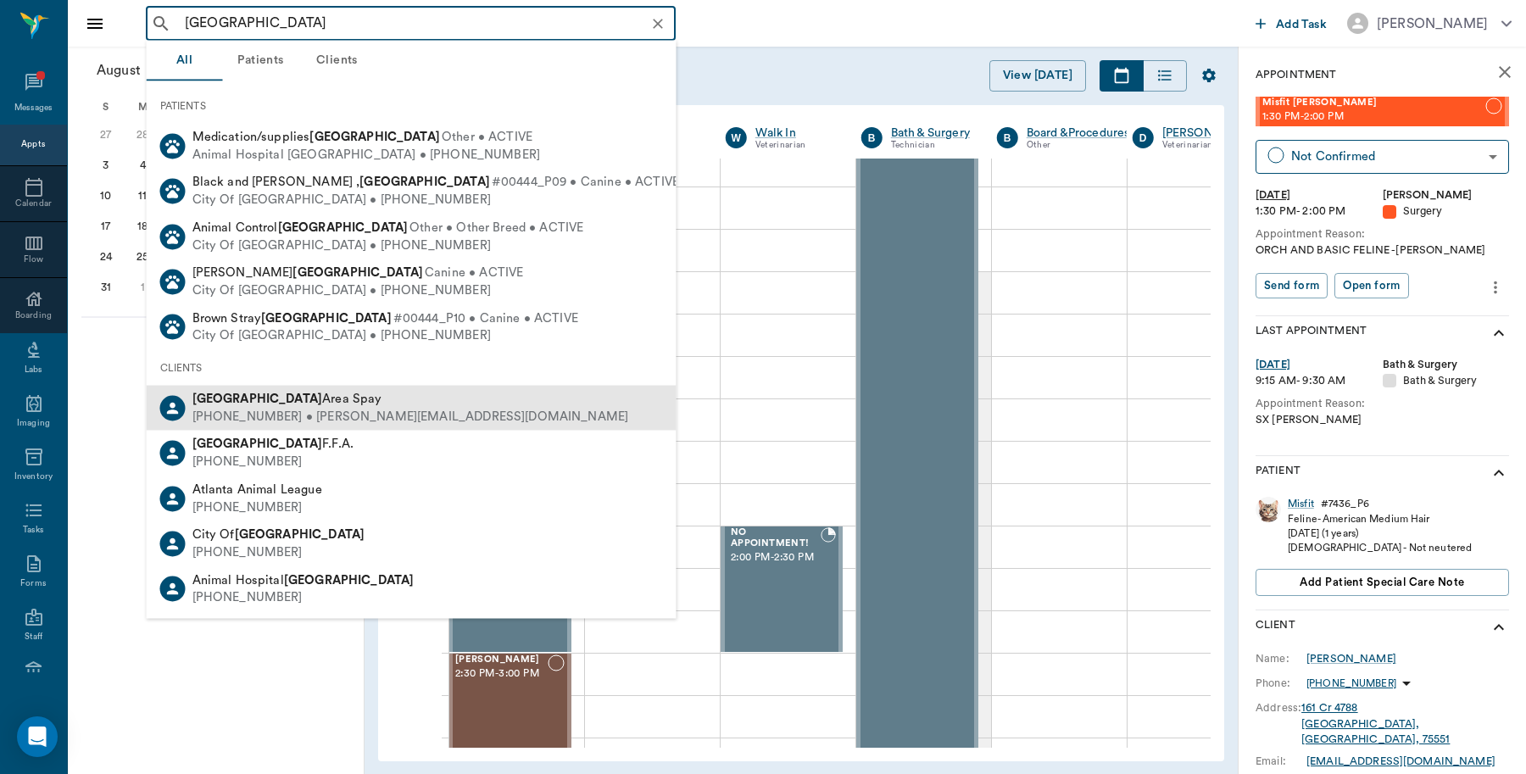
click at [226, 388] on div "Atlanta Area Spay (469) 241-0000 • michele@2mtexas.com" at bounding box center [412, 408] width 530 height 45
type input "Atlanta"
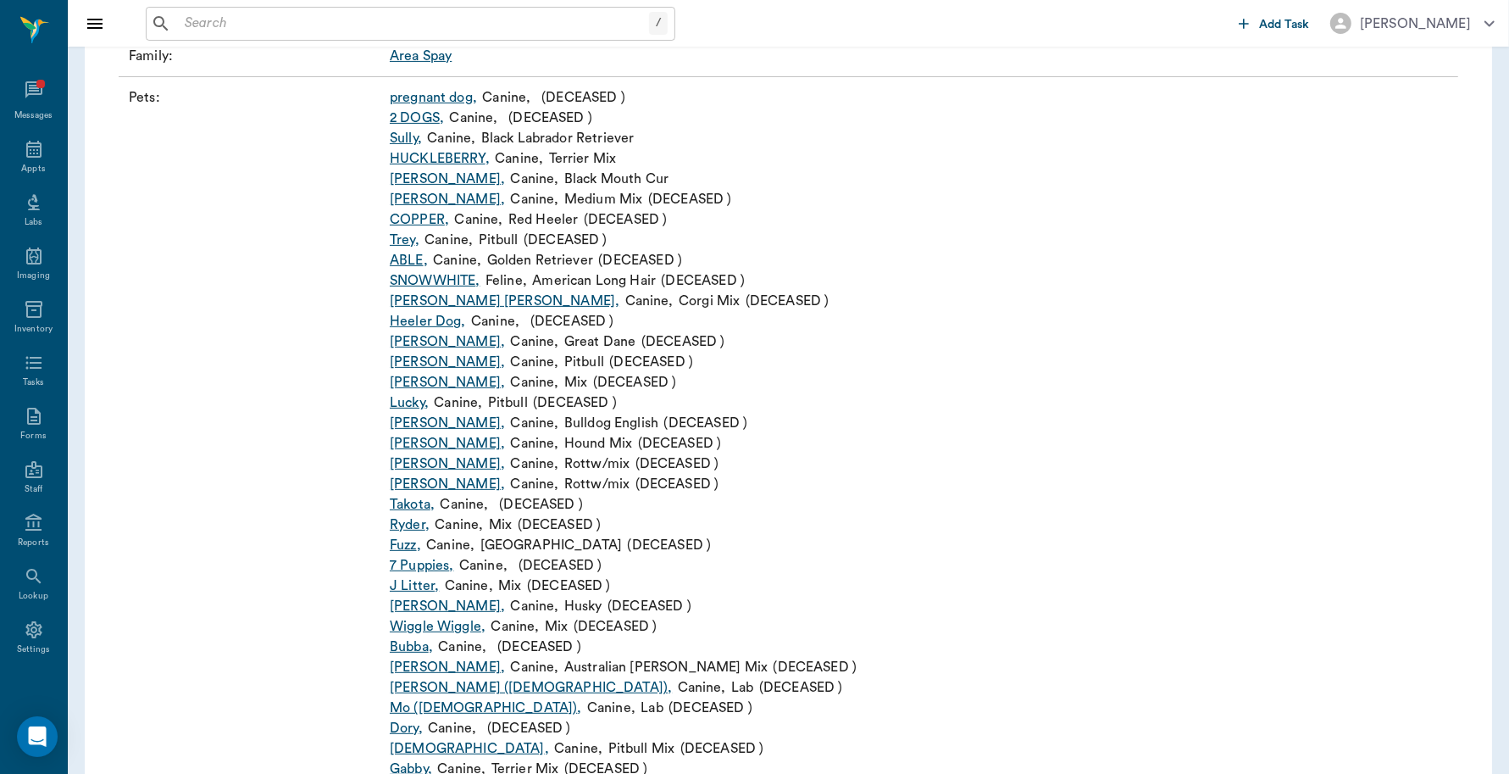
scroll to position [424, 0]
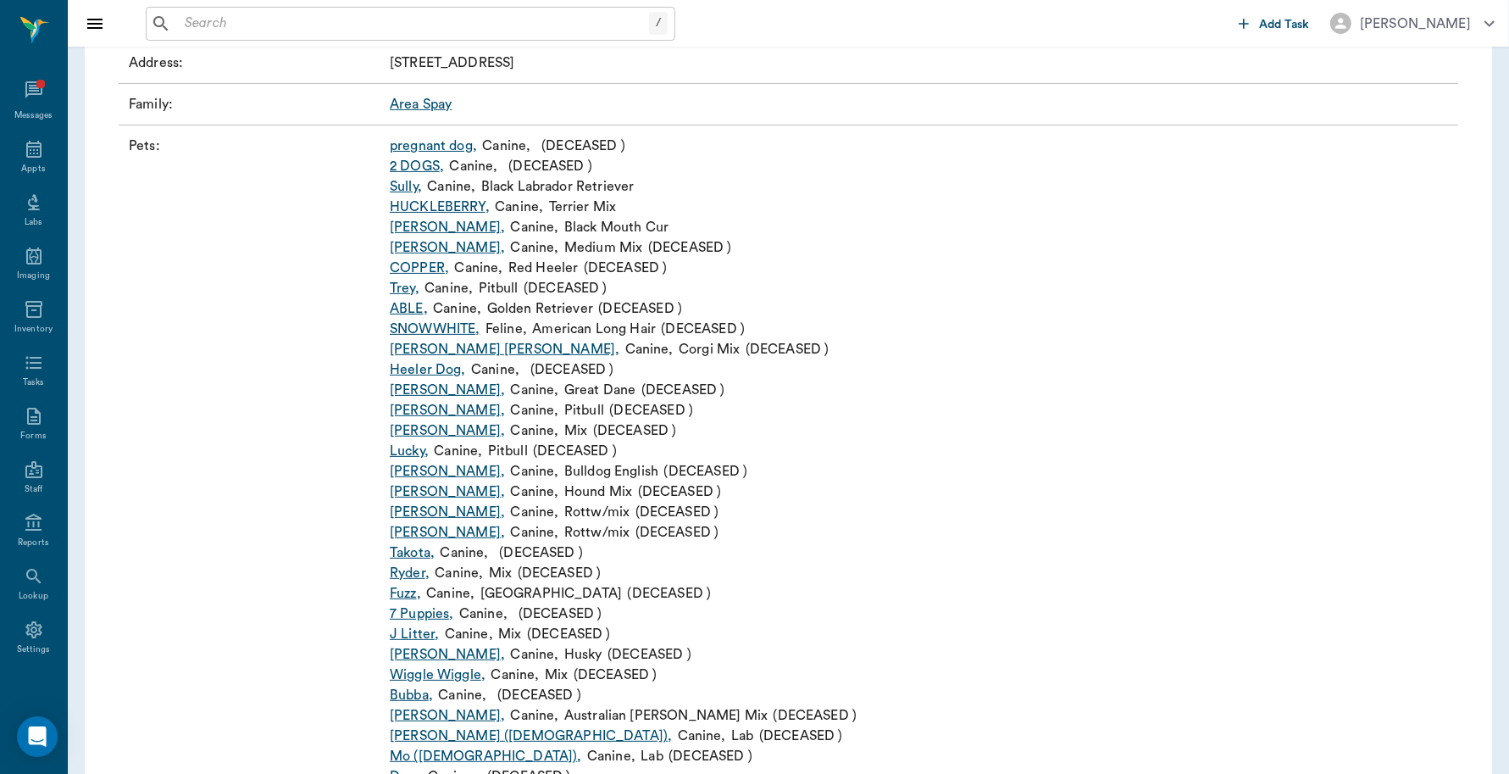
click at [412, 189] on link "Sully ," at bounding box center [406, 186] width 32 height 20
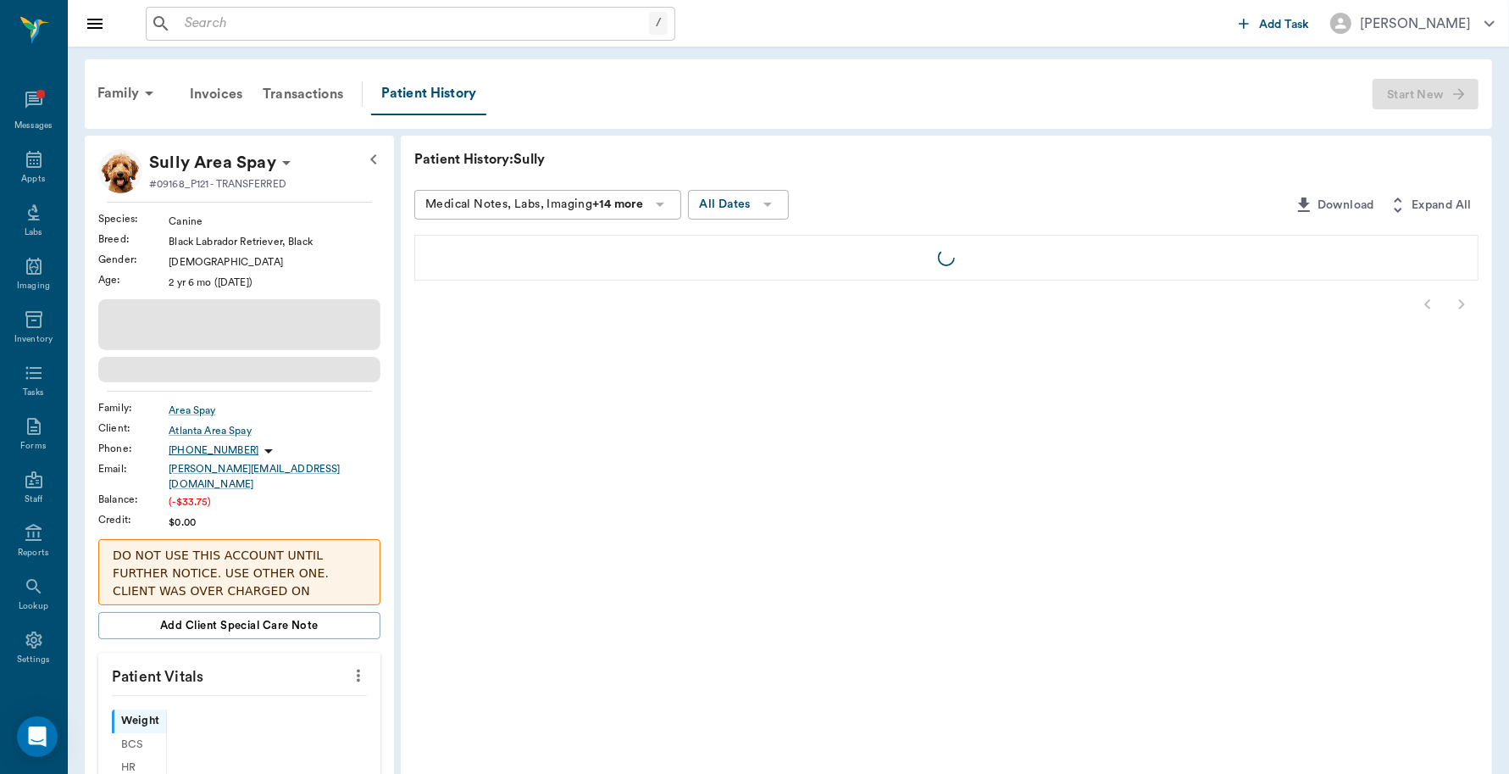
scroll to position [10, 0]
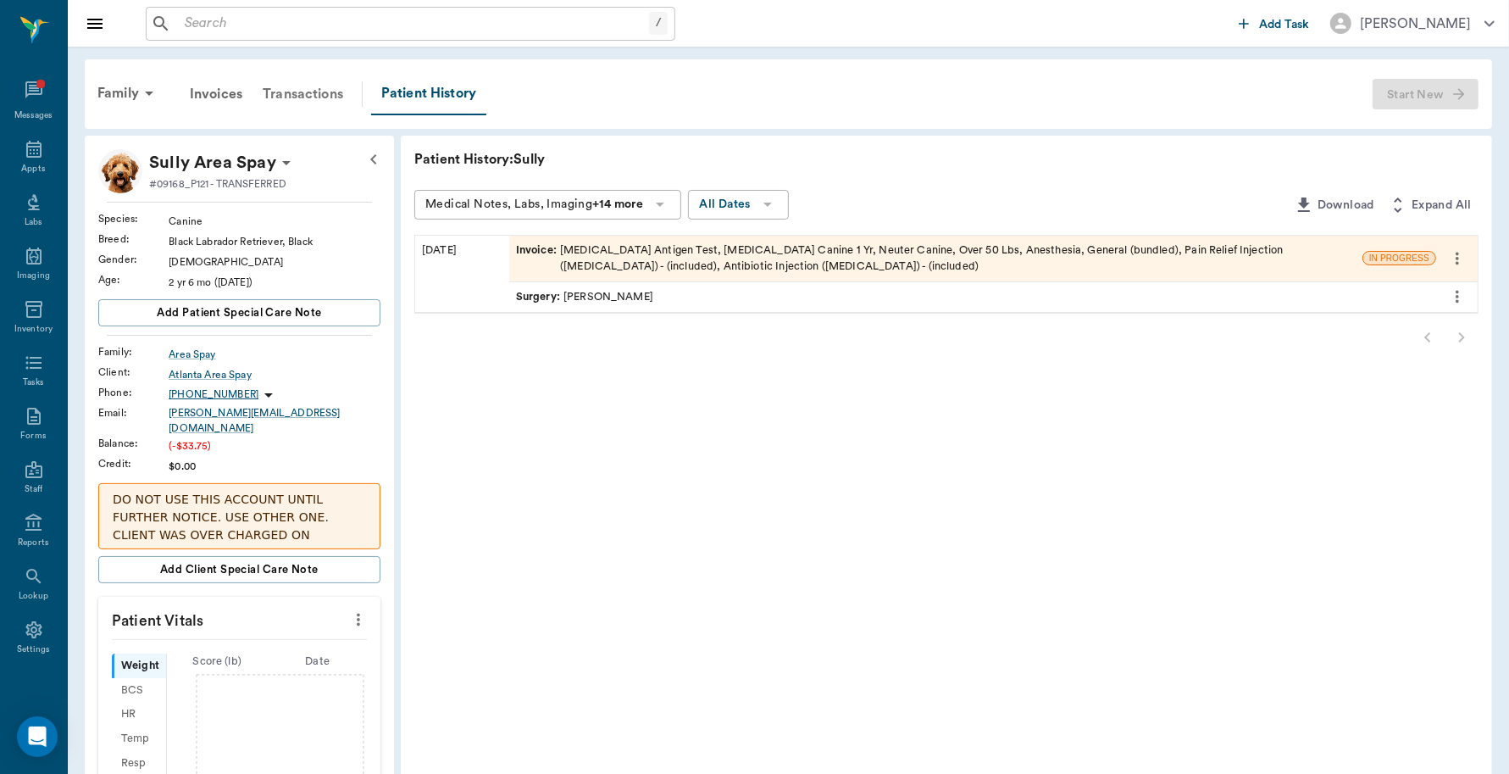
click at [305, 86] on div "Transactions" at bounding box center [303, 94] width 101 height 41
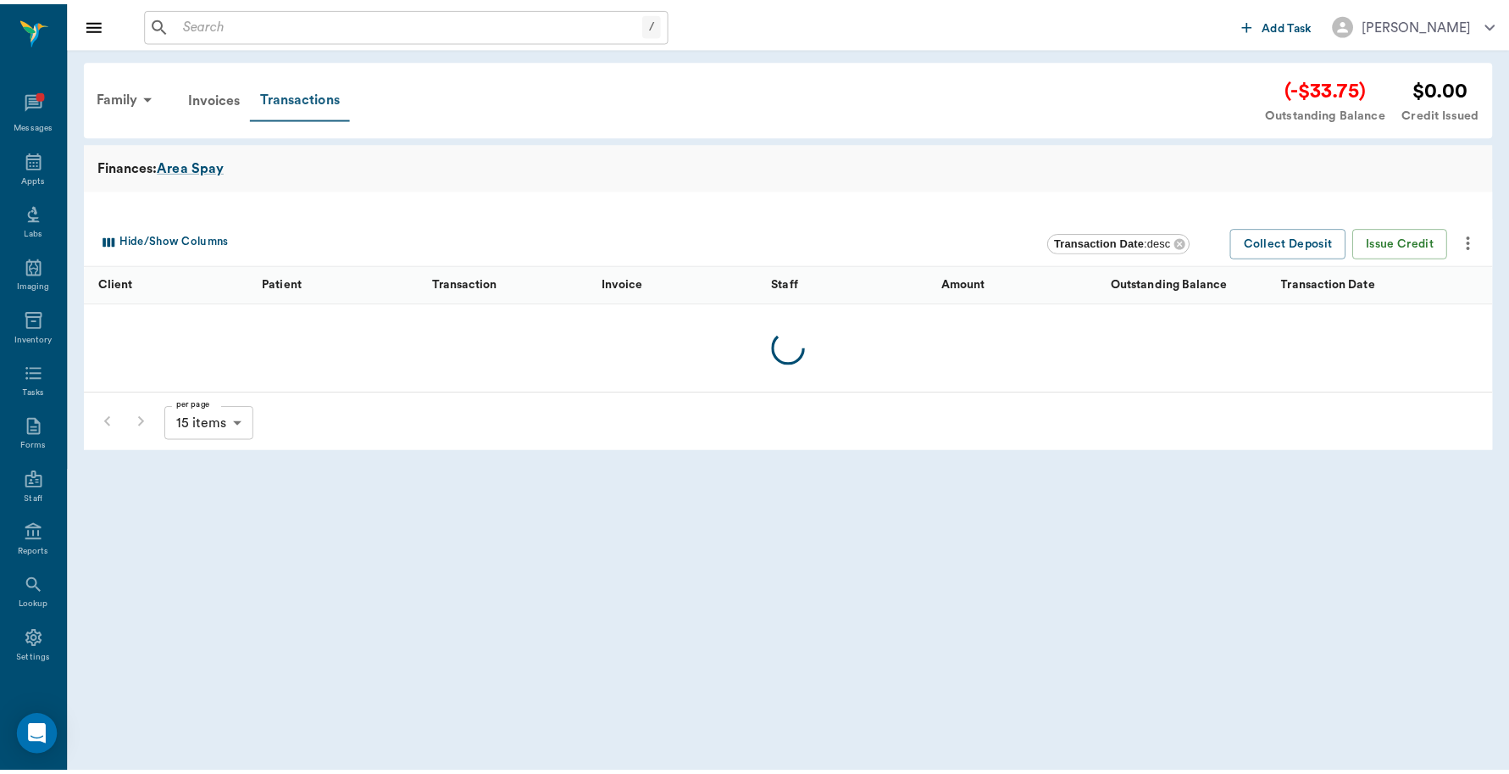
scroll to position [10, 0]
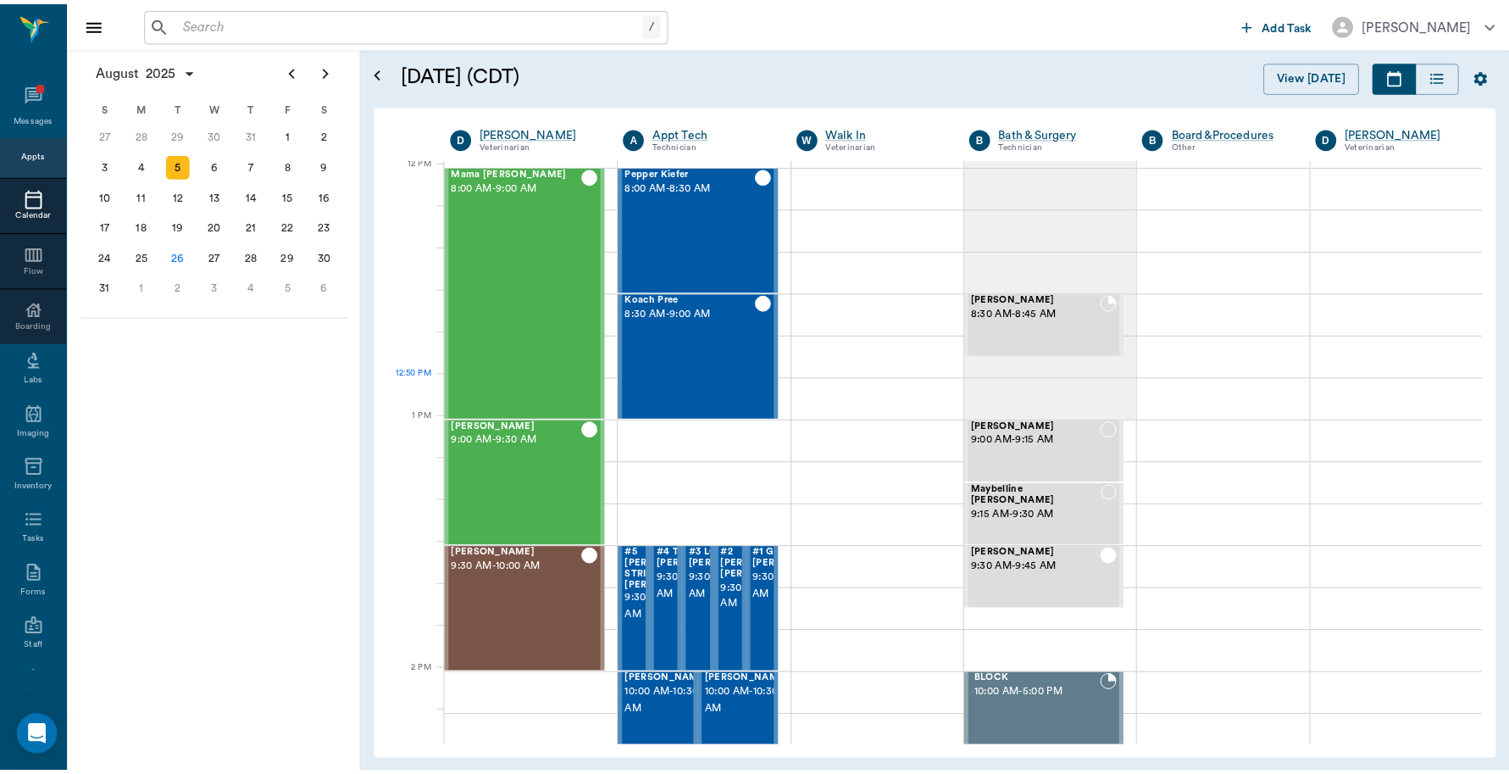
scroll to position [1020, 0]
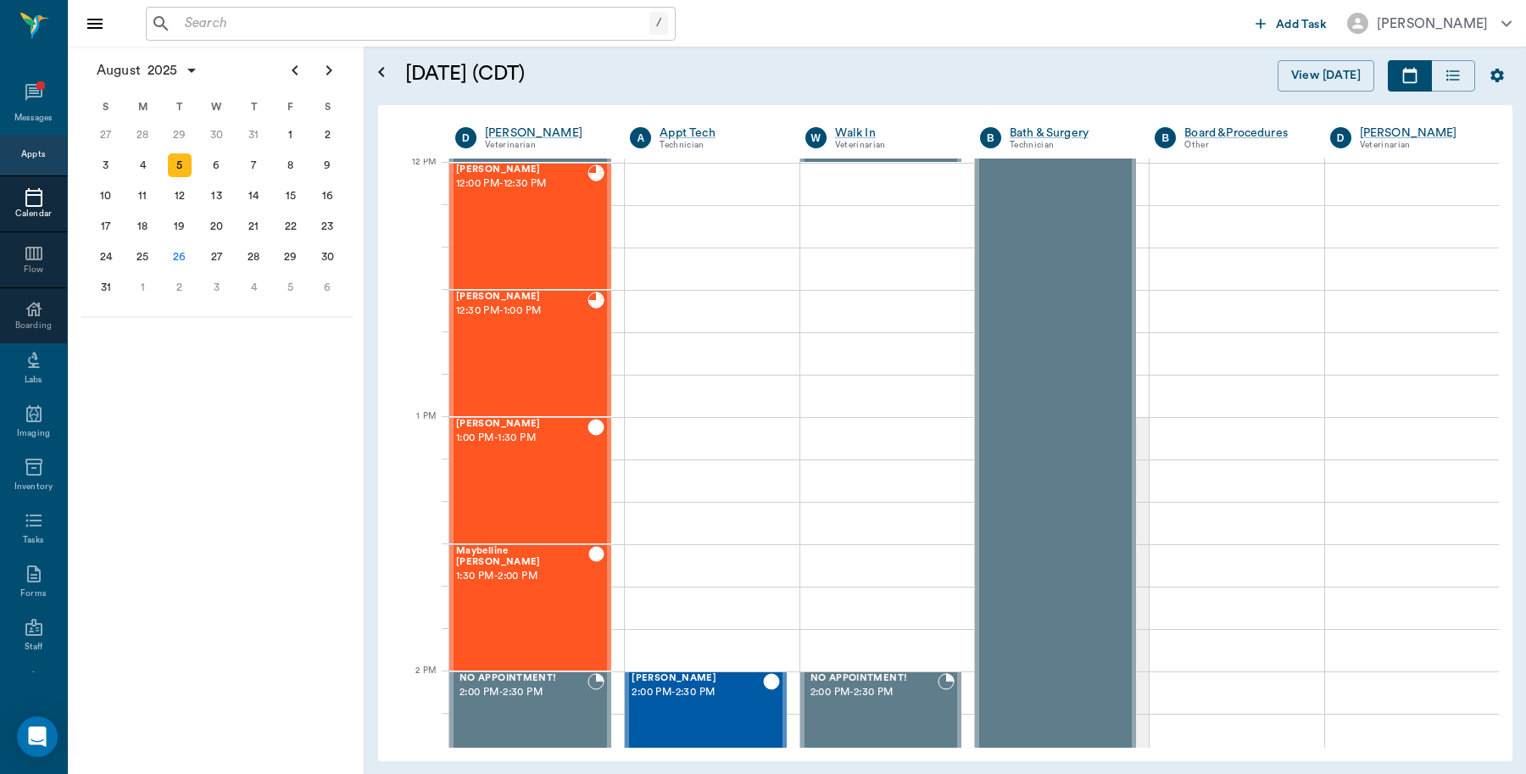
click at [270, 19] on input "text" at bounding box center [413, 24] width 471 height 24
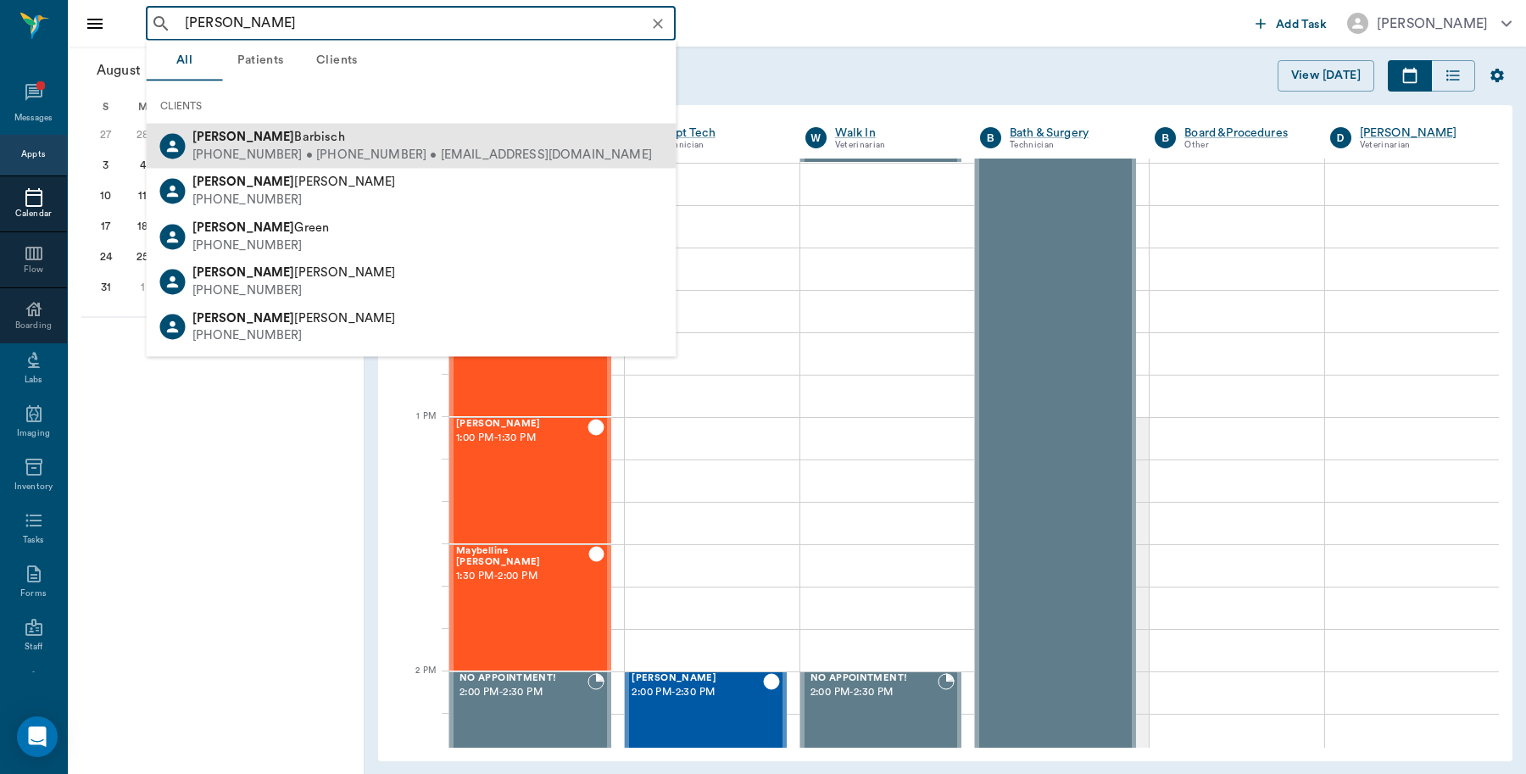
click at [263, 137] on span "[PERSON_NAME]" at bounding box center [268, 137] width 153 height 13
type input "[PERSON_NAME]"
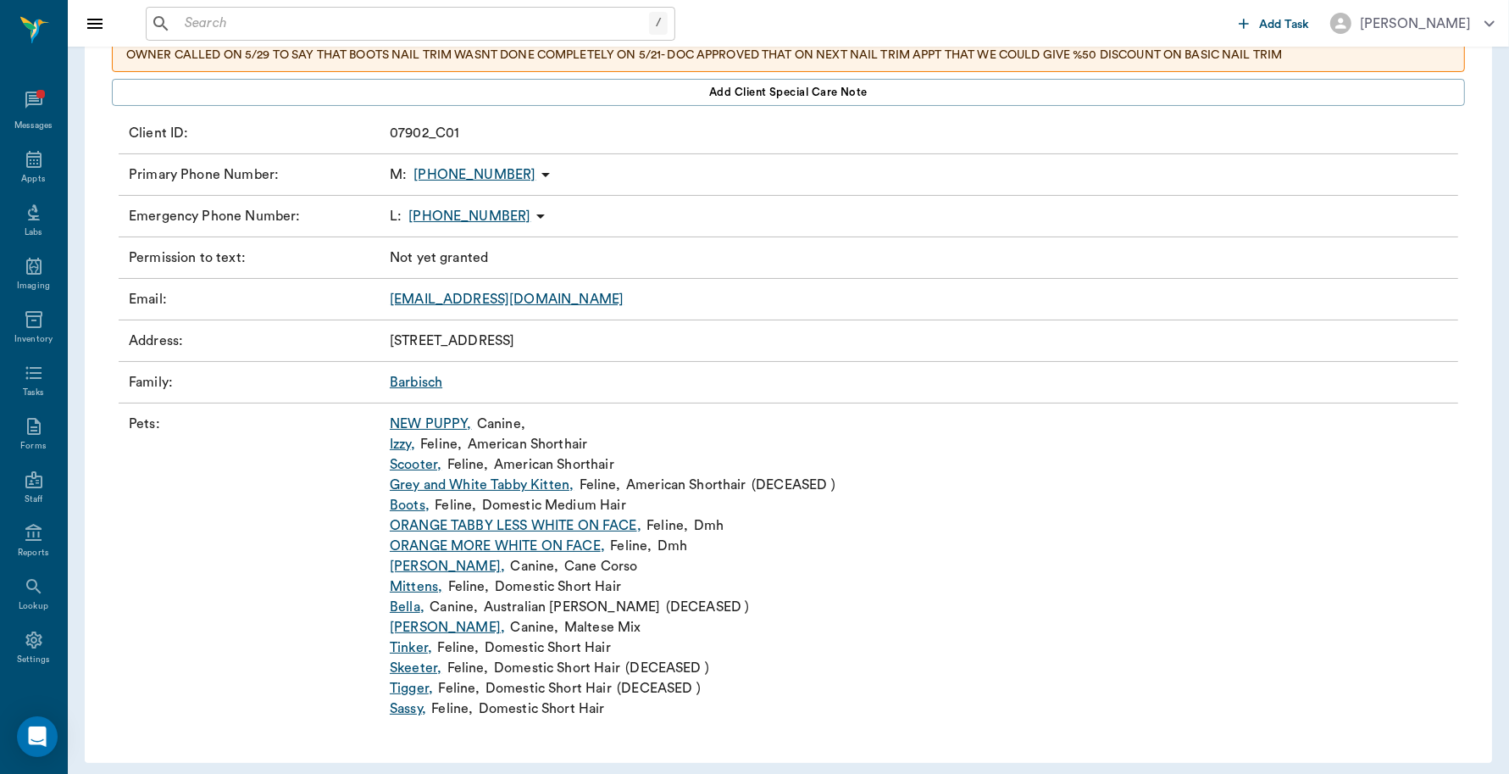
scroll to position [197, 0]
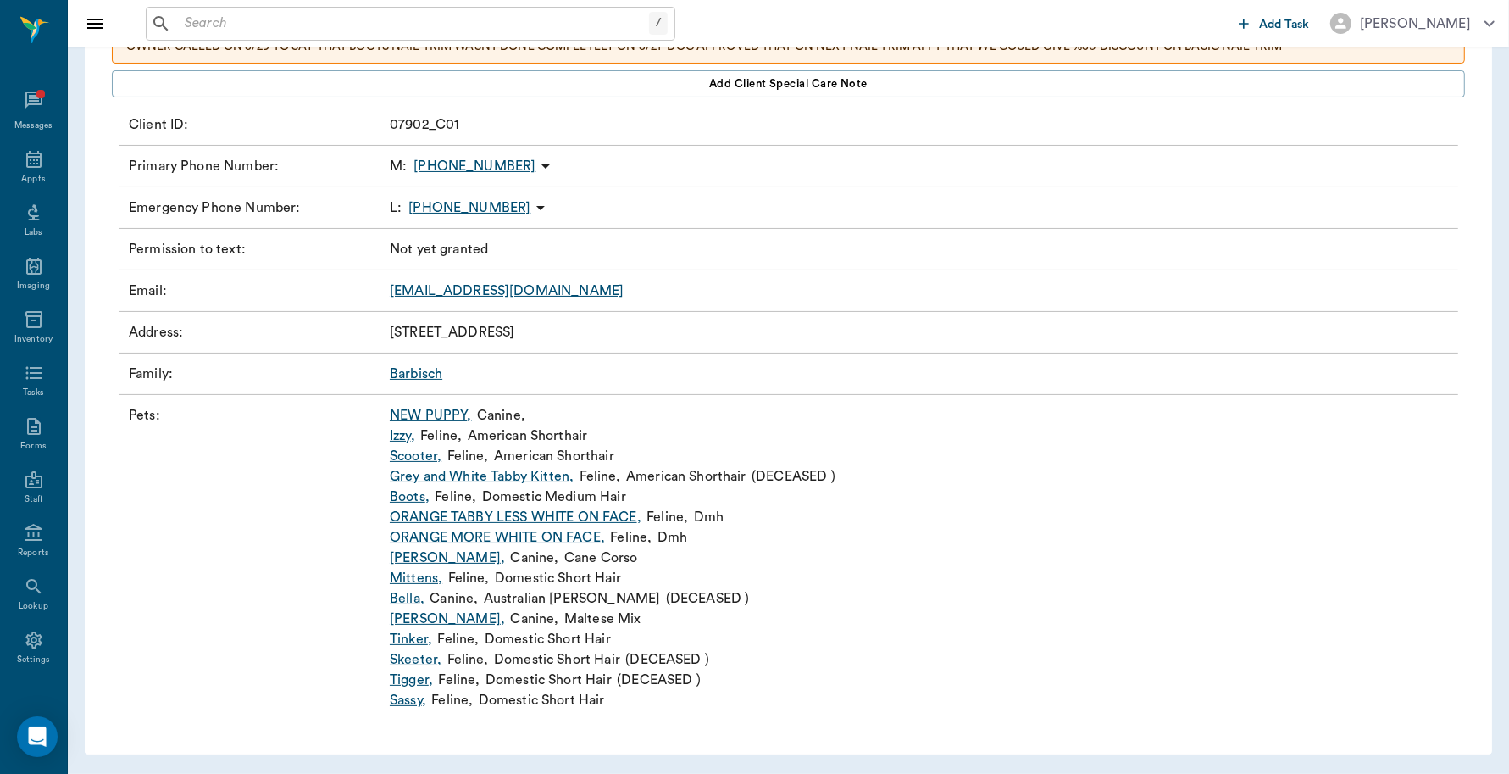
click at [434, 412] on link "NEW PUPPY ," at bounding box center [431, 415] width 82 height 20
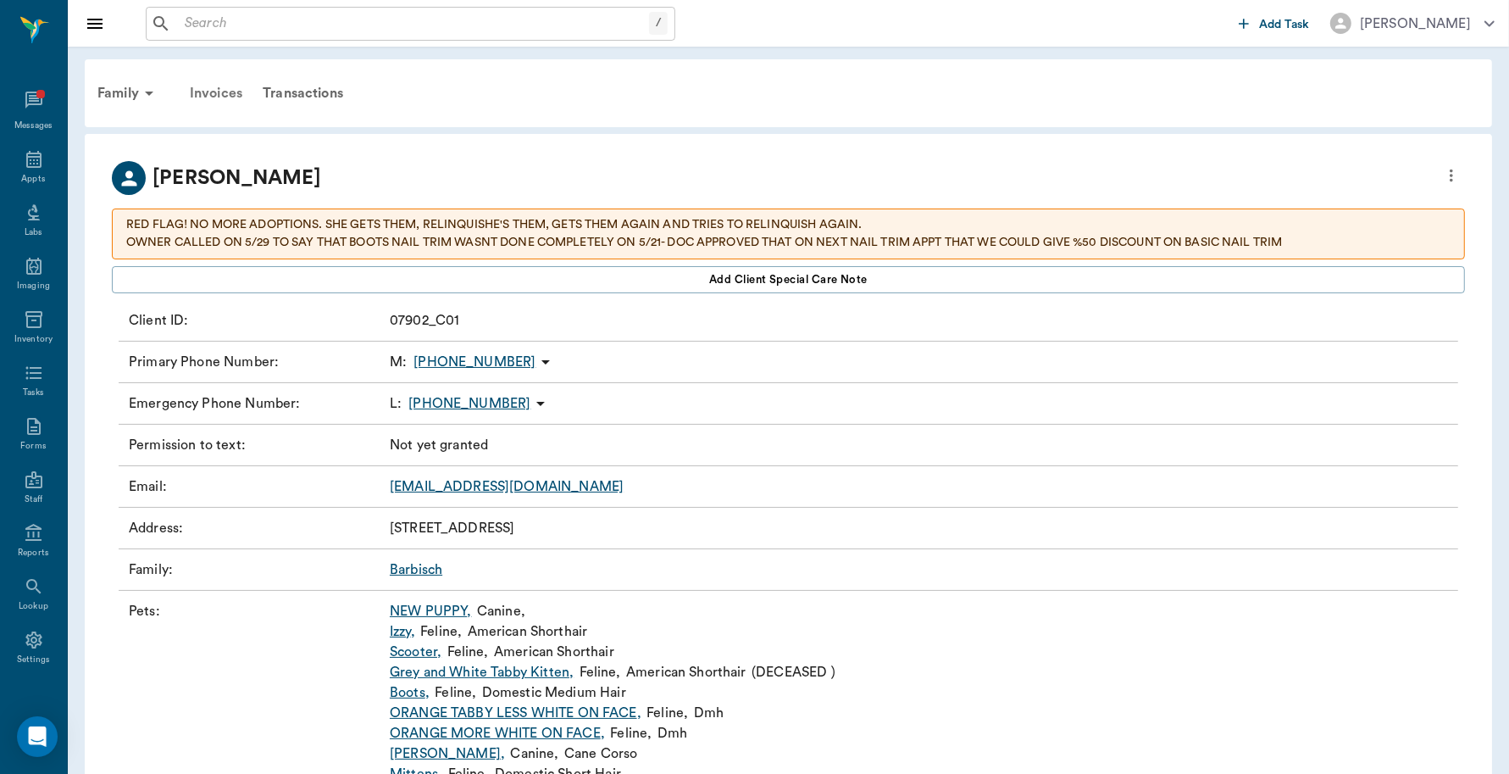
click at [206, 85] on div "Invoices" at bounding box center [216, 93] width 73 height 41
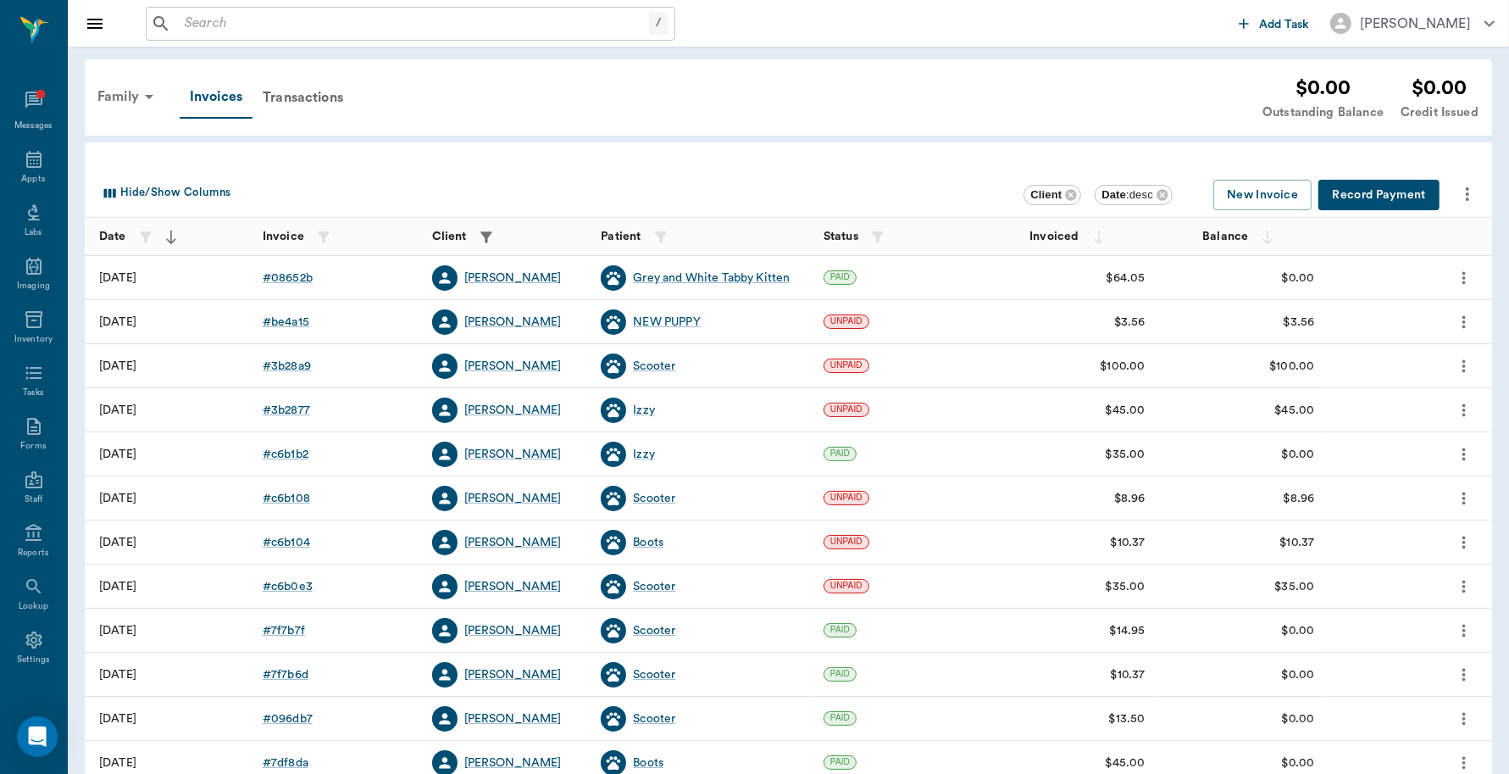
click at [119, 89] on div "Family" at bounding box center [128, 96] width 82 height 41
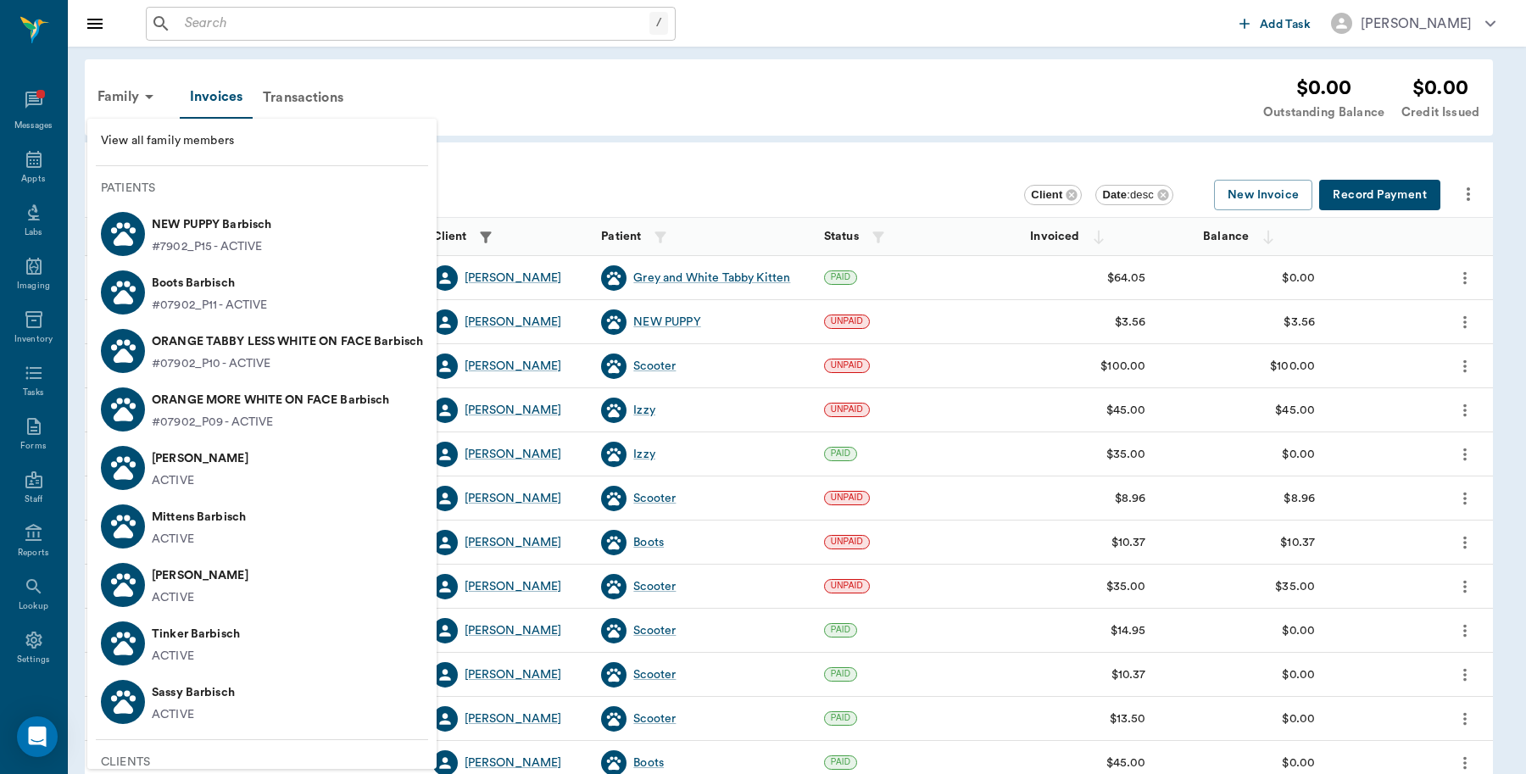
click at [193, 136] on span "View all family members" at bounding box center [262, 141] width 322 height 18
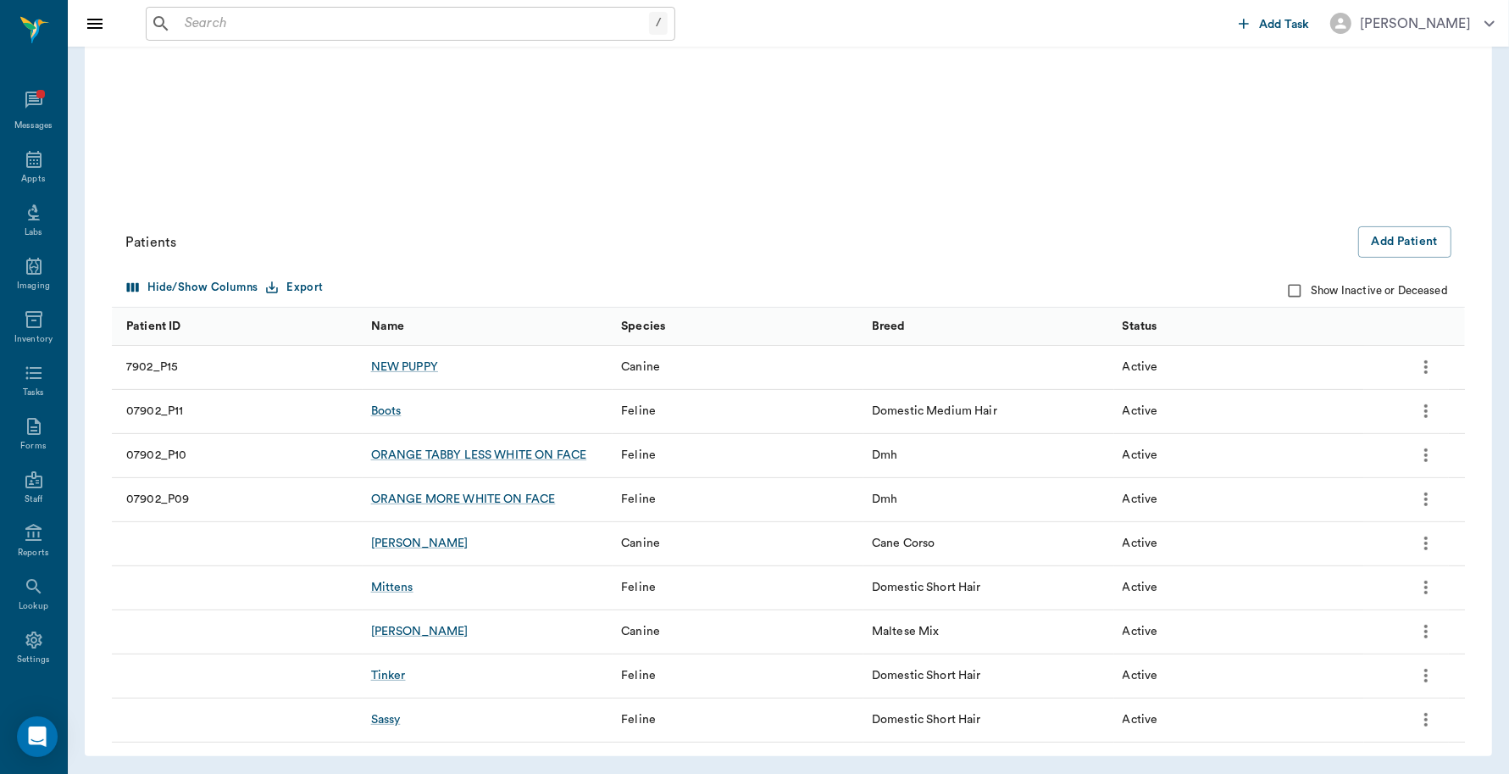
scroll to position [373, 0]
click at [1254, 281] on div "Show Inactive or Deceased" at bounding box center [902, 289] width 1120 height 32
click at [1437, 234] on button "Add Patient" at bounding box center [1405, 240] width 93 height 31
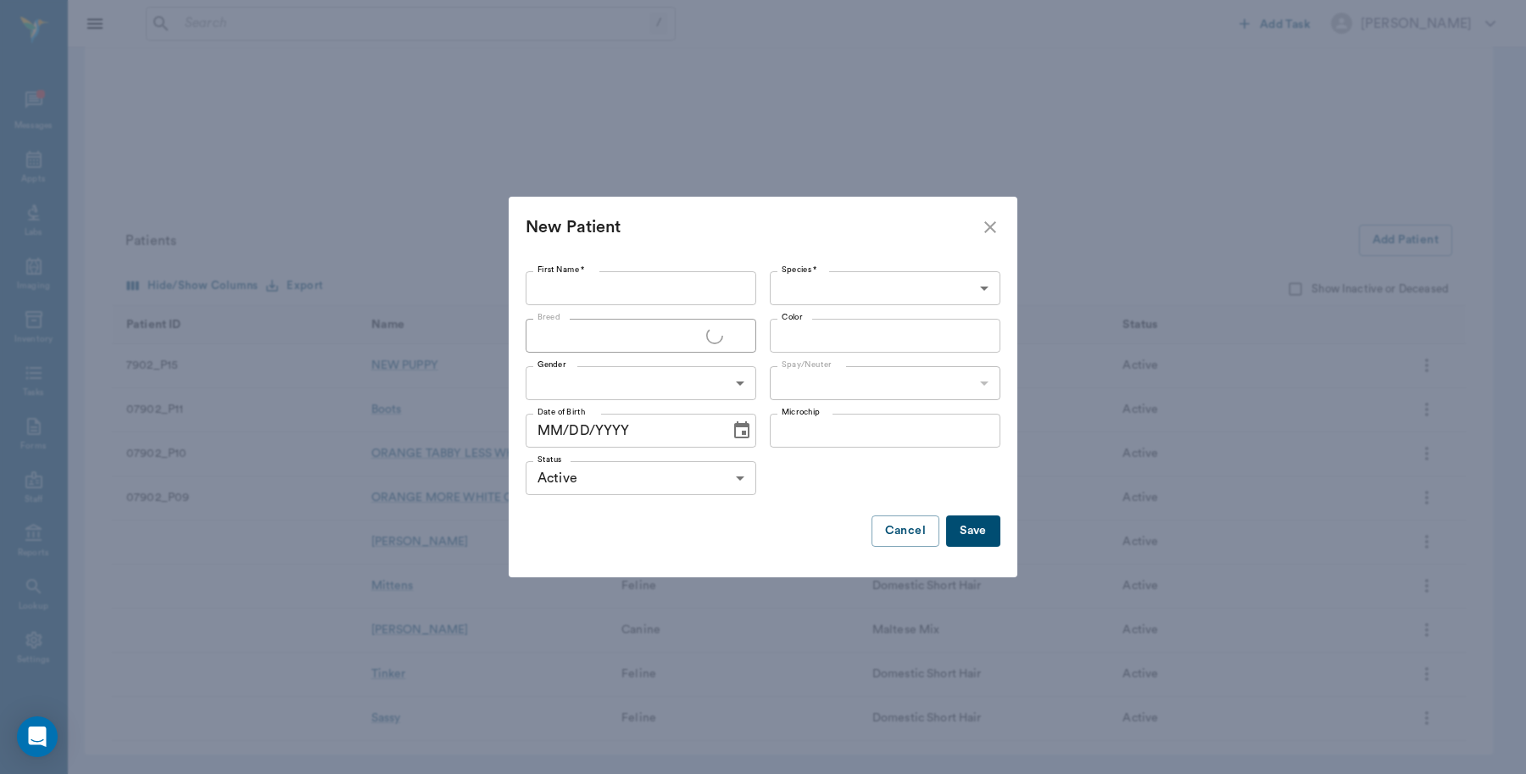
click at [676, 278] on input "First Name *" at bounding box center [640, 288] width 231 height 34
type input "Shawnee"
click at [810, 286] on body "/ ​ Add Task Dr. Bert Ellsworth Nectar Messages Appts Labs Imaging Inventory Ta…" at bounding box center [763, 200] width 1526 height 1147
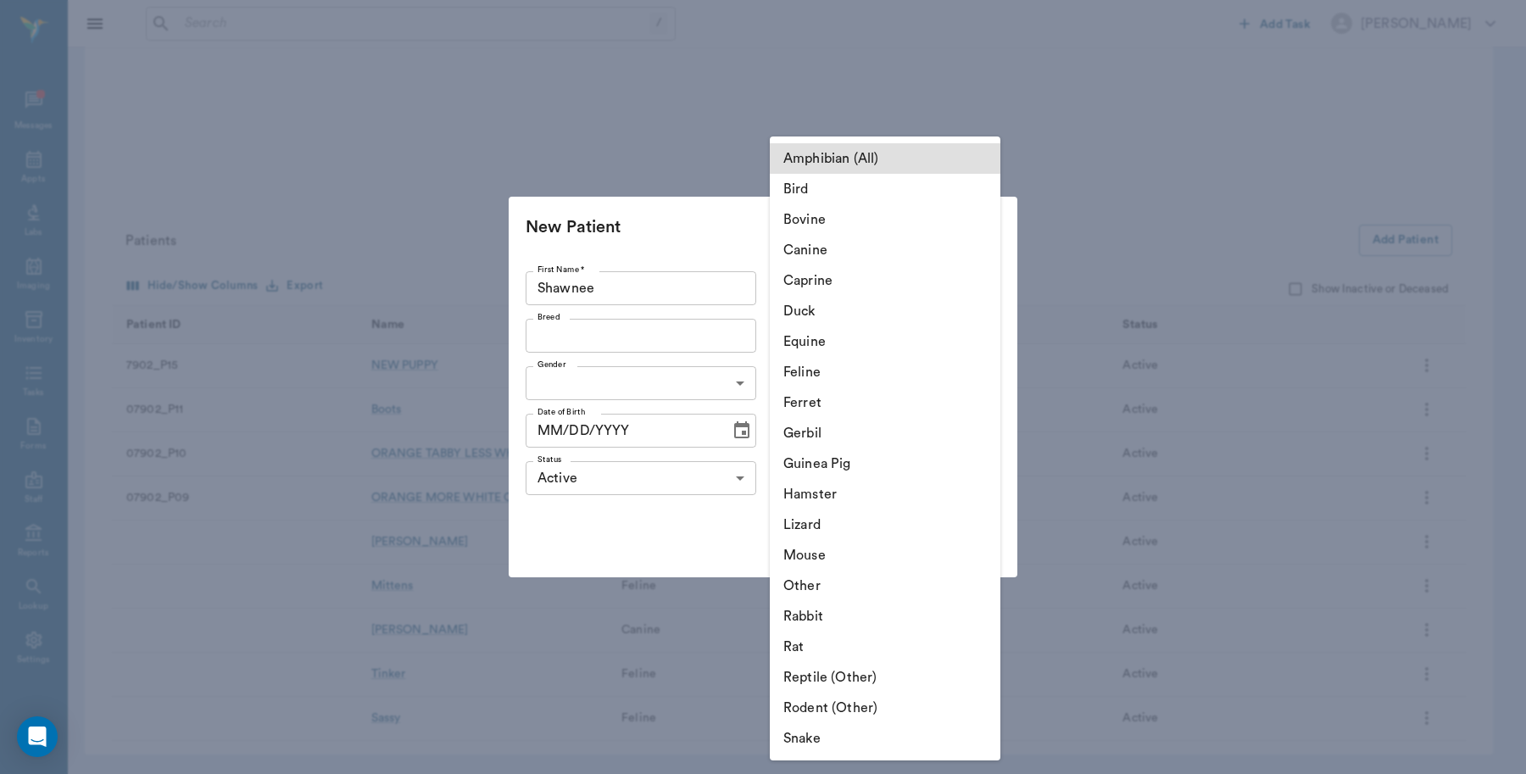
click at [841, 254] on li "Canine" at bounding box center [885, 250] width 231 height 31
type input "Canine"
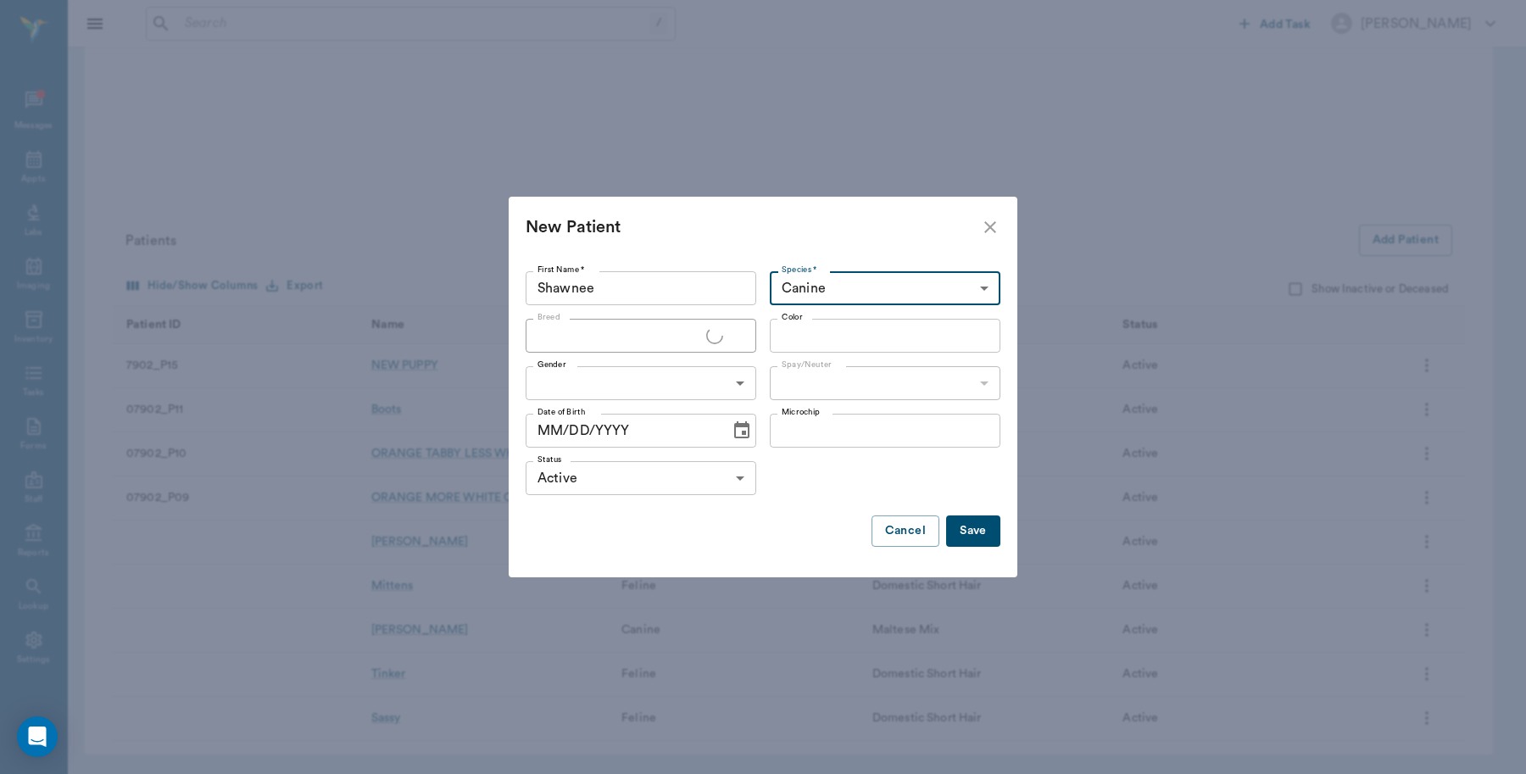
click at [625, 342] on input "Breed" at bounding box center [618, 336] width 175 height 24
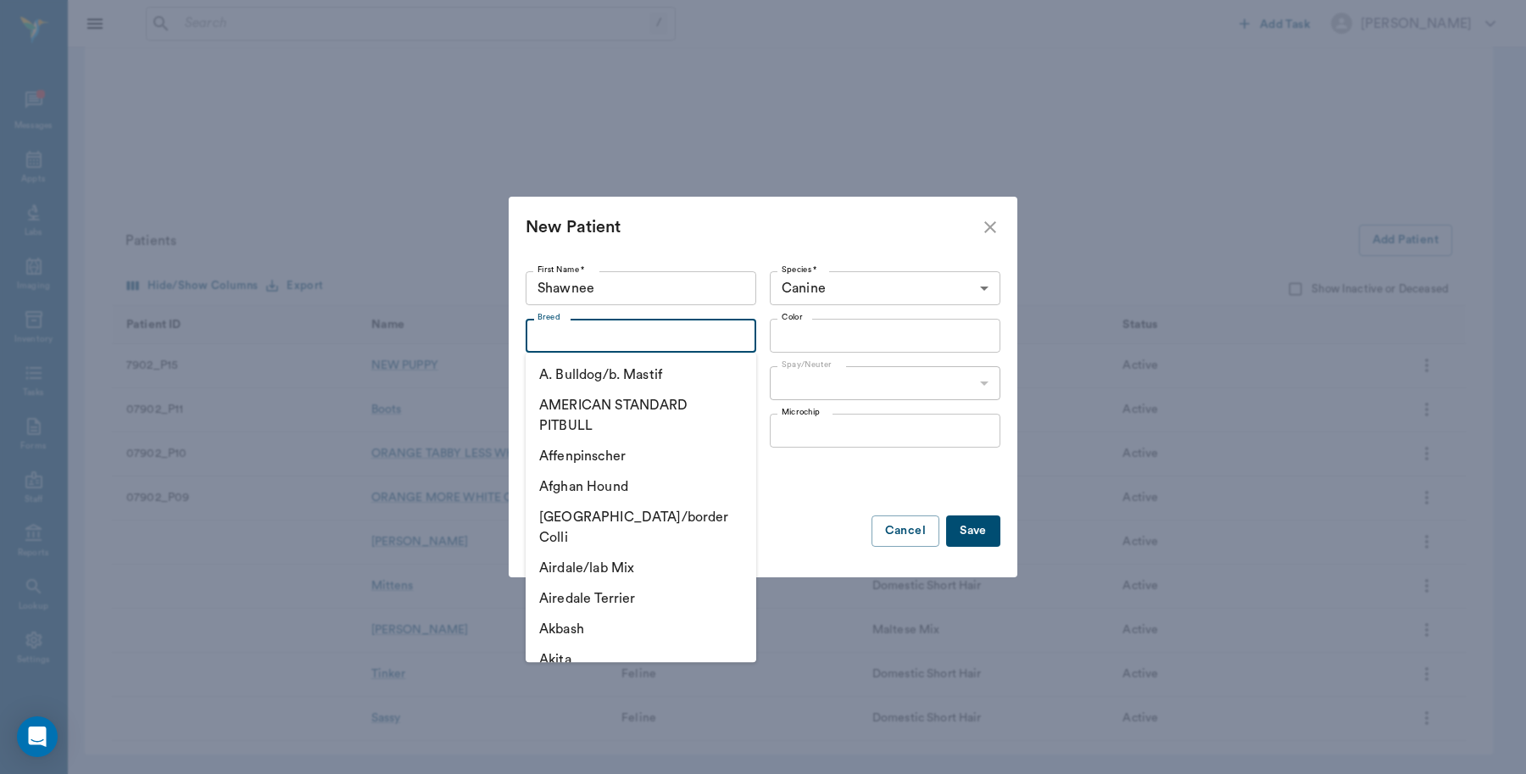
click at [636, 337] on input "Breed" at bounding box center [627, 336] width 192 height 24
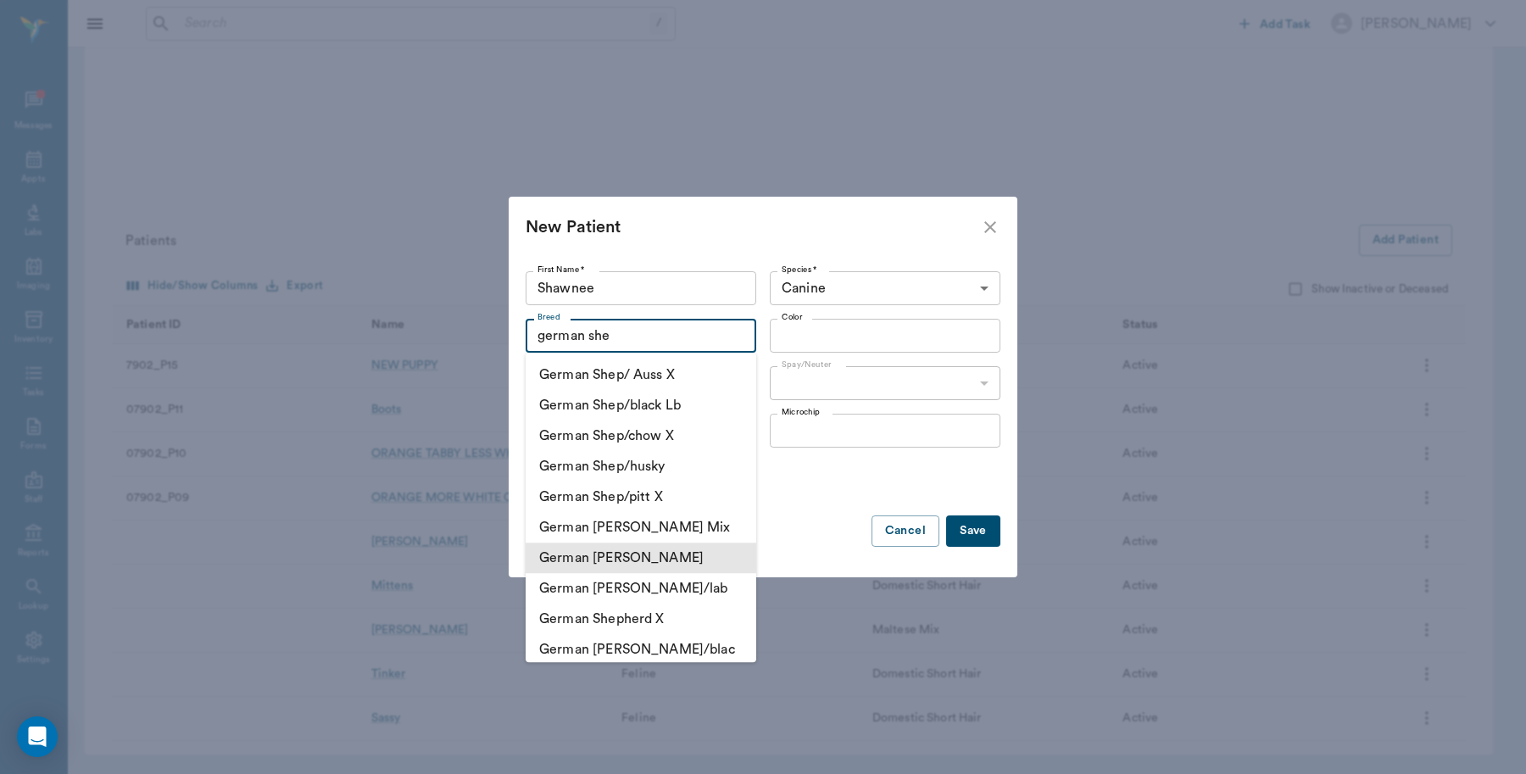
click at [634, 549] on li "German Shephard" at bounding box center [640, 557] width 231 height 31
type input "German Shephard"
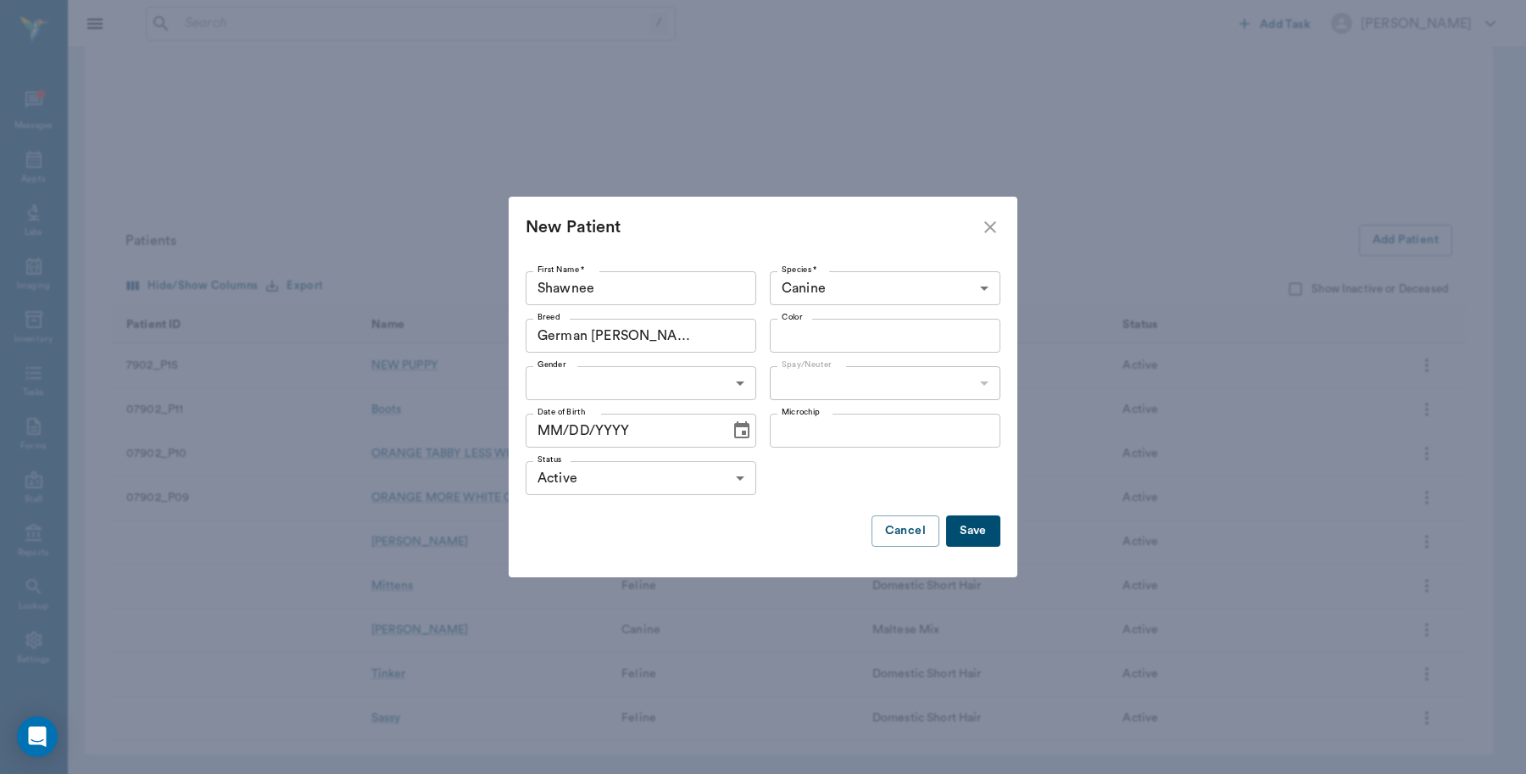
click at [803, 329] on input "Color" at bounding box center [871, 336] width 192 height 24
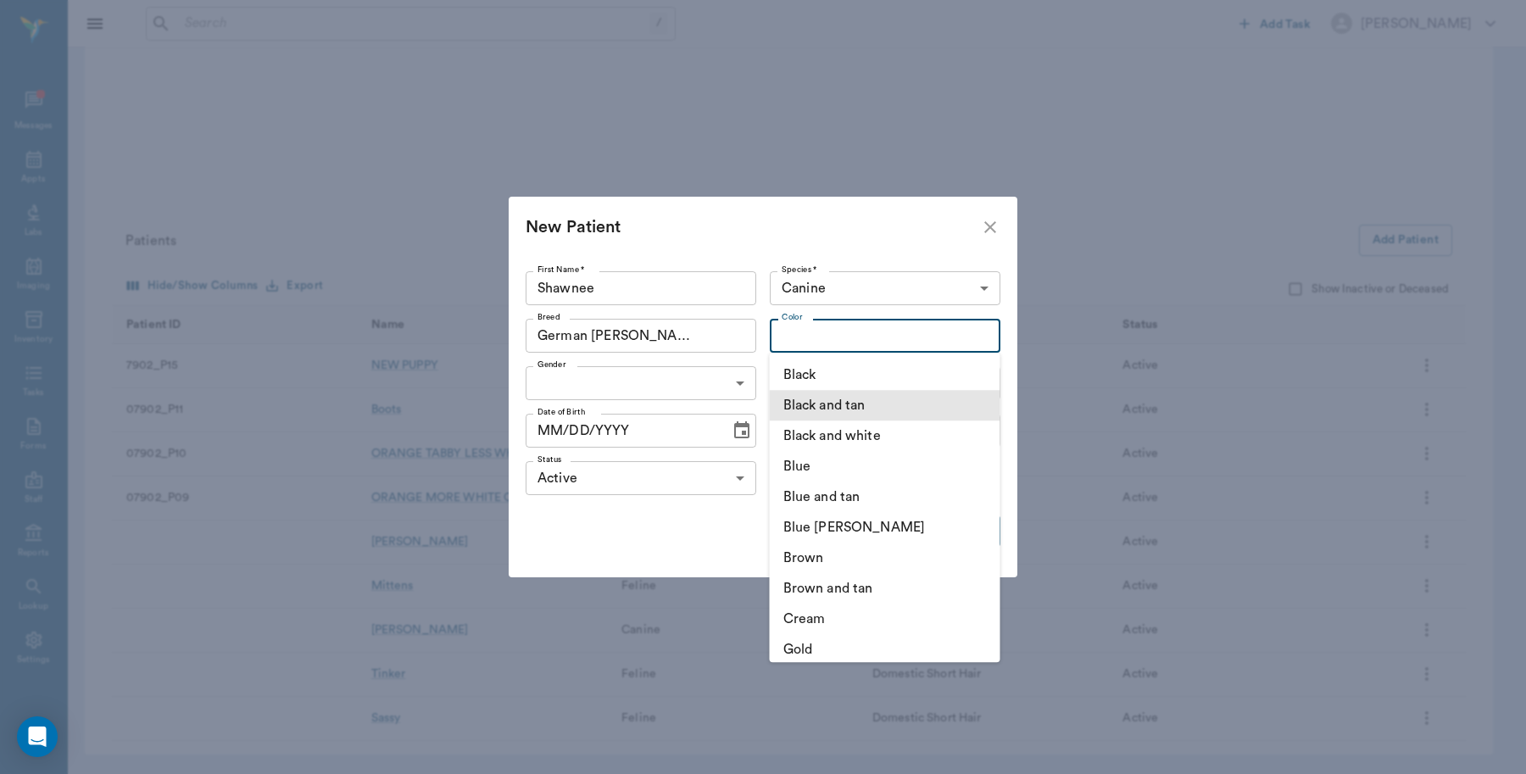
click at [883, 405] on li "Black and tan" at bounding box center [885, 405] width 231 height 31
type input "Black and tan"
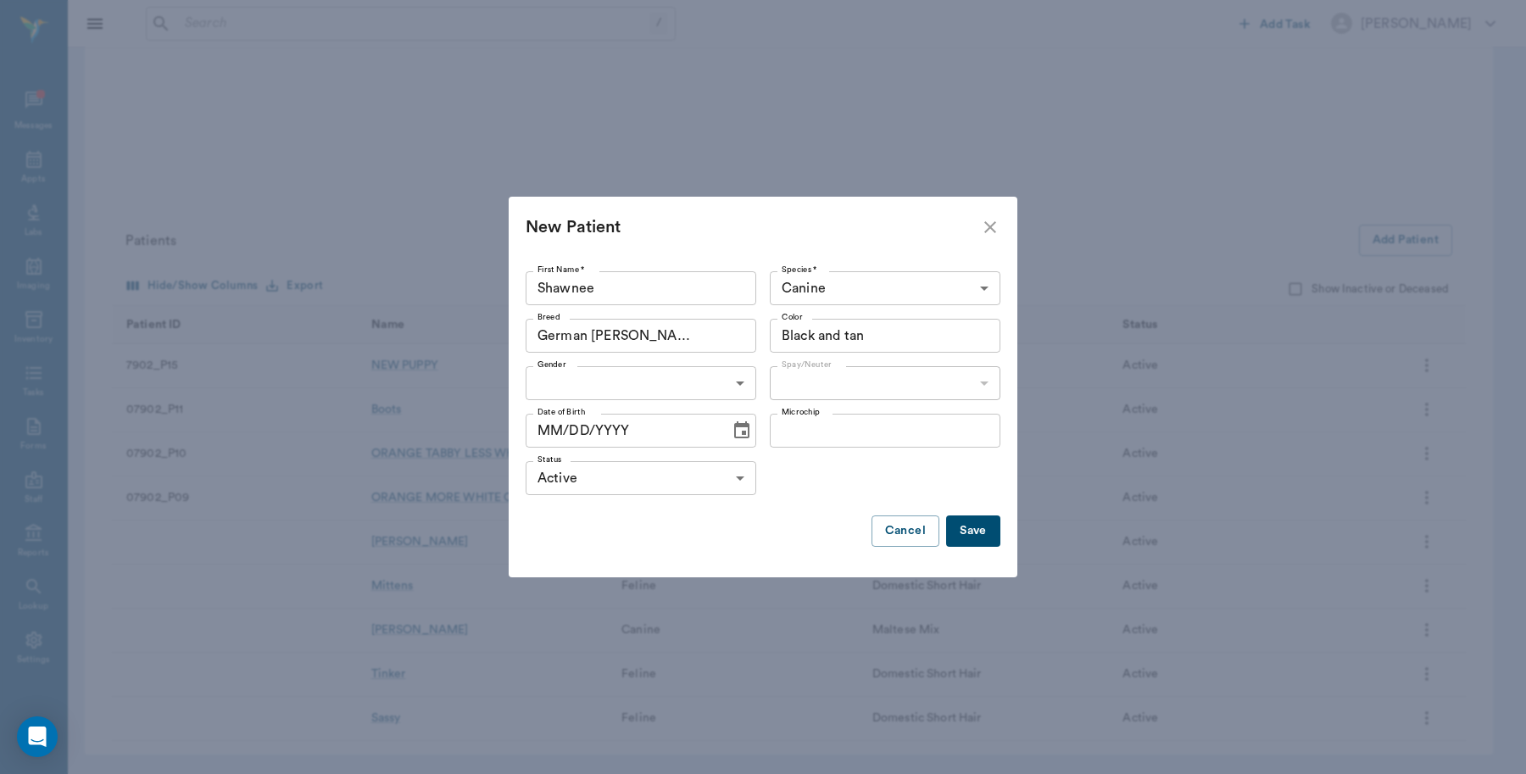
click at [640, 379] on body "/ ​ Add Task Dr. Bert Ellsworth Nectar Messages Appts Labs Imaging Inventory Ta…" at bounding box center [763, 200] width 1526 height 1147
click at [589, 459] on li "Female" at bounding box center [640, 452] width 231 height 31
type input "FEMALE"
click at [836, 369] on body "/ ​ Add Task Dr. Bert Ellsworth Nectar Messages Appts Labs Imaging Inventory Ta…" at bounding box center [763, 200] width 1526 height 1147
click at [829, 445] on li "Not spayed" at bounding box center [885, 452] width 231 height 31
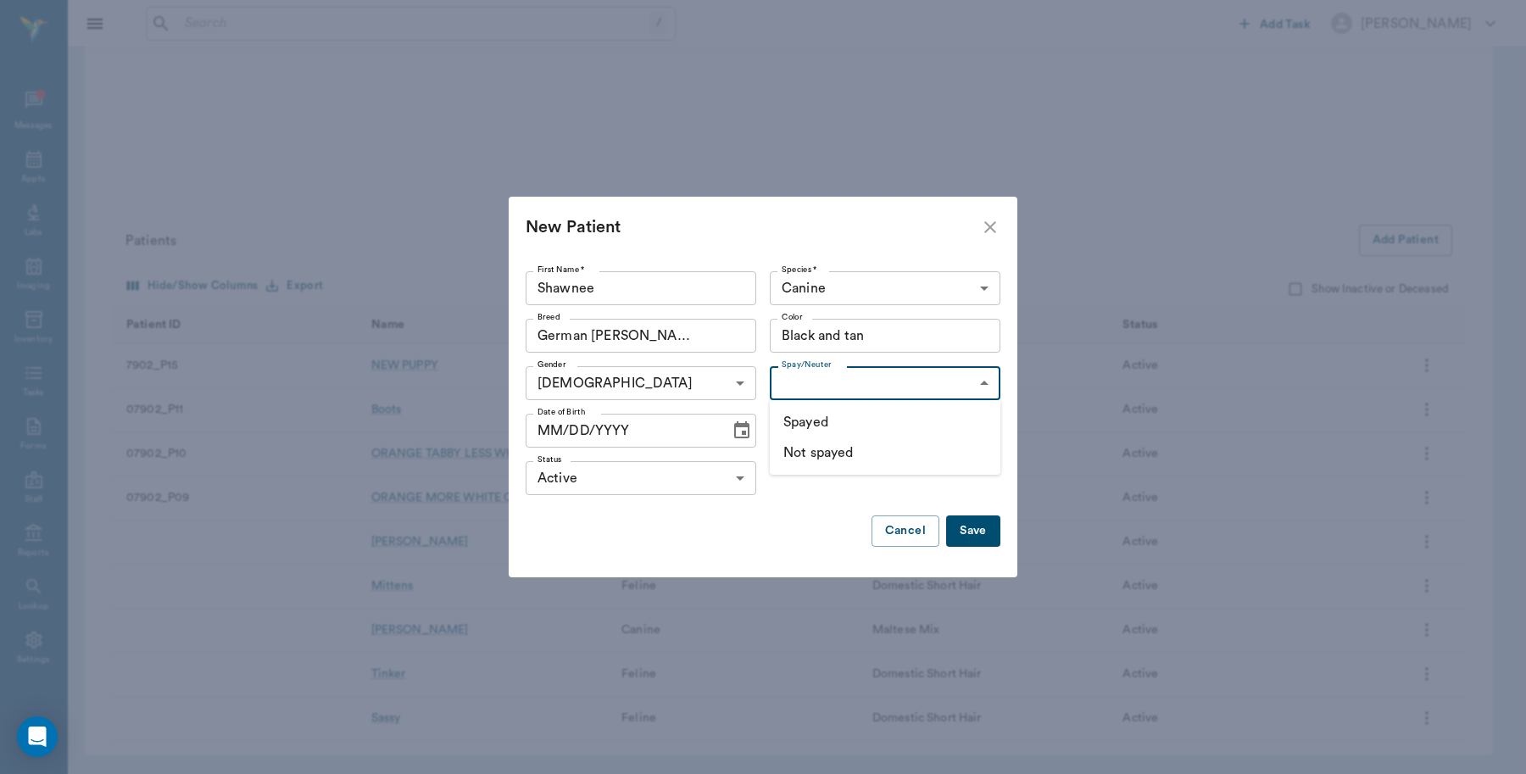
type input "false"
click at [692, 442] on input "MM/DD/YYYY" at bounding box center [621, 431] width 192 height 34
click at [742, 426] on icon "Choose date" at bounding box center [741, 429] width 15 height 17
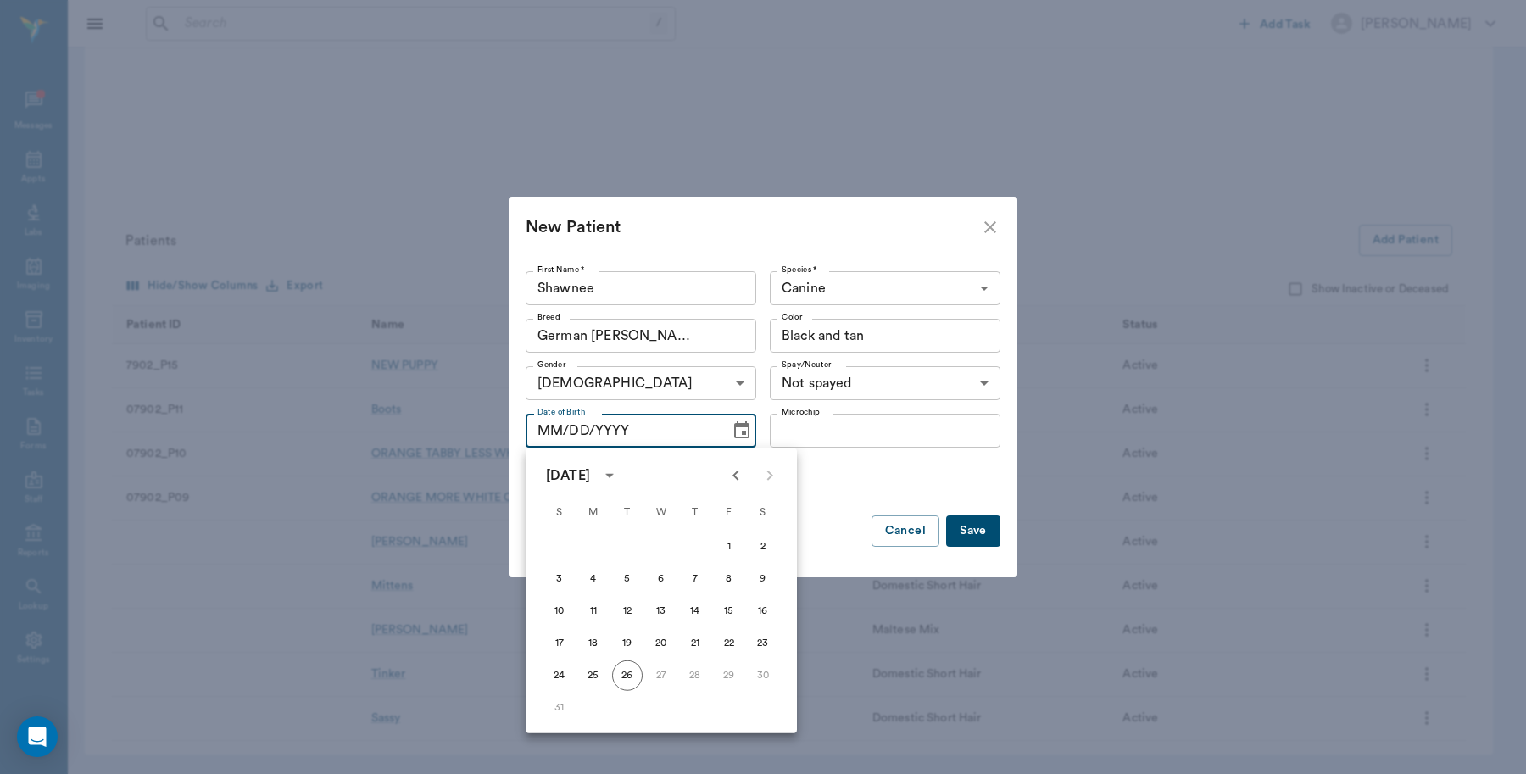
click at [727, 472] on icon "Previous month" at bounding box center [735, 475] width 20 height 20
click at [687, 638] on button "26" at bounding box center [695, 643] width 31 height 31
type input "06/26/2025"
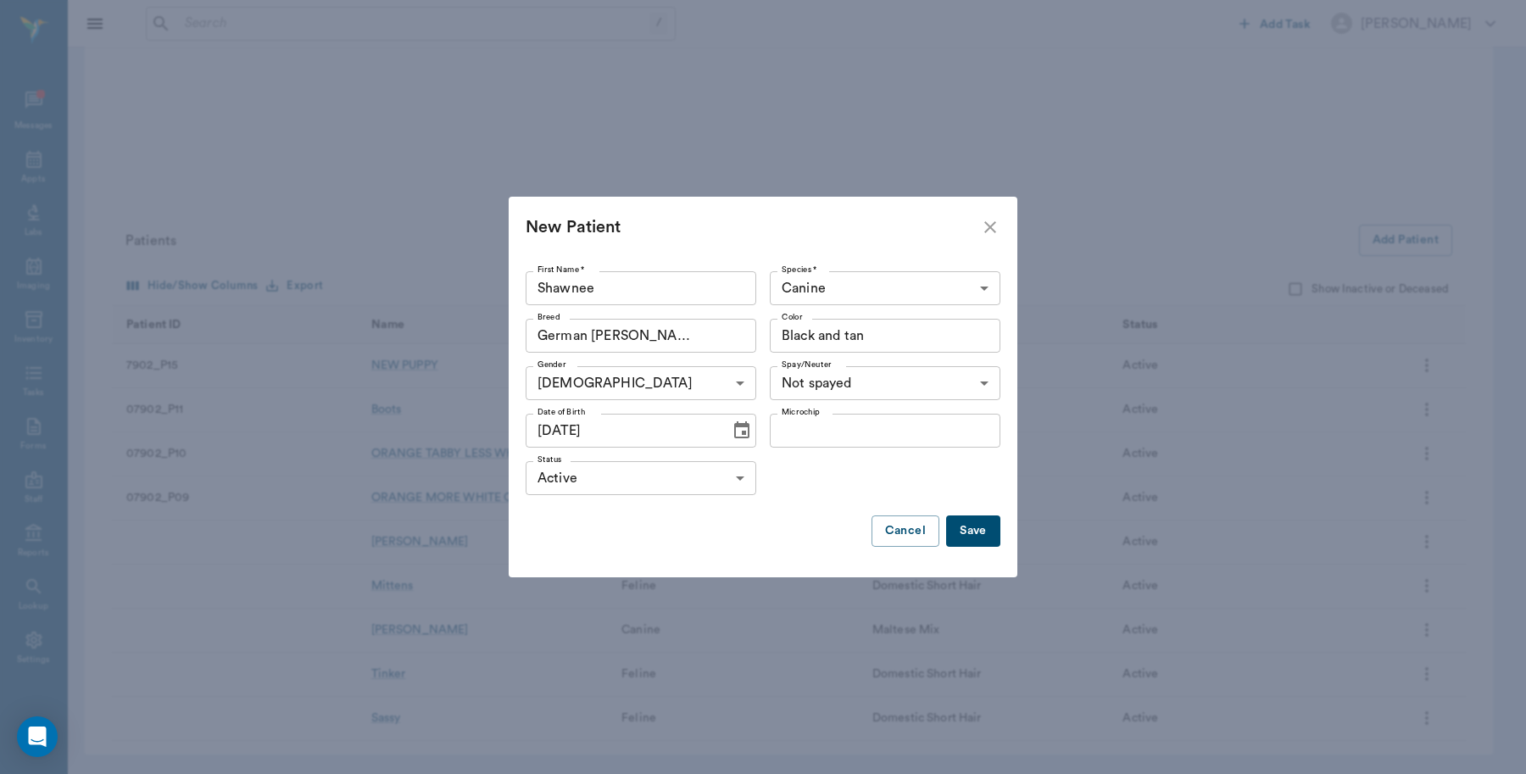
click at [971, 536] on button "Save" at bounding box center [973, 530] width 54 height 31
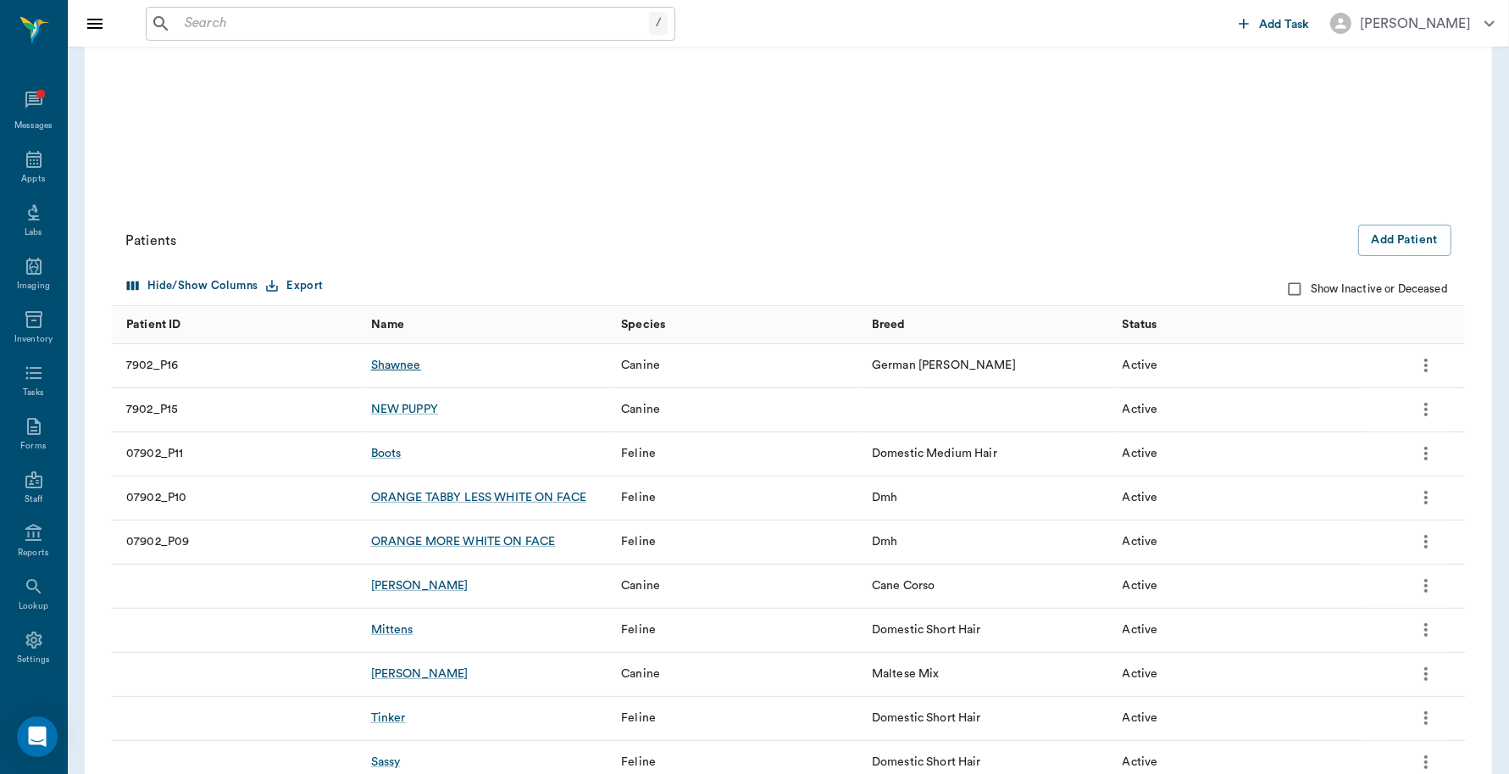
click at [408, 366] on div "Shawnee" at bounding box center [396, 365] width 50 height 17
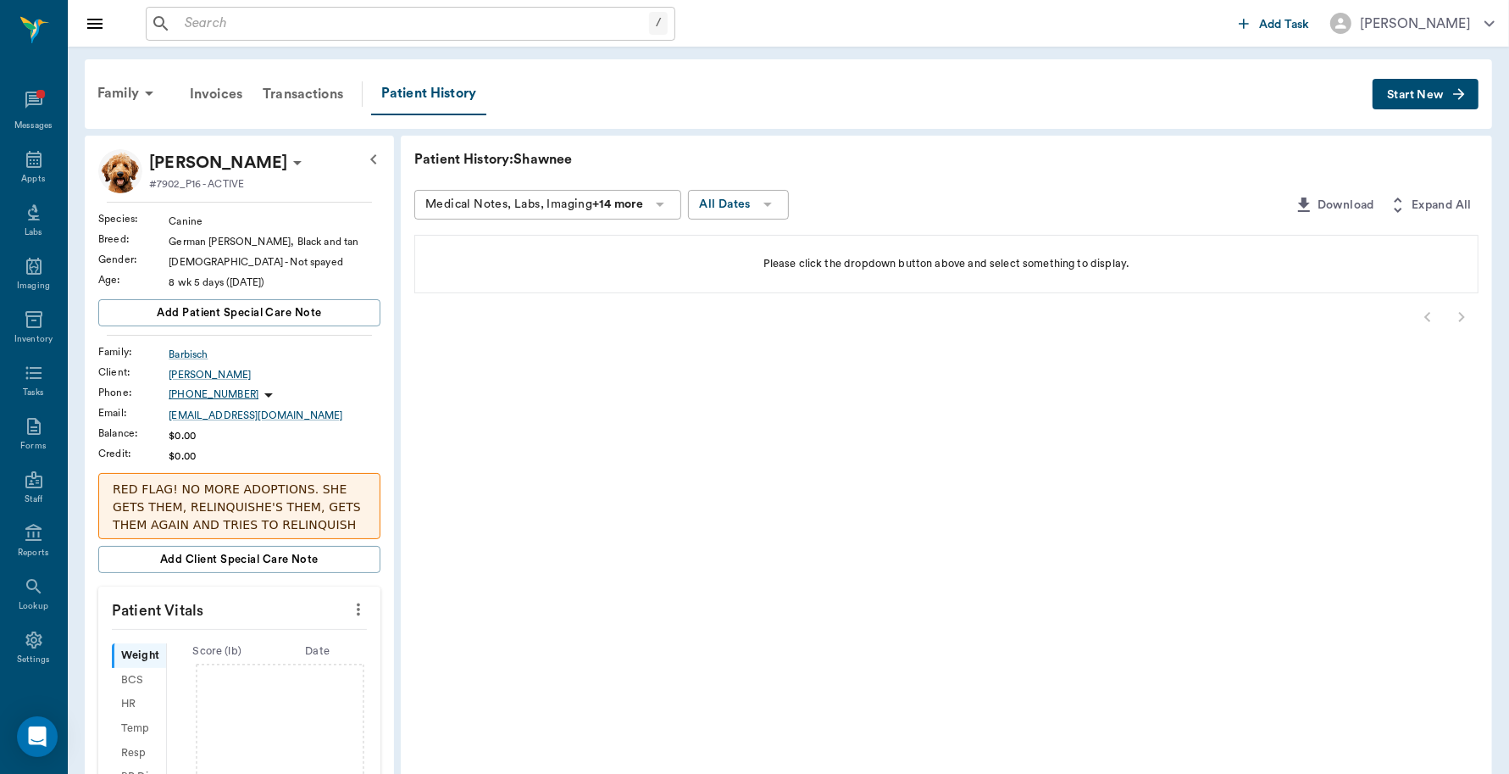
click at [1400, 74] on div "Family Invoices Transactions Patient History Start New" at bounding box center [789, 93] width 1408 height 69
click at [1407, 102] on button "Start New" at bounding box center [1426, 94] width 106 height 31
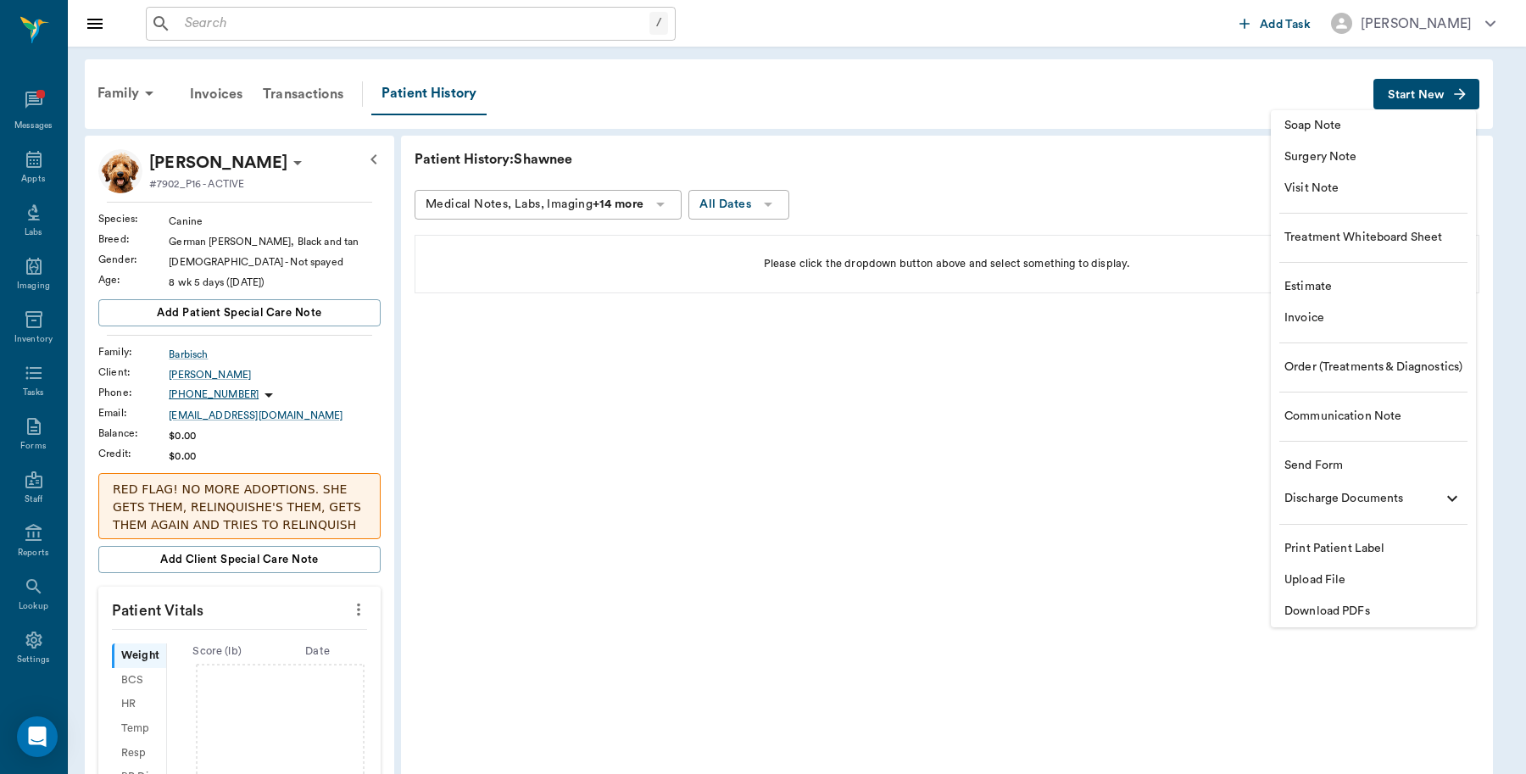
click at [1345, 323] on span "Invoice" at bounding box center [1373, 318] width 178 height 18
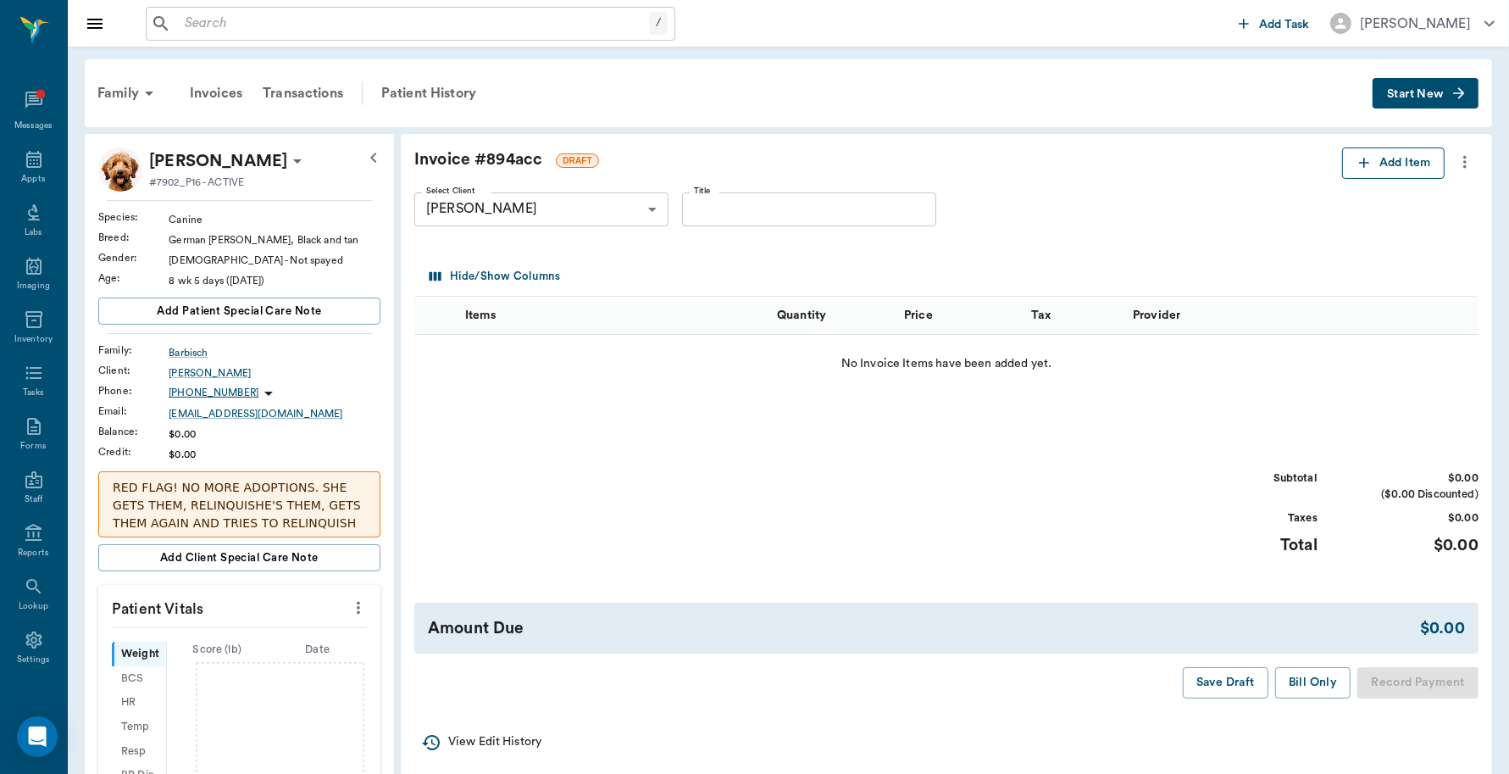
click at [1403, 161] on button "Add Item" at bounding box center [1393, 162] width 103 height 31
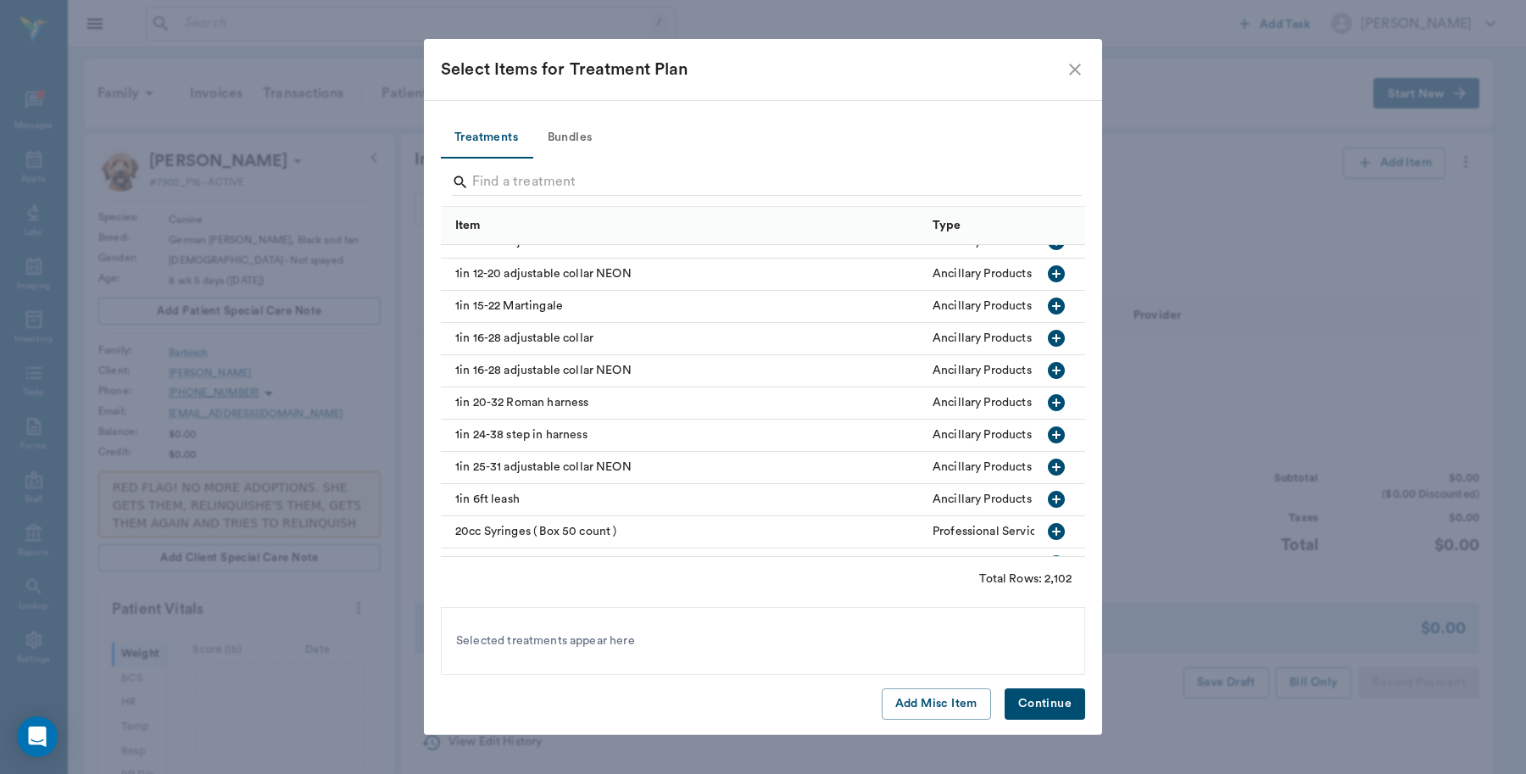
scroll to position [212, 0]
click at [608, 170] on input "Search" at bounding box center [764, 182] width 584 height 27
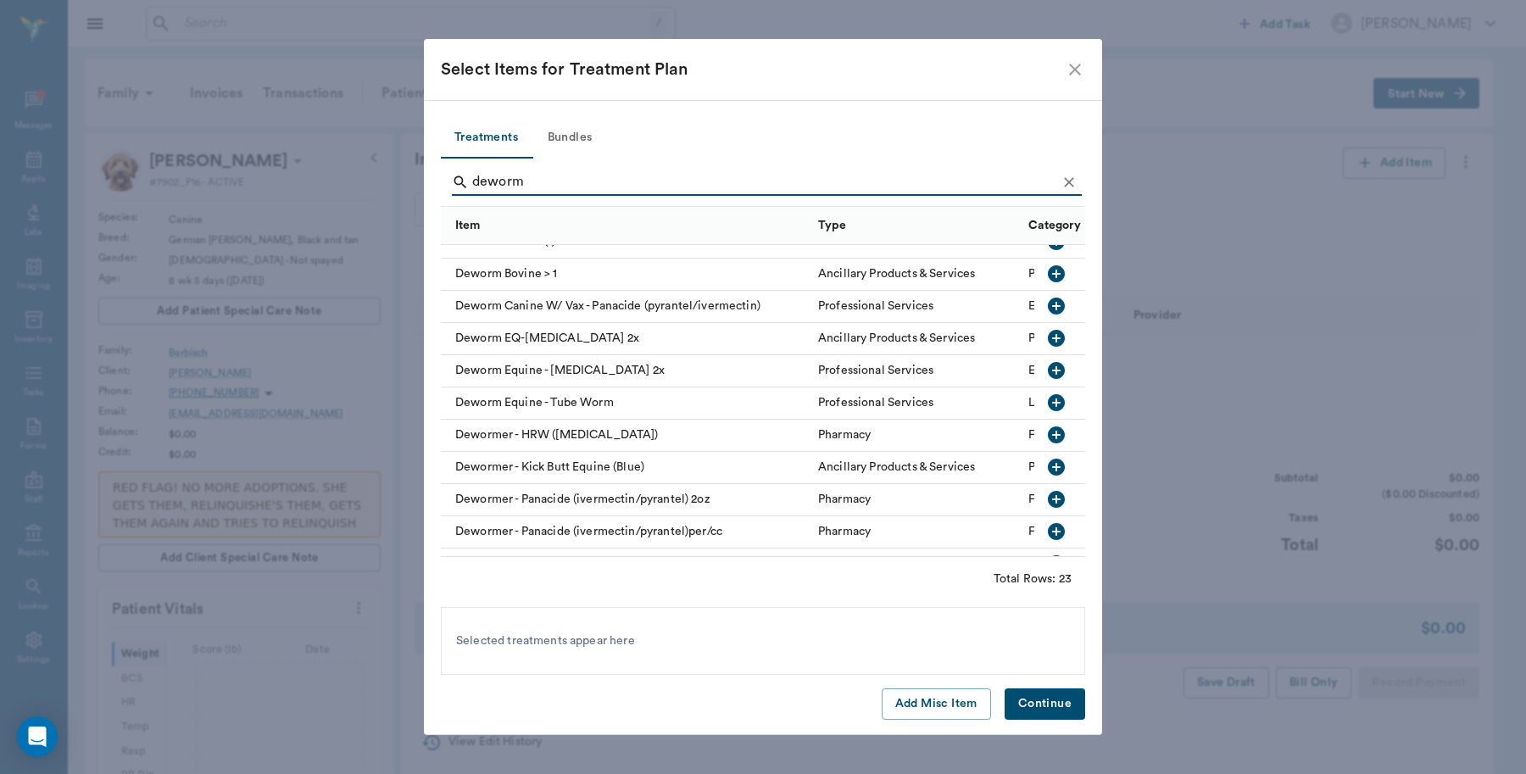
type input "deworm"
click at [1046, 531] on icon "button" at bounding box center [1056, 531] width 20 height 20
click at [1034, 705] on button "Continue" at bounding box center [1044, 703] width 81 height 31
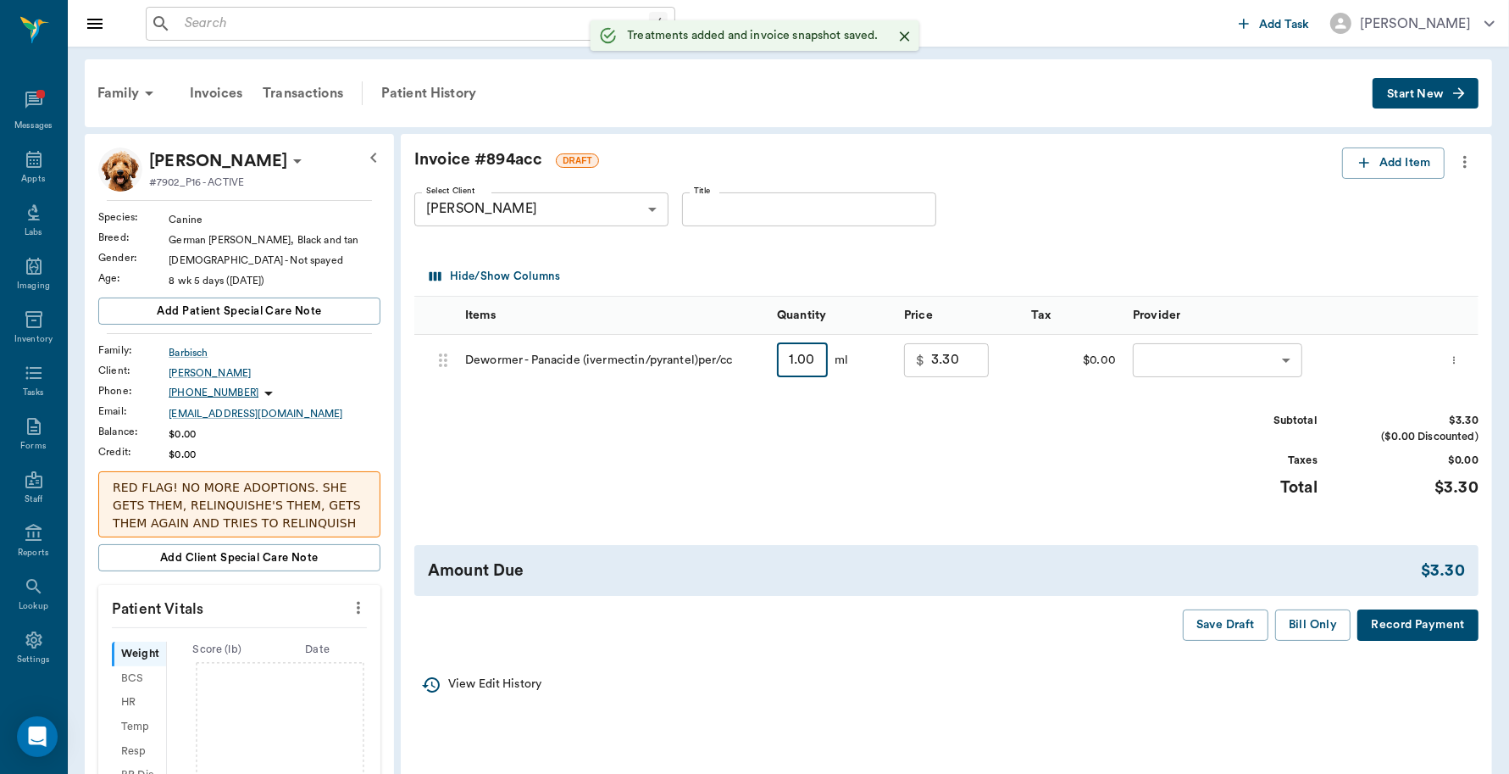
click at [791, 358] on input "1.00" at bounding box center [802, 360] width 51 height 34
type input "2"
type input "4.60"
type input "2"
click at [1242, 364] on body "/ ​ Add Task Dr. Bert Ellsworth Nectar Messages Appts Labs Imaging Inventory Ta…" at bounding box center [754, 597] width 1509 height 1194
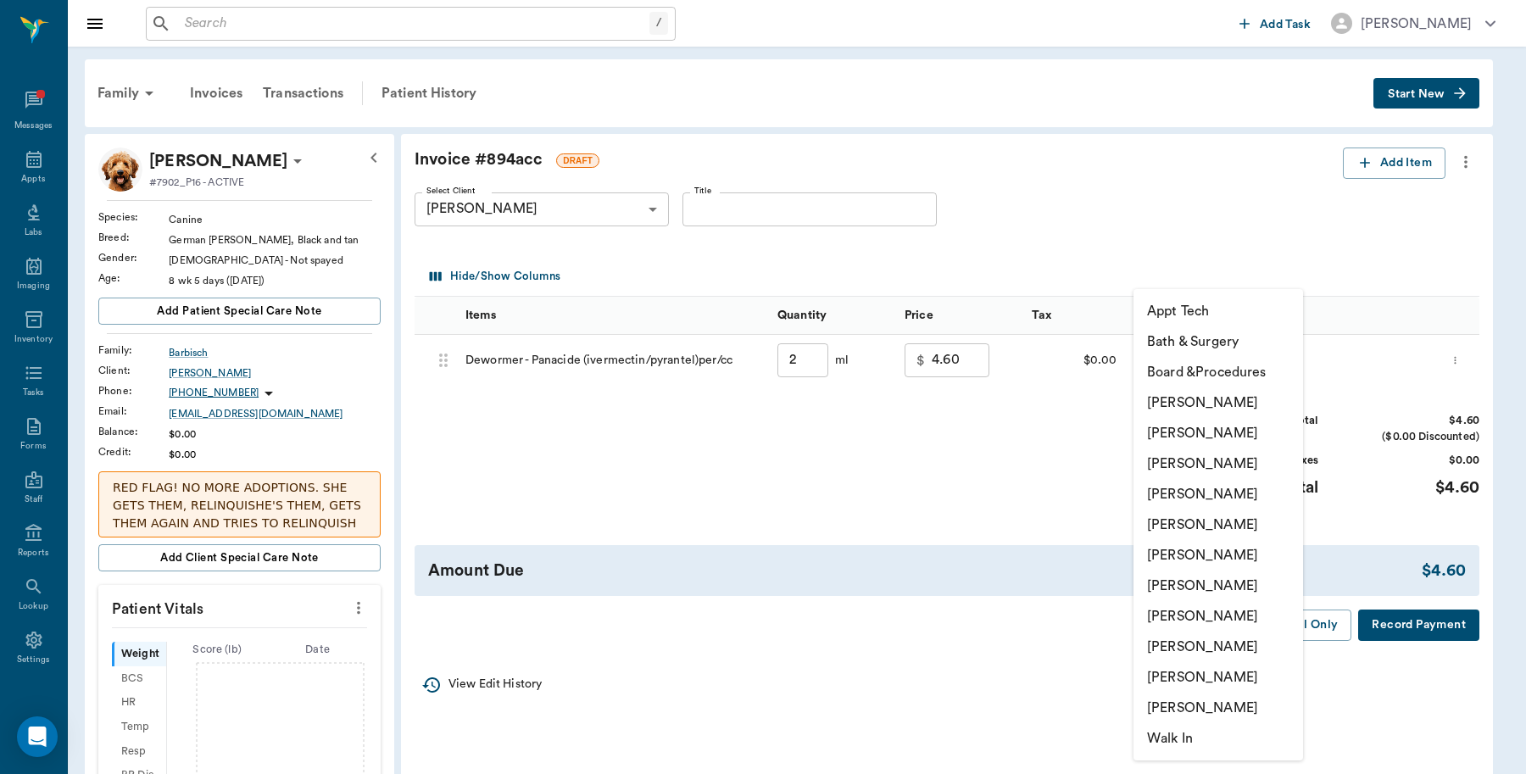
click at [1208, 400] on li "Caryn Watson" at bounding box center [1218, 402] width 170 height 31
type input "none-6899ea08ed37b777db10de45"
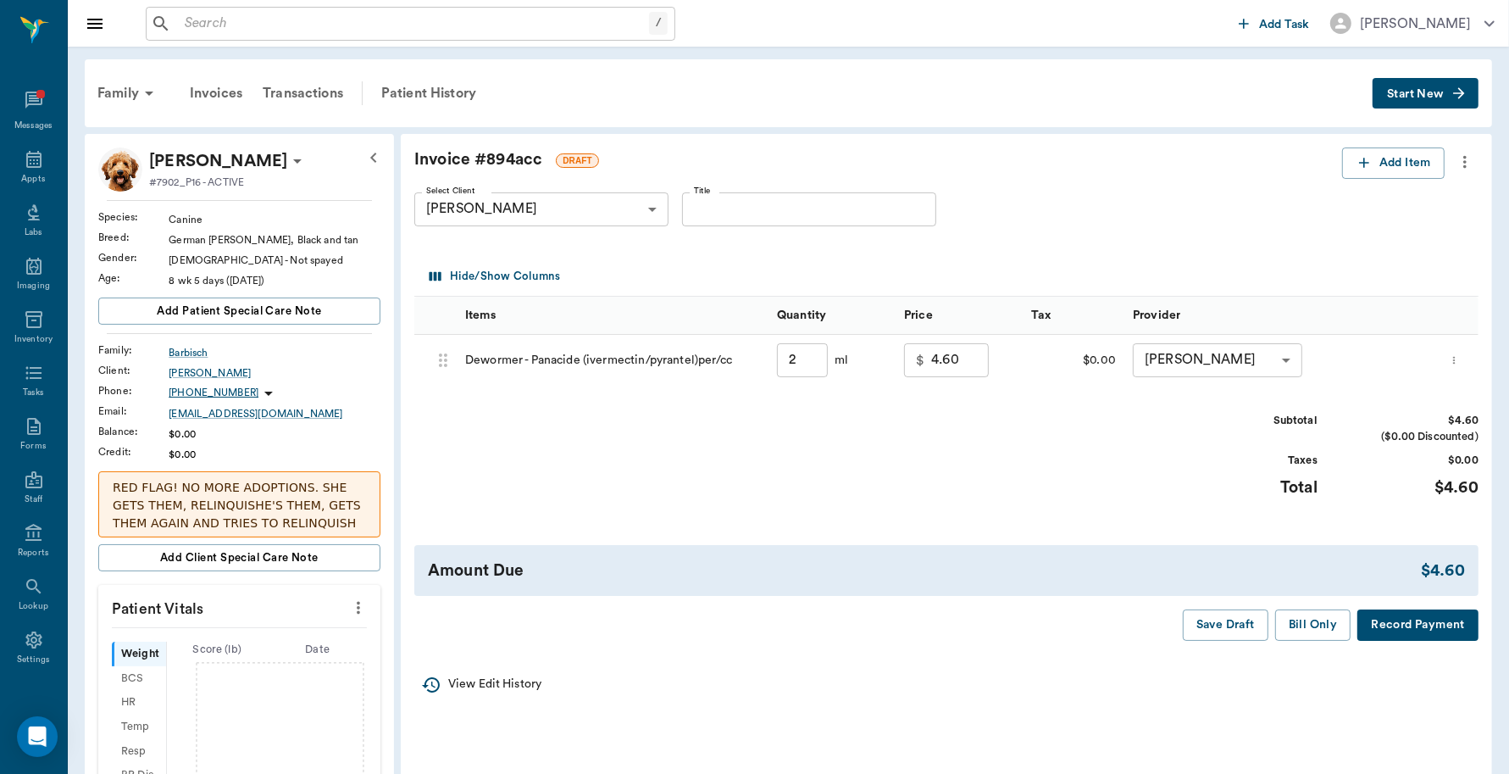
click at [1422, 620] on button "Record Payment" at bounding box center [1418, 624] width 121 height 31
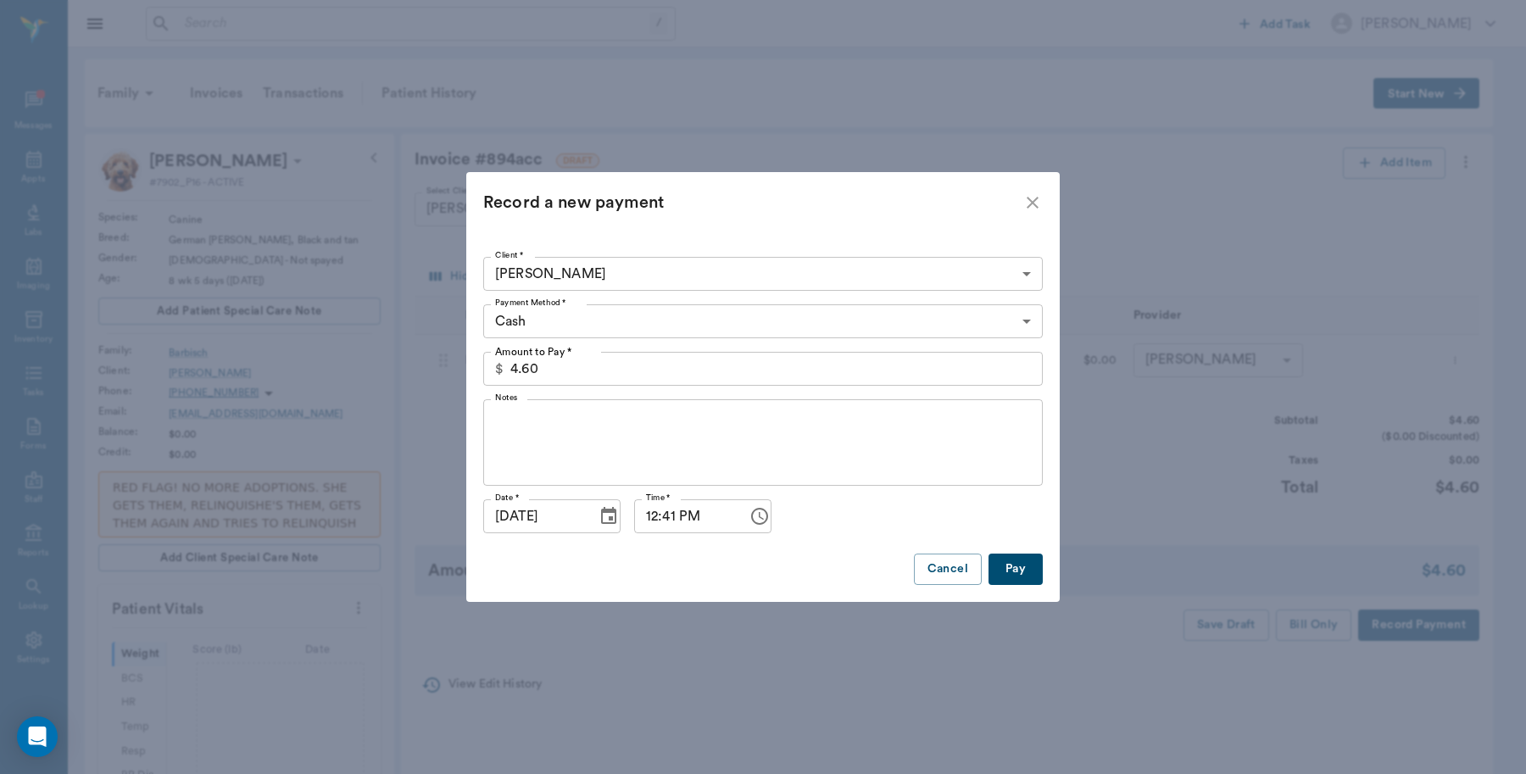
click at [1019, 564] on button "Pay" at bounding box center [1015, 568] width 54 height 31
type input "2.00"
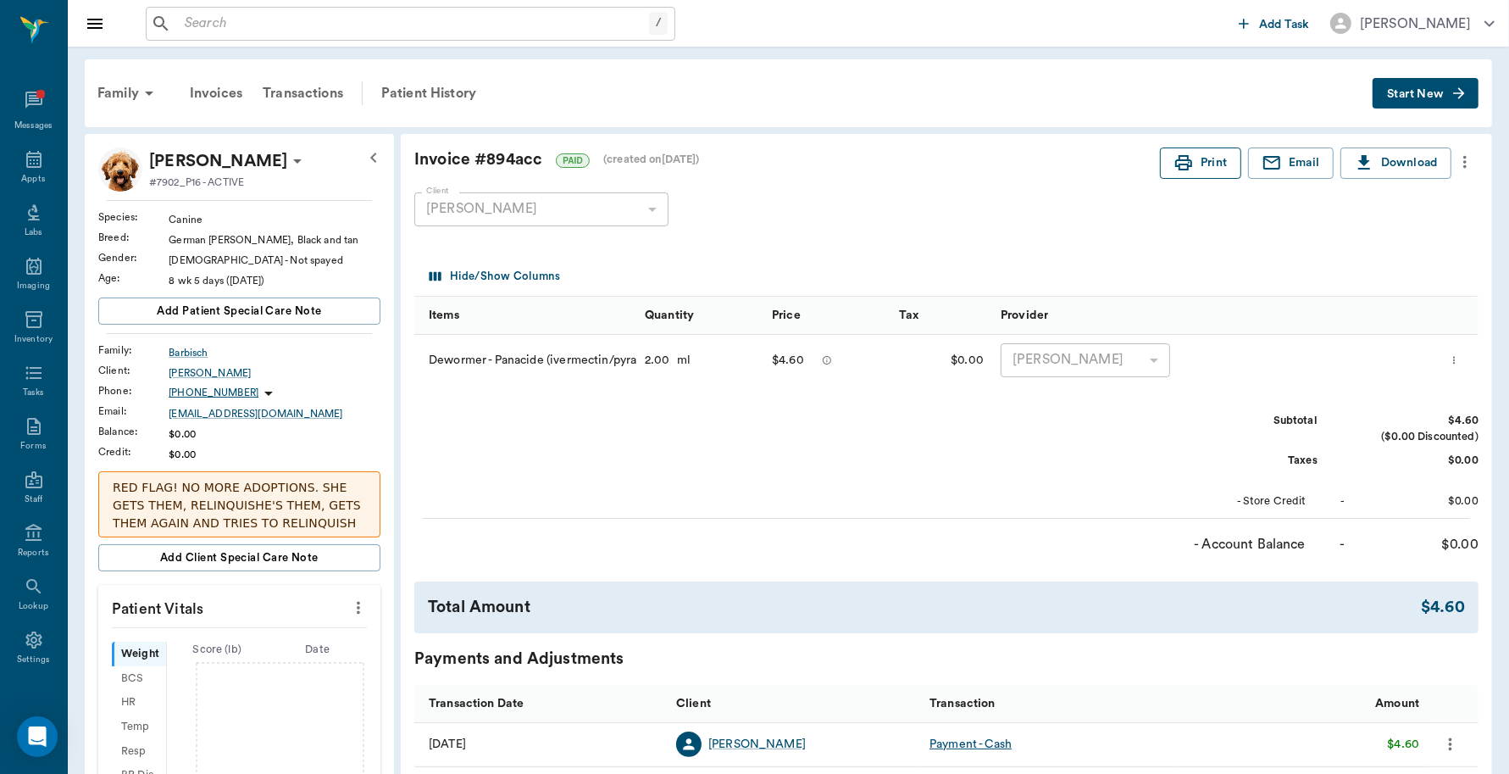
click at [1208, 161] on button "Print" at bounding box center [1200, 162] width 81 height 31
click at [31, 175] on div "Appts" at bounding box center [33, 179] width 24 height 13
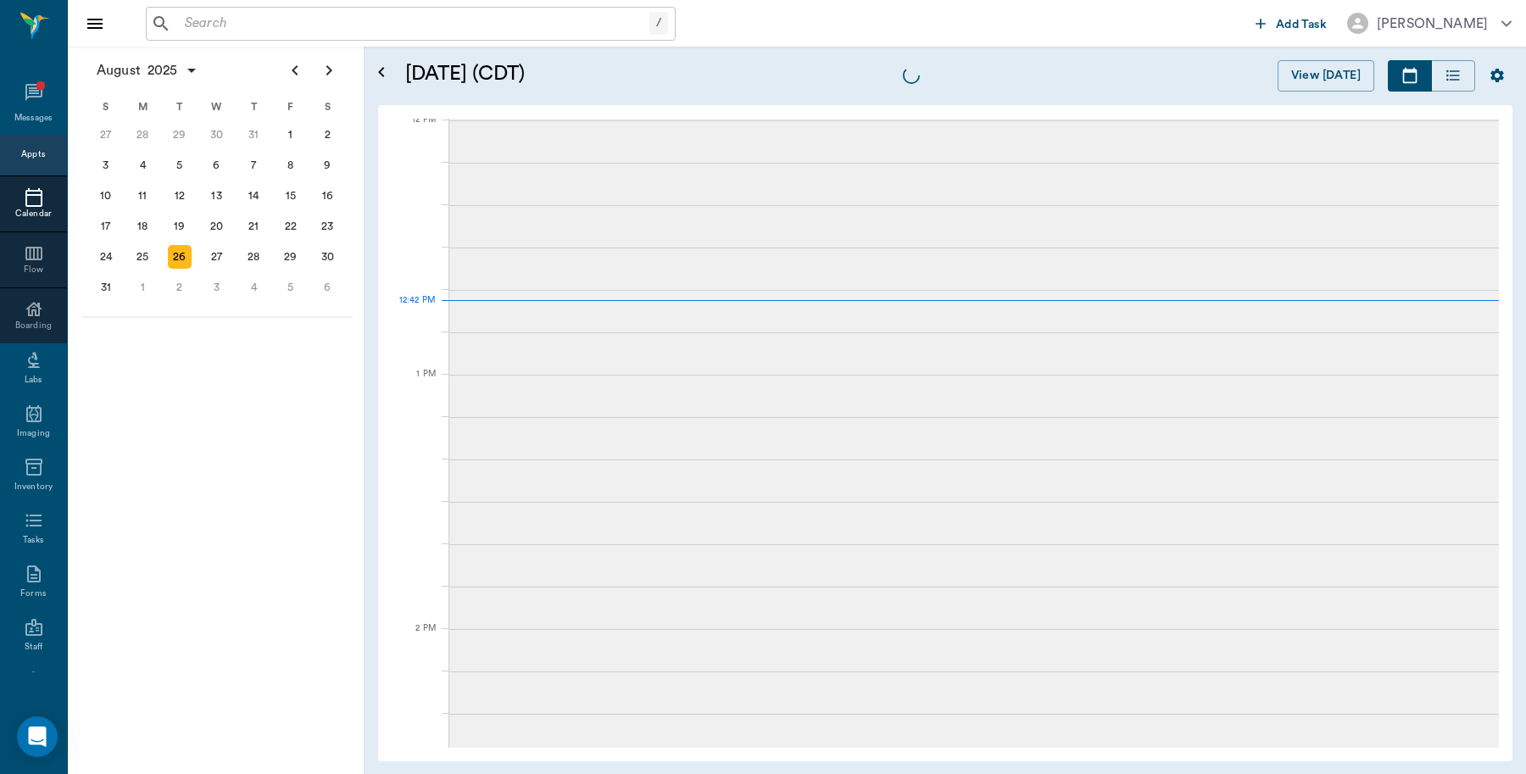
scroll to position [1020, 0]
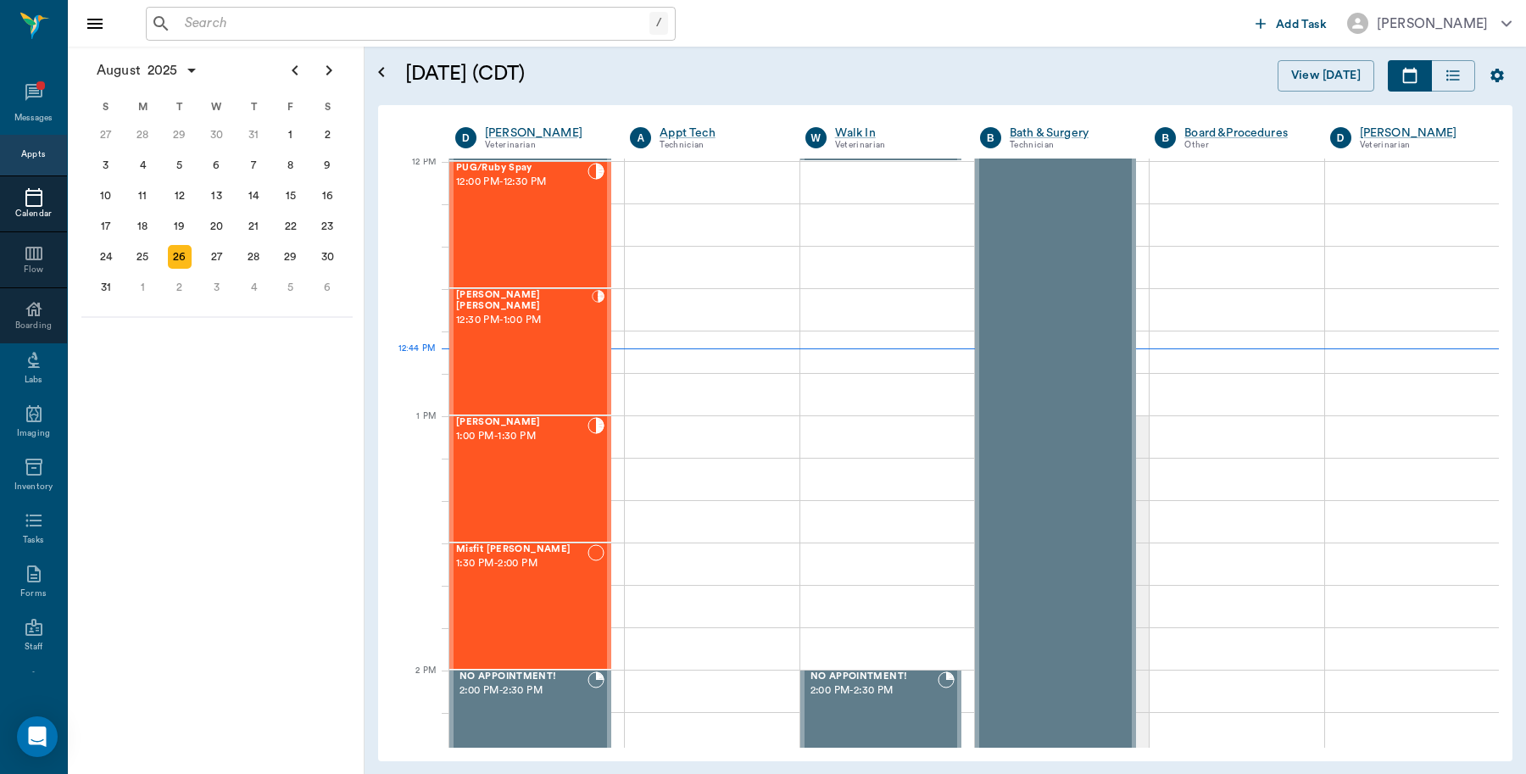
scroll to position [1020, 0]
click at [284, 26] on input "text" at bounding box center [413, 24] width 471 height 24
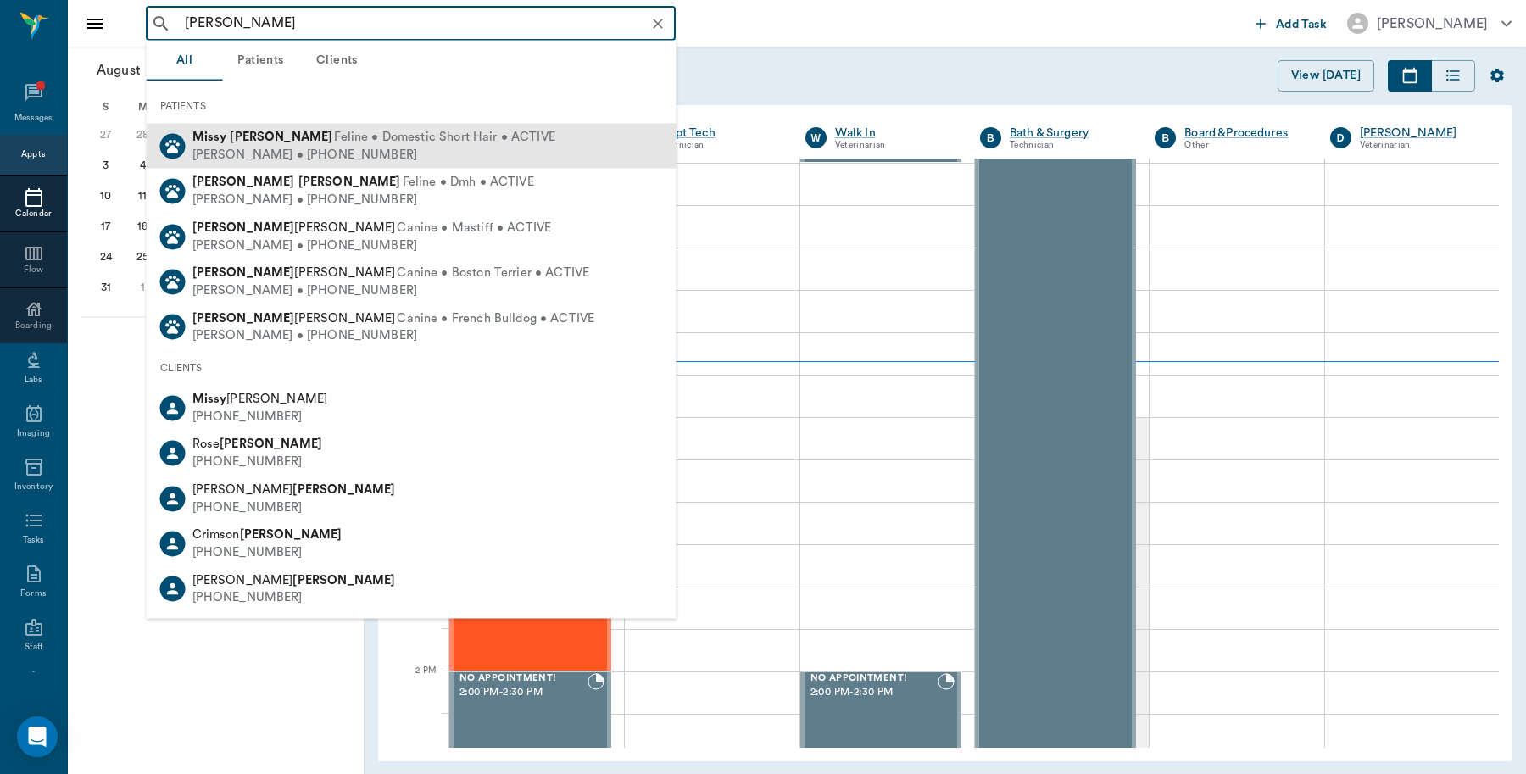
click at [251, 127] on div "[PERSON_NAME] Feline • Domestic Short Hair • ACTIVE [PERSON_NAME] • [PHONE_NUMB…" at bounding box center [412, 146] width 530 height 45
type input "[PERSON_NAME]"
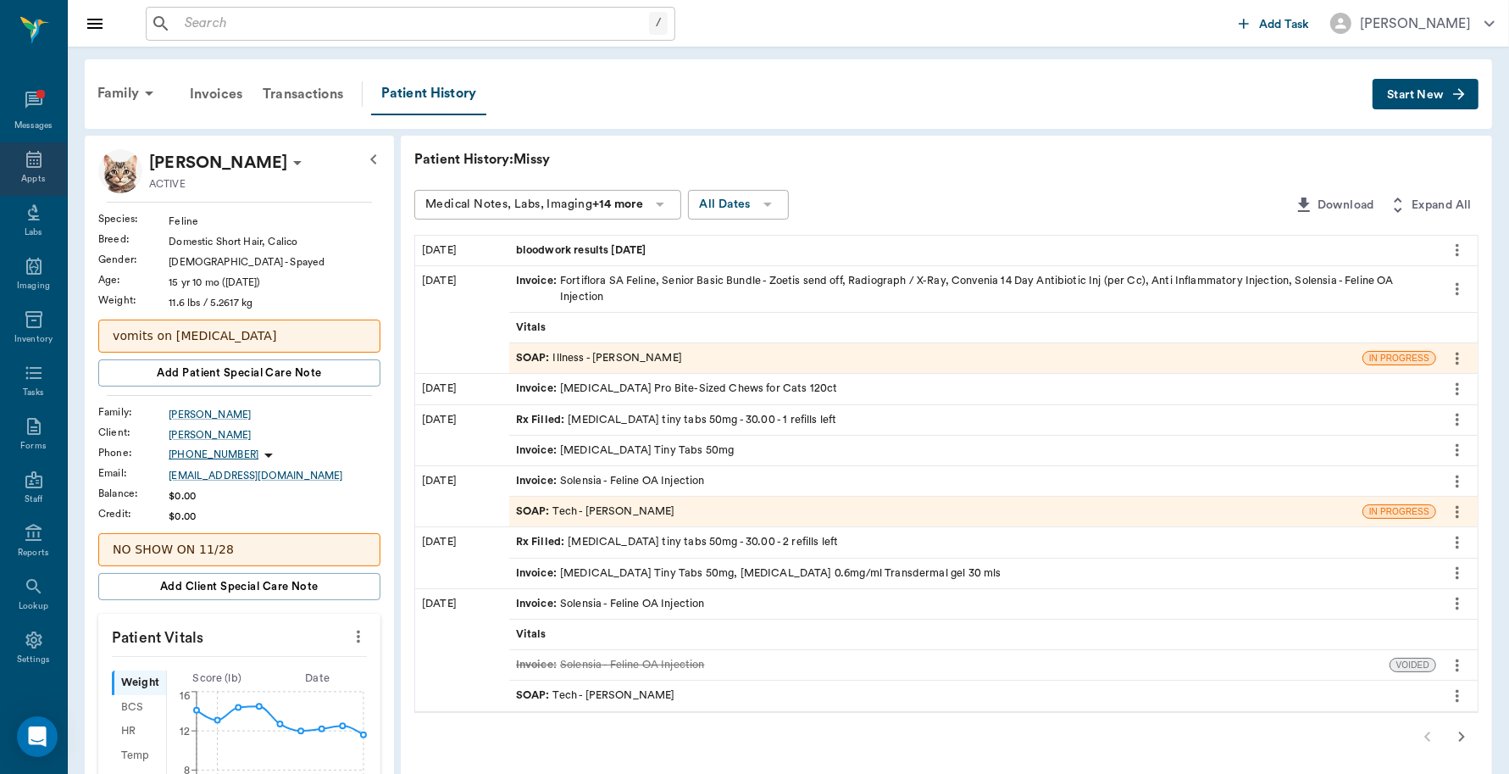
click at [14, 165] on div "Appts" at bounding box center [33, 168] width 67 height 53
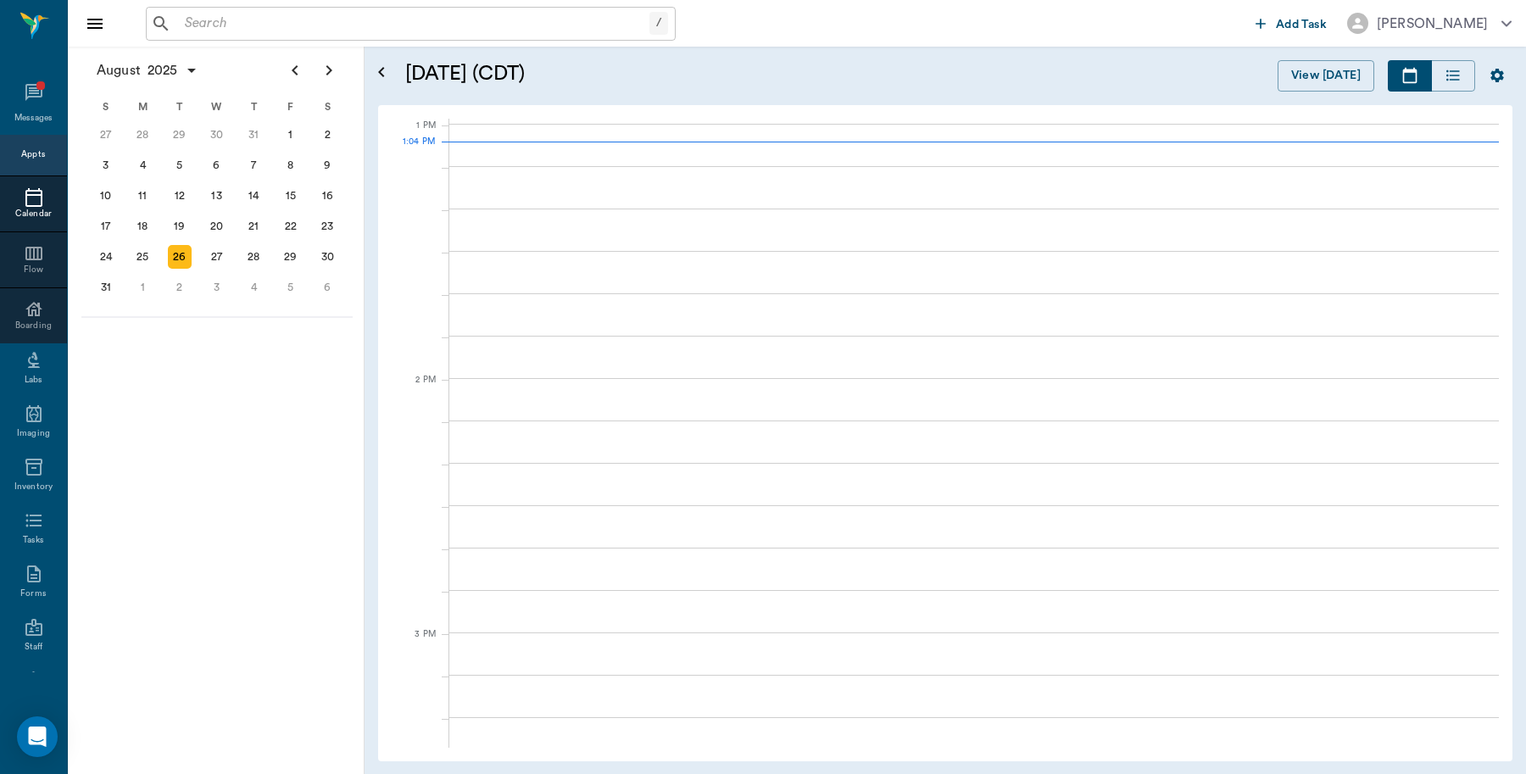
scroll to position [1271, 0]
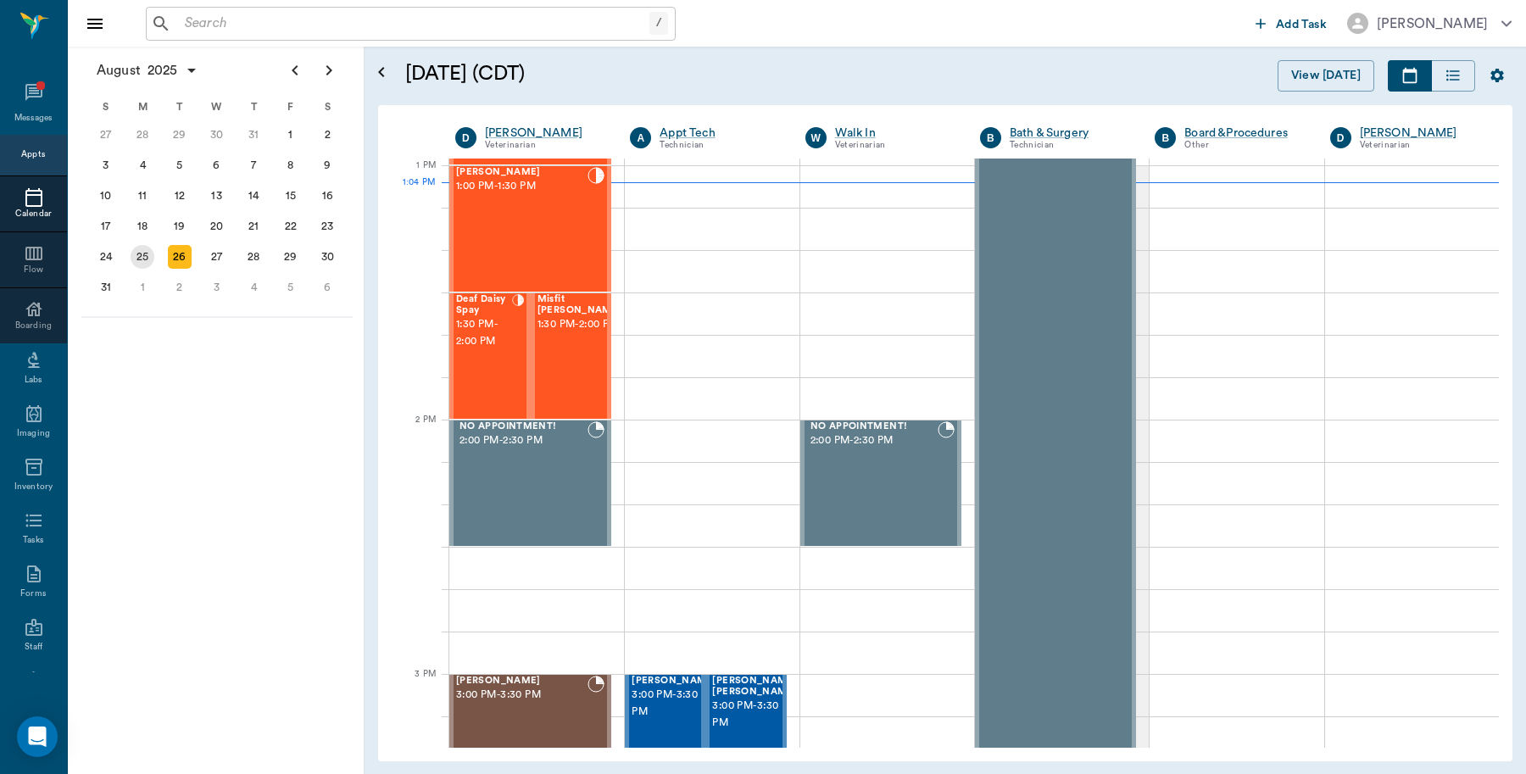
click at [146, 256] on div "25" at bounding box center [143, 257] width 24 height 24
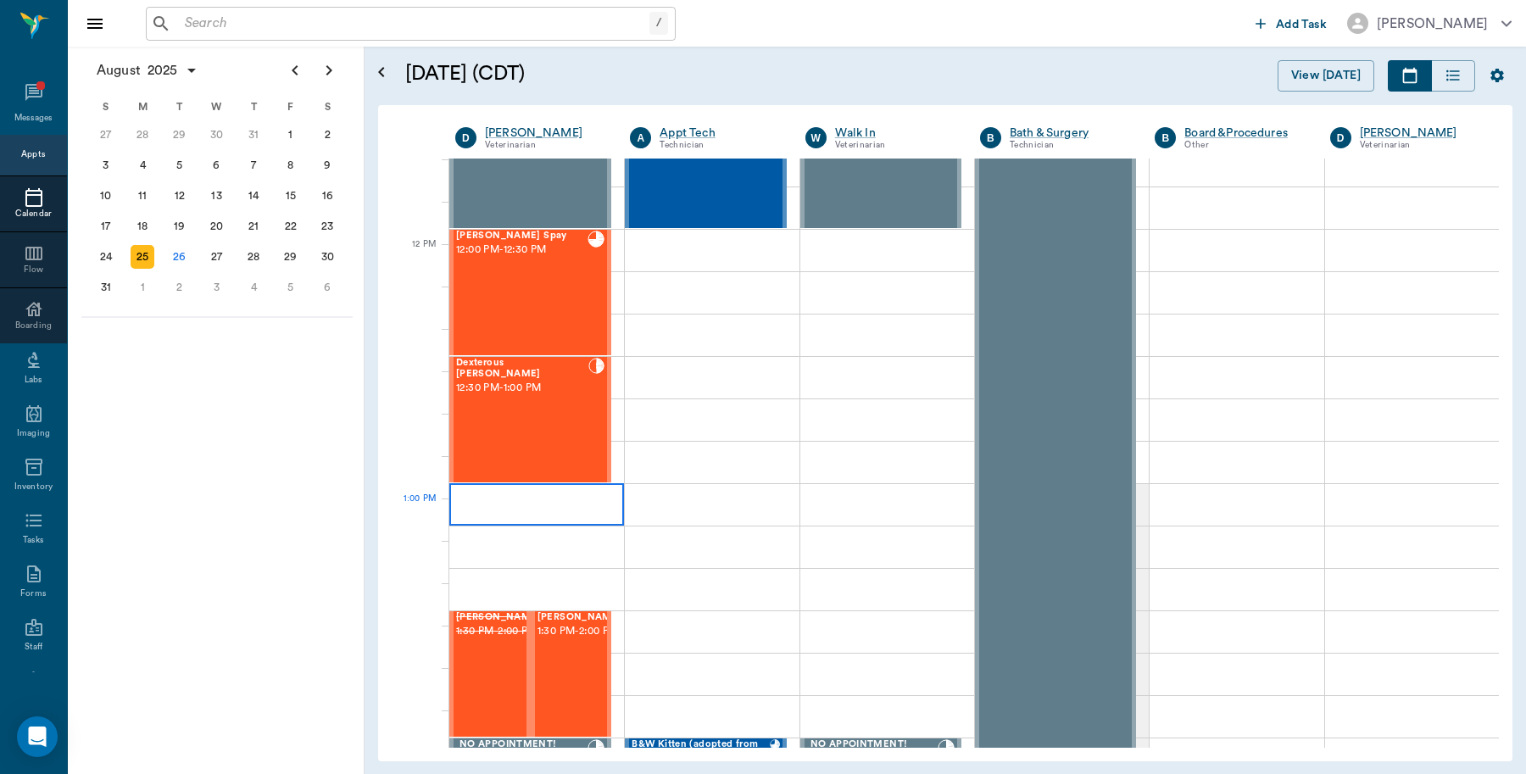
scroll to position [848, 0]
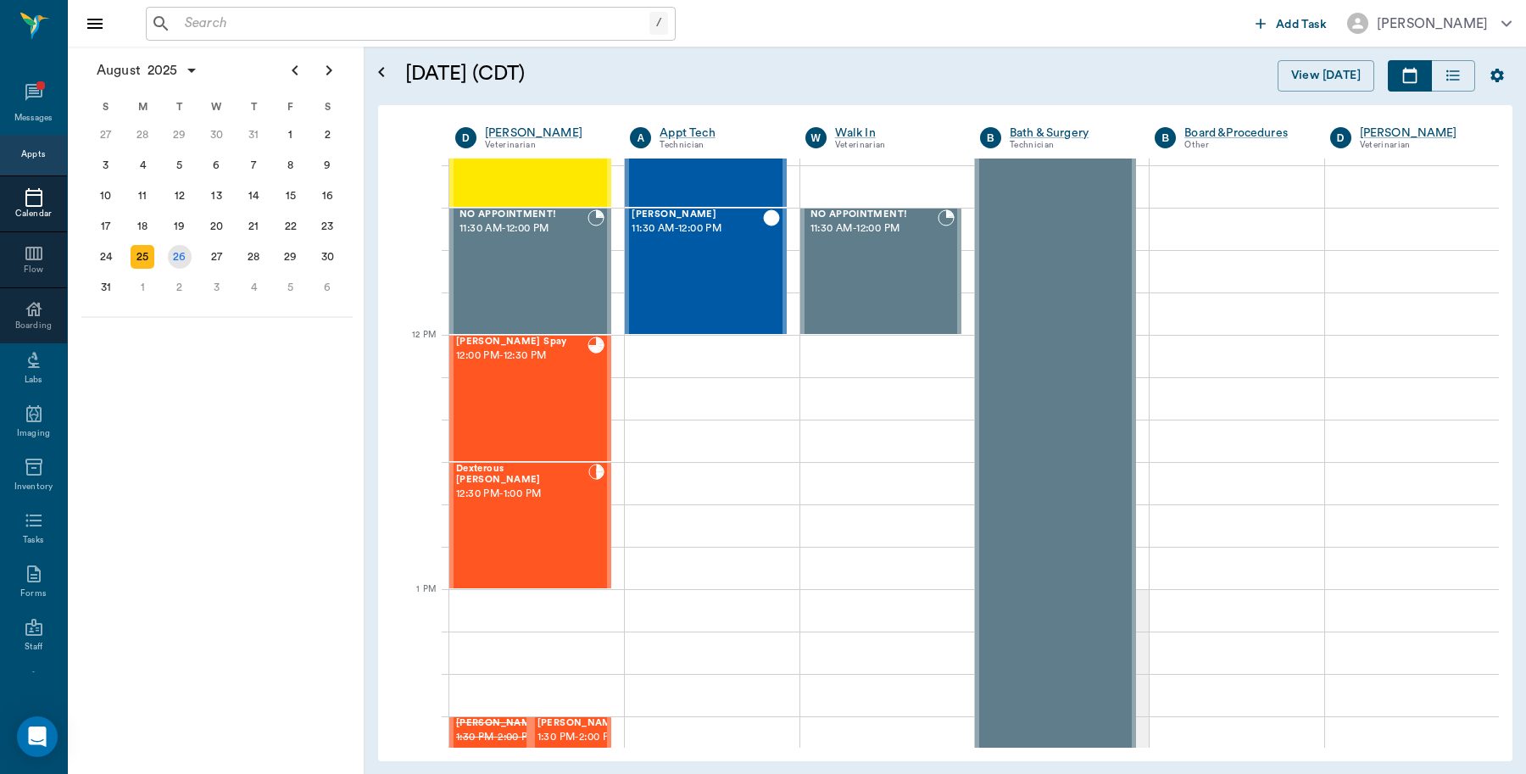
click at [168, 253] on div "26" at bounding box center [180, 257] width 24 height 24
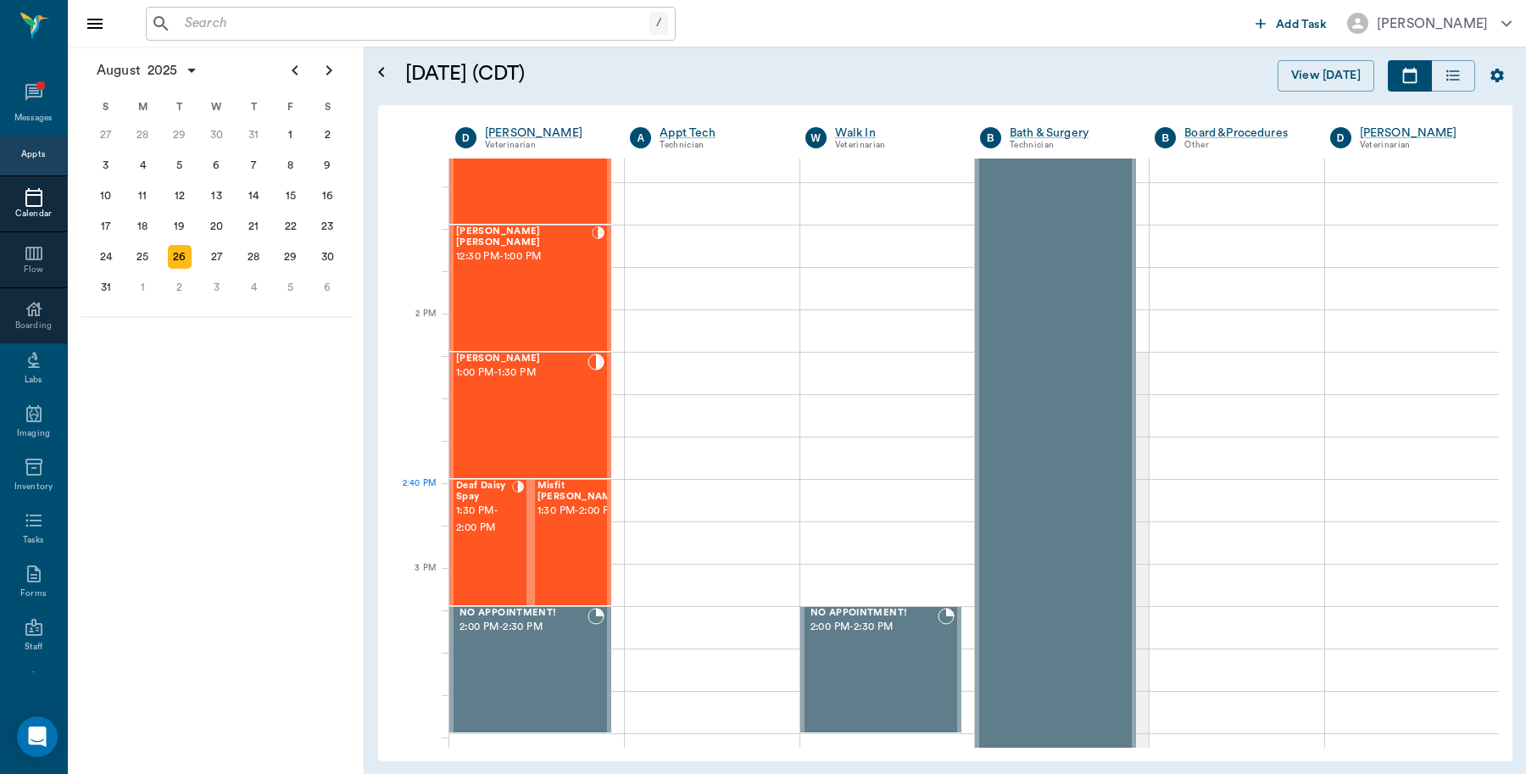
scroll to position [1377, 0]
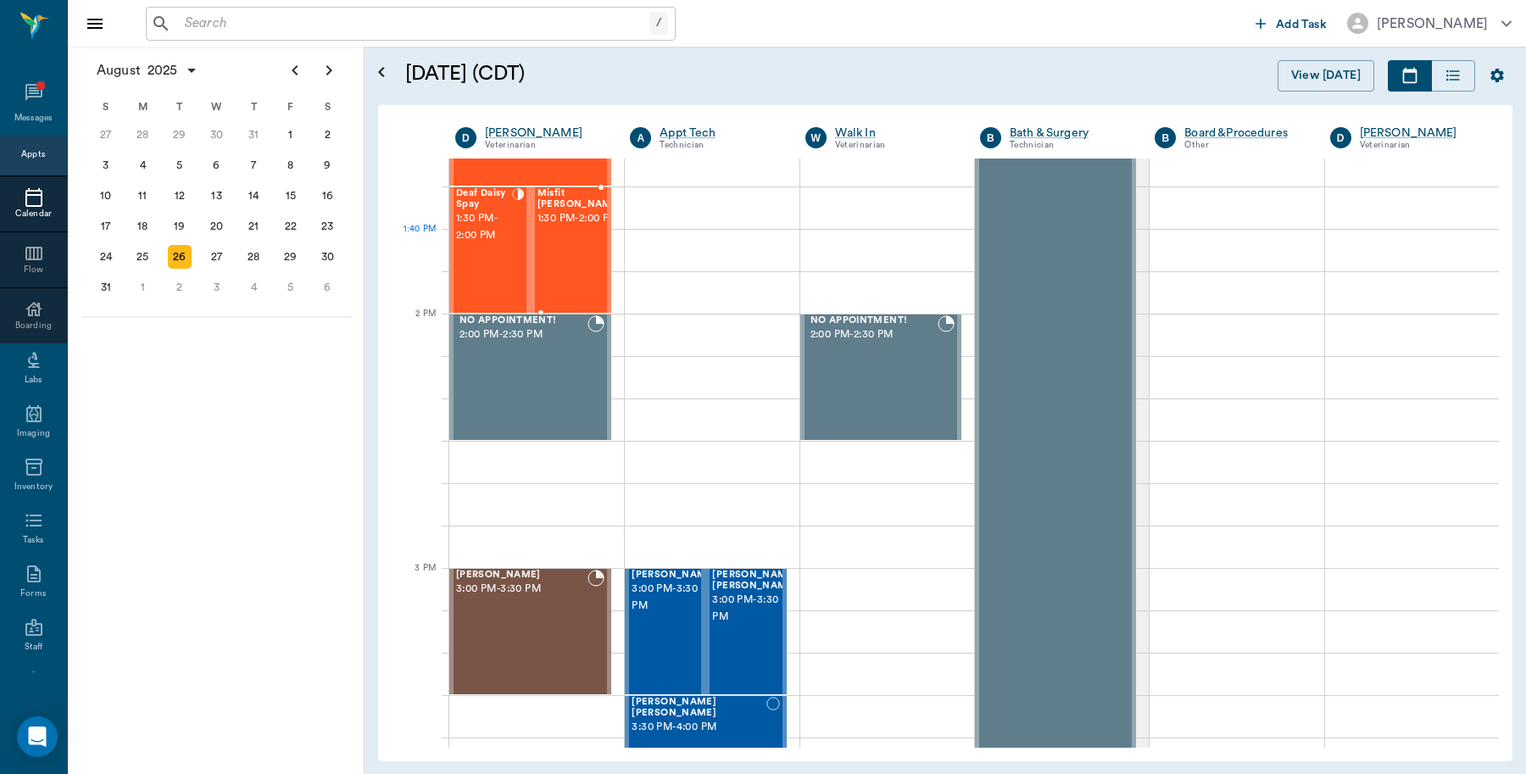
click at [579, 227] on span "1:30 PM - 2:00 PM" at bounding box center [579, 218] width 85 height 17
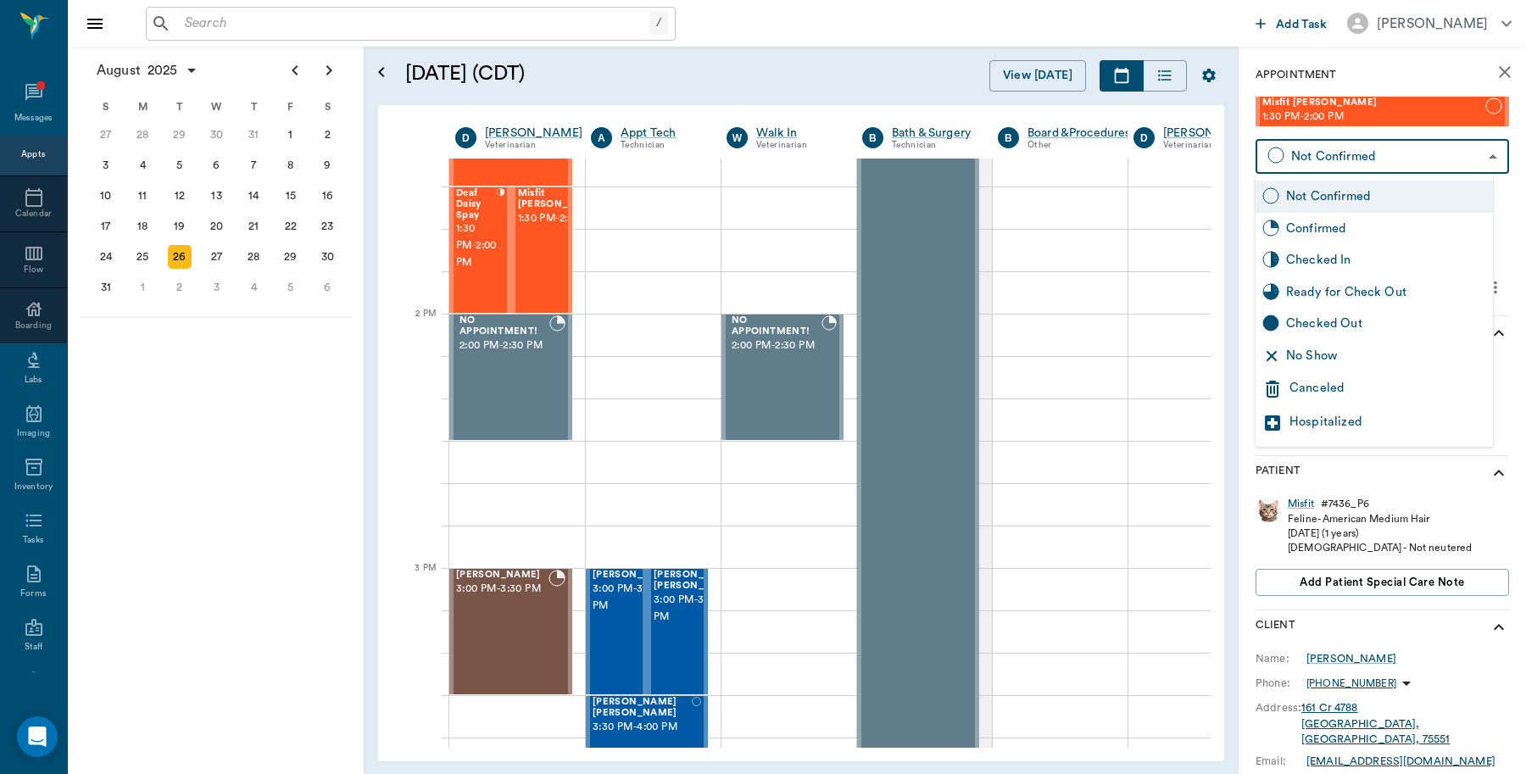
click at [1365, 153] on body "/ ​ Add Task Dr. Bert Ellsworth Nectar Messages Appts Calendar Flow Boarding La…" at bounding box center [763, 387] width 1526 height 774
click at [1336, 358] on div "No Show" at bounding box center [1386, 356] width 200 height 19
type input "NO_SHOW"
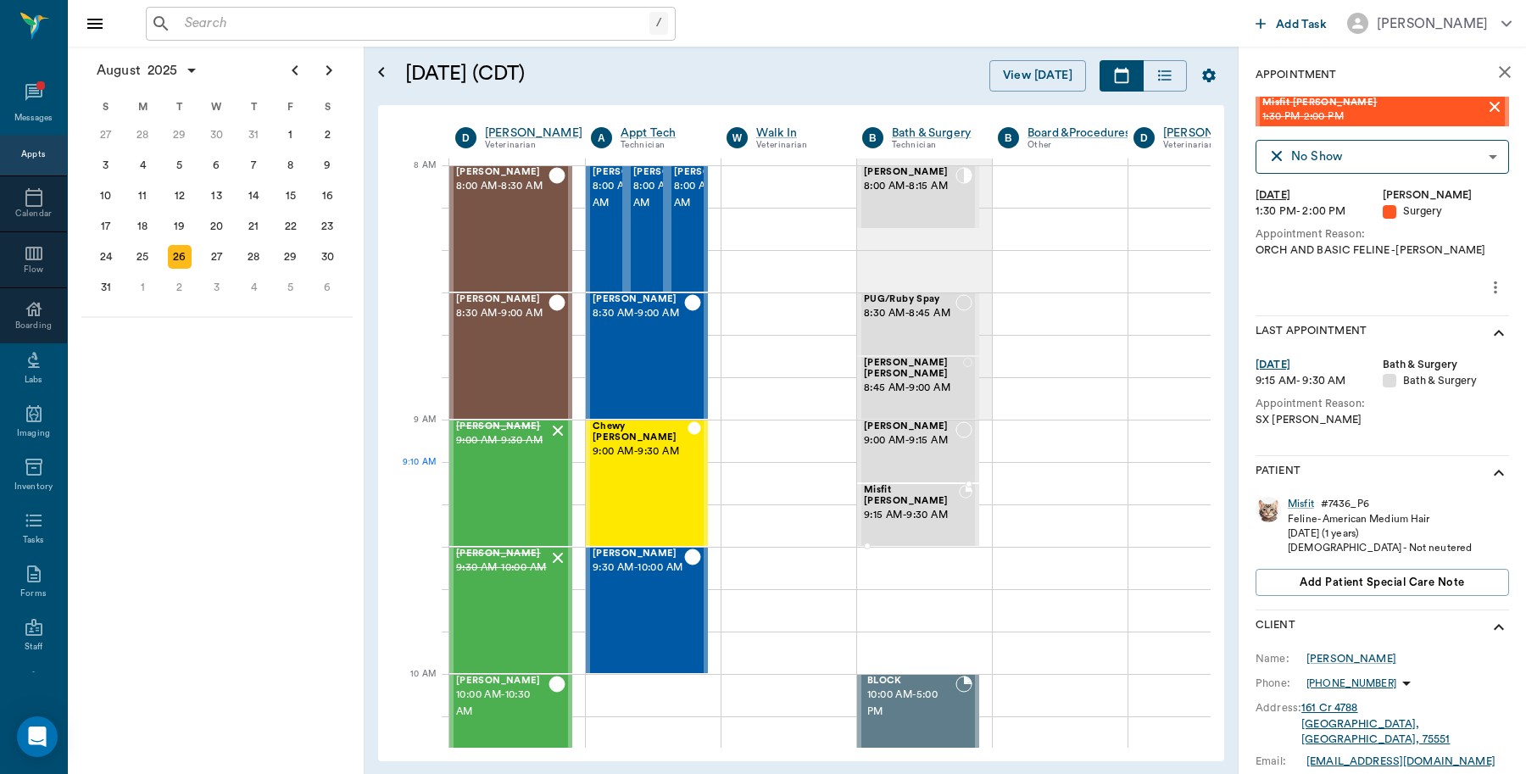
click at [938, 507] on span "9:15 AM - 9:30 AM" at bounding box center [911, 515] width 95 height 17
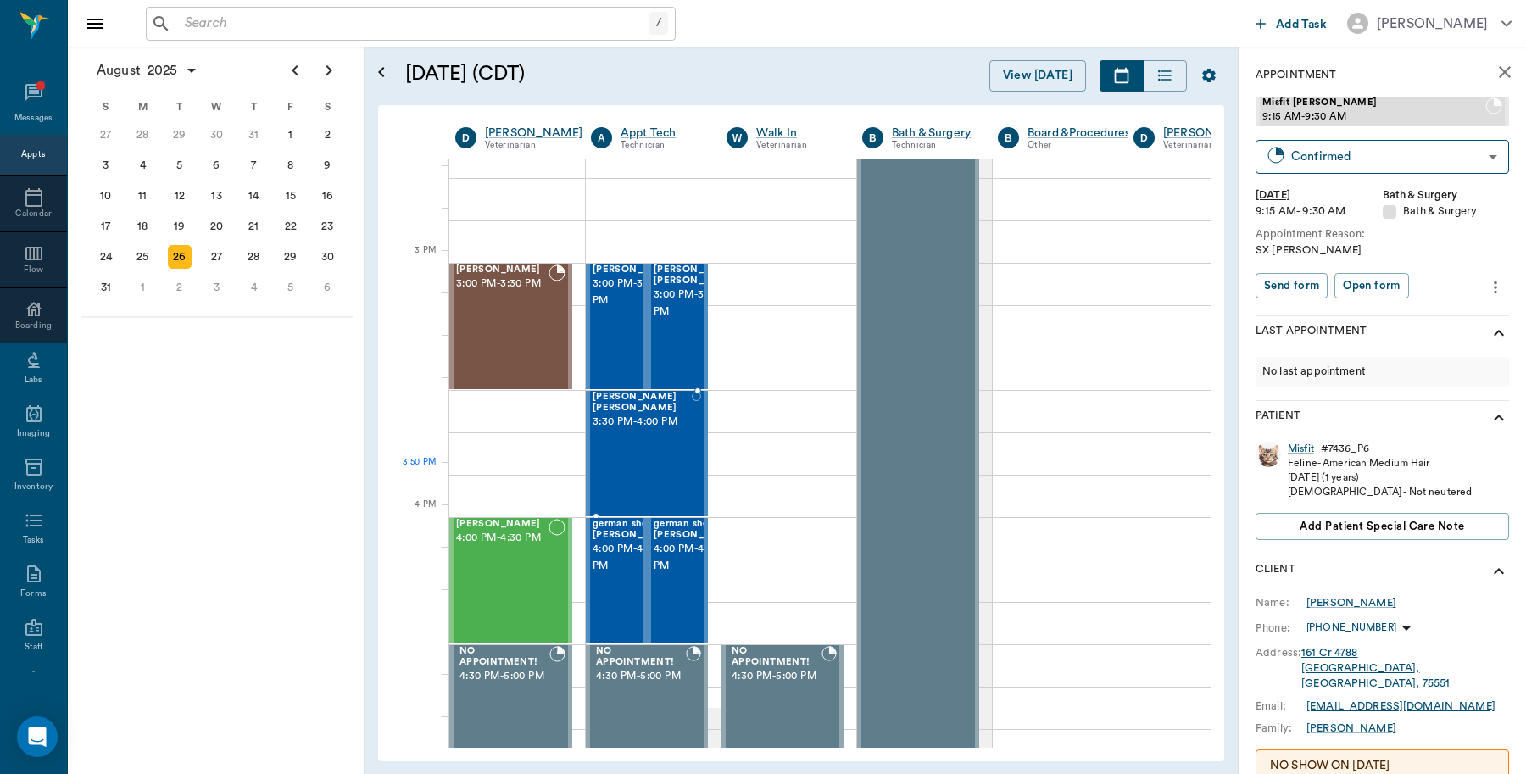
scroll to position [1695, 0]
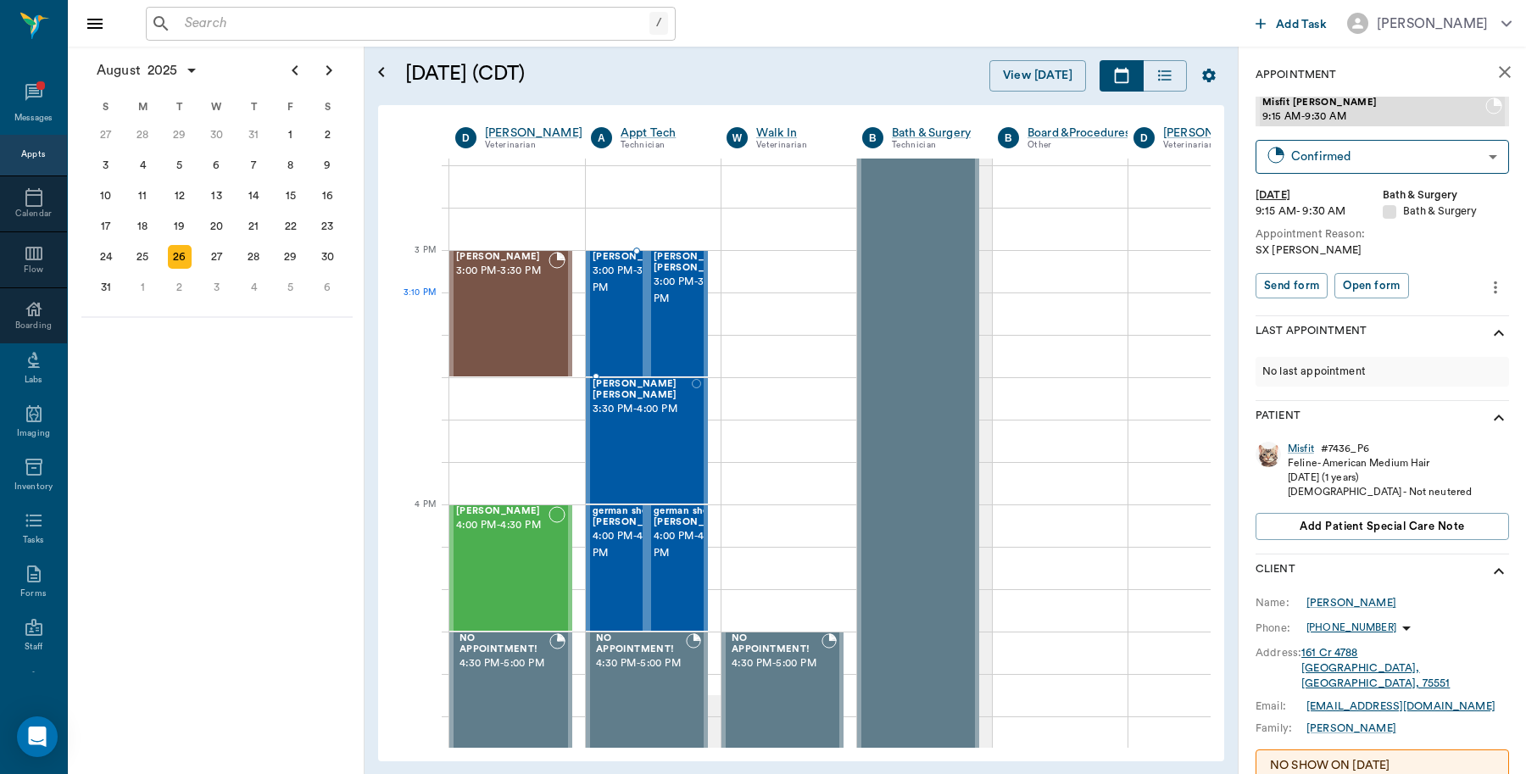
click at [613, 297] on span "3:00 PM - 3:30 PM" at bounding box center [634, 280] width 85 height 34
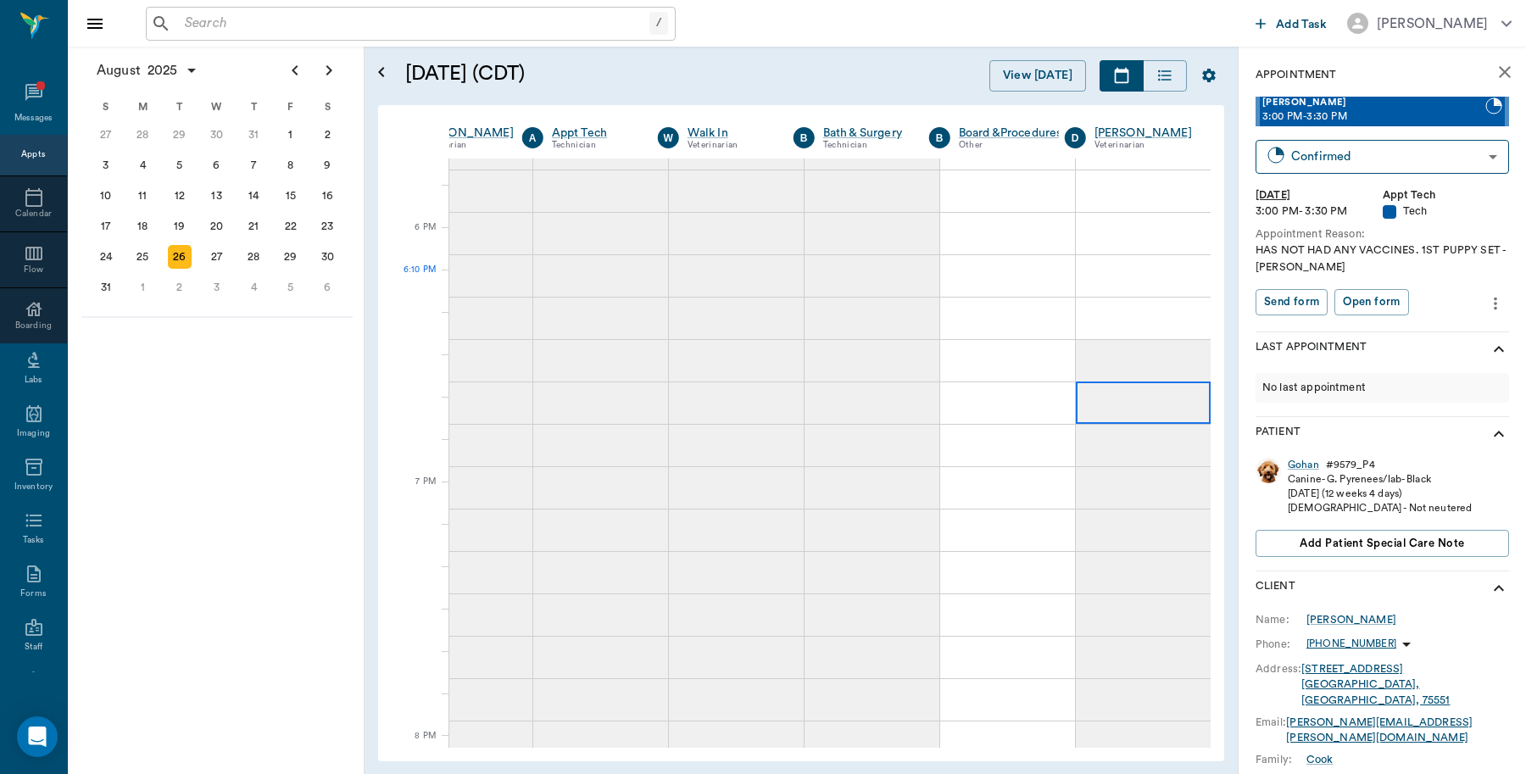
scroll to position [2492, 69]
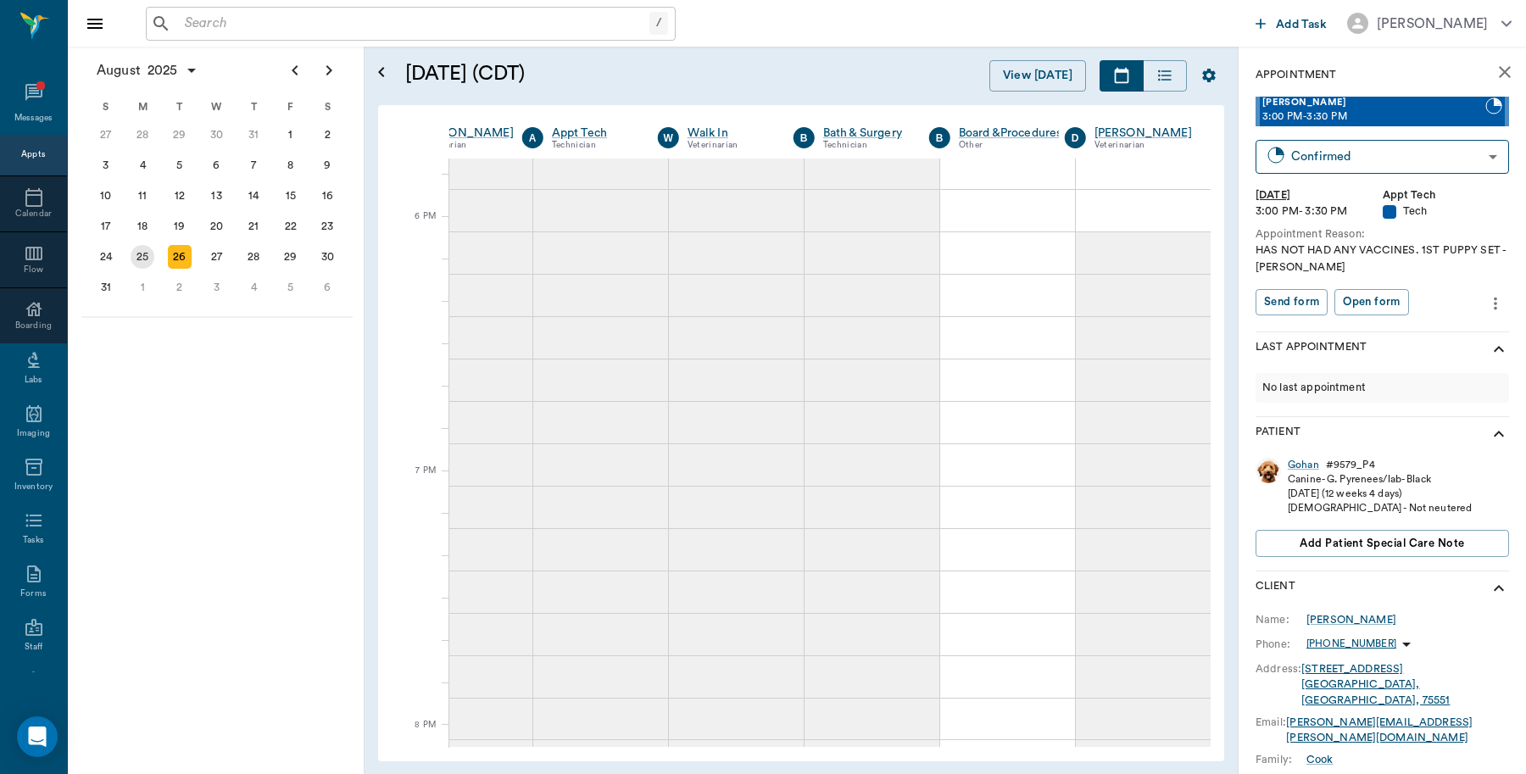
click at [138, 247] on div "25" at bounding box center [143, 257] width 24 height 24
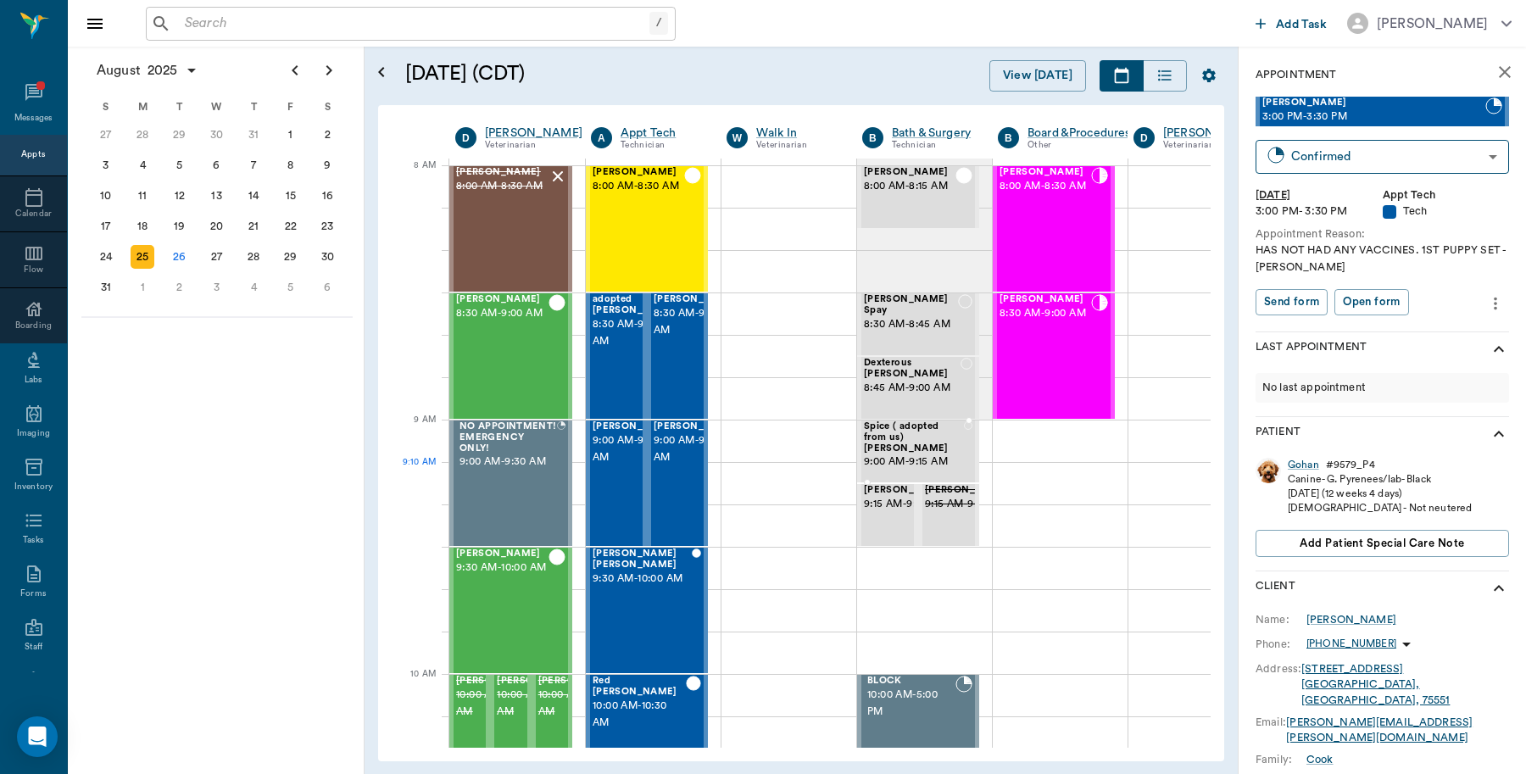
scroll to position [0, 1]
click at [182, 252] on div "26" at bounding box center [180, 257] width 24 height 24
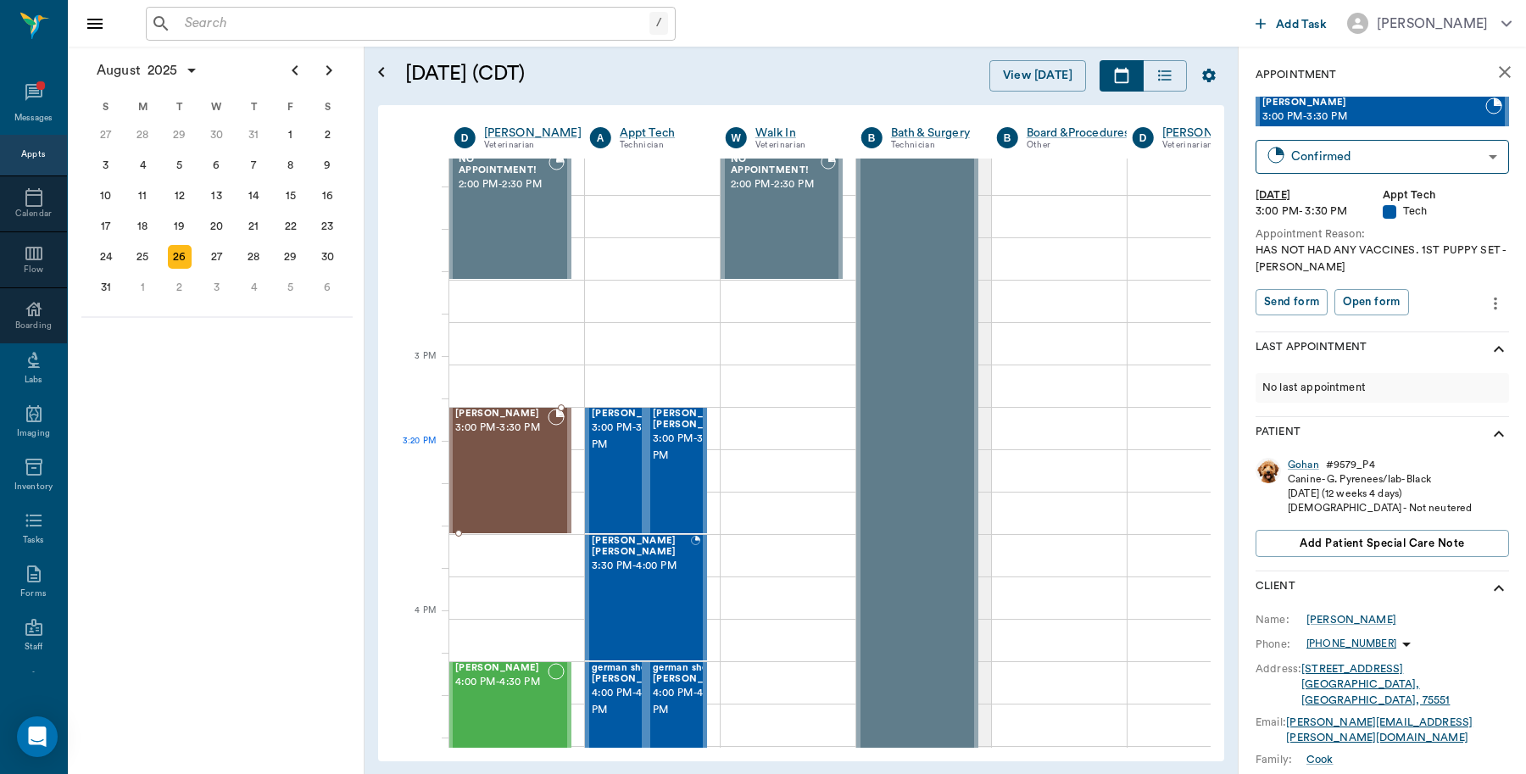
scroll to position [1589, 1]
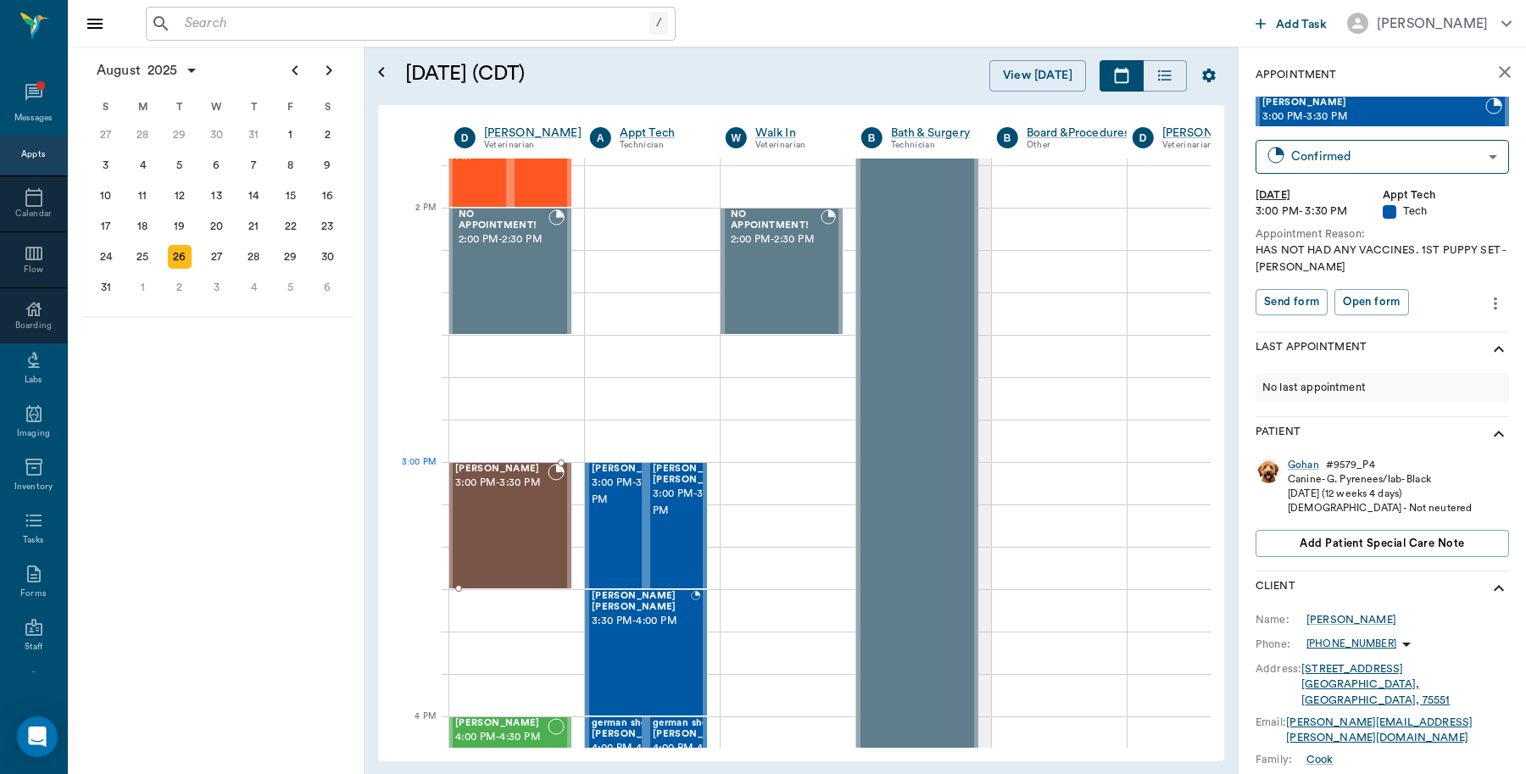
drag, startPoint x: 523, startPoint y: 471, endPoint x: 526, endPoint y: 463, distance: 9.1
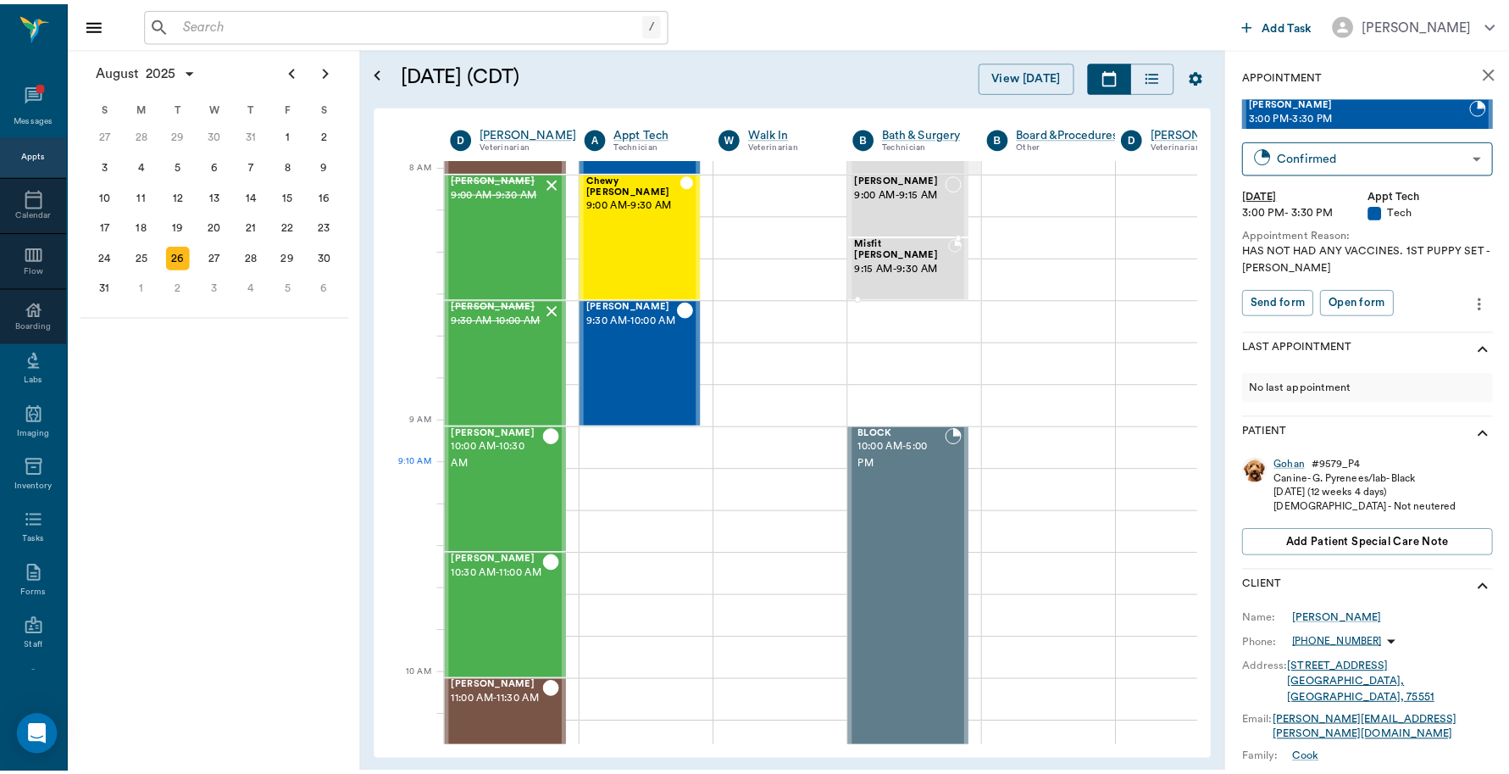
scroll to position [0, 0]
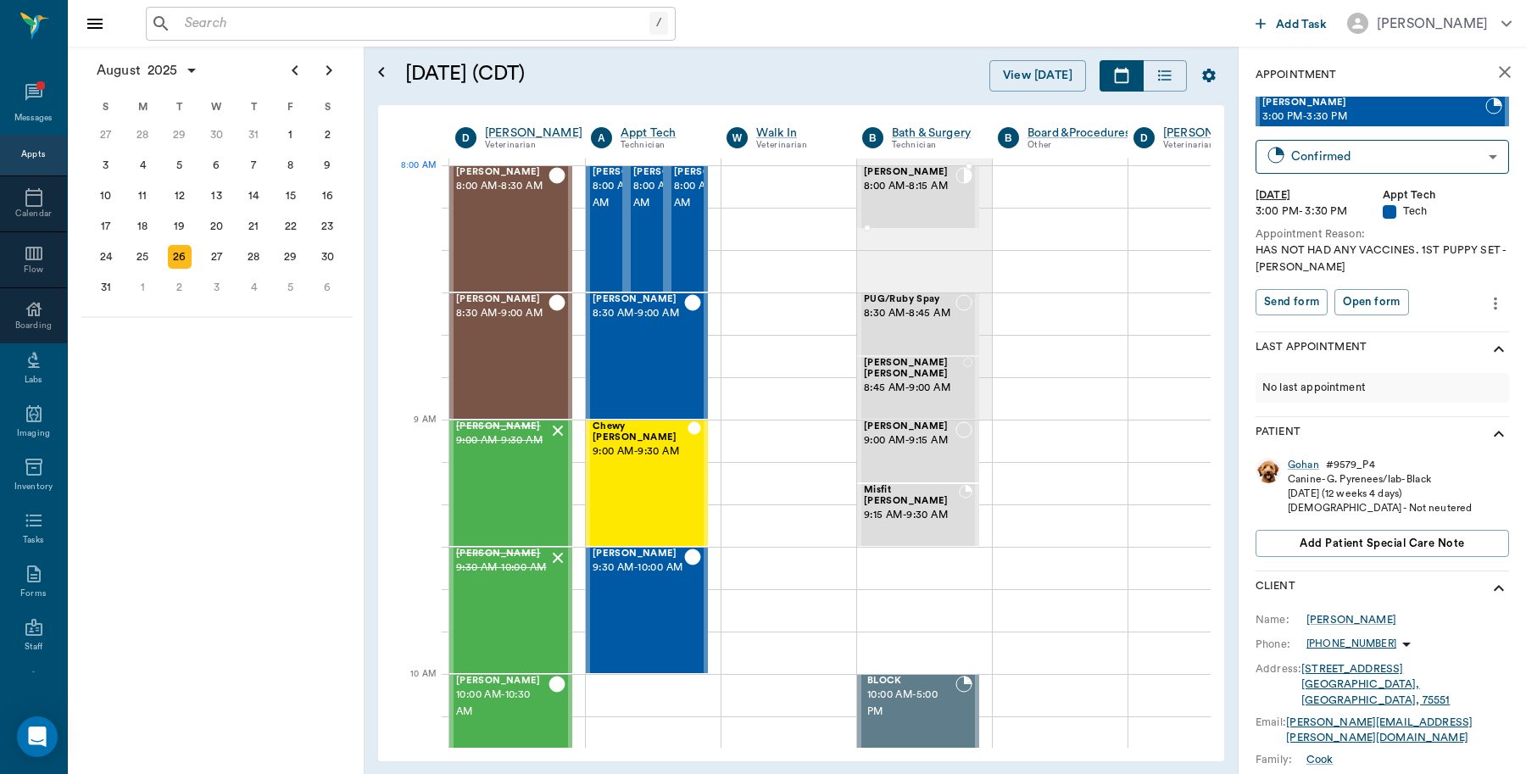
click at [930, 187] on span "8:00 AM - 8:15 AM" at bounding box center [910, 186] width 92 height 17
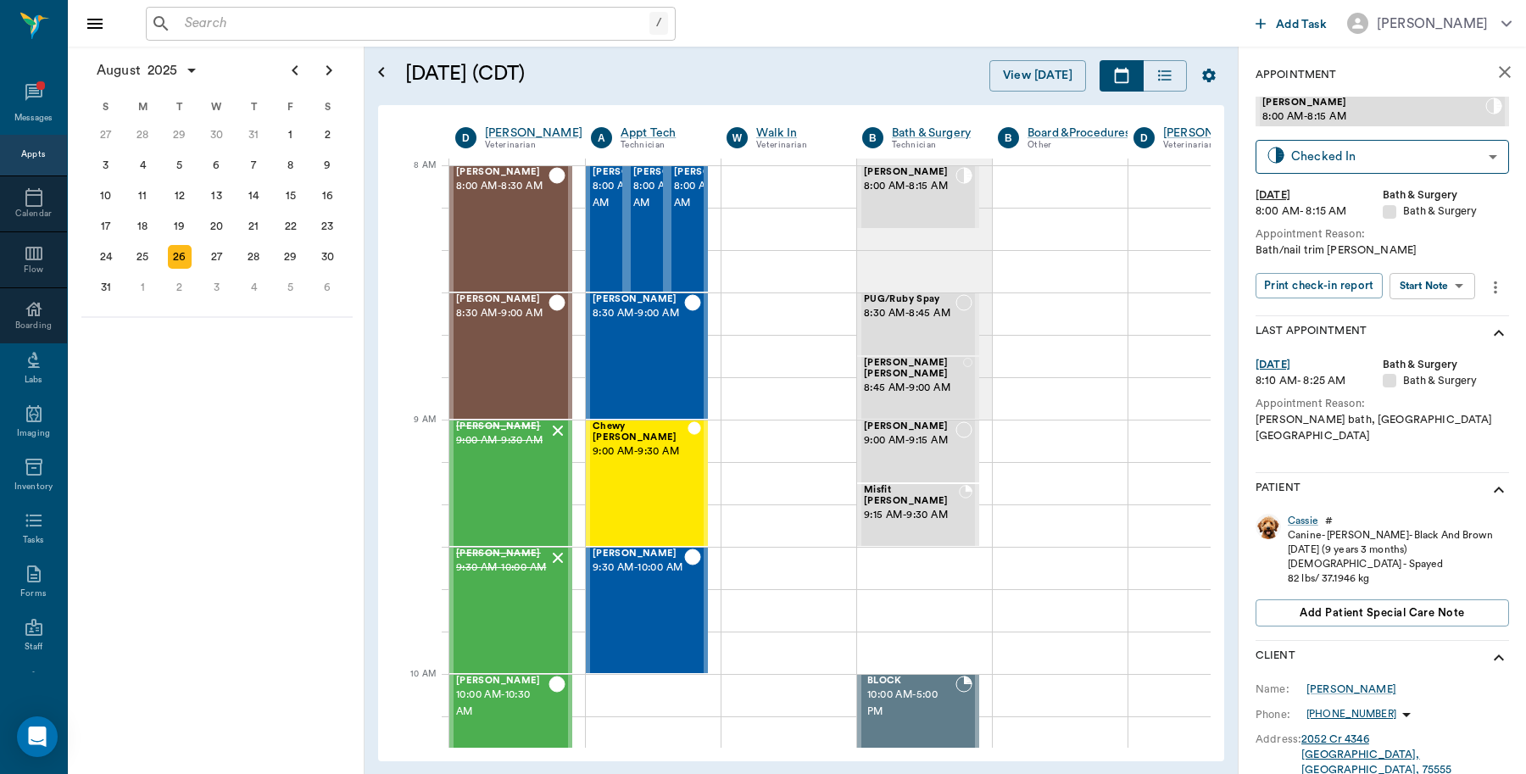
click at [458, 21] on input "text" at bounding box center [413, 24] width 471 height 24
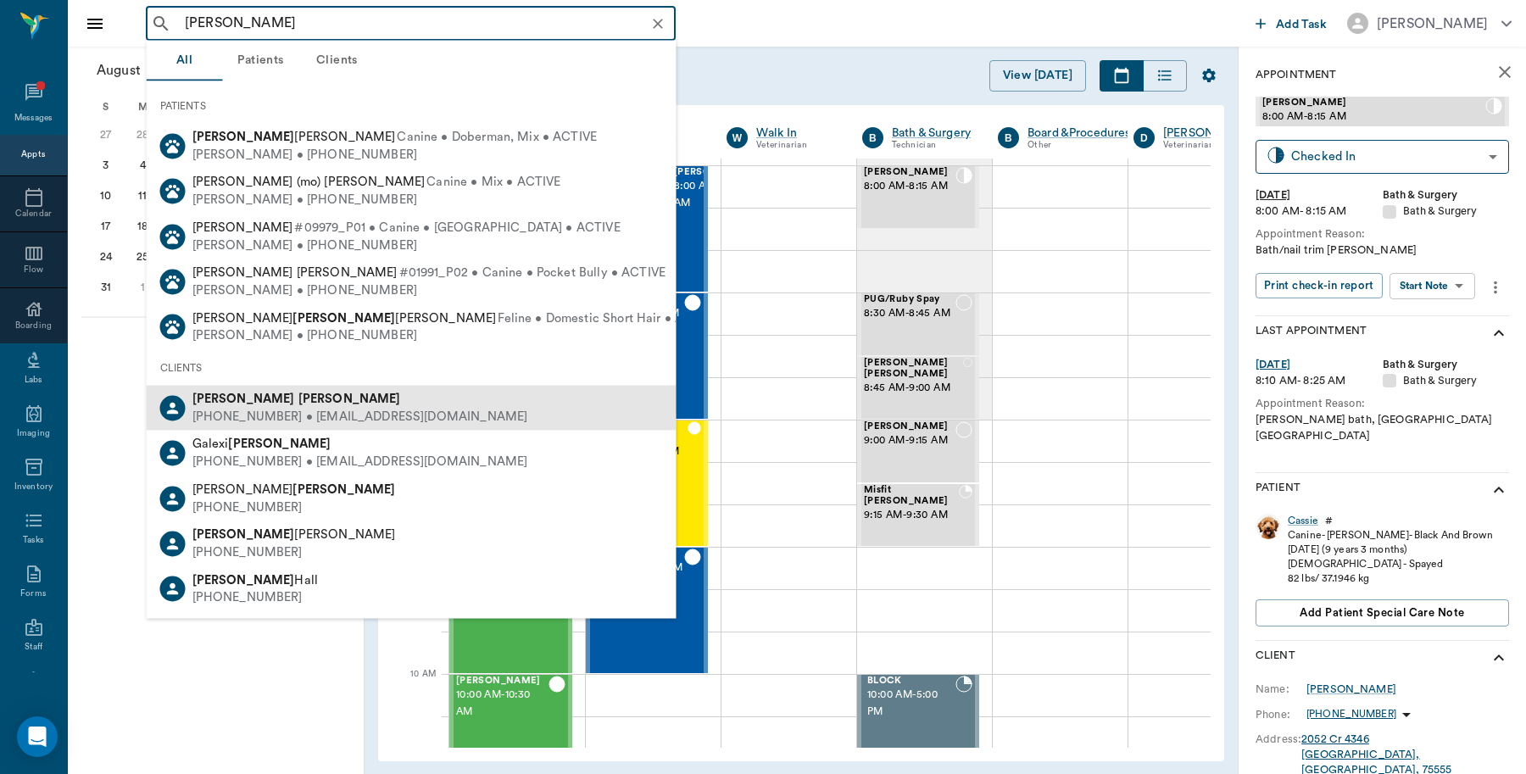
click at [273, 416] on div "(870) 530-0093 • STUCCADUCCI8@yahoo.com" at bounding box center [360, 417] width 336 height 18
type input "Lisa Jett"
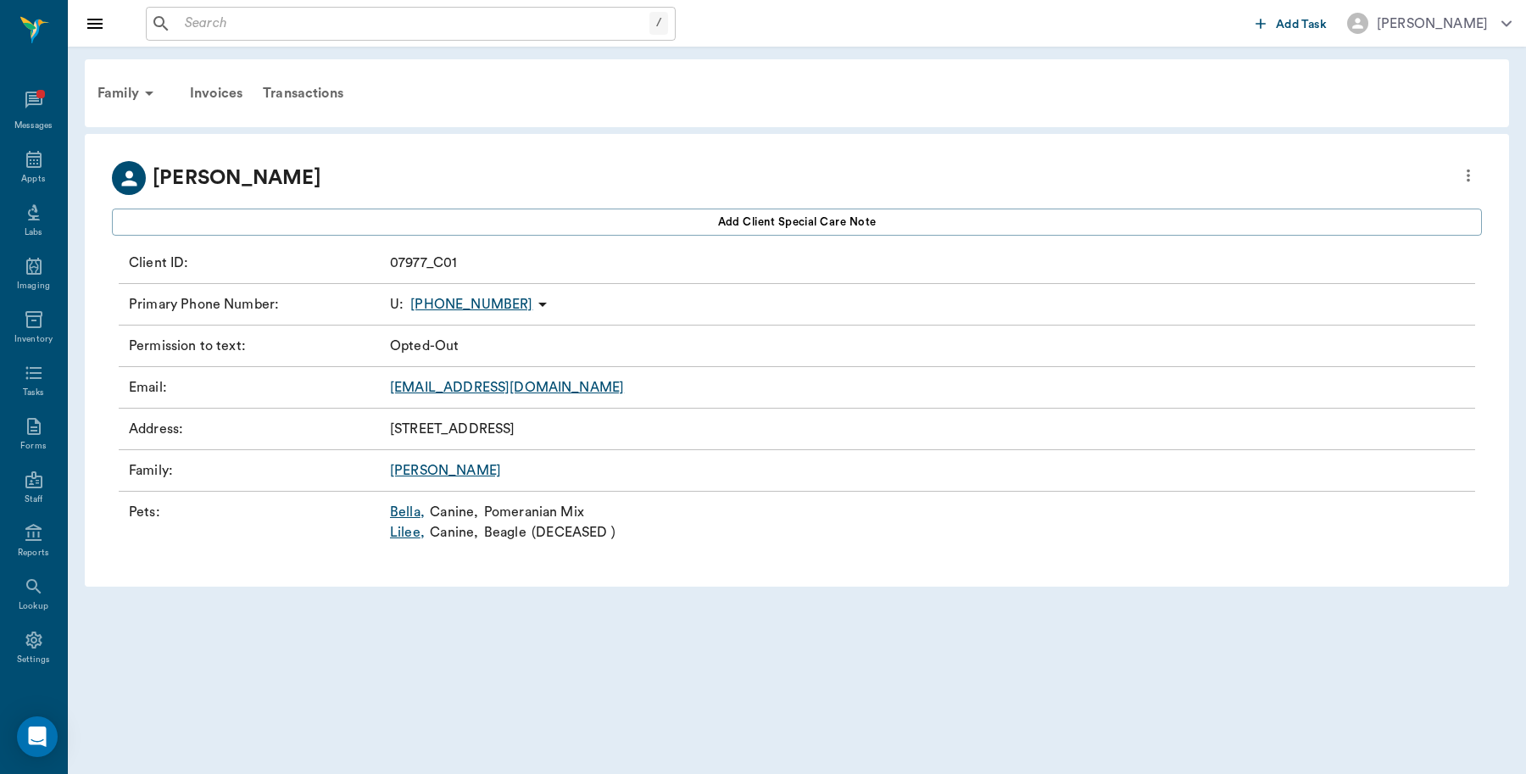
click at [403, 514] on link "Bella ," at bounding box center [407, 512] width 35 height 20
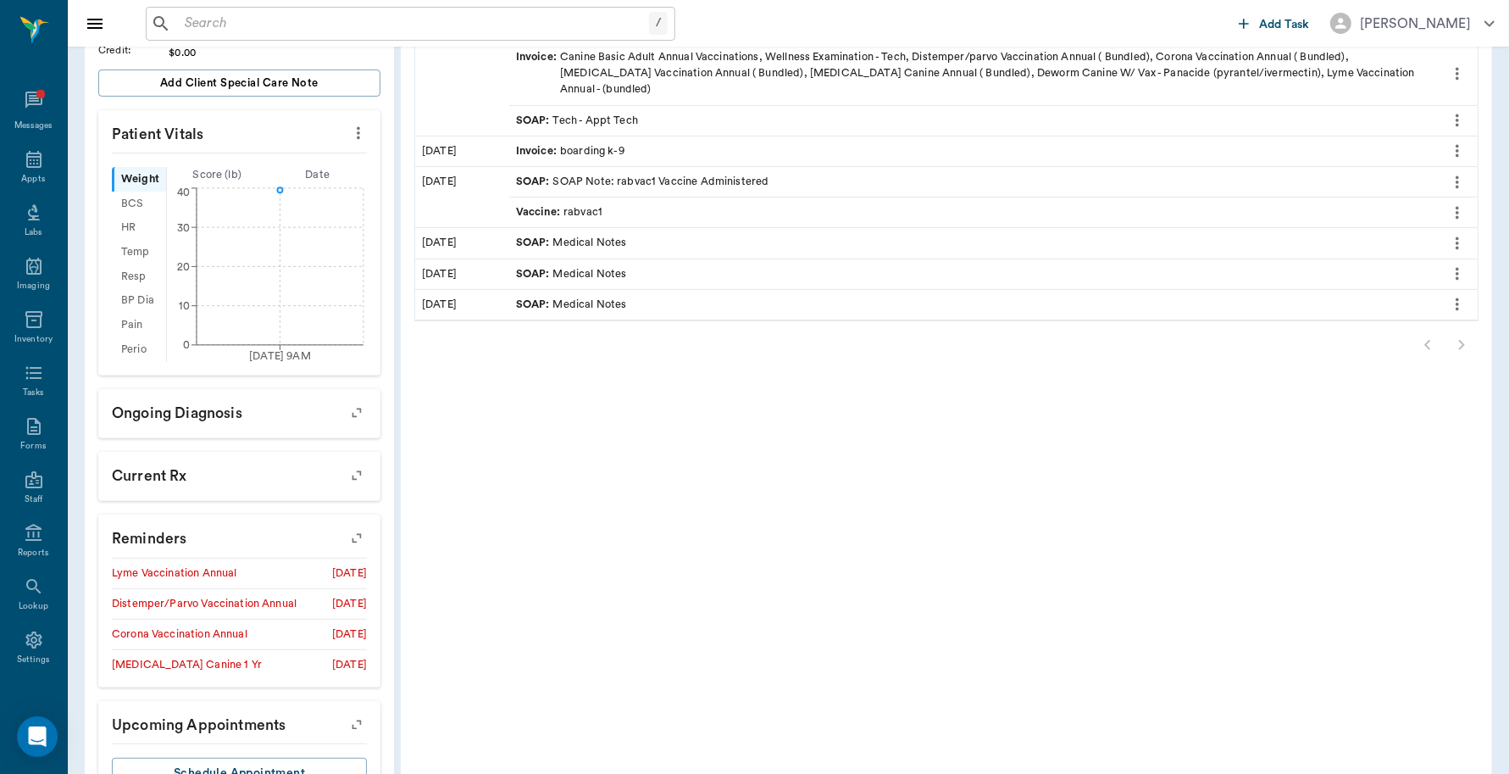
scroll to position [492, 0]
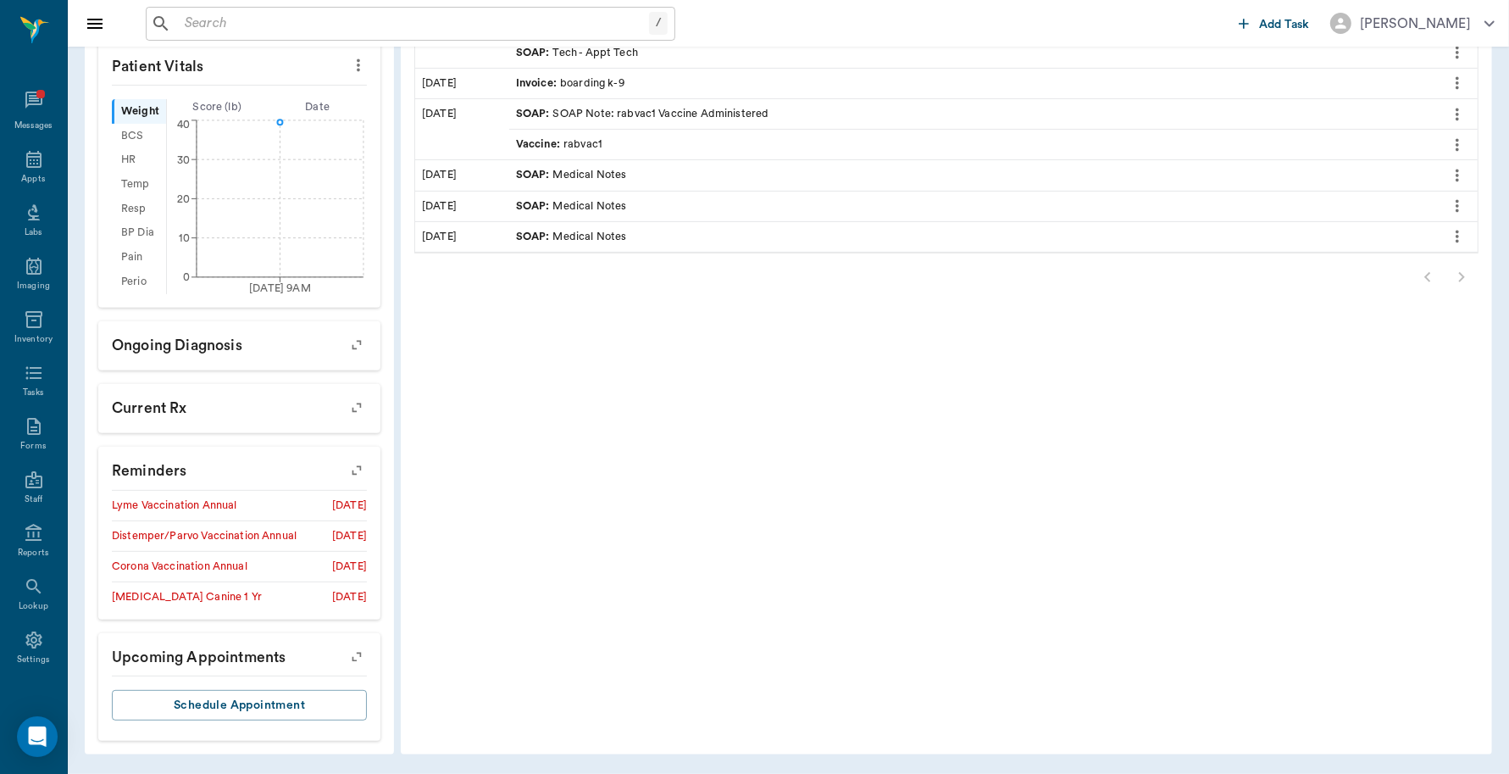
click at [356, 469] on icon "button" at bounding box center [357, 471] width 24 height 24
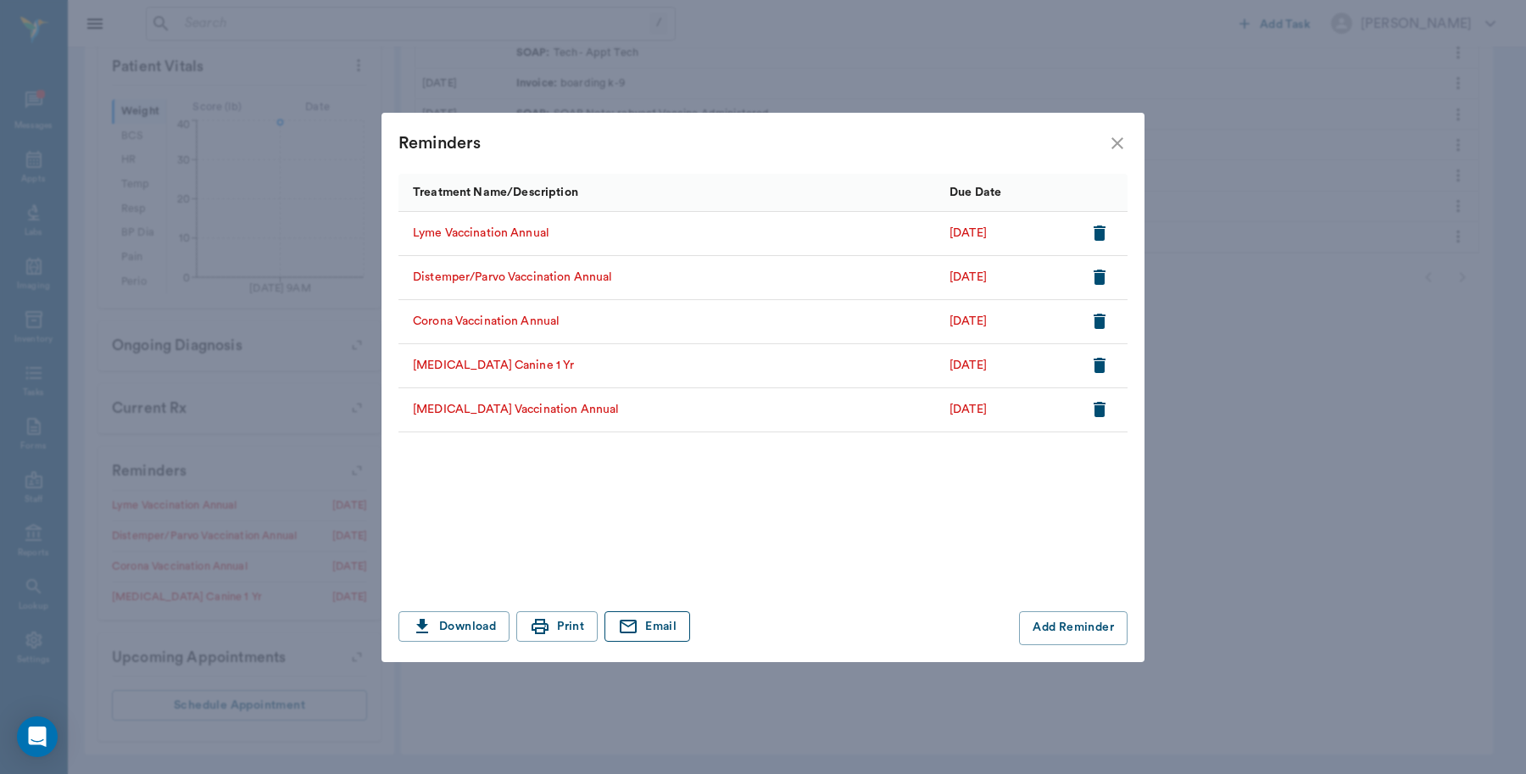
click at [653, 625] on button "Email" at bounding box center [647, 626] width 86 height 31
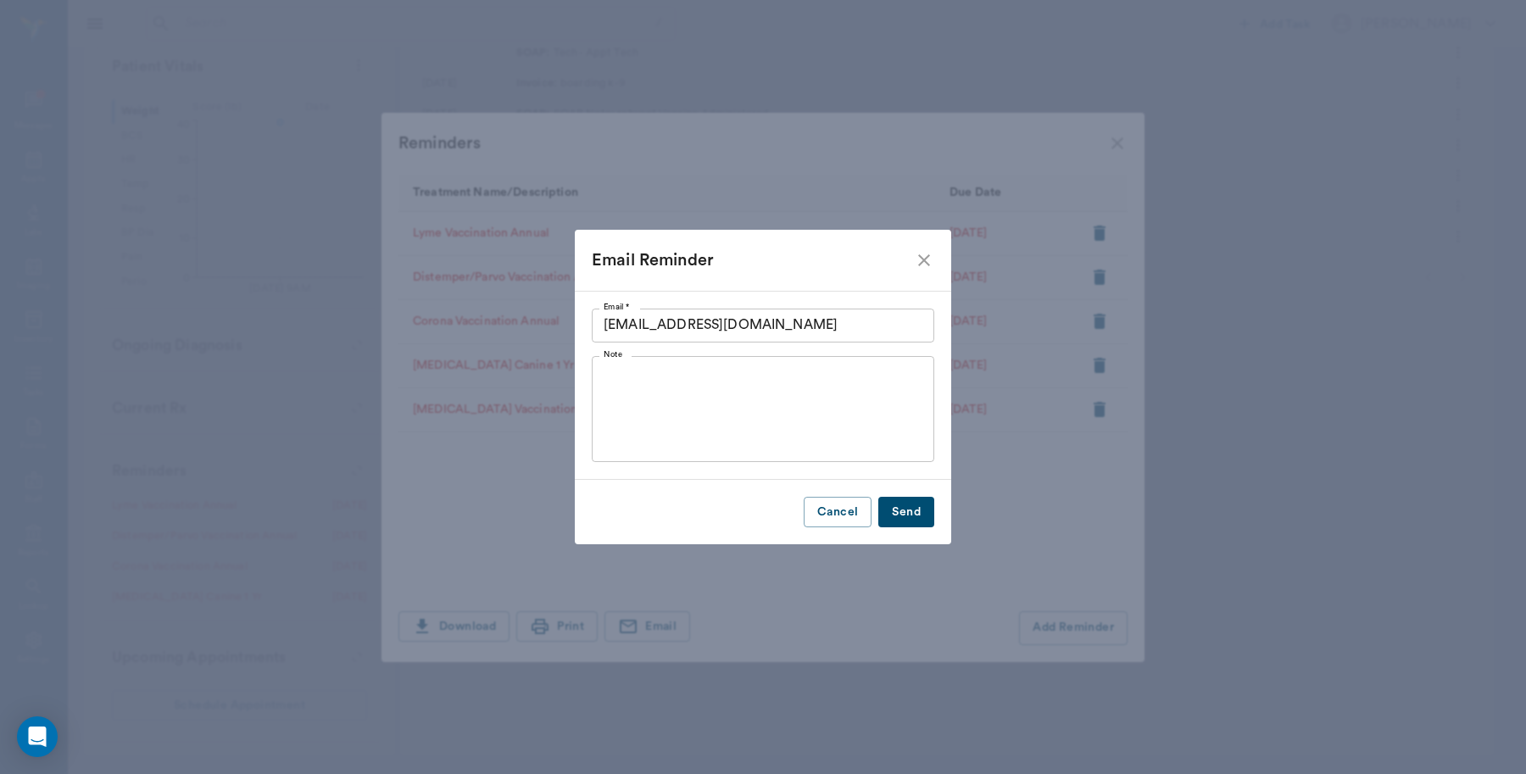
click at [907, 509] on button "Send" at bounding box center [906, 512] width 56 height 31
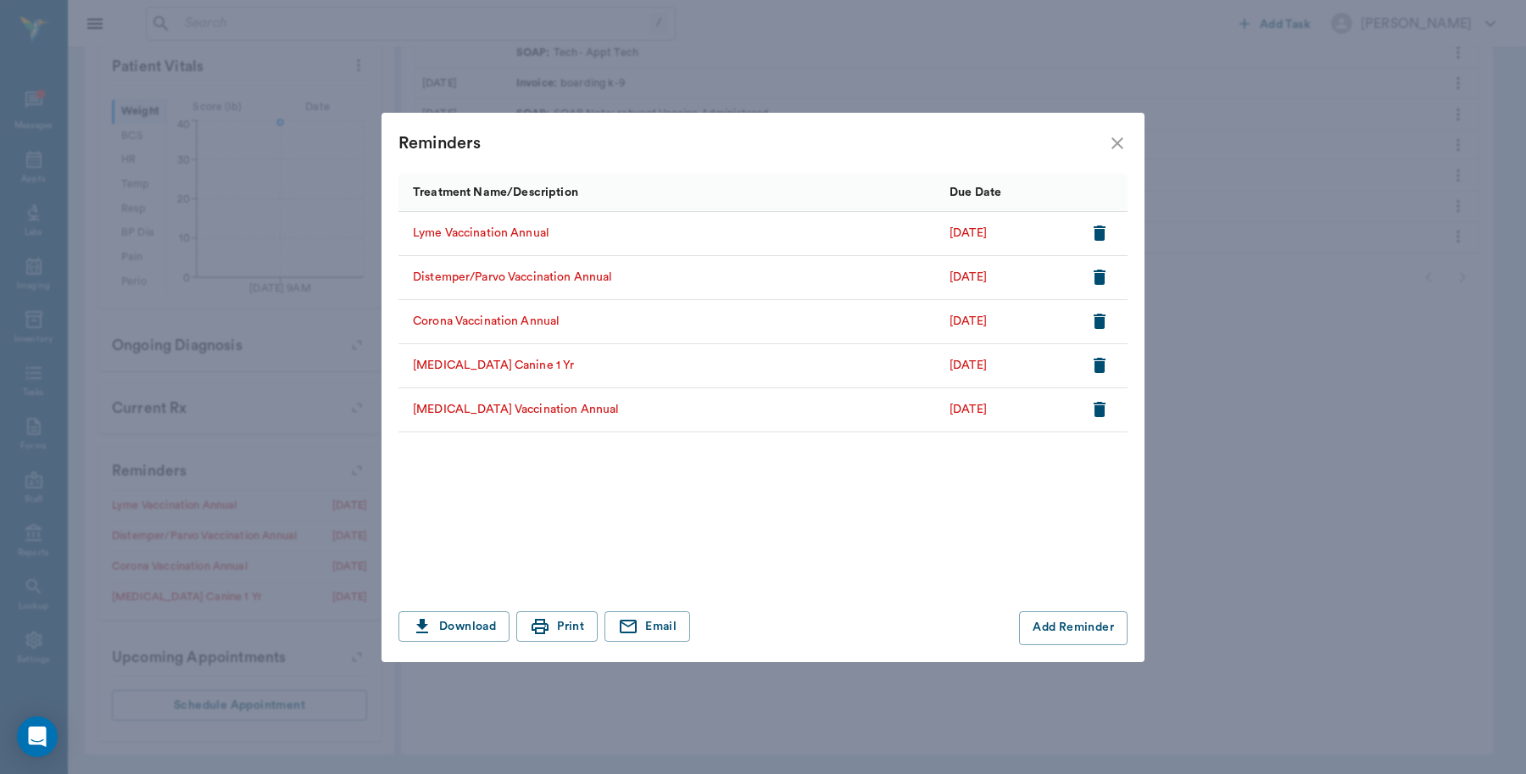
click at [1115, 151] on icon "close" at bounding box center [1117, 143] width 20 height 20
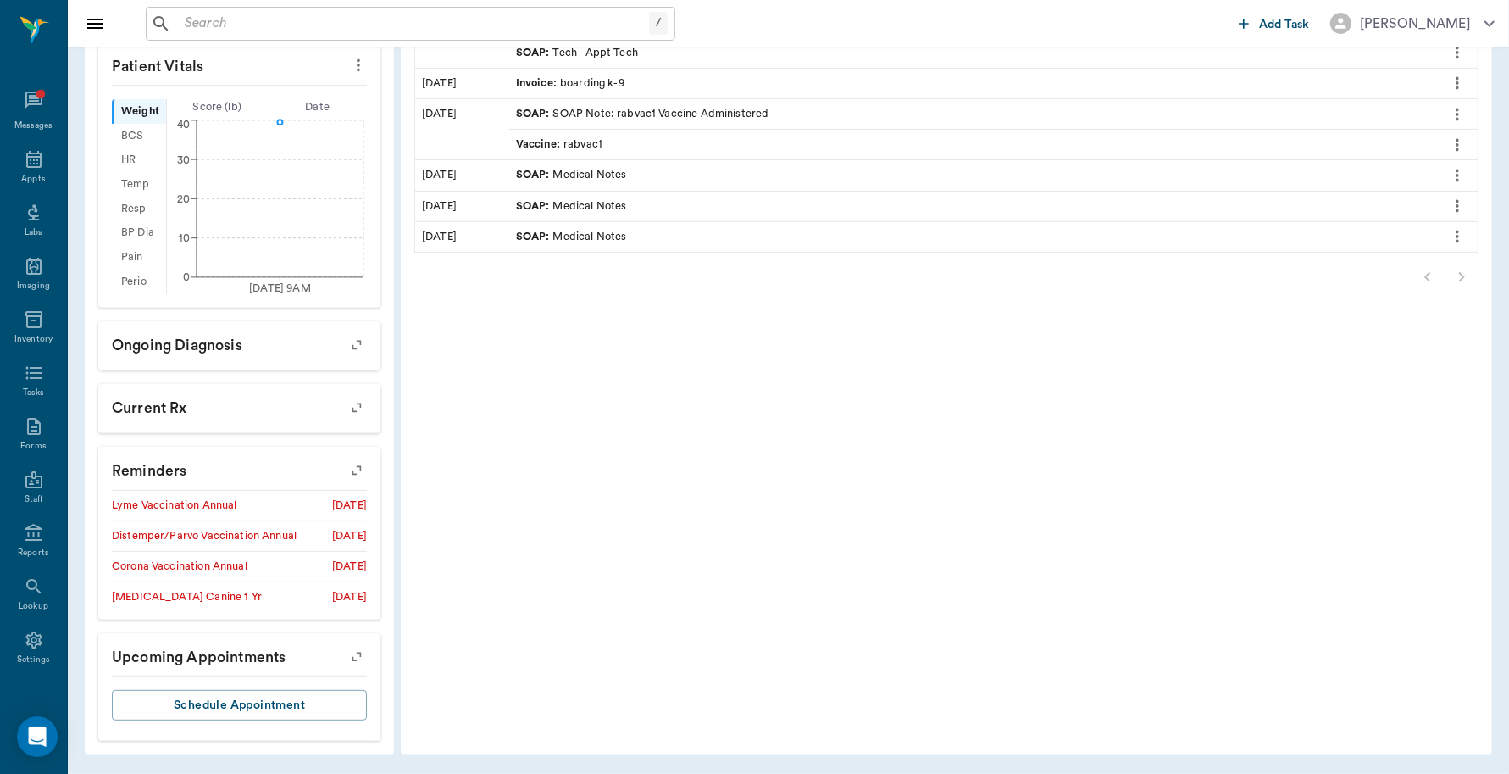
click at [231, 21] on input "text" at bounding box center [413, 24] width 471 height 24
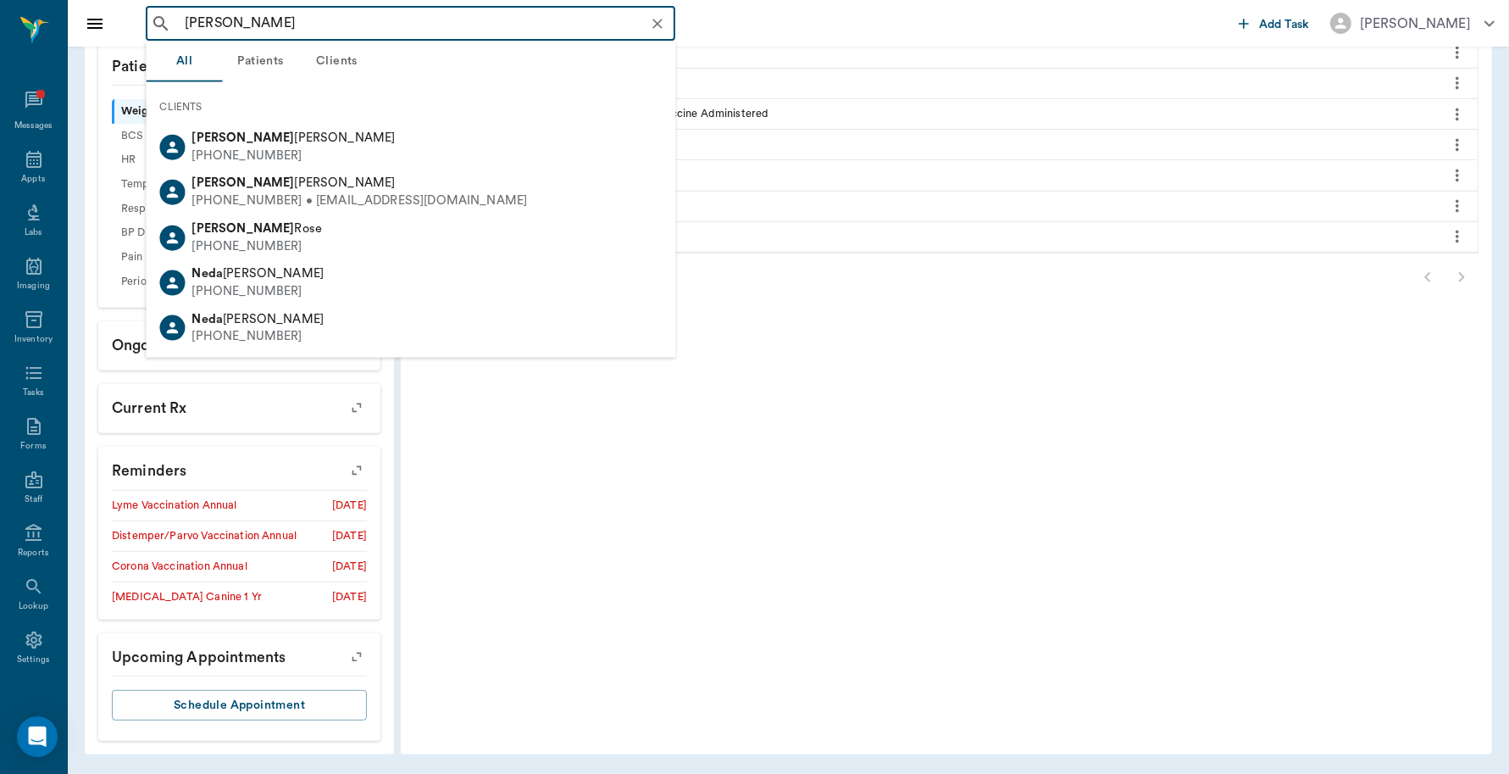
click at [256, 180] on span "Nelda Adcock" at bounding box center [293, 182] width 203 height 13
type input "Nelda"
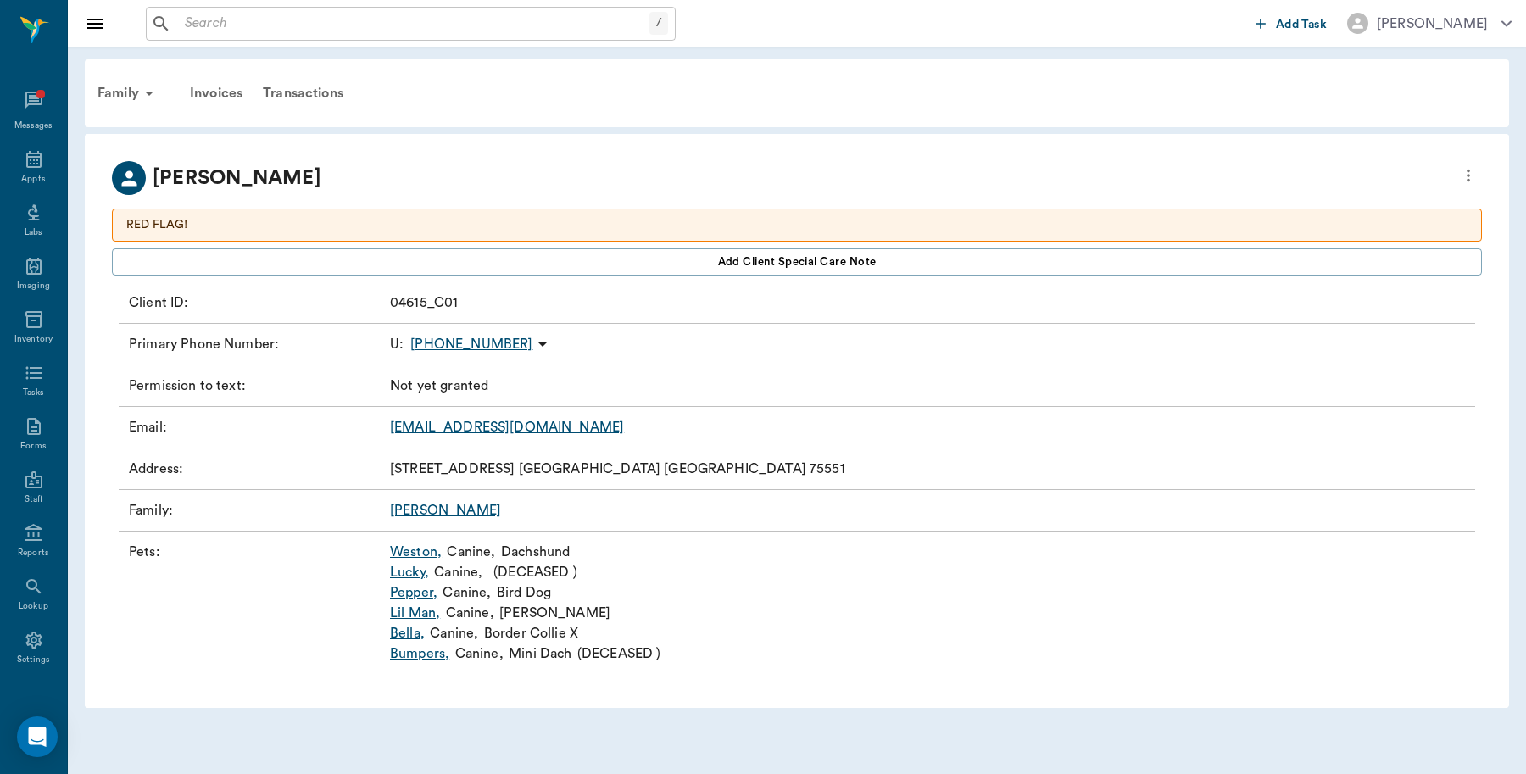
click at [416, 613] on link "Lil Man ," at bounding box center [415, 613] width 50 height 20
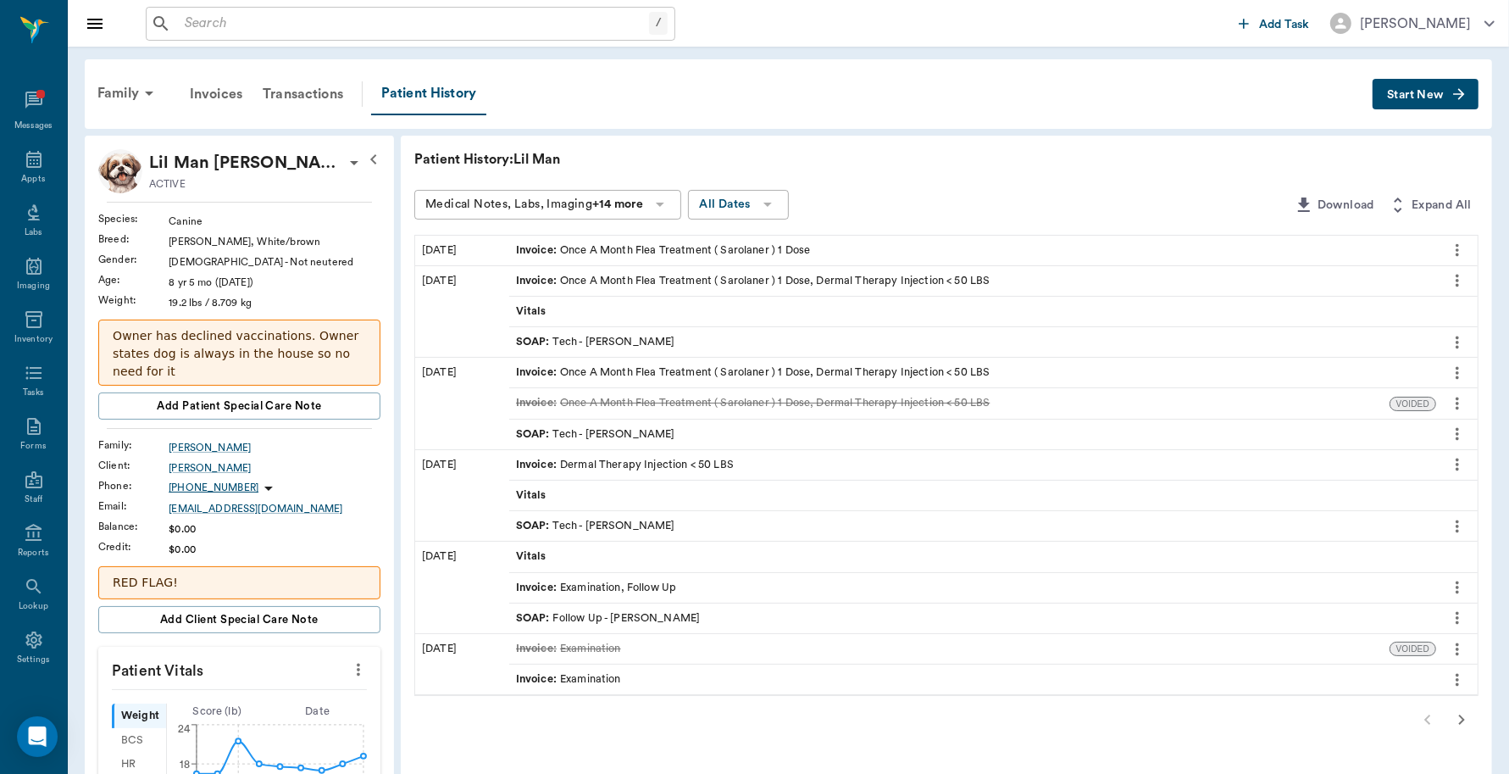
click at [1431, 95] on span "Start New" at bounding box center [1415, 95] width 57 height 0
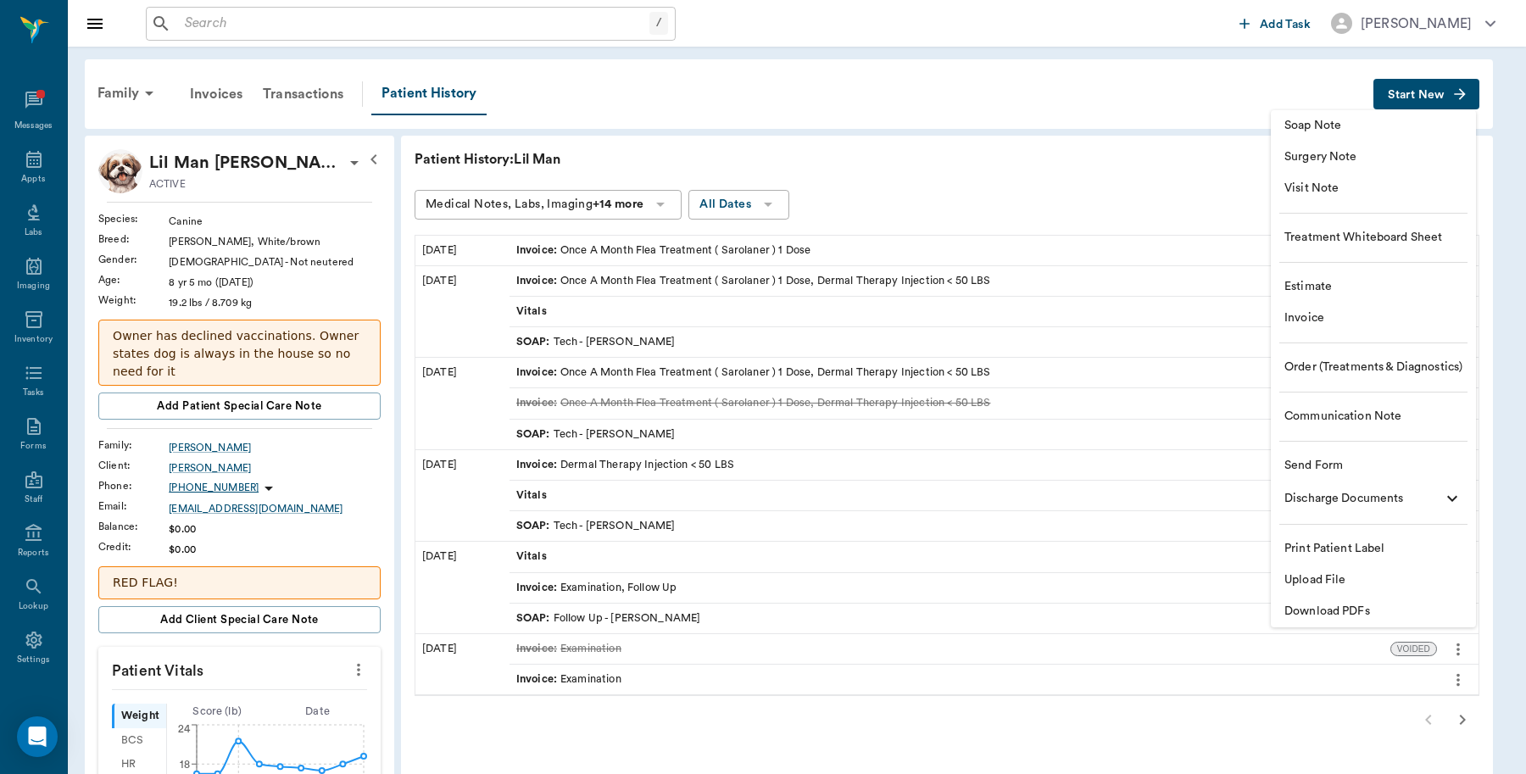
click at [1311, 311] on span "Invoice" at bounding box center [1373, 318] width 178 height 18
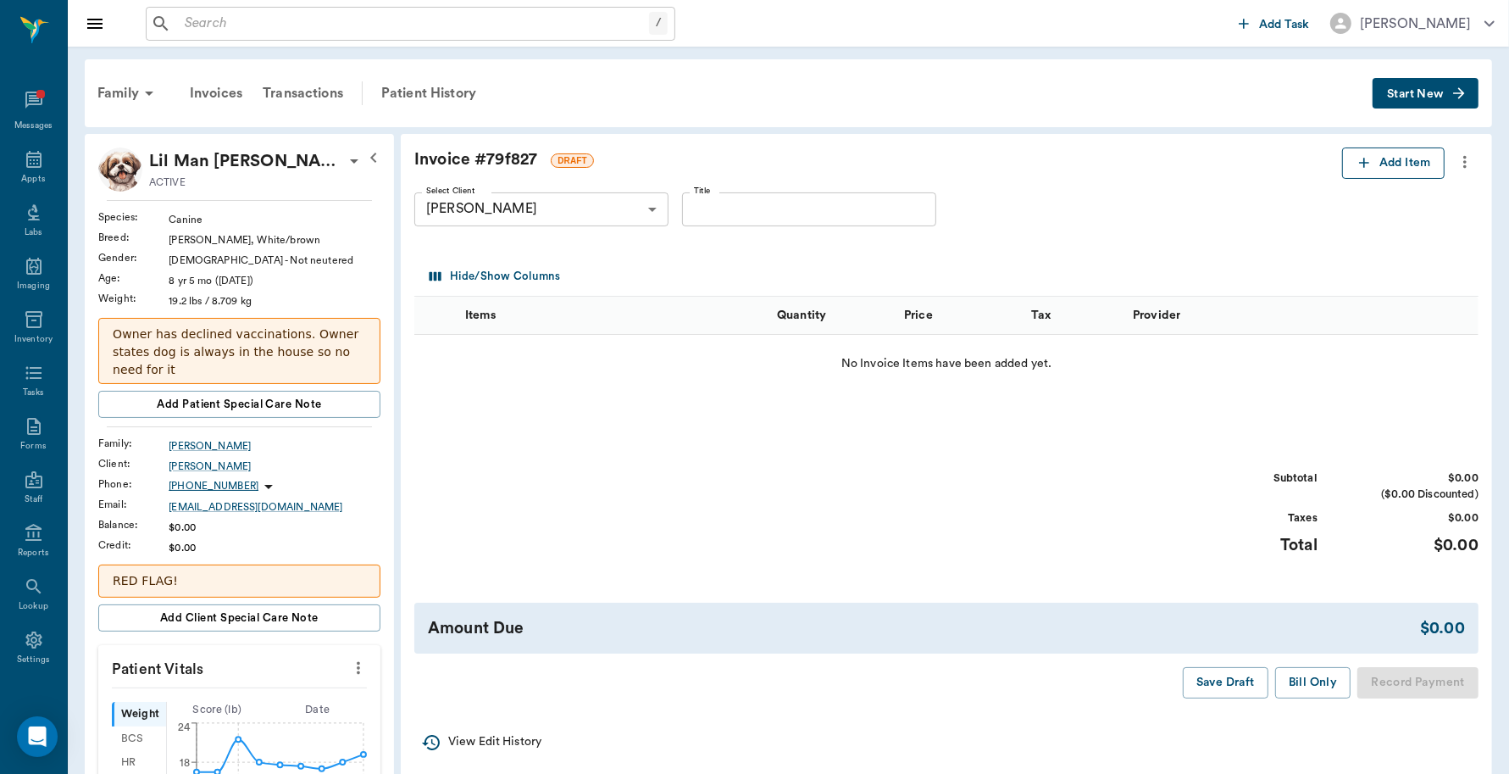
click at [1373, 174] on button "Add Item" at bounding box center [1393, 162] width 103 height 31
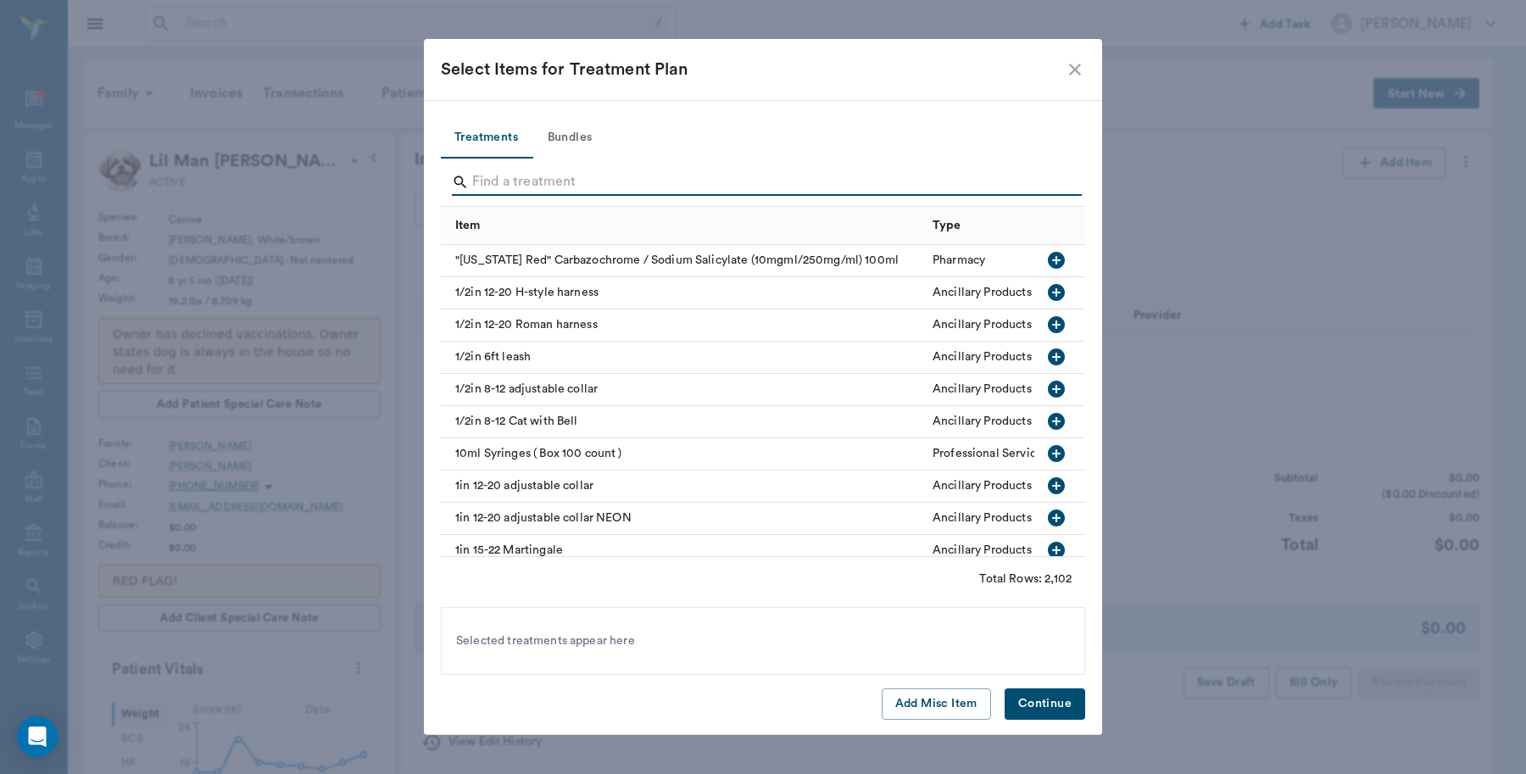
click at [600, 180] on input "Search" at bounding box center [764, 182] width 584 height 27
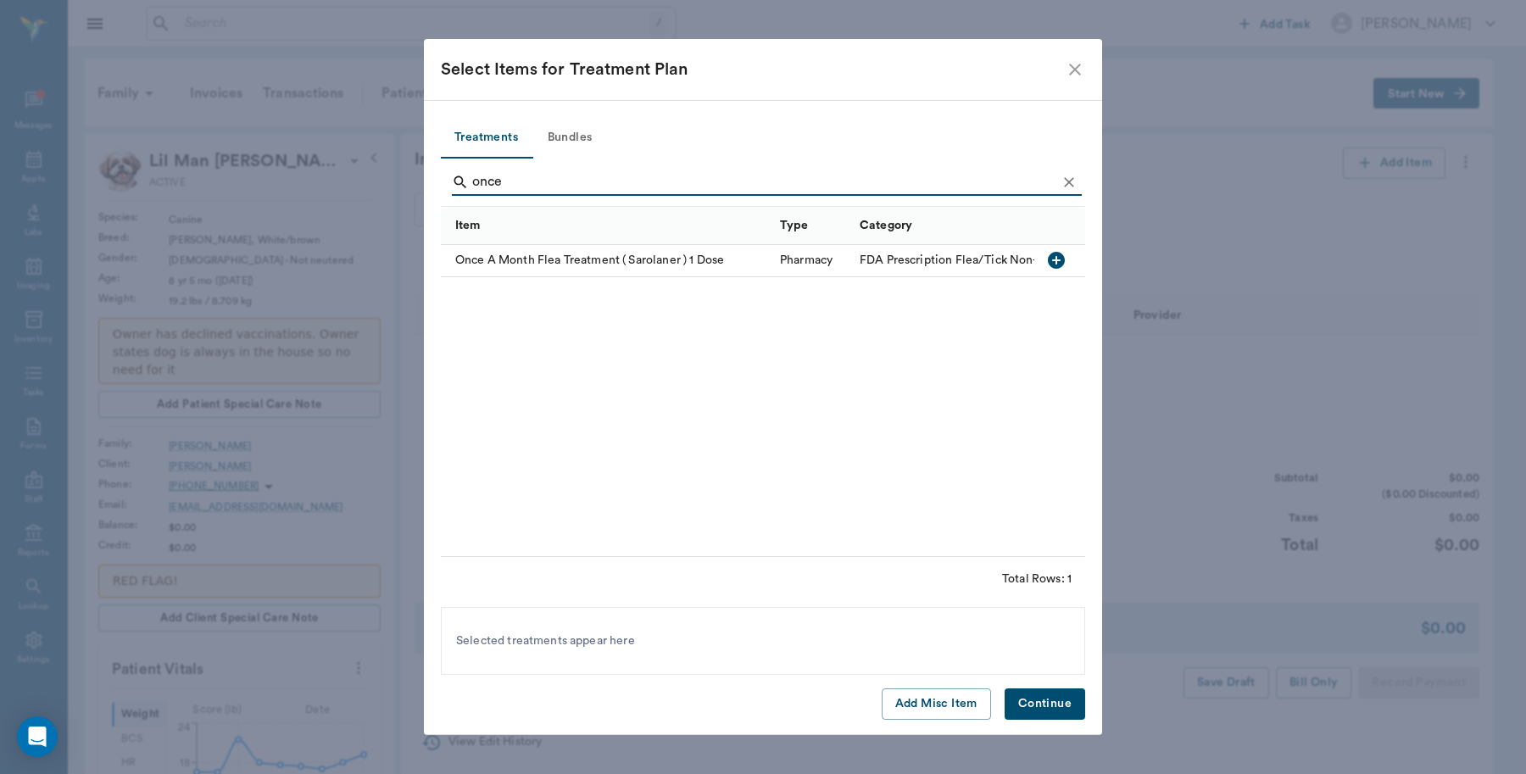
type input "once"
click at [613, 261] on div "Once A Month Flea Treatment ( Sarolaner ) 1 Dose" at bounding box center [606, 261] width 331 height 32
click at [1057, 697] on button "Continue" at bounding box center [1044, 703] width 81 height 31
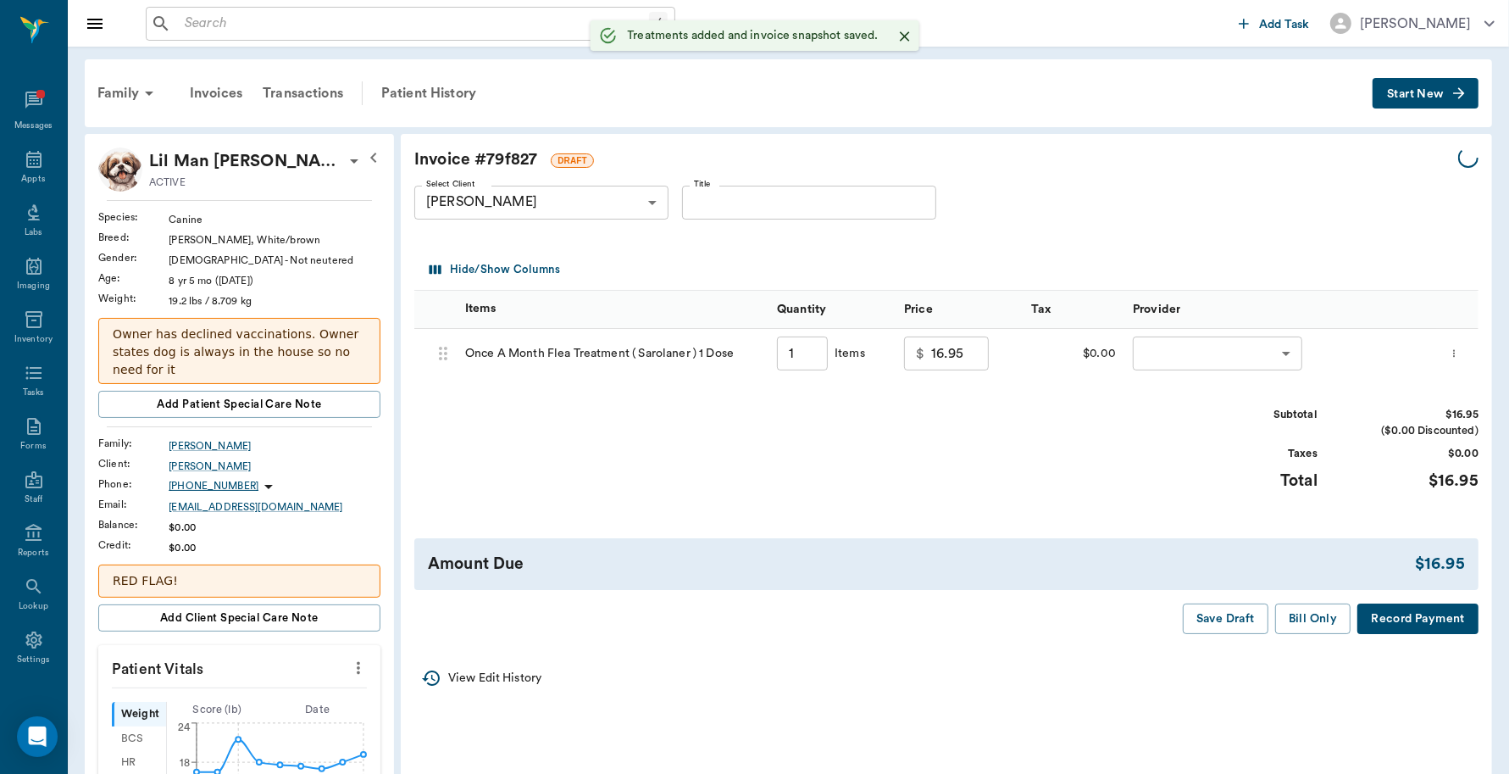
type input "1.00"
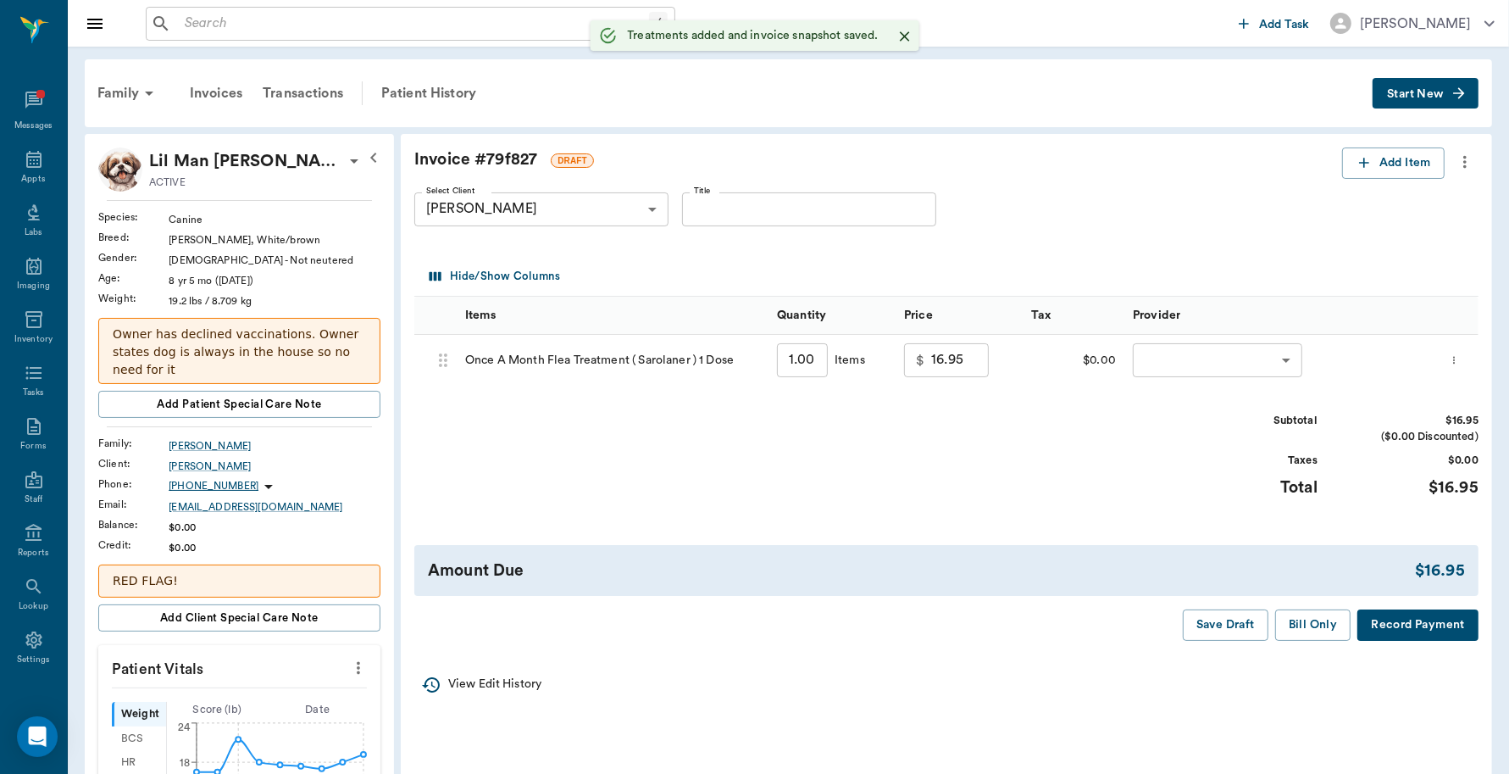
click at [1216, 358] on body "/ ​ Add Task Dr. Bert Ellsworth Nectar Messages Appts Labs Imaging Inventory Ta…" at bounding box center [754, 719] width 1509 height 1438
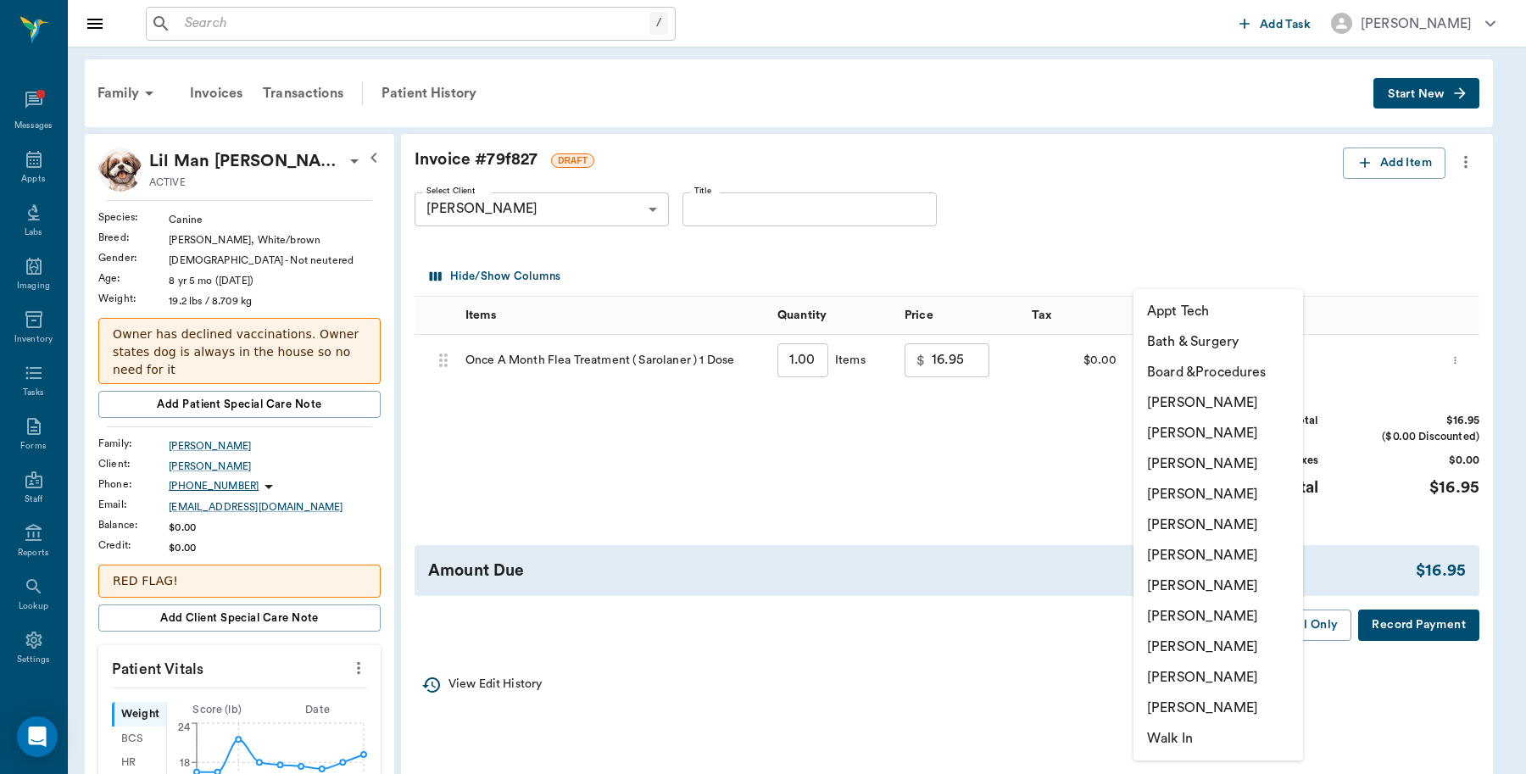
click at [1208, 403] on li "Caryn Watson" at bounding box center [1218, 402] width 170 height 31
type input "none-6899ea08ed37b777db10de45"
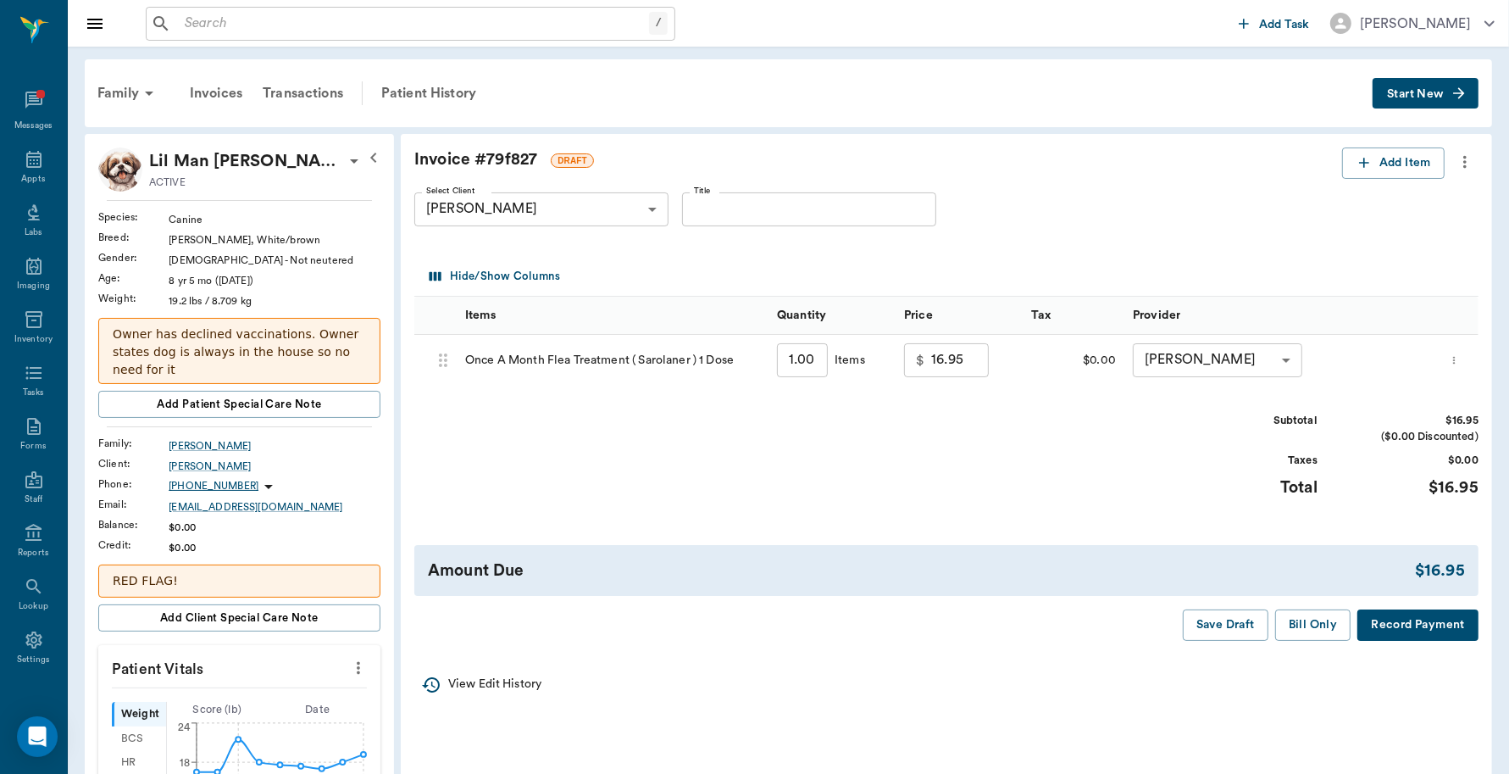
click at [1409, 613] on button "Record Payment" at bounding box center [1418, 624] width 121 height 31
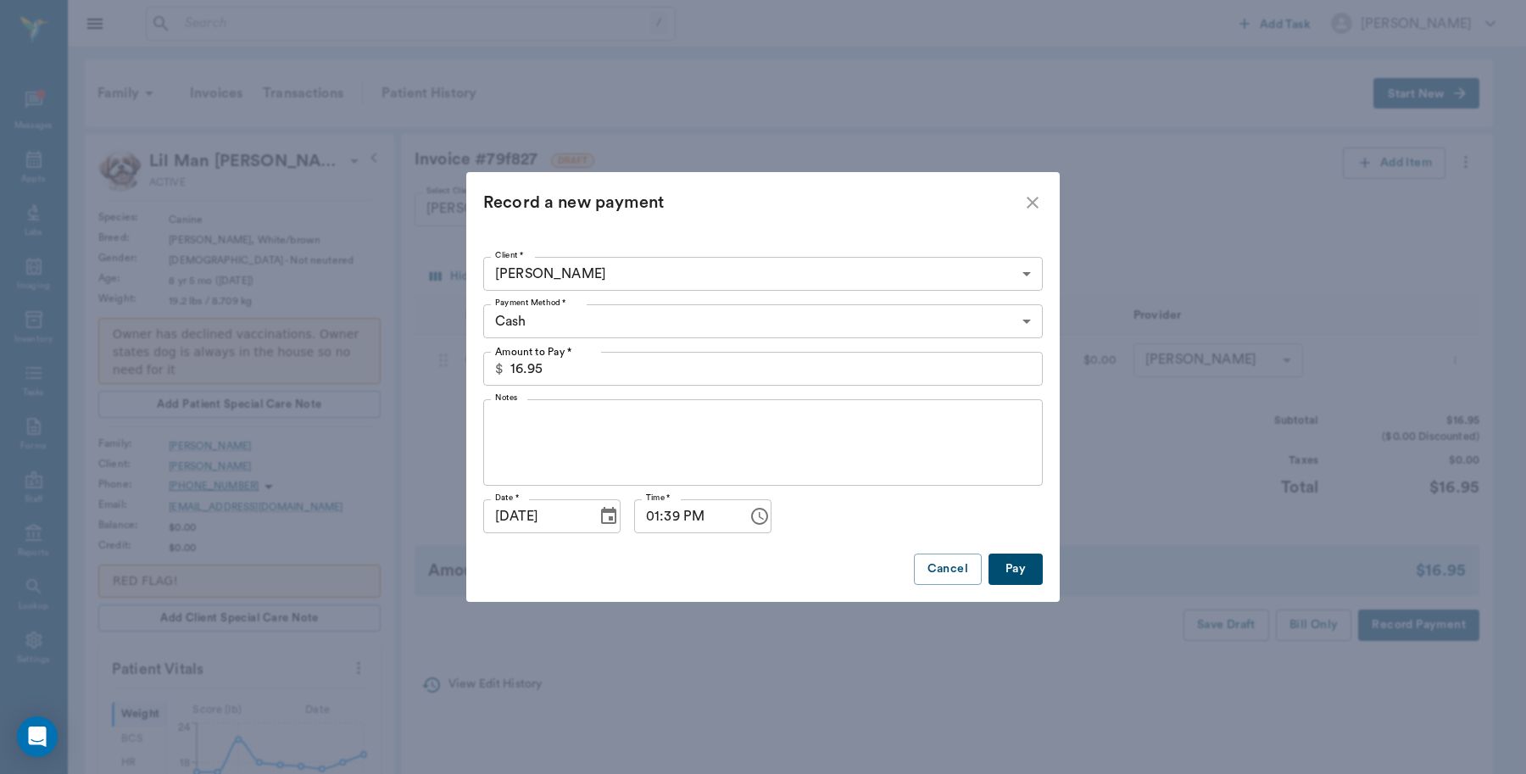
click at [1017, 561] on button "Pay" at bounding box center [1015, 568] width 54 height 31
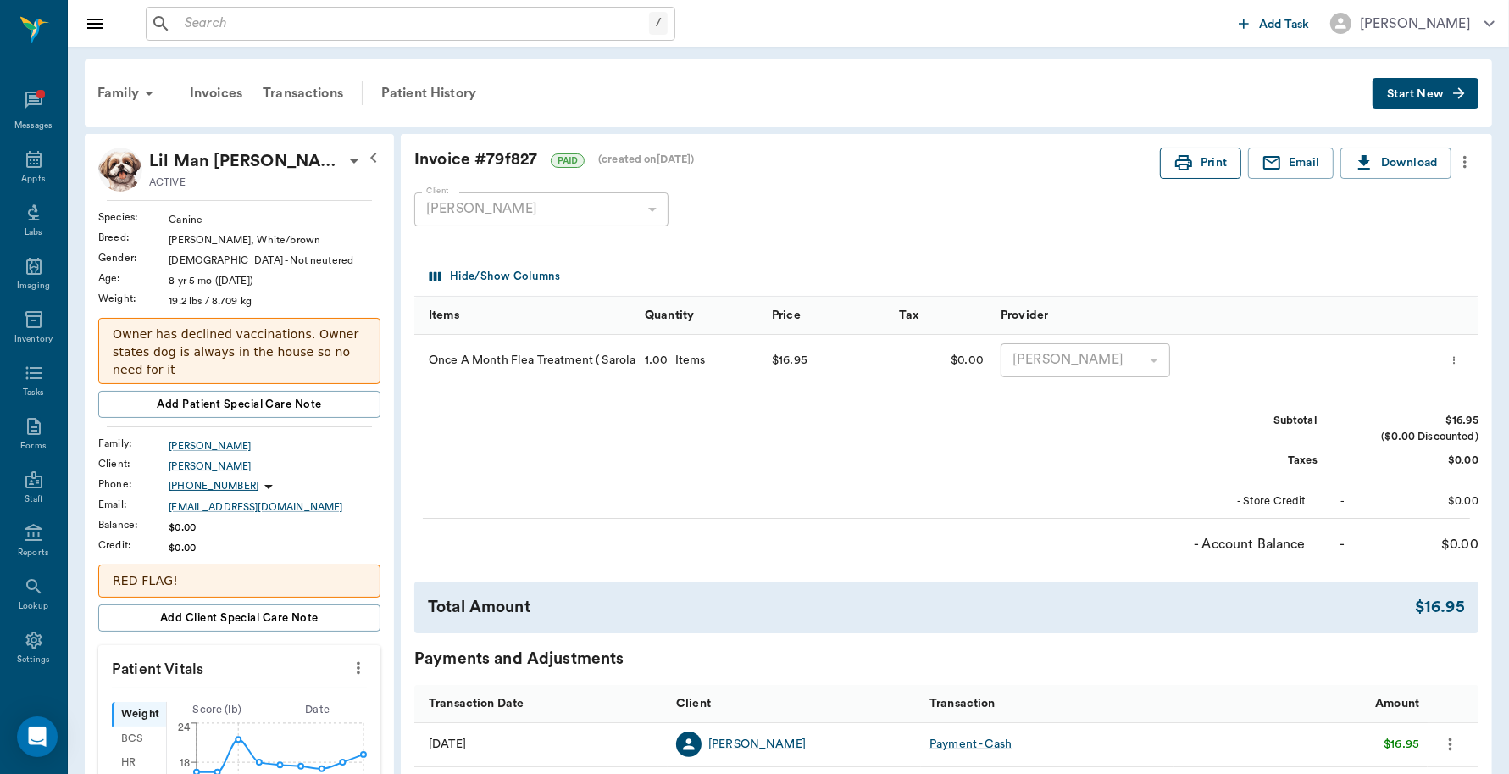
click at [1221, 158] on button "Print" at bounding box center [1200, 162] width 81 height 31
click at [239, 40] on div "/ ​ Add Task Dr. Bert Ellsworth" at bounding box center [789, 23] width 1442 height 47
click at [244, 22] on input "text" at bounding box center [413, 24] width 471 height 24
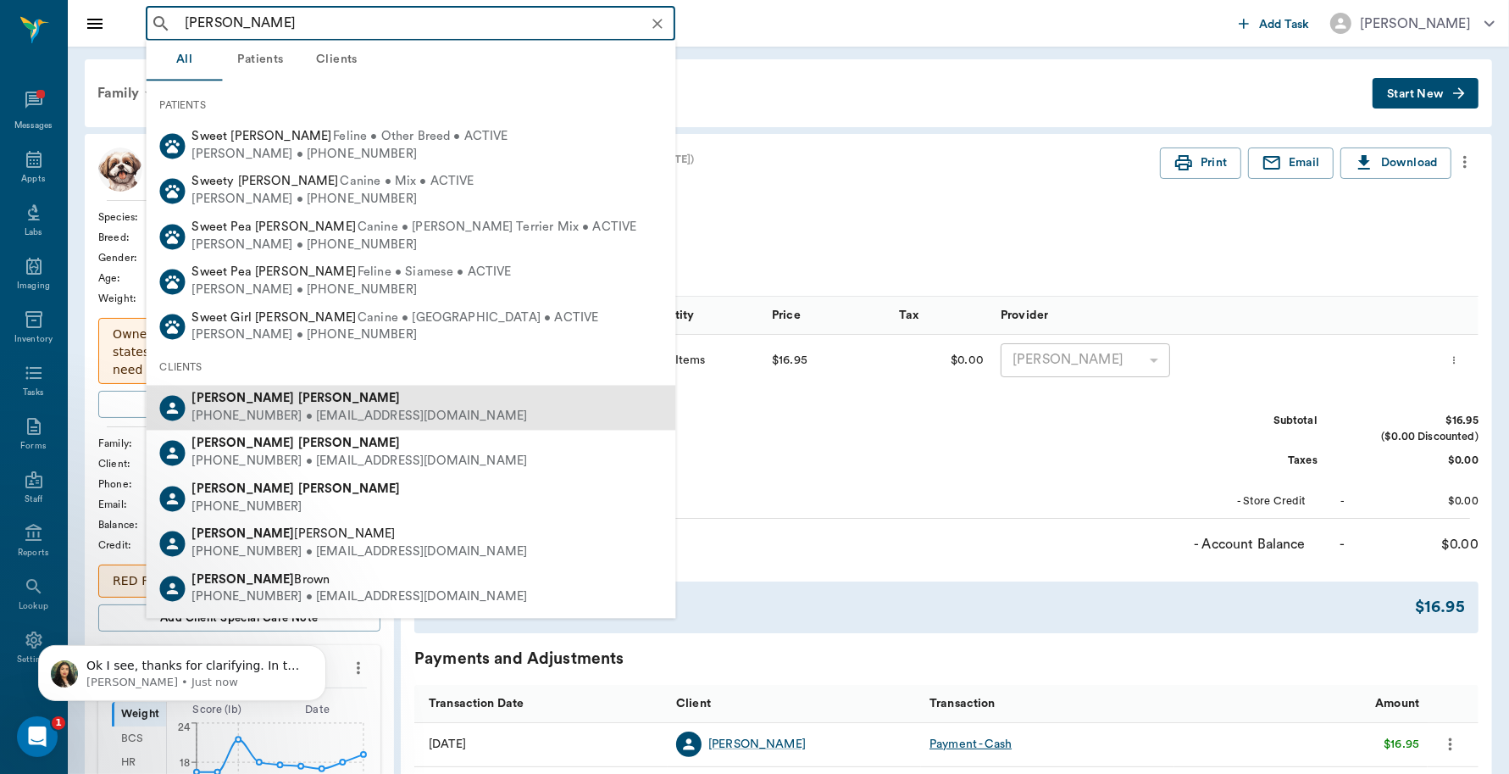
click at [297, 404] on div "Brenda Swisher" at bounding box center [360, 400] width 336 height 18
type input "brenda sw"
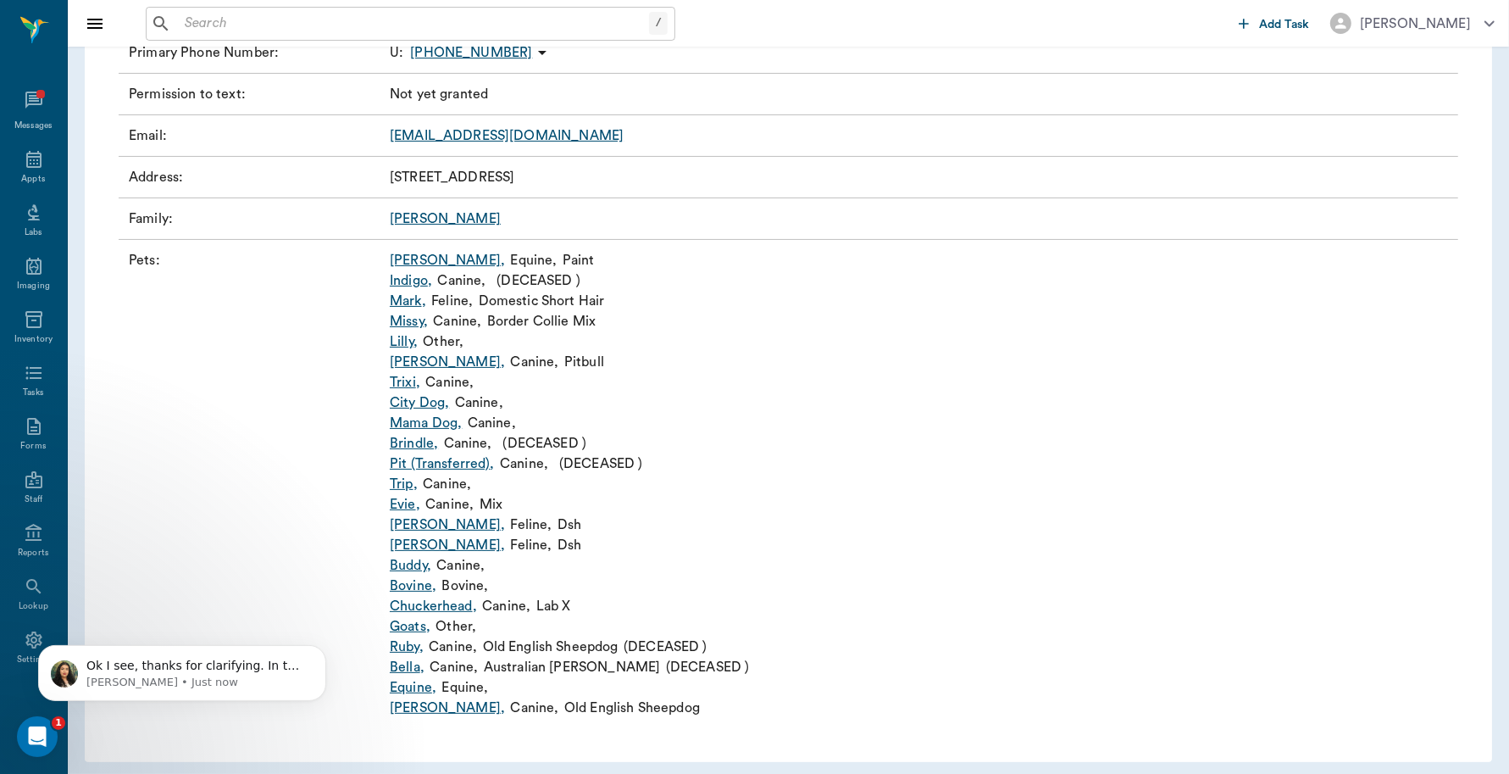
scroll to position [259, 0]
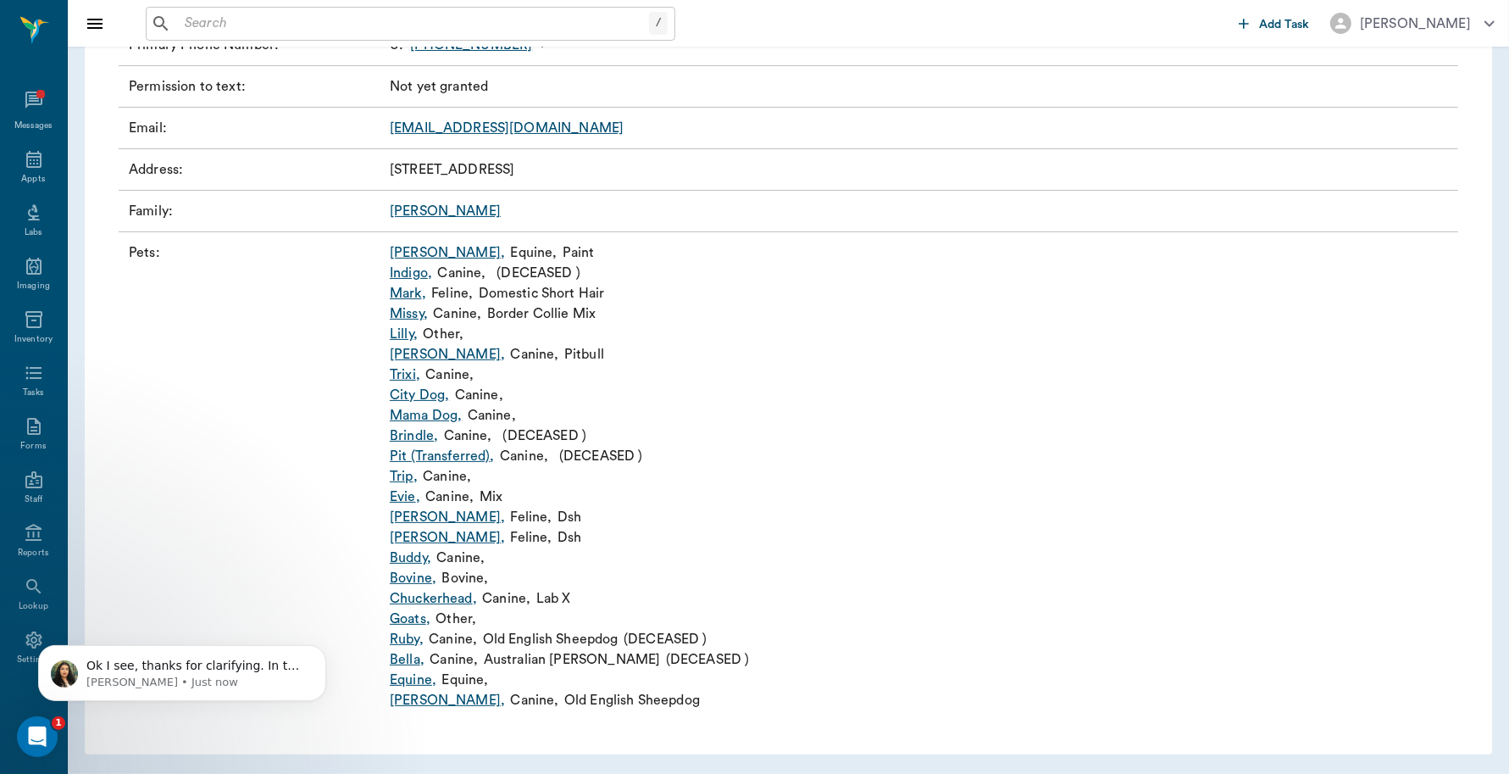
click at [404, 517] on link "Dora ," at bounding box center [447, 517] width 115 height 20
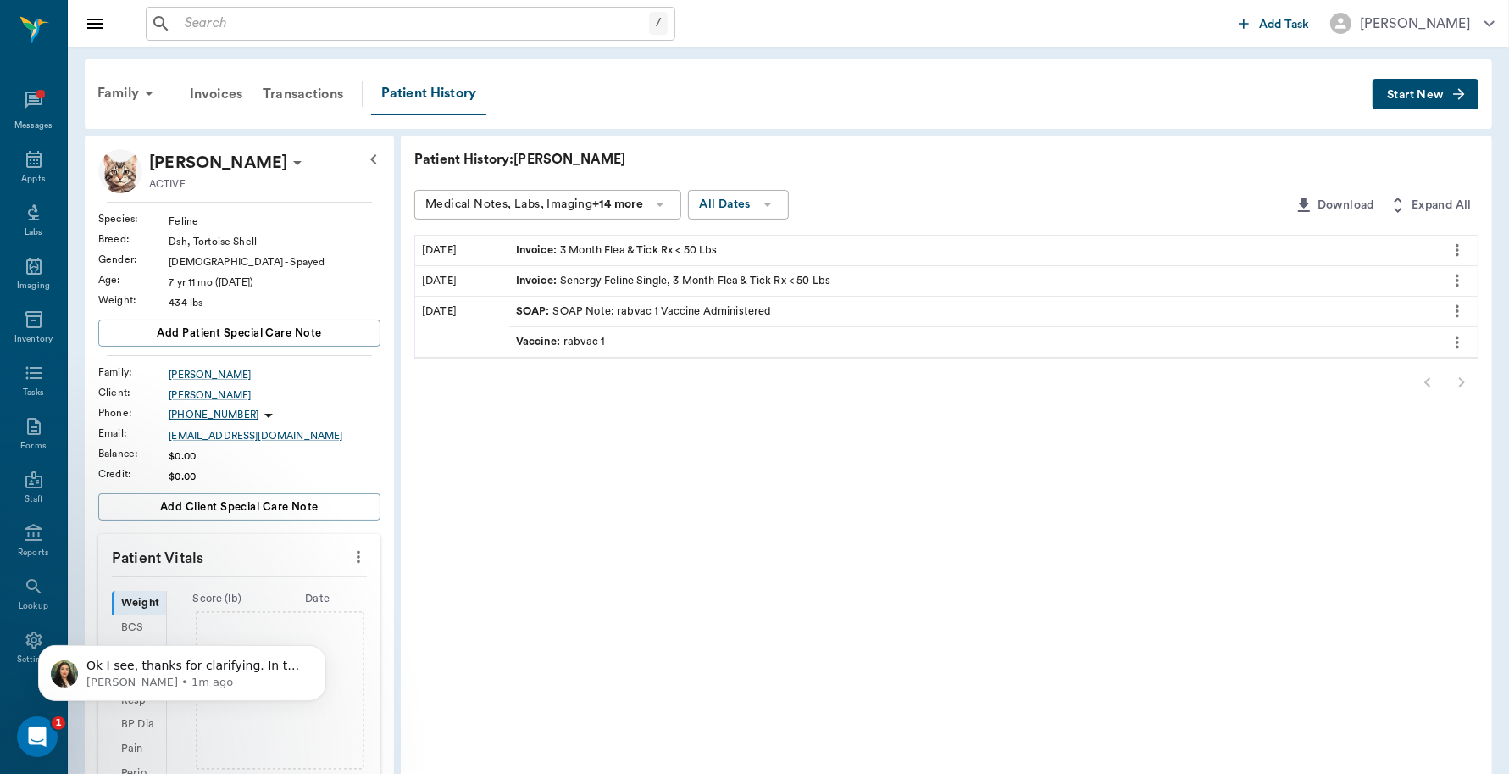
click at [1421, 95] on span "Start New" at bounding box center [1415, 95] width 57 height 0
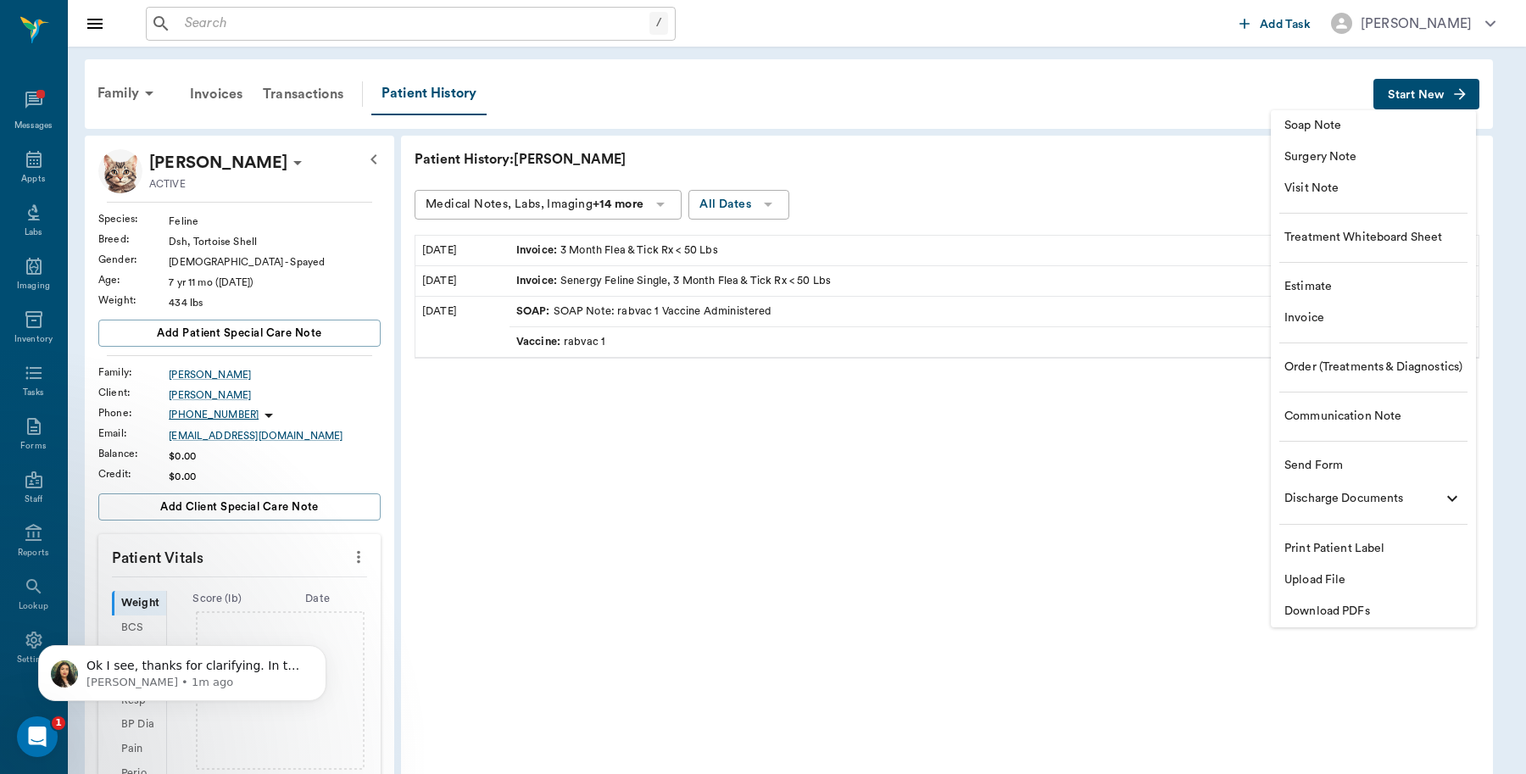
click at [1316, 327] on span "Invoice" at bounding box center [1373, 318] width 178 height 18
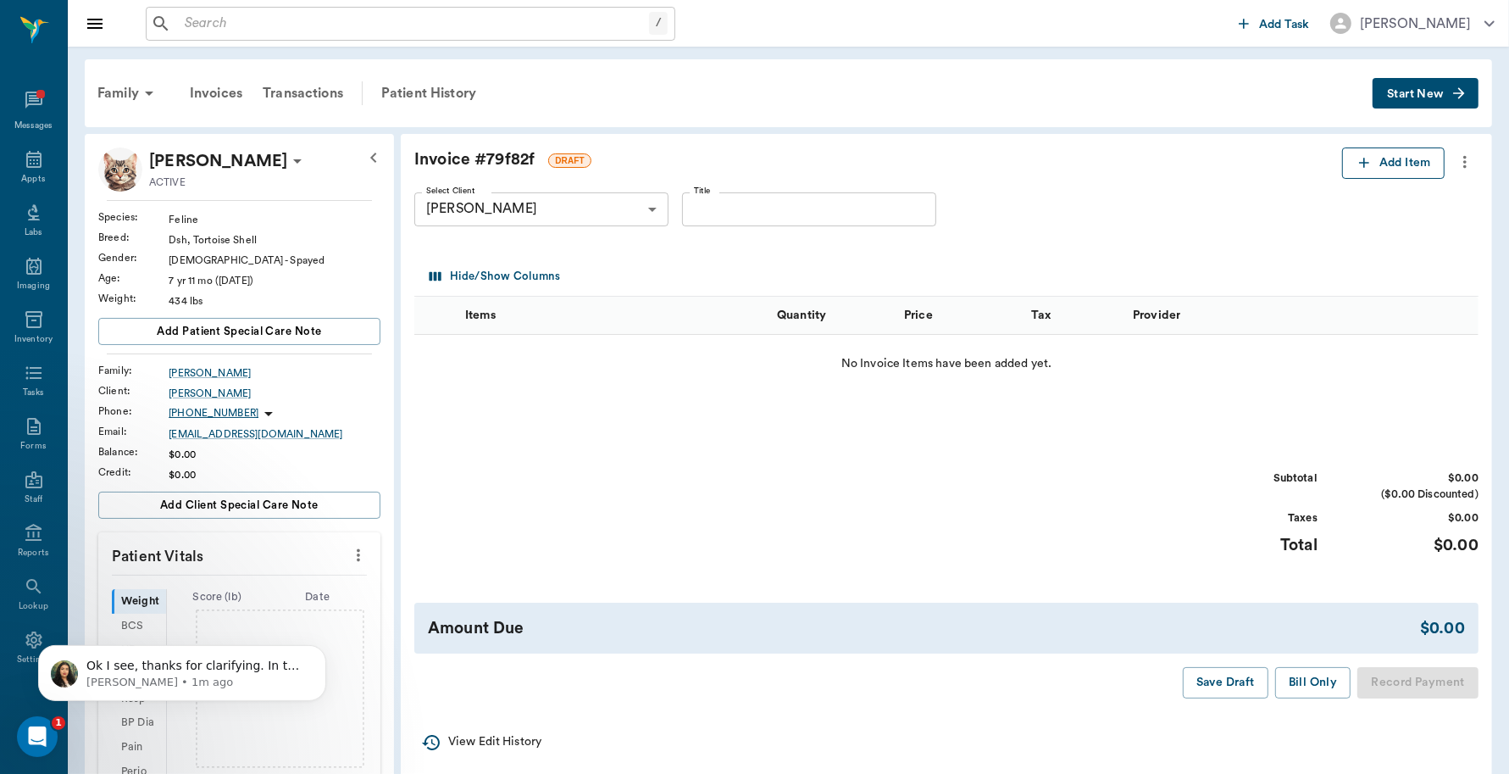
click at [1387, 165] on button "Add Item" at bounding box center [1393, 162] width 103 height 31
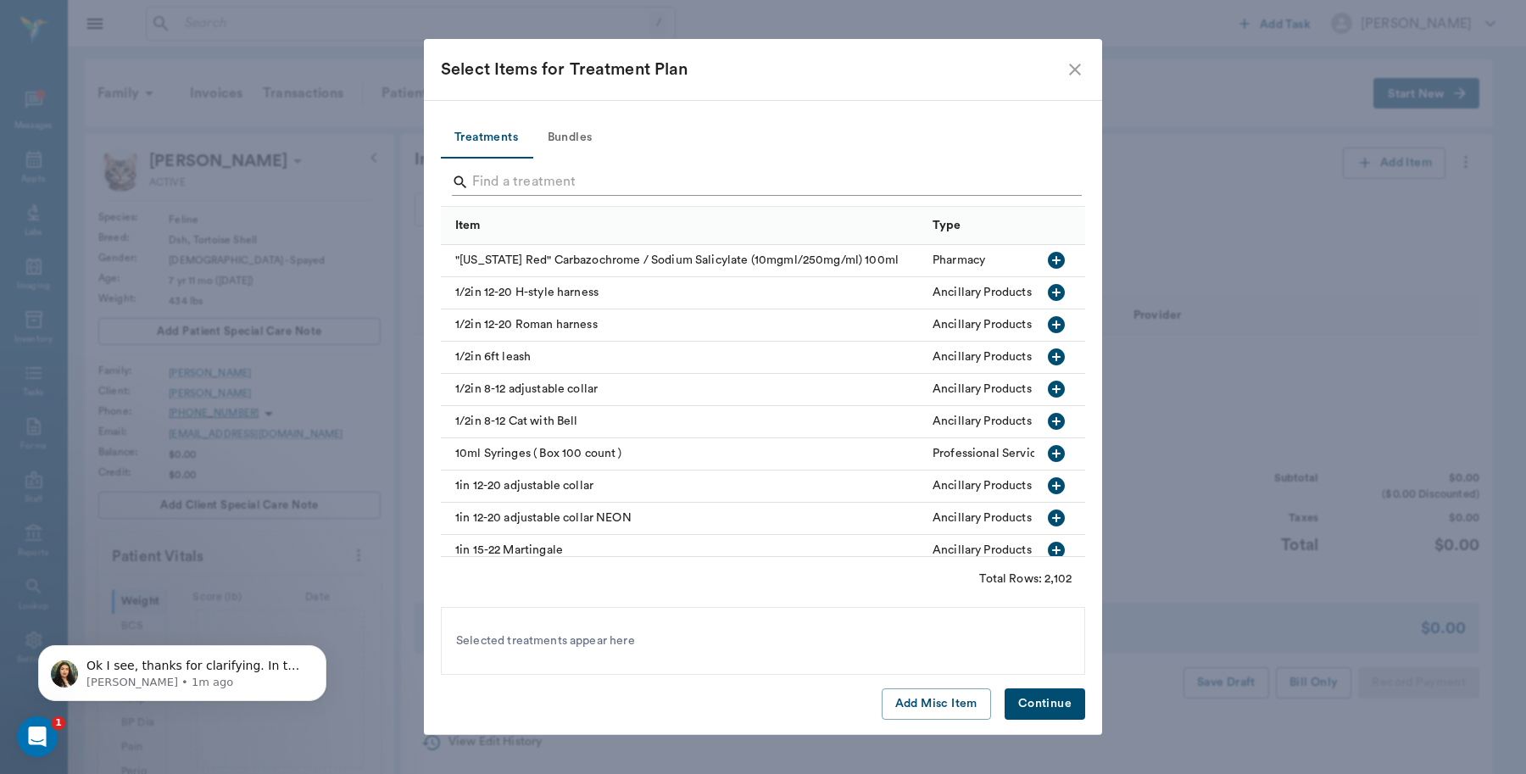
click at [640, 180] on input "Search" at bounding box center [764, 182] width 584 height 27
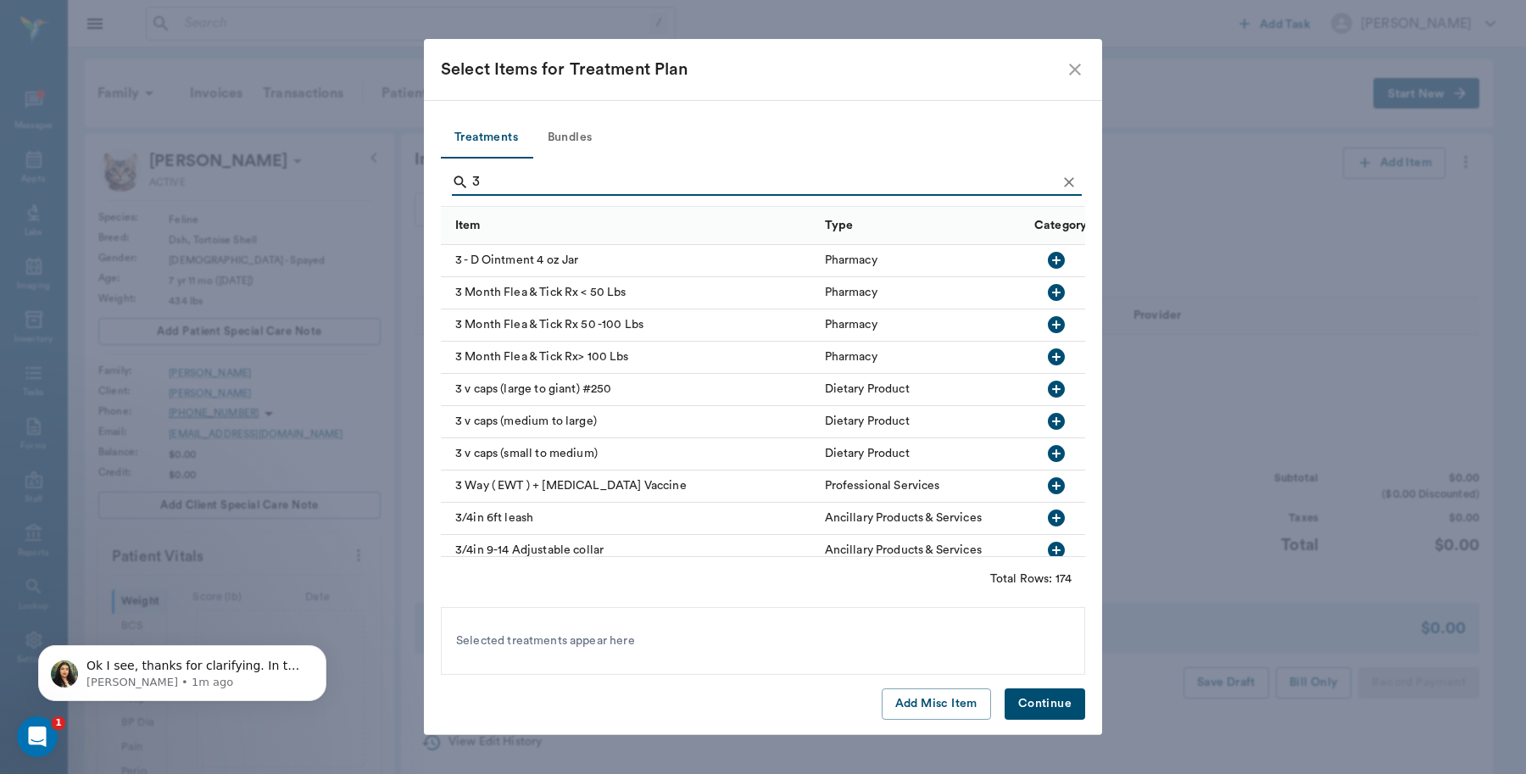
type input "3"
click at [1048, 290] on icon "button" at bounding box center [1056, 292] width 17 height 17
click at [1031, 705] on button "Continue" at bounding box center [1044, 703] width 81 height 31
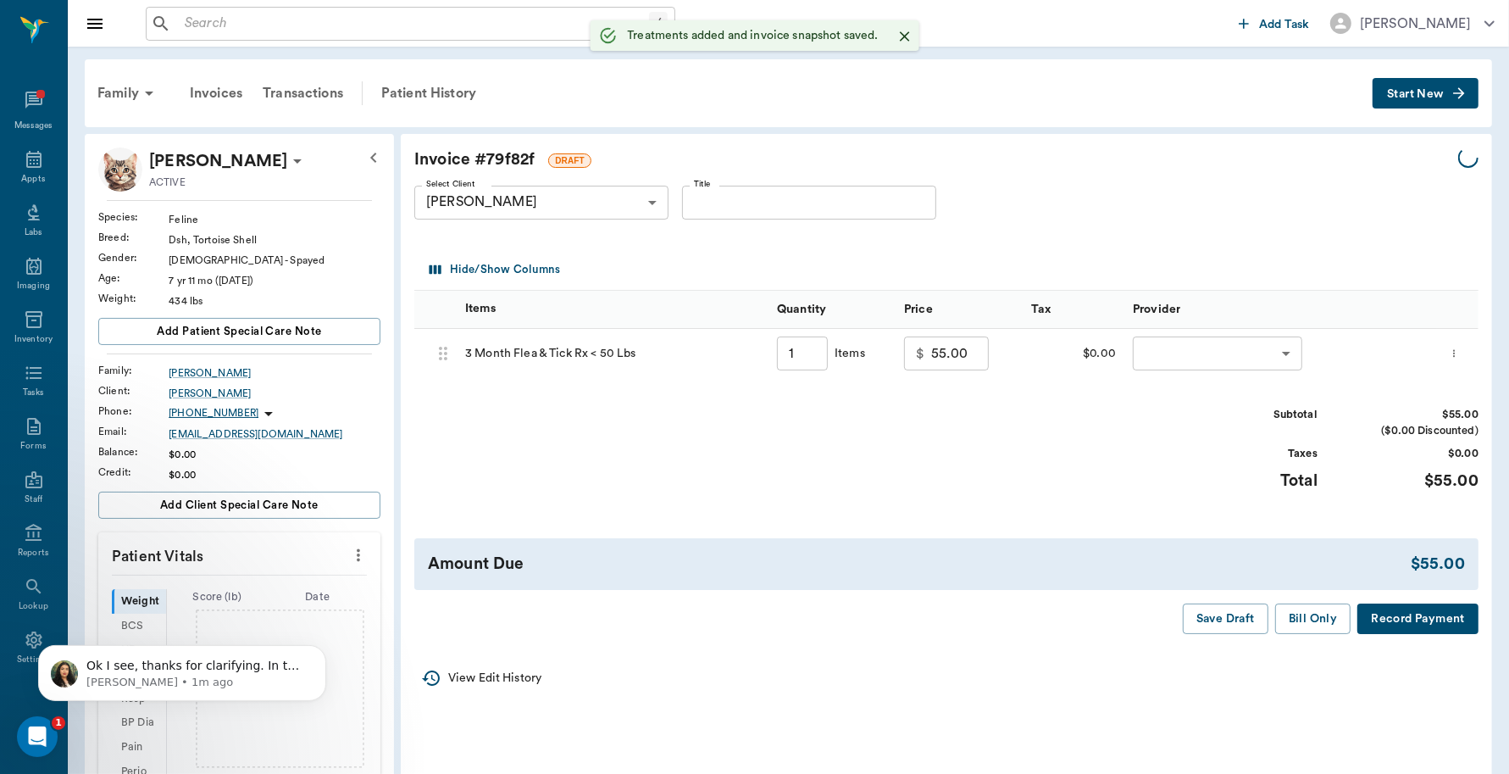
type input "1.00"
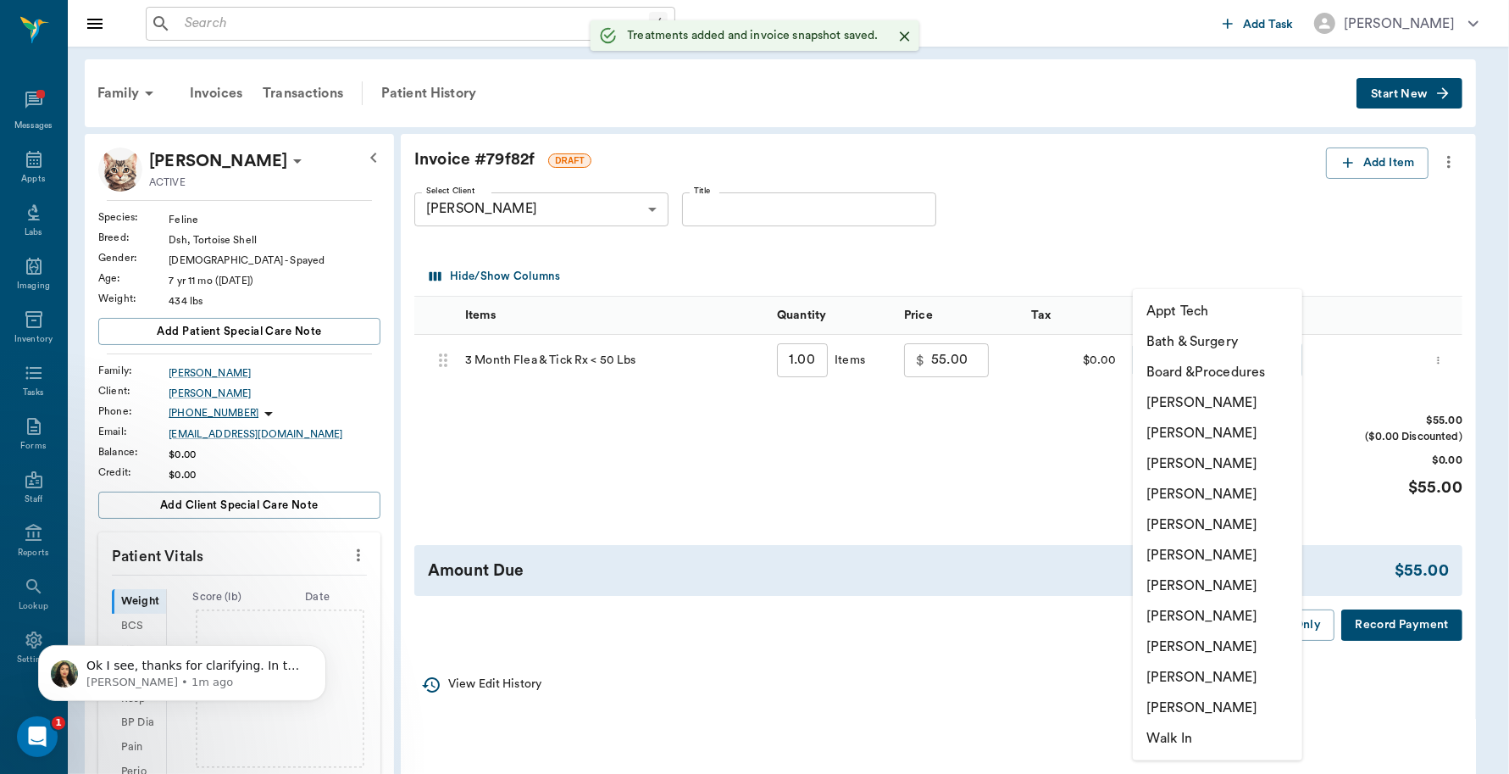
click at [1219, 356] on body "/ ​ Add Task Dr. Bert Ellsworth Nectar Messages Appts Labs Imaging Inventory Ta…" at bounding box center [754, 601] width 1509 height 1203
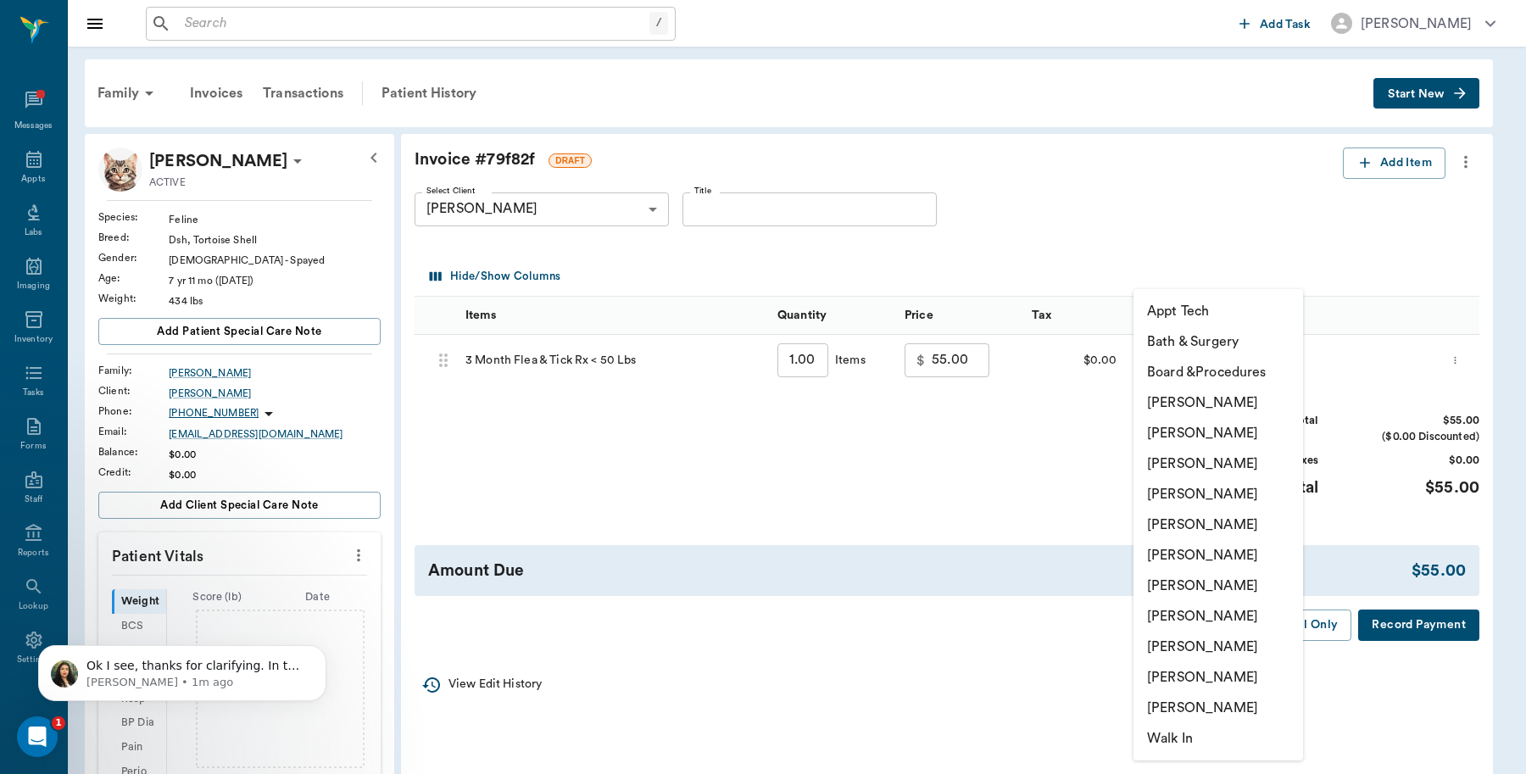
click at [1193, 403] on li "Caryn Watson" at bounding box center [1218, 402] width 170 height 31
type input "none-6899ea08ed37b777db10de45"
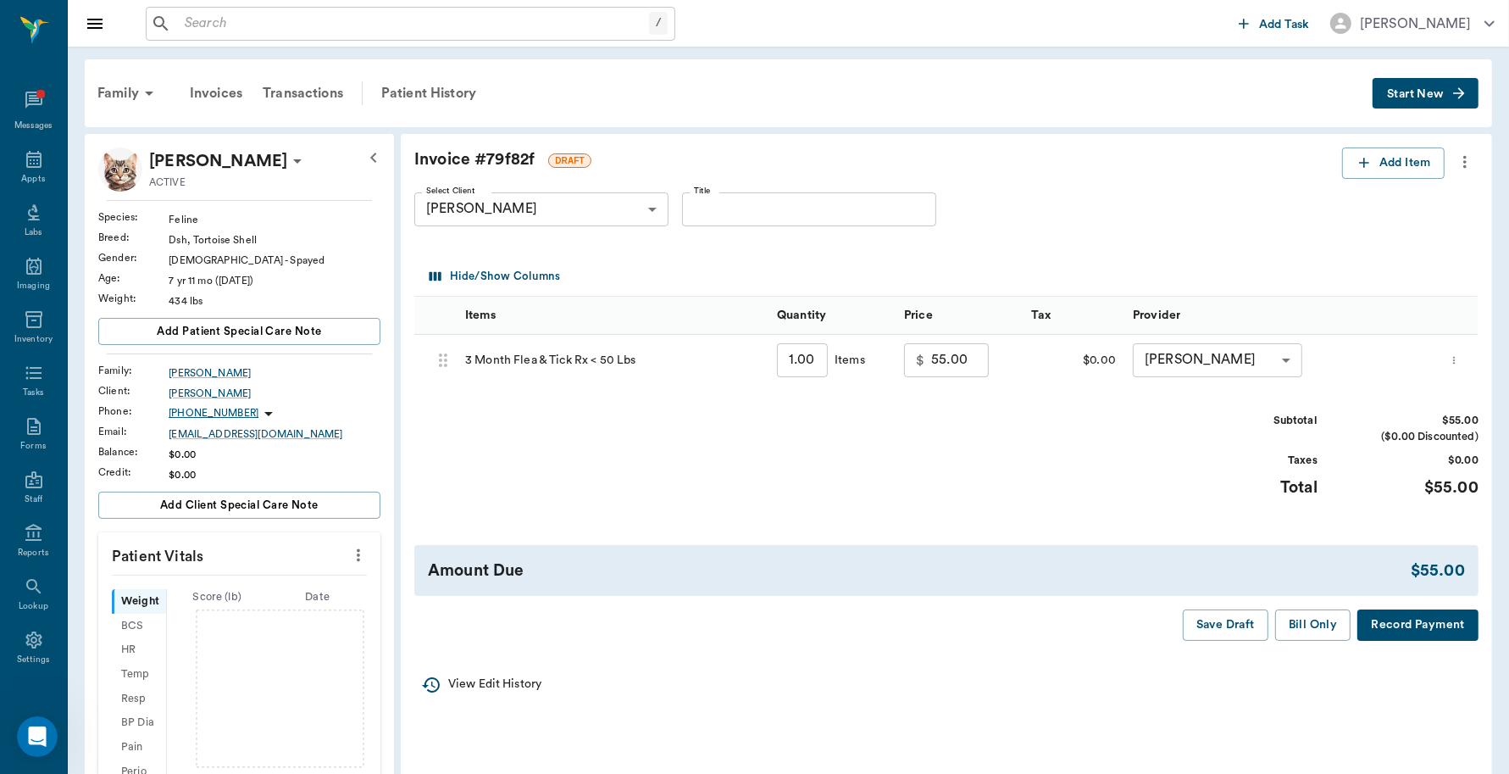
click at [1450, 633] on button "Record Payment" at bounding box center [1418, 624] width 121 height 31
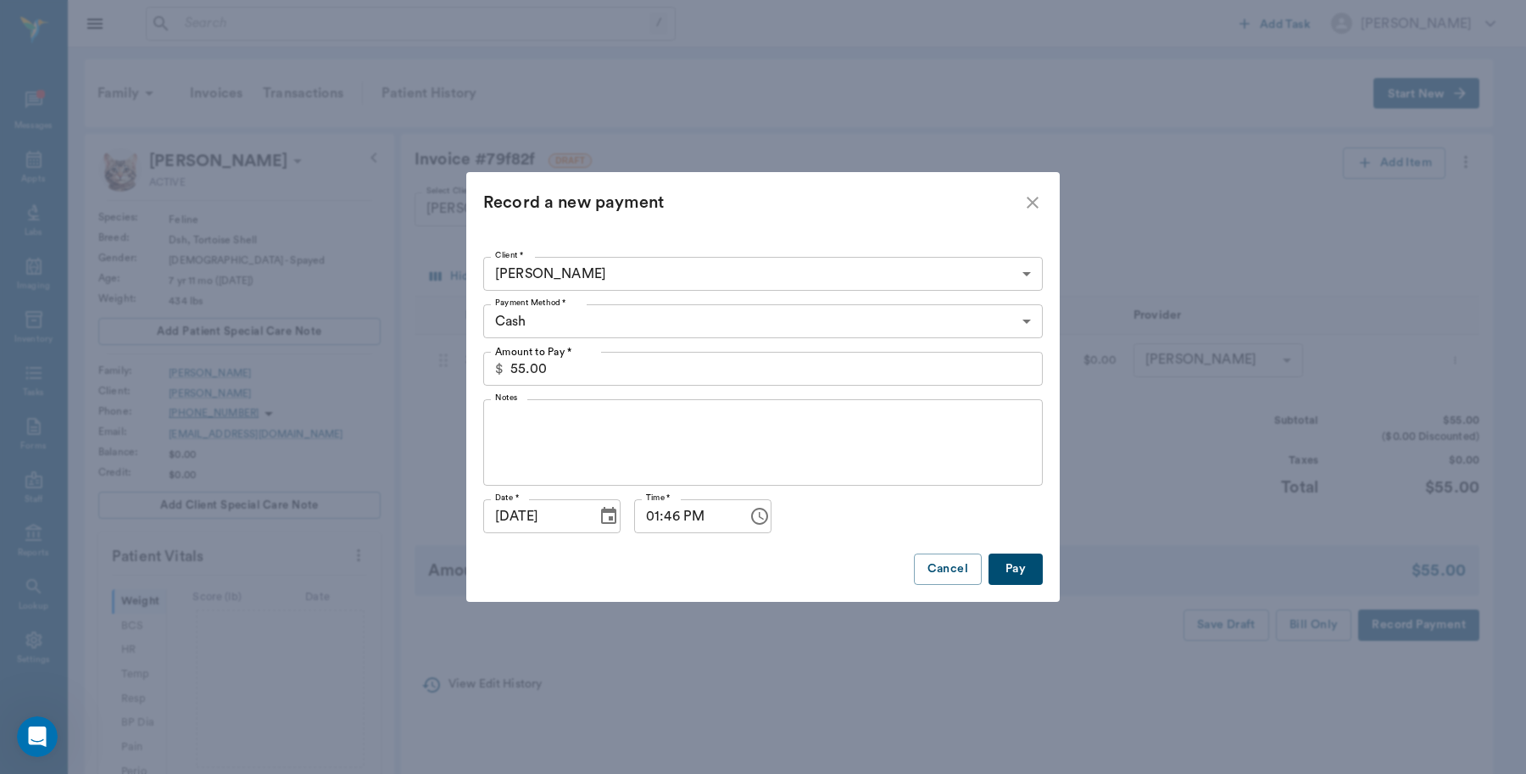
click at [1024, 565] on button "Pay" at bounding box center [1015, 568] width 54 height 31
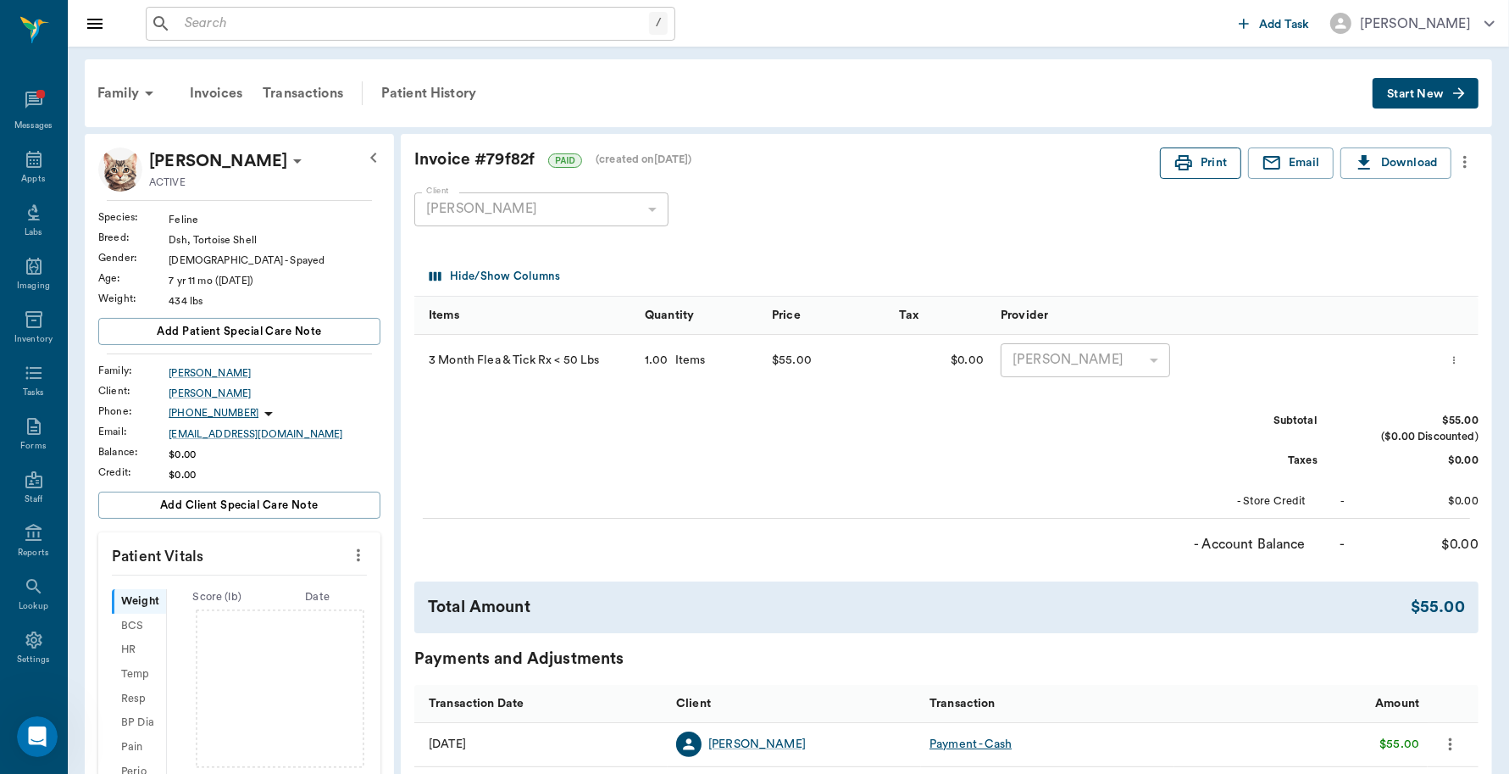
click at [1239, 151] on button "Print" at bounding box center [1200, 162] width 81 height 31
click at [1219, 158] on button "Print" at bounding box center [1200, 162] width 81 height 31
click at [14, 166] on div "Appts" at bounding box center [33, 168] width 67 height 53
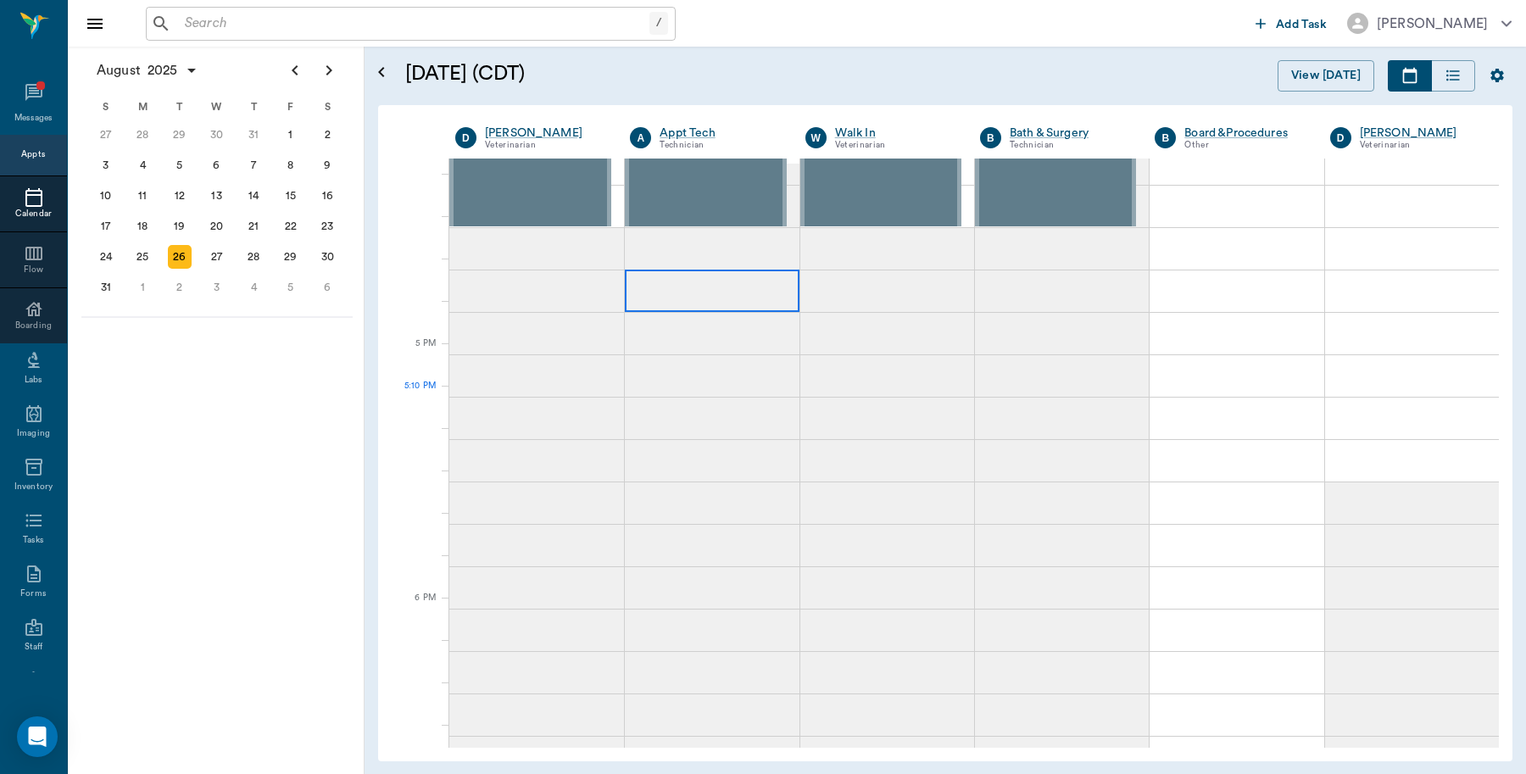
scroll to position [1591, 0]
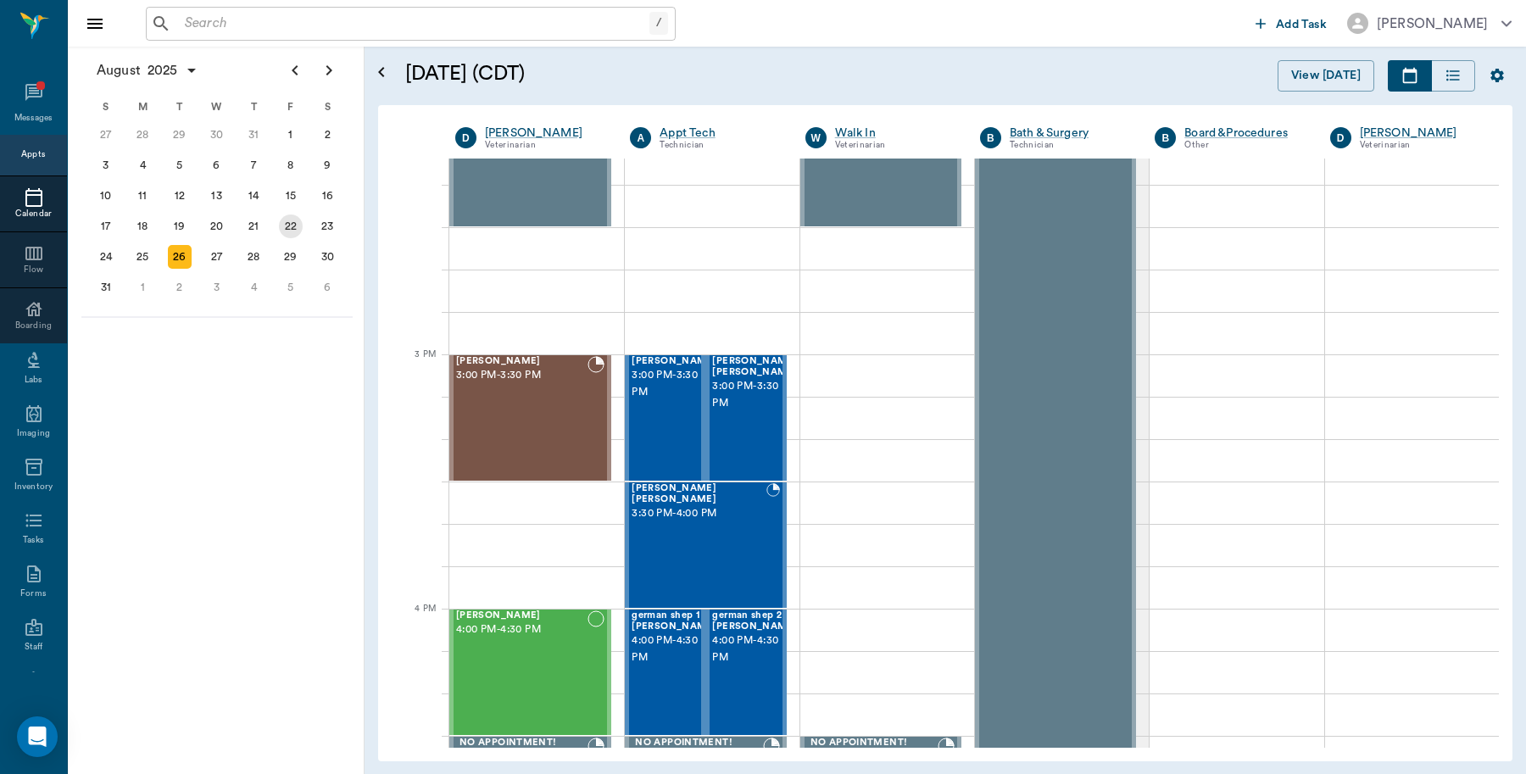
click at [292, 229] on div "22" at bounding box center [291, 226] width 24 height 24
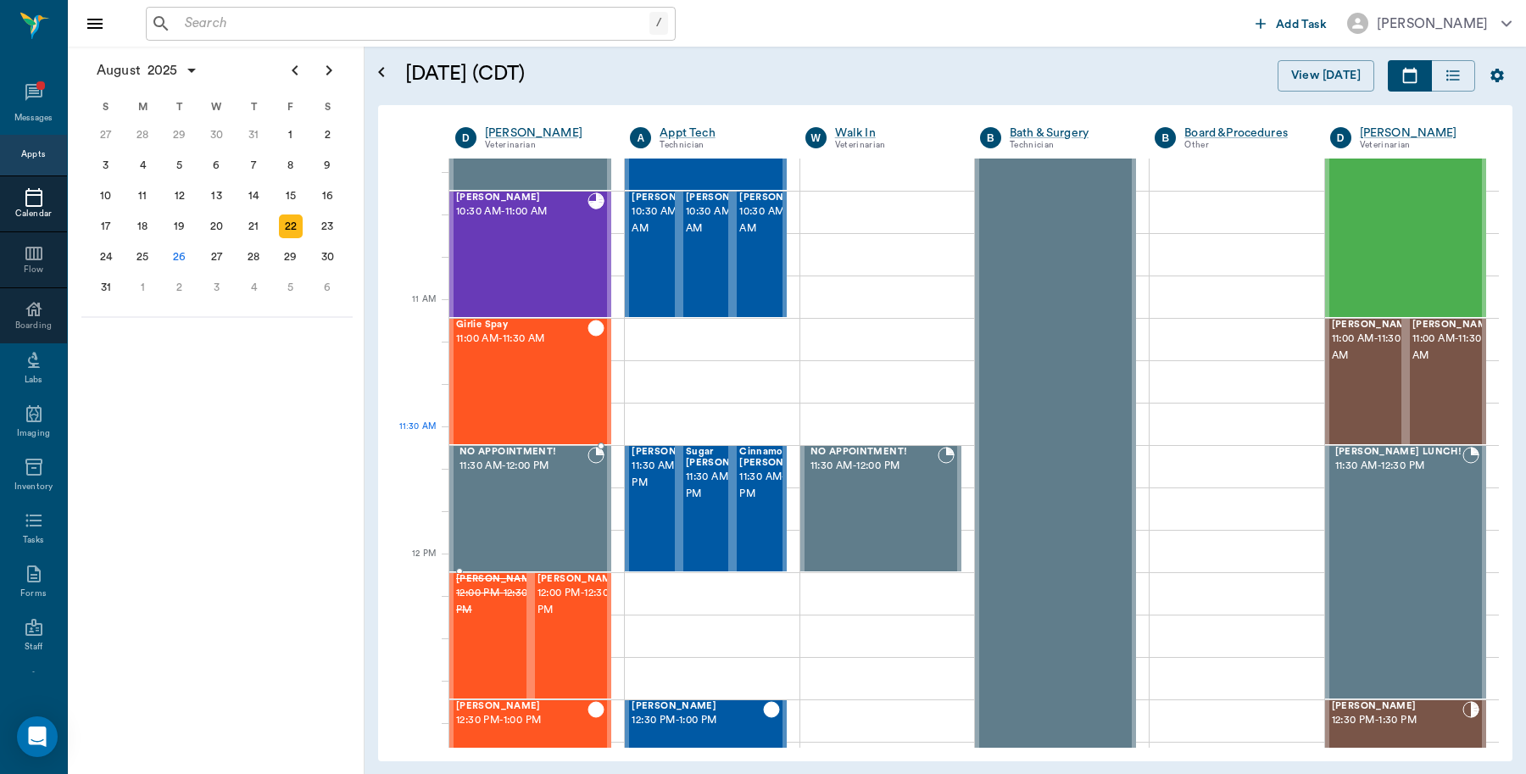
scroll to position [636, 0]
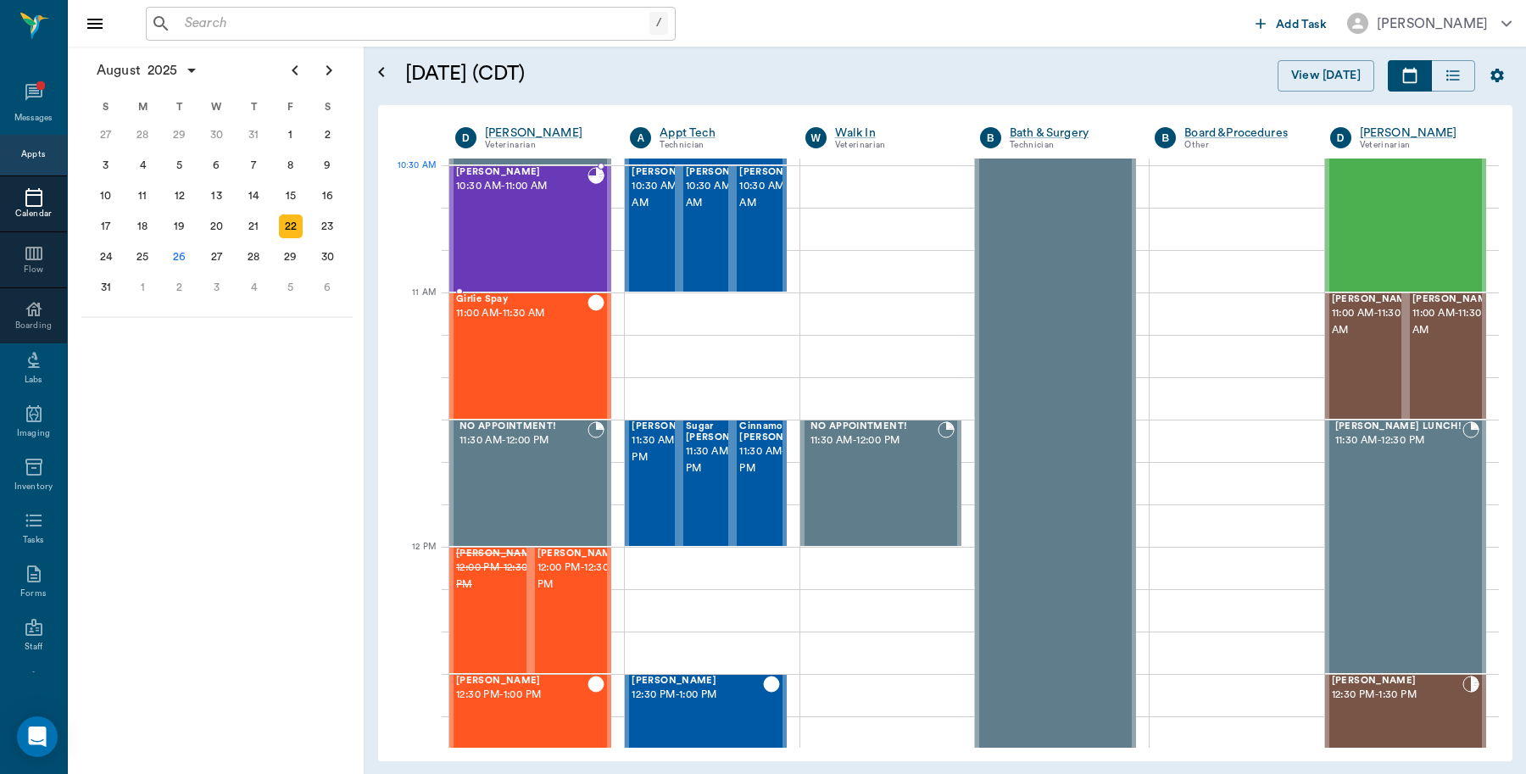
click at [540, 195] on span "10:30 AM - 11:00 AM" at bounding box center [521, 186] width 131 height 17
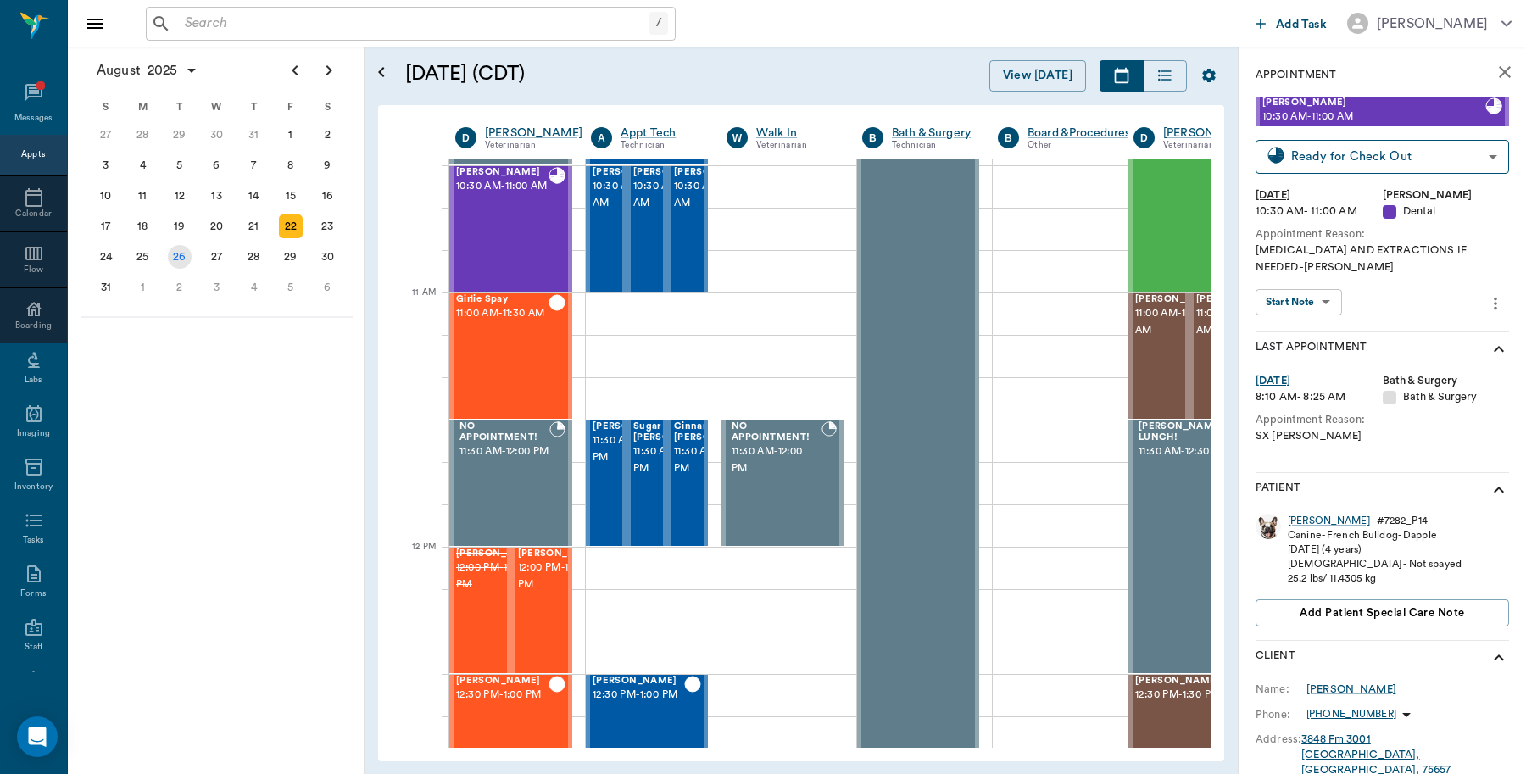
click at [181, 258] on div "26" at bounding box center [180, 257] width 24 height 24
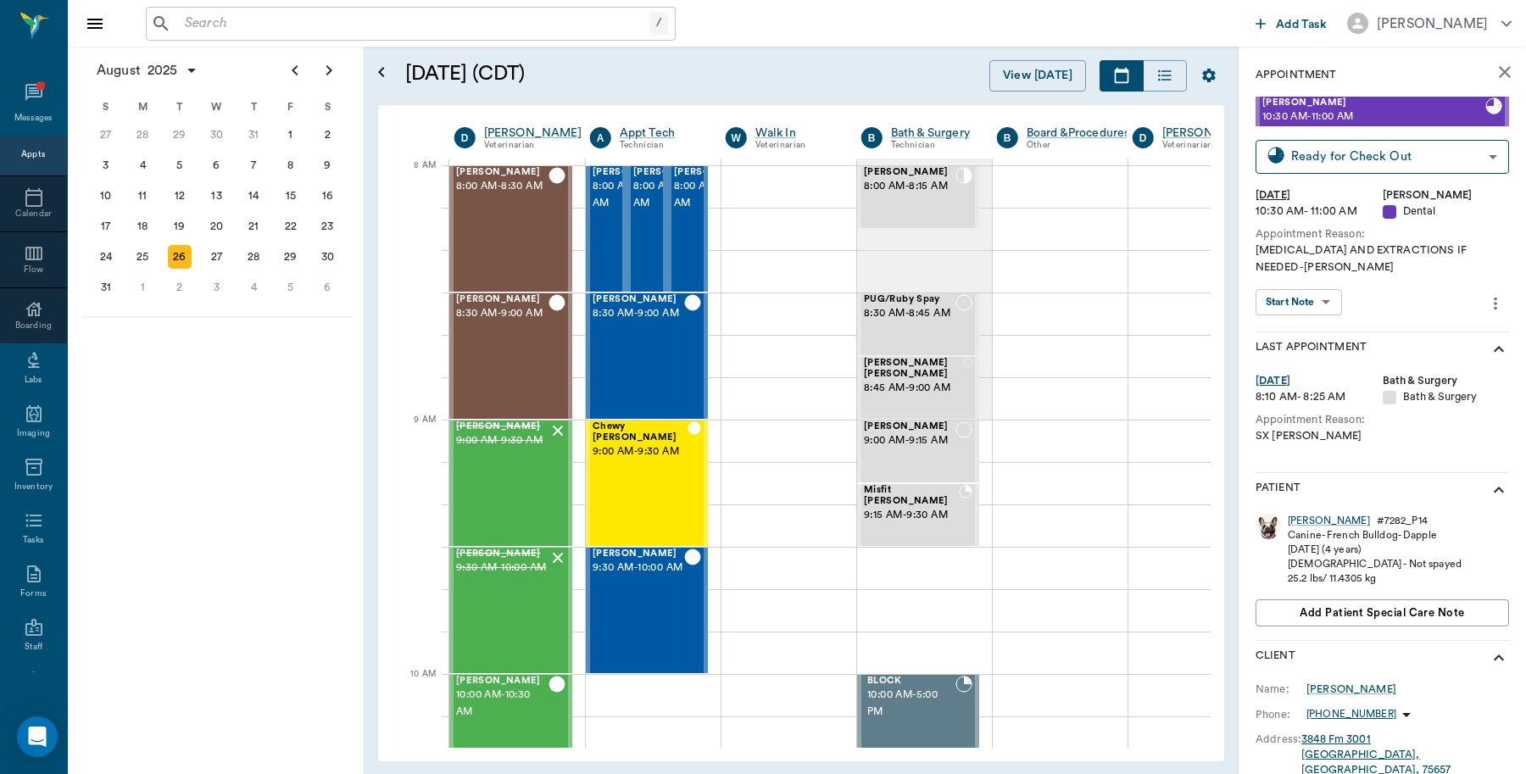
scroll to position [0, 1]
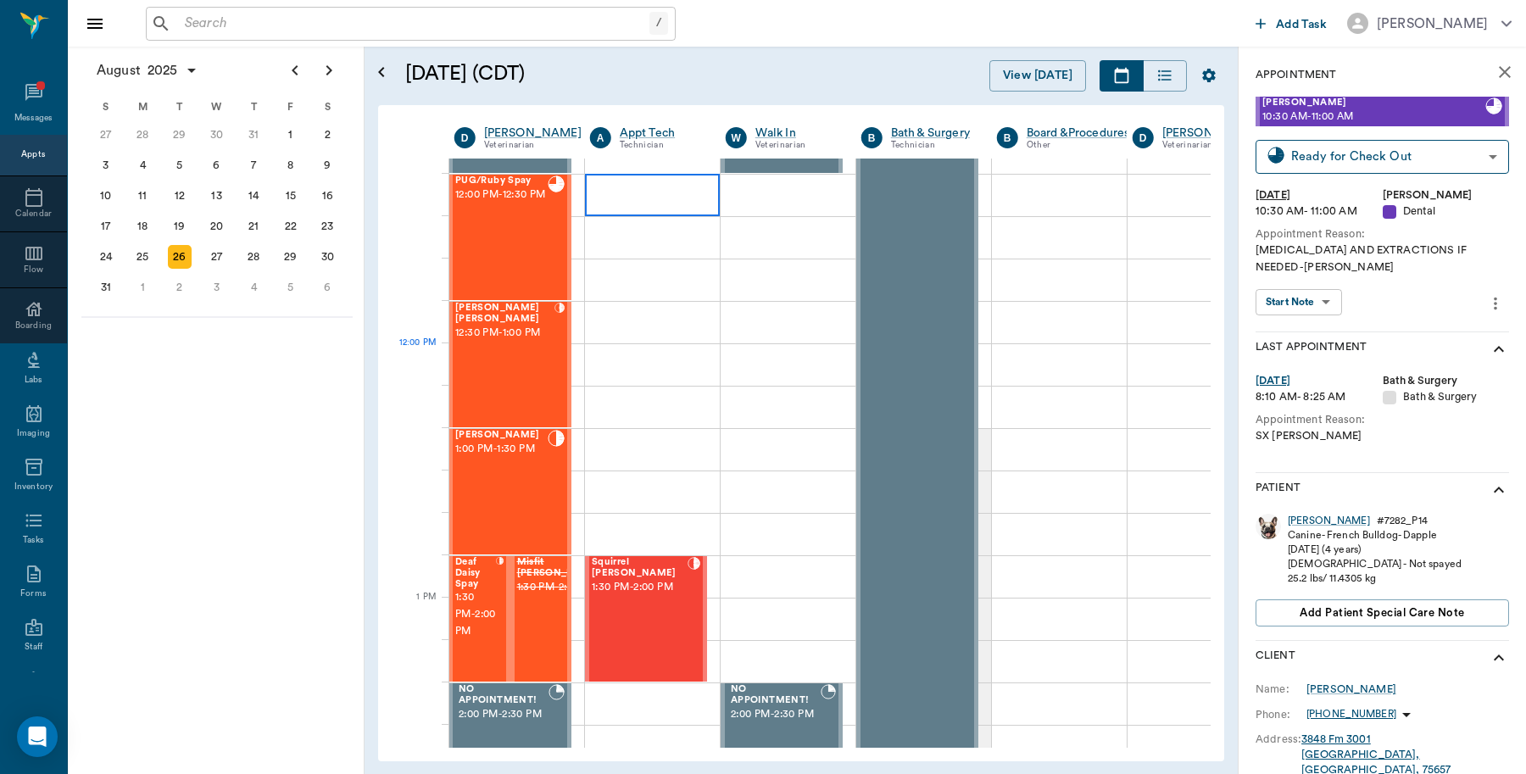
scroll to position [1059, 1]
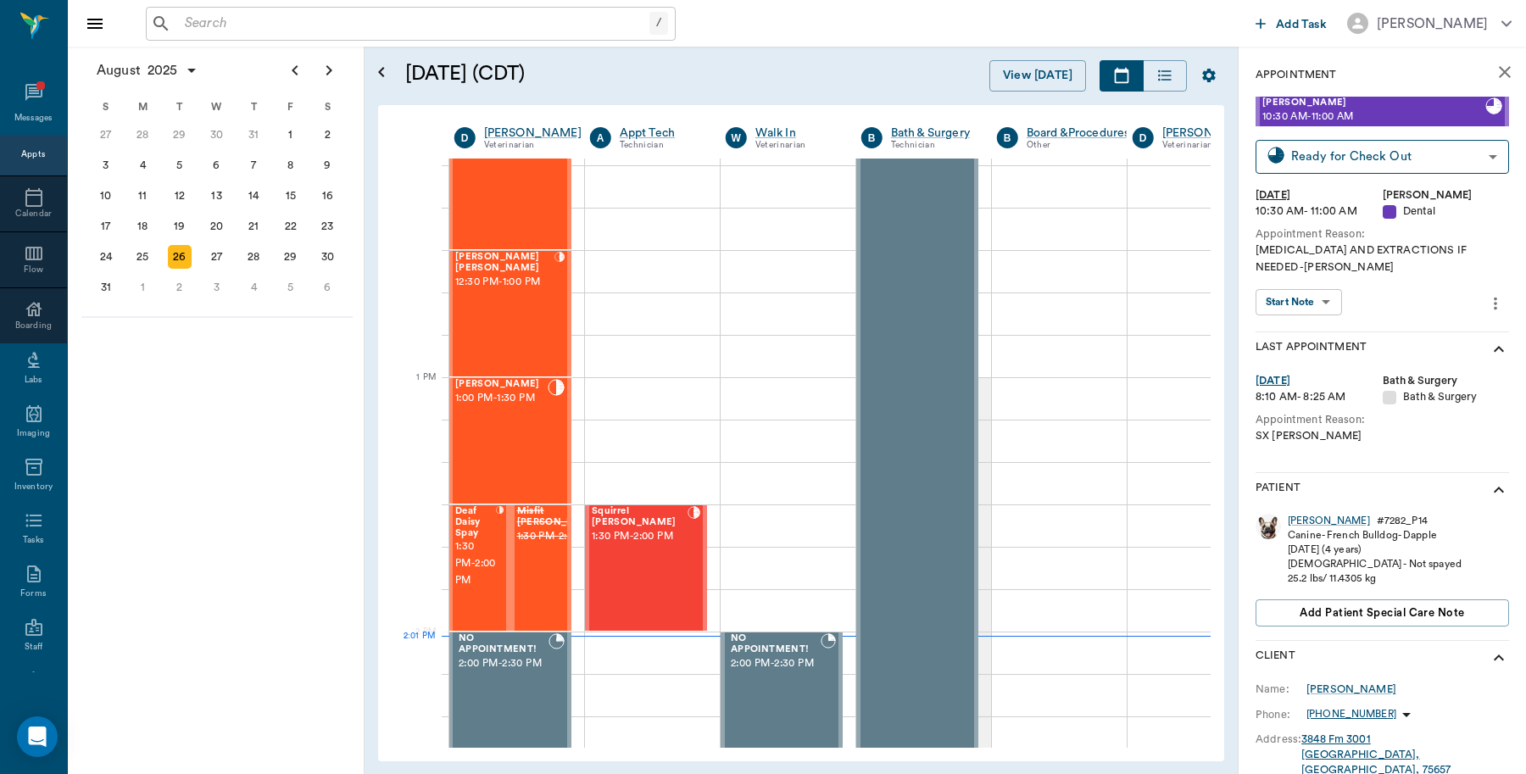
click at [1498, 74] on icon "close" at bounding box center [1504, 72] width 12 height 12
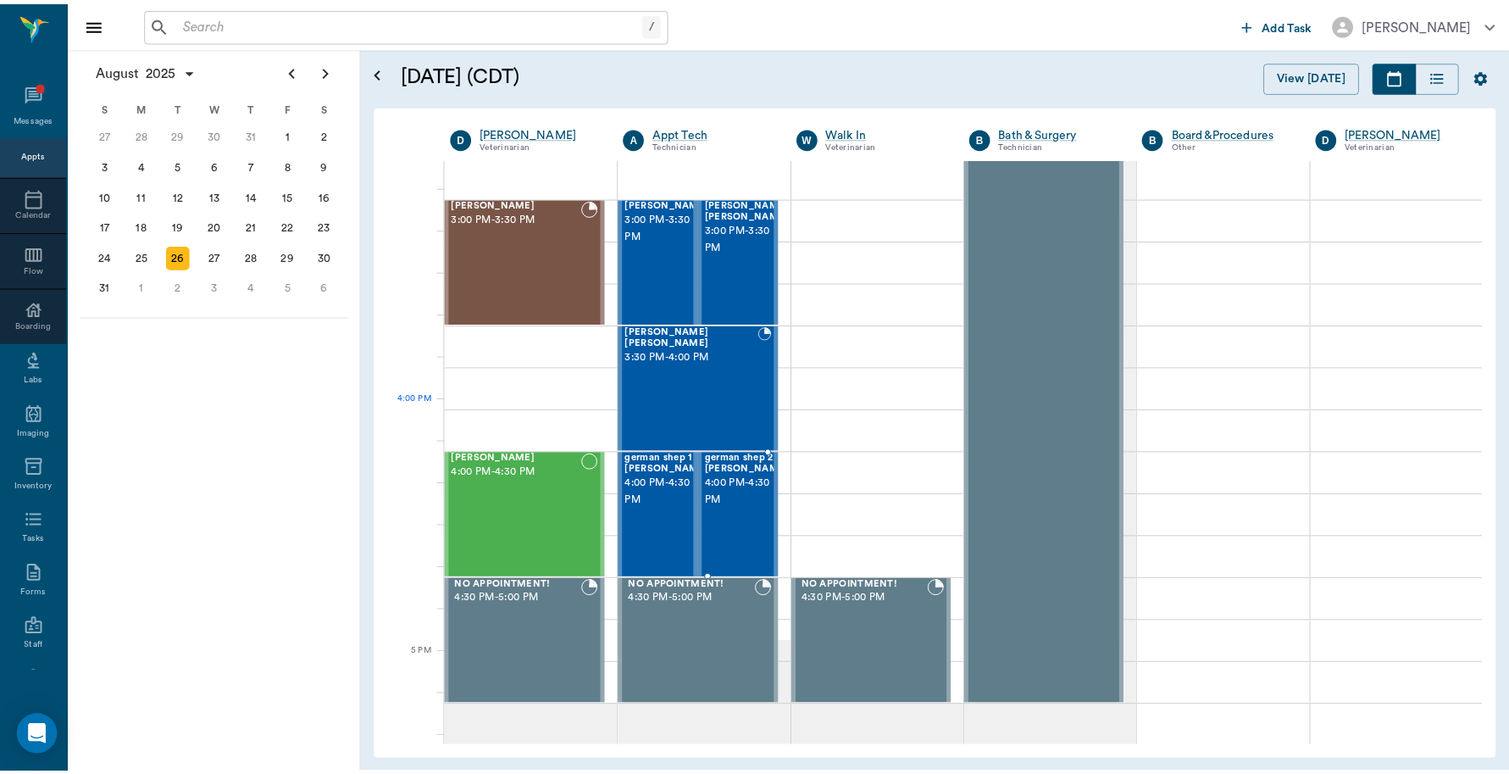
scroll to position [1801, 0]
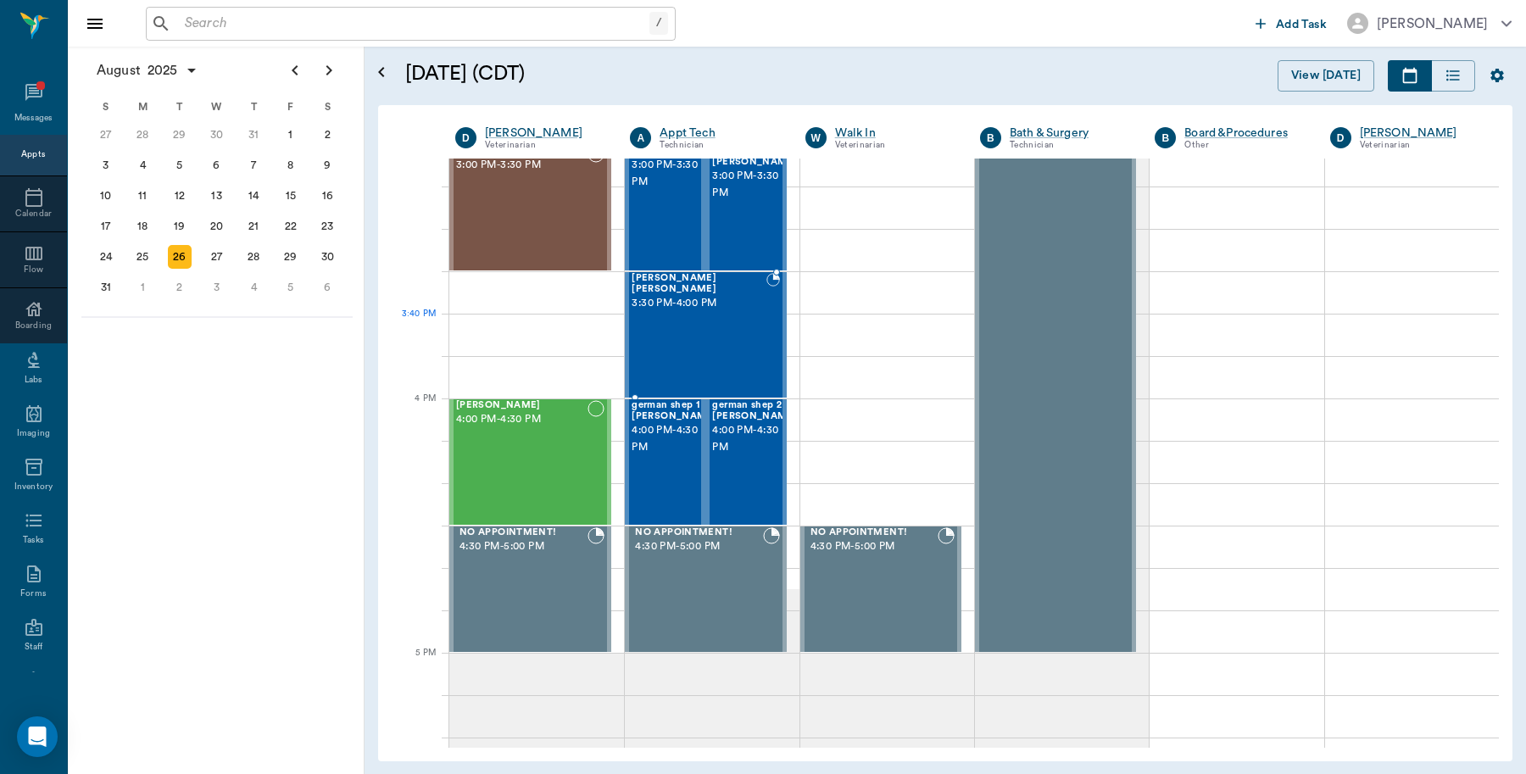
click at [692, 331] on div "[PERSON_NAME] [PERSON_NAME] 3:30 PM - 4:00 PM" at bounding box center [698, 335] width 135 height 124
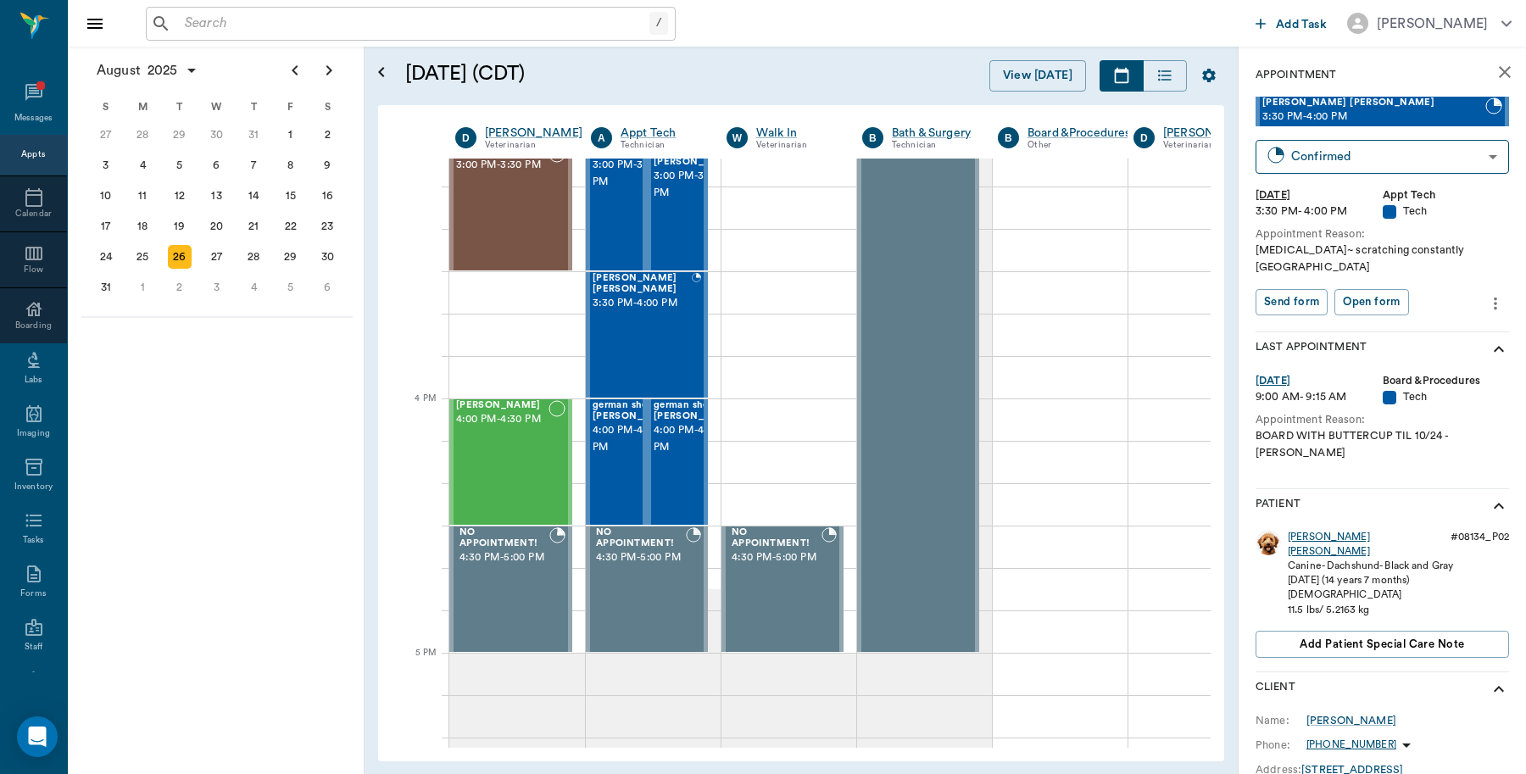
click at [1316, 530] on div "[PERSON_NAME] [PERSON_NAME]" at bounding box center [1365, 544] width 156 height 29
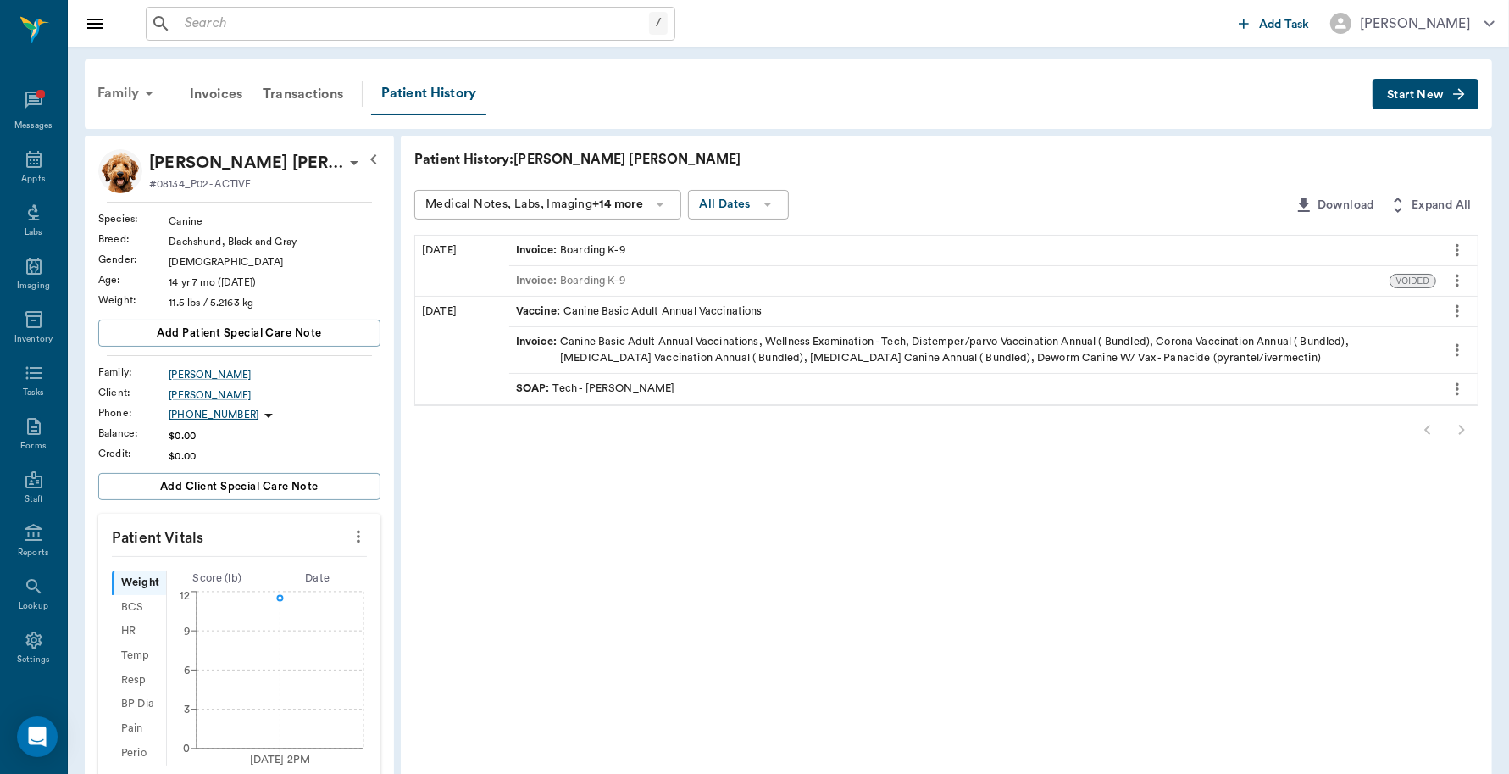
click at [130, 94] on div "Family" at bounding box center [128, 93] width 82 height 41
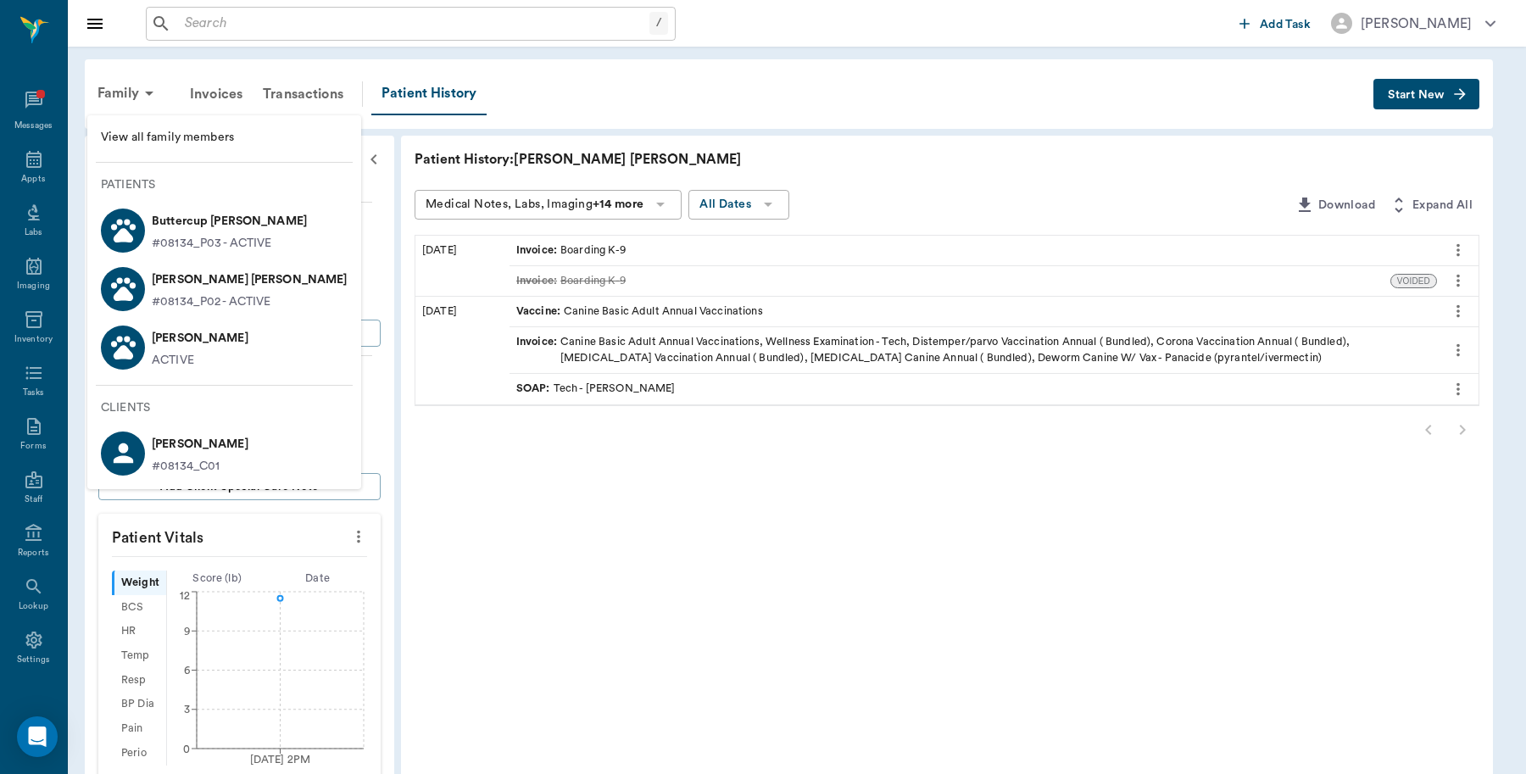
click at [175, 136] on span "View all family members" at bounding box center [224, 138] width 247 height 18
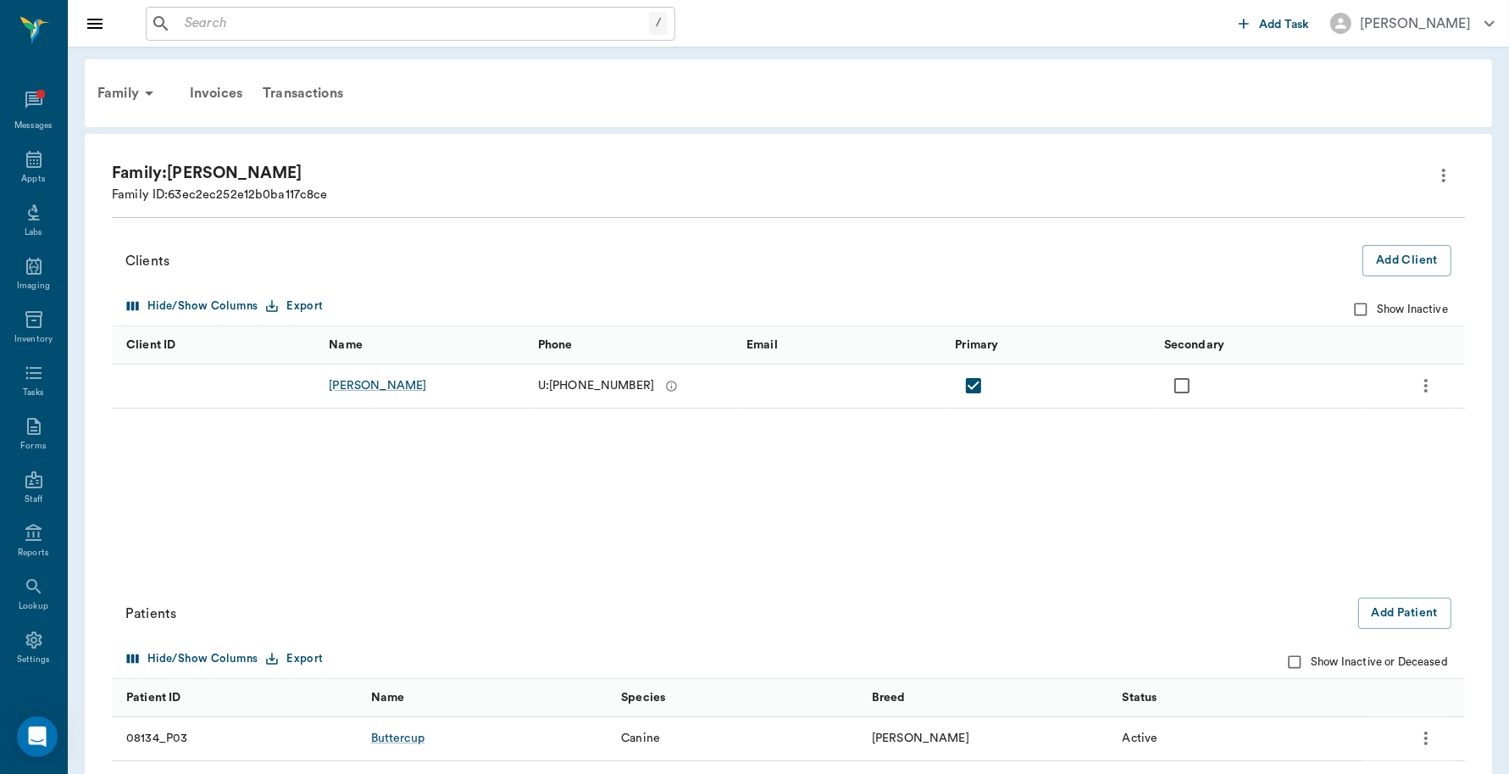
click at [298, 14] on input "text" at bounding box center [413, 24] width 471 height 24
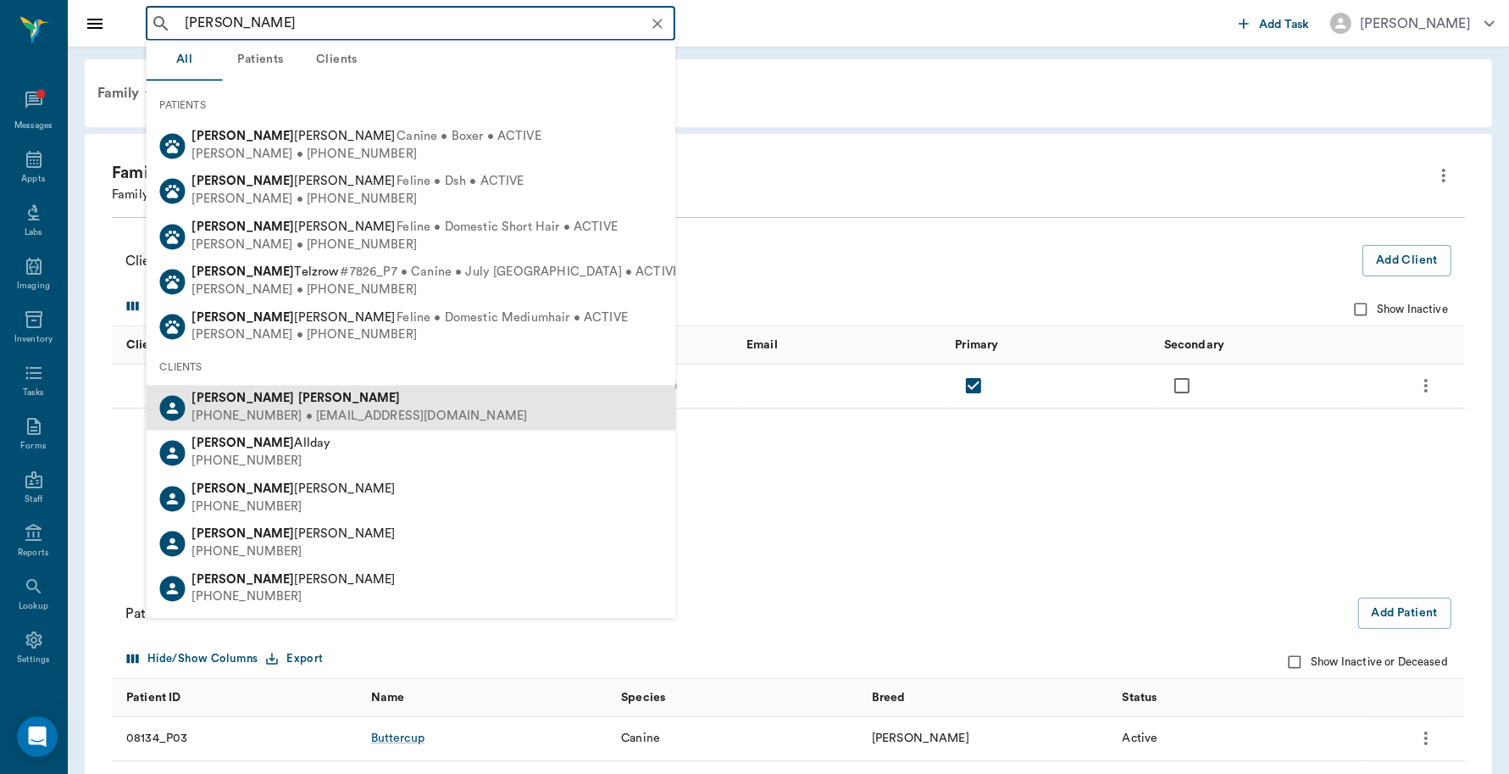
click at [260, 408] on div "[PHONE_NUMBER] • [EMAIL_ADDRESS][DOMAIN_NAME]" at bounding box center [360, 417] width 336 height 18
type input "[PERSON_NAME]"
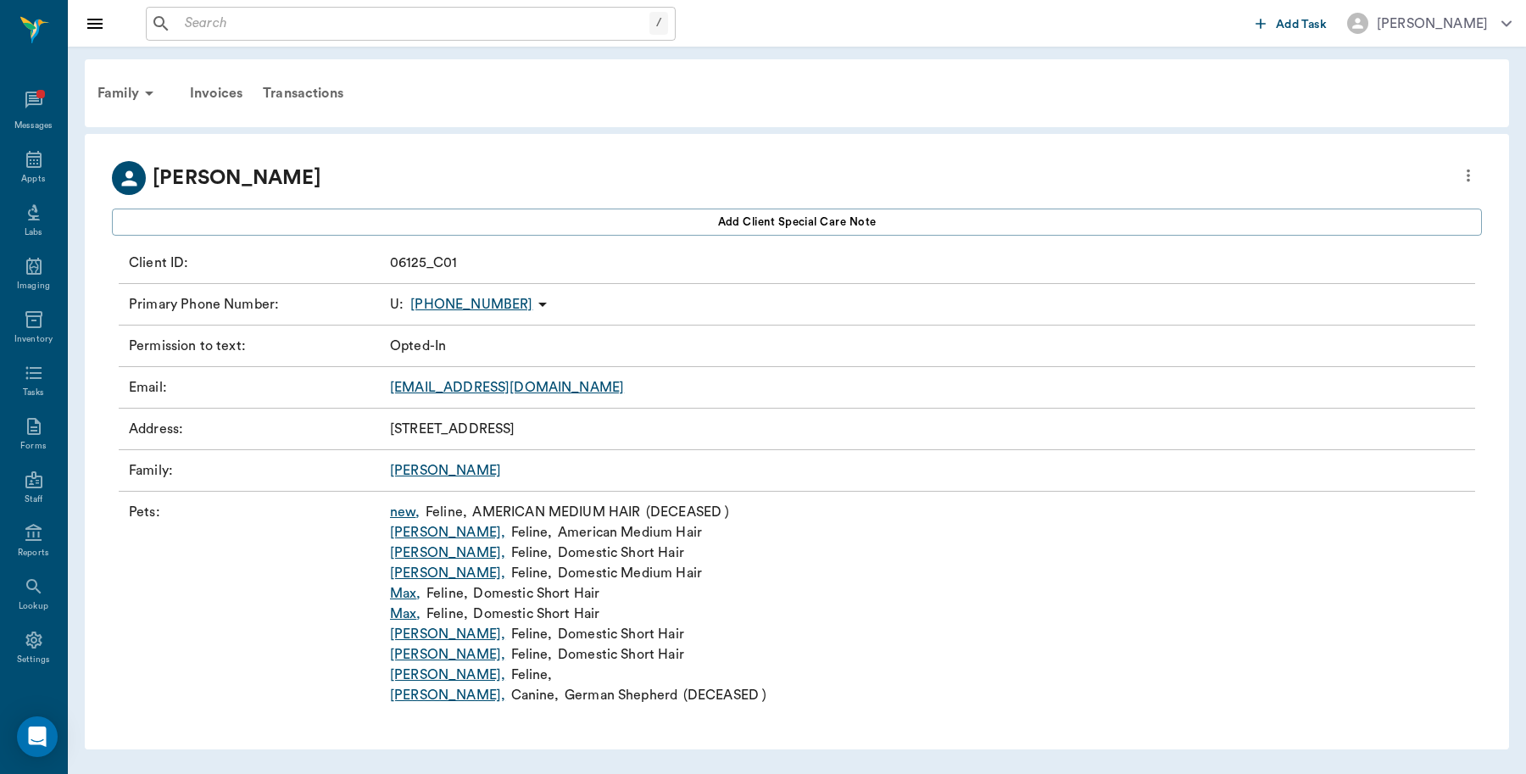
click at [413, 552] on link "[PERSON_NAME] ," at bounding box center [447, 552] width 115 height 20
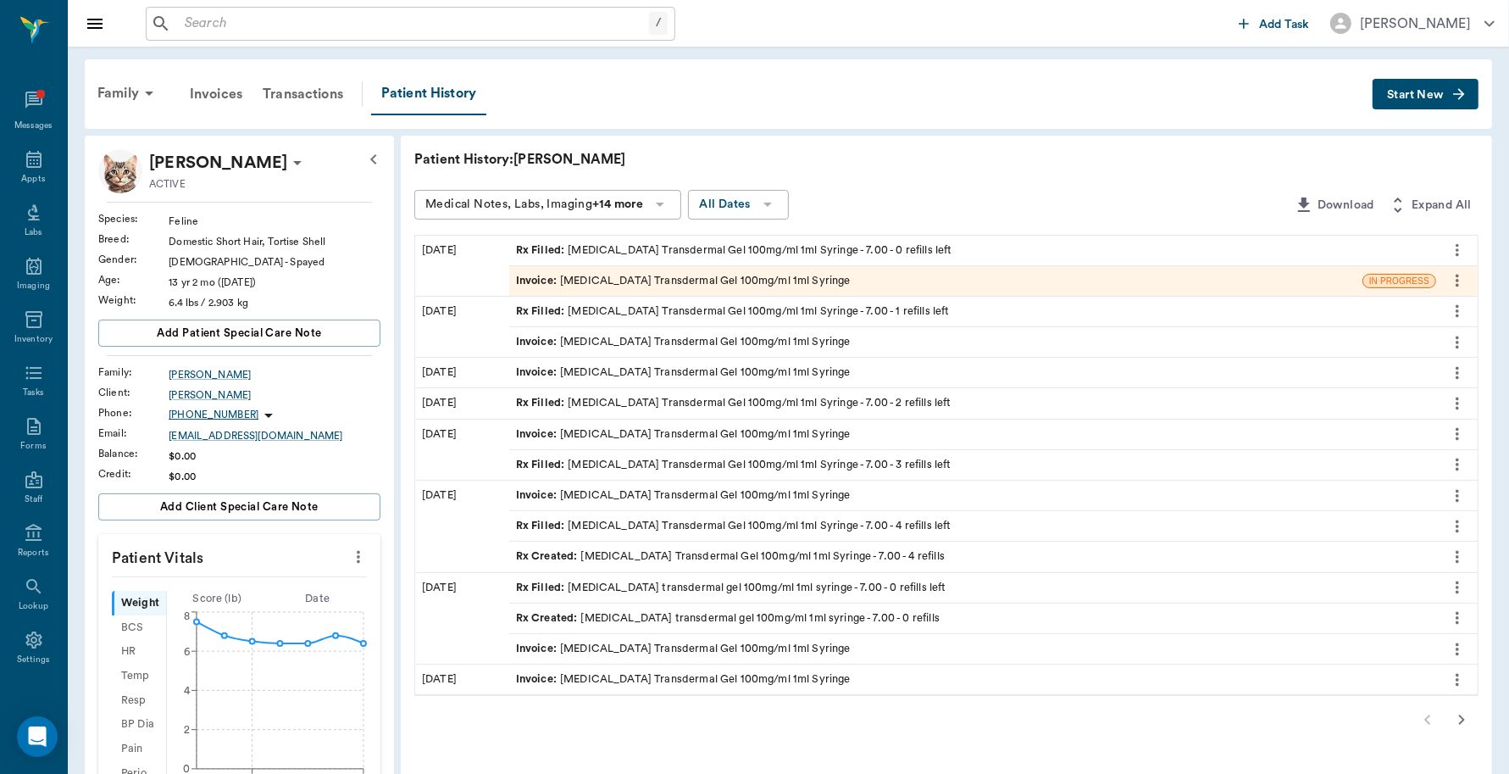
click at [774, 285] on div "Invoice : [MEDICAL_DATA] Transdermal Gel 100mg/ml 1ml Syringe" at bounding box center [683, 281] width 335 height 16
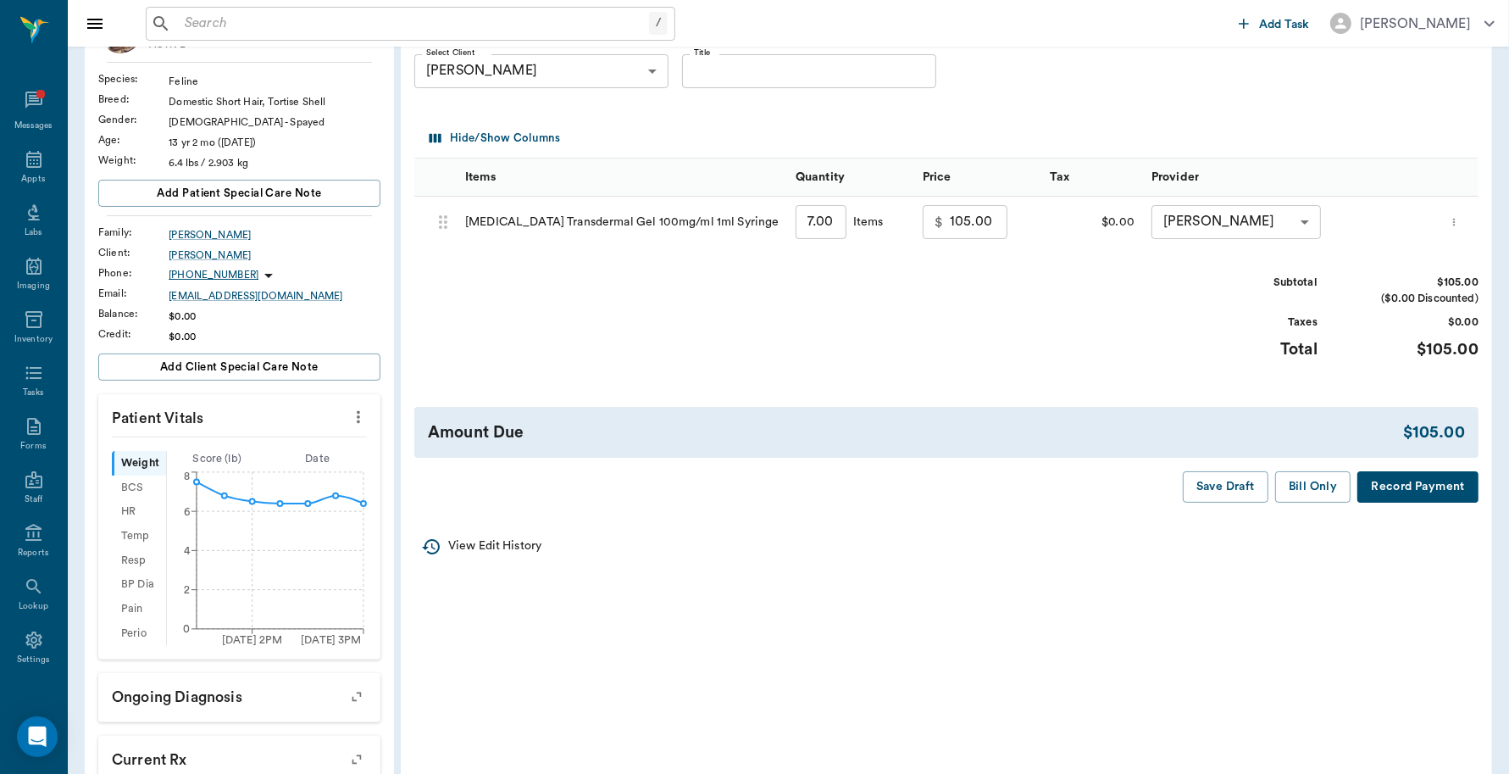
scroll to position [212, 0]
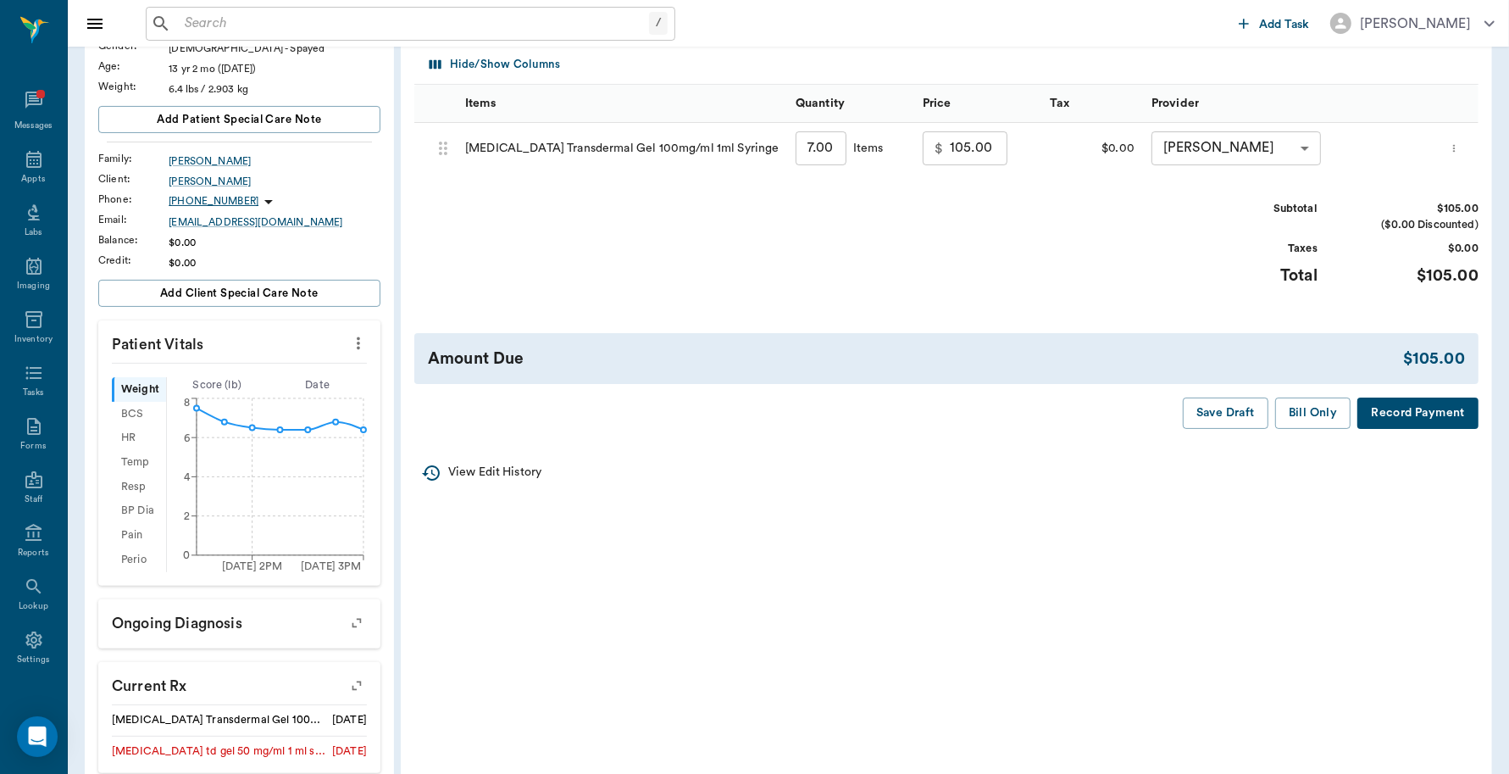
click at [1437, 400] on button "Record Payment" at bounding box center [1418, 412] width 121 height 31
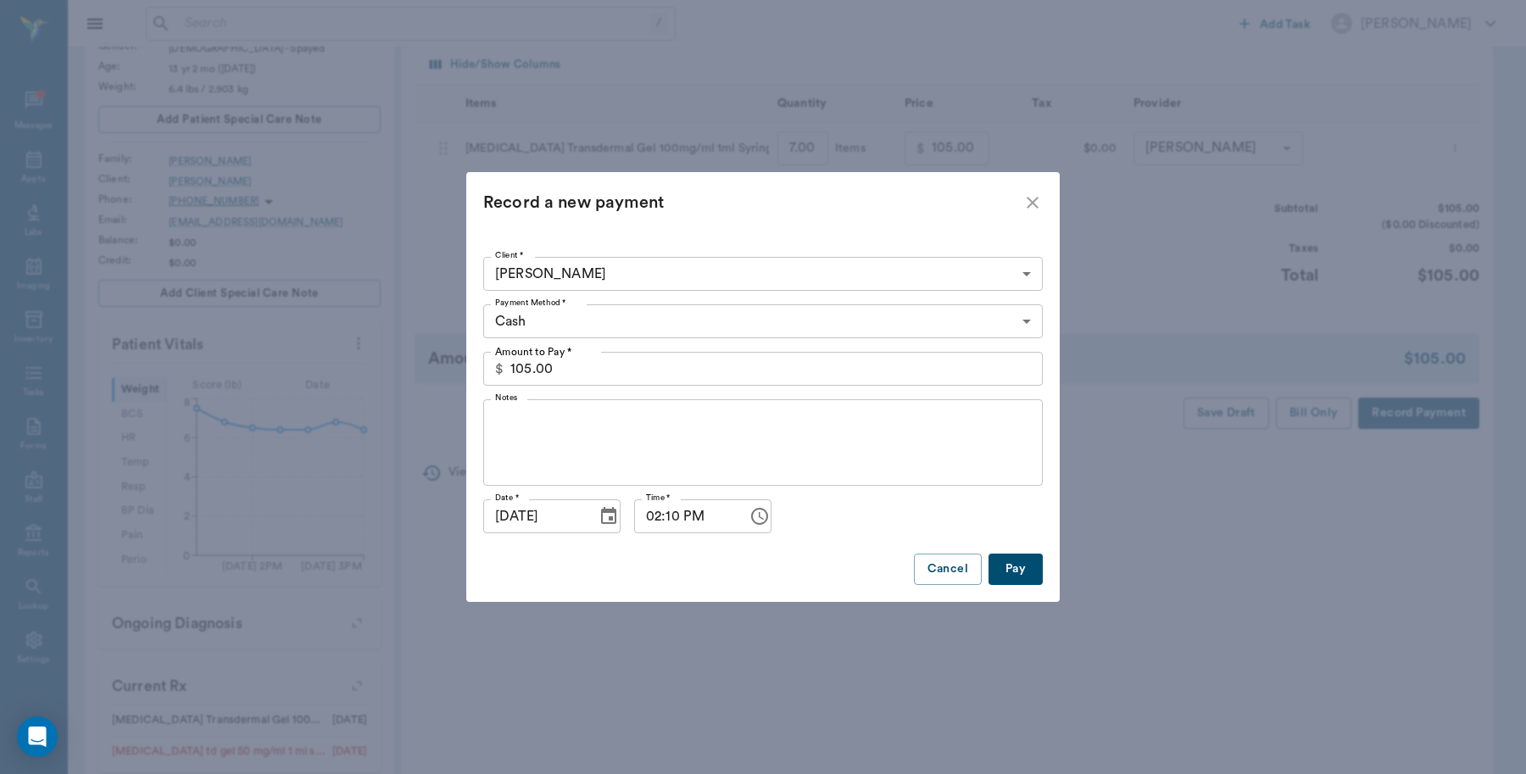
click at [590, 327] on body "/ ​ Add Task [PERSON_NAME] Nectar Messages Appts Labs Imaging Inventory Tasks F…" at bounding box center [763, 389] width 1526 height 1203
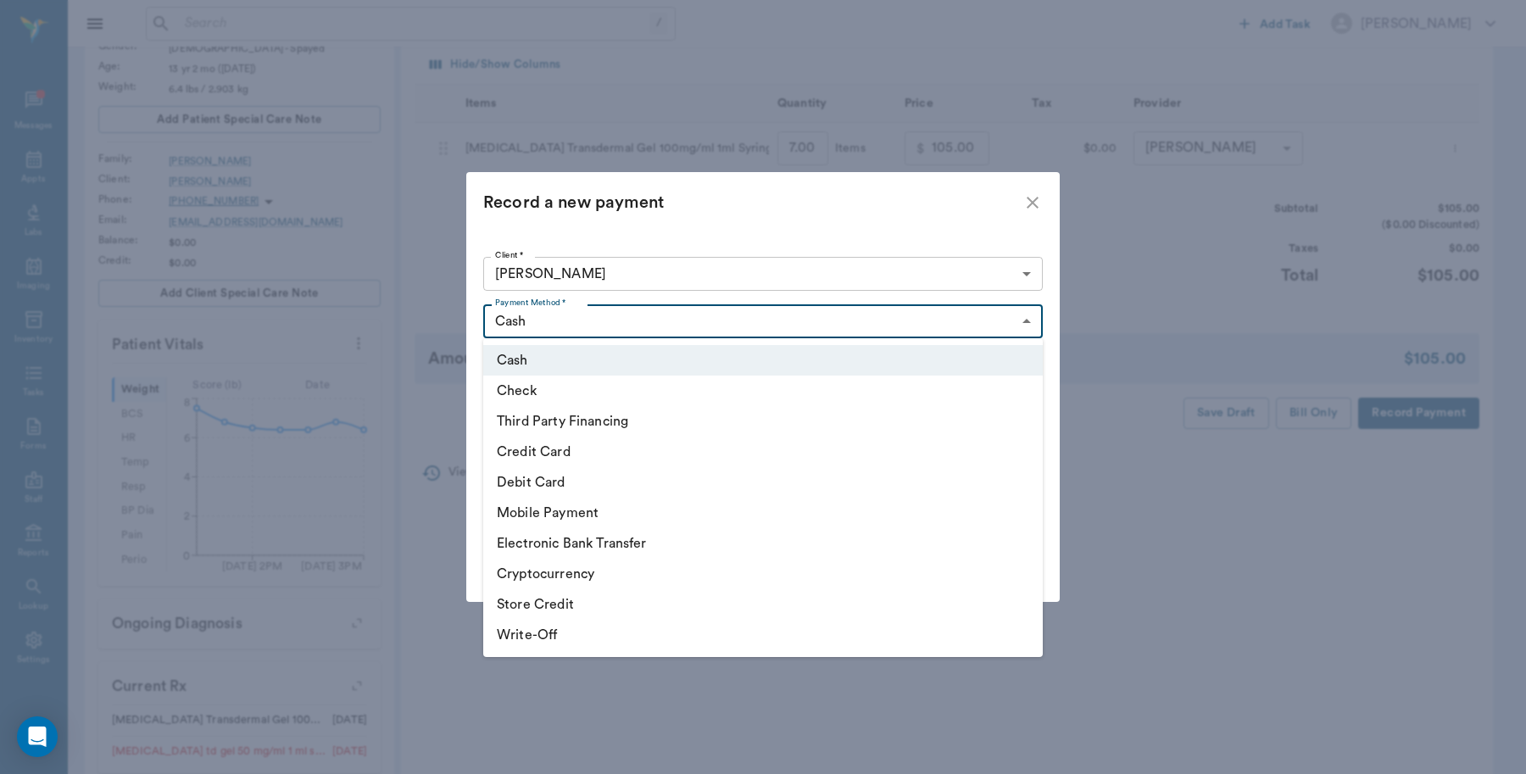
click at [551, 479] on li "Debit Card" at bounding box center [762, 482] width 559 height 31
type input "DEBIT_CARD"
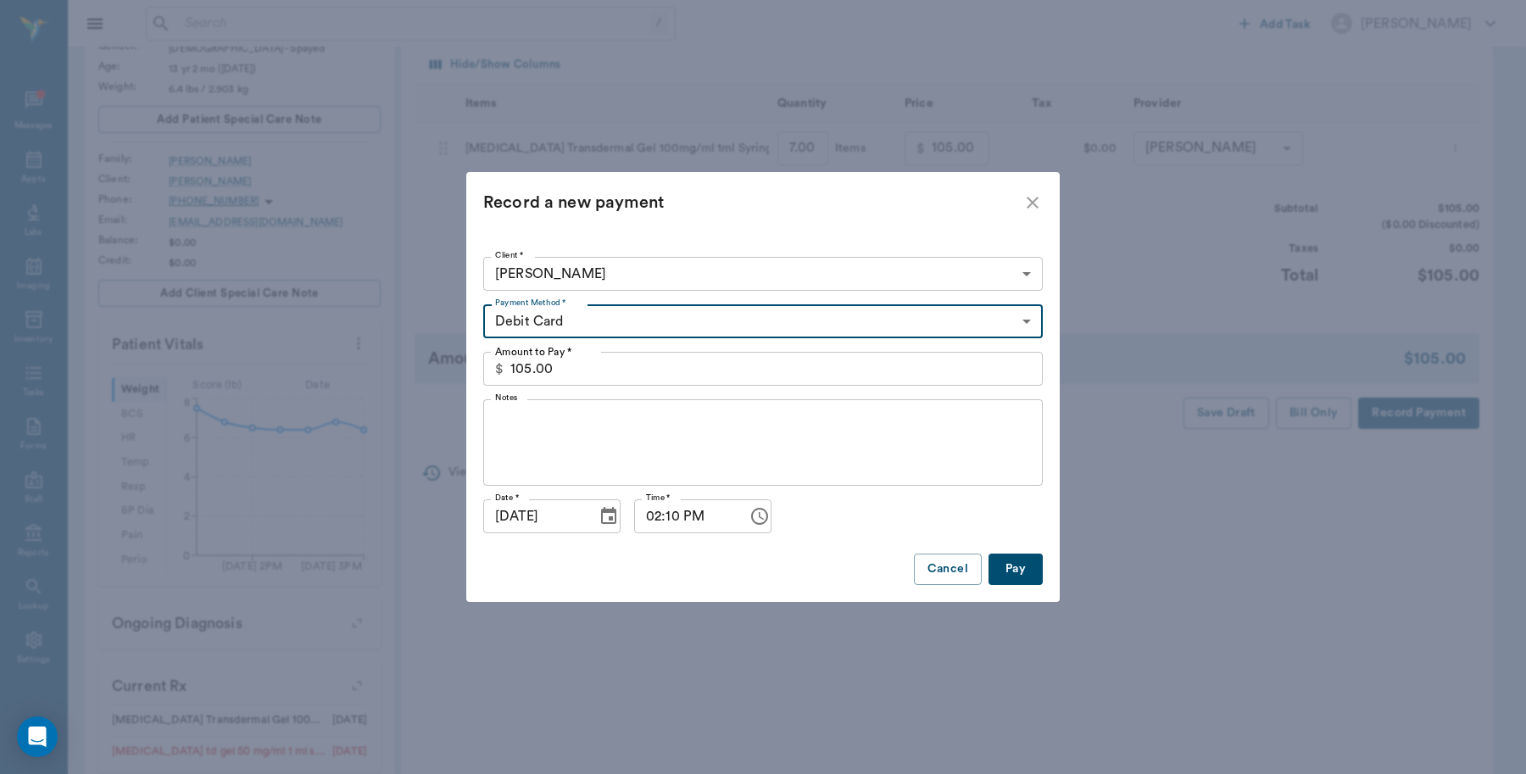
click at [1021, 568] on button "Pay" at bounding box center [1015, 568] width 54 height 31
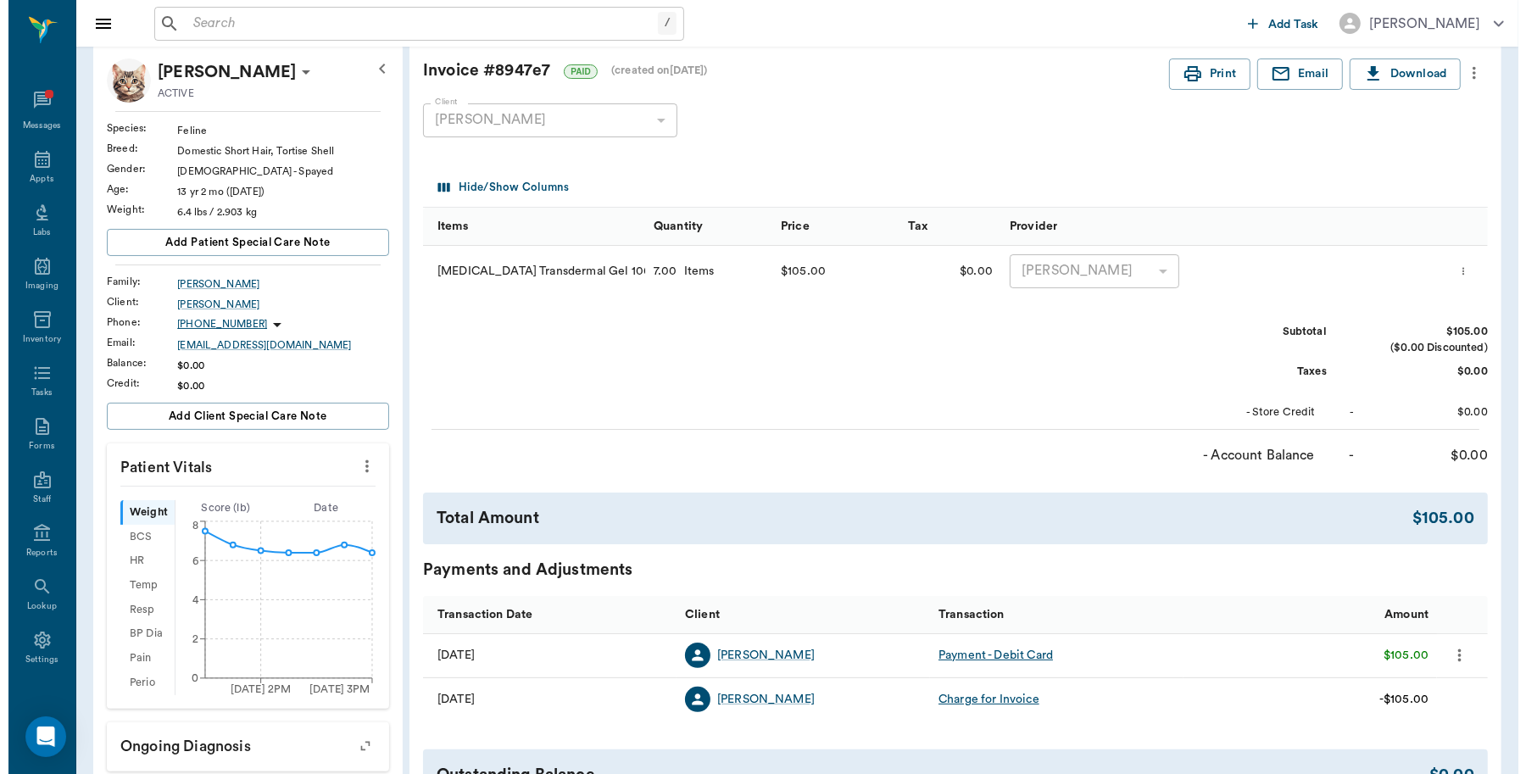
scroll to position [0, 0]
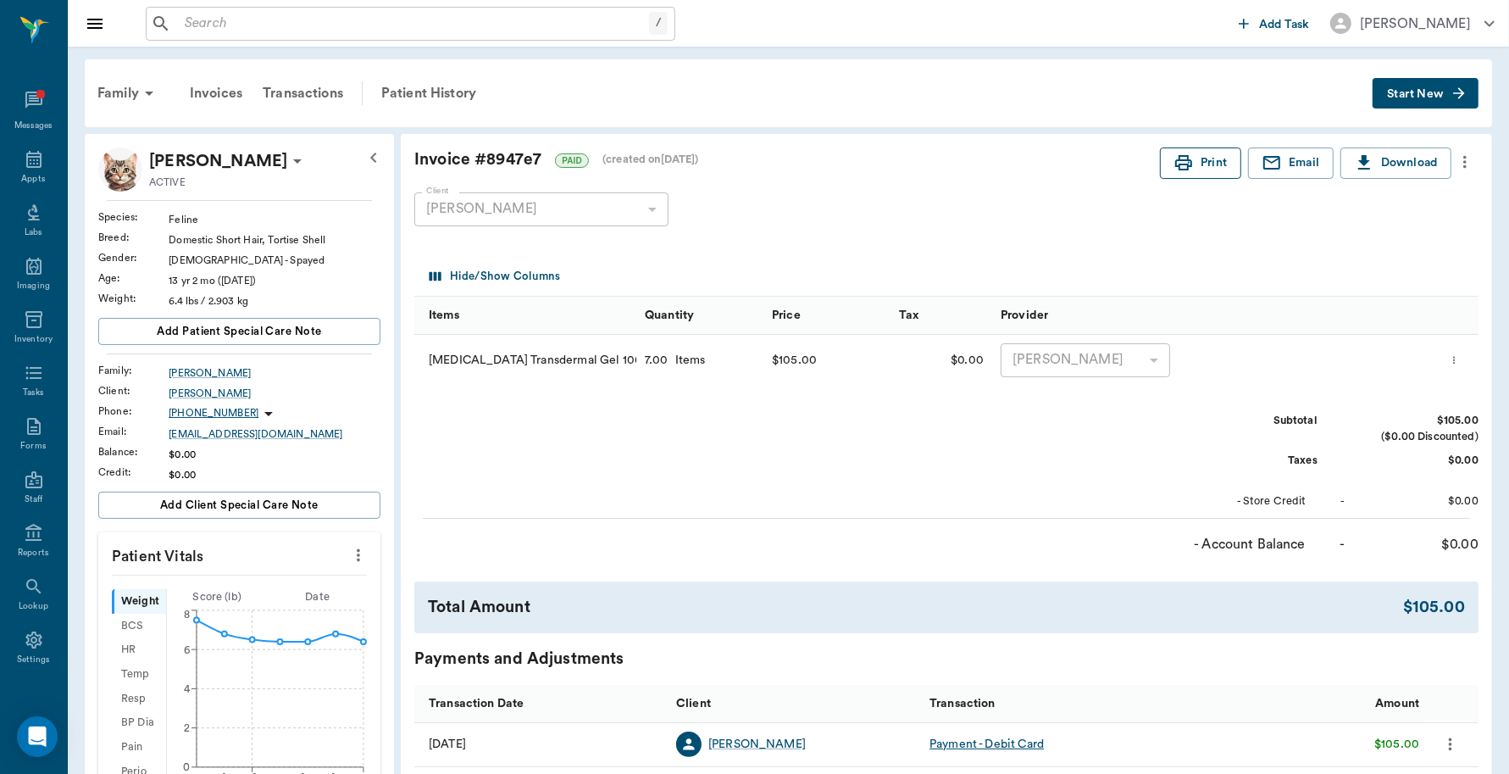
click at [1168, 158] on button "Print" at bounding box center [1200, 162] width 81 height 31
click at [25, 163] on icon at bounding box center [34, 159] width 20 height 20
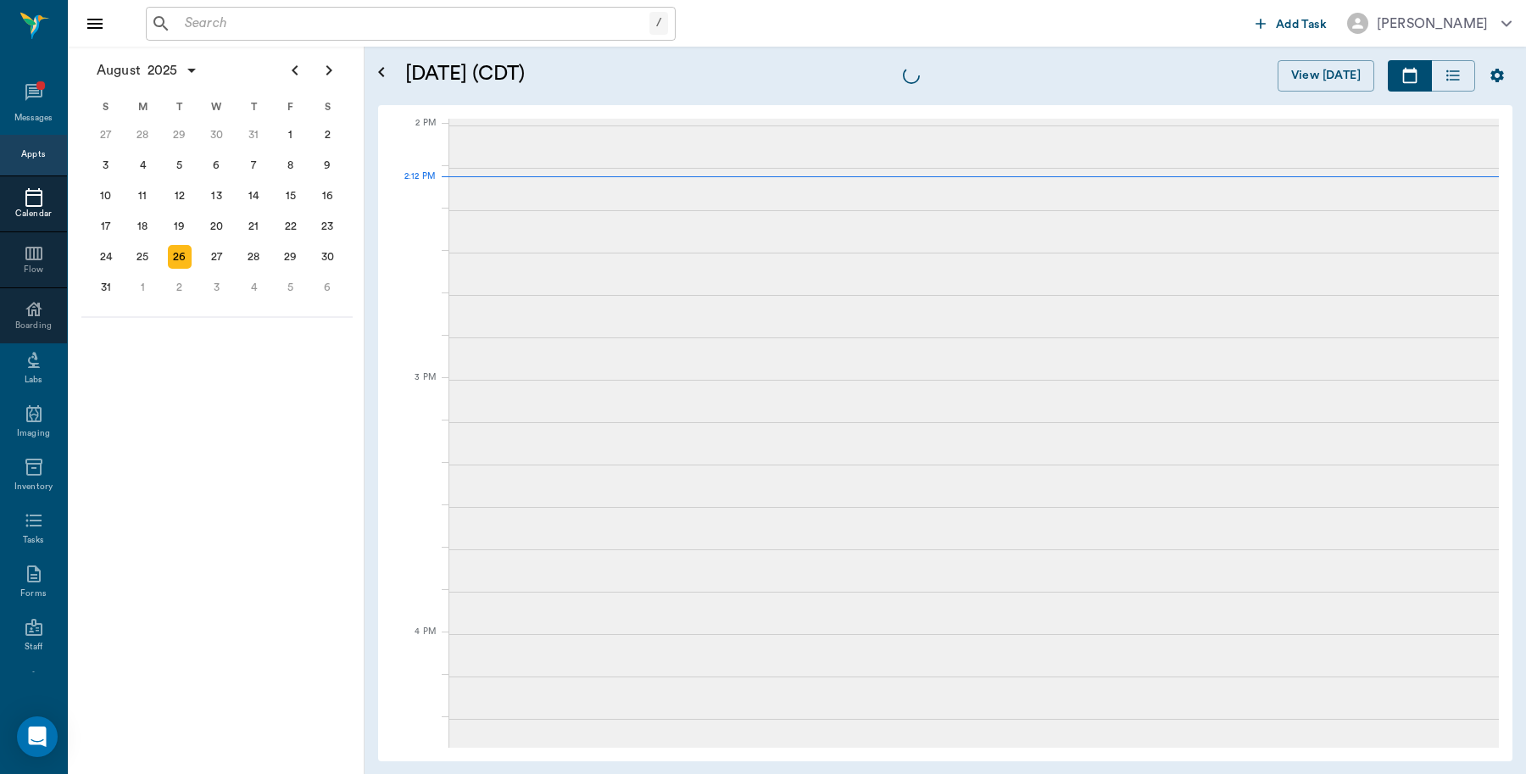
scroll to position [1526, 0]
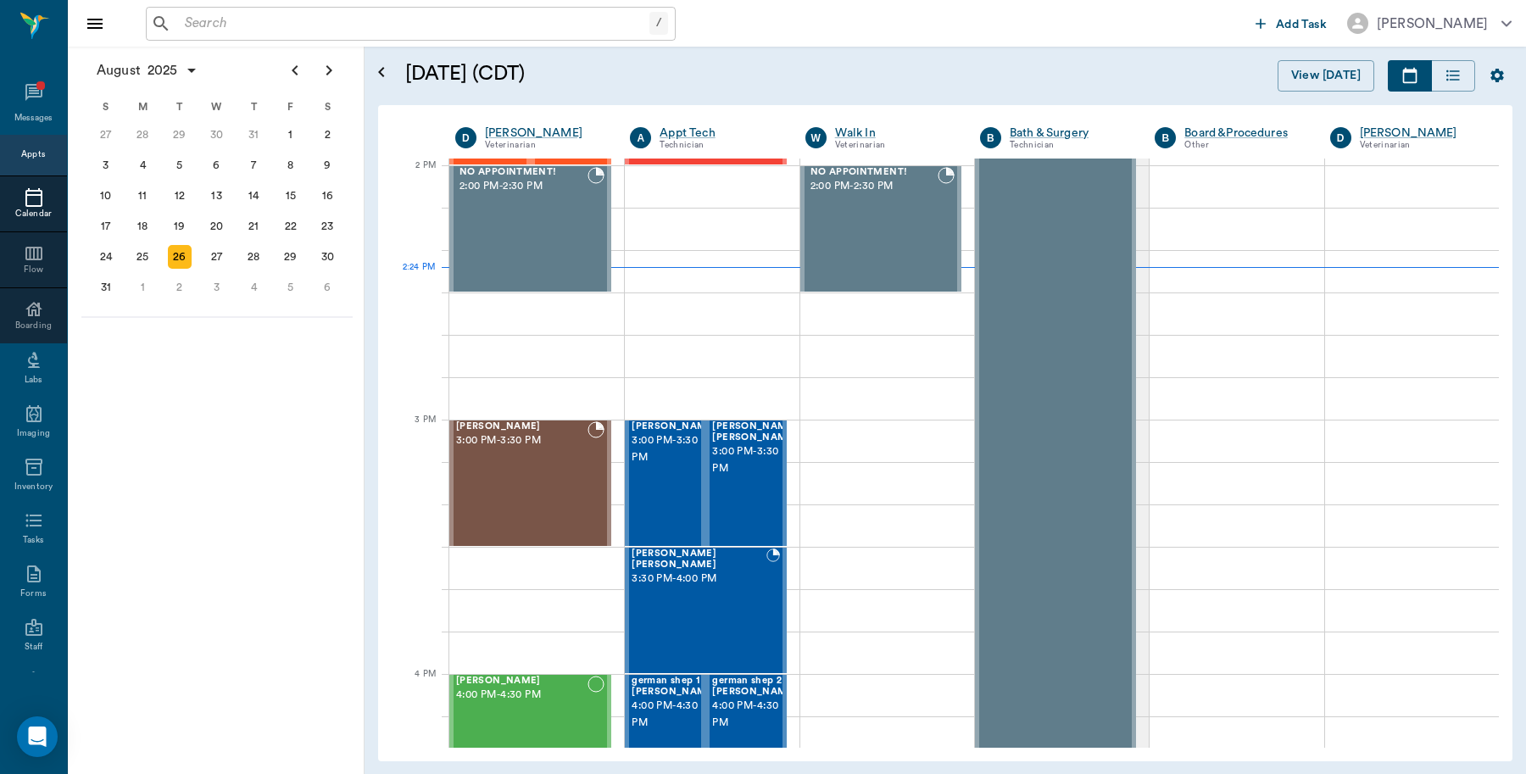
click at [276, 609] on div "August 2025 S M T W T F S 29 30 Jul 1 2 3 4 5 6 7 8 9 10 11 12 13 14 15 16 17 1…" at bounding box center [216, 410] width 297 height 727
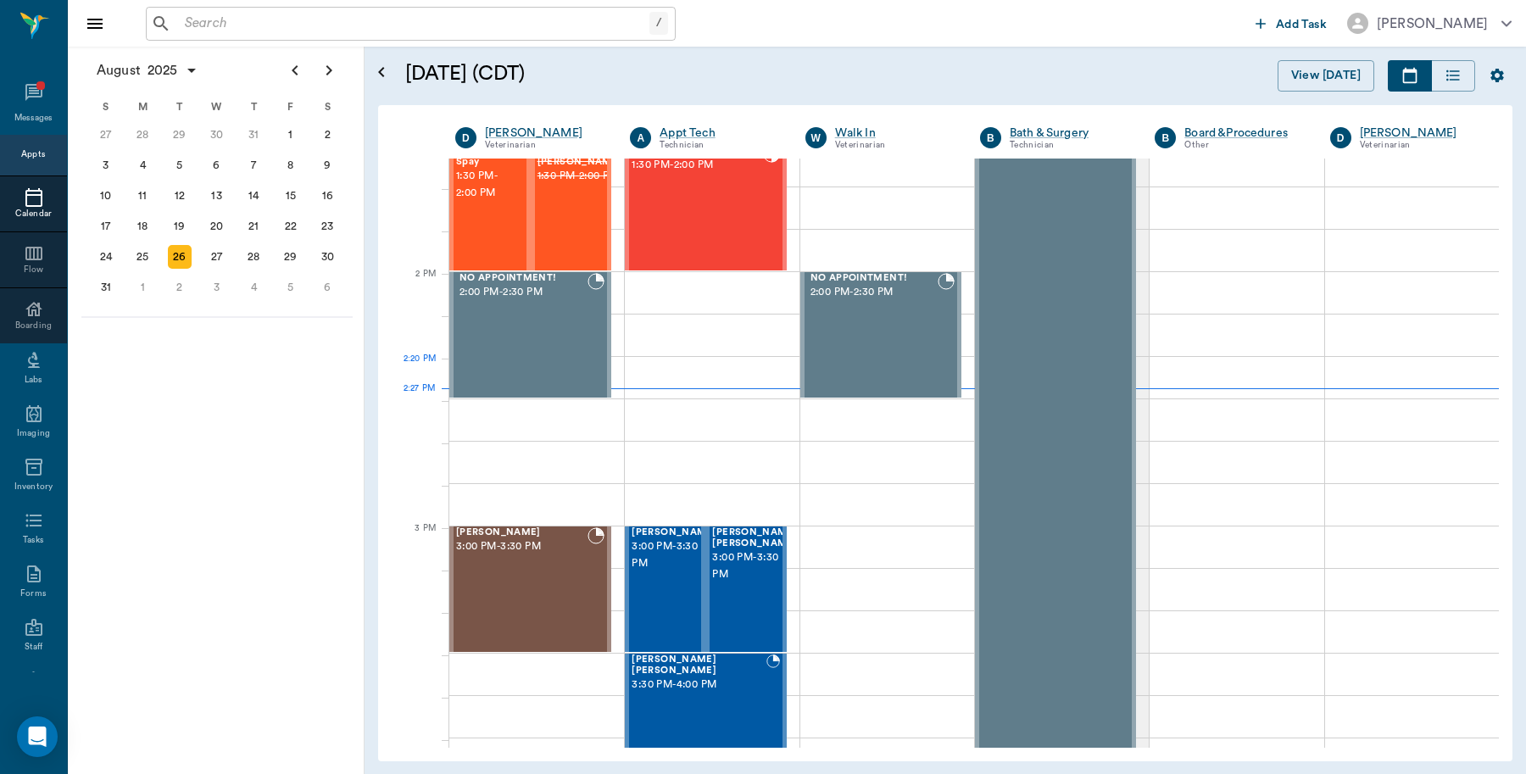
scroll to position [1314, 0]
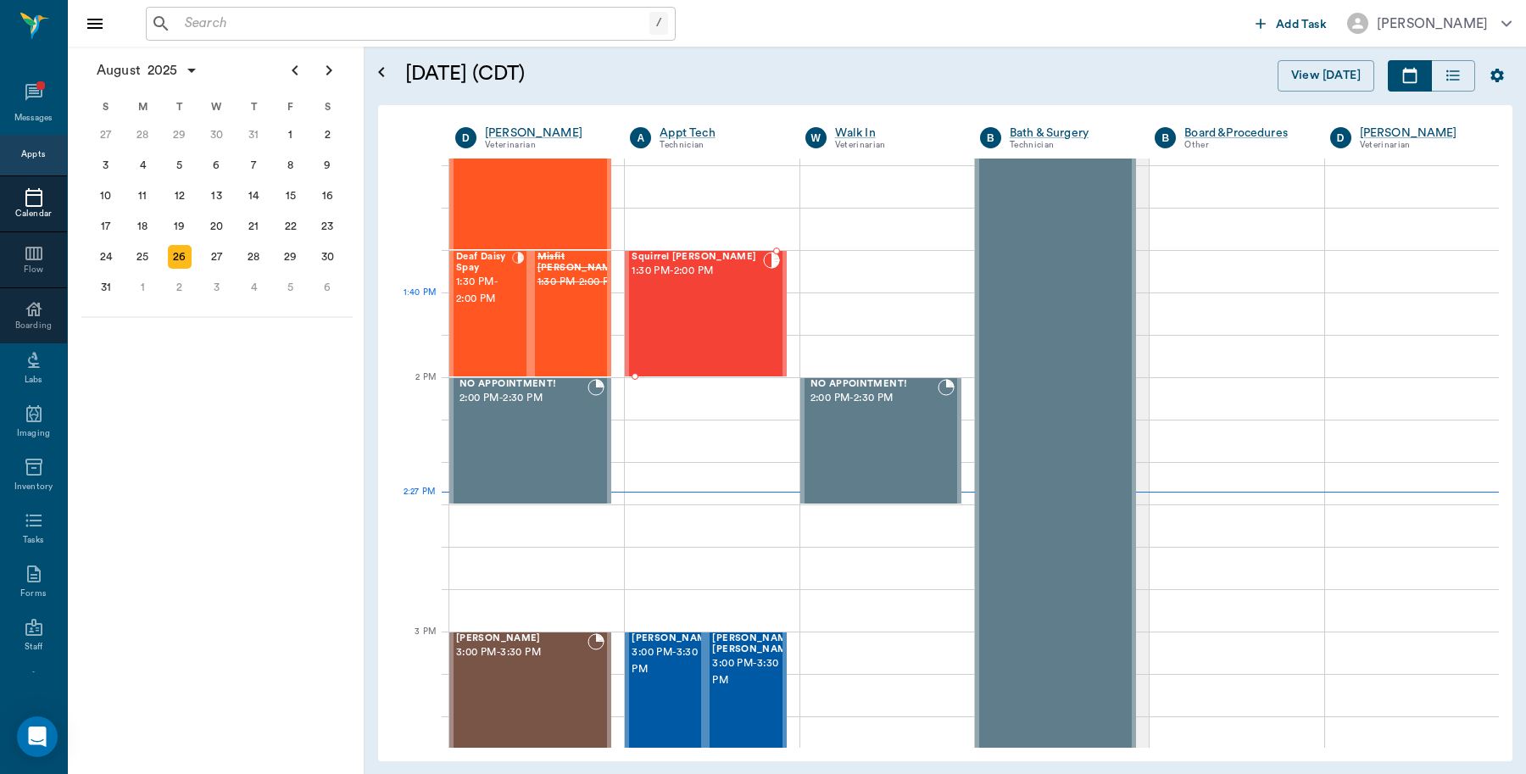
click at [720, 294] on div "Squirrel Eaton 1:30 PM - 2:00 PM" at bounding box center [696, 314] width 131 height 124
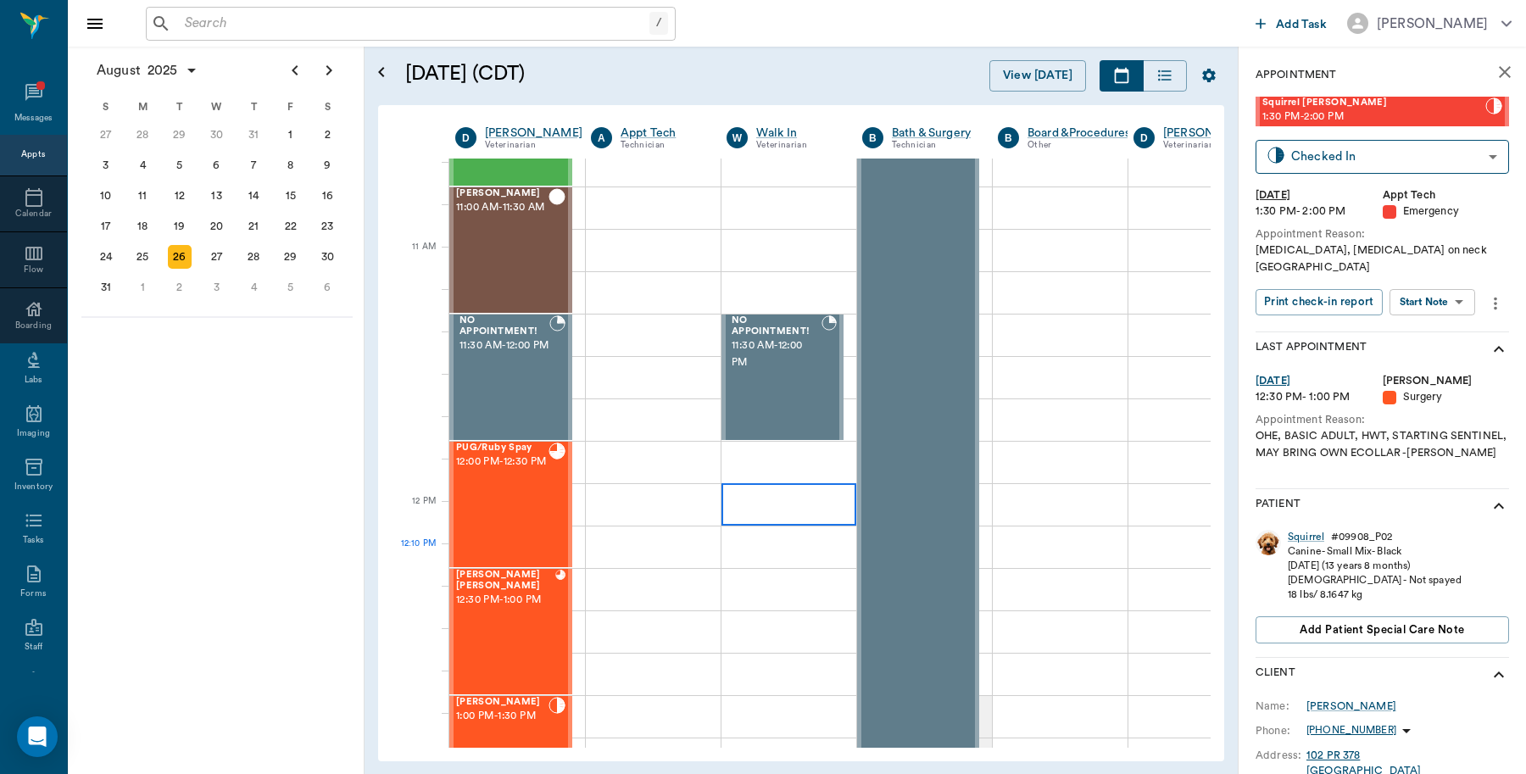
scroll to position [784, 0]
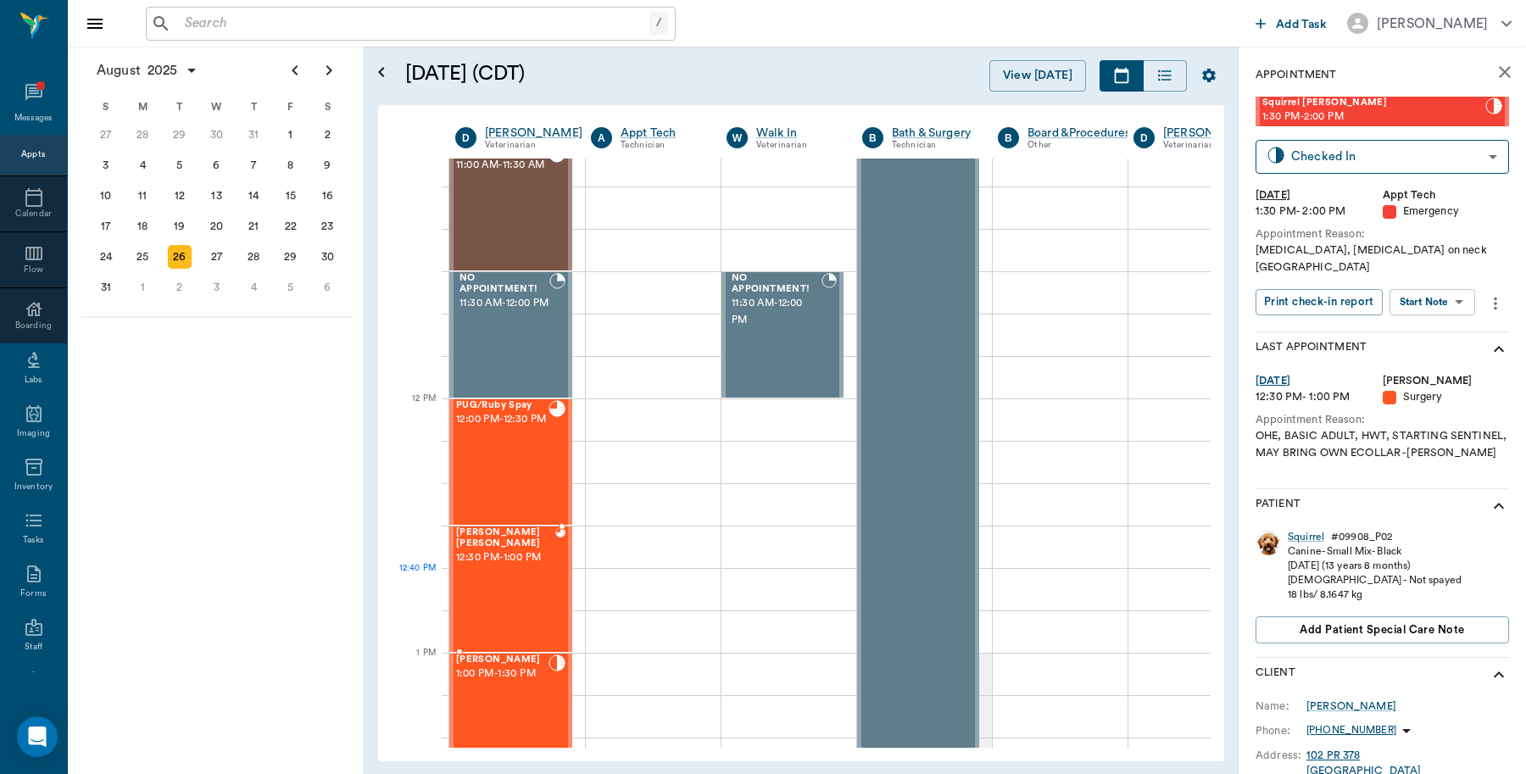
click at [528, 574] on div "Ruby Bazar Jones 12:30 PM - 1:00 PM" at bounding box center [505, 589] width 99 height 124
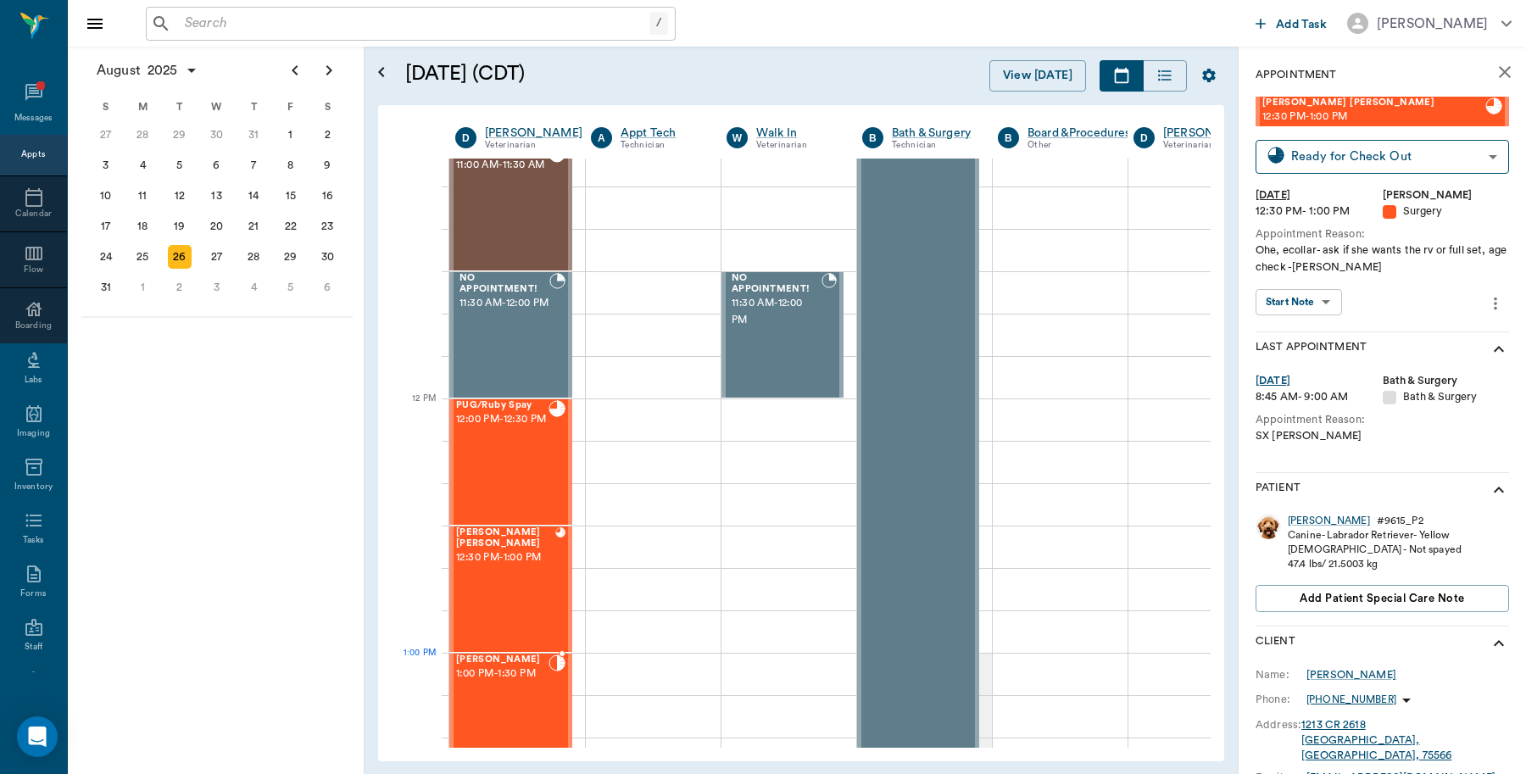
click at [518, 687] on div "Millie Jones Jones 1:00 PM - 1:30 PM" at bounding box center [502, 716] width 92 height 124
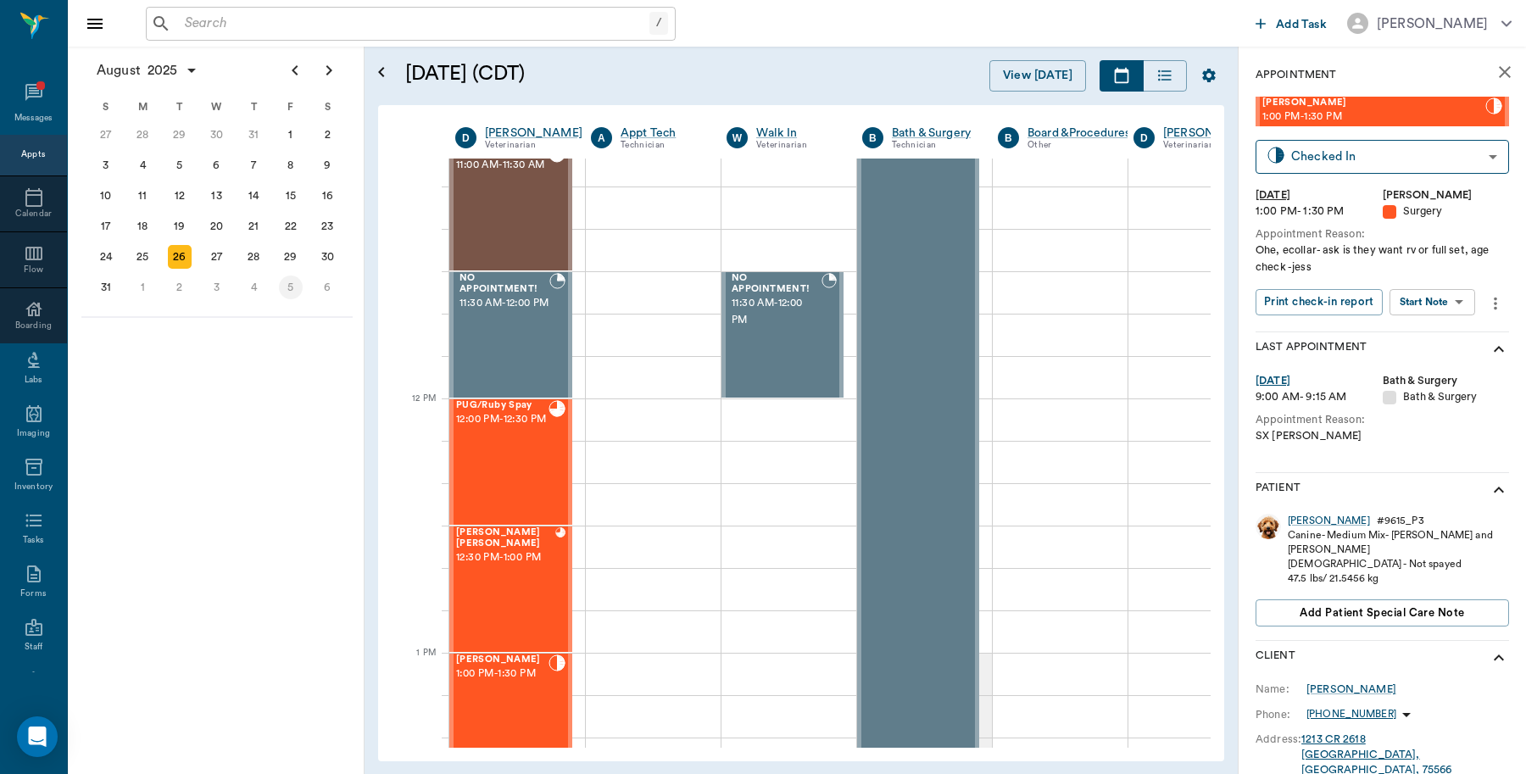
click at [297, 281] on div "5" at bounding box center [291, 287] width 24 height 24
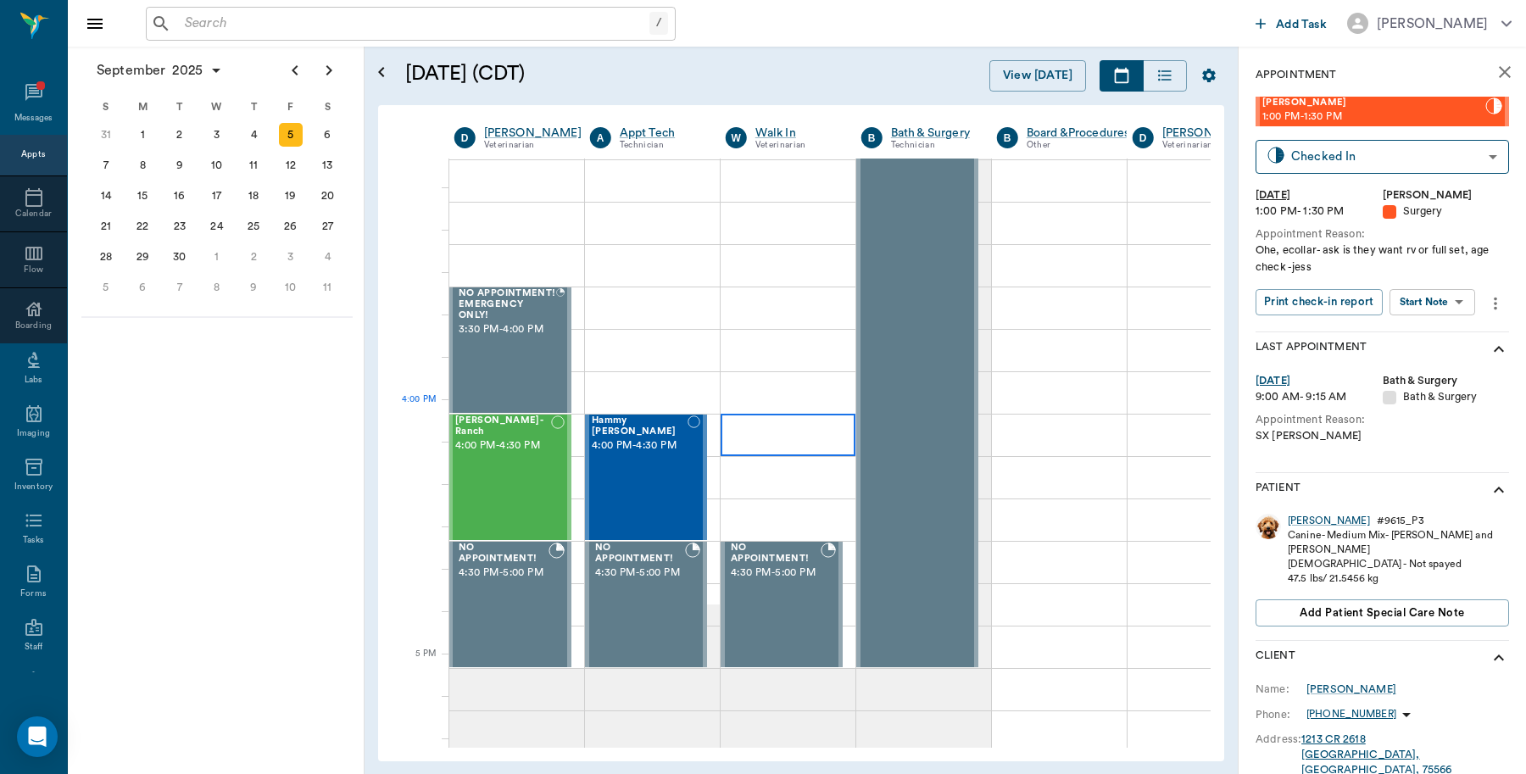
scroll to position [1801, 1]
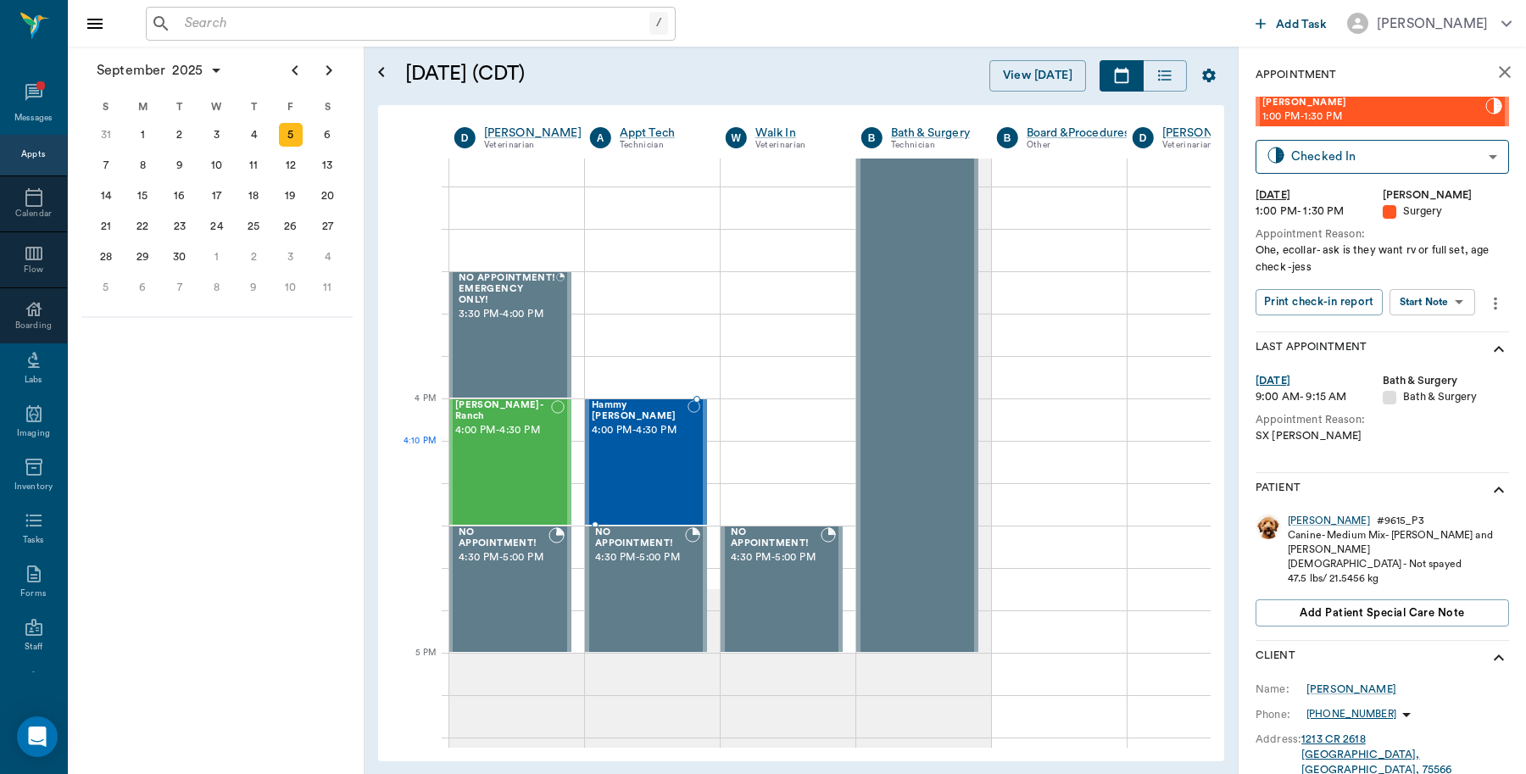
click at [658, 462] on div "Hammy YBARRA 4:00 PM - 4:30 PM" at bounding box center [640, 462] width 96 height 124
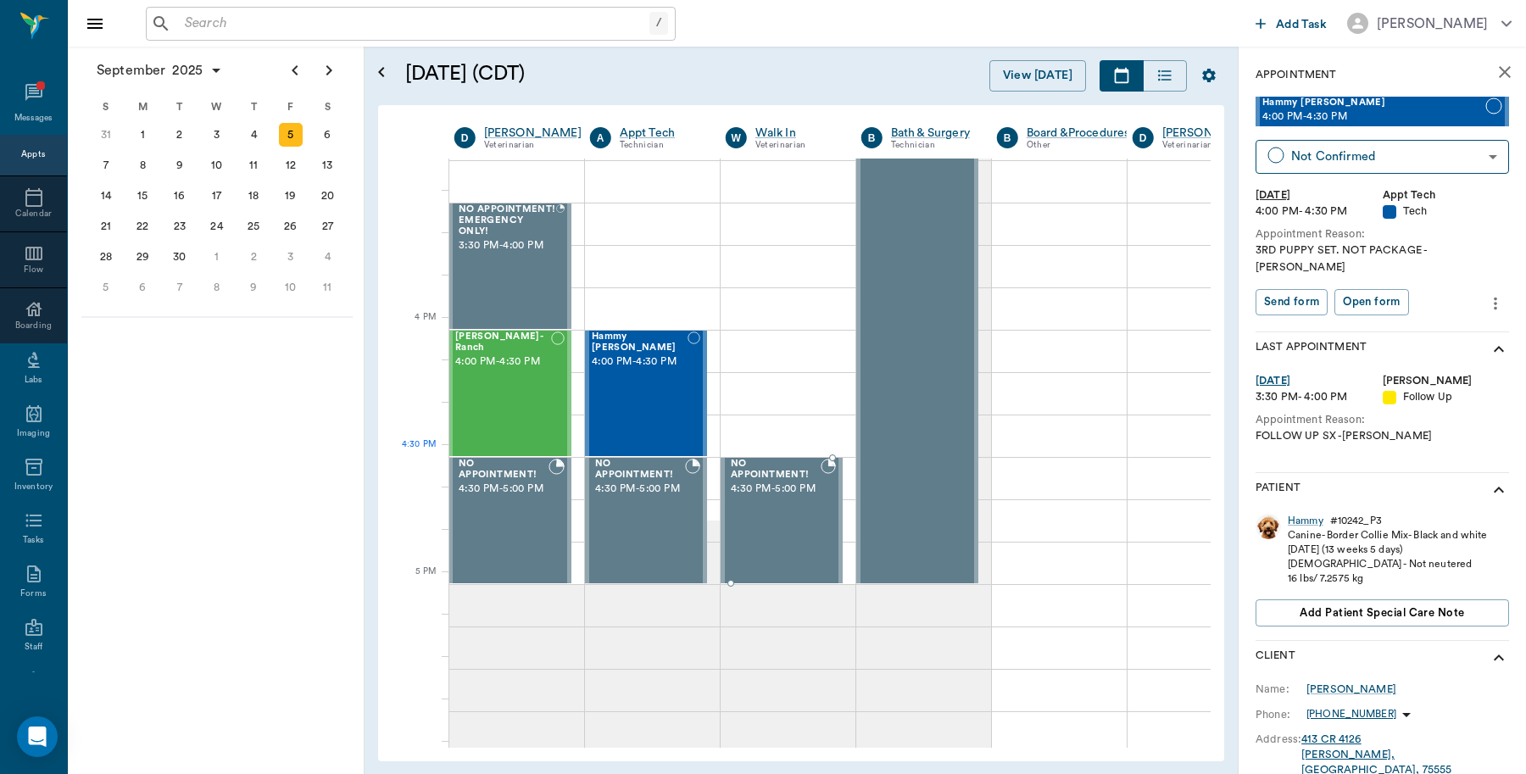
scroll to position [1907, 1]
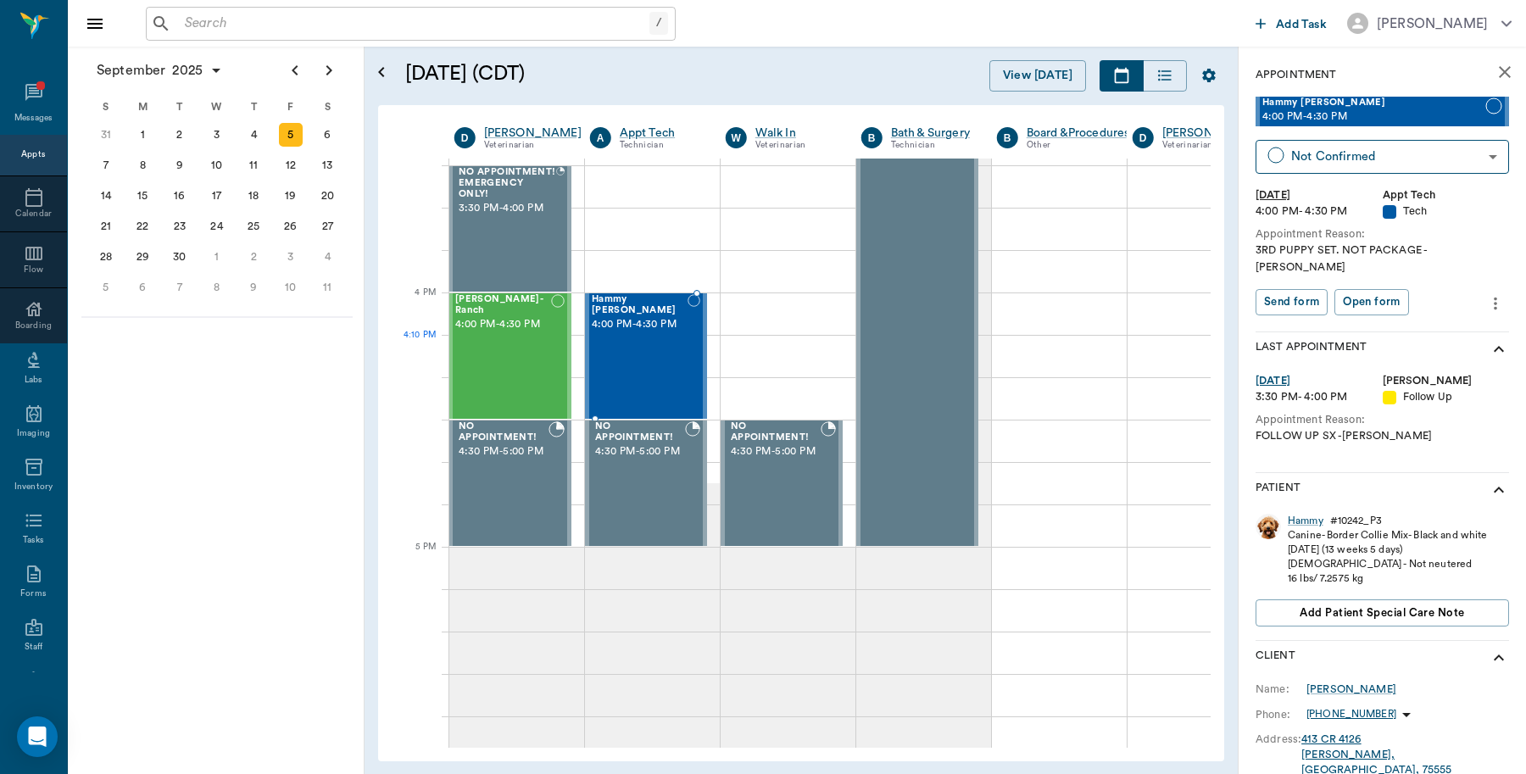
click at [649, 370] on div "Hammy YBARRA 4:00 PM - 4:30 PM" at bounding box center [640, 356] width 96 height 124
click at [1486, 293] on icon "more" at bounding box center [1495, 303] width 19 height 20
click at [1447, 318] on span "Edit appointment" at bounding box center [1408, 317] width 142 height 18
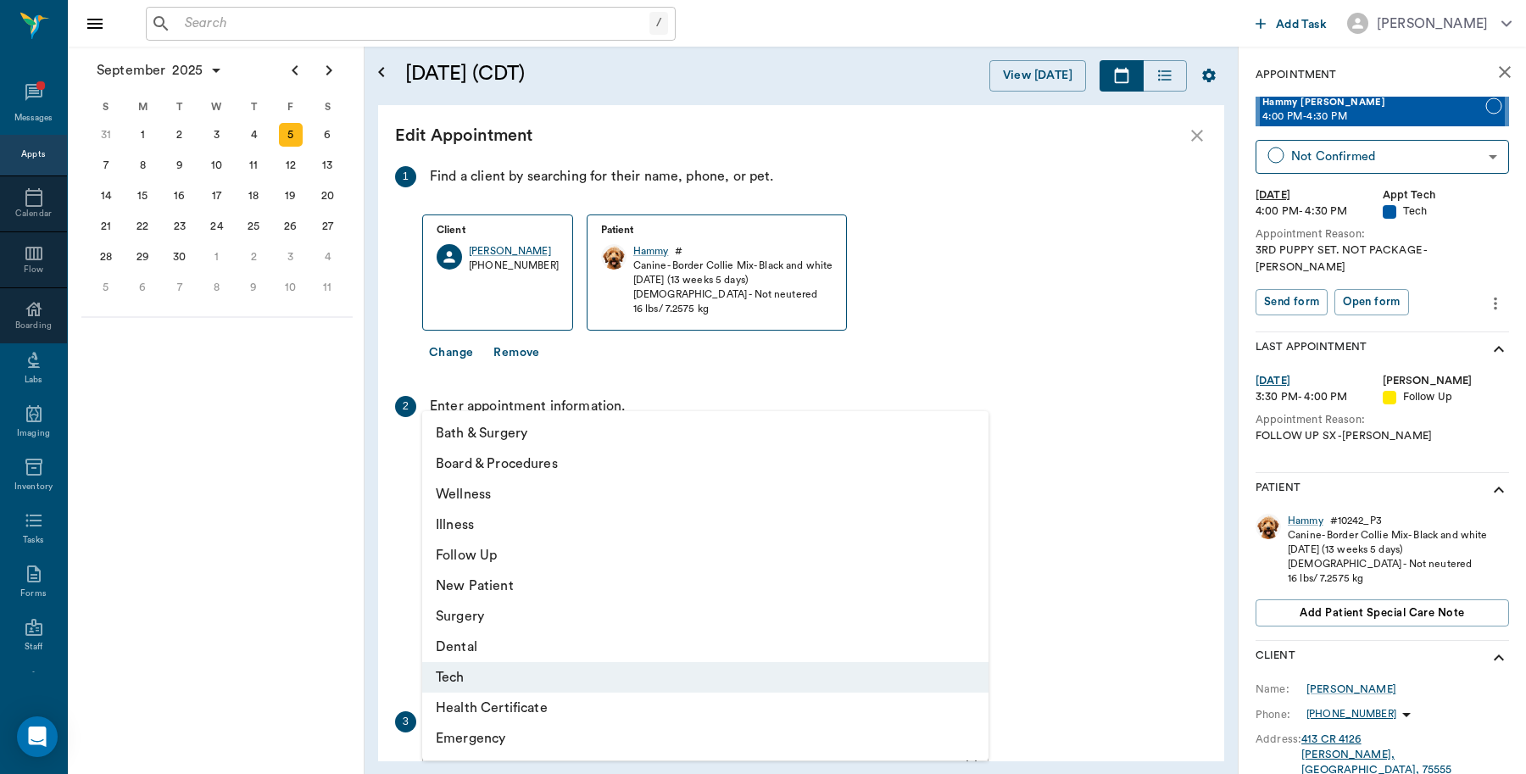
click at [619, 451] on body "/ ​ Add Task Dr. Bert Ellsworth Nectar Messages Appts Calendar Flow Boarding La…" at bounding box center [763, 387] width 1526 height 774
click at [502, 547] on li "Follow Up" at bounding box center [705, 555] width 566 height 31
type input "65d2be4f46e3a538d89b8c16"
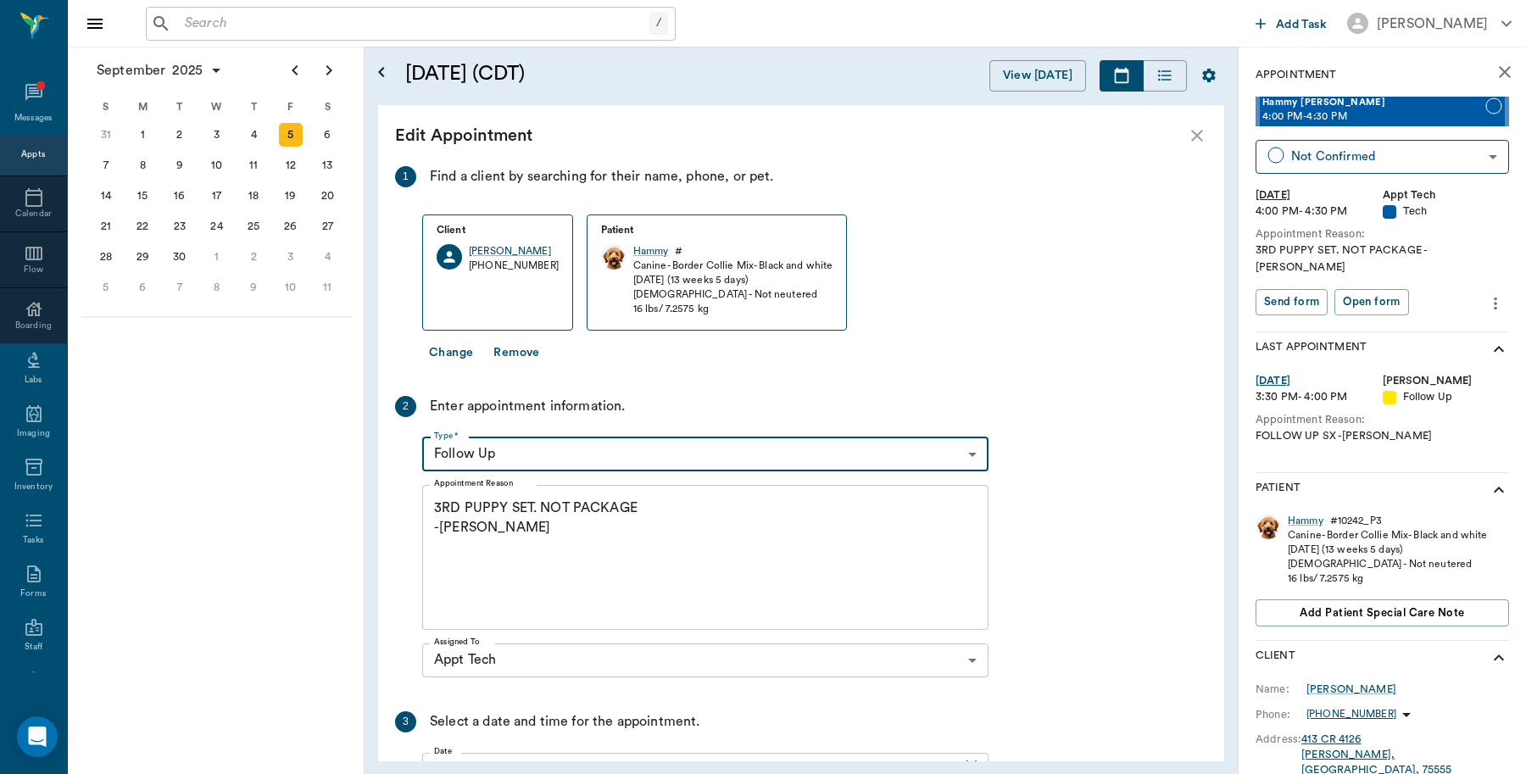
click at [432, 509] on div "3RD PUPPY SET. NOT PACKAGE -LORY x Appointment Reason" at bounding box center [705, 557] width 566 height 145
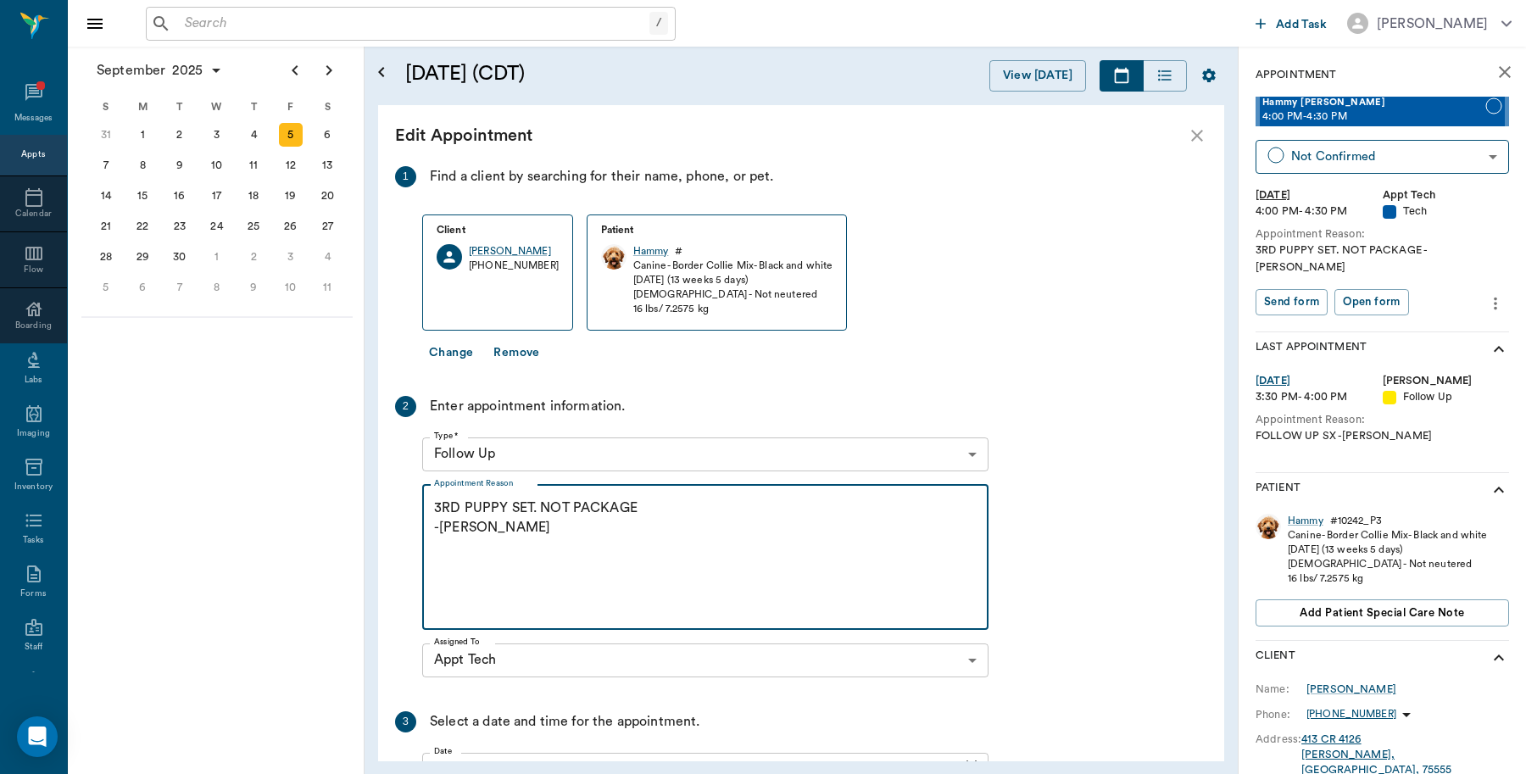
click at [524, 539] on textarea "3RD PUPPY SET. NOT PACKAGE -LORY" at bounding box center [705, 556] width 542 height 117
click at [469, 552] on textarea "3RD PUPPY SET. NOT PACKAGE -LORY" at bounding box center [705, 556] width 542 height 117
click at [490, 538] on textarea "3RD PUPPY SET. NOT PACKAGE -LORY" at bounding box center [705, 556] width 542 height 117
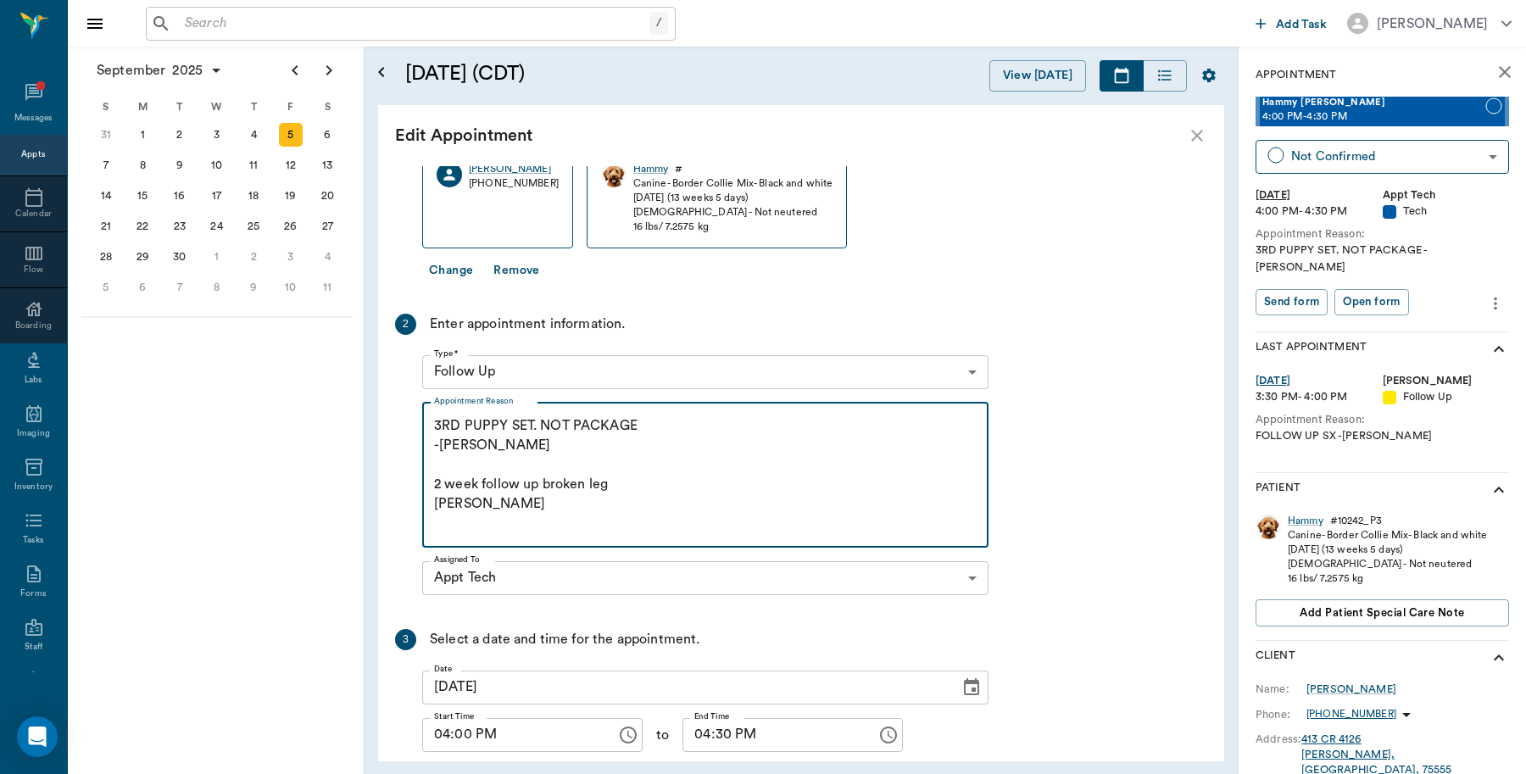
scroll to position [0, 0]
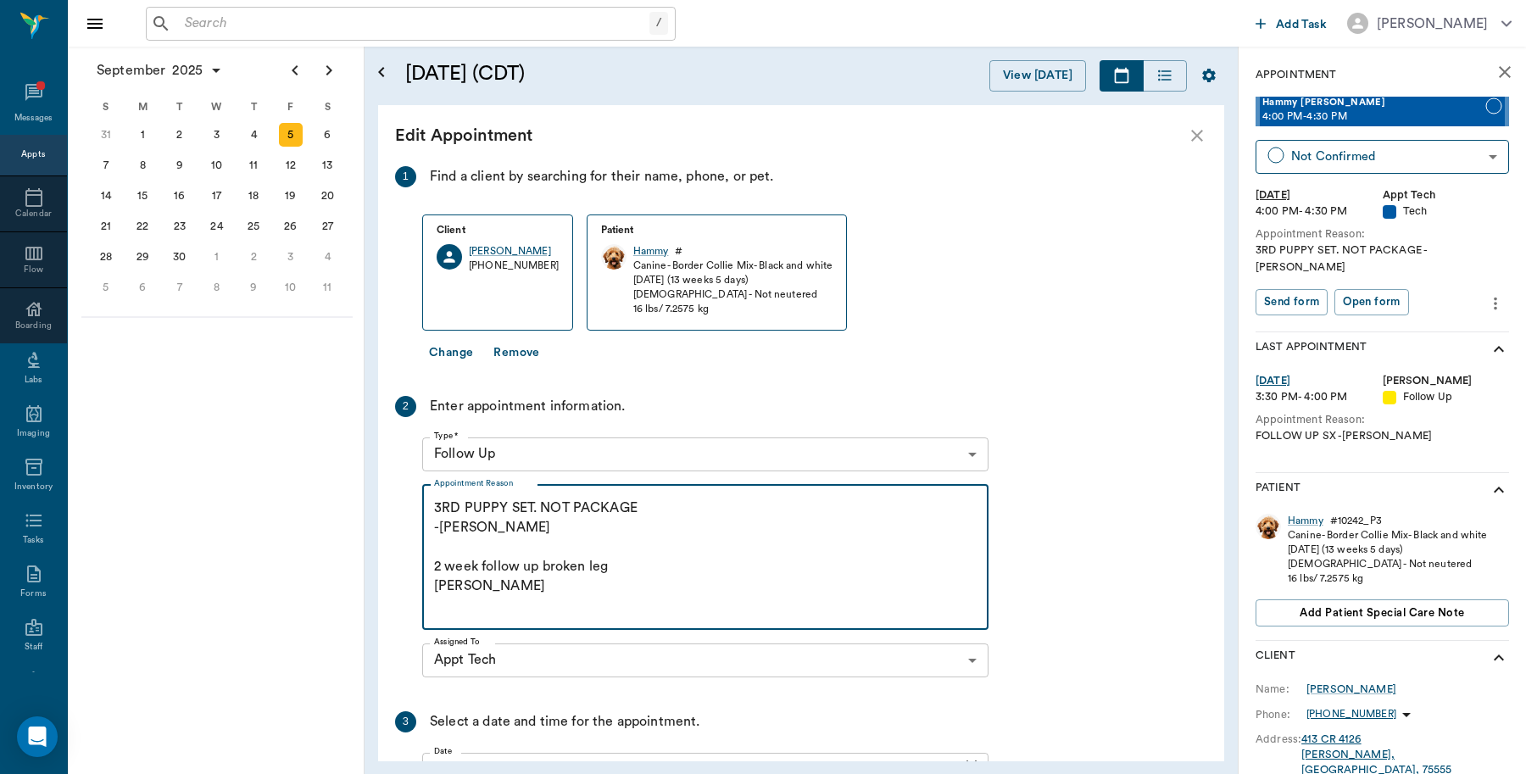
type textarea "3RD PUPPY SET. NOT PACKAGE -LORY 2 week follow up broken leg Caryn"
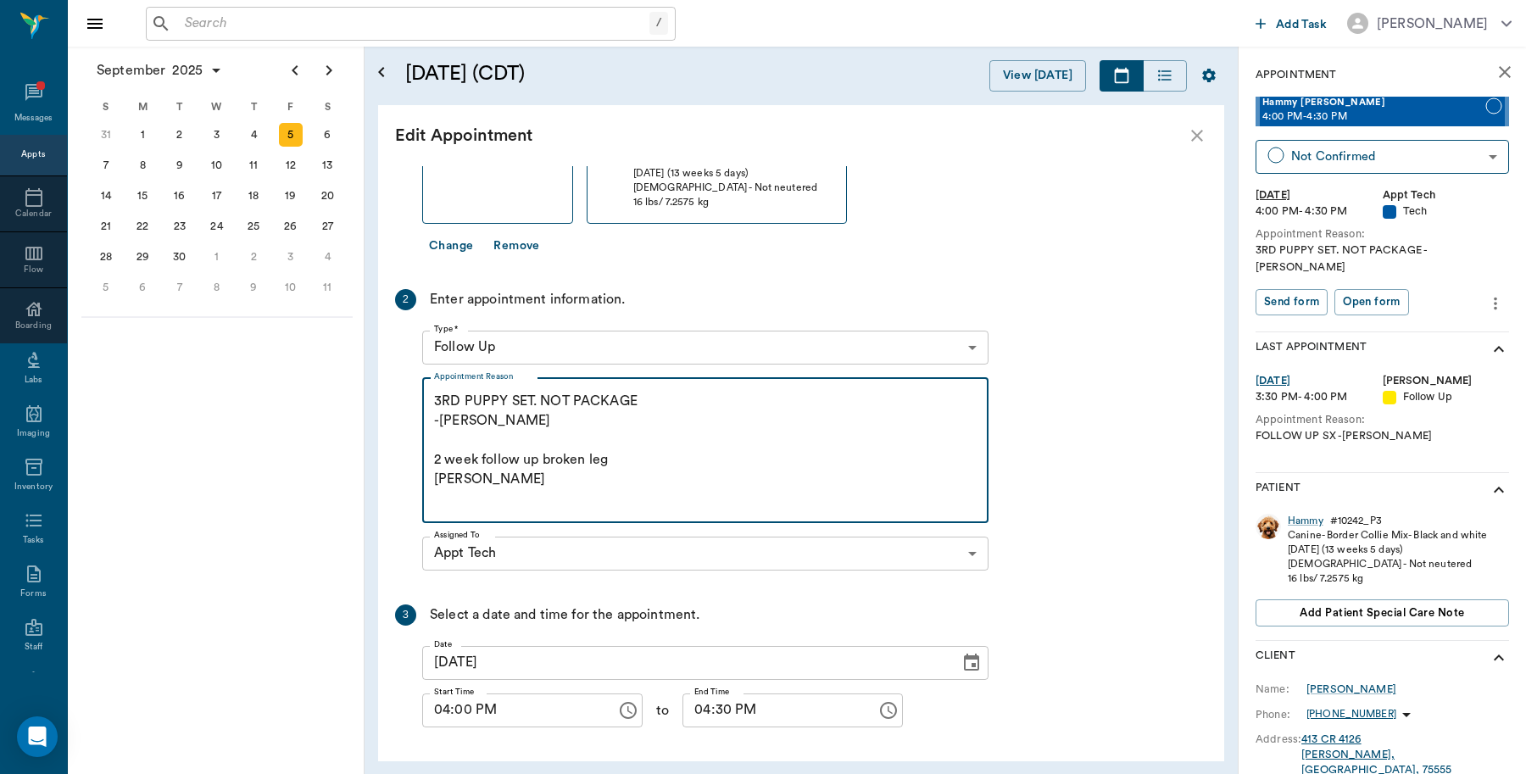
scroll to position [168, 0]
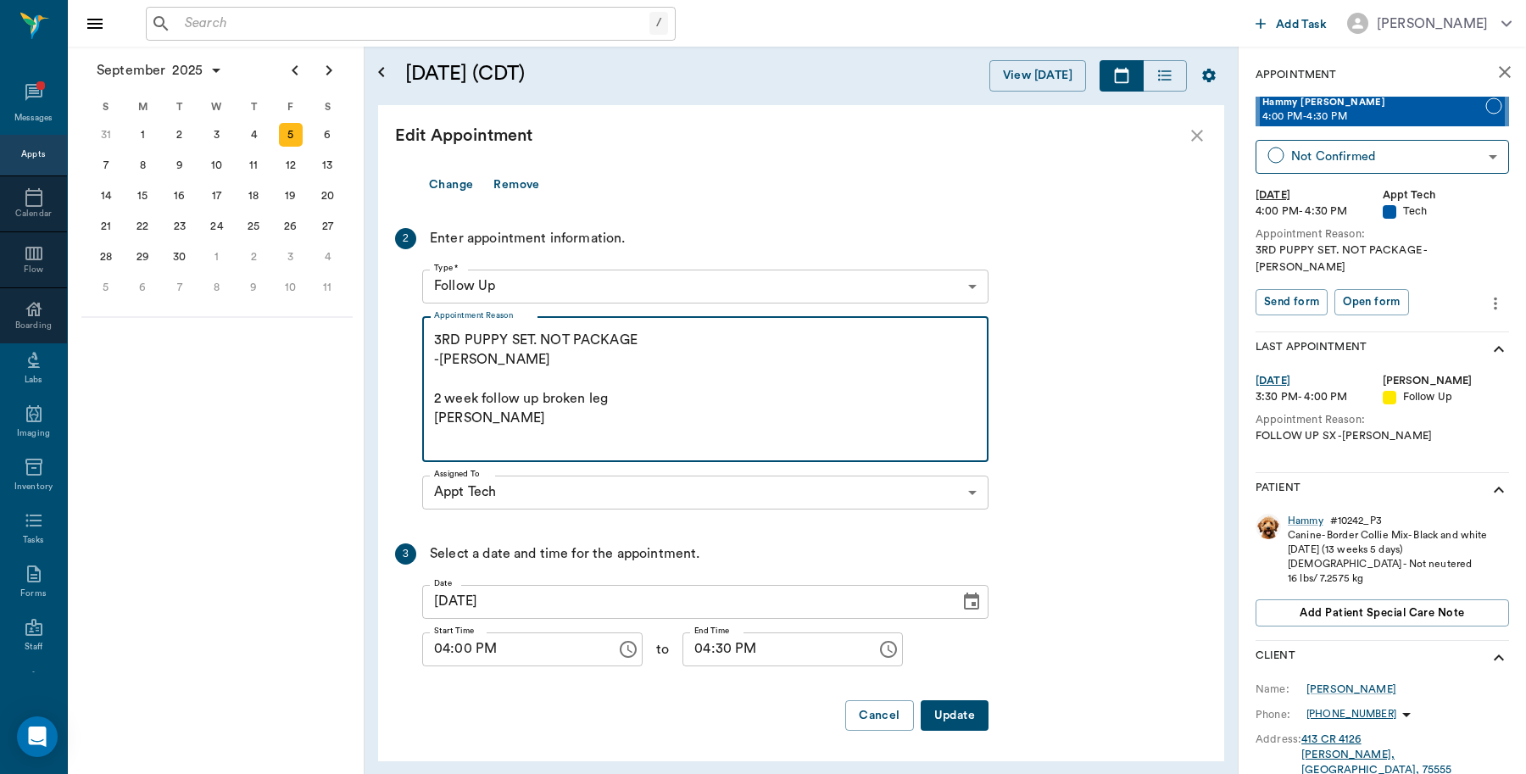
click at [968, 716] on button "Update" at bounding box center [954, 715] width 68 height 31
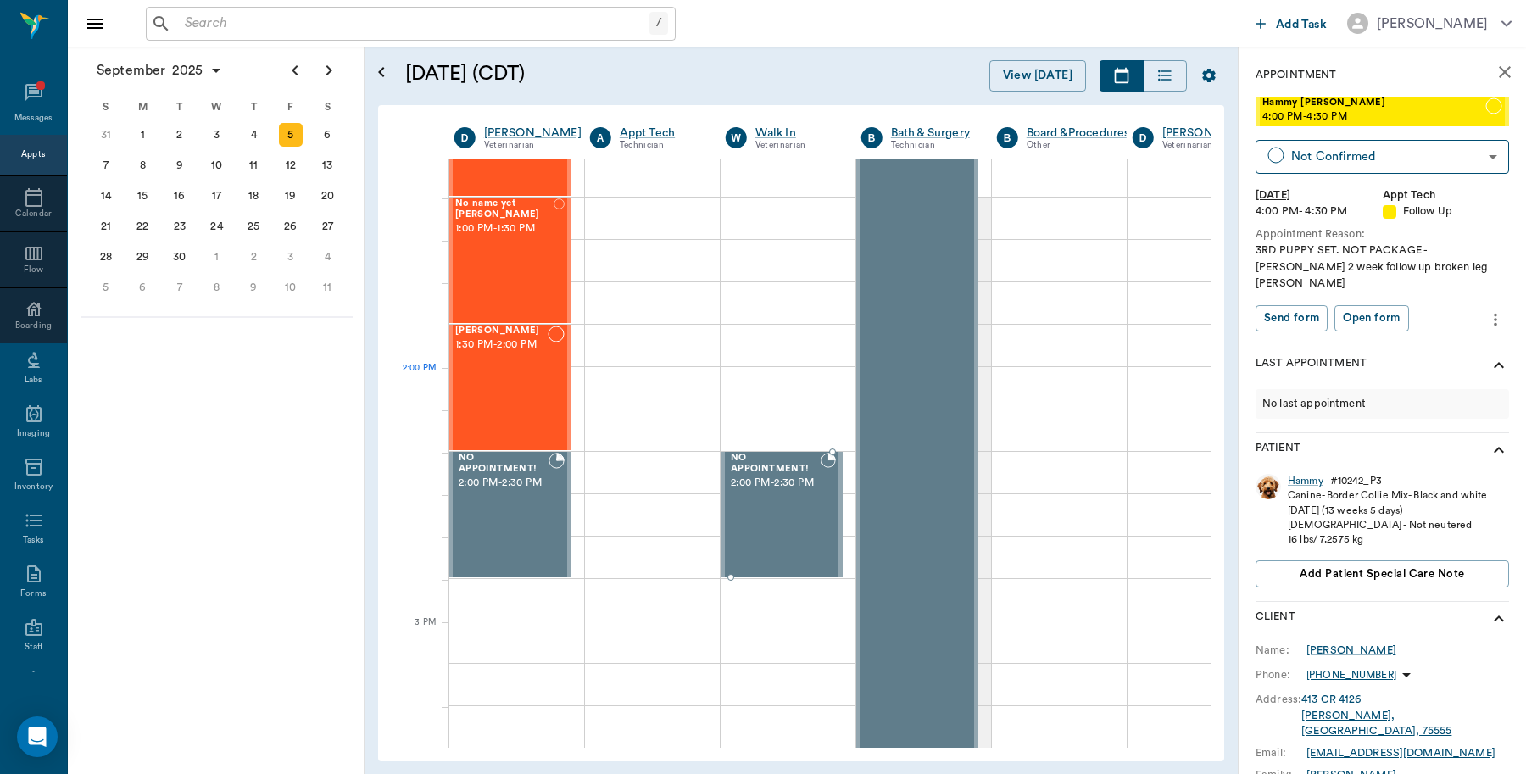
scroll to position [1059, 1]
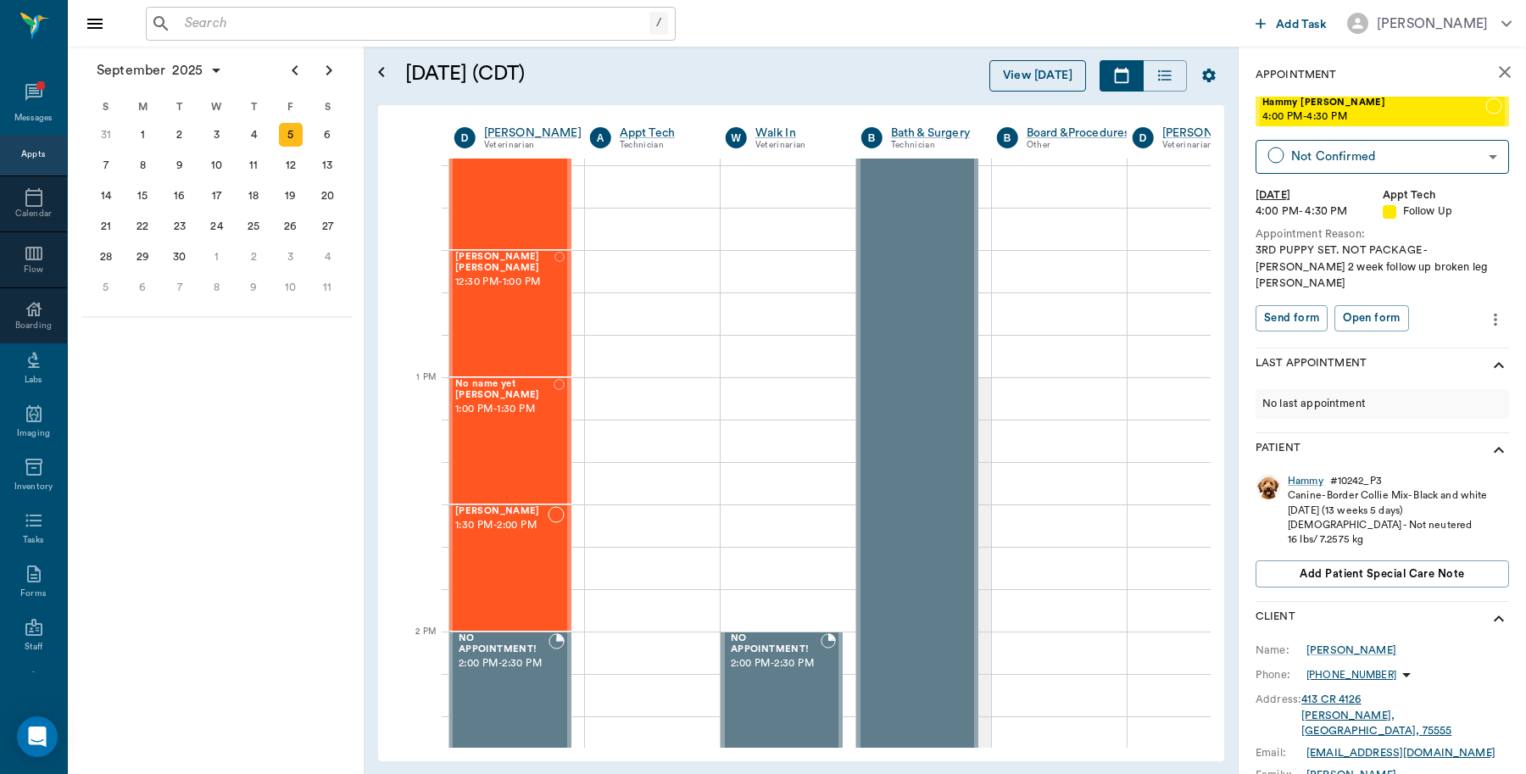
click at [1043, 73] on button "View [DATE]" at bounding box center [1037, 75] width 97 height 31
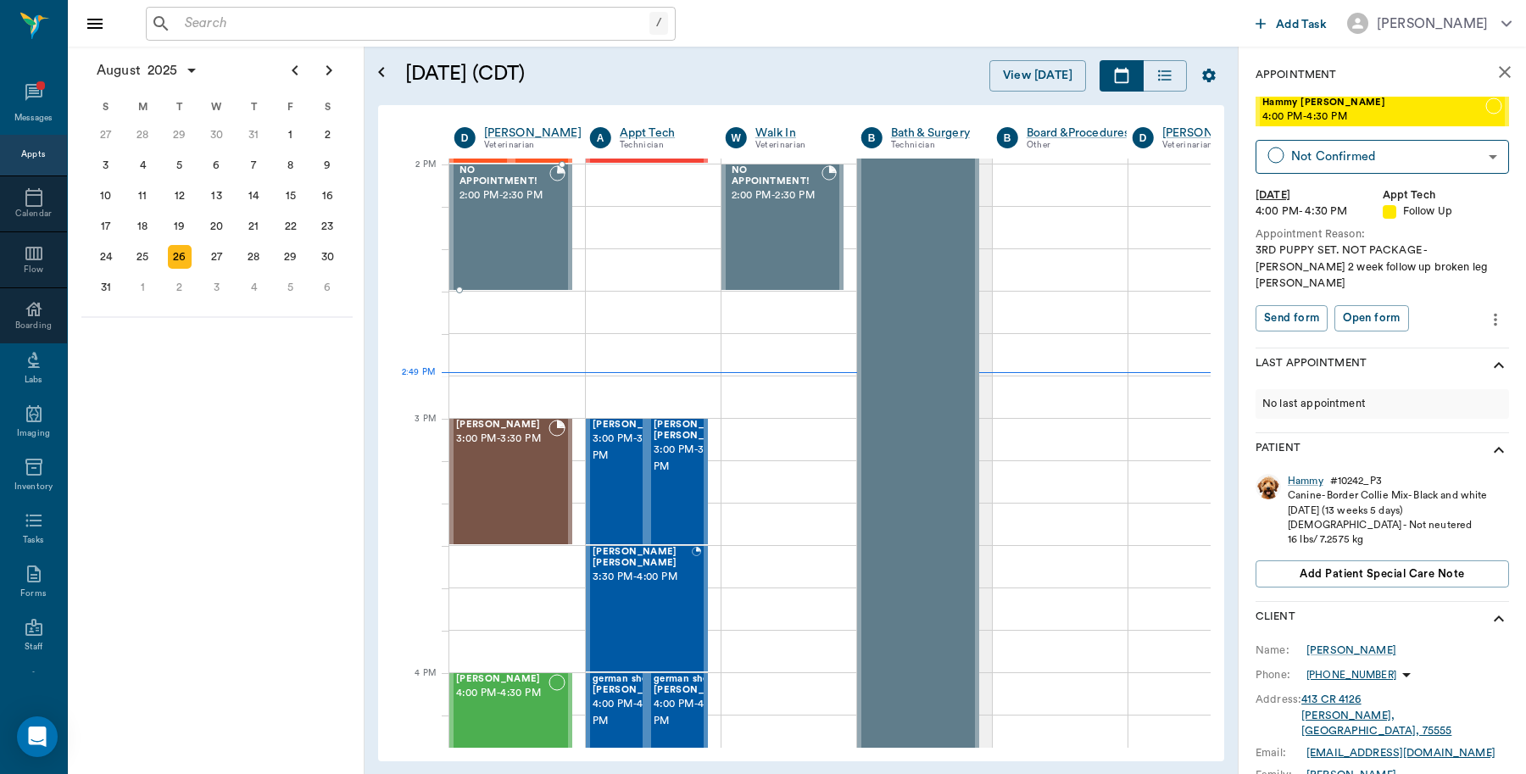
scroll to position [1526, 1]
click at [189, 25] on input "text" at bounding box center [413, 24] width 471 height 24
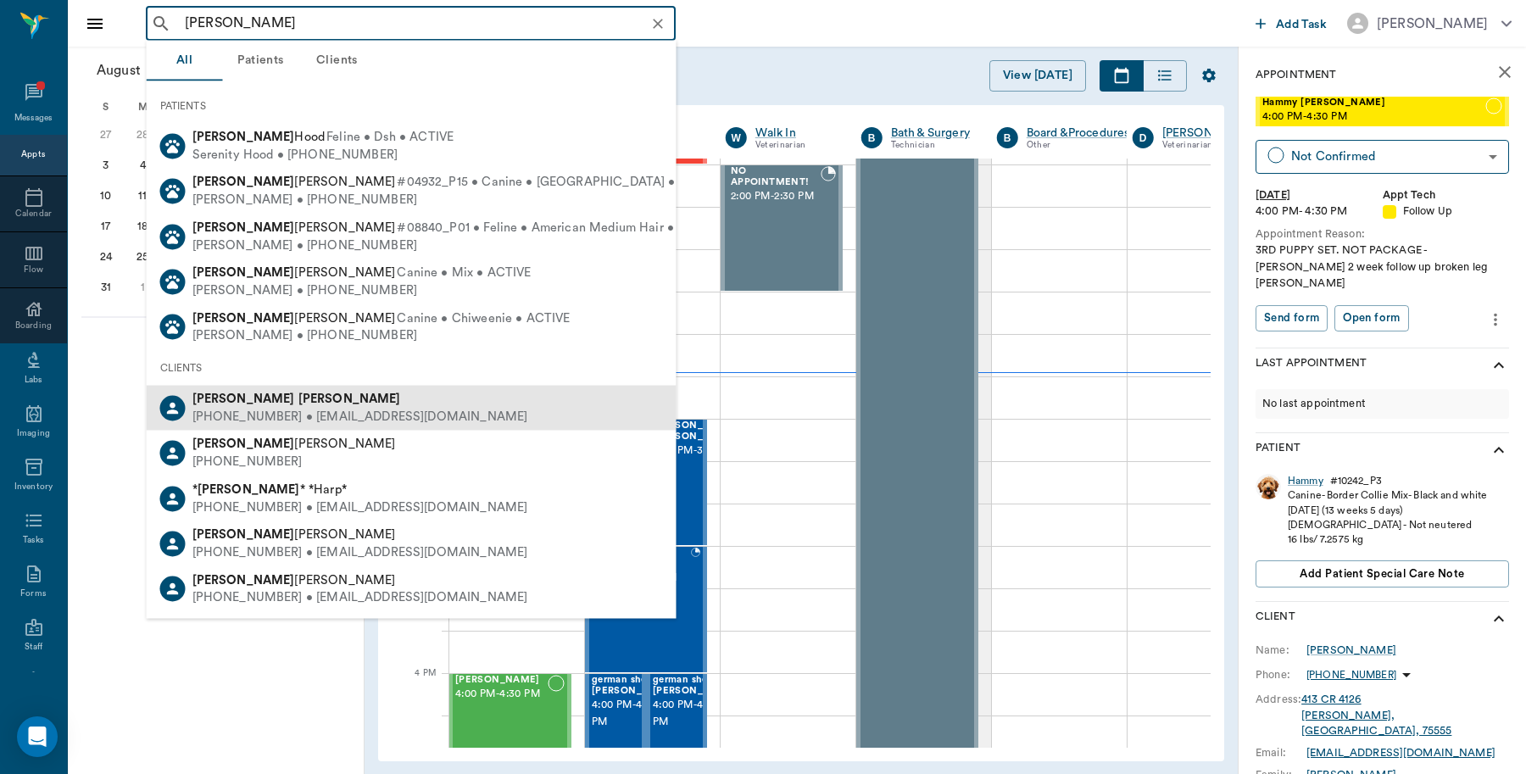
click at [274, 408] on div "(903) 824-3836 • HANNAHFOSTER9@aol.com" at bounding box center [360, 417] width 336 height 18
type input "Hannah Foster"
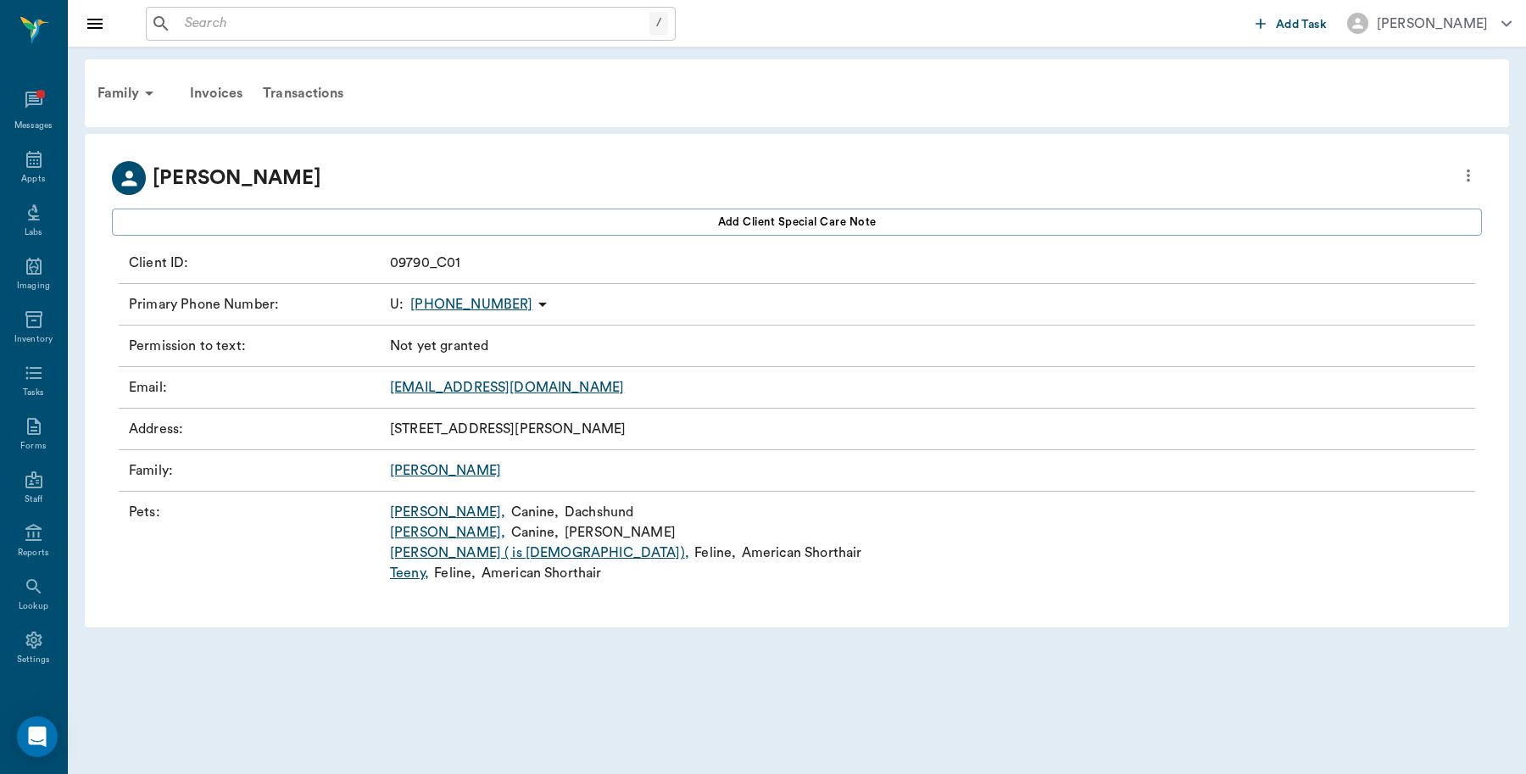
click at [414, 553] on link "Cleo ( is Male) ," at bounding box center [539, 552] width 299 height 20
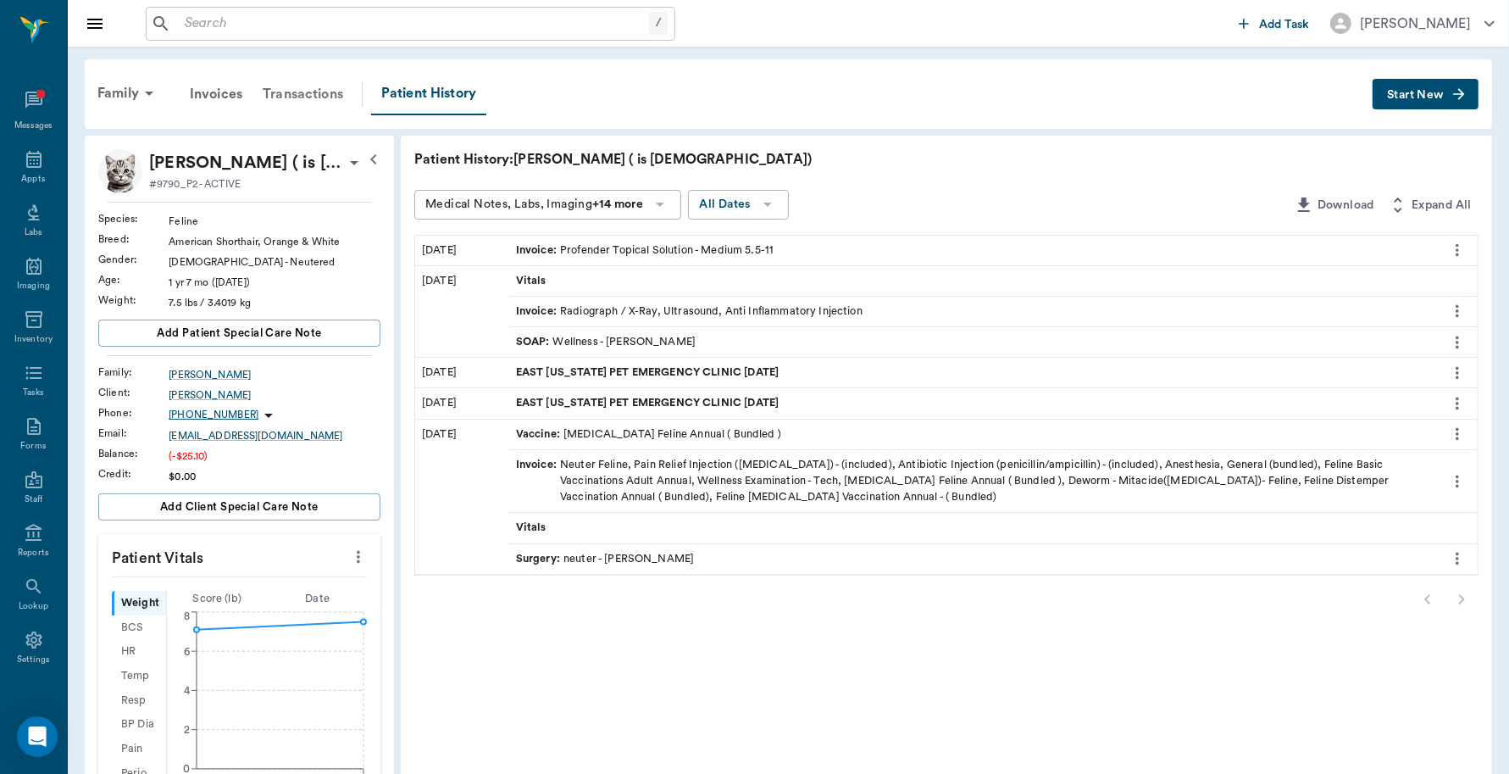
click at [298, 97] on div "Transactions" at bounding box center [303, 94] width 101 height 41
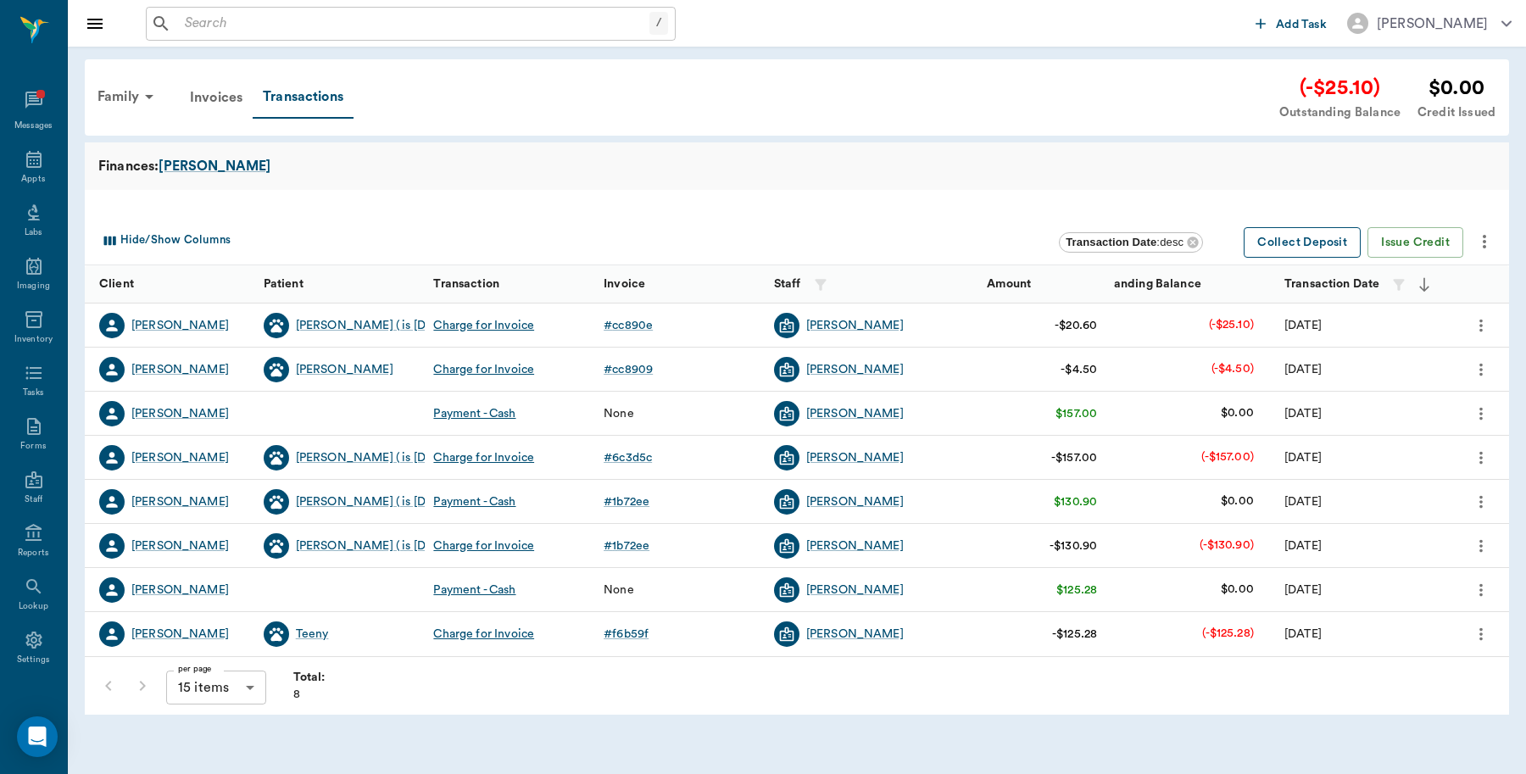
click at [1293, 246] on button "Collect Deposit" at bounding box center [1301, 242] width 117 height 31
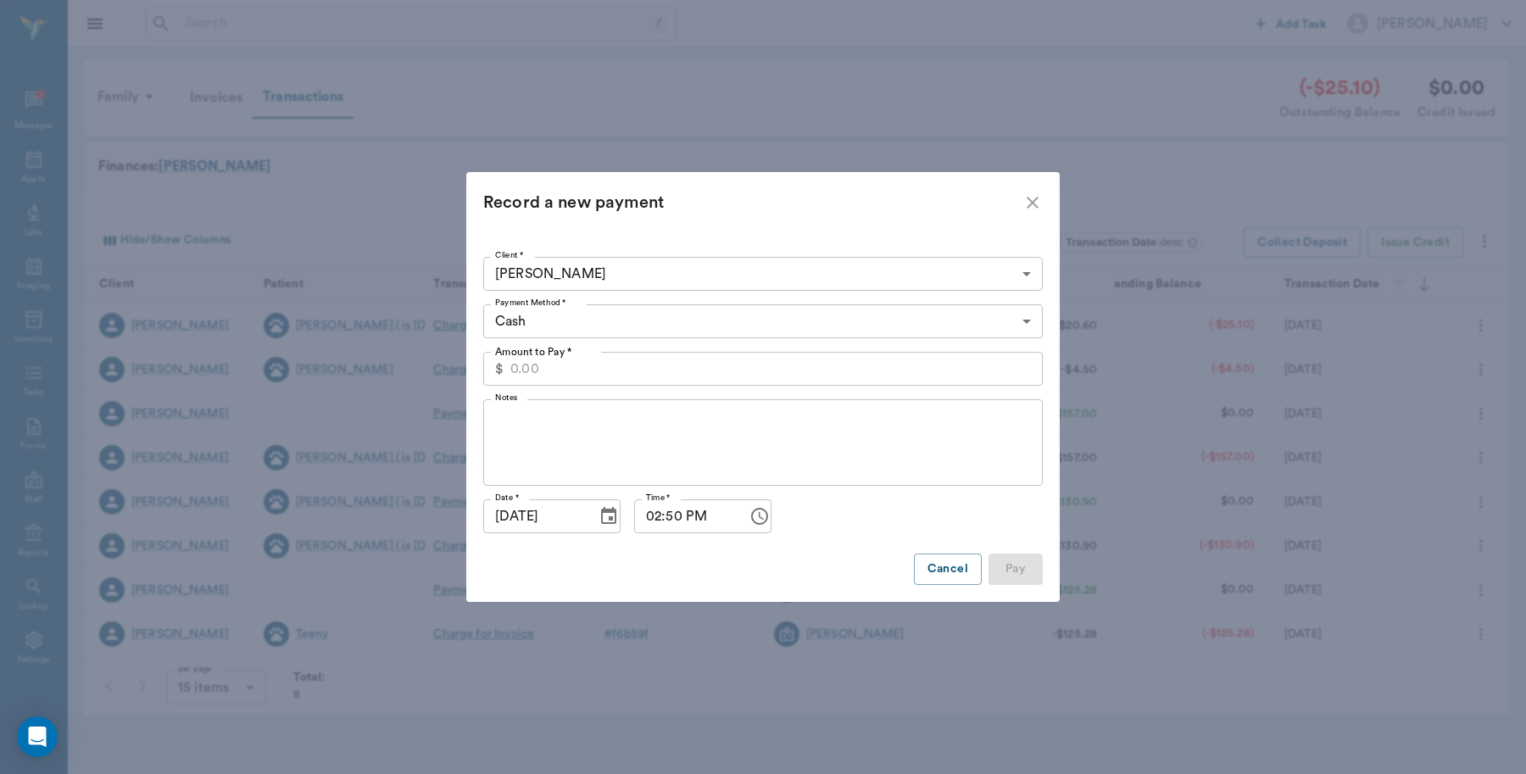
click at [1027, 320] on body "/ ​ Add Task Dr. Bert Ellsworth Nectar Messages Appts Labs Imaging Inventory Ta…" at bounding box center [763, 387] width 1526 height 774
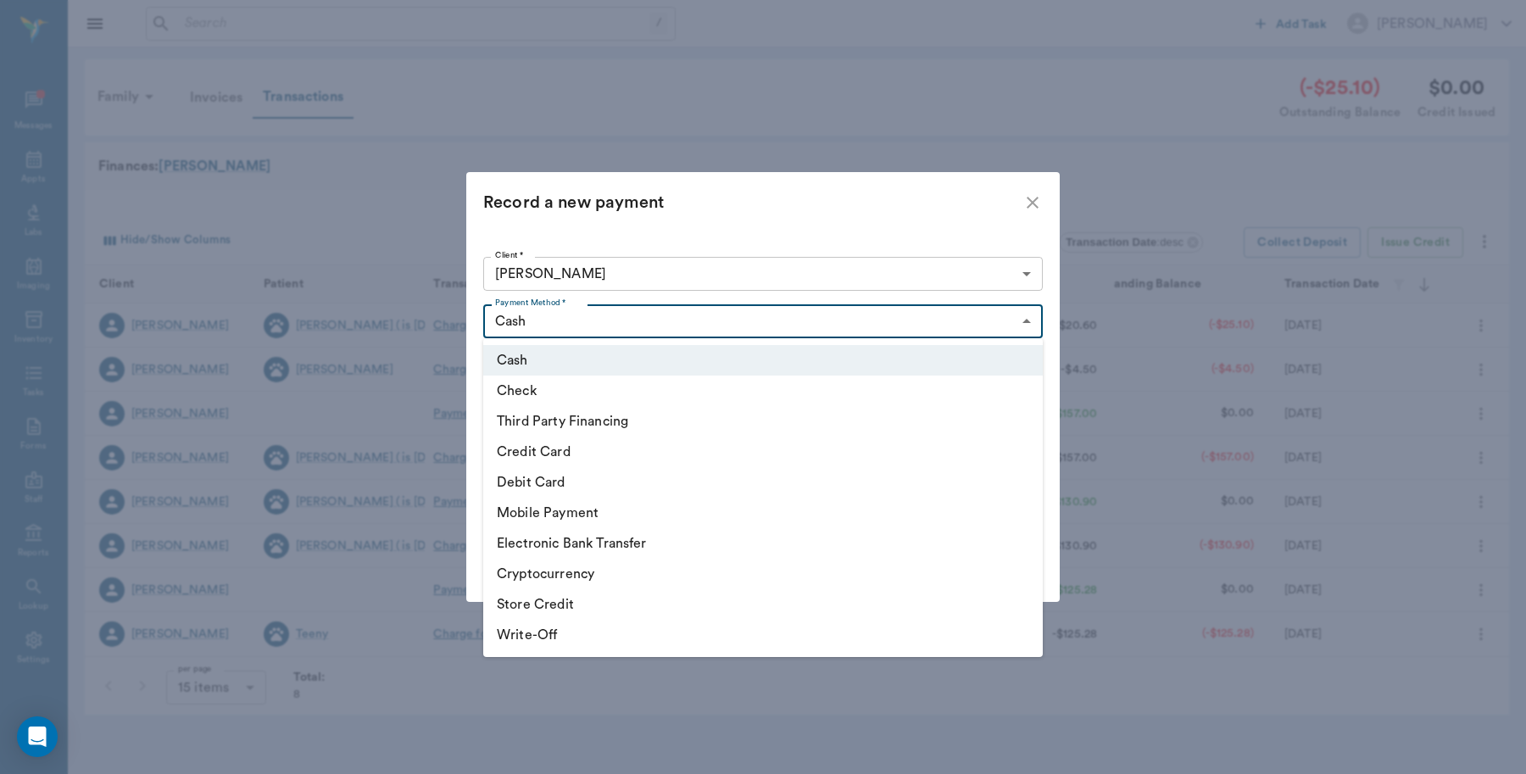
click at [733, 485] on li "Debit Card" at bounding box center [762, 482] width 559 height 31
type input "DEBIT_CARD"
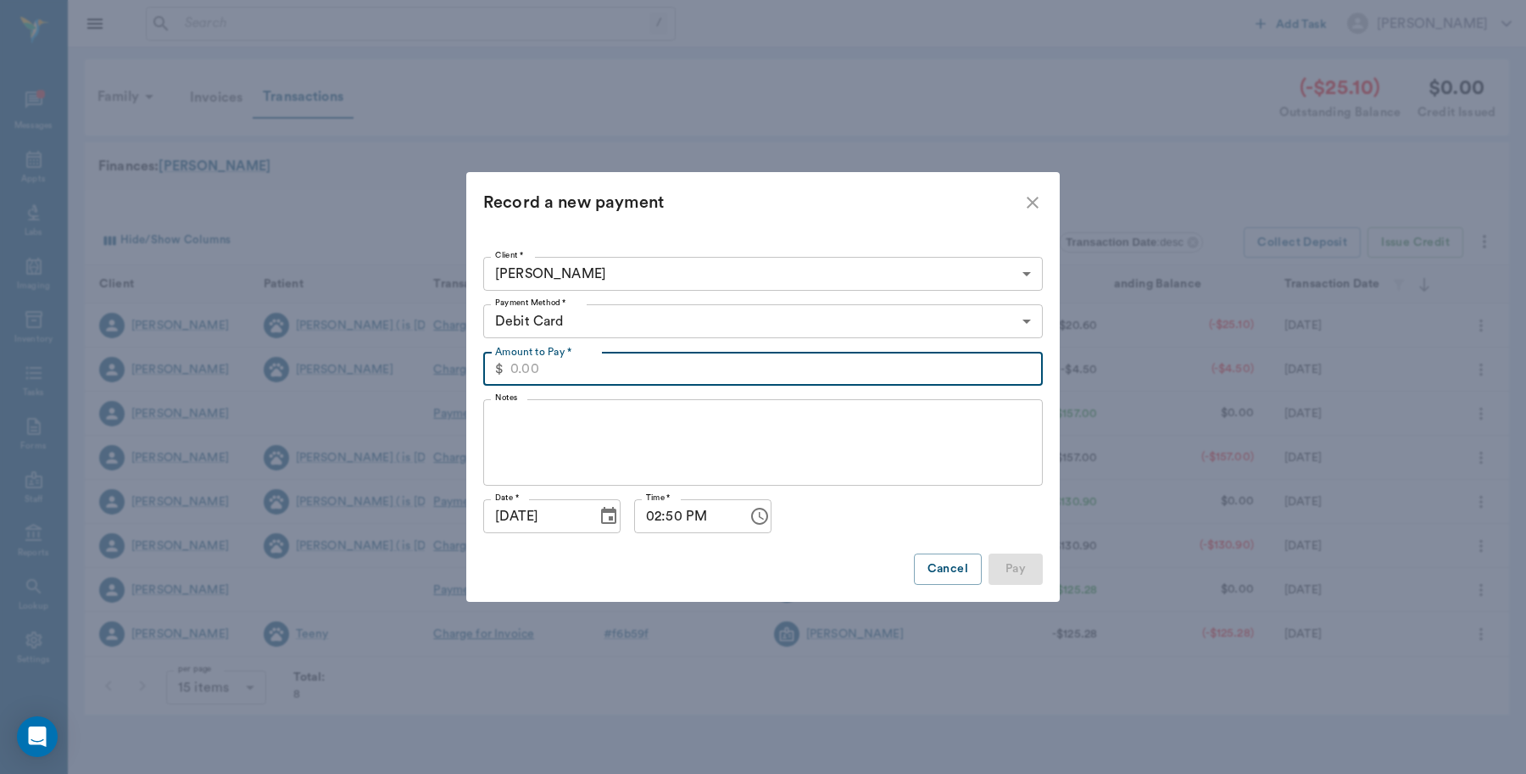
click at [510, 375] on input "Amount to Pay *" at bounding box center [776, 369] width 532 height 34
type input "25.10"
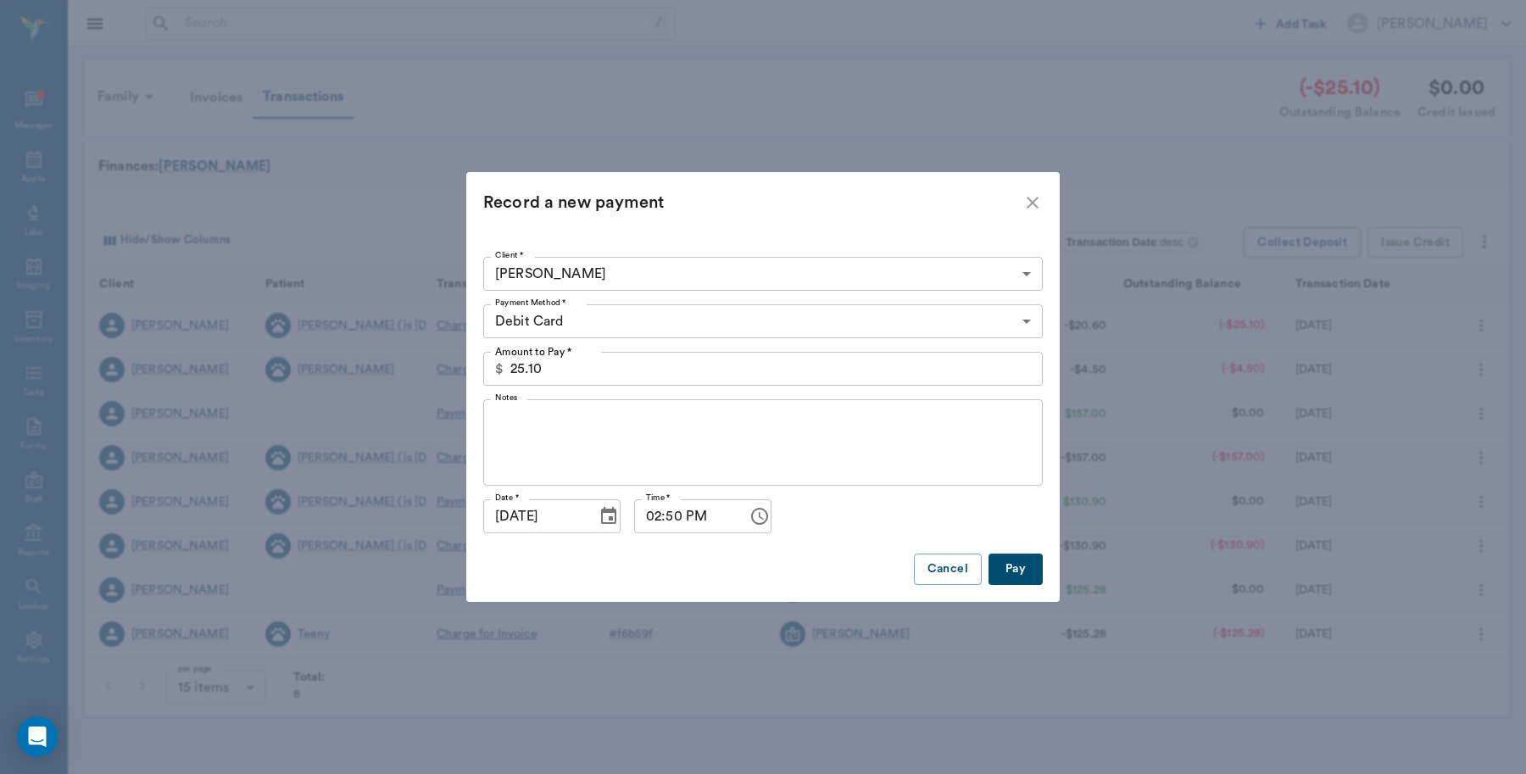
click at [1009, 581] on button "Pay" at bounding box center [1015, 568] width 54 height 31
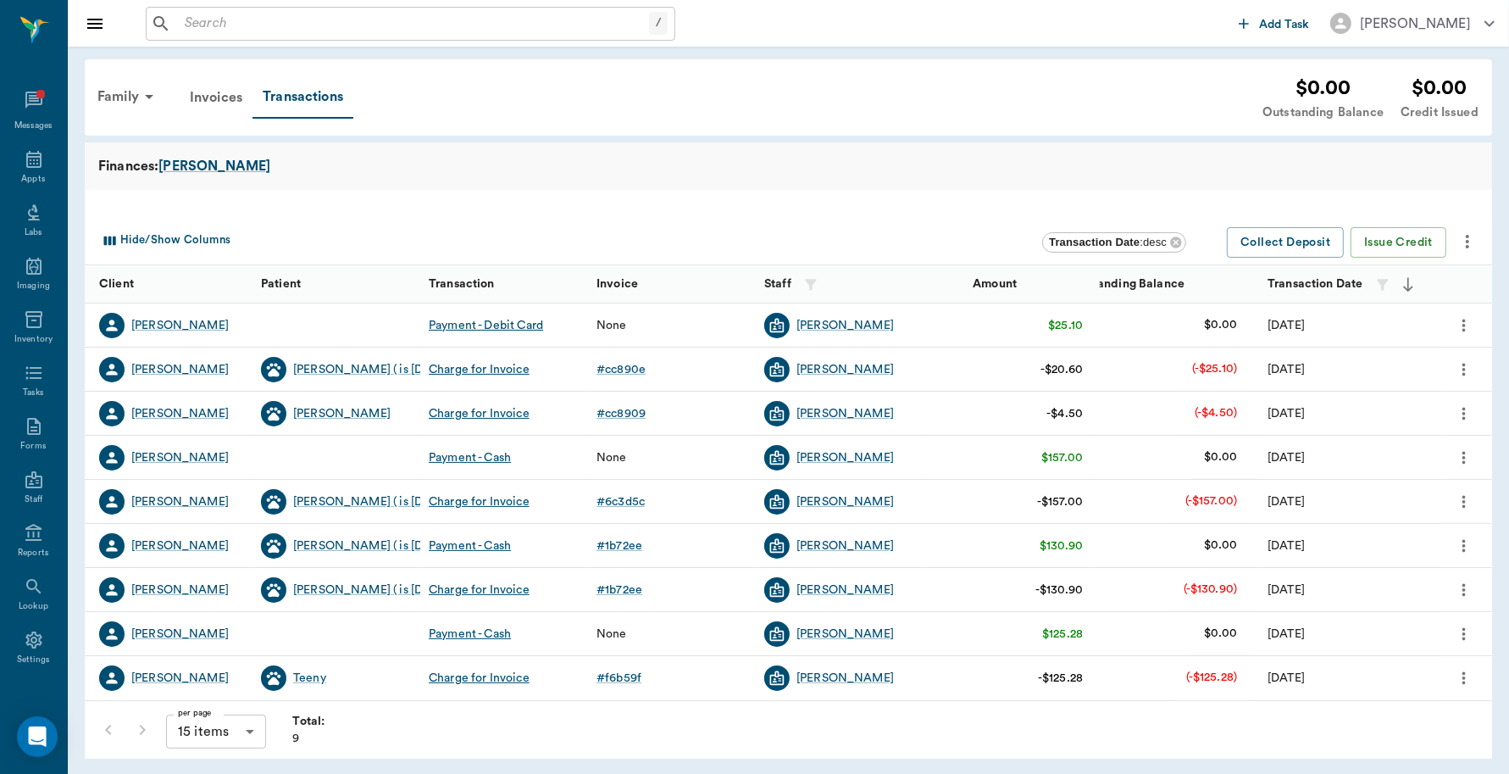
click at [1459, 324] on icon "more" at bounding box center [1464, 325] width 19 height 20
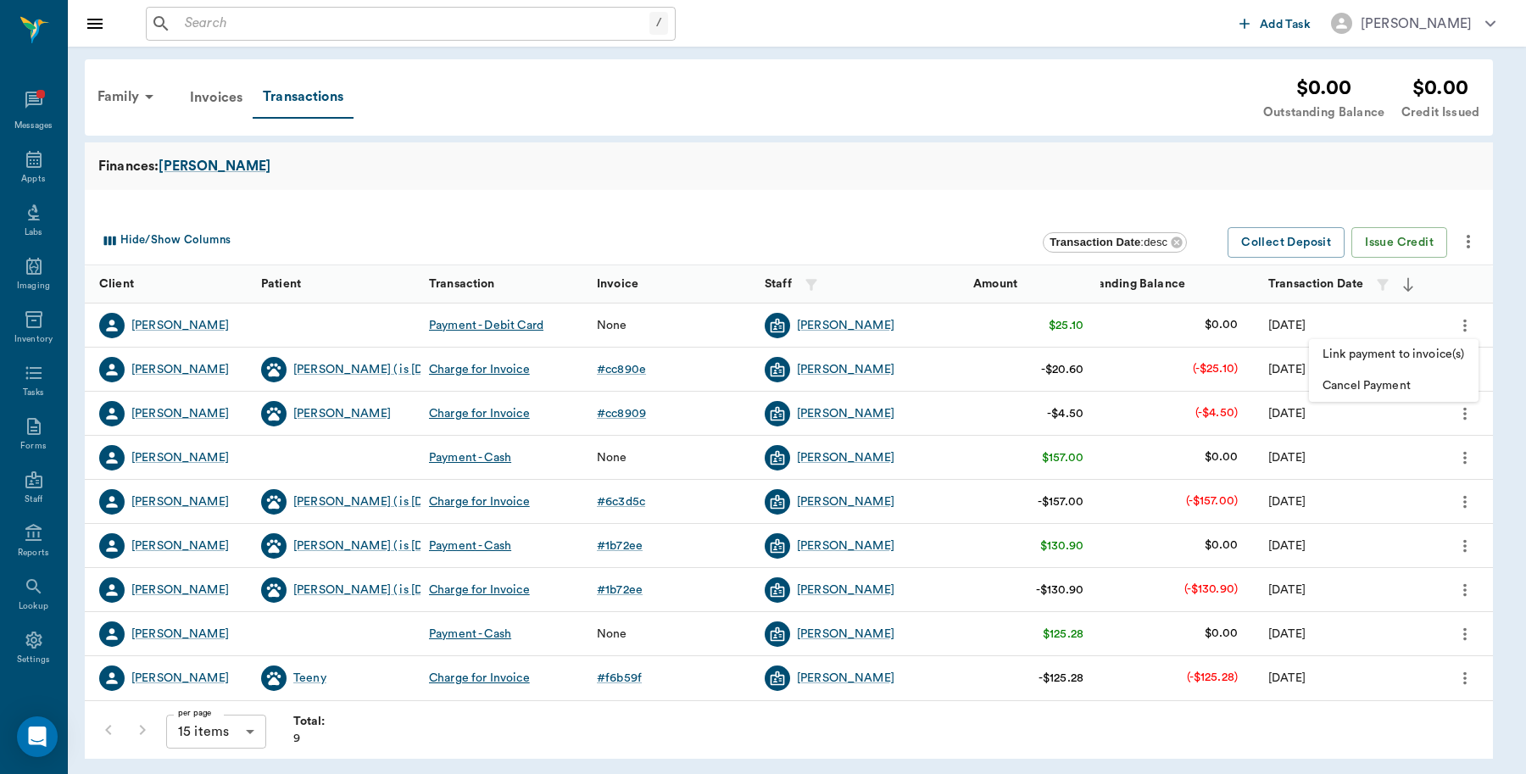
click at [1388, 353] on span "Link payment to invoice(s)" at bounding box center [1393, 355] width 142 height 18
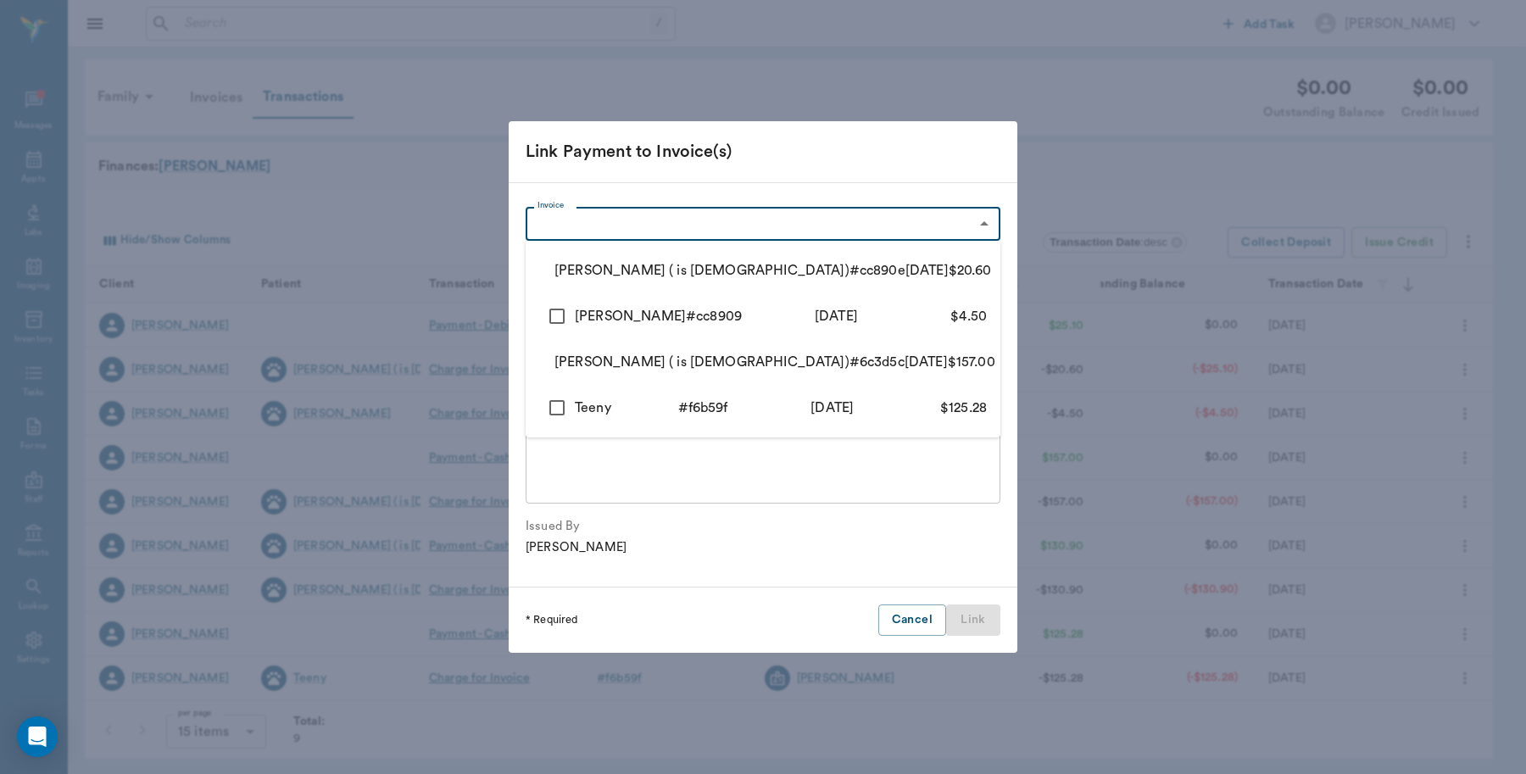
click at [985, 225] on body "/ ​ Add Task Dr. Bert Ellsworth Nectar Messages Appts Labs Imaging Inventory Ta…" at bounding box center [763, 389] width 1526 height 778
click at [554, 267] on input "checkbox" at bounding box center [546, 271] width 15 height 36
checkbox input "true"
type input "68ac750bb23a0e82cacc890e"
type input "20.60"
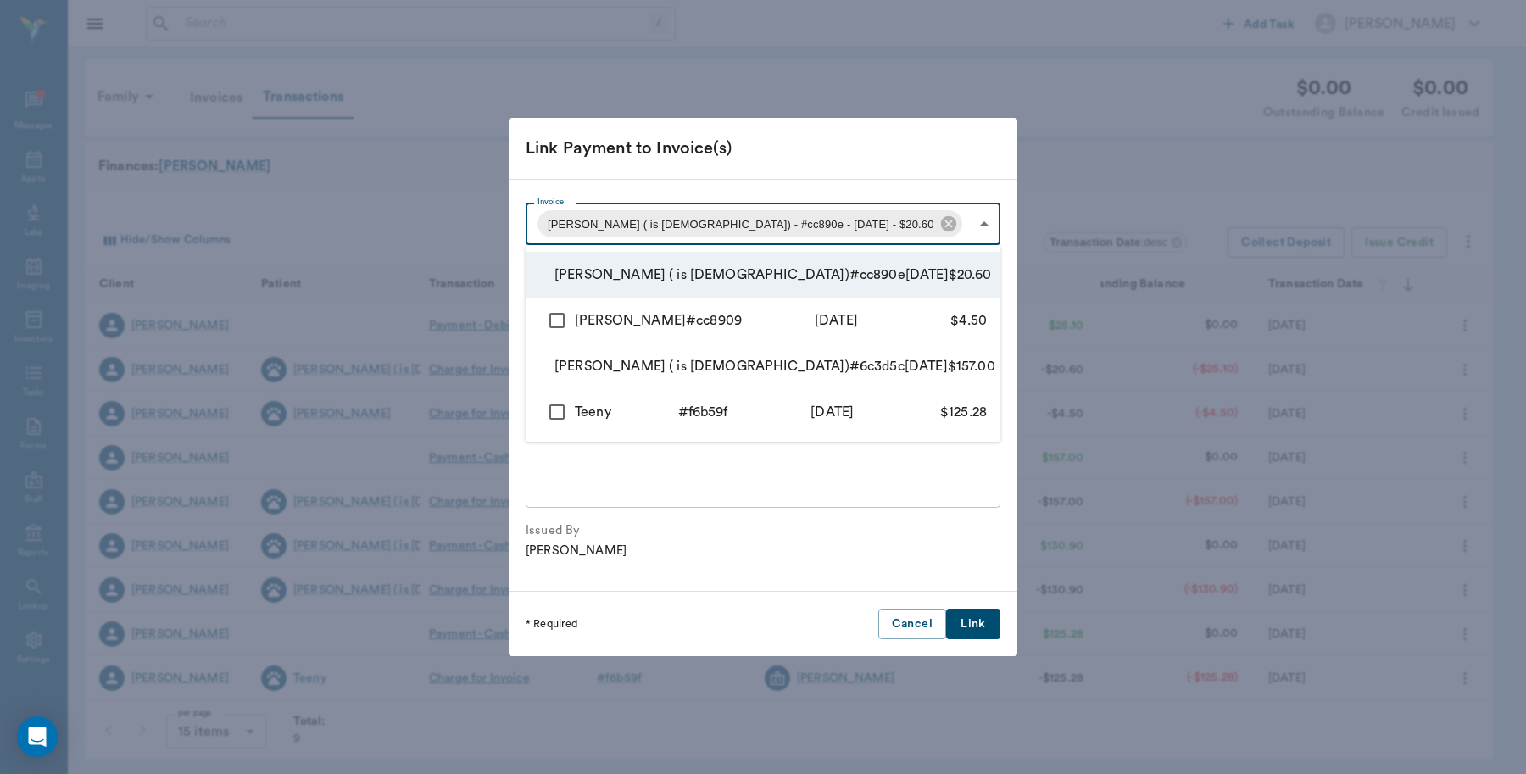
click at [556, 318] on input "checkbox" at bounding box center [557, 321] width 36 height 36
checkbox input "true"
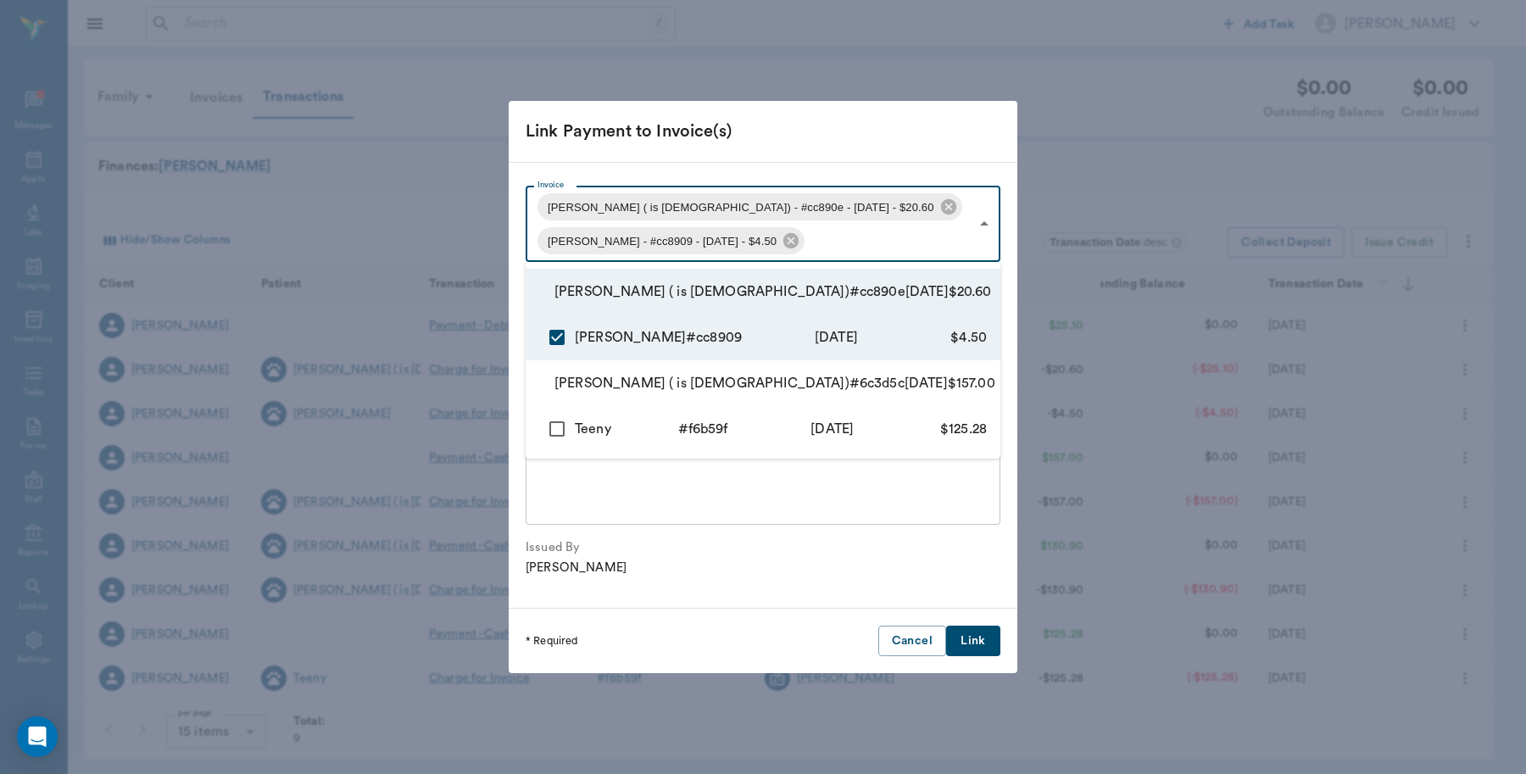
type input "68ac750bb23a0e82cacc890e,68ac74e5b23a0e82cacc8909"
type input "25.10"
click at [975, 642] on div at bounding box center [763, 387] width 1526 height 774
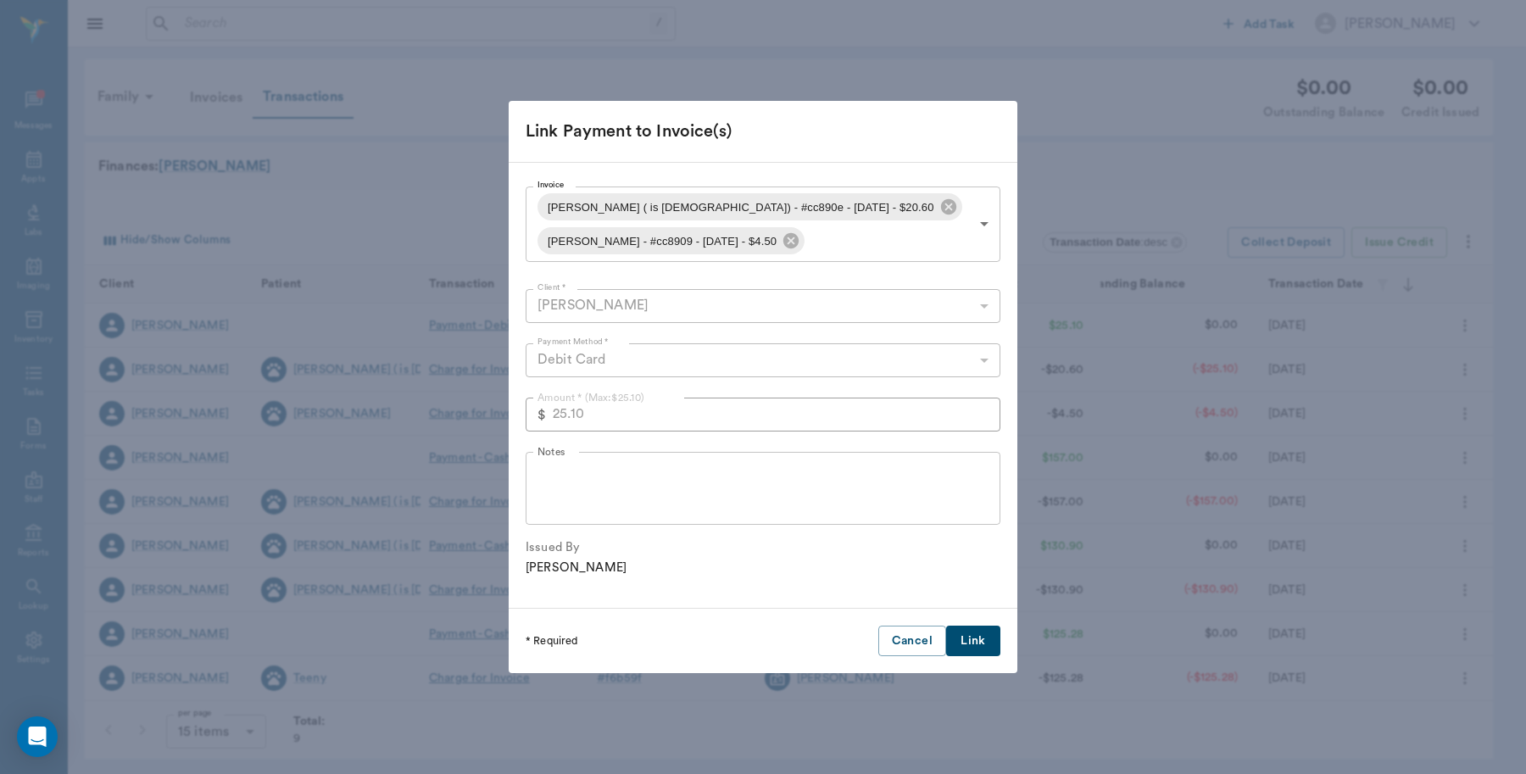
click at [975, 636] on button "Link" at bounding box center [973, 640] width 54 height 31
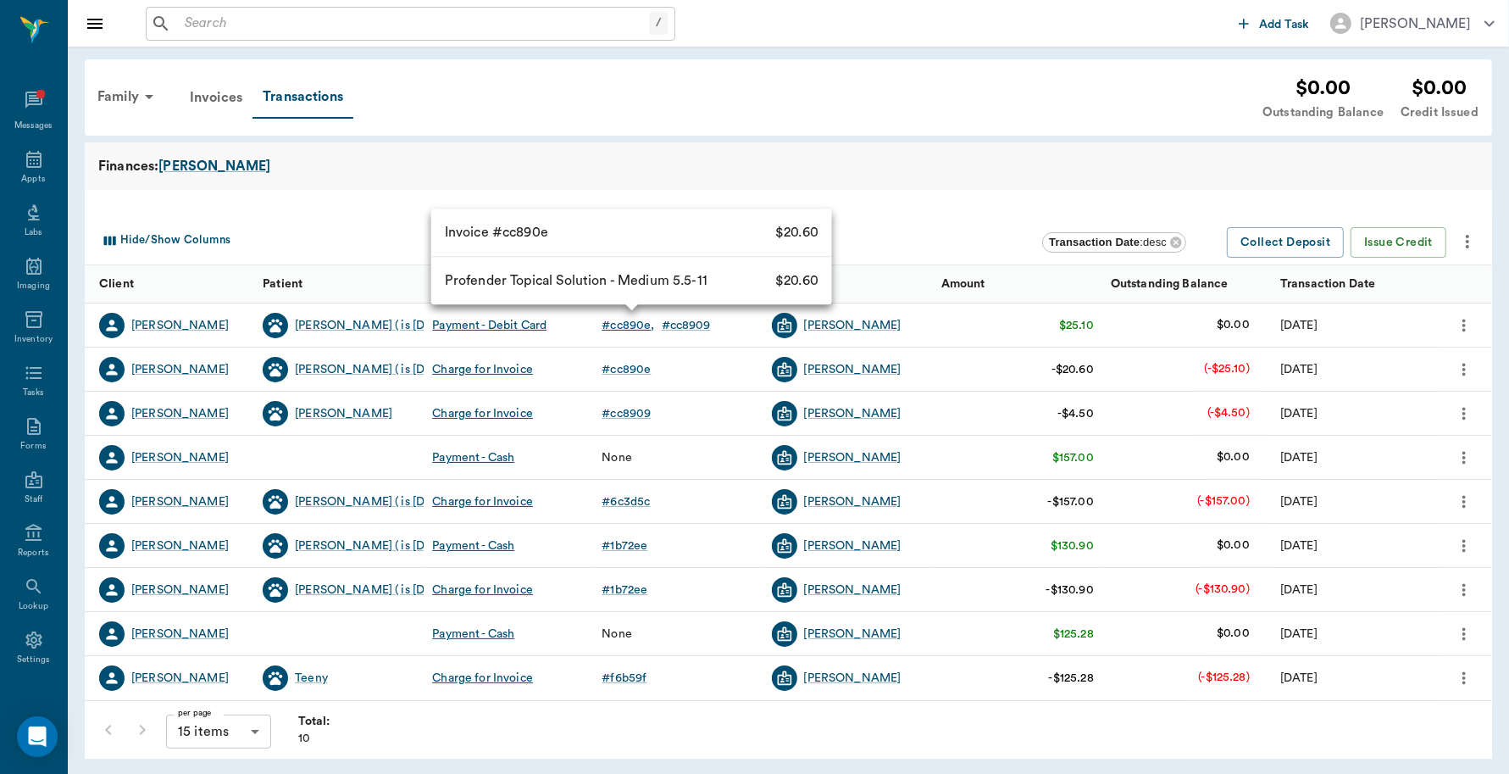
click at [636, 326] on div "# cc890e" at bounding box center [628, 325] width 53 height 17
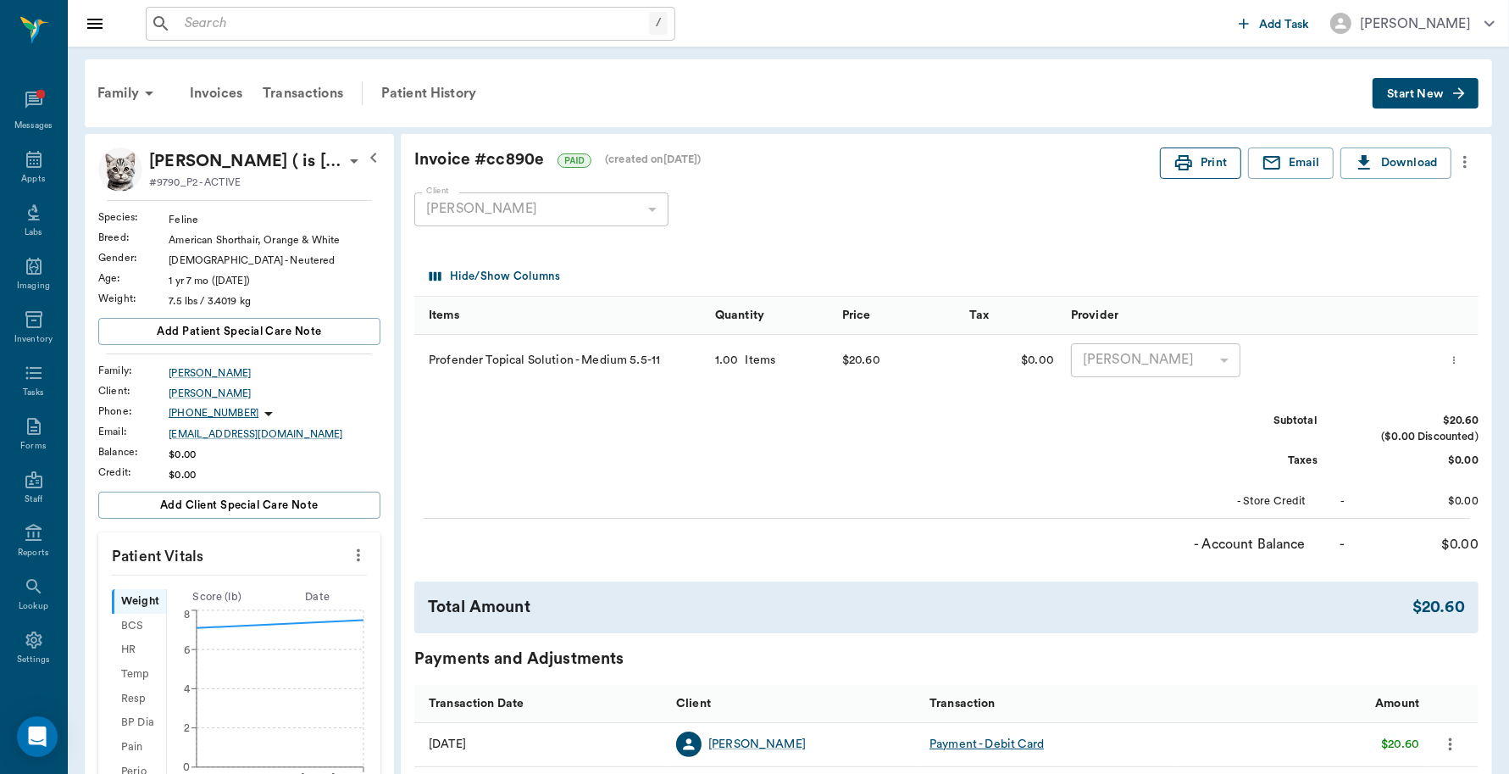
click at [1191, 155] on icon "button" at bounding box center [1184, 163] width 20 height 20
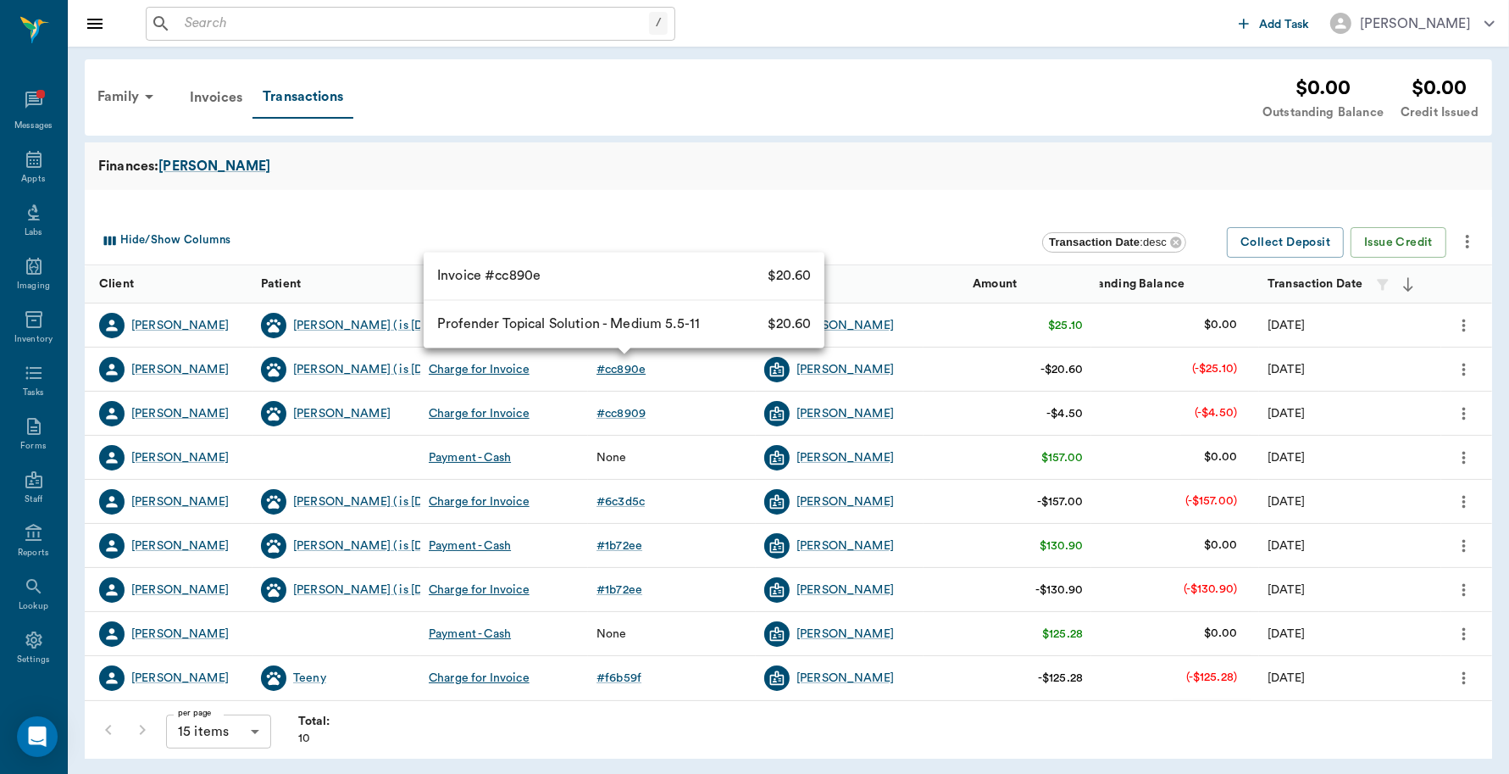
click at [629, 370] on div "# cc890e" at bounding box center [621, 369] width 49 height 17
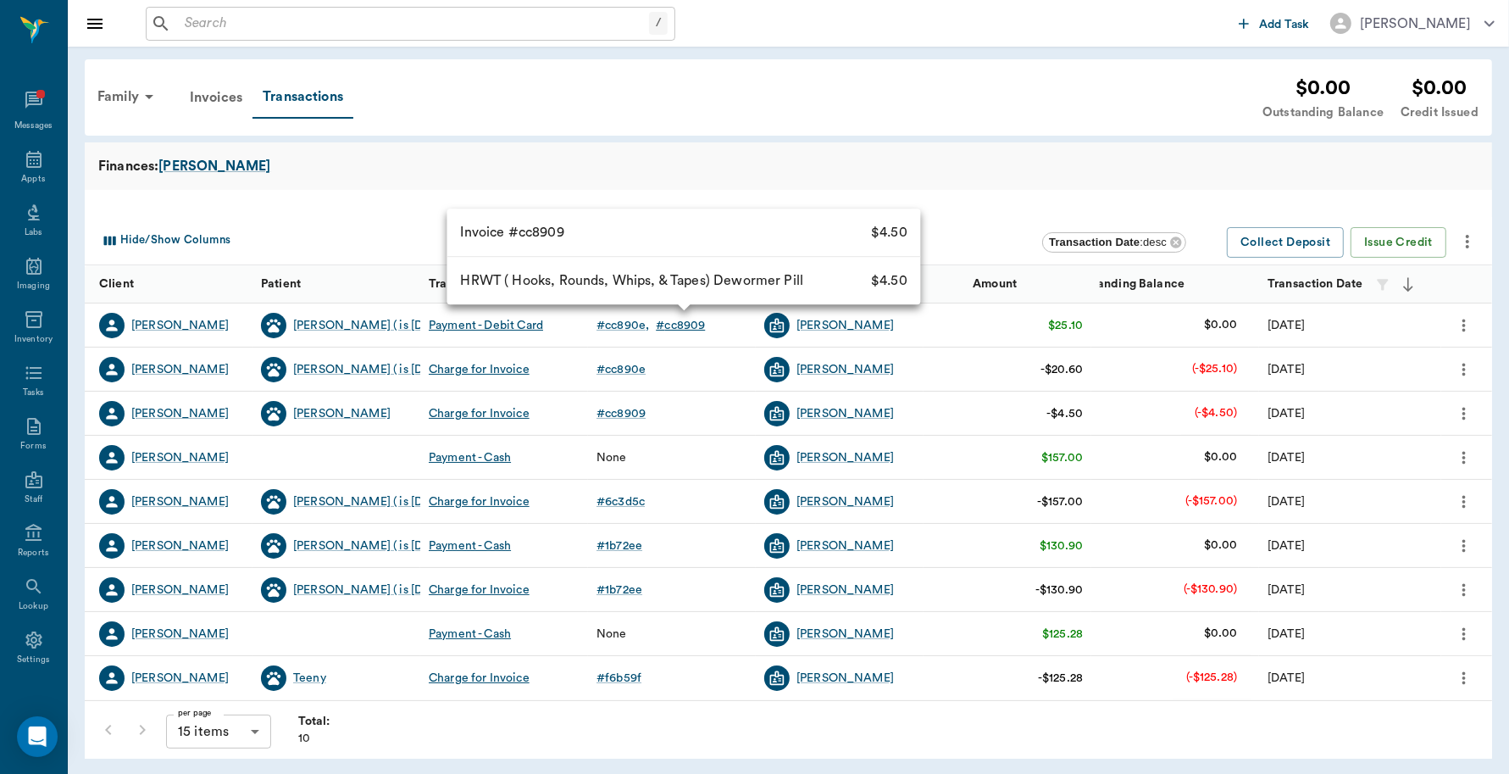
click at [657, 324] on div "# cc8909" at bounding box center [680, 325] width 49 height 17
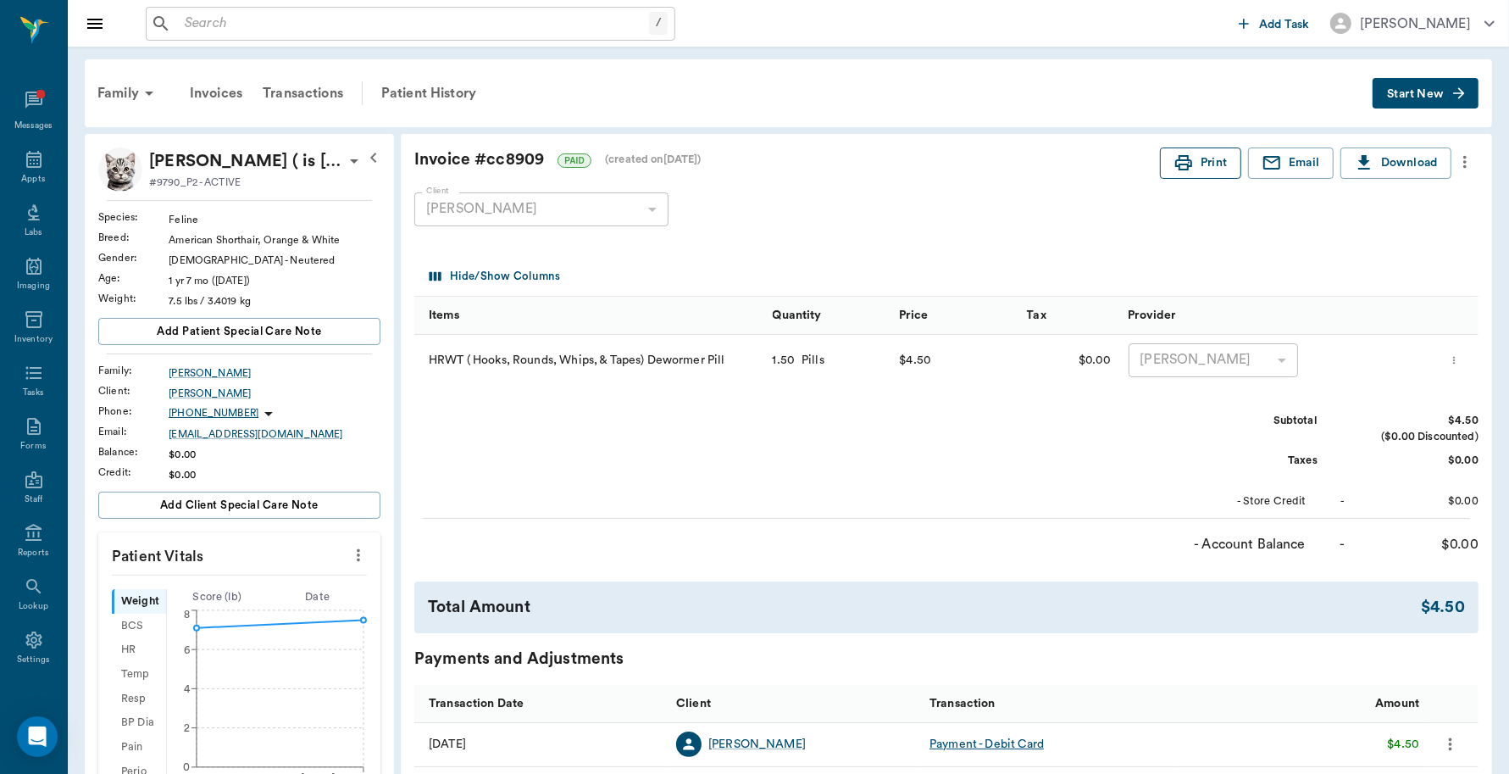
click at [1208, 158] on button "Print" at bounding box center [1200, 162] width 81 height 31
click at [10, 162] on div "Appts" at bounding box center [33, 168] width 67 height 53
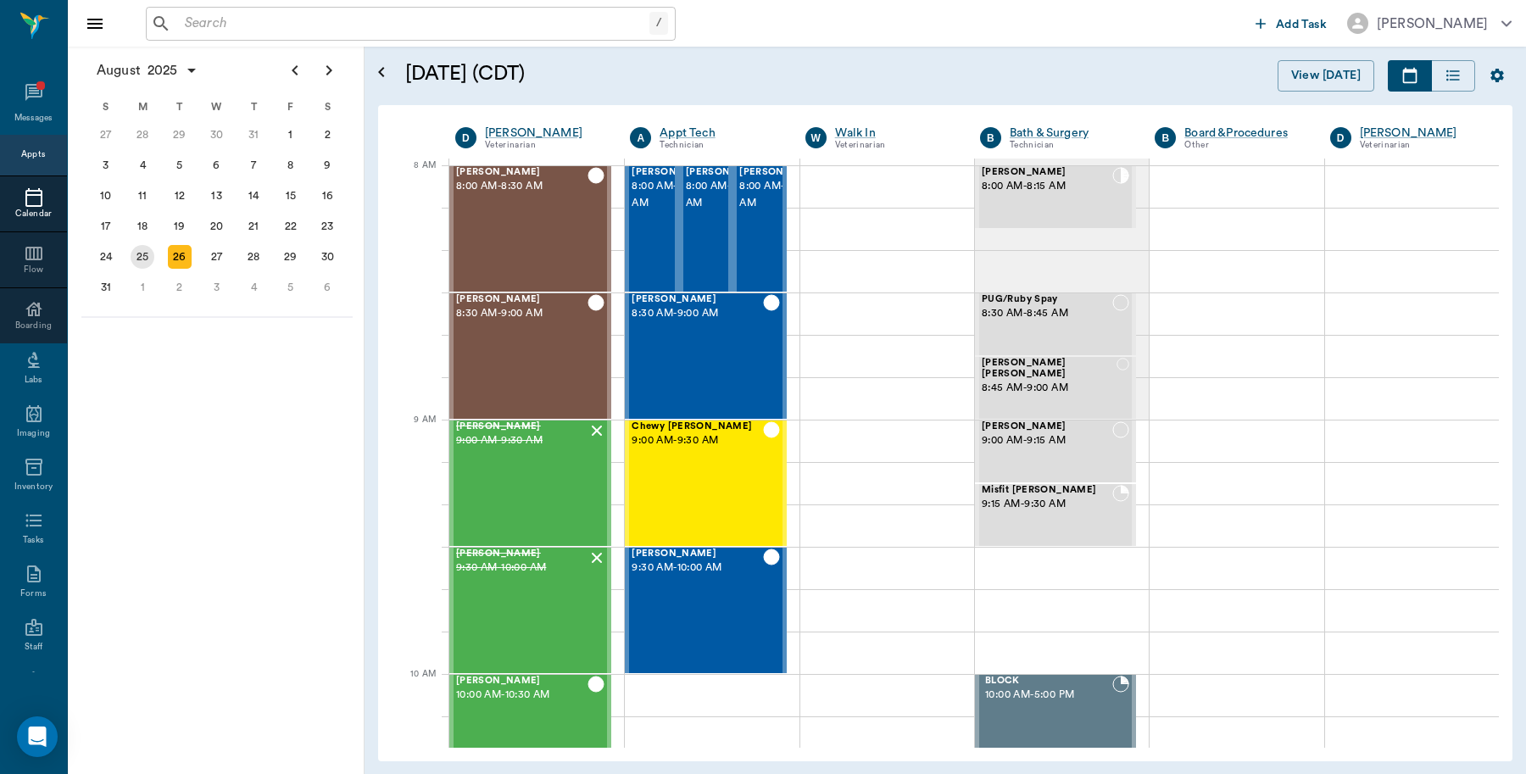
click at [142, 252] on div "25" at bounding box center [143, 257] width 24 height 24
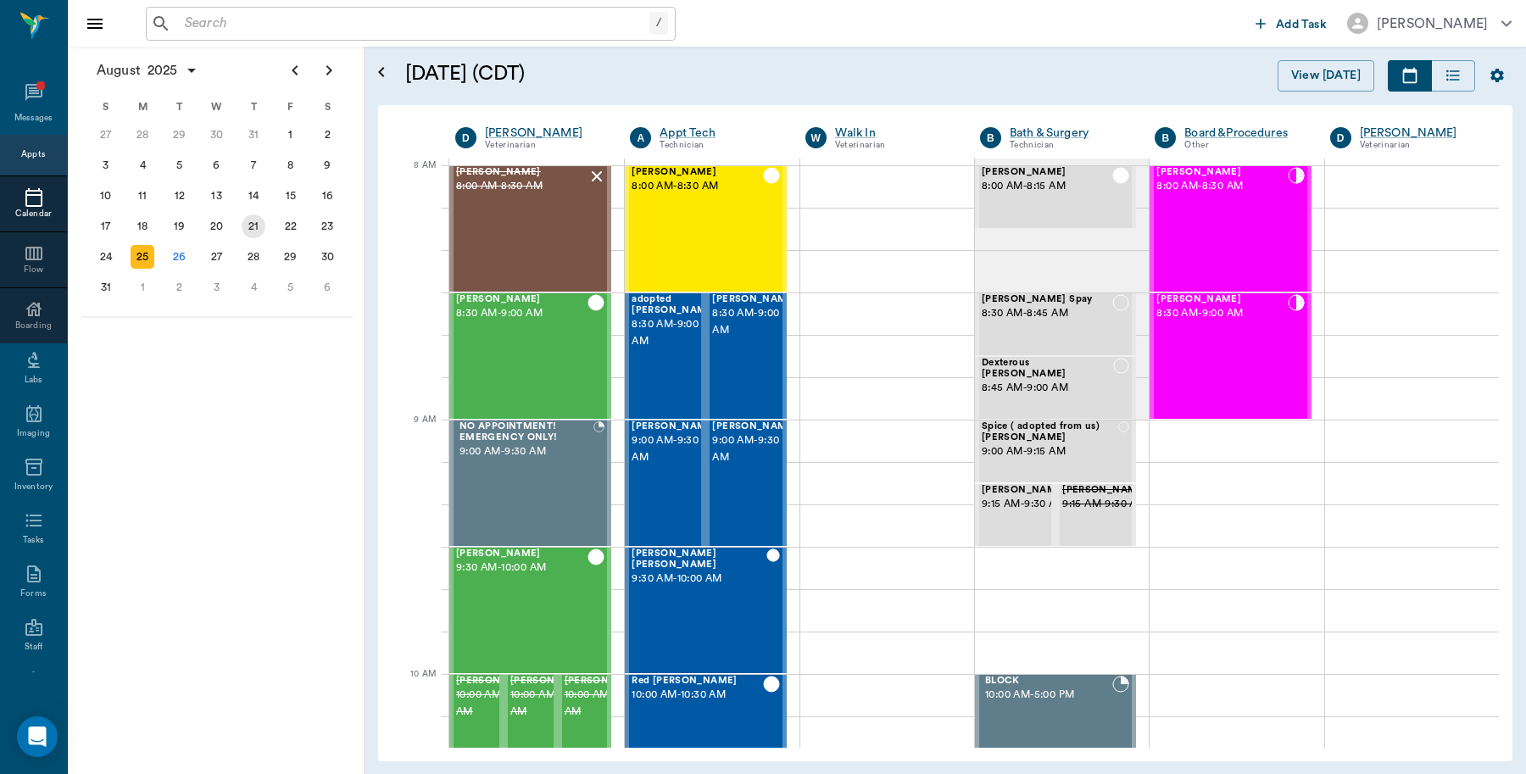
click at [254, 227] on div "21" at bounding box center [254, 226] width 24 height 24
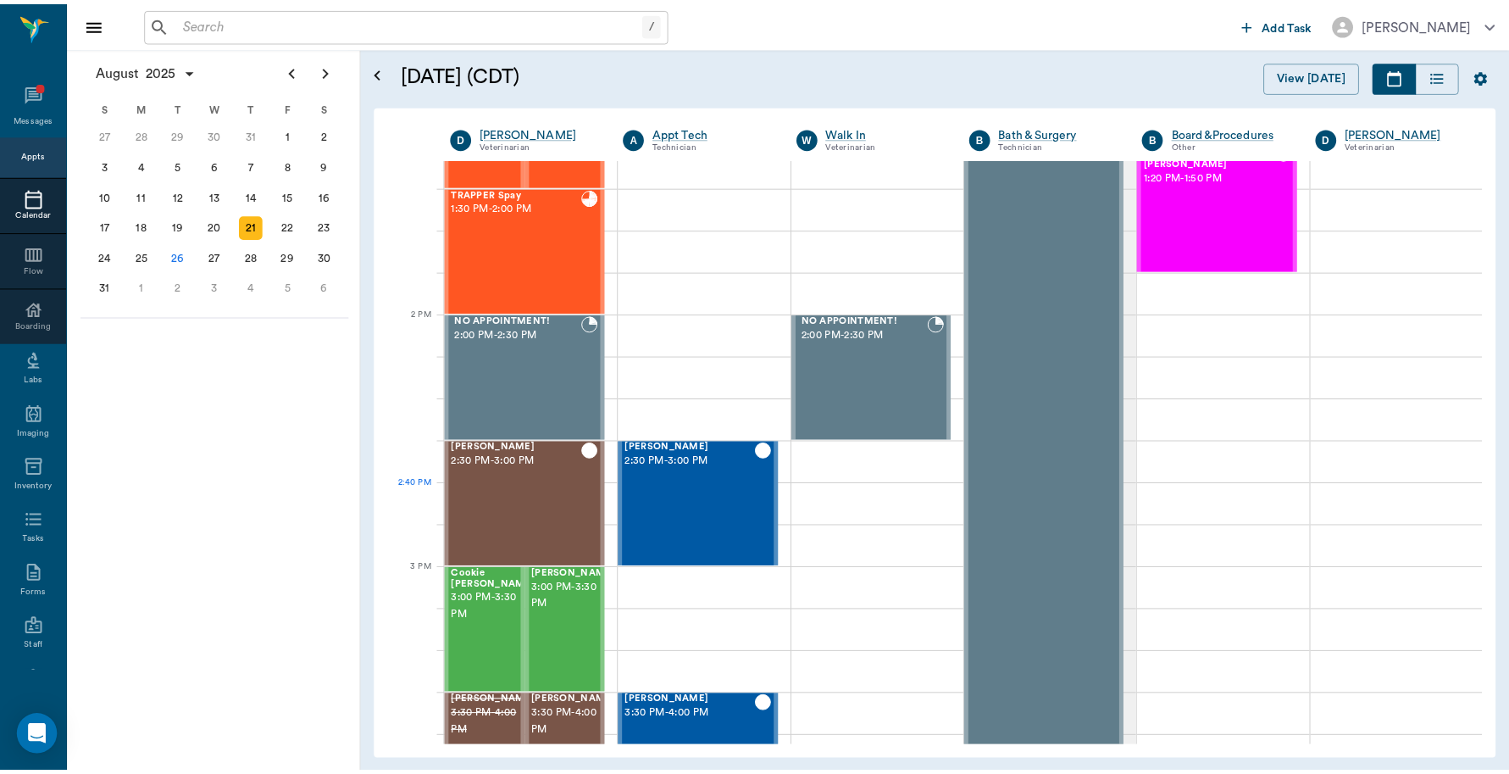
scroll to position [1801, 0]
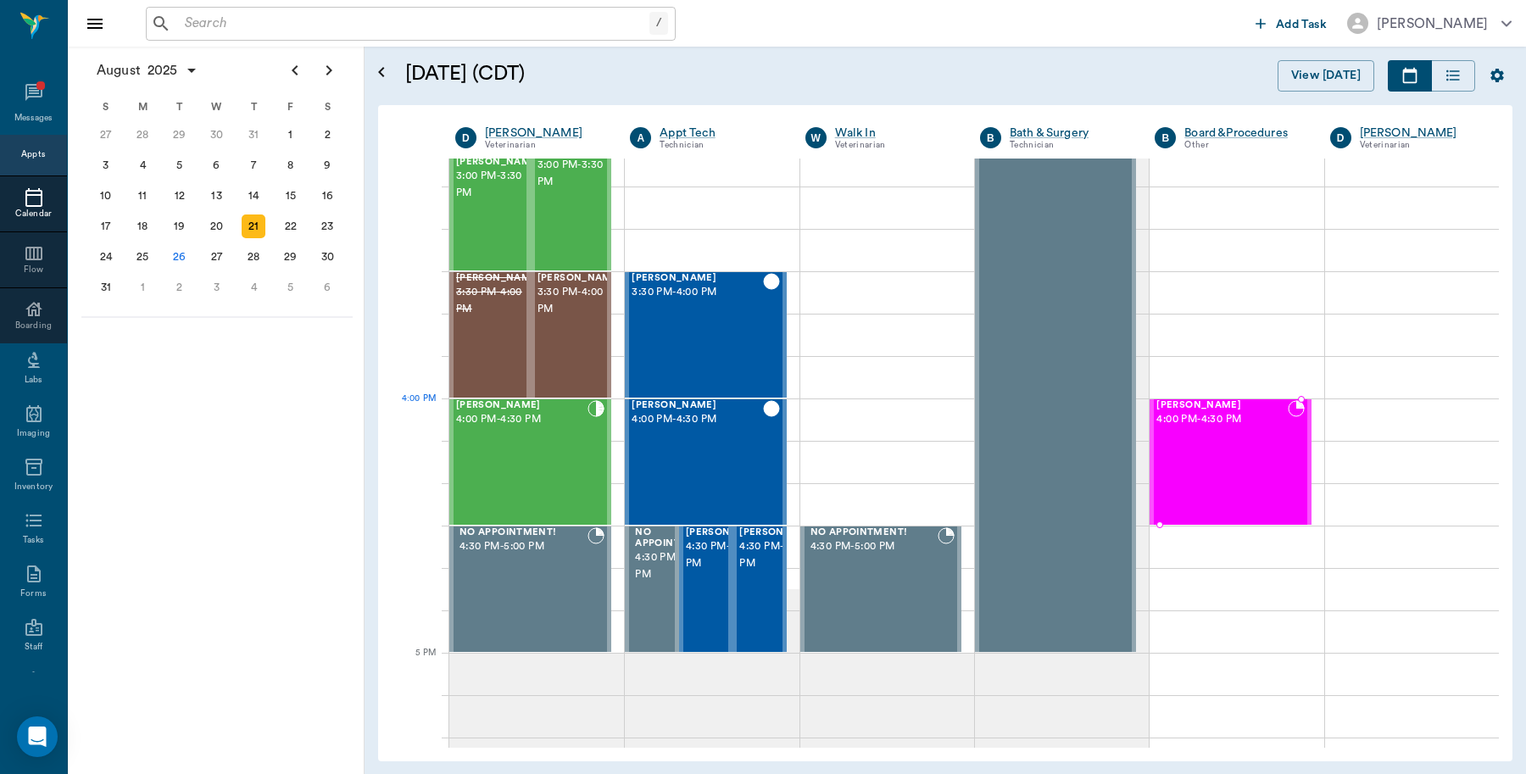
click at [1246, 431] on div "Phoenix Bushong 4:00 PM - 4:30 PM" at bounding box center [1221, 462] width 131 height 124
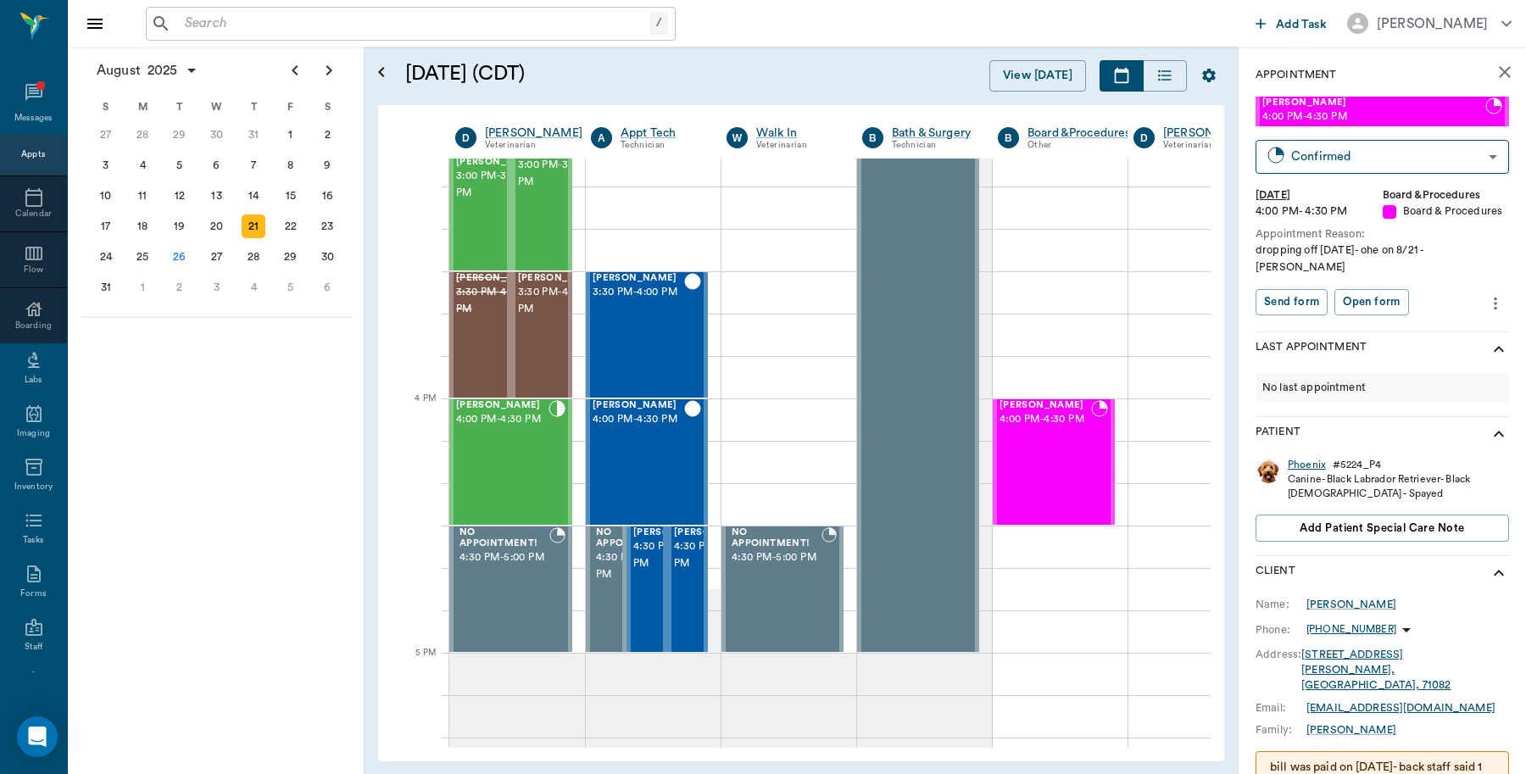
click at [1301, 464] on div "Phoenix" at bounding box center [1306, 465] width 38 height 14
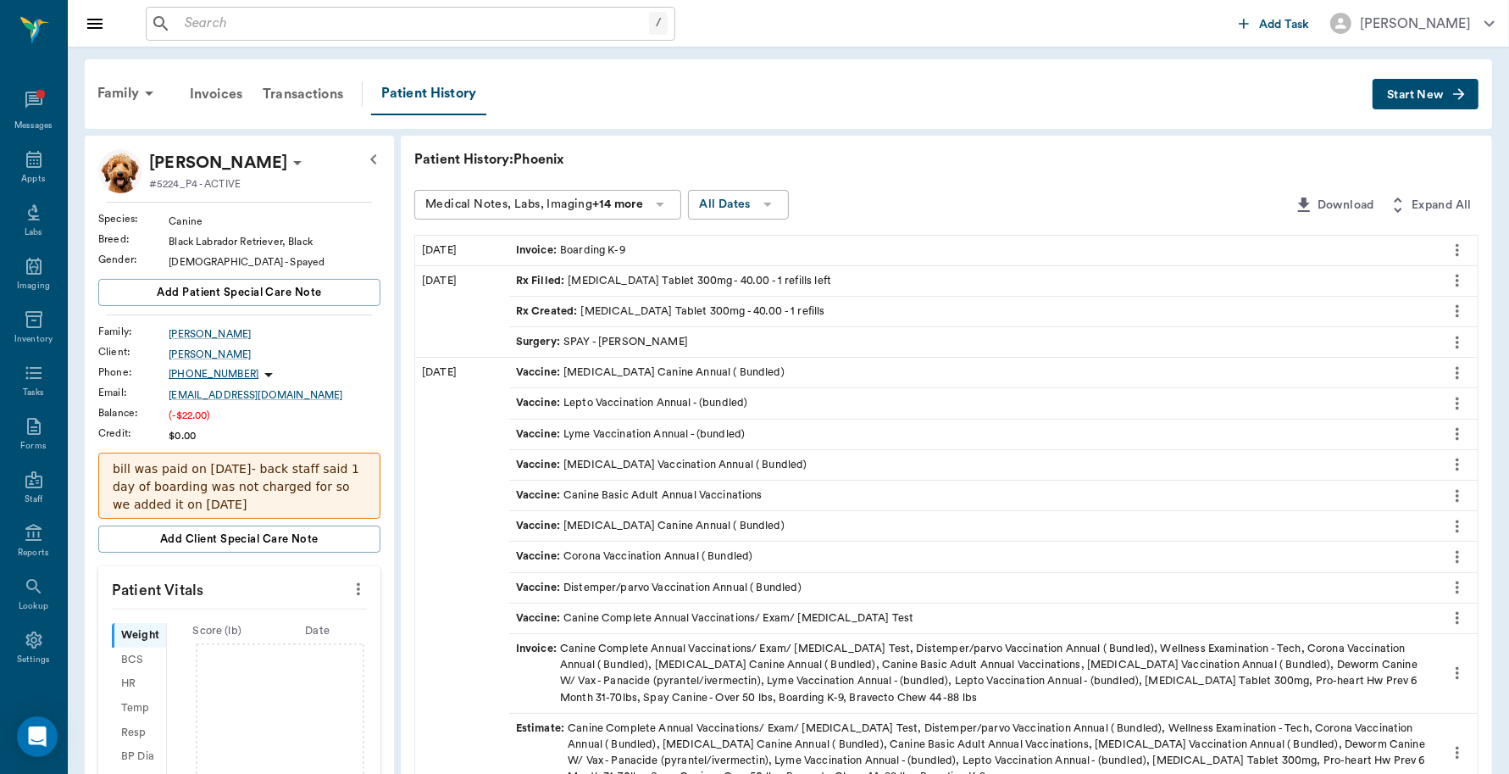
click at [570, 244] on div "Invoice : Boarding K-9" at bounding box center [570, 250] width 109 height 16
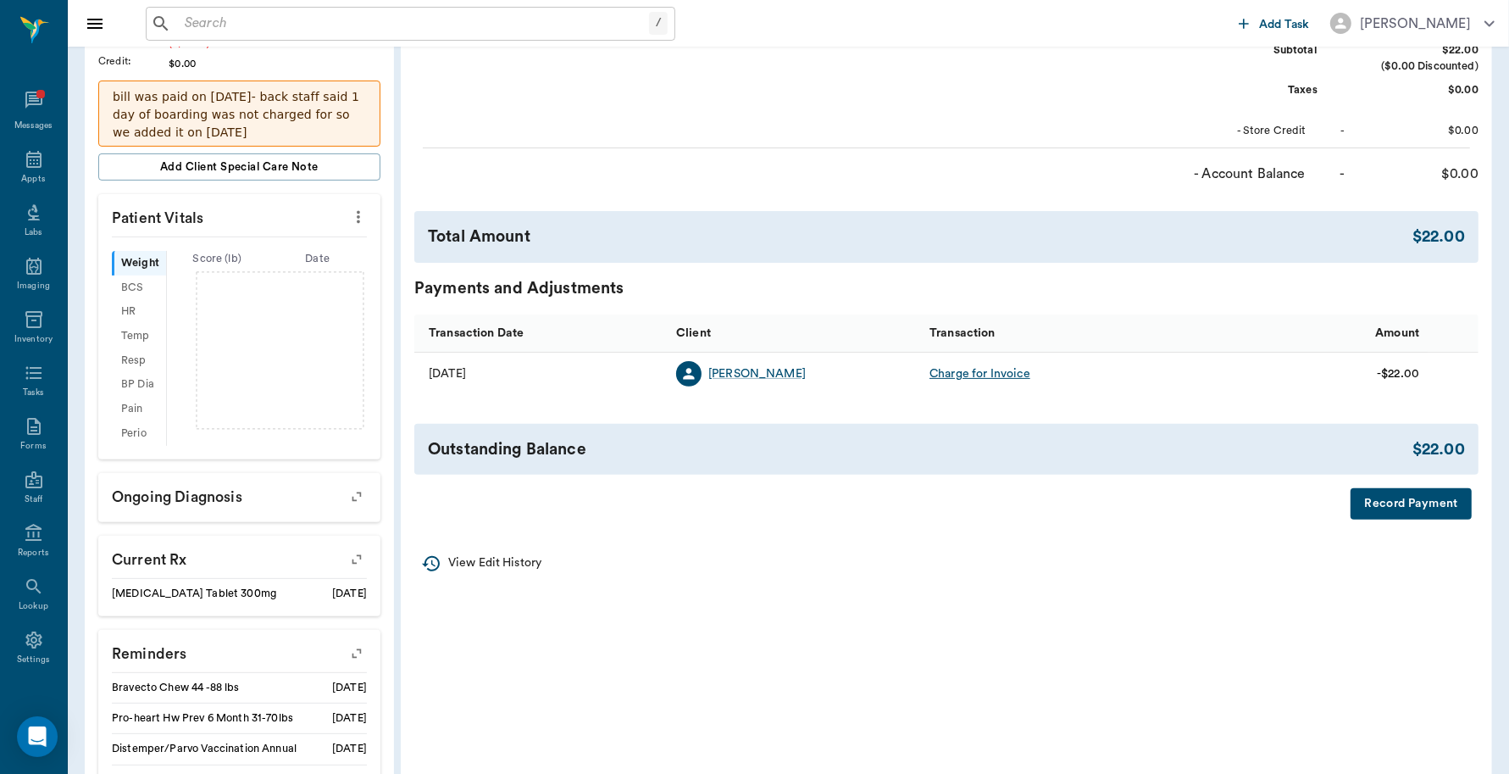
scroll to position [530, 0]
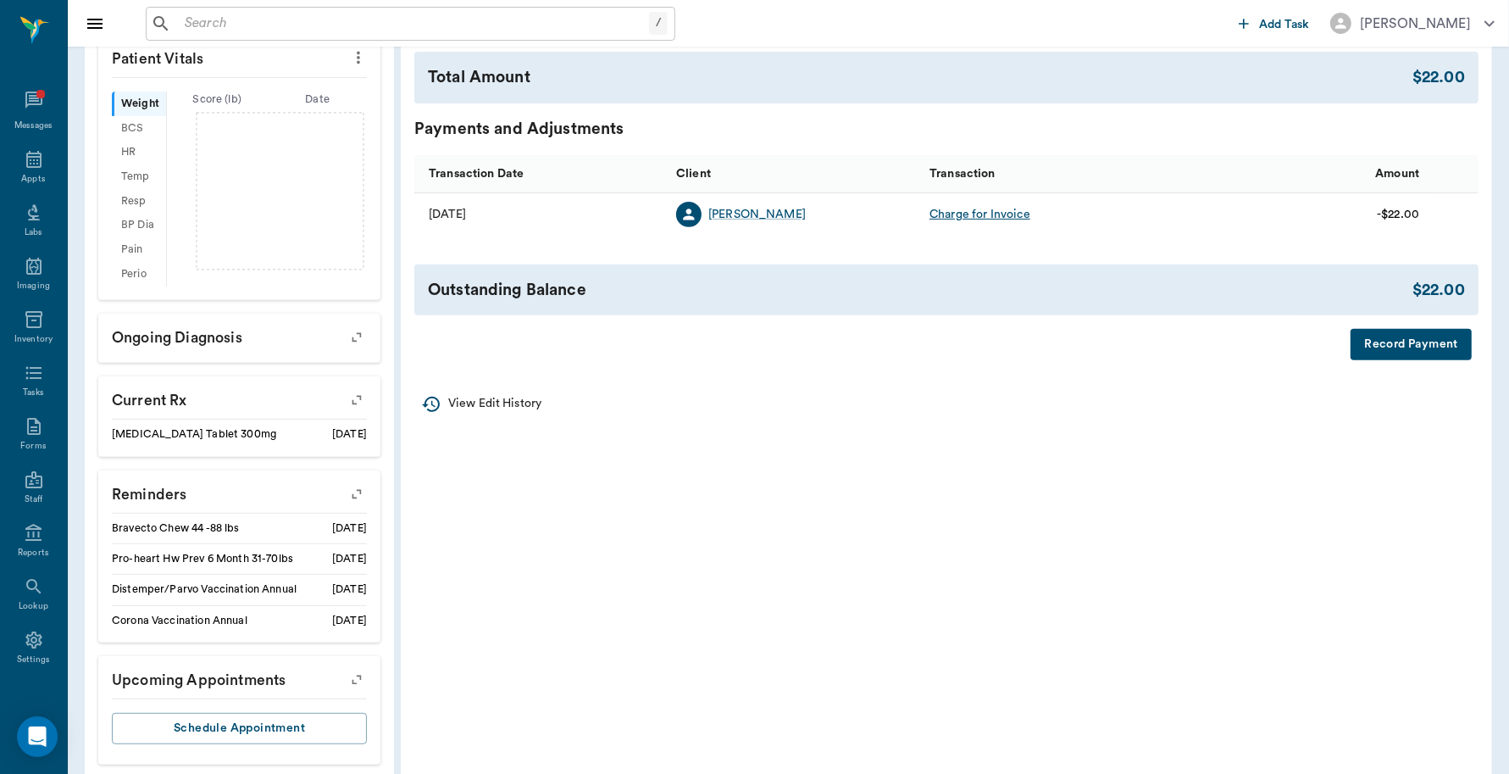
click at [1392, 343] on button "Record Payment" at bounding box center [1411, 344] width 121 height 31
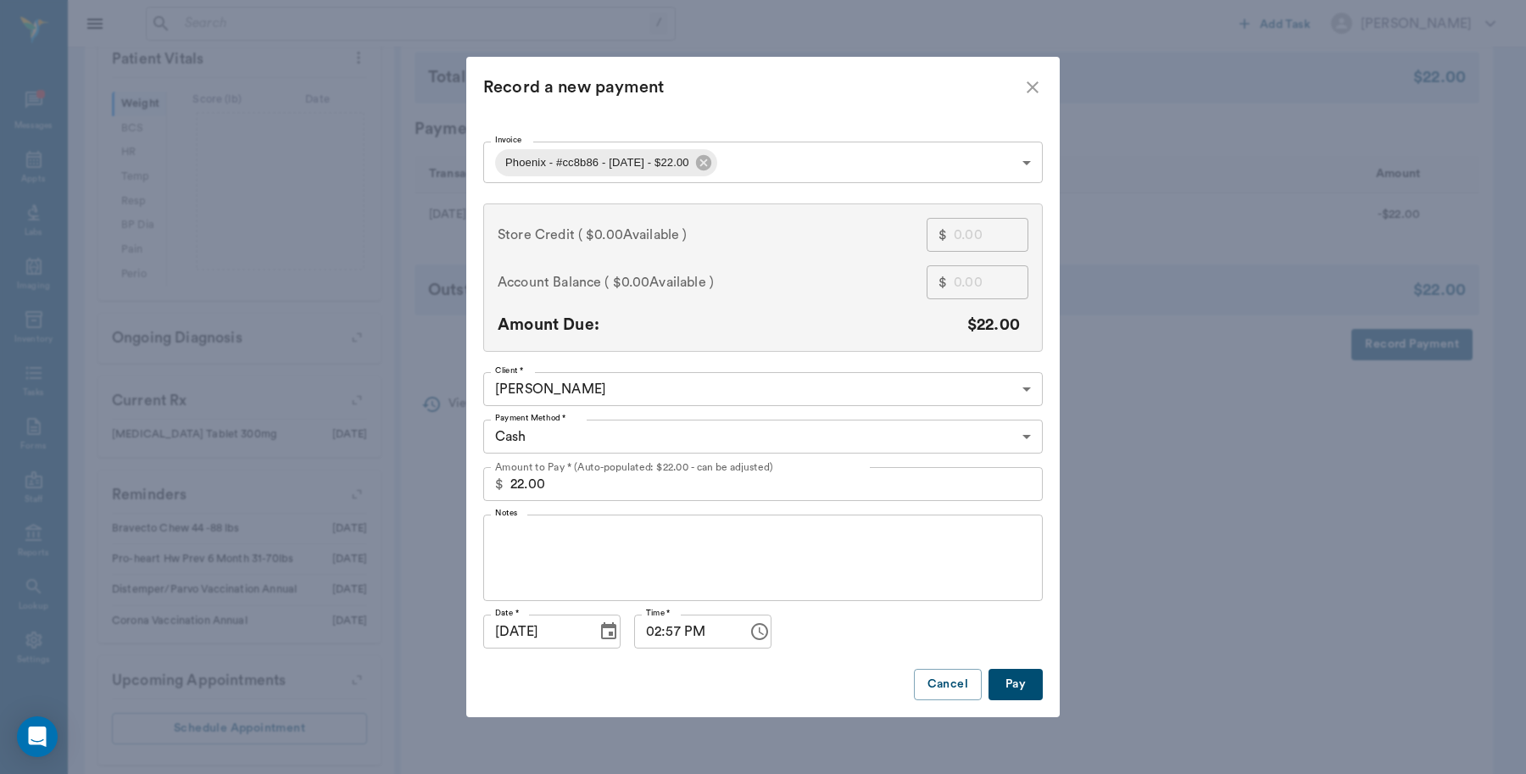
click at [627, 437] on body "/ ​ Add Task Dr. Bert Ellsworth Nectar Messages Appts Labs Imaging Inventory Ta…" at bounding box center [763, 133] width 1526 height 1327
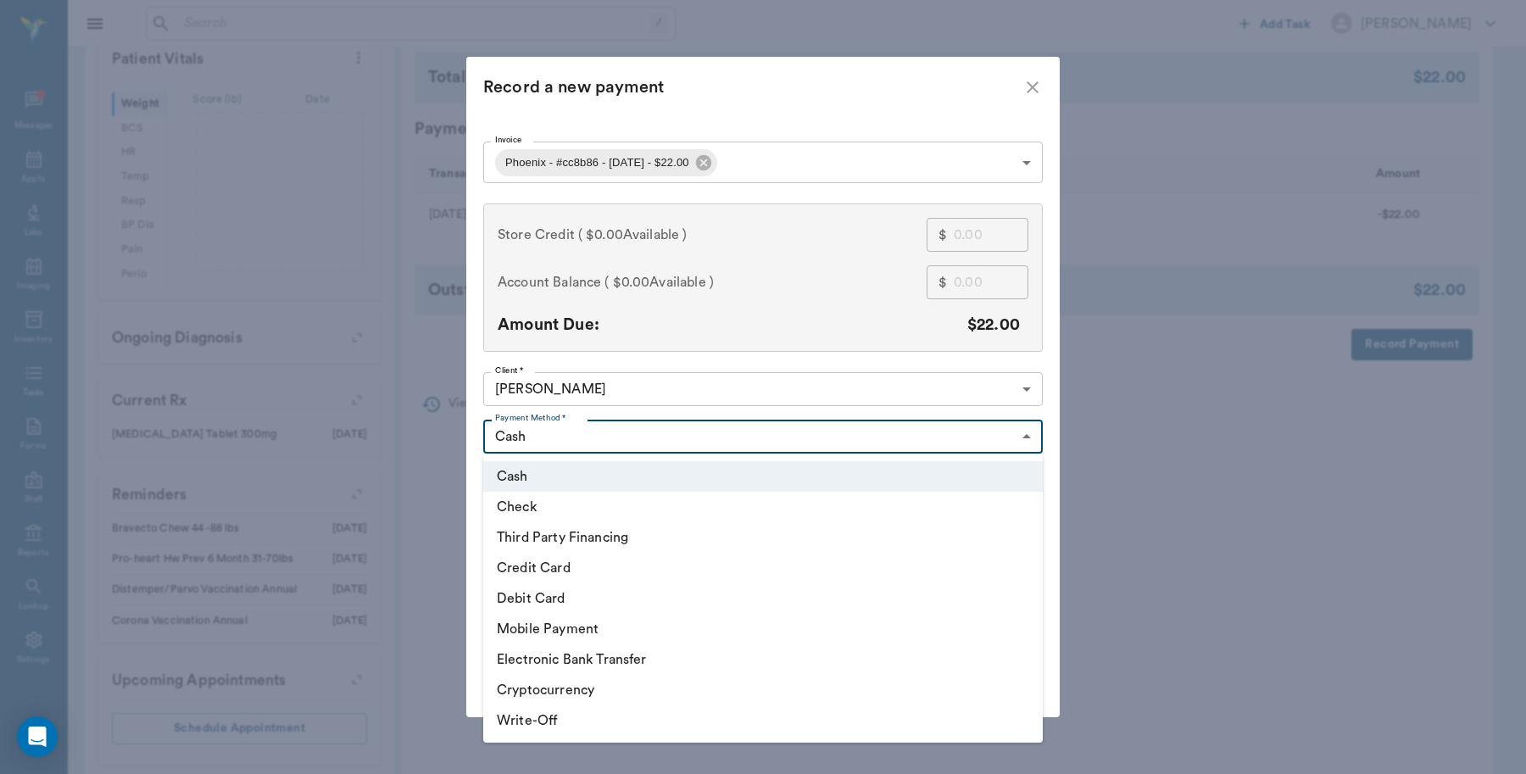
click at [558, 596] on li "Debit Card" at bounding box center [762, 598] width 559 height 31
type input "DEBIT_CARD"
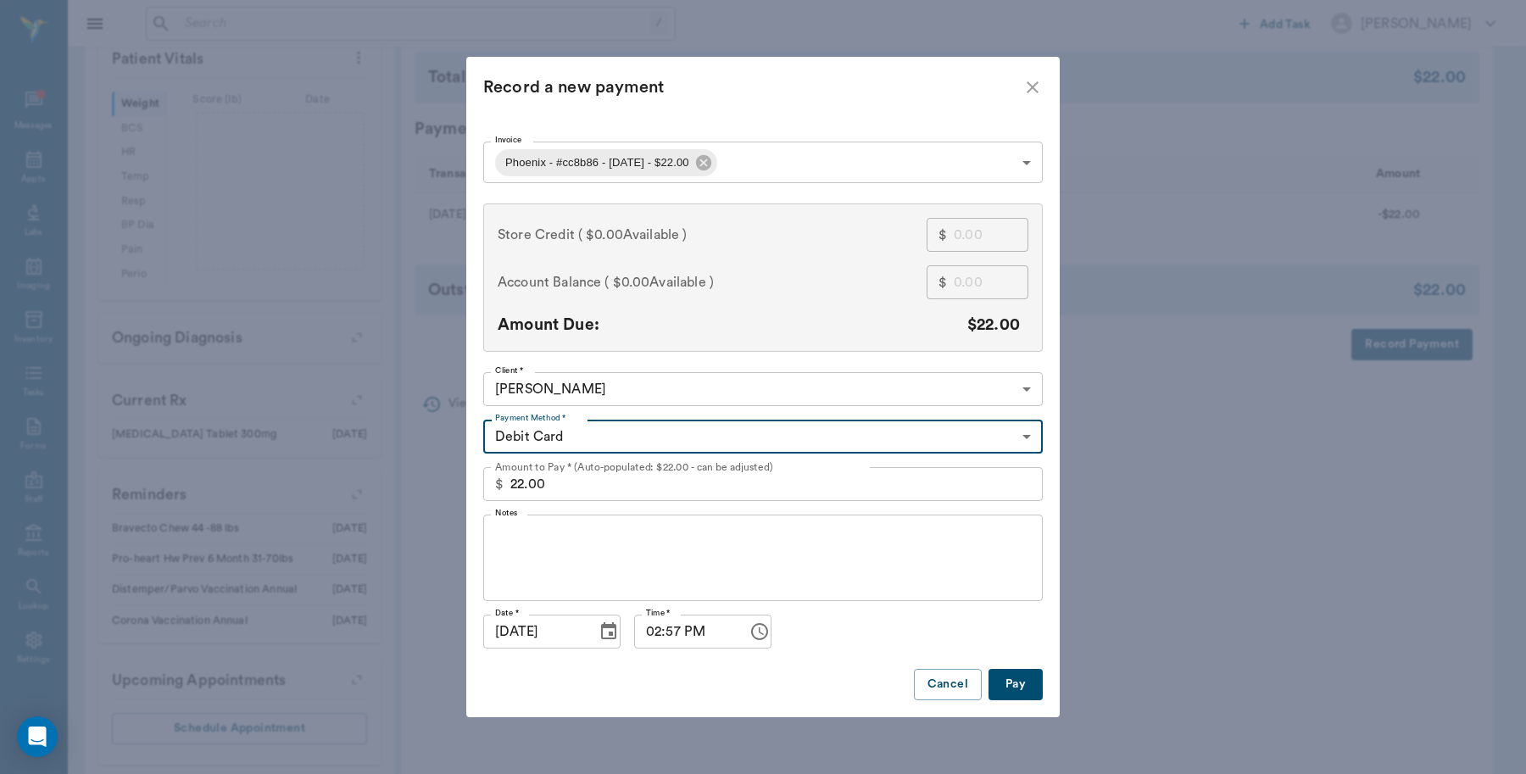
click at [1017, 675] on button "Pay" at bounding box center [1015, 684] width 54 height 31
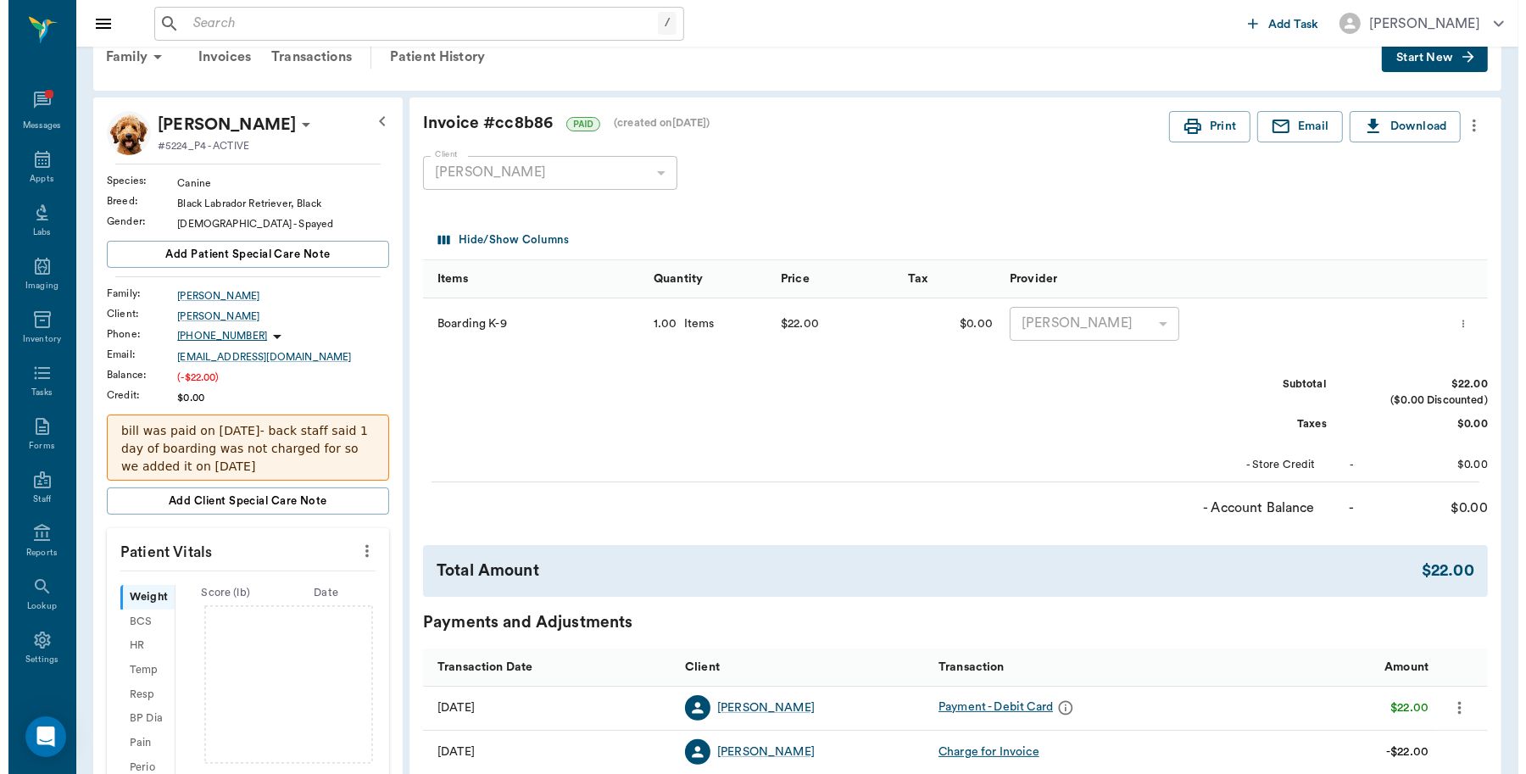
scroll to position [0, 0]
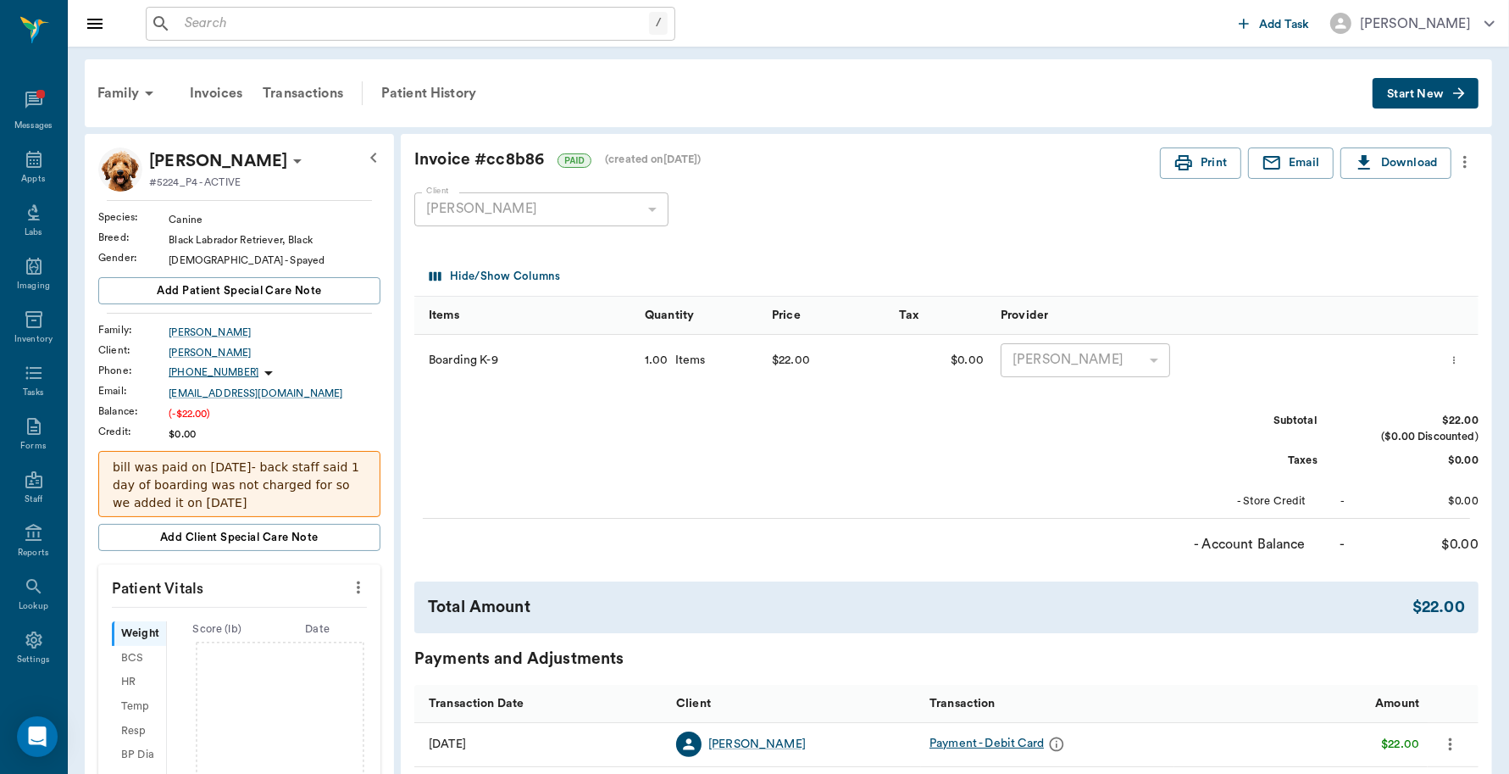
click at [1200, 179] on div "Client Lainny Bushong 63ec2e6352e12b0ba117a6b3 Client" at bounding box center [932, 209] width 1037 height 61
click at [1202, 163] on button "Print" at bounding box center [1200, 162] width 81 height 31
click at [32, 176] on div "Appts" at bounding box center [33, 179] width 24 height 13
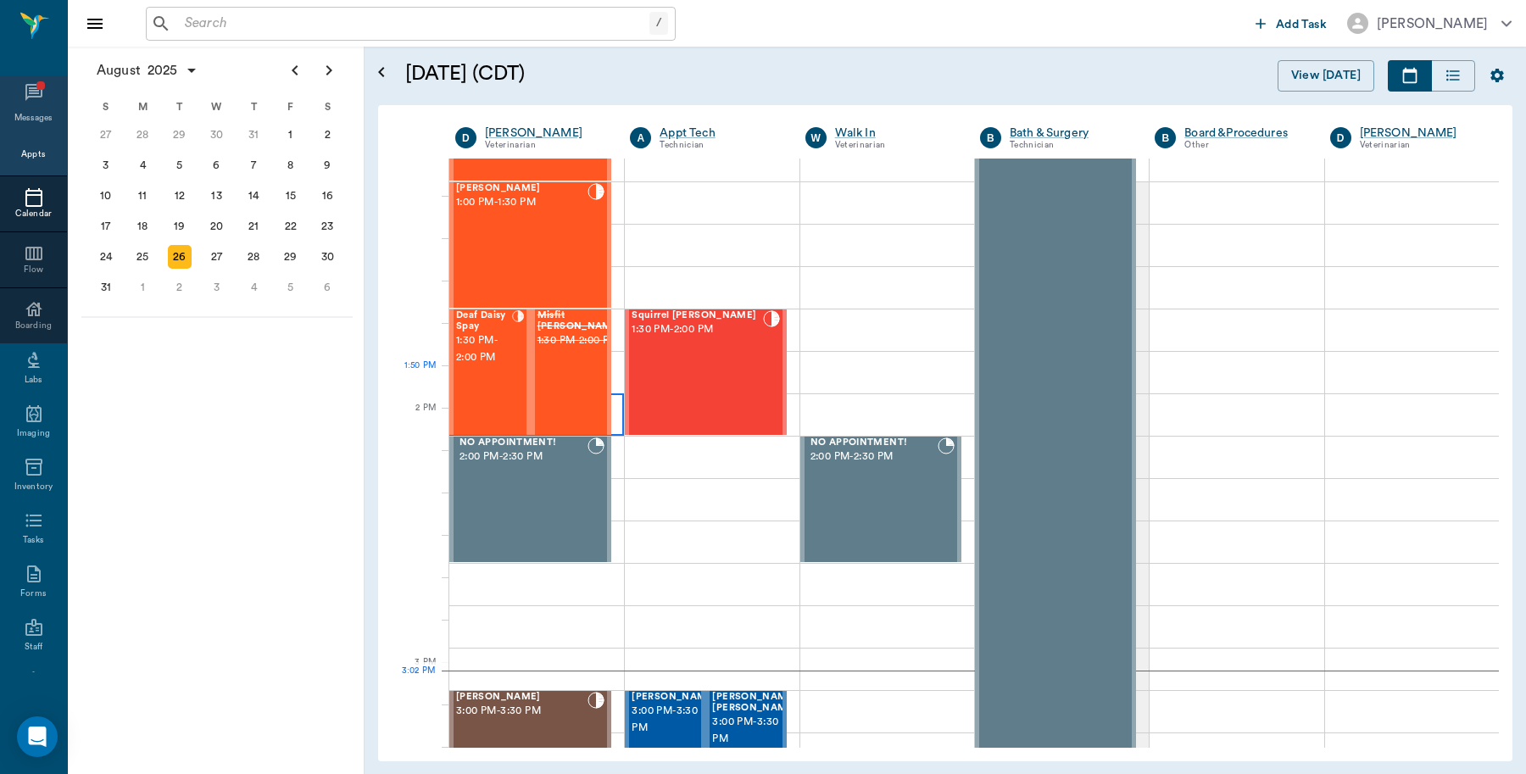
scroll to position [1252, 0]
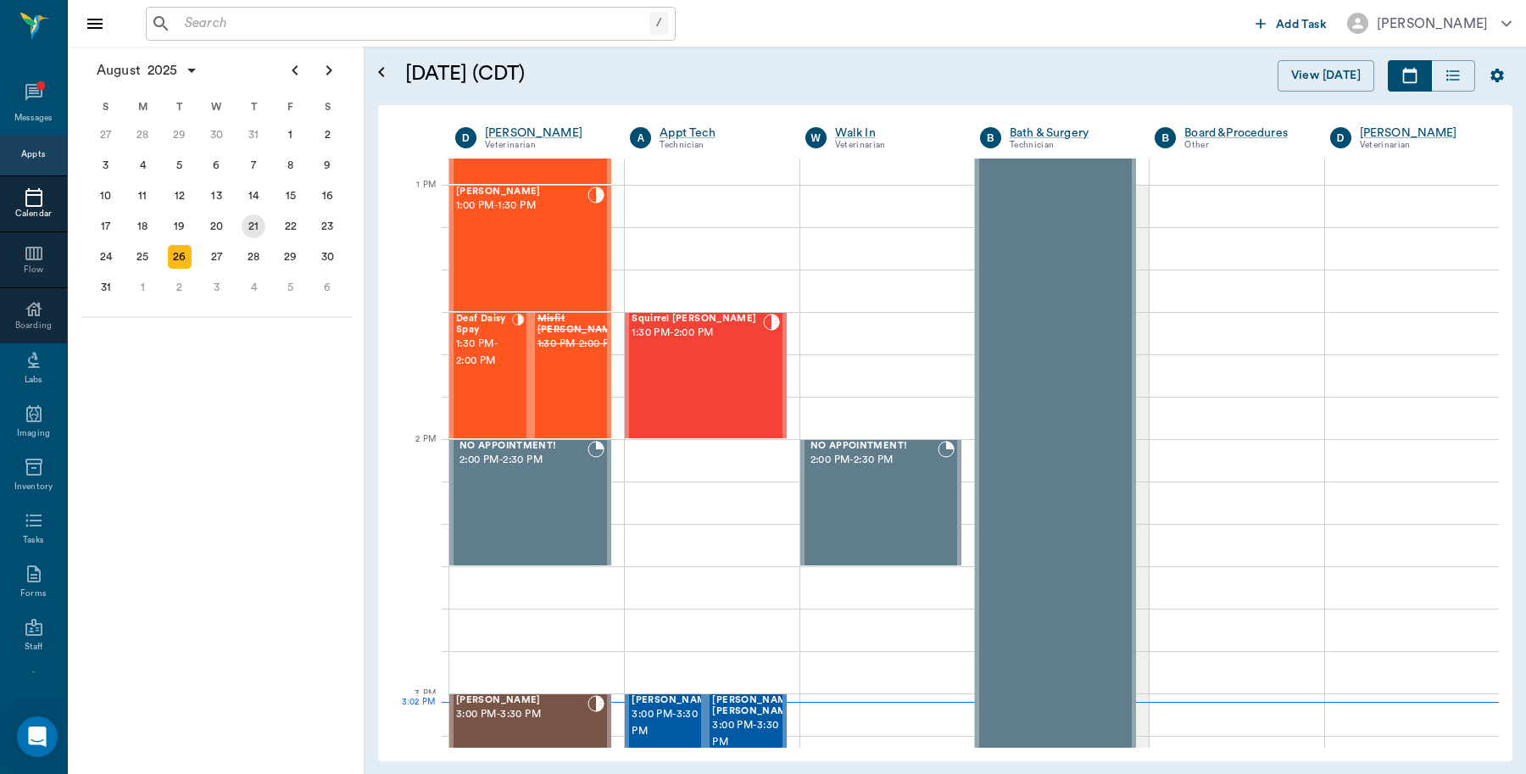
click at [253, 230] on div "21" at bounding box center [254, 226] width 24 height 24
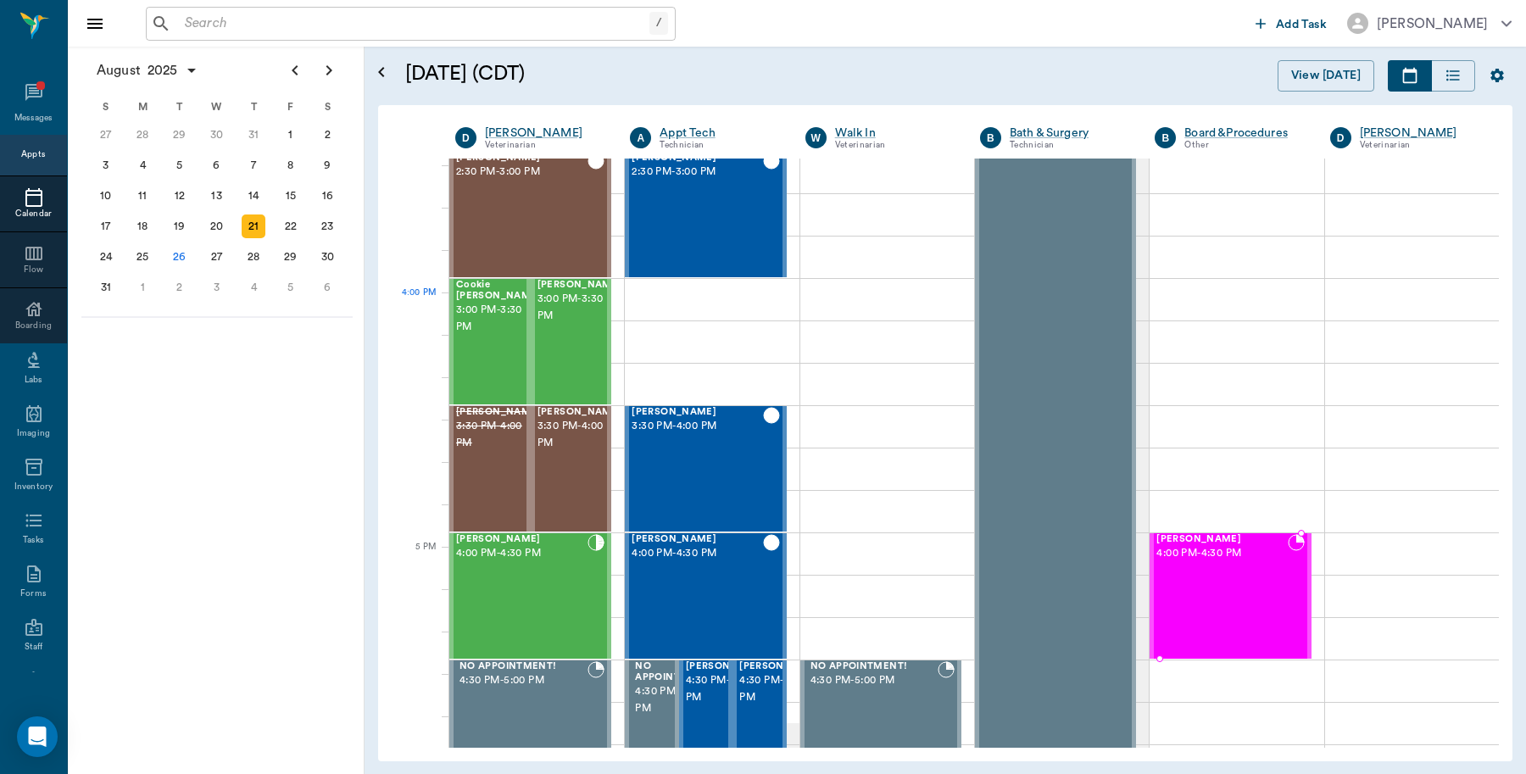
scroll to position [1907, 0]
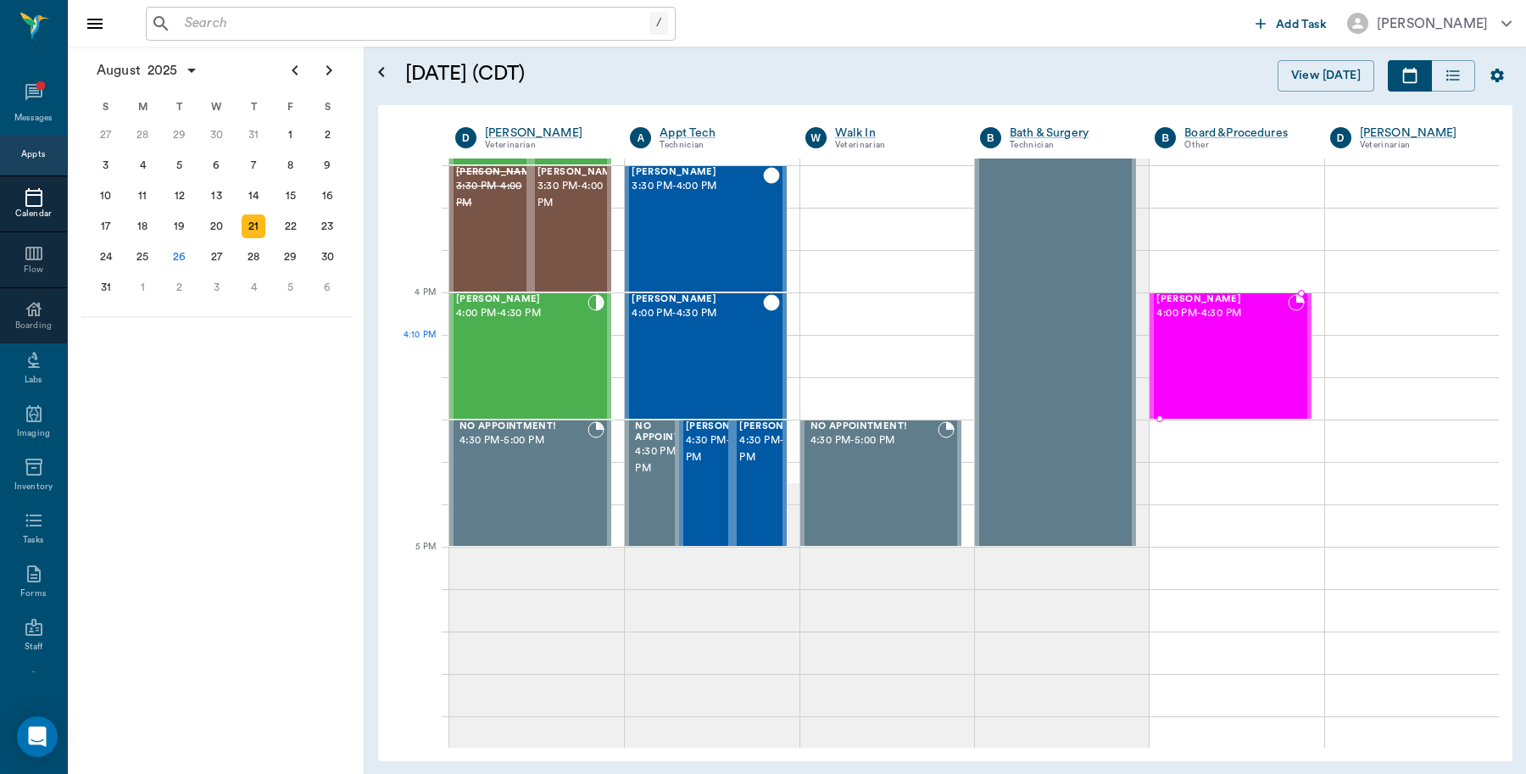
click at [1206, 339] on div "Phoenix Bushong 4:00 PM - 4:30 PM" at bounding box center [1221, 356] width 131 height 124
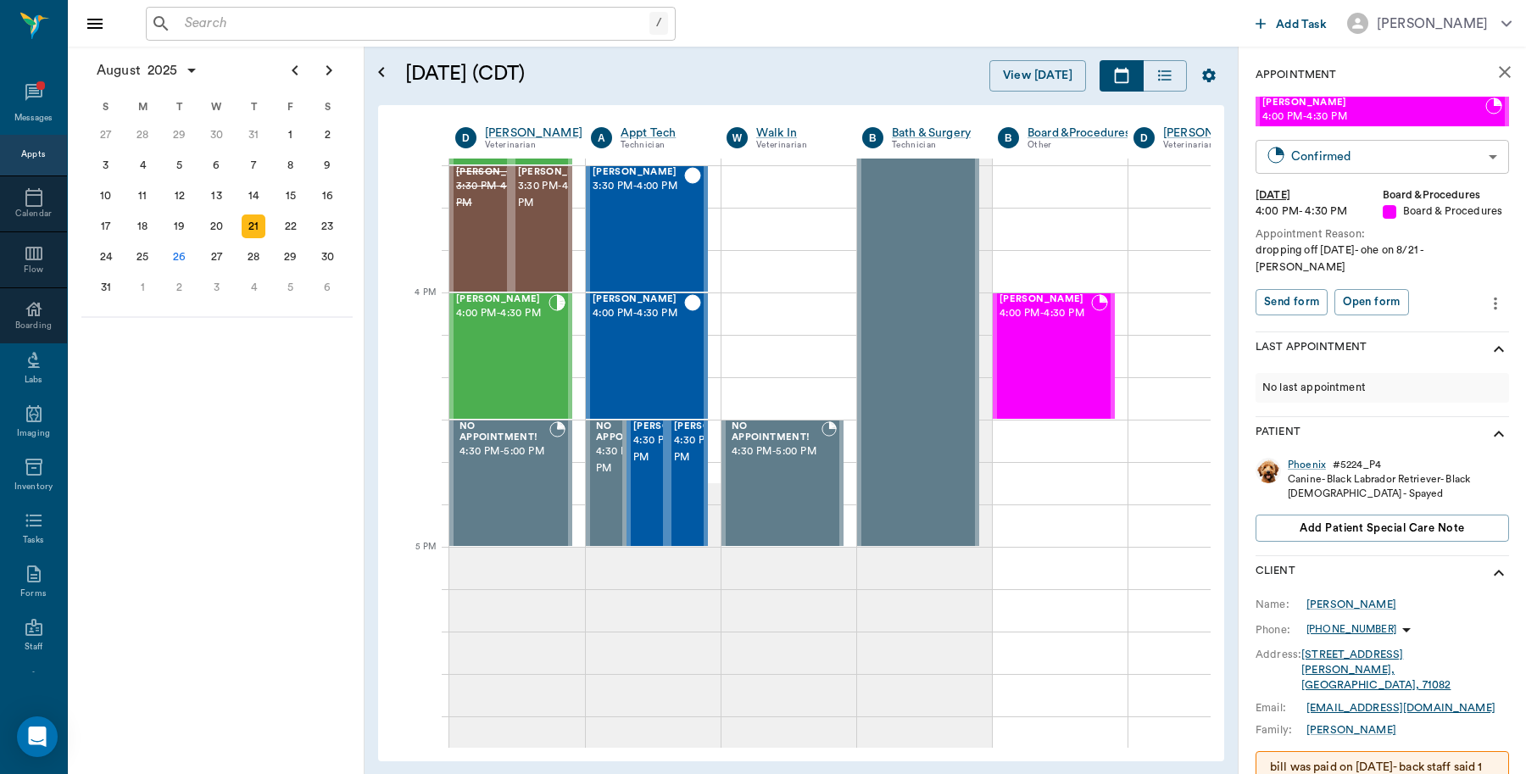
click at [1365, 159] on body "/ ​ Add Task Dr. Bert Ellsworth Nectar Messages Appts Calendar Flow Boarding La…" at bounding box center [763, 387] width 1526 height 774
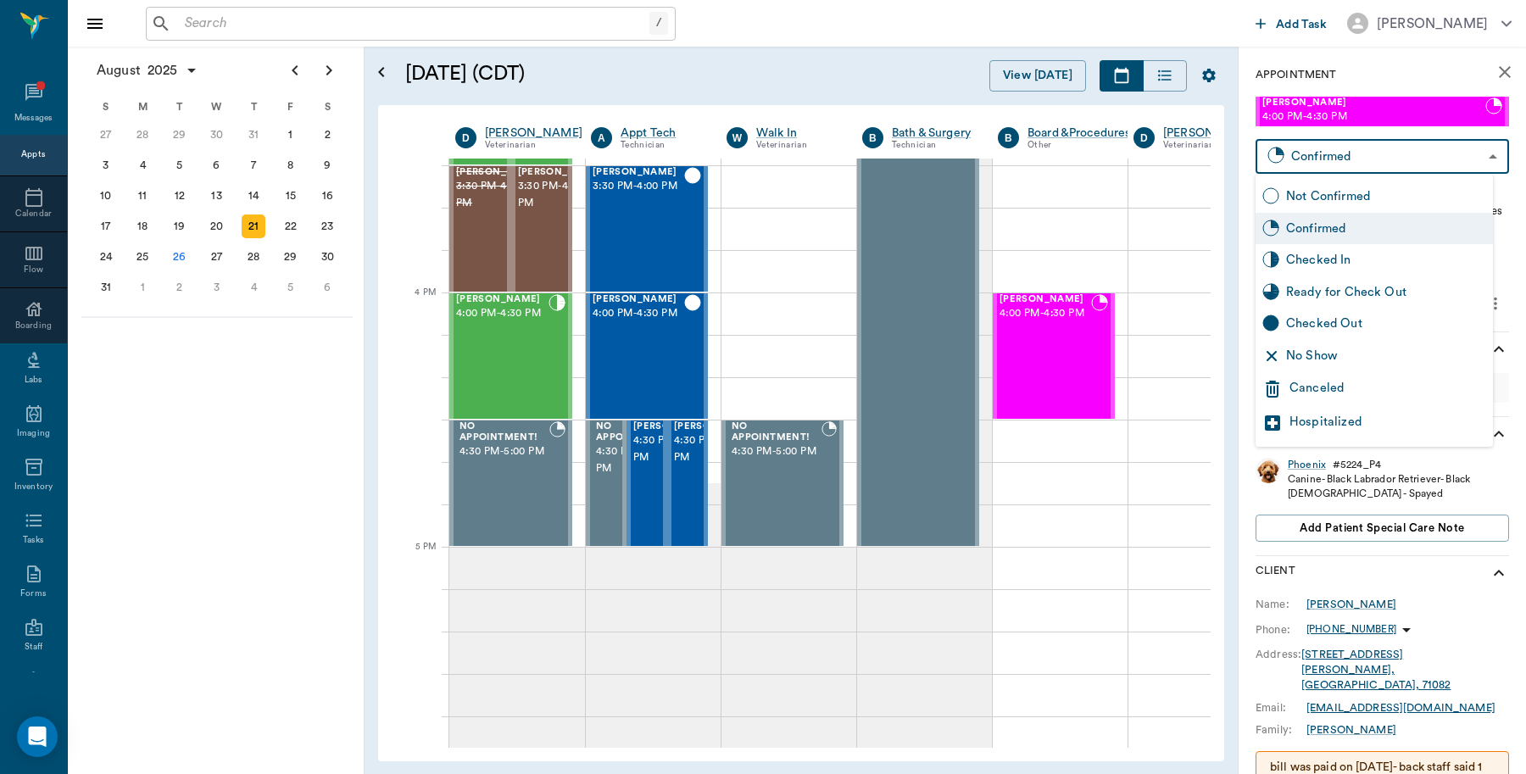
click at [1337, 322] on div "Checked Out" at bounding box center [1386, 323] width 200 height 19
type input "CHECKED_OUT"
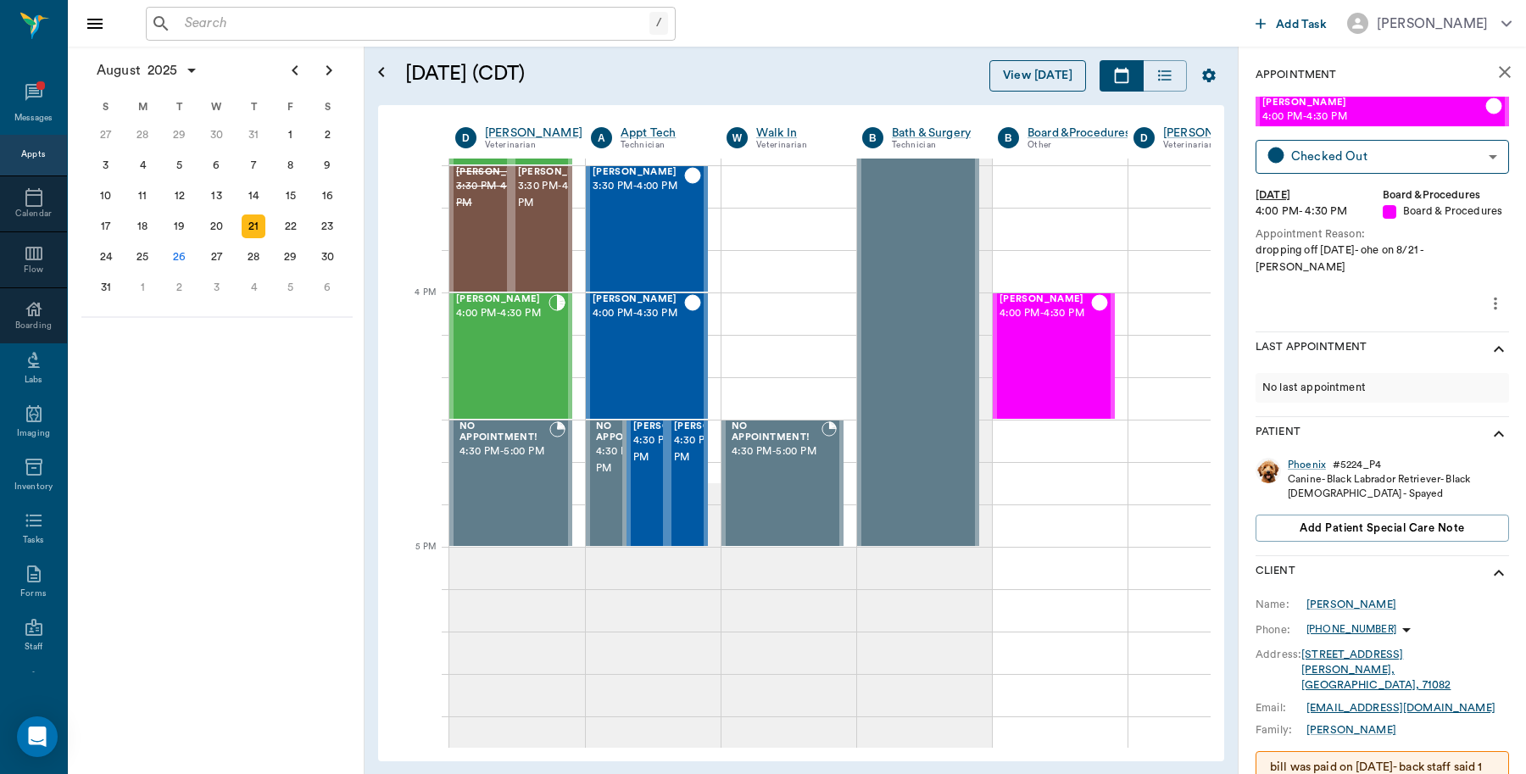
click at [1013, 81] on button "View [DATE]" at bounding box center [1037, 75] width 97 height 31
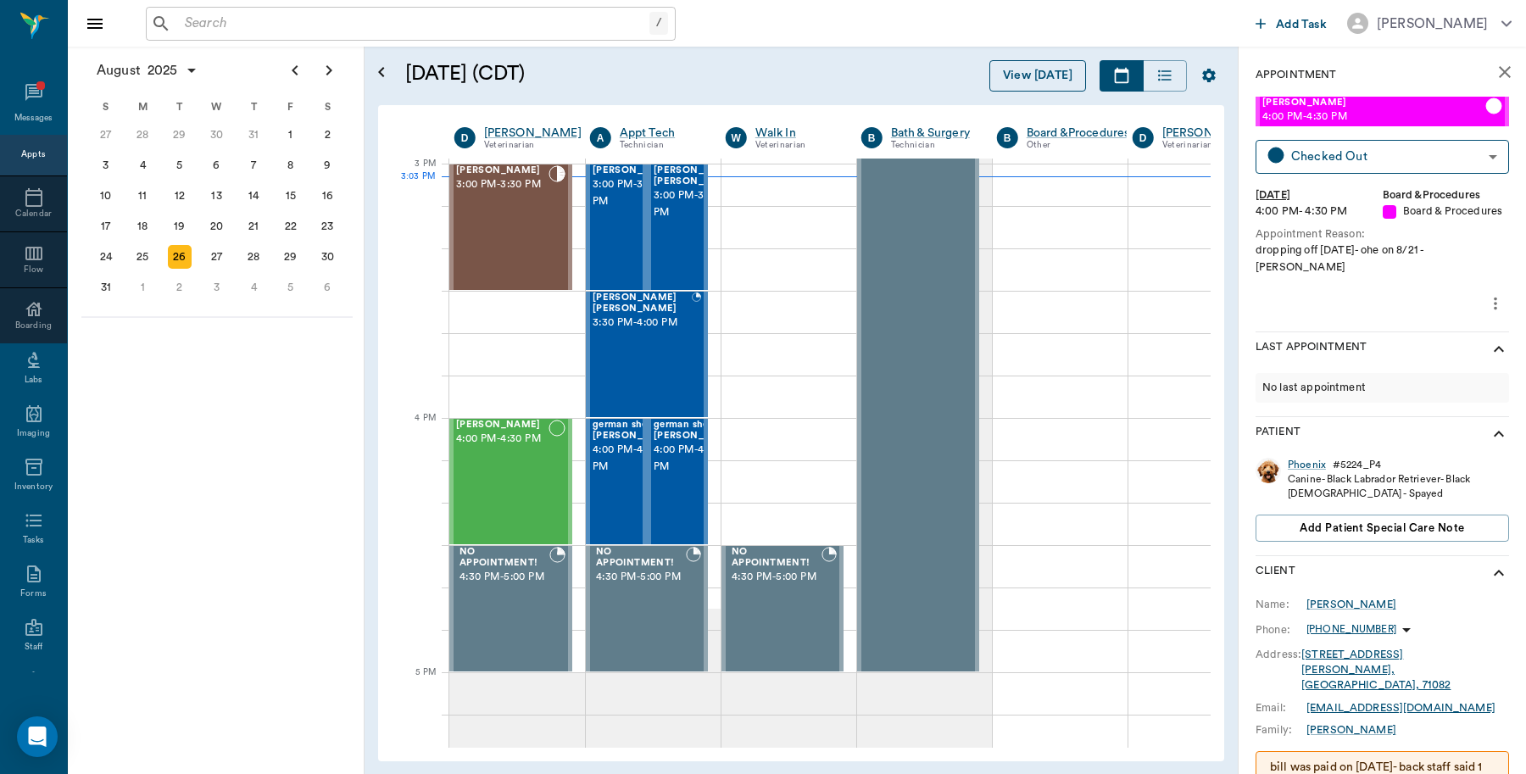
scroll to position [1781, 1]
click at [209, 256] on div "27" at bounding box center [217, 257] width 24 height 24
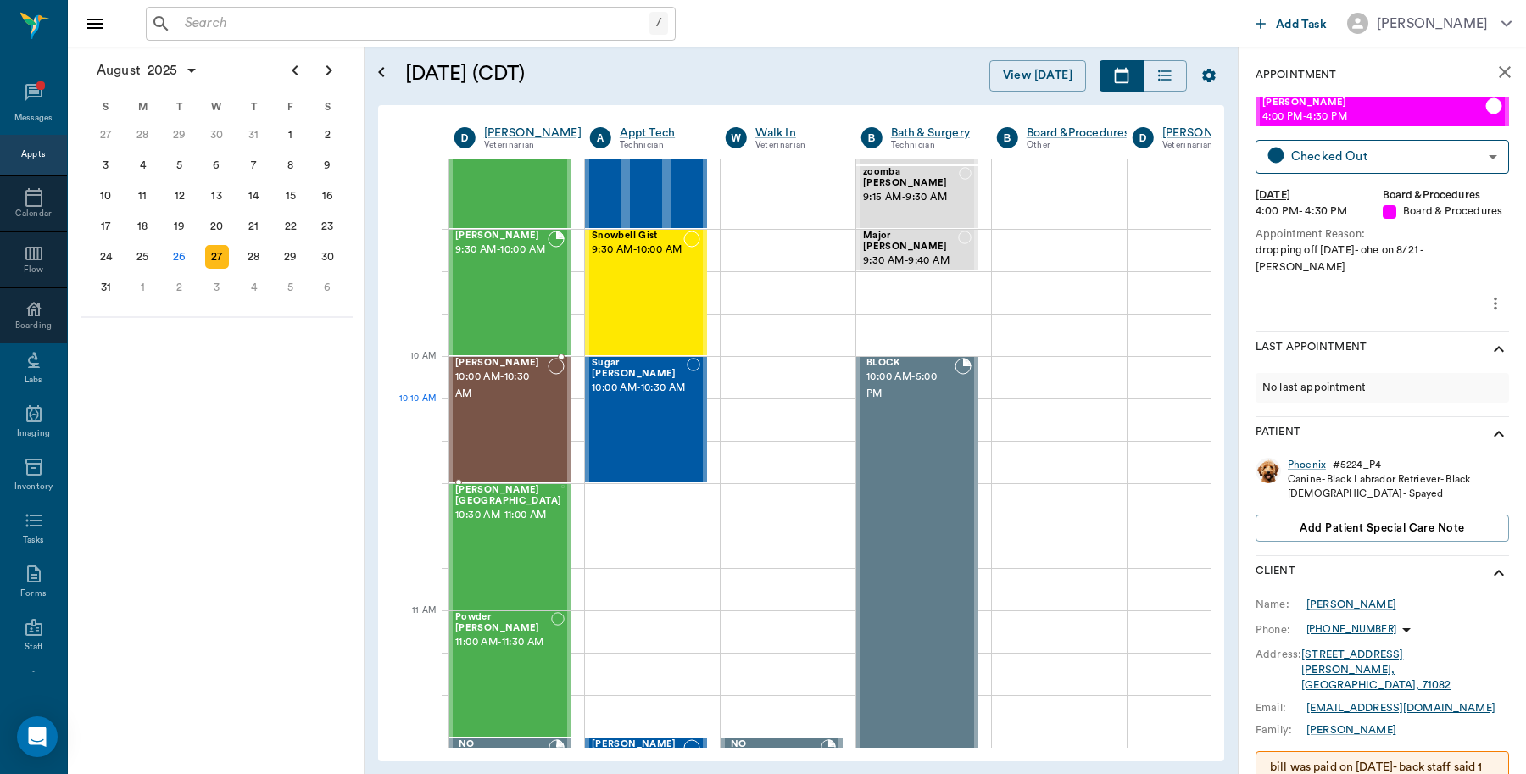
scroll to position [530, 1]
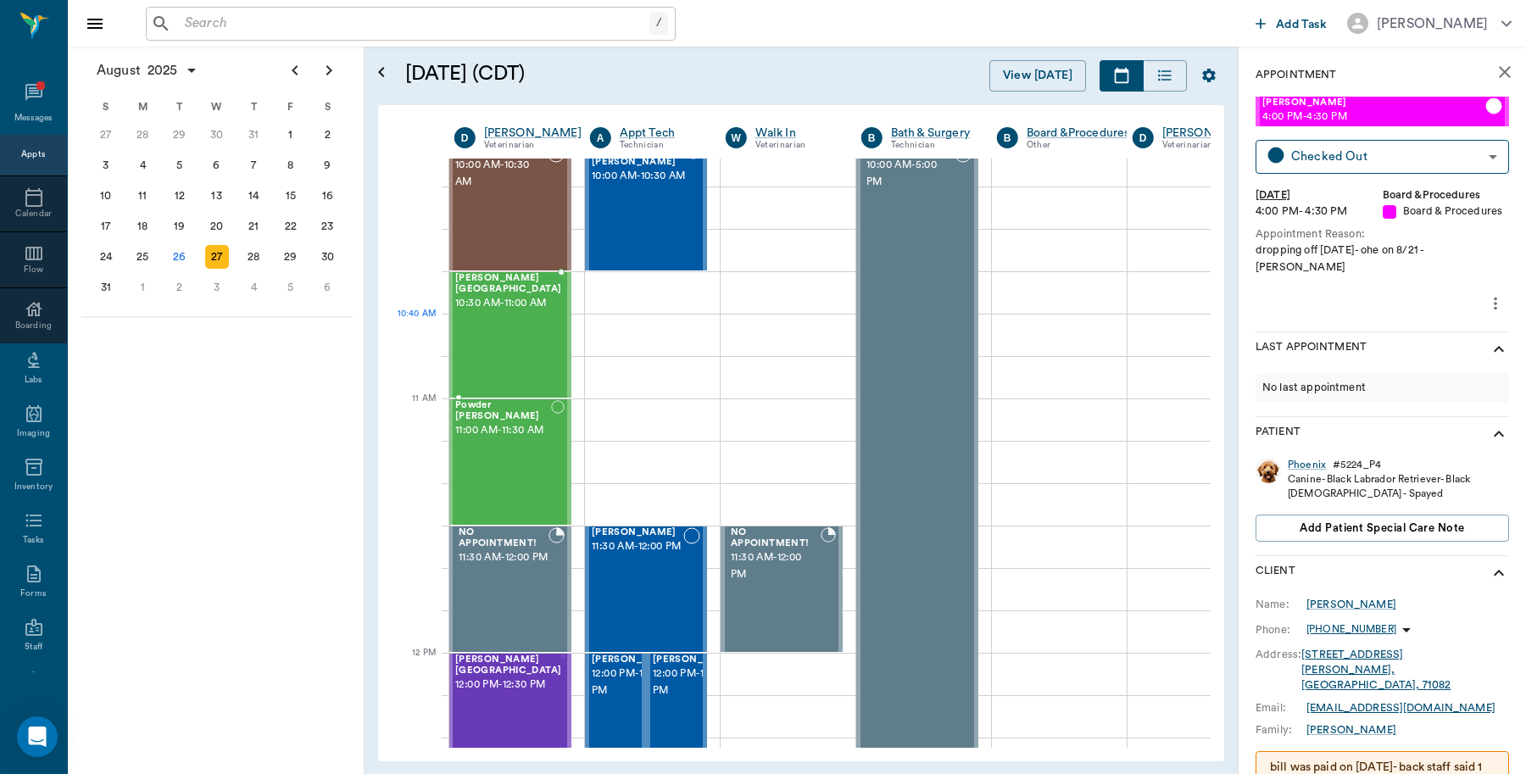
click at [509, 350] on div "LIZ Birmingham 10:30 AM - 11:00 AM" at bounding box center [508, 335] width 106 height 124
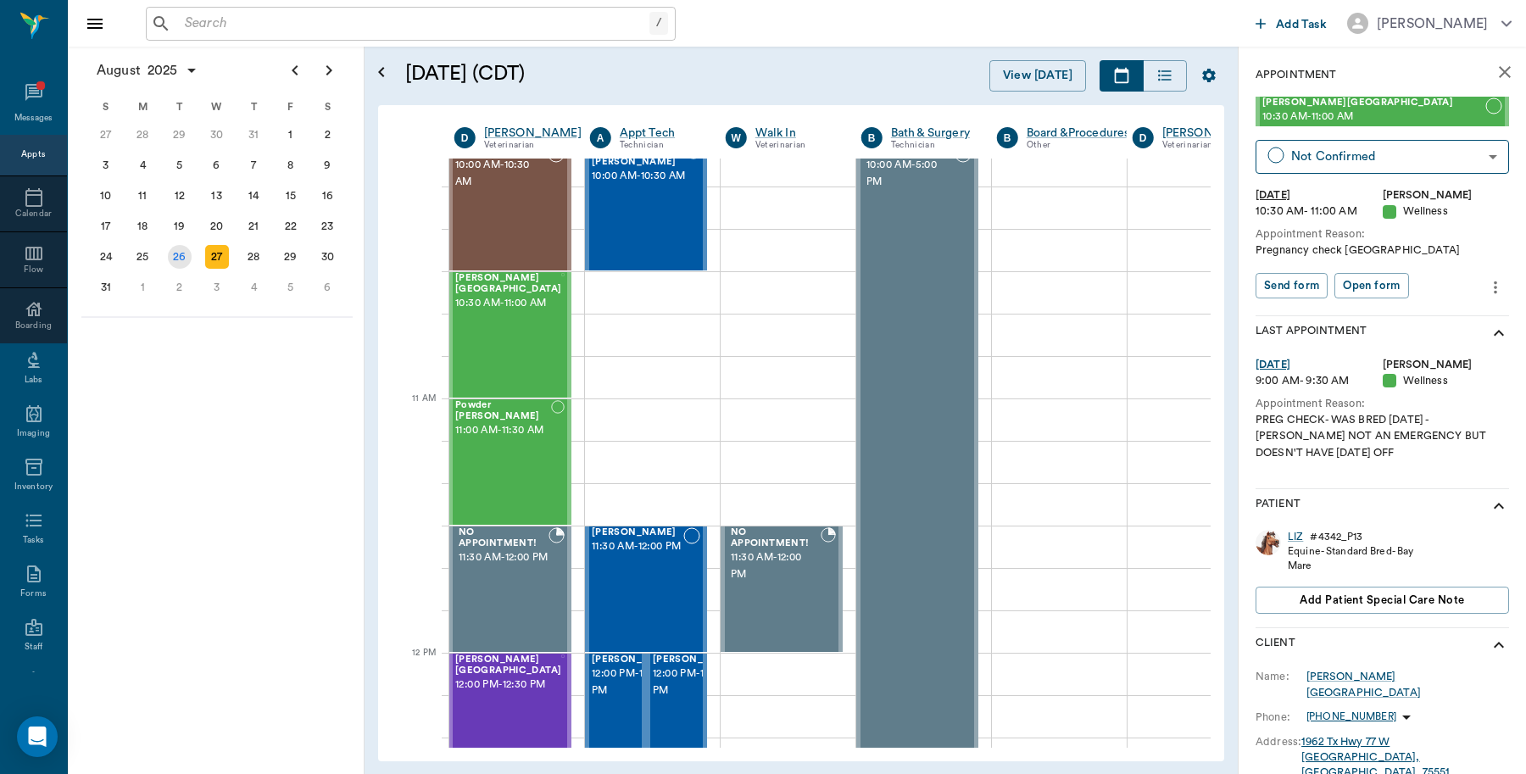
click at [176, 247] on div "26" at bounding box center [180, 257] width 24 height 24
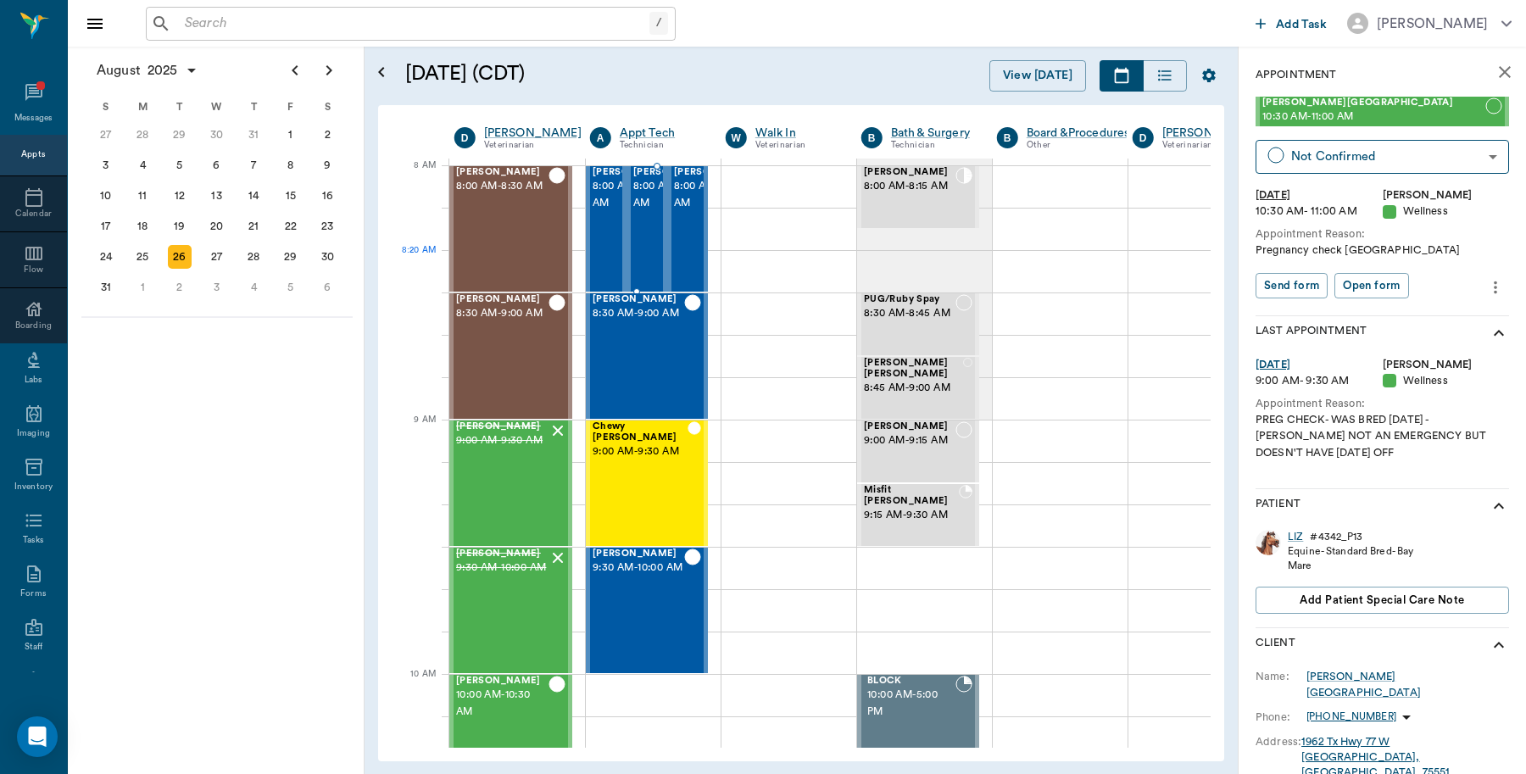
scroll to position [0, 1]
click at [1487, 70] on button "close" at bounding box center [1504, 72] width 34 height 34
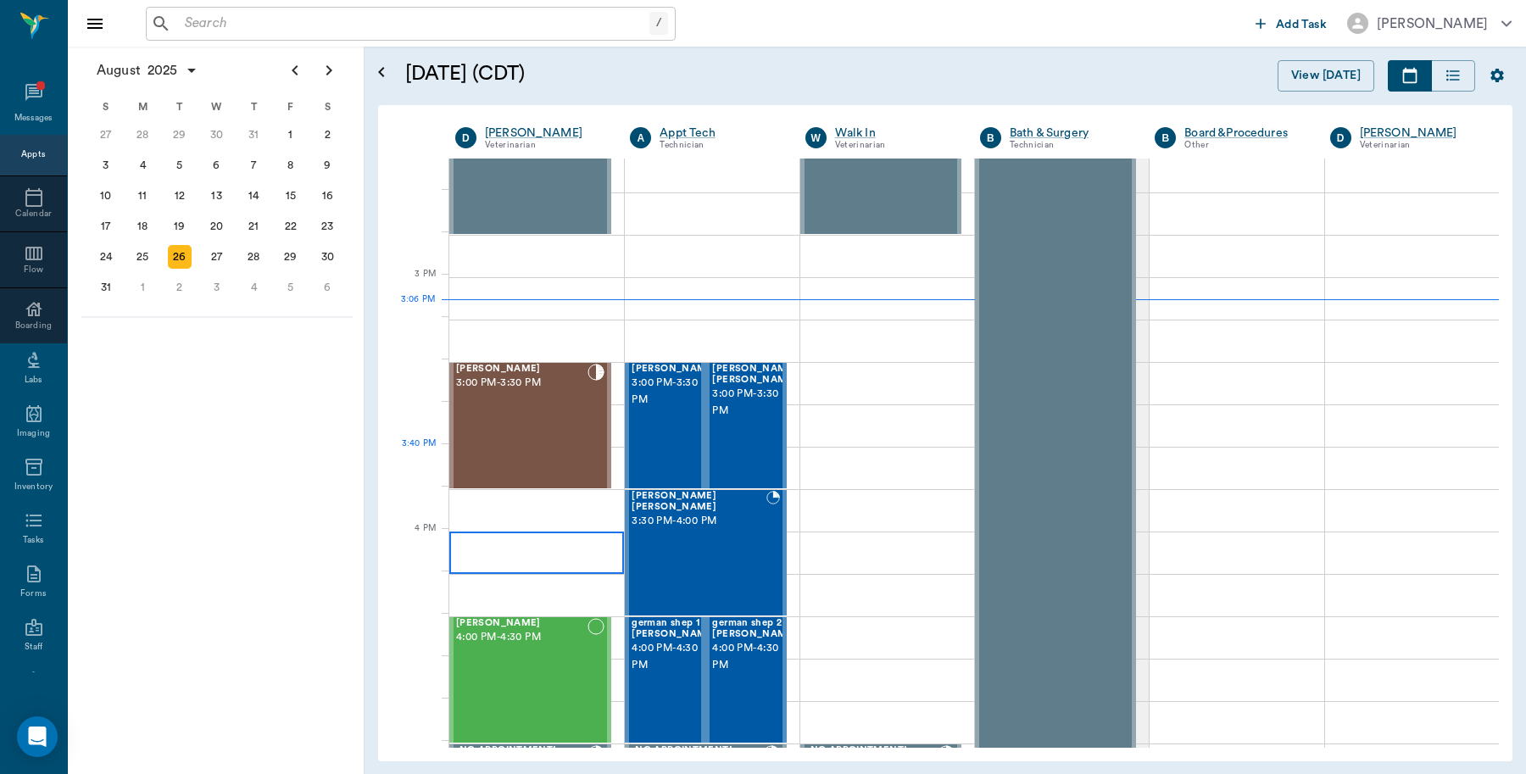
scroll to position [1695, 0]
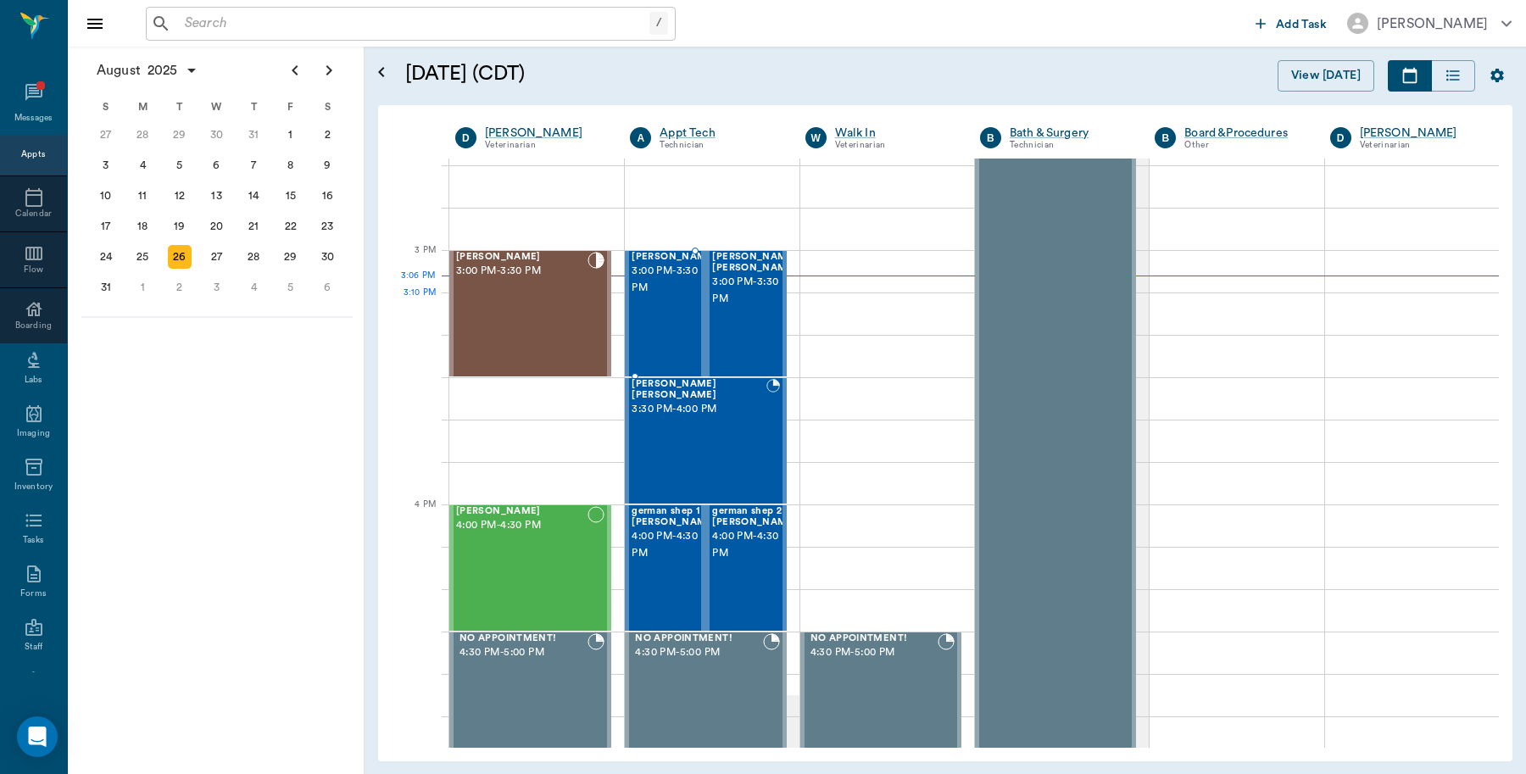
click at [670, 297] on span "3:00 PM - 3:30 PM" at bounding box center [673, 280] width 85 height 34
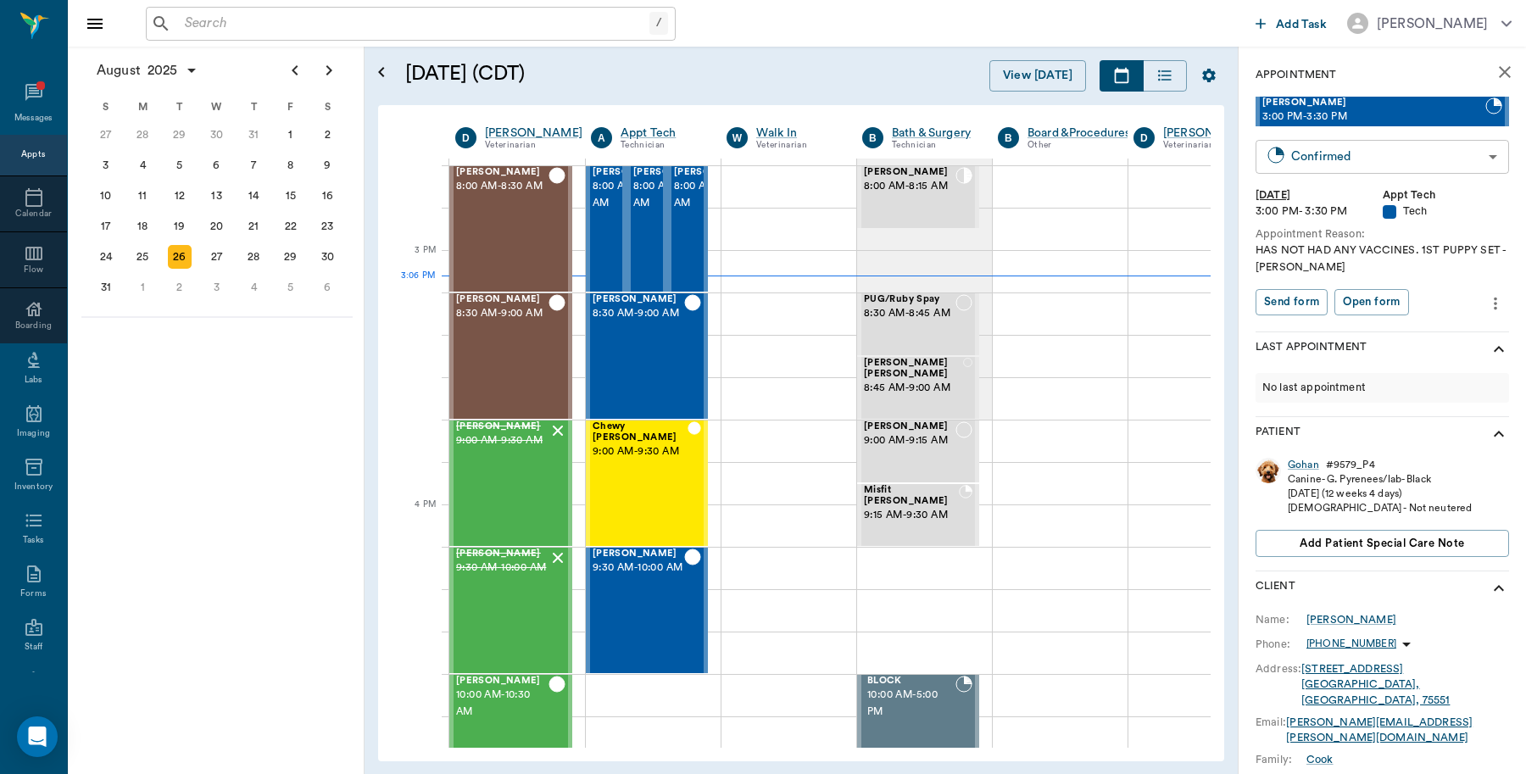
scroll to position [1695, 0]
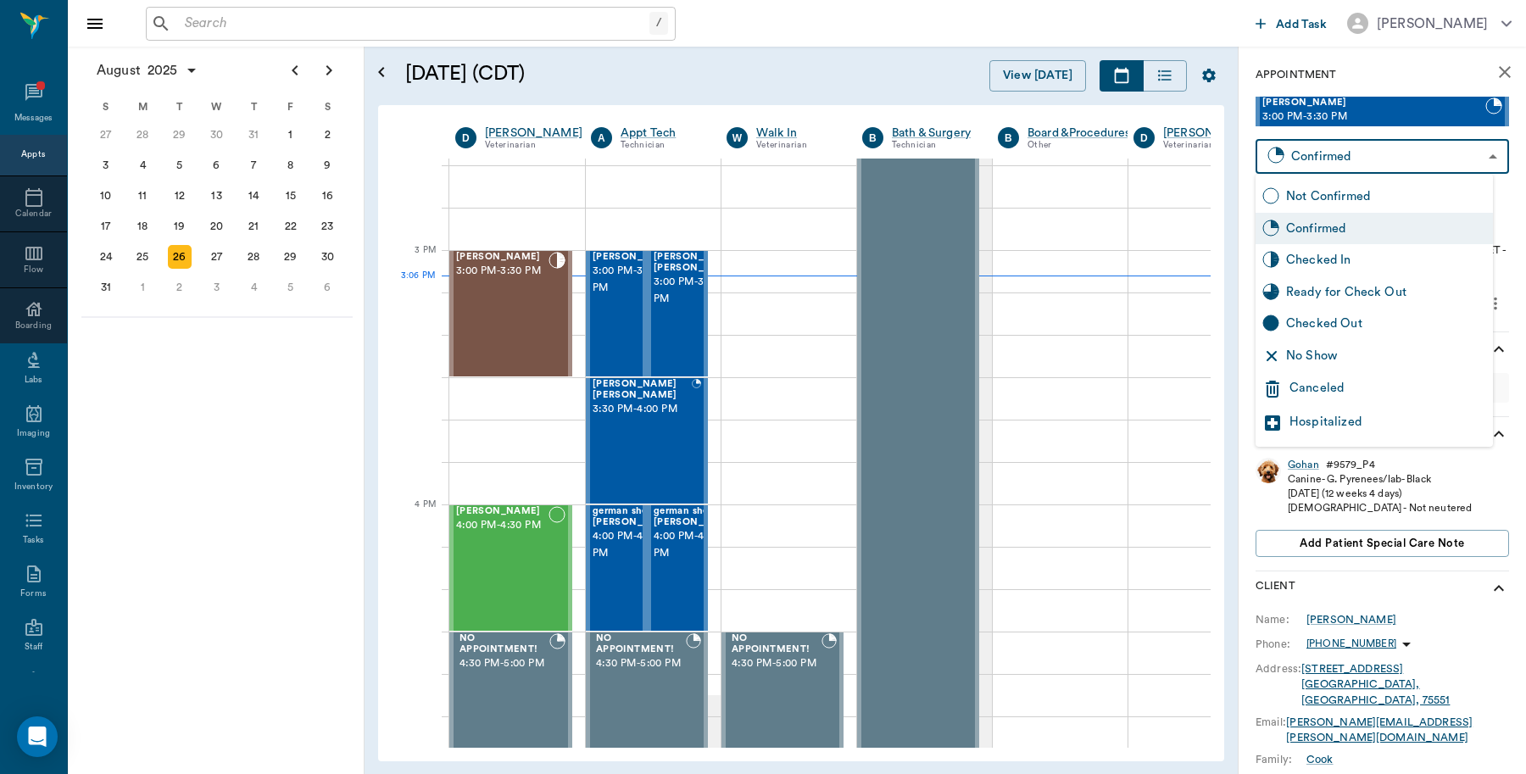
click at [1344, 148] on body "/ ​ Add Task [PERSON_NAME] Nectar Messages Appts Calendar Flow Boarding Labs Im…" at bounding box center [763, 387] width 1526 height 774
click at [1325, 260] on div "Checked In" at bounding box center [1386, 260] width 200 height 19
type input "CHECKED_IN"
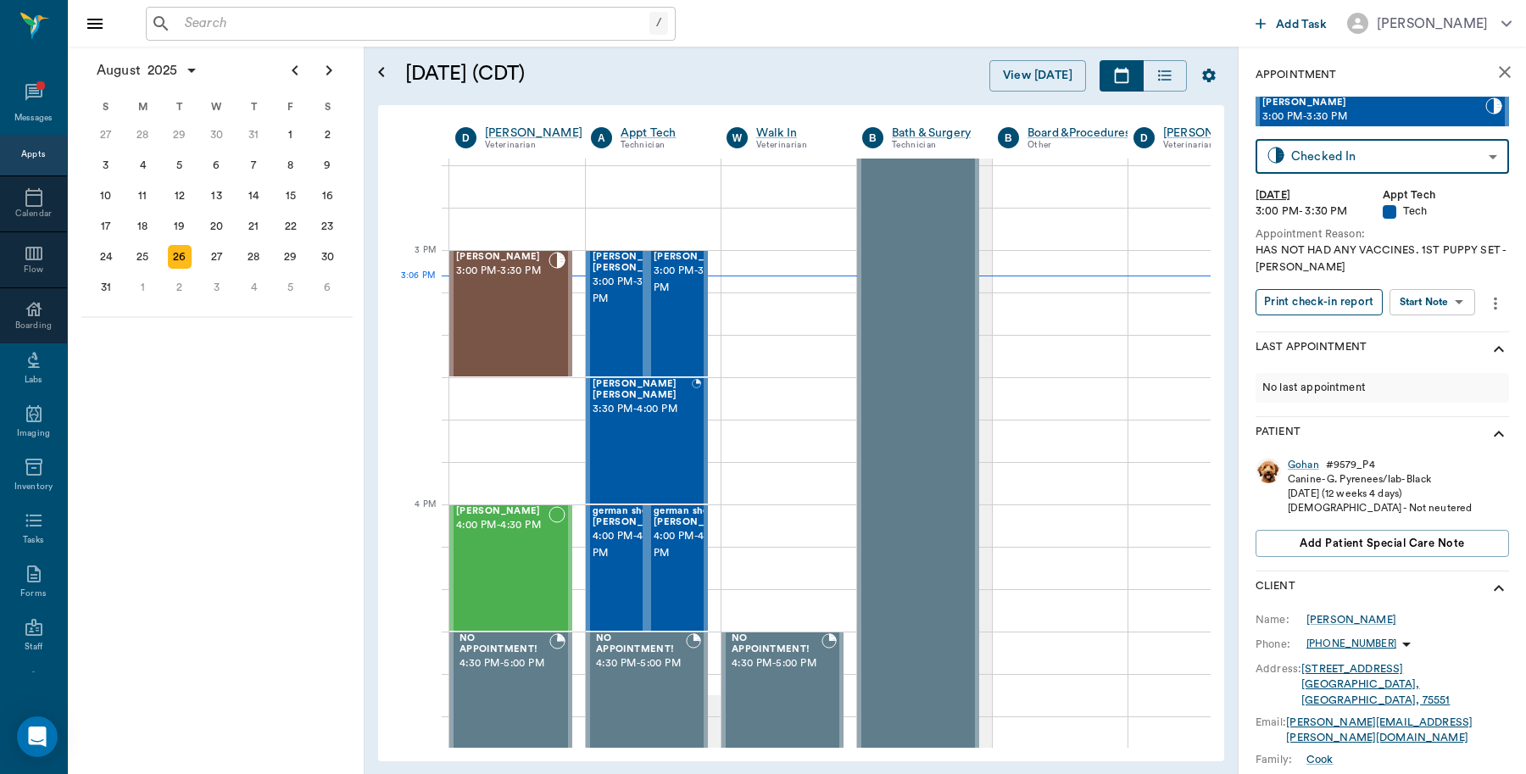
click at [1310, 310] on button "Print check-in report" at bounding box center [1318, 302] width 127 height 26
click at [611, 303] on span "3:00 PM - 3:30 PM" at bounding box center [634, 291] width 85 height 34
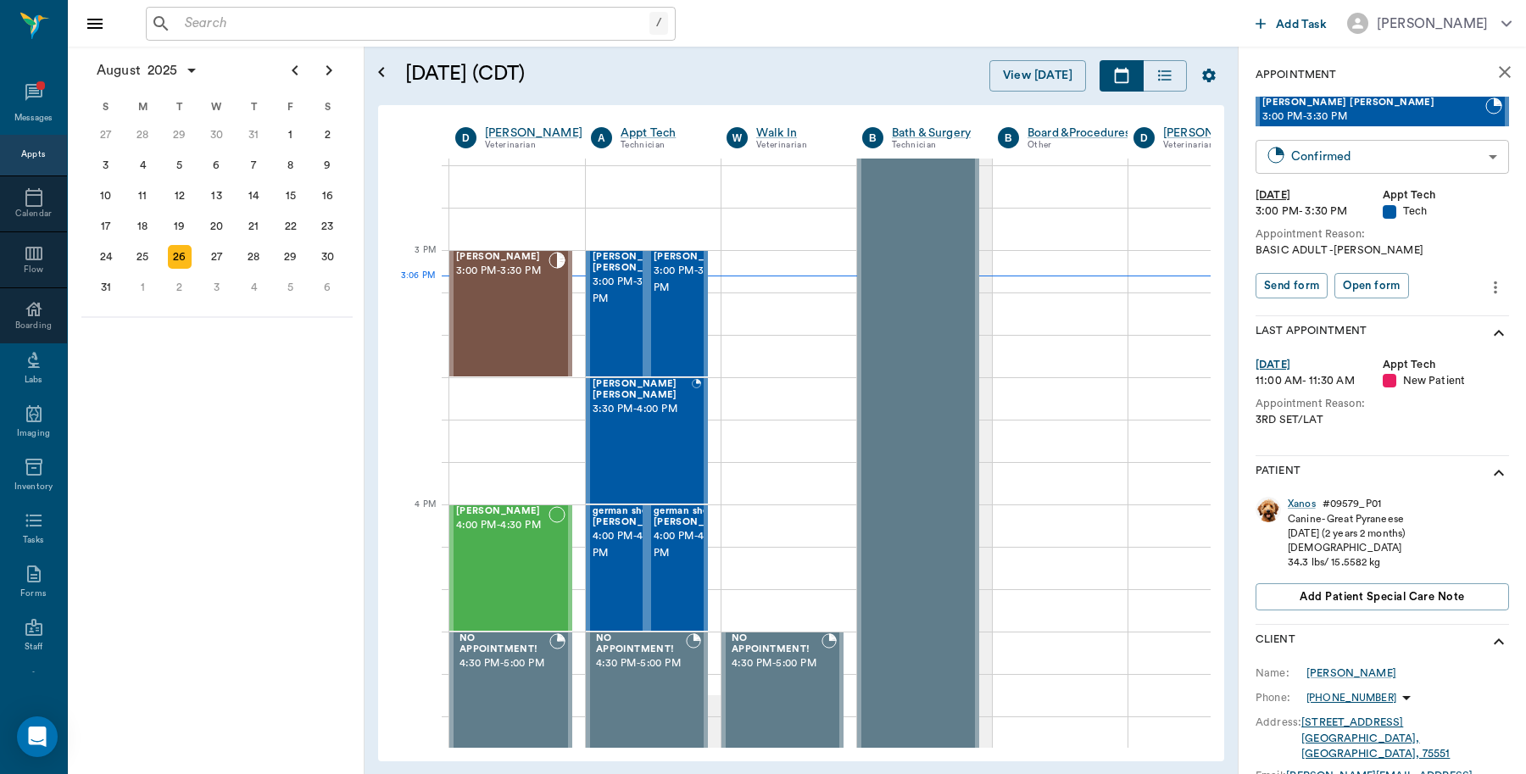
click at [1395, 149] on body "/ ​ Add Task [PERSON_NAME] Nectar Messages Appts Calendar Flow Boarding Labs Im…" at bounding box center [763, 387] width 1526 height 774
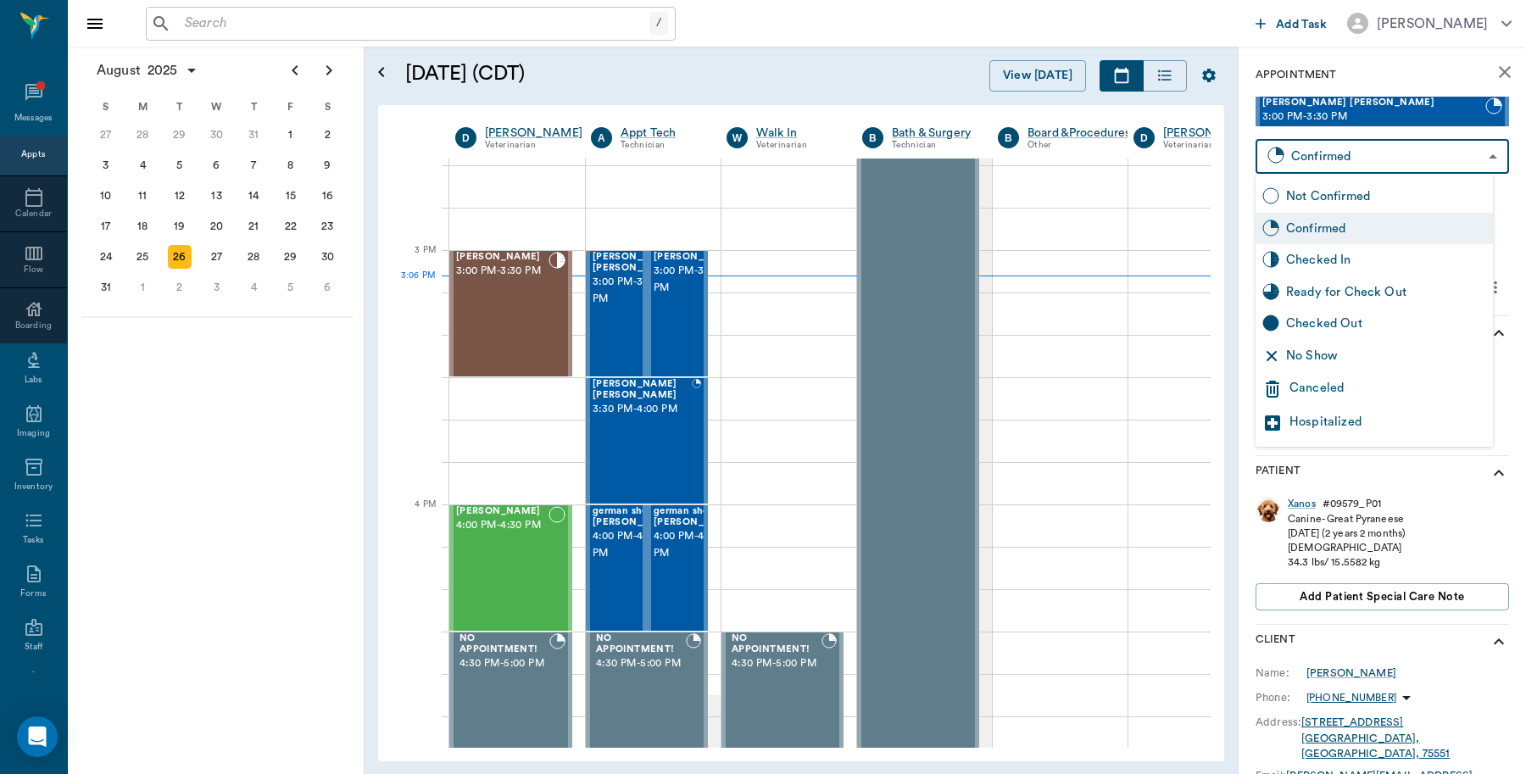
click at [1308, 261] on div "Checked In" at bounding box center [1386, 260] width 200 height 19
type input "CHECKED_IN"
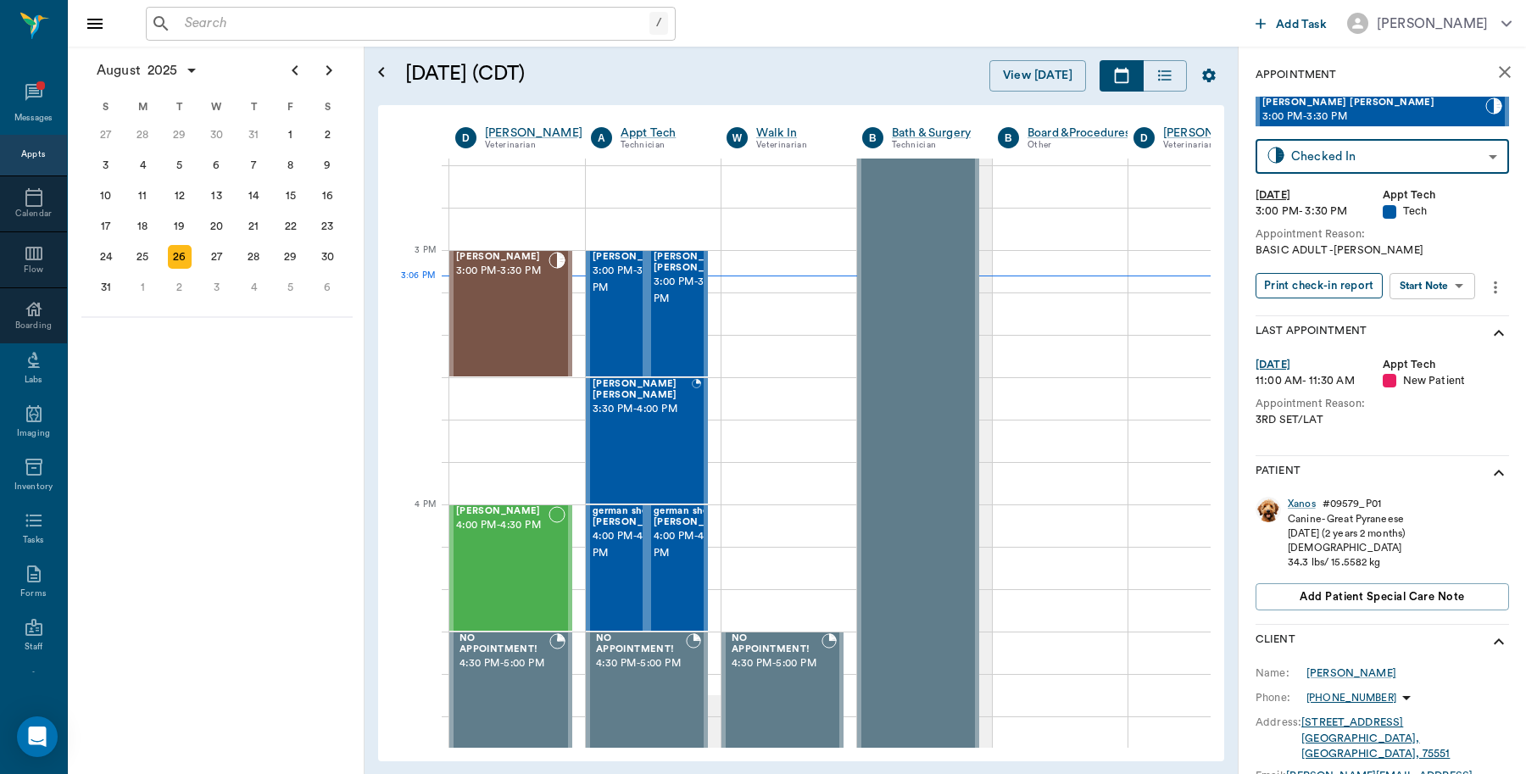
click at [1319, 284] on button "Print check-in report" at bounding box center [1318, 286] width 127 height 26
click at [182, 284] on div "2" at bounding box center [180, 287] width 24 height 24
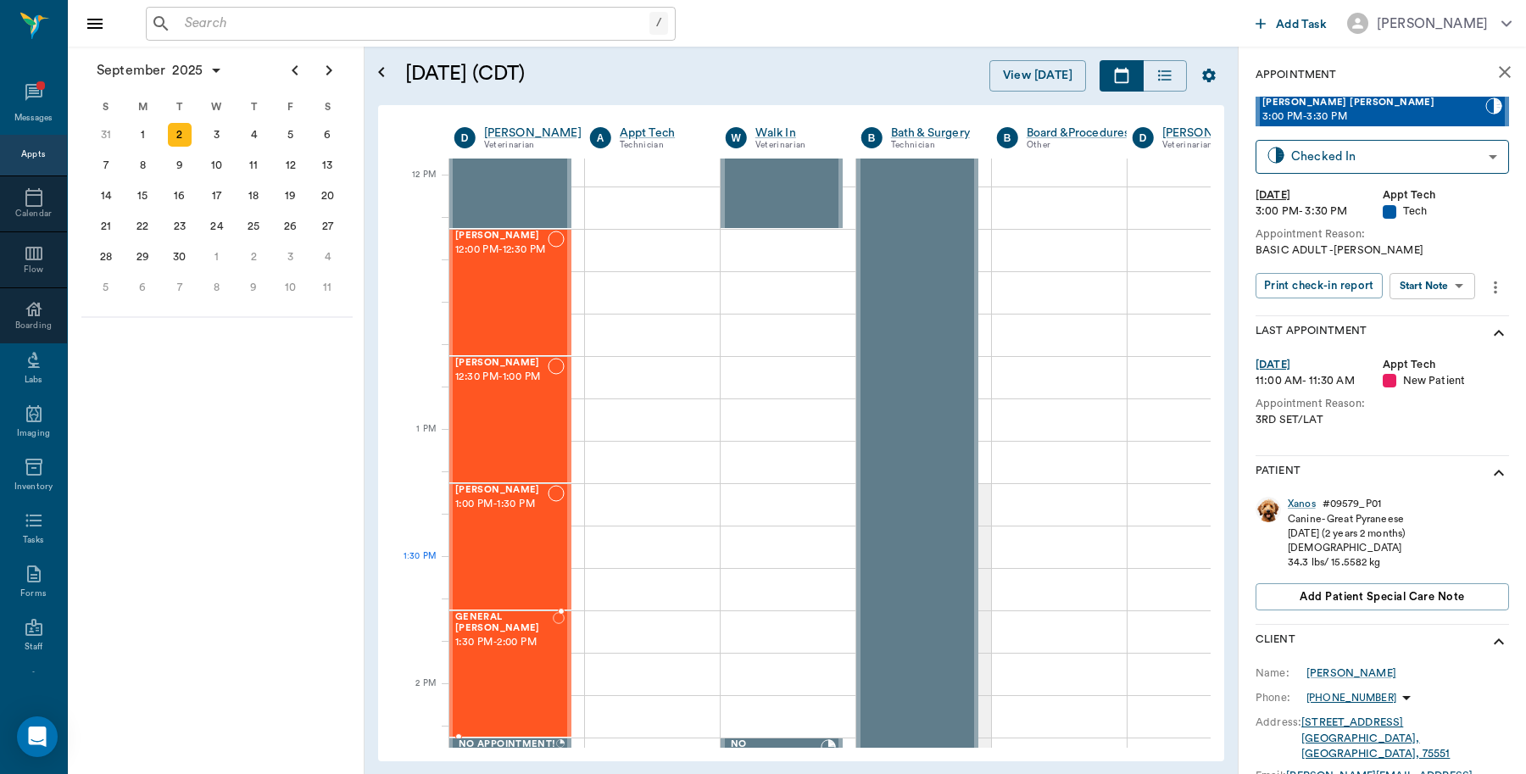
scroll to position [1059, 1]
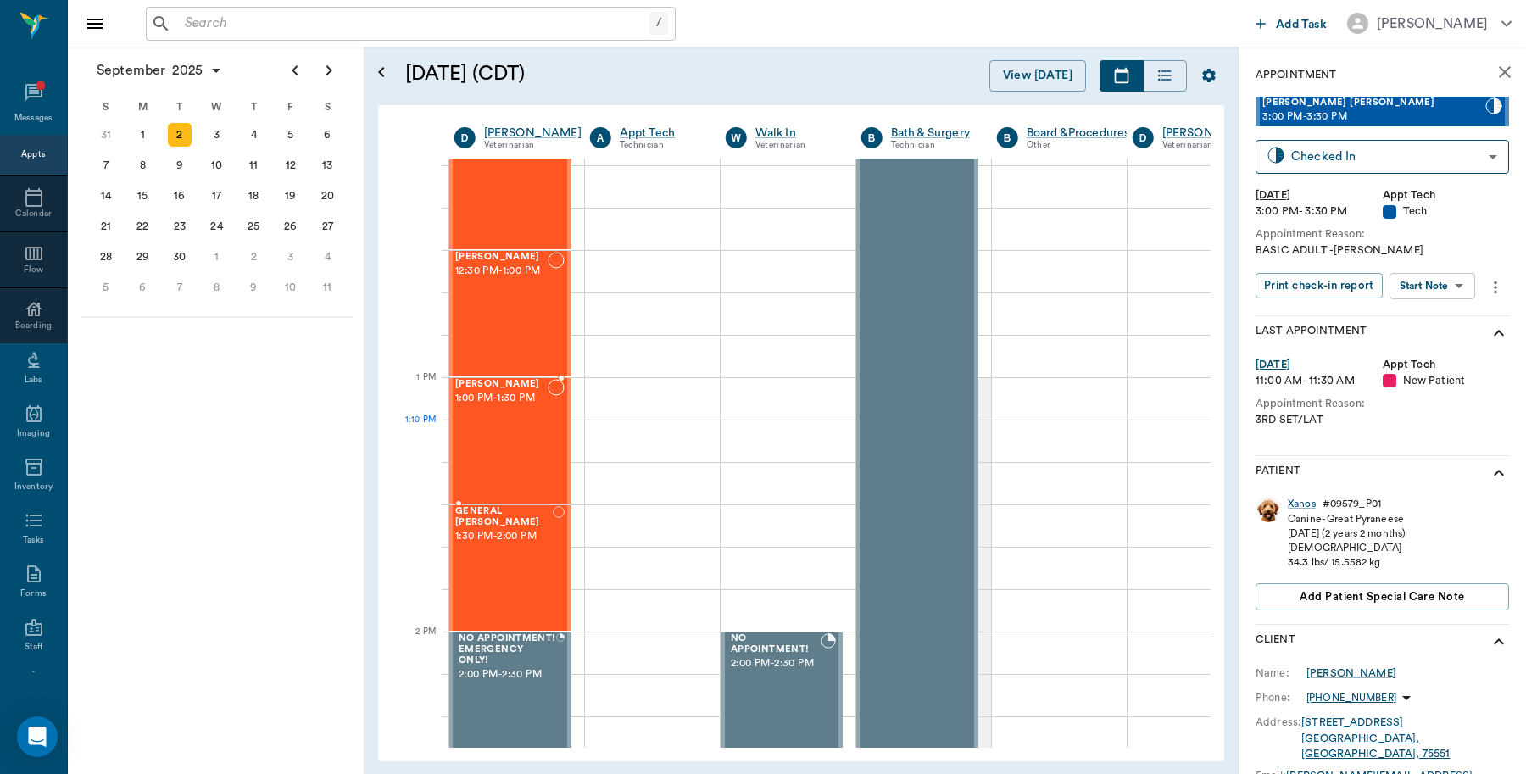
click at [500, 445] on div "[PERSON_NAME] 1:00 PM - 1:30 PM" at bounding box center [501, 441] width 92 height 124
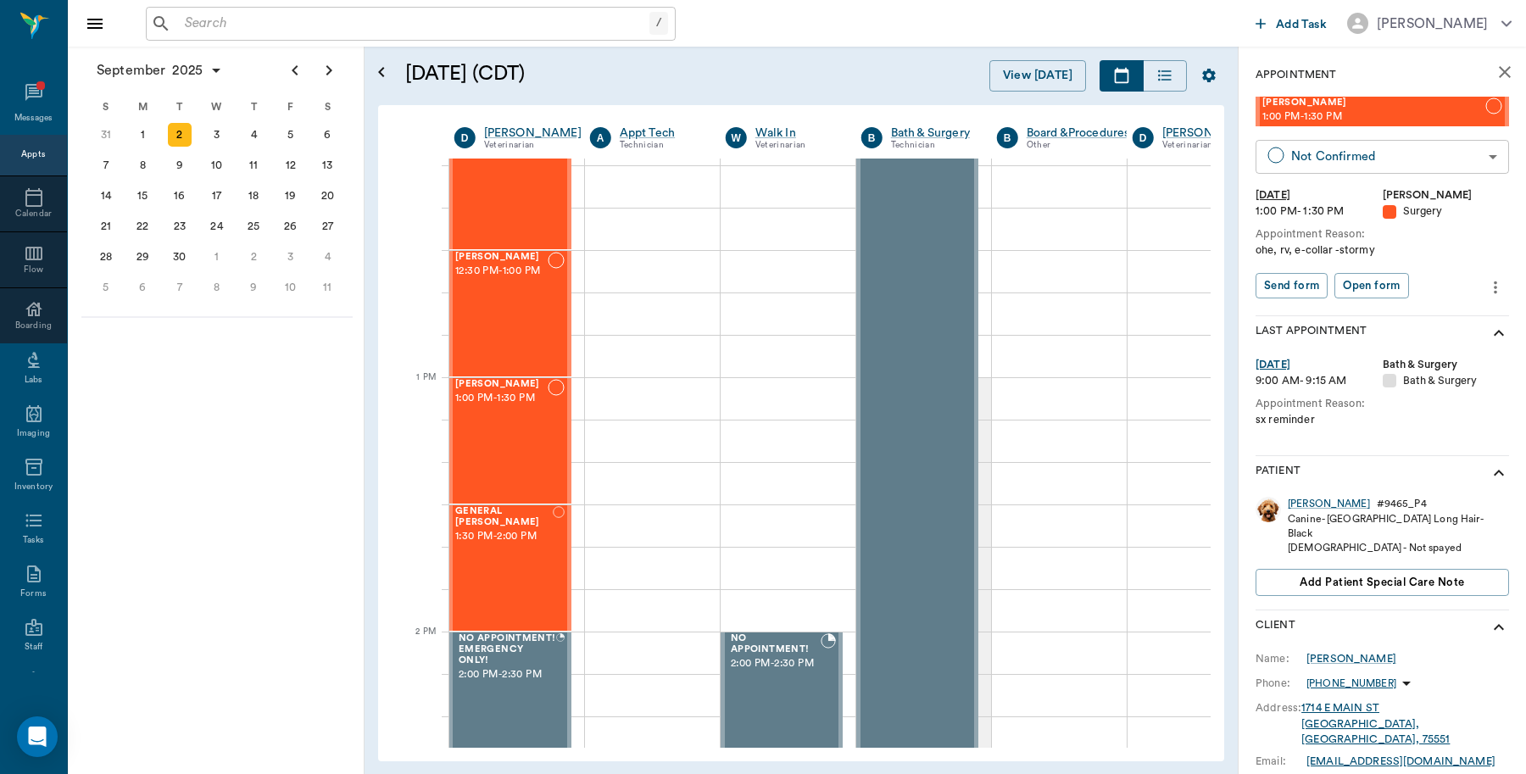
click at [1306, 167] on body "/ ​ Add Task [PERSON_NAME] Nectar Messages Appts Calendar Flow Boarding Labs Im…" at bounding box center [763, 387] width 1526 height 774
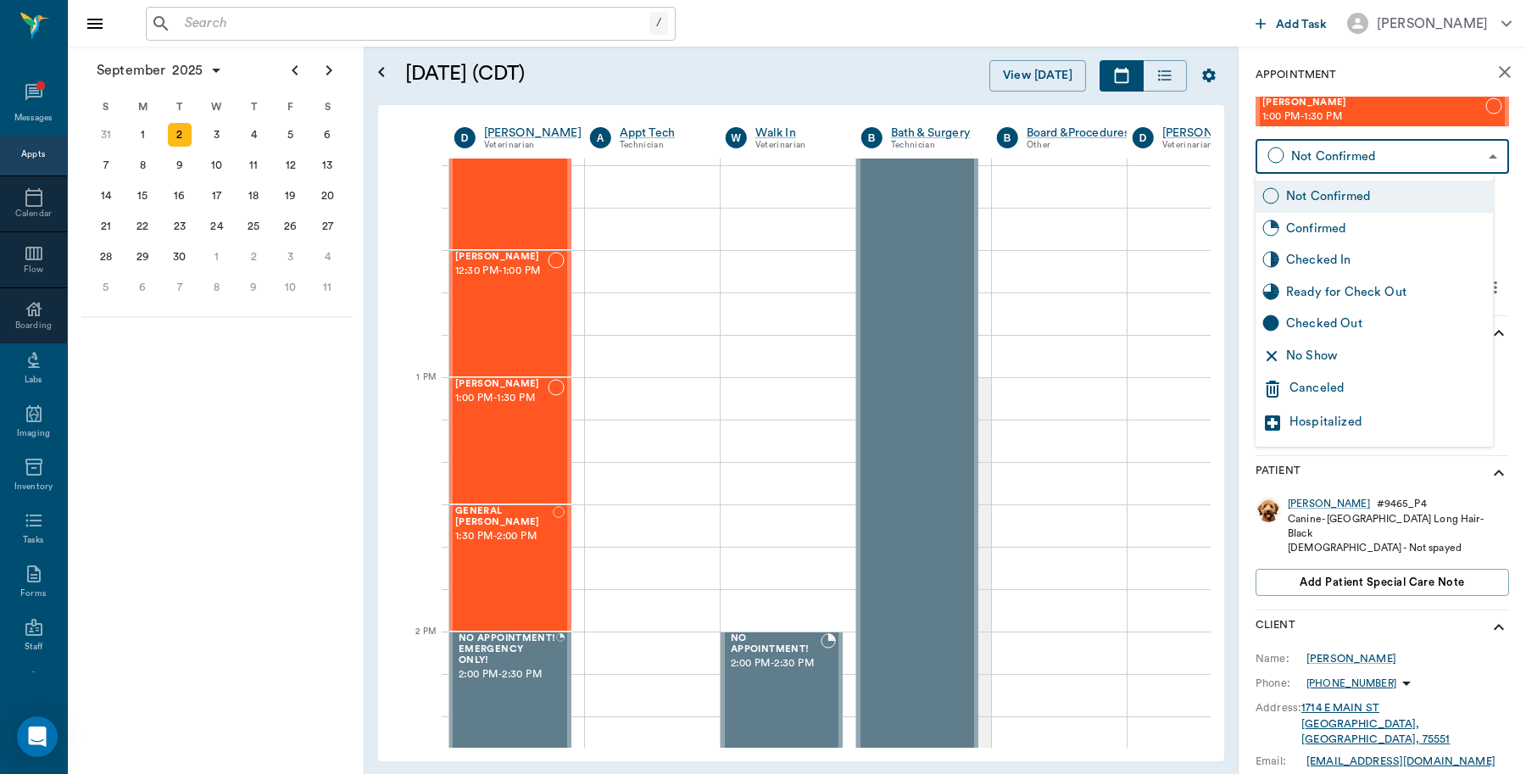
click at [1309, 226] on div "Confirmed" at bounding box center [1386, 229] width 200 height 19
type input "BOOKED"
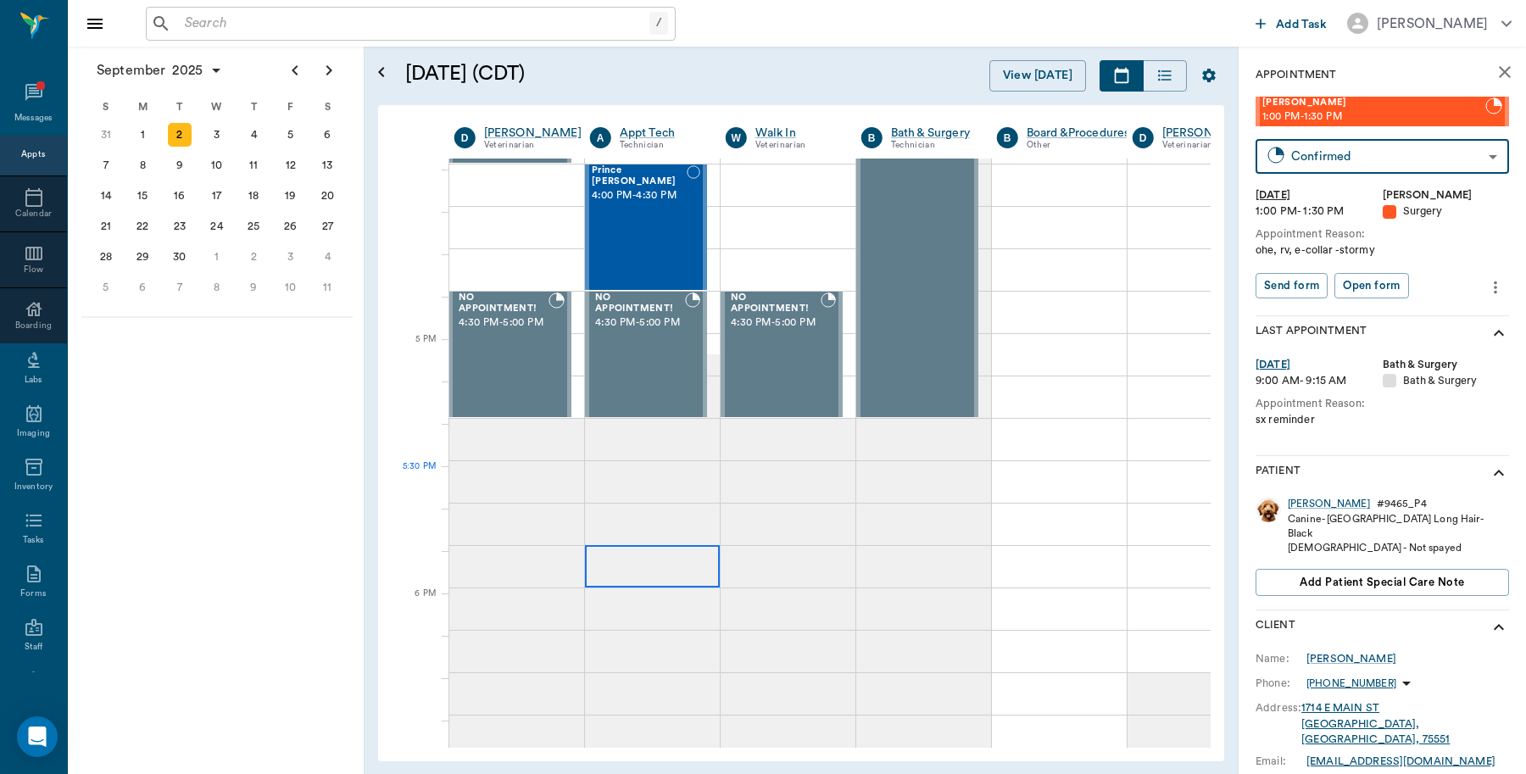
scroll to position [2119, 1]
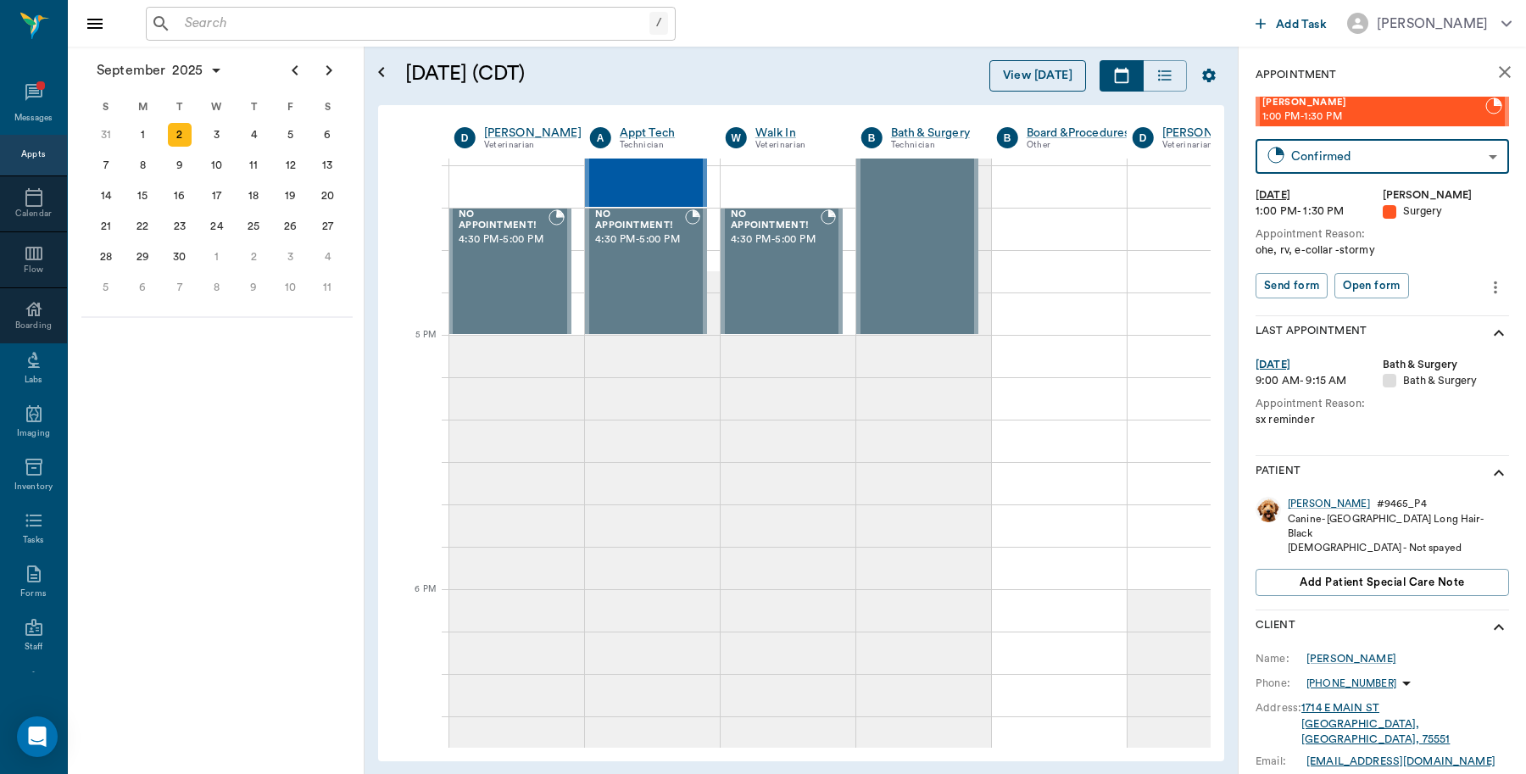
click at [1047, 74] on button "View [DATE]" at bounding box center [1037, 75] width 97 height 31
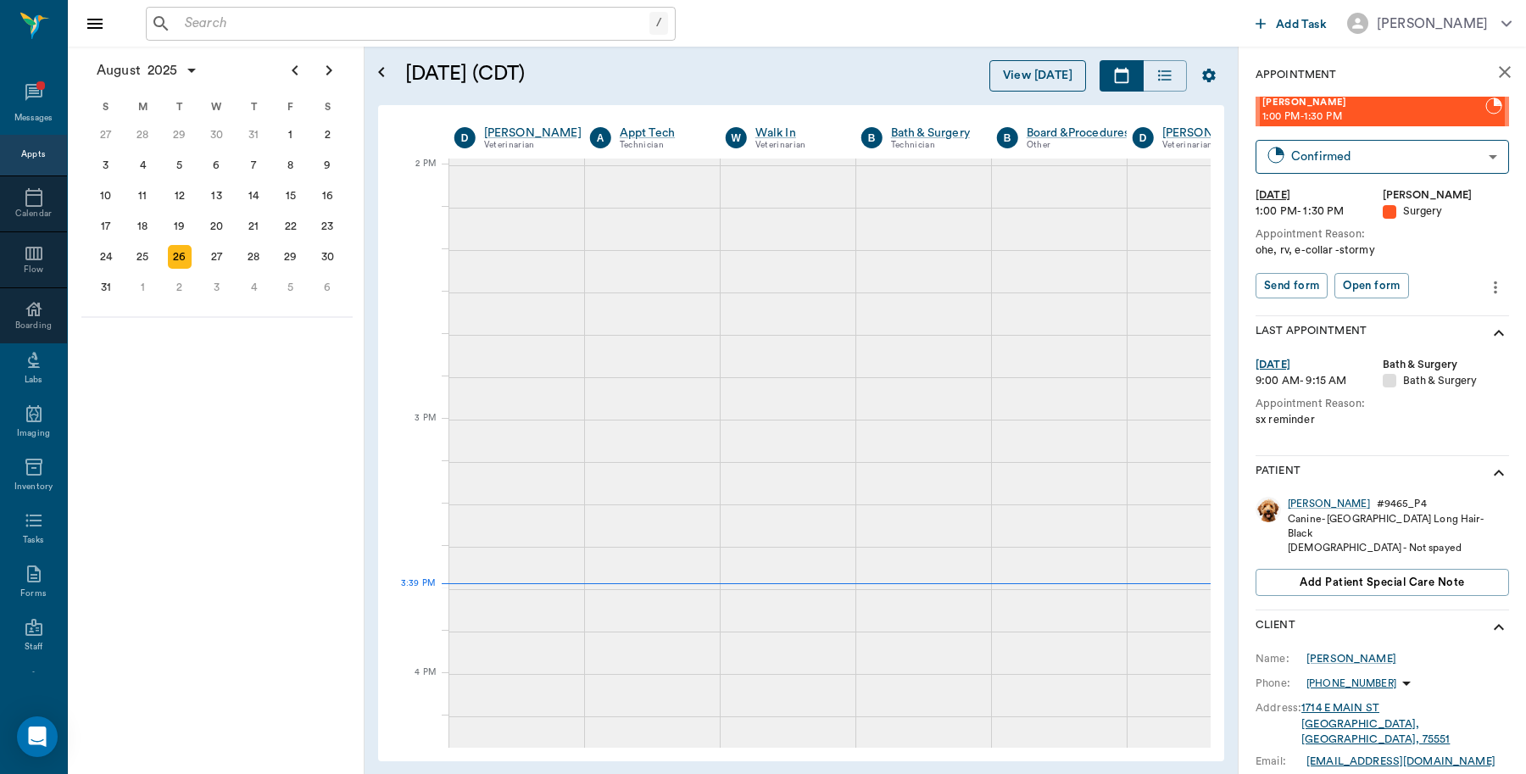
scroll to position [1527, 1]
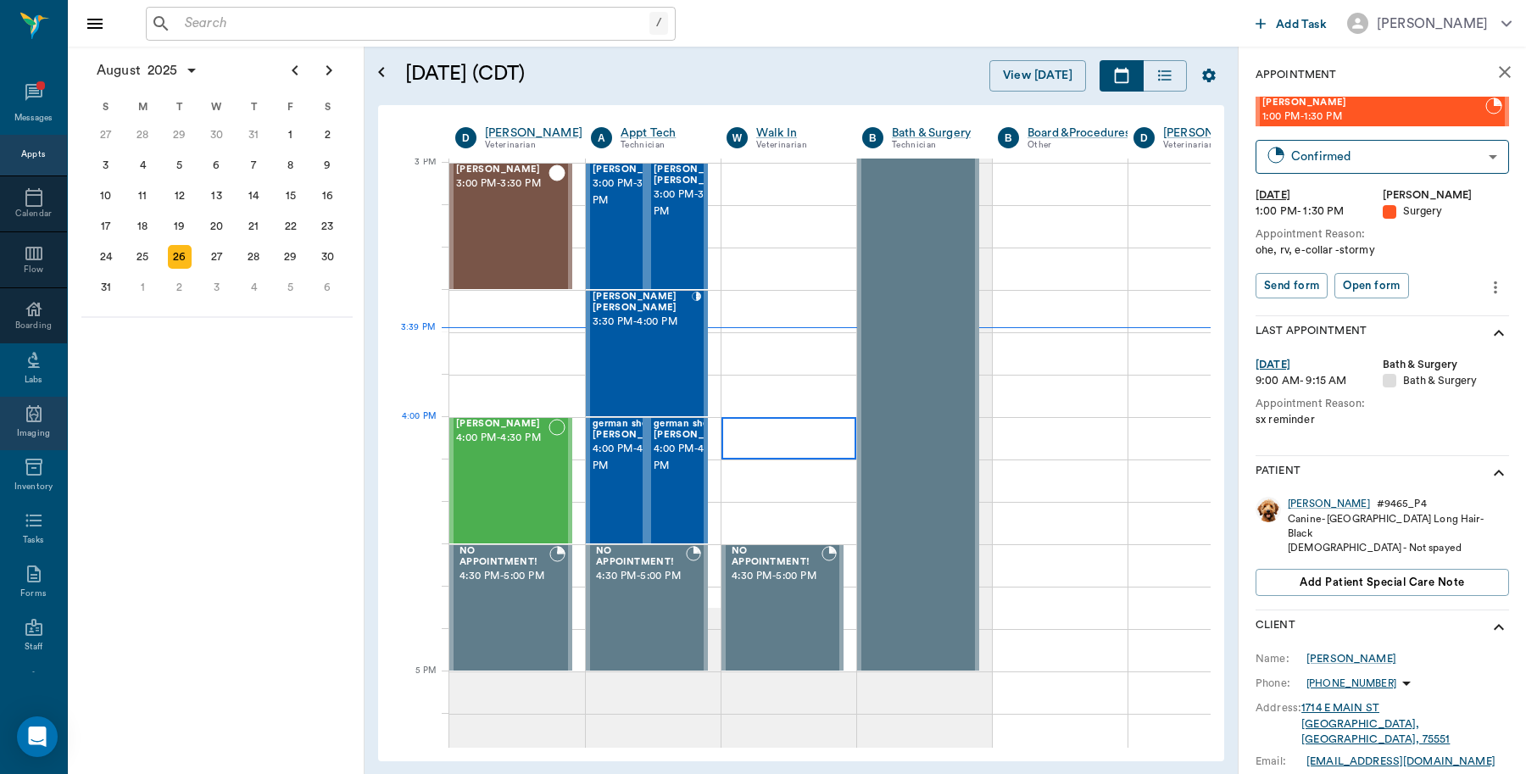
scroll to position [1782, 1]
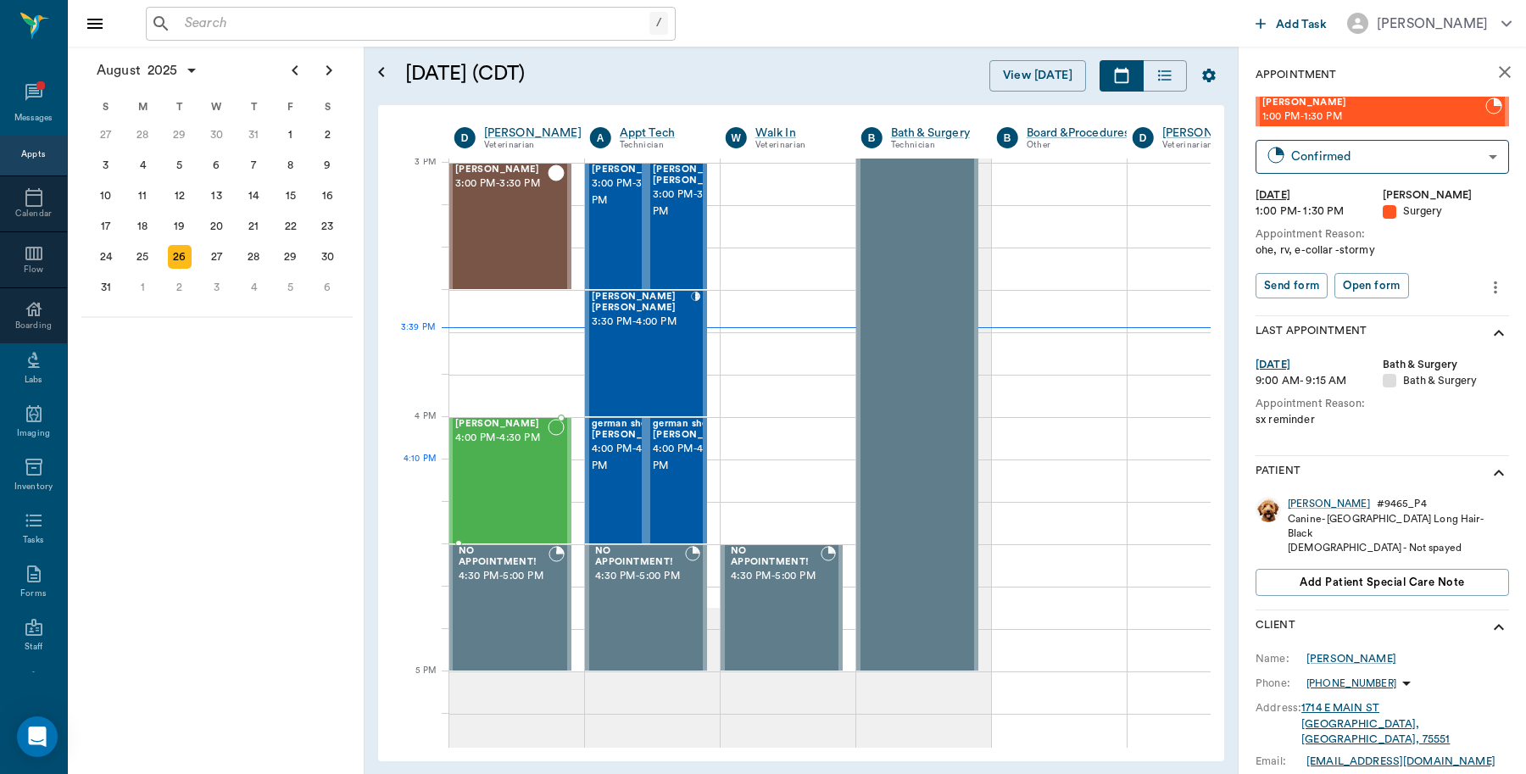
click at [497, 481] on div "[PERSON_NAME] 4:00 PM - 4:30 PM" at bounding box center [501, 481] width 92 height 124
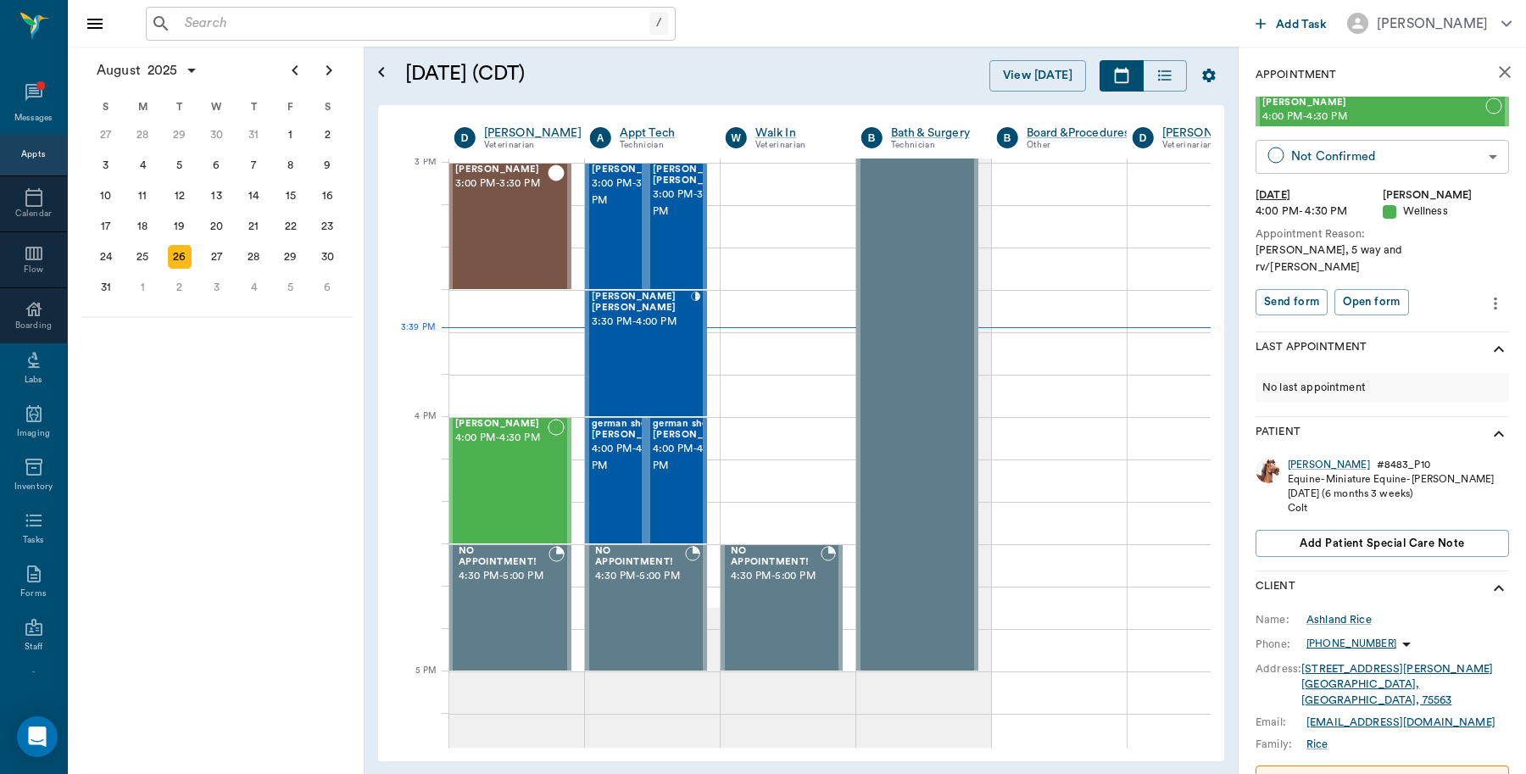
click at [1380, 142] on body "/ ​ Add Task [PERSON_NAME] Nectar Messages Appts Calendar Flow Boarding Labs Im…" at bounding box center [763, 387] width 1526 height 774
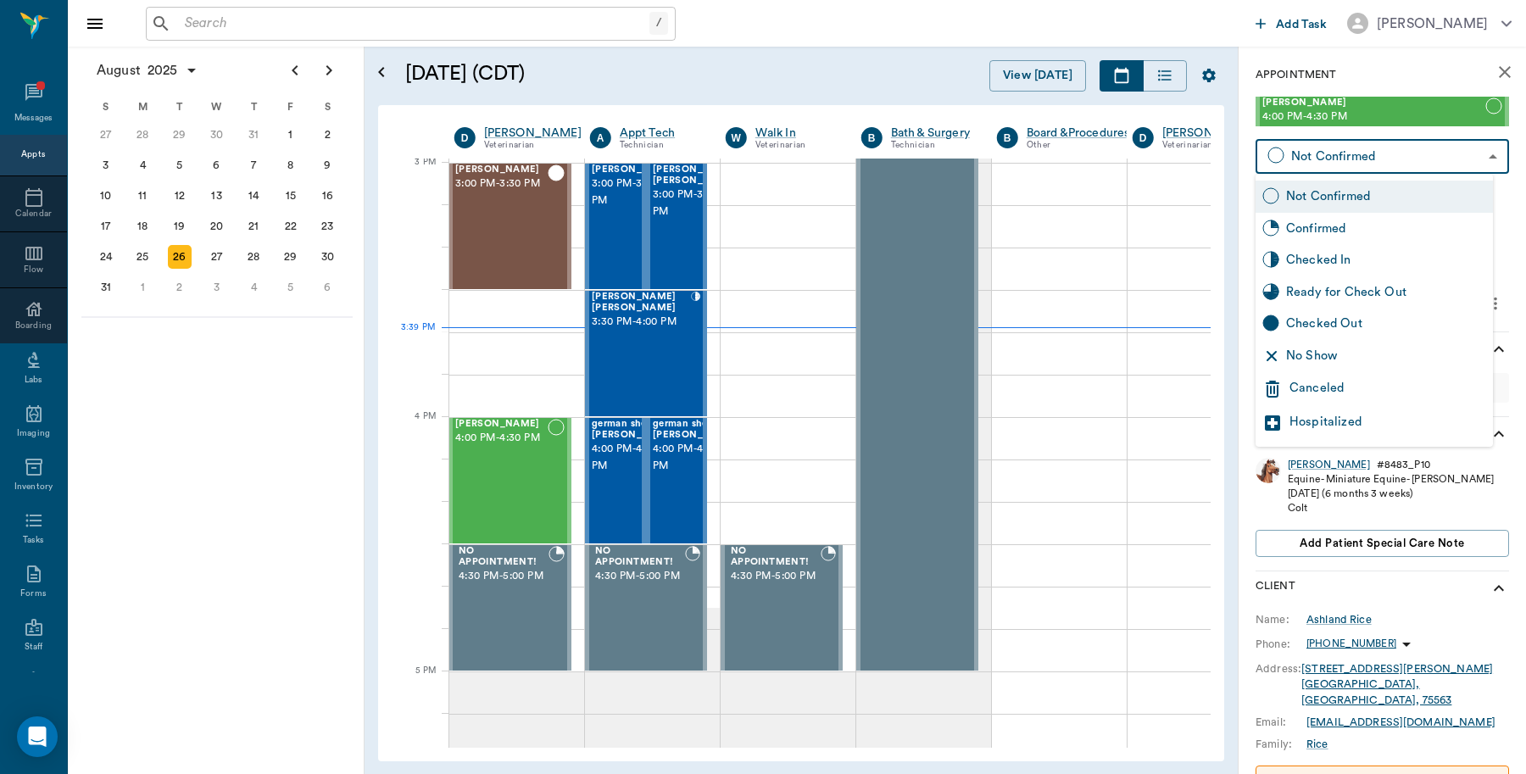
click at [1335, 261] on div "Checked In" at bounding box center [1386, 260] width 200 height 19
type input "CHECKED_IN"
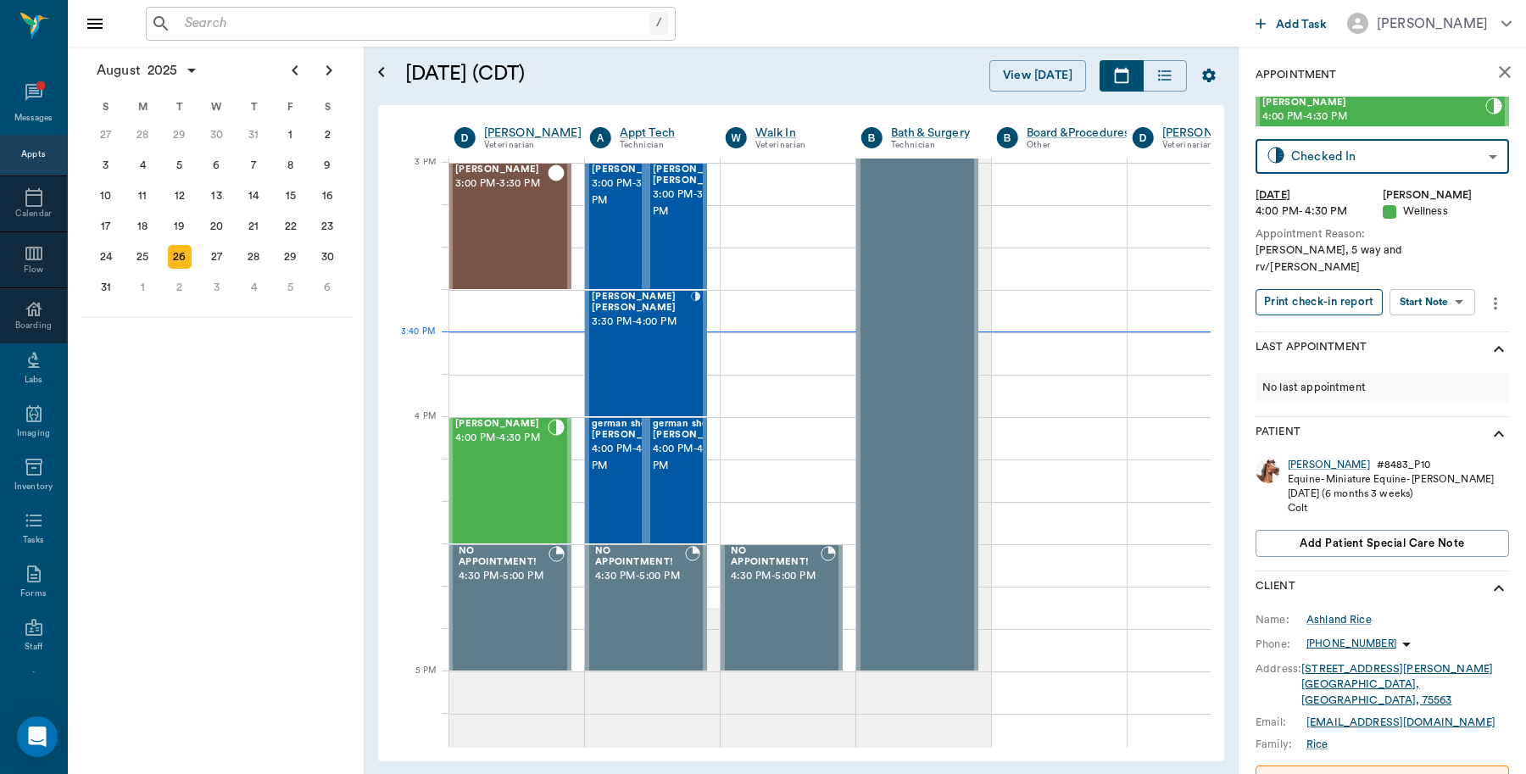
click at [1303, 289] on button "Print check-in report" at bounding box center [1318, 302] width 127 height 26
click at [1288, 458] on div "[PERSON_NAME]" at bounding box center [1328, 465] width 82 height 14
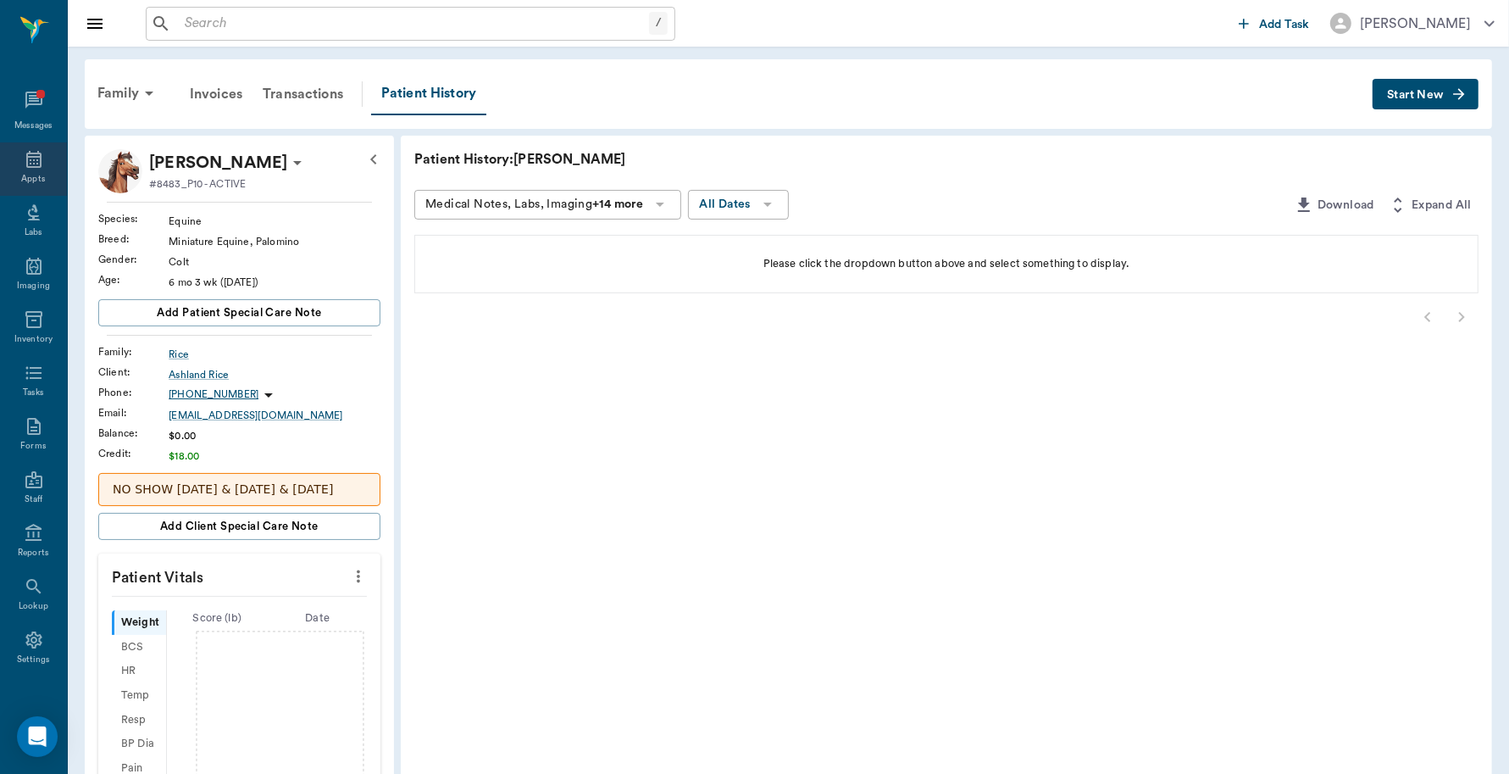
click at [24, 173] on div "Appts" at bounding box center [33, 179] width 24 height 13
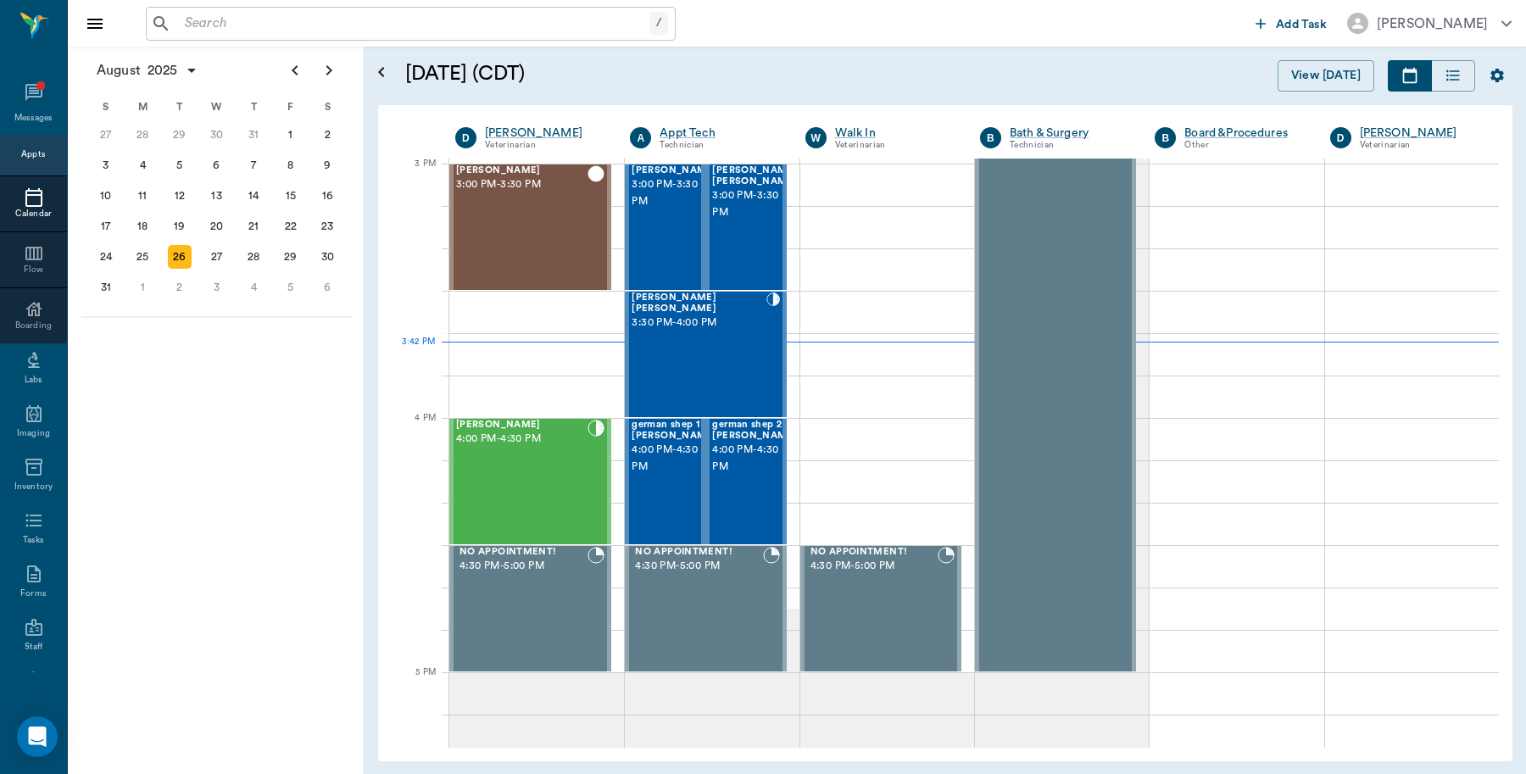
scroll to position [1781, 0]
click at [181, 288] on div "2" at bounding box center [180, 287] width 24 height 24
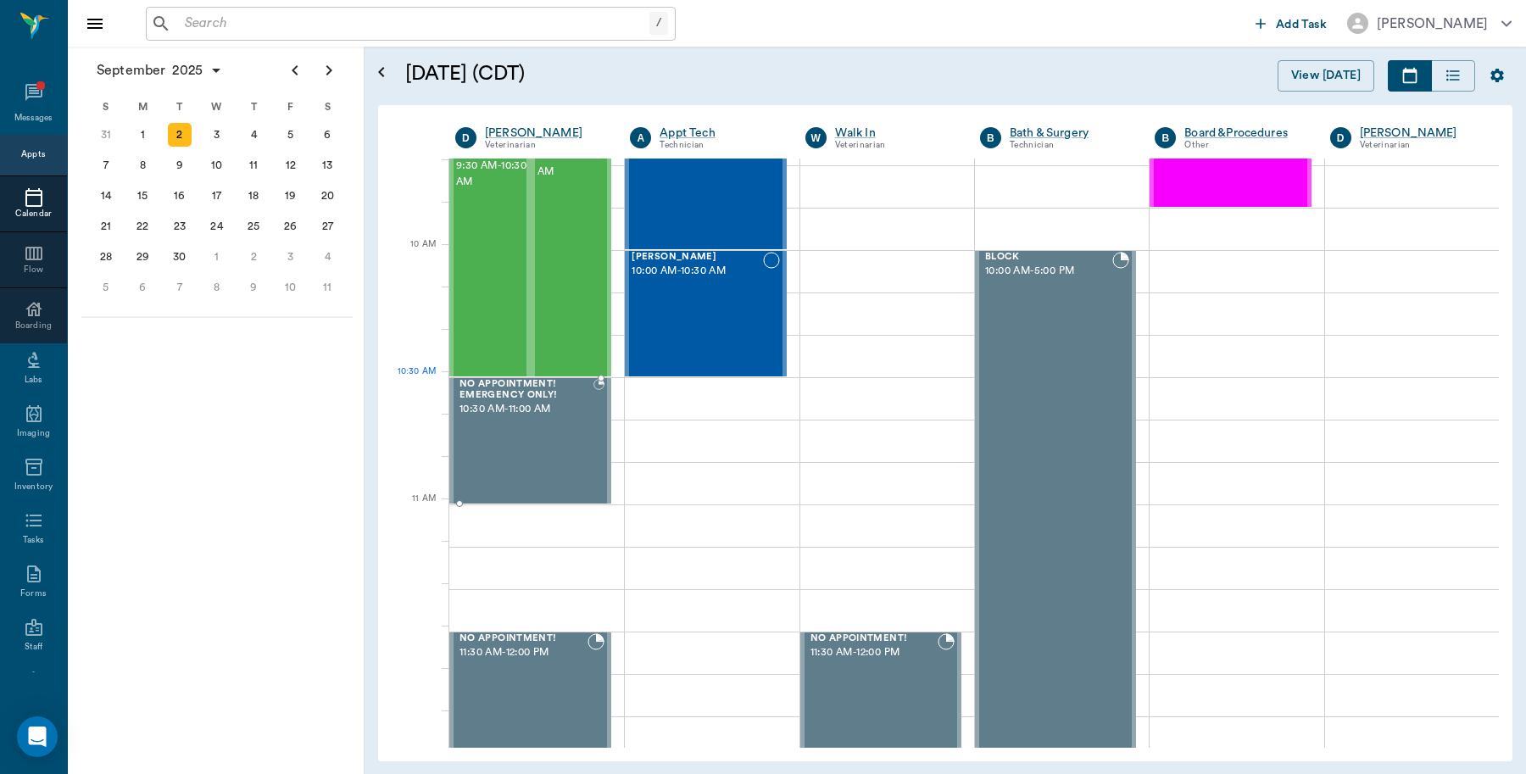
scroll to position [530, 0]
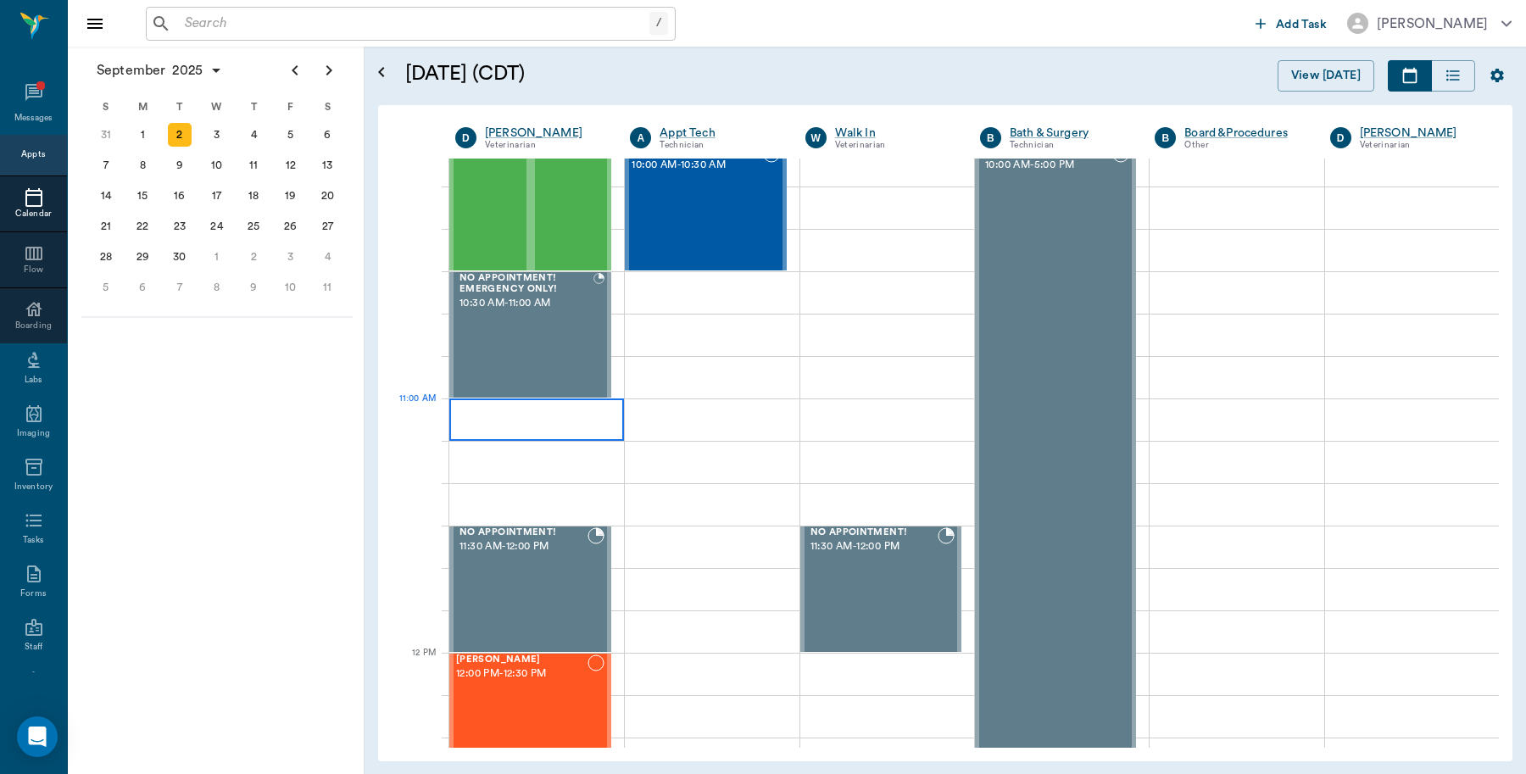
click at [526, 420] on div at bounding box center [536, 419] width 175 height 42
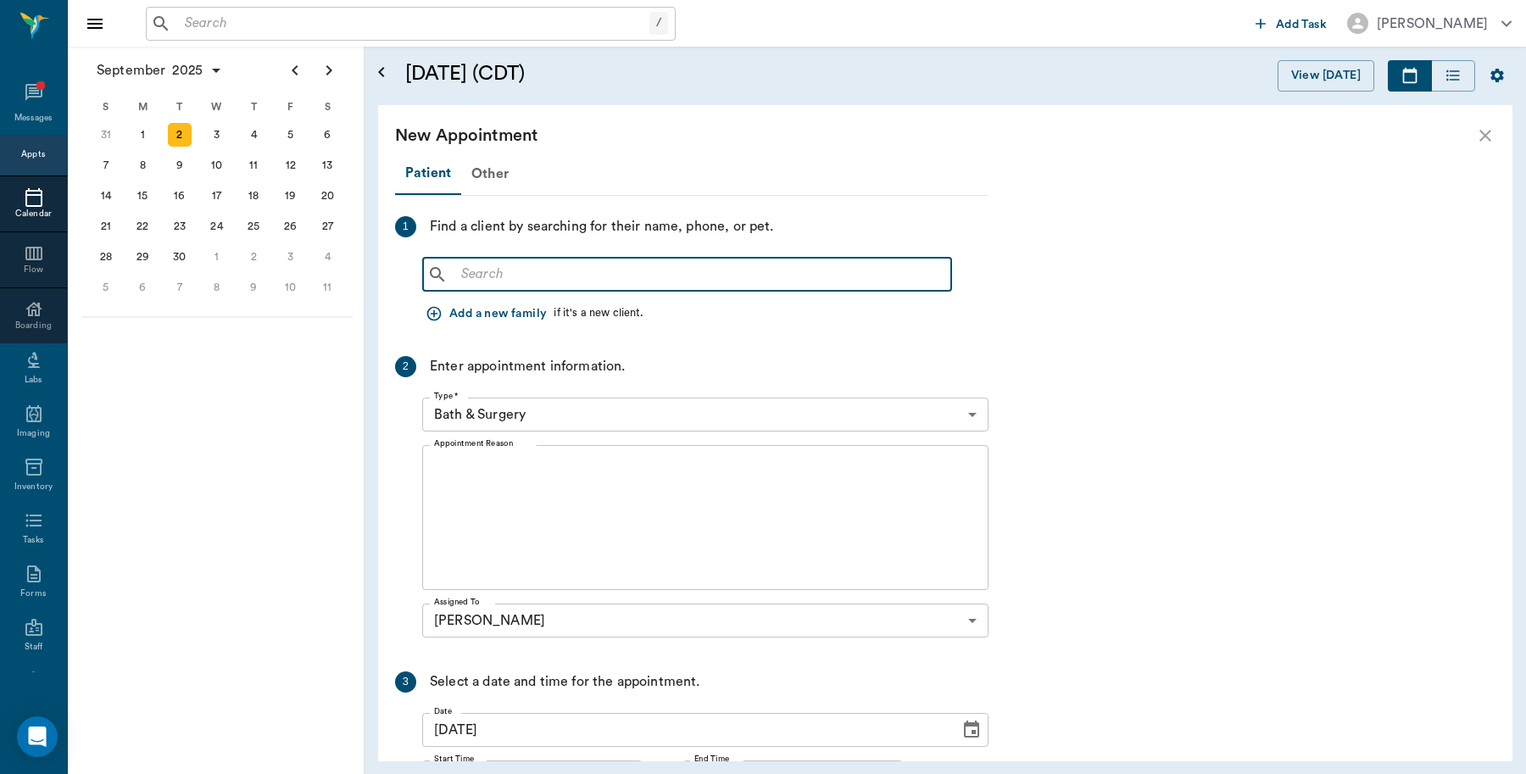
click at [531, 277] on input "text" at bounding box center [699, 275] width 490 height 24
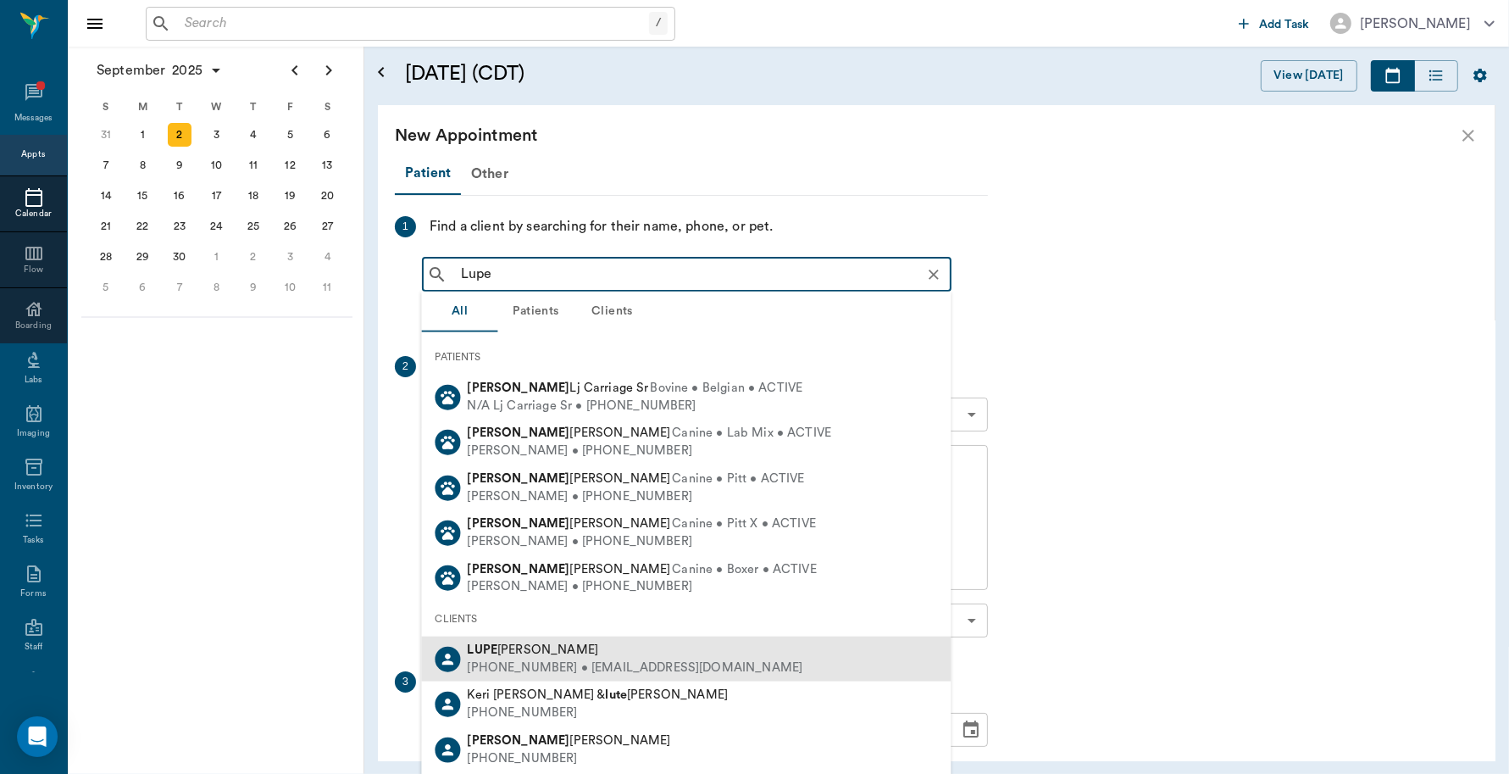
click at [509, 642] on div "[PERSON_NAME]" at bounding box center [636, 651] width 336 height 18
type input "Lupe"
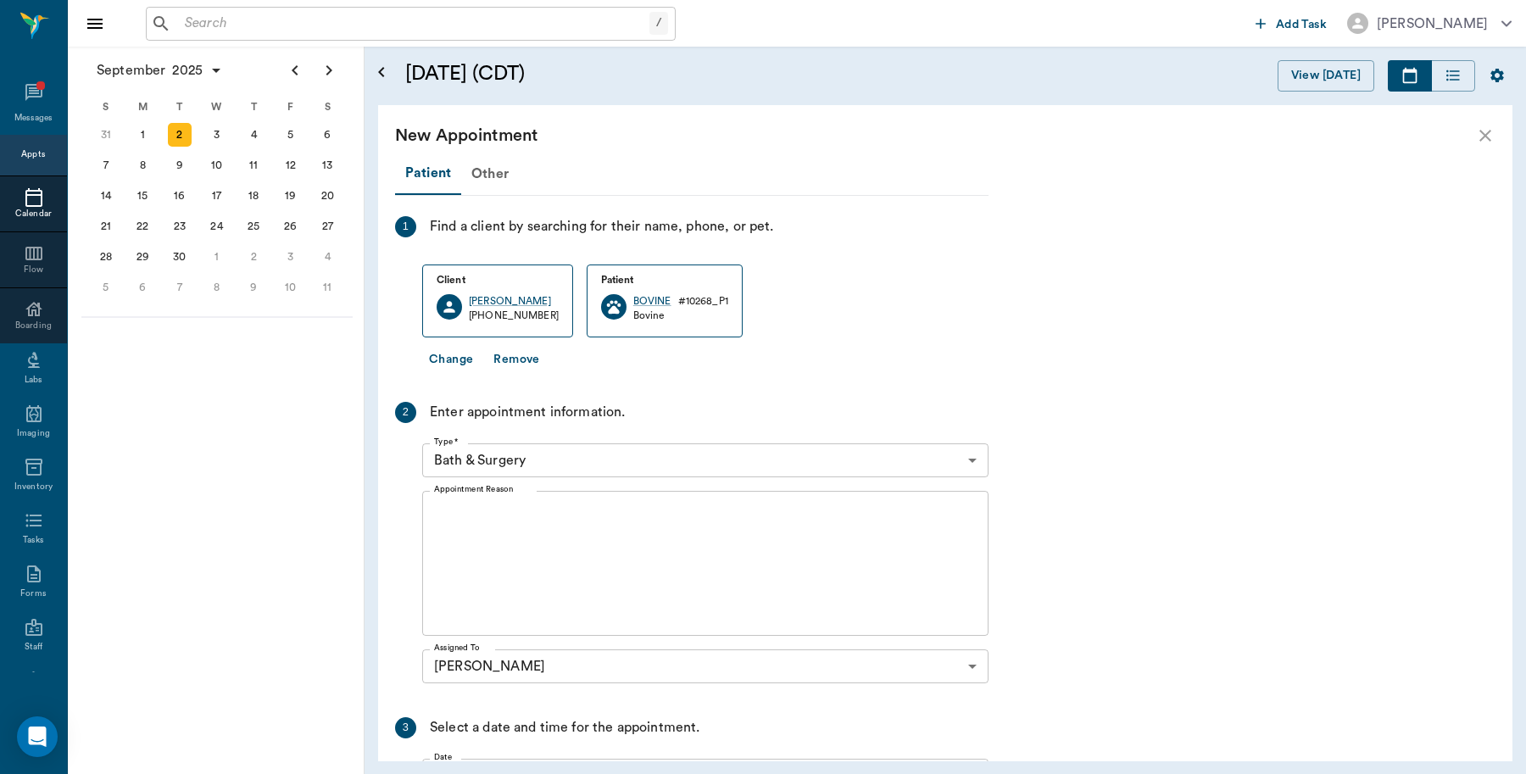
click at [613, 469] on body "/ ​ Add Task [PERSON_NAME] Nectar Messages Appts Calendar Flow Boarding Labs Im…" at bounding box center [763, 387] width 1526 height 774
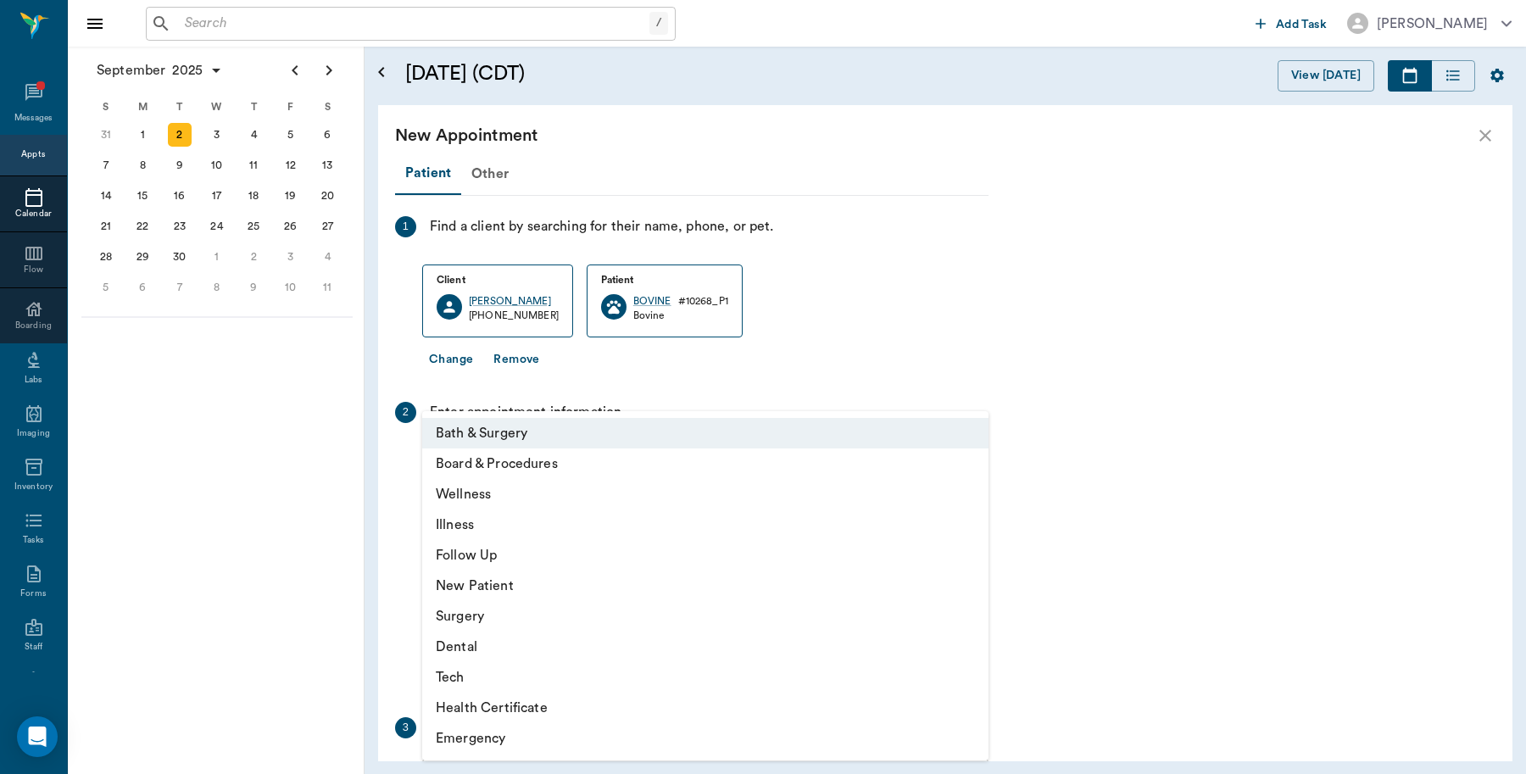
click at [515, 496] on li "Wellness" at bounding box center [705, 494] width 566 height 31
type input "65d2be4f46e3a538d89b8c14"
type input "11:30 AM"
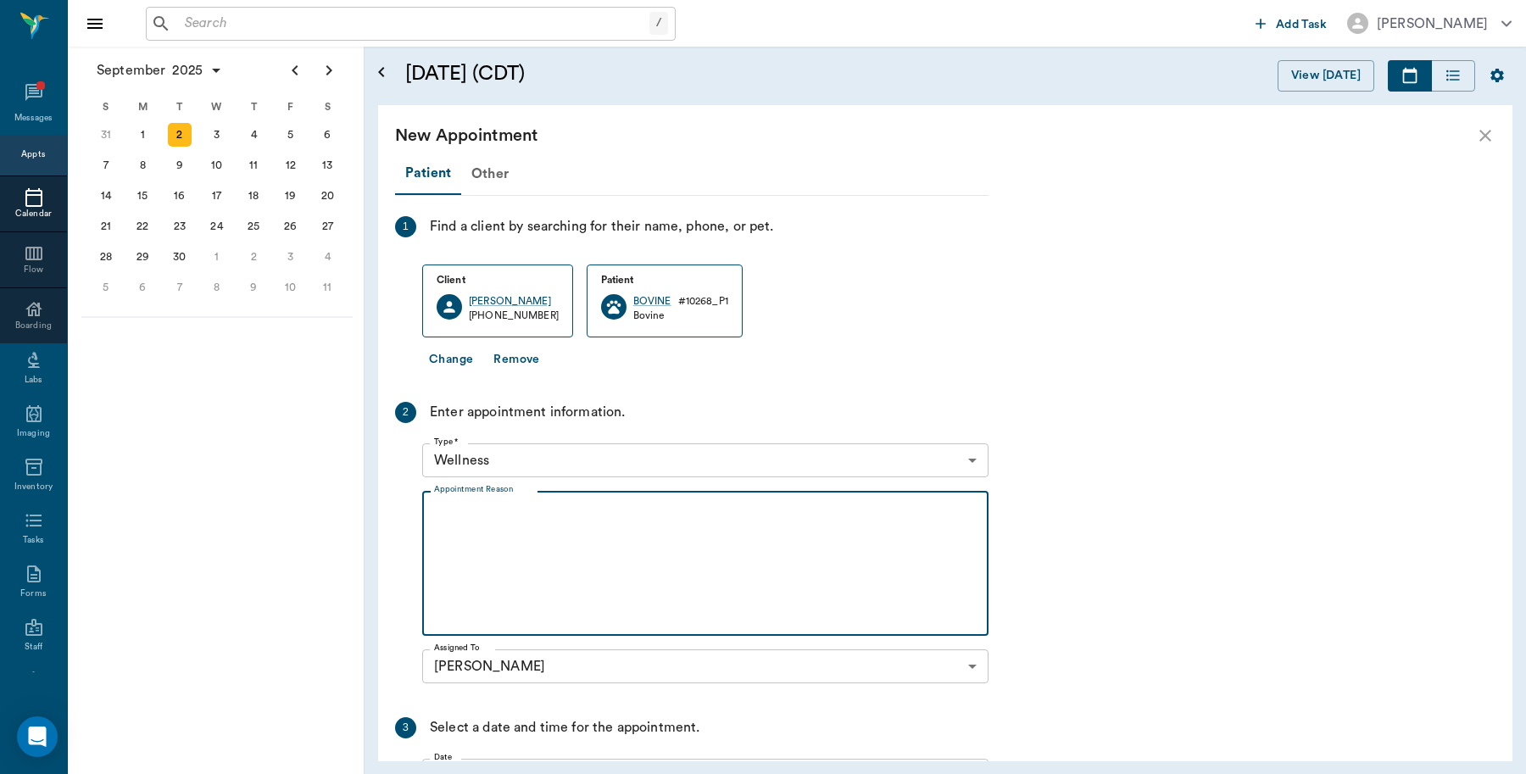
click at [565, 541] on textarea "Appointment Reason" at bounding box center [705, 563] width 542 height 117
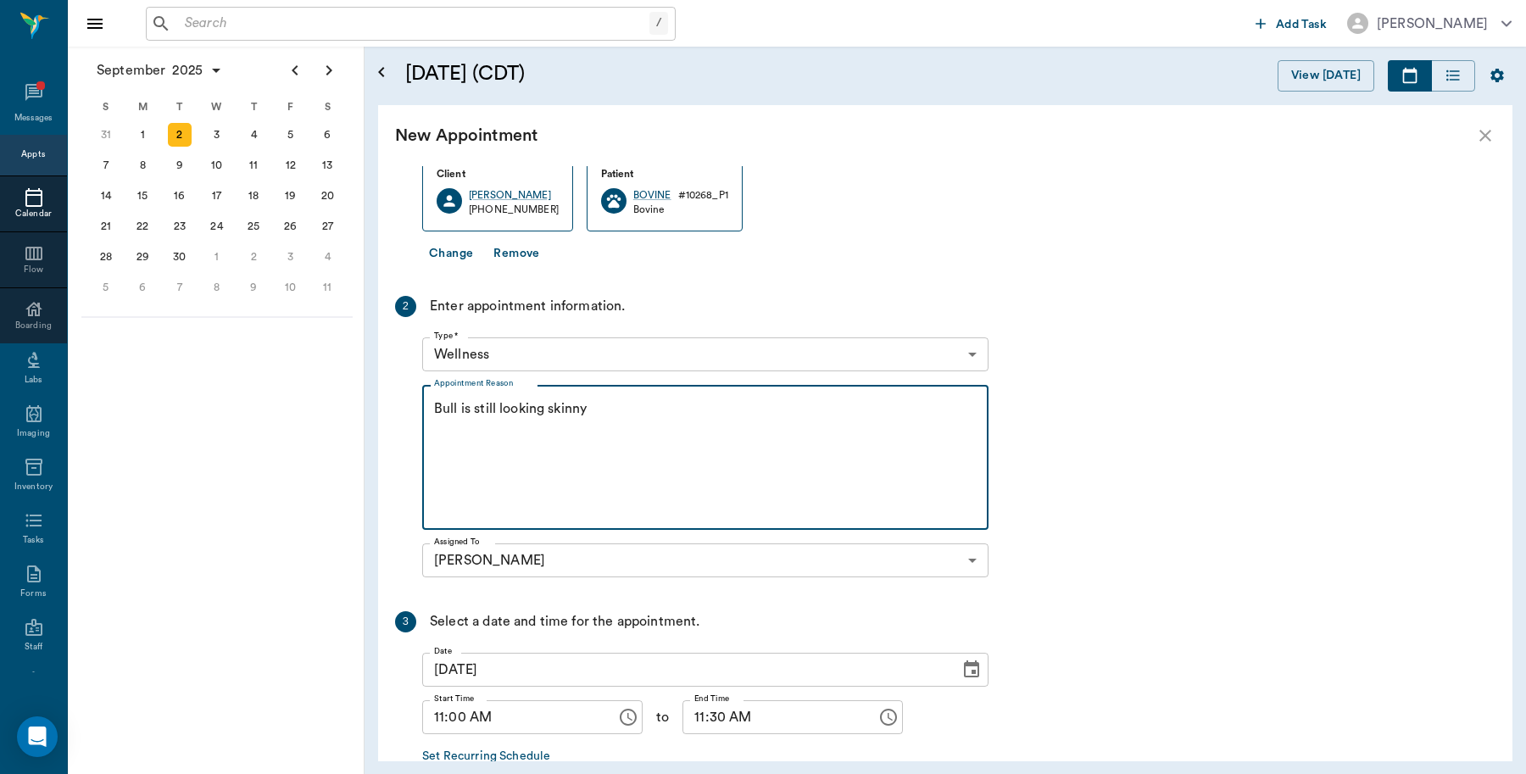
scroll to position [205, 0]
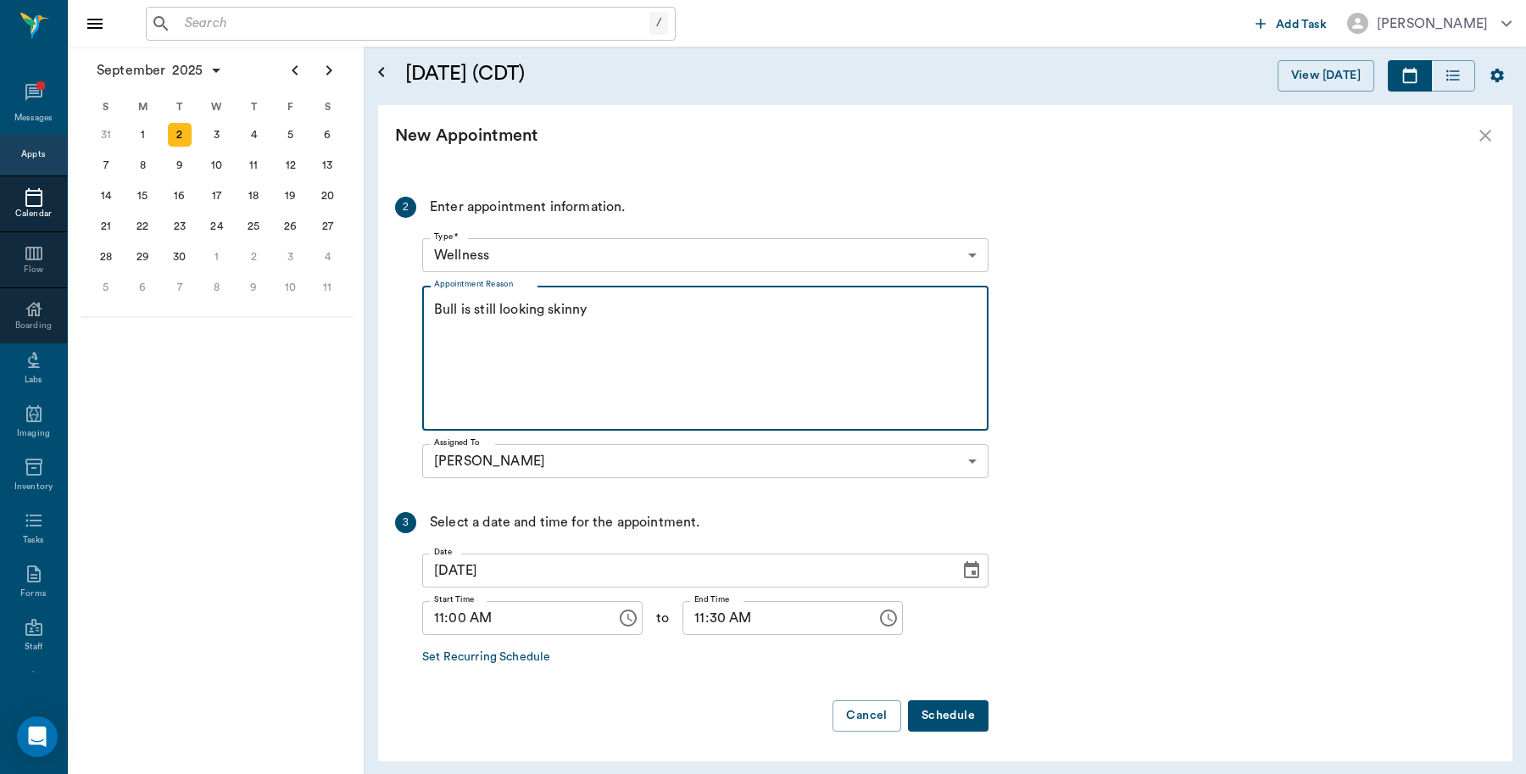
type textarea "Bull is still looking skinny"
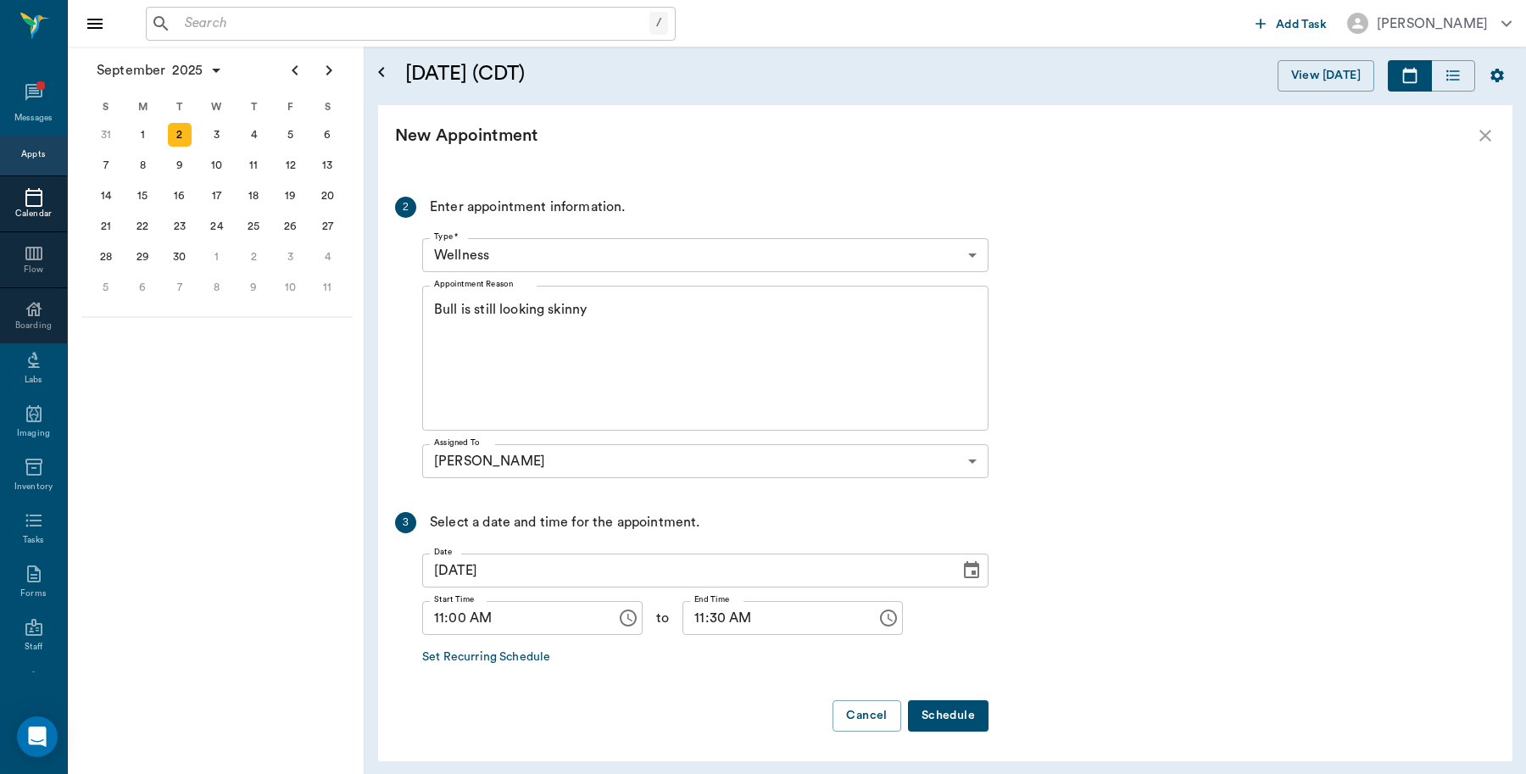
click at [1481, 136] on icon "close" at bounding box center [1485, 135] width 20 height 20
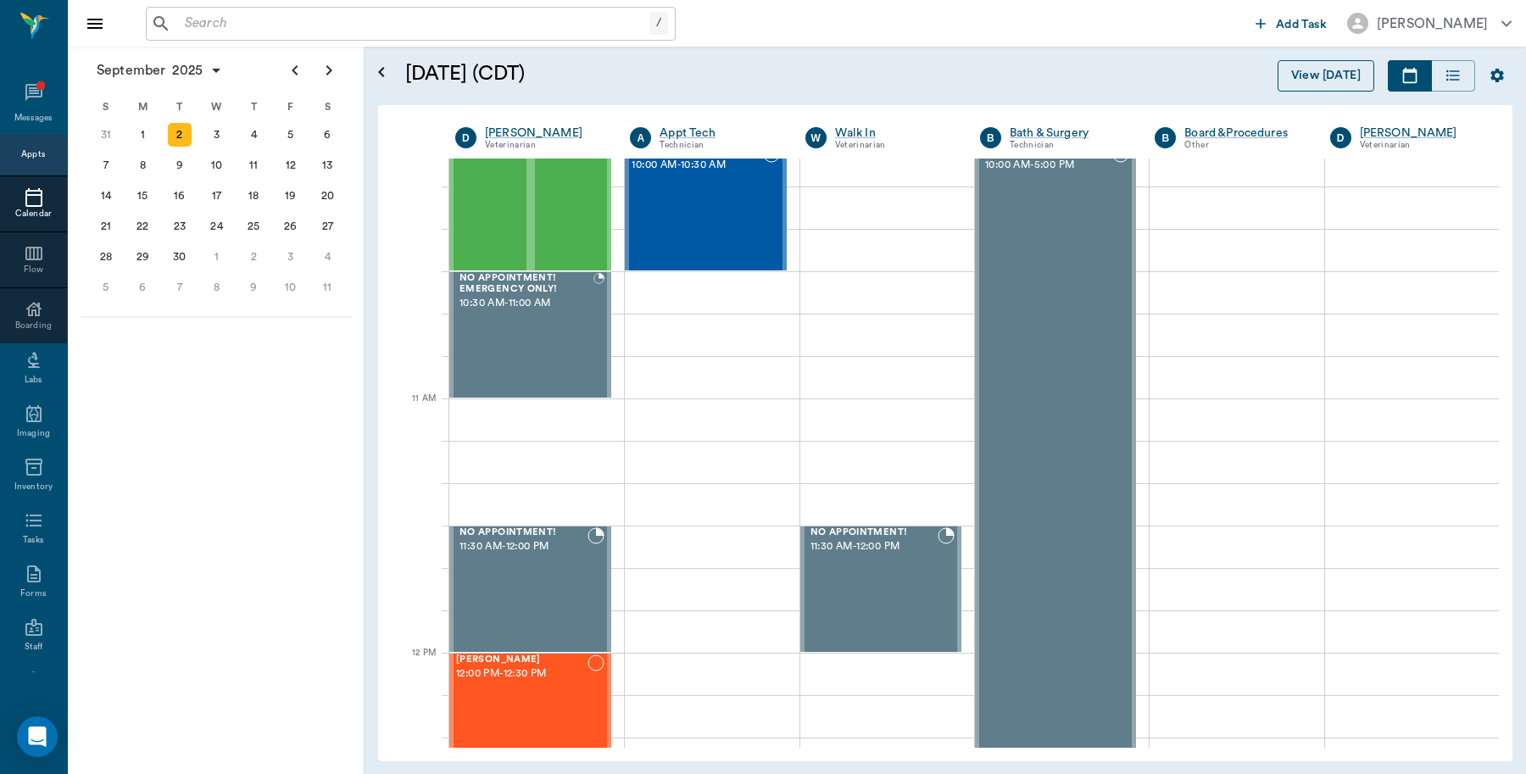
click at [1310, 76] on button "View [DATE]" at bounding box center [1325, 75] width 97 height 31
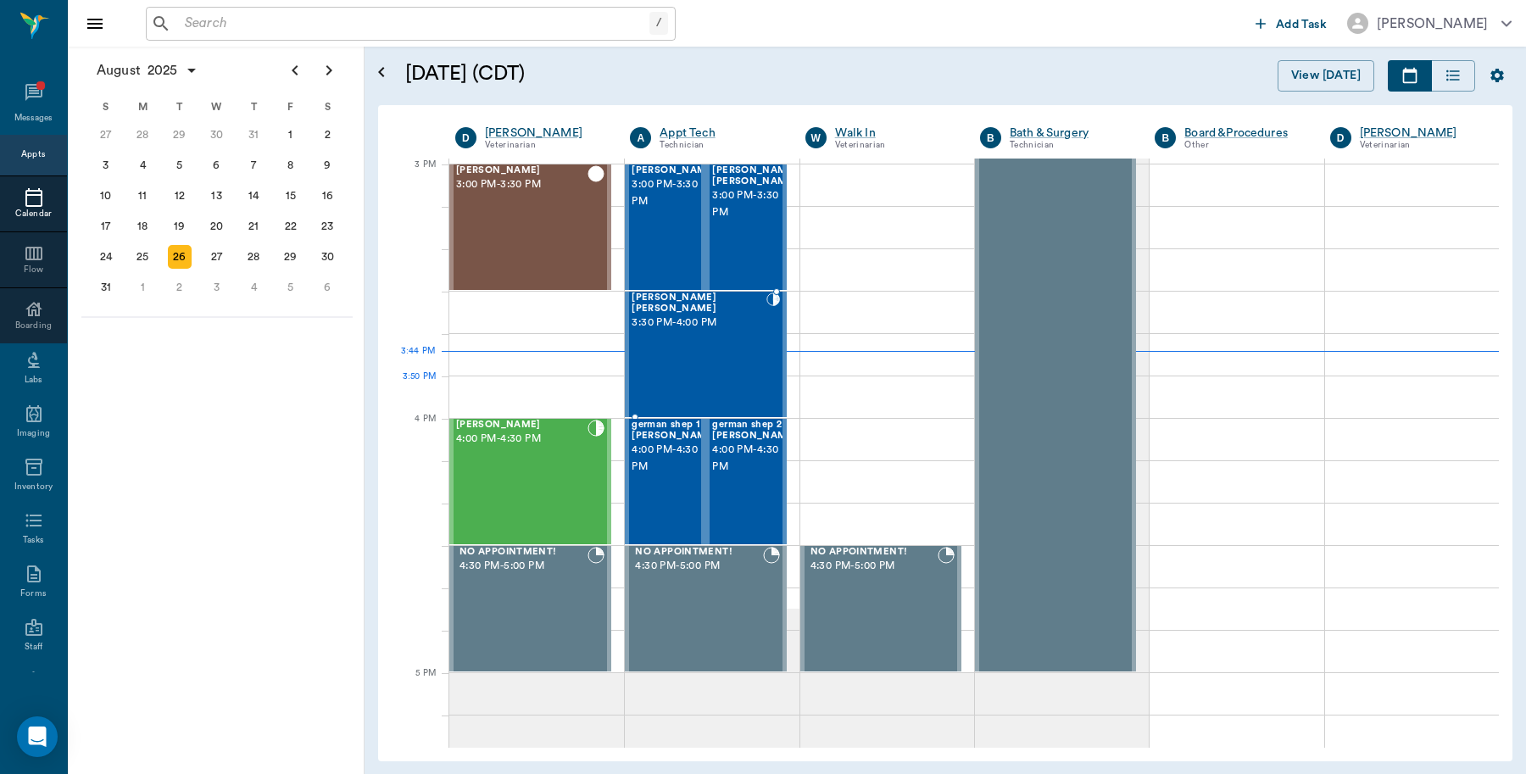
scroll to position [1781, 0]
click at [257, 261] on div "28" at bounding box center [254, 257] width 24 height 24
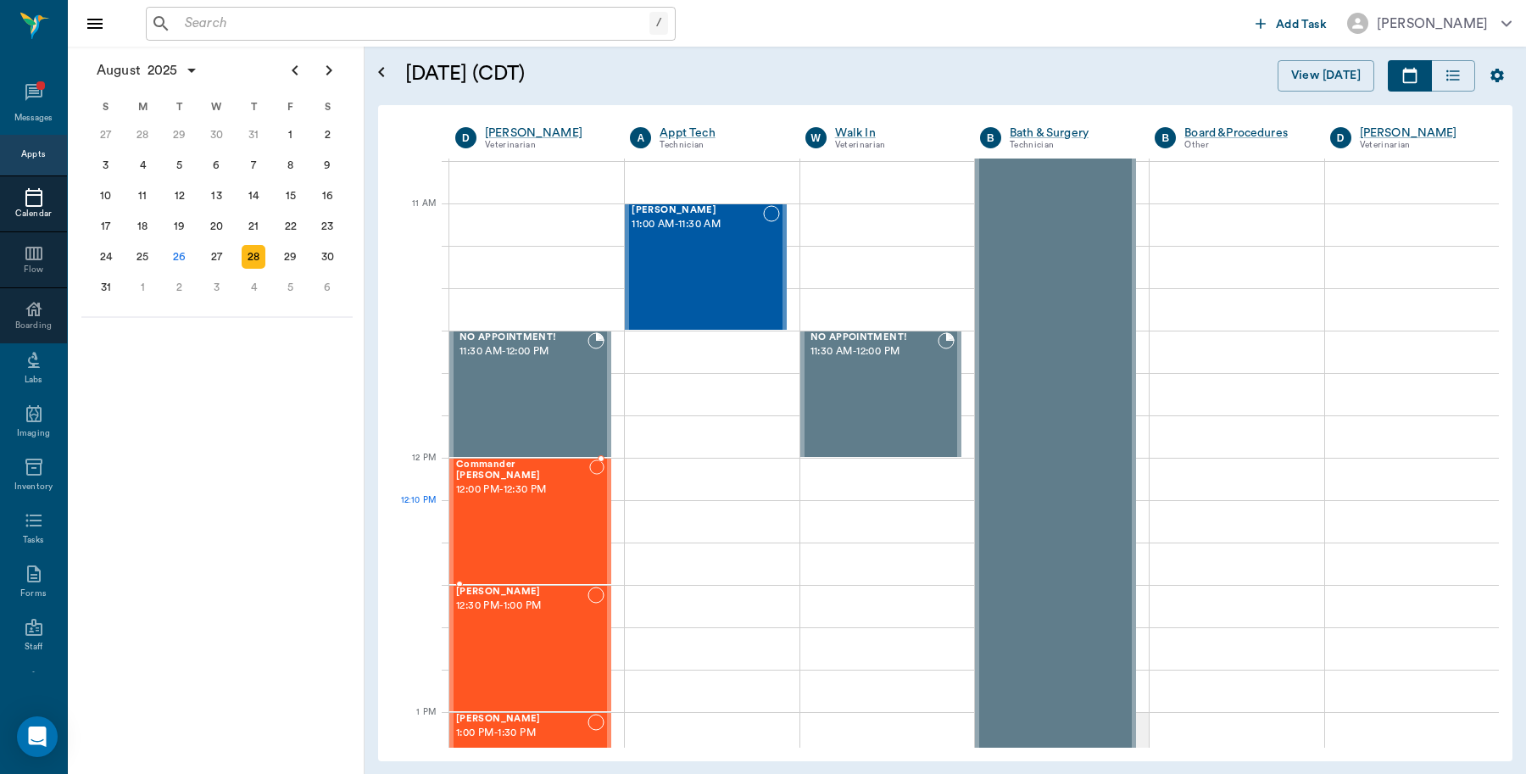
scroll to position [742, 0]
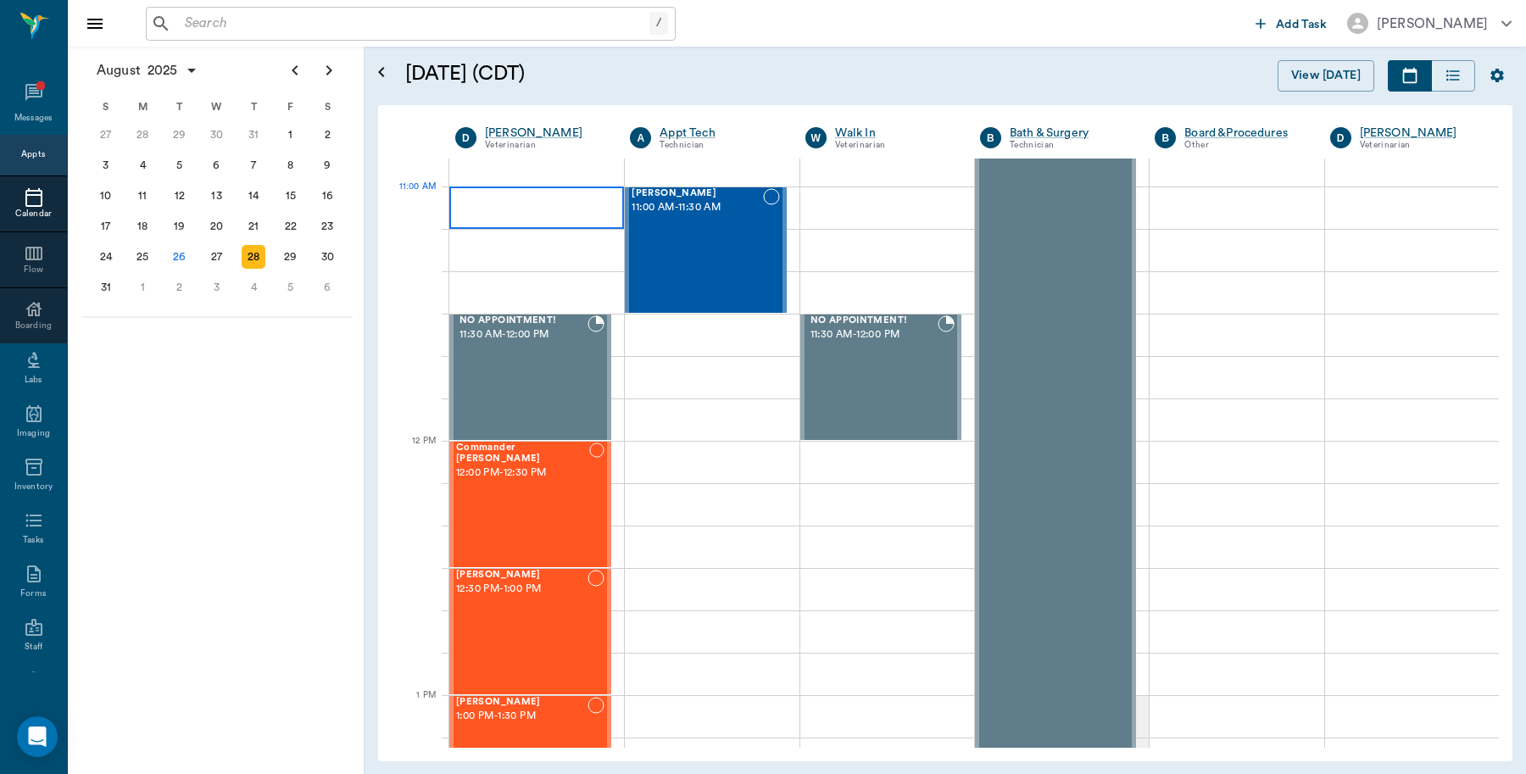
click at [489, 208] on div at bounding box center [536, 207] width 175 height 42
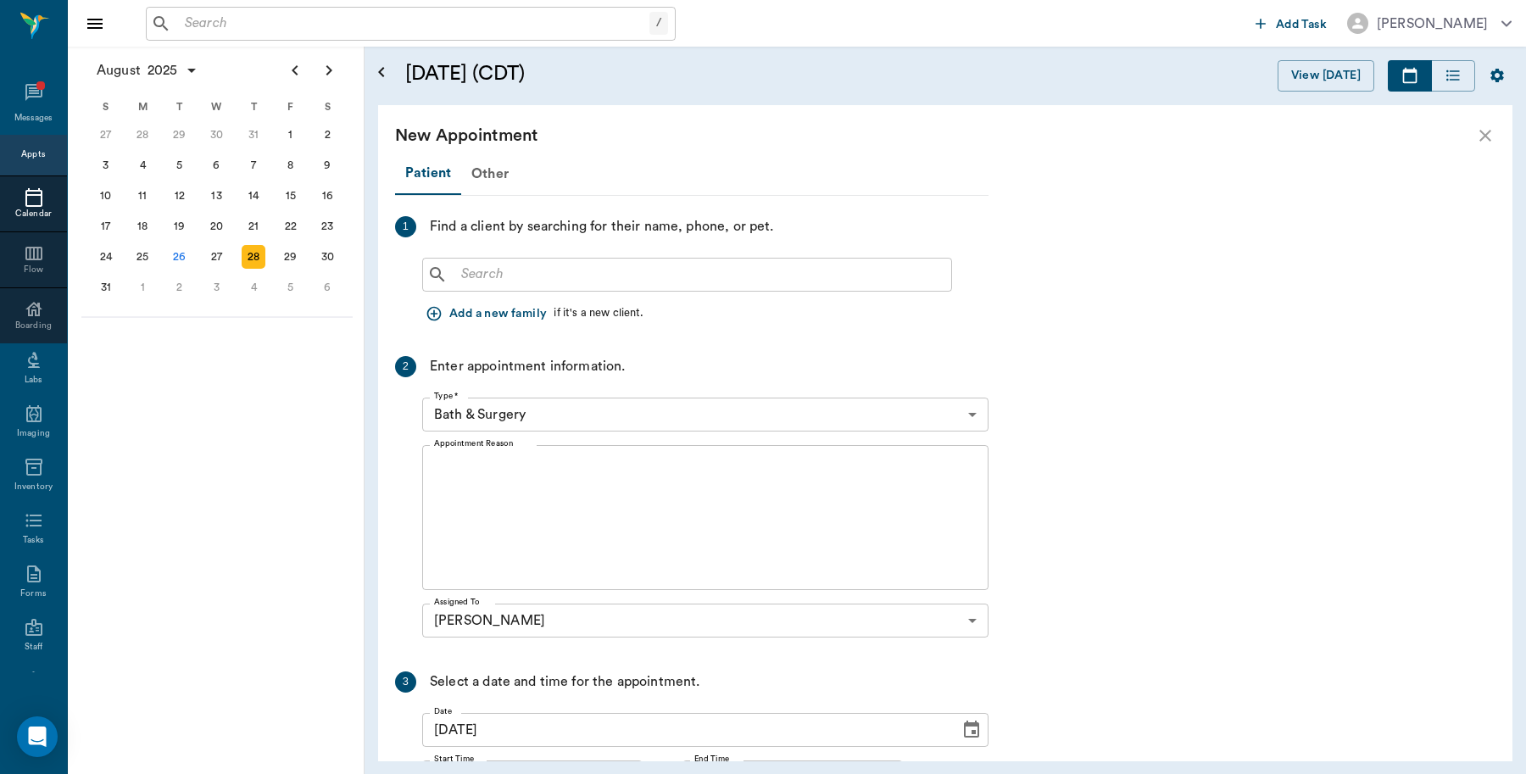
click at [683, 272] on input "text" at bounding box center [699, 275] width 490 height 24
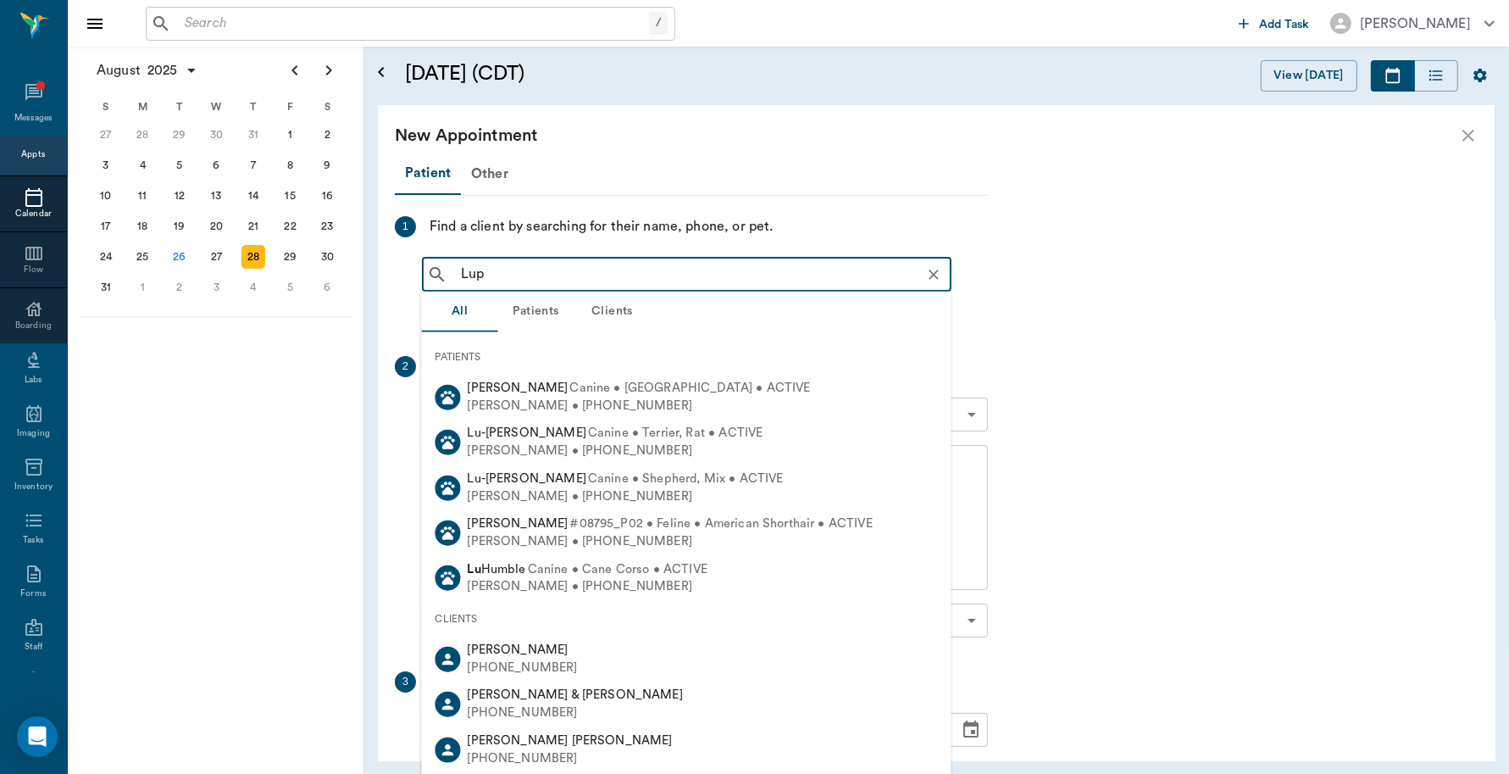
type input "Lupe"
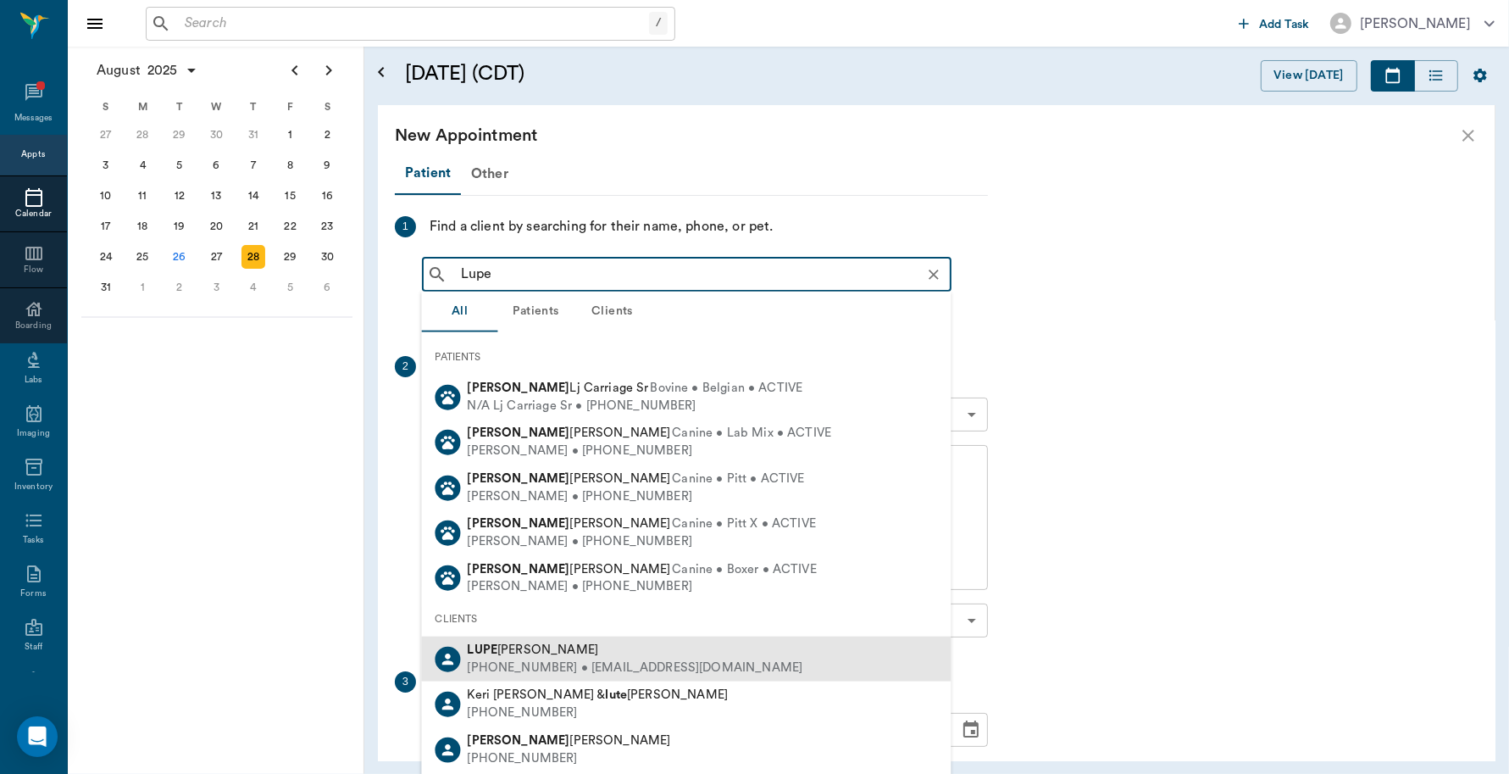
click at [645, 666] on div "[PHONE_NUMBER] • [EMAIL_ADDRESS][DOMAIN_NAME]" at bounding box center [636, 668] width 336 height 18
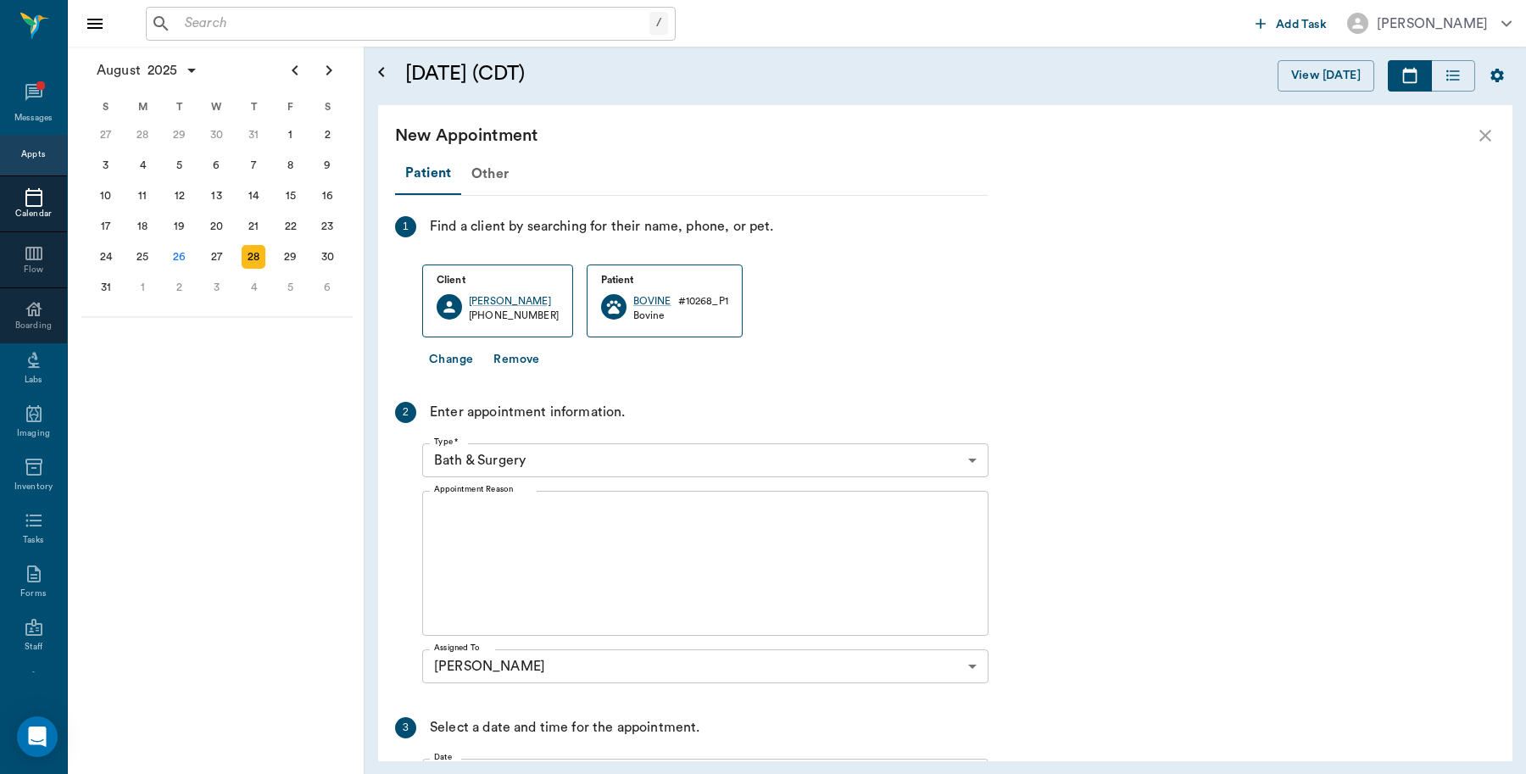
click at [608, 454] on body "/ ​ Add Task [PERSON_NAME] Nectar Messages Appts Calendar Flow Boarding Labs Im…" at bounding box center [763, 387] width 1526 height 774
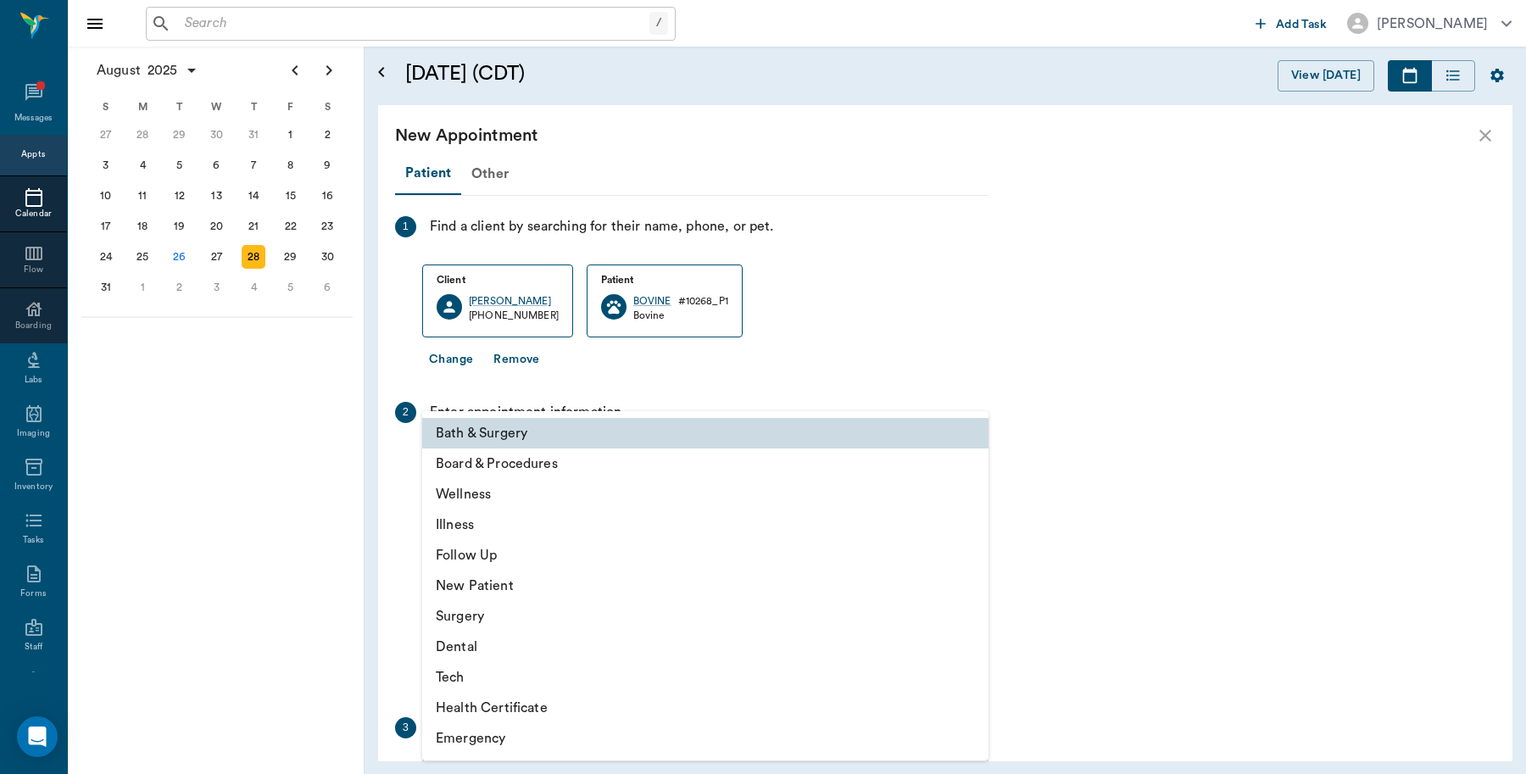
click at [483, 492] on li "Wellness" at bounding box center [705, 494] width 566 height 31
type input "65d2be4f46e3a538d89b8c14"
type input "11:30 AM"
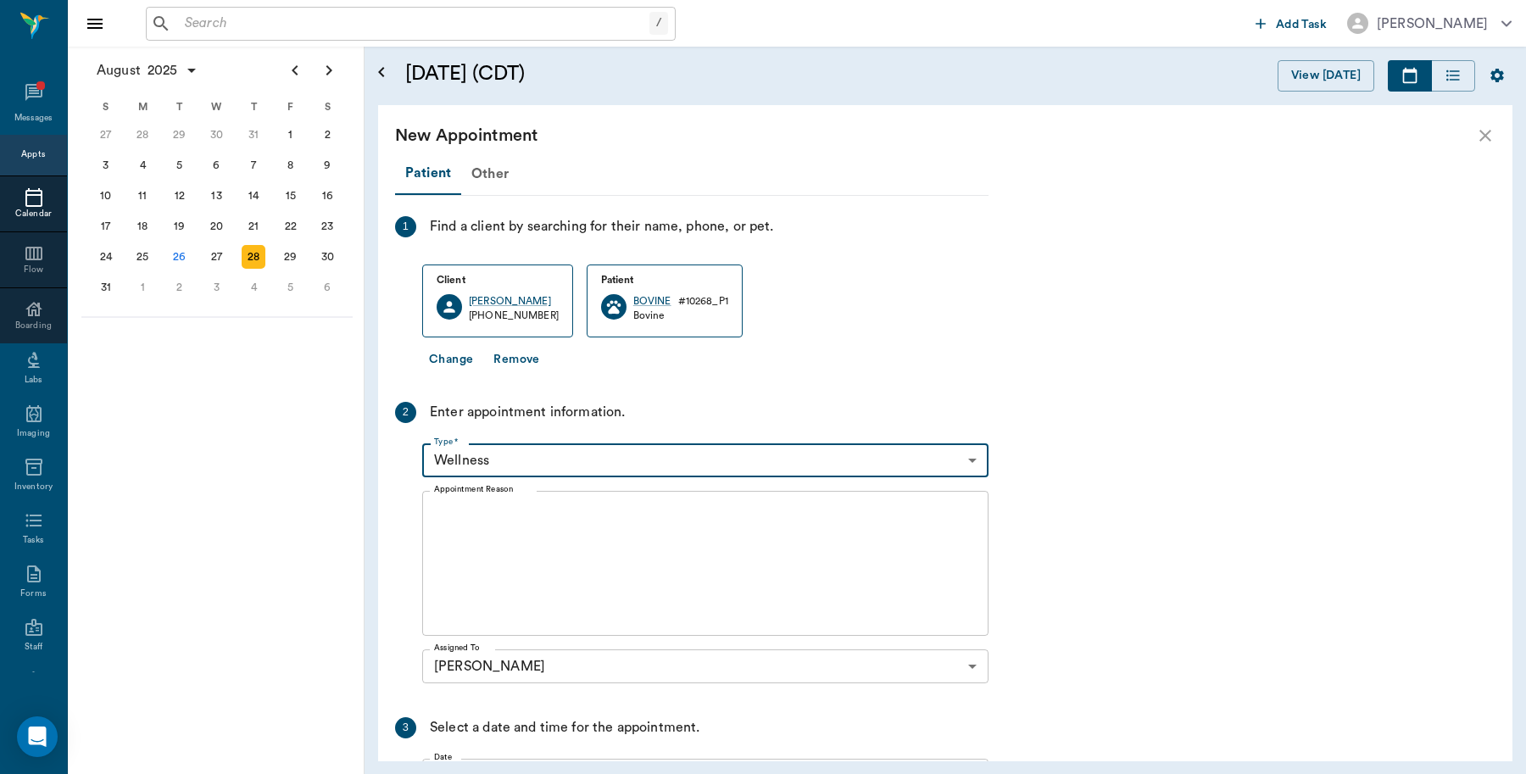
click at [522, 547] on textarea "Appointment Reason" at bounding box center [705, 563] width 542 height 117
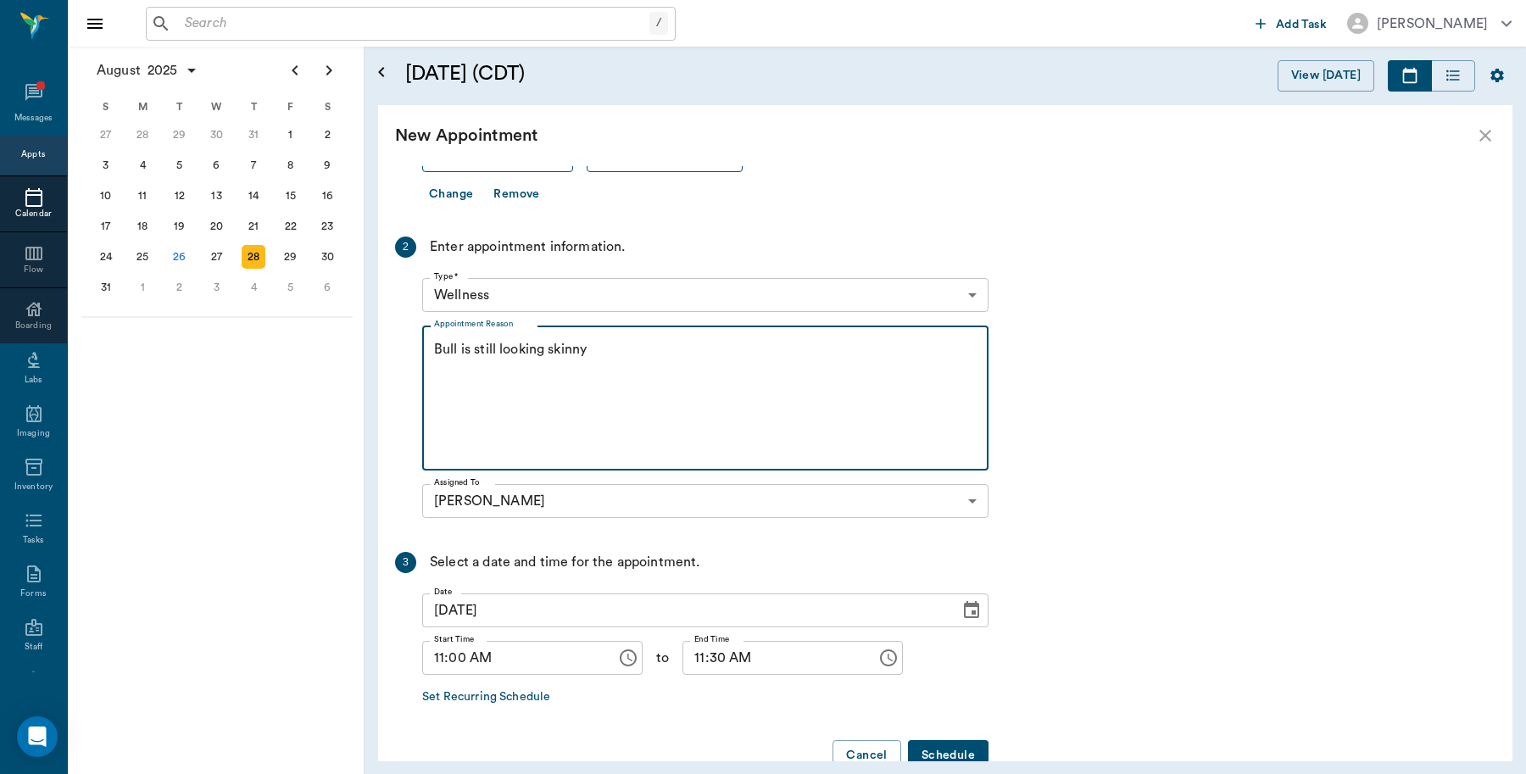
scroll to position [205, 0]
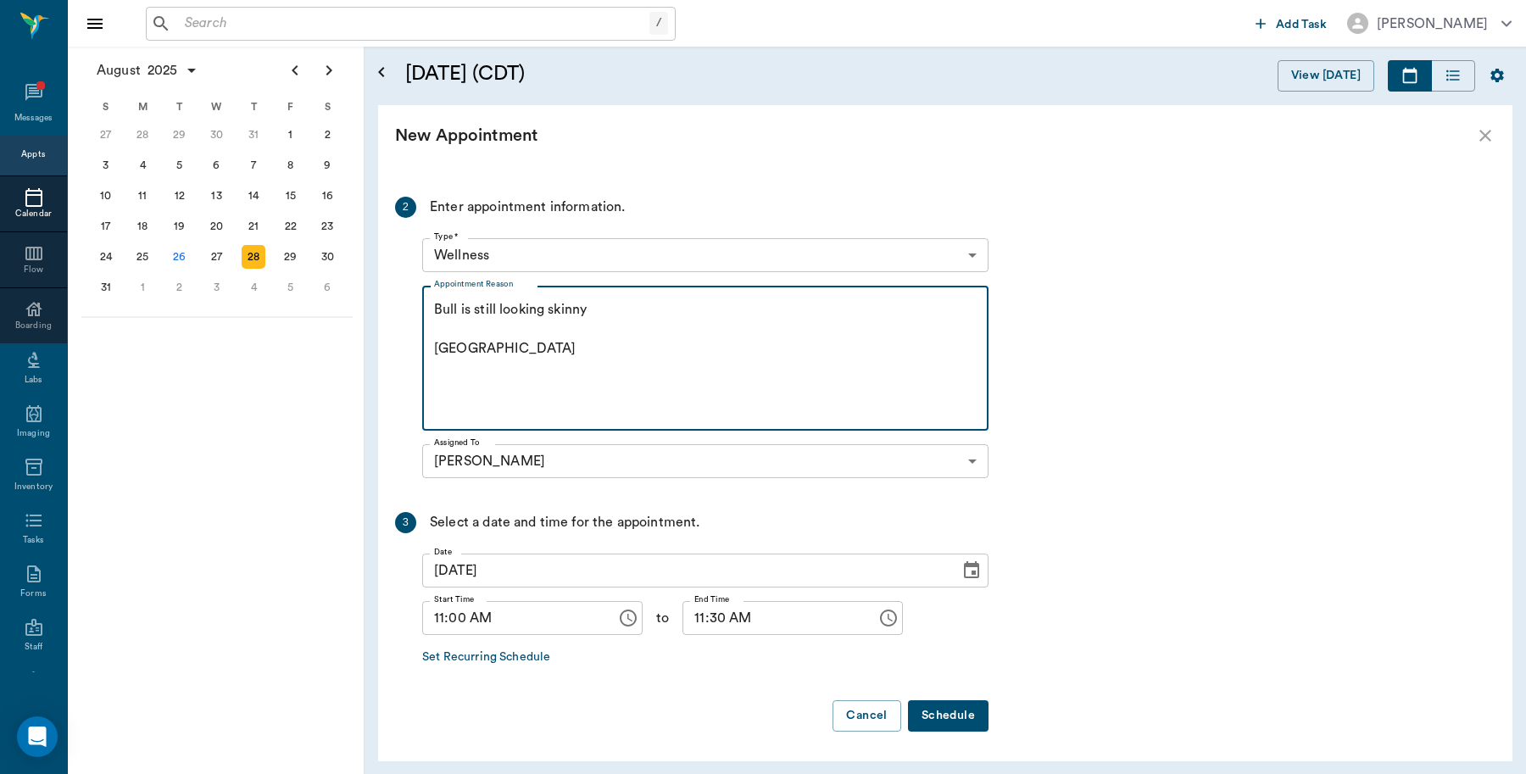
type textarea "Bull is still looking skinny [GEOGRAPHIC_DATA]"
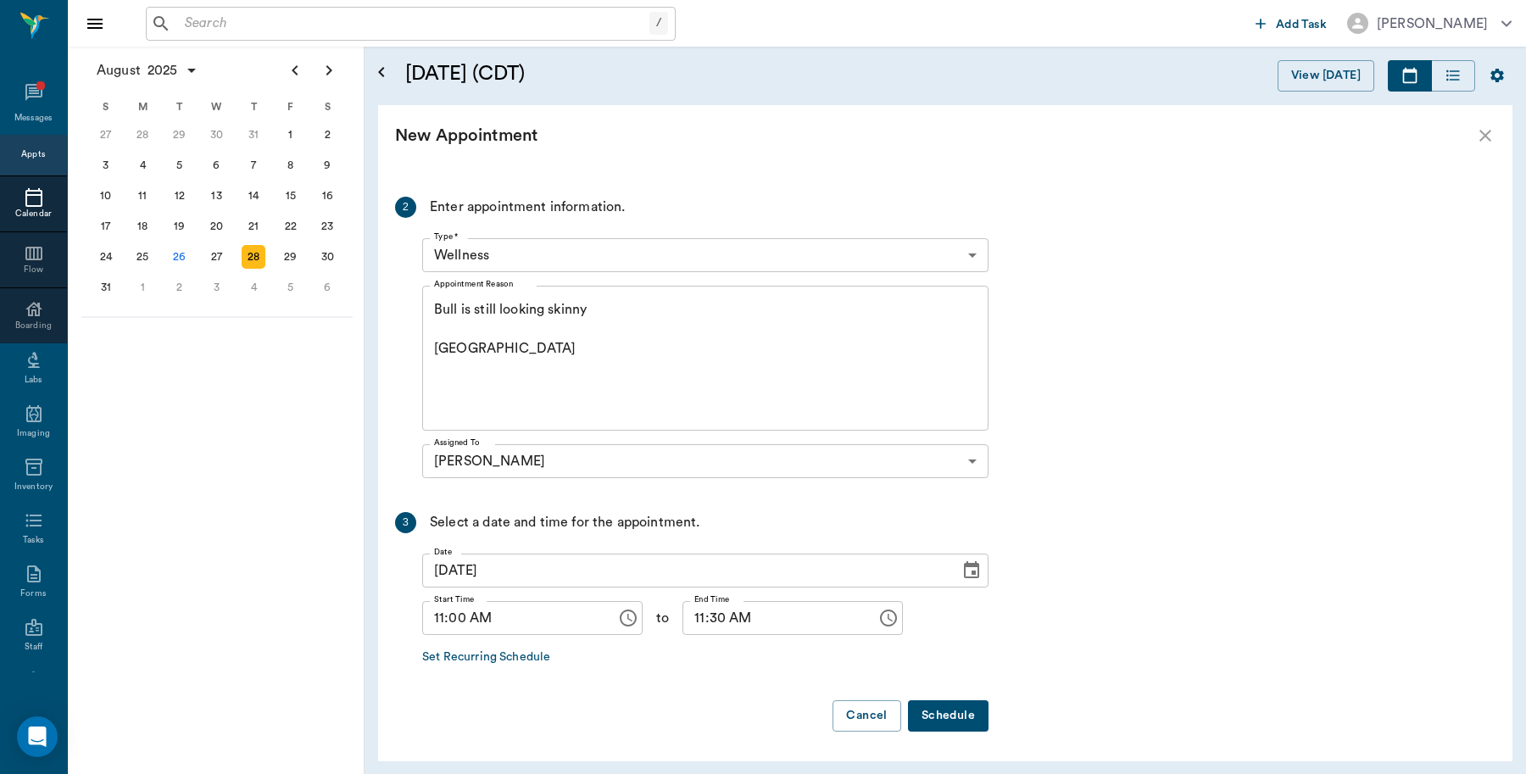
click at [922, 718] on button "Schedule" at bounding box center [948, 715] width 81 height 31
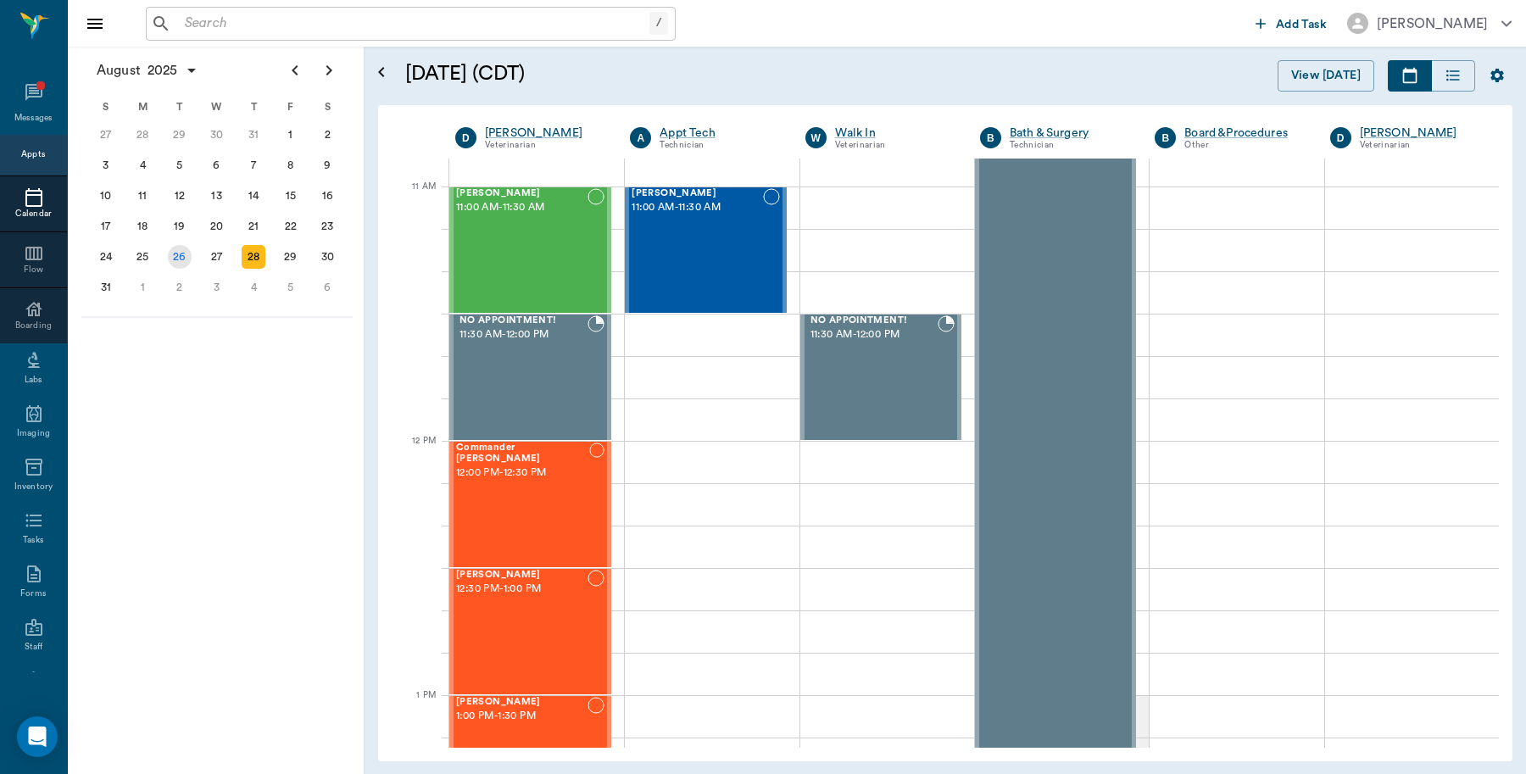
click at [181, 250] on div "26" at bounding box center [180, 257] width 24 height 24
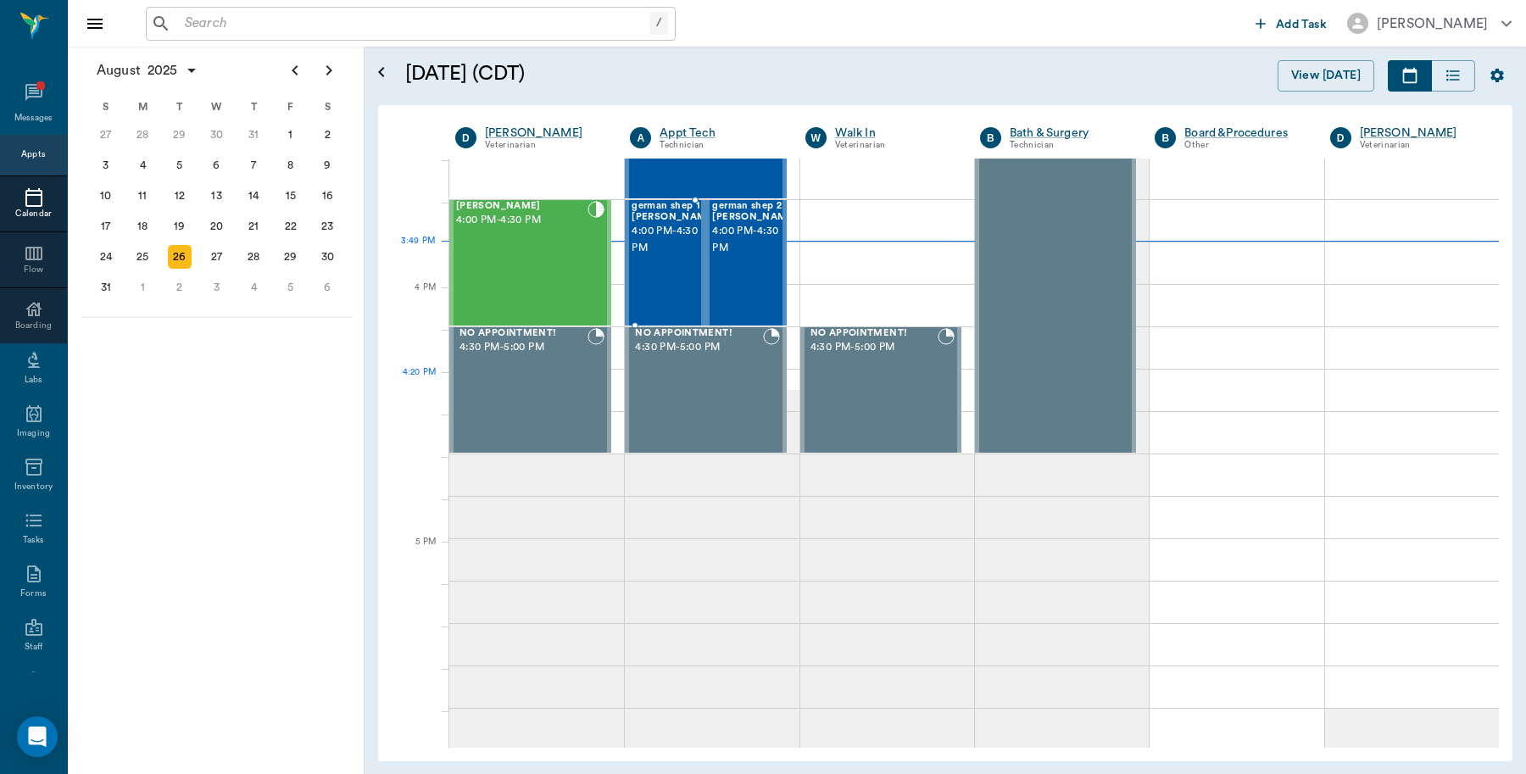
scroll to position [1907, 0]
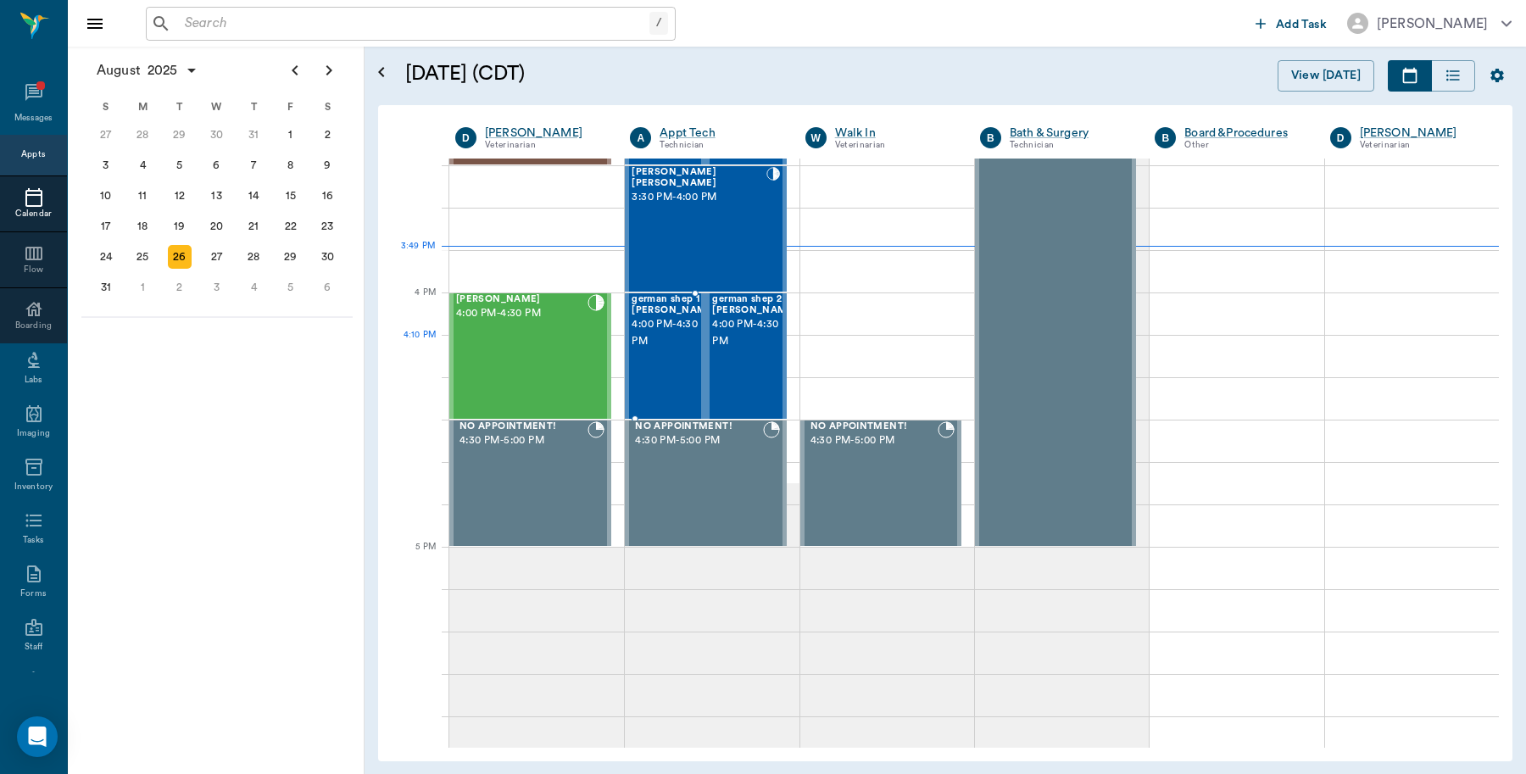
click at [679, 370] on div "german shep 1 [PERSON_NAME] 4:00 PM - 4:30 PM" at bounding box center [673, 356] width 85 height 124
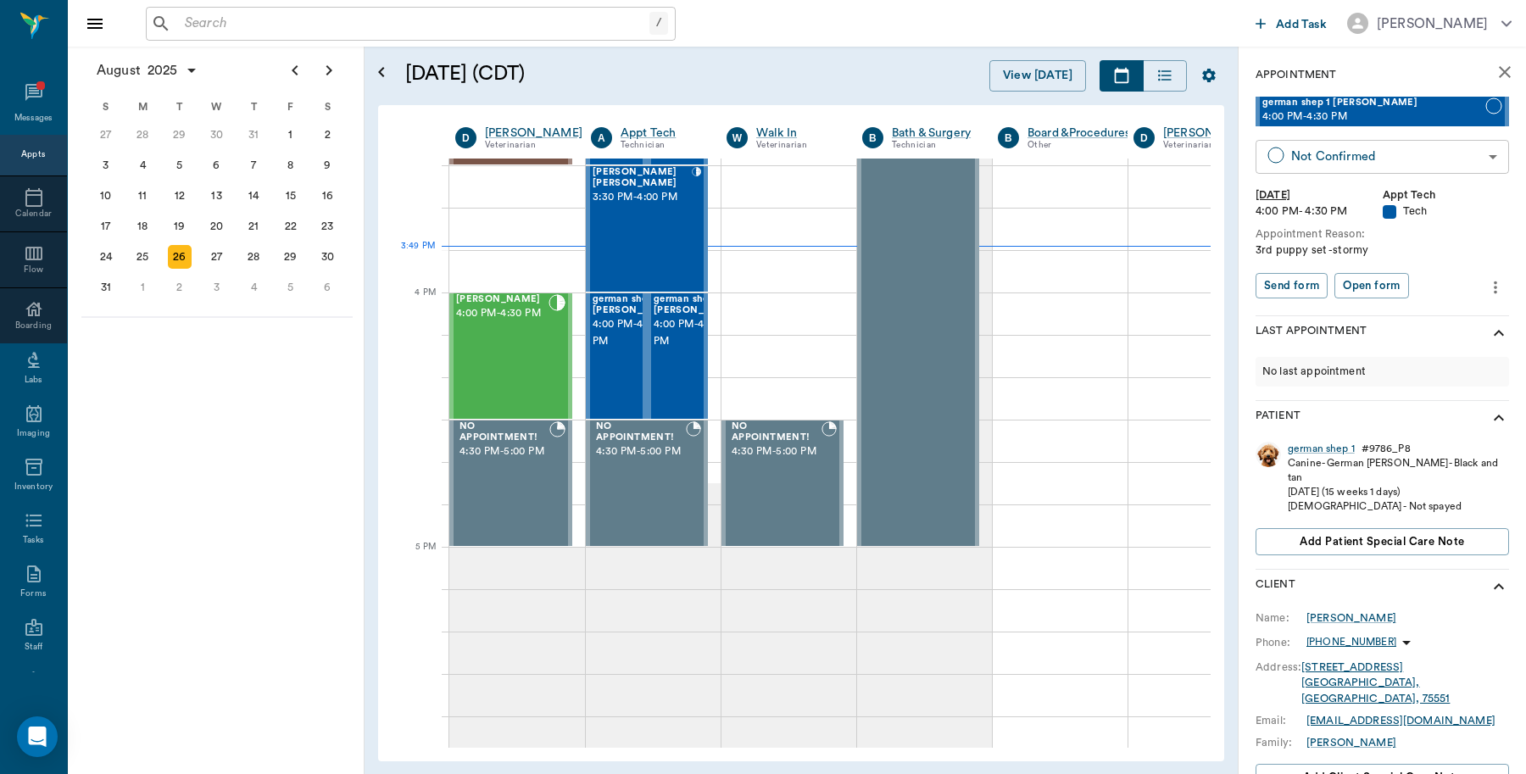
click at [1429, 142] on body "/ ​ Add Task [PERSON_NAME] Nectar Messages Appts Calendar Flow Boarding Labs Im…" at bounding box center [763, 387] width 1526 height 774
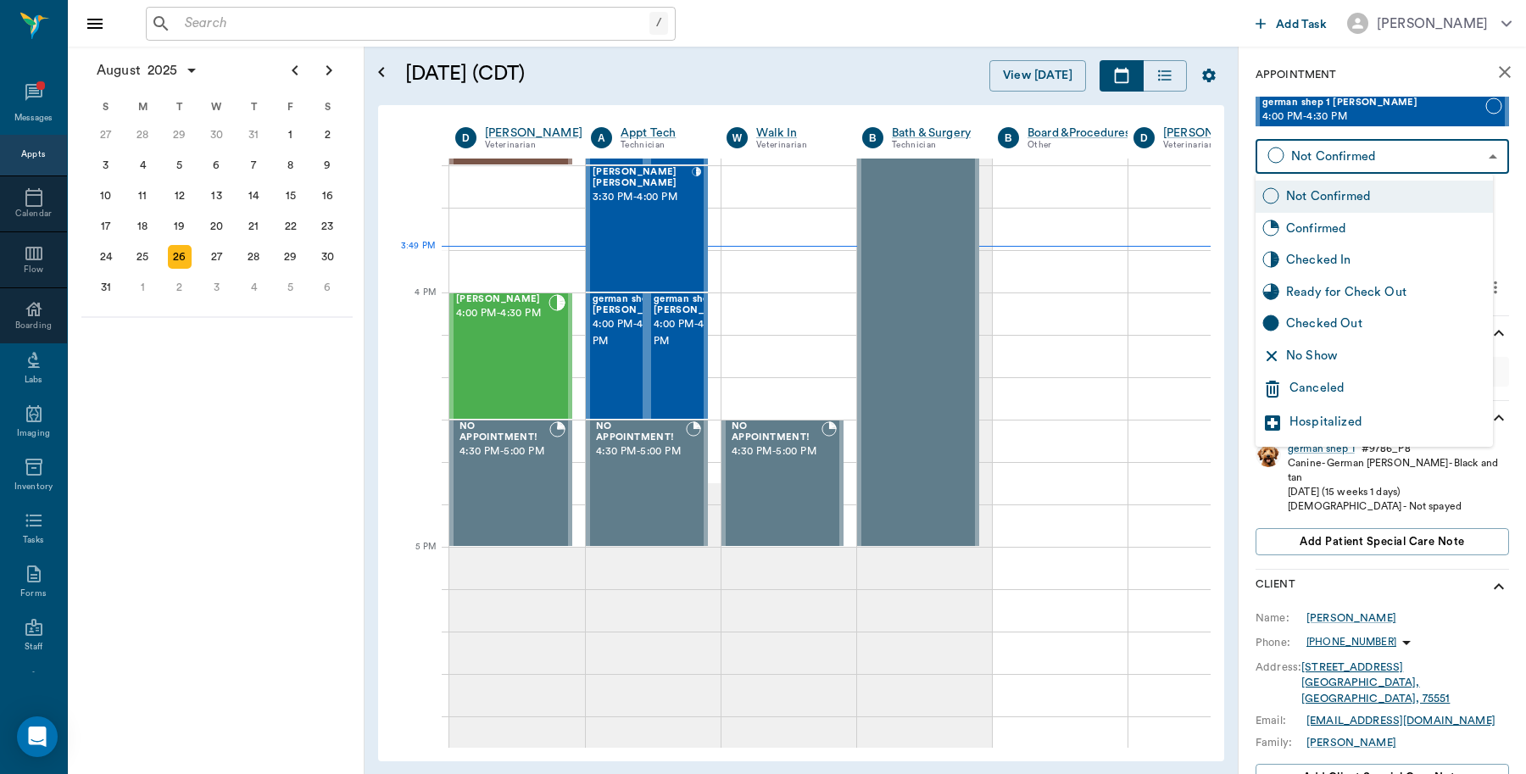
click at [1325, 254] on div "Checked In" at bounding box center [1386, 260] width 200 height 19
type input "CHECKED_IN"
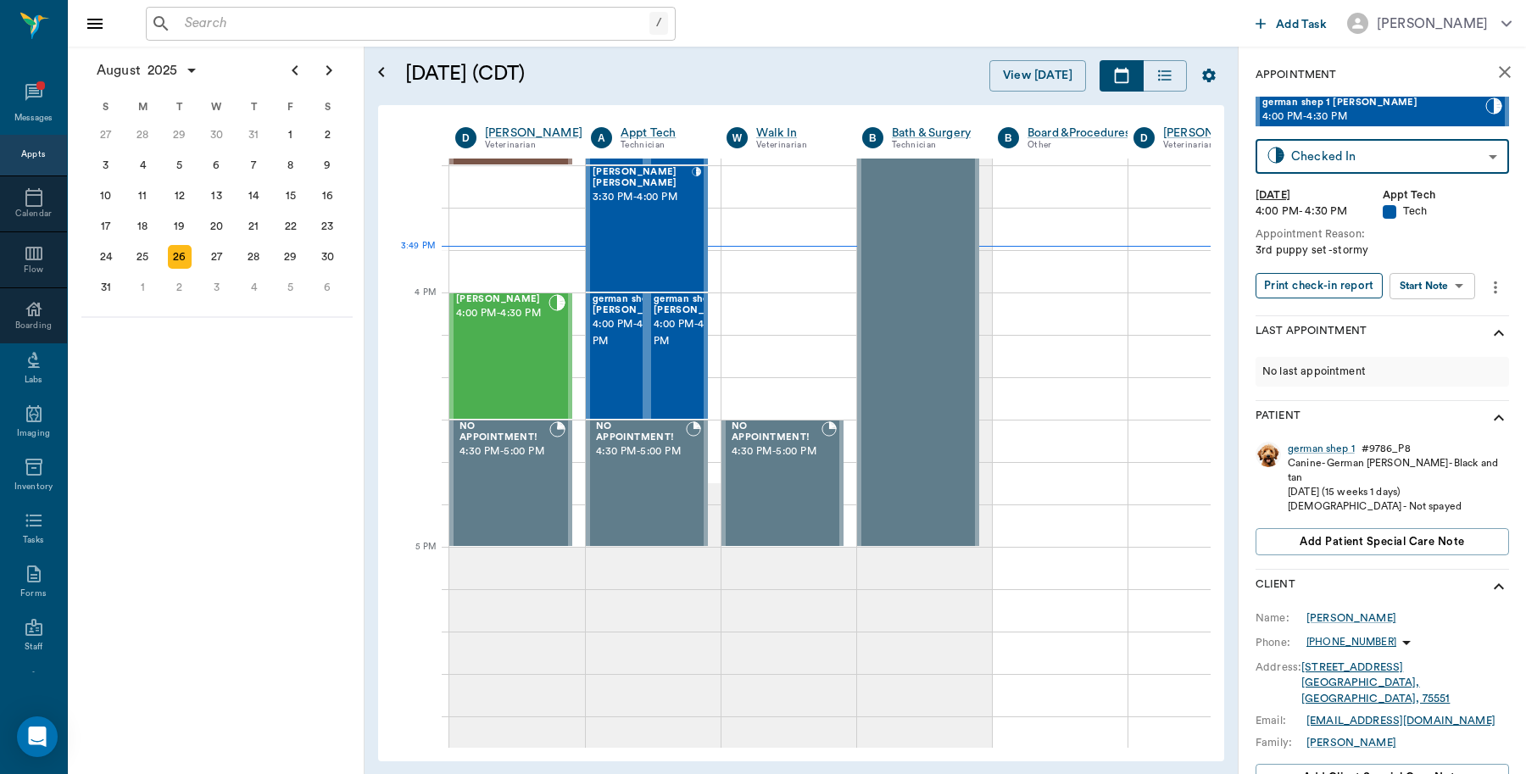
click at [1320, 281] on button "Print check-in report" at bounding box center [1318, 286] width 127 height 26
click at [738, 367] on div at bounding box center [738, 356] width 0 height 124
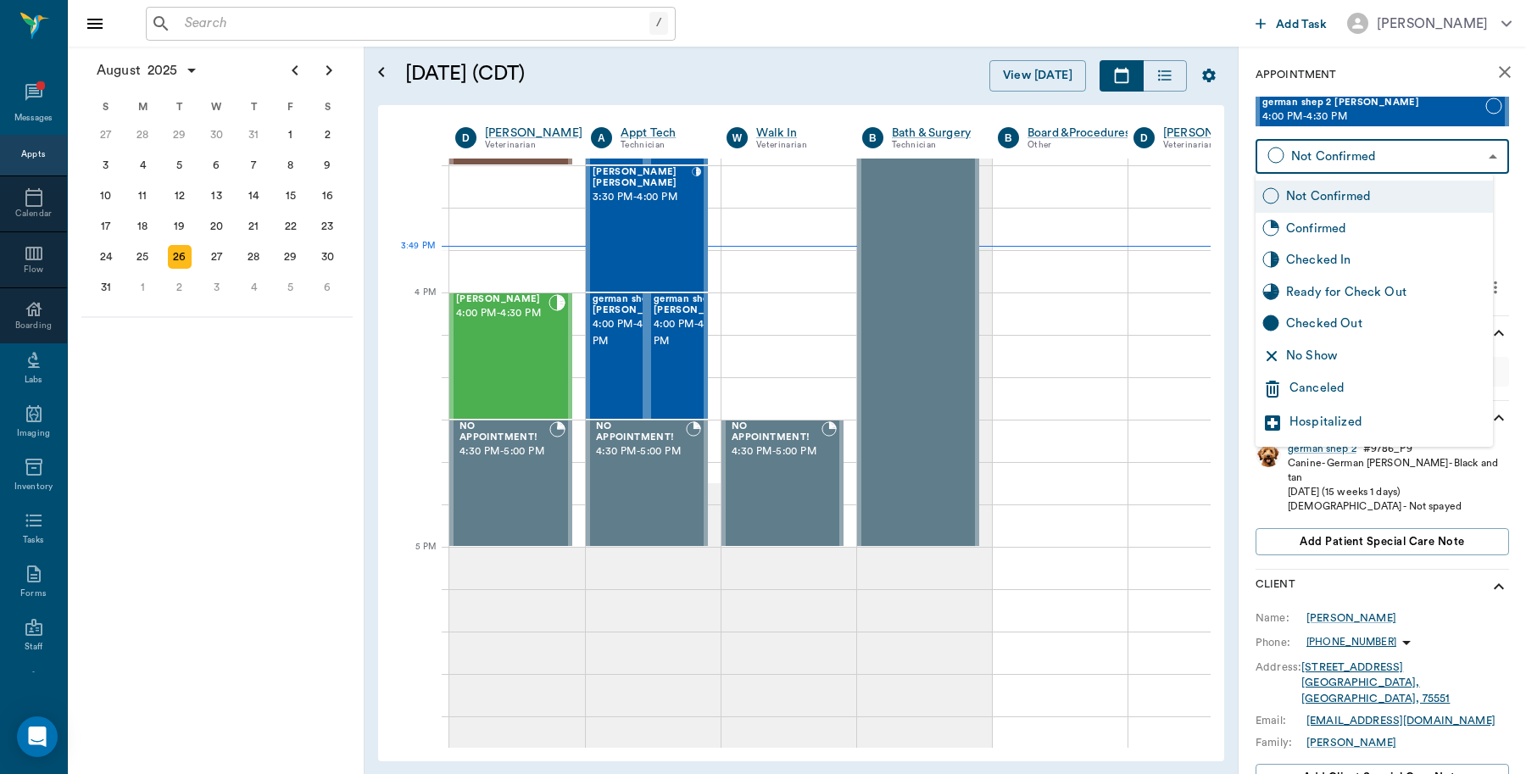
click at [1274, 153] on body "/ ​ Add Task Dr. Bert Ellsworth Nectar Messages Appts Calendar Flow Boarding La…" at bounding box center [763, 387] width 1526 height 774
click at [1320, 264] on div "Checked In" at bounding box center [1386, 260] width 200 height 19
type input "CHECKED_IN"
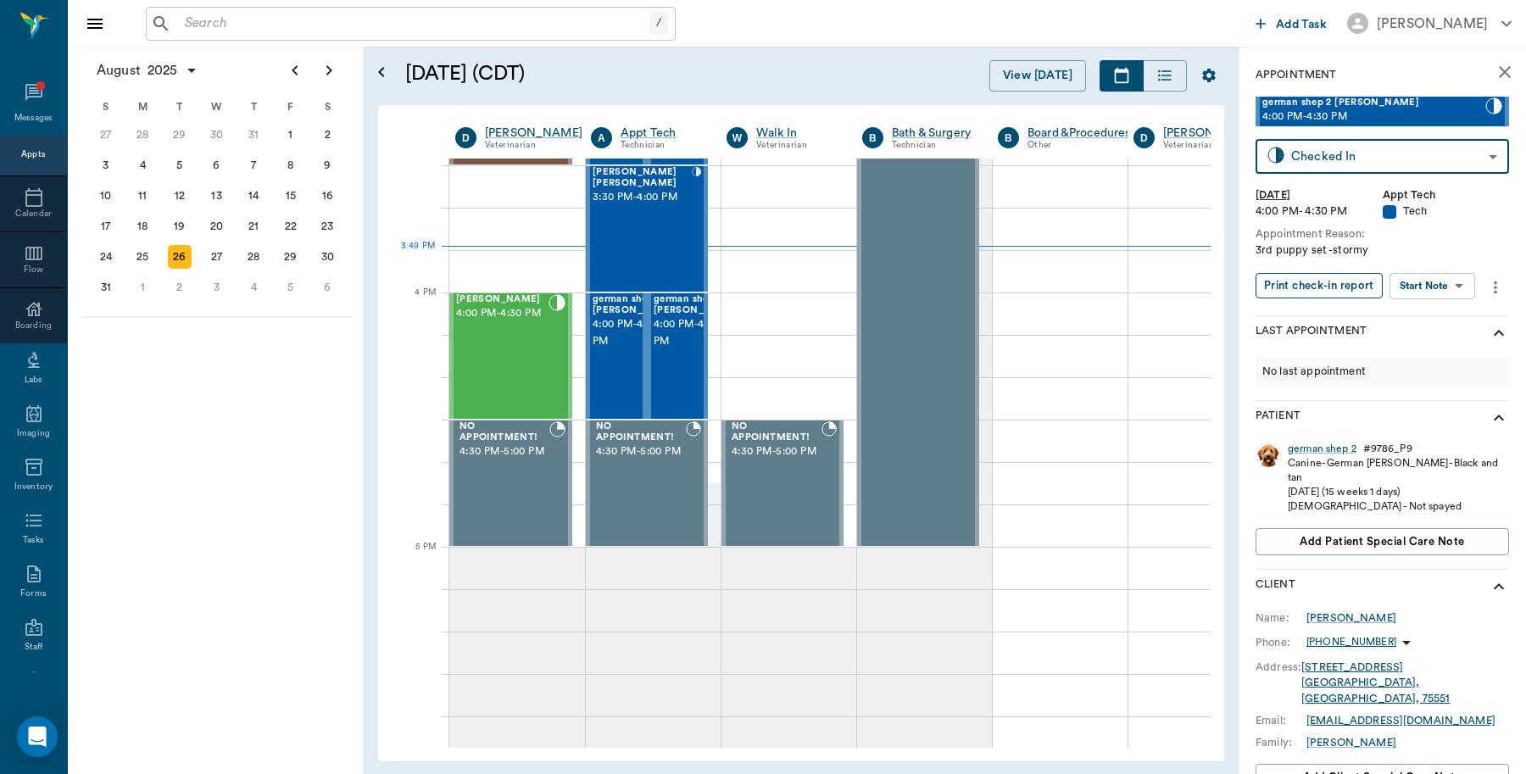
click at [1290, 278] on button "Print check-in report" at bounding box center [1318, 286] width 127 height 26
click at [1319, 442] on div "german shep 2" at bounding box center [1321, 449] width 69 height 14
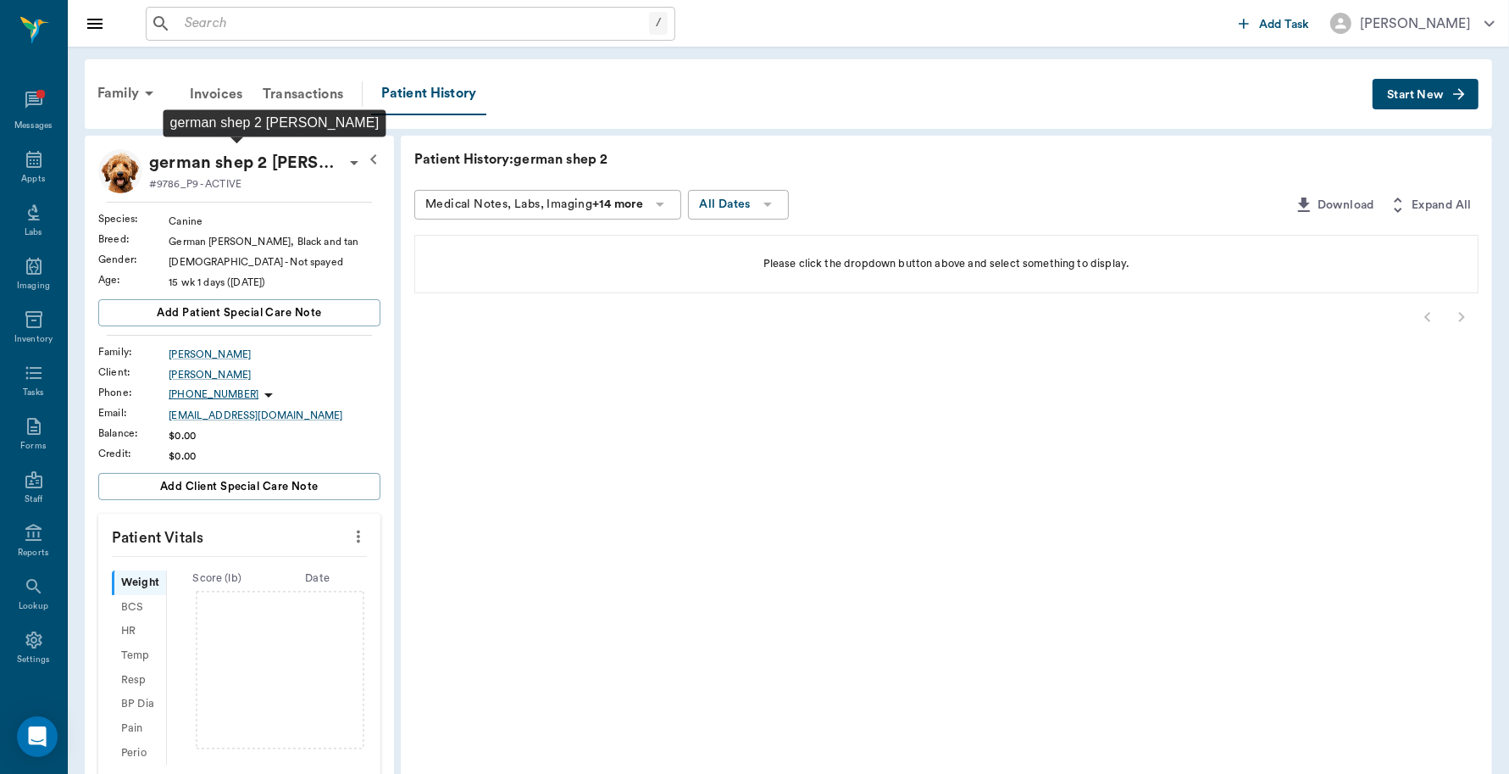
click at [221, 162] on p "german shep 2 Sharry" at bounding box center [246, 162] width 195 height 27
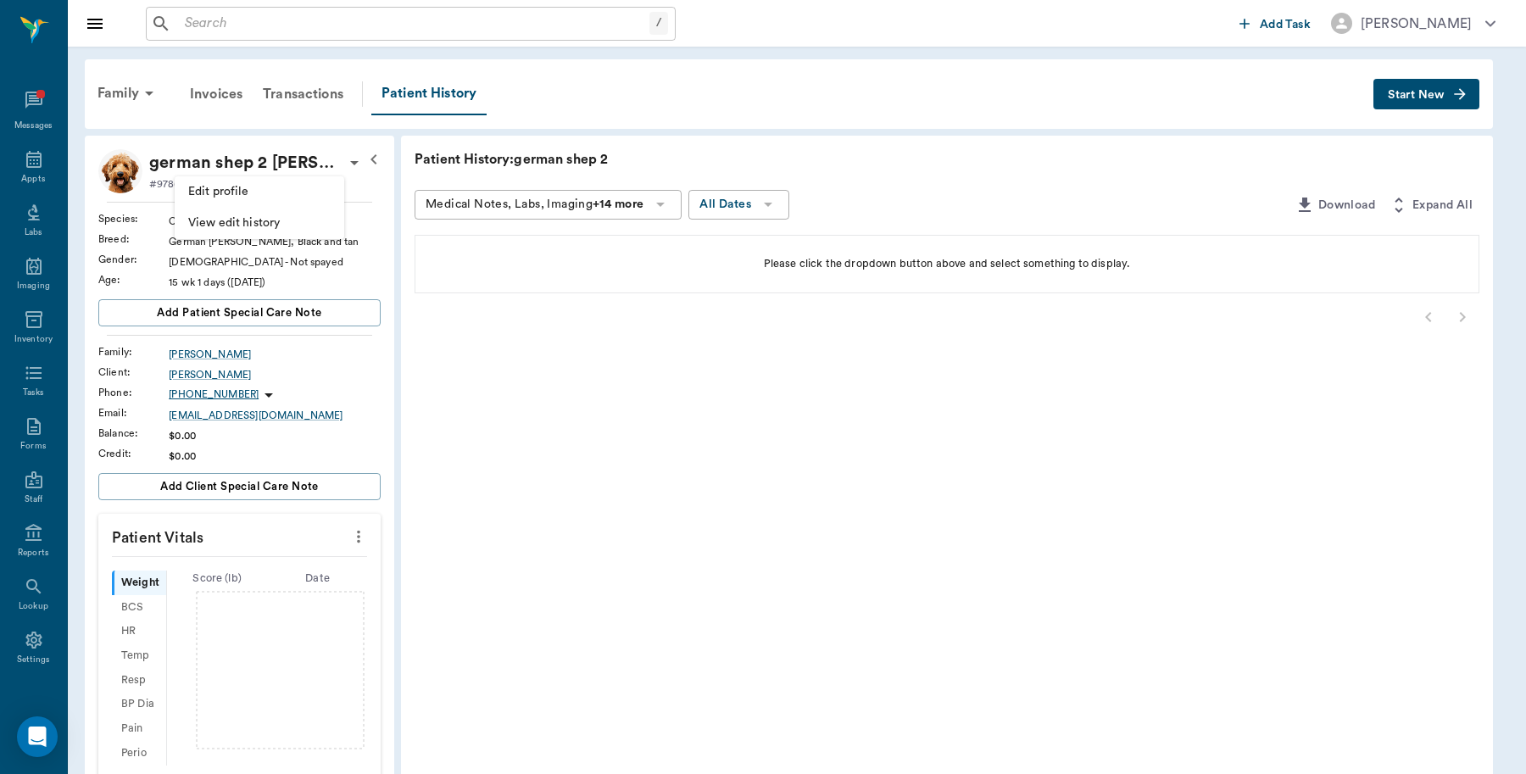
click at [234, 197] on span "Edit profile" at bounding box center [259, 192] width 142 height 18
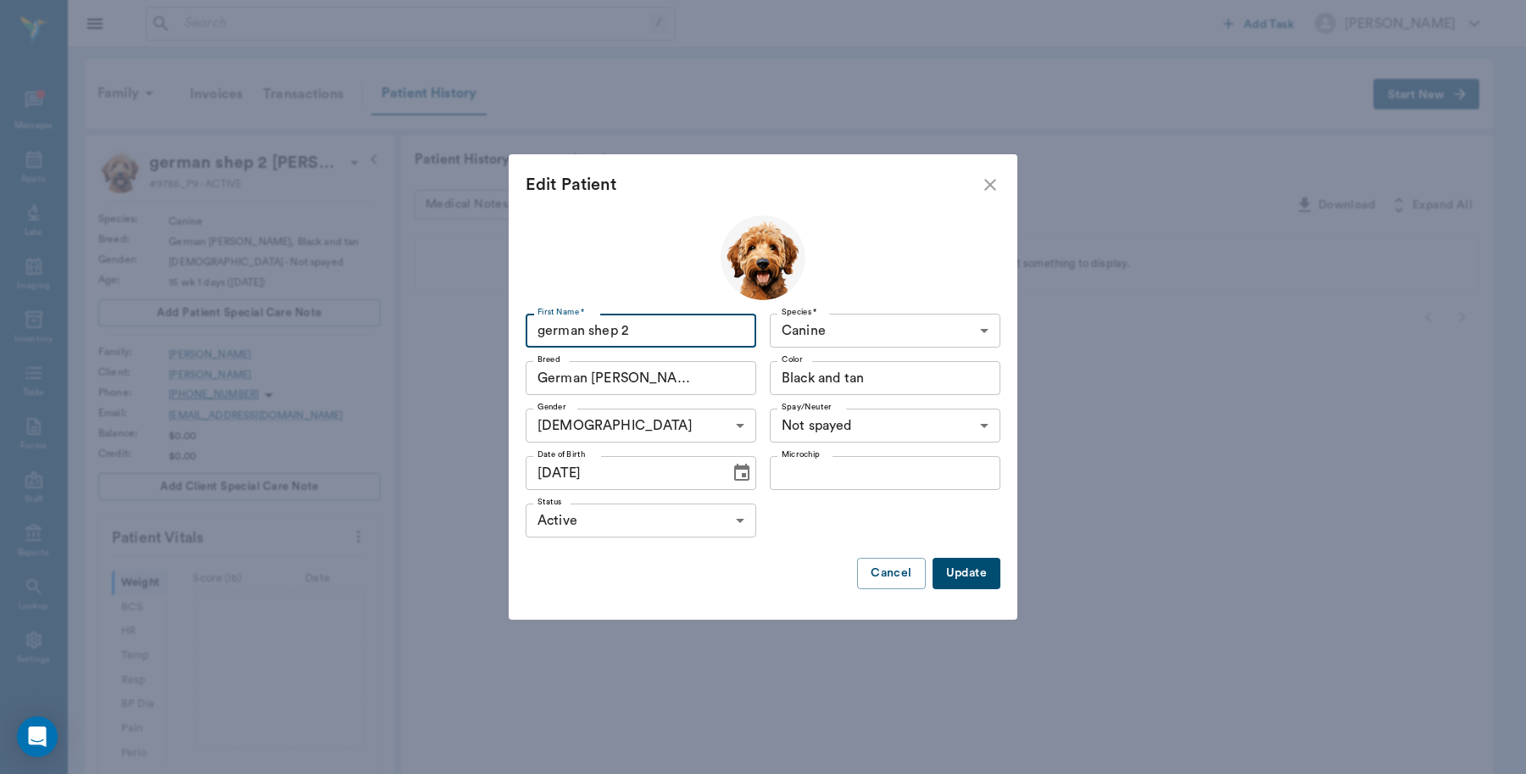
drag, startPoint x: 645, startPoint y: 331, endPoint x: 475, endPoint y: 319, distance: 170.8
click at [475, 319] on div "Edit Patient First Name * german shep 2 First Name * Species * Canine Canine Sp…" at bounding box center [763, 387] width 1526 height 774
type input "Lilly"
click at [972, 566] on button "Update" at bounding box center [966, 573] width 68 height 31
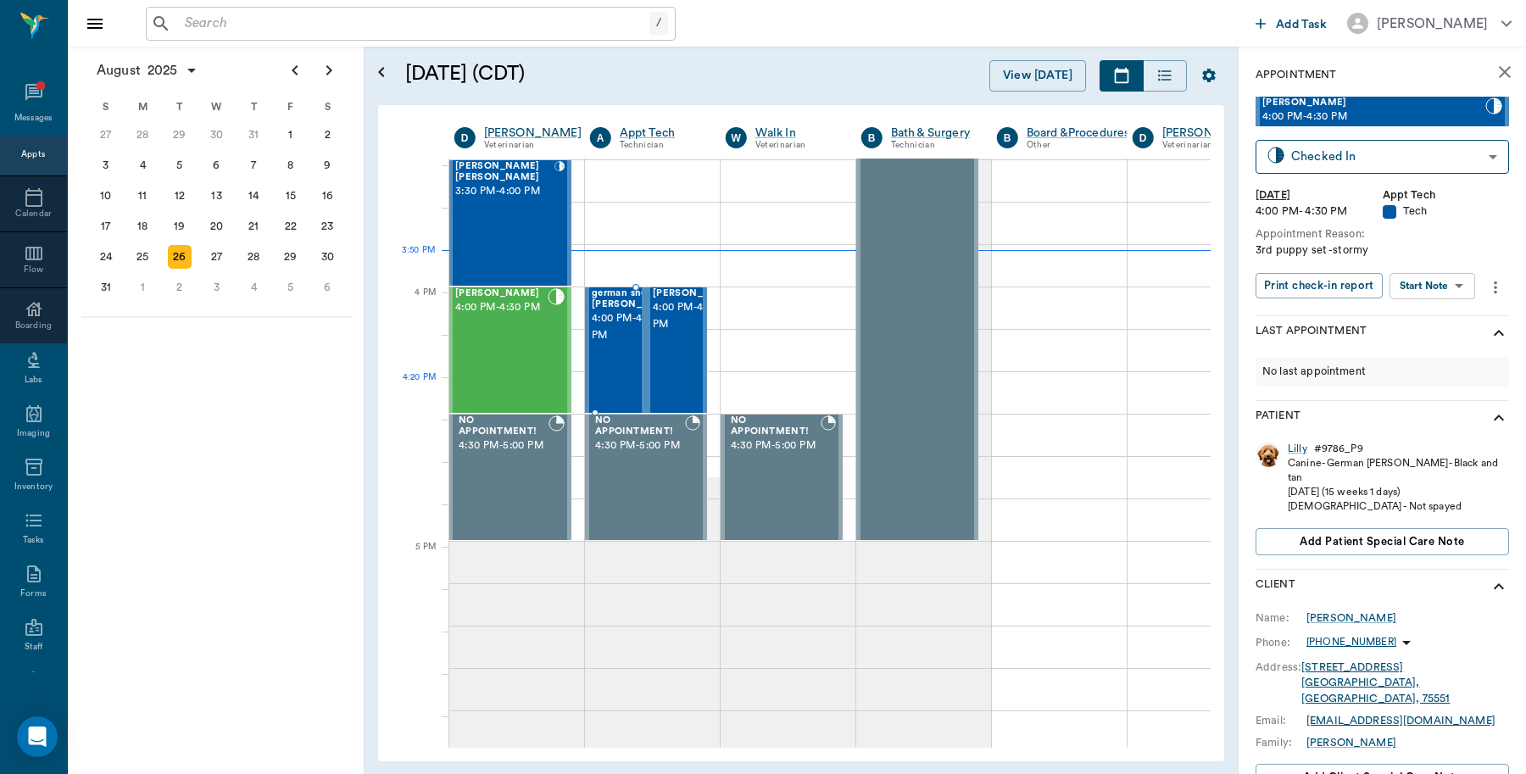
scroll to position [1907, 1]
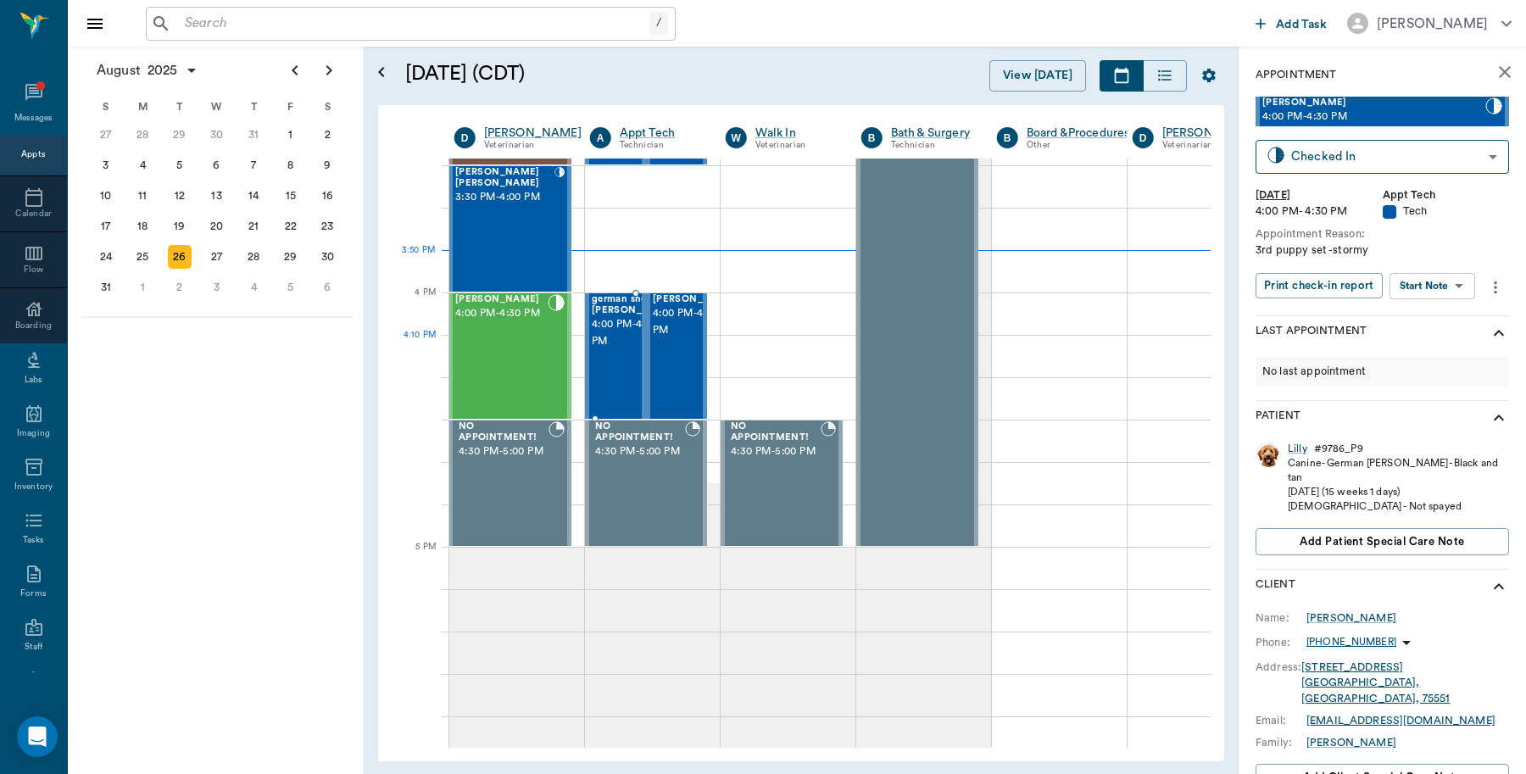
click at [617, 350] on span "4:00 PM - 4:30 PM" at bounding box center [634, 333] width 85 height 34
click at [1314, 447] on div "german shep 1" at bounding box center [1320, 449] width 67 height 14
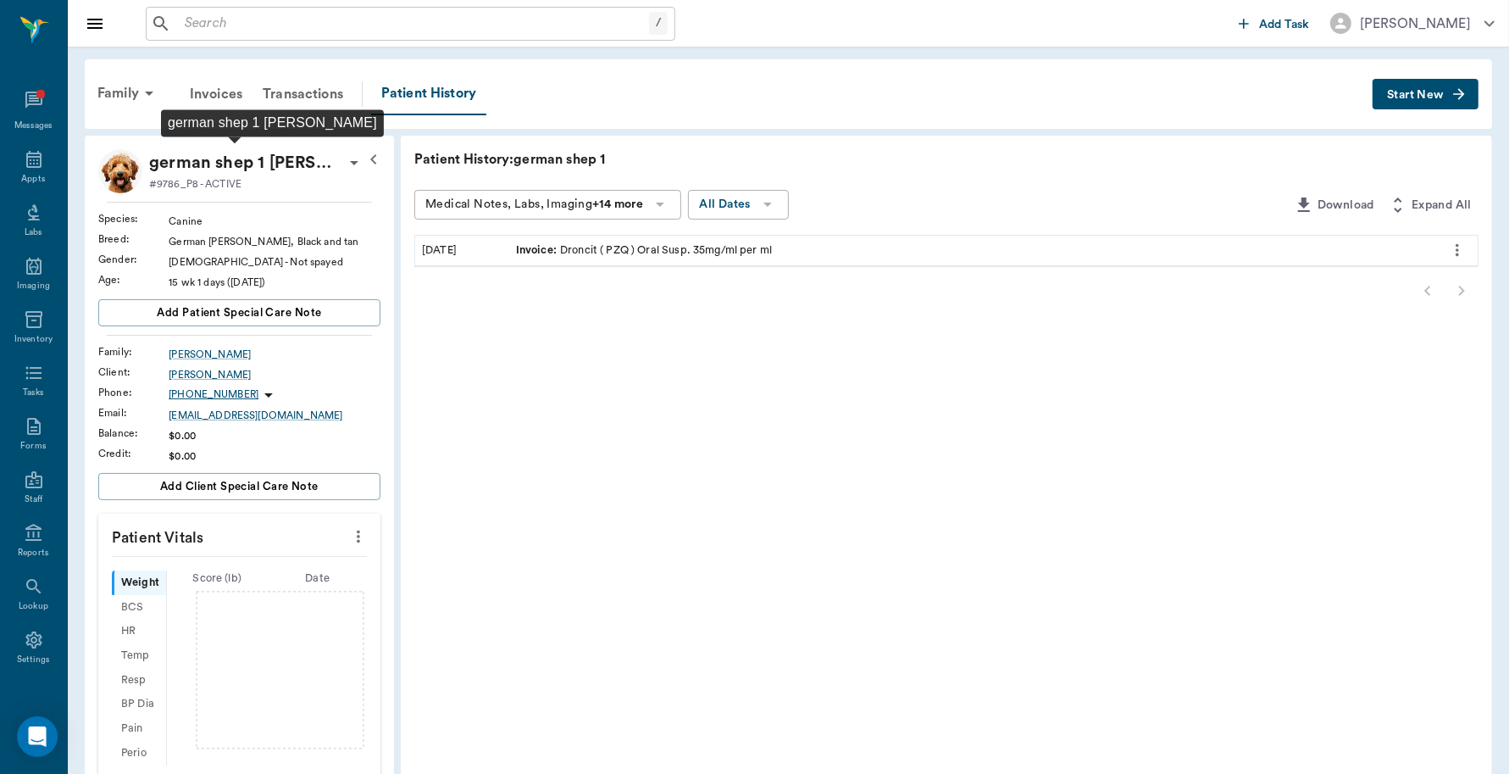
click at [236, 168] on p "german shep 1 Sharry" at bounding box center [246, 162] width 195 height 27
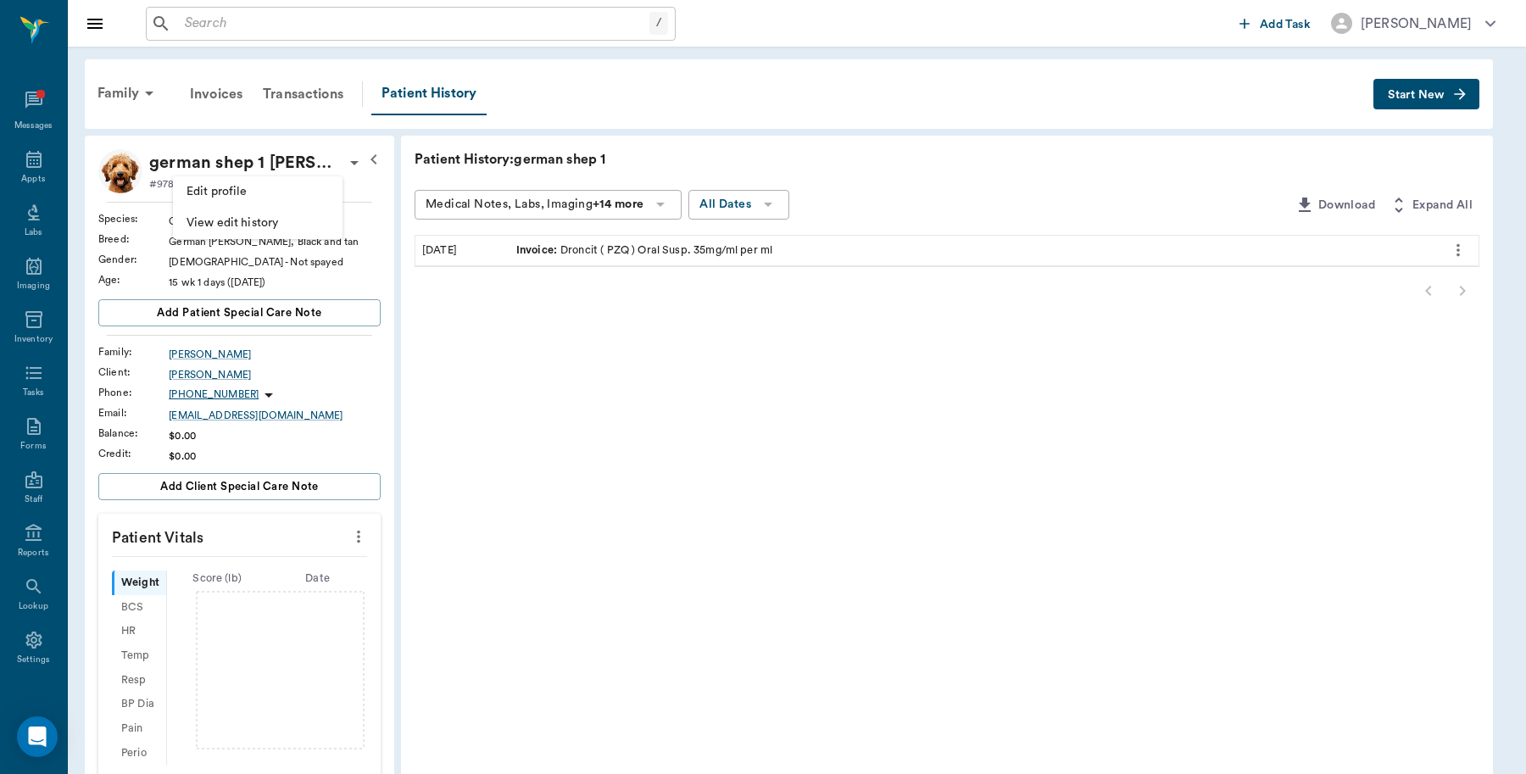
click at [254, 186] on span "Edit profile" at bounding box center [257, 192] width 142 height 18
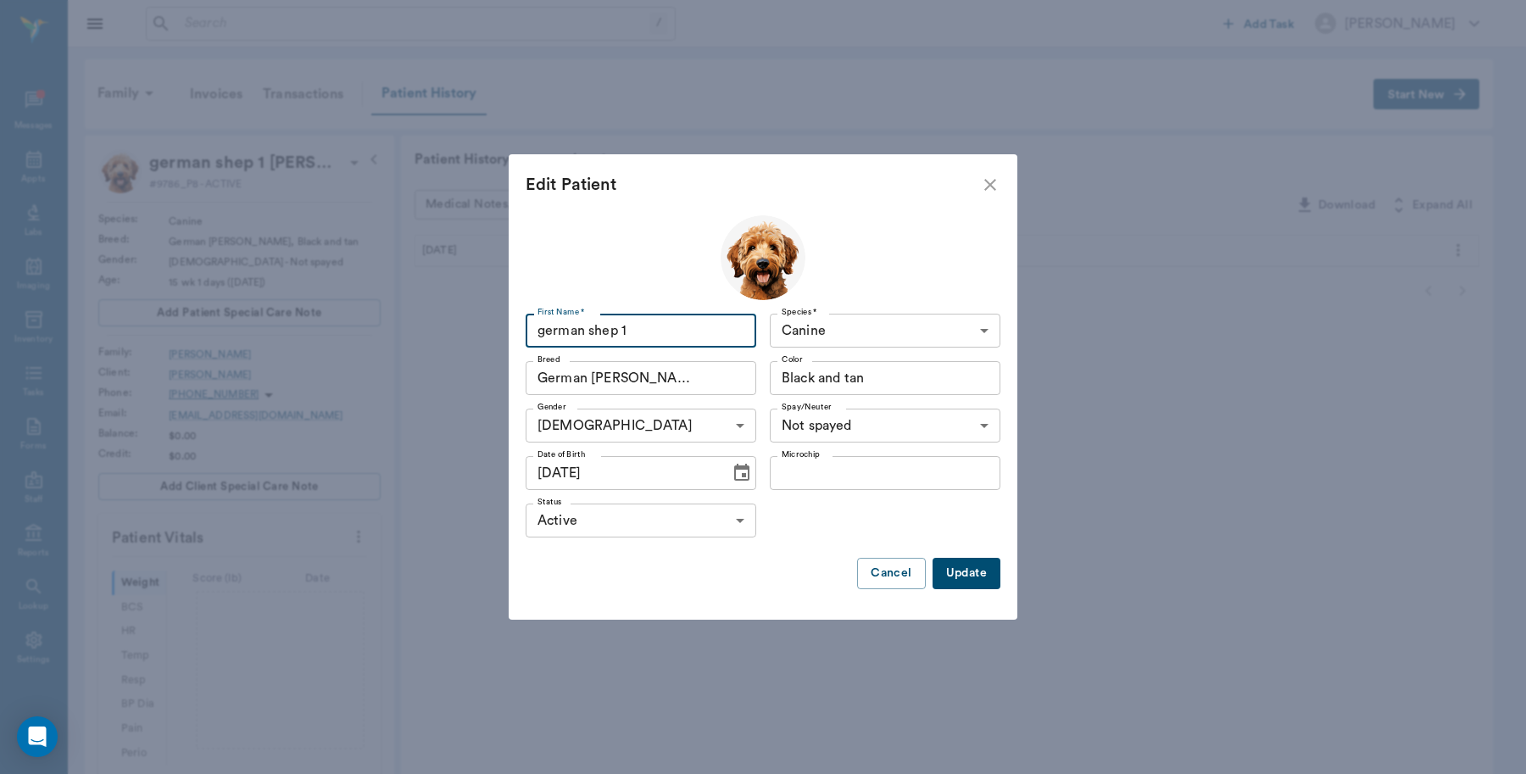
drag, startPoint x: 655, startPoint y: 320, endPoint x: 255, endPoint y: 307, distance: 400.3
click at [255, 307] on div "Edit Patient First Name * german shep 1 First Name * Species * Canine Canine Sp…" at bounding box center [763, 387] width 1526 height 774
type input "Jo Jo"
click at [967, 570] on button "Update" at bounding box center [966, 573] width 68 height 31
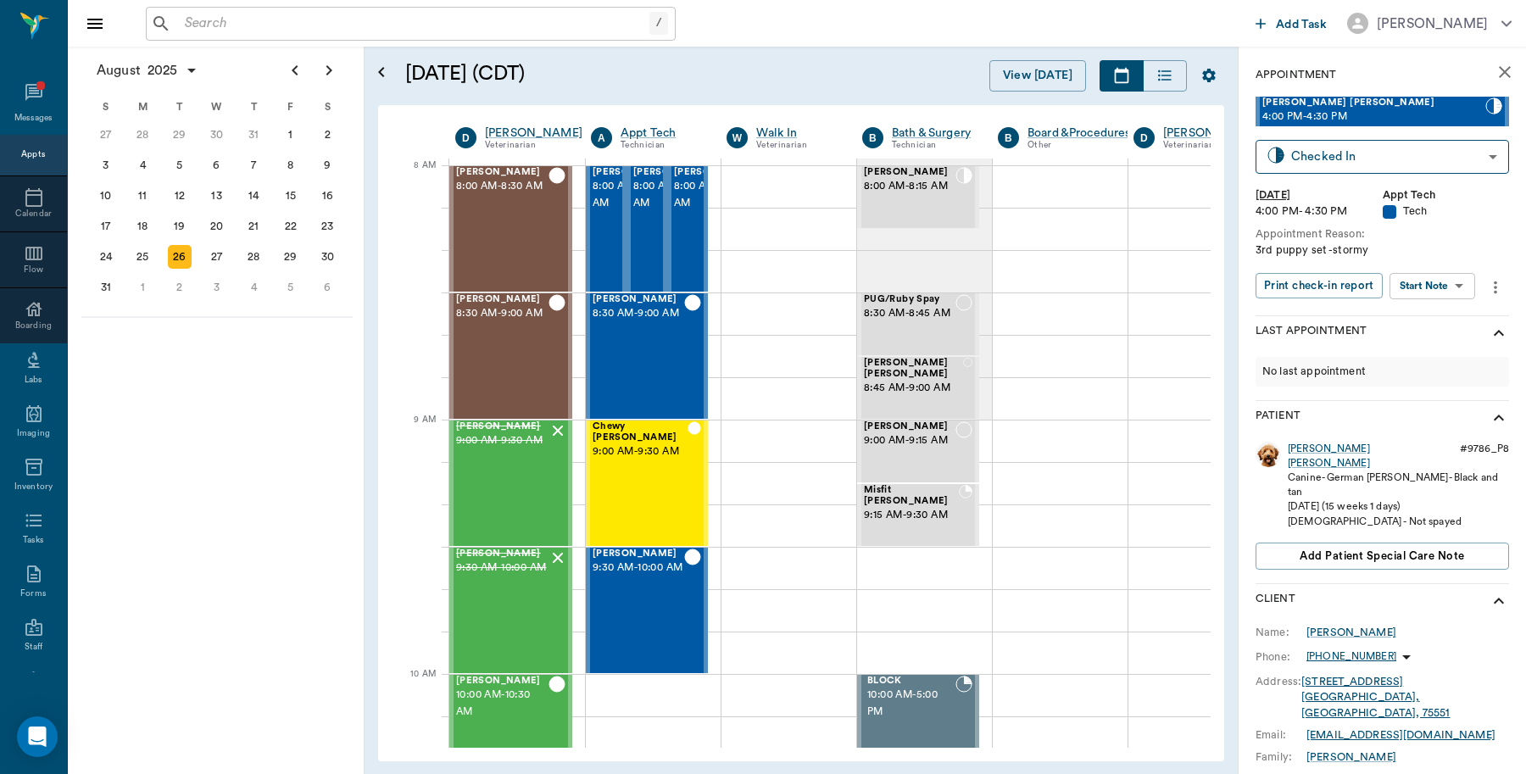
scroll to position [0, 1]
click at [1353, 286] on button "Print check-in report" at bounding box center [1318, 286] width 127 height 26
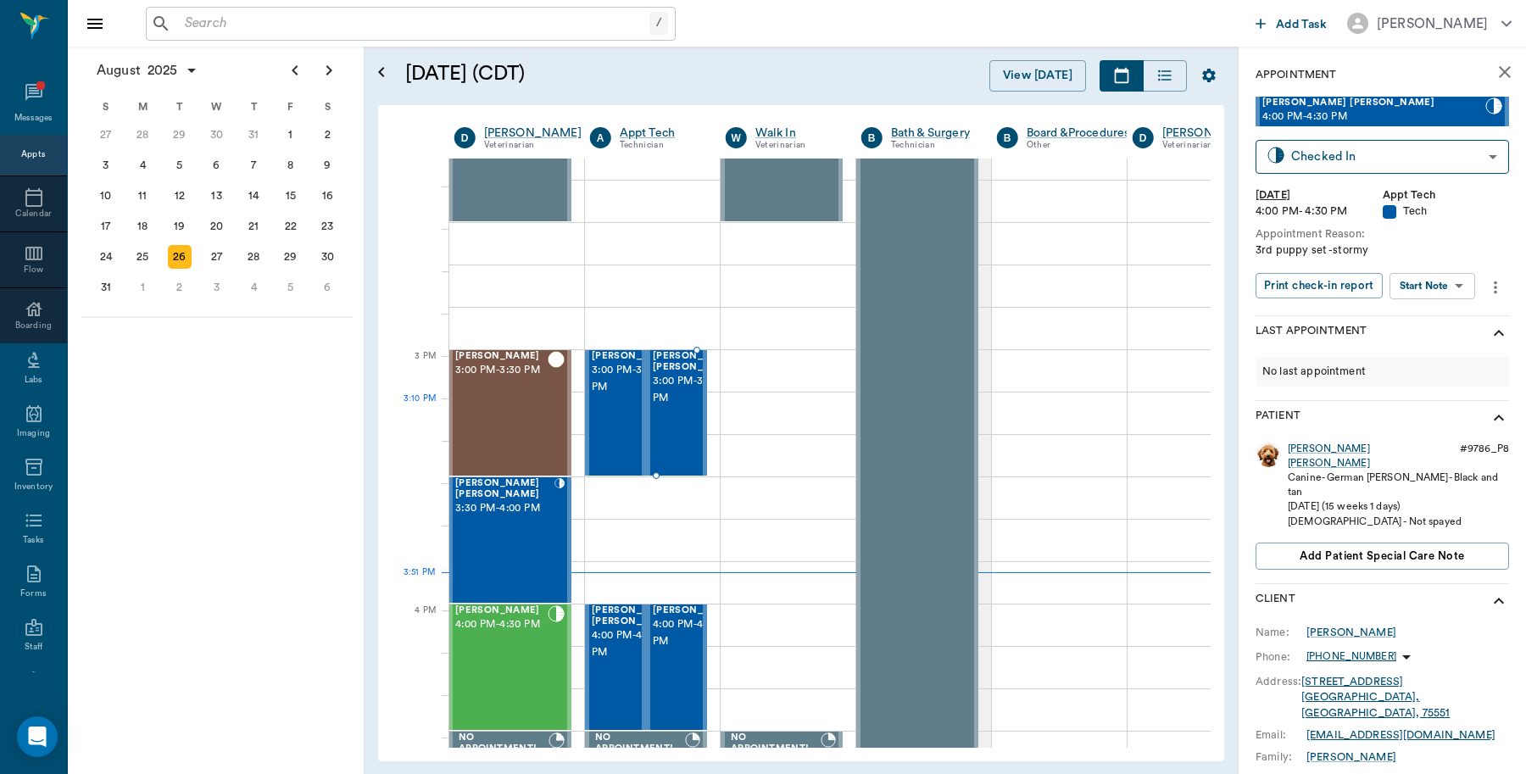
scroll to position [1589, 1]
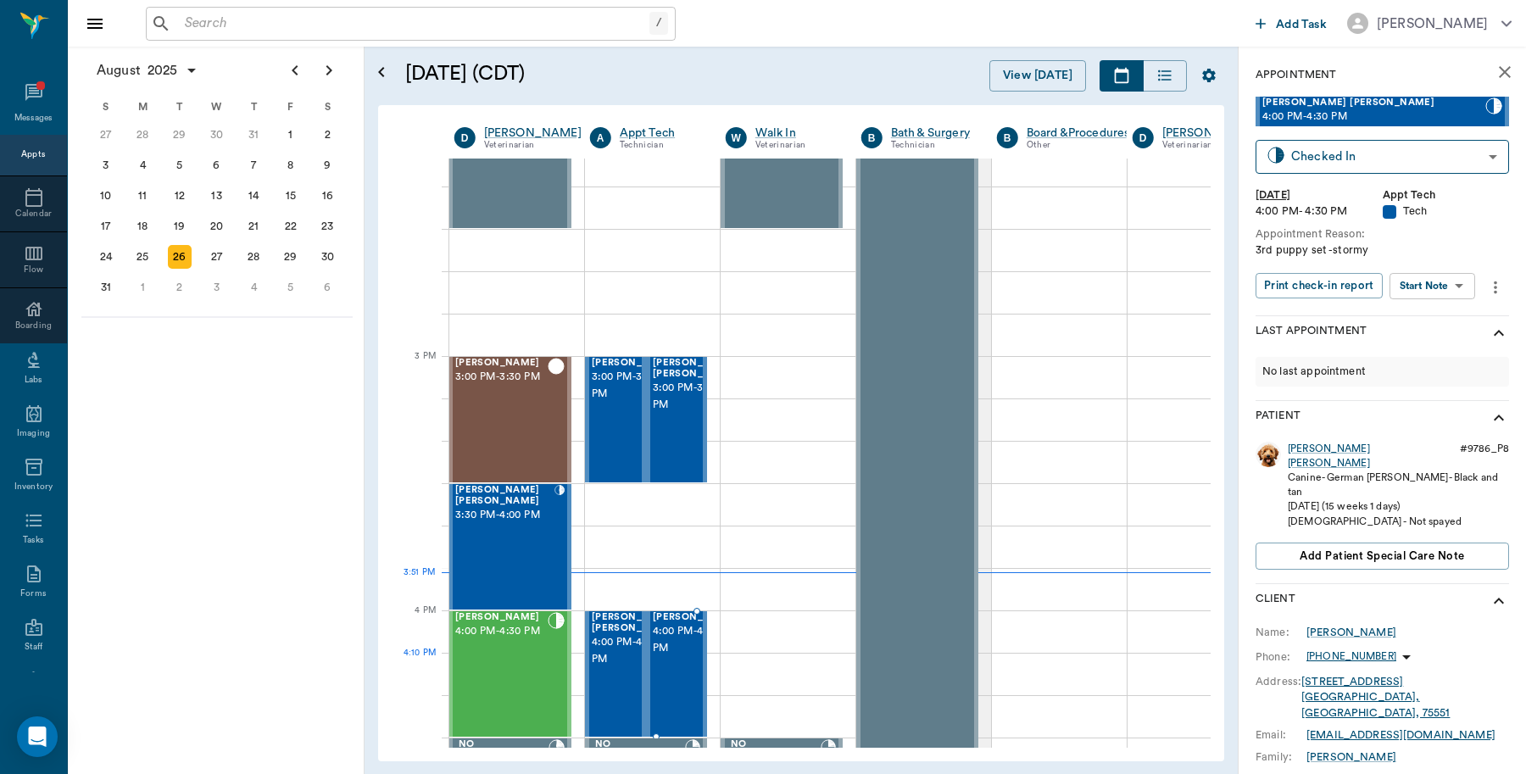
click at [687, 657] on span "4:00 PM - 4:30 PM" at bounding box center [695, 640] width 85 height 34
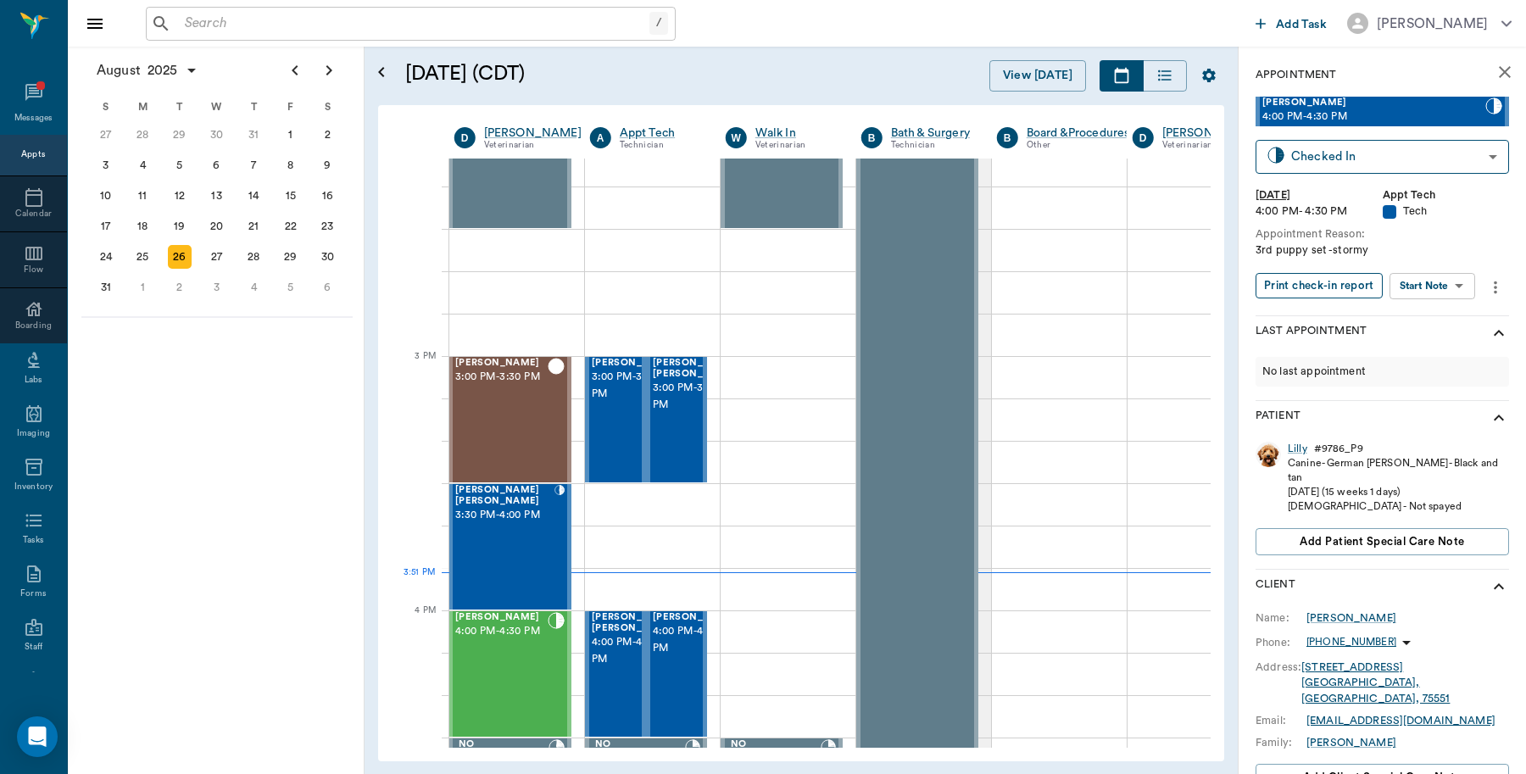
click at [1303, 291] on button "Print check-in report" at bounding box center [1318, 286] width 127 height 26
click at [497, 671] on div "Ken Rice 4:00 PM - 4:30 PM" at bounding box center [501, 674] width 92 height 124
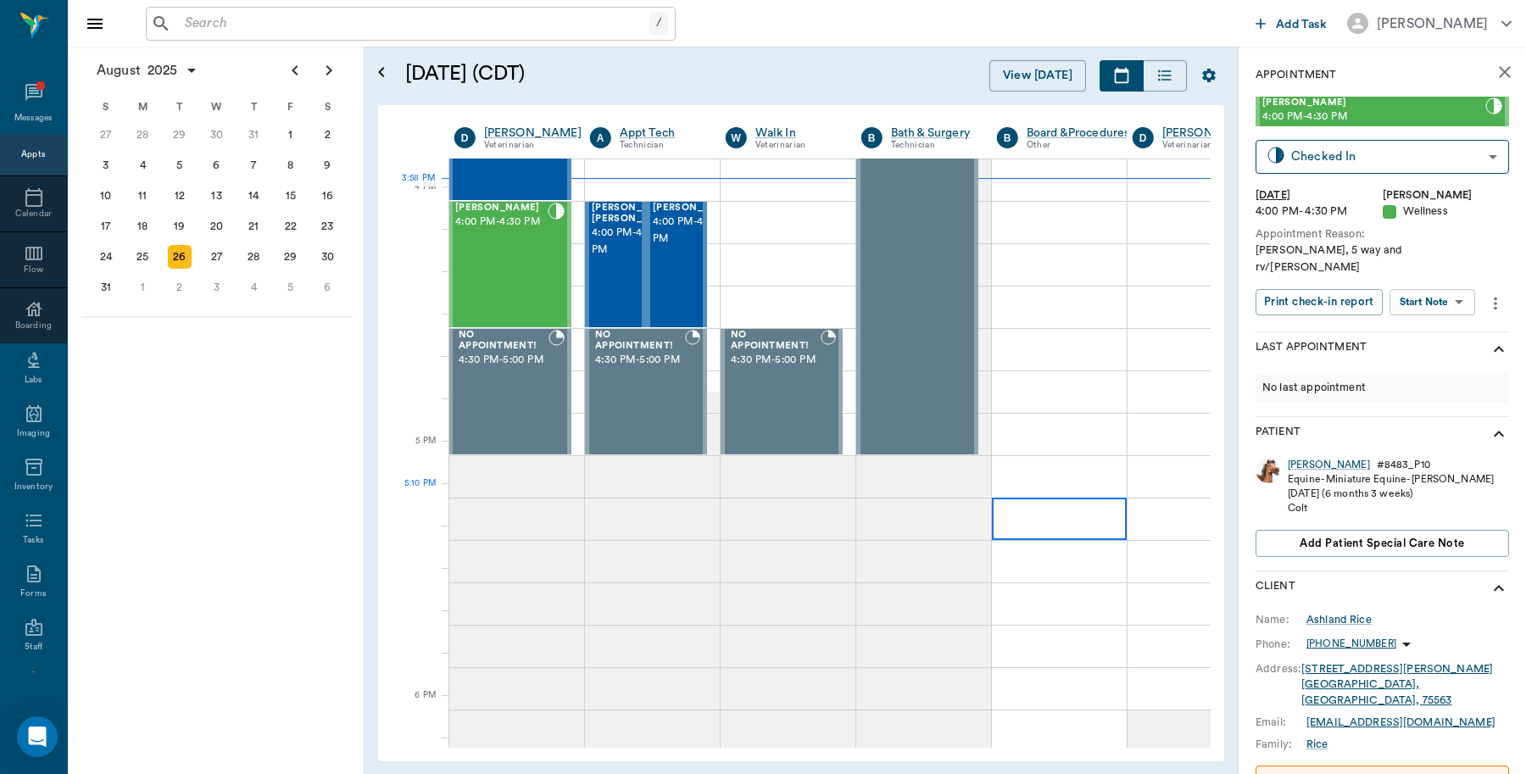
scroll to position [2013, 1]
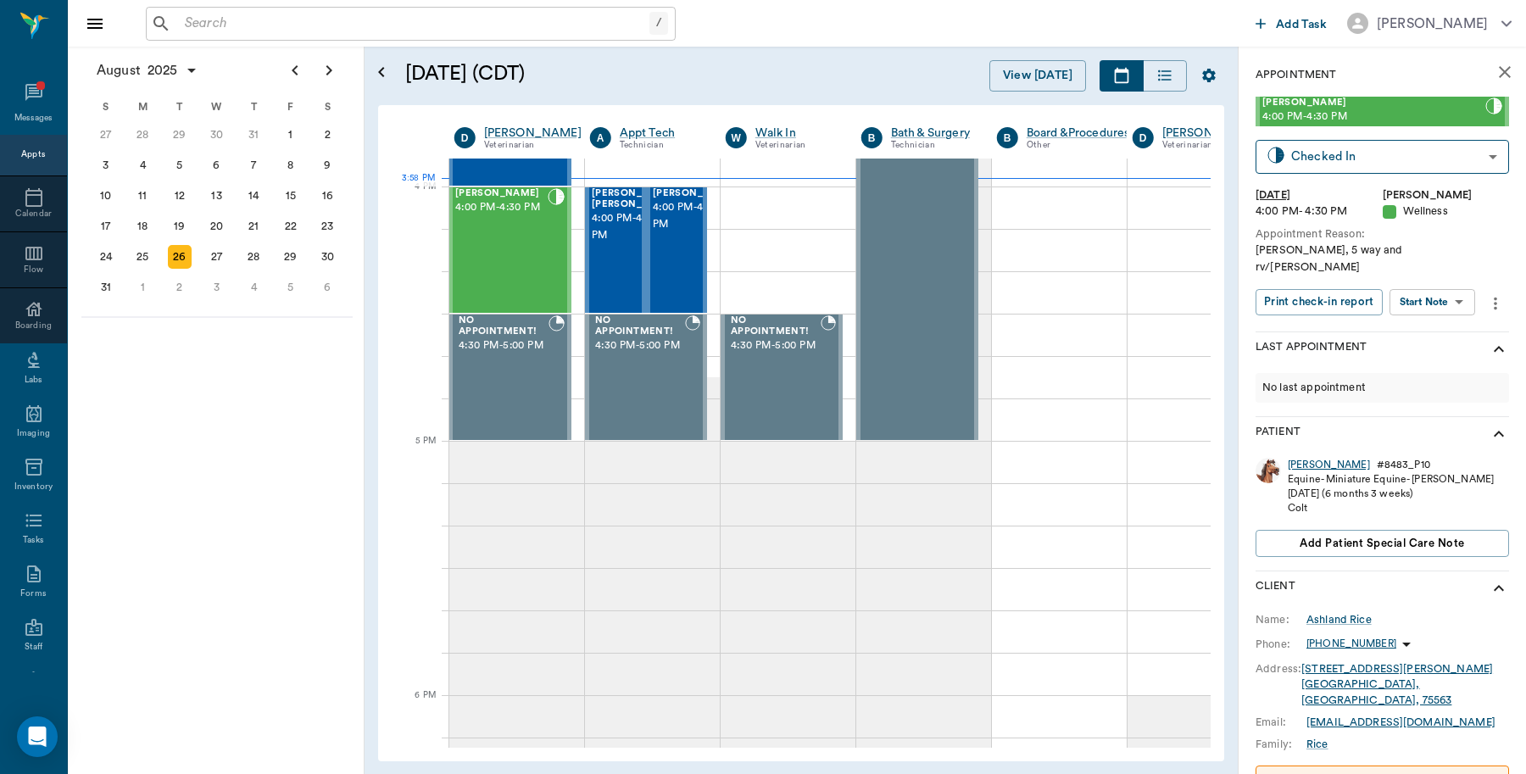
click at [1289, 458] on div "[PERSON_NAME]" at bounding box center [1328, 465] width 82 height 14
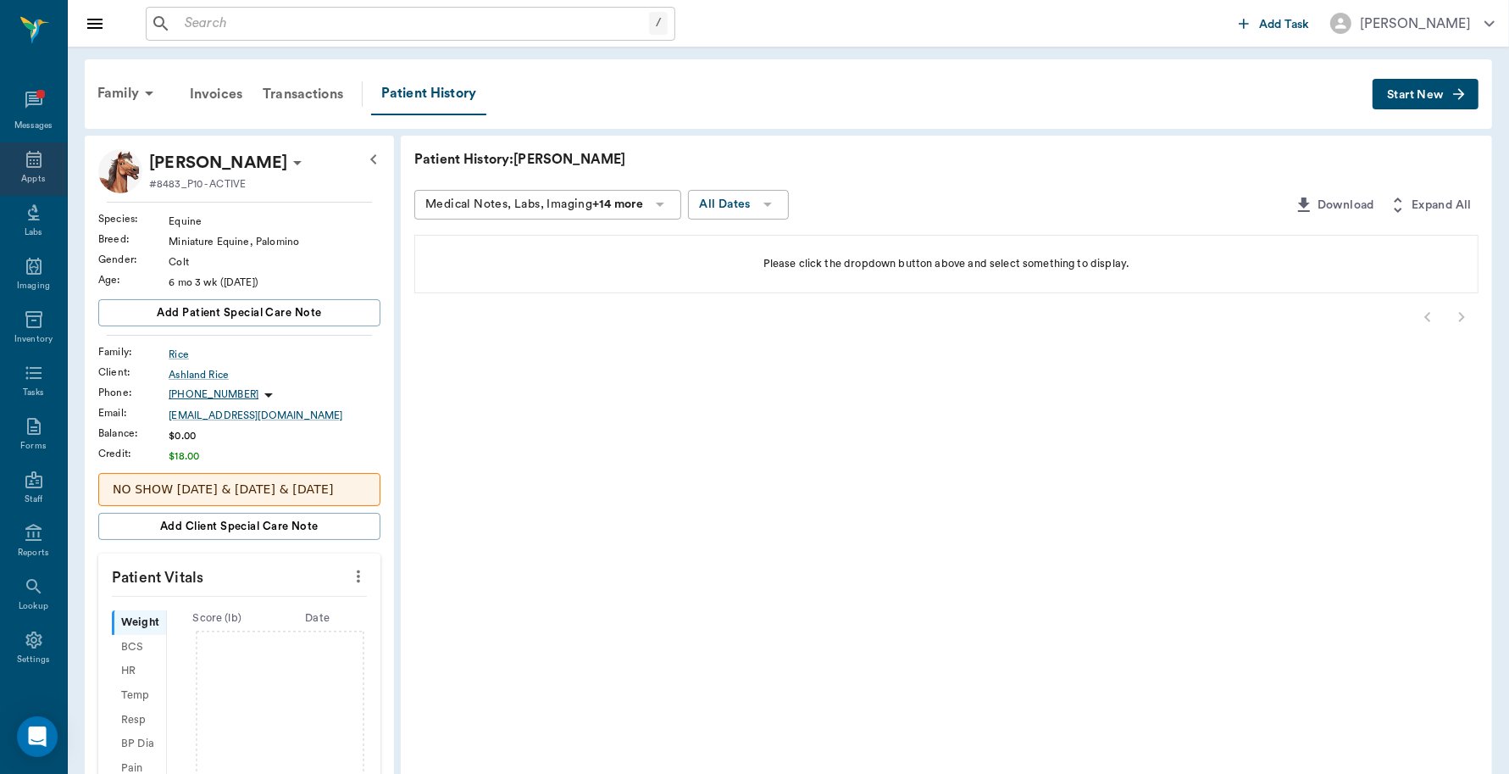
click at [24, 163] on icon at bounding box center [34, 159] width 20 height 20
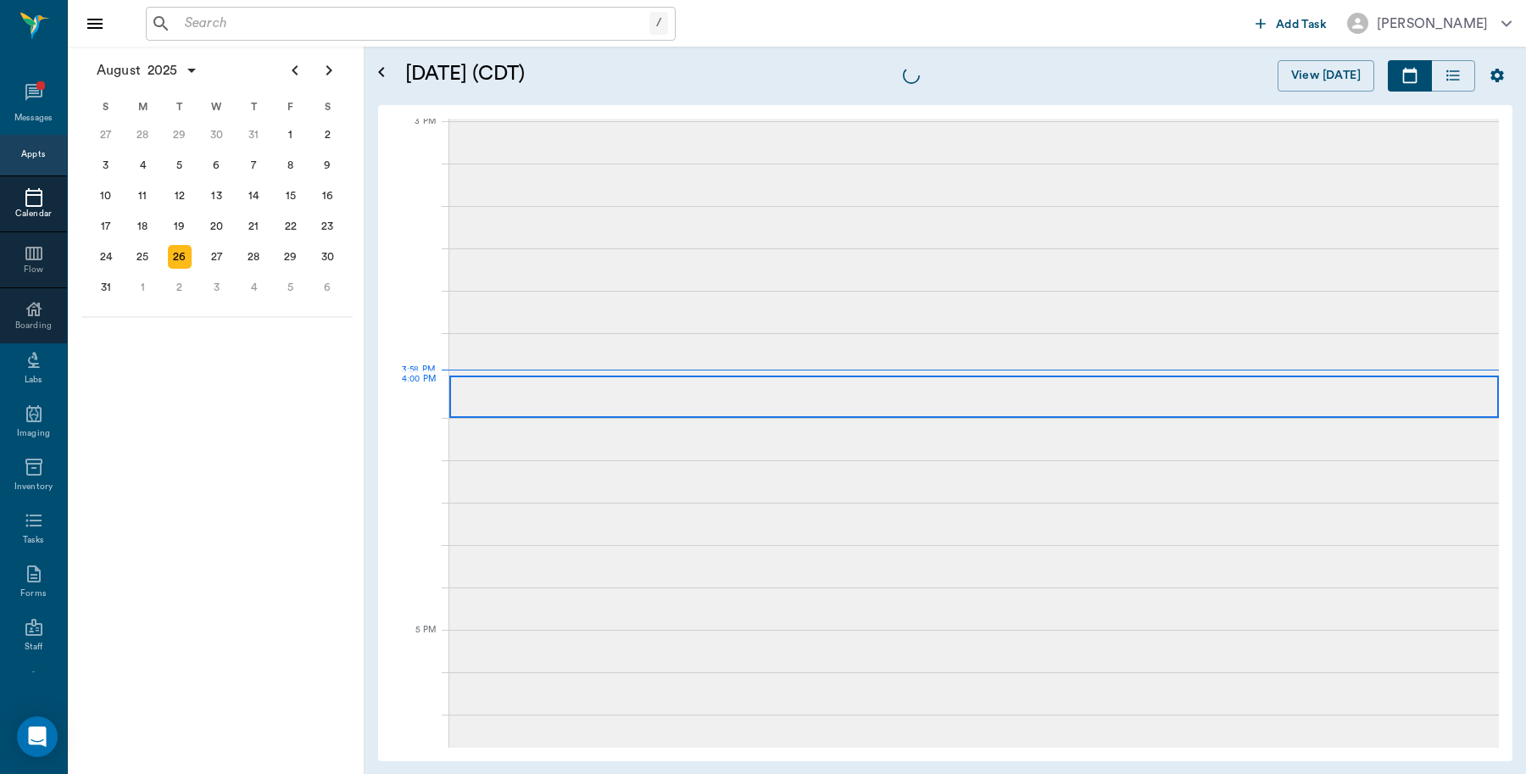
scroll to position [1781, 0]
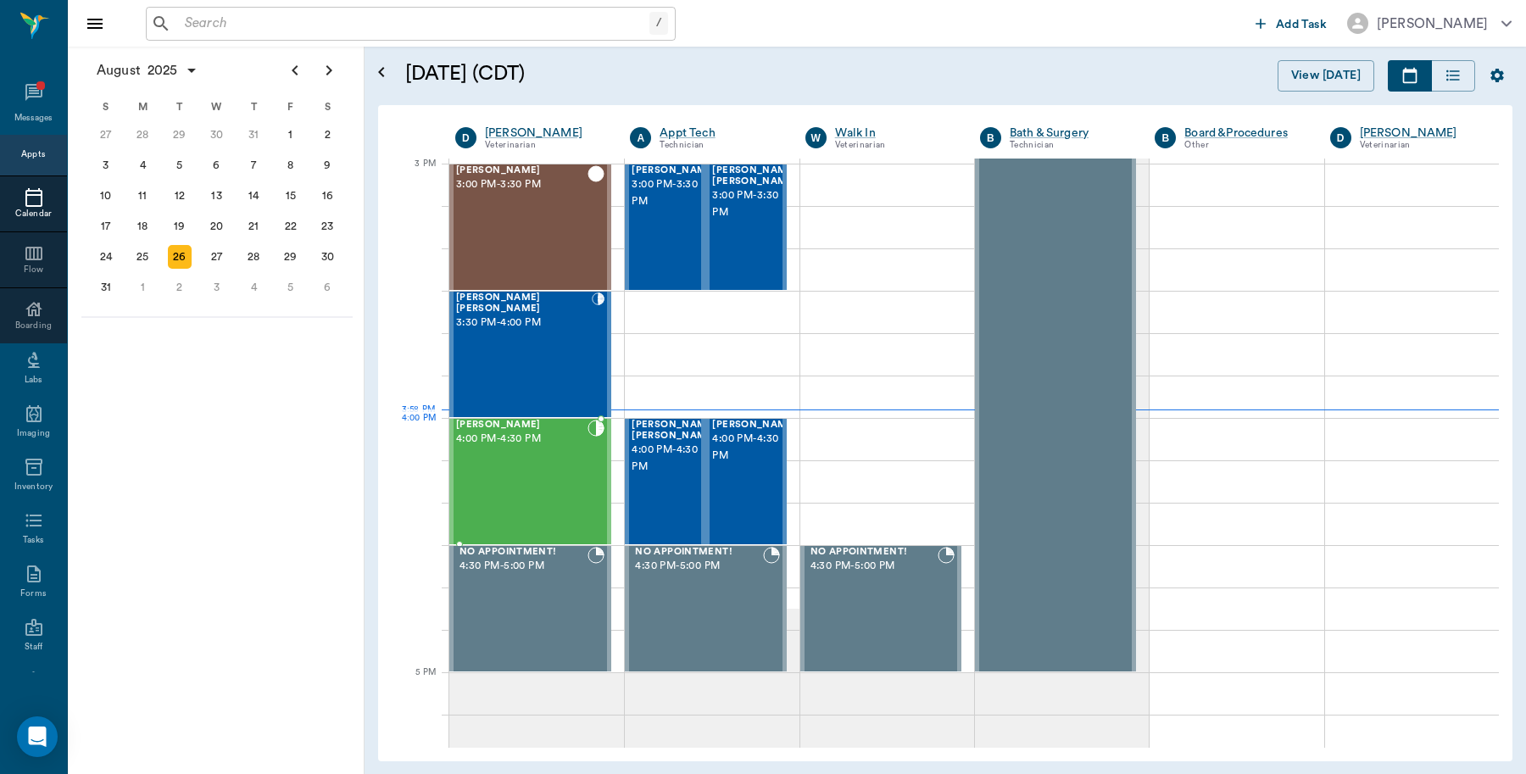
click at [506, 451] on div "Ken Rice 4:00 PM - 4:30 PM" at bounding box center [521, 482] width 131 height 124
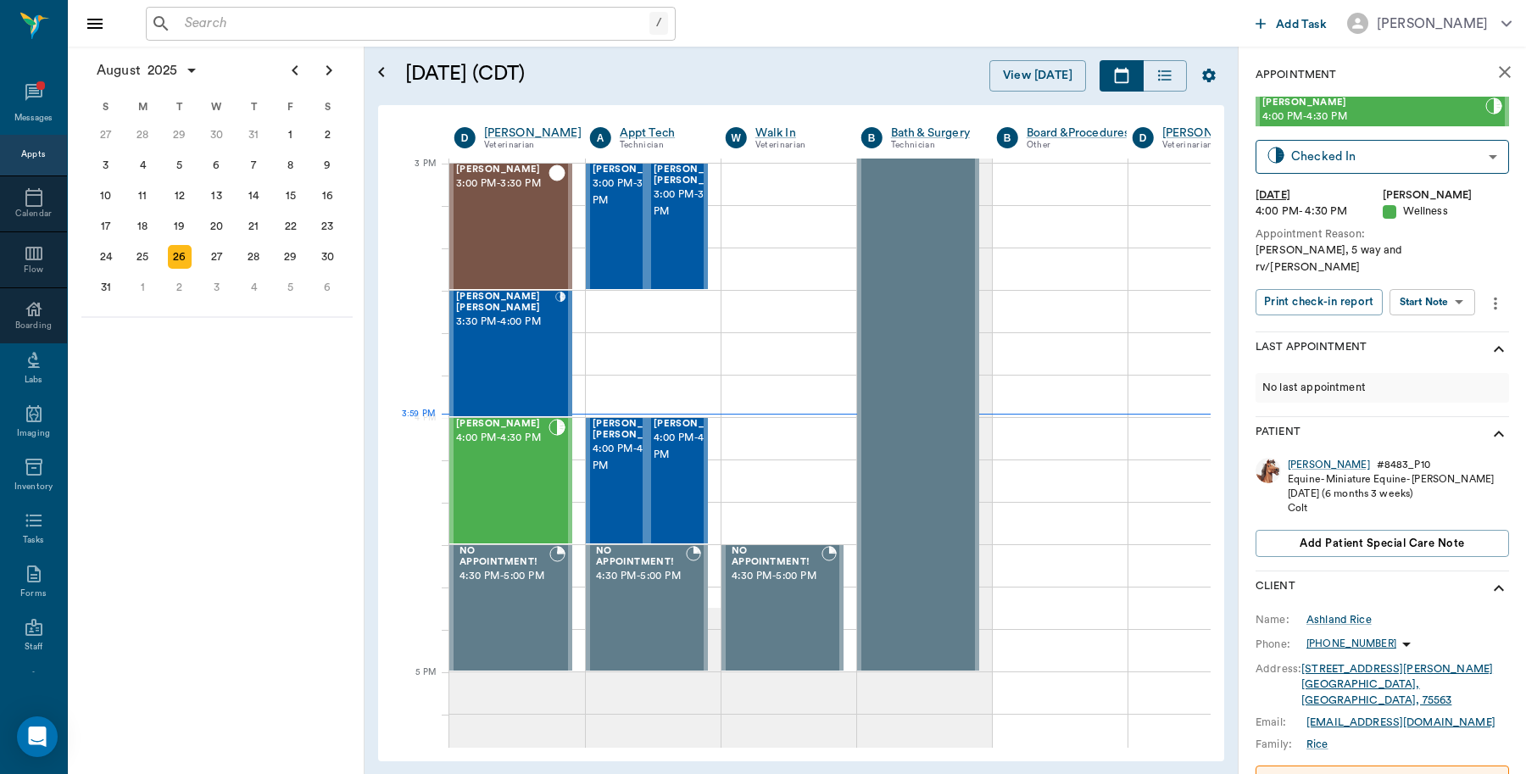
scroll to position [1781, 1]
click at [1294, 458] on div "[PERSON_NAME]" at bounding box center [1328, 465] width 82 height 14
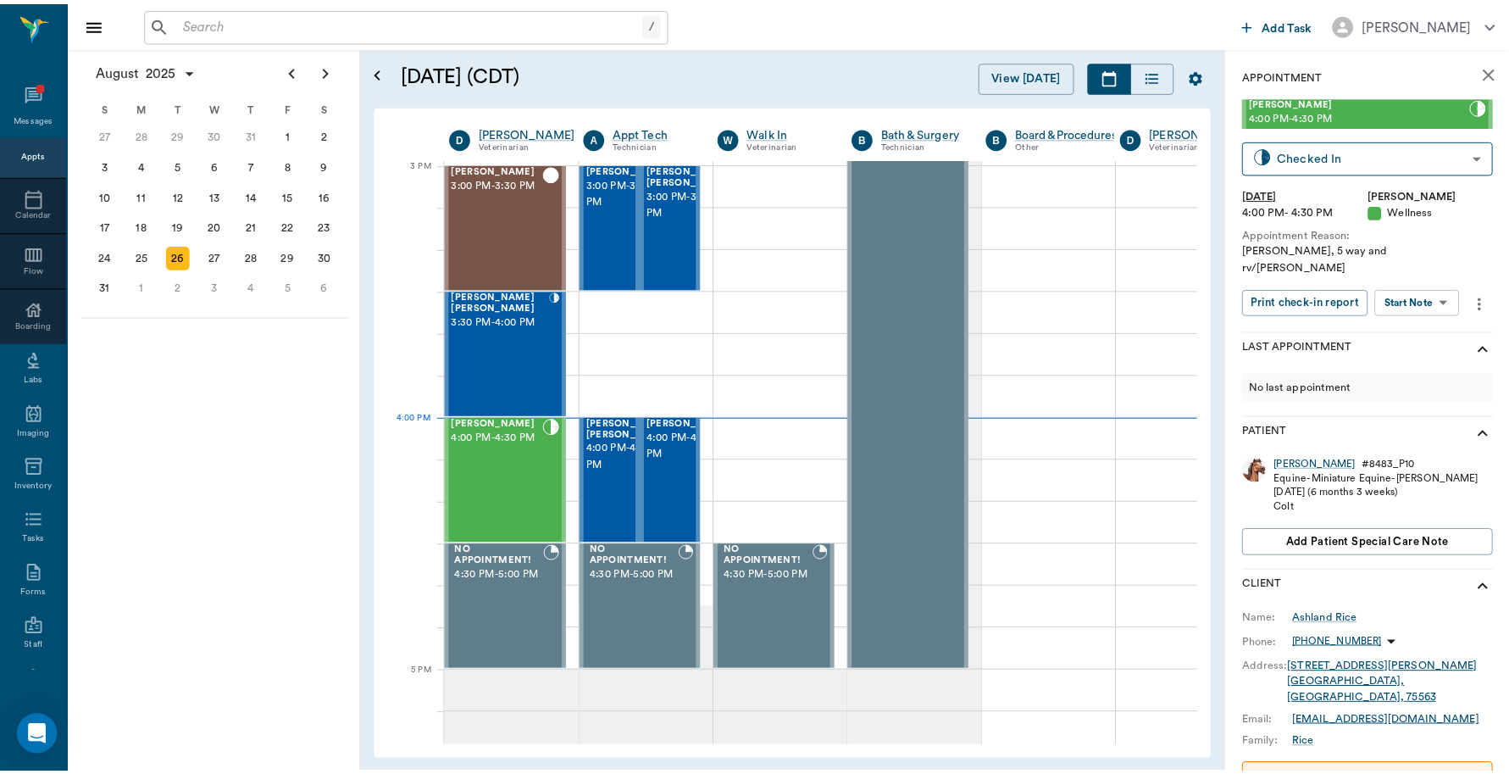
scroll to position [1781, 1]
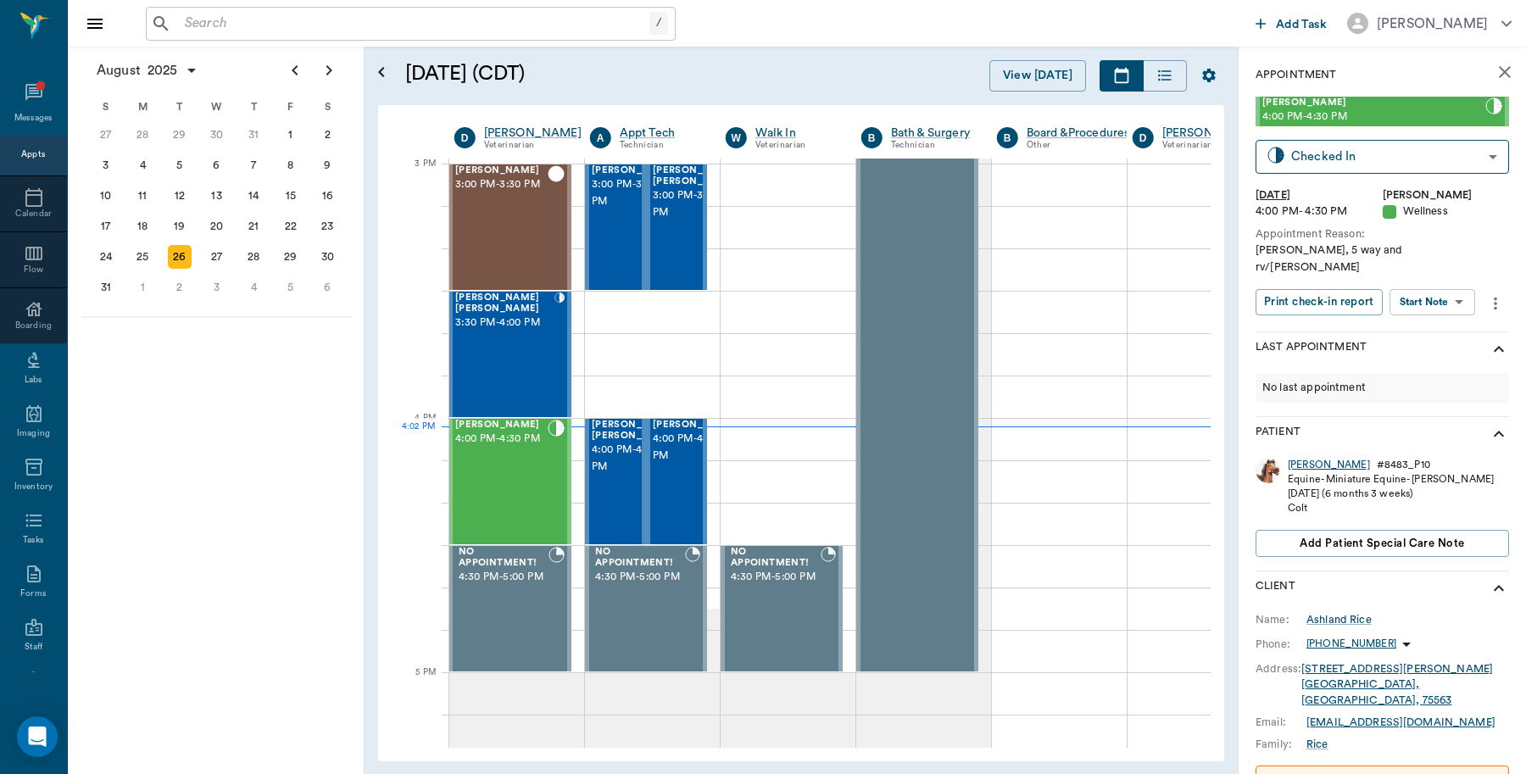
click at [1297, 458] on div "[PERSON_NAME]" at bounding box center [1328, 465] width 82 height 14
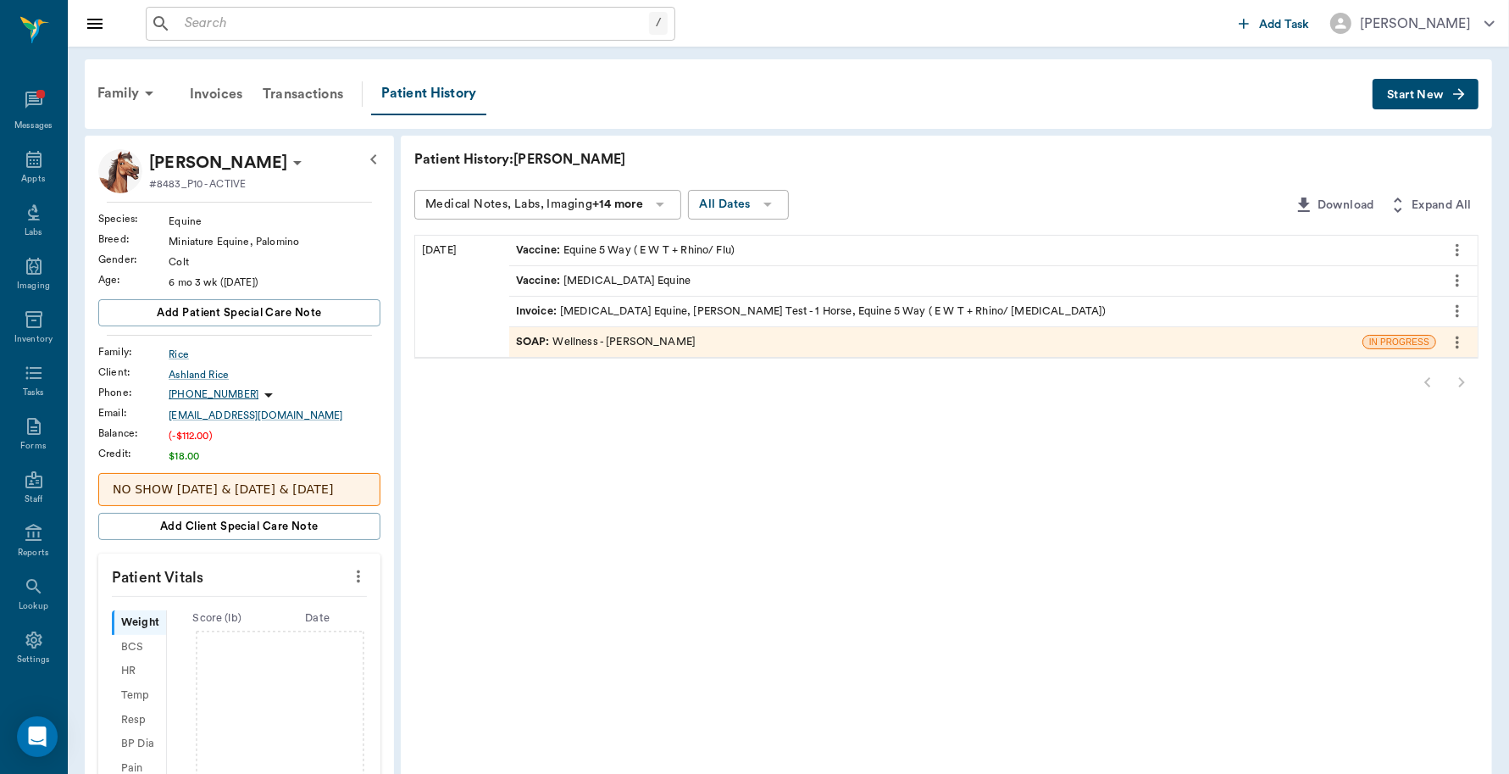
click at [731, 306] on div "Invoice : [MEDICAL_DATA] Equine, [PERSON_NAME] Test - 1 Horse, Equine 5 Way ( E…" at bounding box center [811, 311] width 591 height 16
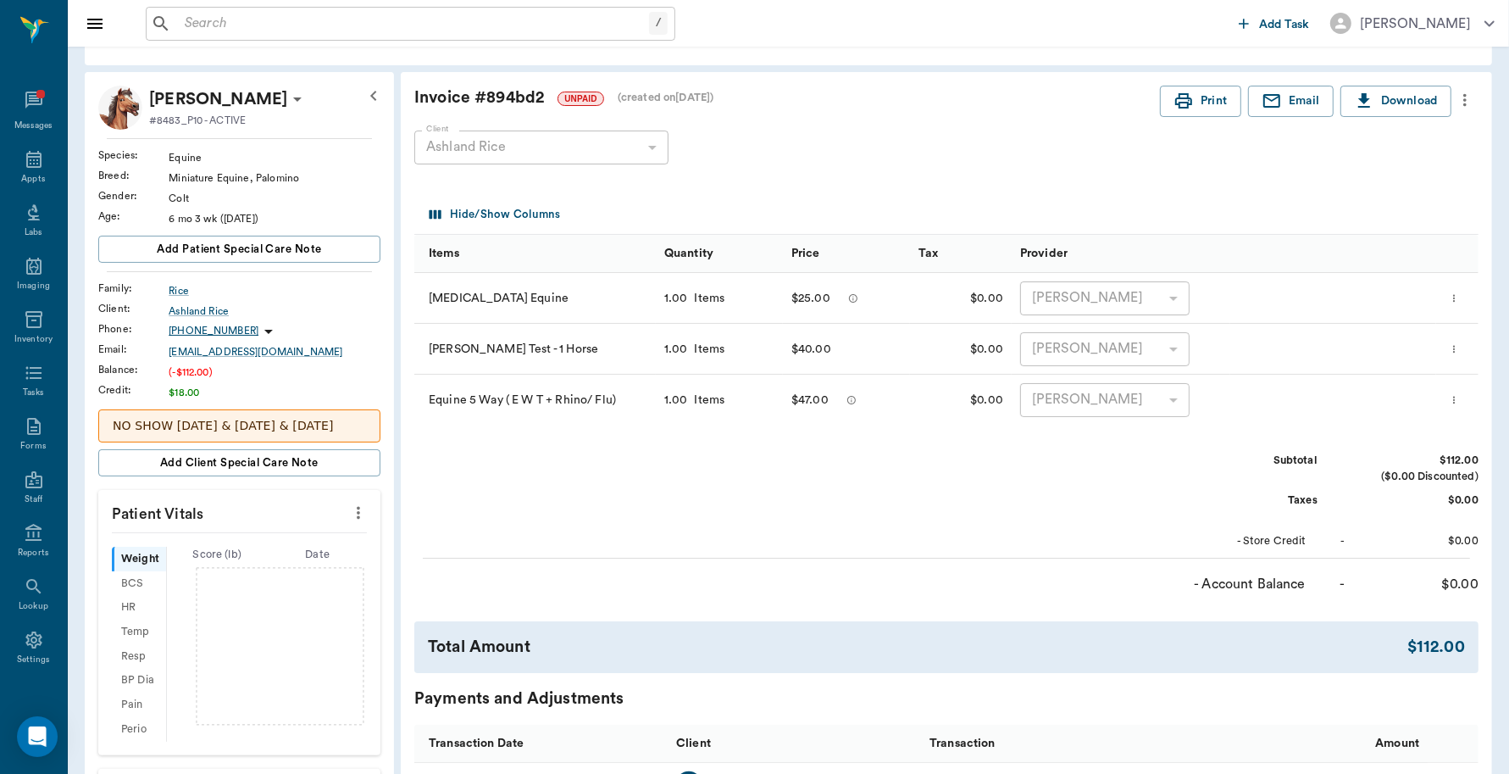
scroll to position [57, 0]
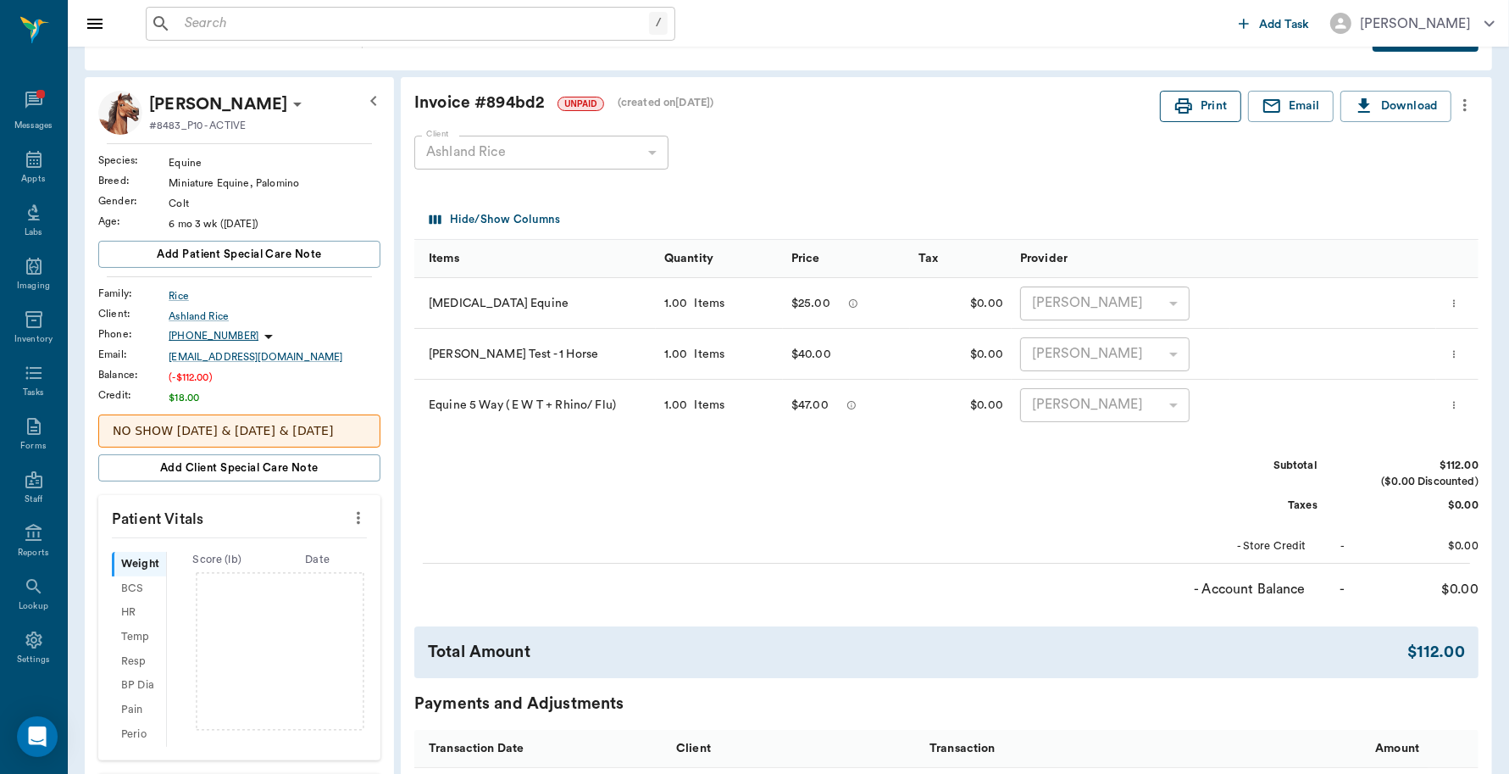
click at [1175, 110] on icon "button" at bounding box center [1184, 106] width 20 height 20
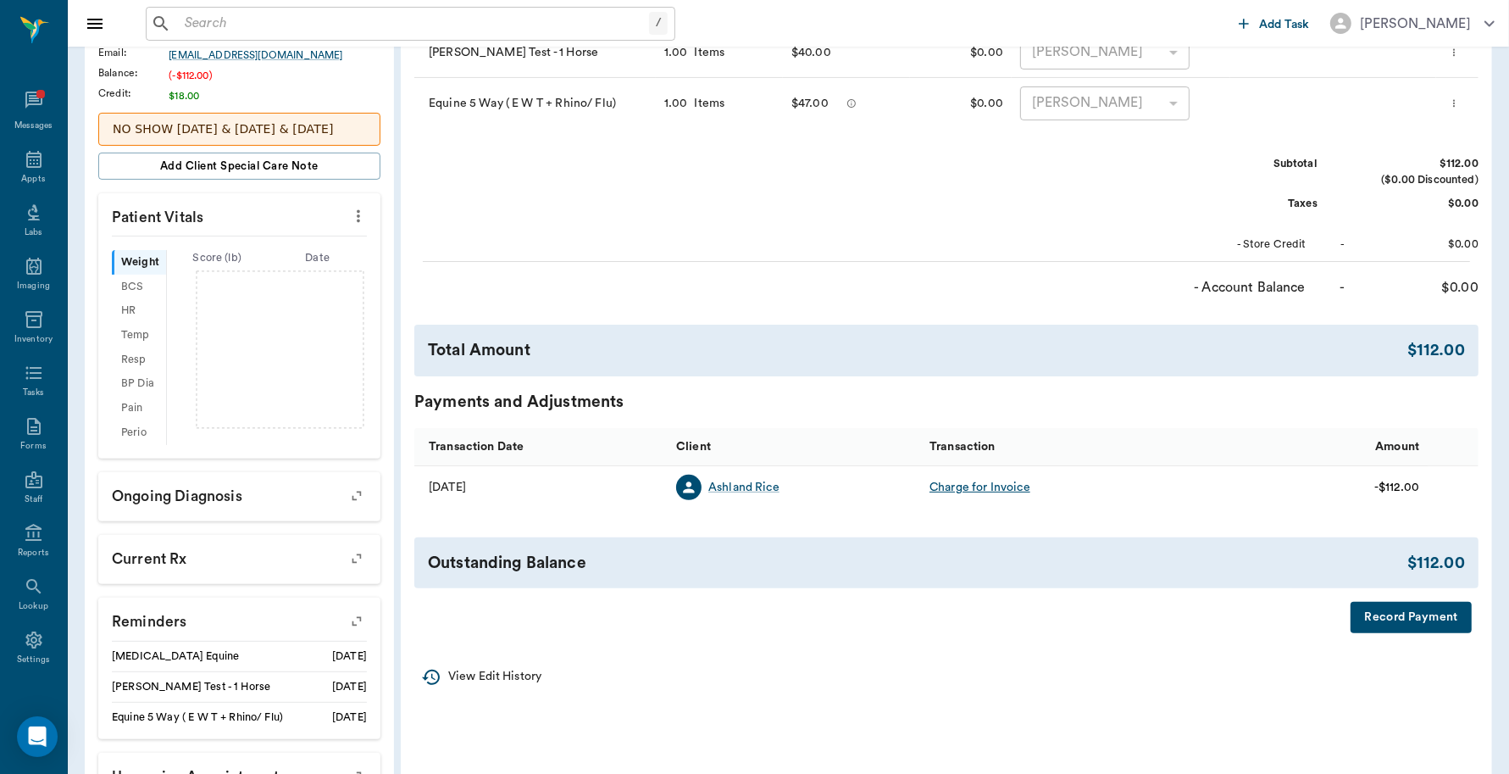
scroll to position [375, 0]
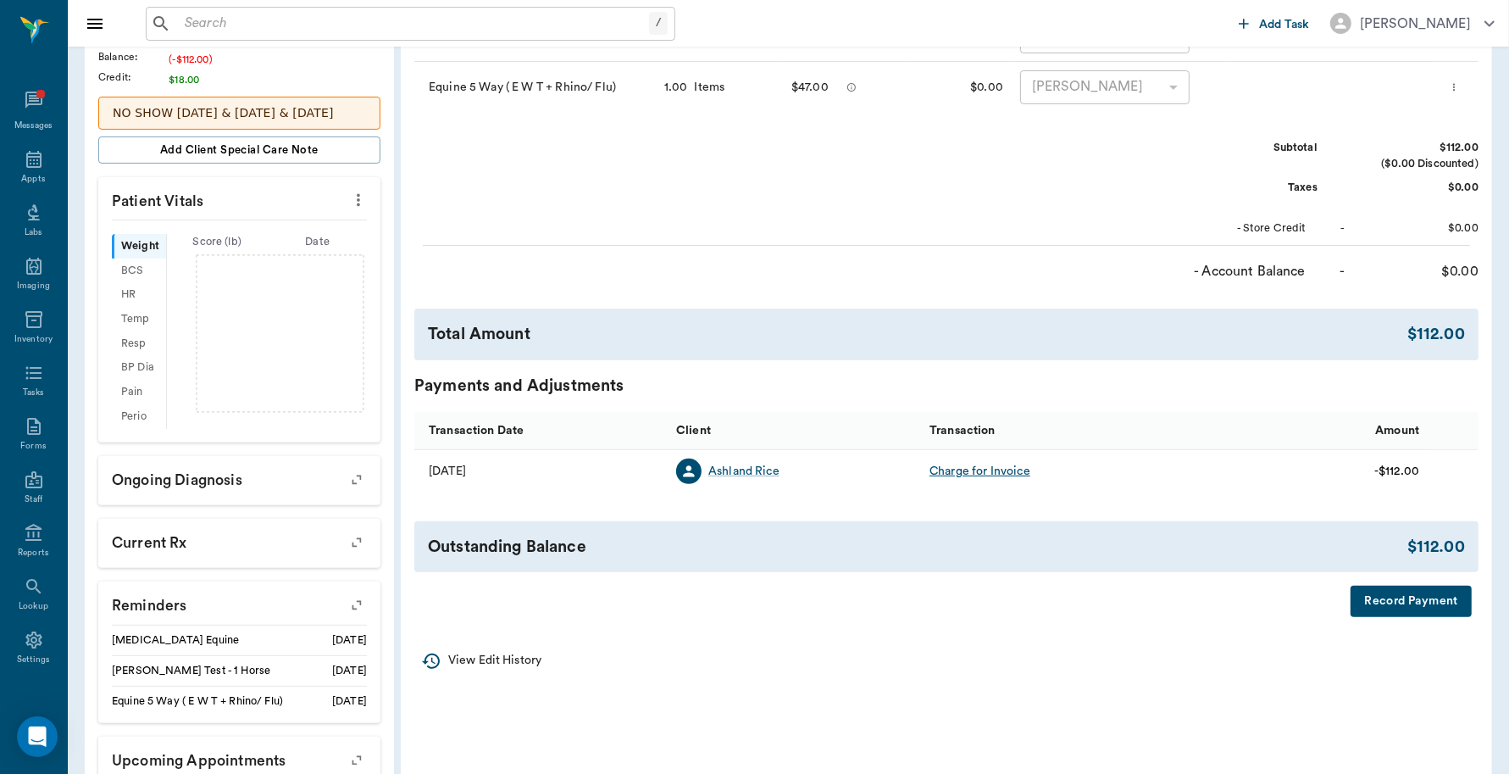
click at [1394, 608] on button "Record Payment" at bounding box center [1411, 601] width 121 height 31
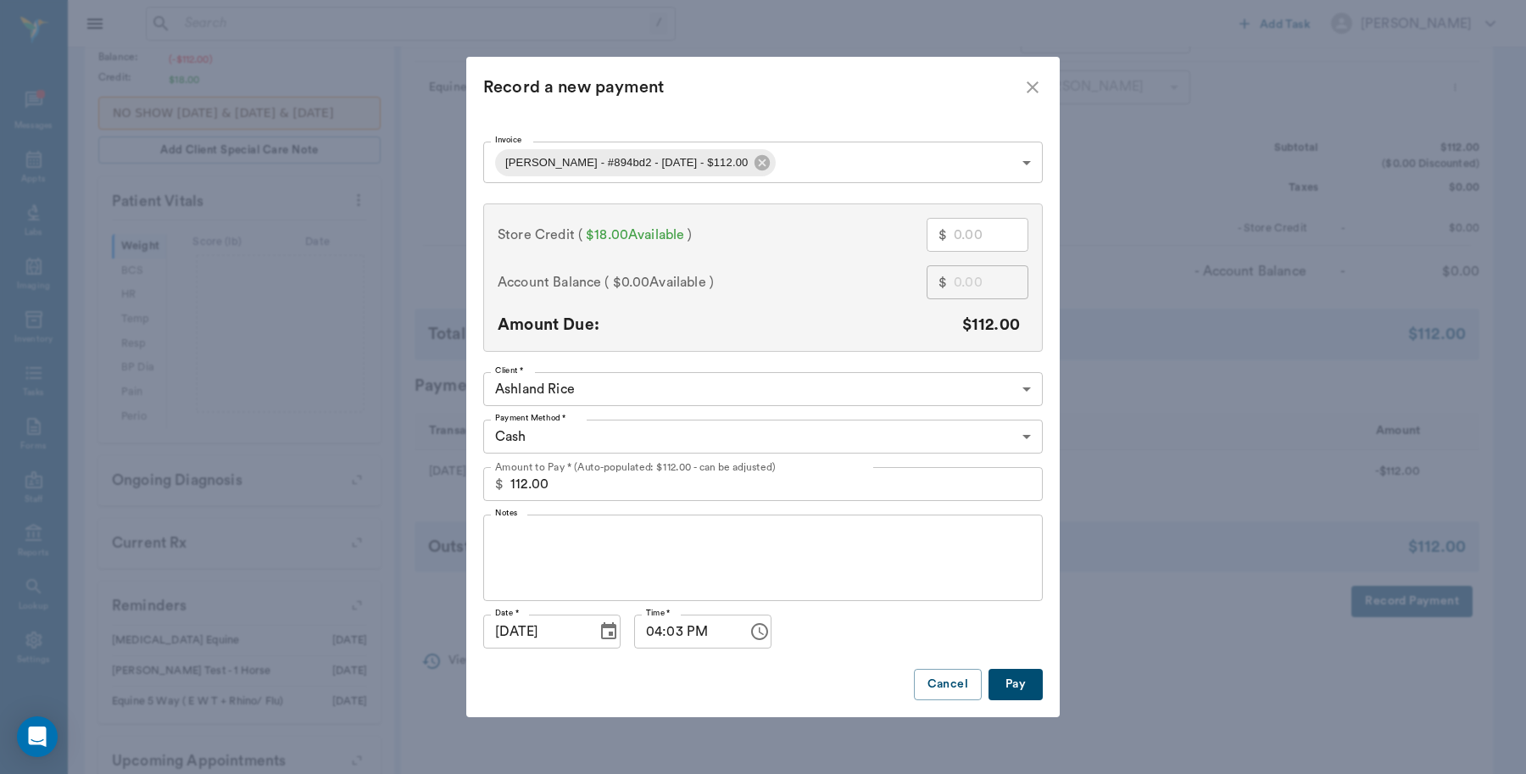
click at [1014, 682] on button "Pay" at bounding box center [1015, 684] width 54 height 31
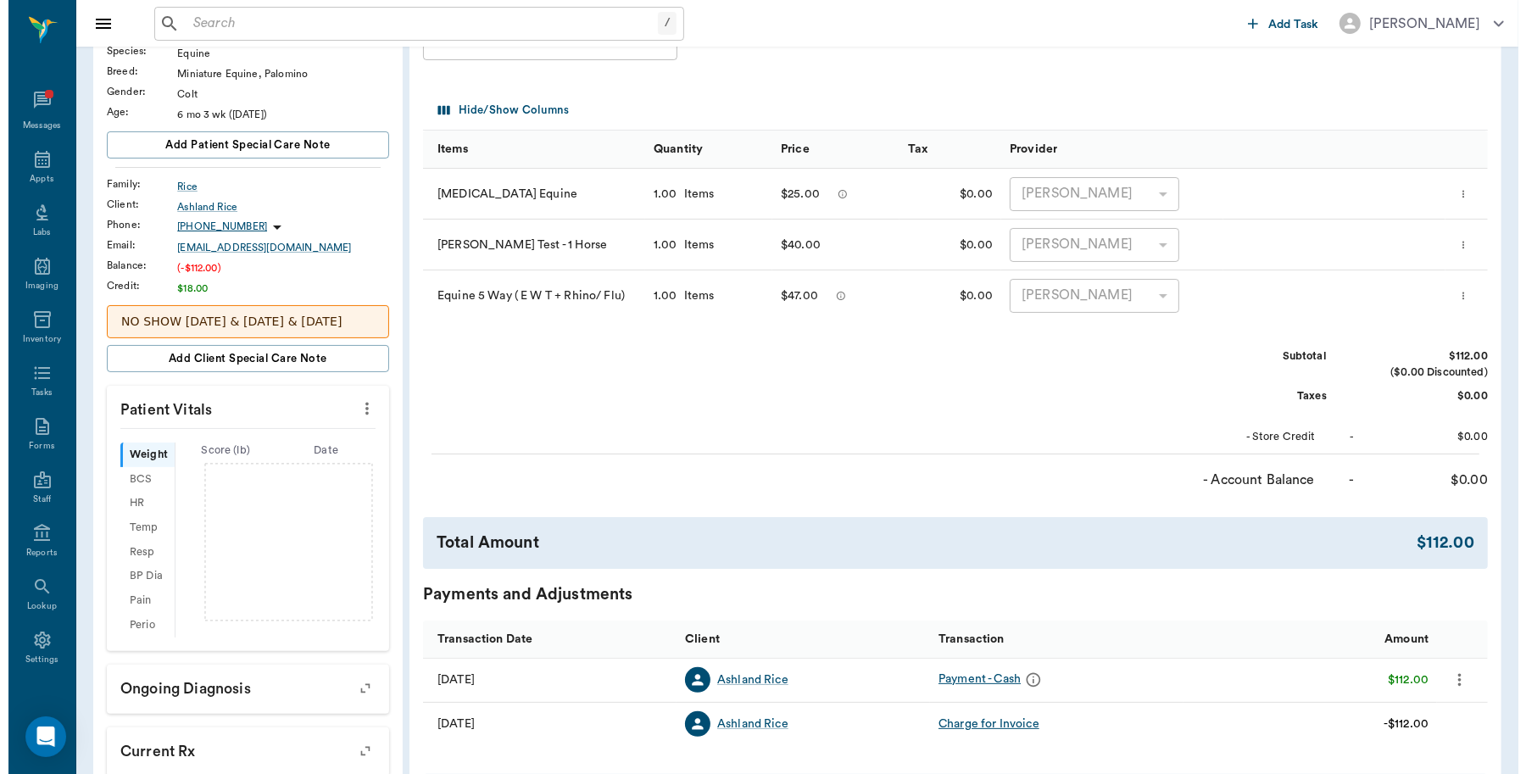
scroll to position [0, 0]
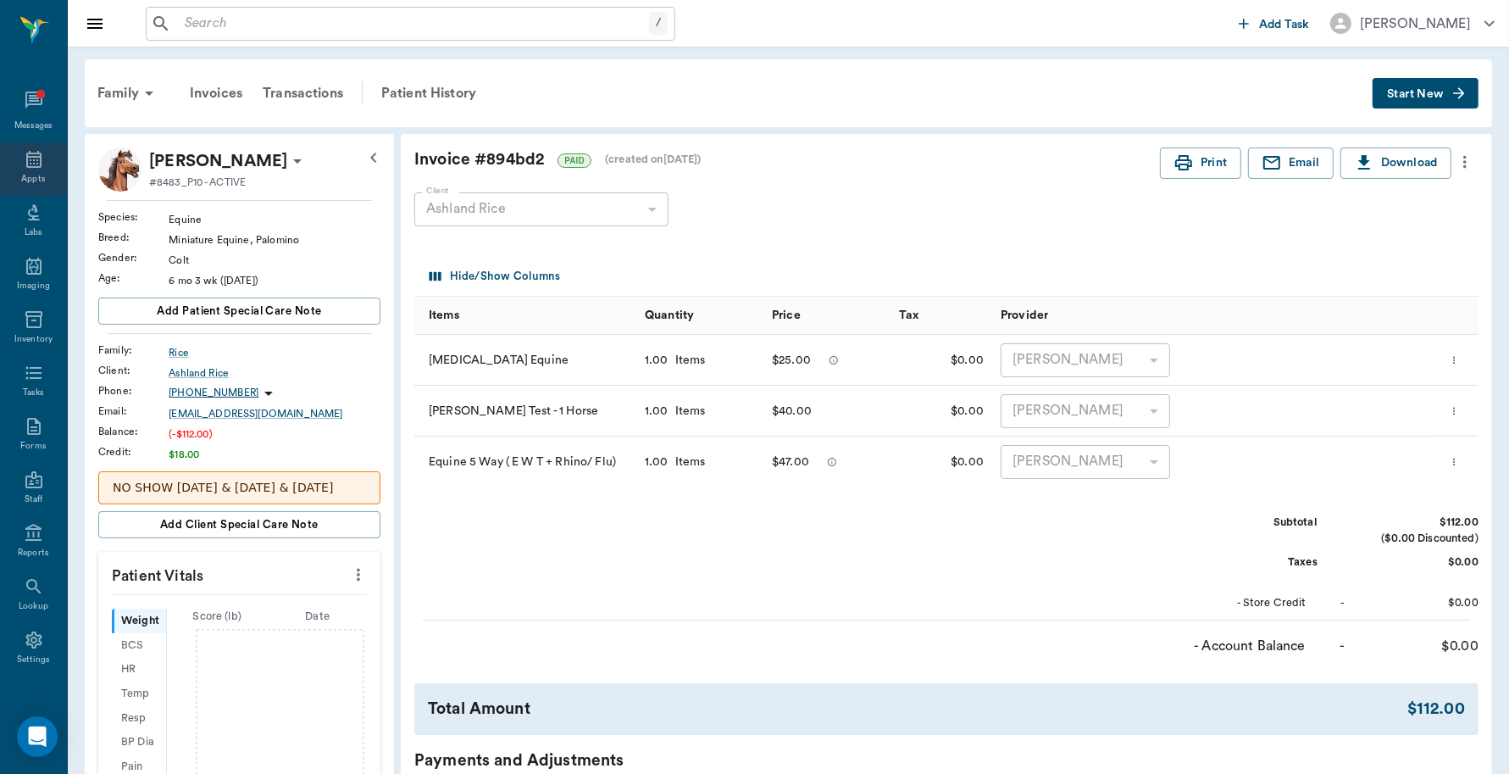
click at [19, 171] on div "Appts" at bounding box center [33, 168] width 67 height 53
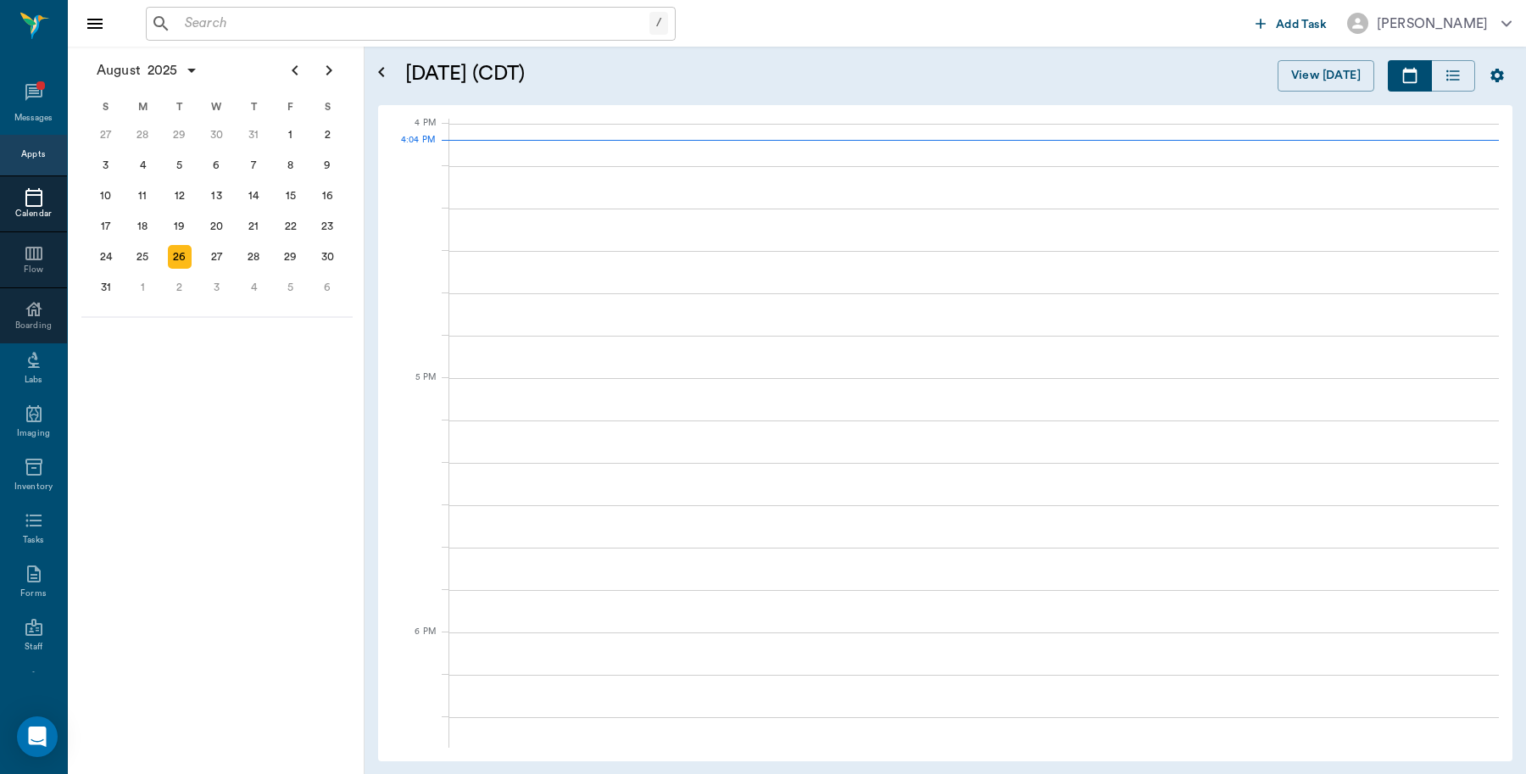
scroll to position [2036, 0]
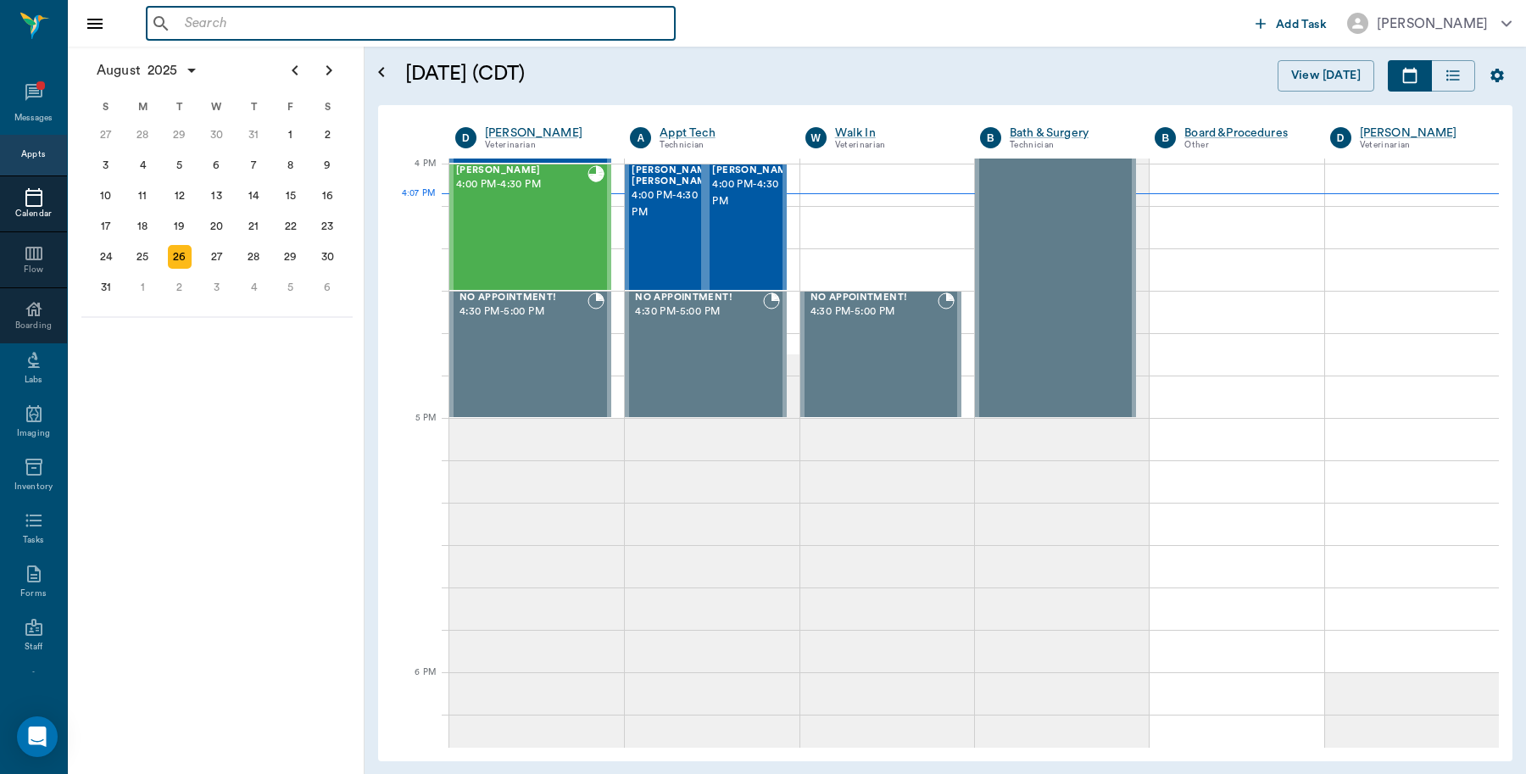
click at [208, 23] on input "text" at bounding box center [423, 24] width 490 height 24
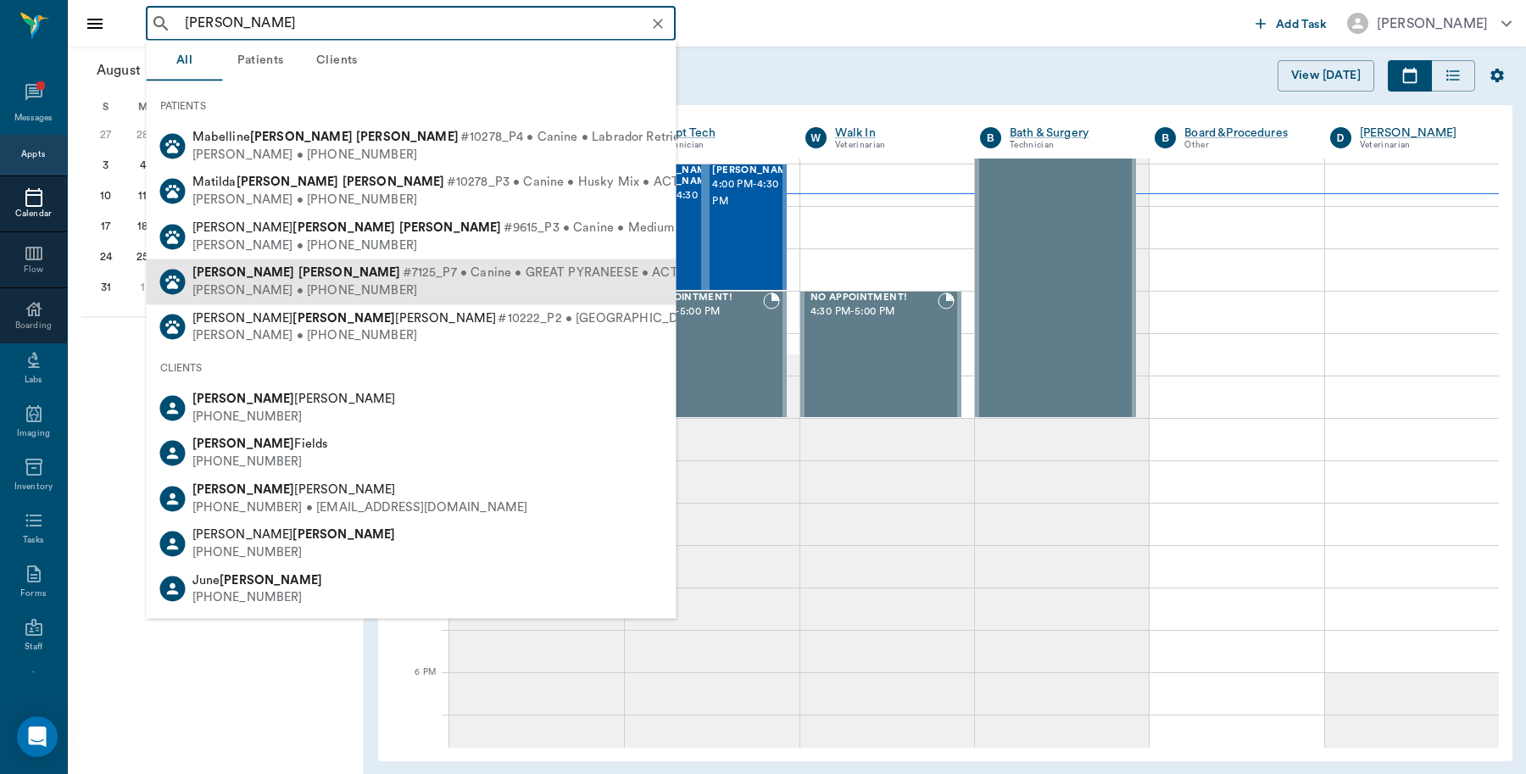
click at [246, 280] on div "[PERSON_NAME] #7125_P7 • Canine • GREAT PYRANEESE • ACTIVE" at bounding box center [444, 273] width 504 height 18
type input "[PERSON_NAME]"
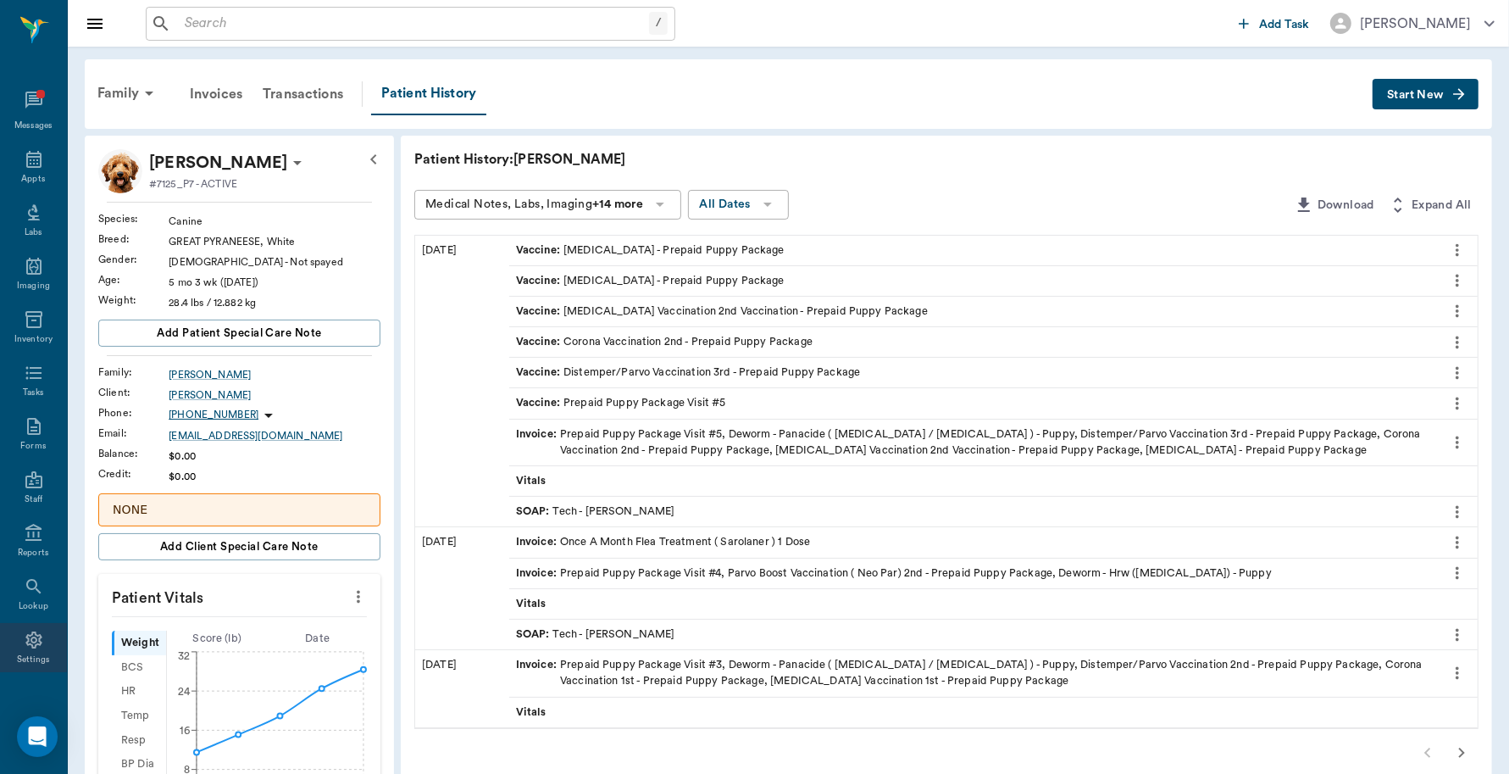
click at [26, 636] on icon at bounding box center [34, 640] width 20 height 20
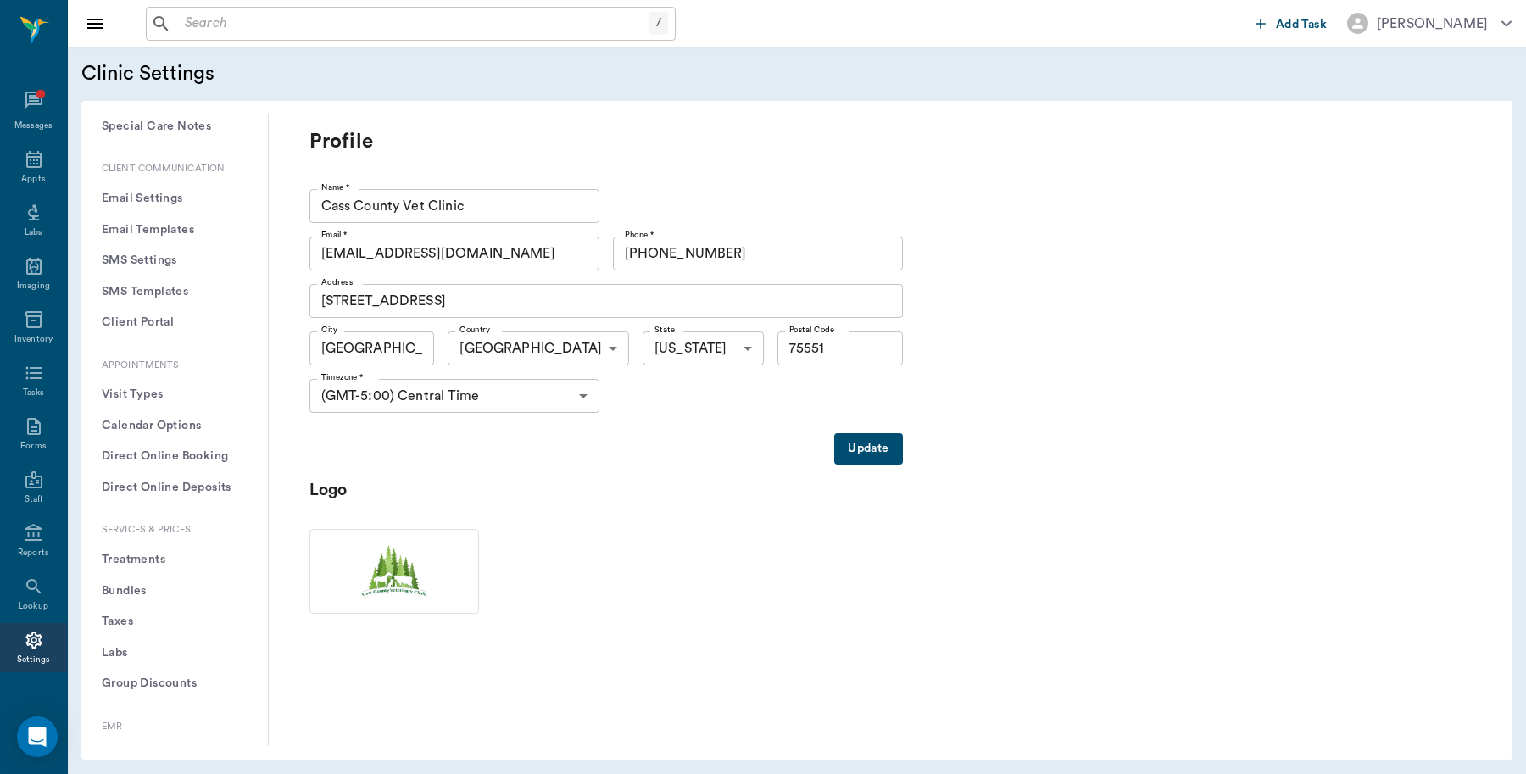
scroll to position [212, 0]
click at [142, 557] on button "Treatments" at bounding box center [174, 557] width 159 height 31
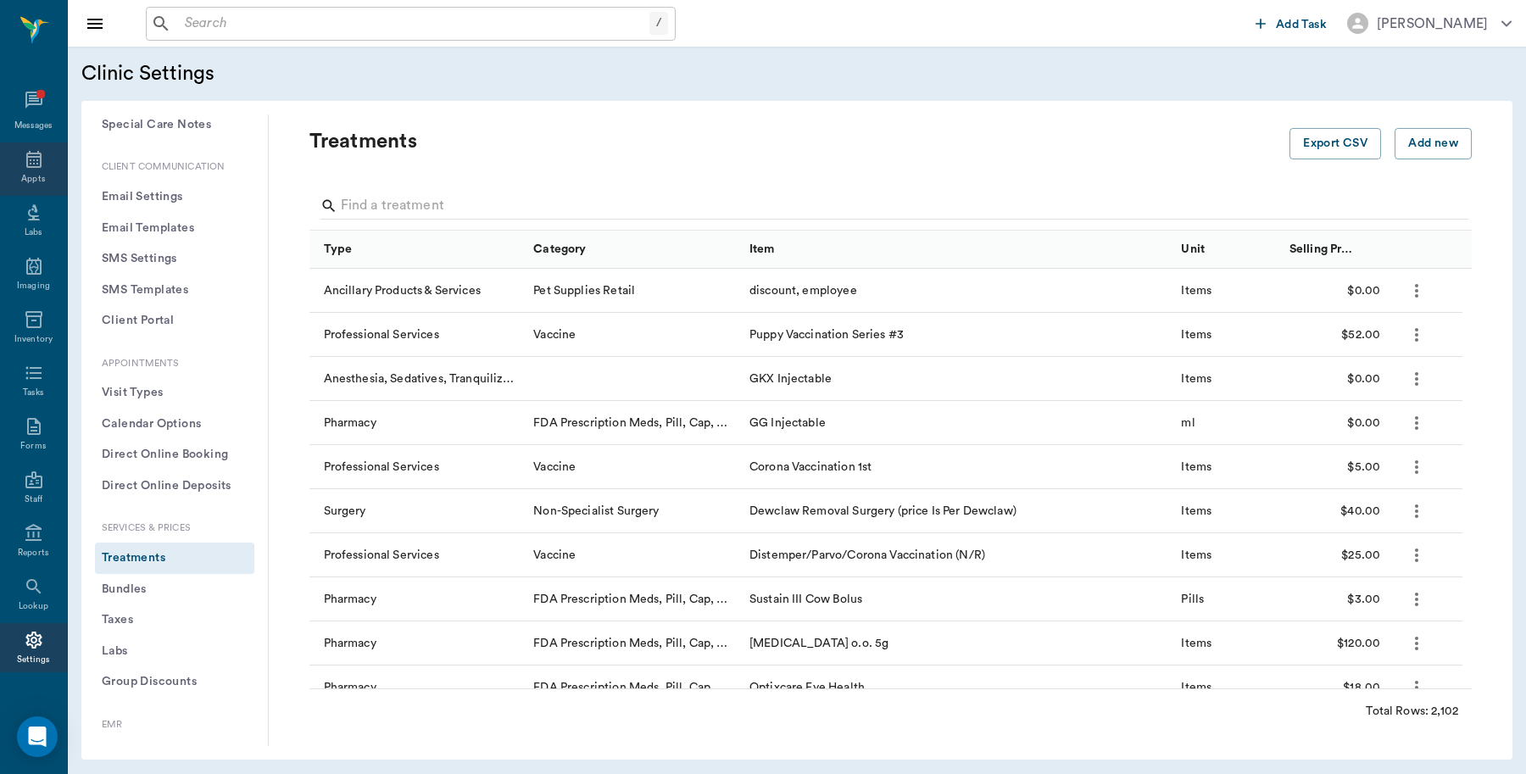
click at [24, 165] on icon at bounding box center [34, 159] width 20 height 20
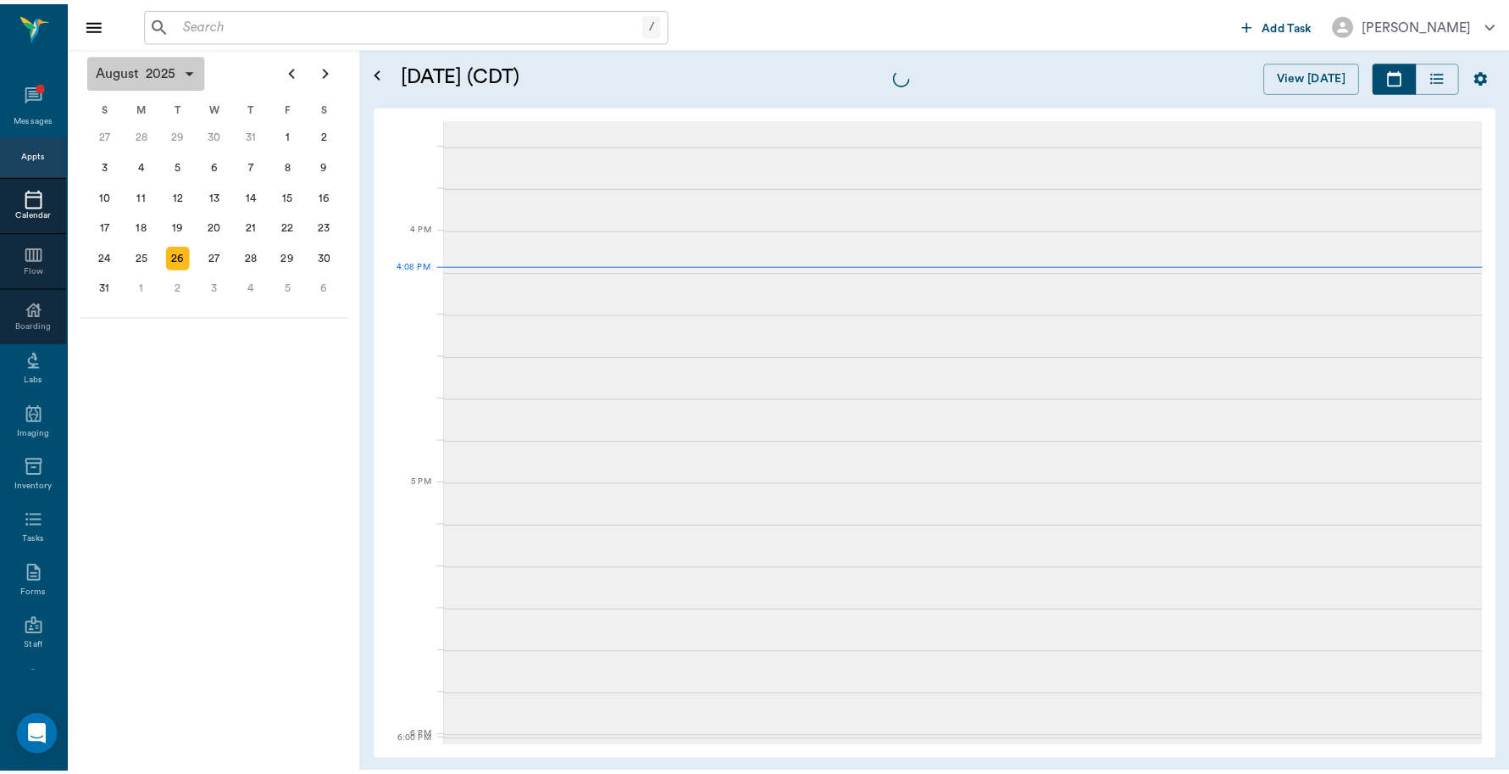
scroll to position [2036, 0]
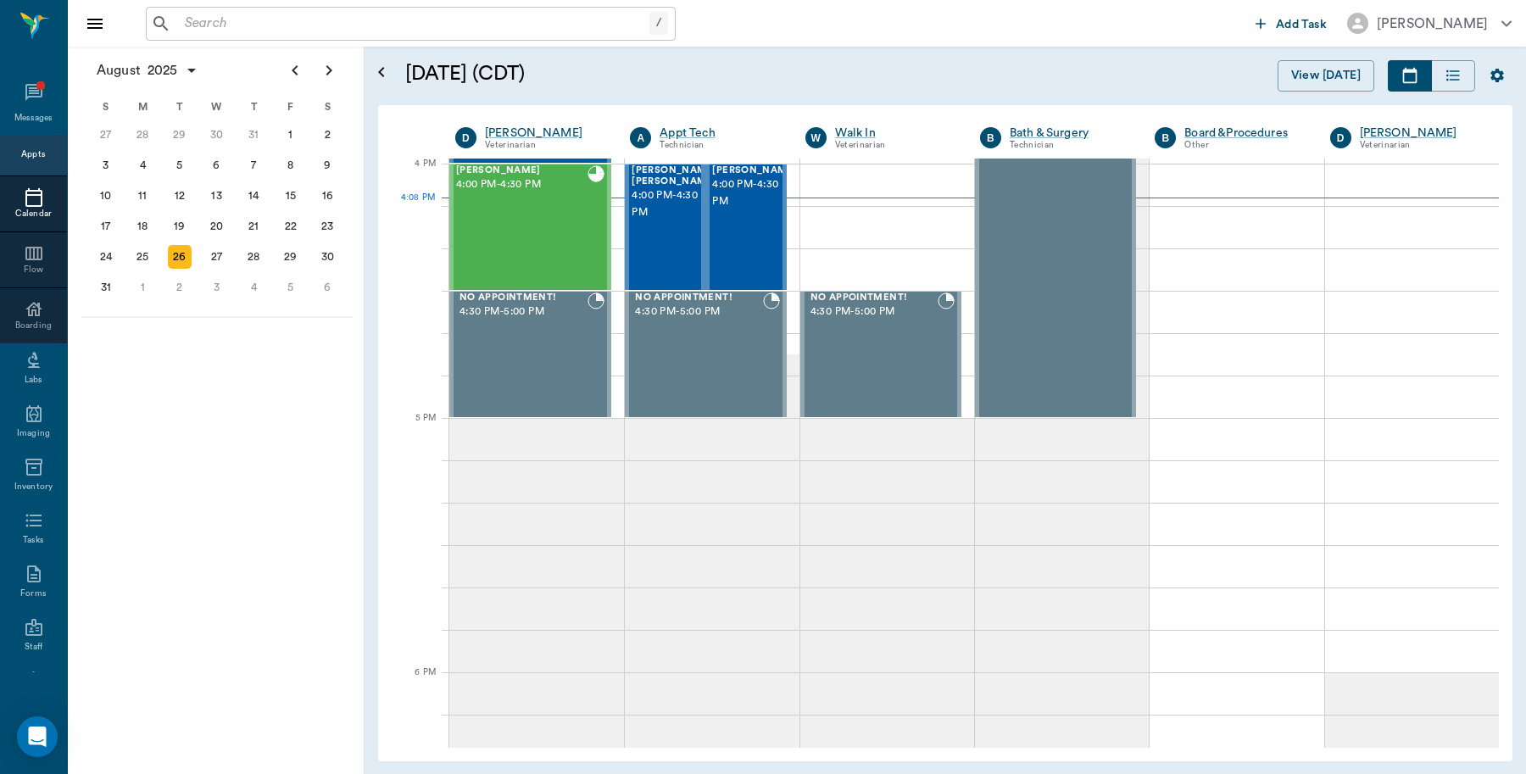
click at [202, 22] on input "text" at bounding box center [413, 24] width 471 height 24
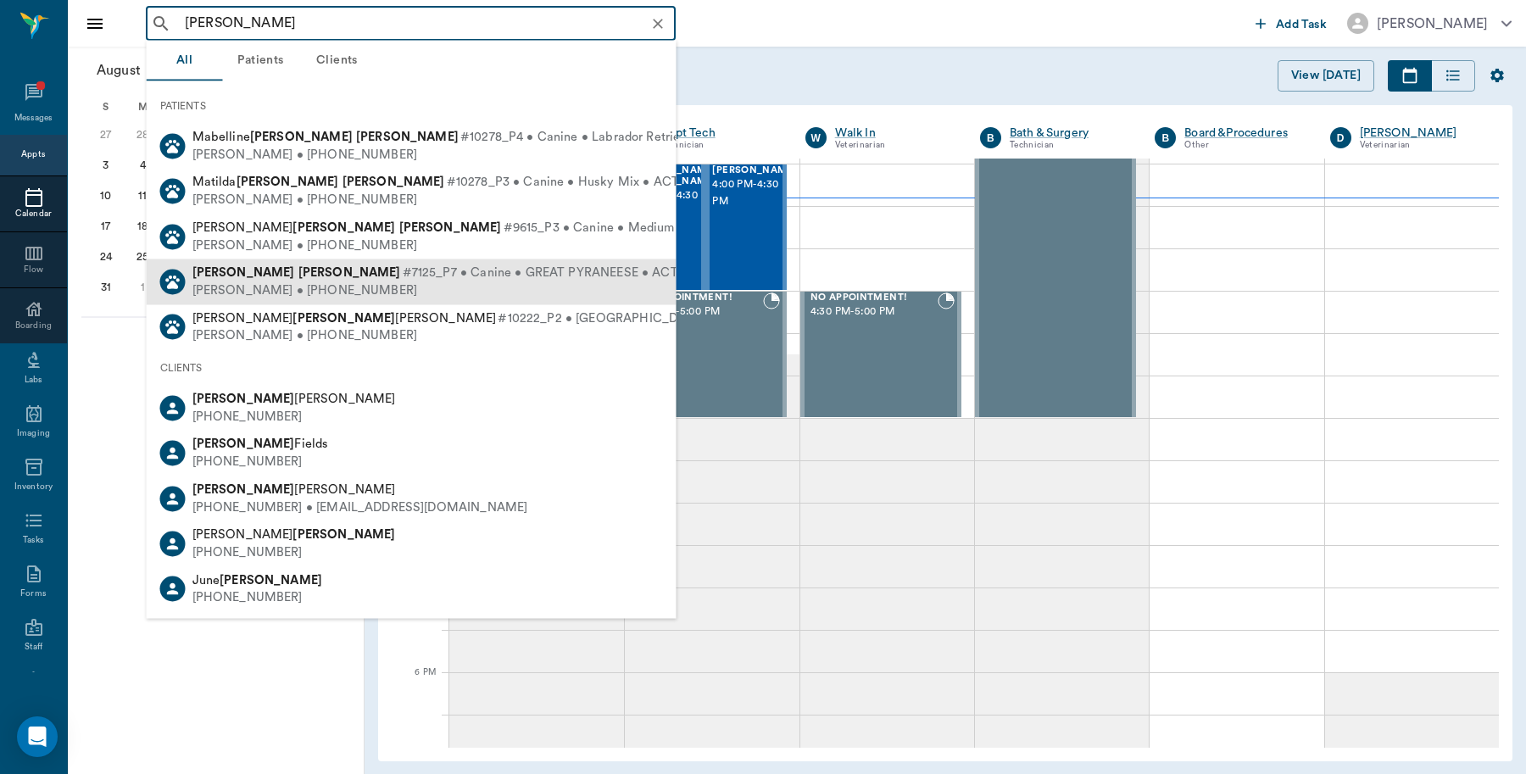
click at [271, 284] on div "[PERSON_NAME] • [PHONE_NUMBER]" at bounding box center [444, 290] width 504 height 18
type input "[PERSON_NAME]"
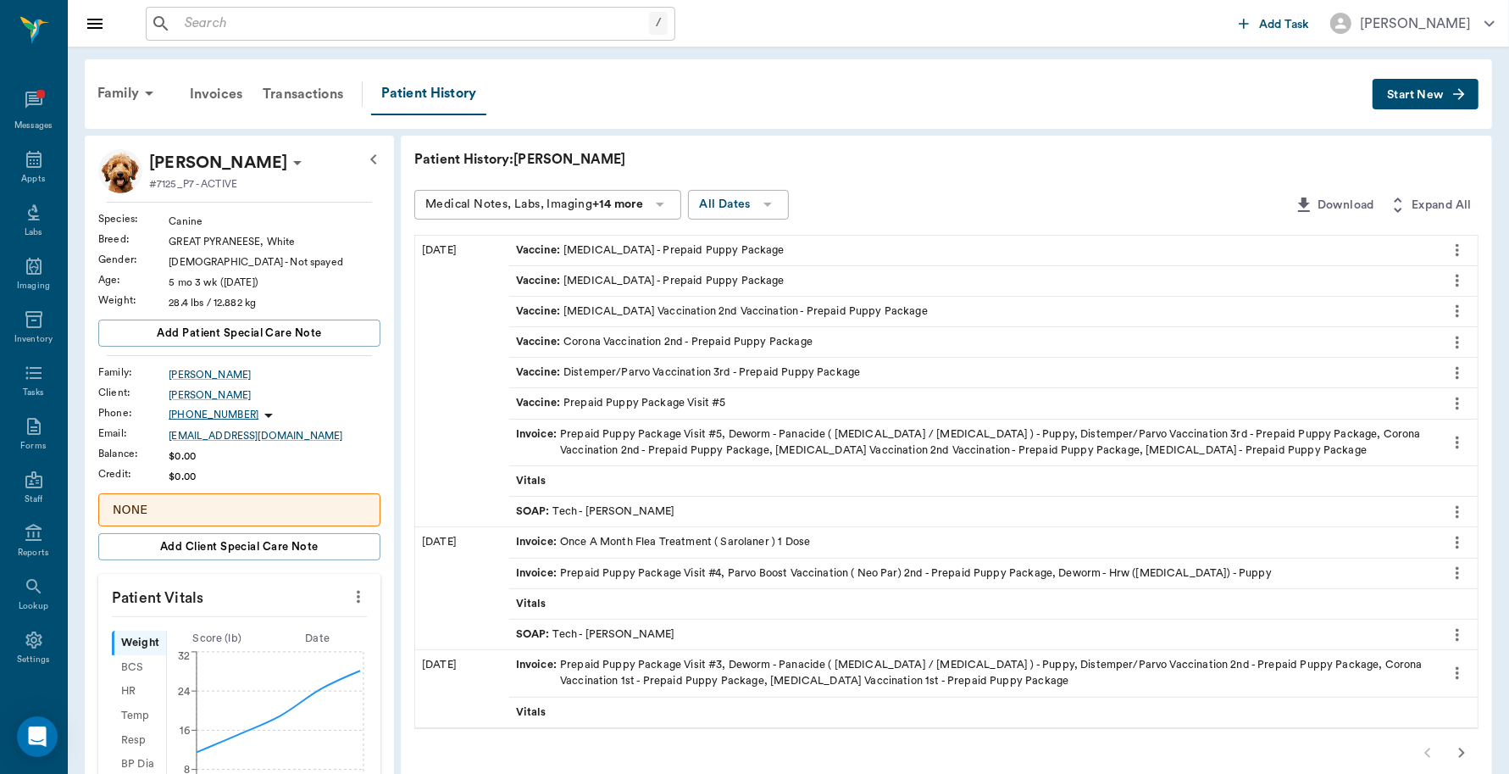
click at [1413, 95] on span "Start New" at bounding box center [1415, 95] width 57 height 0
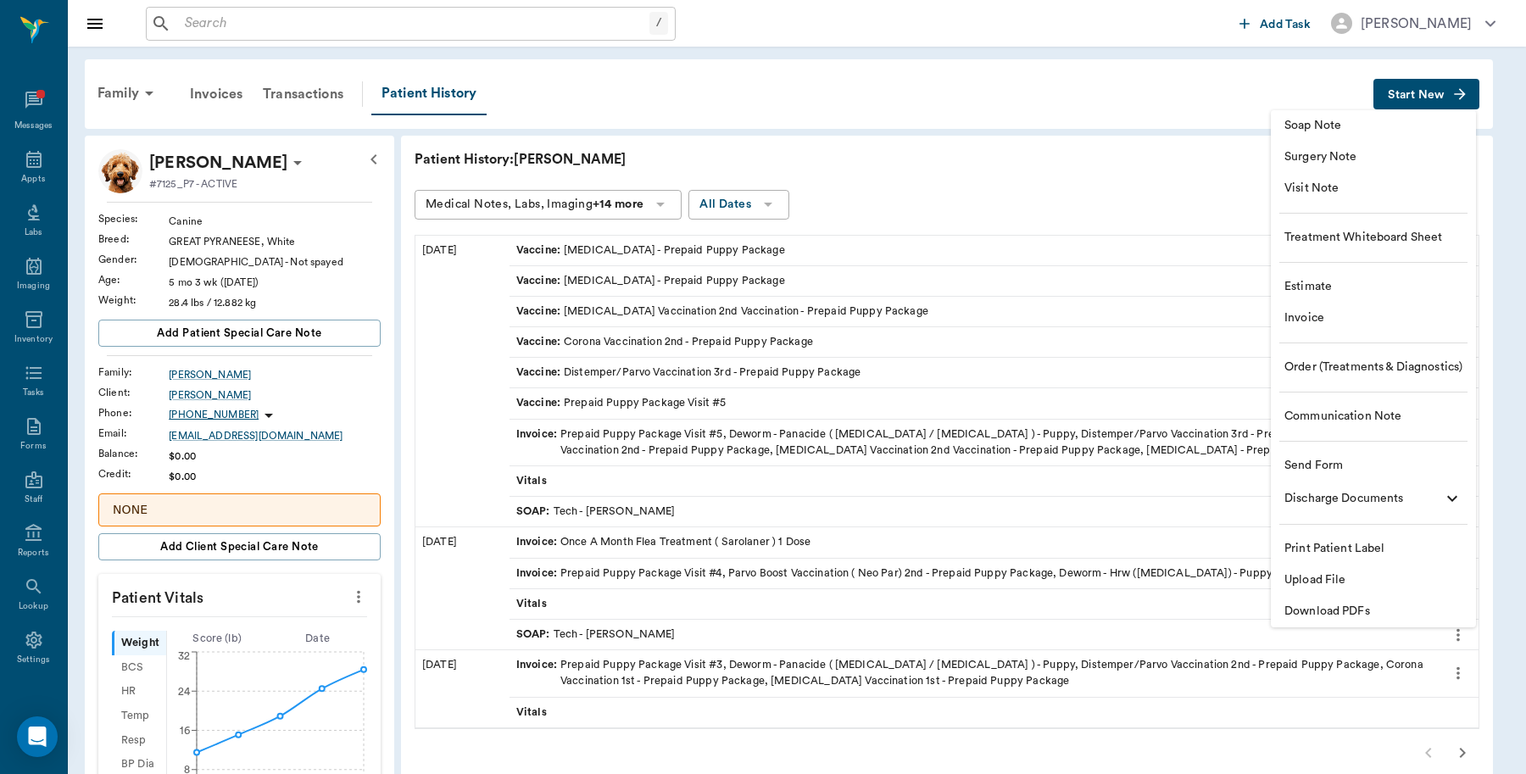
click at [1324, 314] on span "Invoice" at bounding box center [1373, 318] width 178 height 18
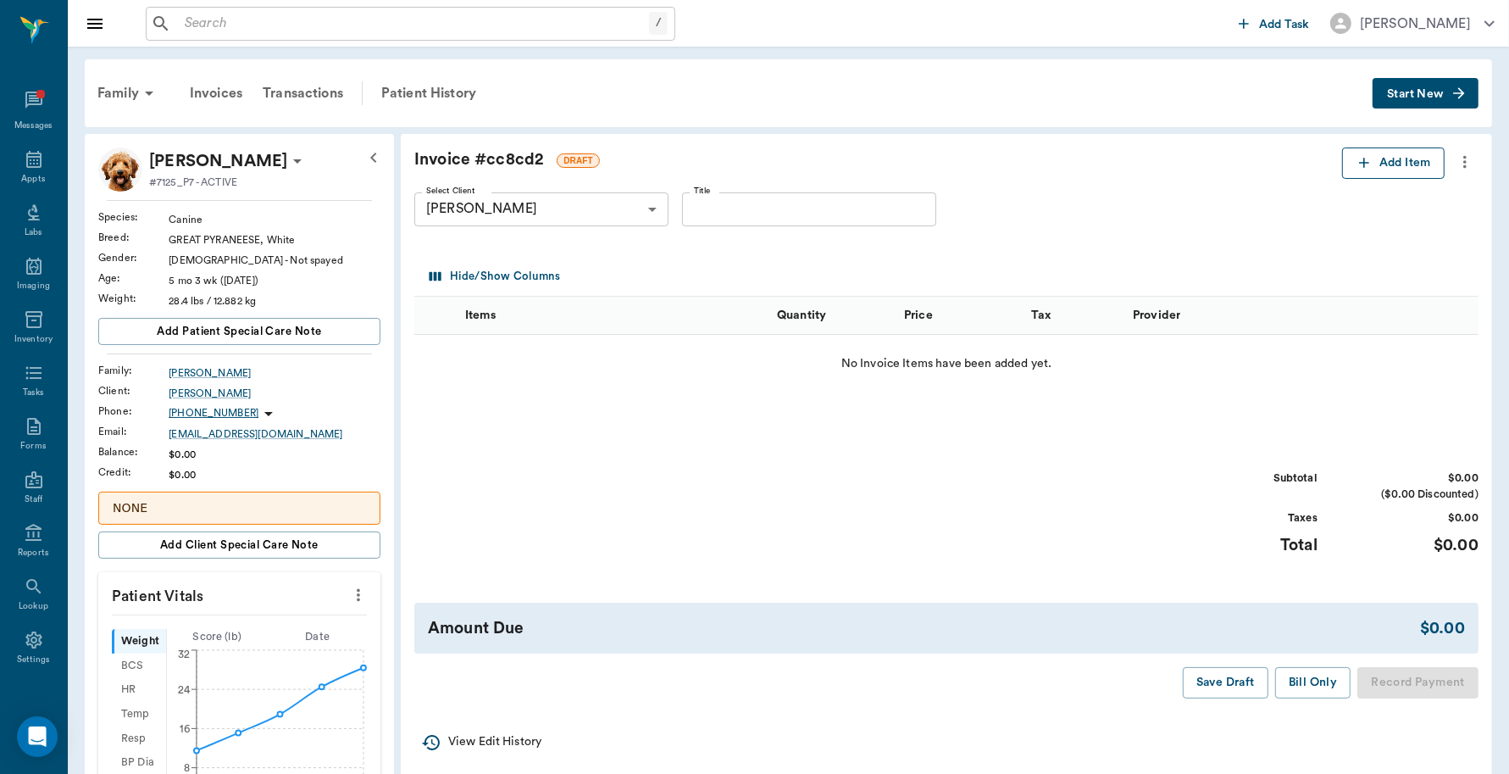
click at [1367, 165] on icon "button" at bounding box center [1364, 162] width 17 height 17
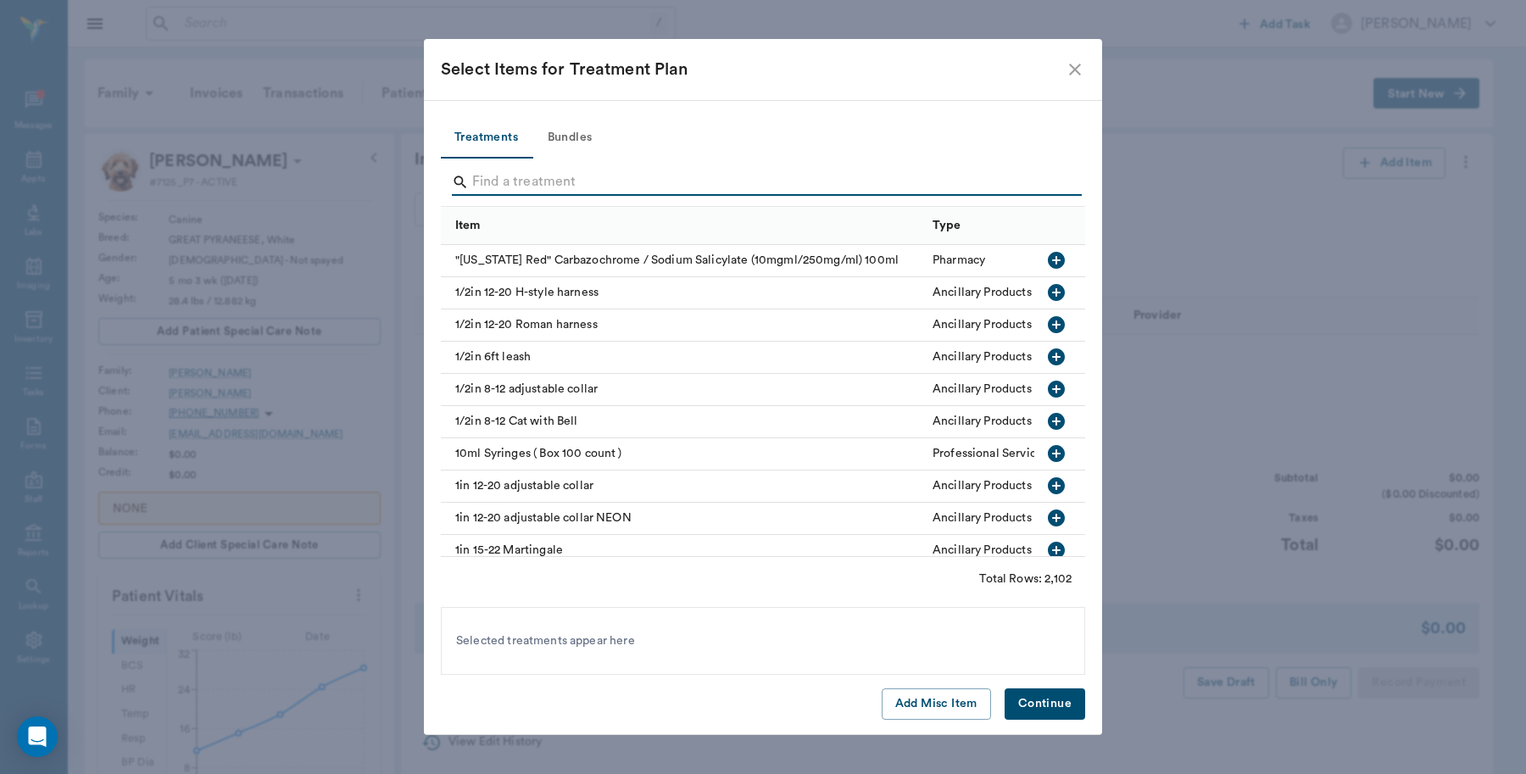
click at [538, 188] on input "Search" at bounding box center [764, 182] width 584 height 27
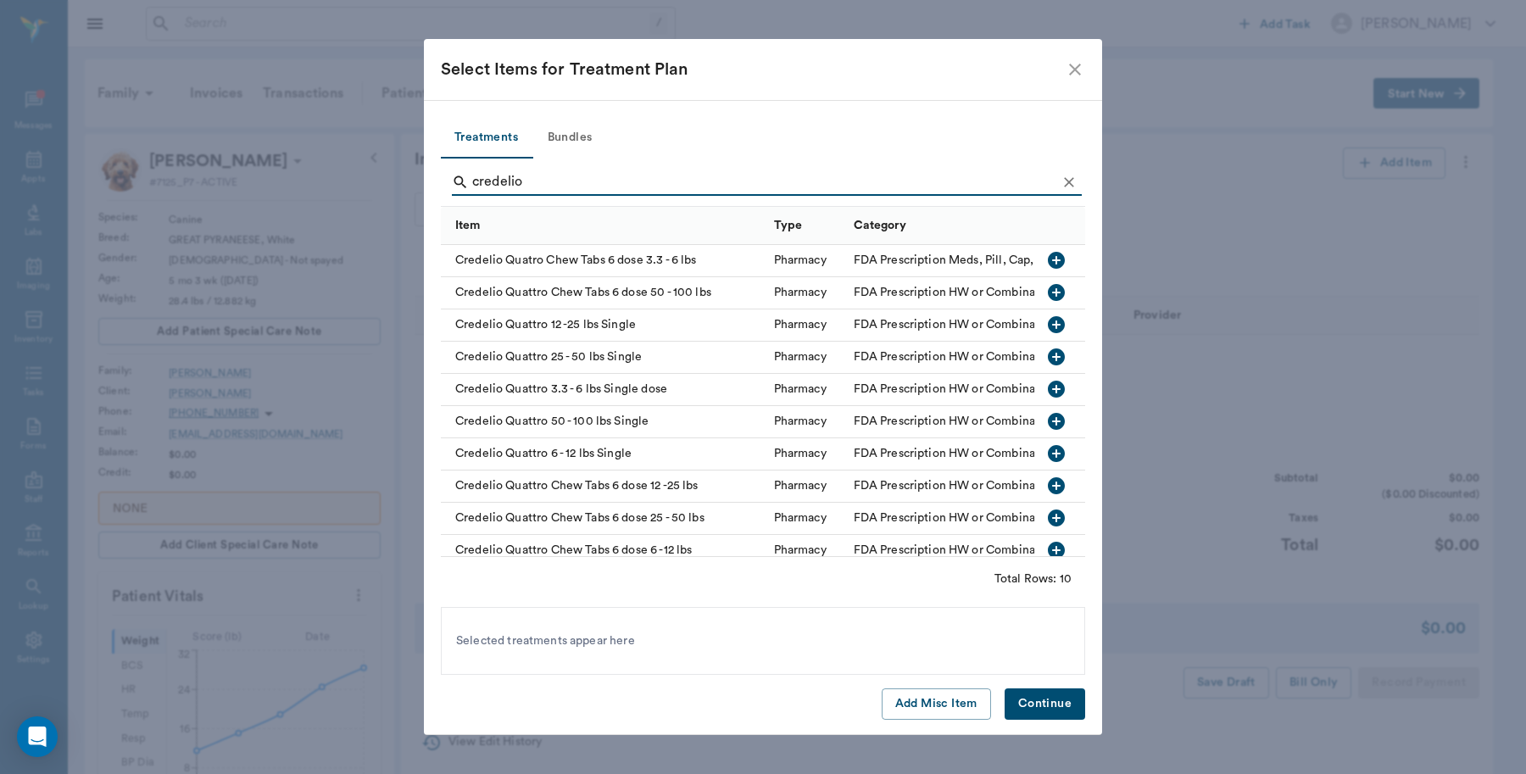
type input "credelio"
click at [1078, 64] on icon "close" at bounding box center [1075, 70] width 12 height 12
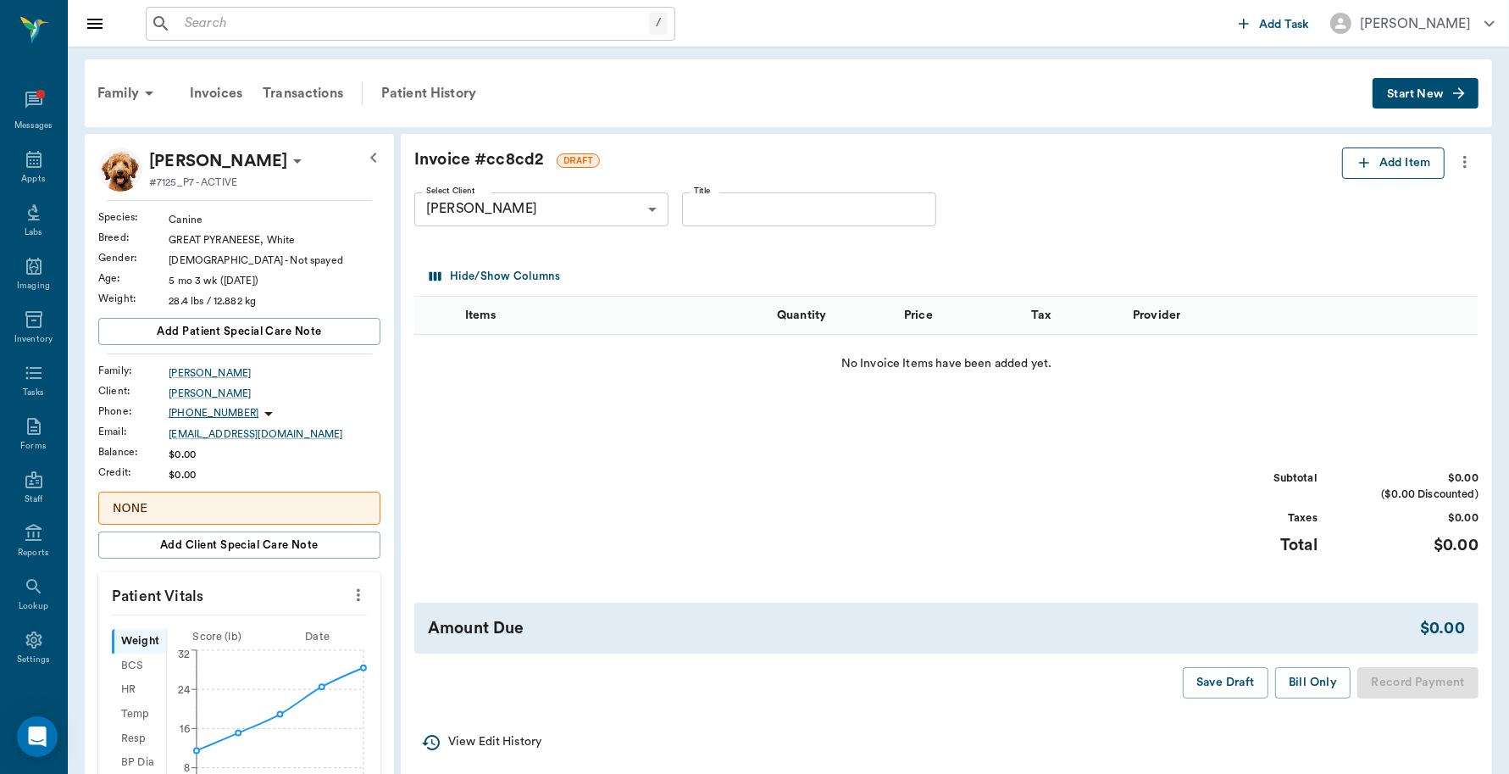
click at [1363, 165] on icon "button" at bounding box center [1364, 163] width 10 height 10
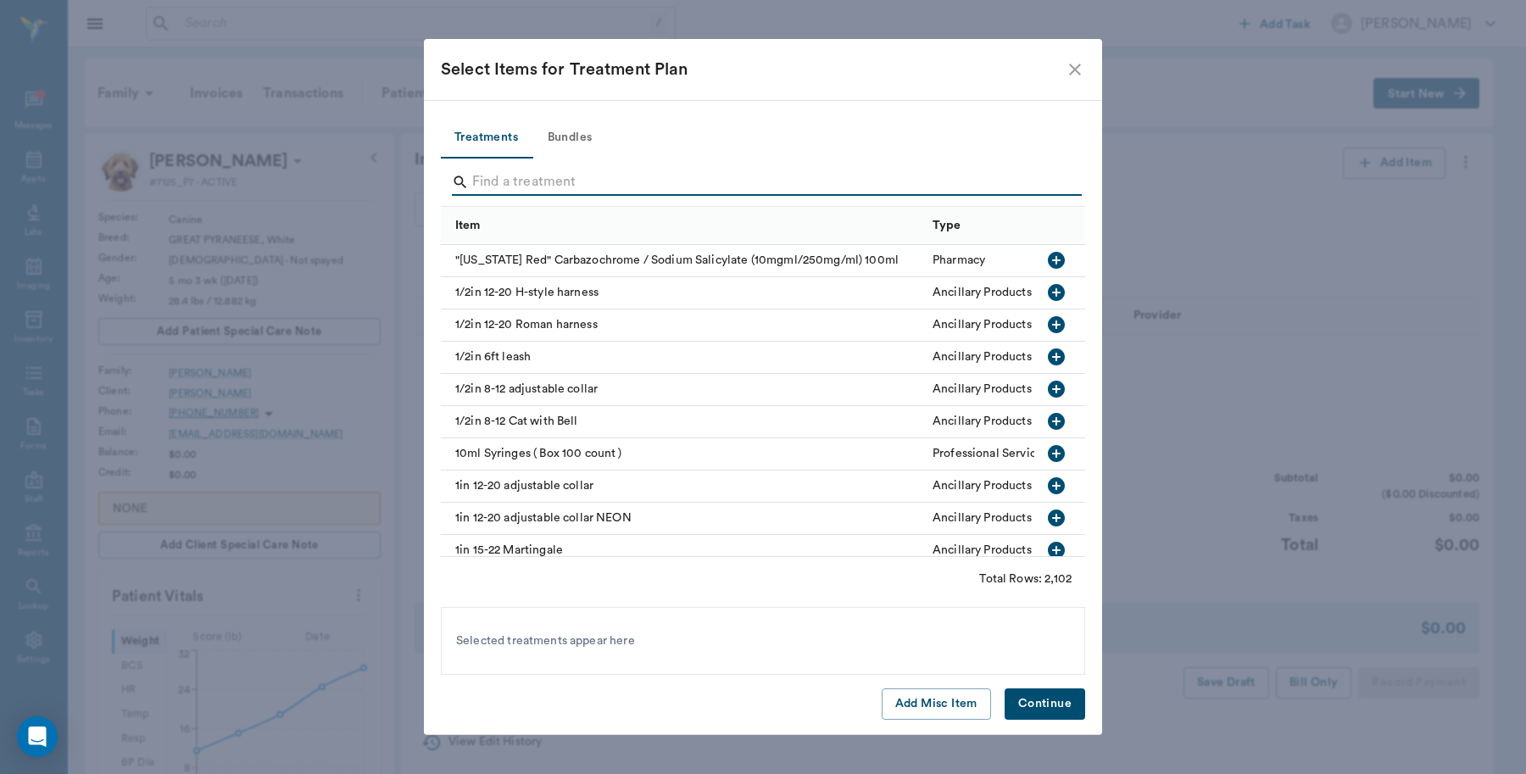
click at [490, 183] on input "Search" at bounding box center [764, 182] width 584 height 27
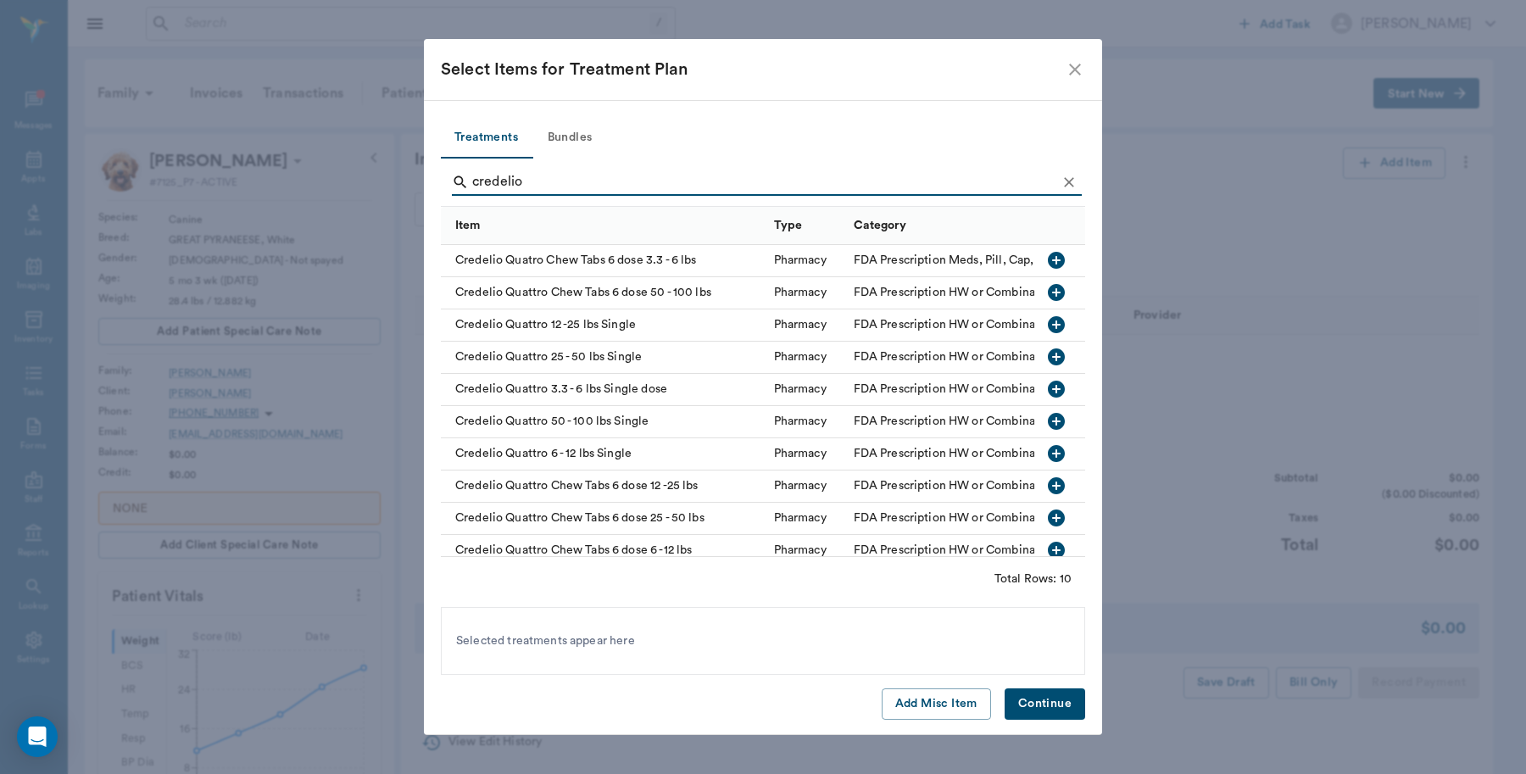
type input "credelio"
click at [1048, 420] on icon "button" at bounding box center [1056, 421] width 17 height 17
click at [1048, 709] on button "Continue" at bounding box center [1044, 703] width 81 height 31
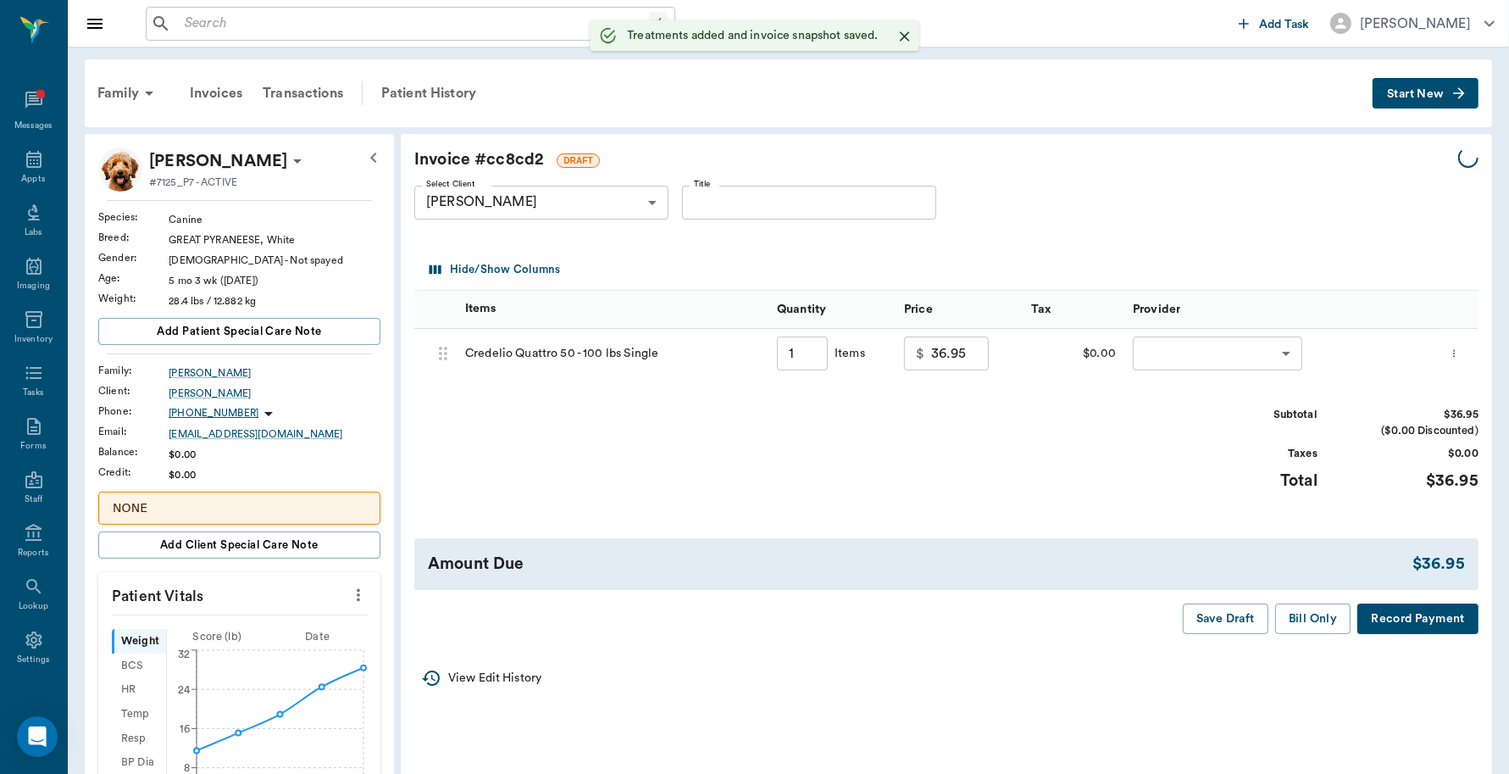
type input "1.00"
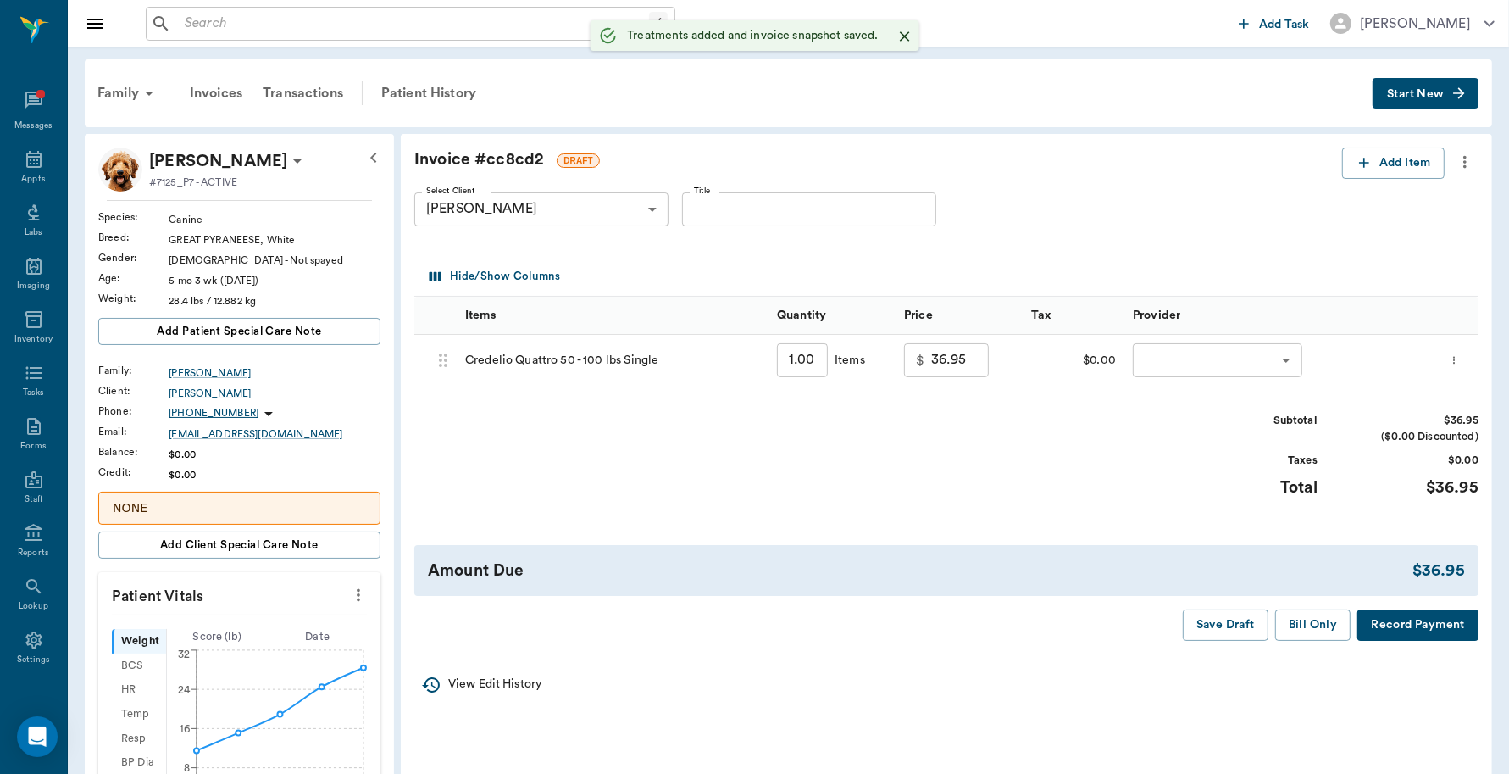
click at [1200, 367] on body "/ ​ Add Task [PERSON_NAME] Nectar Messages Appts Labs Imaging Inventory Tasks F…" at bounding box center [754, 651] width 1509 height 1303
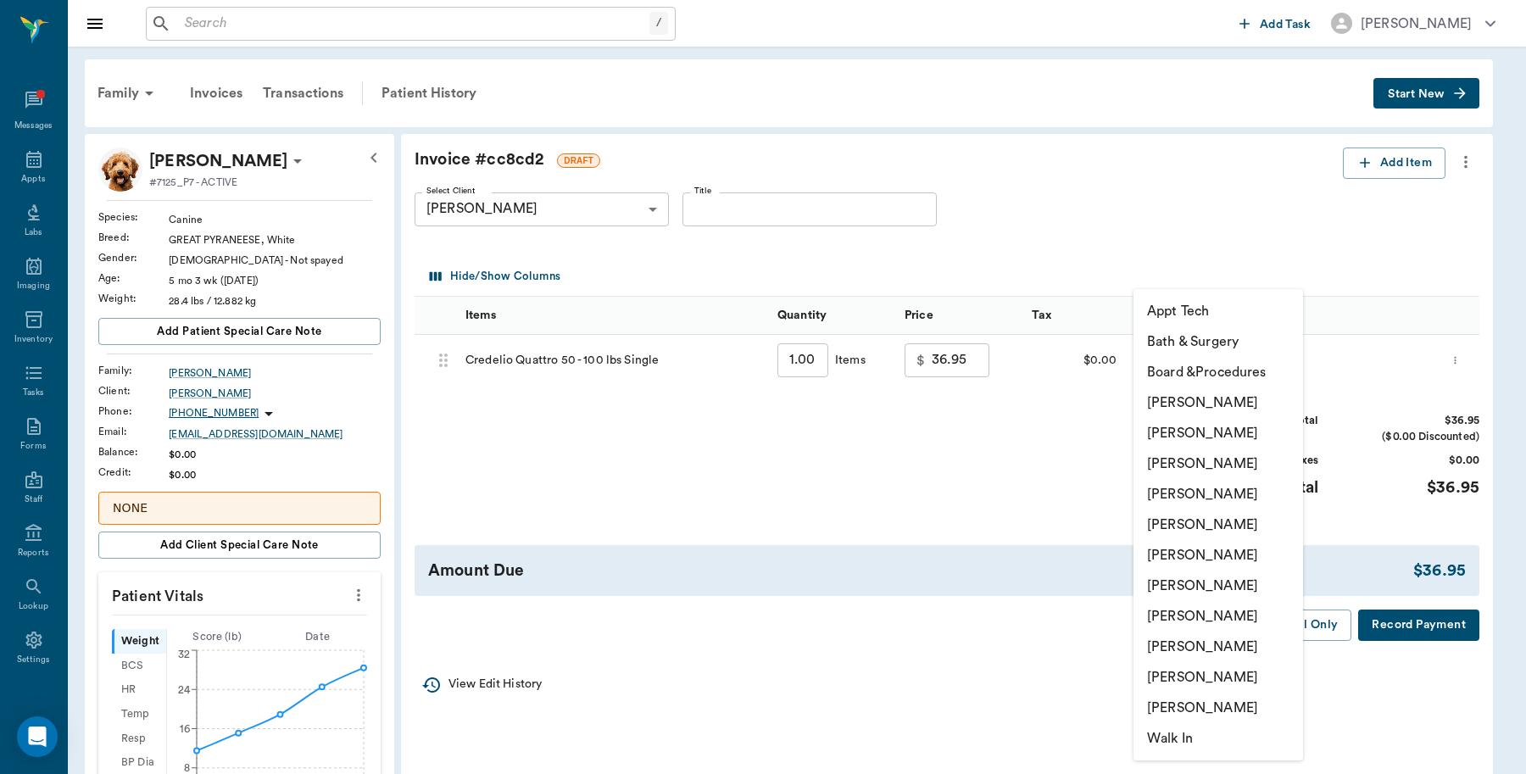
click at [1182, 638] on li "[PERSON_NAME]" at bounding box center [1218, 646] width 170 height 31
type input "none-63ec2ede52e12b0ba117d0d7"
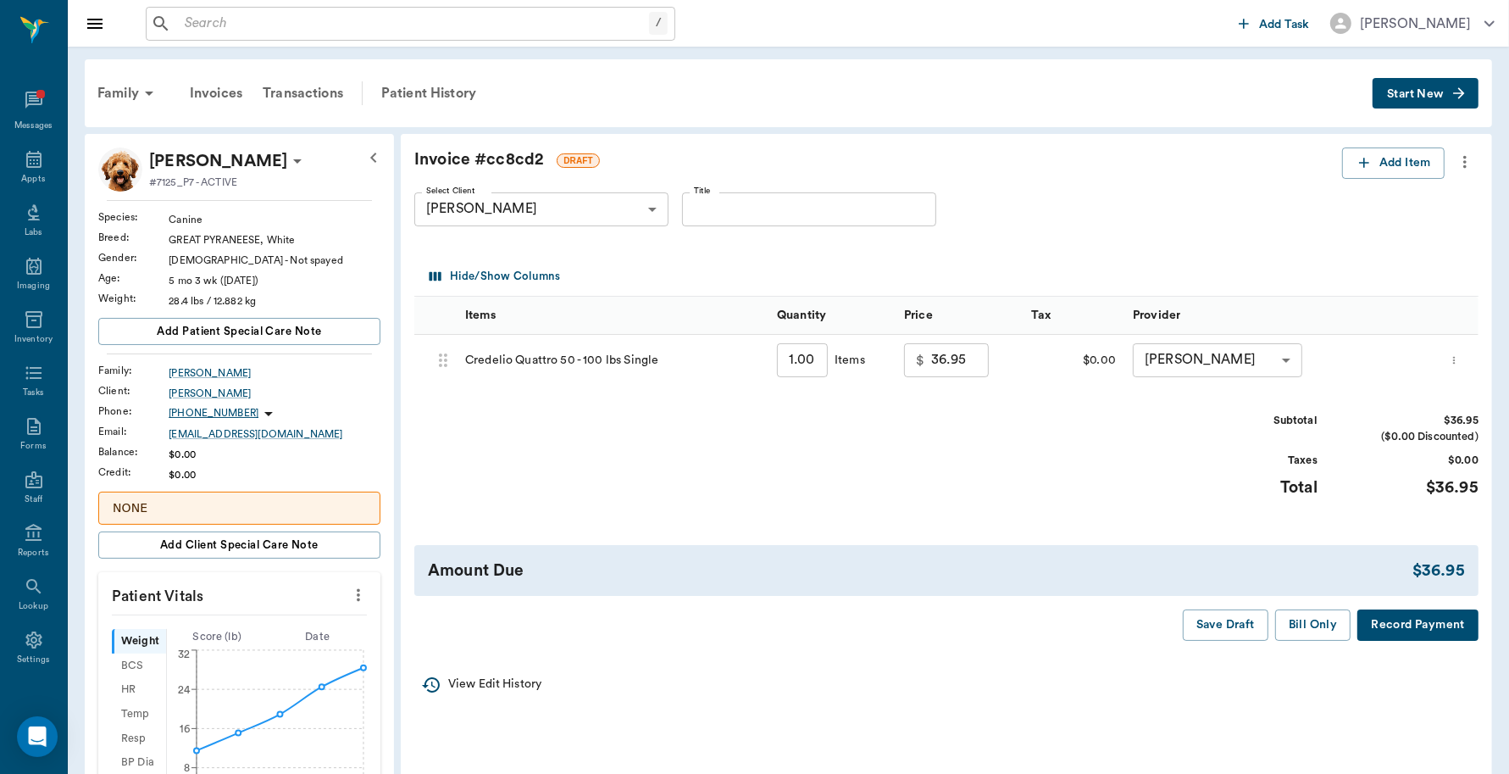
click at [1437, 620] on button "Record Payment" at bounding box center [1418, 624] width 121 height 31
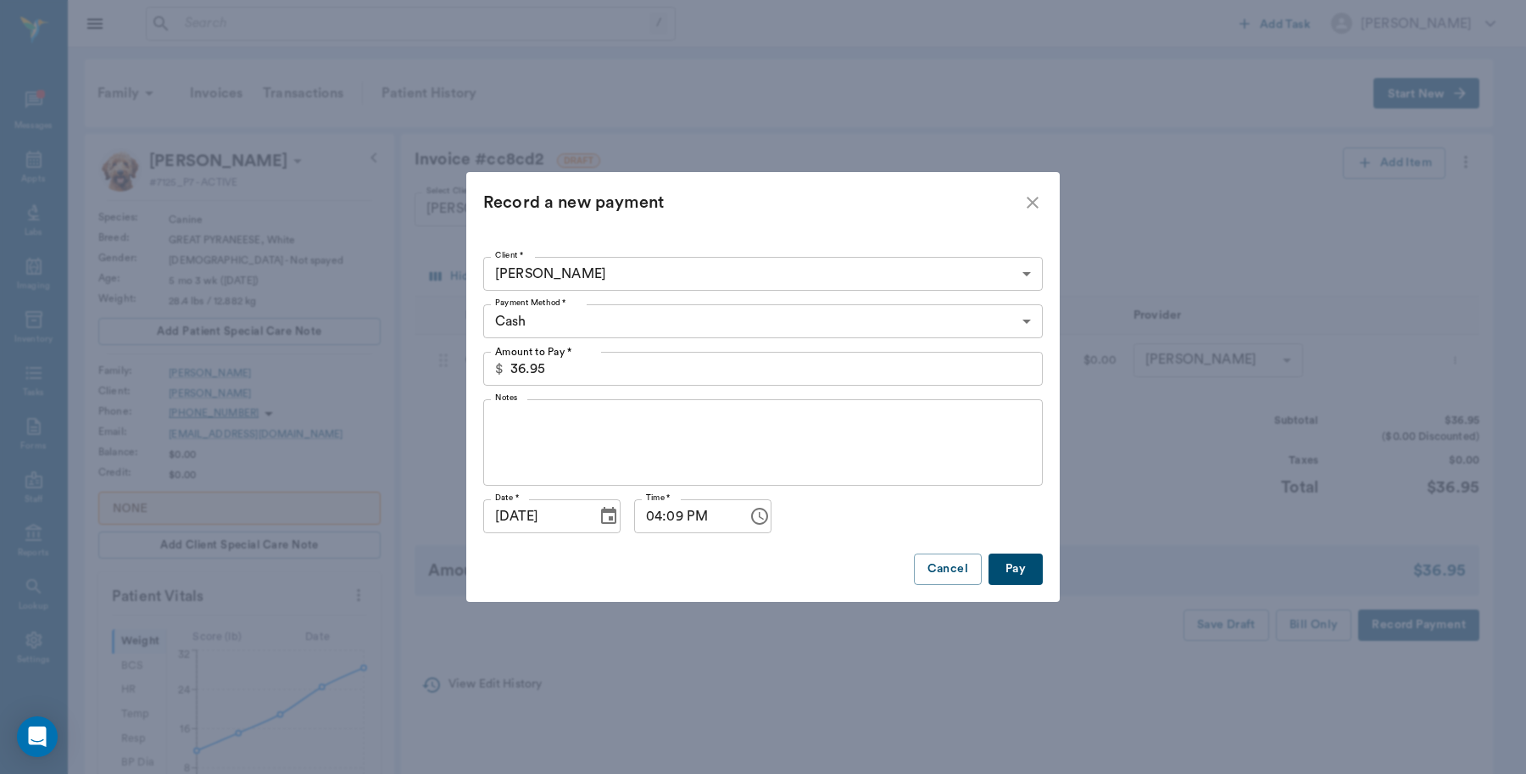
click at [536, 323] on body "/ ​ Add Task [PERSON_NAME] Nectar Messages Appts Labs Imaging Inventory Tasks F…" at bounding box center [763, 651] width 1526 height 1303
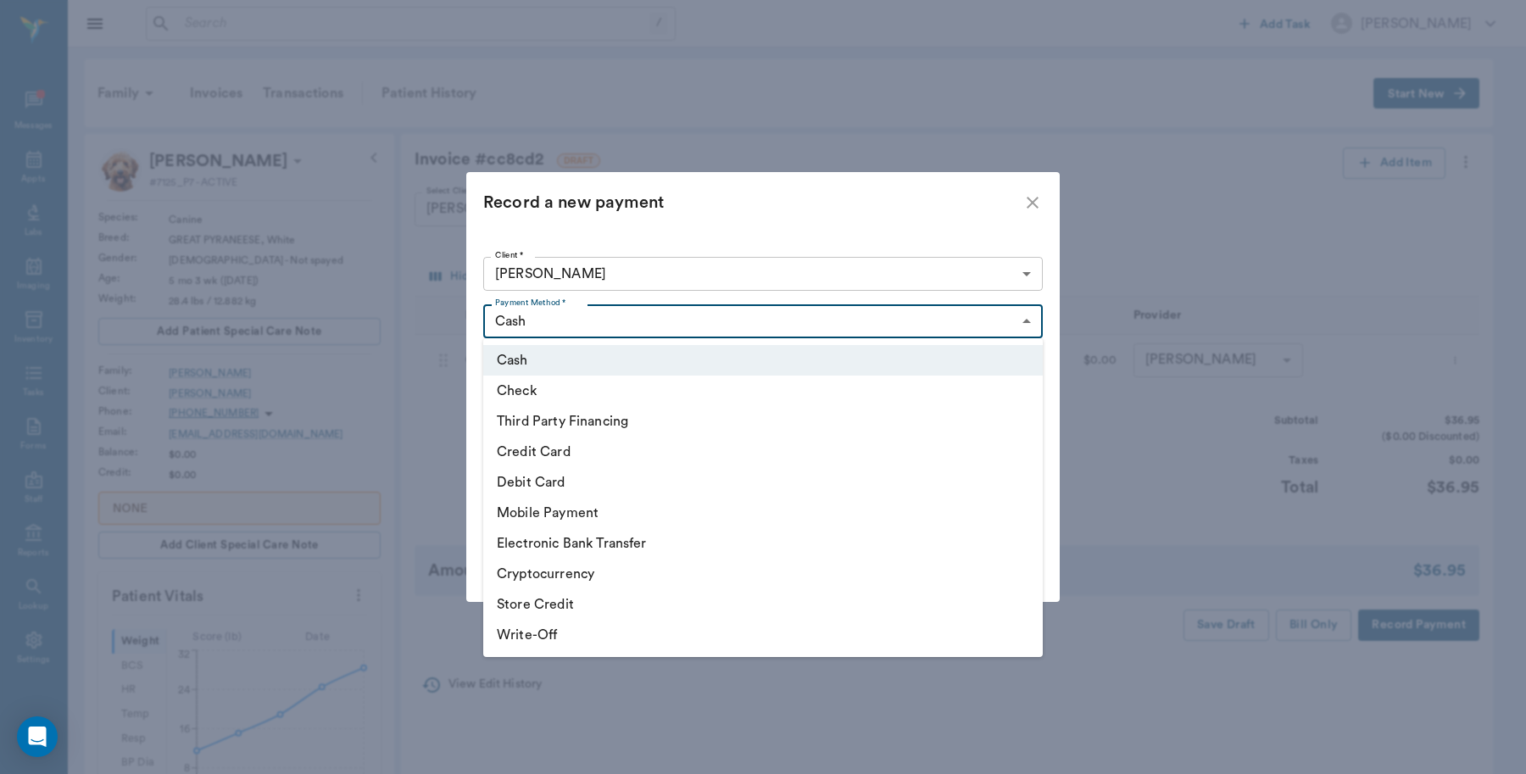
click at [557, 452] on li "Credit Card" at bounding box center [762, 451] width 559 height 31
type input "CREDIT_CARD"
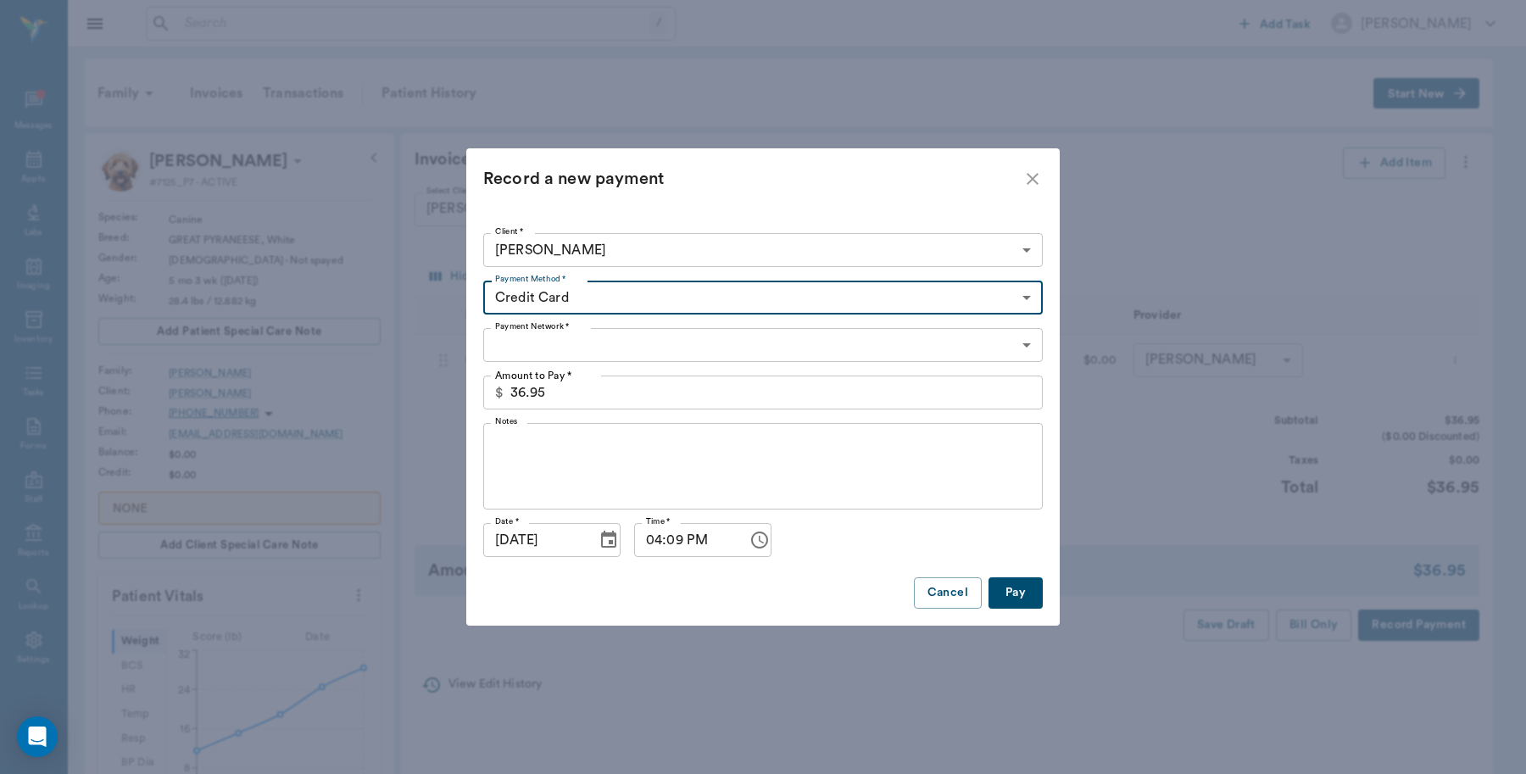
click at [531, 350] on body "/ ​ Add Task [PERSON_NAME] Nectar Messages Appts Labs Imaging Inventory Tasks F…" at bounding box center [763, 651] width 1526 height 1303
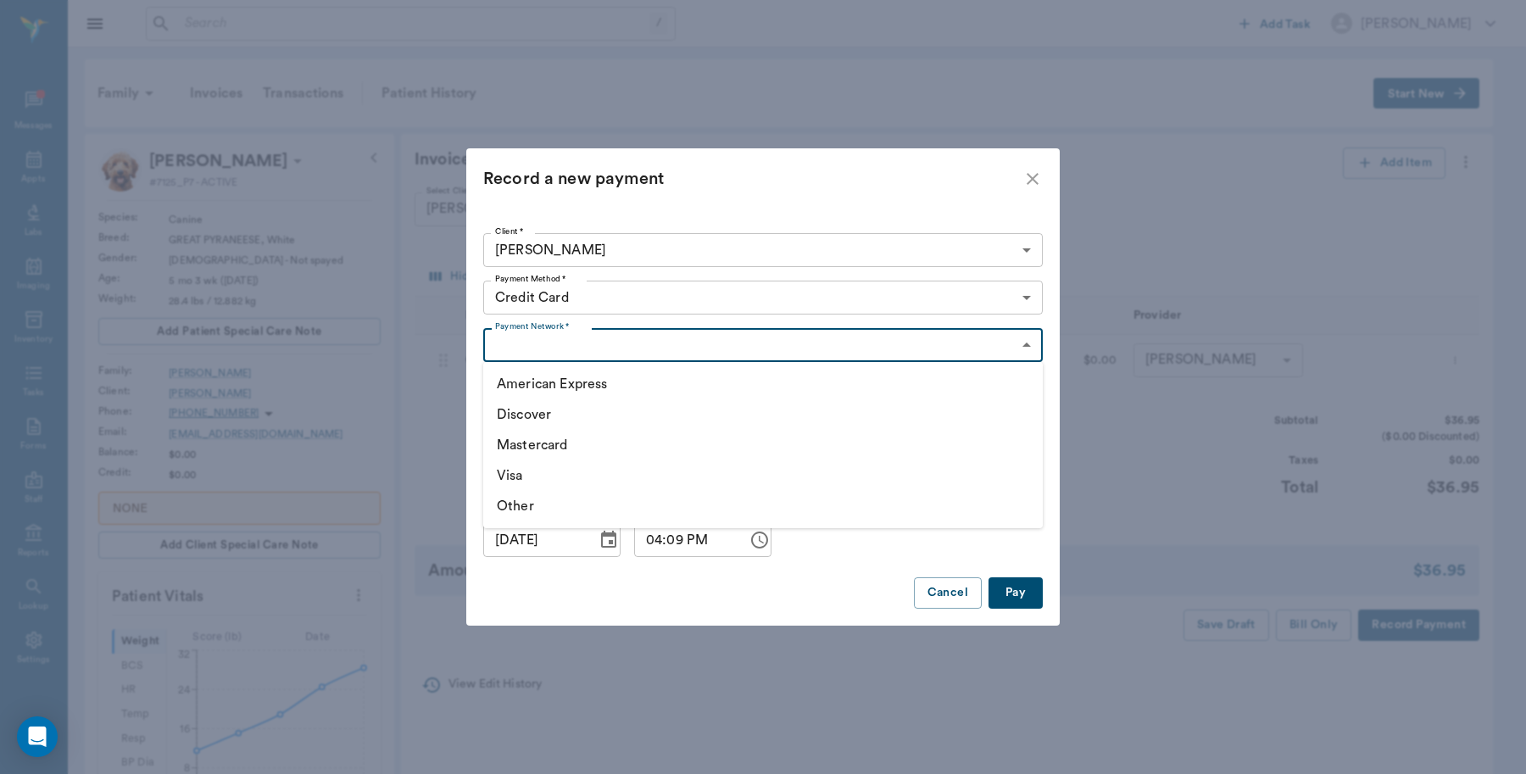
click at [518, 475] on li "Visa" at bounding box center [762, 475] width 559 height 31
type input "VISA"
click at [1019, 595] on button "Pay" at bounding box center [1015, 592] width 54 height 31
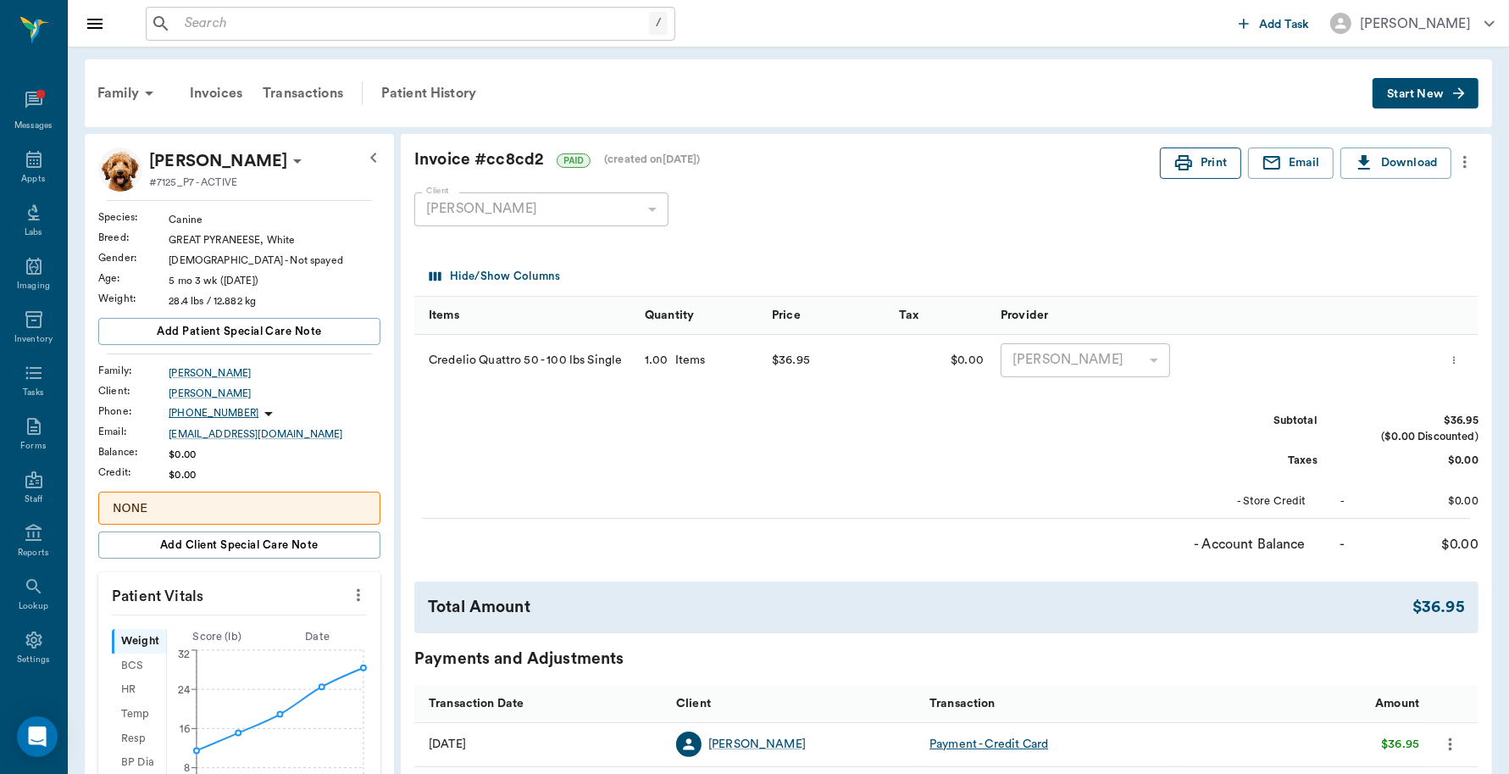
click at [1209, 165] on button "Print" at bounding box center [1200, 162] width 81 height 31
click at [24, 158] on icon at bounding box center [34, 159] width 20 height 20
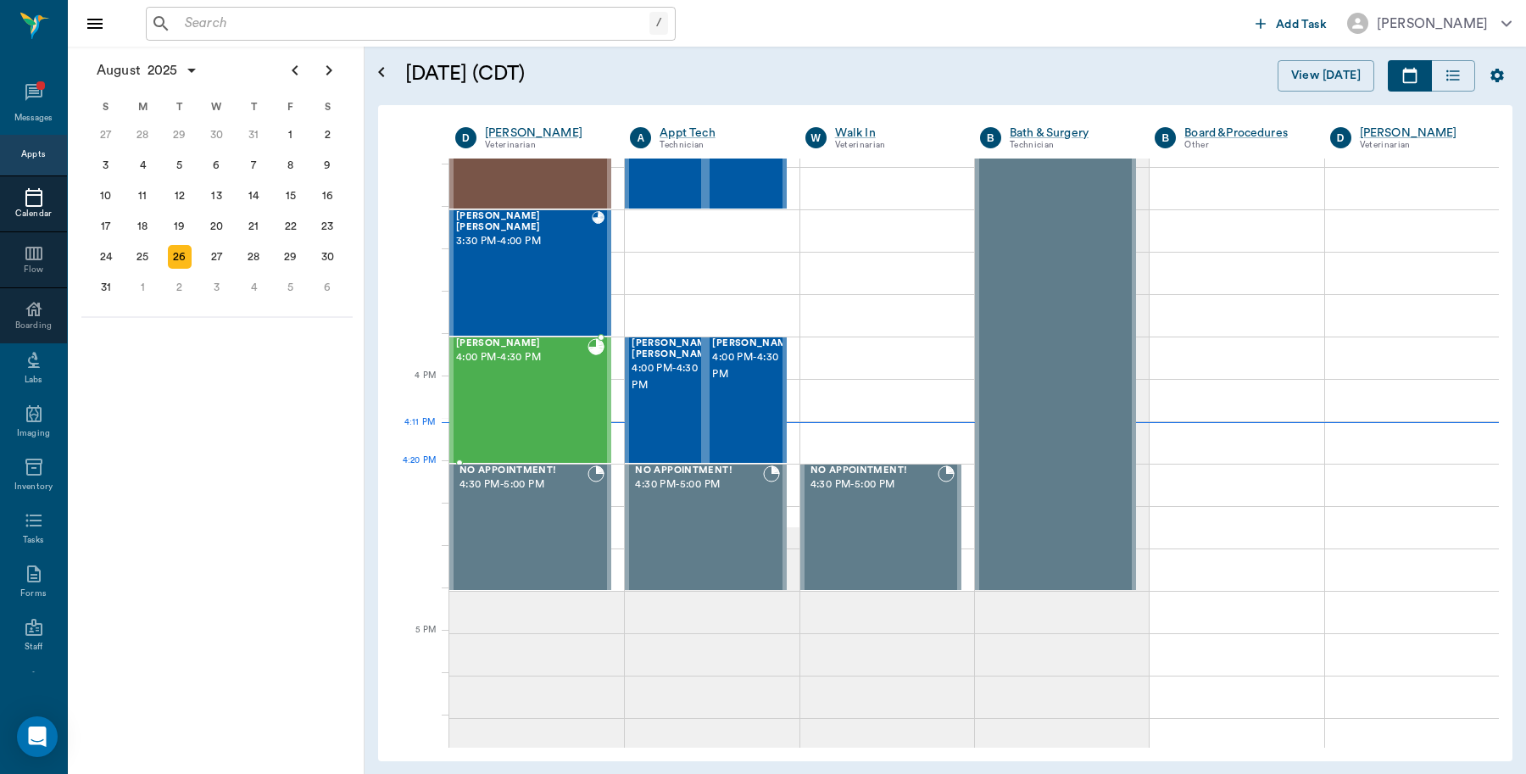
scroll to position [1824, 0]
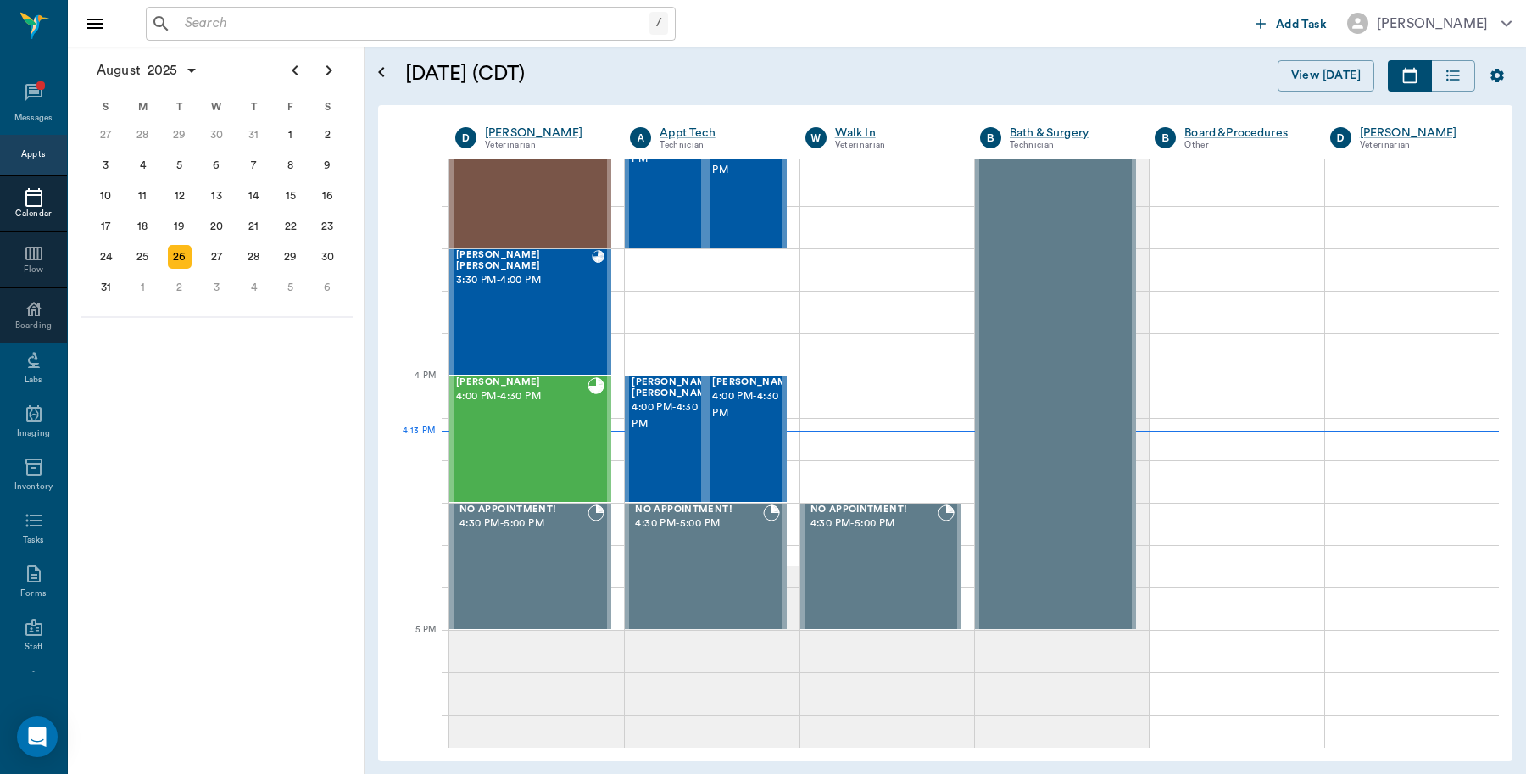
click at [206, 27] on input "text" at bounding box center [413, 24] width 471 height 24
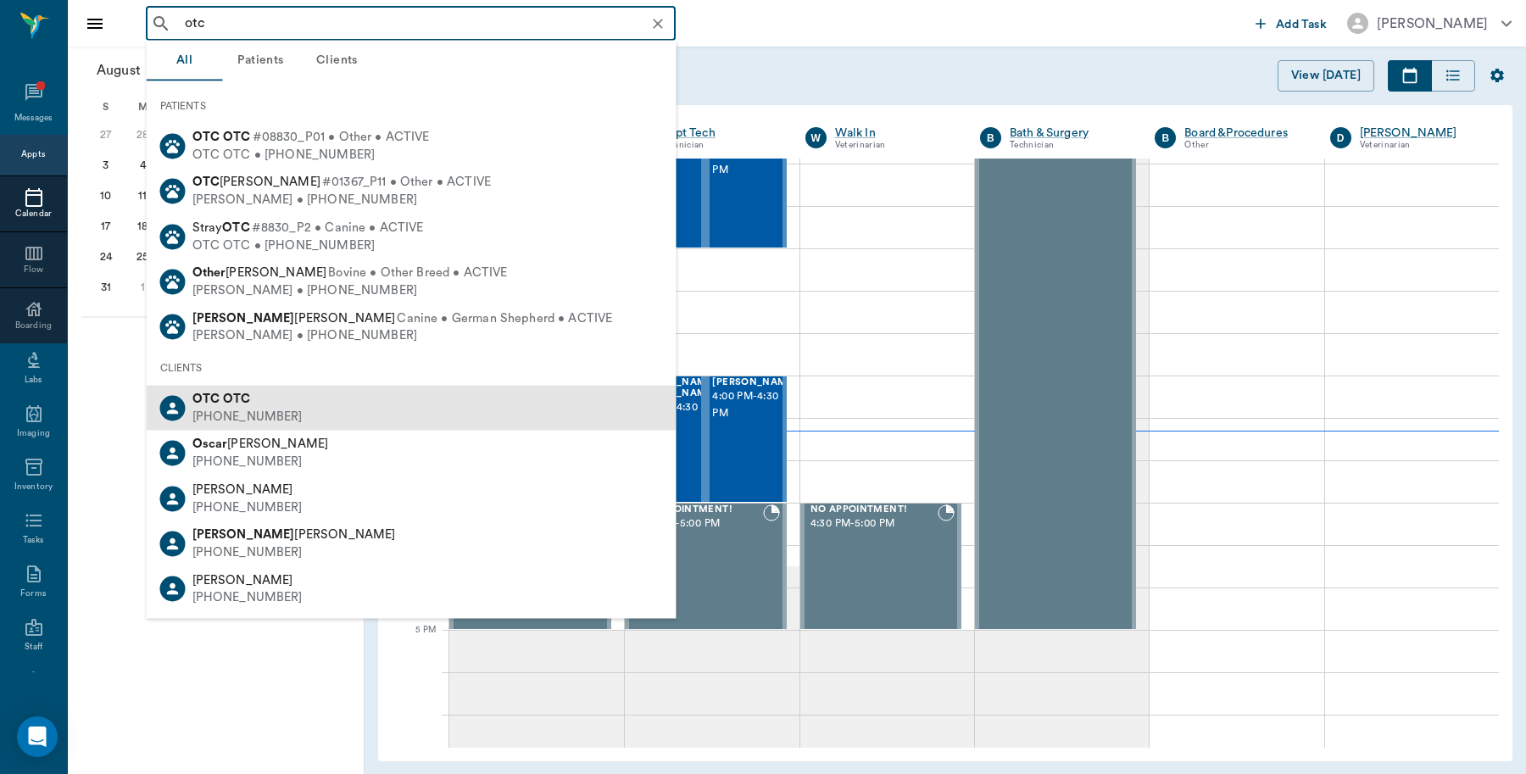
click at [255, 408] on div "(555) 555-5555" at bounding box center [247, 417] width 110 height 18
type input "otc"
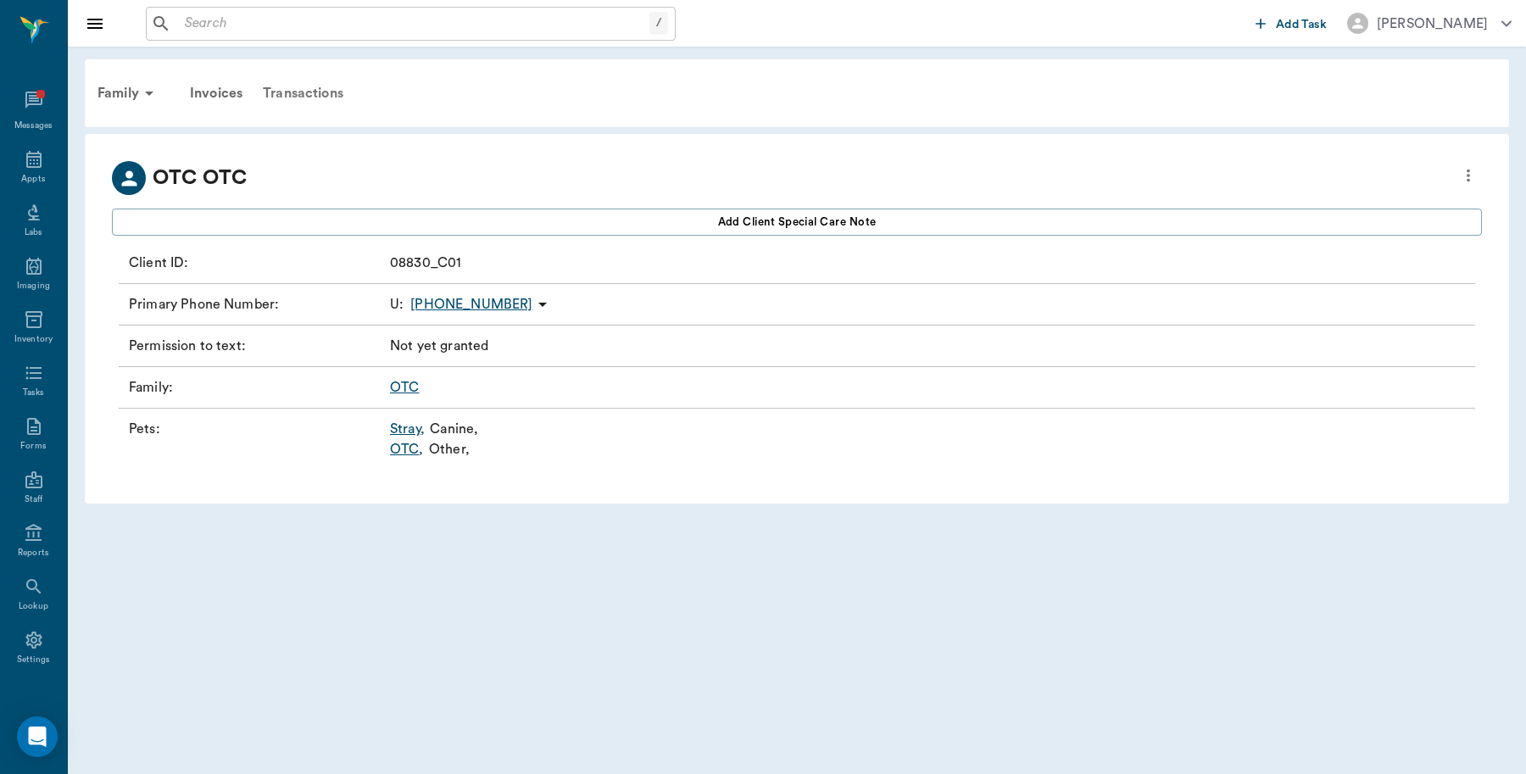
click at [301, 87] on div "Transactions" at bounding box center [303, 93] width 101 height 41
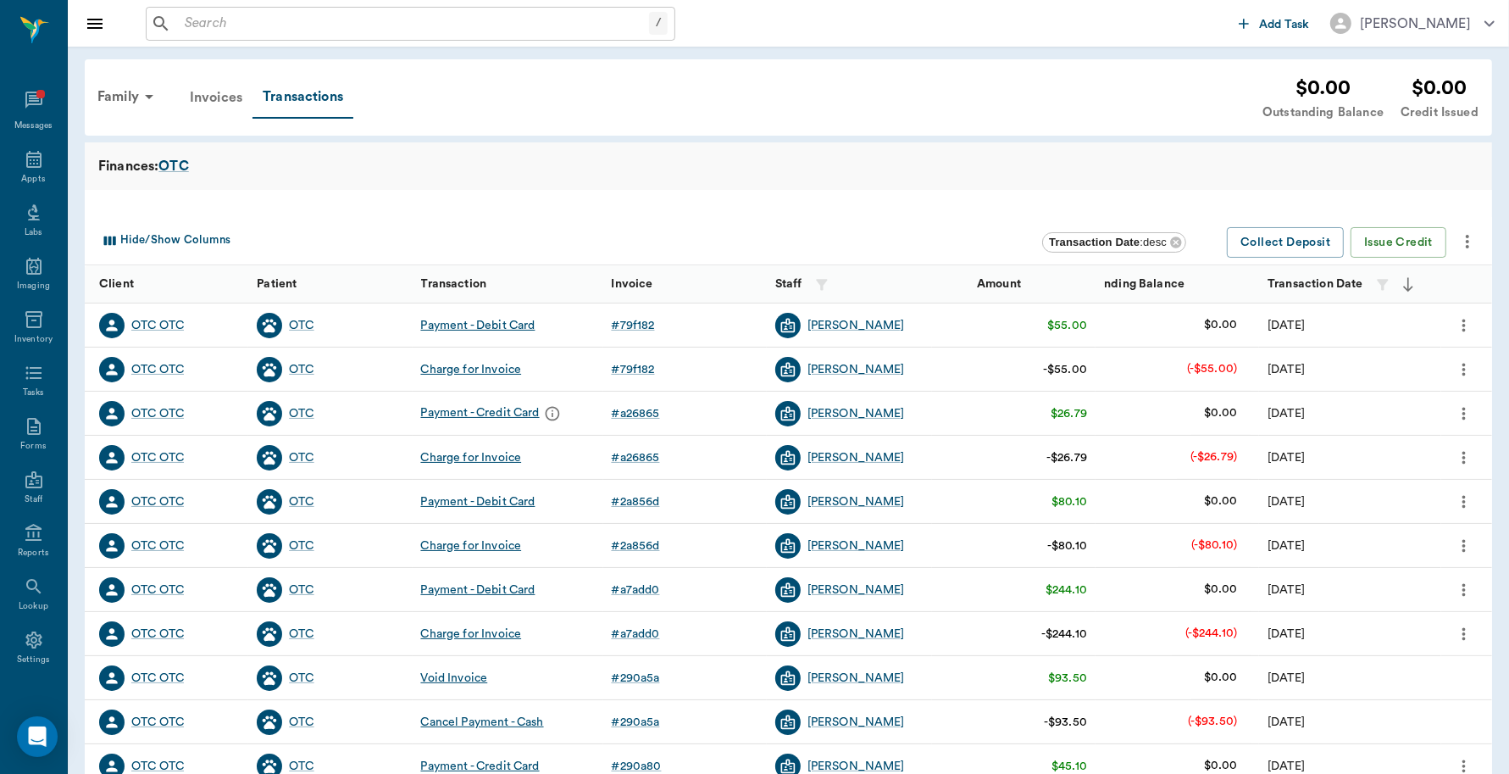
click at [210, 96] on div "Invoices" at bounding box center [216, 97] width 73 height 41
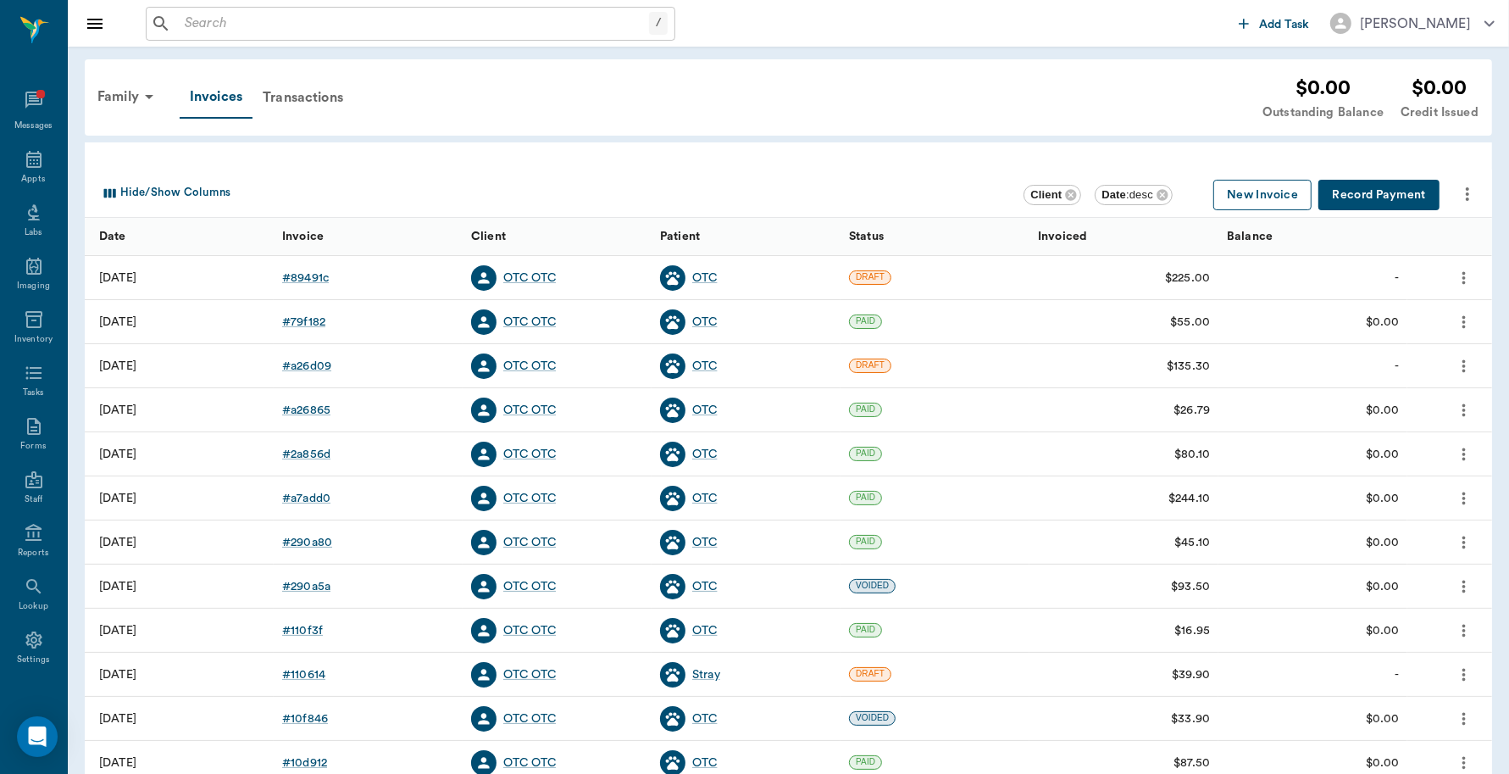
click at [1259, 196] on button "New Invoice" at bounding box center [1263, 195] width 98 height 31
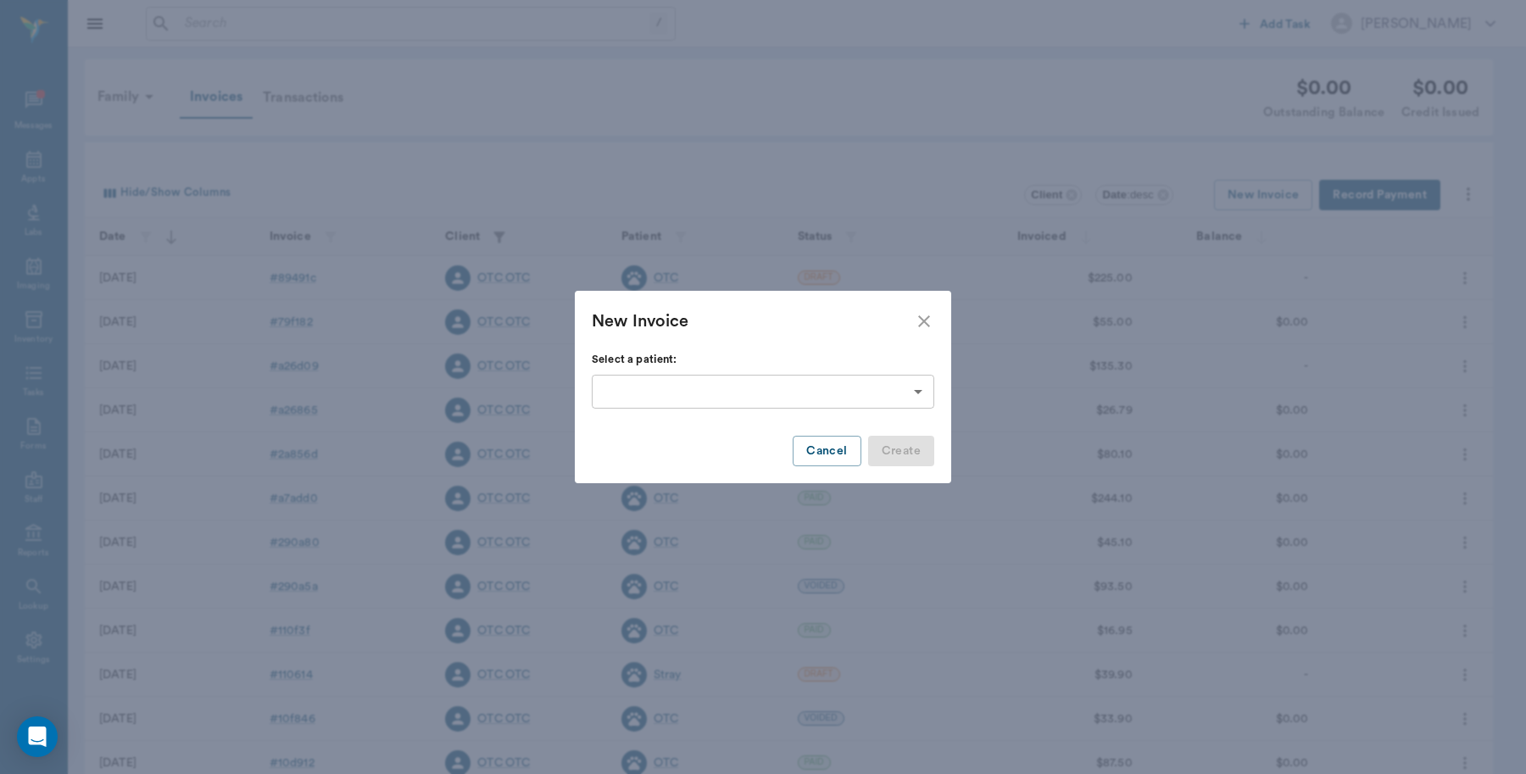
click at [647, 395] on body "/ ​ Add Task Dr. Bert Ellsworth Nectar Messages Appts Labs Imaging Inventory Ta…" at bounding box center [763, 497] width 1526 height 995
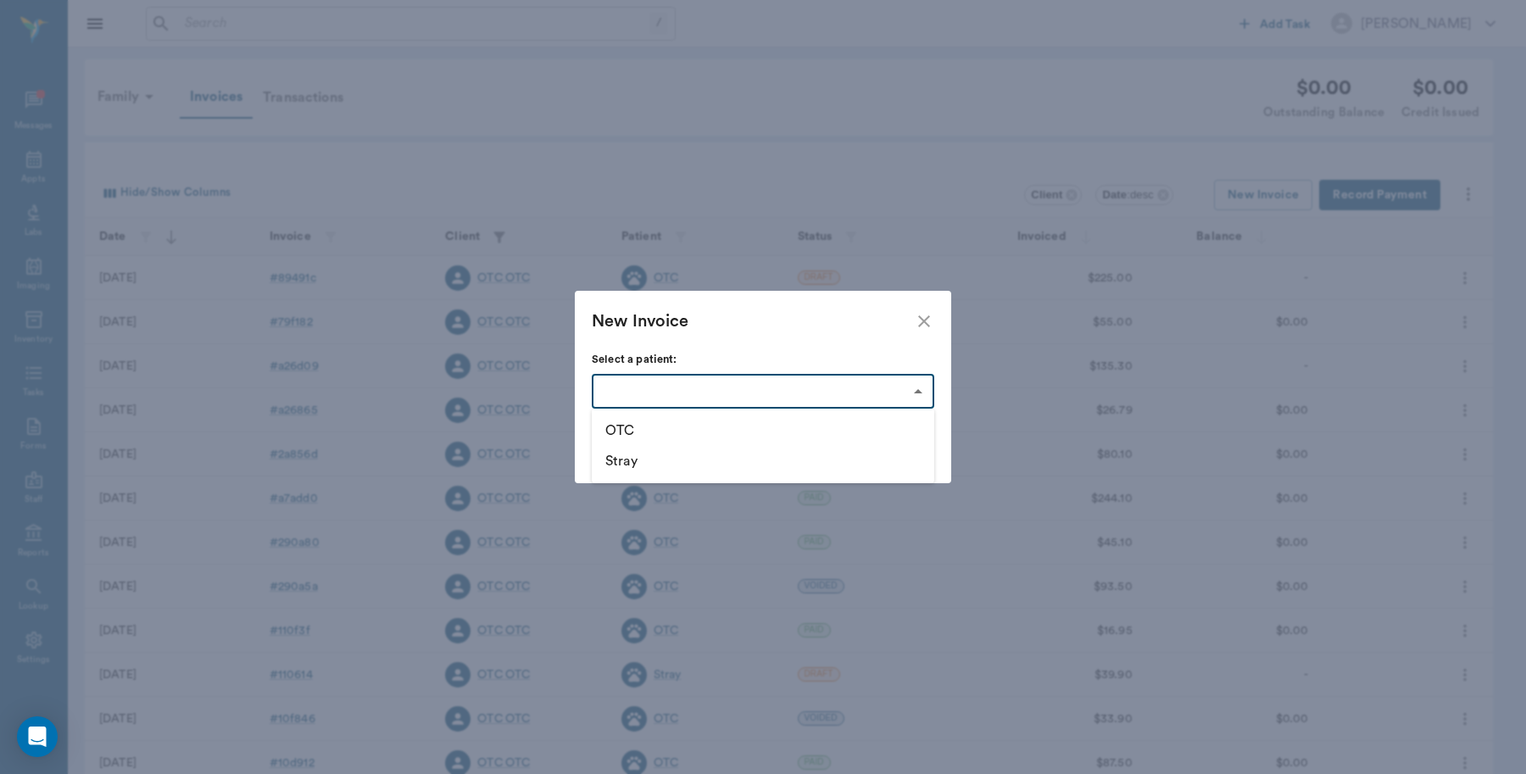
click at [633, 430] on li "OTC" at bounding box center [763, 430] width 342 height 31
type input "63edb0a18bdb516679580385"
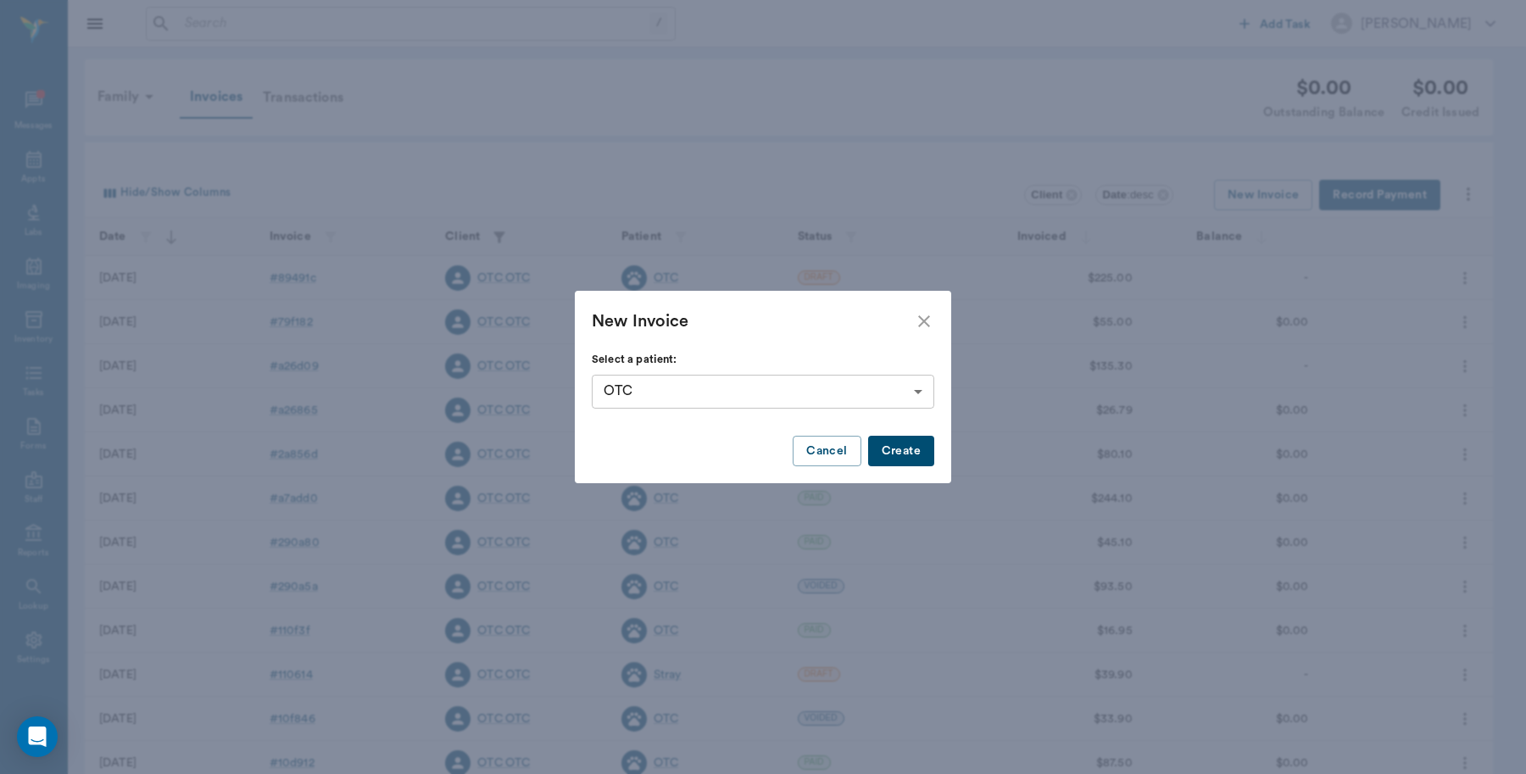
click at [913, 449] on button "Create" at bounding box center [901, 451] width 66 height 31
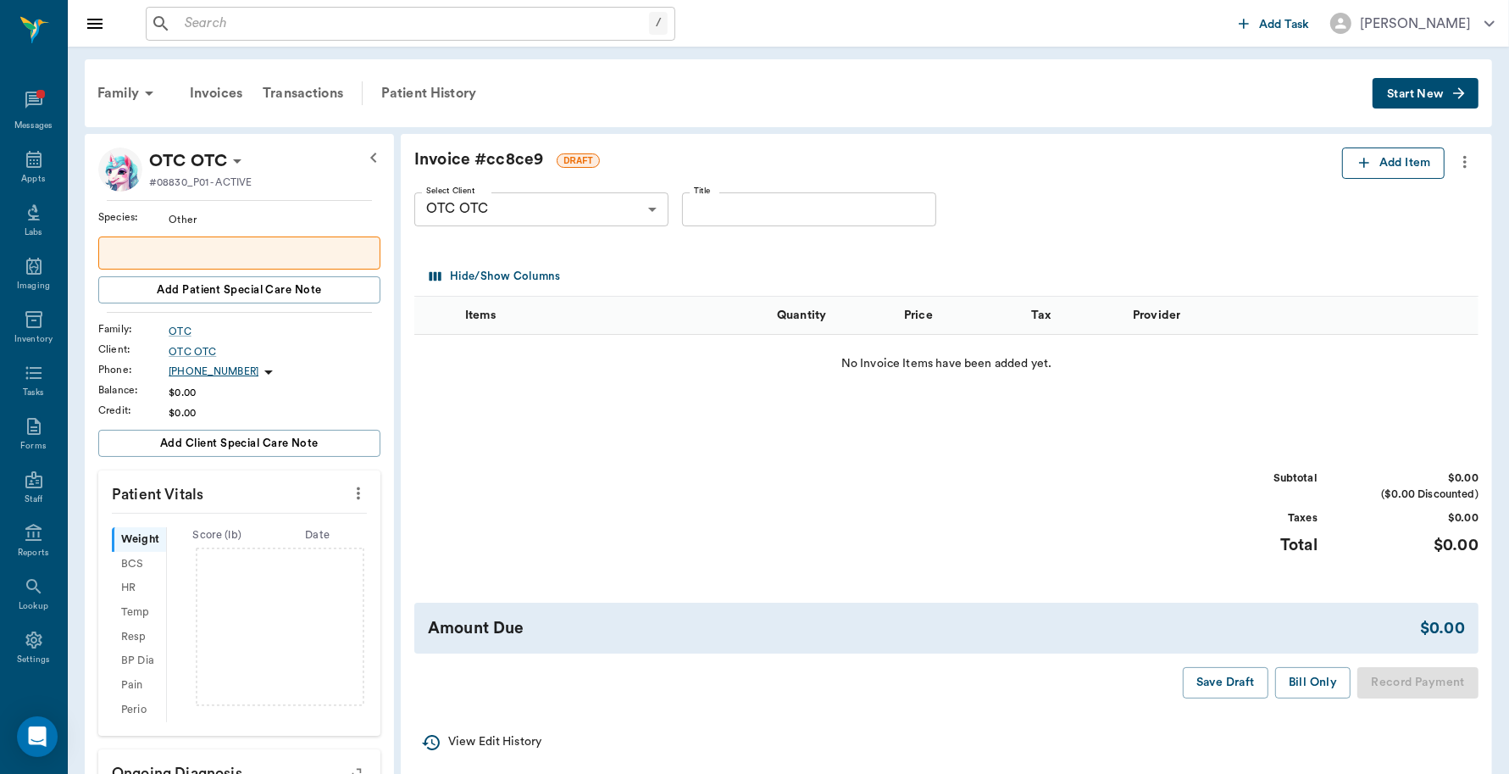
click at [1358, 163] on icon "button" at bounding box center [1364, 162] width 17 height 17
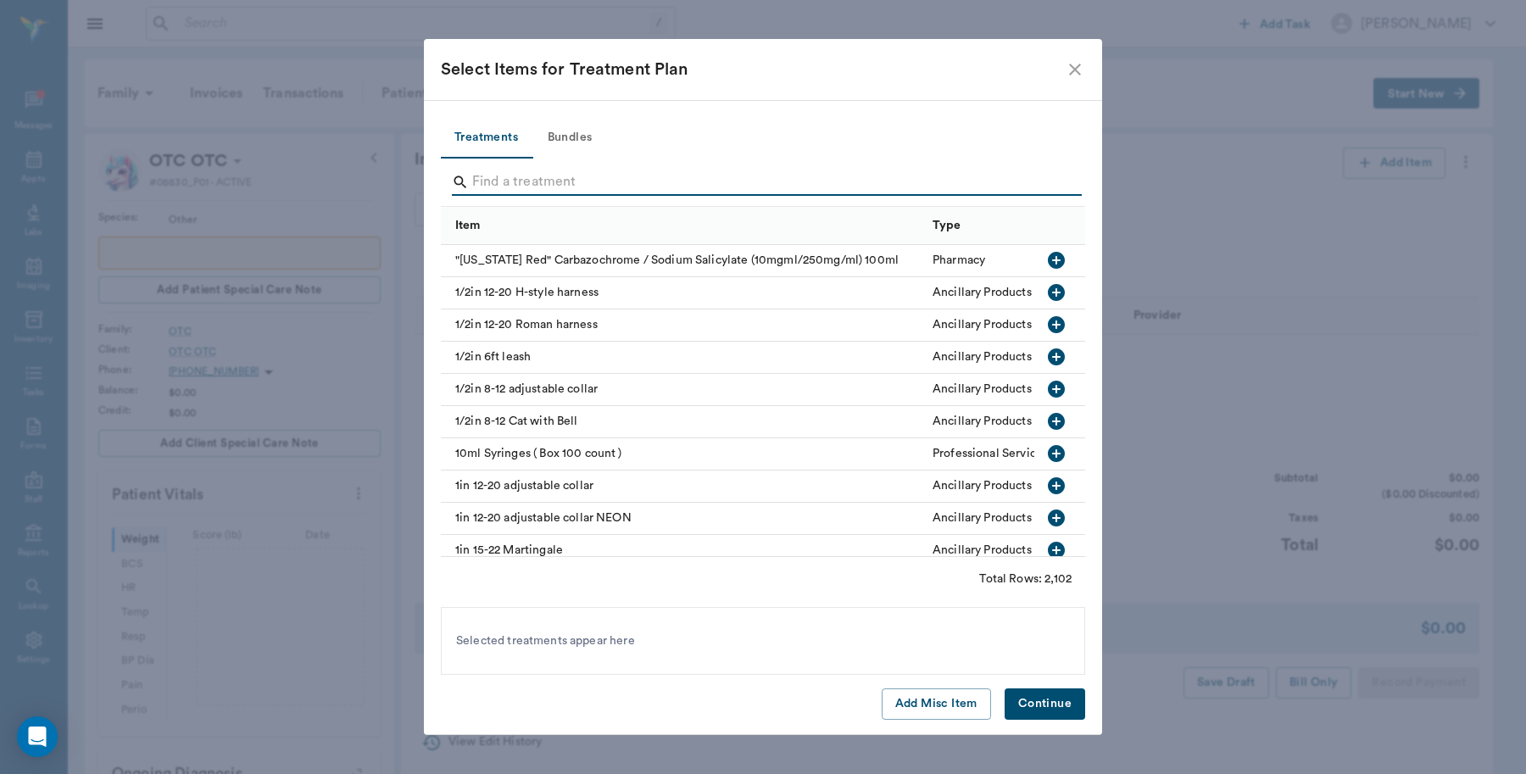
click at [531, 183] on input "Search" at bounding box center [764, 182] width 584 height 27
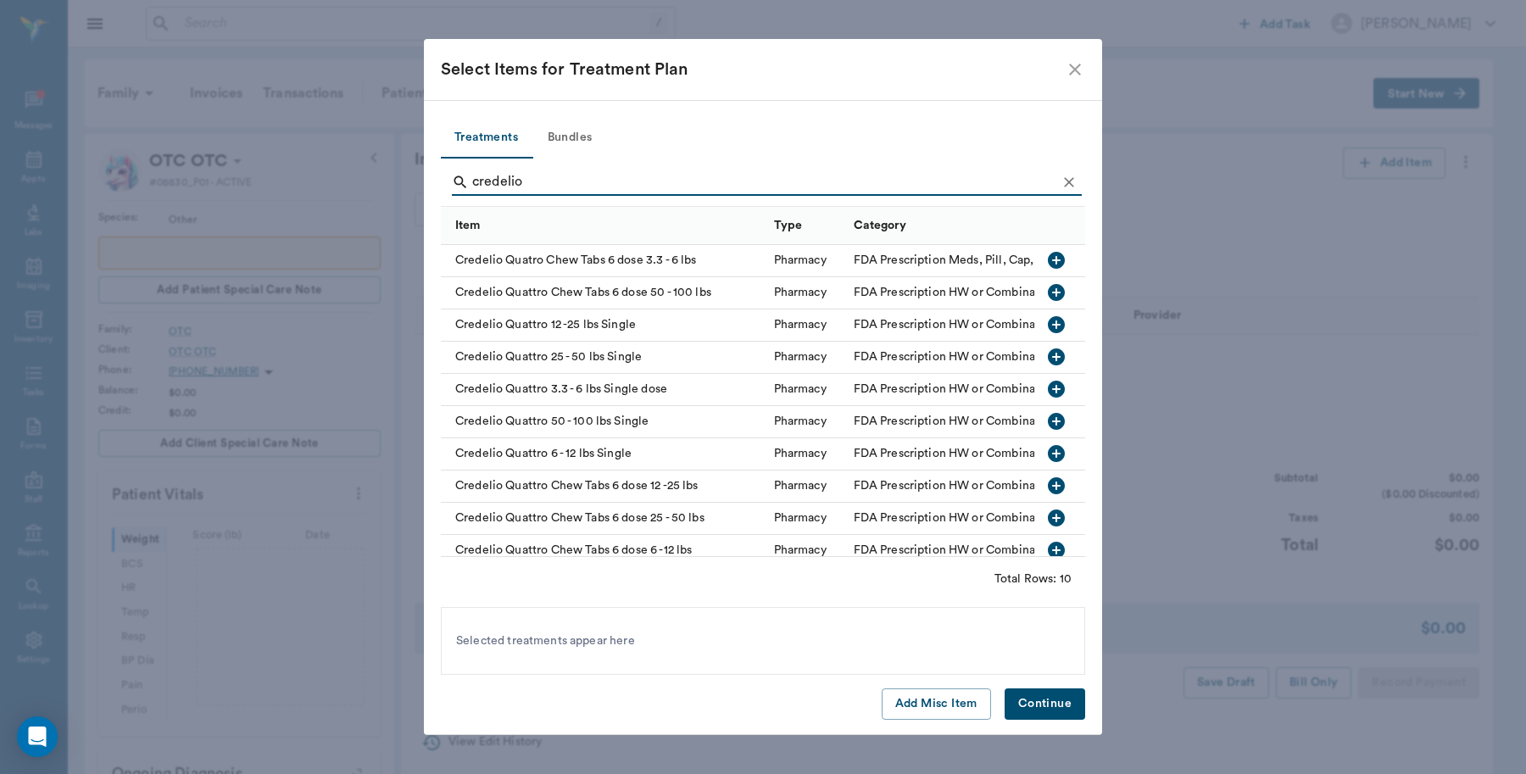
type input "credelio"
click at [1046, 485] on icon "button" at bounding box center [1056, 485] width 20 height 20
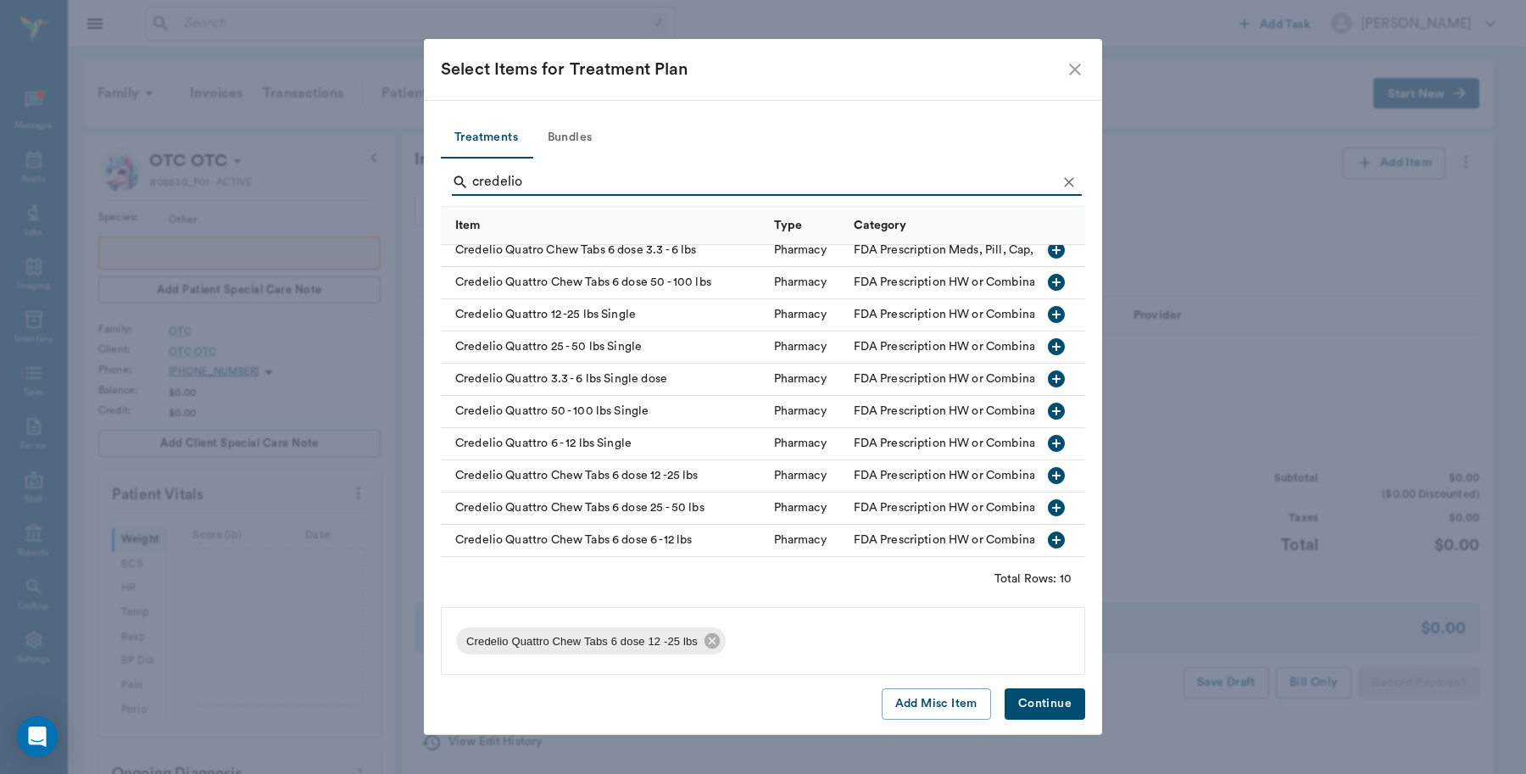
scroll to position [26, 0]
click at [1046, 272] on icon "button" at bounding box center [1056, 282] width 20 height 20
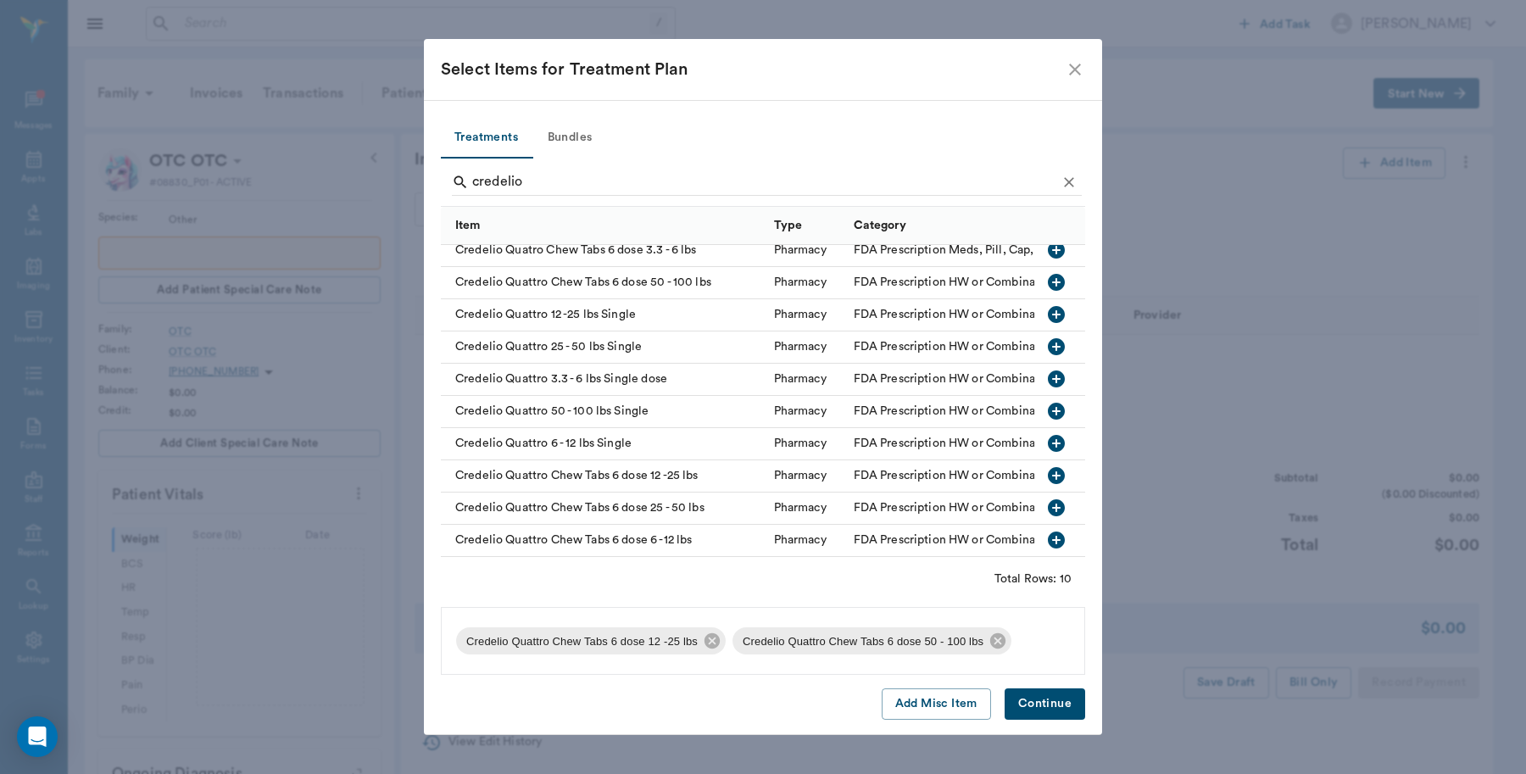
click at [1044, 696] on button "Continue" at bounding box center [1044, 703] width 81 height 31
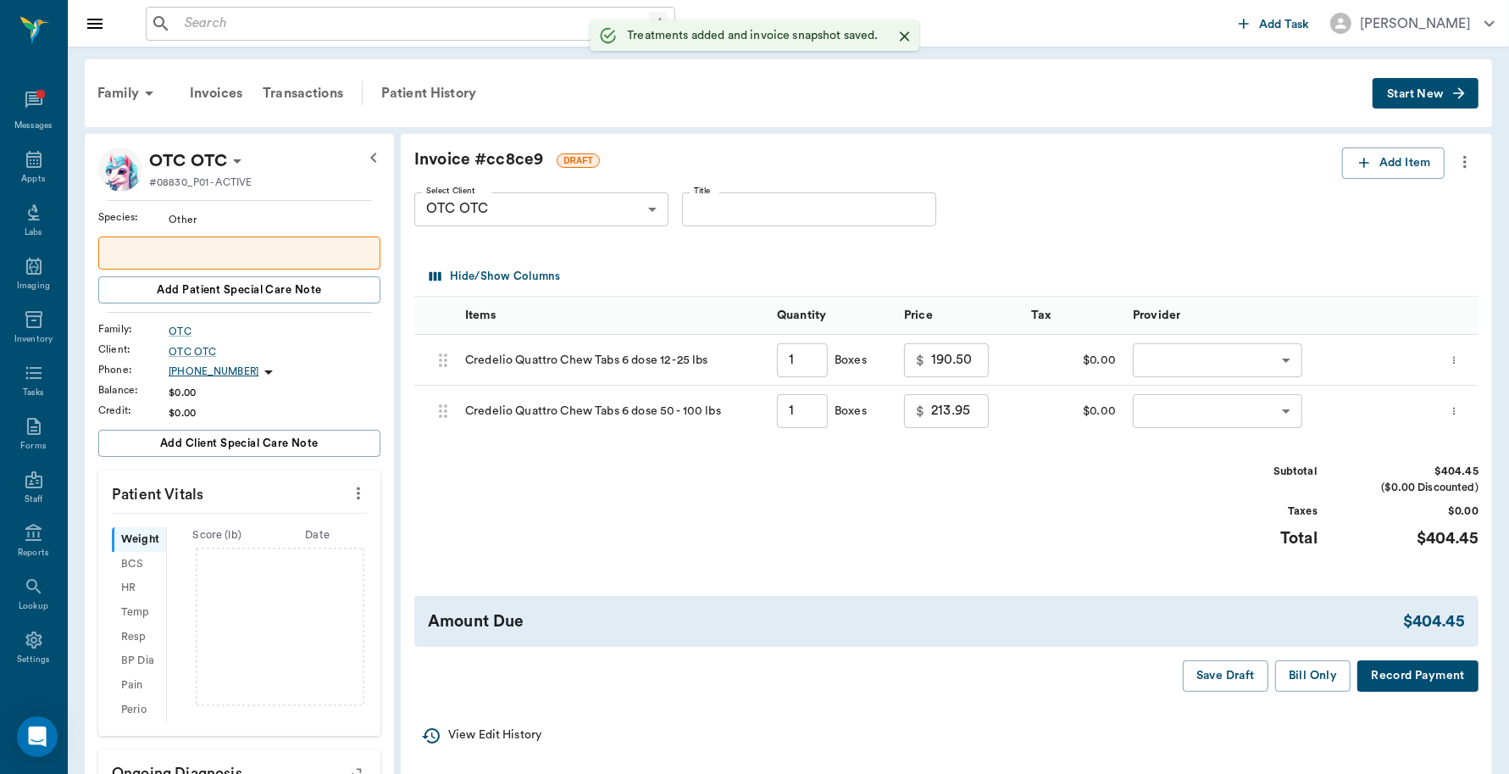
type input "1.00"
click at [1364, 165] on icon "button" at bounding box center [1364, 162] width 17 height 17
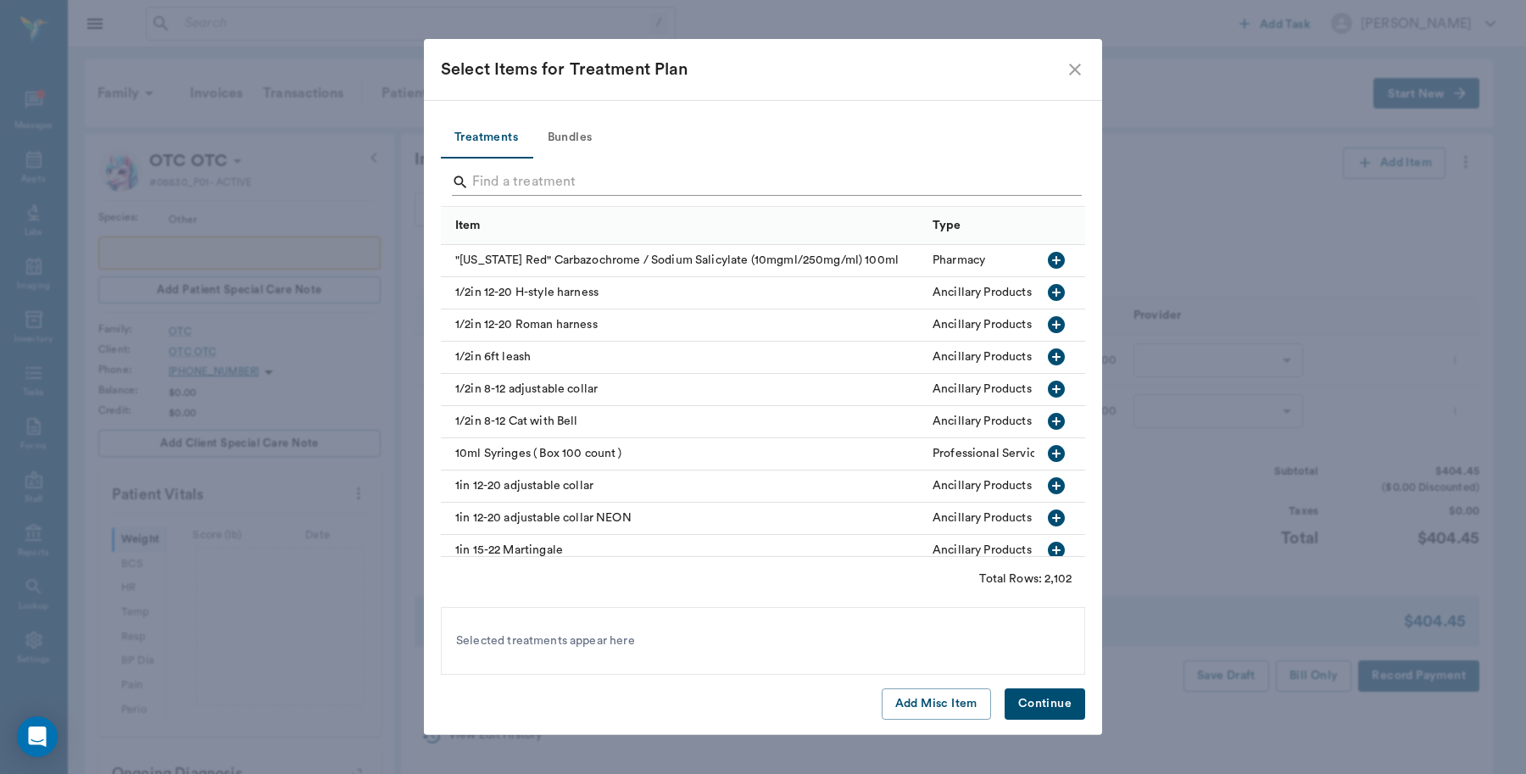
click at [523, 193] on input "Search" at bounding box center [764, 182] width 584 height 27
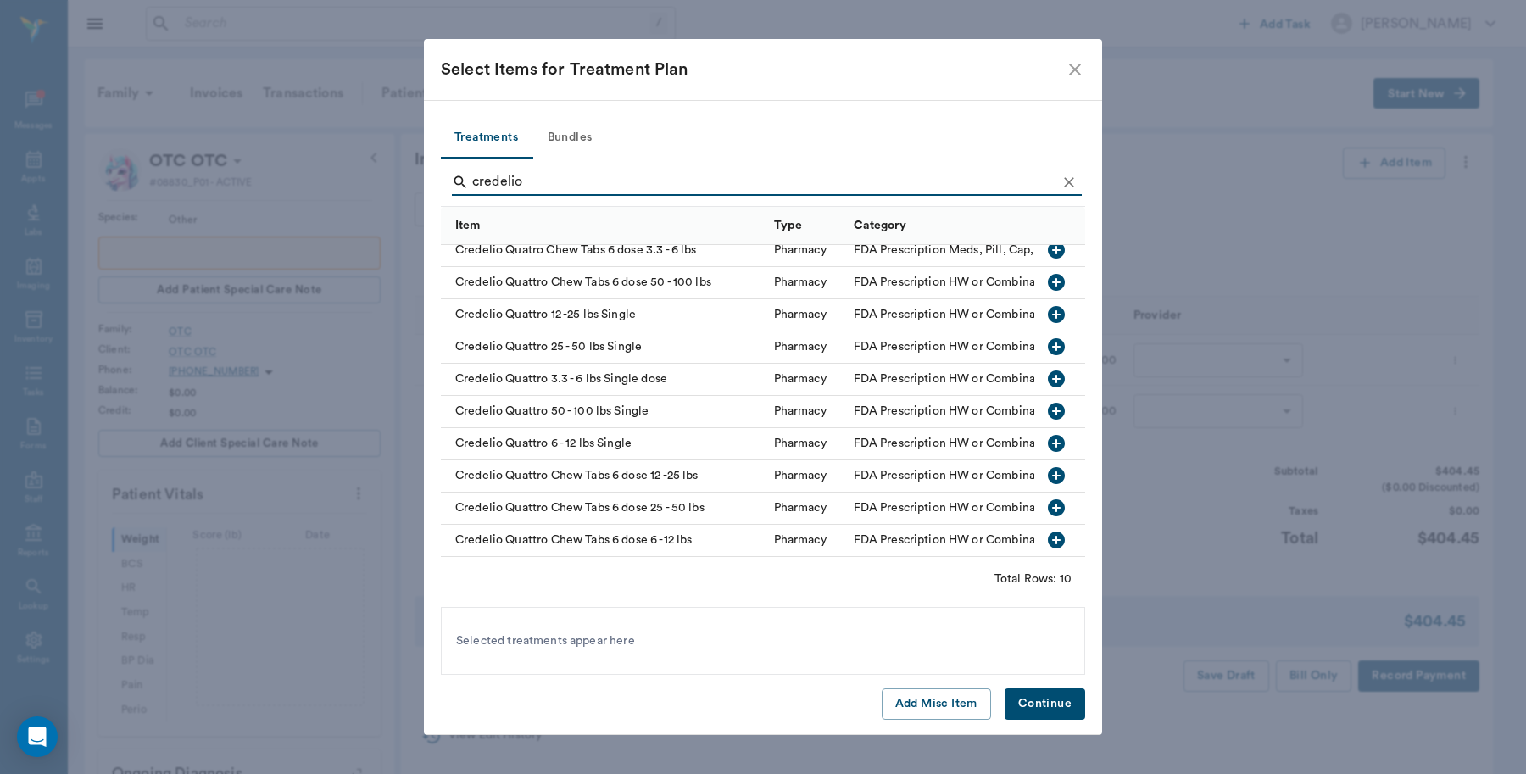
type input "credelio"
click at [1048, 499] on icon "button" at bounding box center [1056, 507] width 17 height 17
click at [1048, 697] on button "Continue" at bounding box center [1044, 703] width 81 height 31
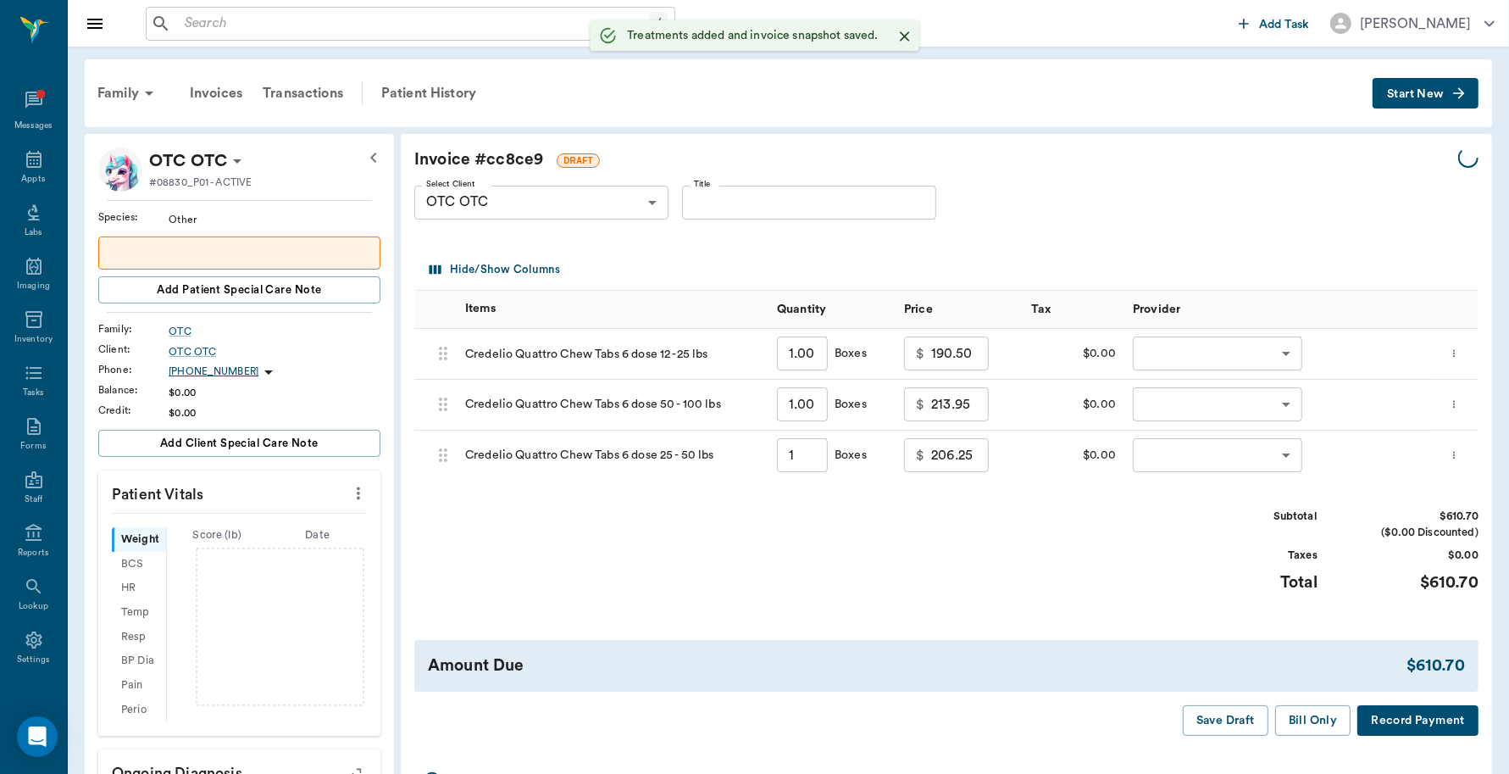
type input "1.00"
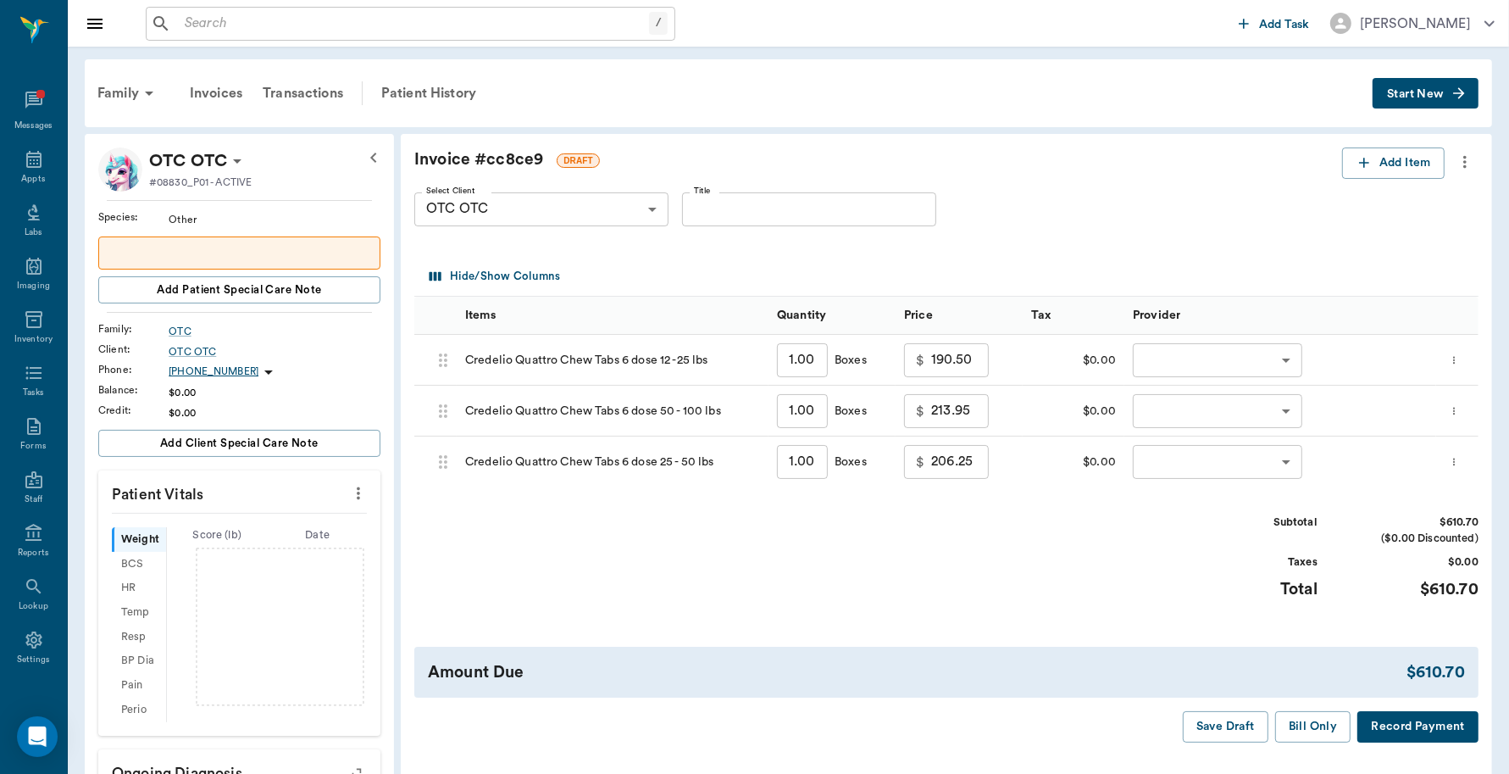
click at [1455, 460] on icon "more" at bounding box center [1454, 462] width 2 height 8
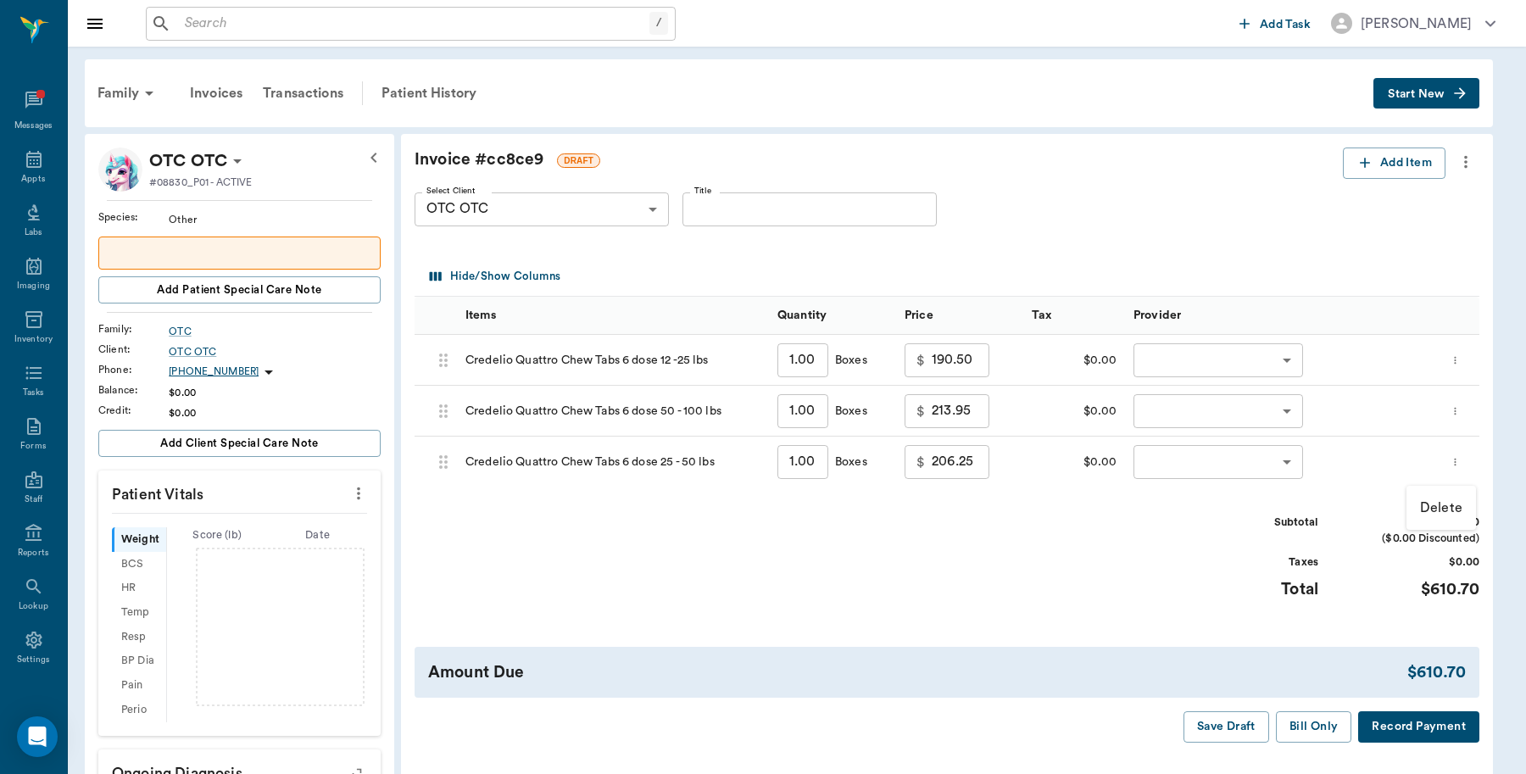
click at [1437, 503] on p "Delete" at bounding box center [1441, 507] width 42 height 20
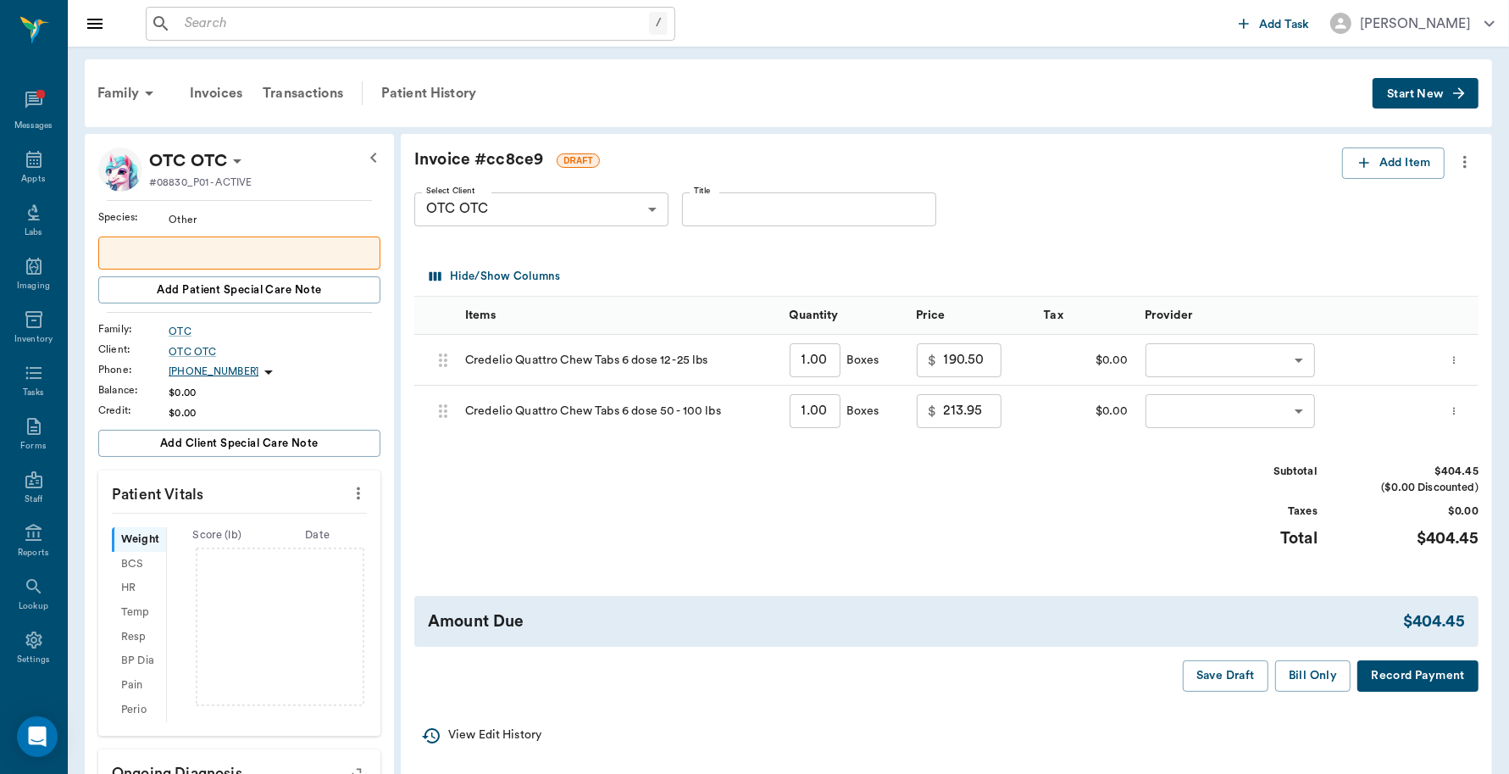
click at [1174, 363] on body "/ ​ Add Task Dr. Bert Ellsworth Nectar Messages Appts Labs Imaging Inventory Ta…" at bounding box center [754, 632] width 1509 height 1264
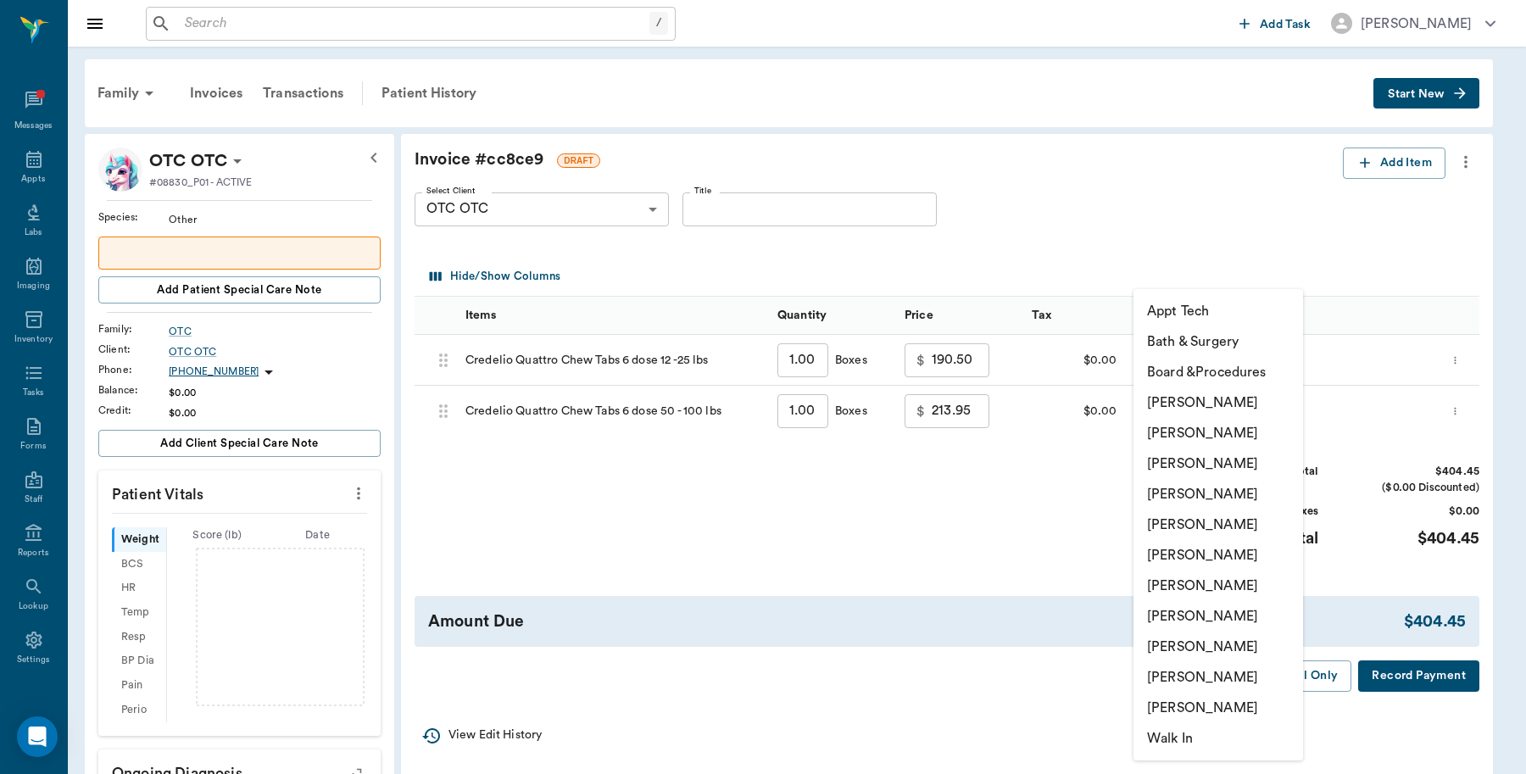
click at [1176, 640] on li "[PERSON_NAME]" at bounding box center [1218, 646] width 170 height 31
type input "none-63ec2ede52e12b0ba117d0d7"
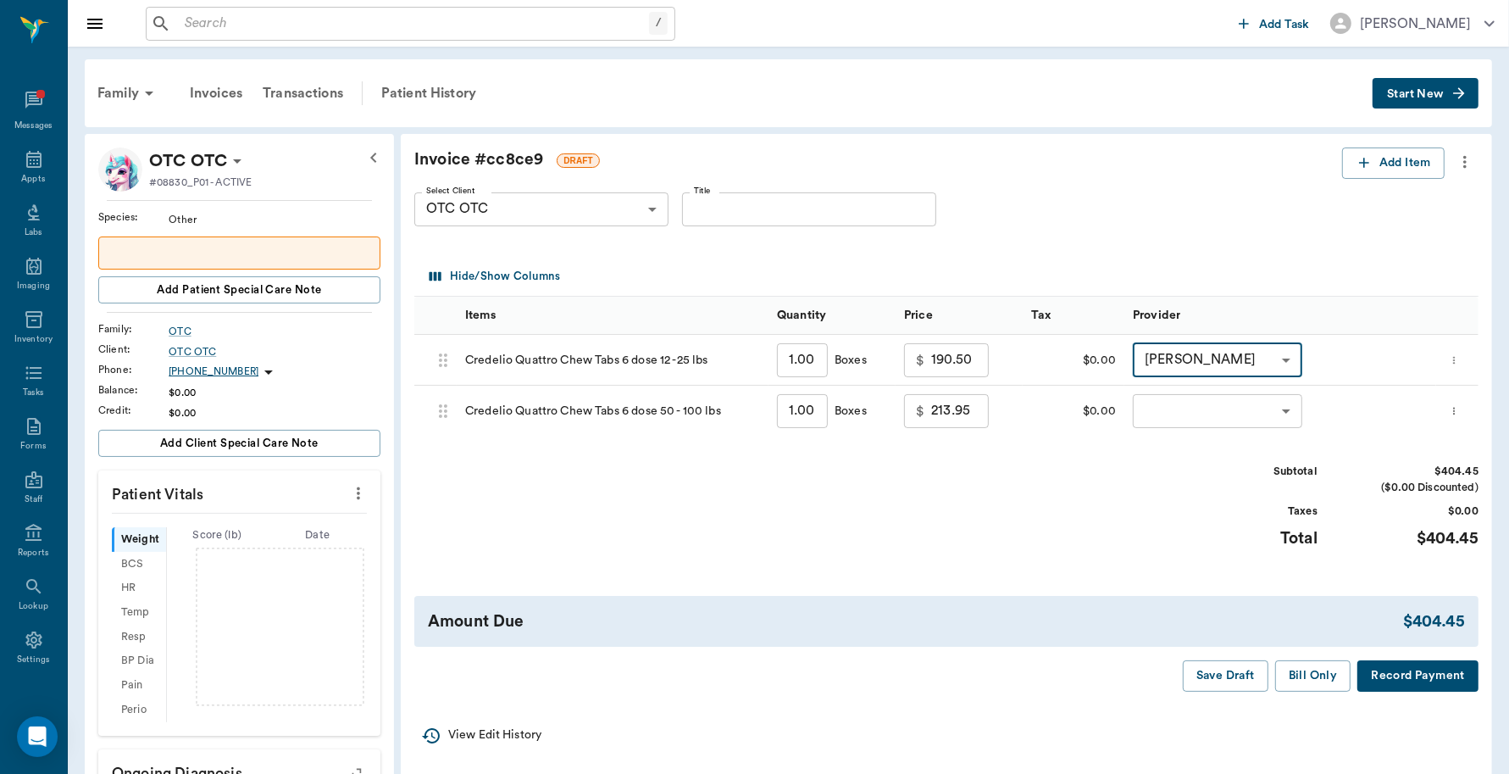
click at [1172, 415] on body "/ ​ Add Task Dr. Bert Ellsworth Nectar Messages Appts Labs Imaging Inventory Ta…" at bounding box center [754, 632] width 1509 height 1264
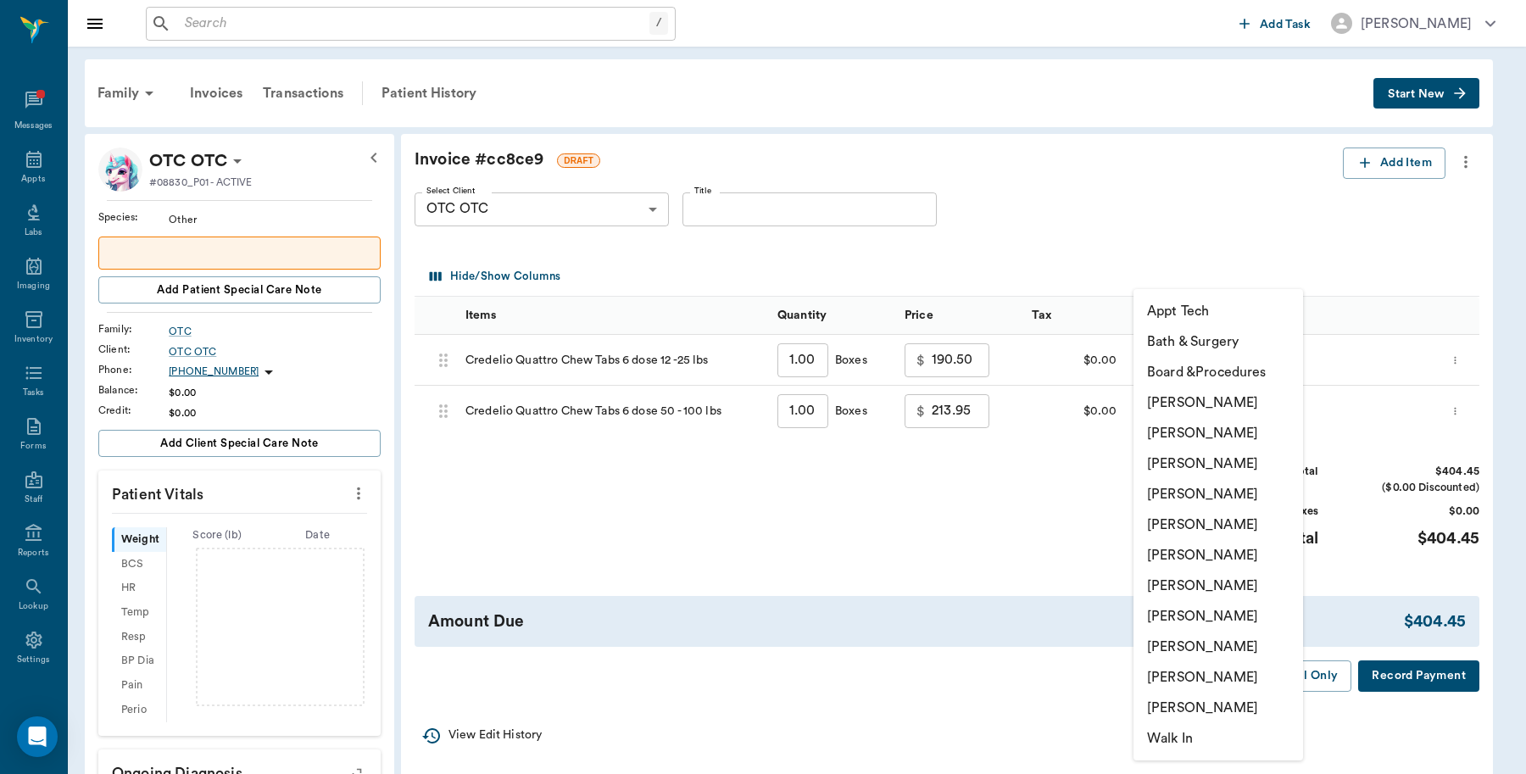
click at [1199, 642] on li "[PERSON_NAME]" at bounding box center [1218, 646] width 170 height 31
type input "none-63ec2ede52e12b0ba117d0d7"
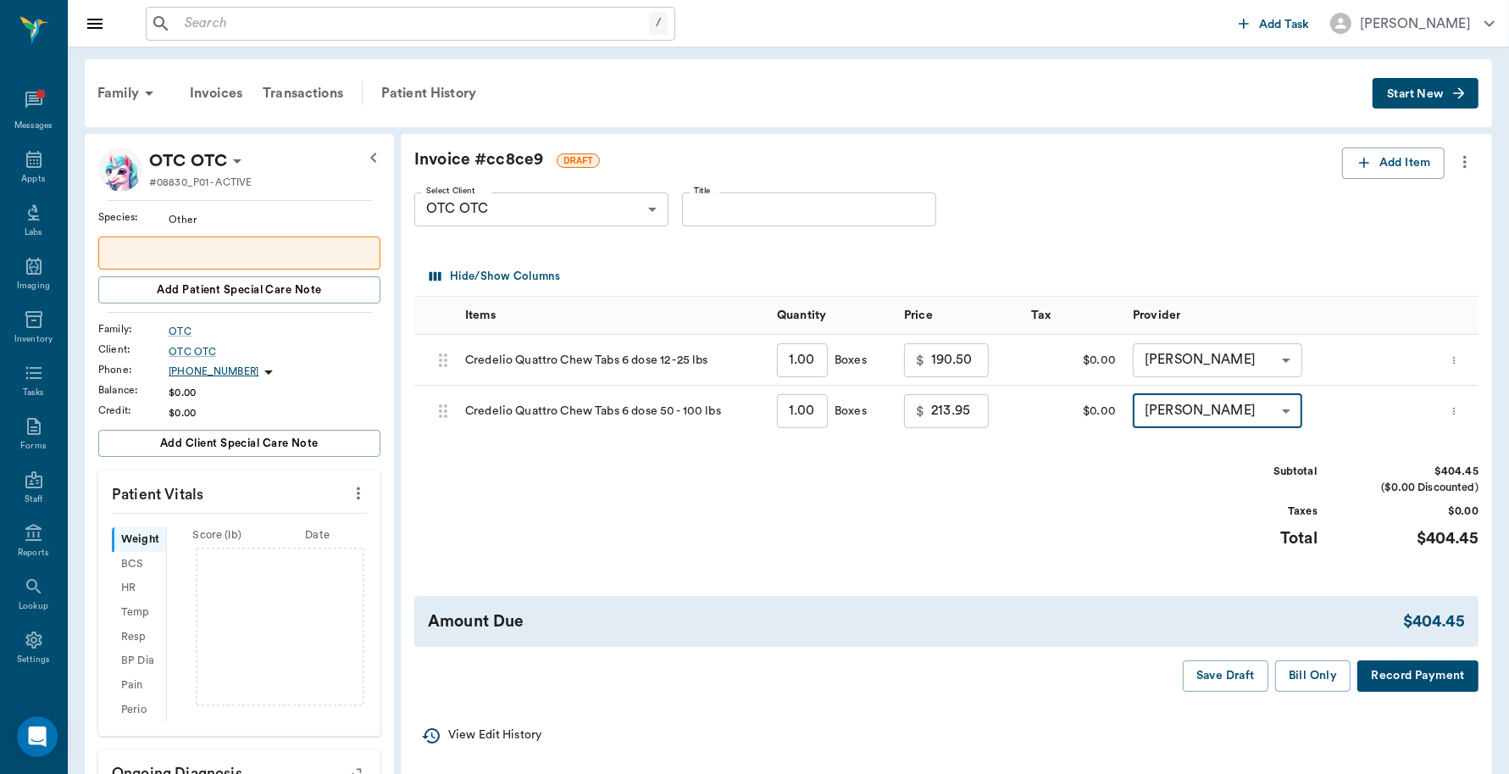
click at [1409, 678] on button "Record Payment" at bounding box center [1418, 675] width 121 height 31
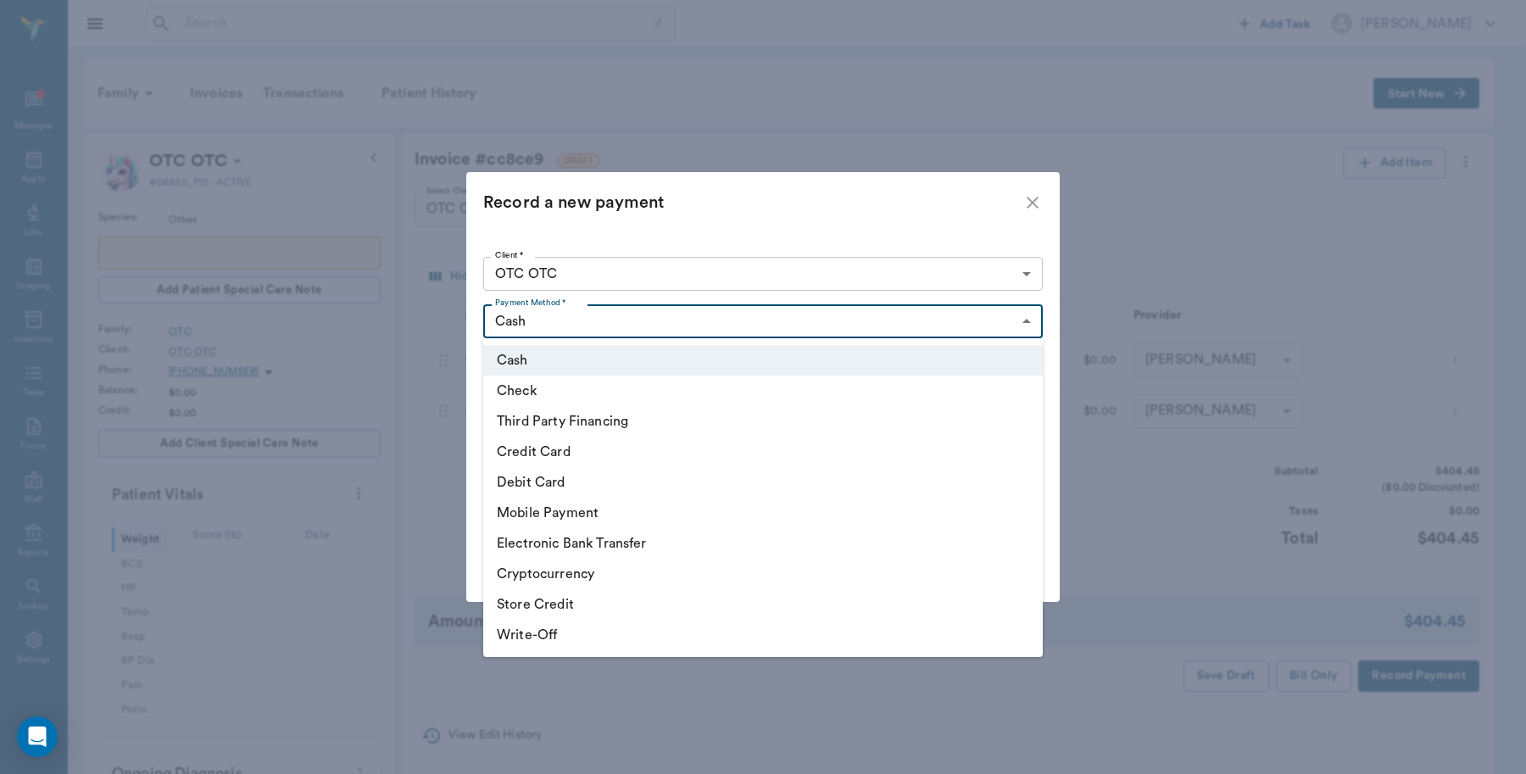
click at [536, 320] on body "/ ​ Add Task Dr. Bert Ellsworth Nectar Messages Appts Labs Imaging Inventory Ta…" at bounding box center [763, 632] width 1526 height 1264
click at [536, 451] on li "Credit Card" at bounding box center [762, 451] width 559 height 31
type input "CREDIT_CARD"
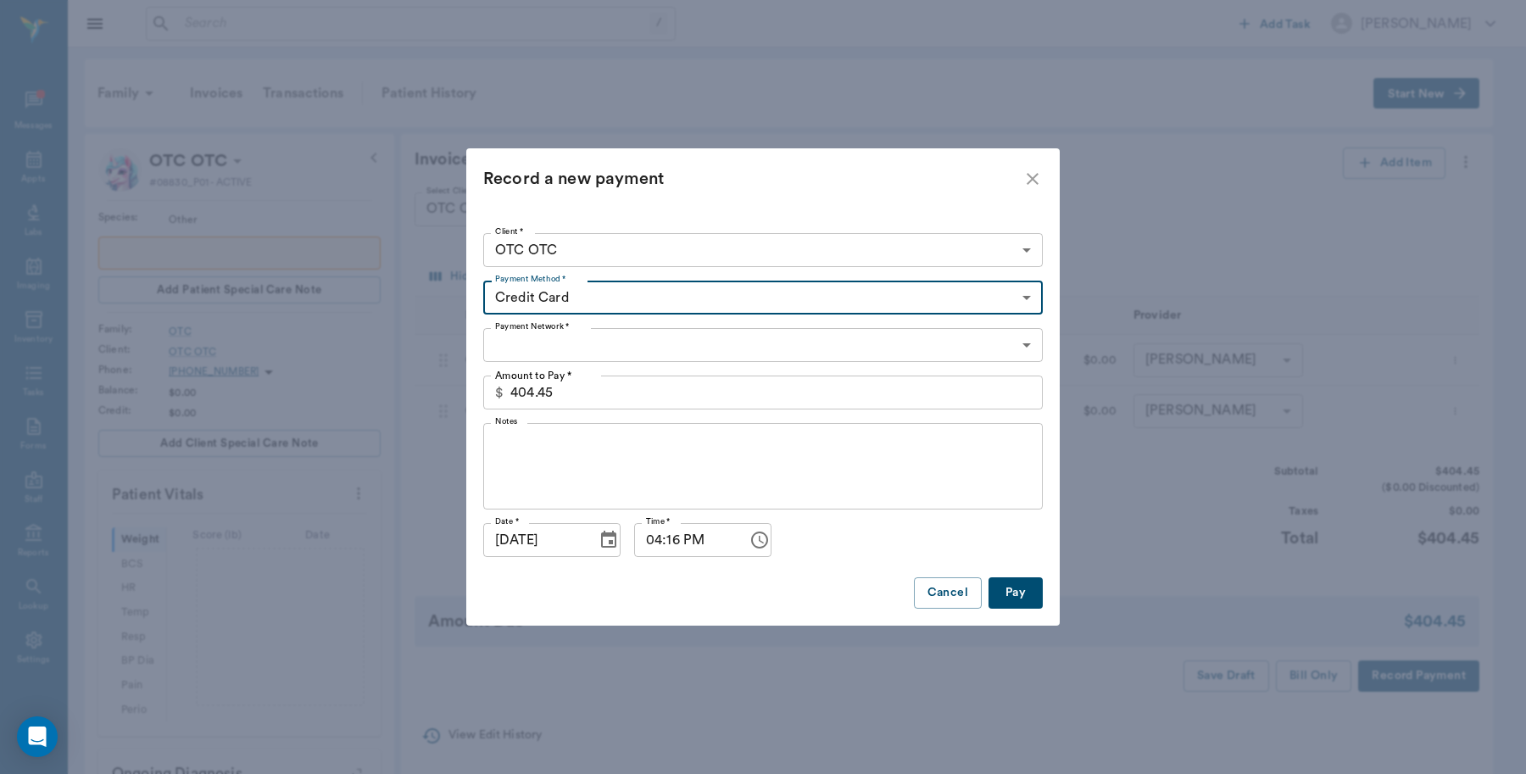
click at [538, 350] on body "/ ​ Add Task Dr. Bert Ellsworth Nectar Messages Appts Labs Imaging Inventory Ta…" at bounding box center [763, 632] width 1526 height 1264
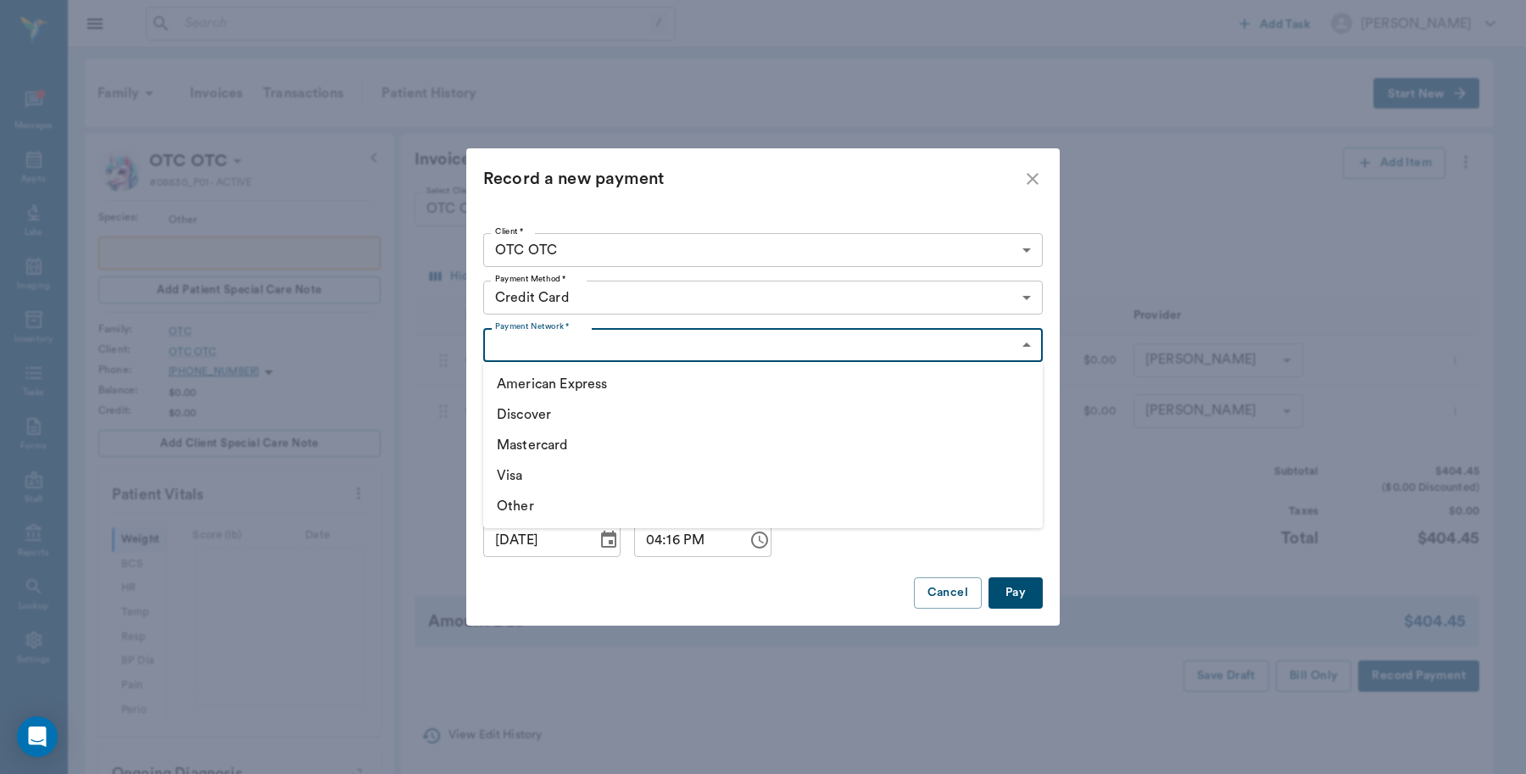
click at [522, 472] on li "Visa" at bounding box center [762, 475] width 559 height 31
type input "VISA"
click at [1020, 593] on button "Pay" at bounding box center [1015, 592] width 54 height 31
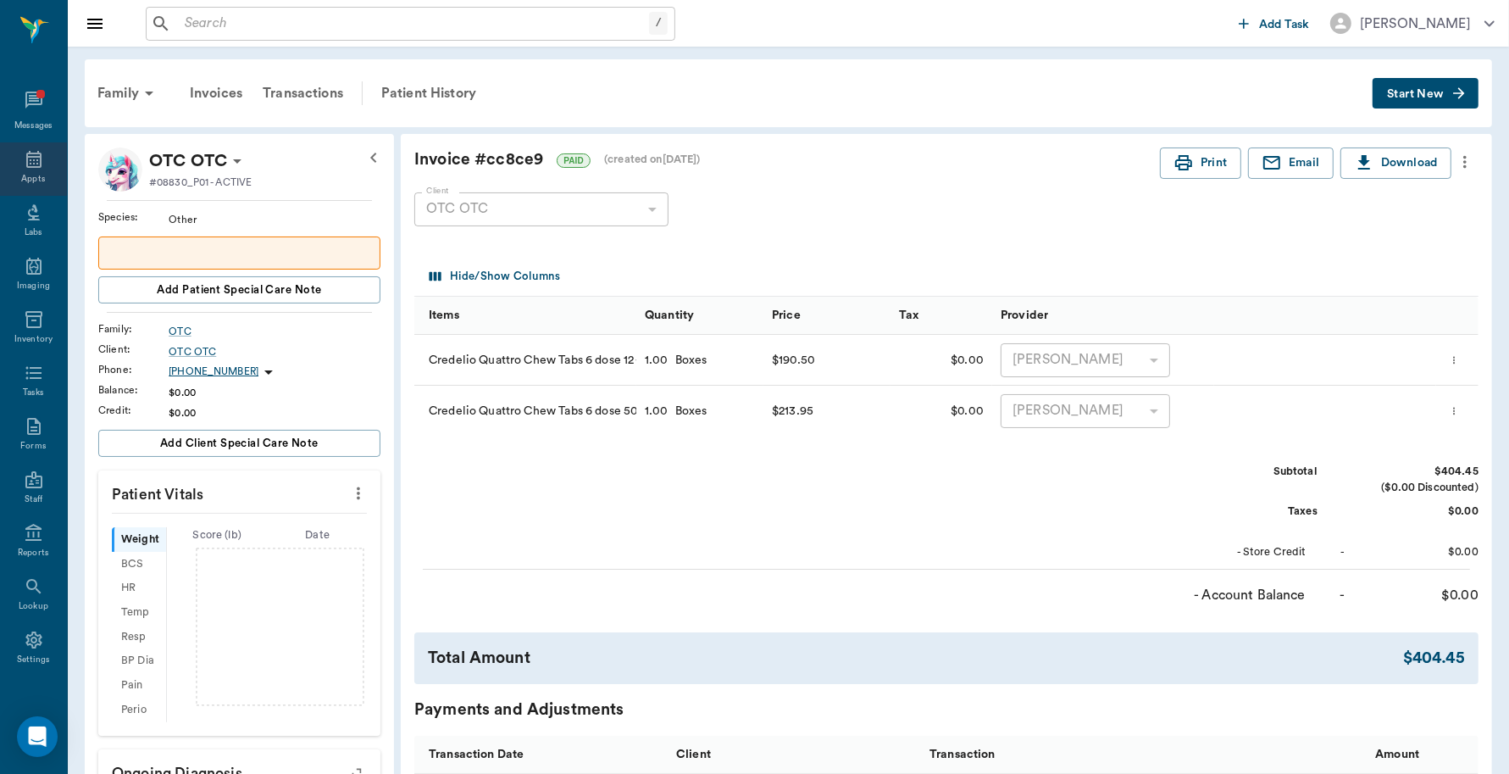
click at [26, 161] on icon at bounding box center [34, 159] width 20 height 20
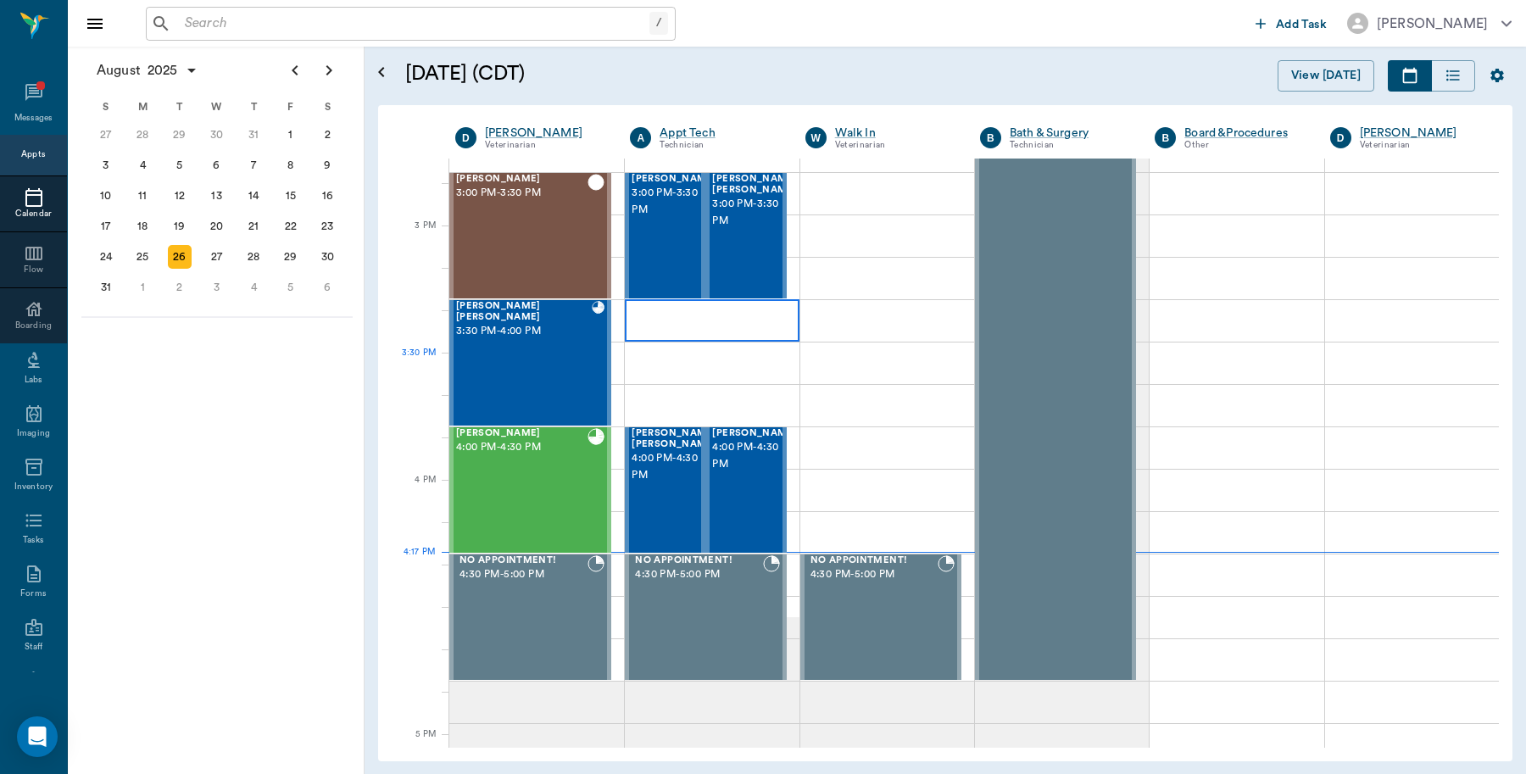
scroll to position [1719, 0]
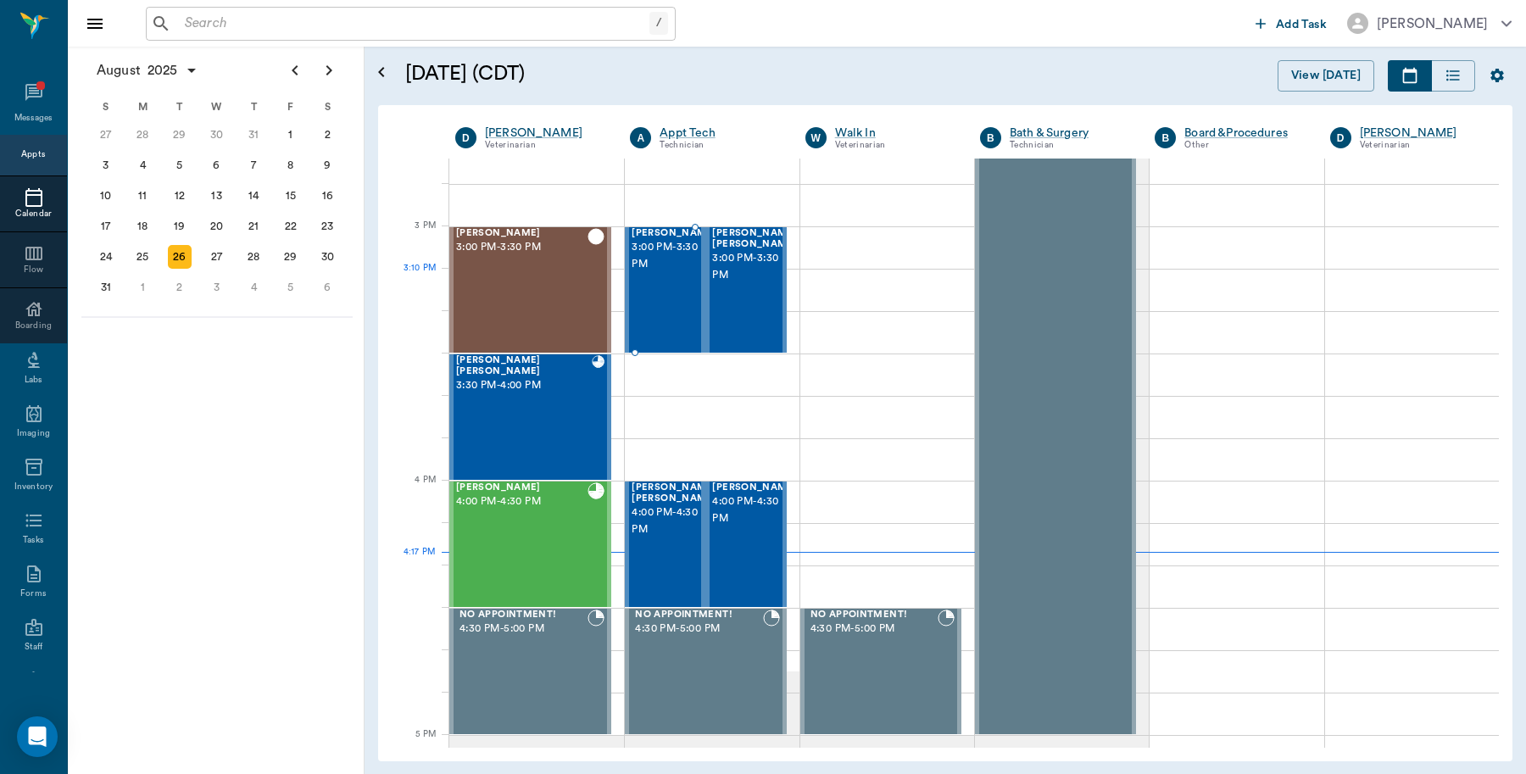
click at [657, 305] on div "Gohan Cook 3:00 PM - 3:30 PM" at bounding box center [673, 290] width 85 height 124
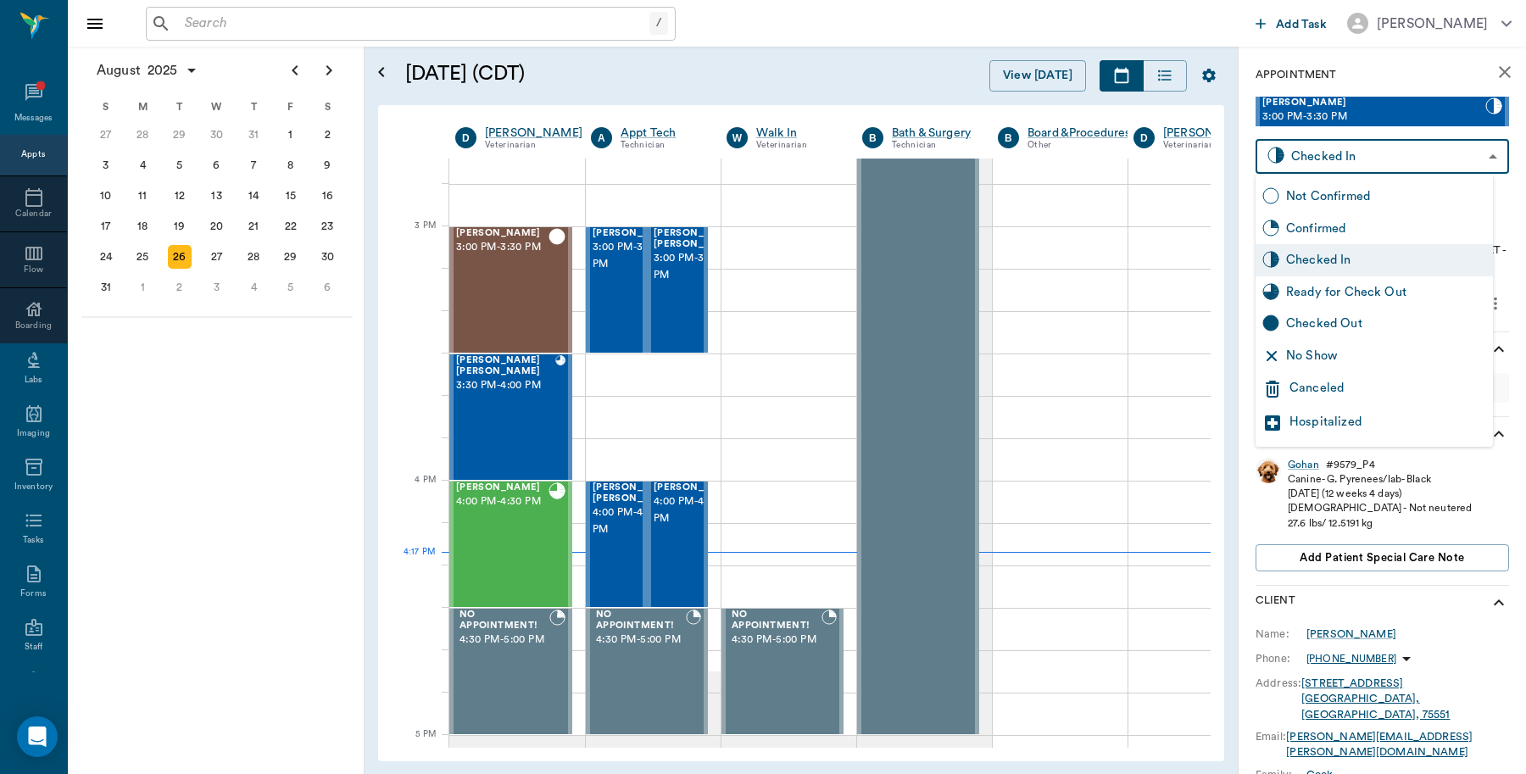
click at [1333, 153] on body "/ ​ Add Task Dr. Bert Ellsworth Nectar Messages Appts Calendar Flow Boarding La…" at bounding box center [763, 387] width 1526 height 774
click at [1314, 320] on div "Checked Out" at bounding box center [1386, 323] width 200 height 19
type input "CHECKED_OUT"
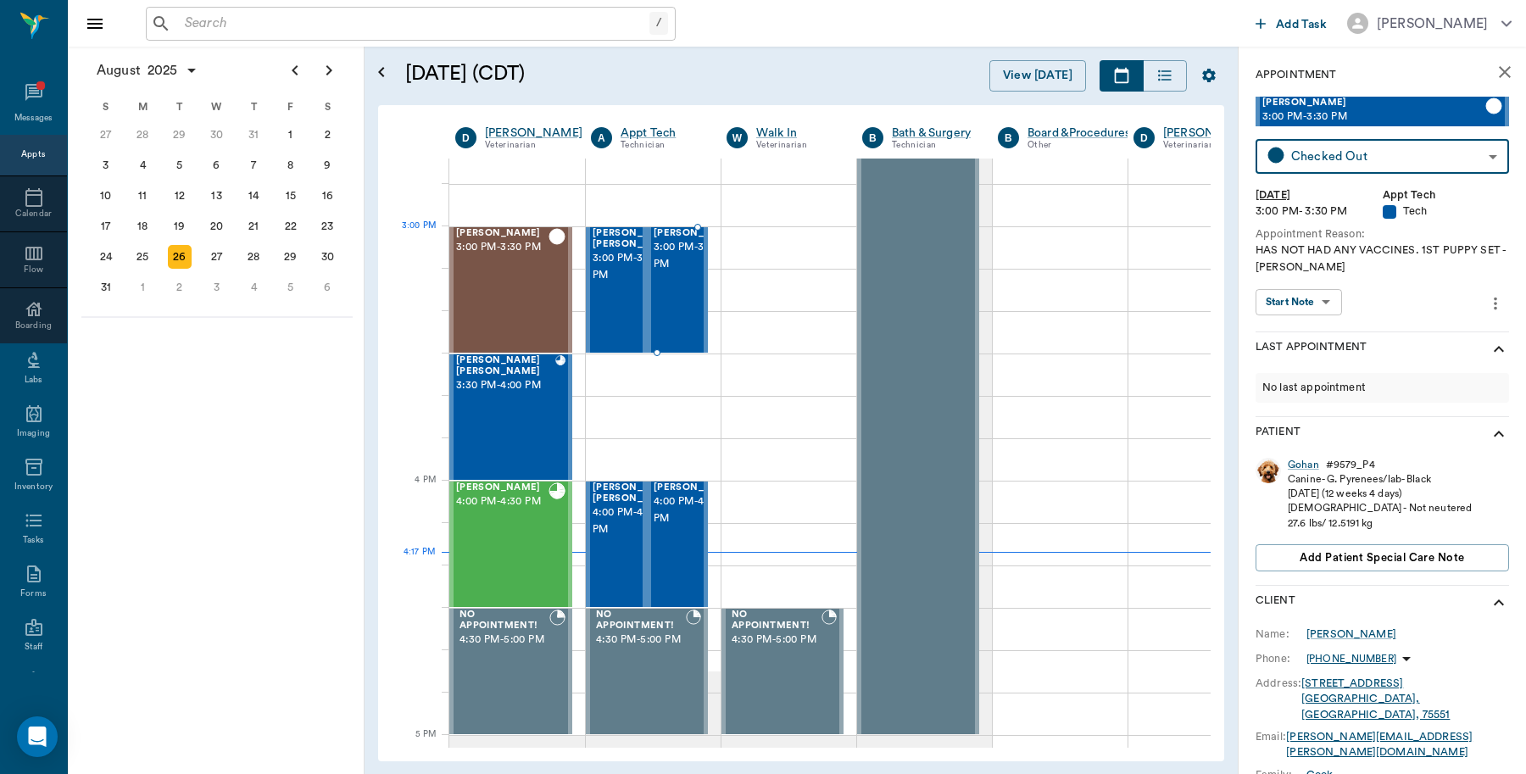
click at [671, 263] on span "3:00 PM - 3:30 PM" at bounding box center [695, 256] width 85 height 34
click at [609, 284] on span "3:00 PM - 3:30 PM" at bounding box center [634, 267] width 85 height 34
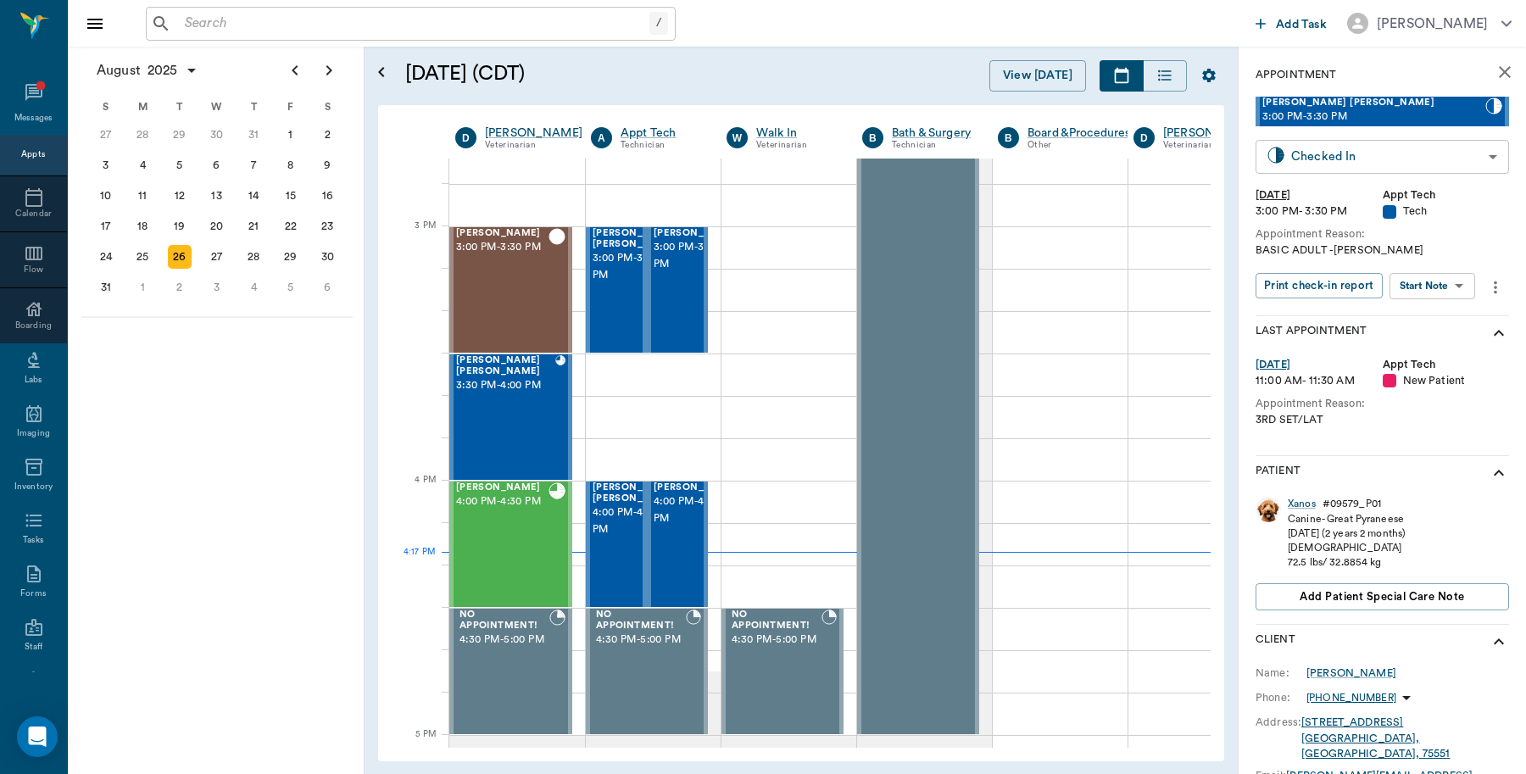
click at [1345, 157] on body "/ ​ Add Task Dr. Bert Ellsworth Nectar Messages Appts Calendar Flow Boarding La…" at bounding box center [763, 387] width 1526 height 774
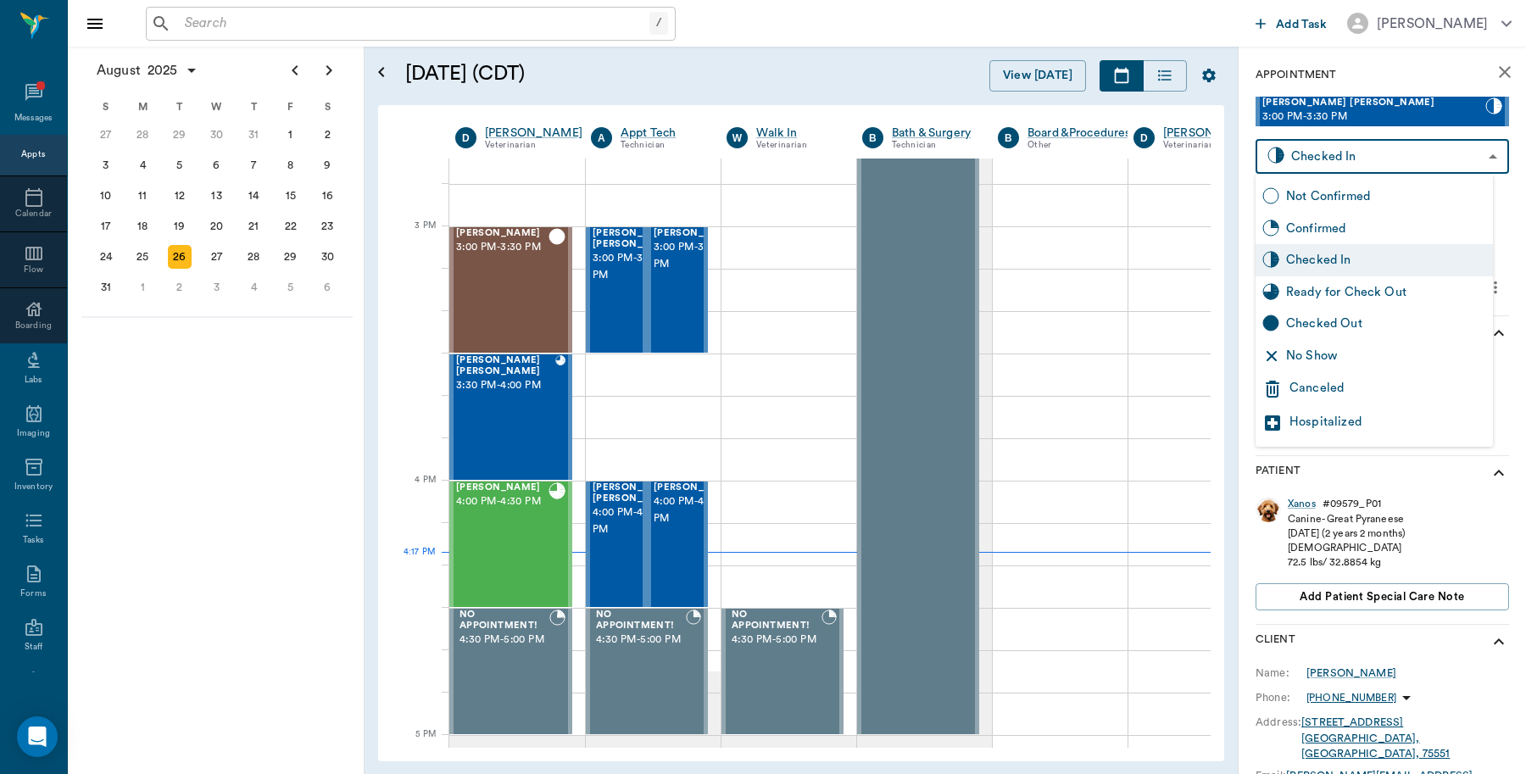
click at [1315, 324] on div "Checked Out" at bounding box center [1386, 323] width 200 height 19
type input "CHECKED_OUT"
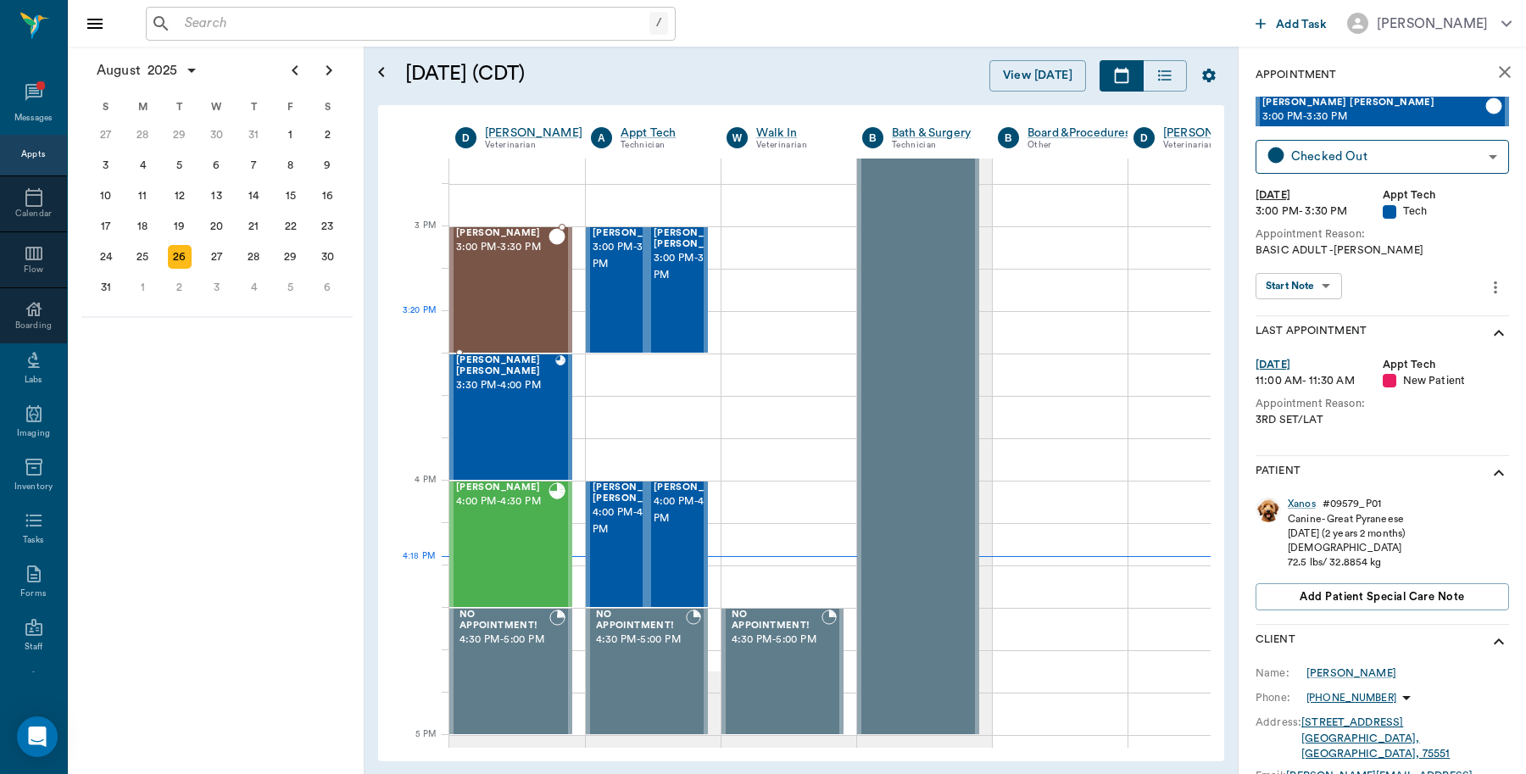
click at [507, 331] on div "Chewy Clark 3:00 PM - 3:30 PM" at bounding box center [502, 290] width 92 height 124
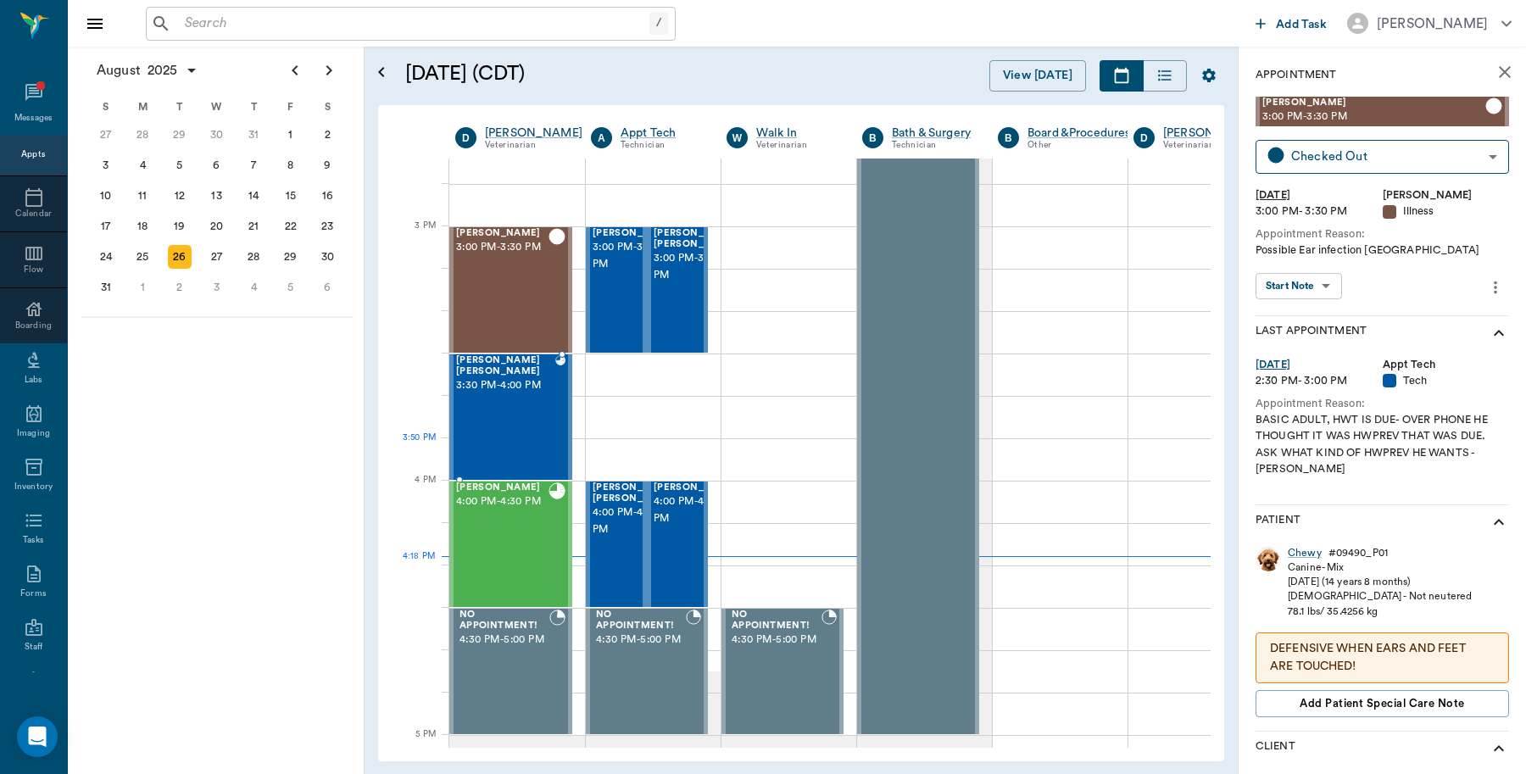
click at [502, 441] on div "Daisy Mae Anthony 3:30 PM - 4:00 PM" at bounding box center [505, 417] width 99 height 124
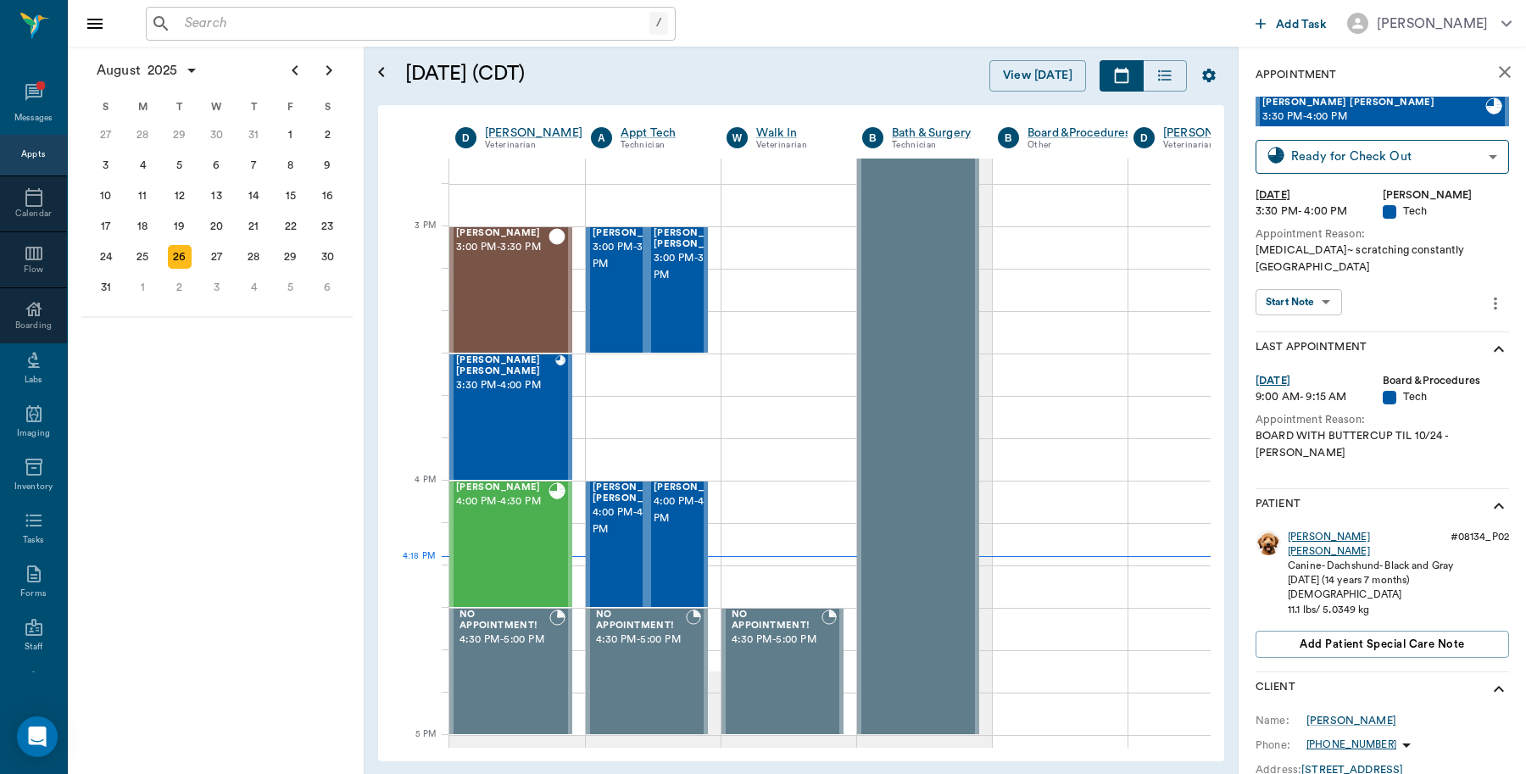
click at [1320, 530] on div "Daisy Mae" at bounding box center [1365, 544] width 156 height 29
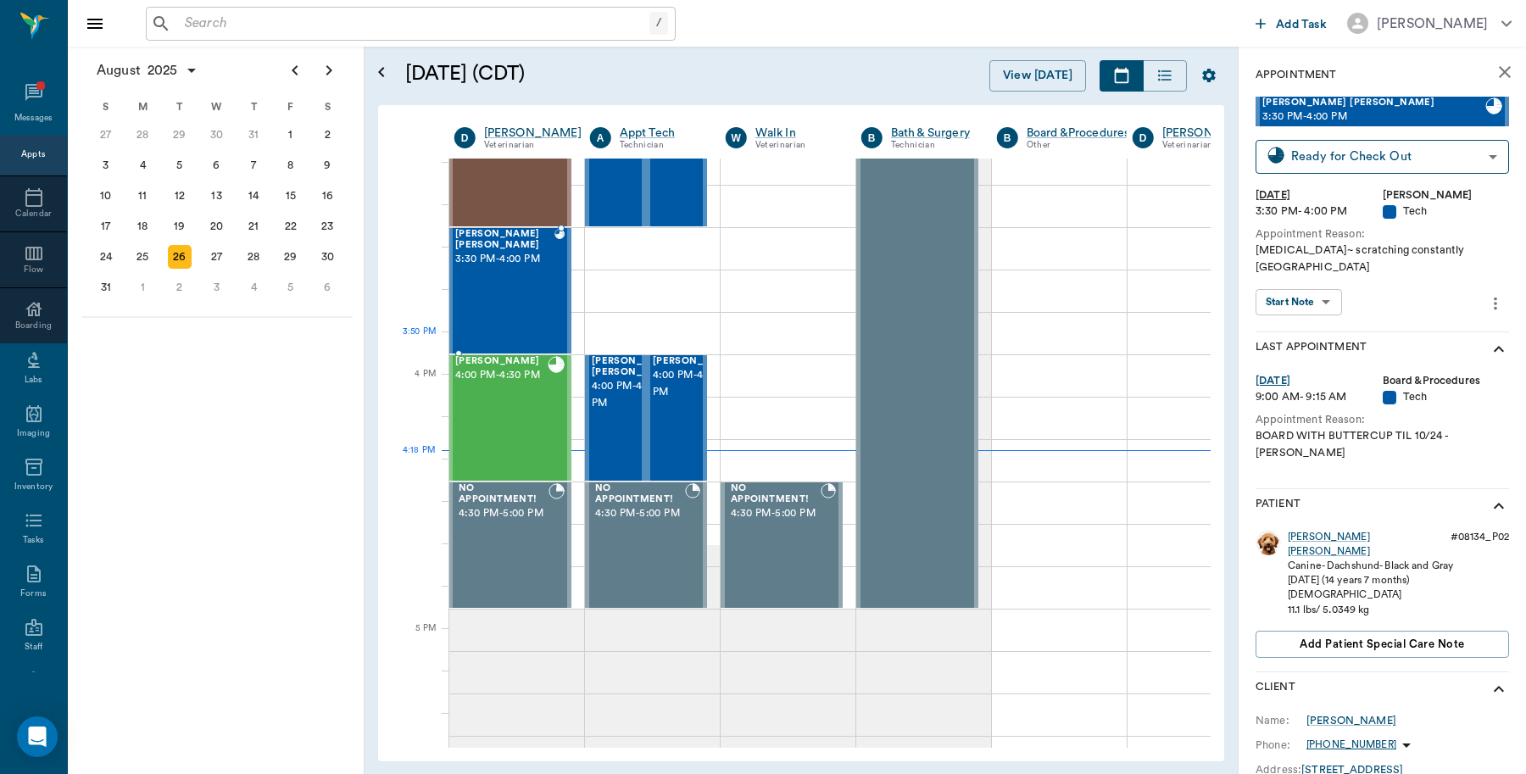
scroll to position [1825, 1]
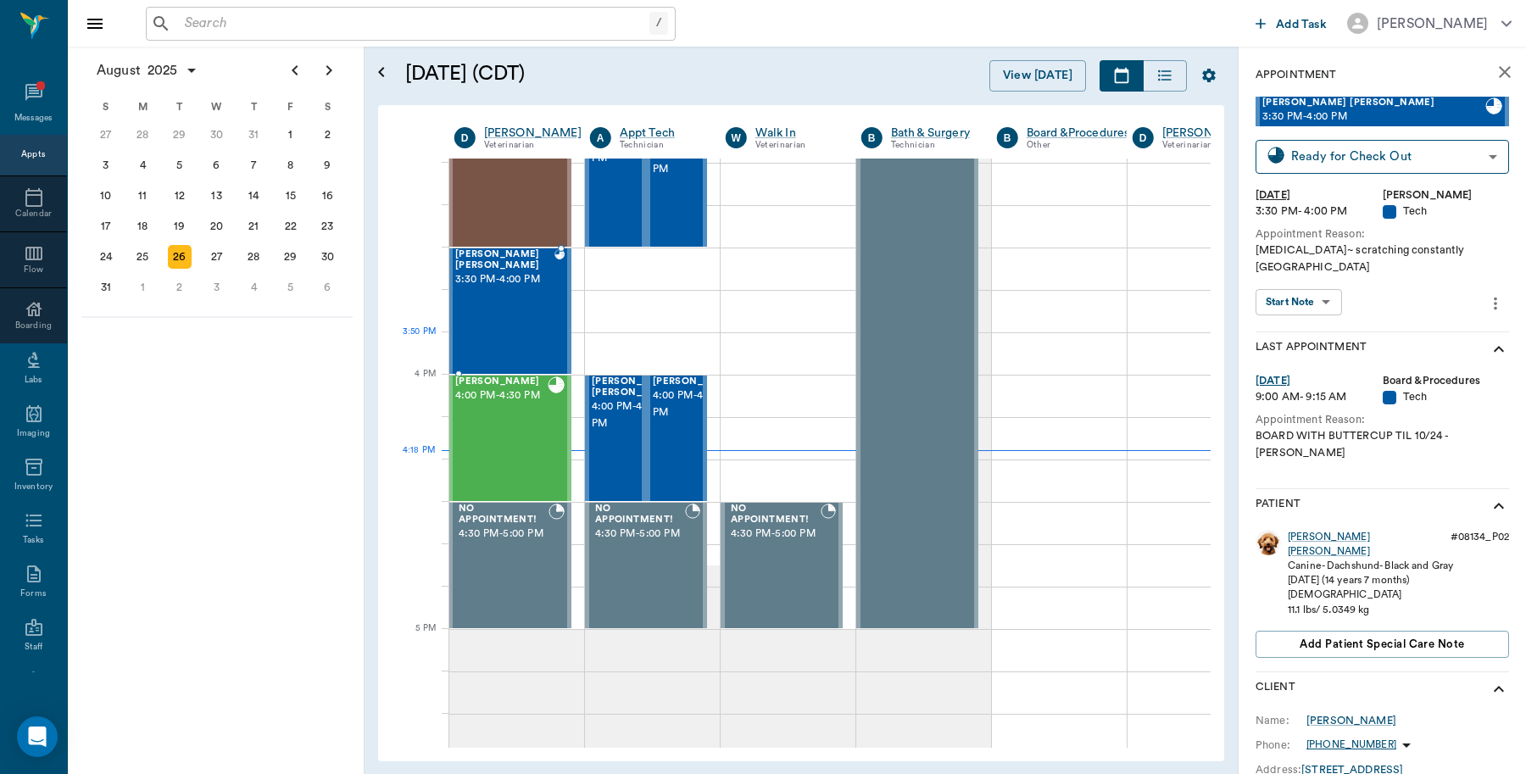
click at [514, 342] on div "Daisy Mae Anthony 3:30 PM - 4:00 PM" at bounding box center [504, 311] width 99 height 124
click at [1312, 146] on body "/ ​ Add Task Dr. Bert Ellsworth Nectar Messages Appts Calendar Flow Boarding La…" at bounding box center [763, 387] width 1526 height 774
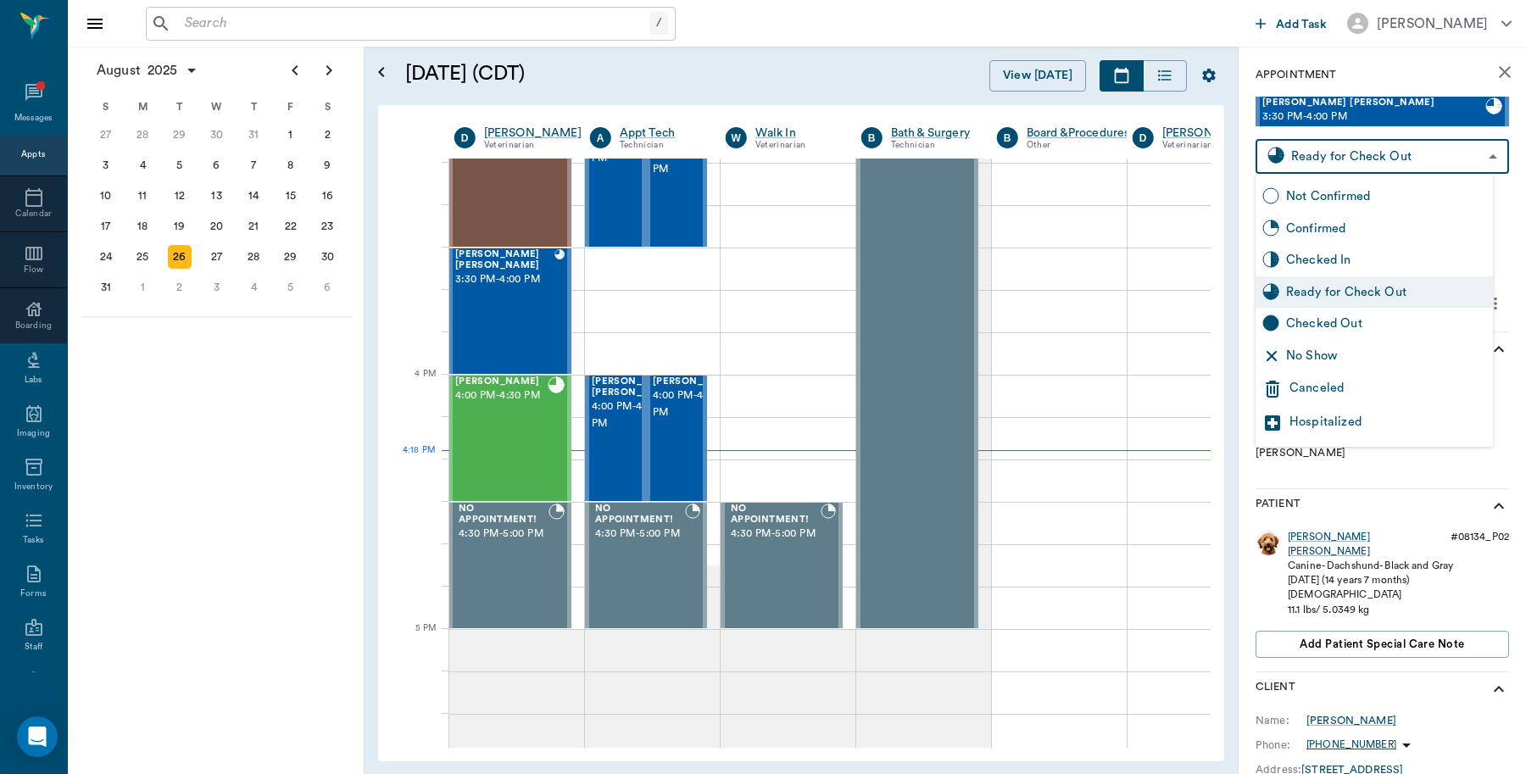
click at [1303, 324] on div "Checked Out" at bounding box center [1386, 323] width 200 height 19
type input "CHECKED_OUT"
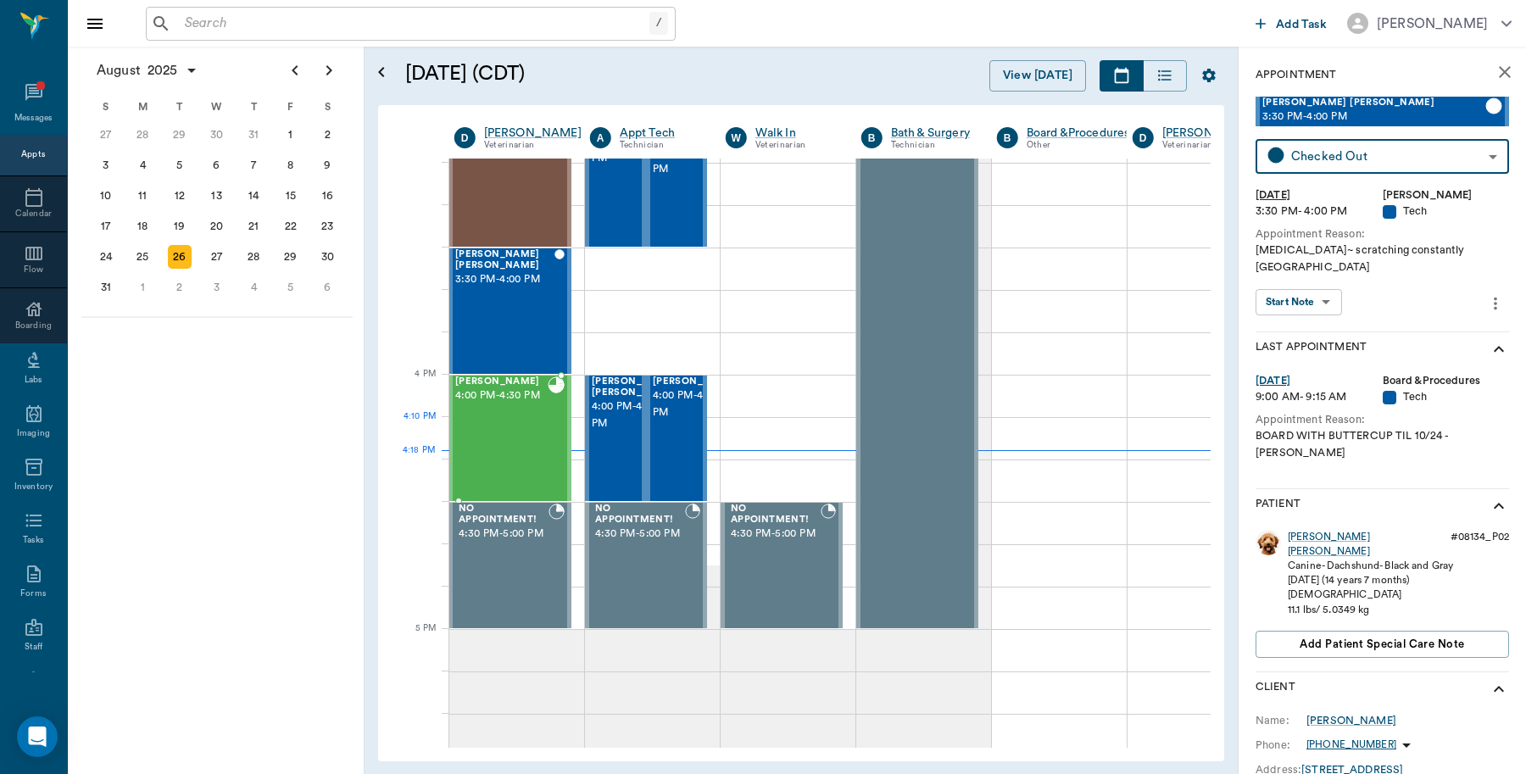
click at [492, 445] on div "Ken Rice 4:00 PM - 4:30 PM" at bounding box center [501, 438] width 92 height 124
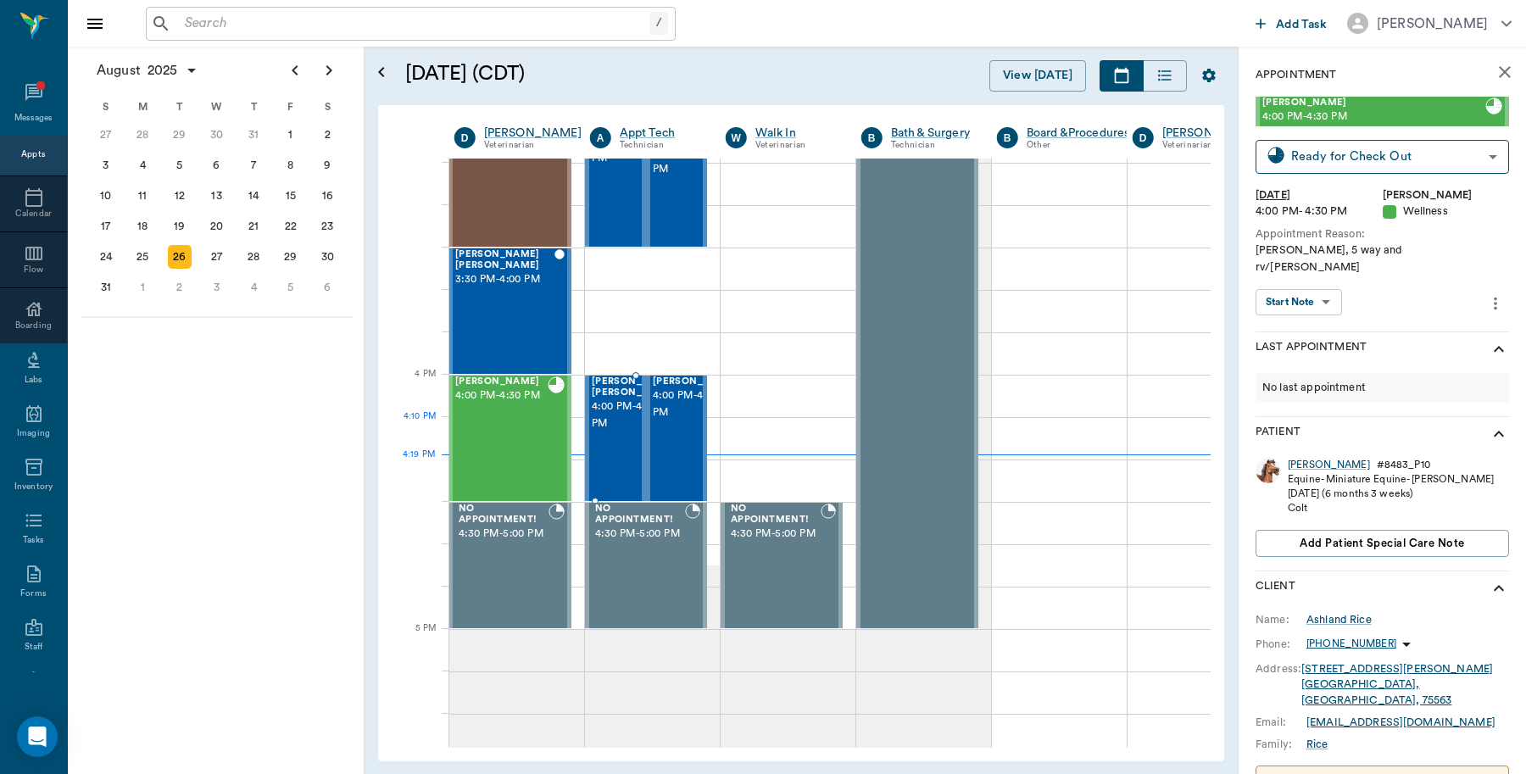
click at [630, 432] on span "4:00 PM - 4:30 PM" at bounding box center [634, 415] width 85 height 34
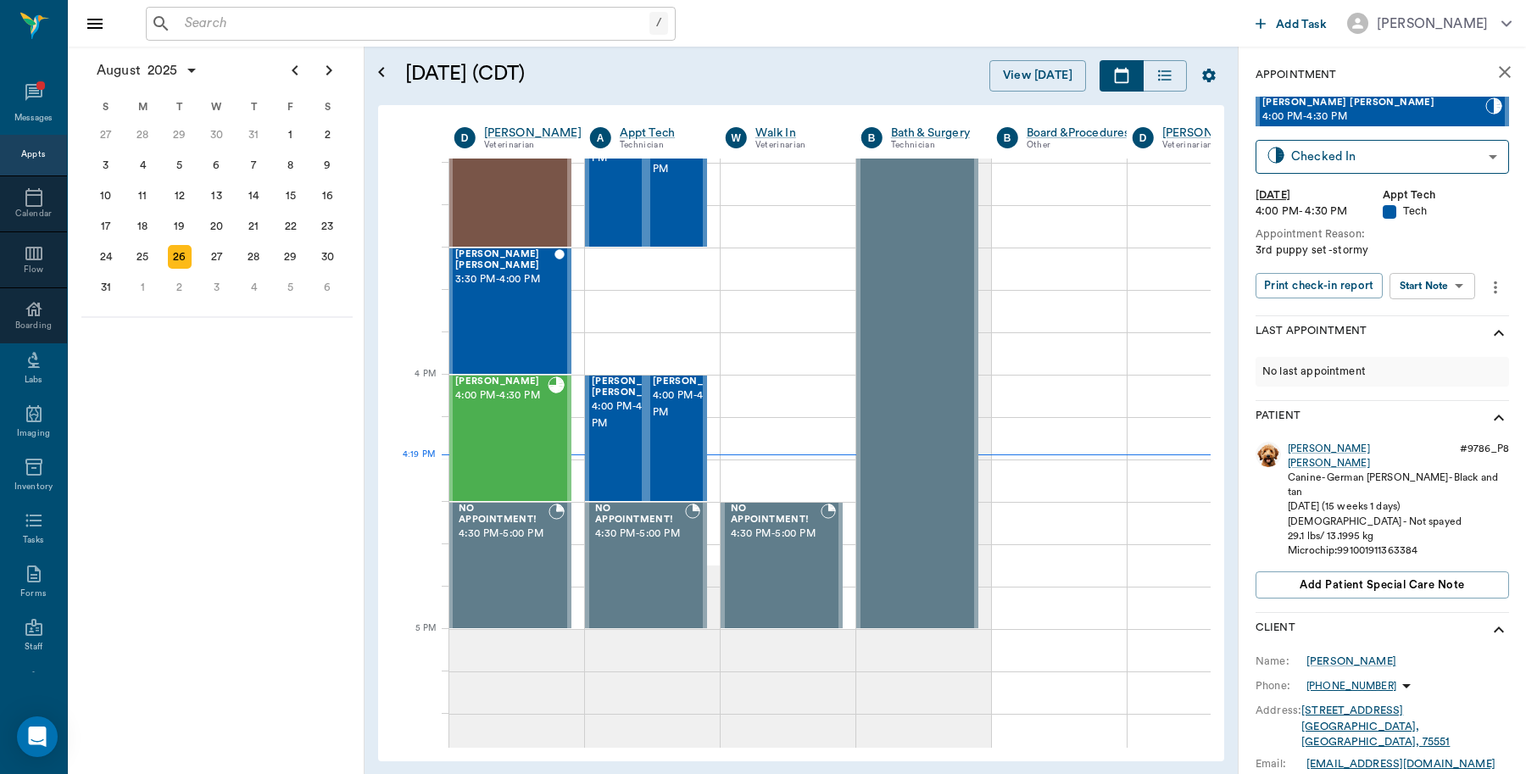
click at [150, 390] on div "August 2025 S M T W T F S 29 30 Jul 1 2 3 4 5 6 7 8 9 10 11 12 13 14 15 16 17 1…" at bounding box center [216, 410] width 297 height 727
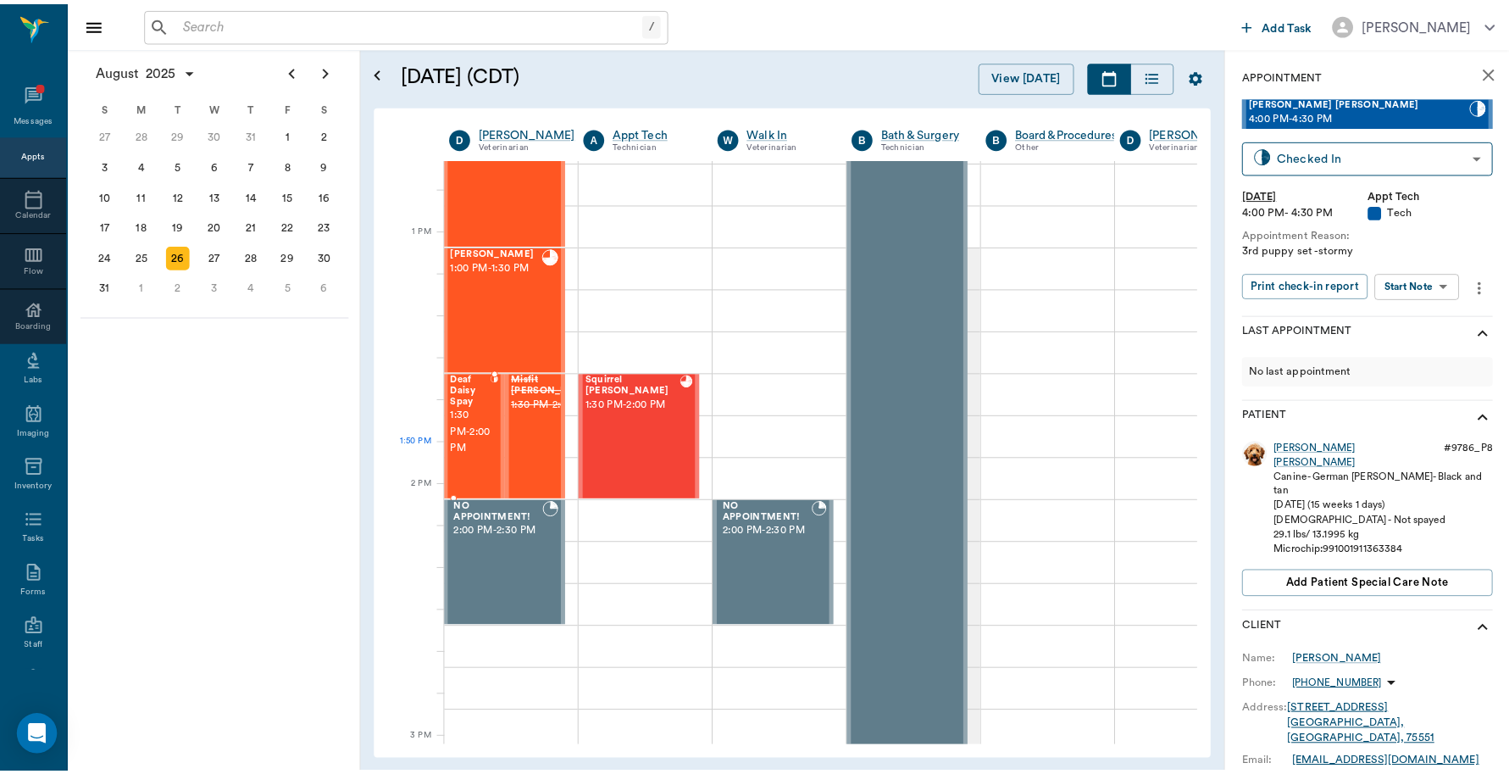
scroll to position [1189, 1]
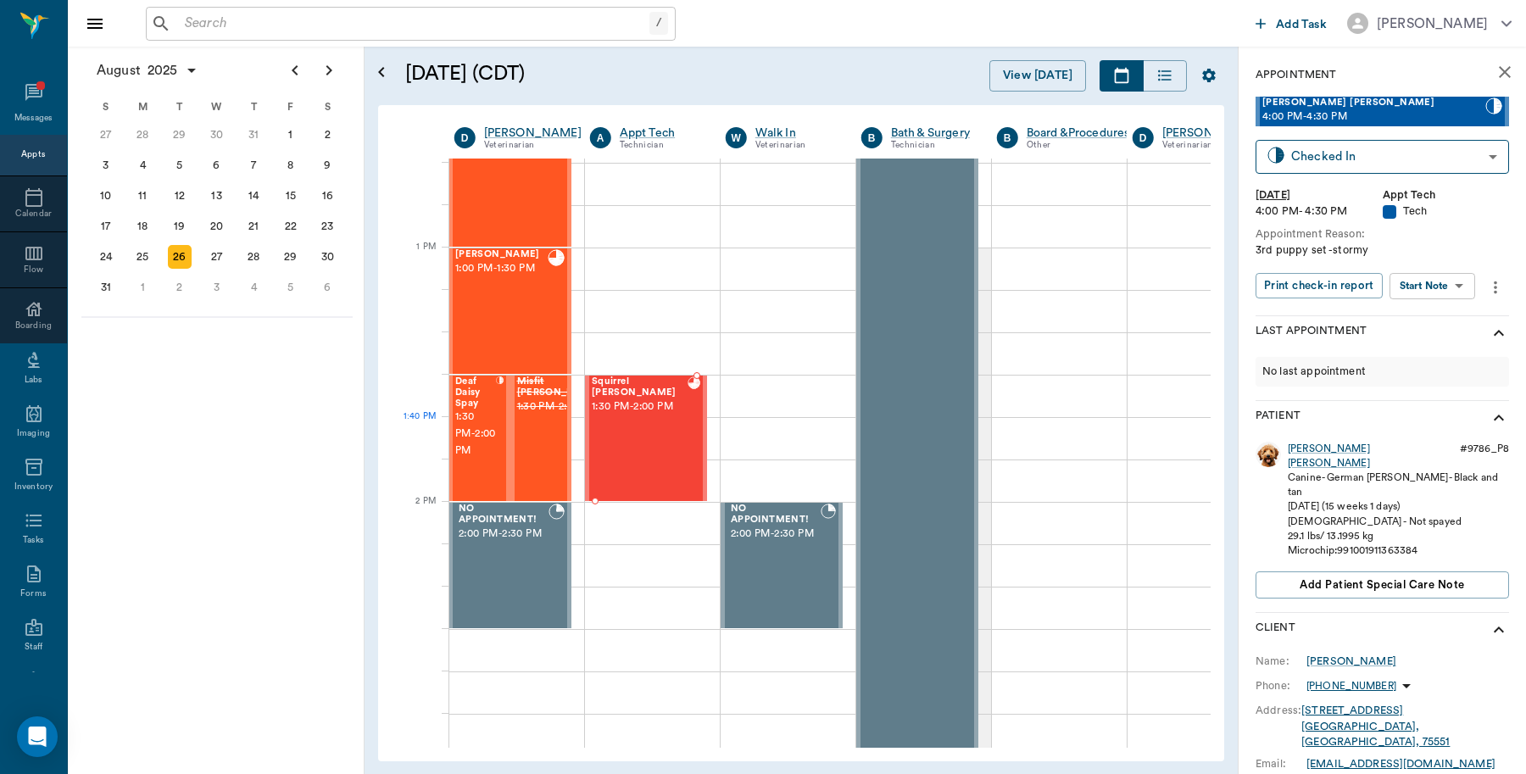
click at [640, 439] on div "Squirrel Eaton 1:30 PM - 2:00 PM" at bounding box center [640, 438] width 96 height 124
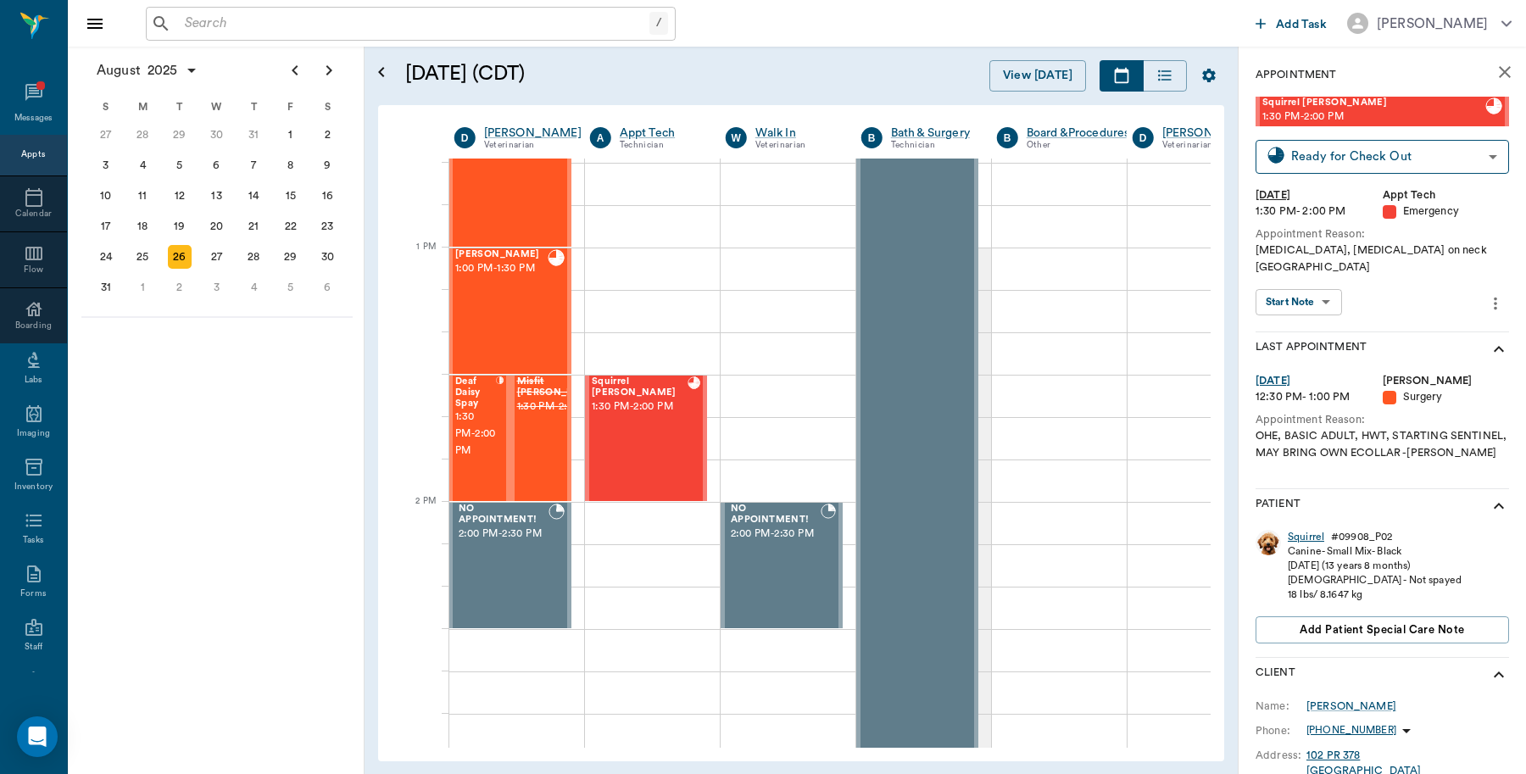
click at [1312, 530] on div "Squirrel" at bounding box center [1305, 537] width 36 height 14
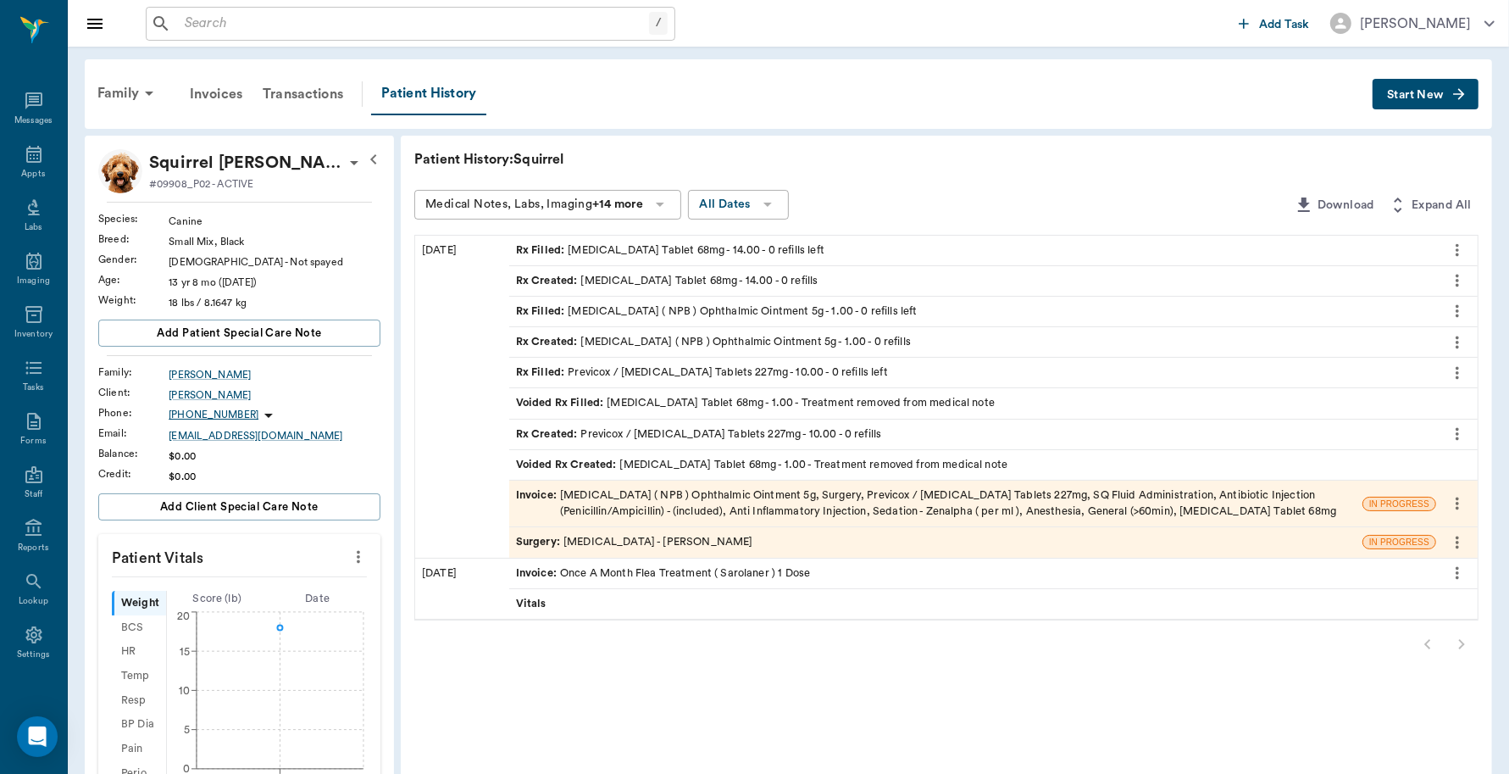
click at [527, 497] on span "Invoice :" at bounding box center [538, 503] width 44 height 32
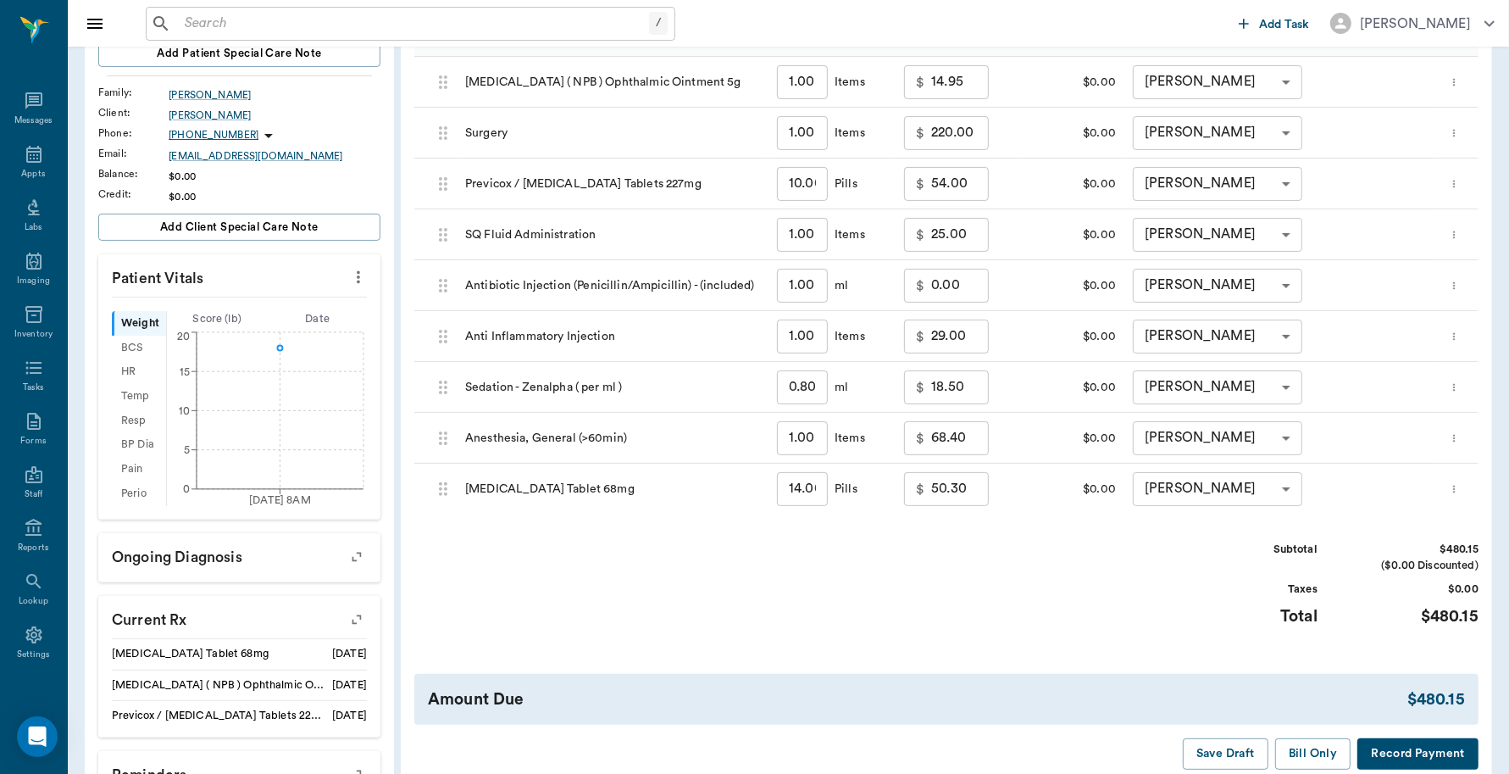
scroll to position [318, 0]
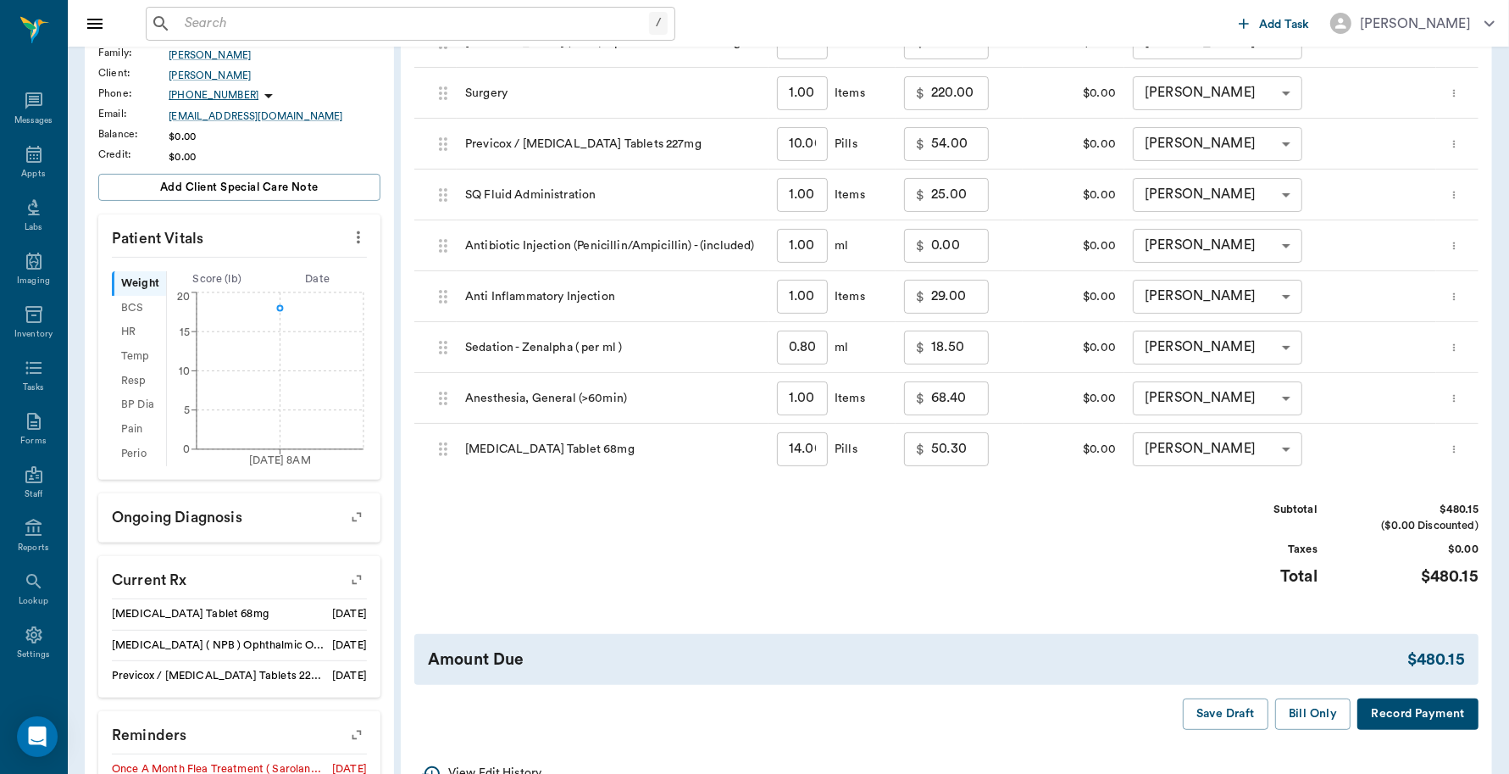
click at [1401, 714] on button "Record Payment" at bounding box center [1418, 713] width 121 height 31
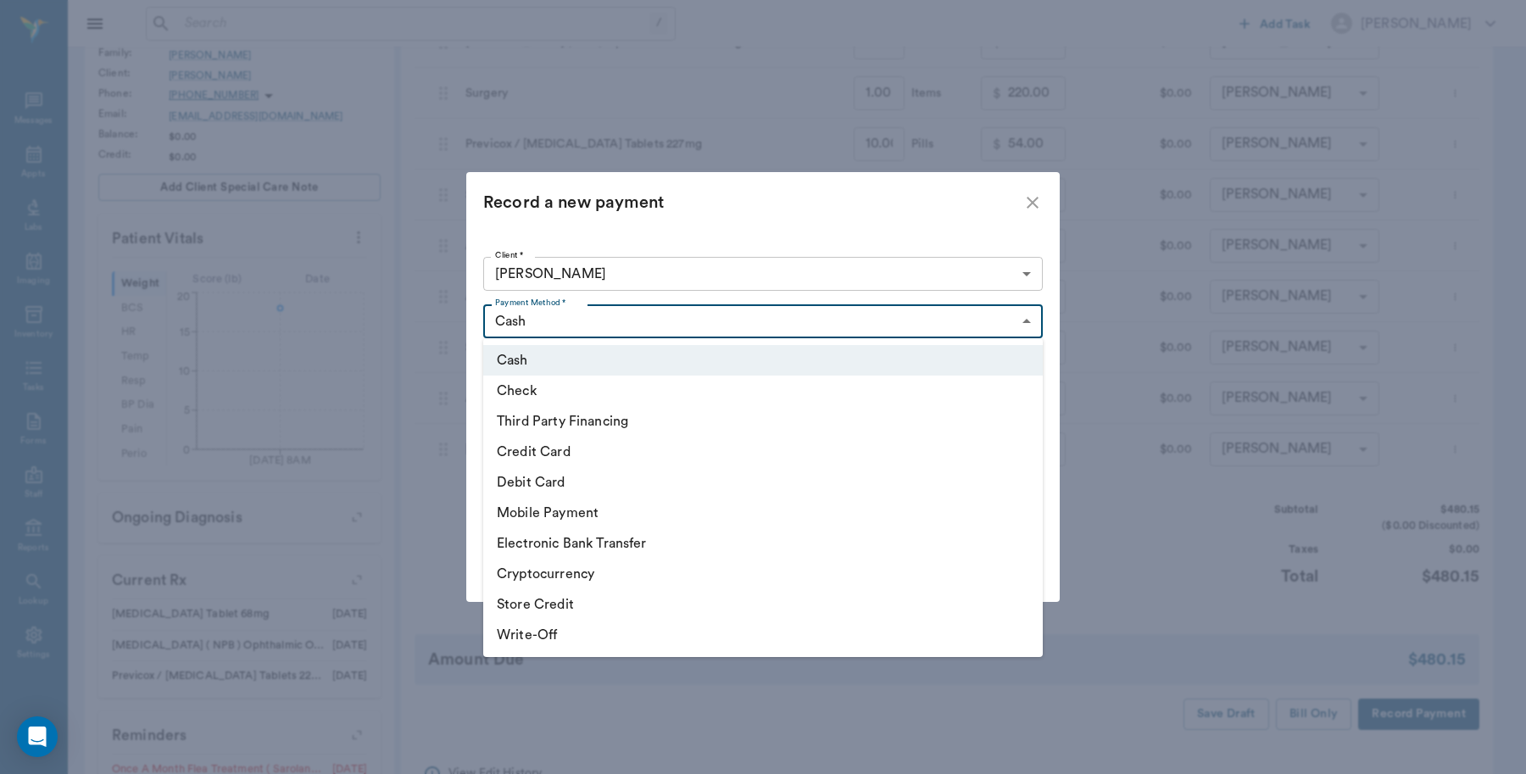
click at [548, 329] on body "/ ​ Add Task Dr. Bert Ellsworth Nectar Messages Appts Labs Imaging Inventory Ta…" at bounding box center [763, 314] width 1526 height 1264
click at [540, 451] on li "Credit Card" at bounding box center [762, 451] width 559 height 31
type input "CREDIT_CARD"
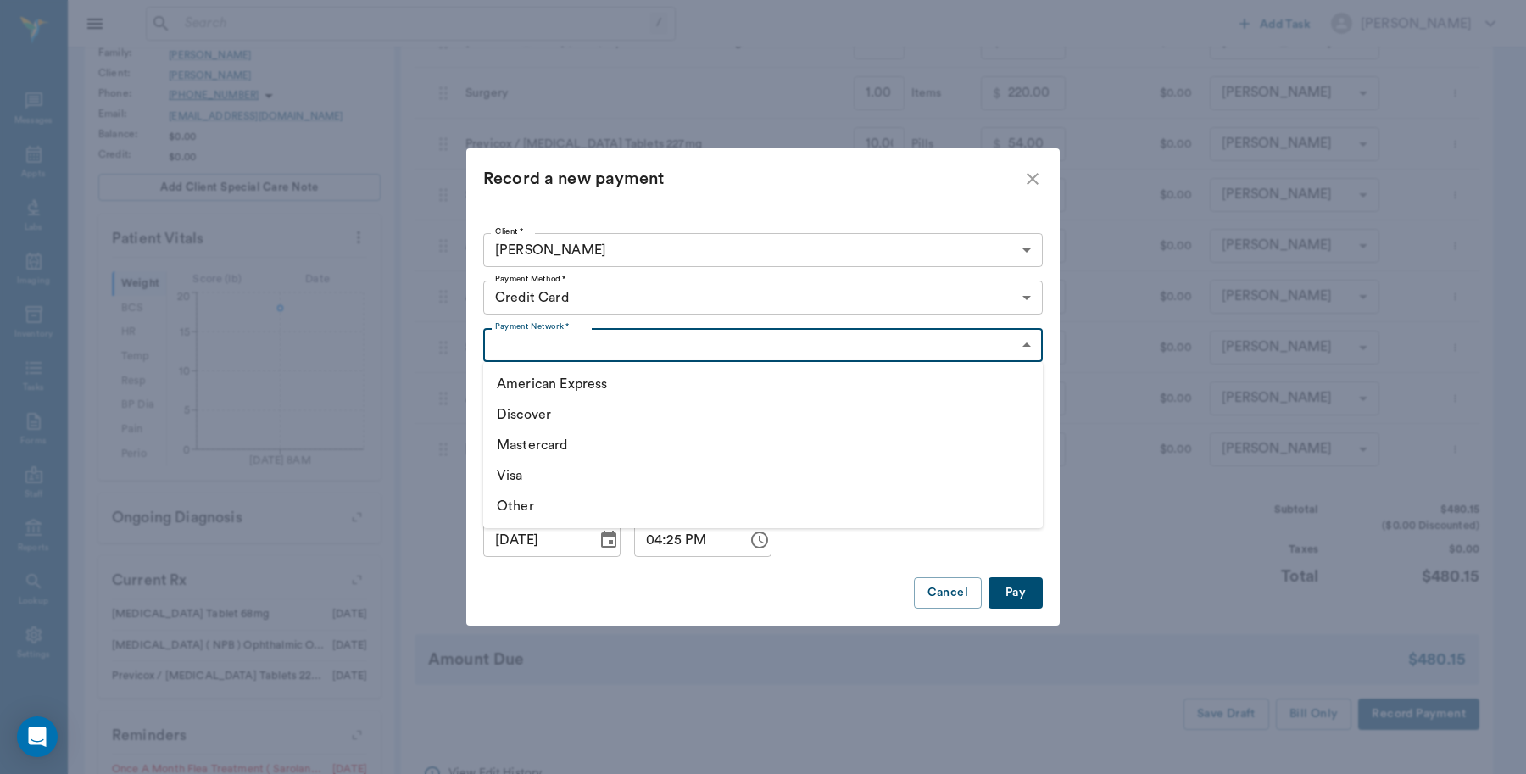
click at [527, 354] on body "/ ​ Add Task Dr. Bert Ellsworth Nectar Messages Appts Labs Imaging Inventory Ta…" at bounding box center [763, 314] width 1526 height 1264
click at [519, 477] on li "Visa" at bounding box center [762, 475] width 559 height 31
type input "VISA"
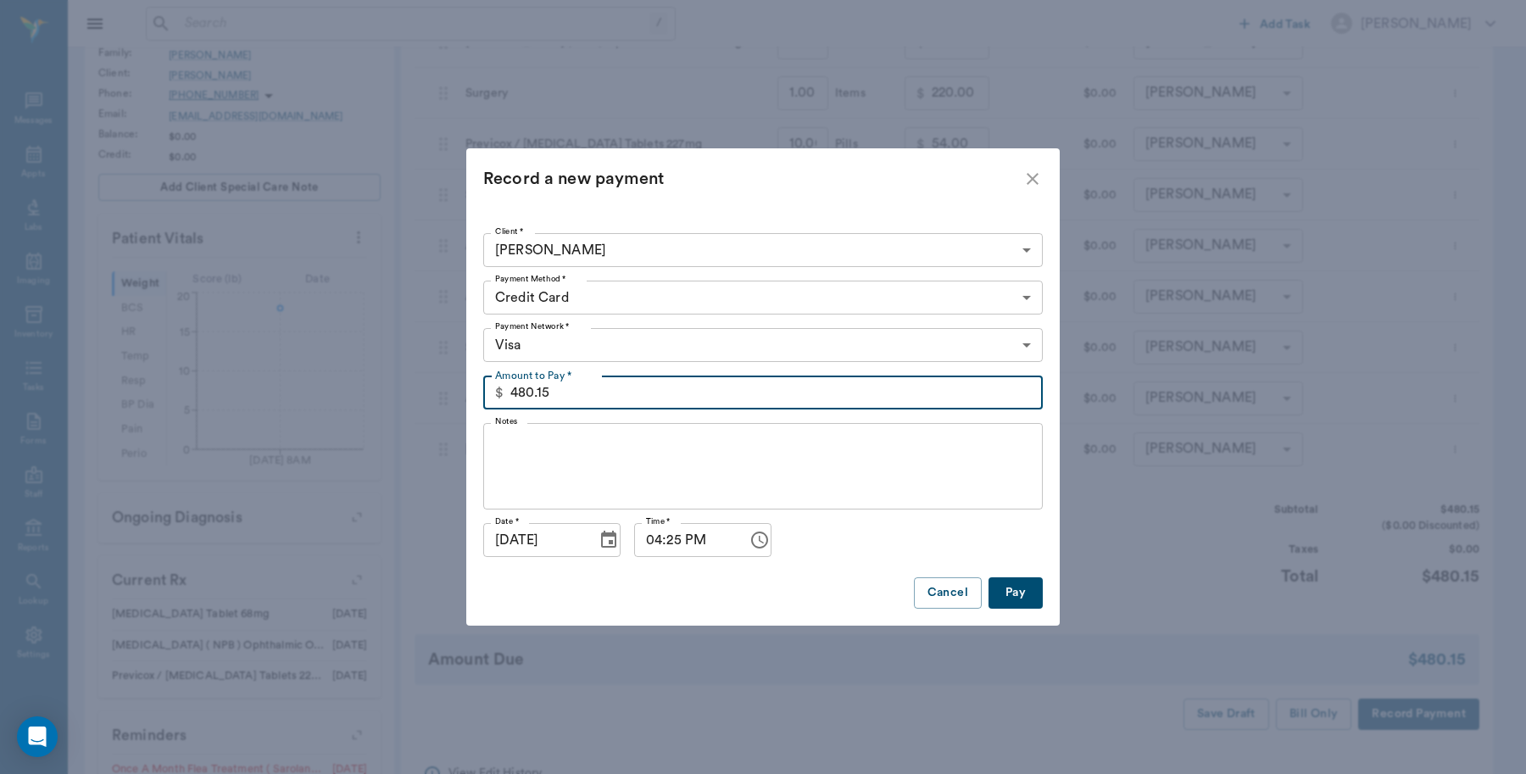
click at [558, 398] on input "480.15" at bounding box center [776, 392] width 532 height 34
type input "300.00"
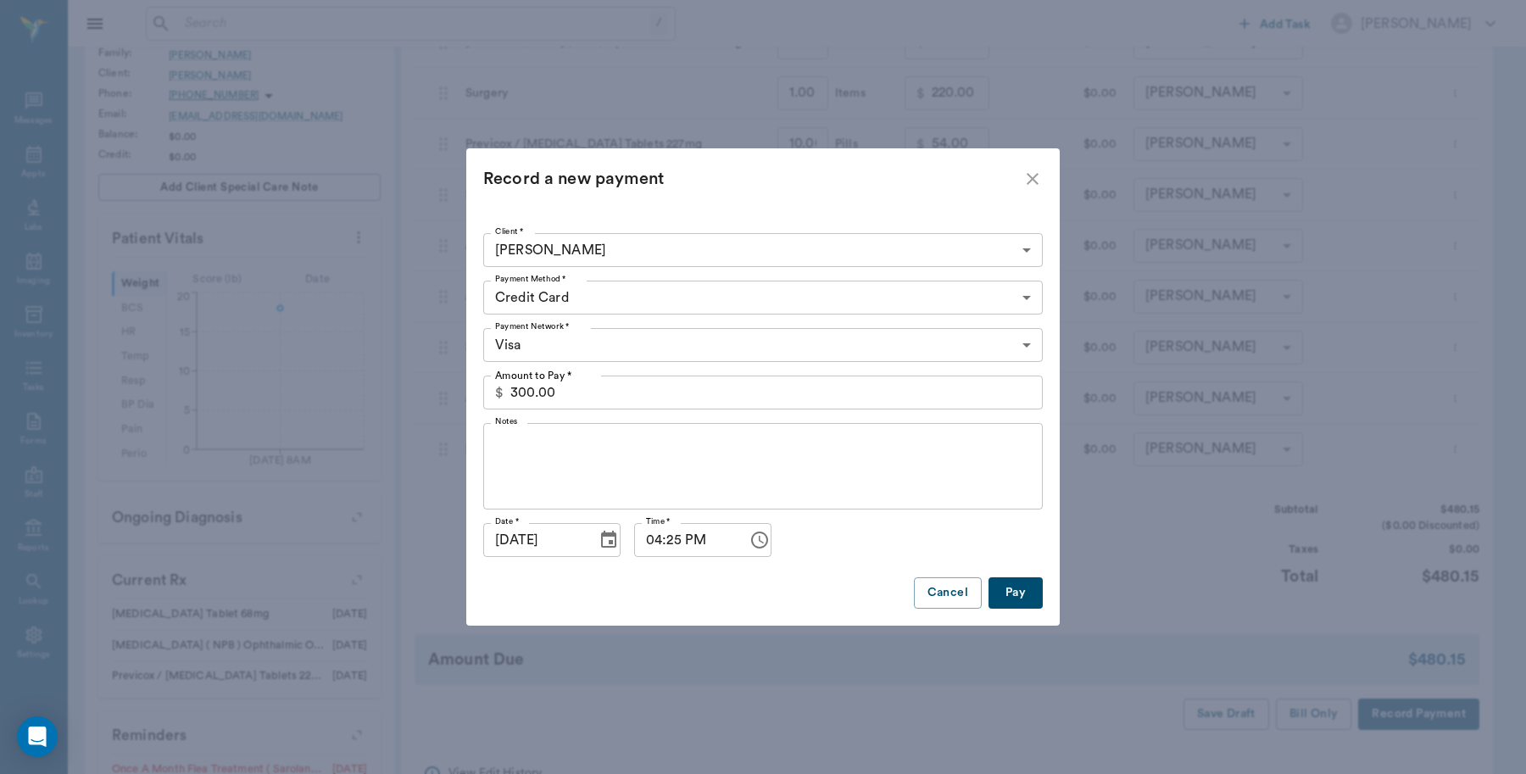
click at [1013, 591] on button "Pay" at bounding box center [1015, 592] width 54 height 31
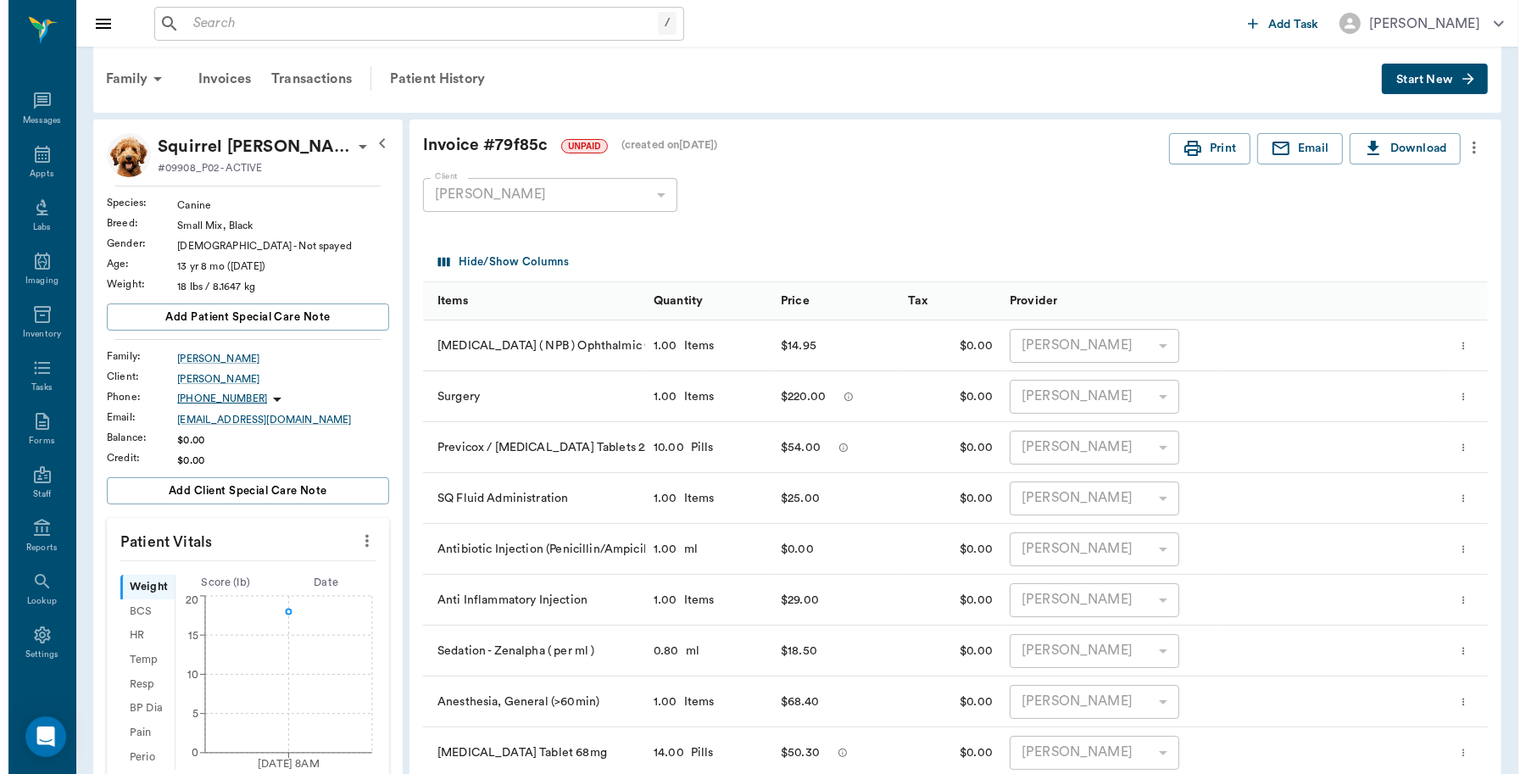
scroll to position [0, 0]
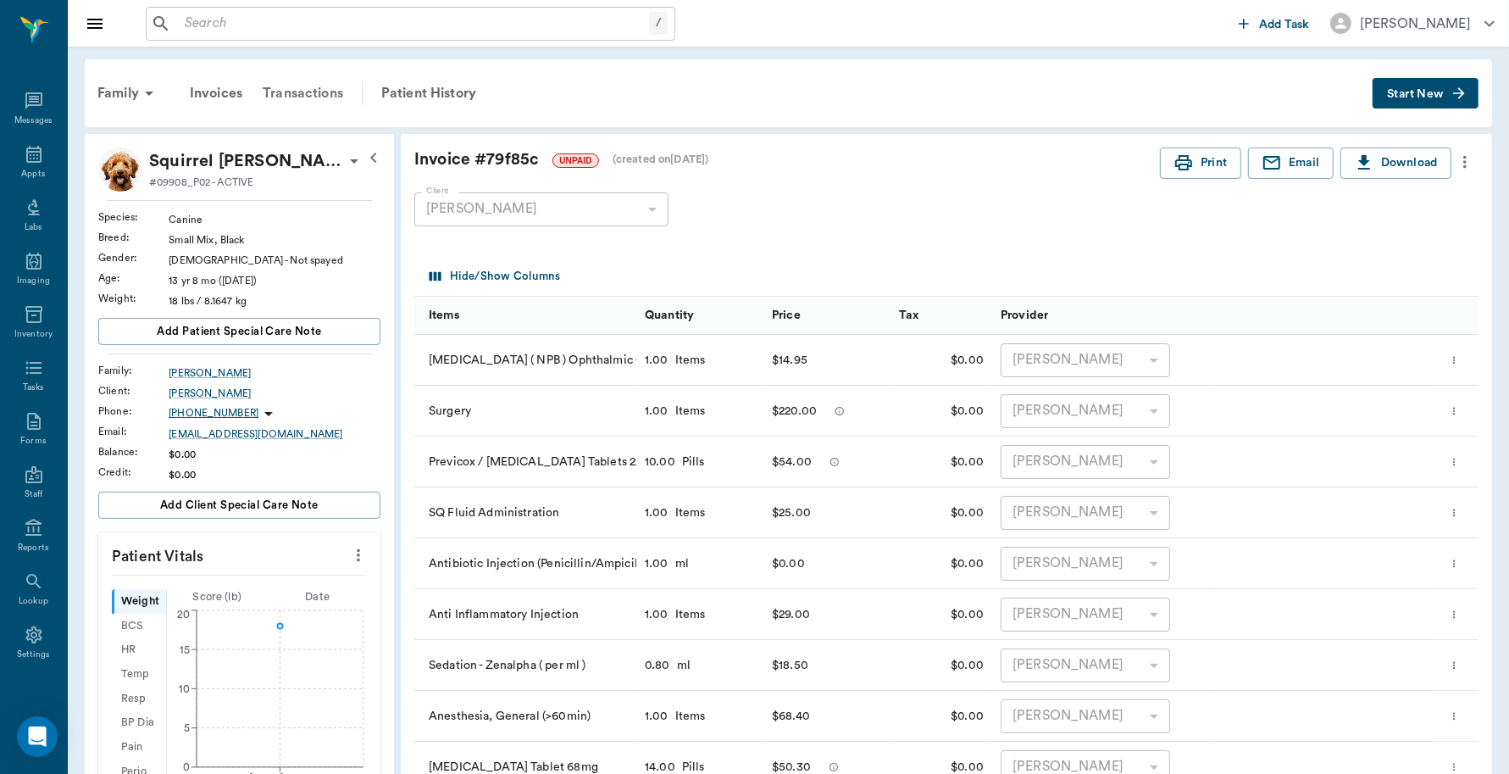
click at [307, 93] on div "Transactions" at bounding box center [303, 93] width 101 height 41
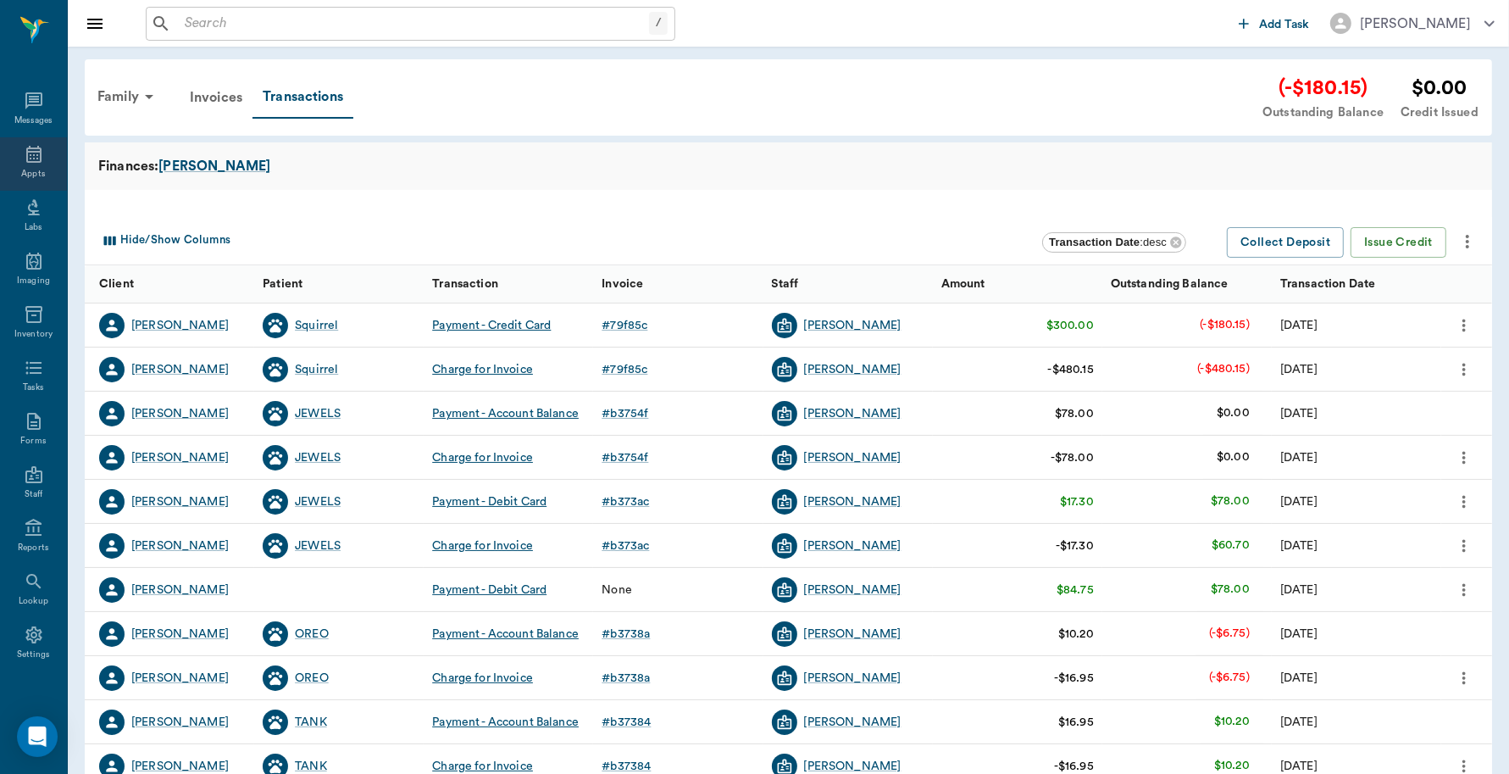
click at [26, 155] on icon at bounding box center [34, 154] width 20 height 20
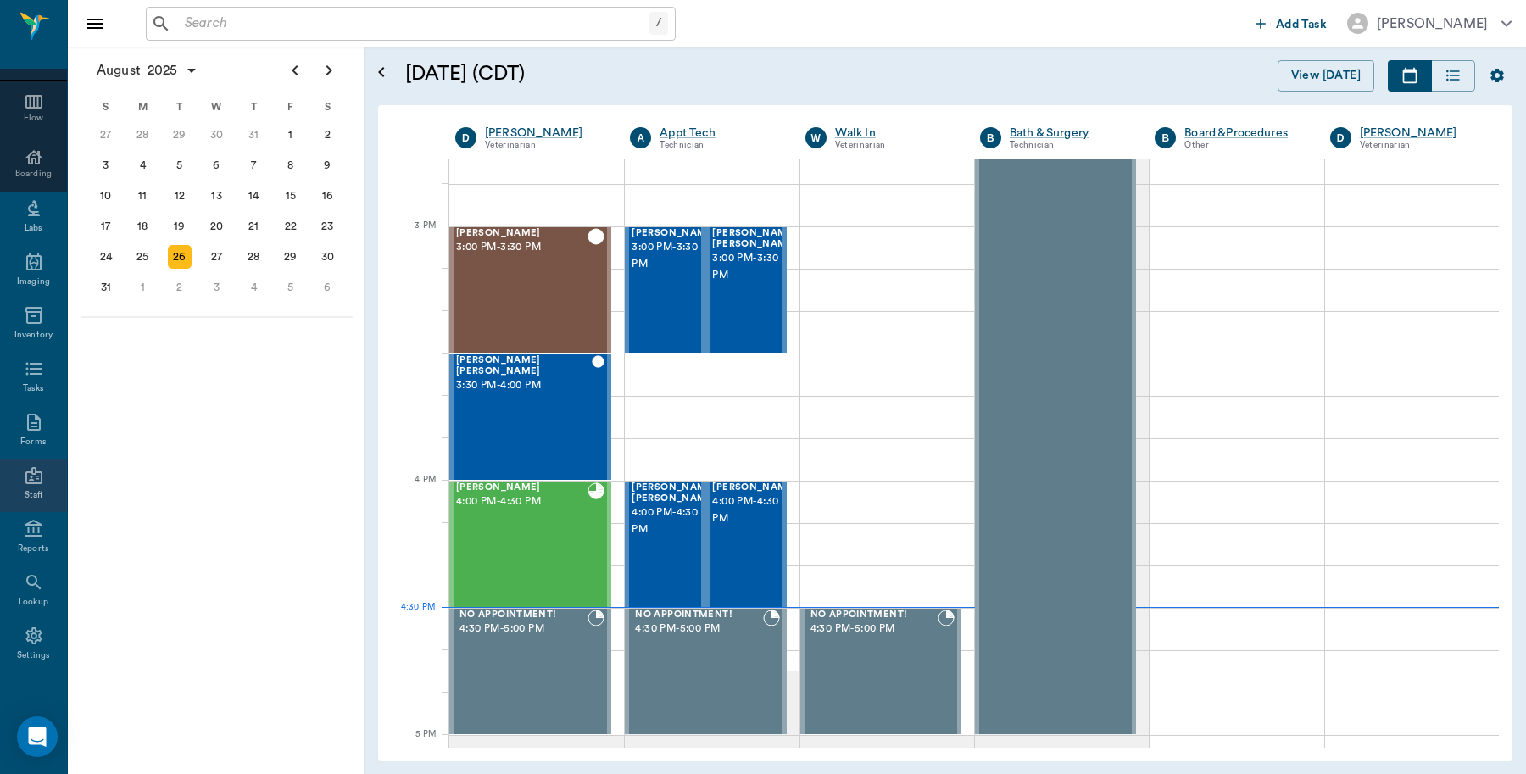
scroll to position [151, 0]
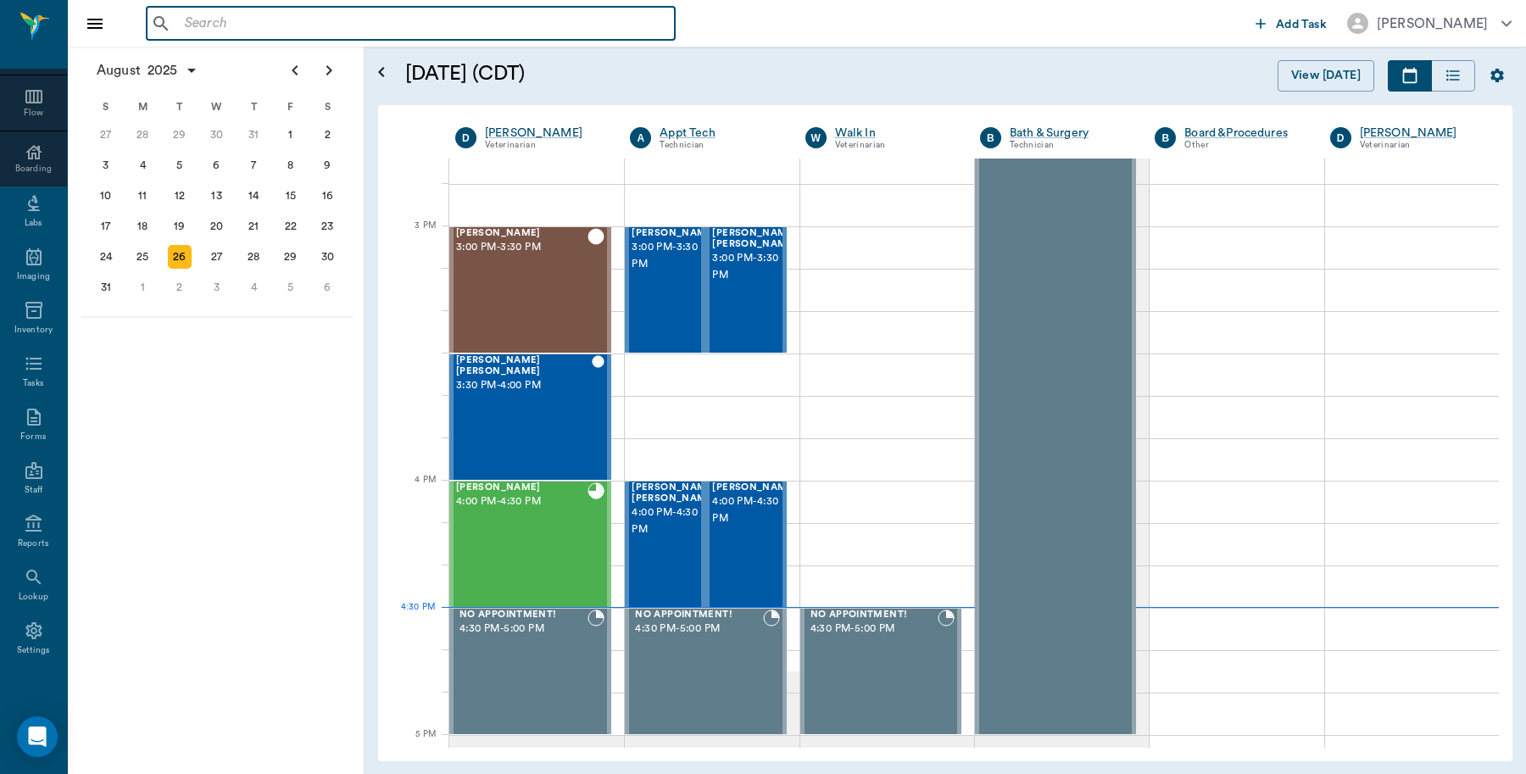
click at [233, 22] on input "text" at bounding box center [423, 24] width 490 height 24
click at [25, 631] on icon at bounding box center [33, 630] width 16 height 17
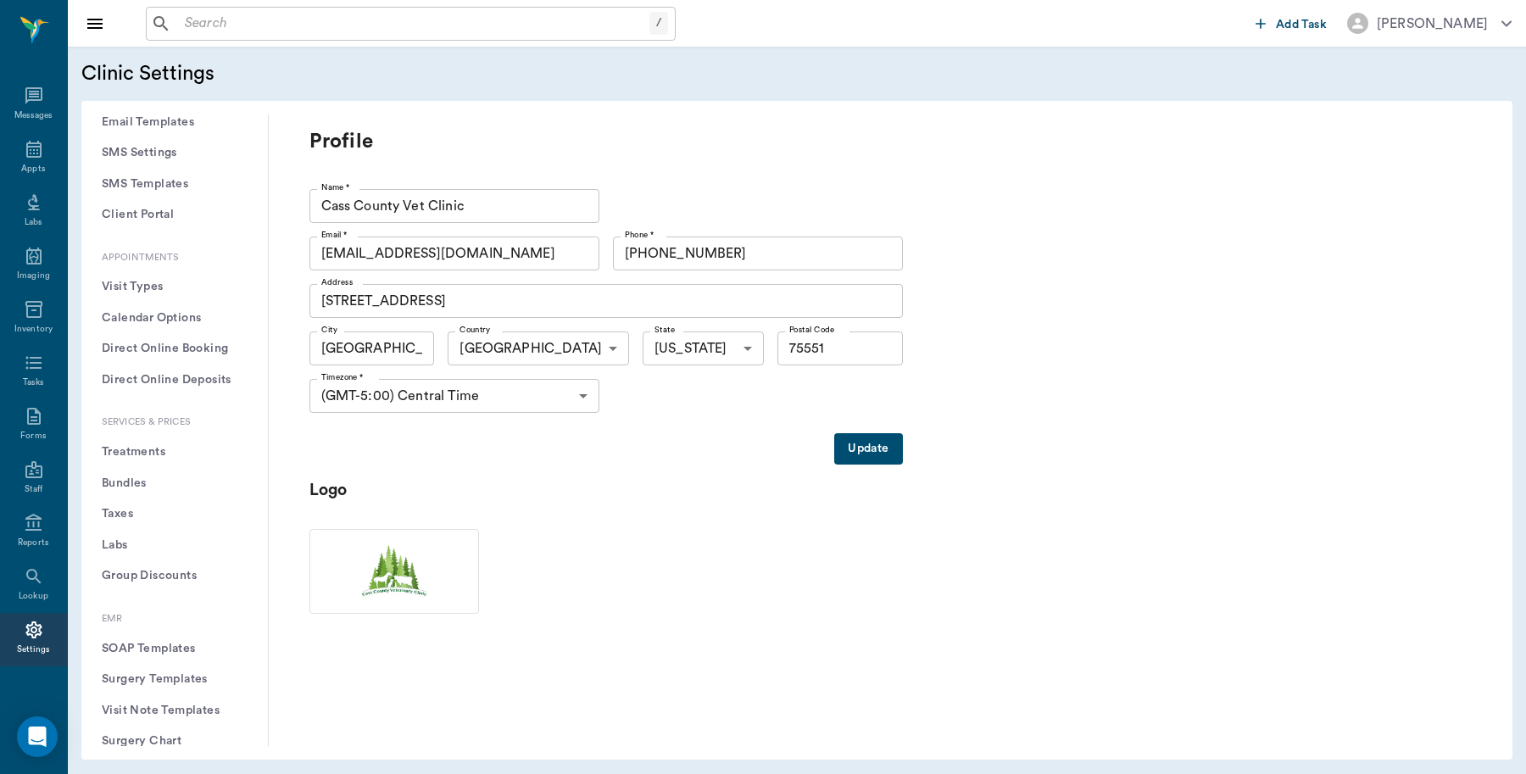
scroll to position [424, 0]
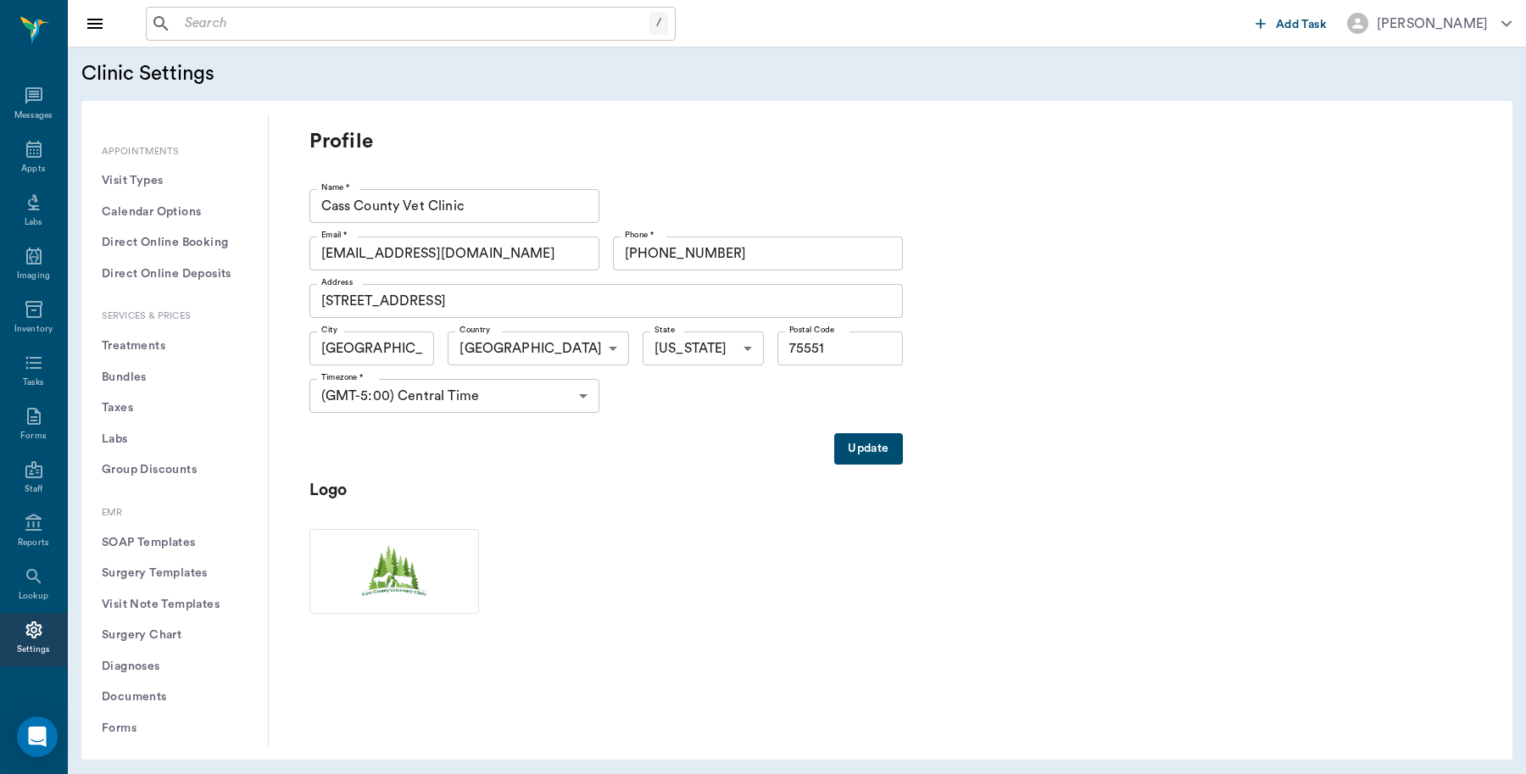
click at [142, 342] on button "Treatments" at bounding box center [174, 346] width 159 height 31
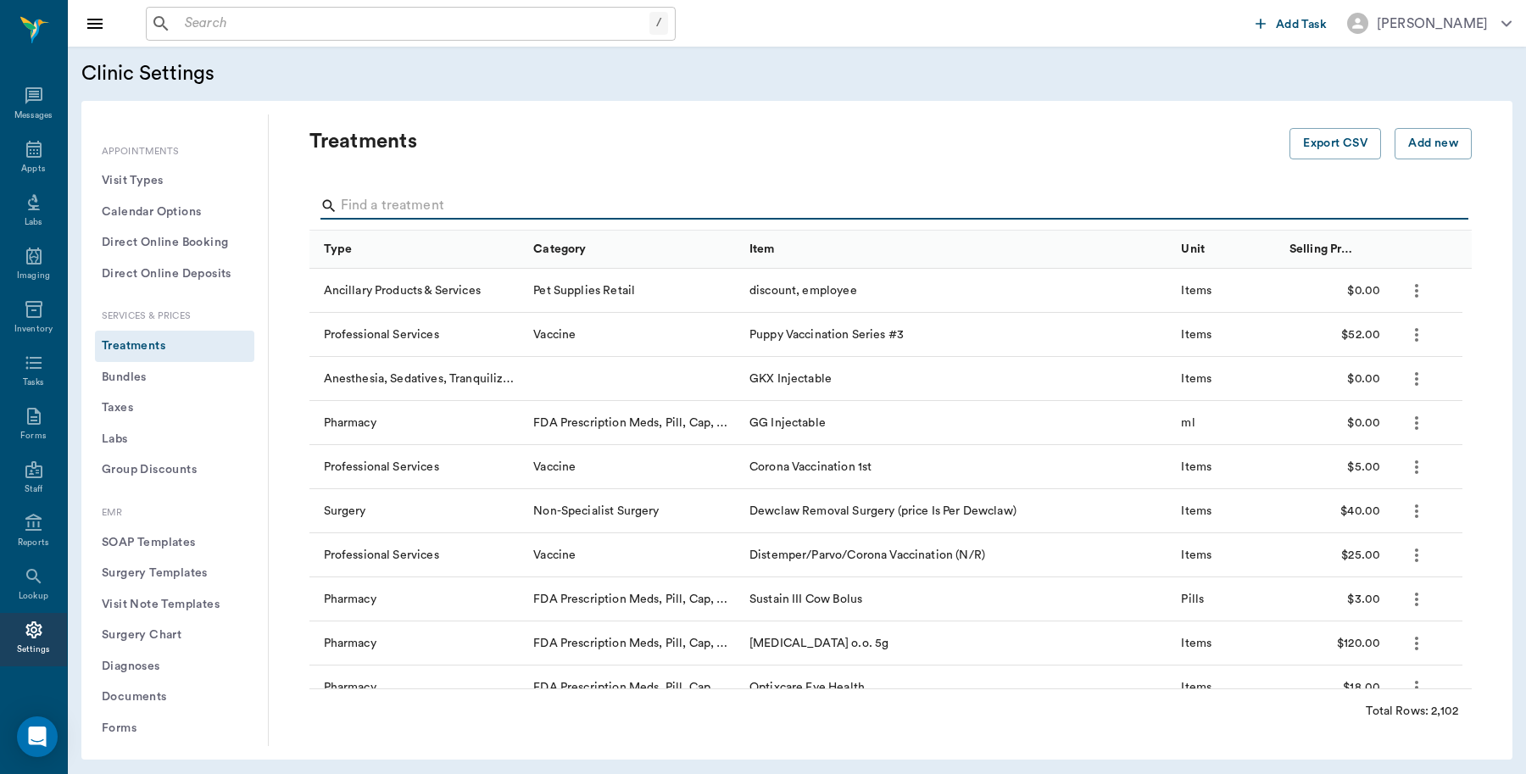
click at [431, 210] on input "Search" at bounding box center [892, 205] width 1102 height 27
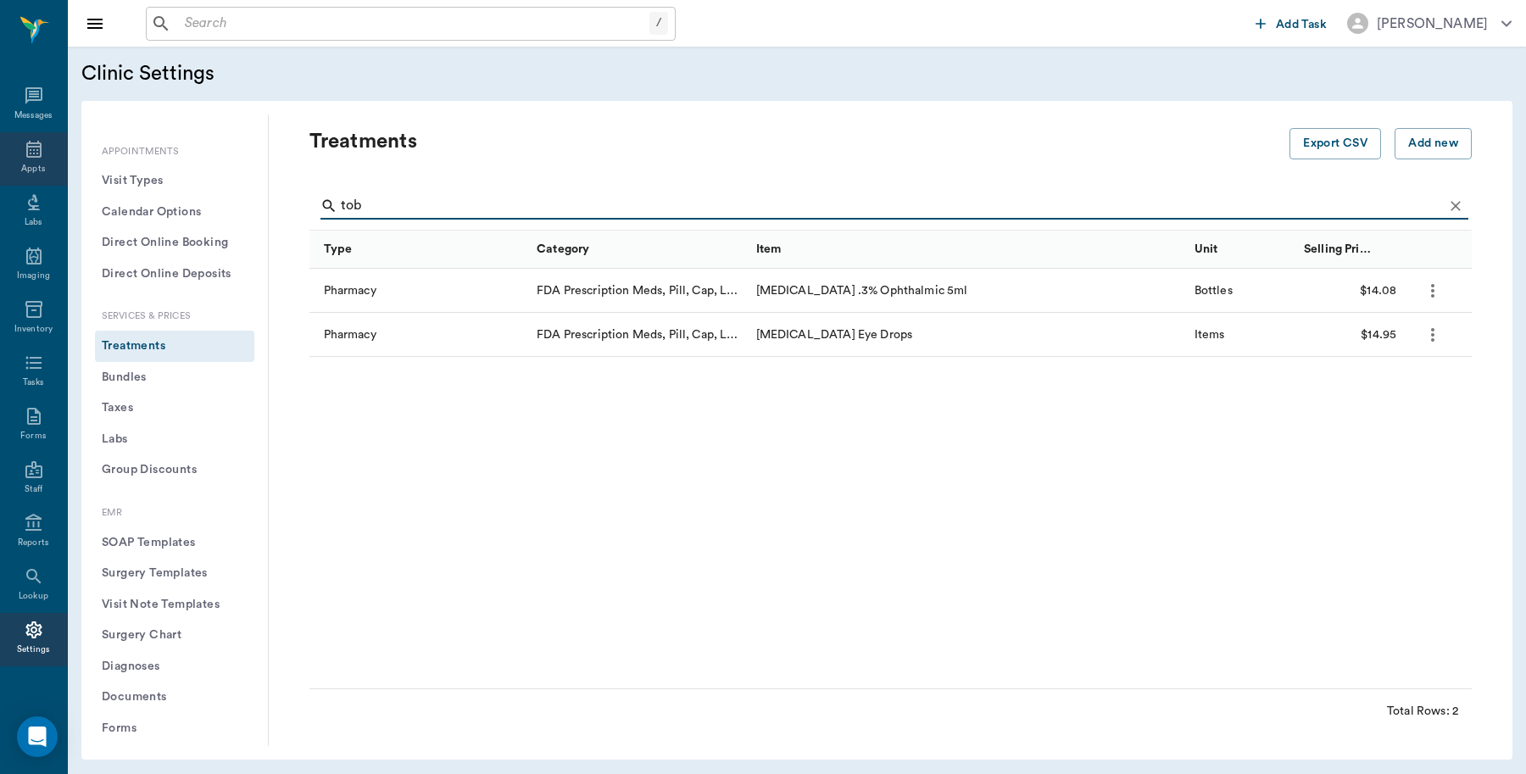
type input "tob"
click at [24, 147] on icon at bounding box center [34, 149] width 20 height 20
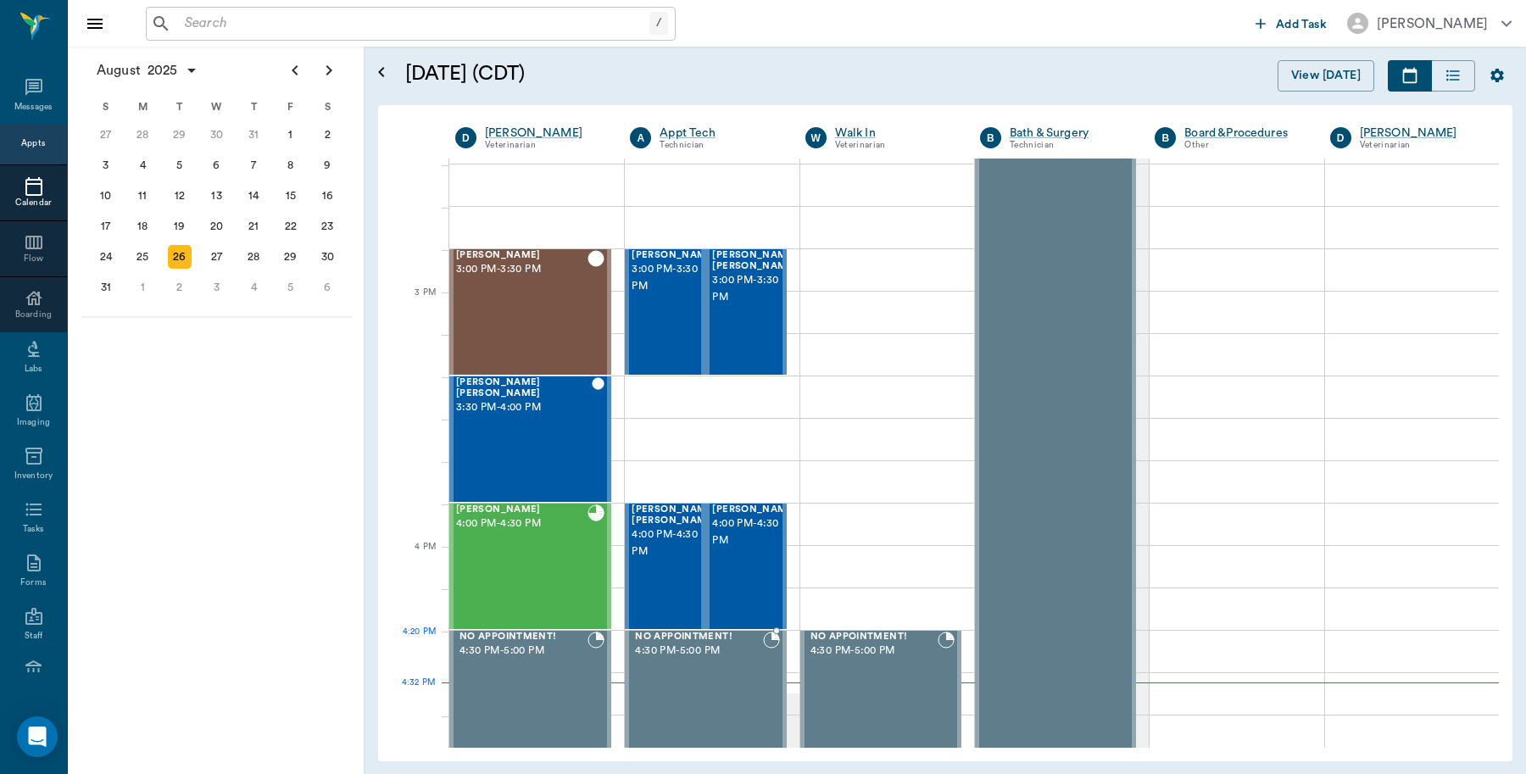
scroll to position [1506, 0]
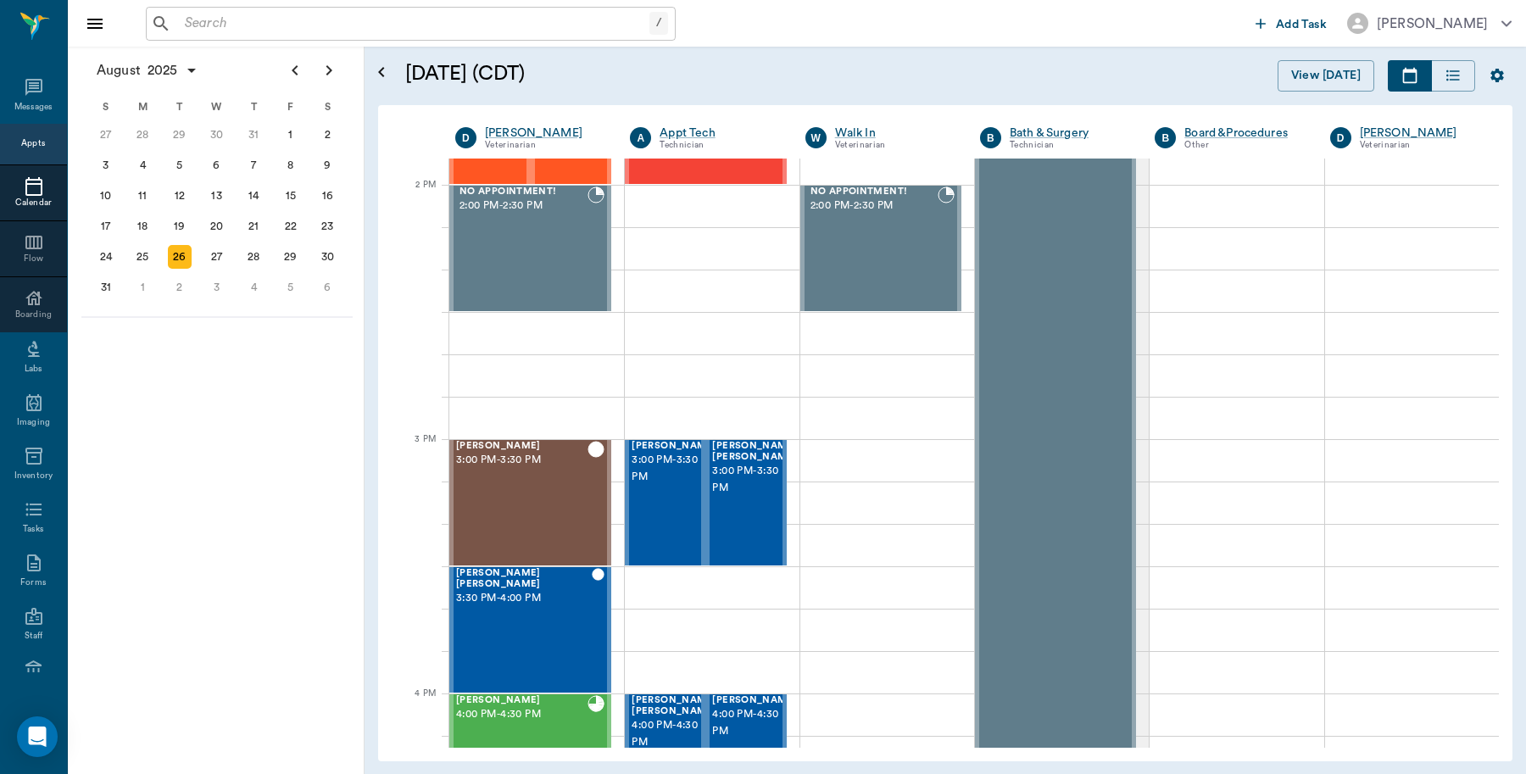
click at [218, 19] on input "text" at bounding box center [413, 24] width 471 height 24
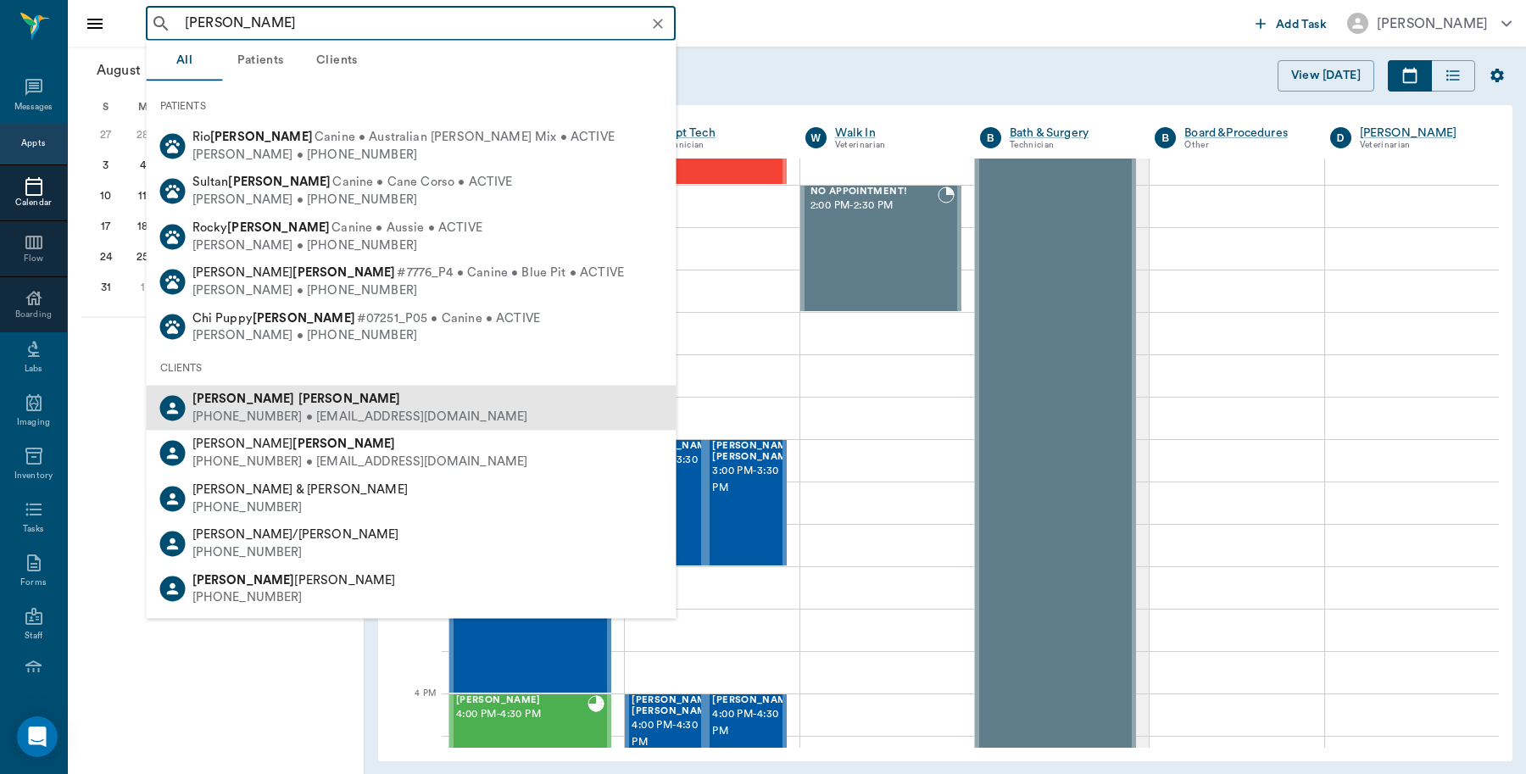
click at [248, 417] on div "(903) 490-0360 • littleredcorvette78@aol.com" at bounding box center [360, 417] width 336 height 18
type input "walta duren"
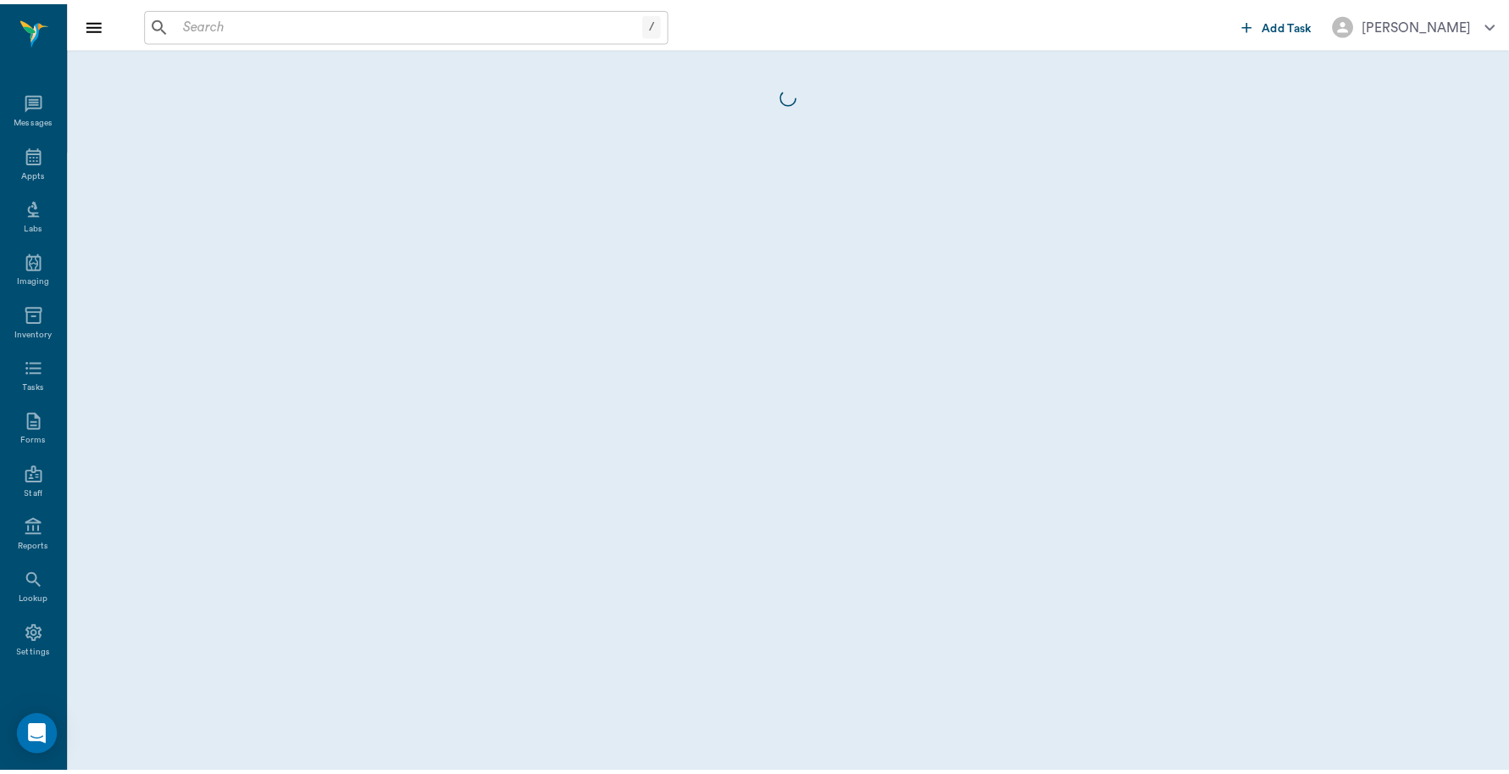
scroll to position [5, 0]
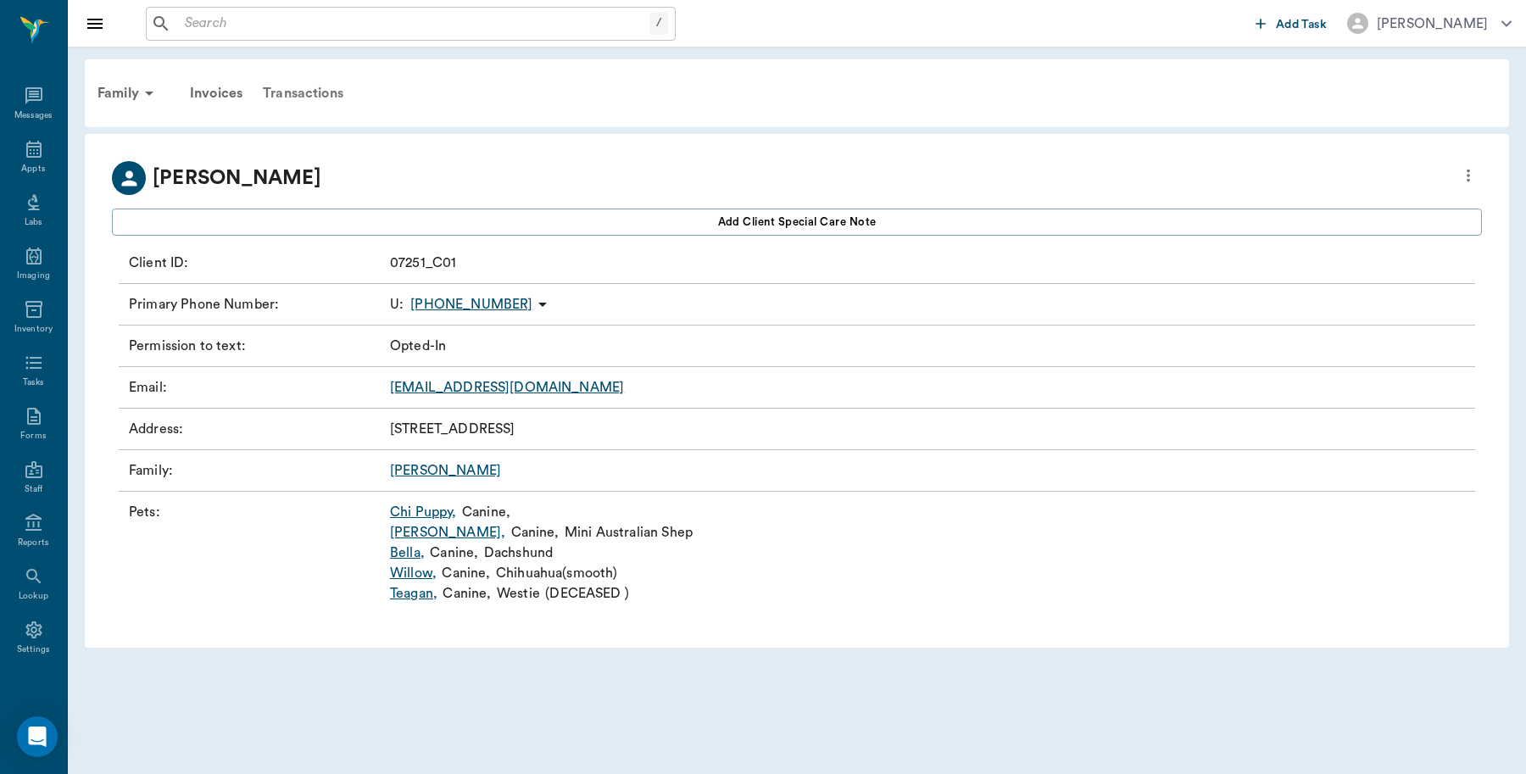
click at [307, 93] on div "Transactions" at bounding box center [303, 93] width 101 height 41
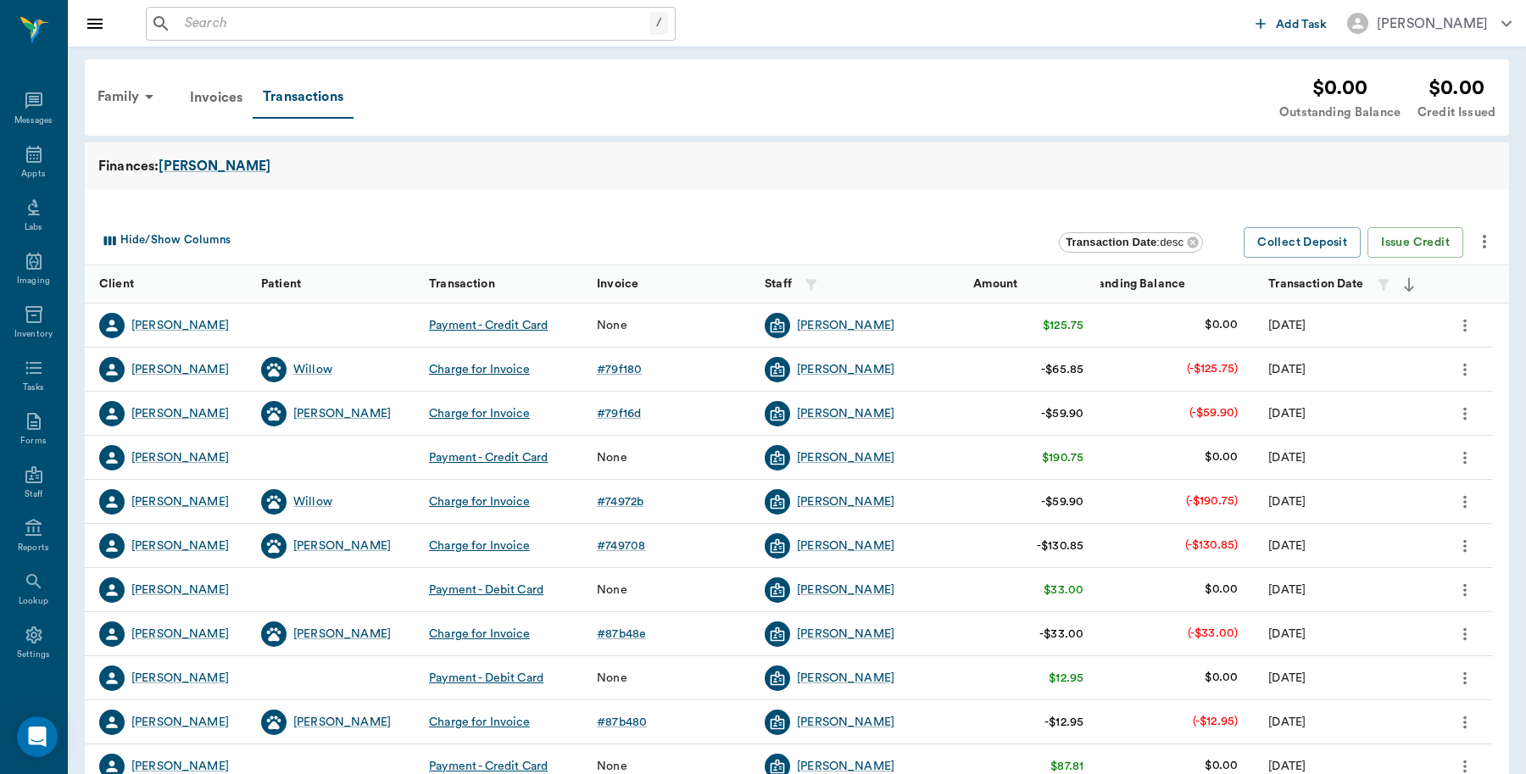
scroll to position [5, 0]
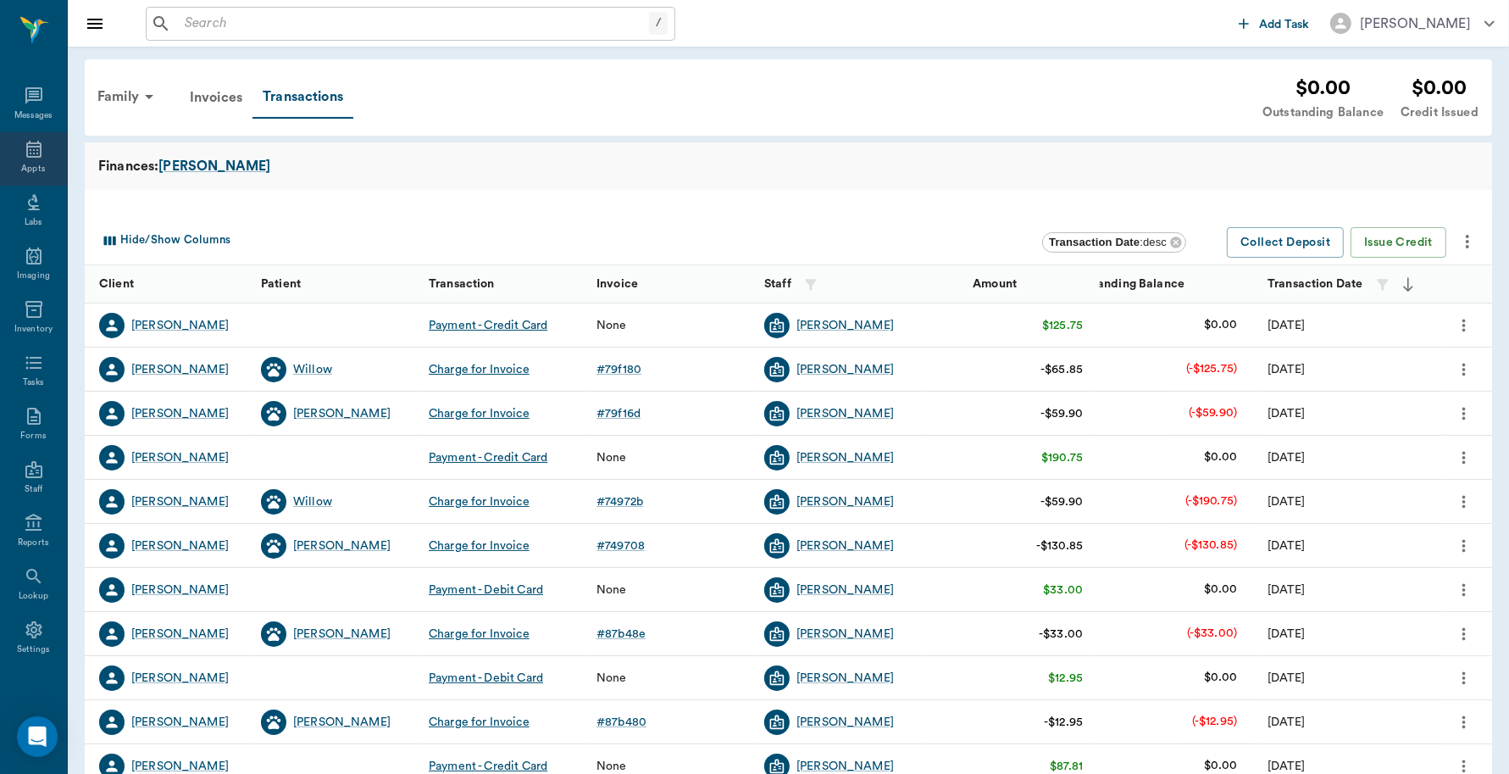
click at [24, 150] on icon at bounding box center [34, 149] width 20 height 20
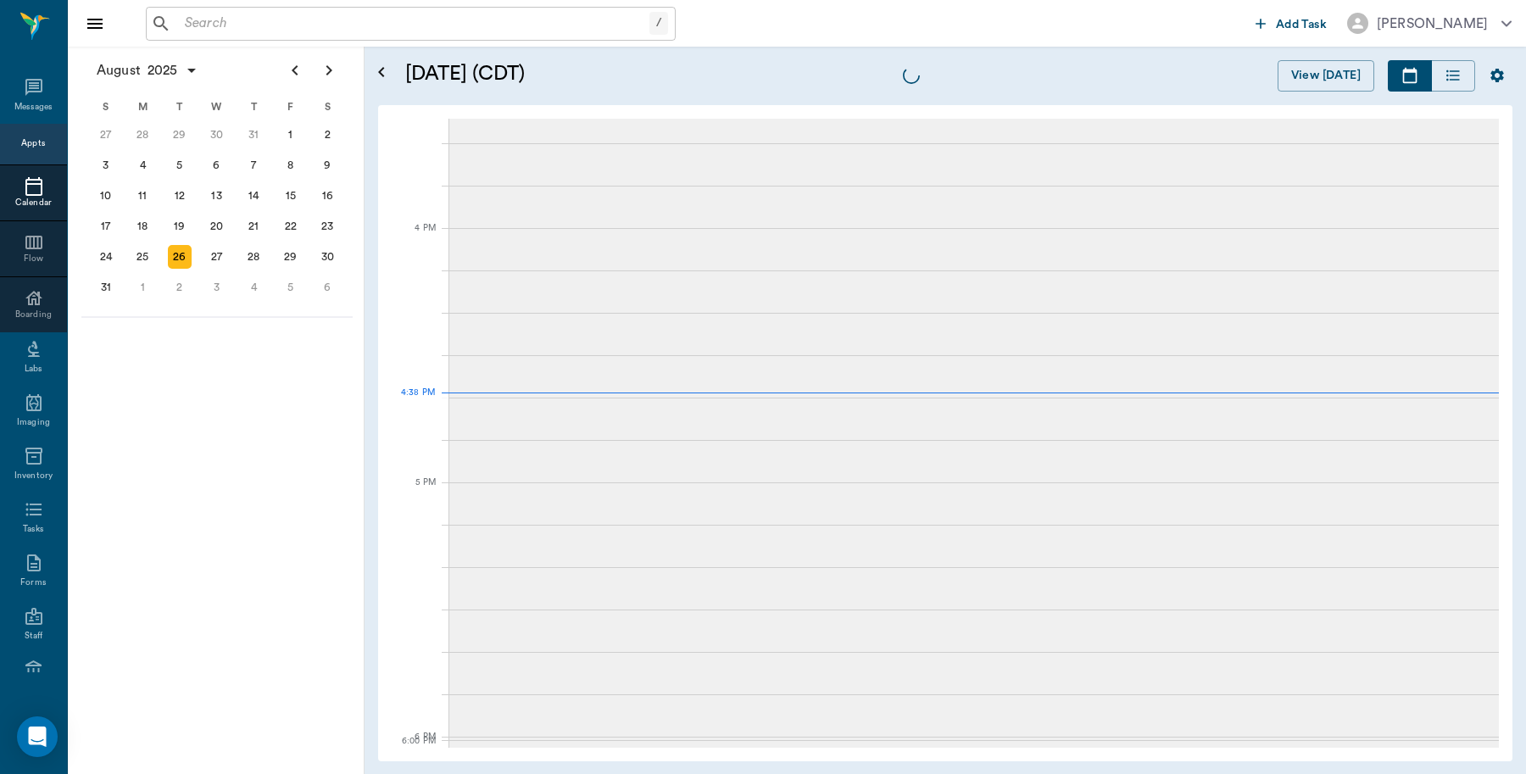
scroll to position [2035, 0]
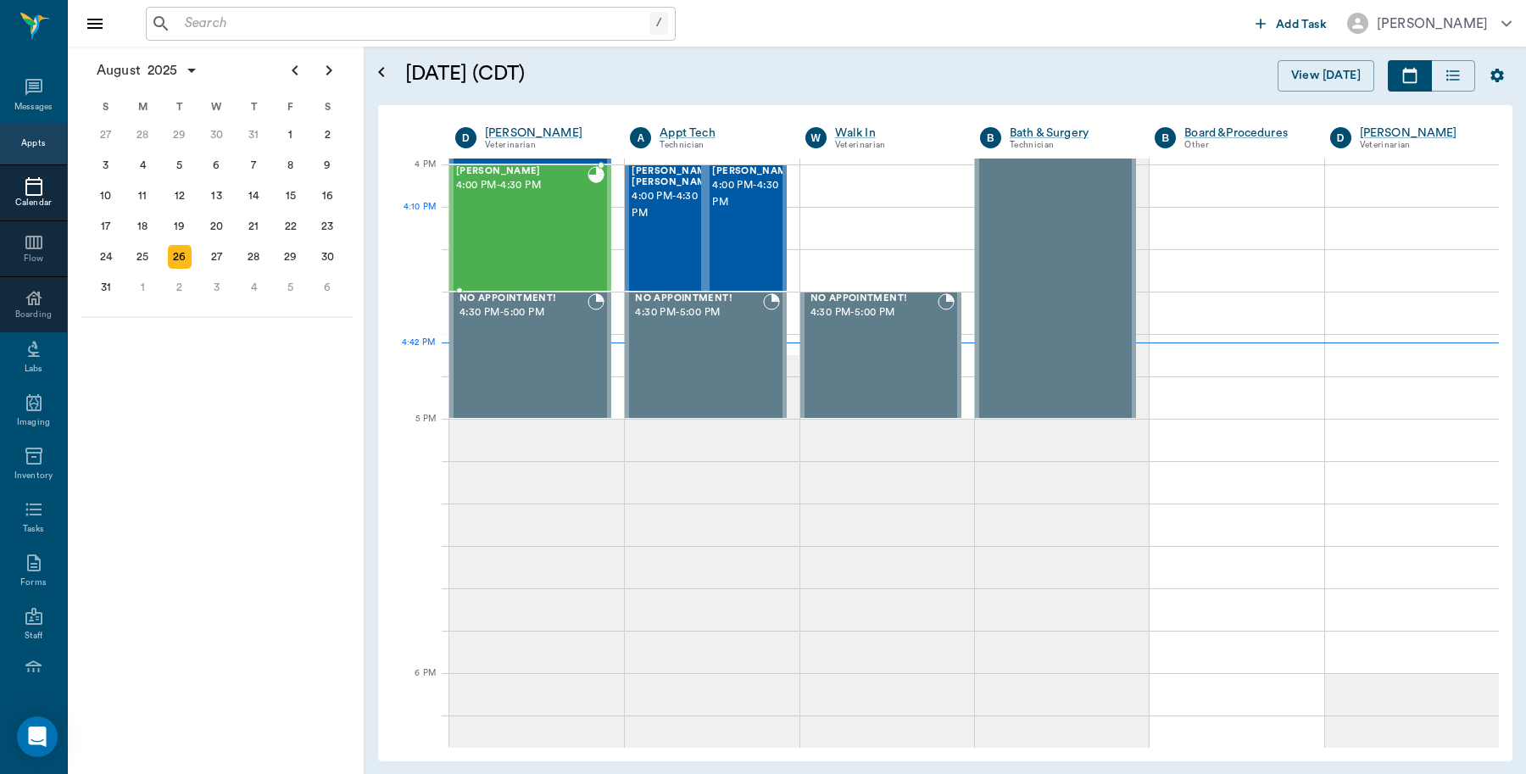
click at [581, 225] on div "Ken Rice 4:00 PM - 4:30 PM" at bounding box center [521, 228] width 131 height 124
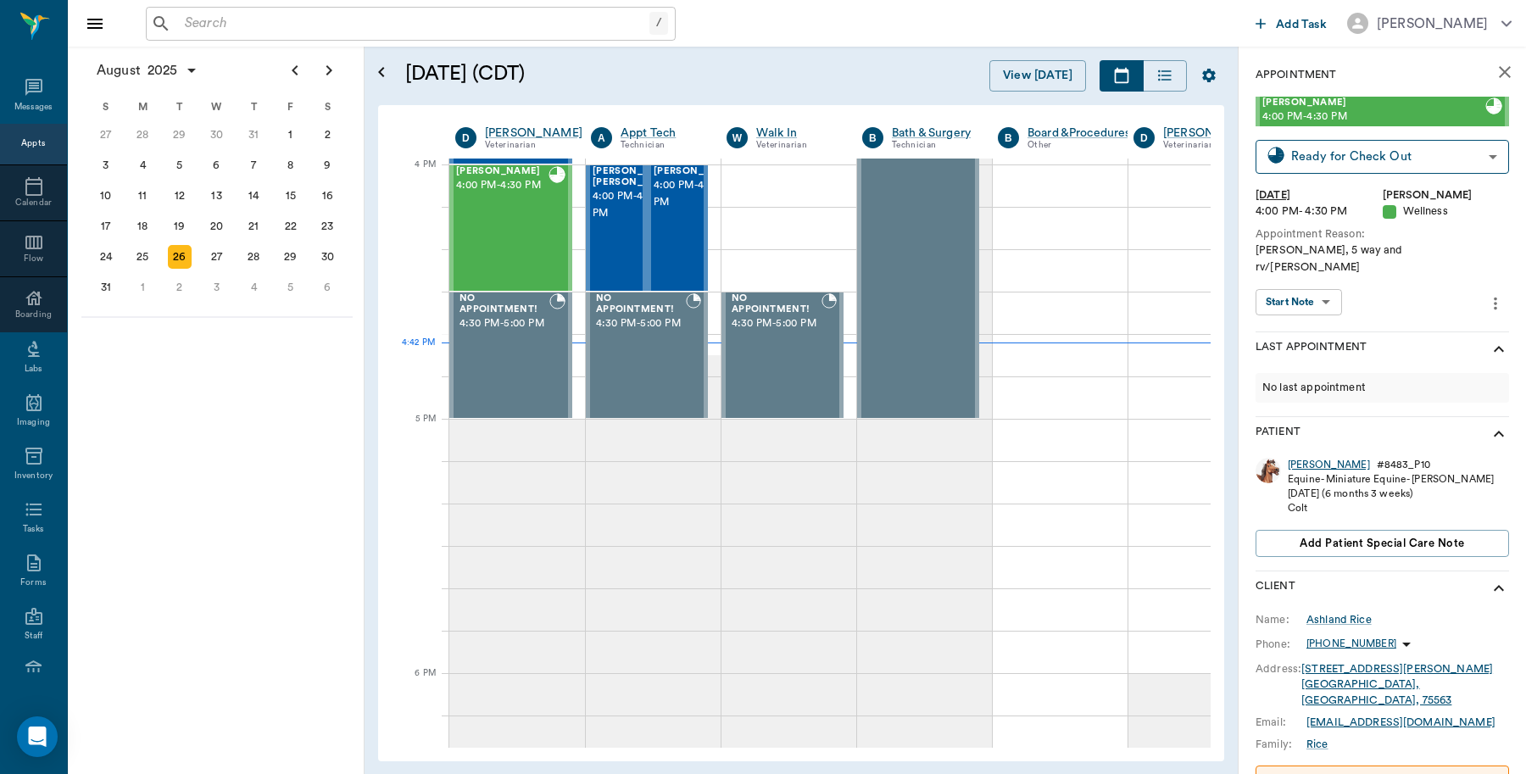
click at [1299, 458] on div "Ken" at bounding box center [1328, 465] width 82 height 14
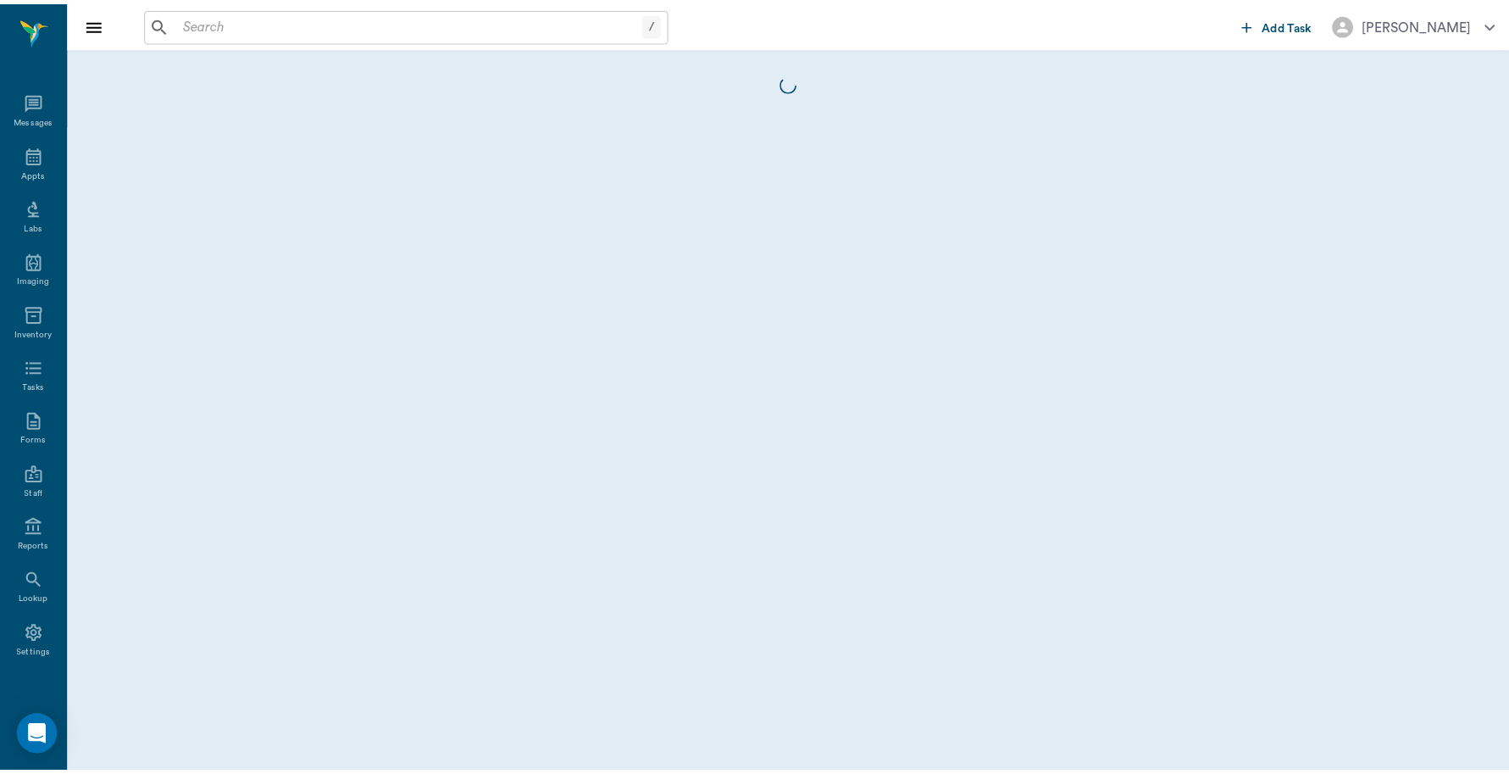
scroll to position [5, 0]
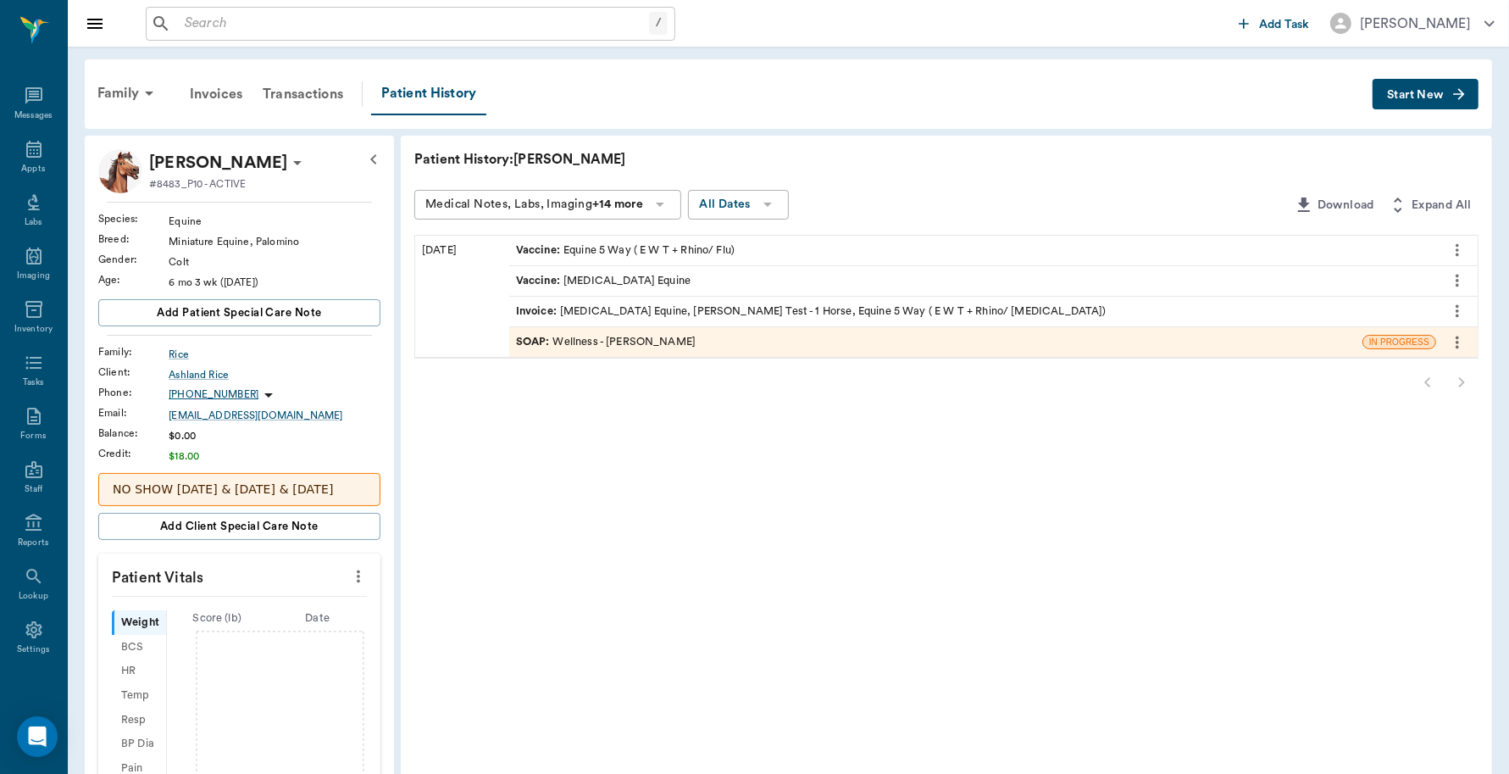
click at [544, 311] on span "Invoice :" at bounding box center [538, 311] width 44 height 16
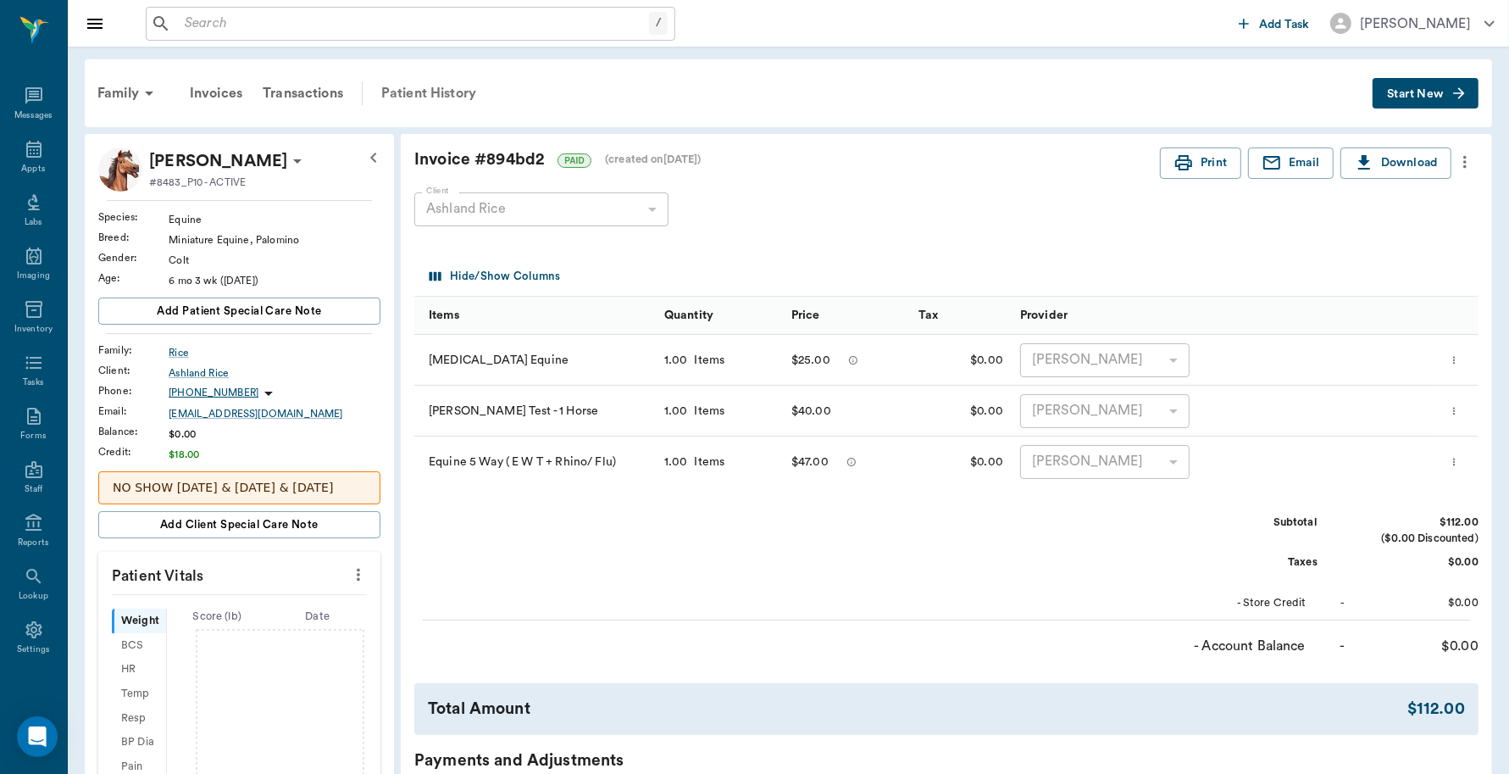
click at [431, 100] on div "Patient History" at bounding box center [428, 93] width 115 height 41
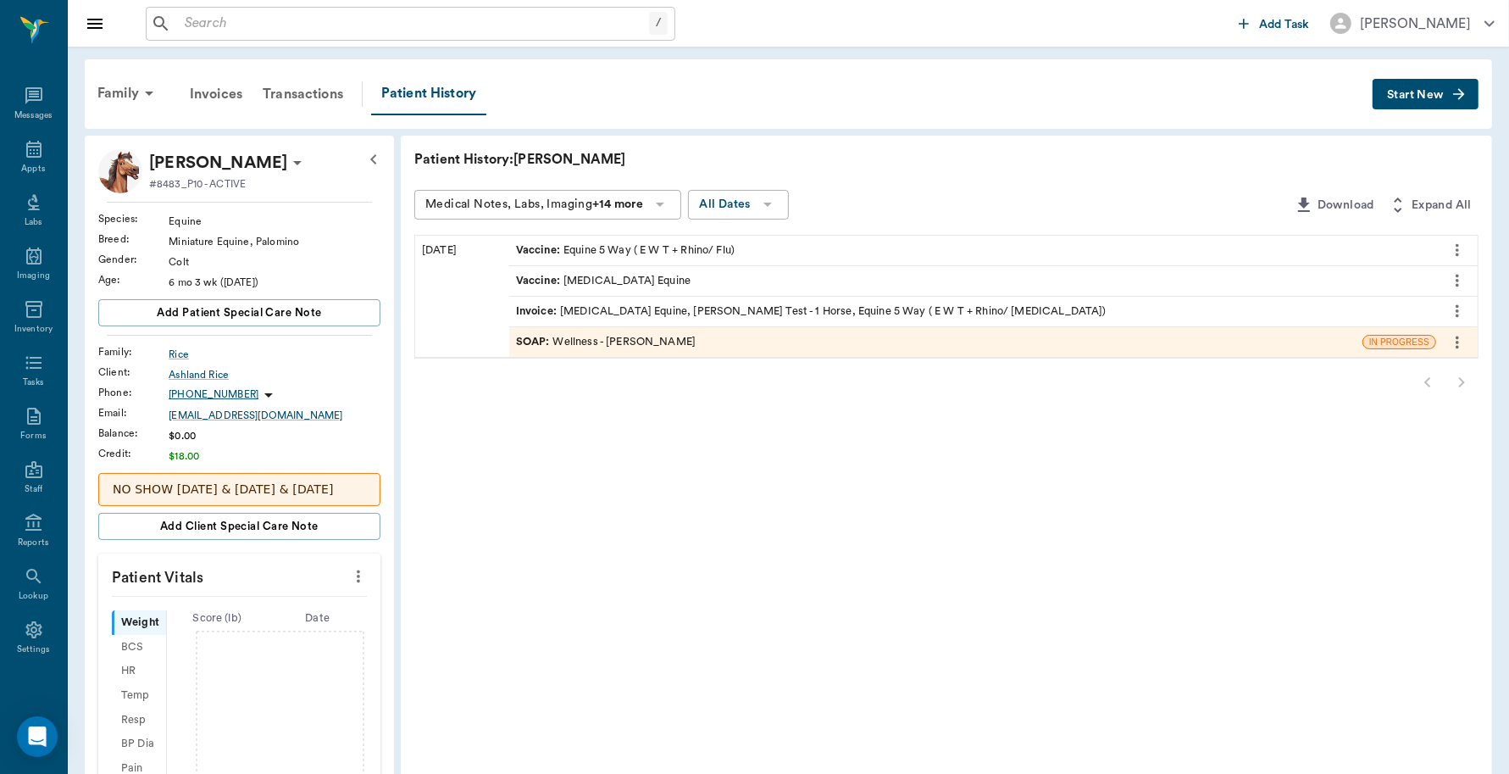
click at [544, 314] on span "Invoice :" at bounding box center [538, 311] width 44 height 16
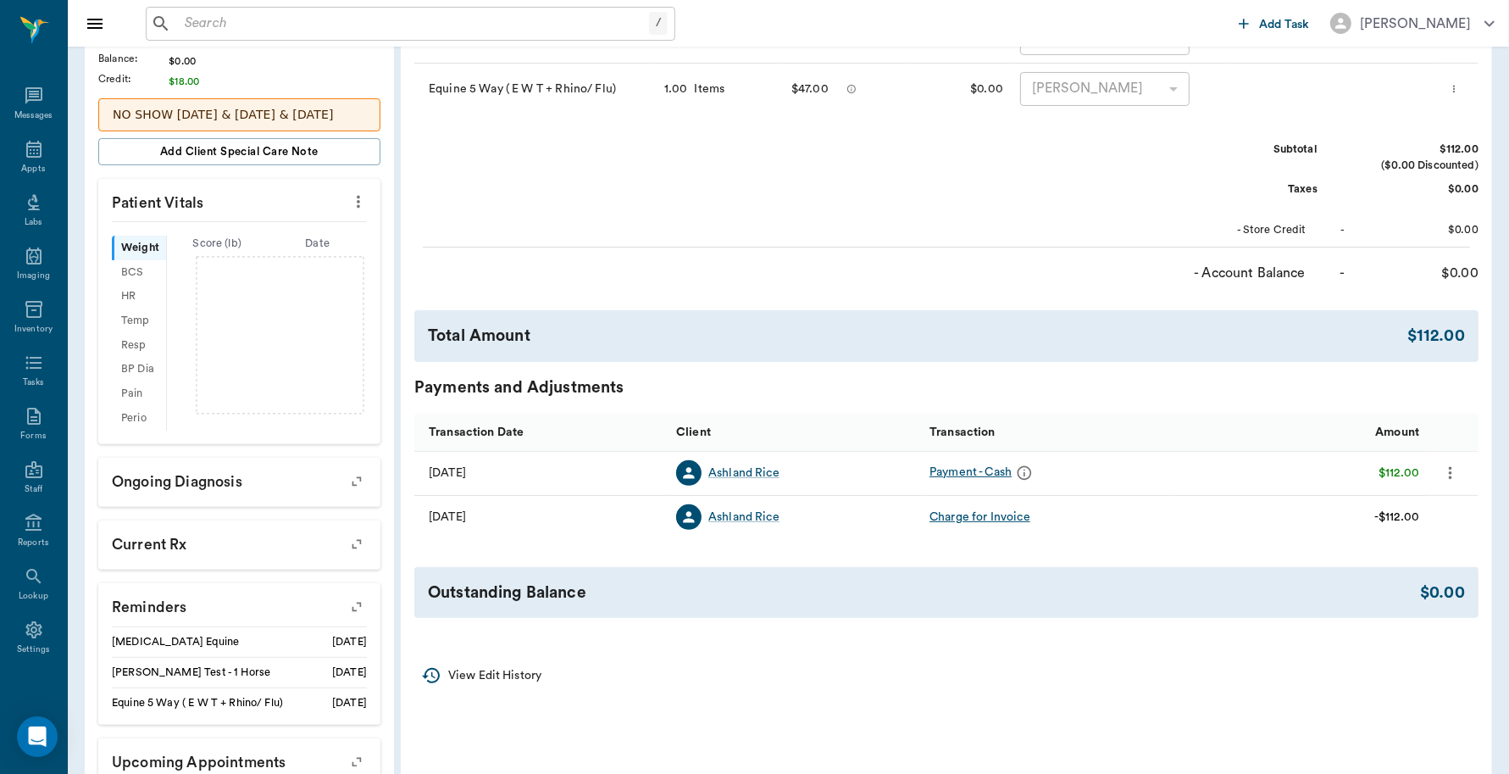
scroll to position [424, 0]
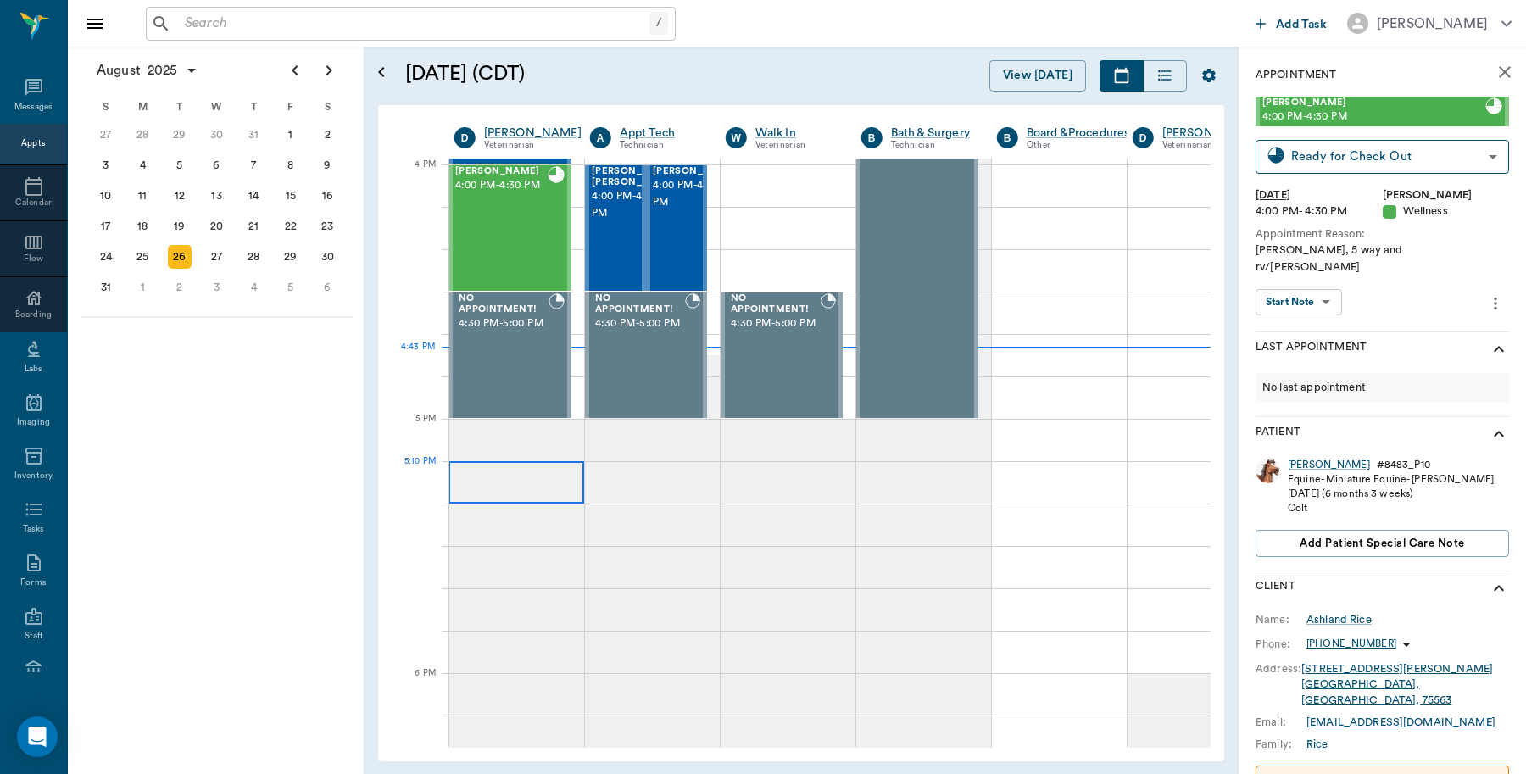
scroll to position [2035, 1]
click at [503, 257] on div "Ken Rice 4:00 PM - 4:30 PM" at bounding box center [501, 228] width 92 height 124
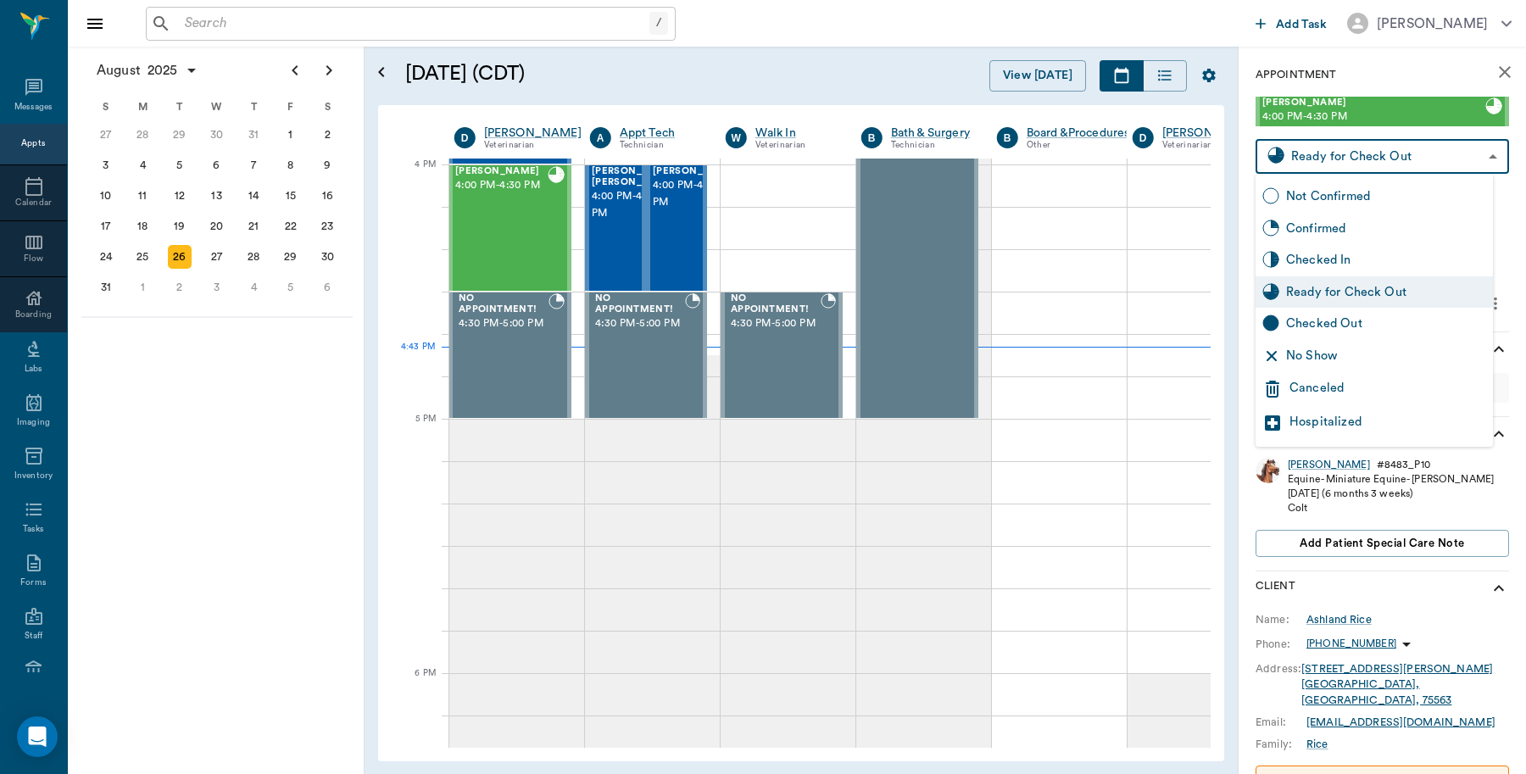
click at [1356, 162] on body "/ ​ Add Task Dr. Bert Ellsworth Nectar Messages Appts Calendar Flow Boarding La…" at bounding box center [763, 387] width 1526 height 774
click at [1314, 320] on div "Checked Out" at bounding box center [1386, 323] width 200 height 19
type input "CHECKED_OUT"
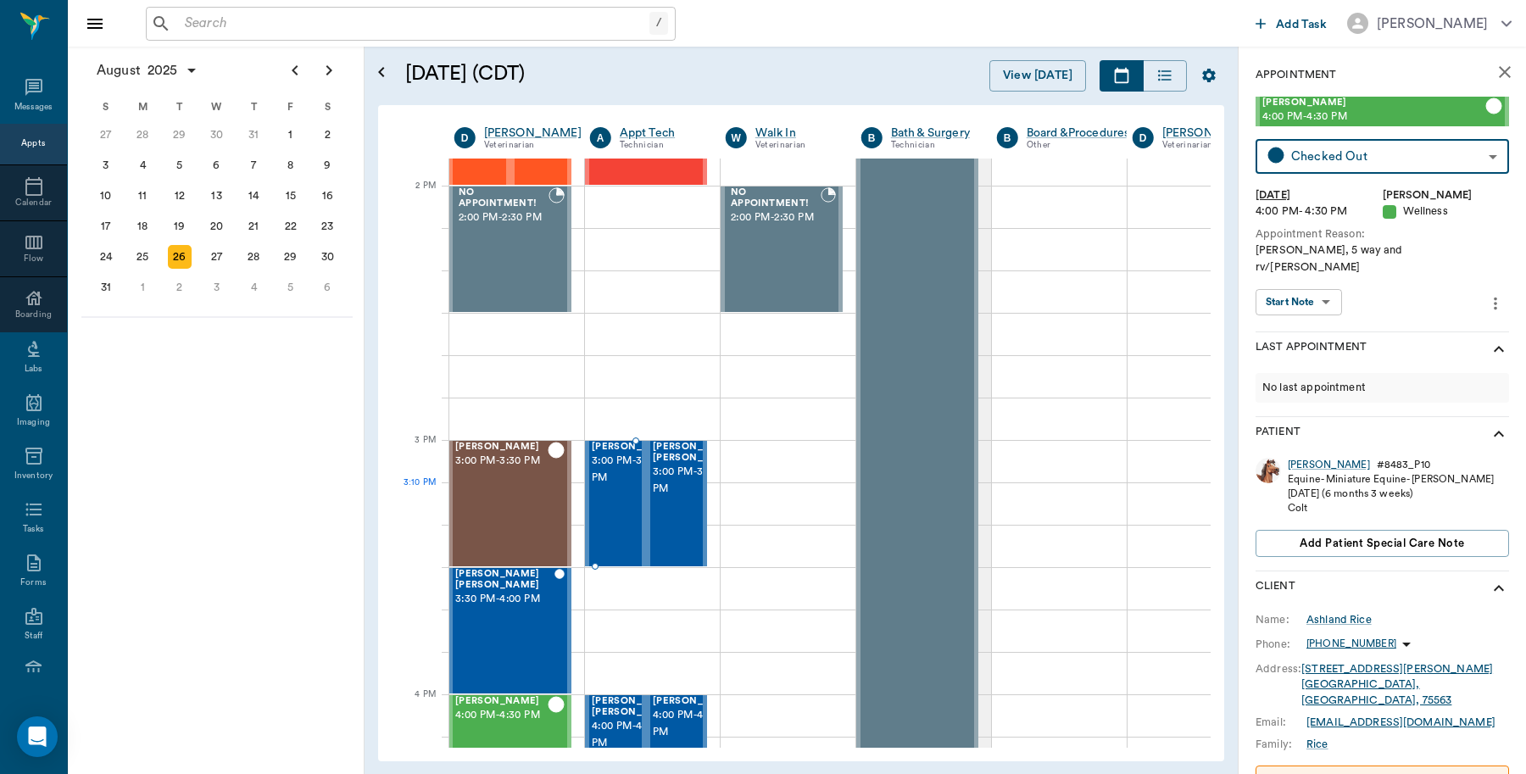
scroll to position [1717, 1]
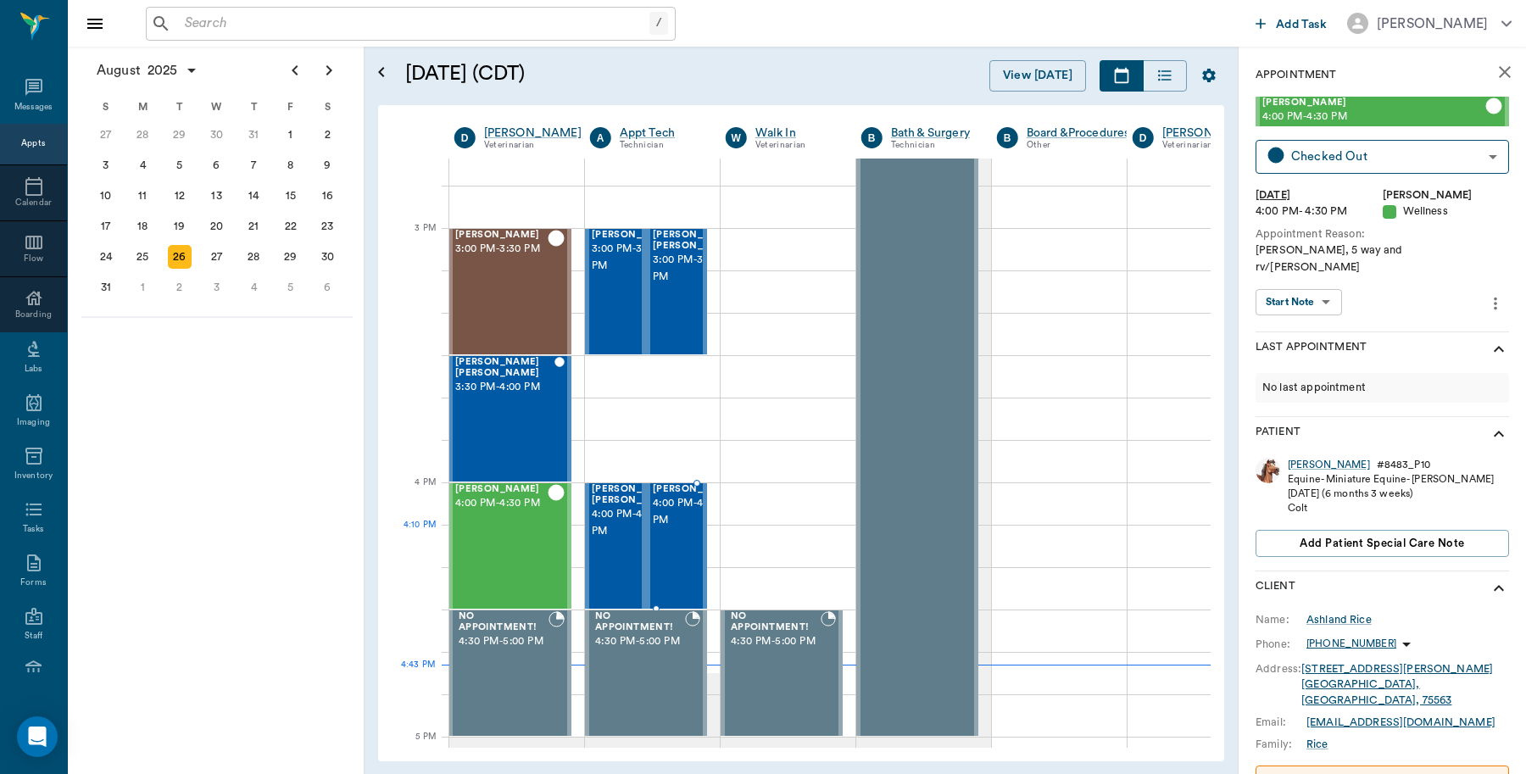
click at [665, 529] on span "4:00 PM - 4:30 PM" at bounding box center [695, 512] width 85 height 34
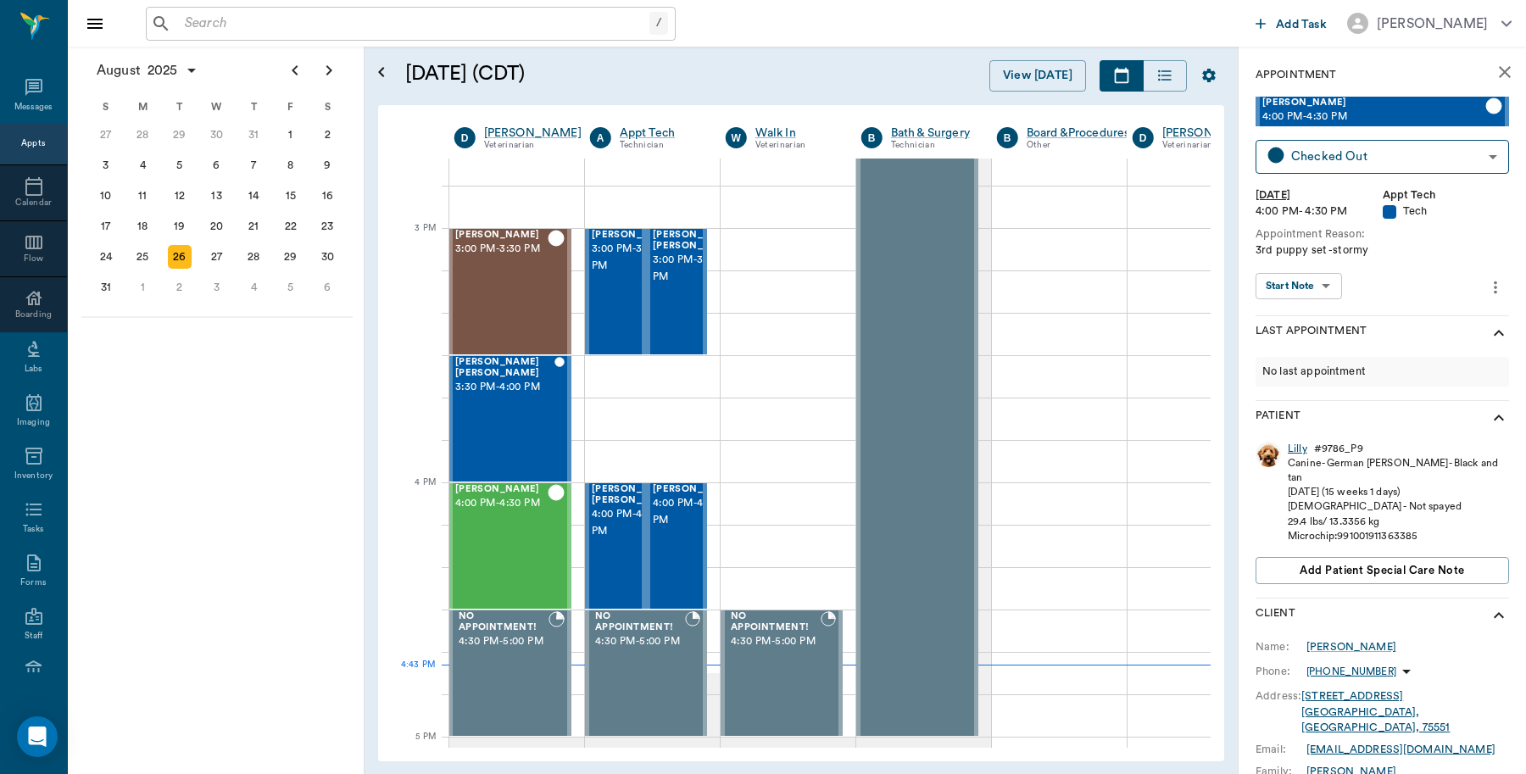
click at [1292, 453] on div "Lilly" at bounding box center [1296, 449] width 19 height 14
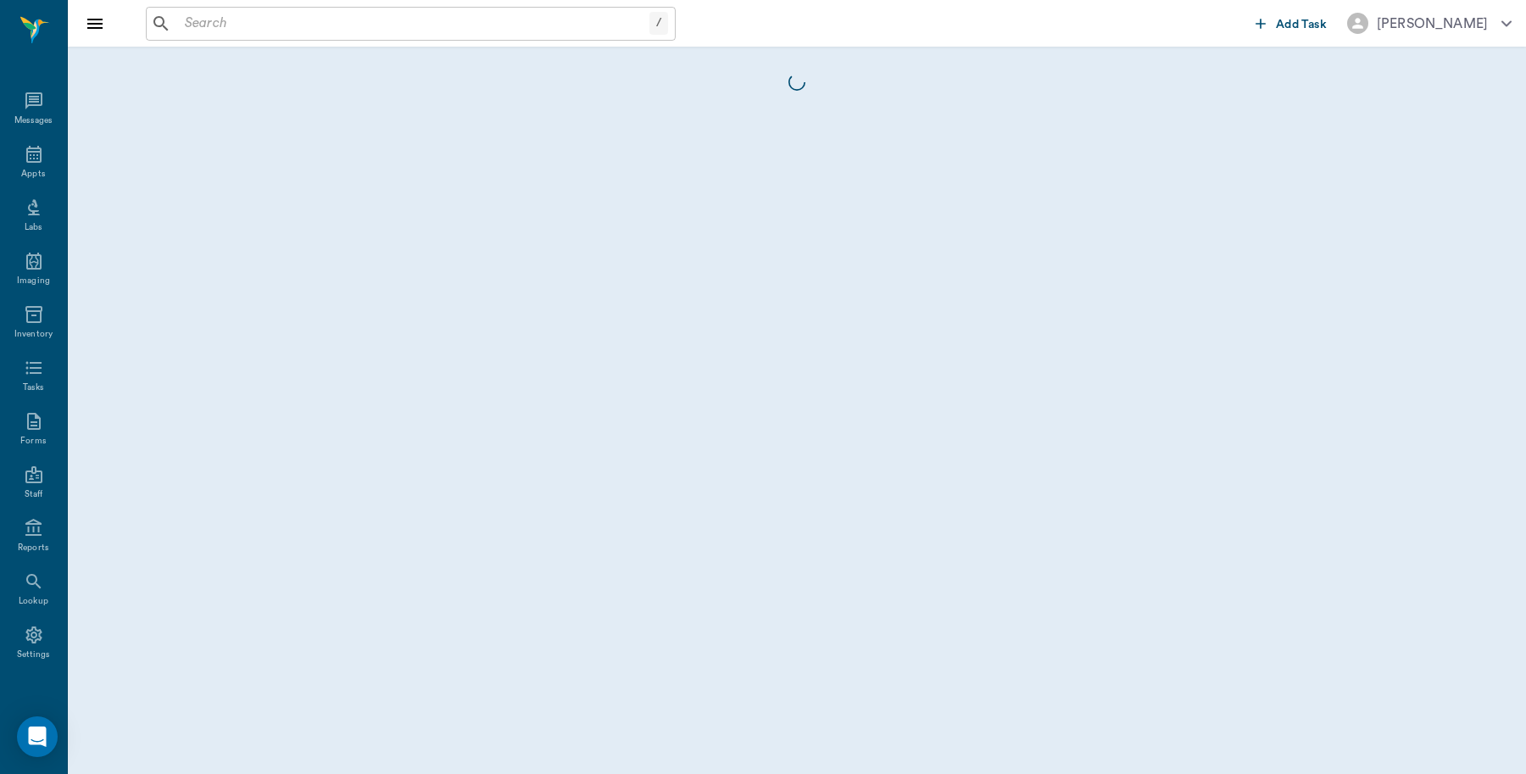
scroll to position [5, 0]
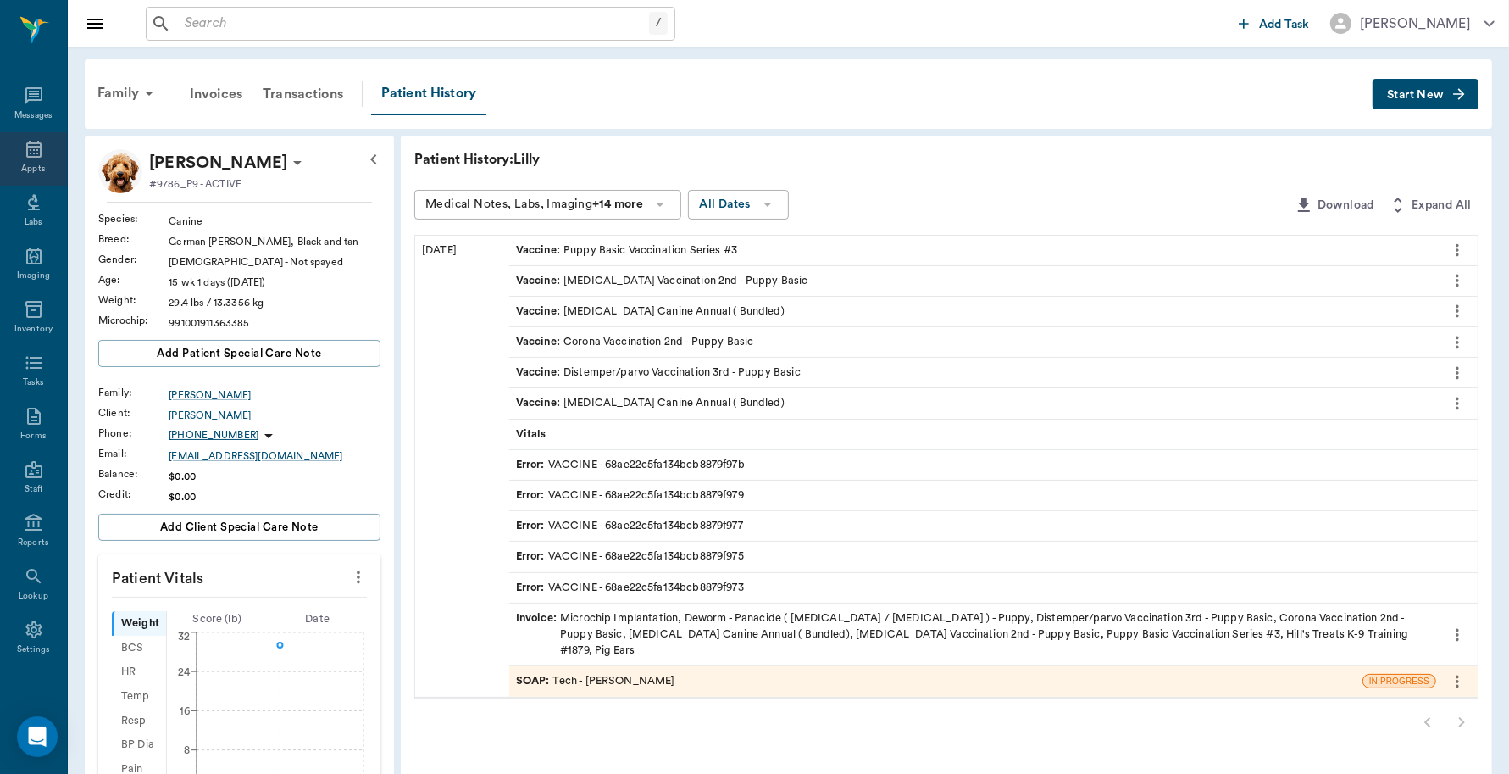
click at [24, 145] on icon at bounding box center [34, 149] width 20 height 20
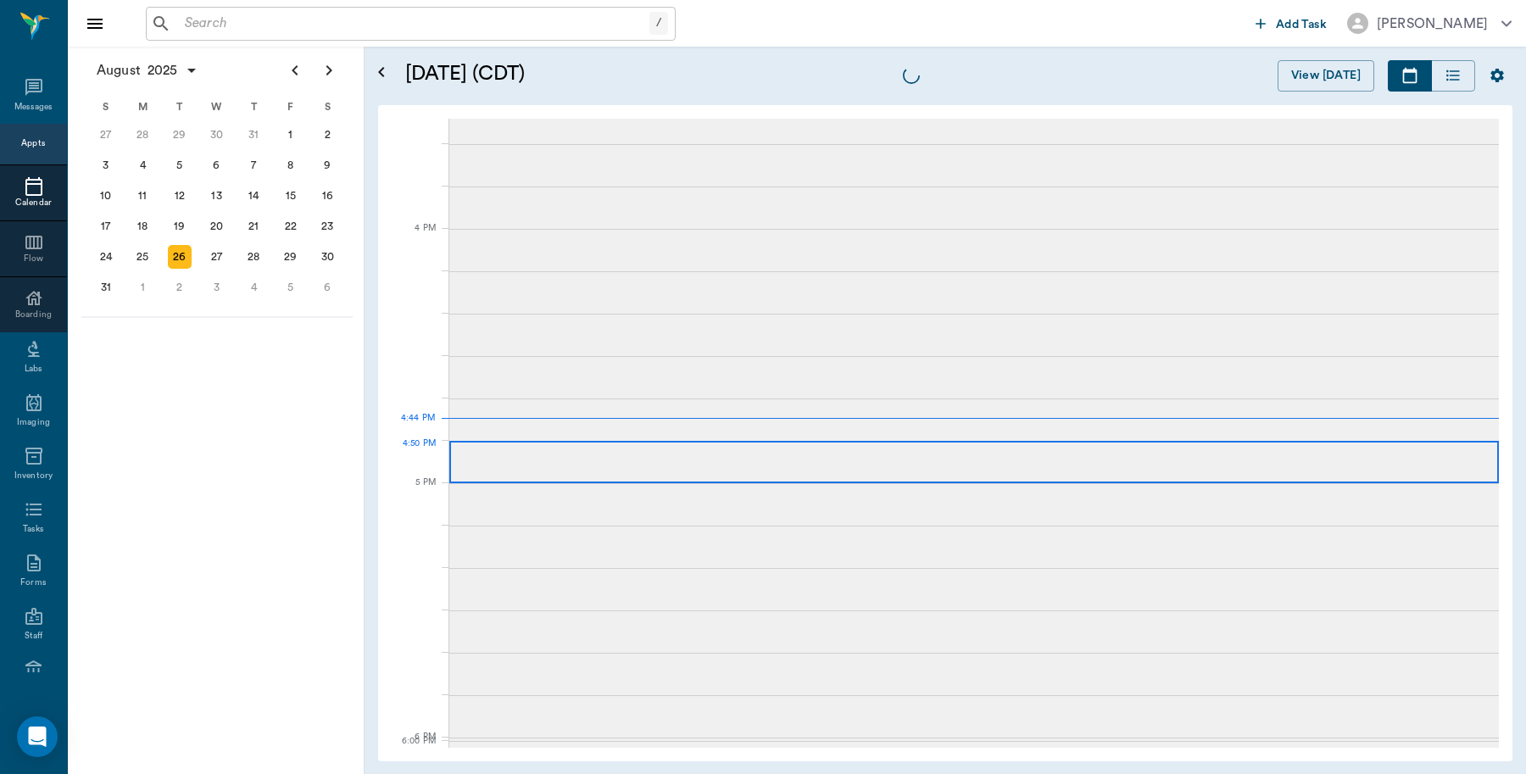
scroll to position [2035, 0]
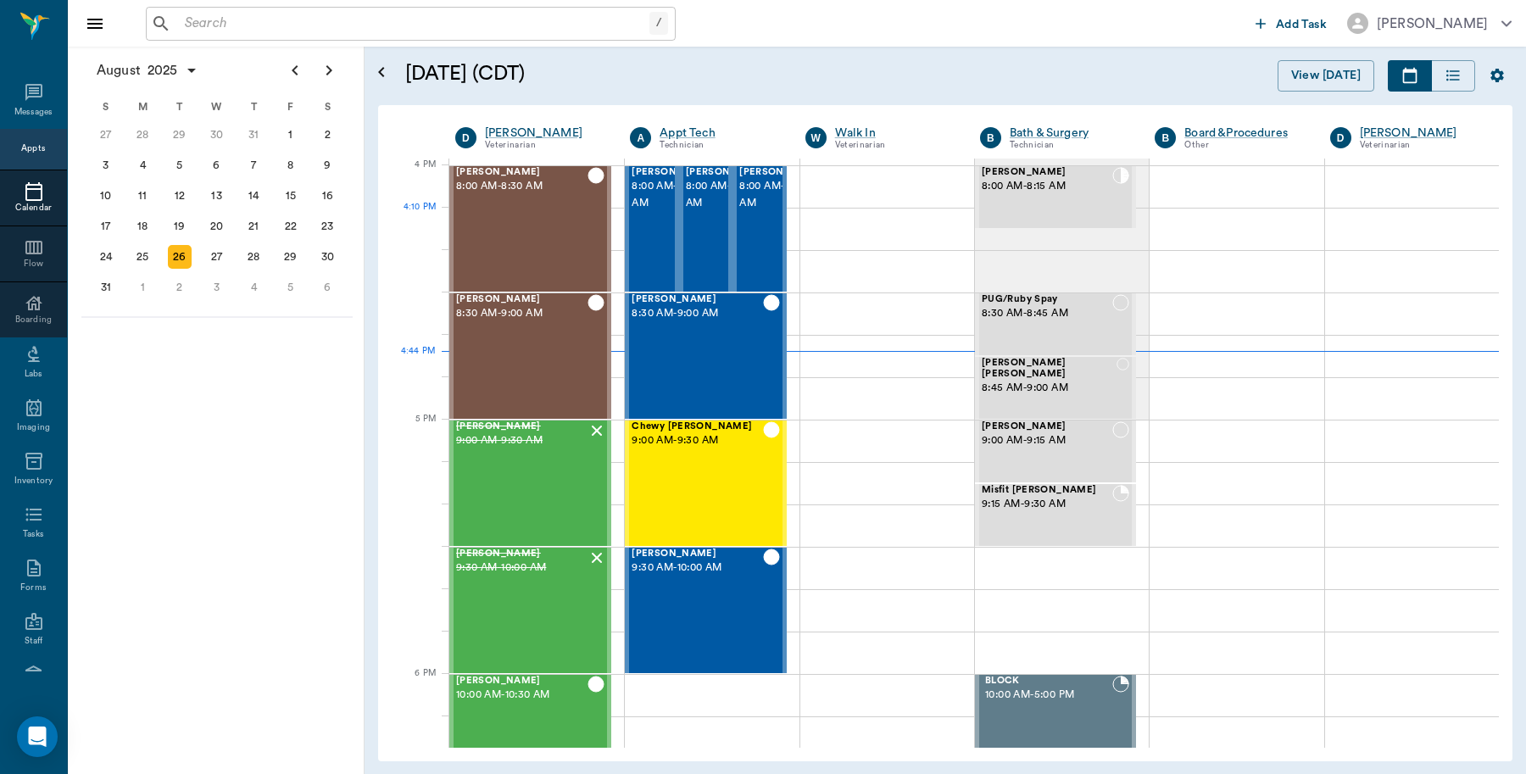
scroll to position [2035, 0]
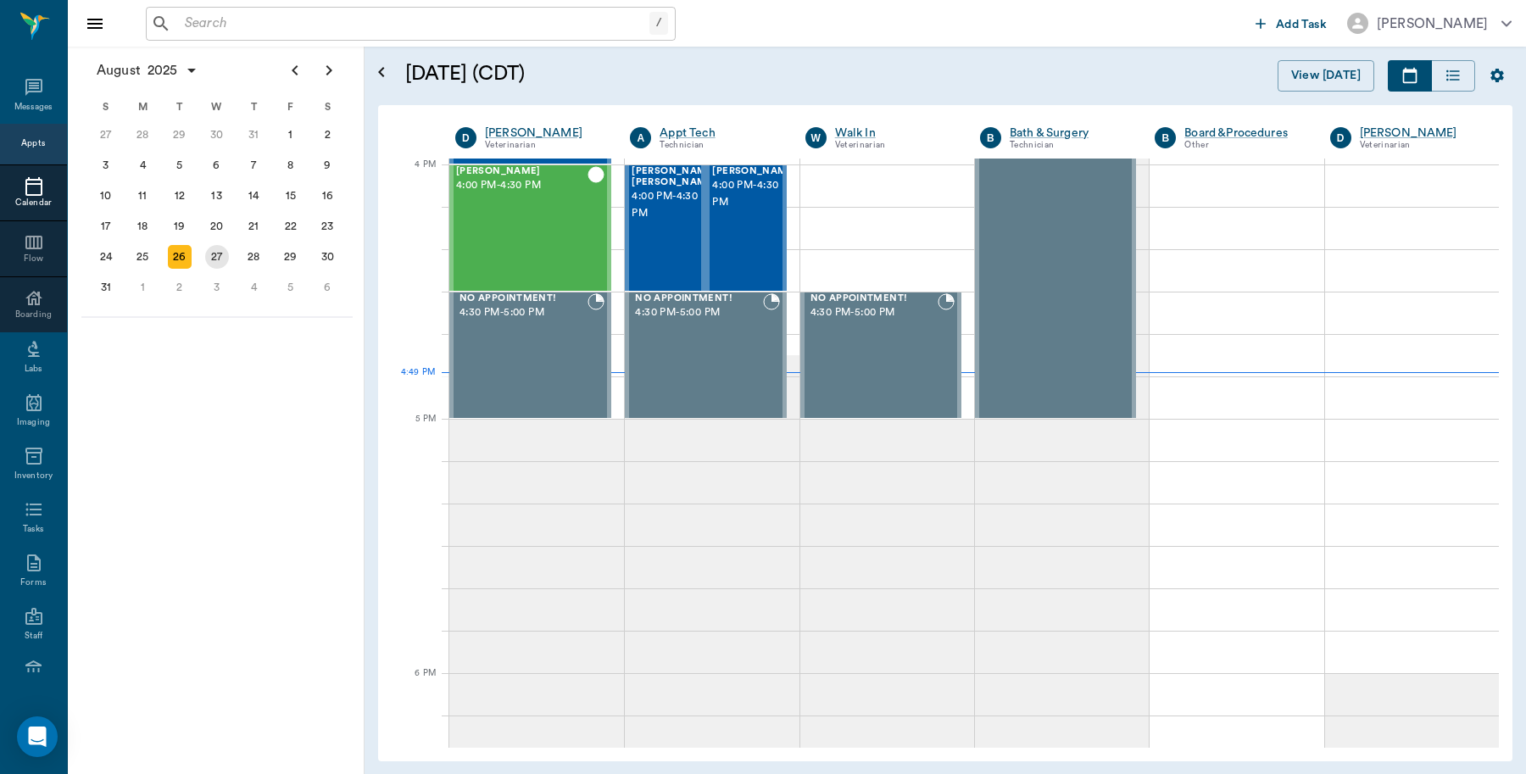
click at [214, 250] on div "27" at bounding box center [217, 257] width 24 height 24
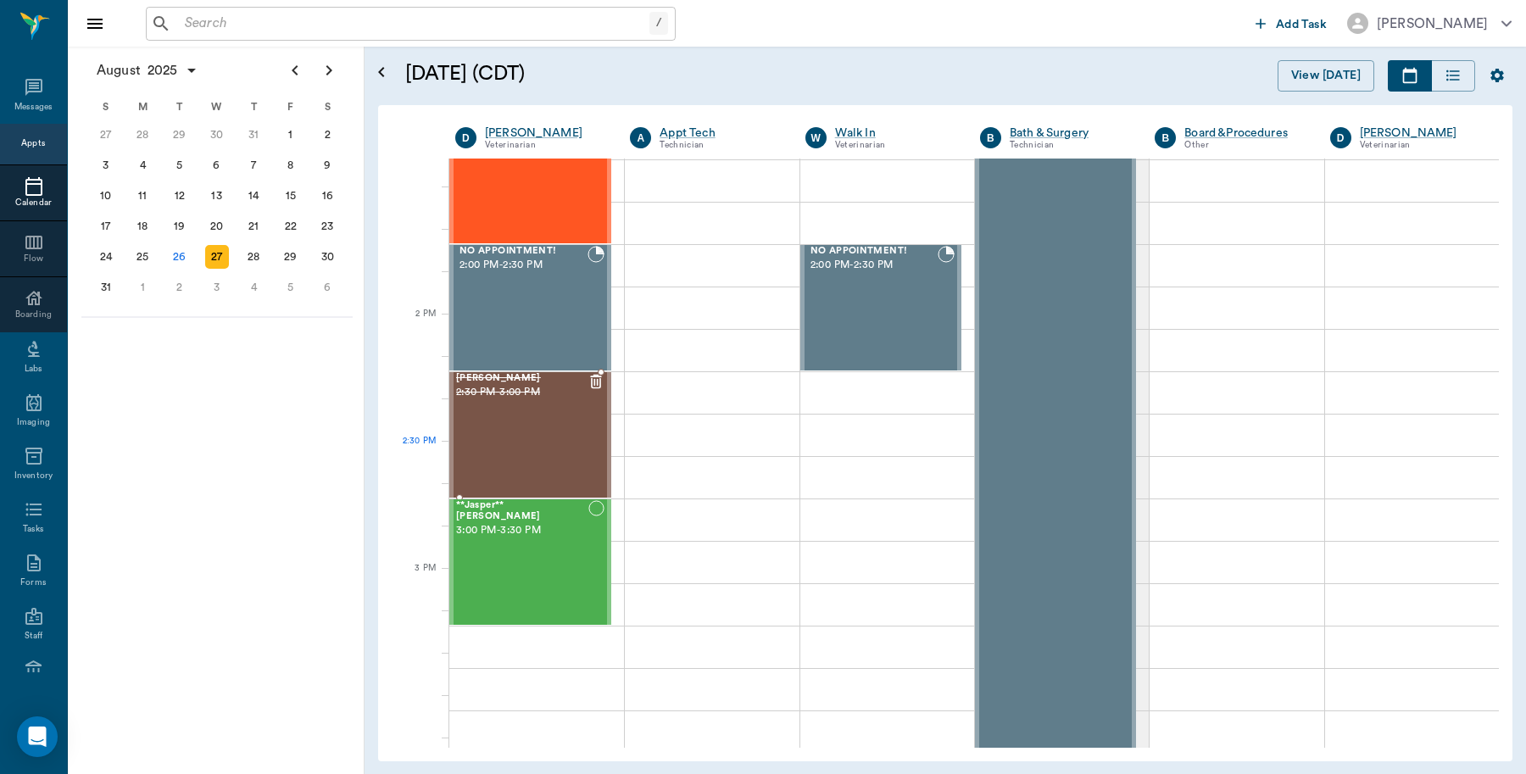
scroll to position [1589, 0]
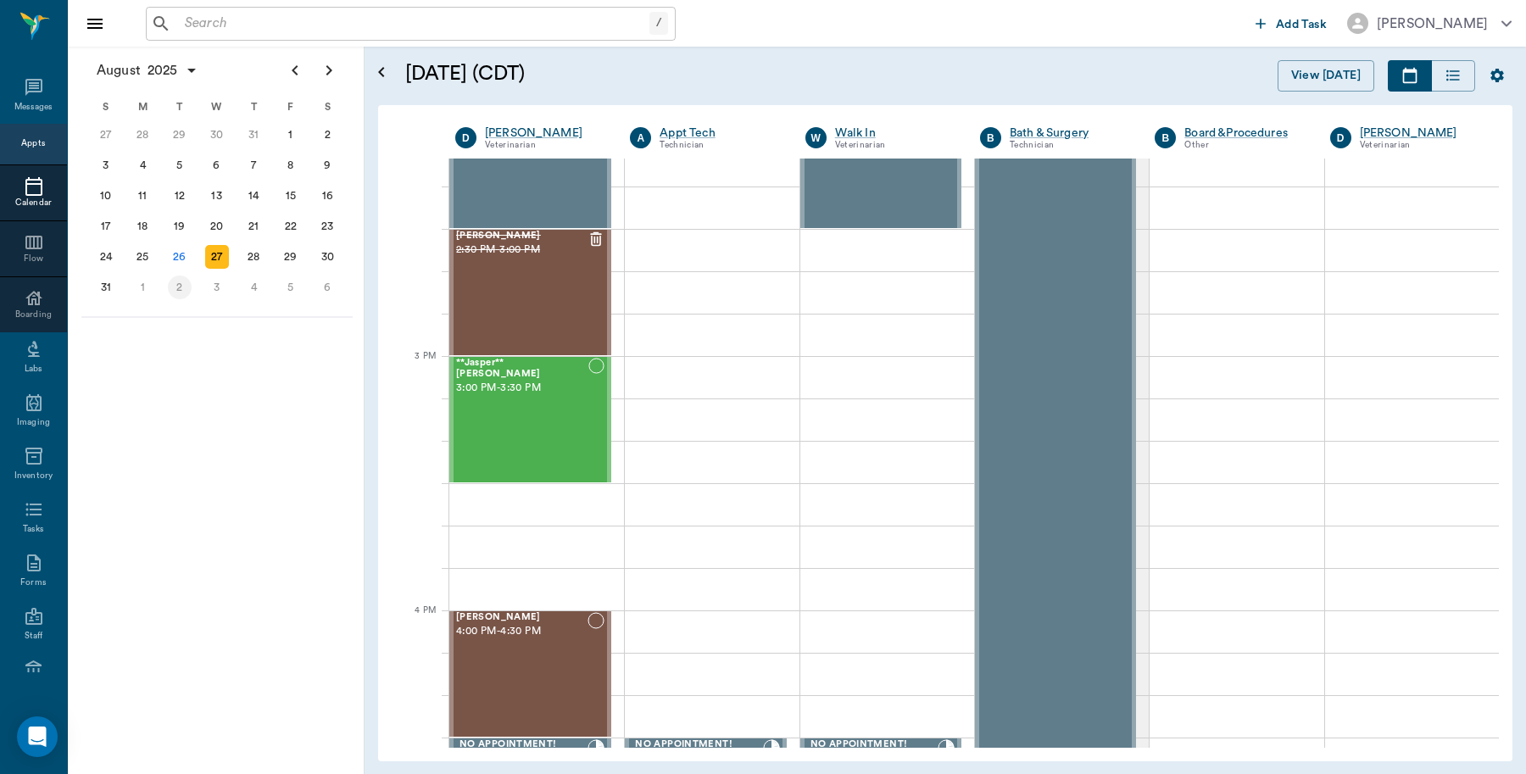
click at [181, 282] on div "2" at bounding box center [180, 287] width 24 height 24
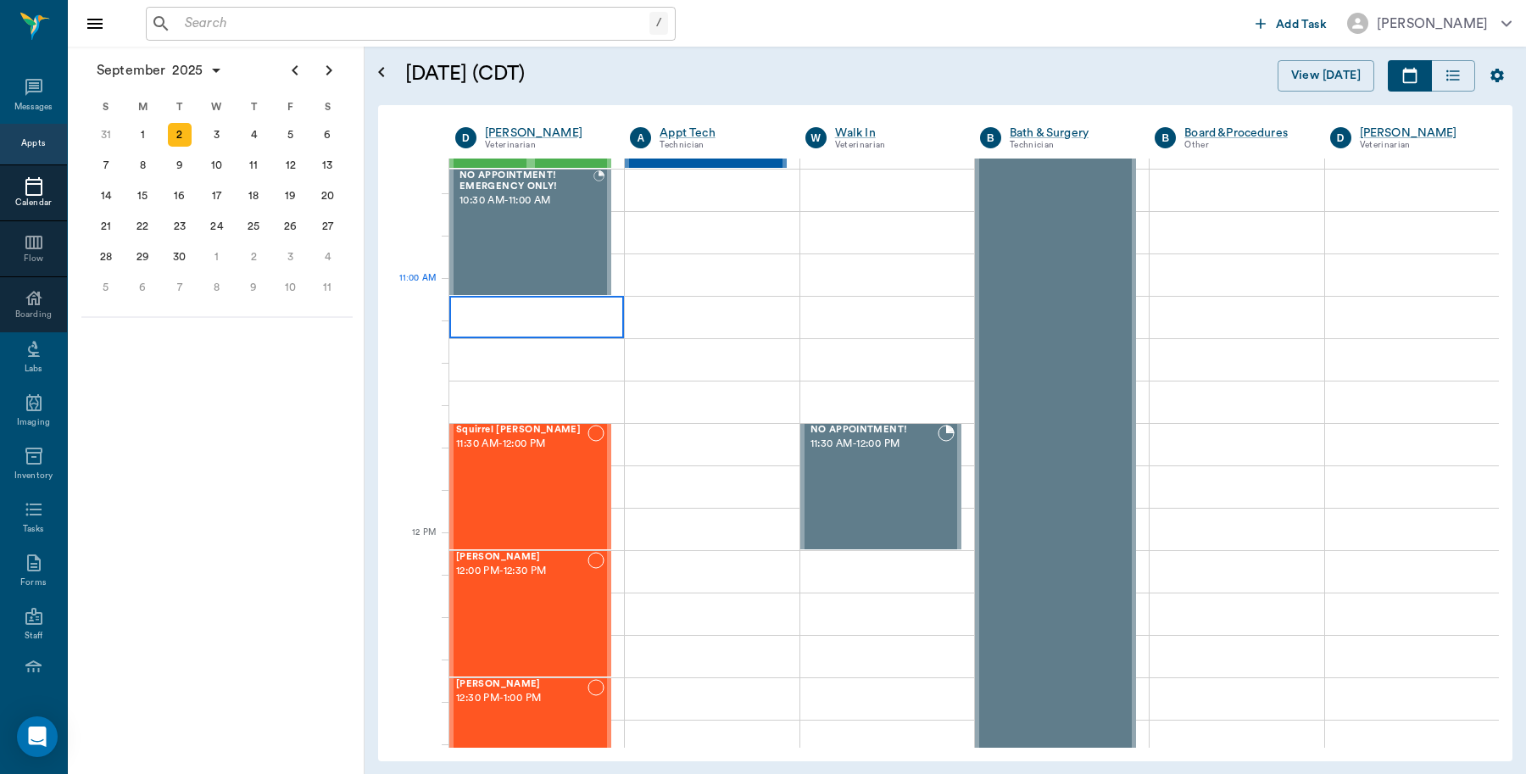
scroll to position [630, 0]
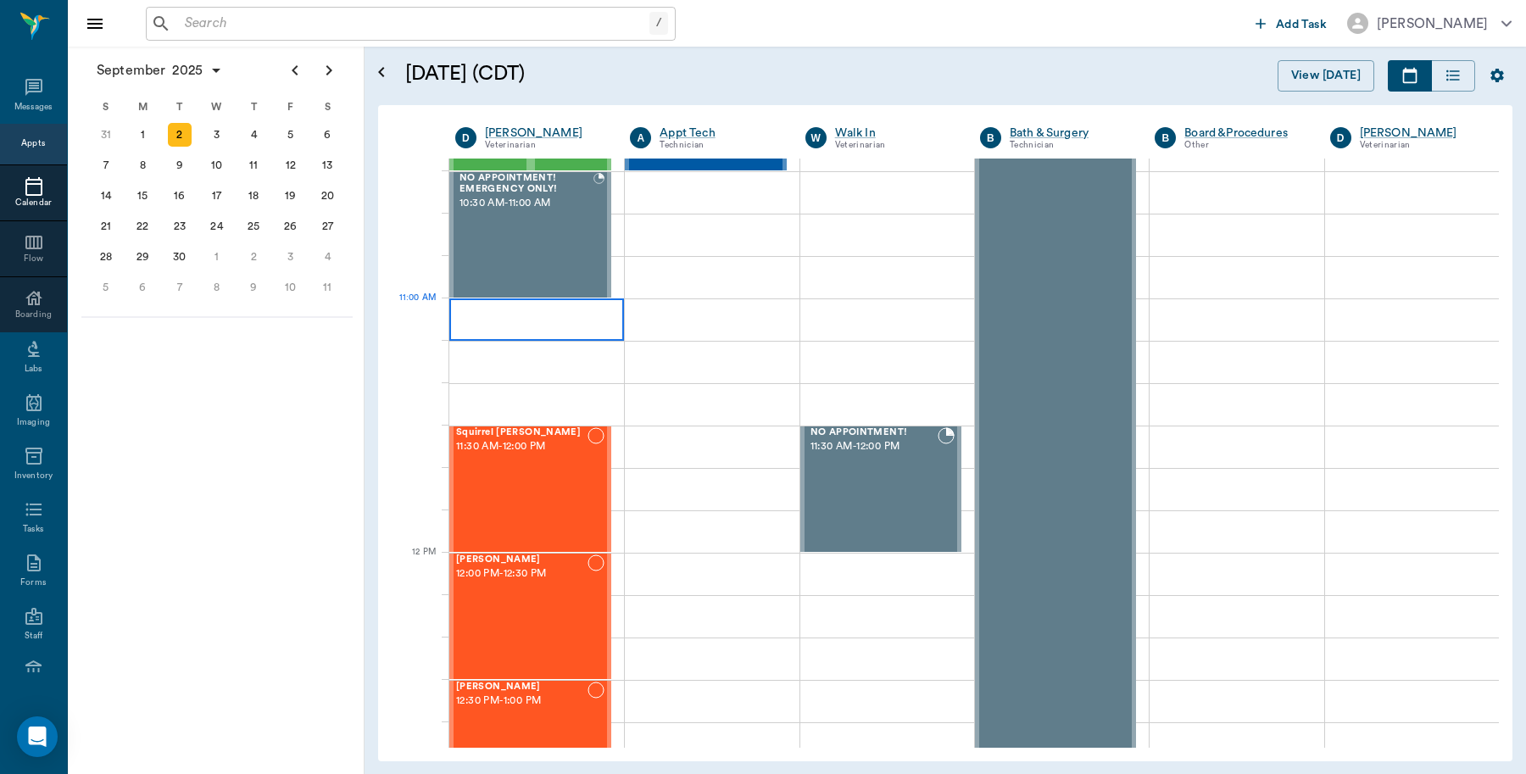
click at [469, 306] on div at bounding box center [536, 319] width 175 height 42
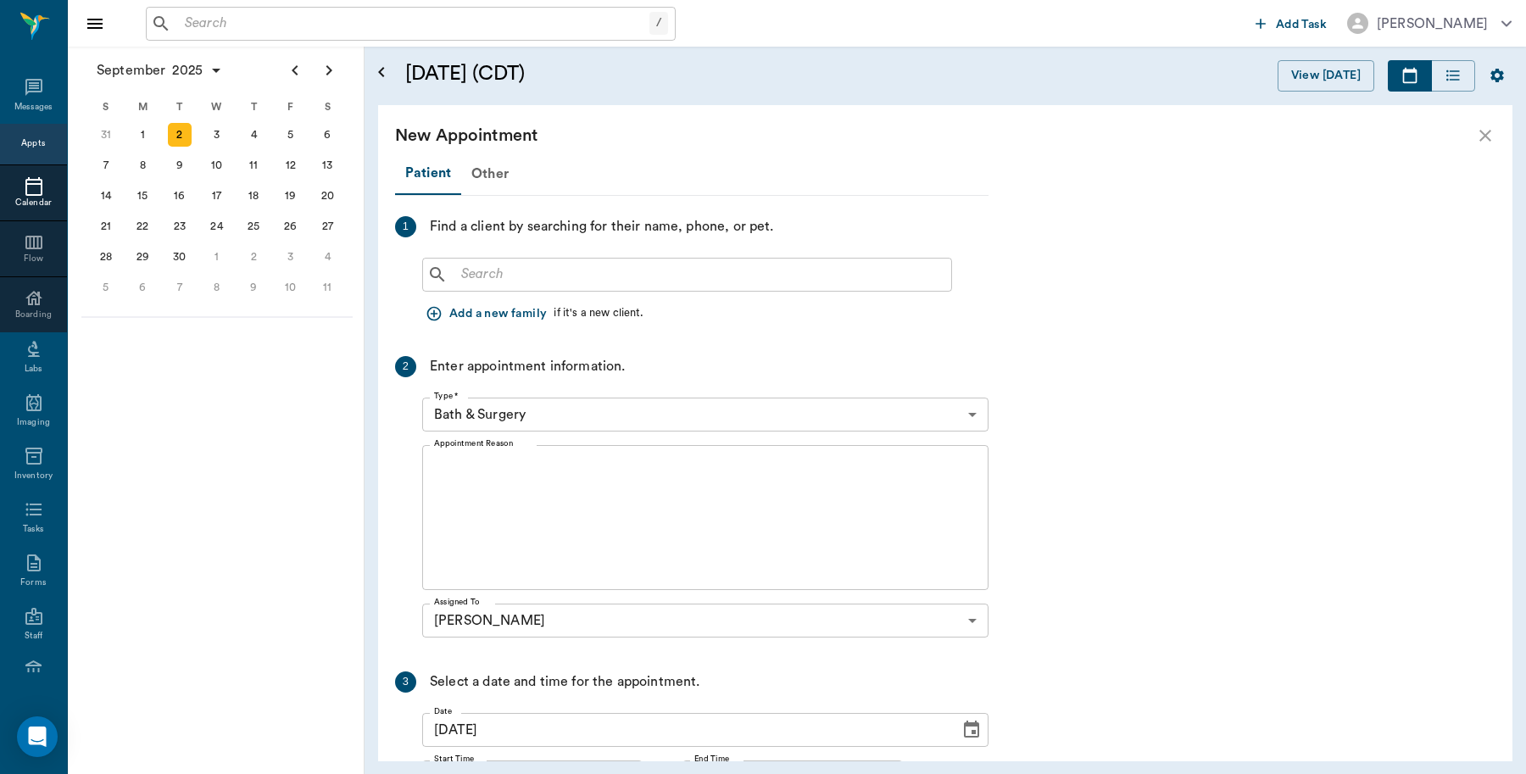
click at [470, 271] on input "text" at bounding box center [699, 275] width 490 height 24
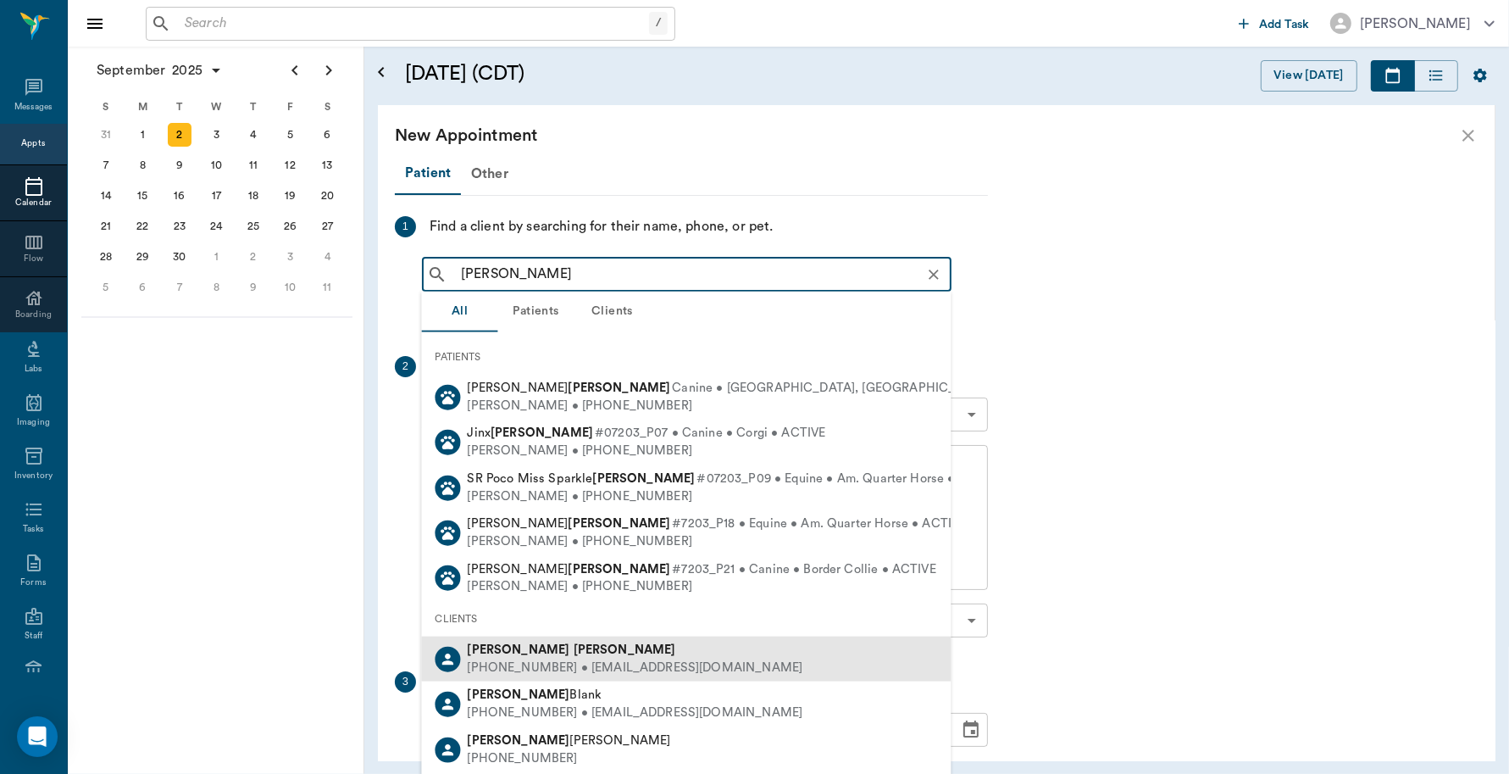
click at [517, 659] on div "[PHONE_NUMBER] • [EMAIL_ADDRESS][DOMAIN_NAME]" at bounding box center [636, 668] width 336 height 18
type input "[PERSON_NAME]"
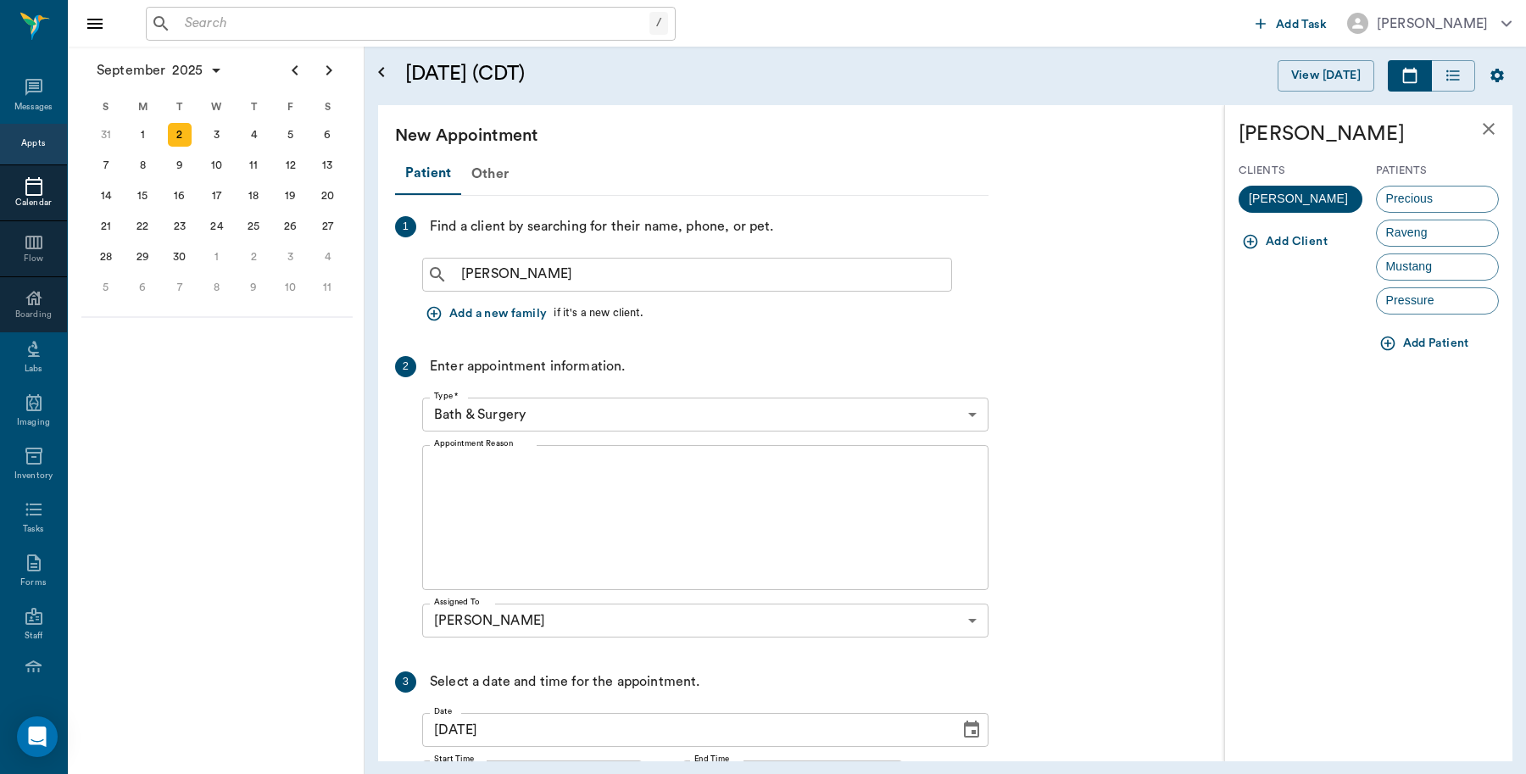
click at [1386, 339] on icon "button" at bounding box center [1387, 343] width 17 height 17
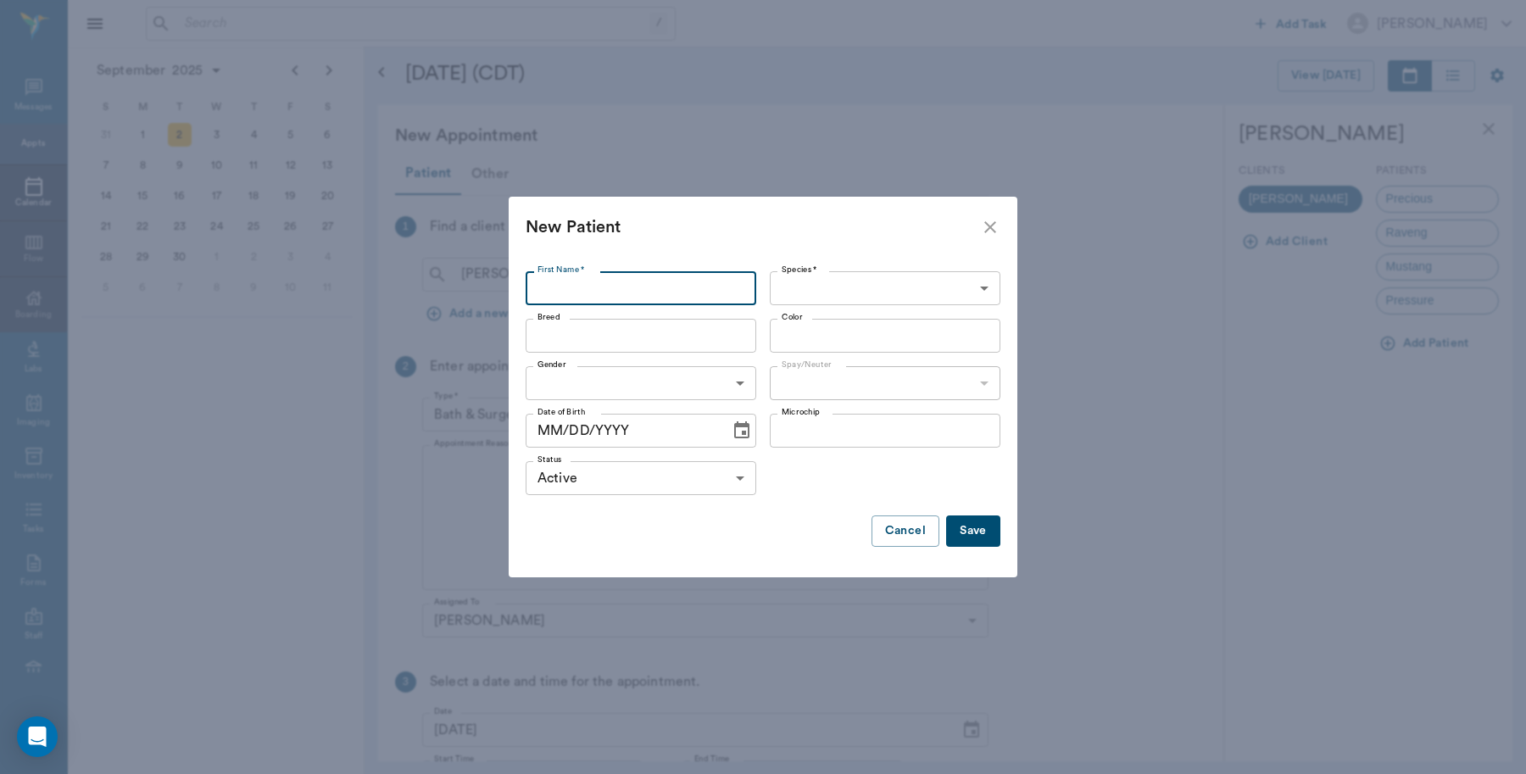
click at [619, 295] on input "First Name *" at bounding box center [640, 288] width 231 height 34
type input "Tinkerbell"
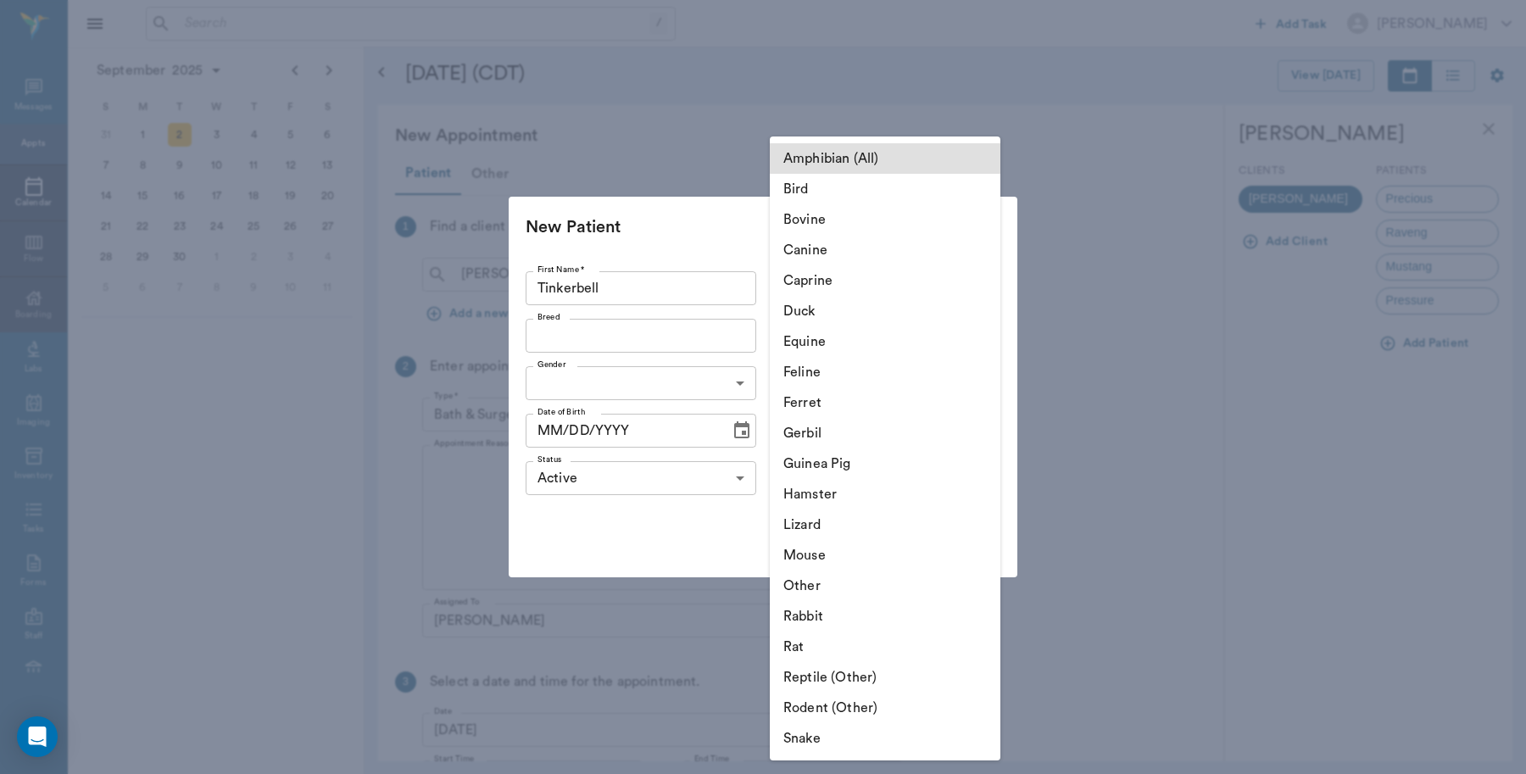
click at [819, 289] on body "/ ​ Add Task [PERSON_NAME] Nectar Messages Appts Calendar Flow Boarding Labs Im…" at bounding box center [763, 387] width 1526 height 774
click at [816, 250] on li "Canine" at bounding box center [885, 250] width 231 height 31
type input "Canine"
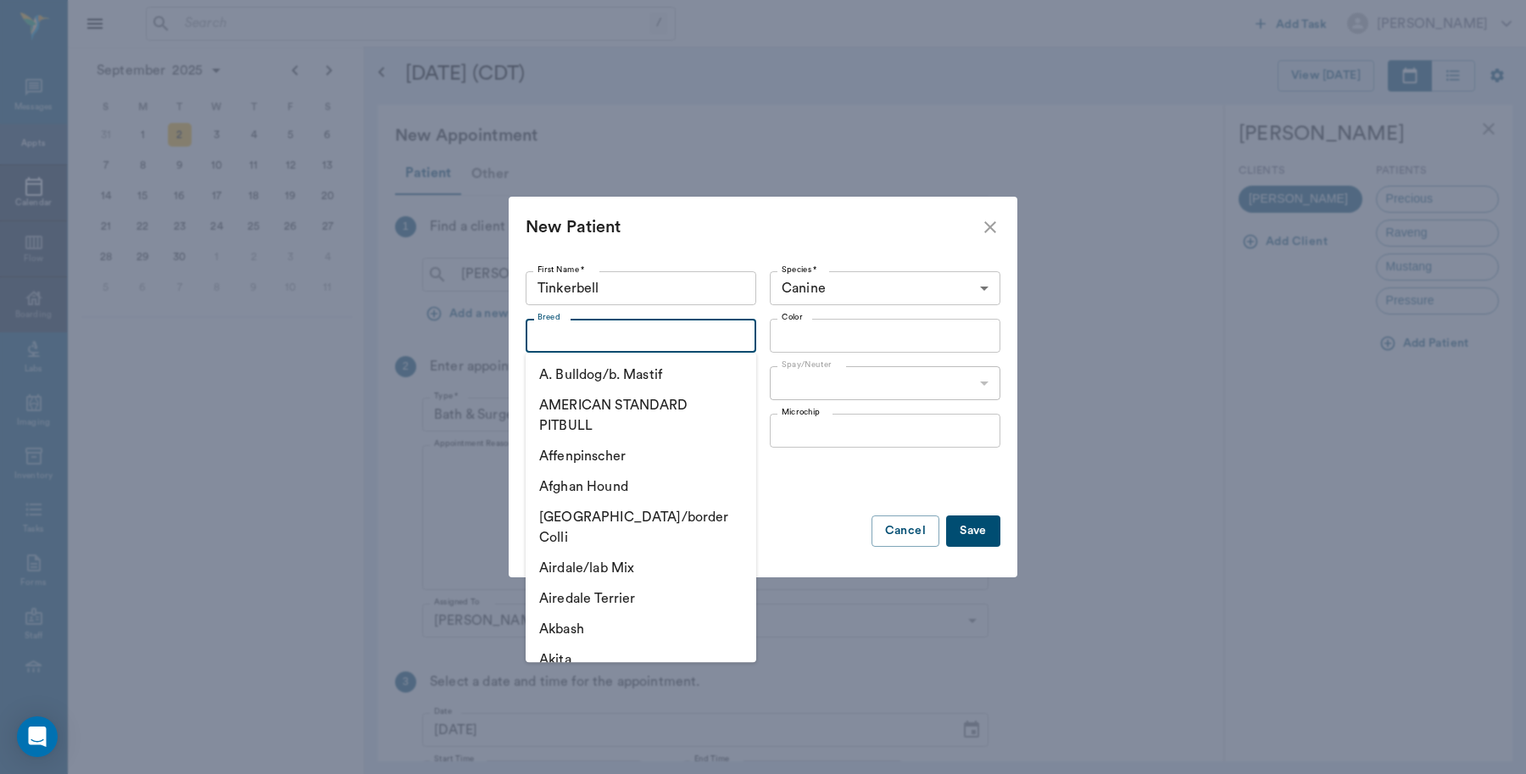
click at [602, 339] on input "Breed" at bounding box center [627, 336] width 192 height 24
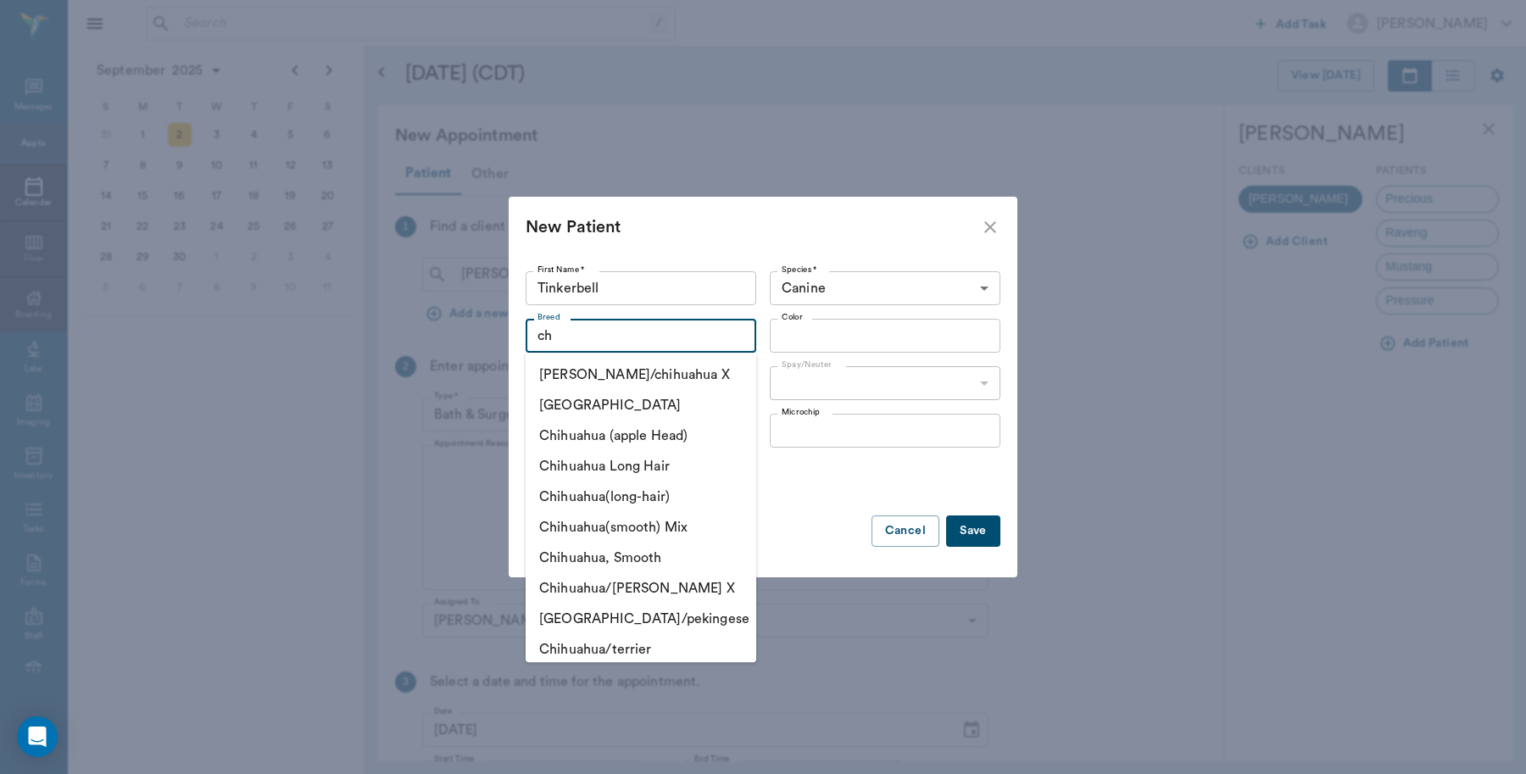
type input "c"
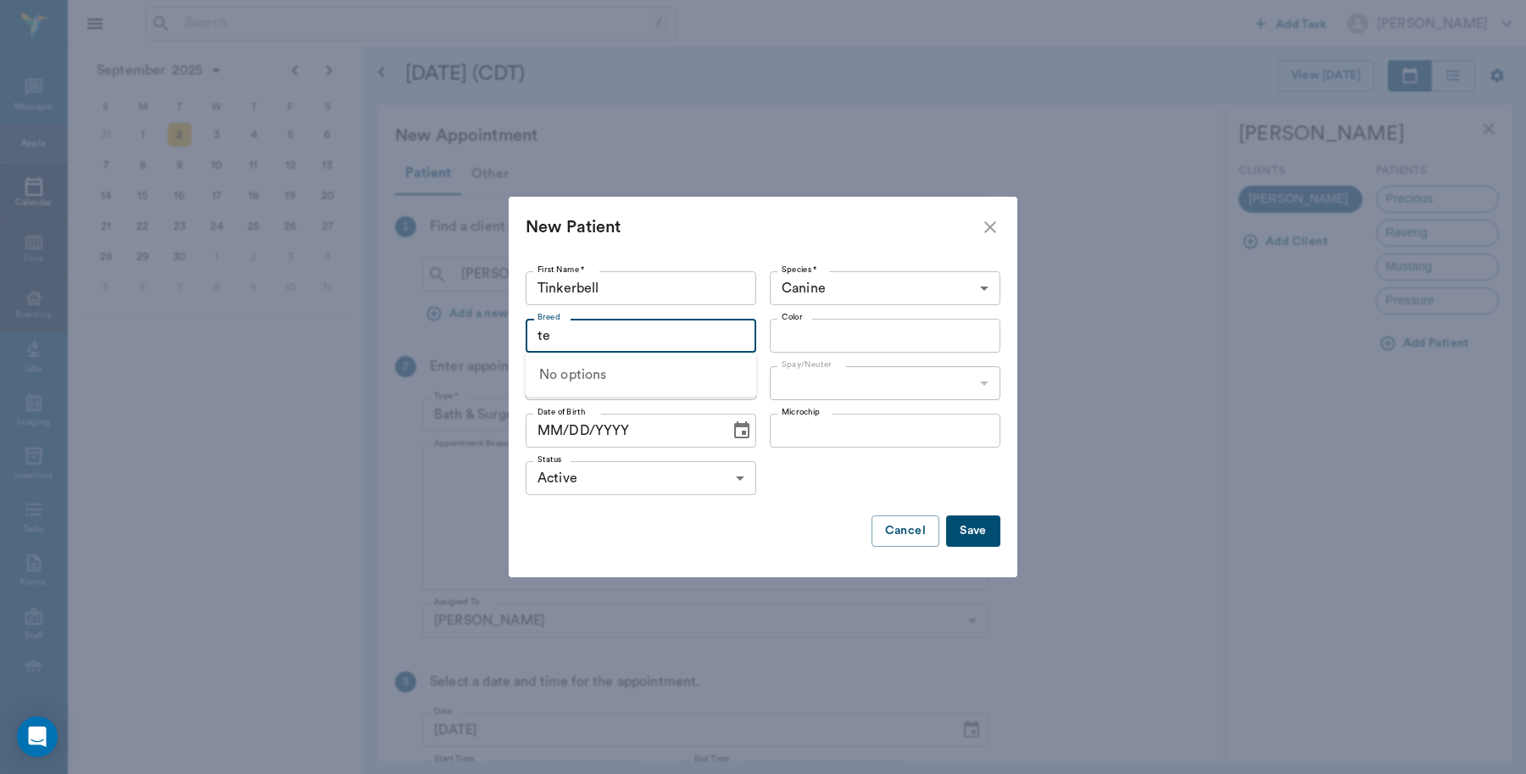
type input "t"
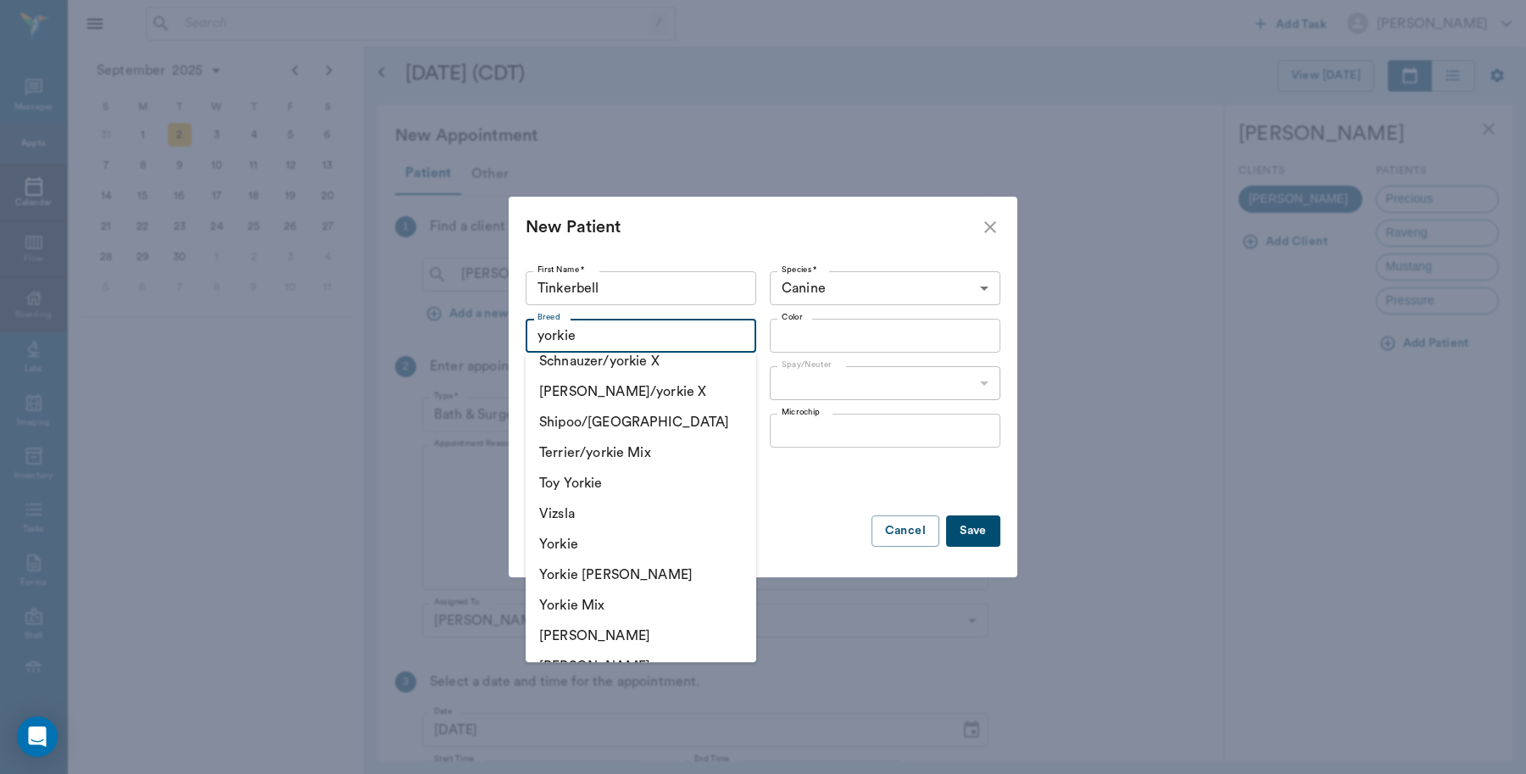
scroll to position [182, 0]
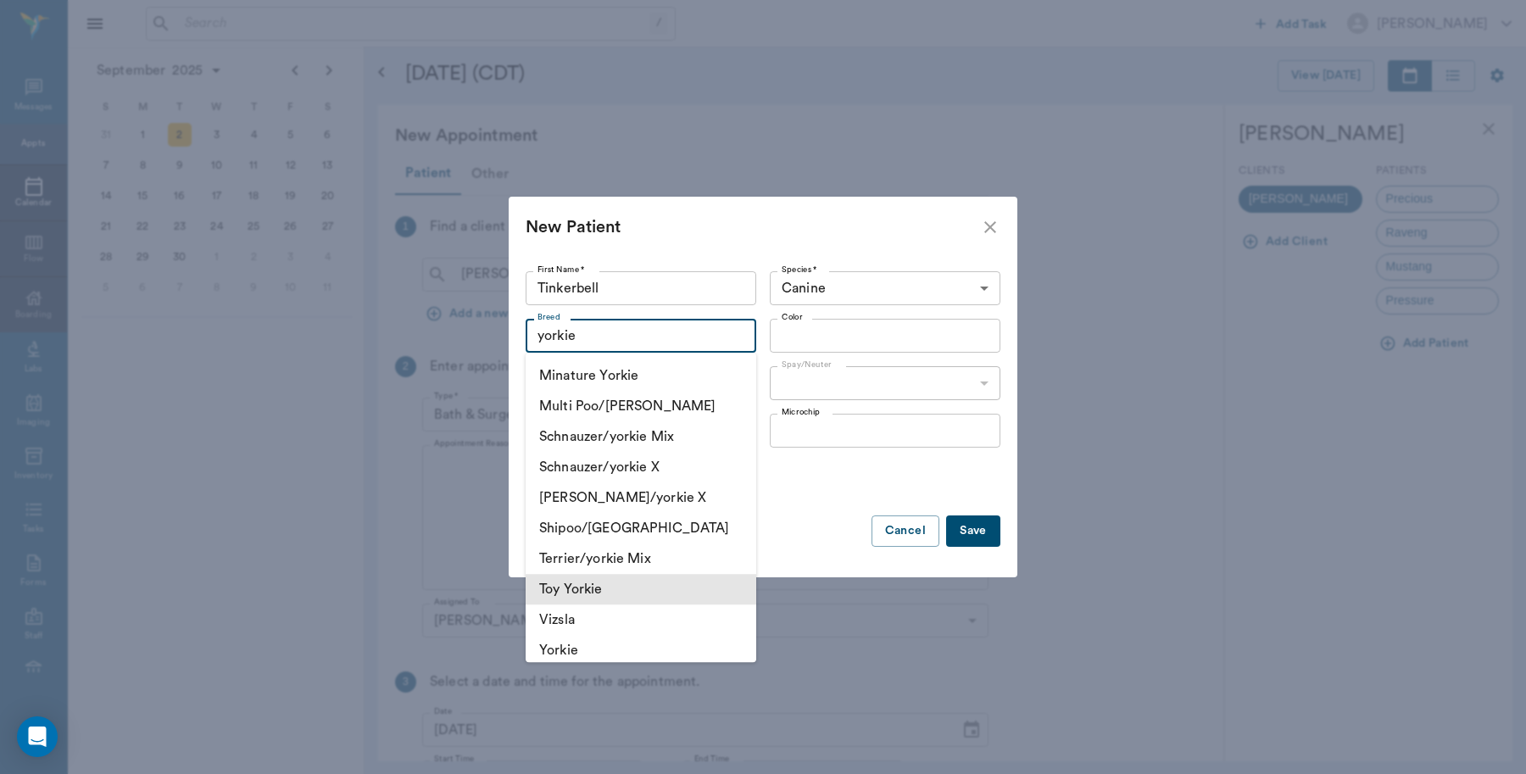
click at [593, 585] on li "Toy Yorkie" at bounding box center [640, 589] width 231 height 31
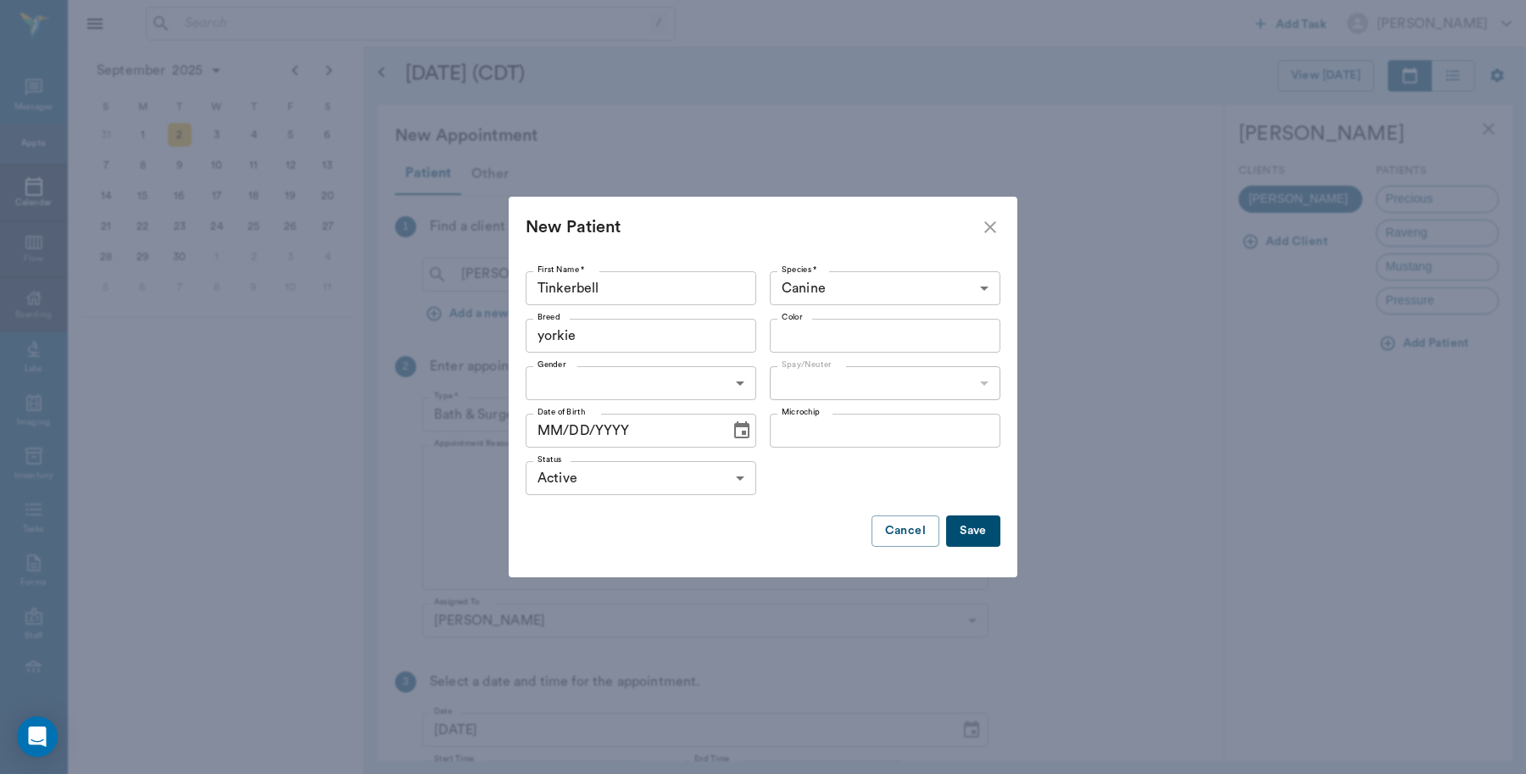
type input "Toy Yorkie"
click at [803, 343] on input "Color" at bounding box center [871, 336] width 192 height 24
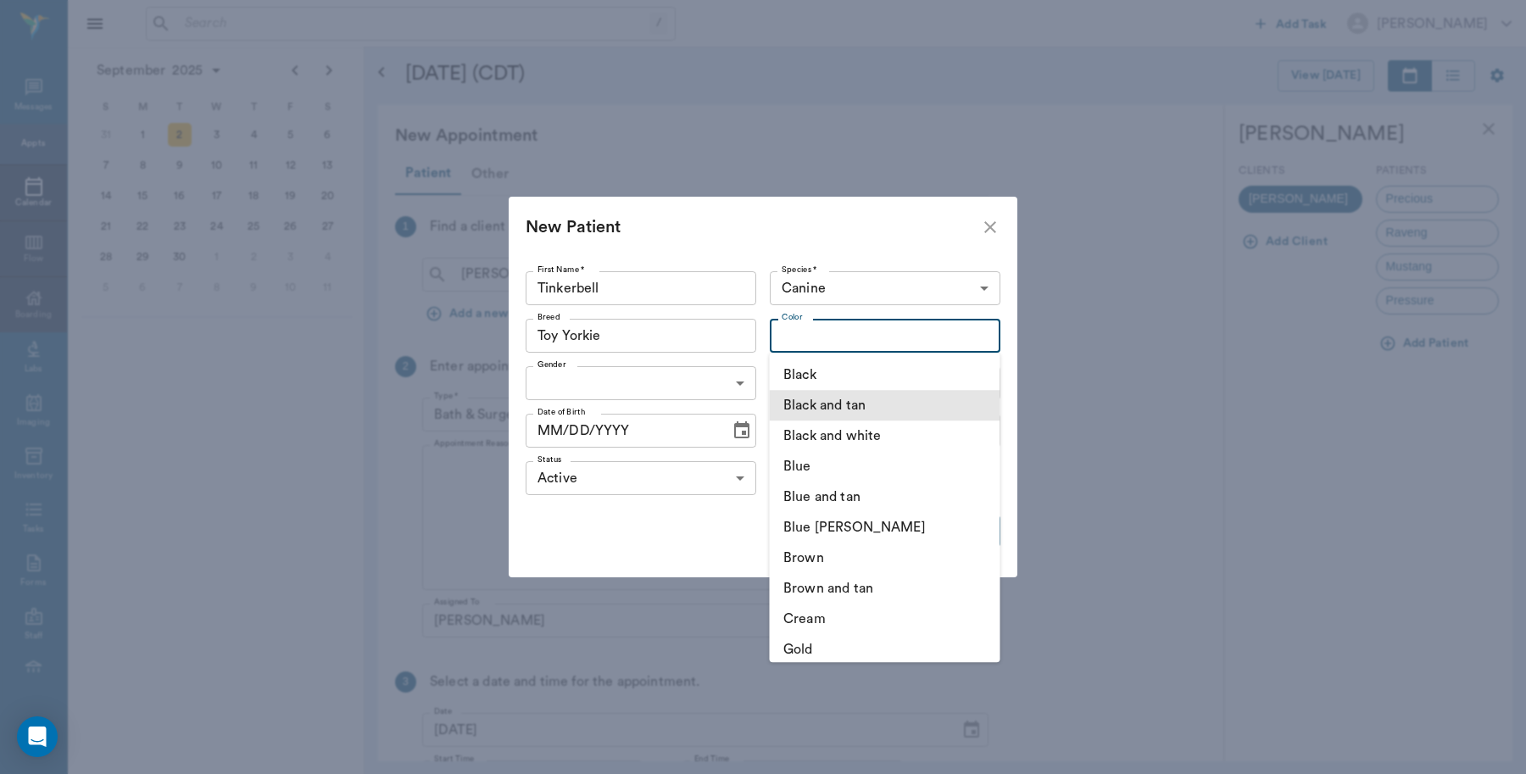
click at [828, 411] on li "Black and tan" at bounding box center [885, 405] width 231 height 31
type input "Black and tan"
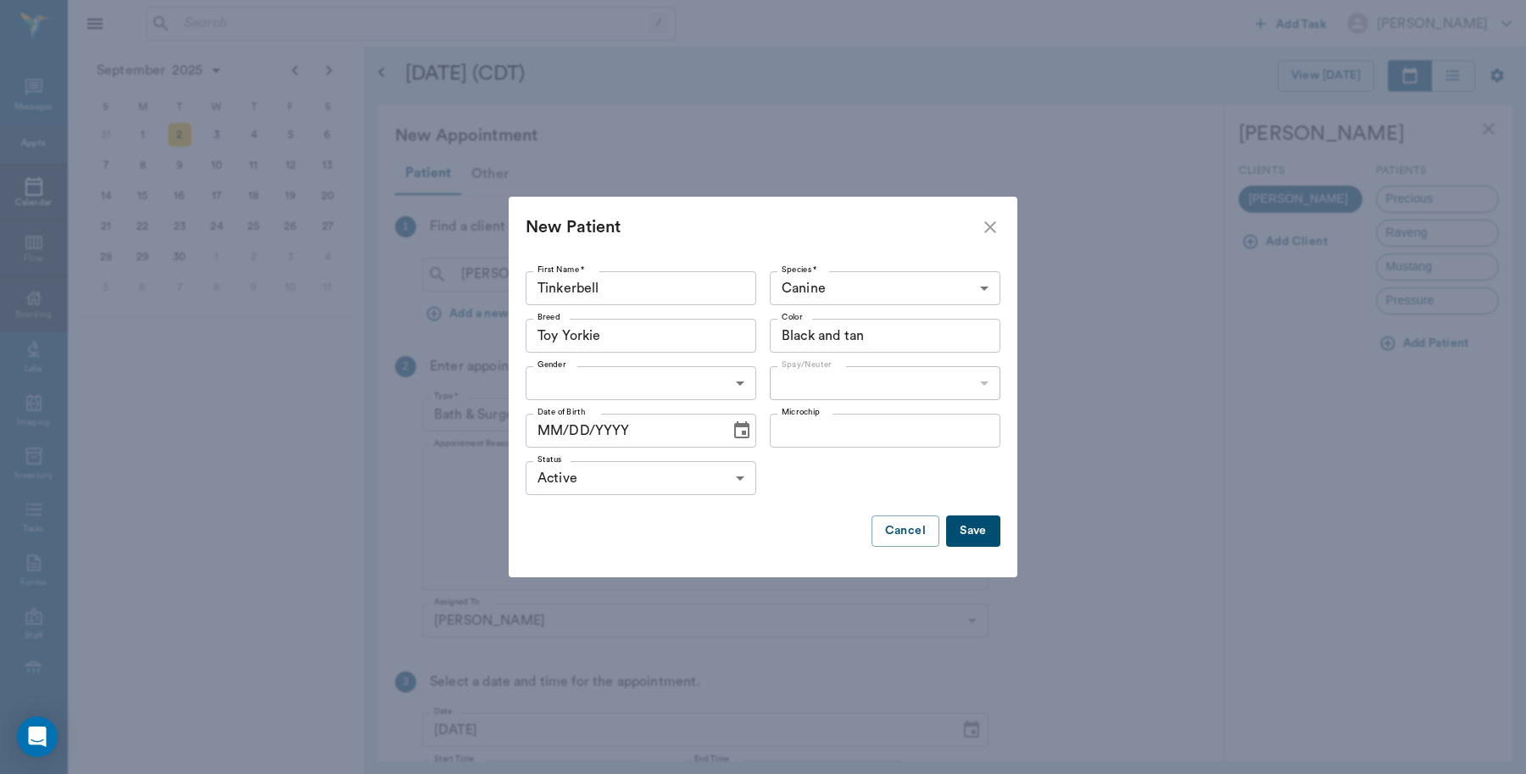
click at [620, 388] on body "/ ​ Add Task [PERSON_NAME] Nectar Messages Appts Calendar Flow Boarding Labs Im…" at bounding box center [763, 387] width 1526 height 774
drag, startPoint x: 578, startPoint y: 450, endPoint x: 593, endPoint y: 446, distance: 15.8
click at [579, 450] on li "[DEMOGRAPHIC_DATA]" at bounding box center [640, 452] width 231 height 31
type input "[DEMOGRAPHIC_DATA]"
click at [810, 380] on body "/ ​ Add Task [PERSON_NAME] Nectar Messages Appts Calendar Flow Boarding Labs Im…" at bounding box center [763, 387] width 1526 height 774
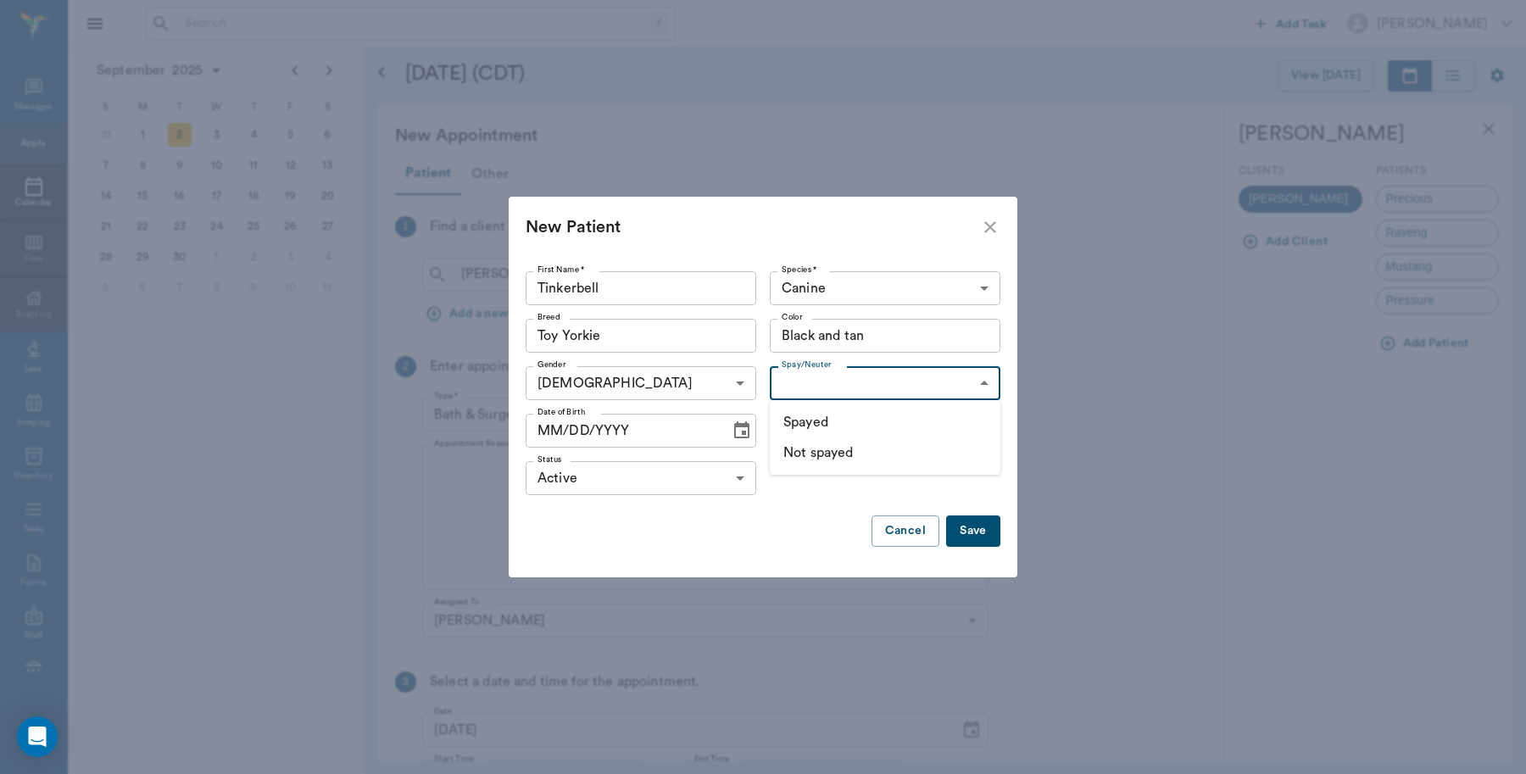
click at [833, 452] on li "Not spayed" at bounding box center [885, 452] width 231 height 31
type input "false"
click at [742, 434] on icon "Choose date" at bounding box center [741, 429] width 15 height 17
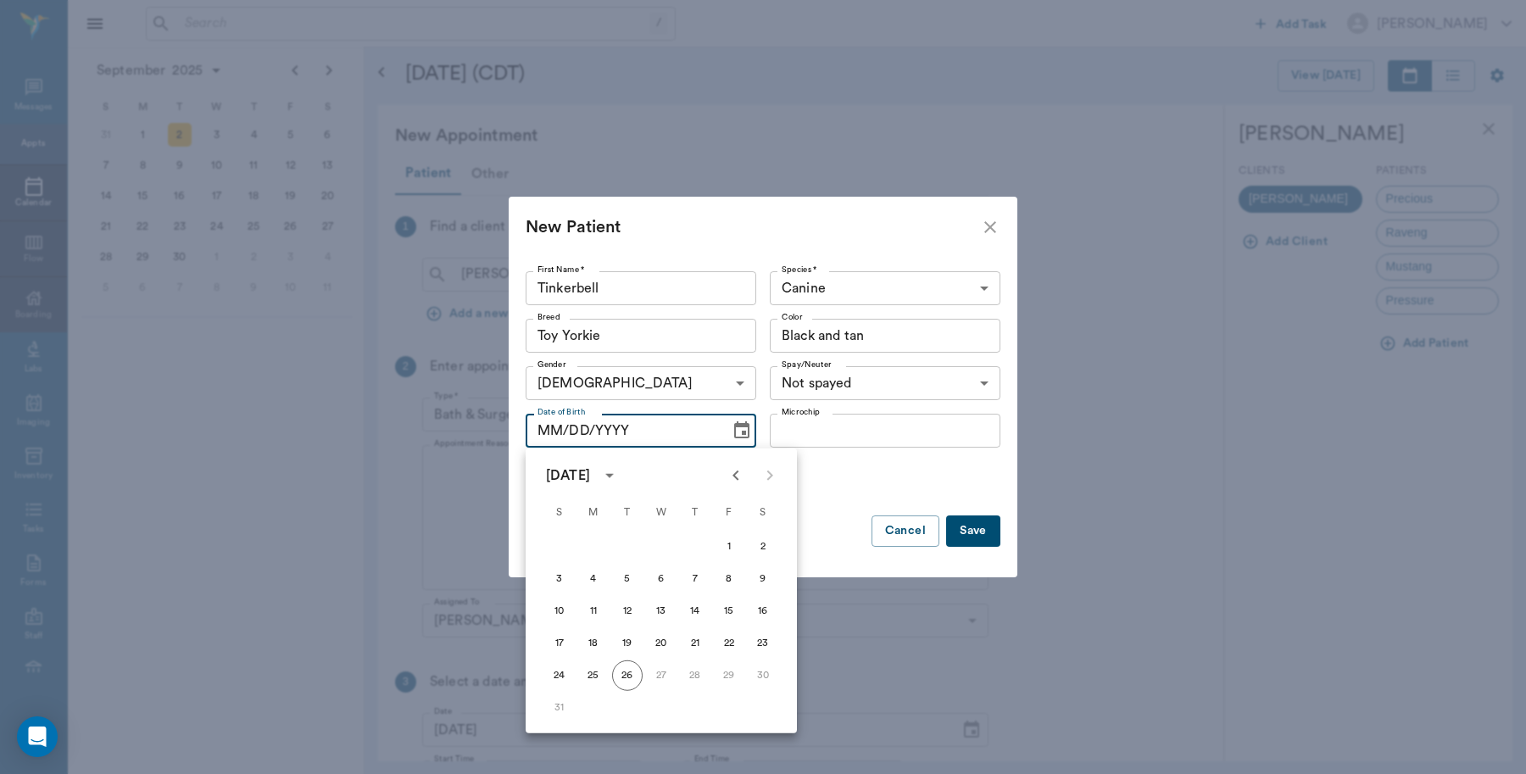
click at [739, 473] on icon "Previous month" at bounding box center [735, 475] width 20 height 20
click at [629, 611] on button "15" at bounding box center [627, 611] width 31 height 31
type input "[DATE]"
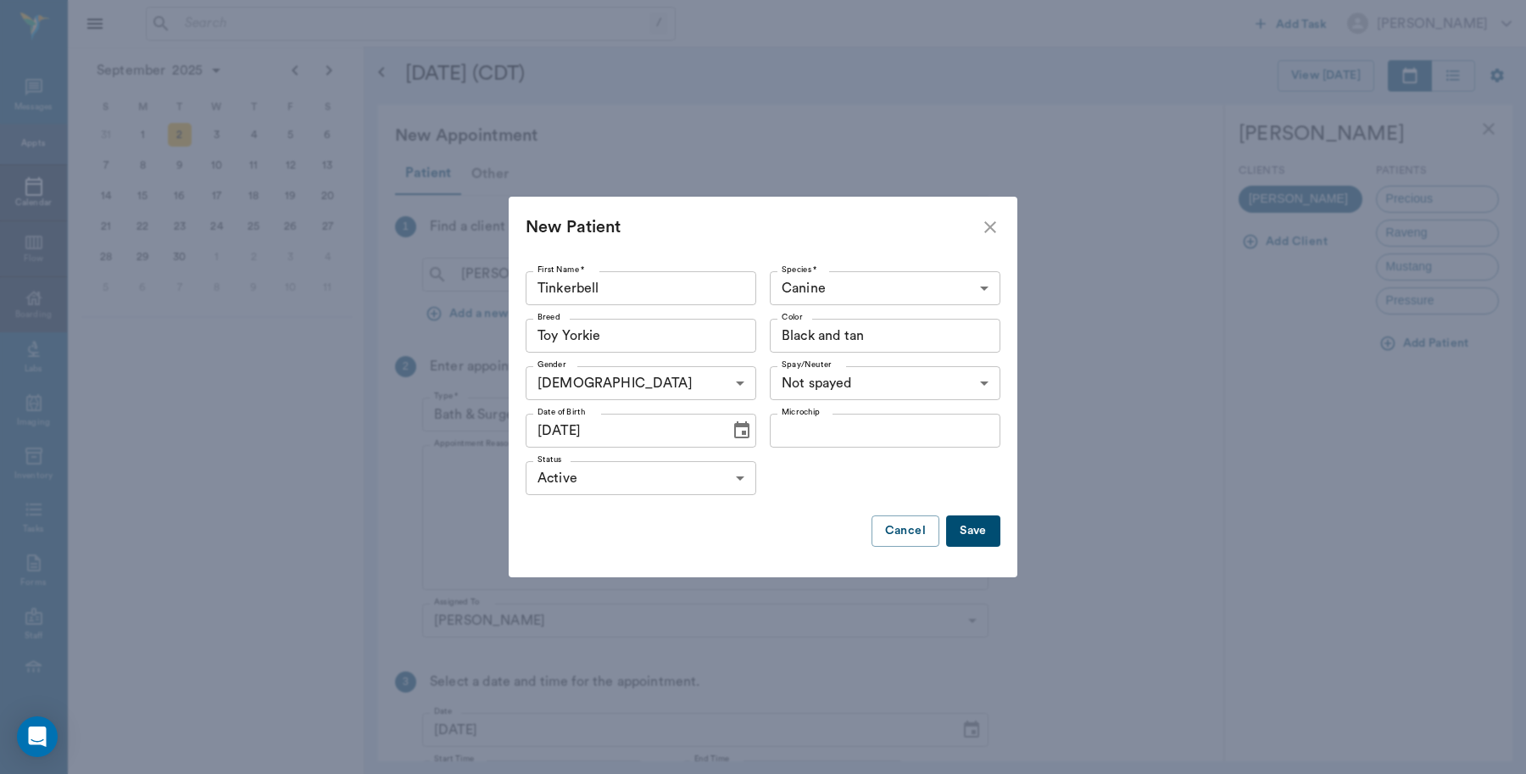
click at [968, 523] on button "Save" at bounding box center [973, 530] width 54 height 31
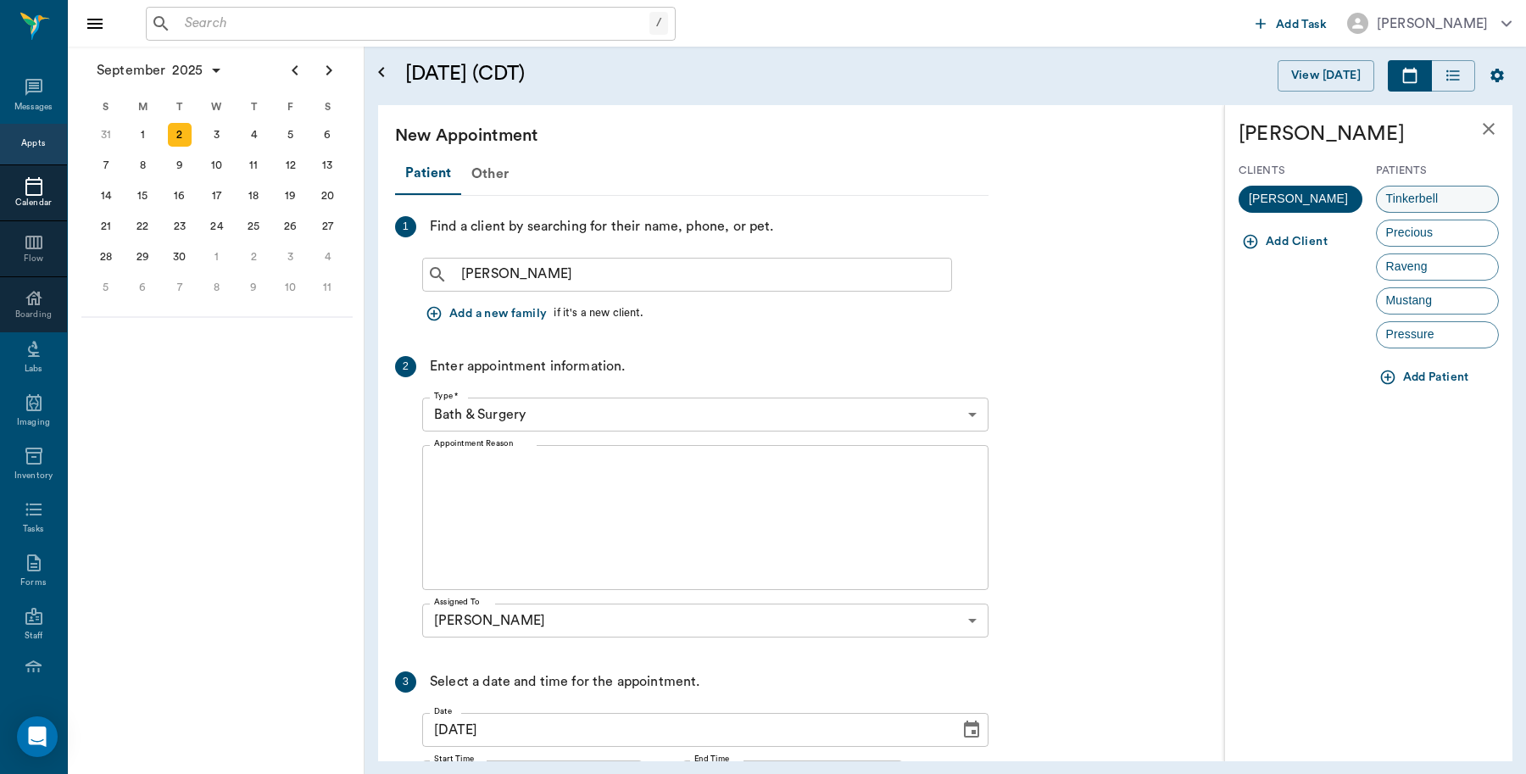
click at [1441, 193] on span "Tinkerbell" at bounding box center [1411, 199] width 71 height 18
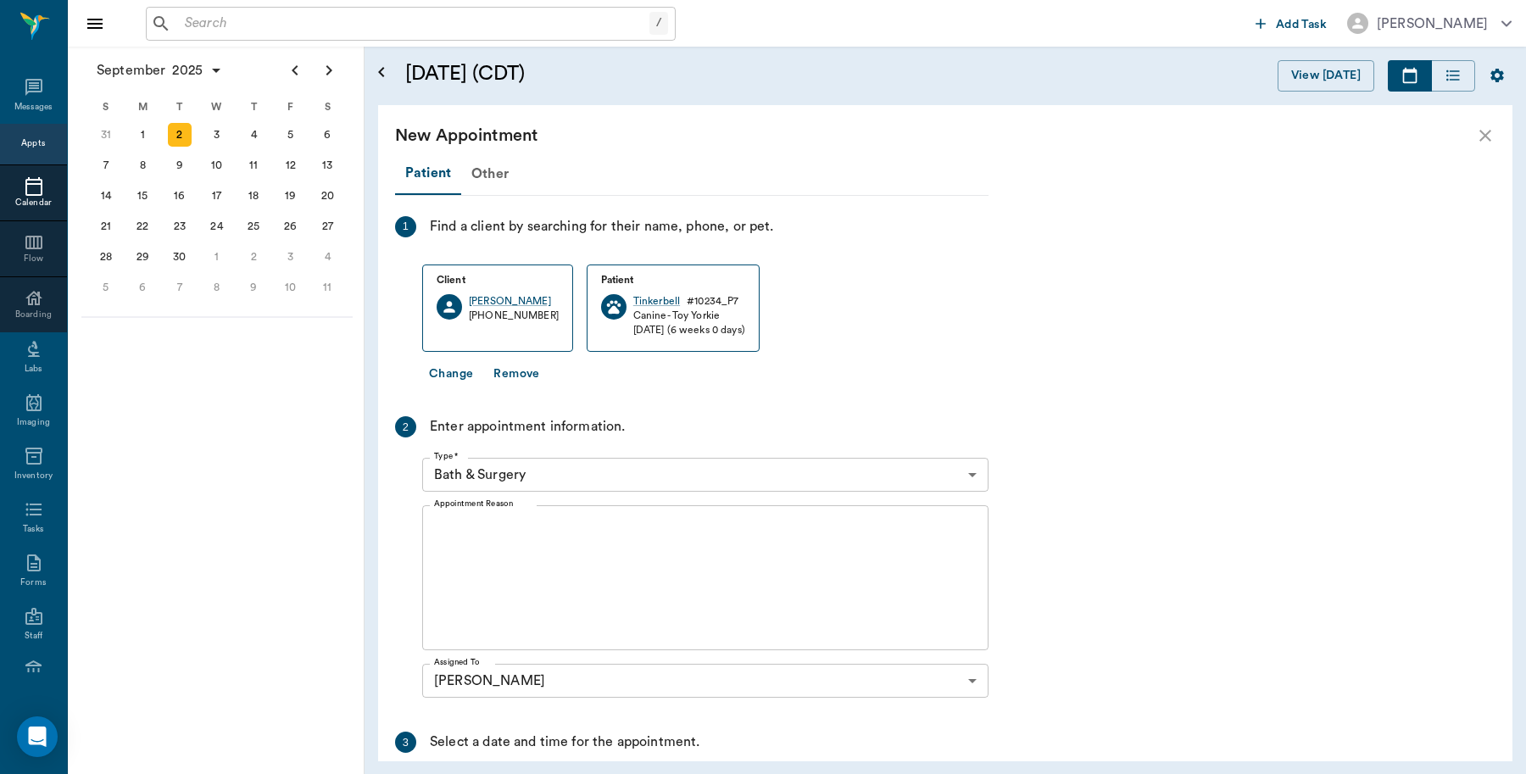
click at [488, 481] on body "/ ​ Add Task [PERSON_NAME] Nectar Messages Appts Calendar Flow Boarding Labs Im…" at bounding box center [763, 387] width 1526 height 774
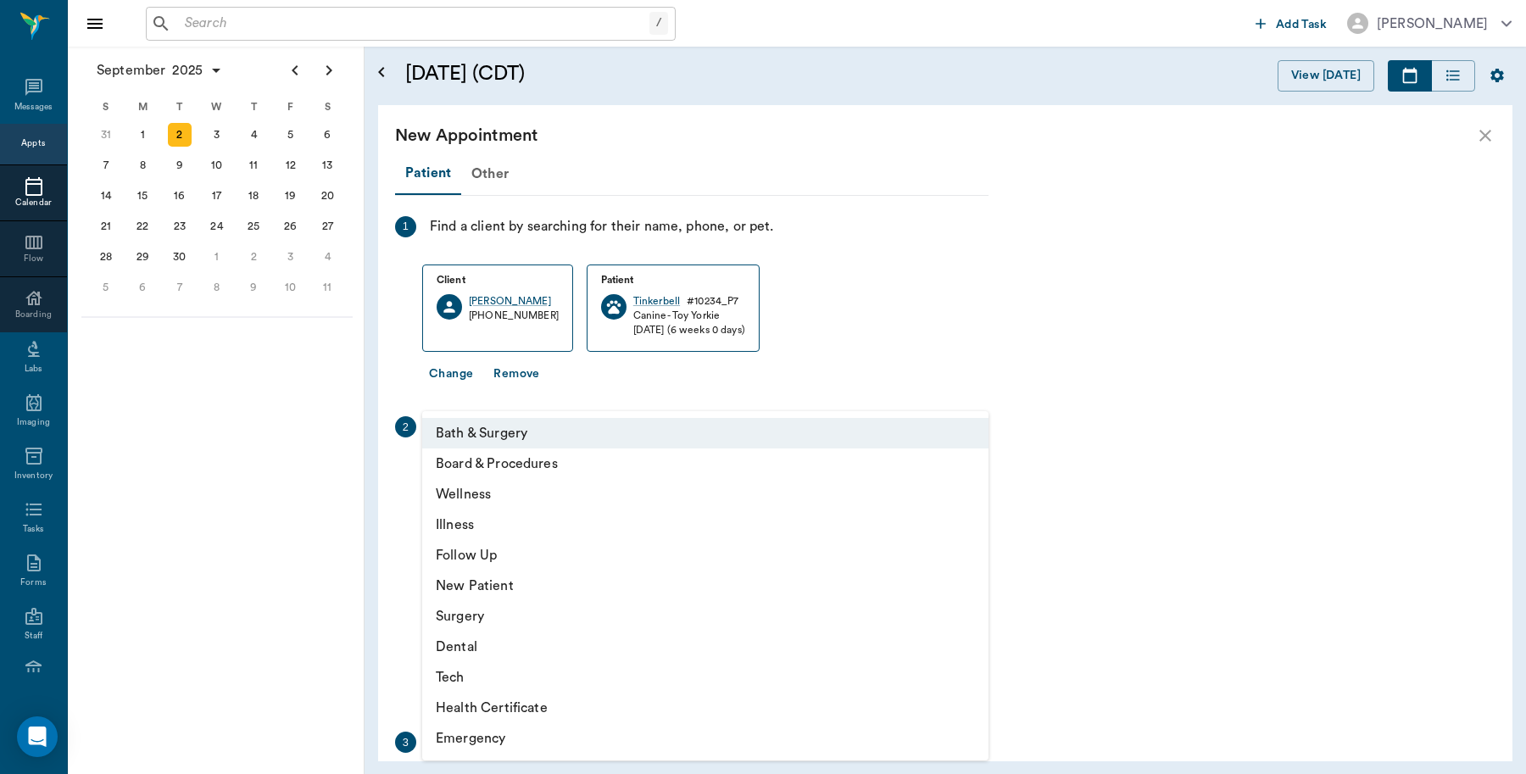
click at [470, 492] on li "Wellness" at bounding box center [705, 494] width 566 height 31
type input "65d2be4f46e3a538d89b8c14"
type input "11:30 AM"
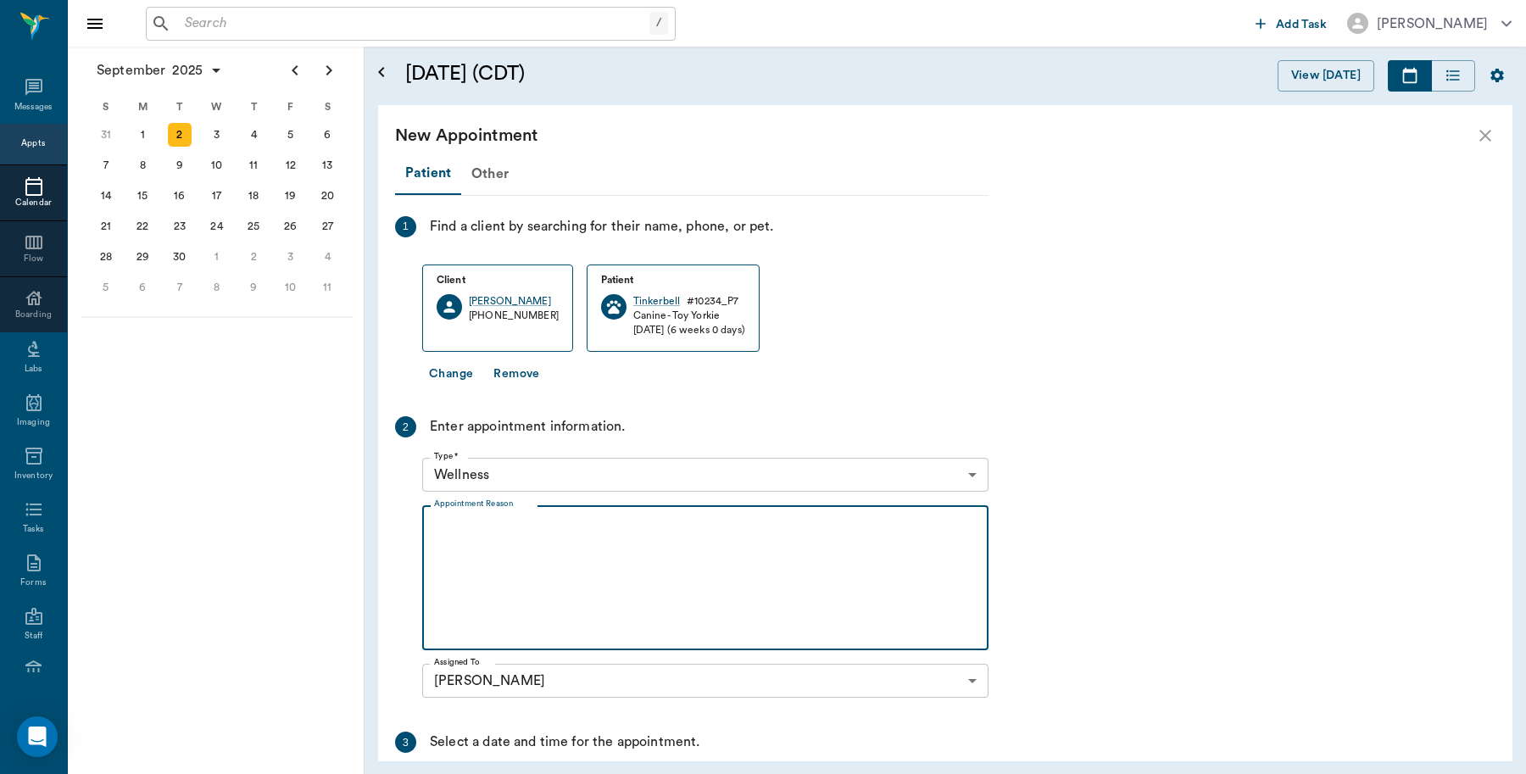
click at [463, 531] on textarea "Appointment Reason" at bounding box center [705, 578] width 542 height 117
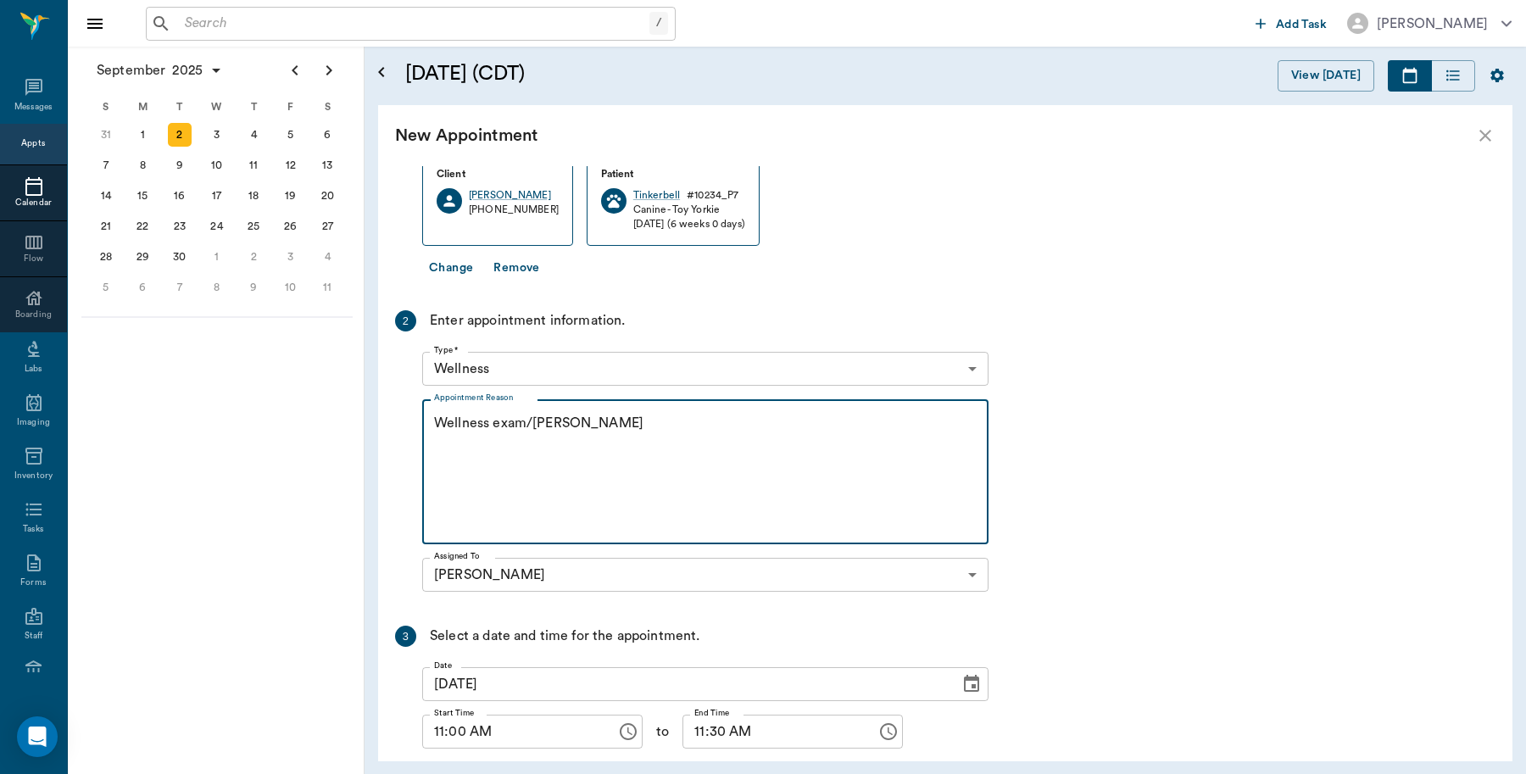
scroll to position [212, 0]
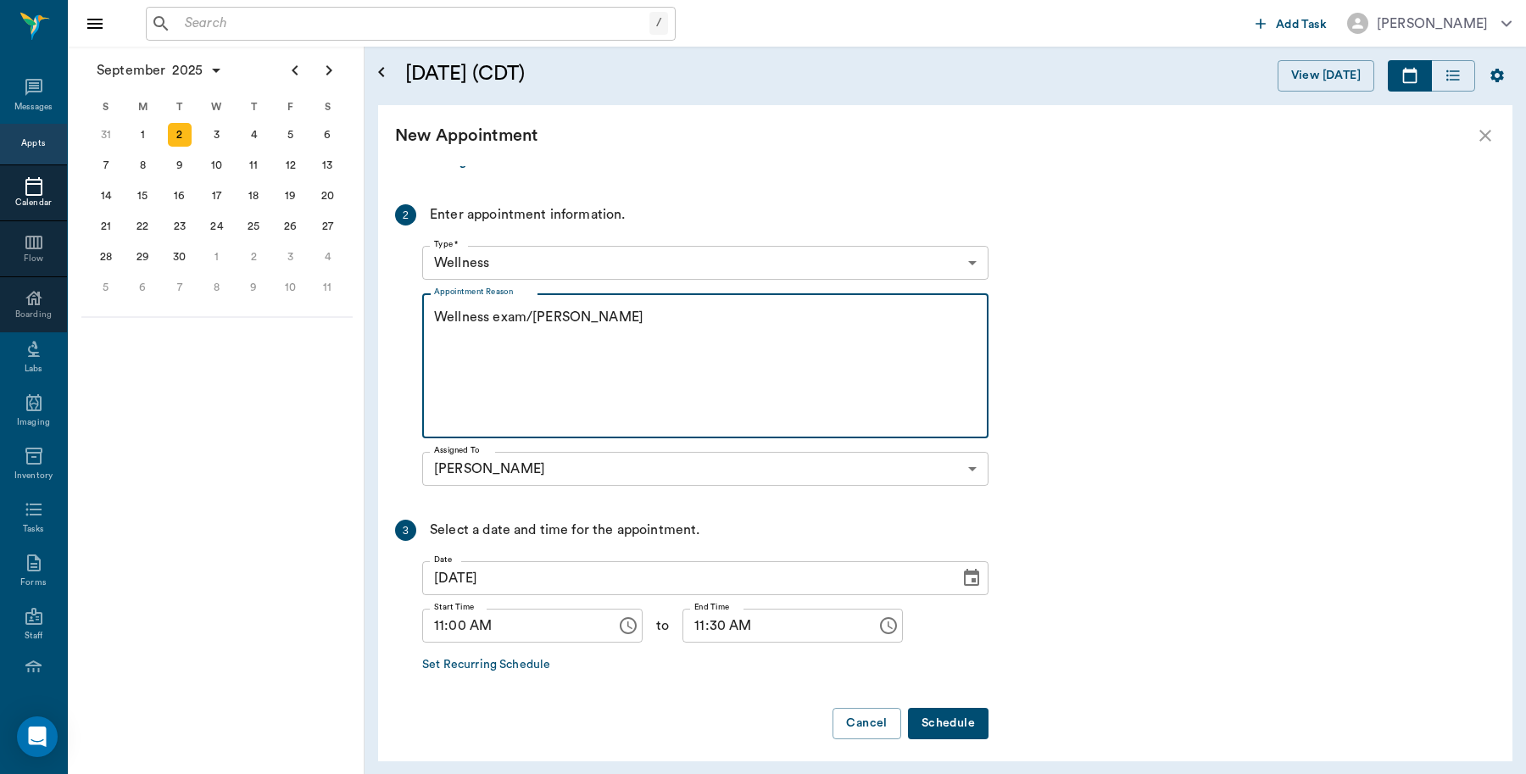
type textarea "Wellness exam/[PERSON_NAME]"
click at [964, 723] on button "Schedule" at bounding box center [948, 723] width 81 height 31
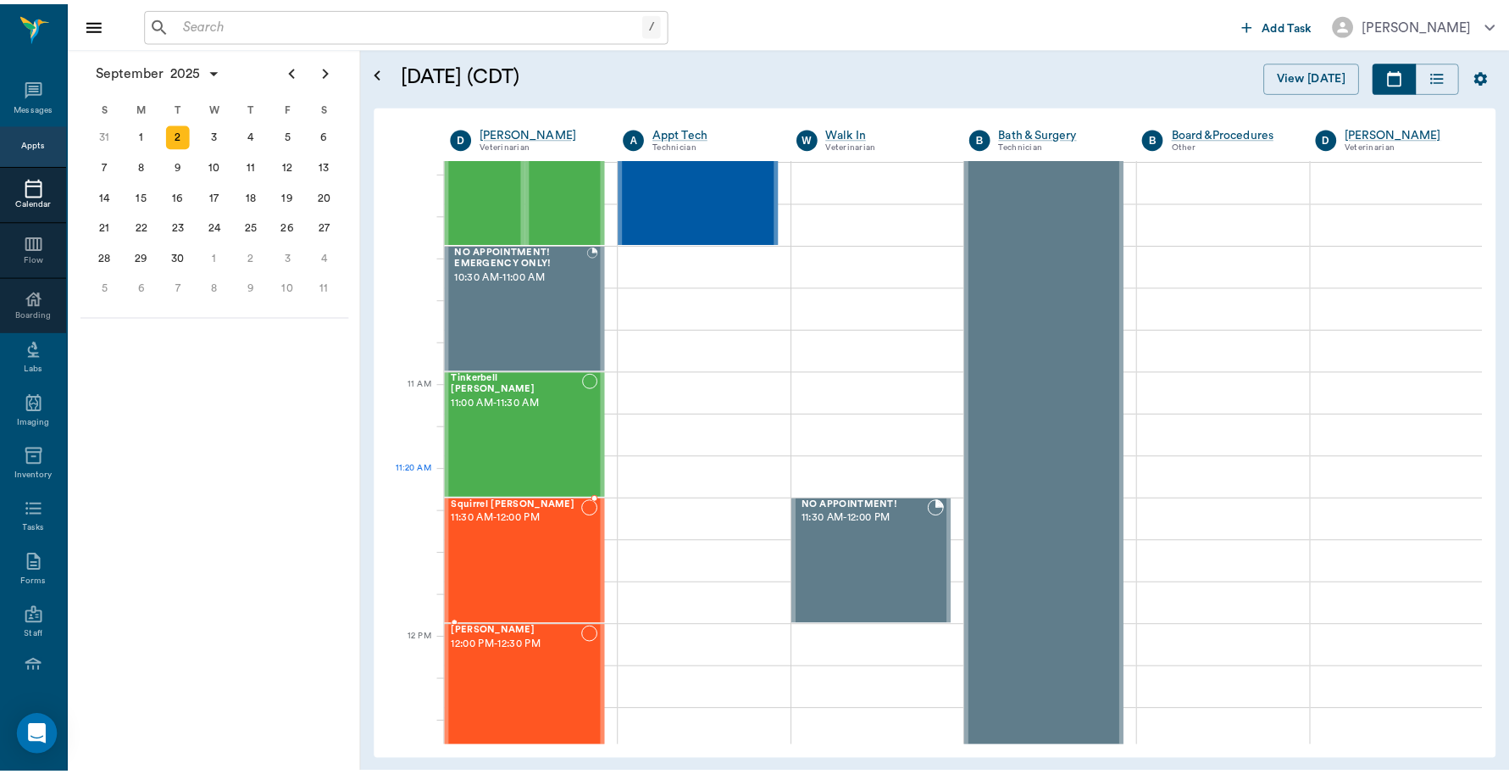
scroll to position [524, 0]
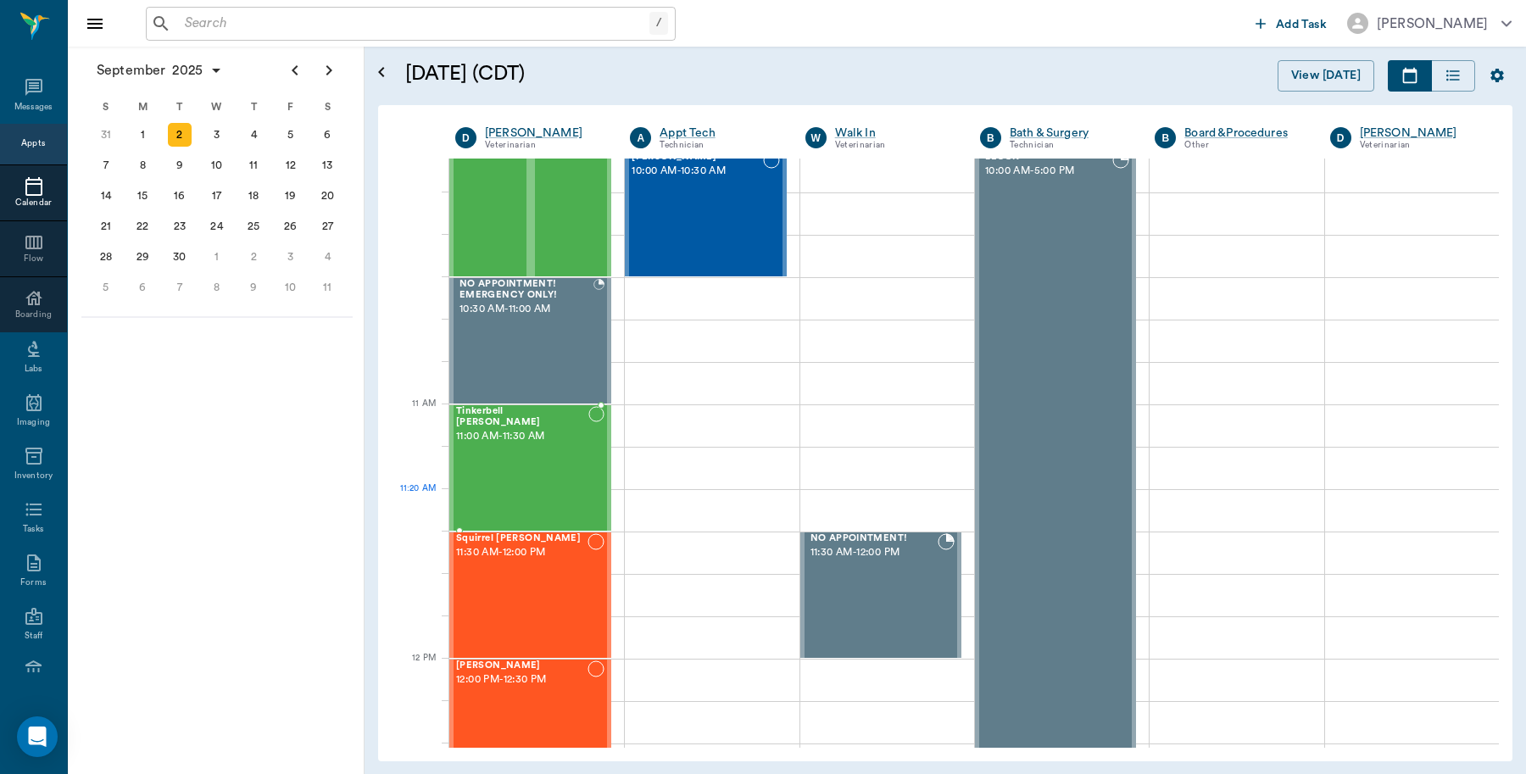
click at [552, 494] on div "Tinkerbell [PERSON_NAME] 11:00 AM - 11:30 AM" at bounding box center [522, 468] width 132 height 124
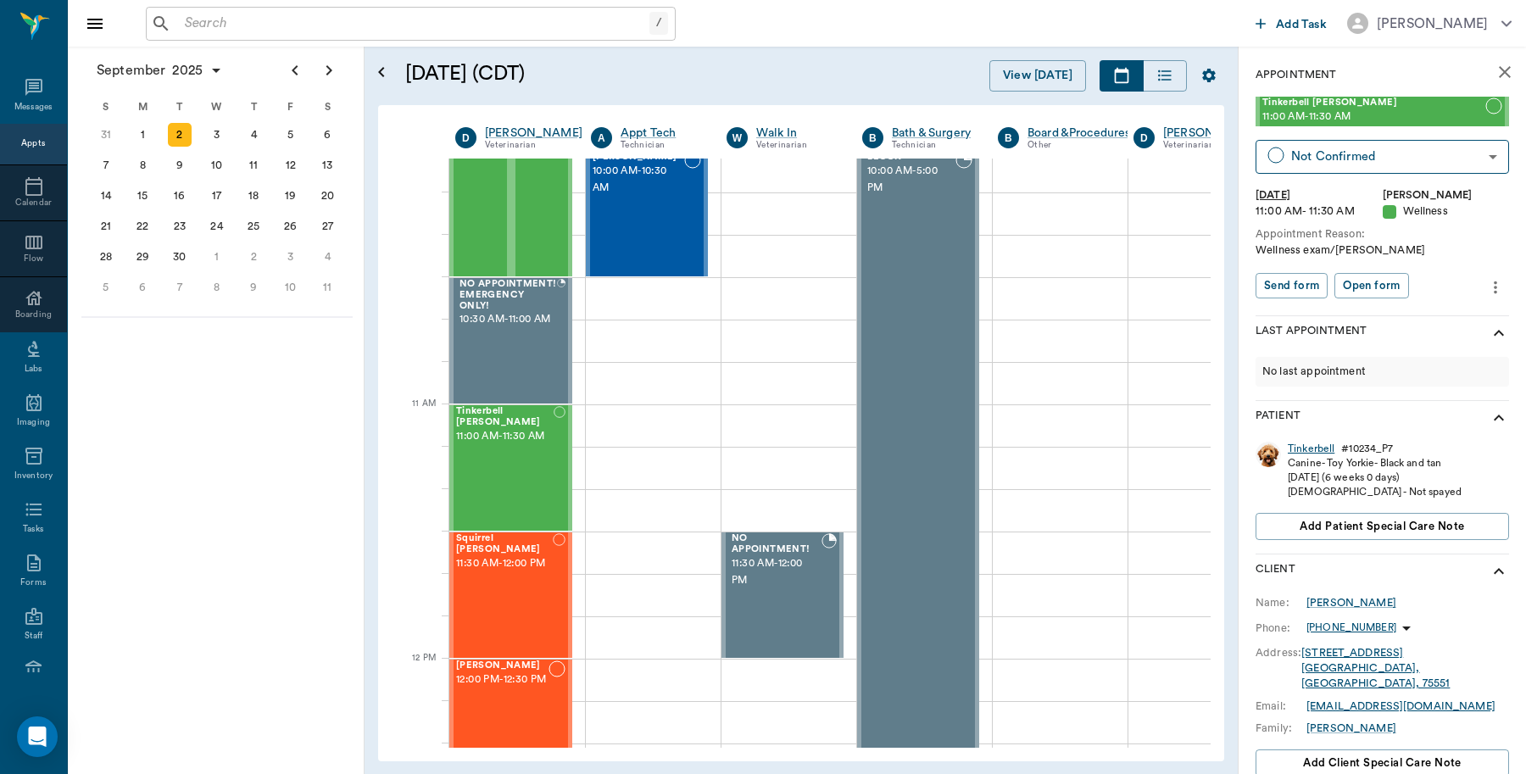
click at [1316, 446] on div "Tinkerbell" at bounding box center [1310, 449] width 47 height 14
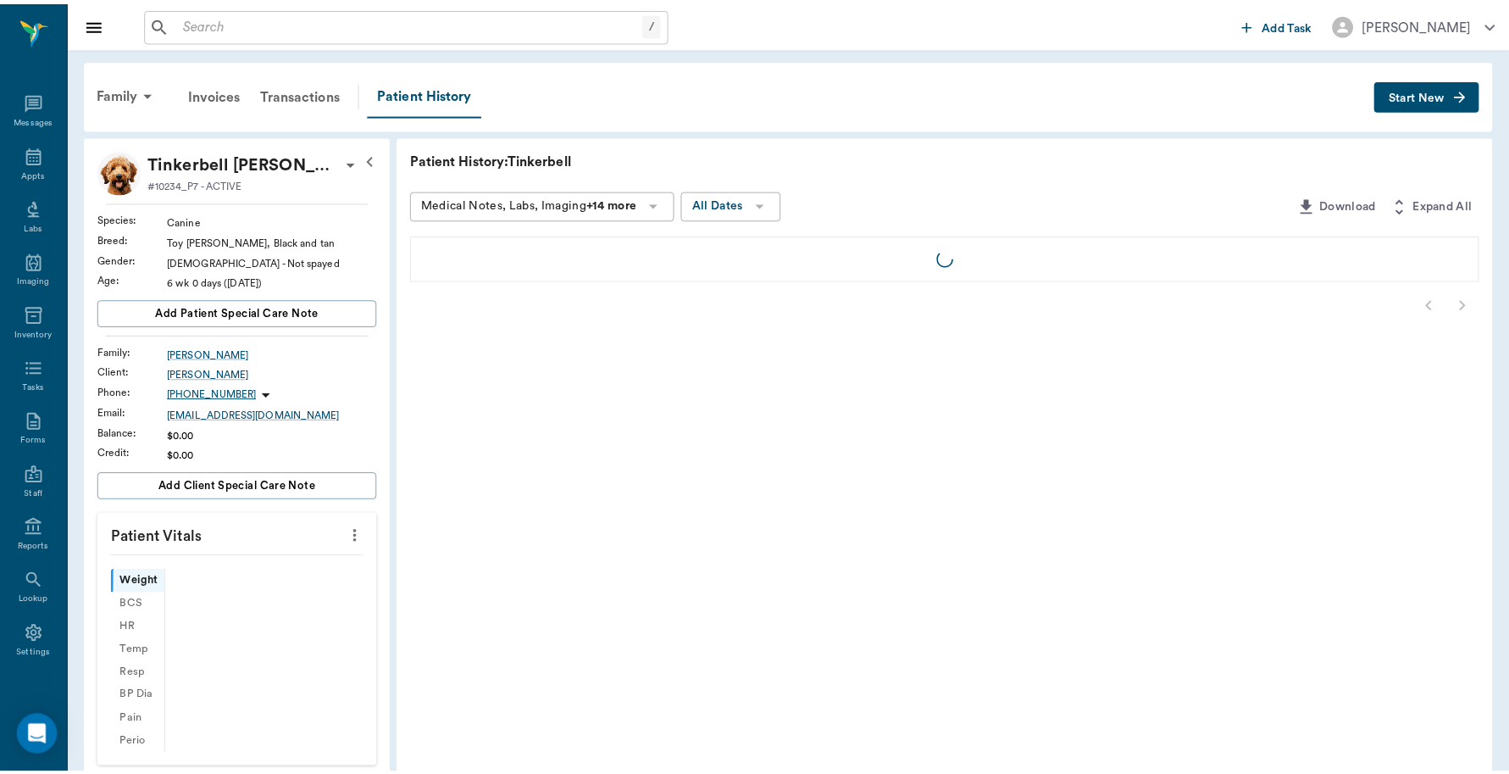
scroll to position [5, 0]
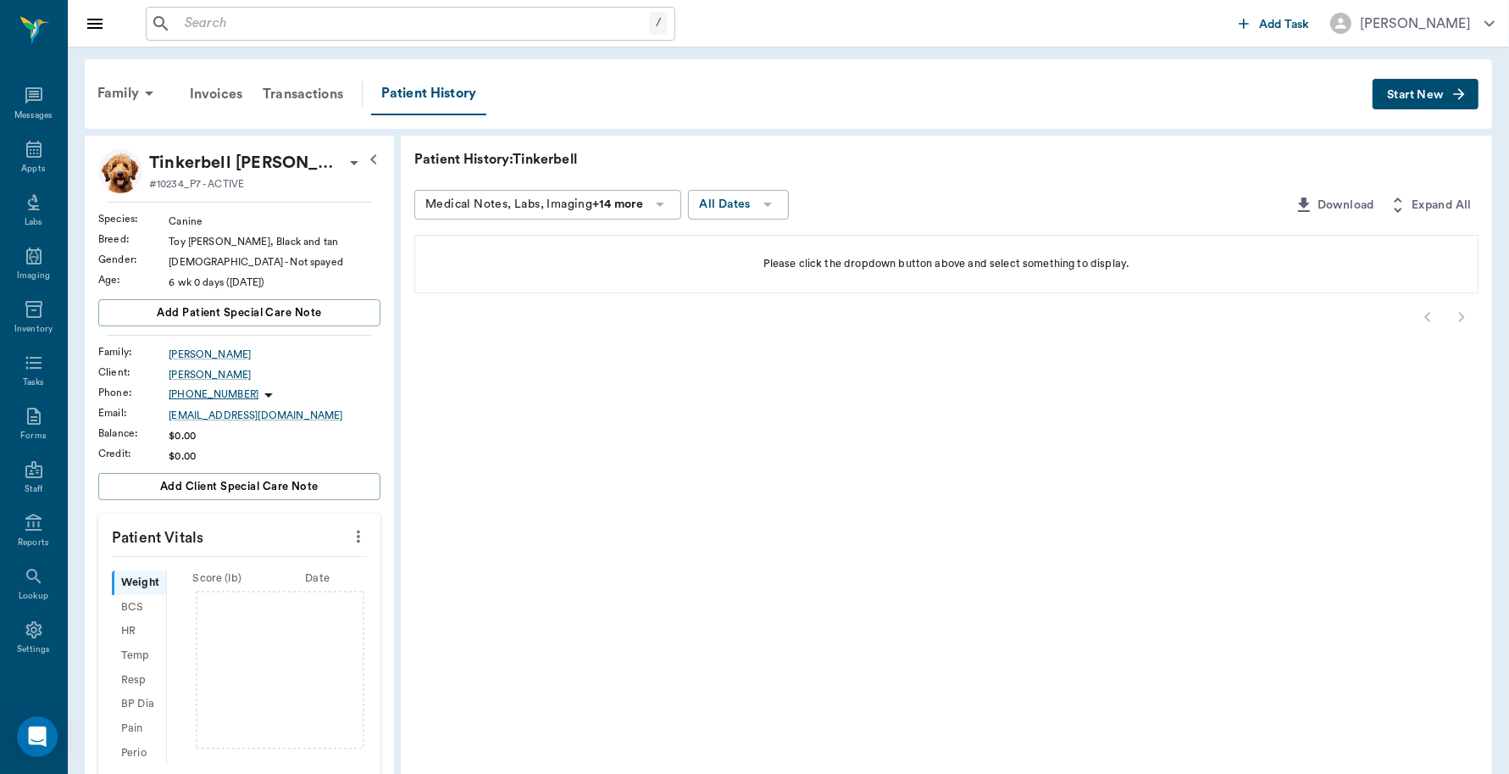
click at [1403, 95] on span "Start New" at bounding box center [1415, 95] width 57 height 0
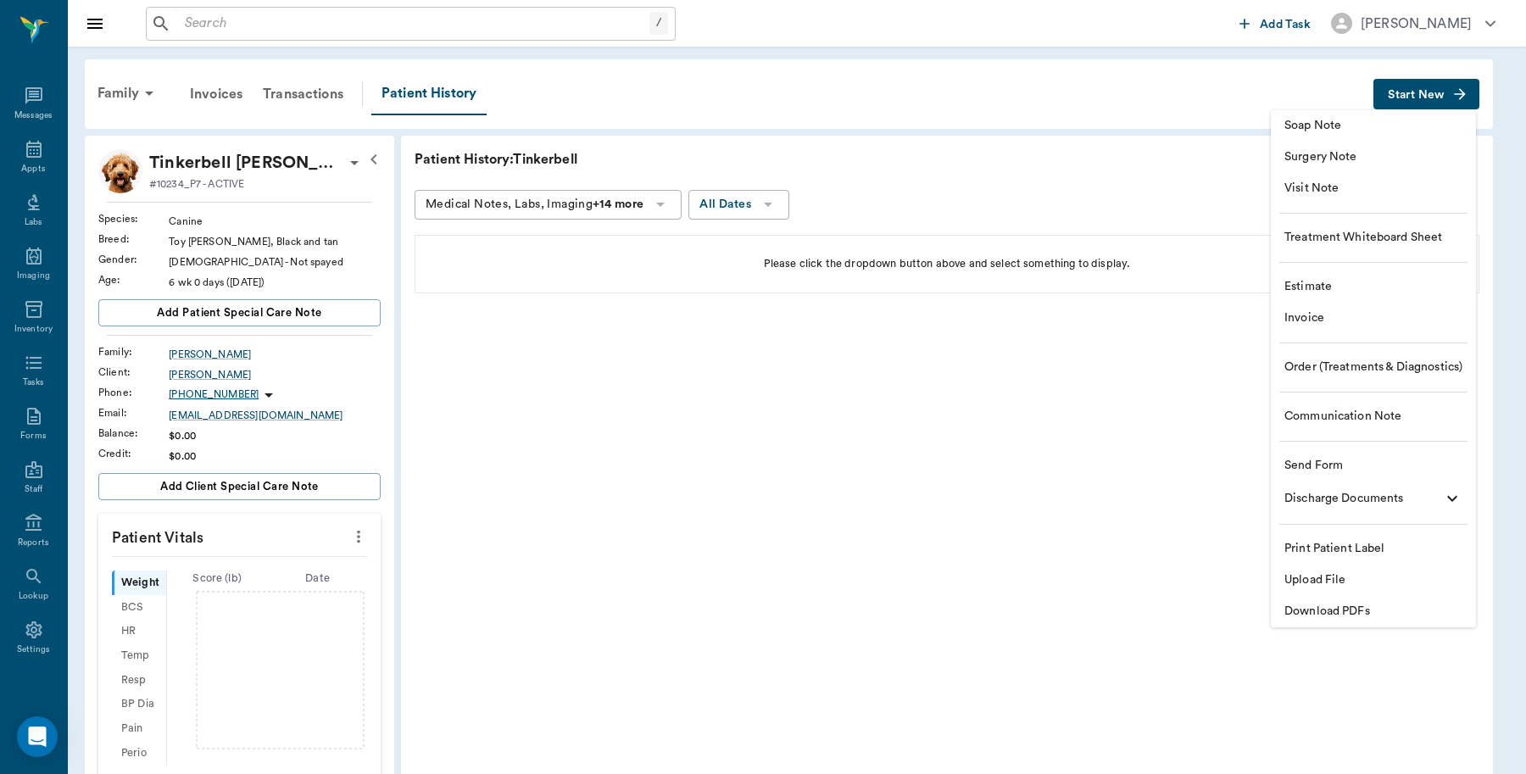
click at [1333, 319] on span "Invoice" at bounding box center [1373, 318] width 178 height 18
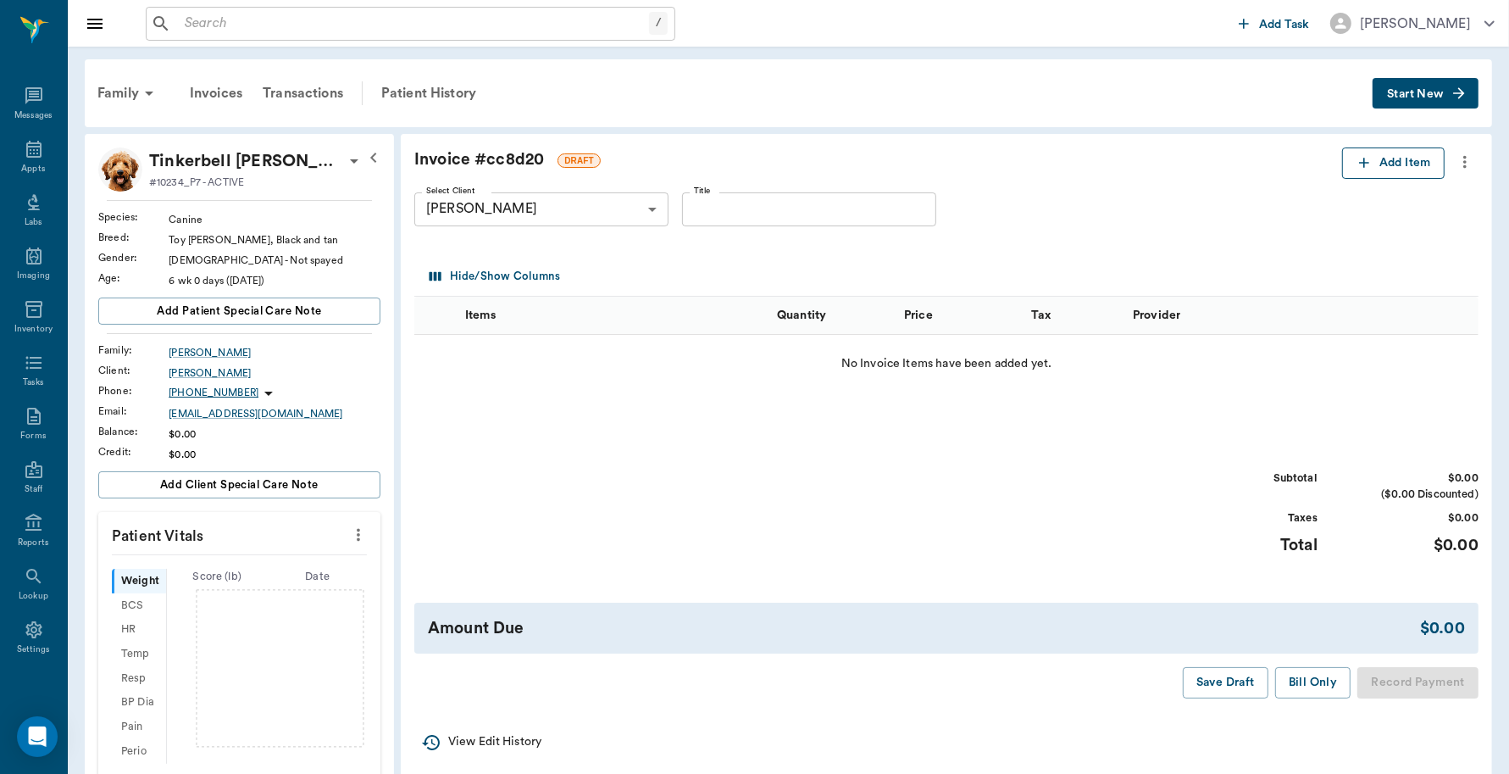
click at [1365, 162] on icon "button" at bounding box center [1364, 162] width 17 height 17
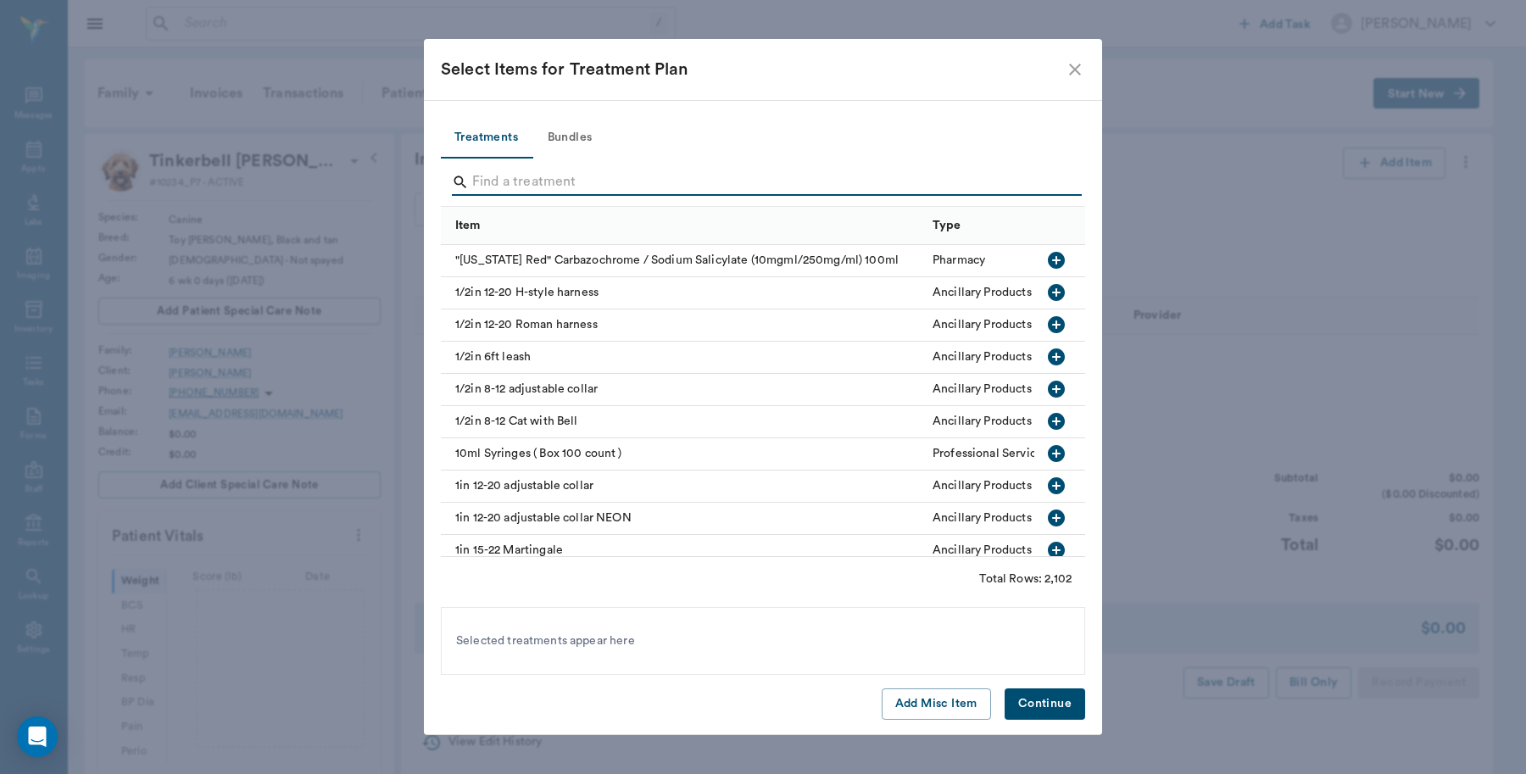
click at [492, 188] on input "Search" at bounding box center [764, 182] width 584 height 27
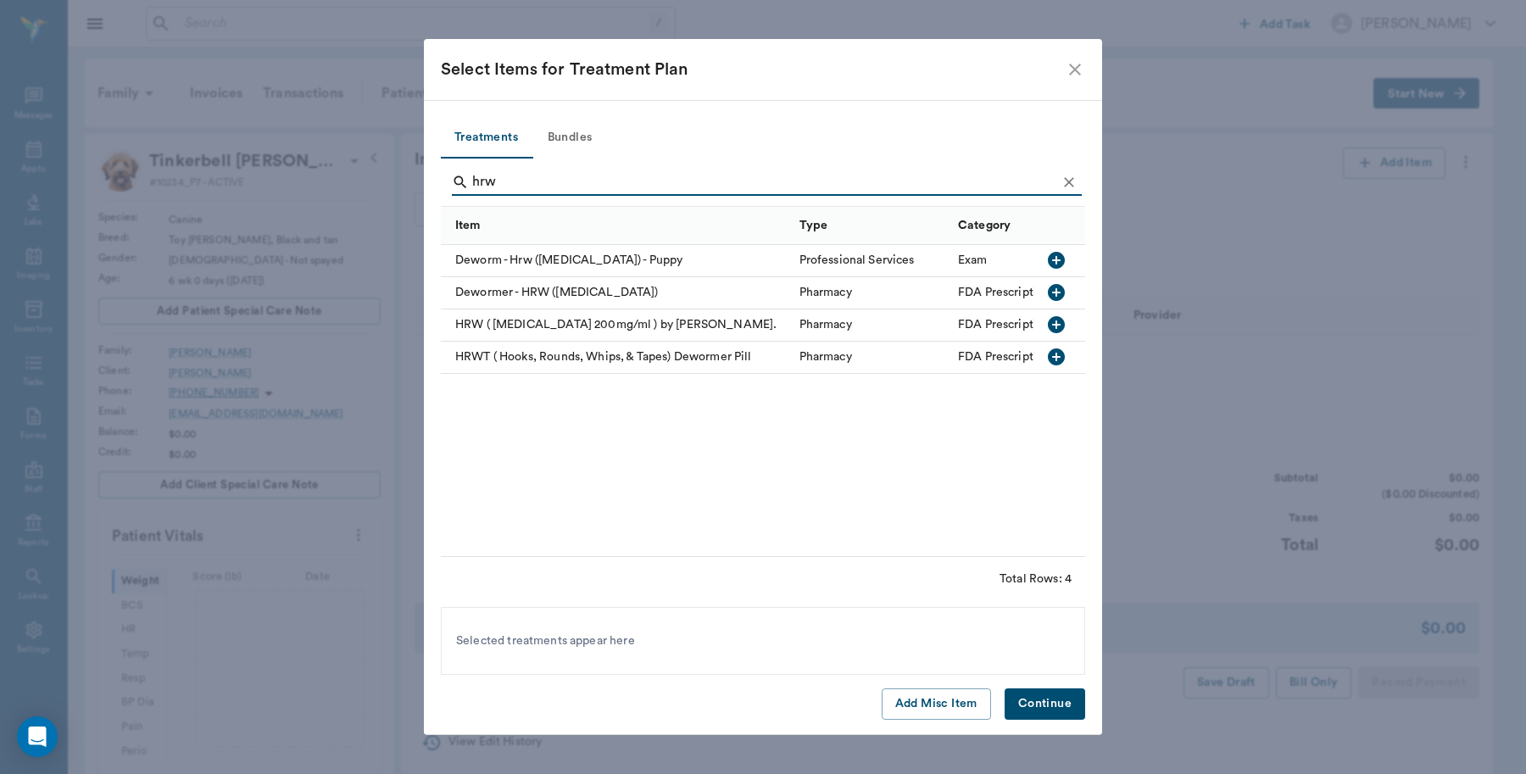
type input "hrw"
click at [1058, 257] on icon "button" at bounding box center [1056, 260] width 17 height 17
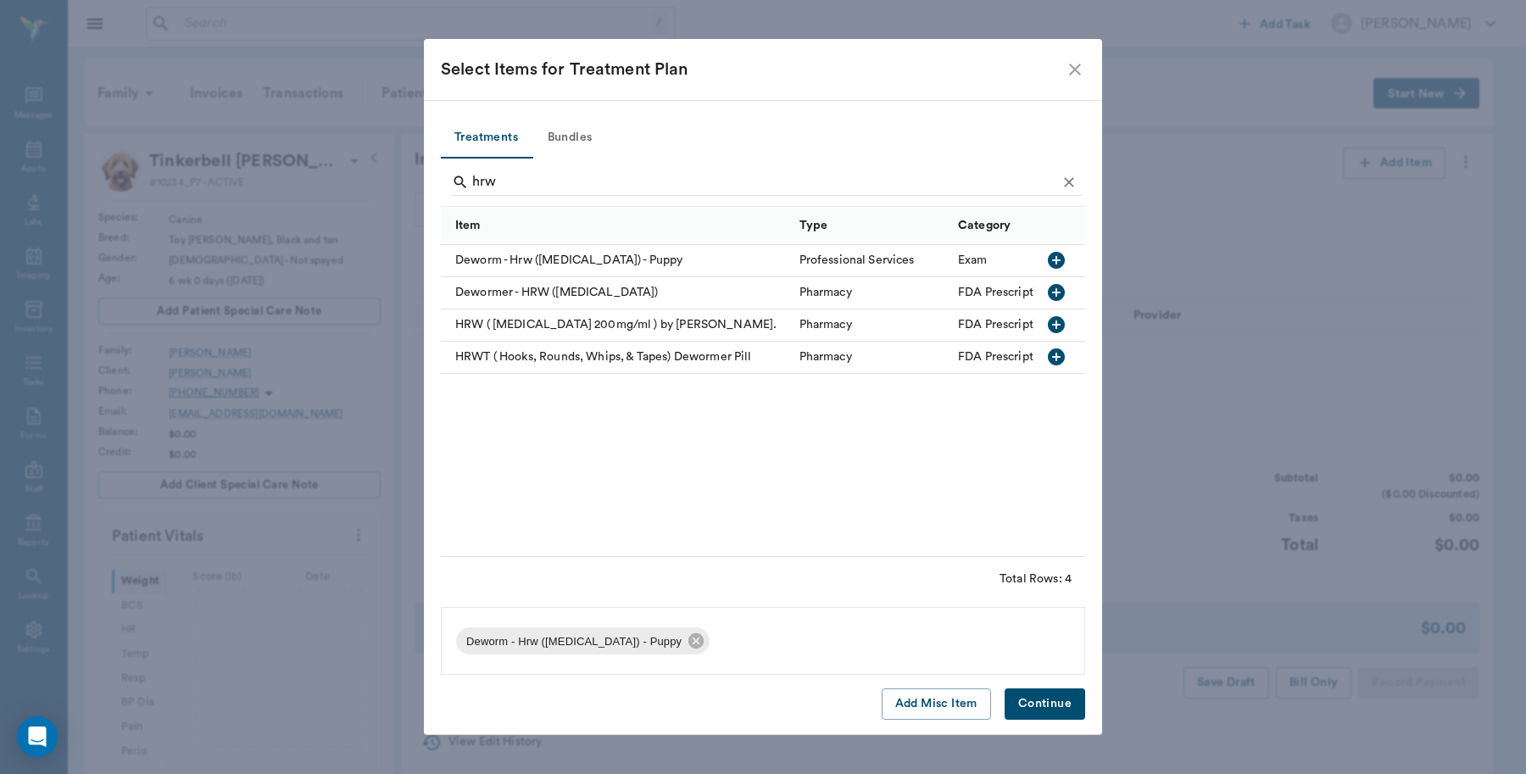
click at [1069, 703] on button "Continue" at bounding box center [1044, 703] width 81 height 31
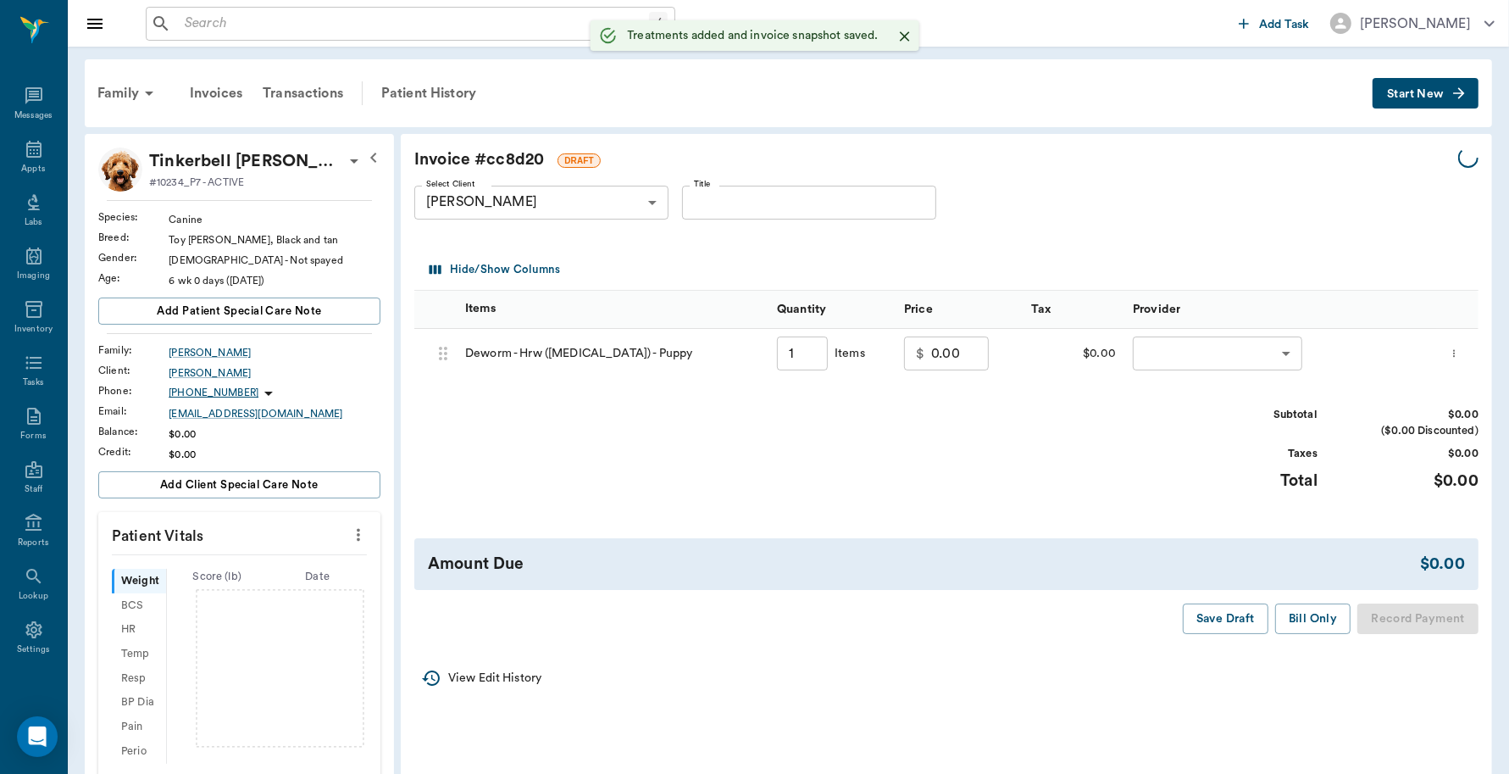
type input "1.00"
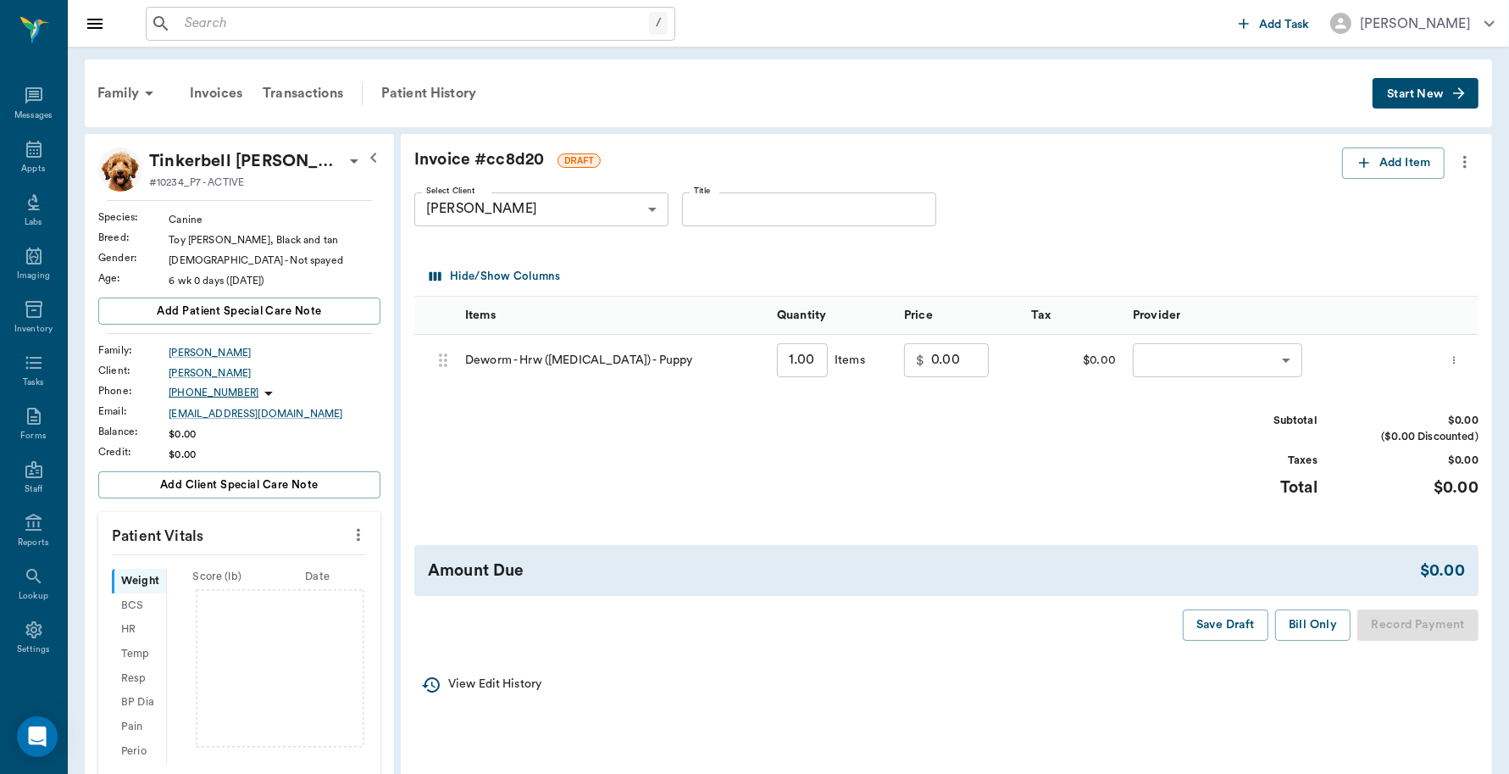
click at [1459, 353] on icon "more" at bounding box center [1454, 360] width 11 height 20
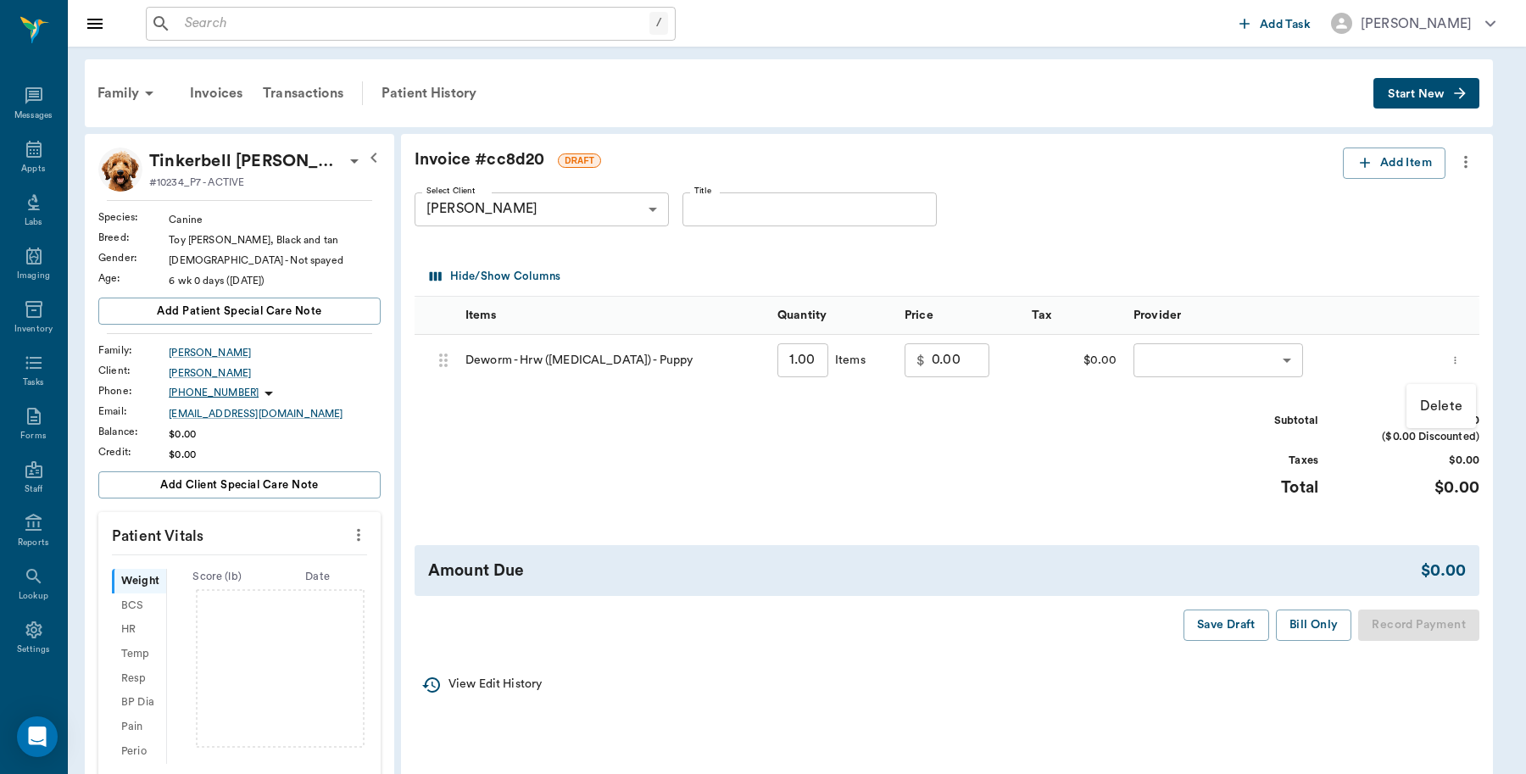
click at [1366, 164] on div at bounding box center [763, 387] width 1526 height 774
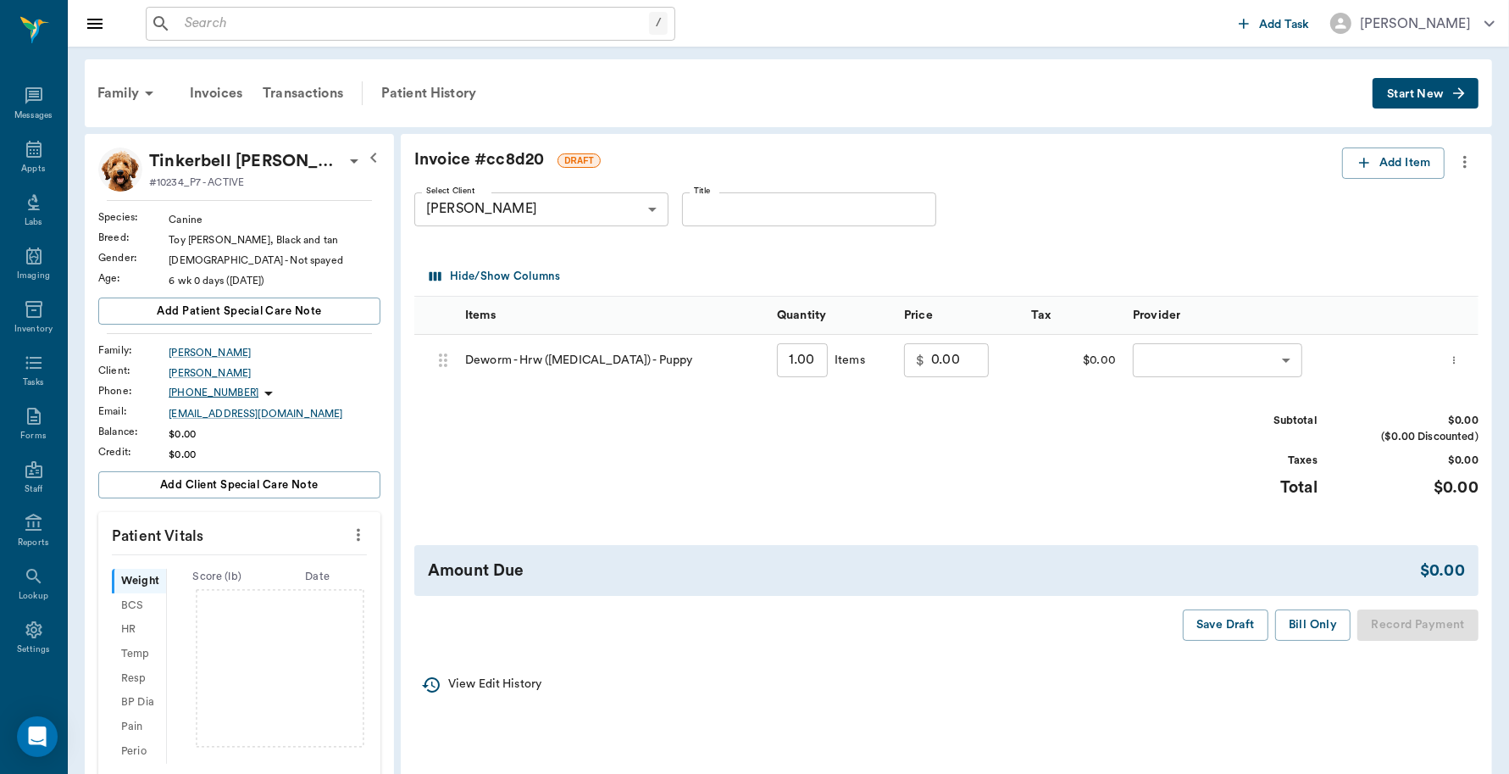
click at [1452, 360] on icon "more" at bounding box center [1454, 360] width 11 height 20
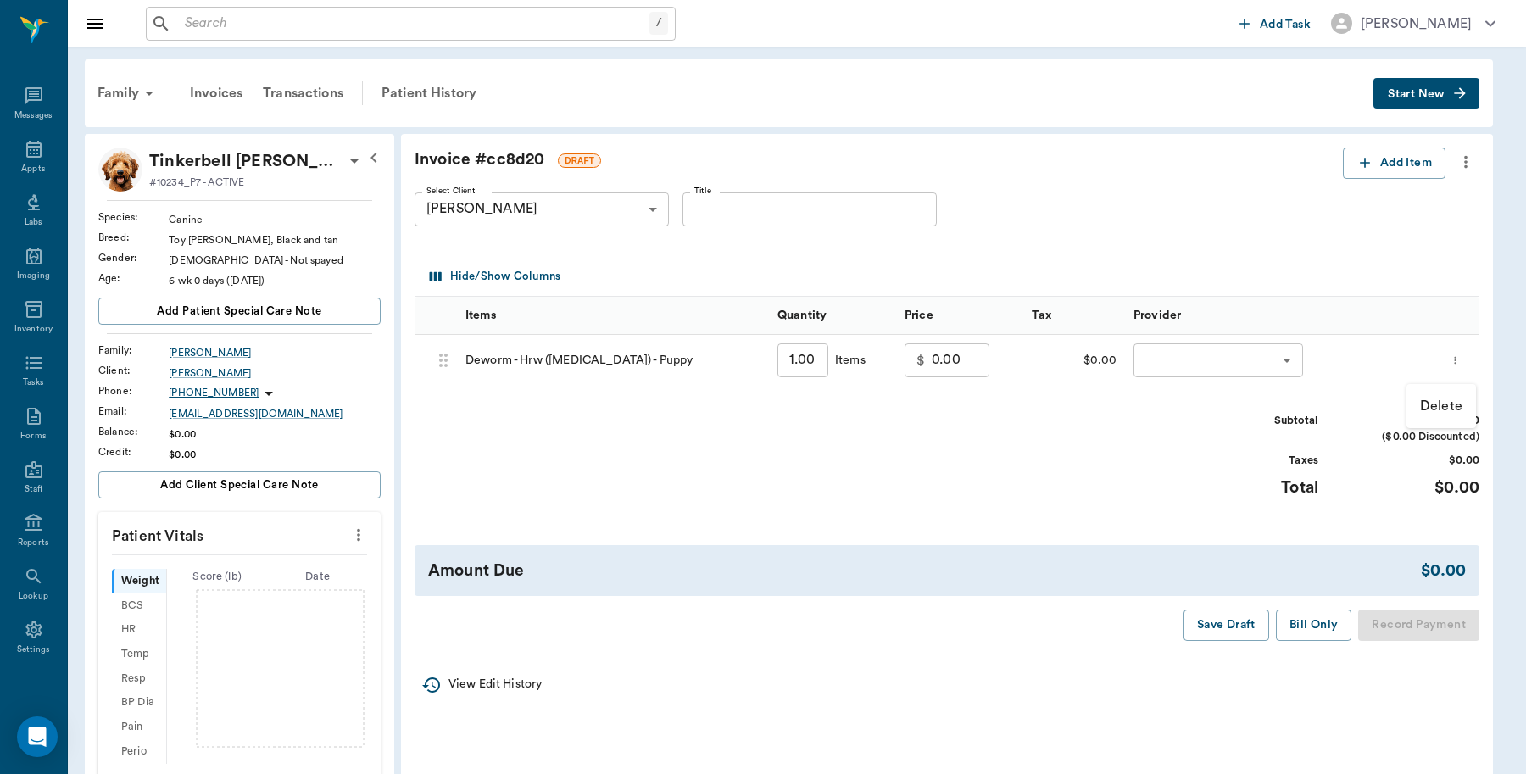
click at [1439, 401] on p "Delete" at bounding box center [1441, 406] width 42 height 20
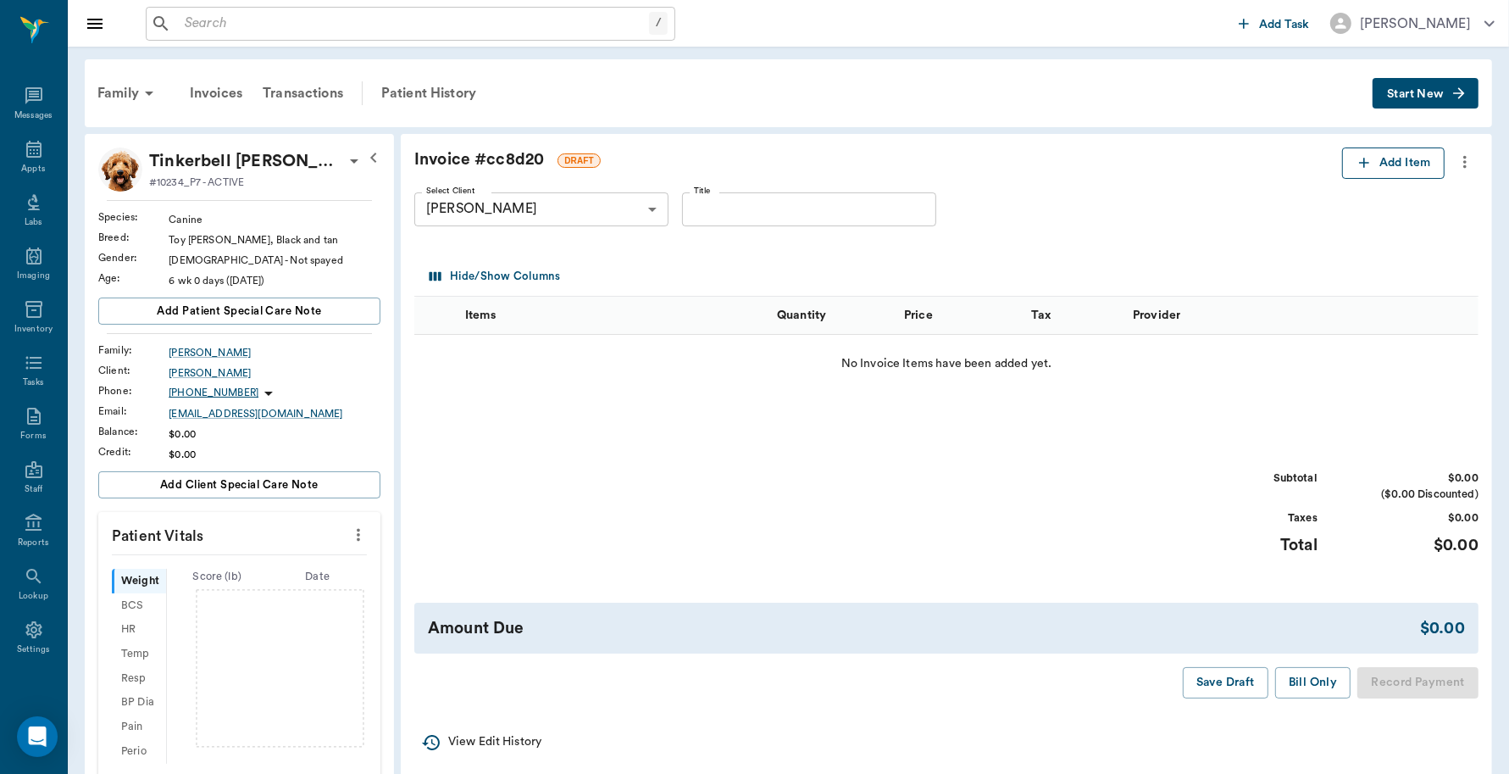
click at [1367, 170] on icon "button" at bounding box center [1364, 162] width 17 height 17
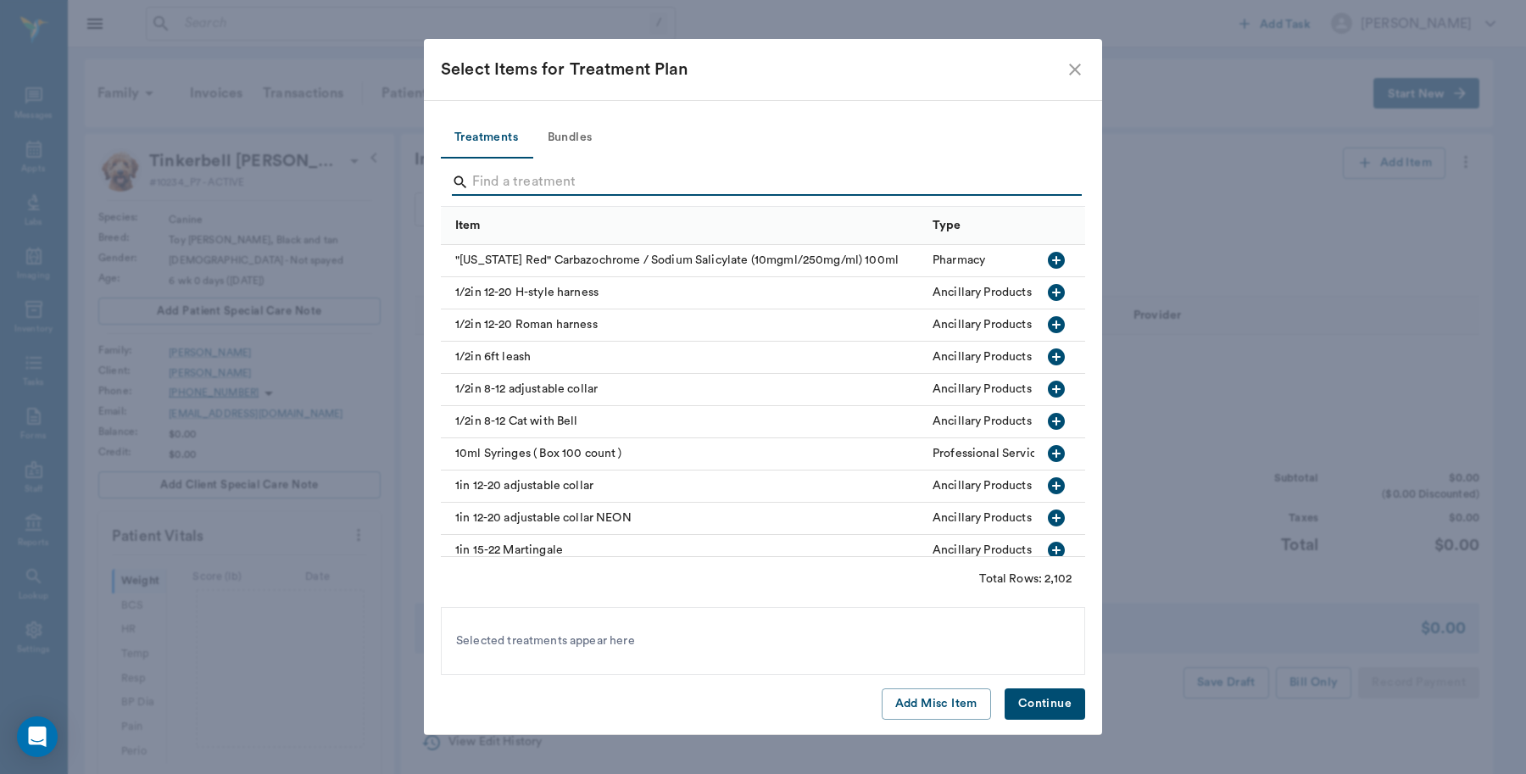
click at [494, 185] on input "Search" at bounding box center [764, 182] width 584 height 27
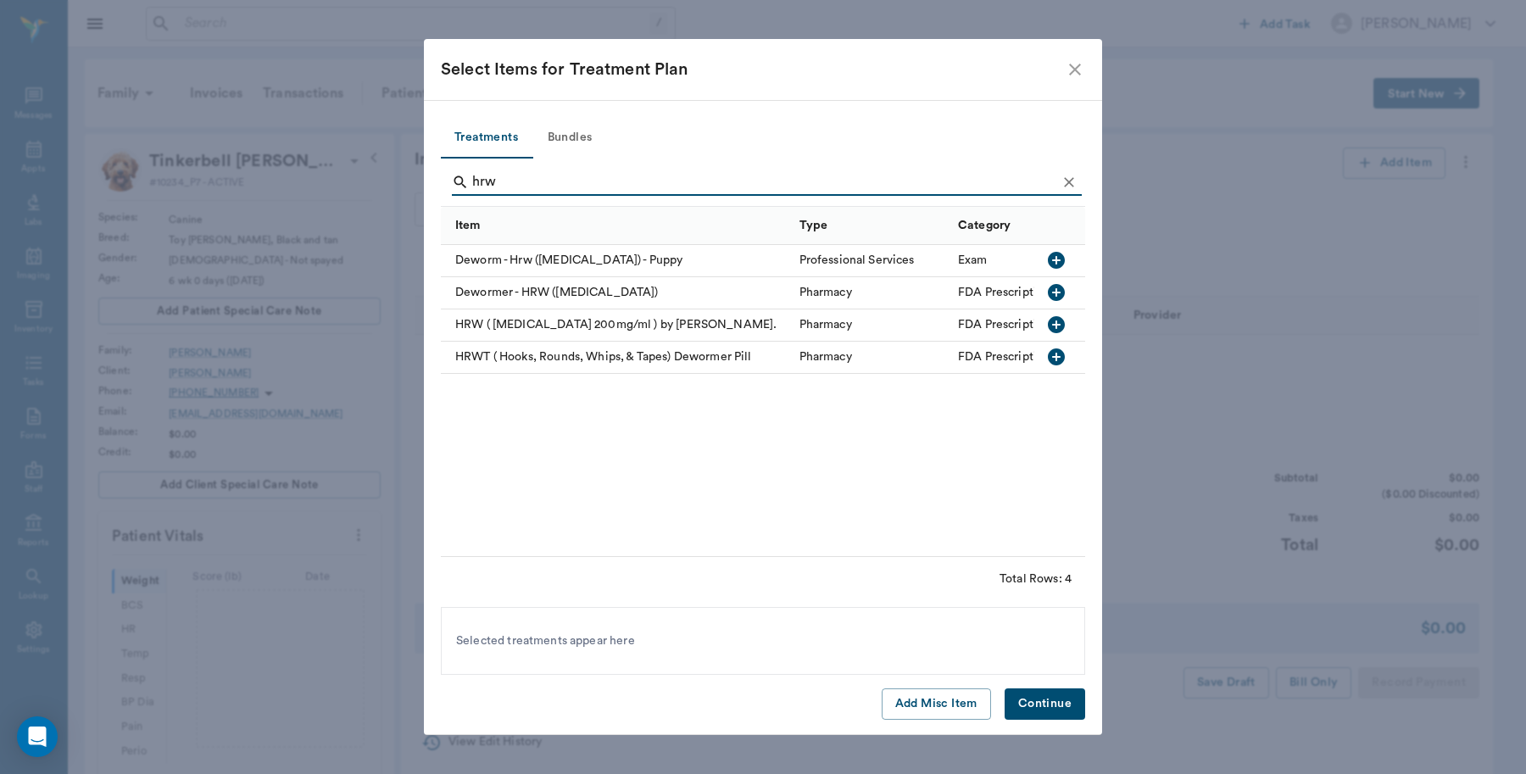
type input "hrw"
click at [1057, 294] on icon "button" at bounding box center [1056, 292] width 17 height 17
click at [1055, 699] on button "Continue" at bounding box center [1044, 703] width 81 height 31
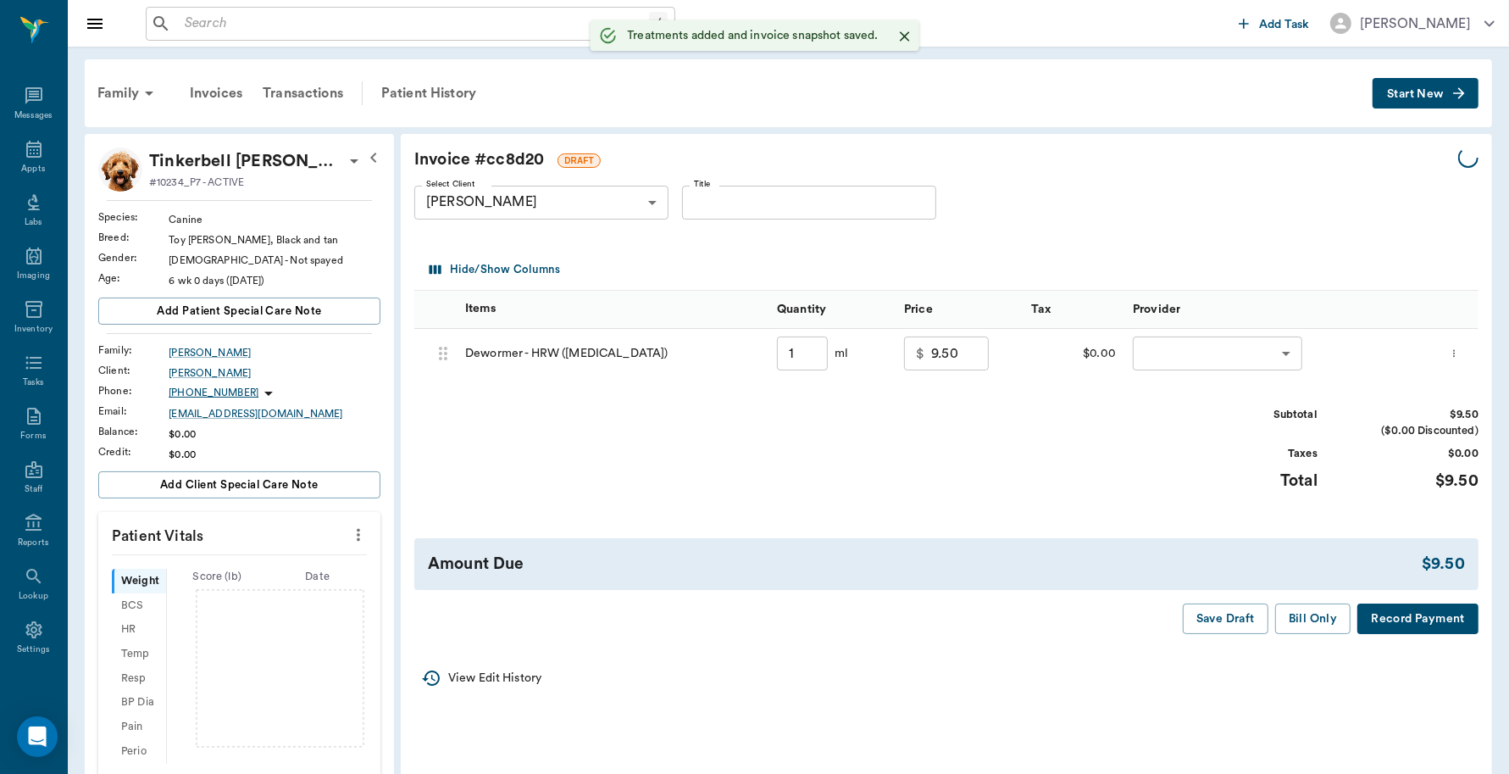
type input "1.00"
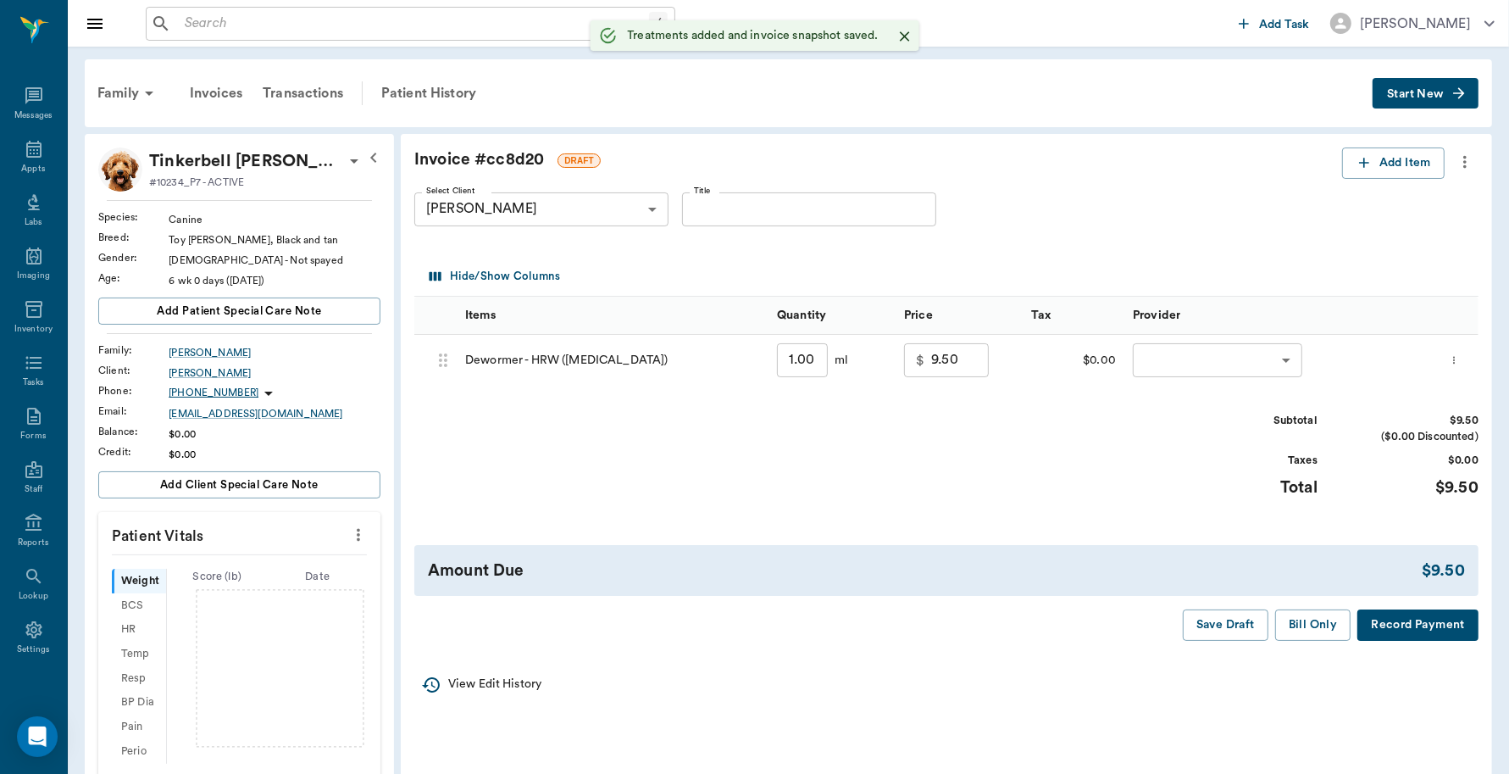
click at [1148, 362] on body "/ ​ Add Task [PERSON_NAME] Nectar Messages Appts Labs Imaging Inventory Tasks F…" at bounding box center [754, 576] width 1509 height 1152
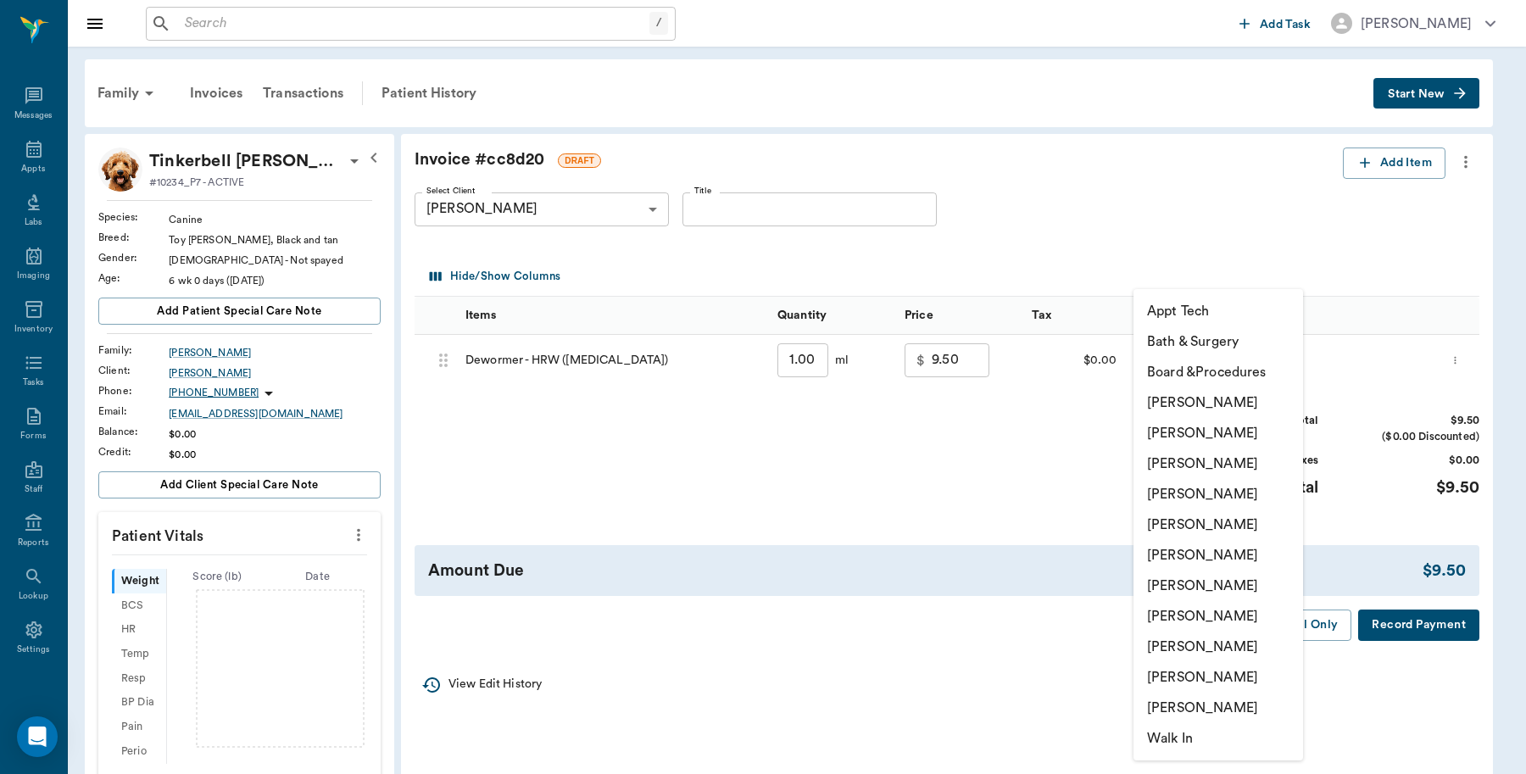
click at [1195, 642] on li "[PERSON_NAME]" at bounding box center [1218, 646] width 170 height 31
type input "none-63ec2ede52e12b0ba117d0d7"
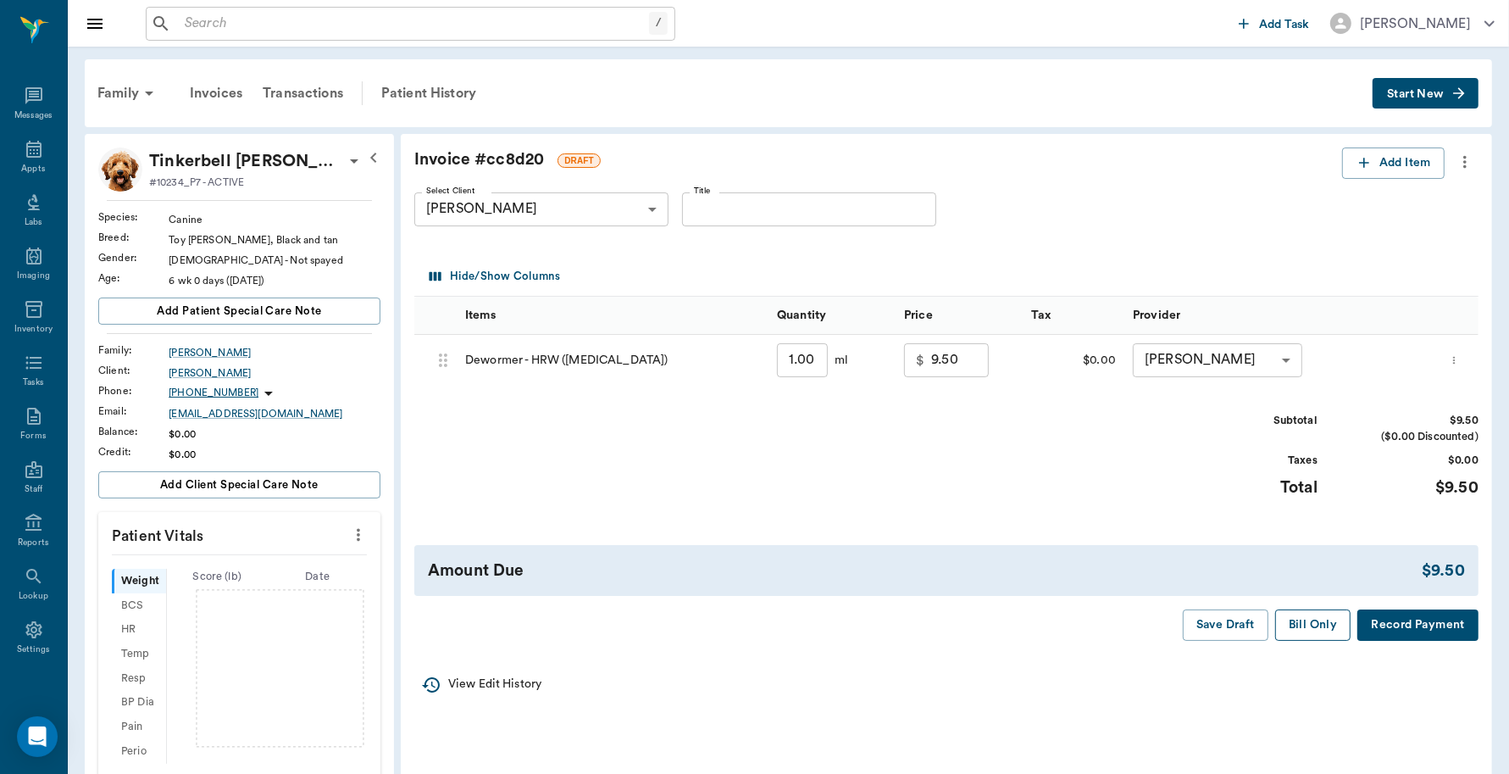
click at [1322, 621] on button "Bill Only" at bounding box center [1313, 624] width 76 height 31
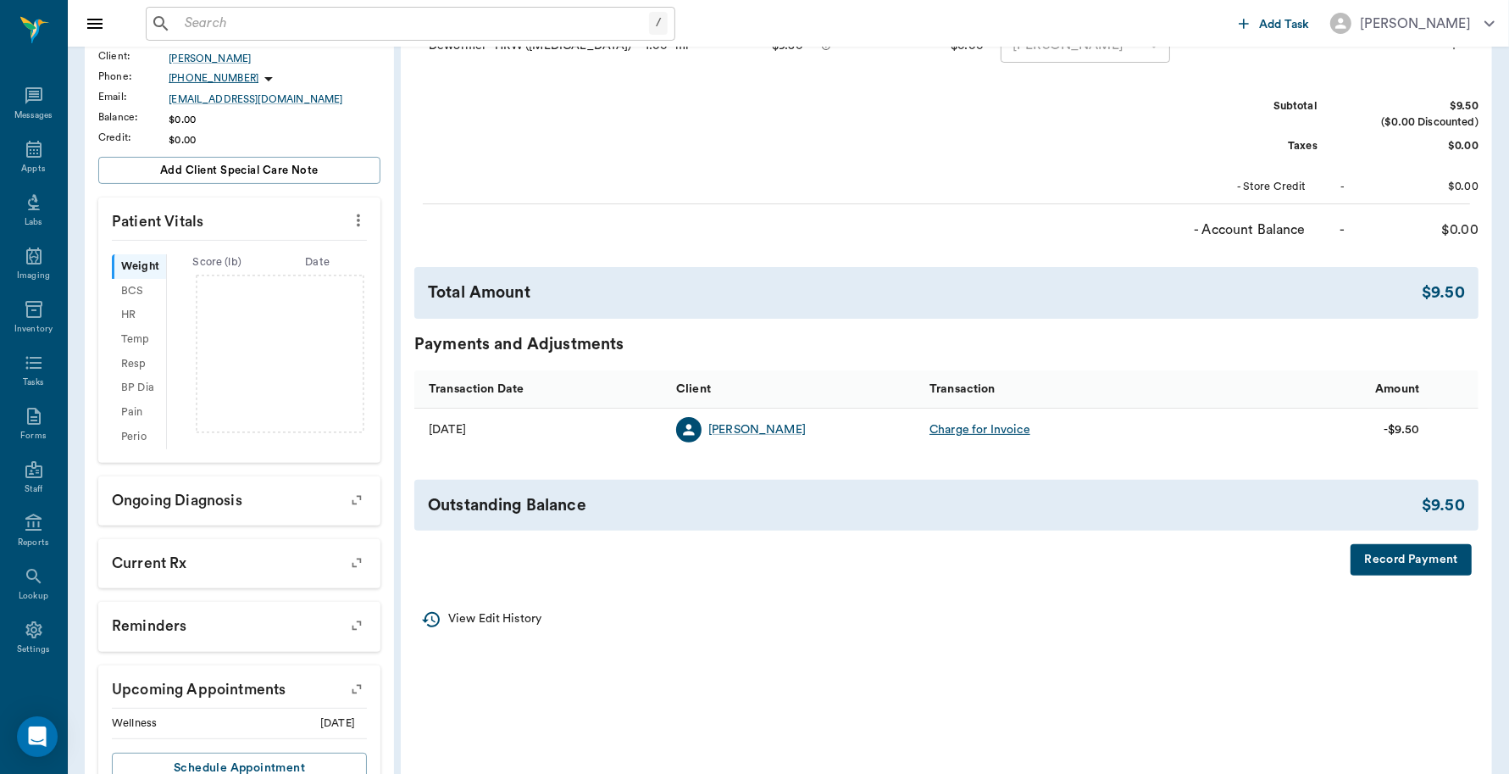
scroll to position [318, 0]
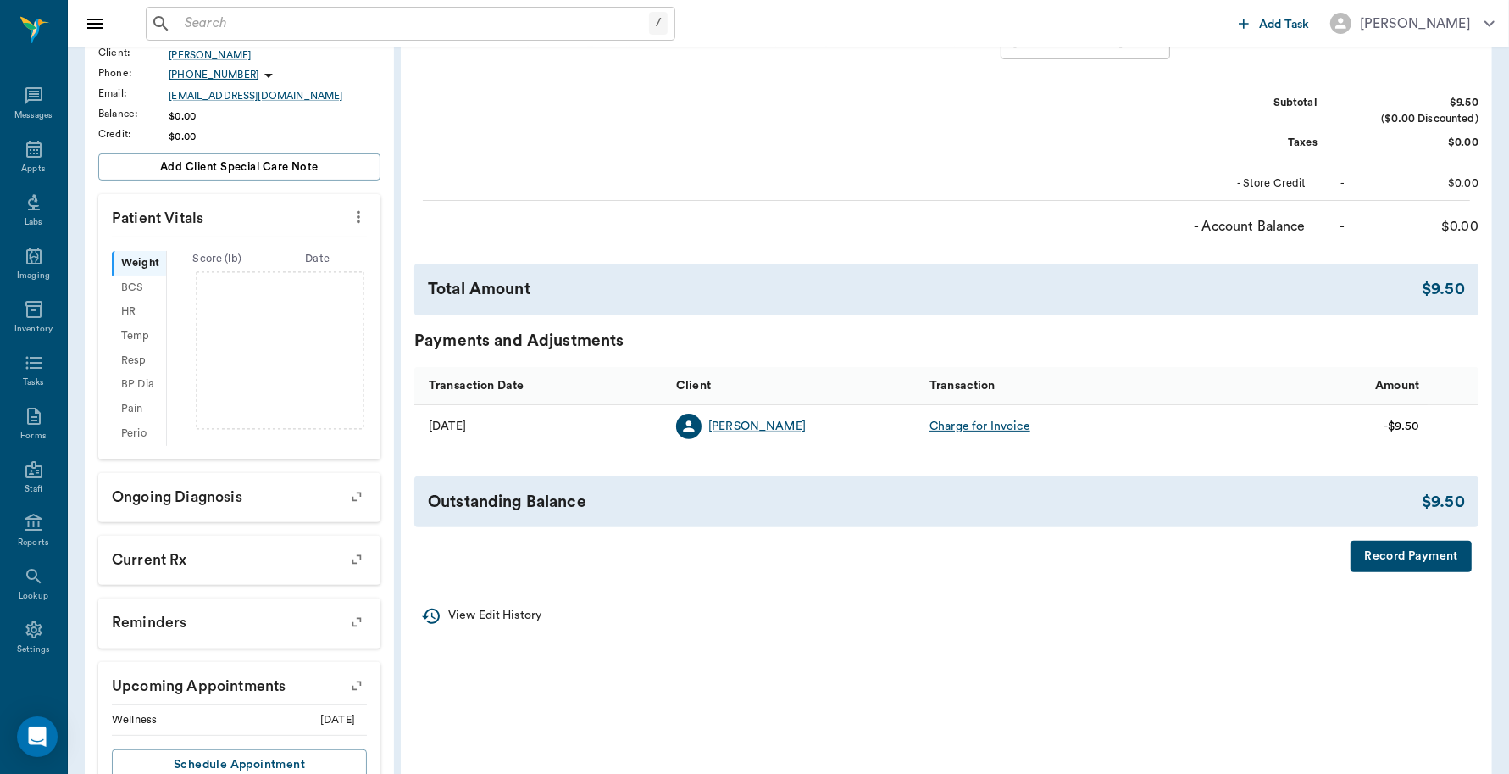
click at [1421, 562] on button "Record Payment" at bounding box center [1411, 556] width 121 height 31
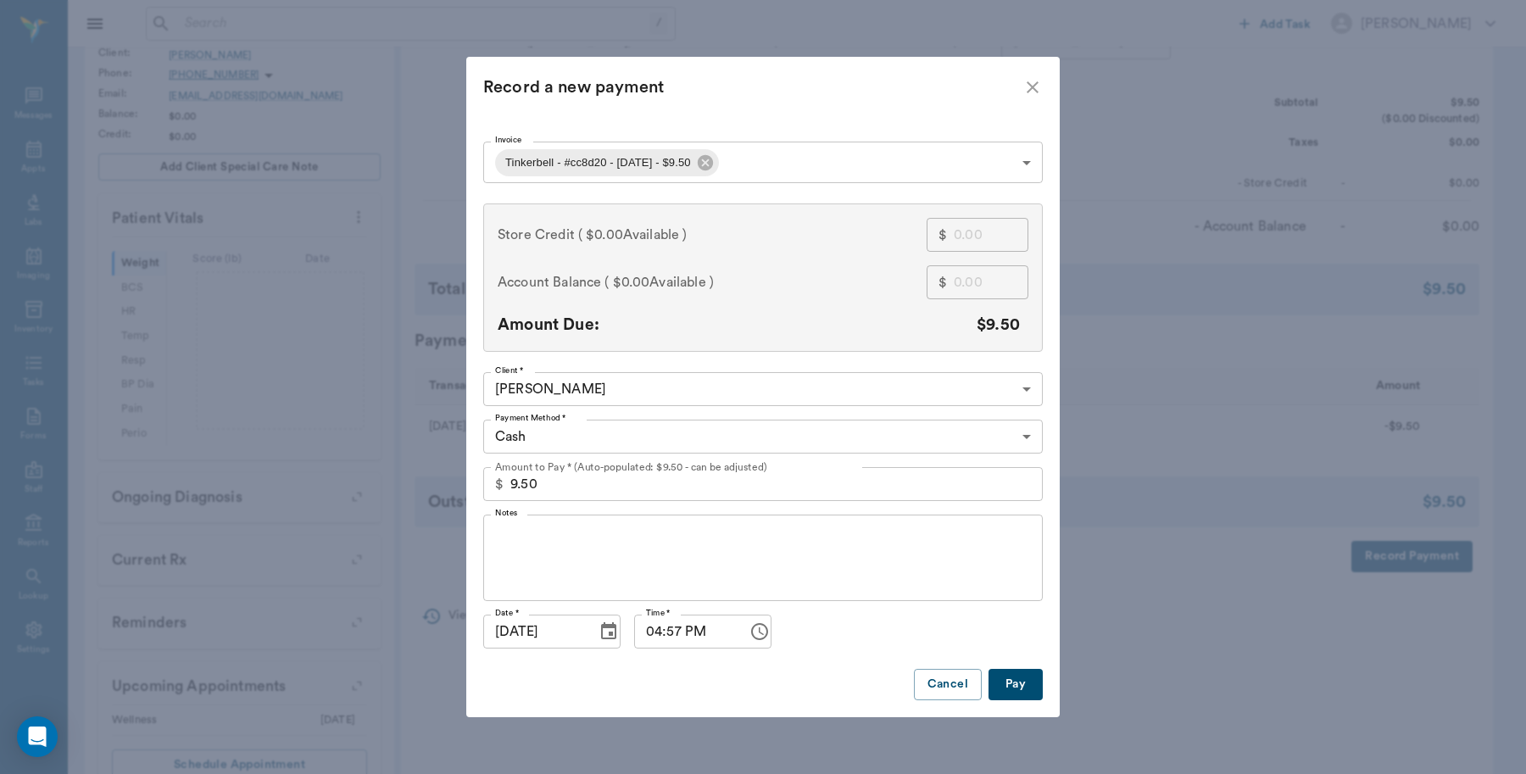
click at [569, 438] on body "/ ​ Add Task [PERSON_NAME] Nectar Messages Appts Labs Imaging Inventory Tasks F…" at bounding box center [763, 258] width 1526 height 1152
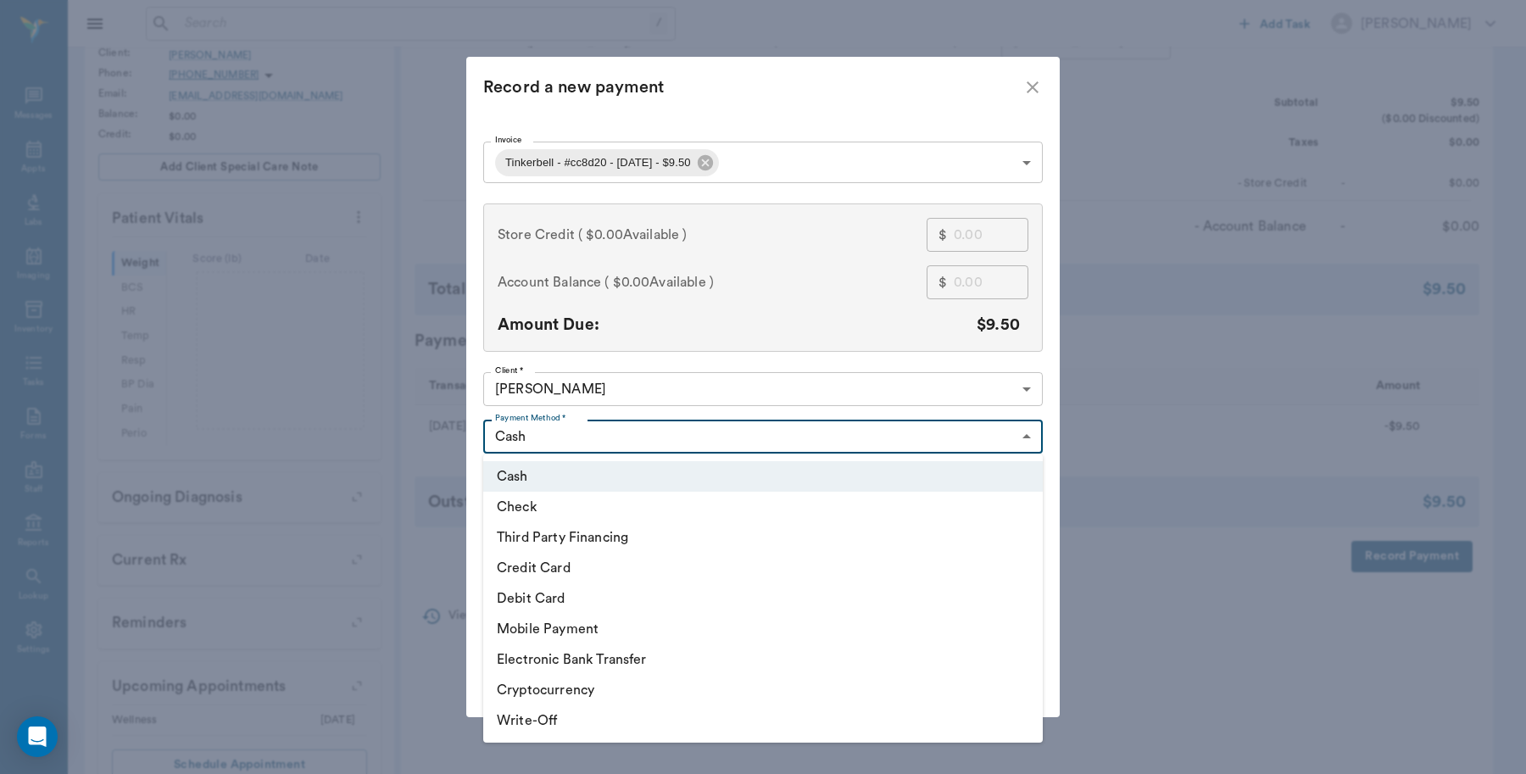
click at [552, 561] on li "Credit Card" at bounding box center [762, 568] width 559 height 31
type input "CREDIT_CARD"
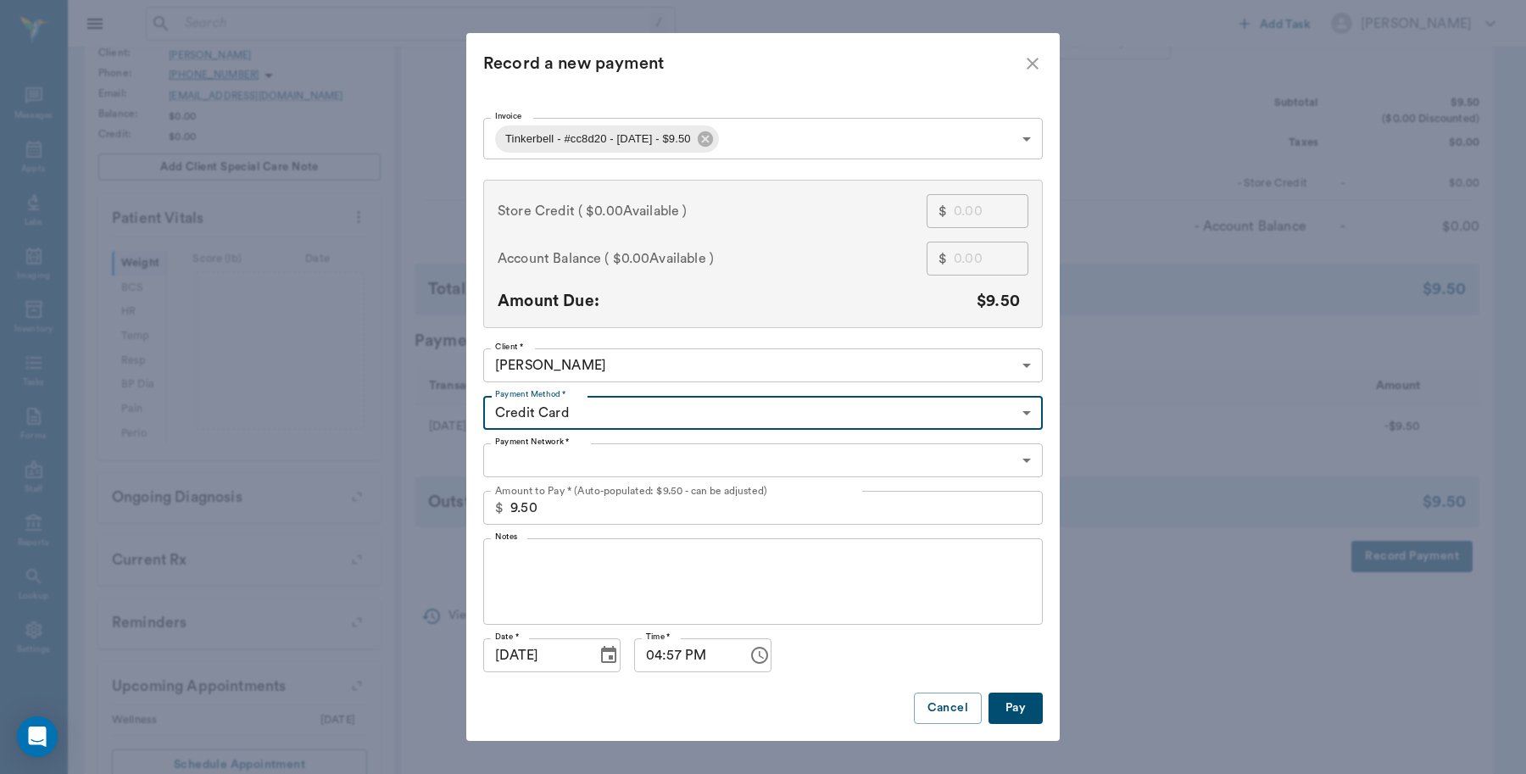
click at [531, 464] on body "/ ​ Add Task [PERSON_NAME] Nectar Messages Appts Labs Imaging Inventory Tasks F…" at bounding box center [763, 258] width 1526 height 1152
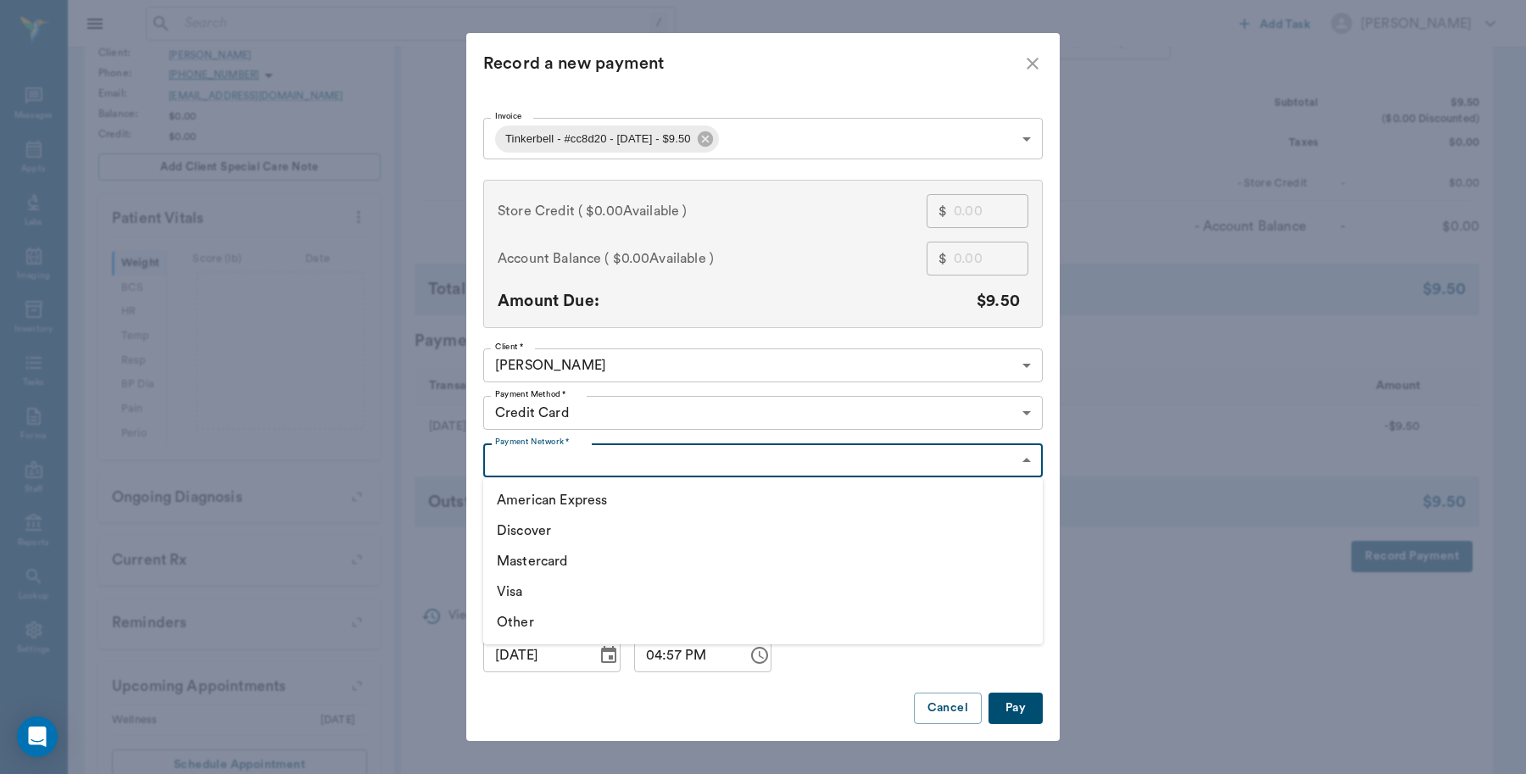
click at [521, 583] on li "Visa" at bounding box center [762, 591] width 559 height 31
type input "VISA"
click at [1009, 701] on button "Pay" at bounding box center [1015, 707] width 54 height 31
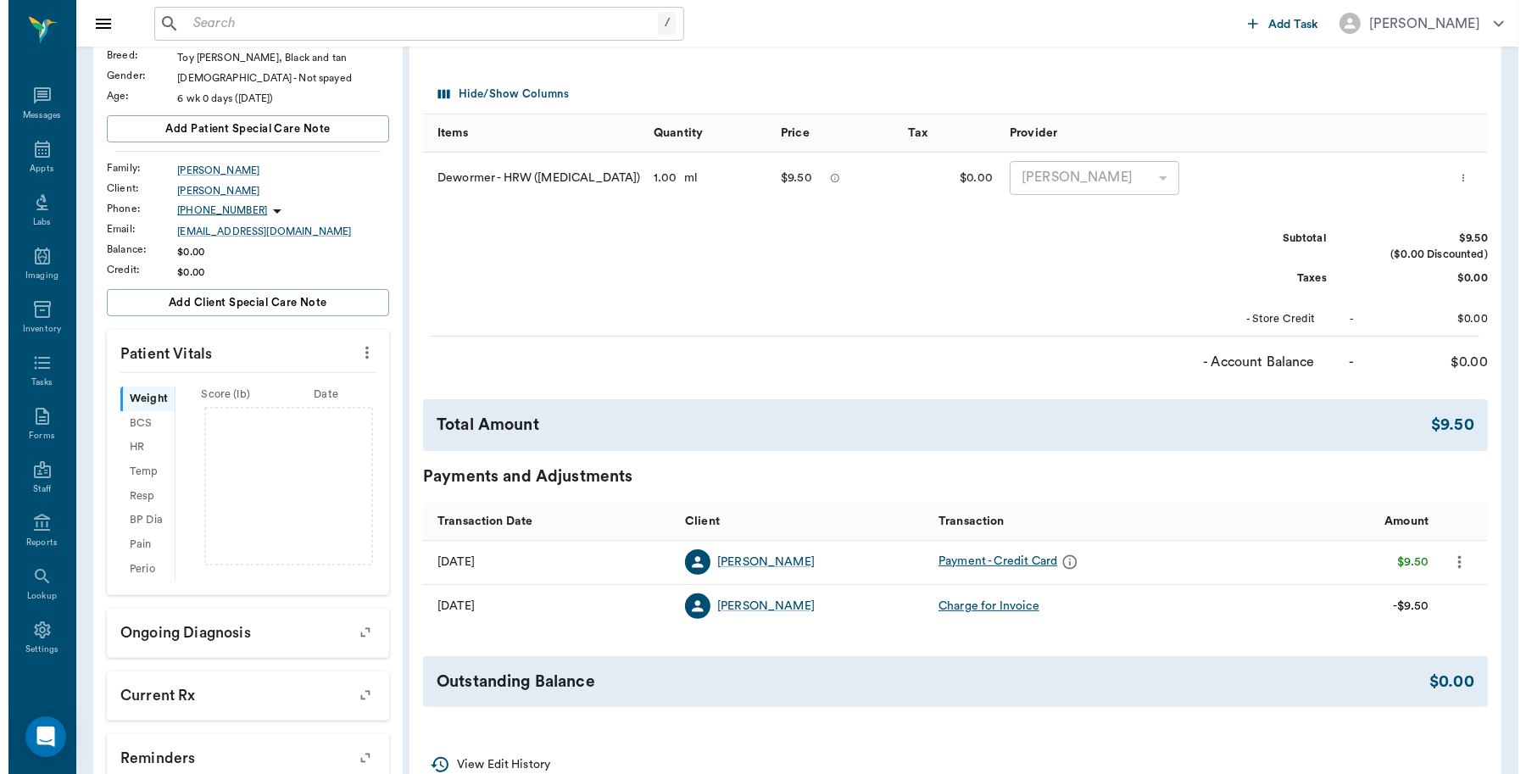
scroll to position [0, 0]
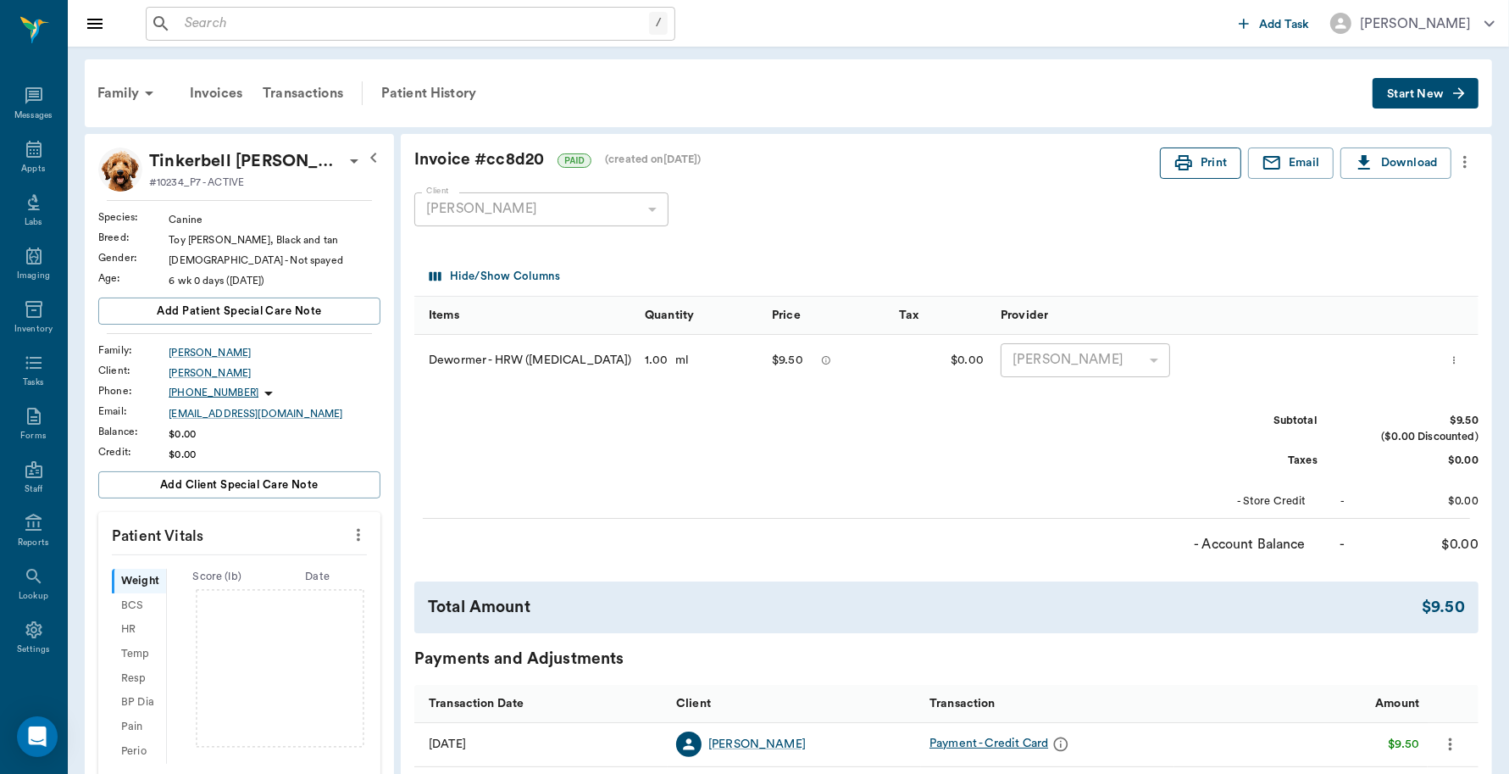
click at [1216, 162] on button "Print" at bounding box center [1200, 162] width 81 height 31
click at [32, 145] on icon at bounding box center [33, 149] width 15 height 17
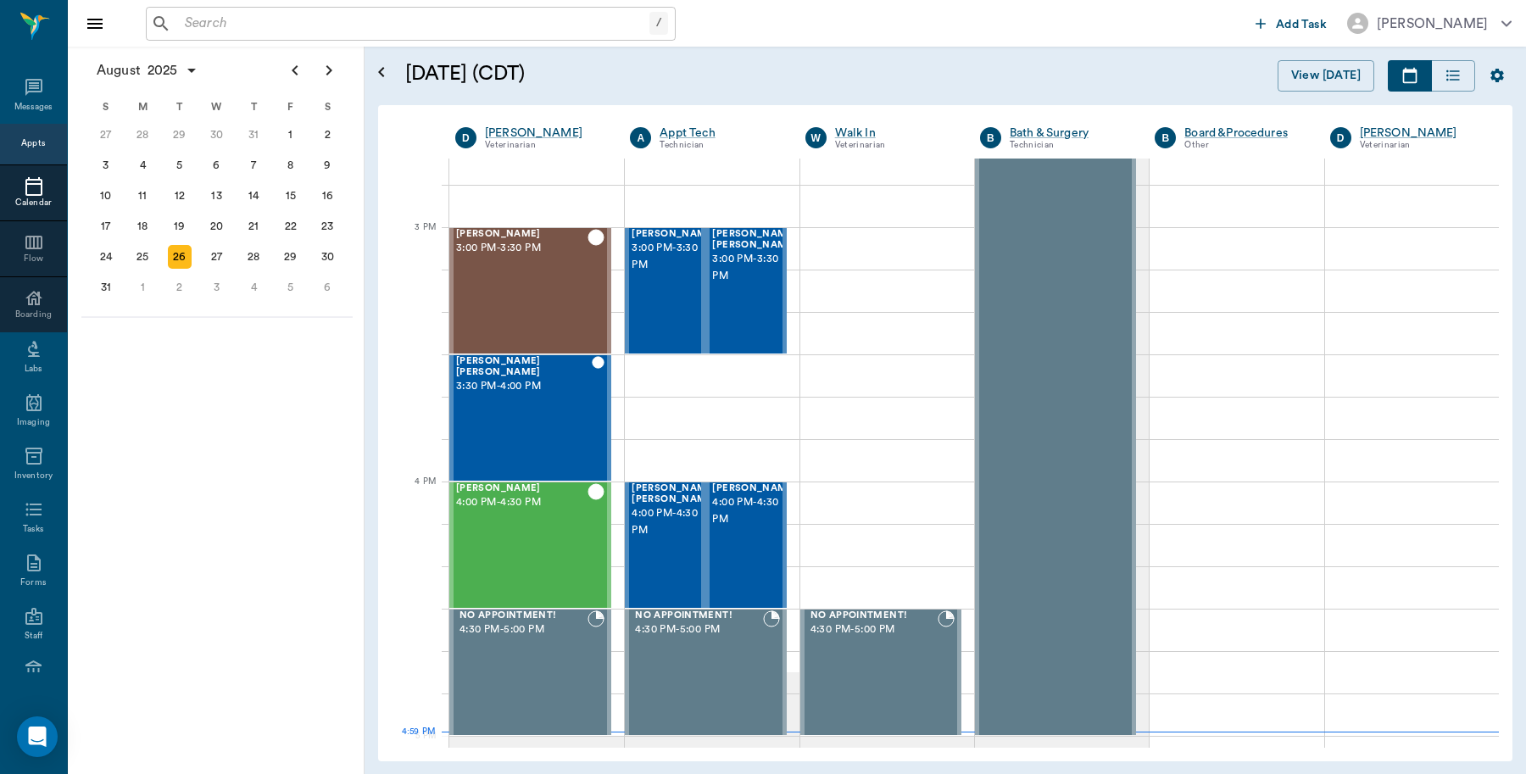
scroll to position [151, 0]
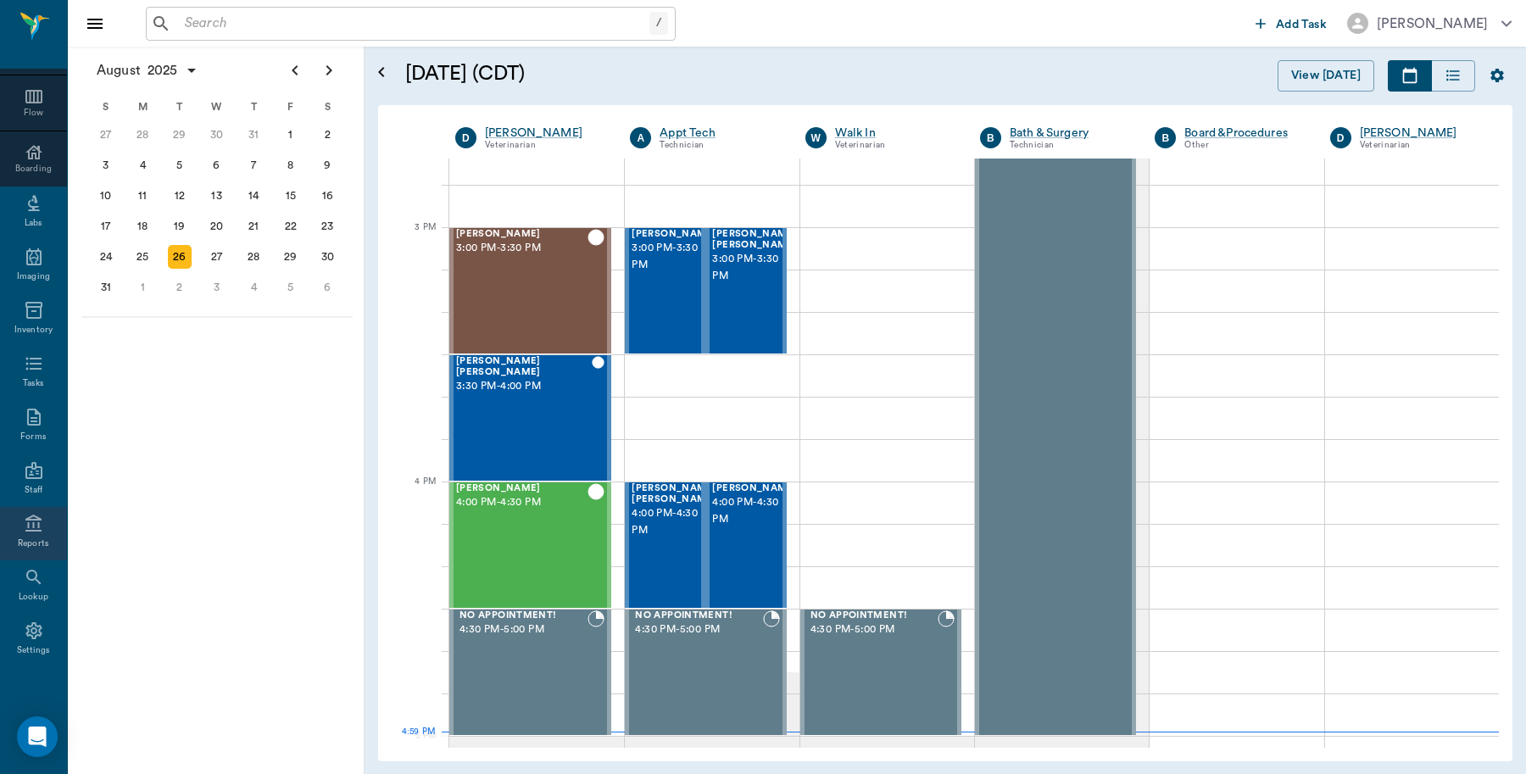
click at [24, 531] on icon at bounding box center [34, 524] width 20 height 20
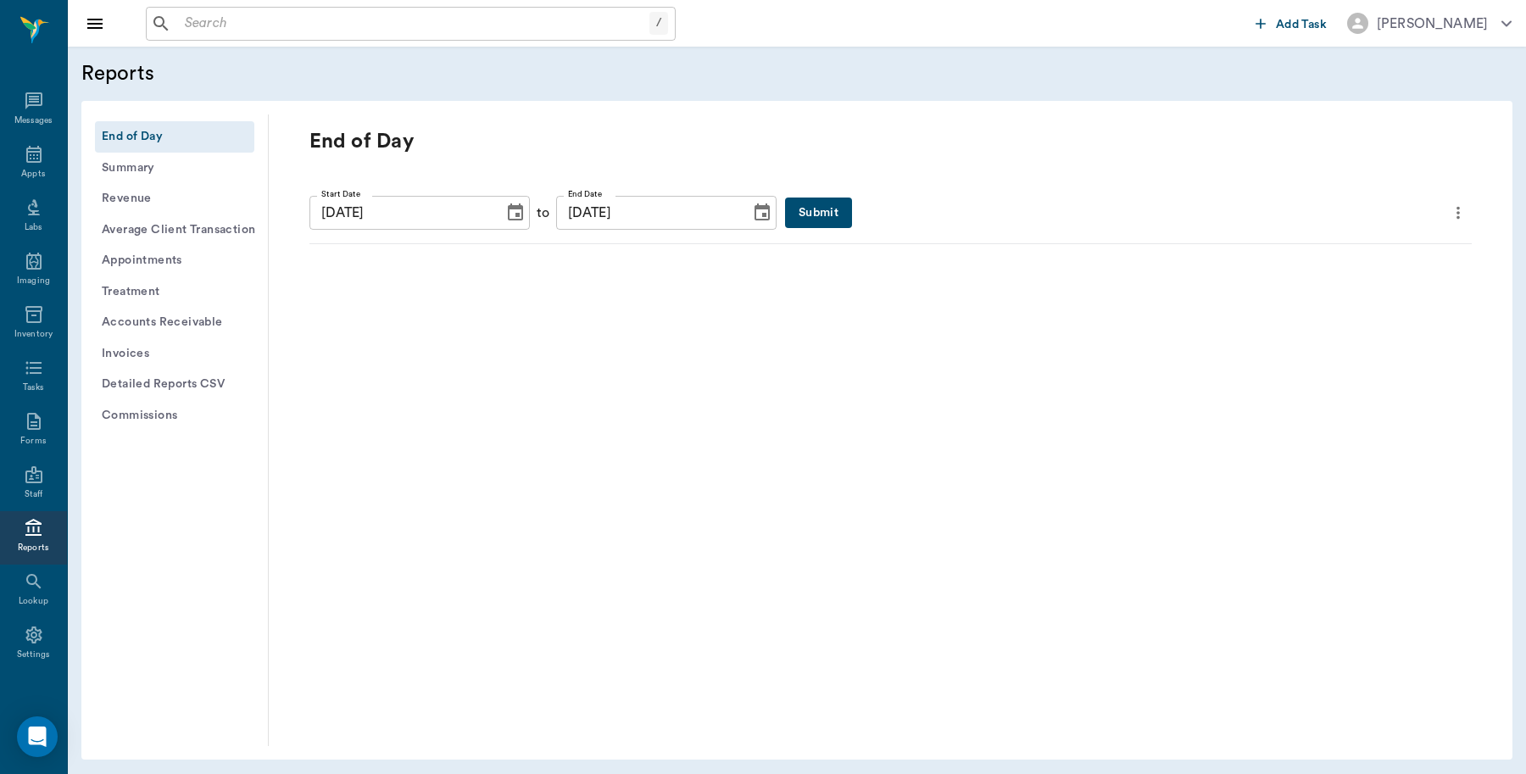
scroll to position [5, 0]
click at [785, 217] on button "Submit" at bounding box center [818, 212] width 67 height 31
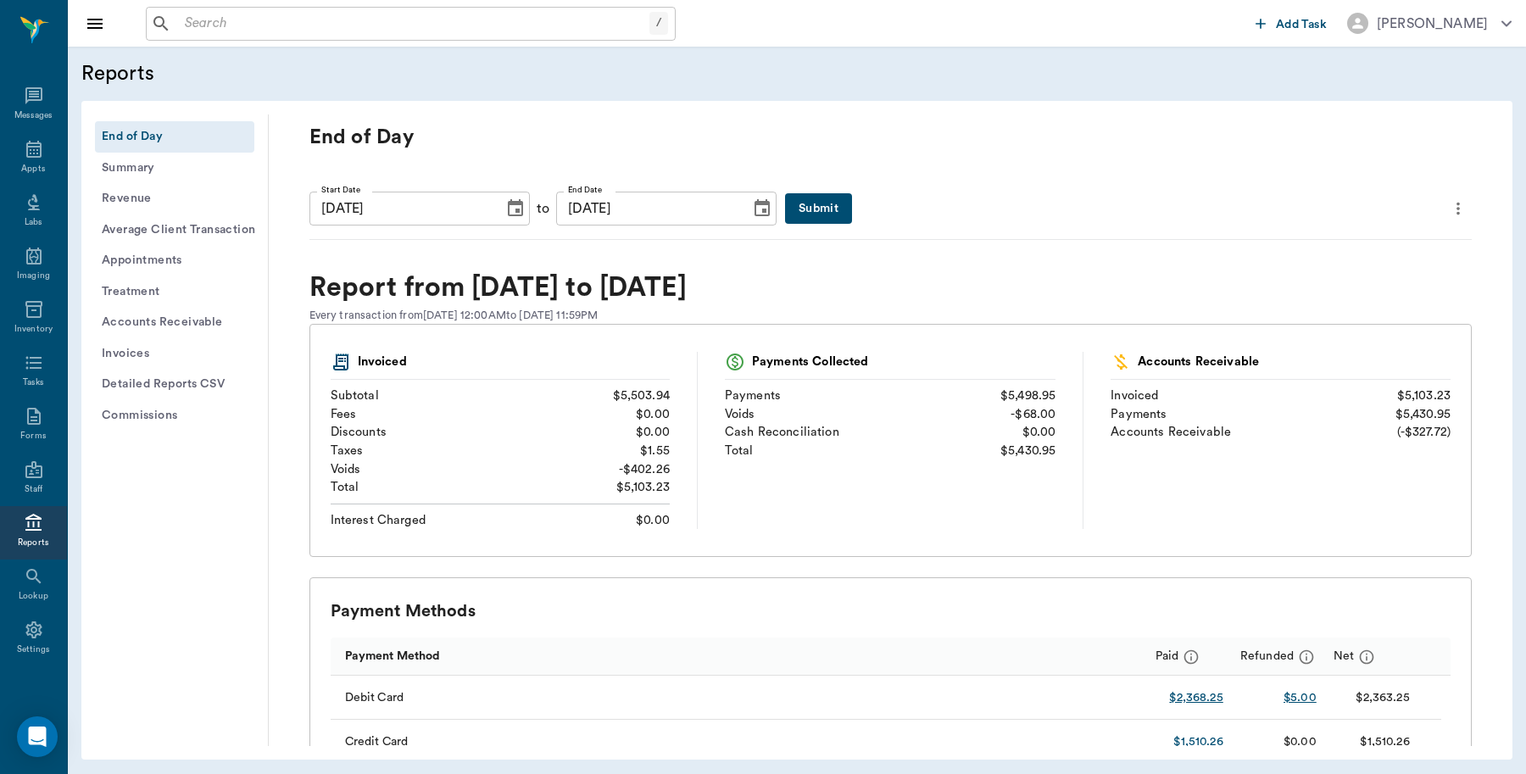
scroll to position [0, 0]
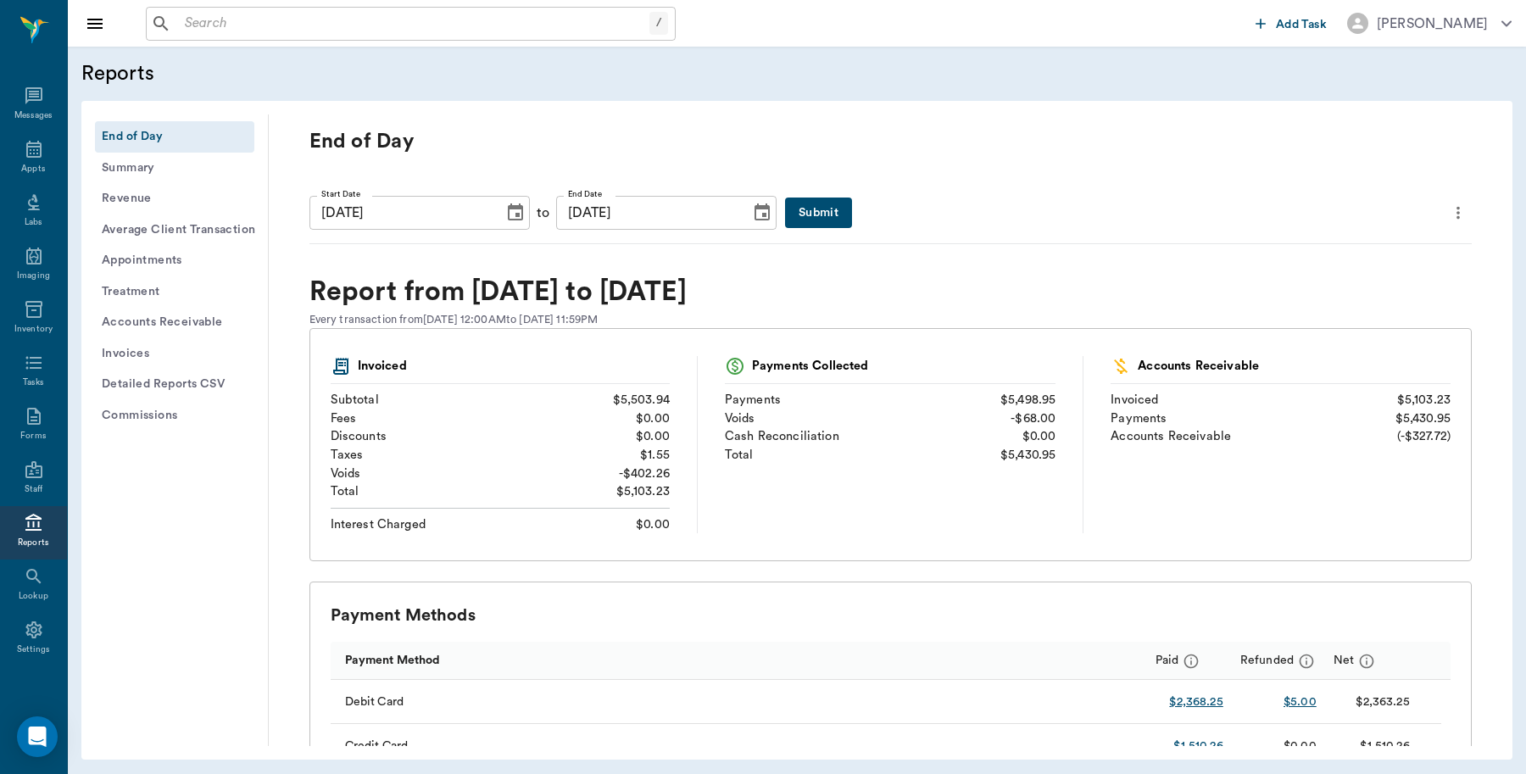
click at [797, 214] on button "Submit" at bounding box center [818, 212] width 67 height 31
click at [1448, 203] on icon "more" at bounding box center [1457, 213] width 19 height 20
click at [1337, 305] on span "Print Report" at bounding box center [1361, 309] width 162 height 18
click at [214, 380] on button "Detailed Reports CSV" at bounding box center [174, 384] width 159 height 31
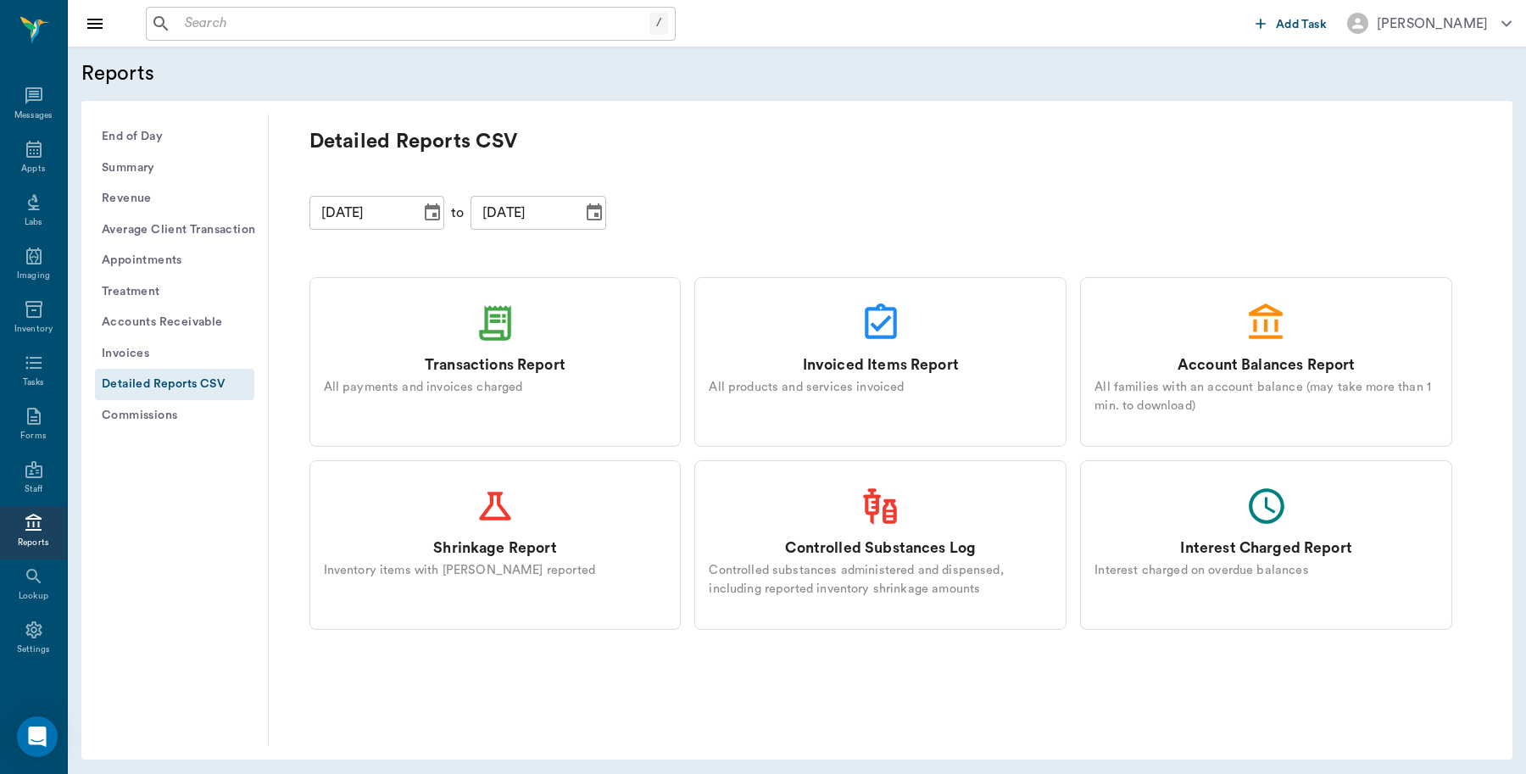
click at [481, 345] on div "Transactions Report All payments and invoices charged" at bounding box center [495, 362] width 372 height 170
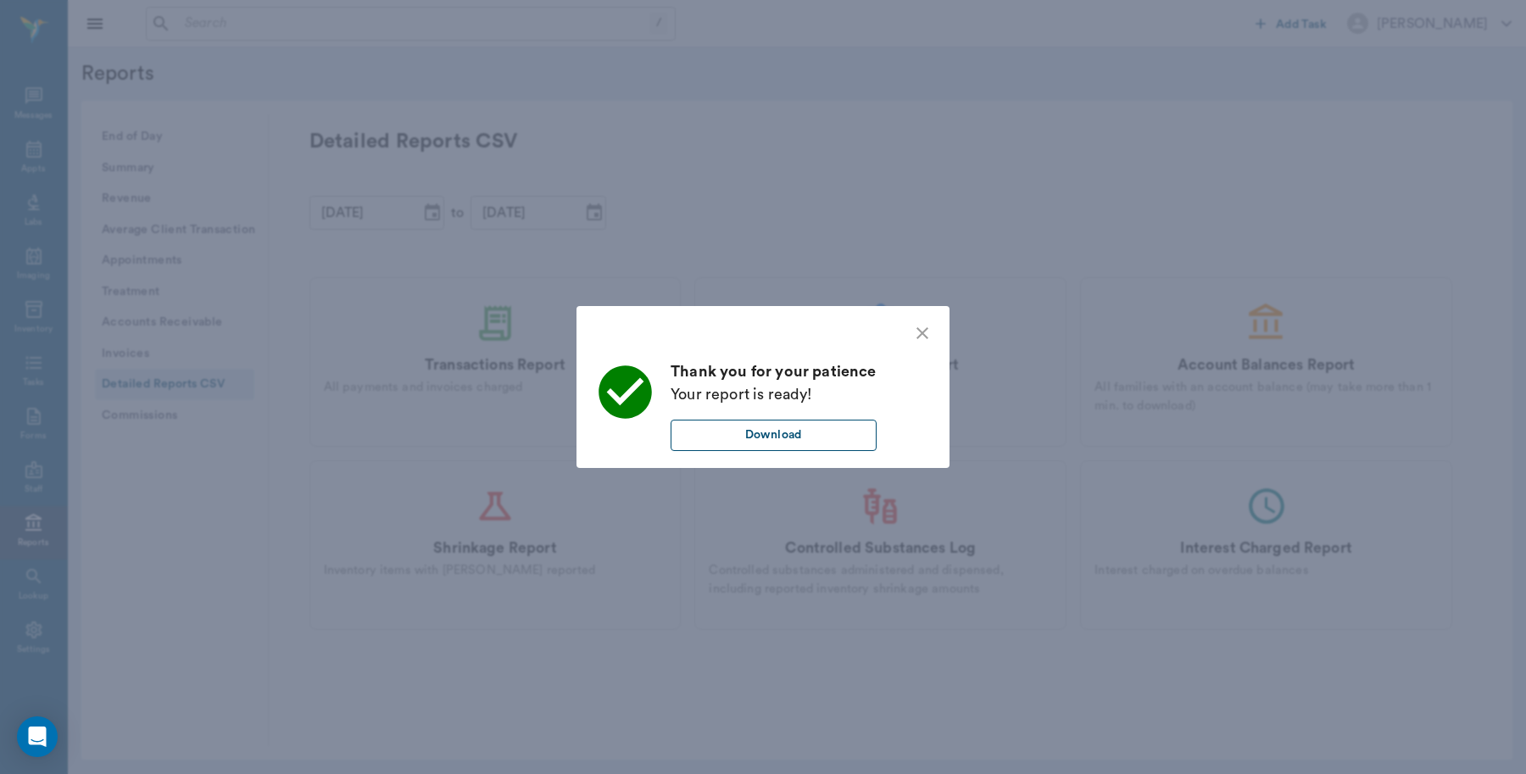
click at [781, 428] on button "Download" at bounding box center [773, 435] width 206 height 31
click at [921, 333] on icon "close" at bounding box center [922, 333] width 12 height 12
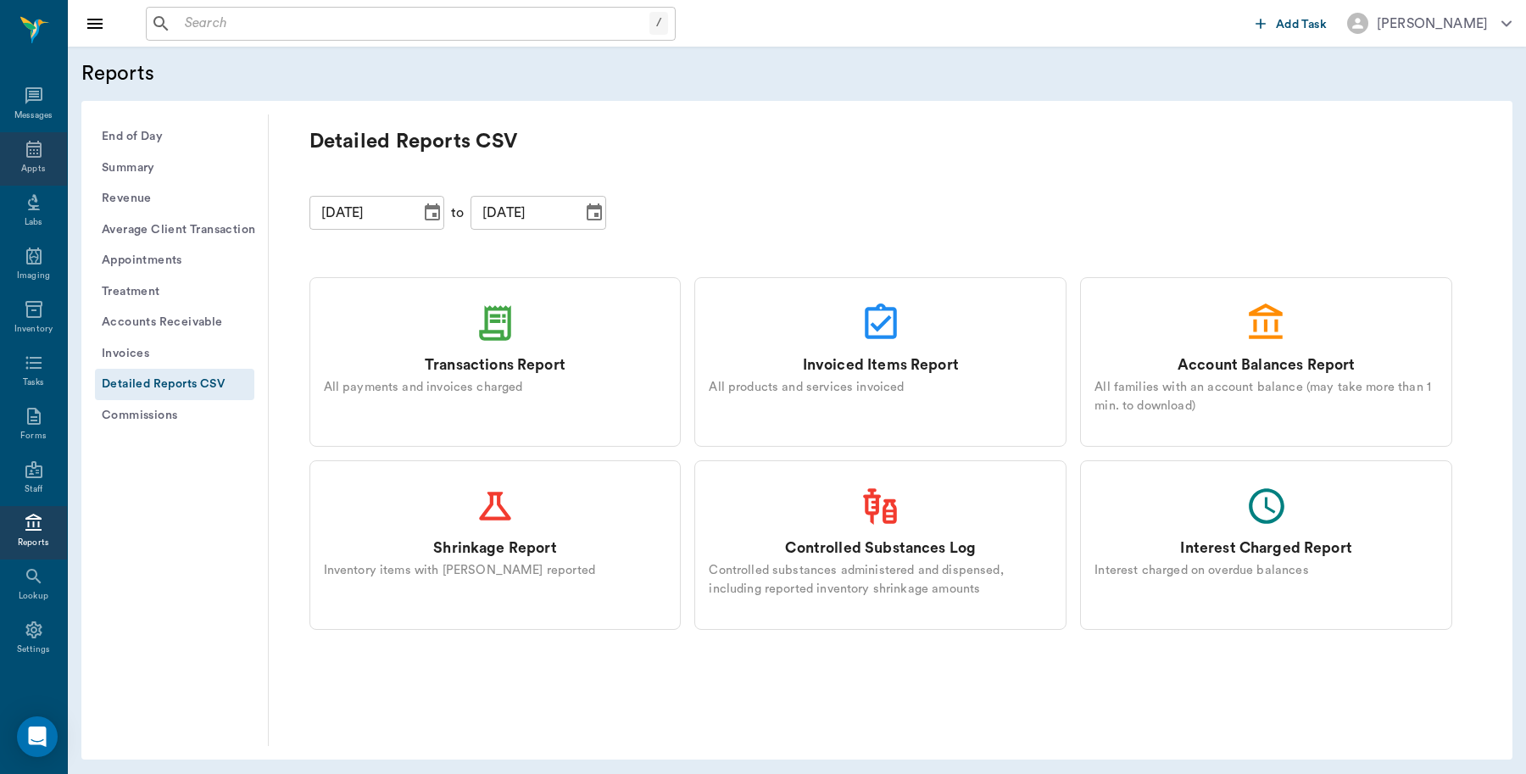
click at [25, 144] on icon at bounding box center [34, 149] width 20 height 20
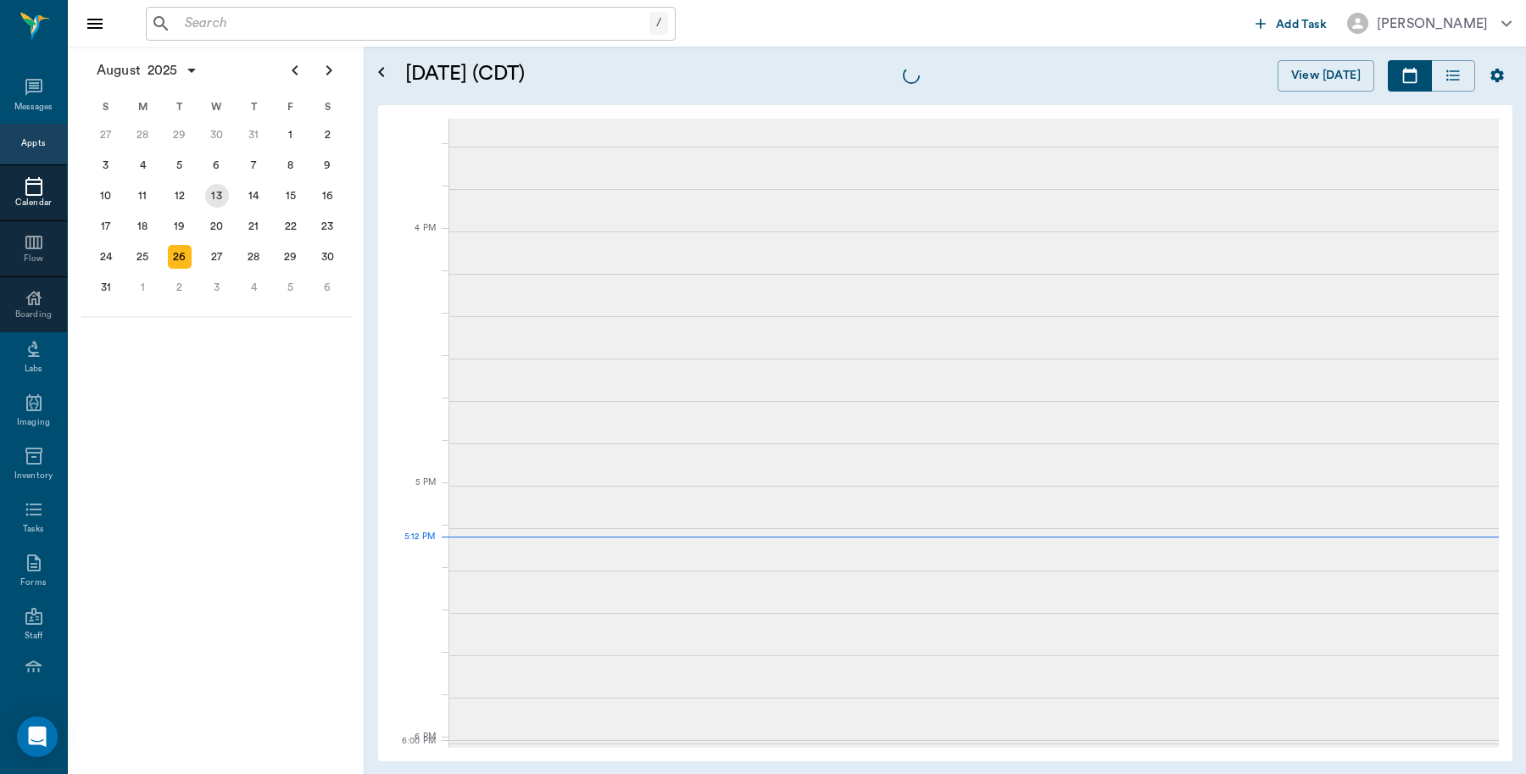
scroll to position [2289, 0]
